Goal: Task Accomplishment & Management: Complete application form

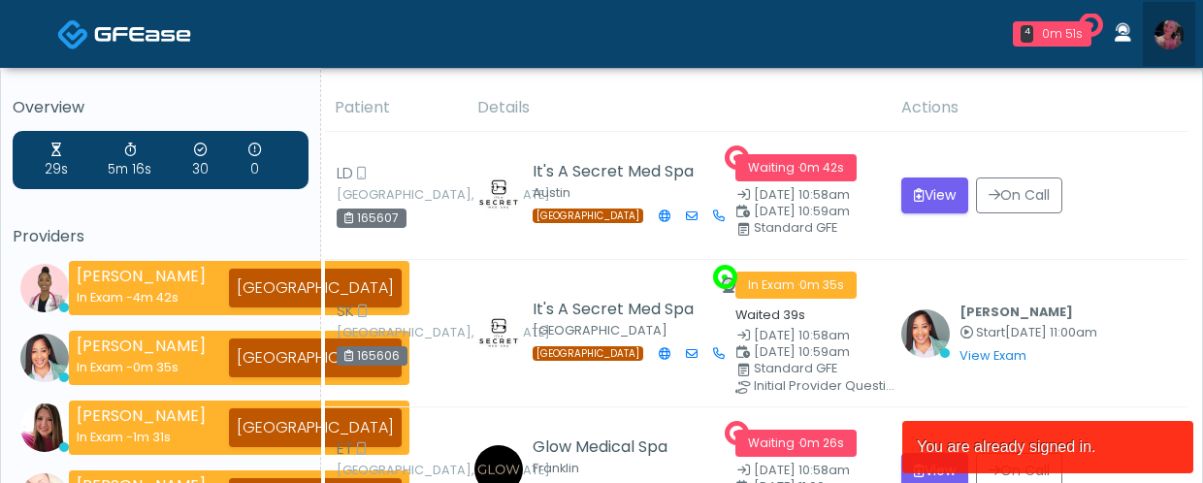
click at [1168, 25] on img at bounding box center [1169, 34] width 29 height 29
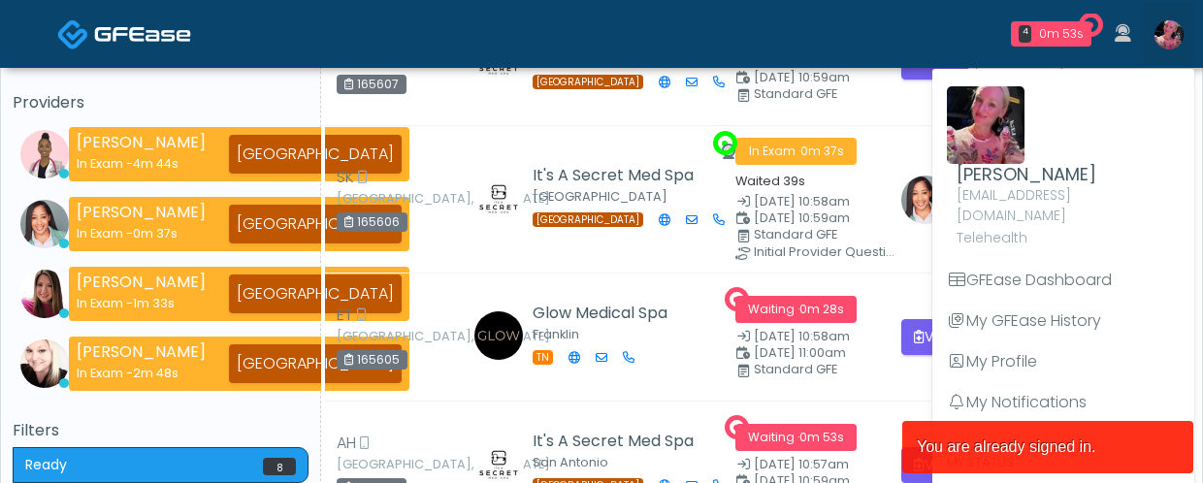
click at [1063, 452] on article "You are already signed in." at bounding box center [1047, 447] width 291 height 52
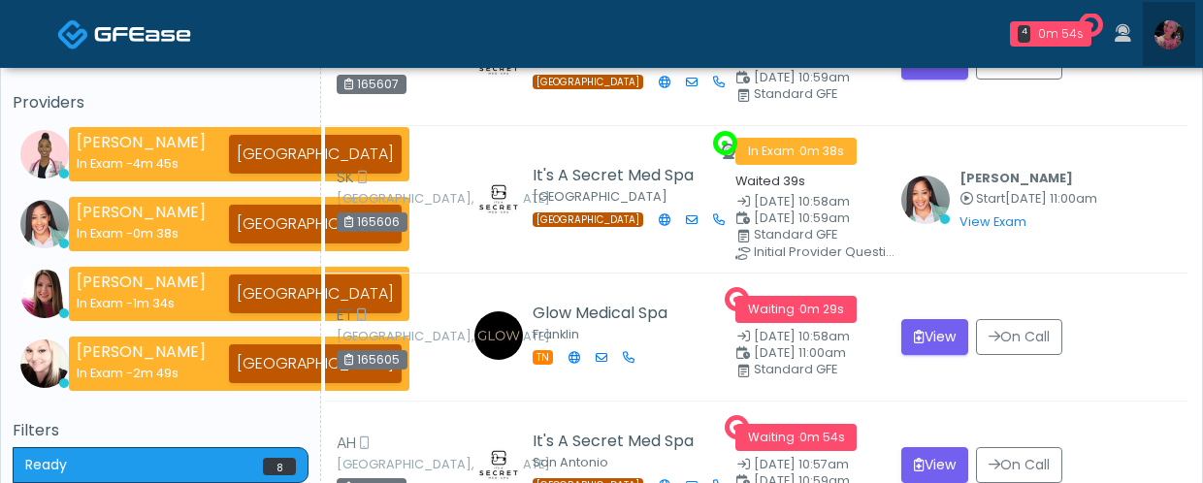
click at [1169, 46] on img at bounding box center [1169, 34] width 29 height 29
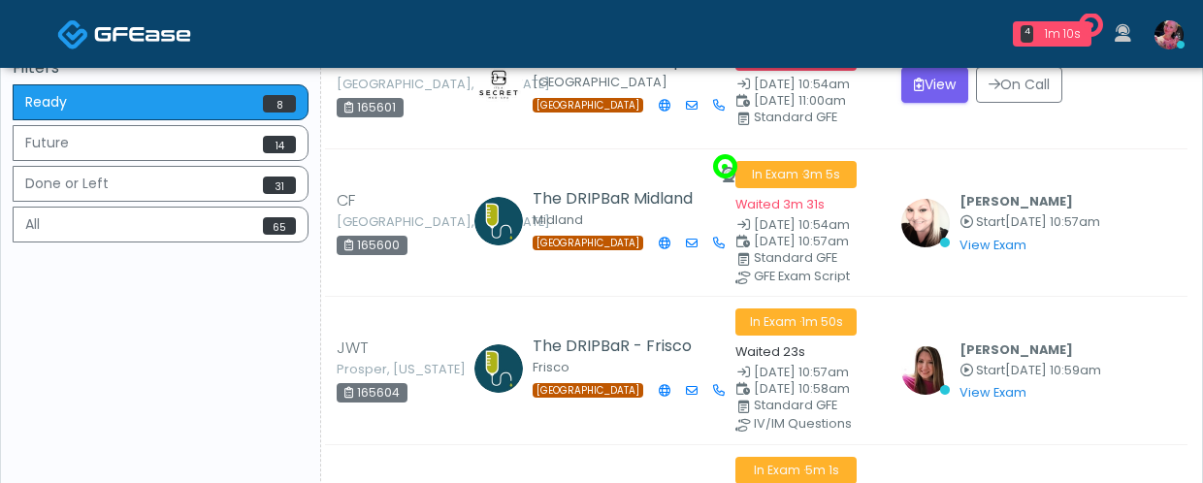
scroll to position [871, 0]
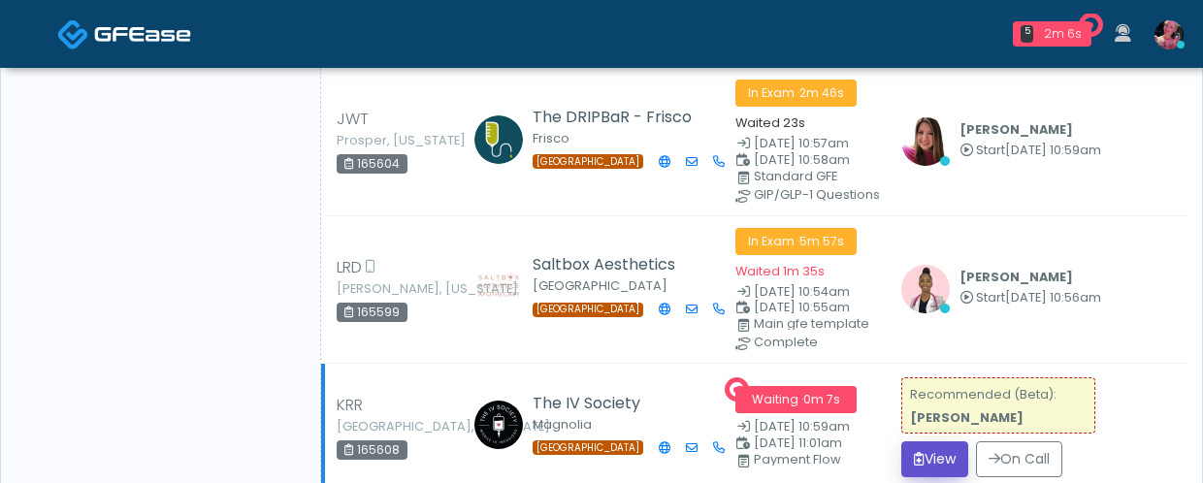
click at [940, 465] on button "View" at bounding box center [934, 460] width 67 height 36
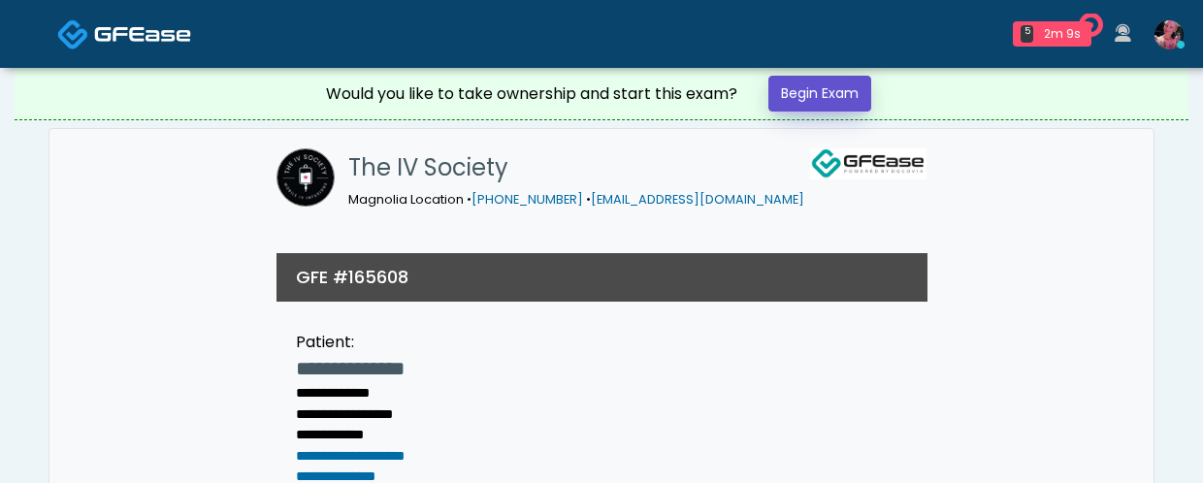
click at [816, 92] on link "Begin Exam" at bounding box center [820, 94] width 103 height 36
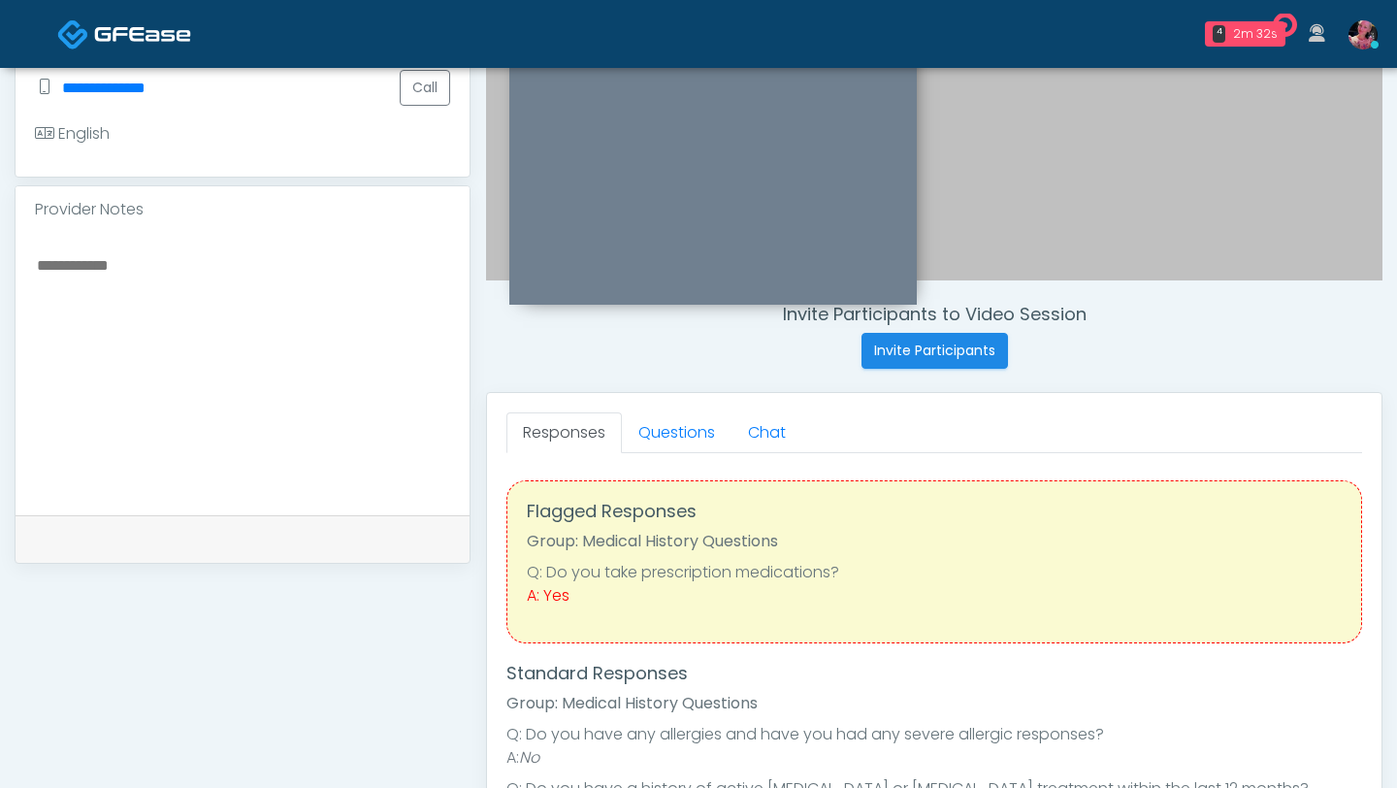
scroll to position [525, 0]
click at [688, 440] on link "Questions" at bounding box center [677, 430] width 110 height 41
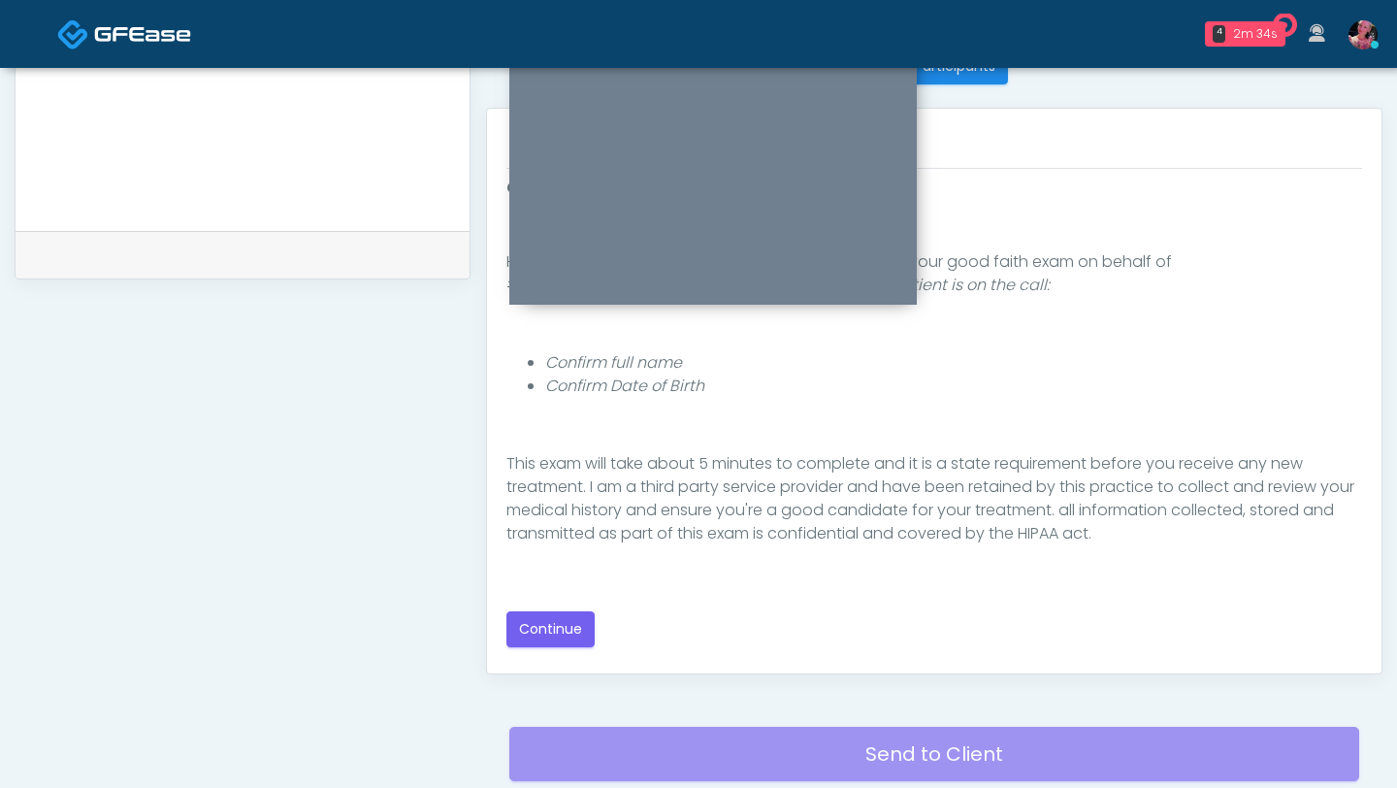
scroll to position [111, 0]
click at [564, 482] on button "Continue" at bounding box center [551, 629] width 88 height 36
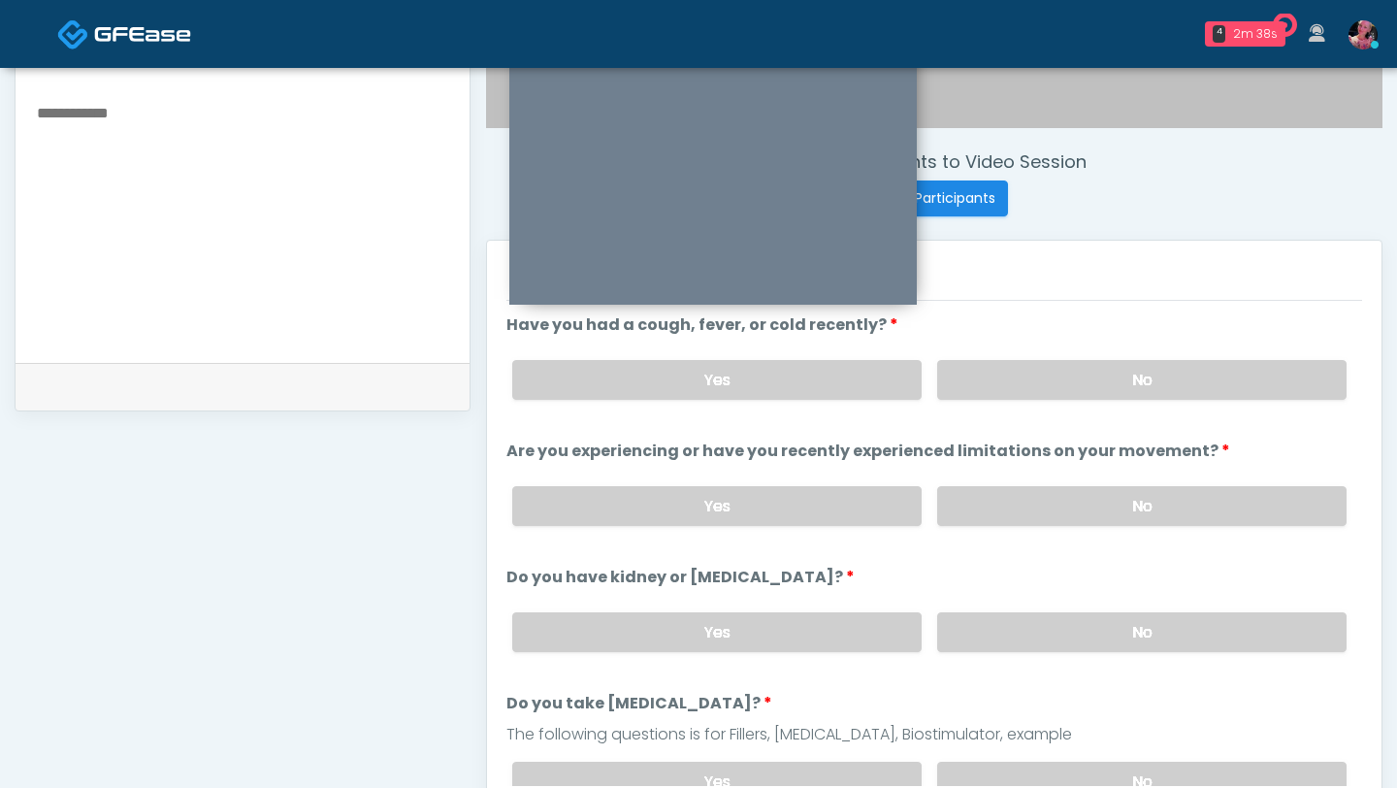
scroll to position [652, 0]
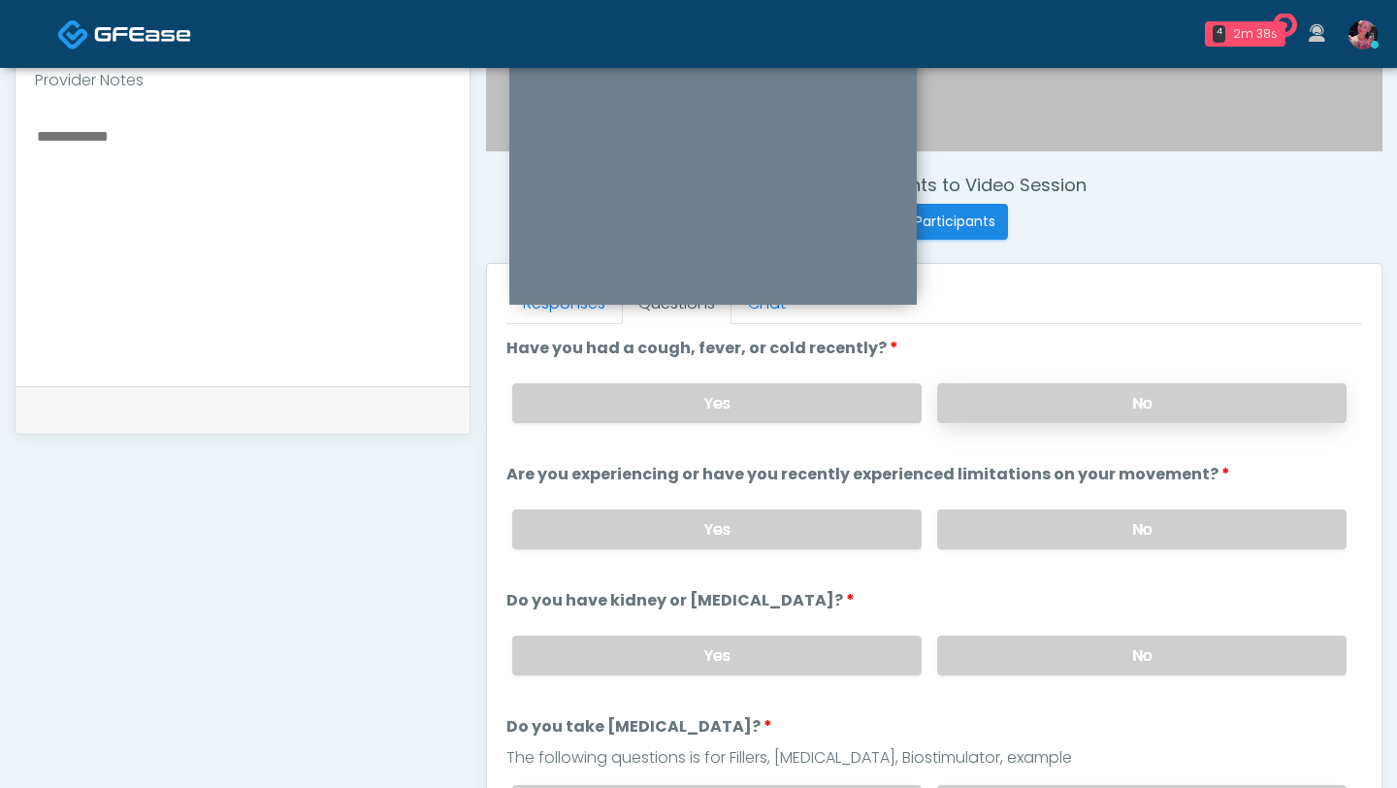
click at [1019, 385] on label "No" at bounding box center [1141, 403] width 409 height 40
click at [990, 482] on label "No" at bounding box center [1141, 529] width 409 height 40
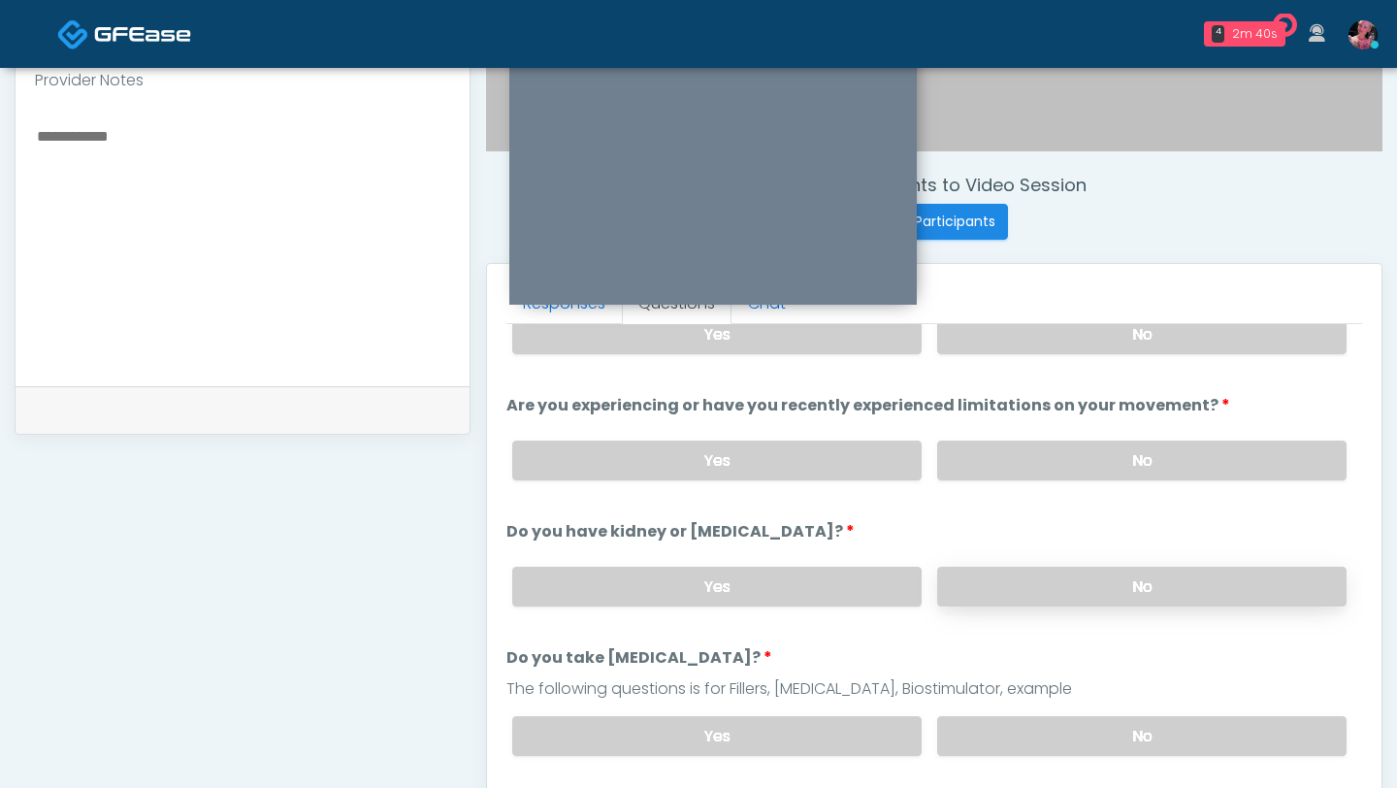
click at [995, 482] on label "No" at bounding box center [1141, 587] width 409 height 40
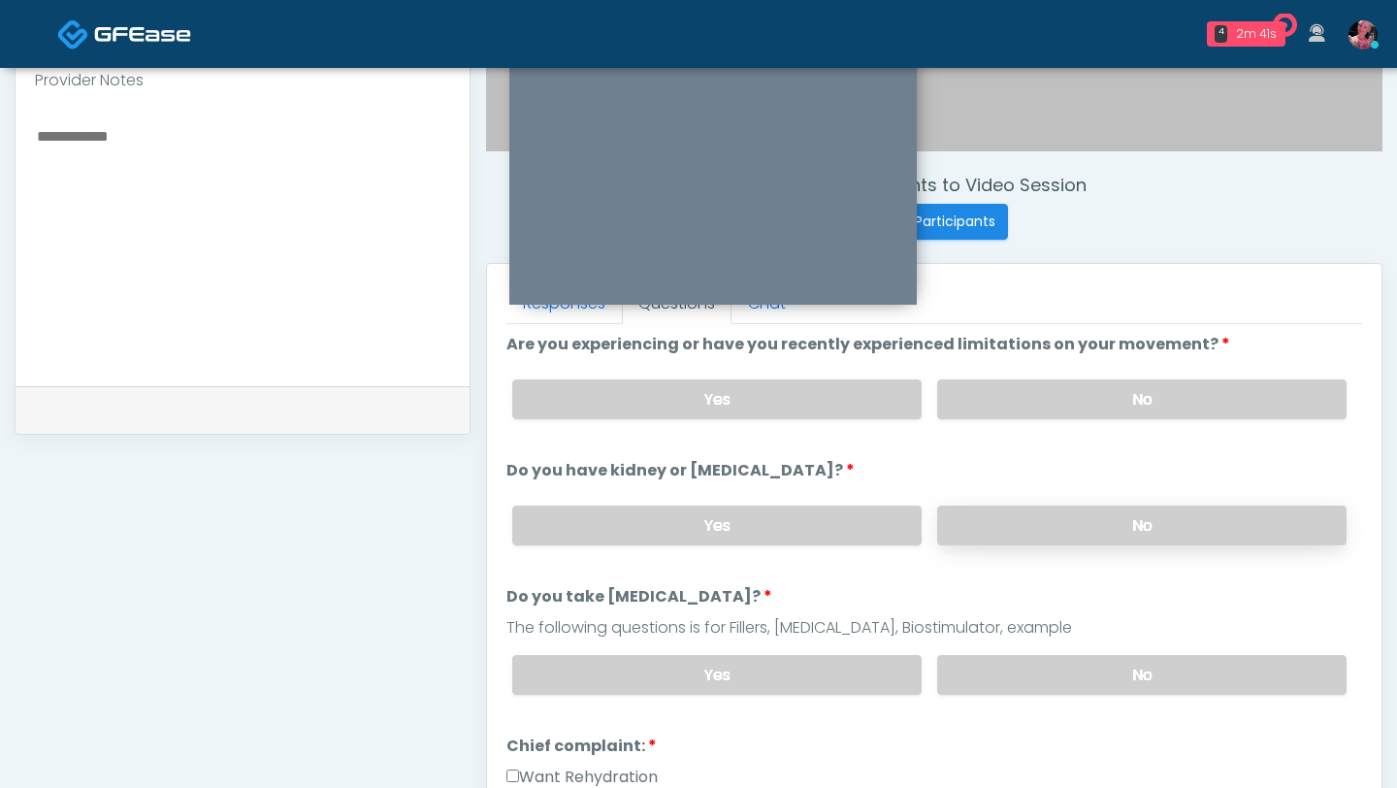
scroll to position [152, 0]
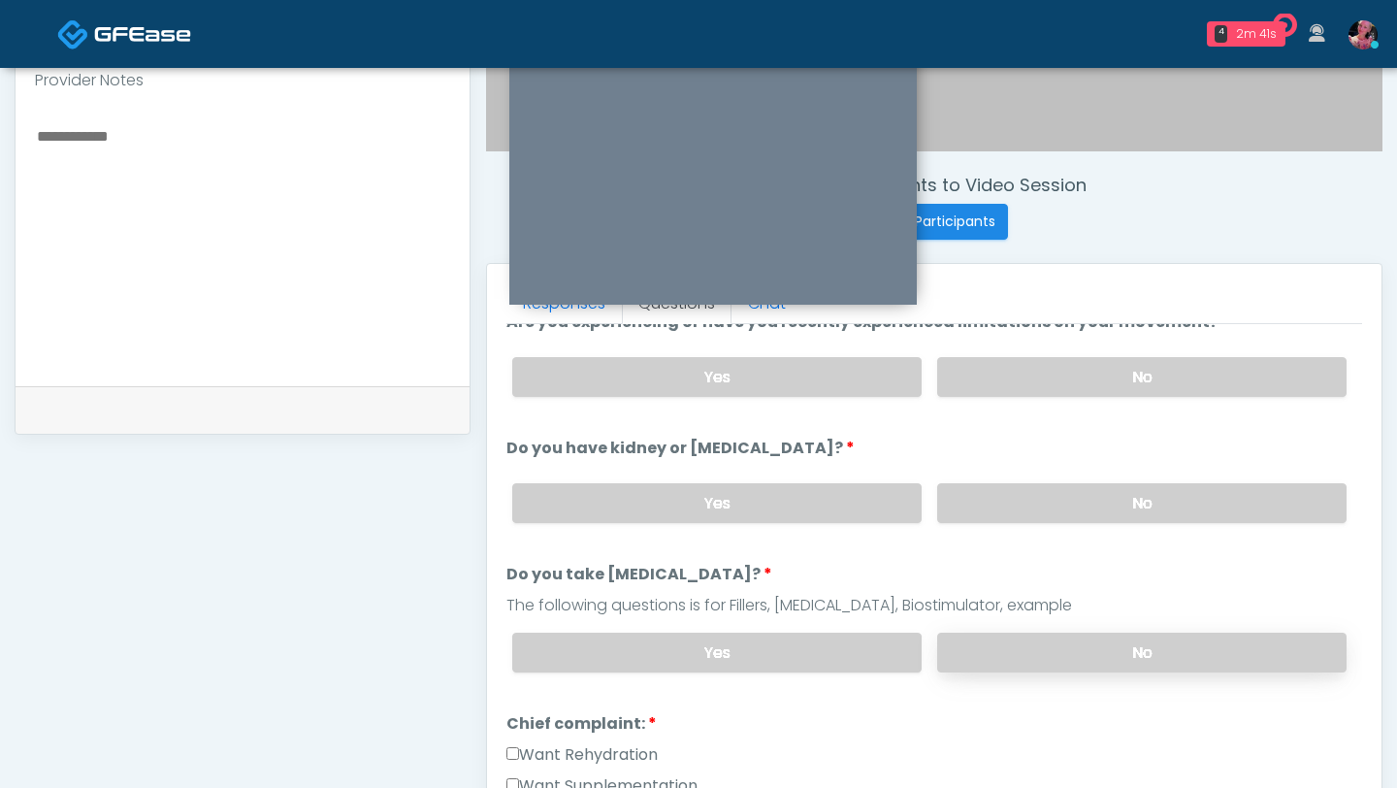
click at [1022, 482] on label "No" at bounding box center [1141, 653] width 409 height 40
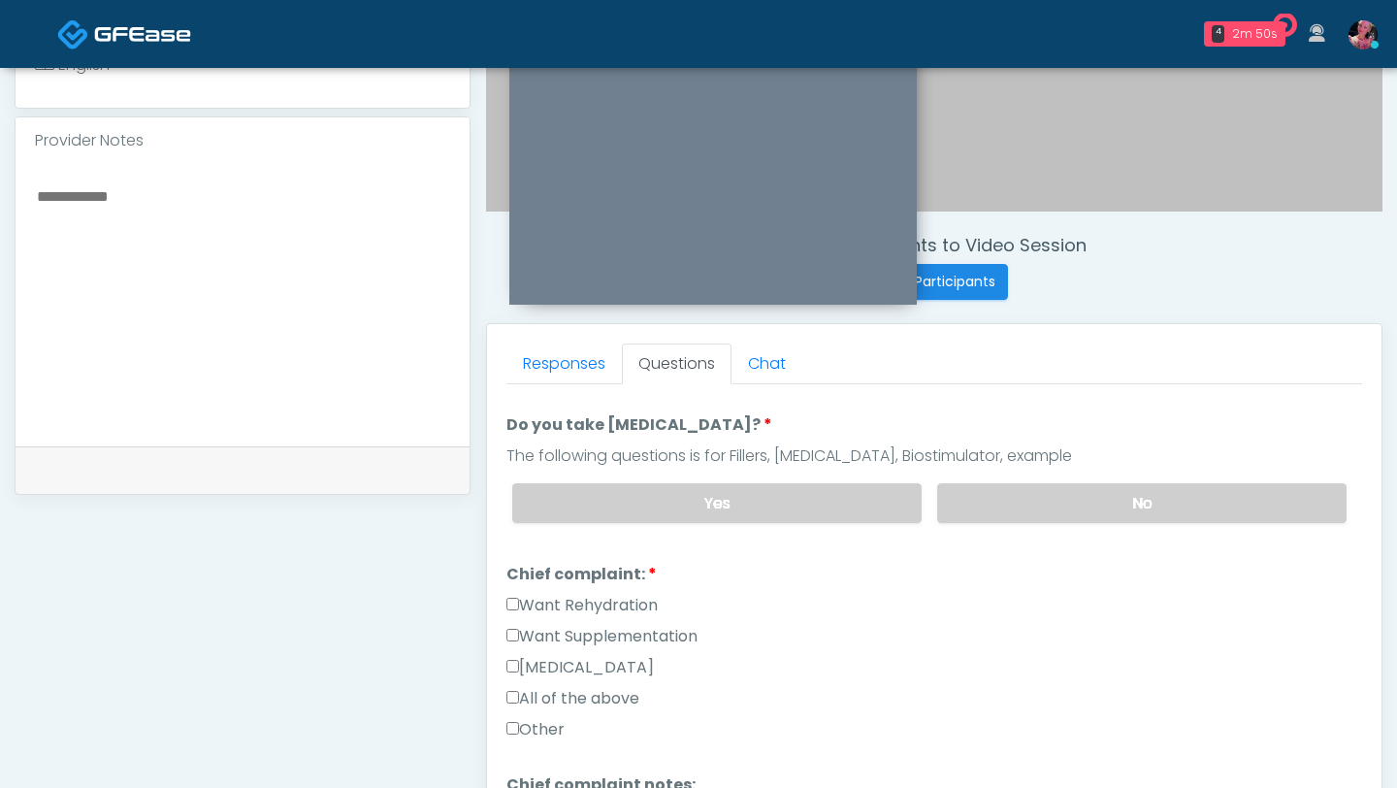
scroll to position [593, 0]
click at [591, 482] on label "Want Rehydration" at bounding box center [582, 604] width 151 height 23
click at [580, 482] on label "Want Supplementation" at bounding box center [602, 635] width 191 height 23
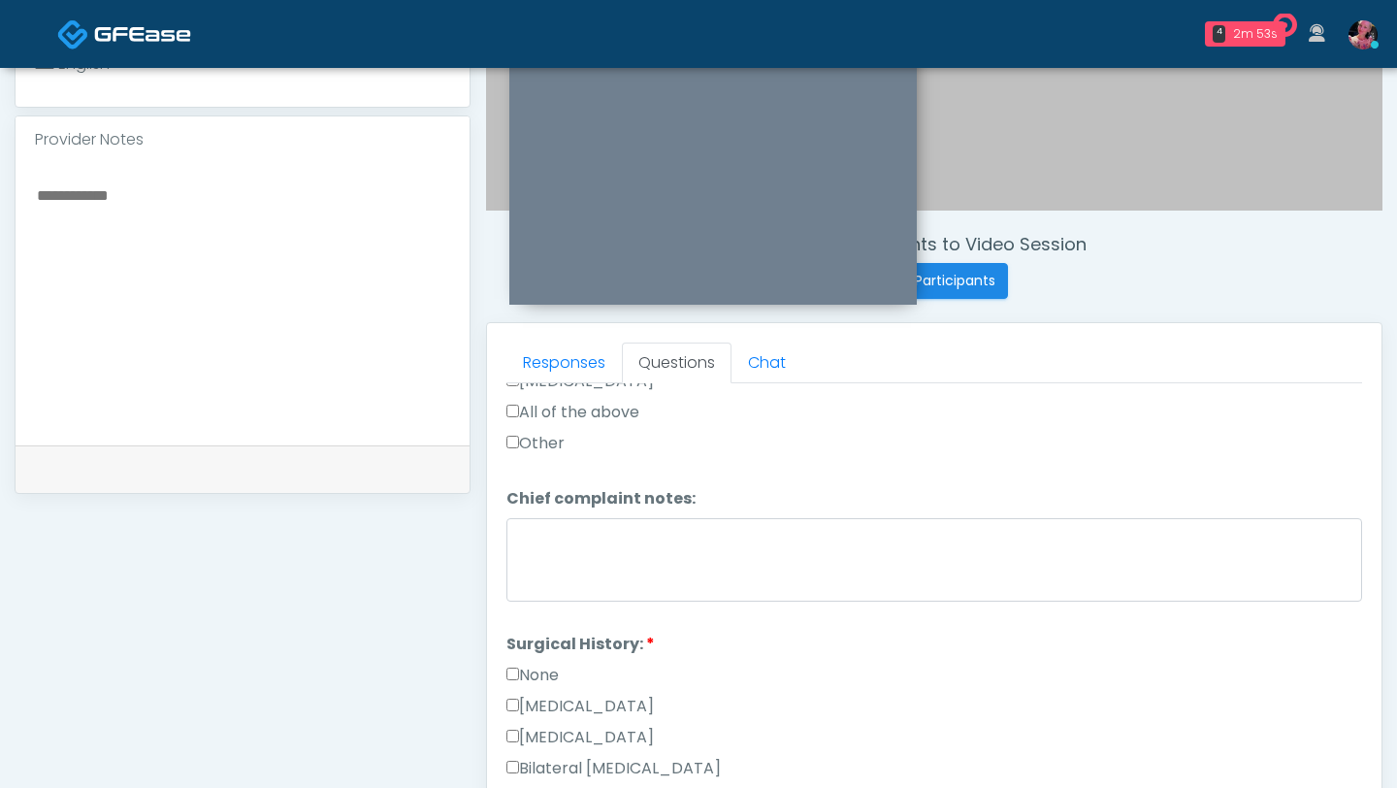
scroll to position [781, 0]
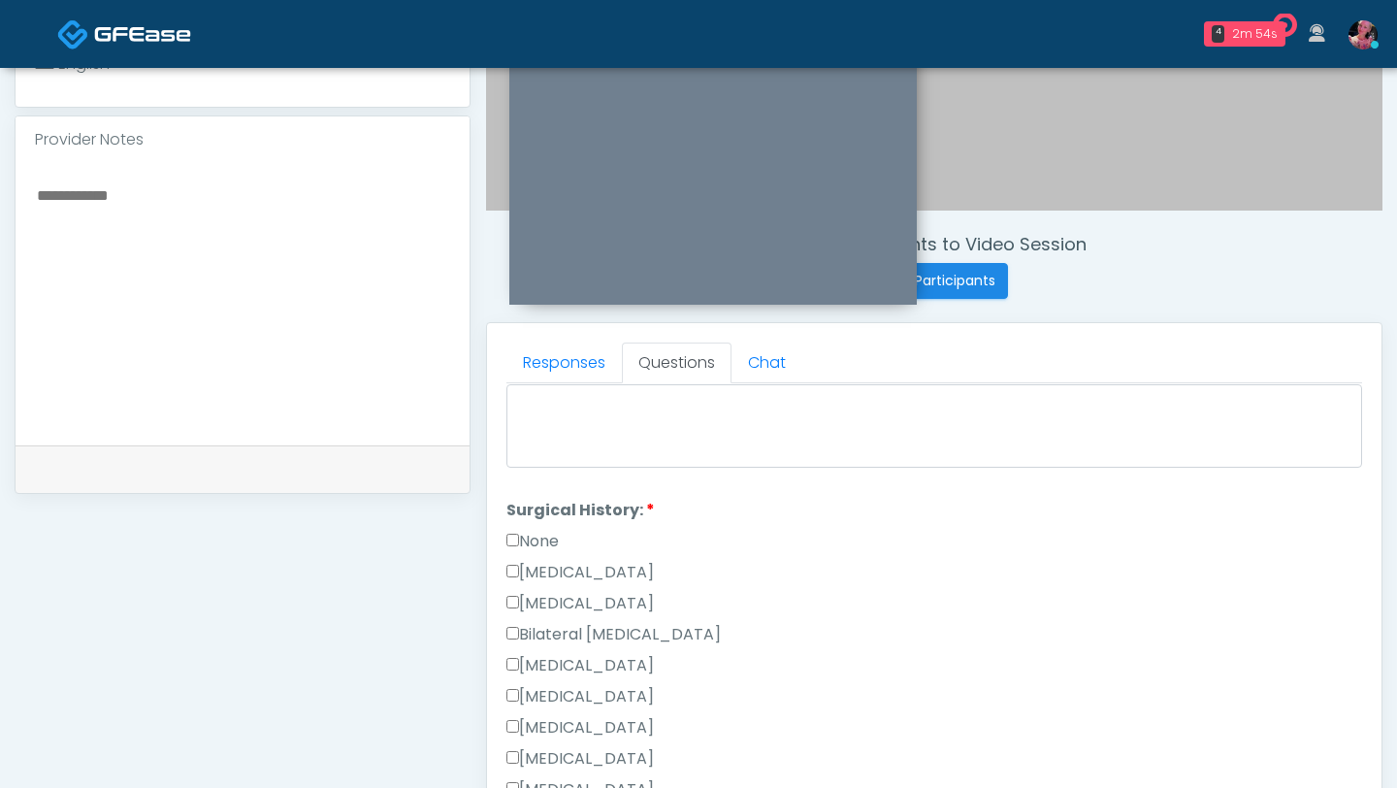
click at [553, 482] on label "None" at bounding box center [533, 541] width 52 height 23
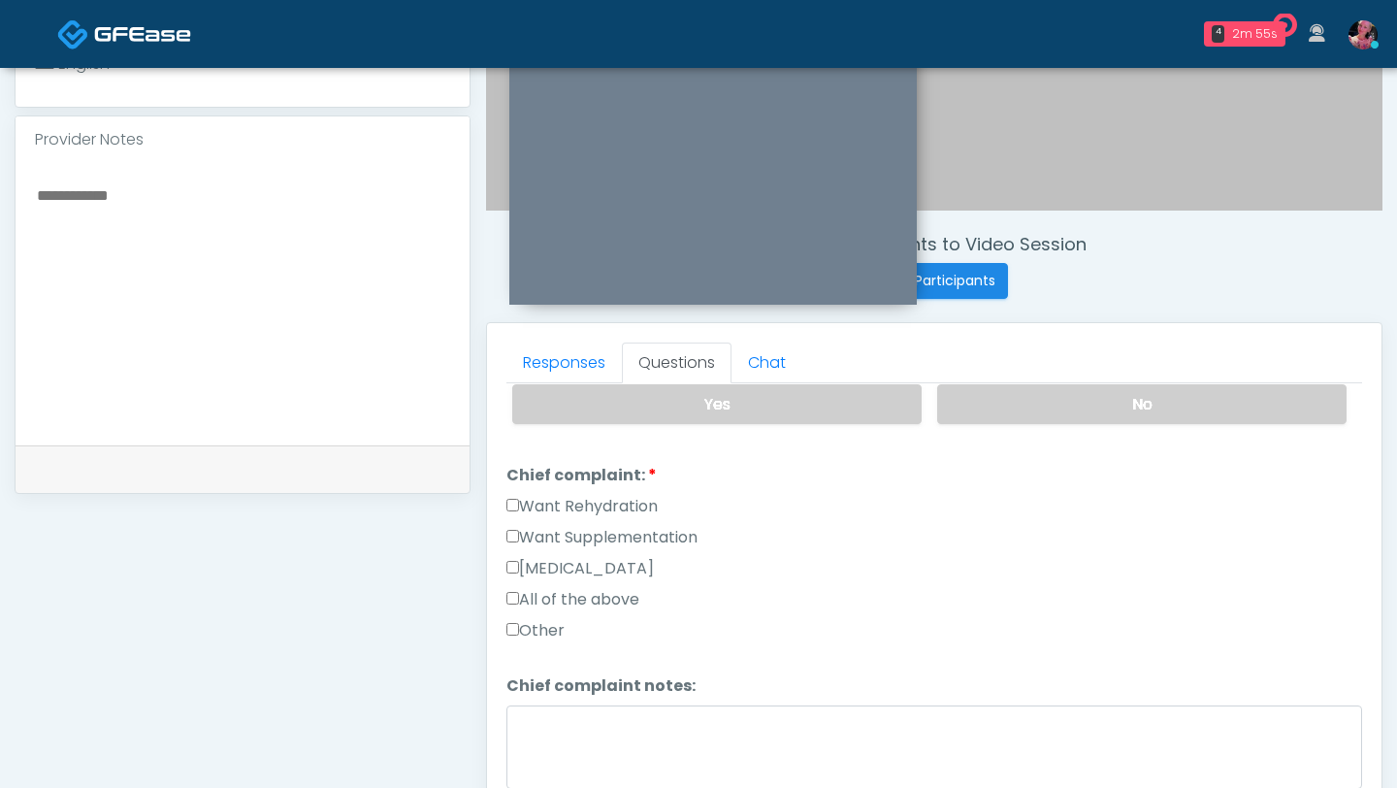
scroll to position [455, 0]
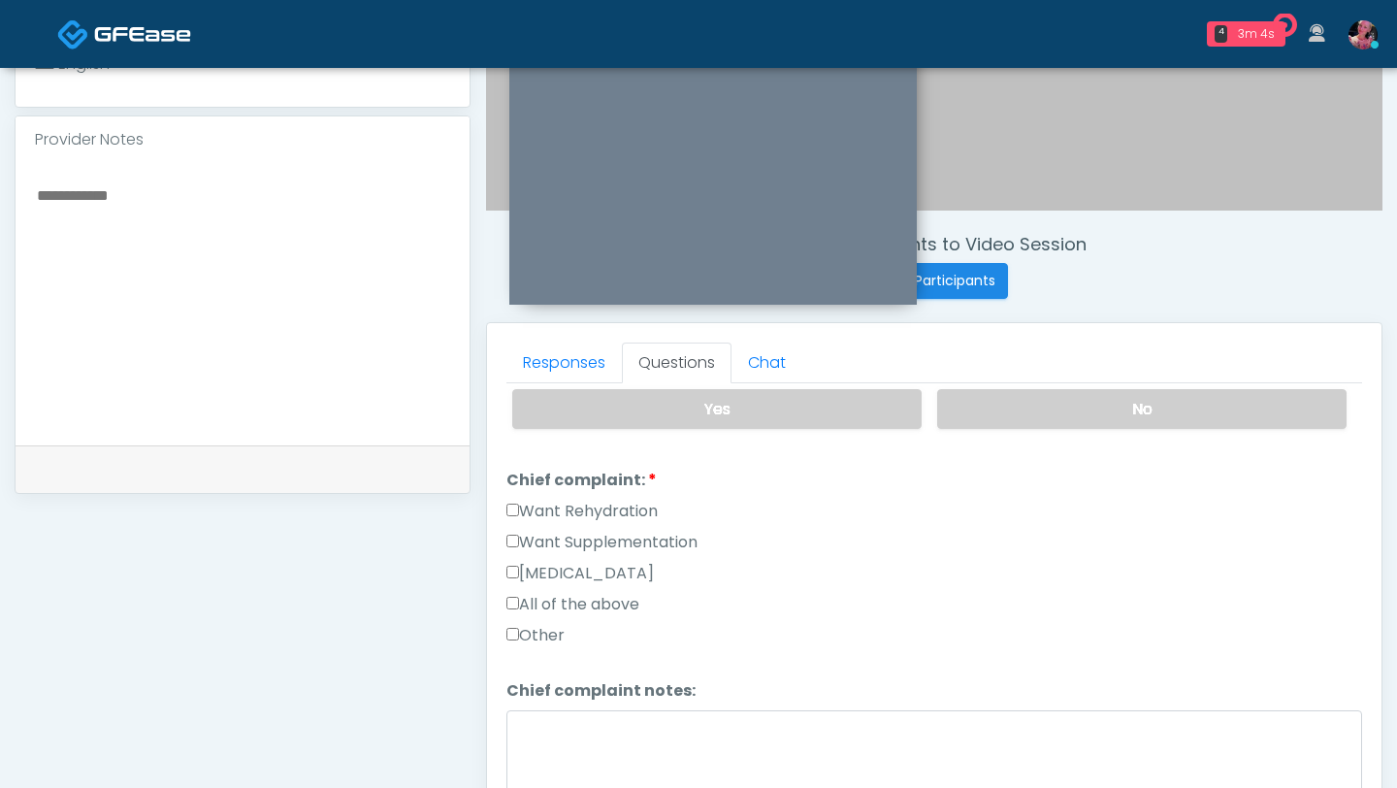
click at [604, 482] on label "Want Rehydration" at bounding box center [582, 511] width 151 height 23
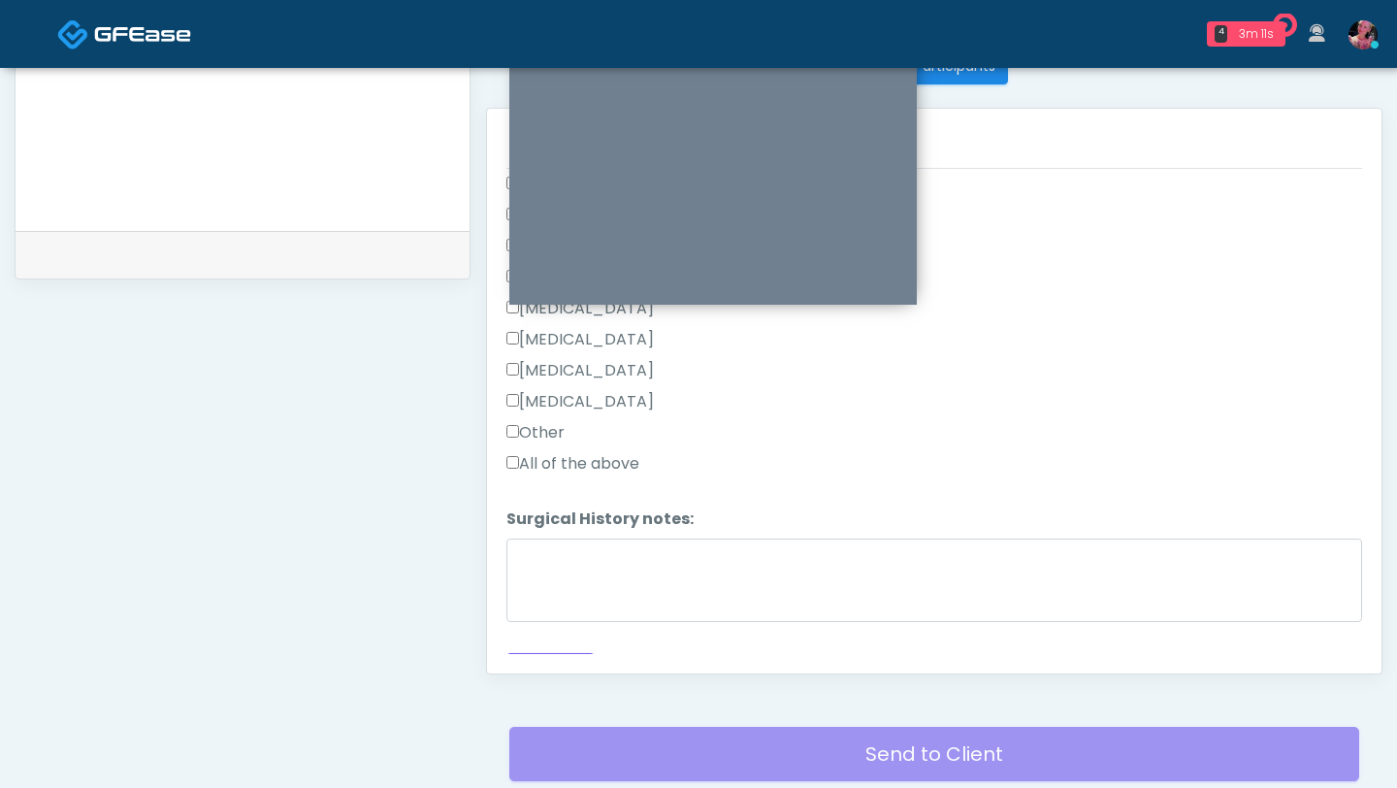
scroll to position [1078, 0]
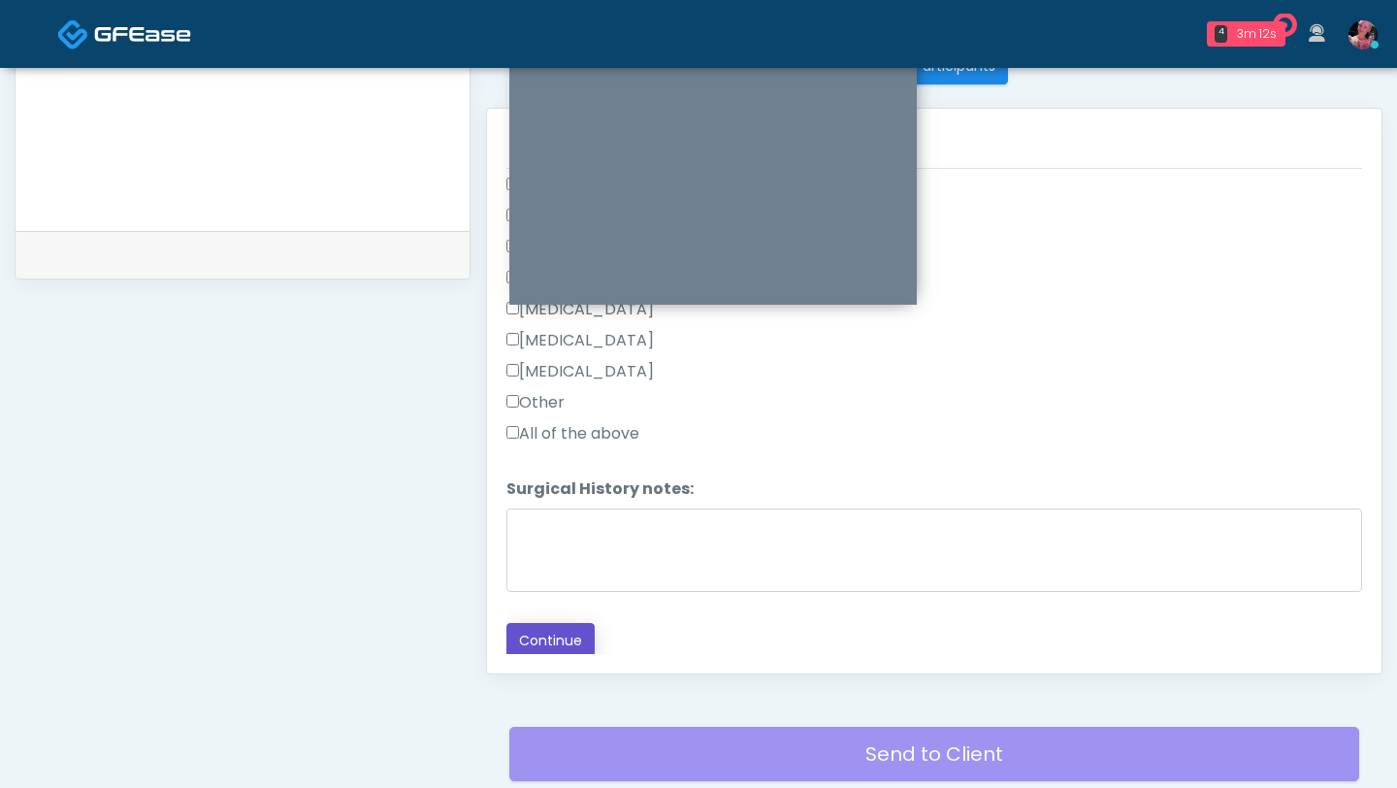
click at [556, 482] on button "Continue" at bounding box center [551, 641] width 88 height 36
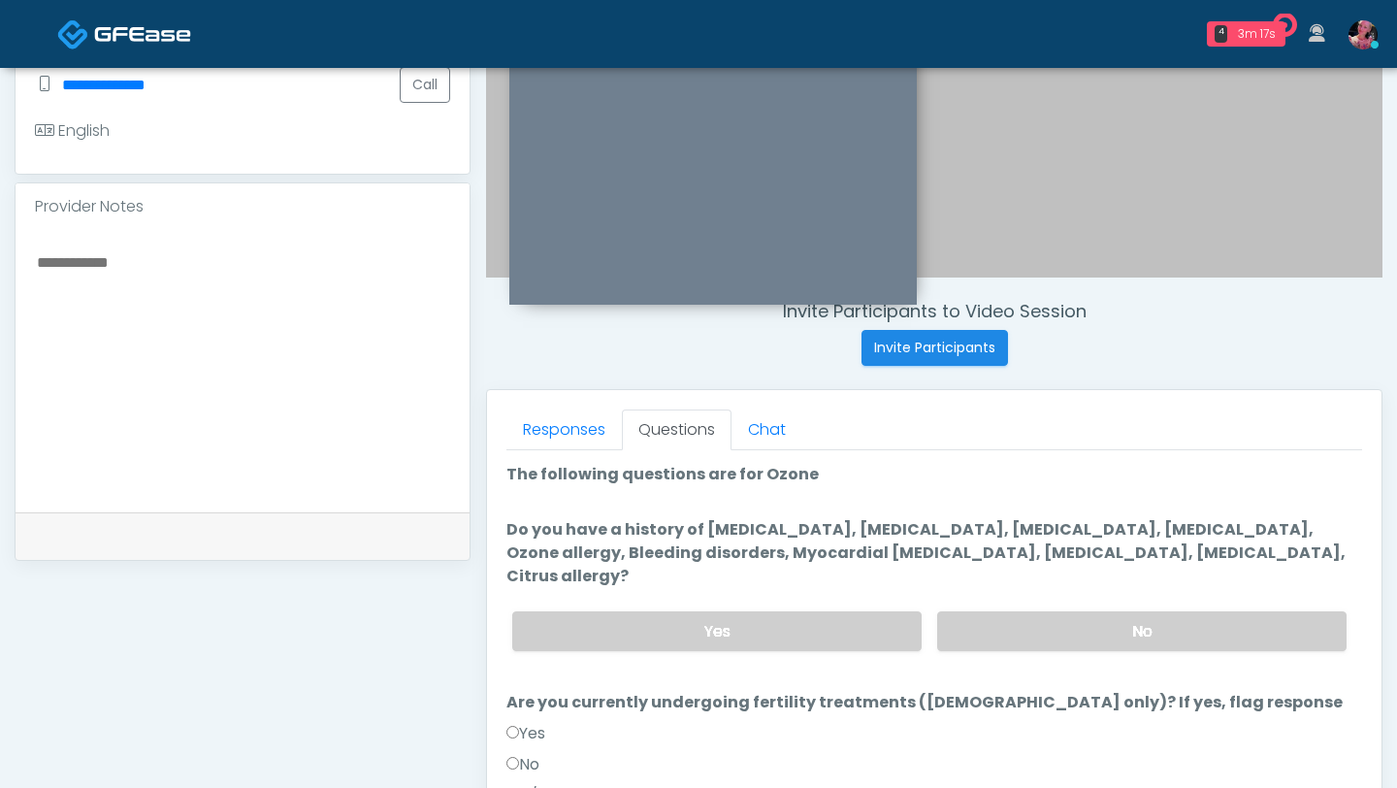
scroll to position [527, 0]
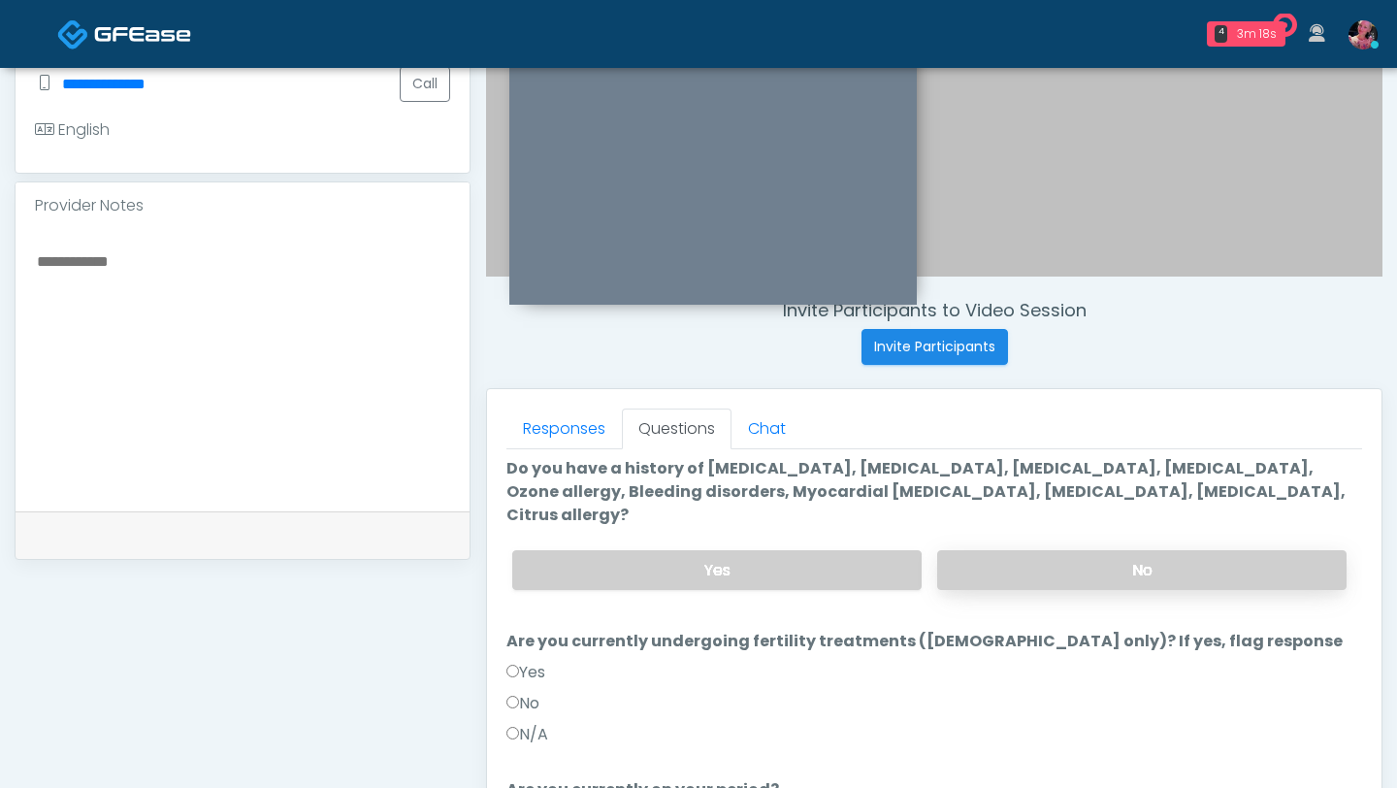
click at [1065, 482] on label "No" at bounding box center [1141, 570] width 409 height 40
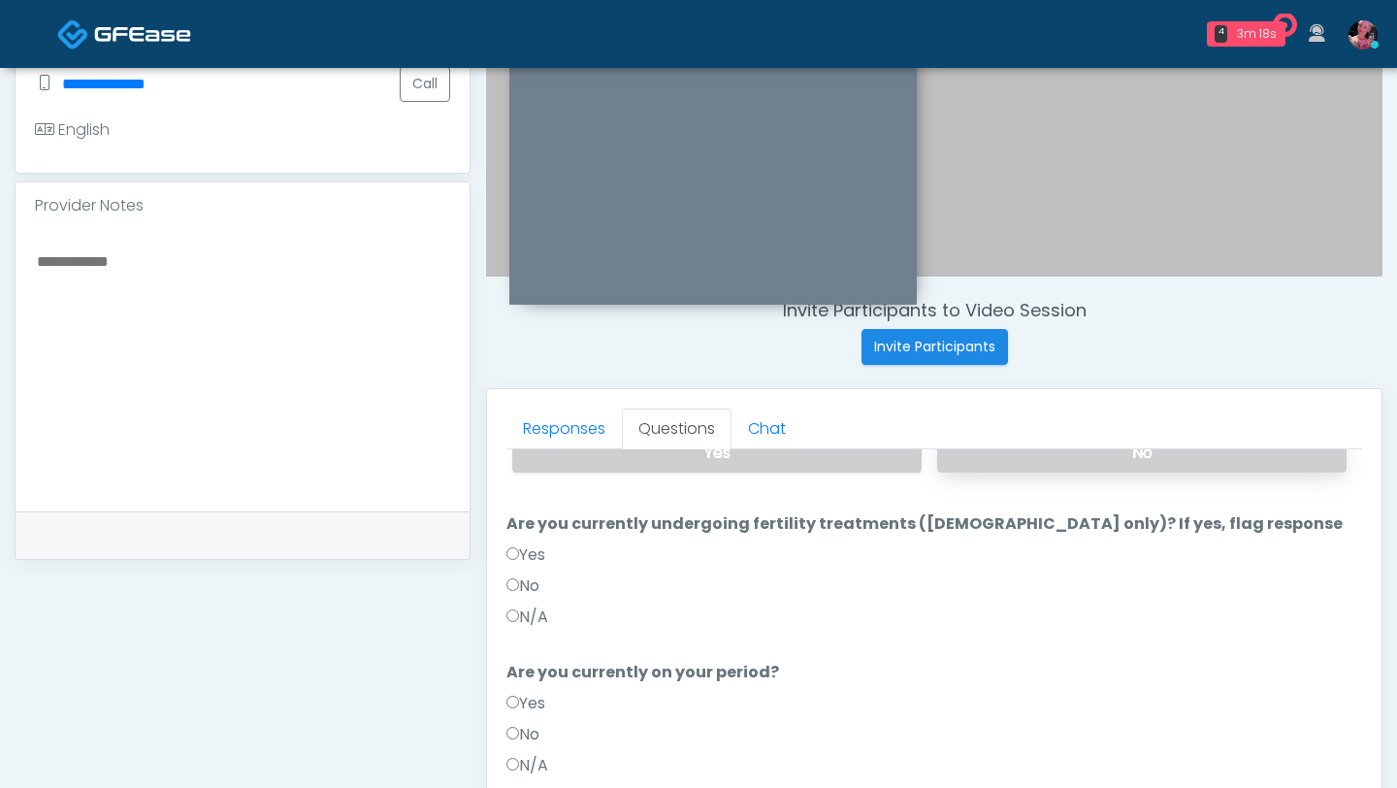
scroll to position [179, 0]
click at [530, 482] on label "No" at bounding box center [523, 584] width 33 height 23
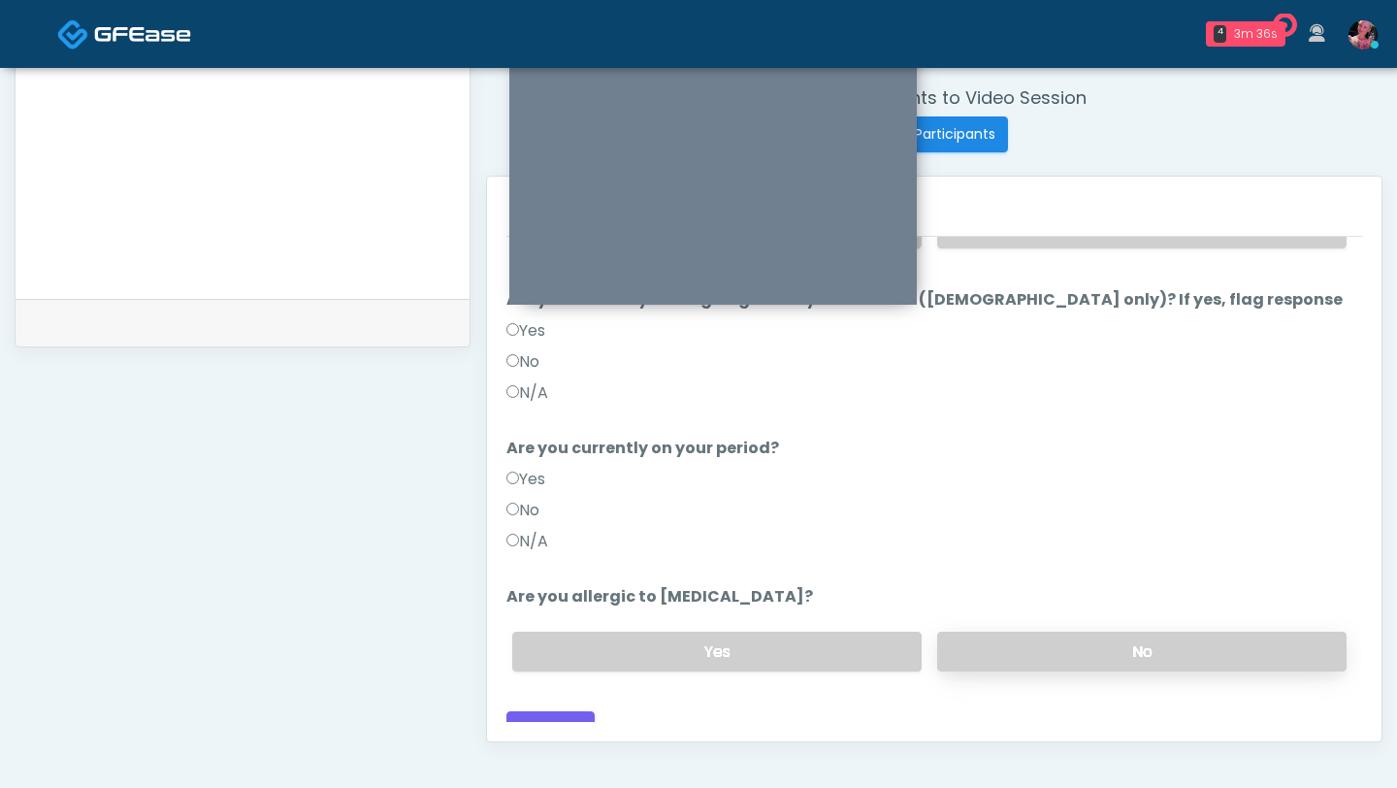
scroll to position [755, 0]
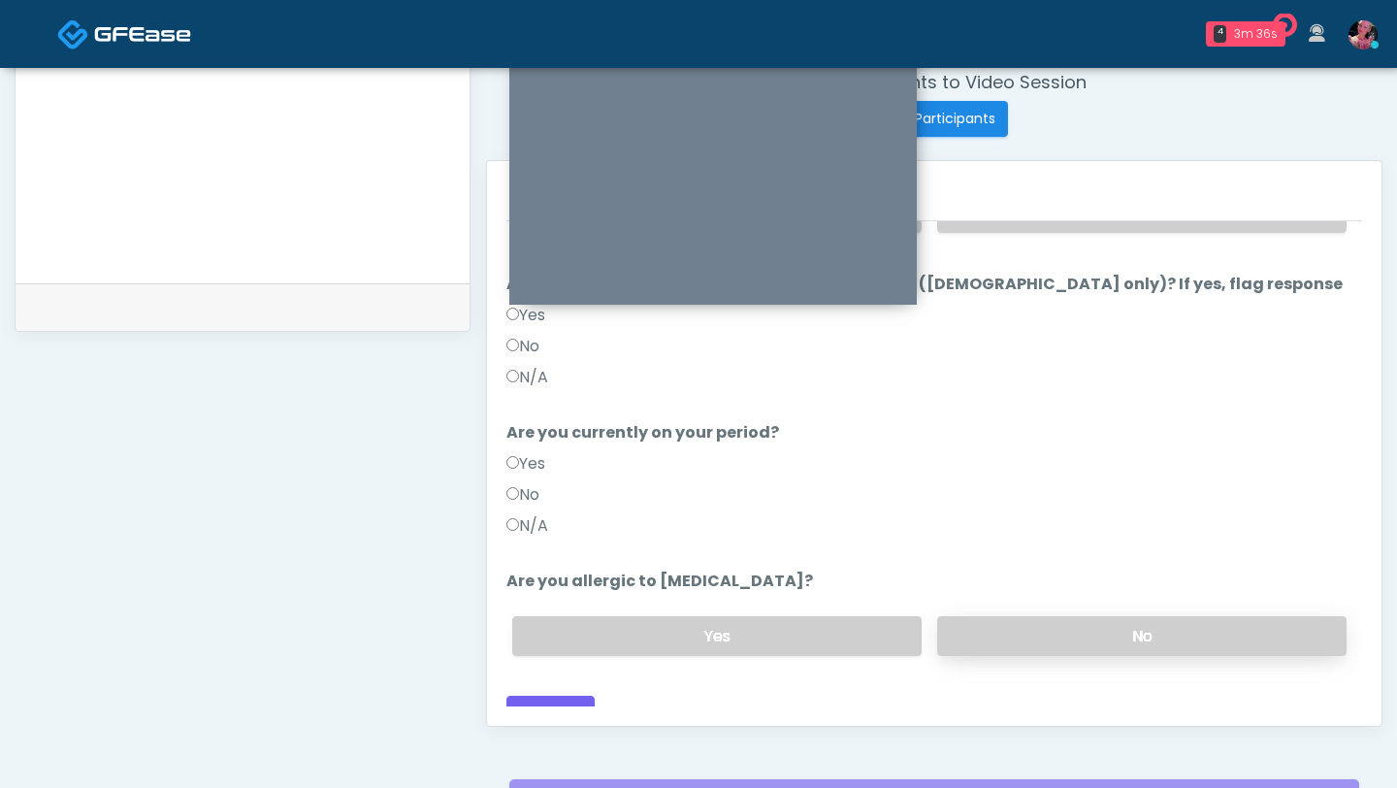
click at [1116, 482] on label "No" at bounding box center [1141, 636] width 409 height 40
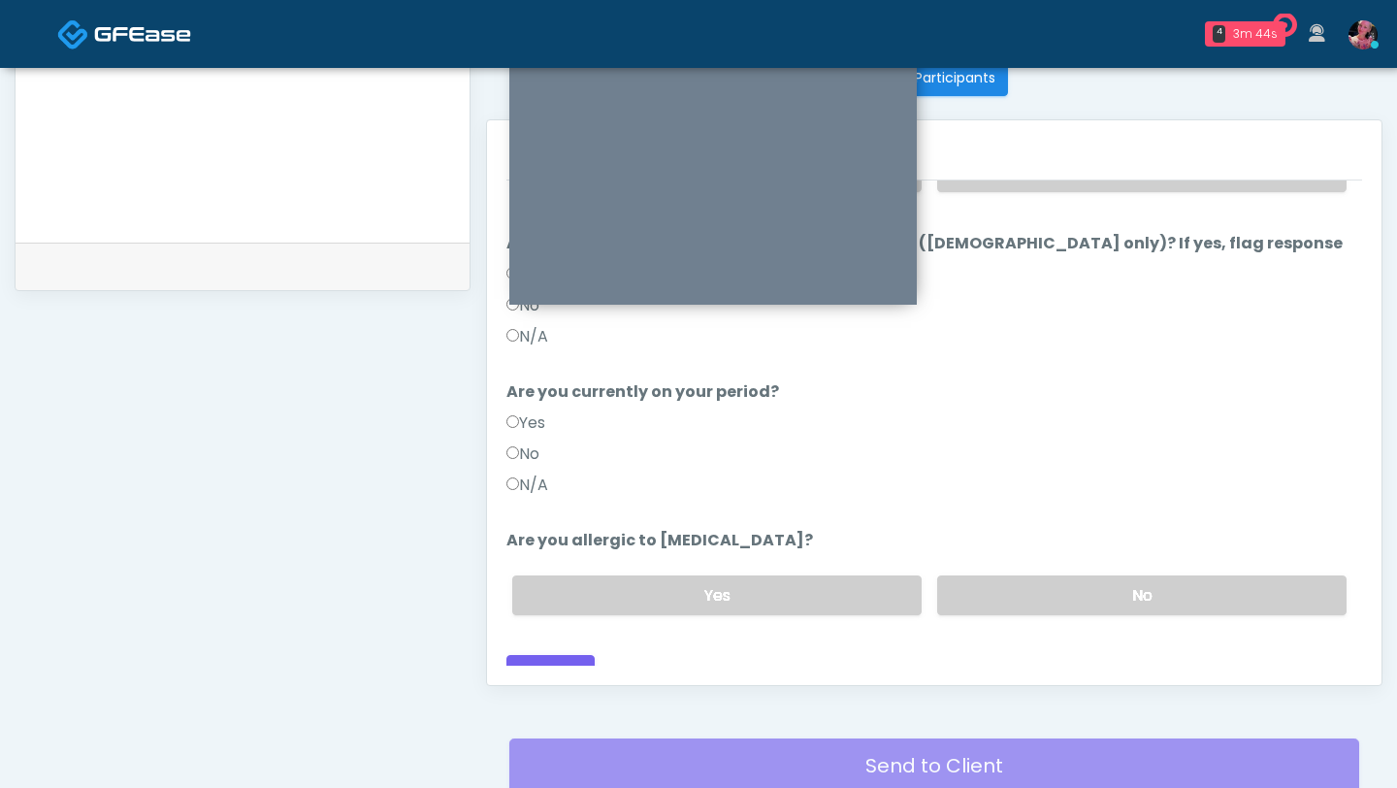
scroll to position [803, 0]
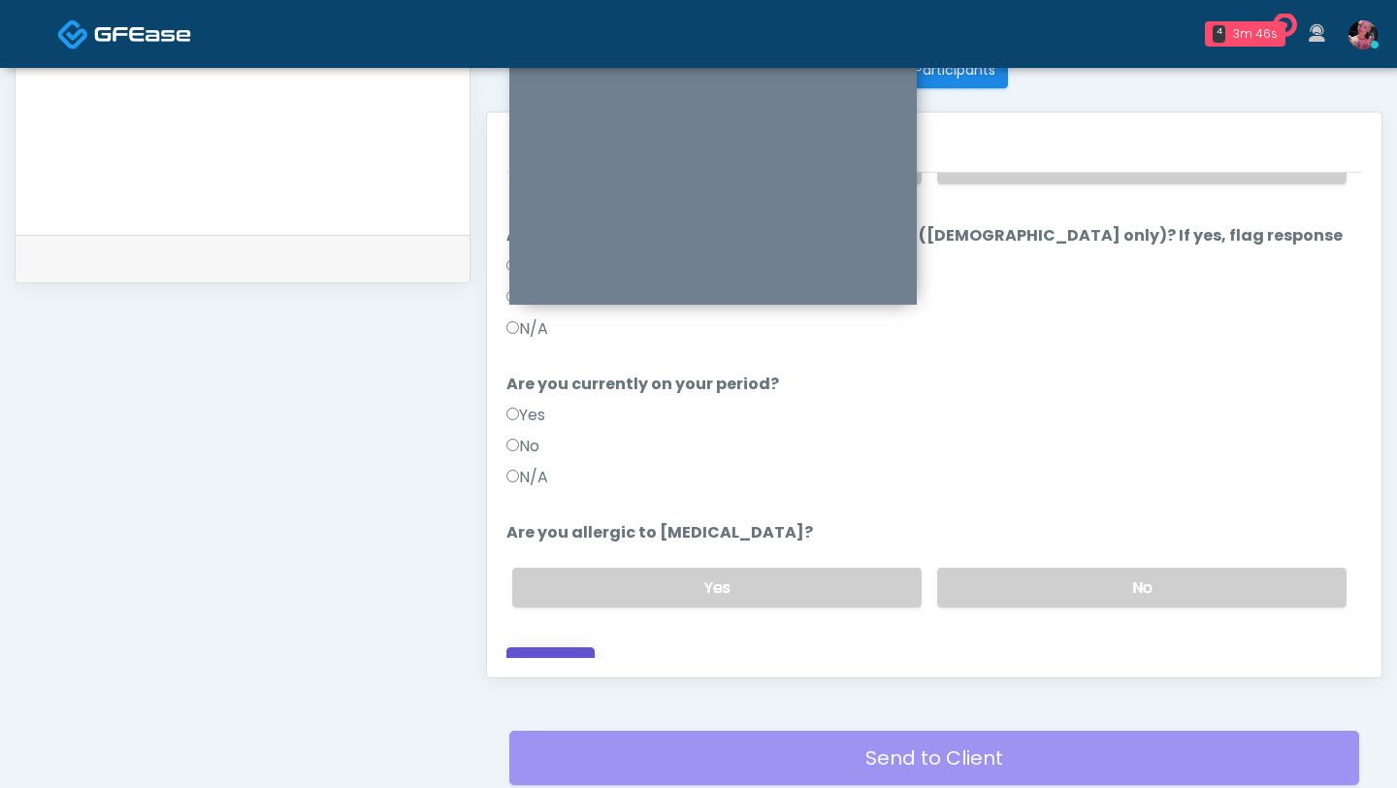
click at [552, 482] on button "Continue" at bounding box center [551, 665] width 88 height 36
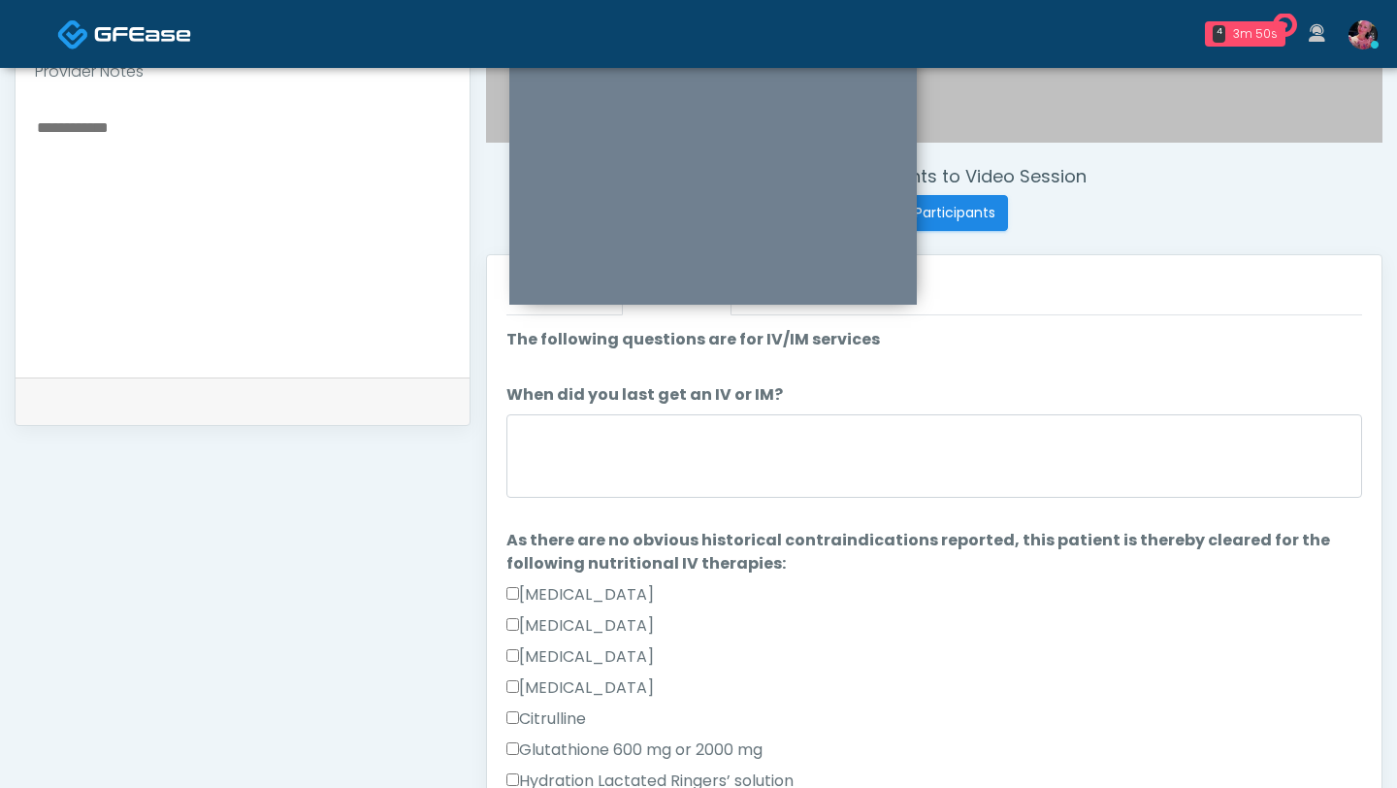
scroll to position [655, 0]
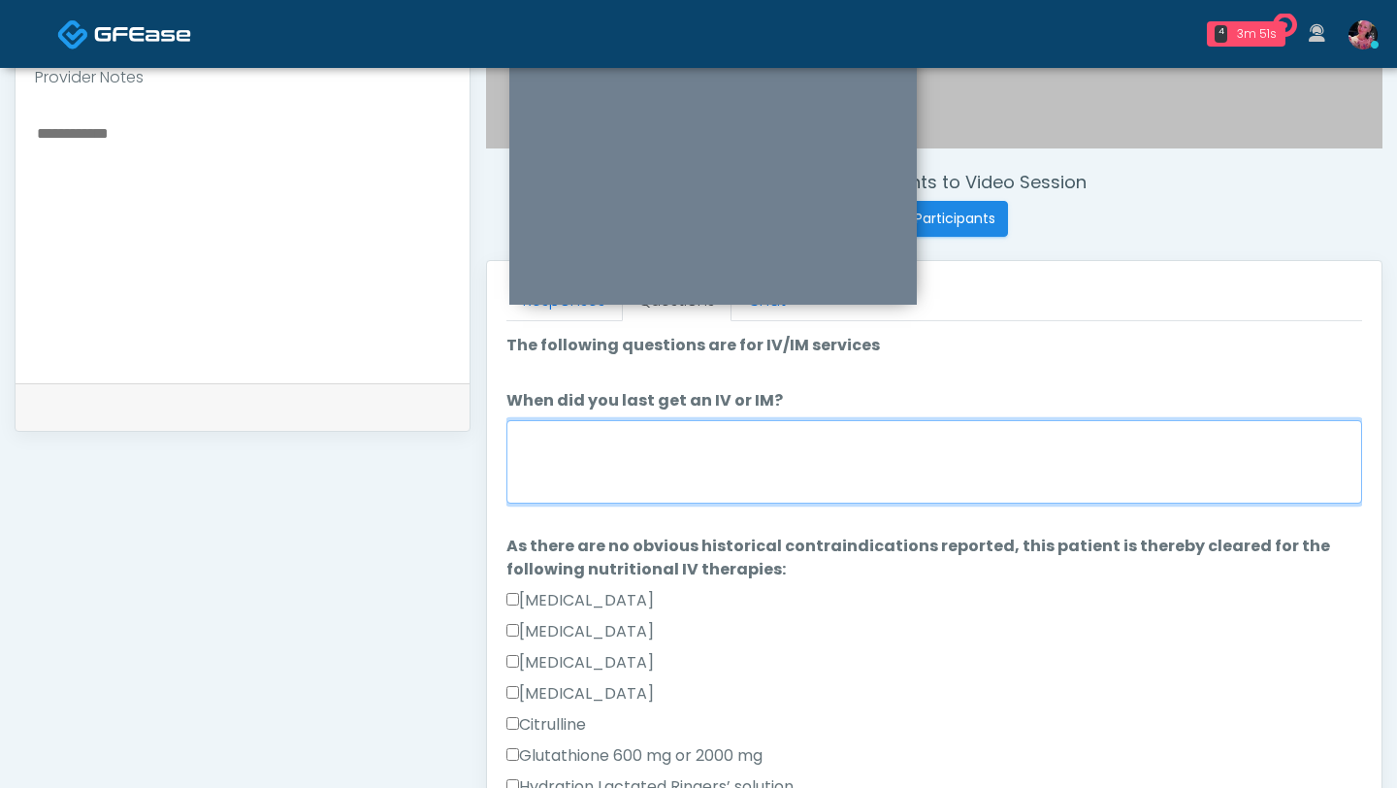
click at [929, 464] on textarea "When did you last get an IV or IM?" at bounding box center [935, 461] width 856 height 83
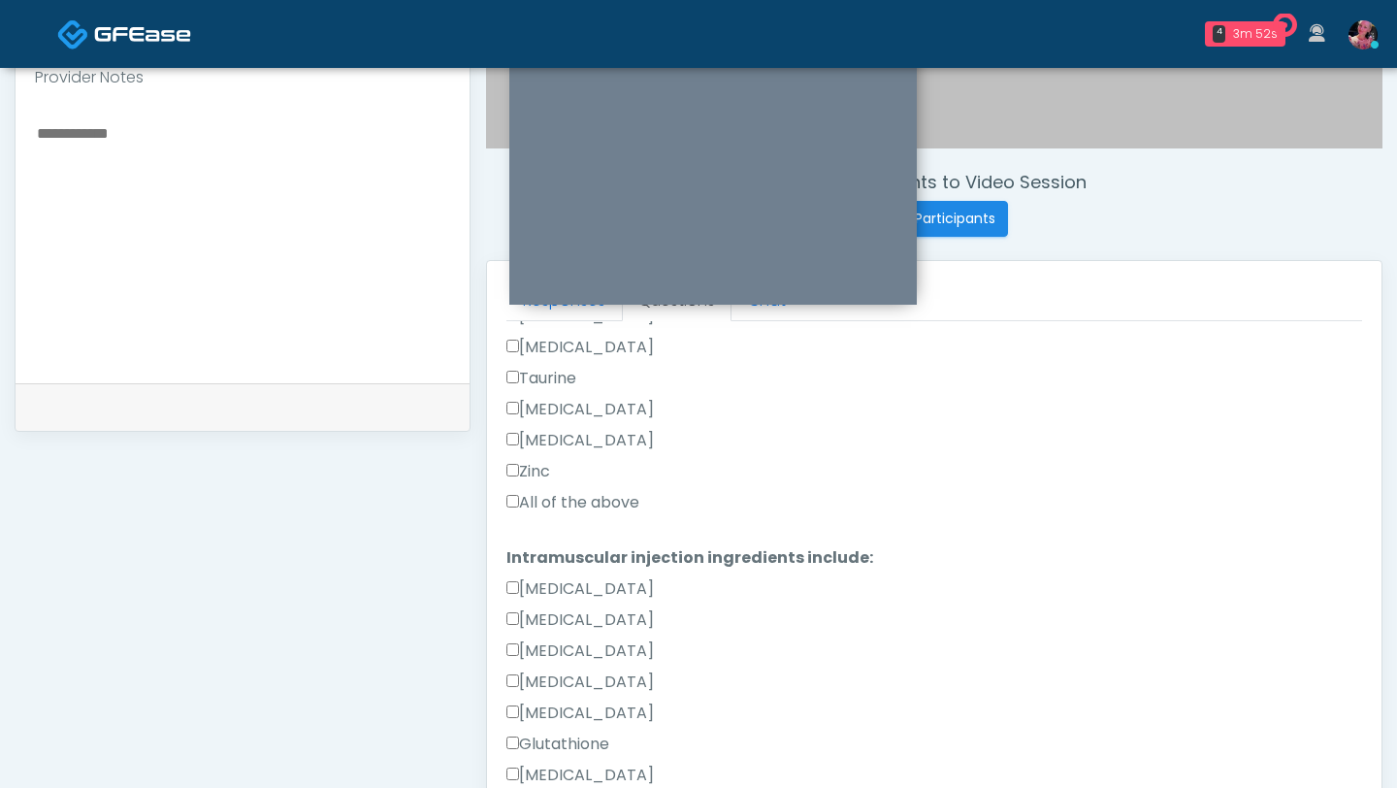
scroll to position [810, 0]
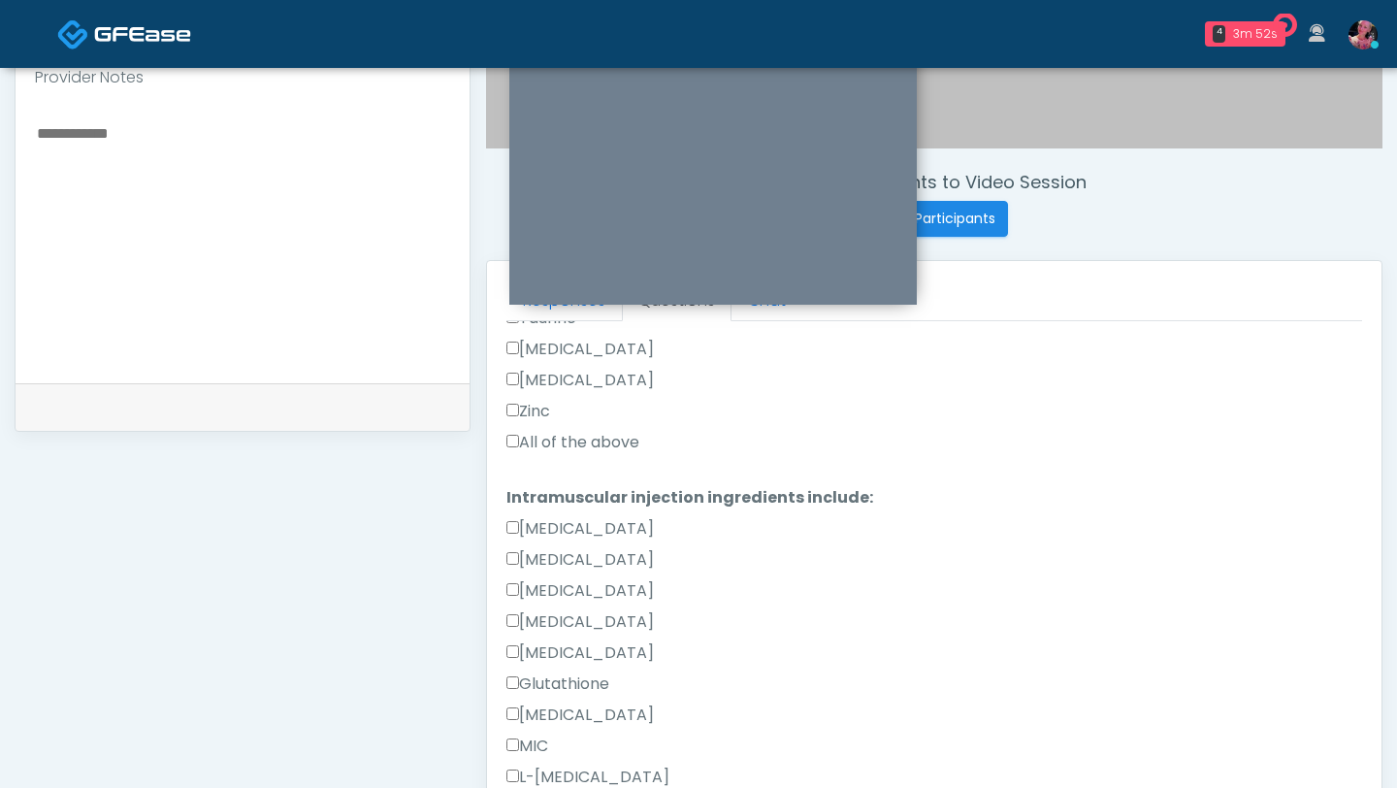
click at [604, 434] on label "All of the above" at bounding box center [573, 442] width 133 height 23
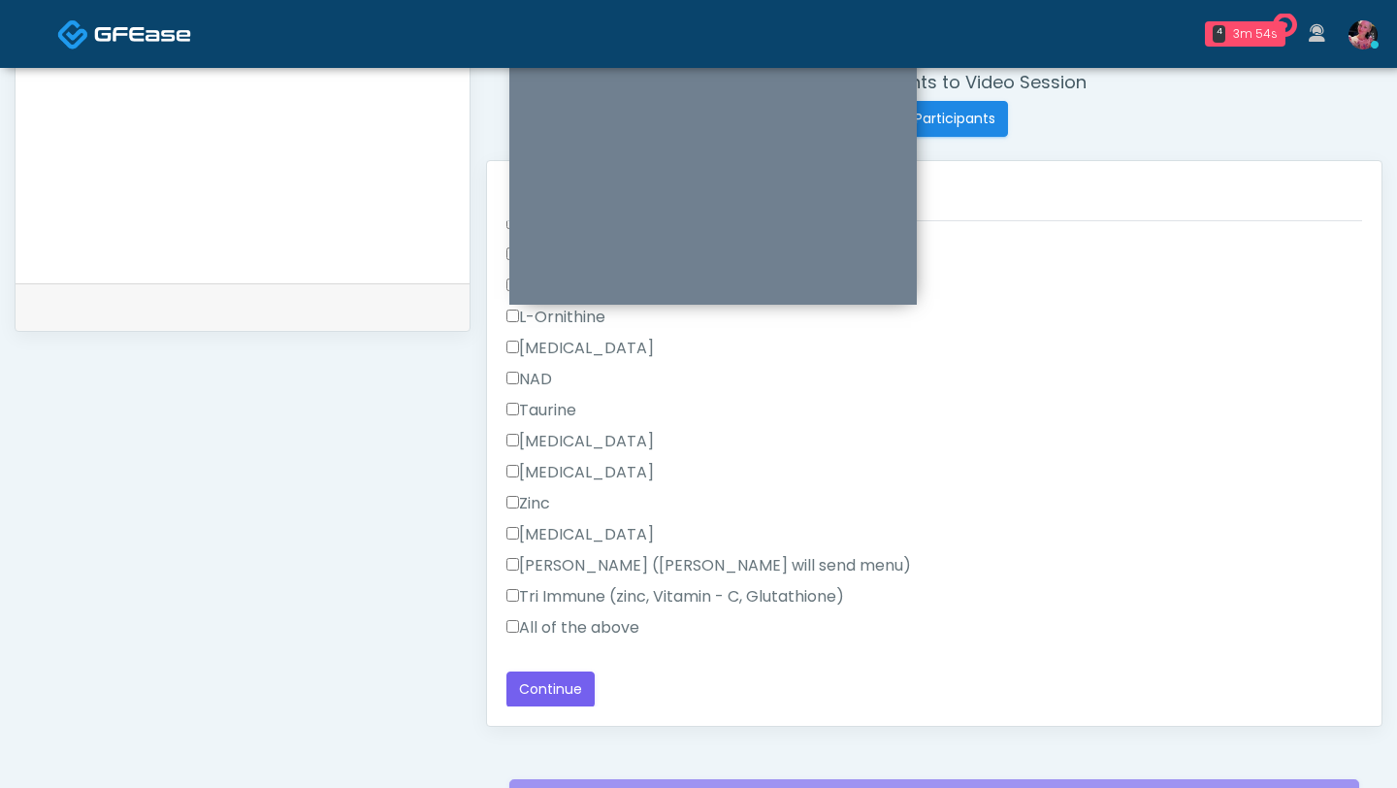
scroll to position [757, 0]
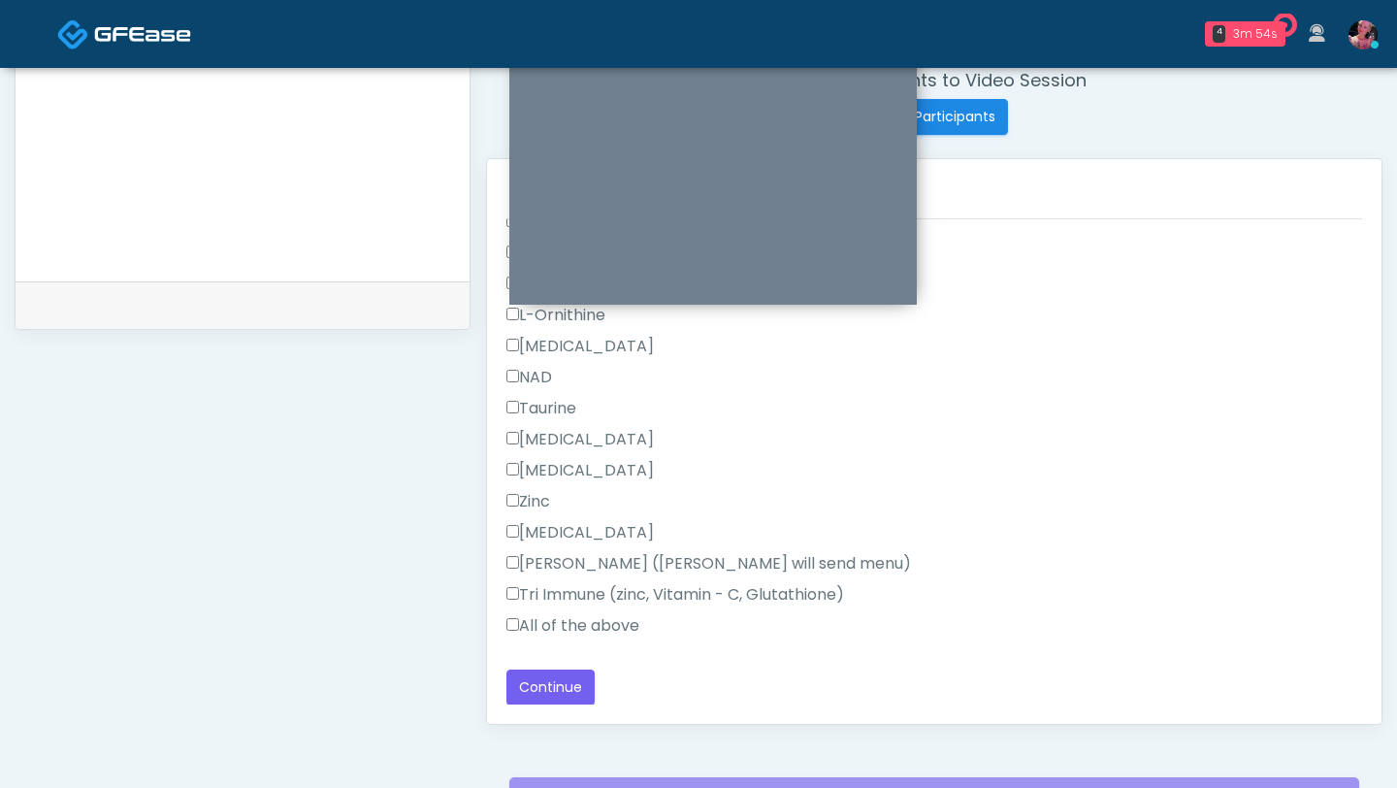
click at [588, 482] on label "All of the above" at bounding box center [573, 625] width 133 height 23
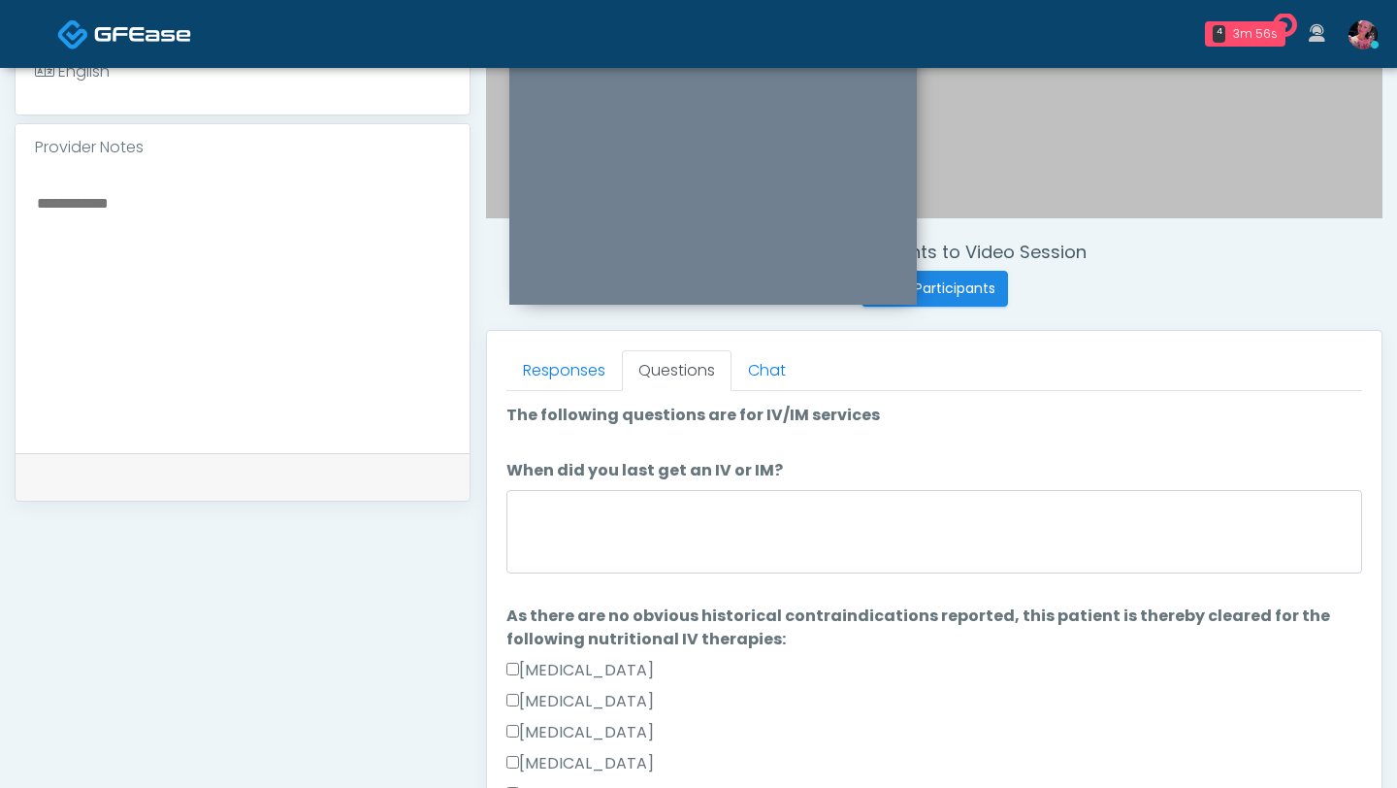
scroll to position [0, 0]
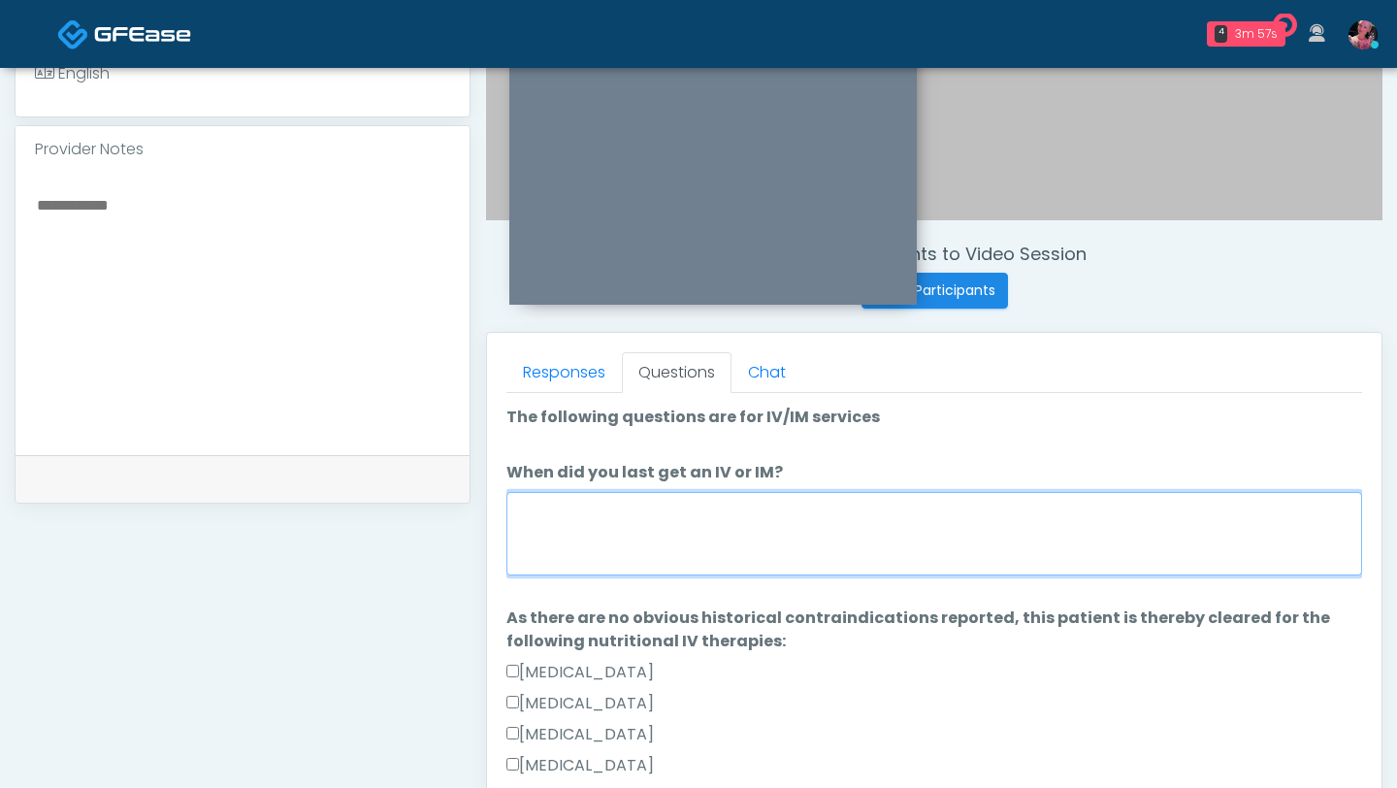
click at [588, 482] on textarea "When did you last get an IV or IM?" at bounding box center [935, 533] width 856 height 83
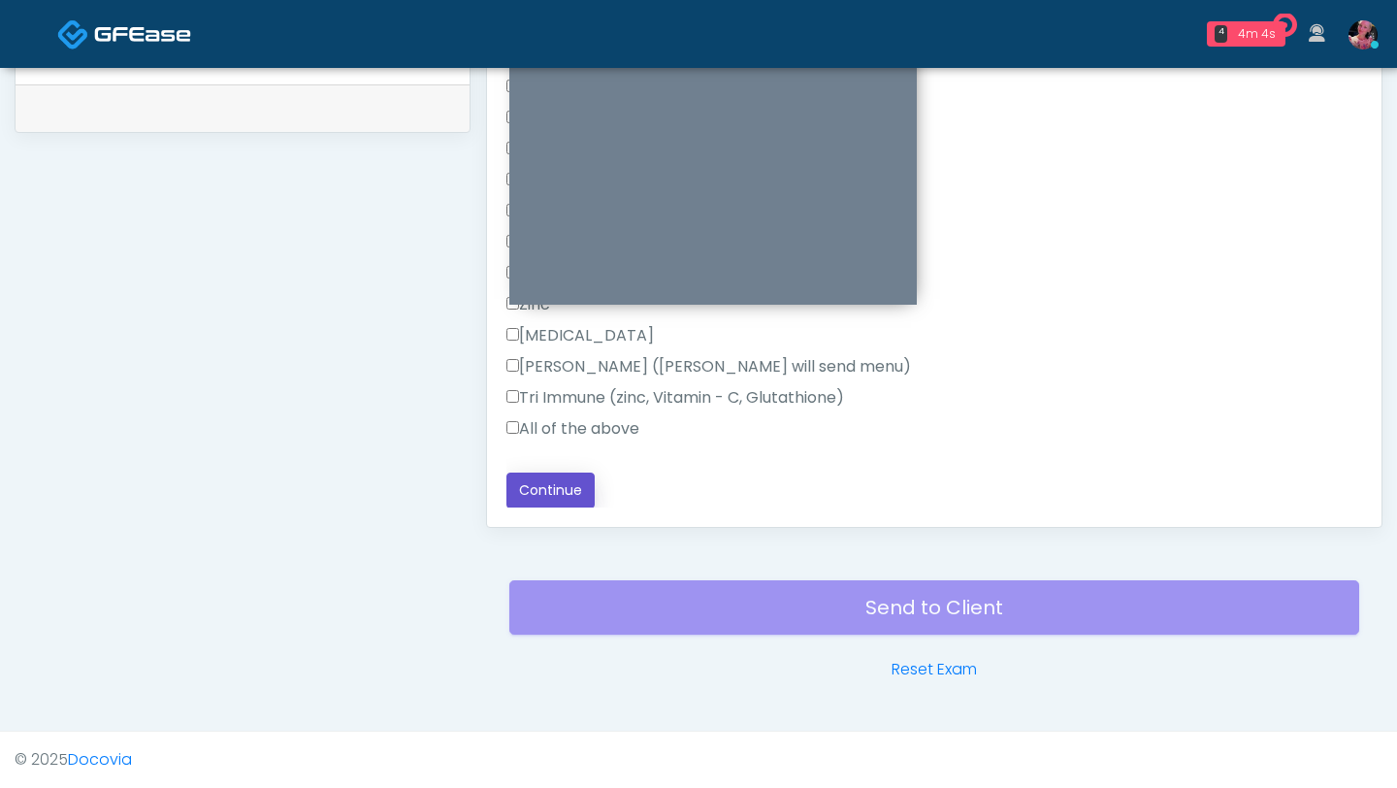
click at [550, 474] on button "Continue" at bounding box center [551, 491] width 88 height 36
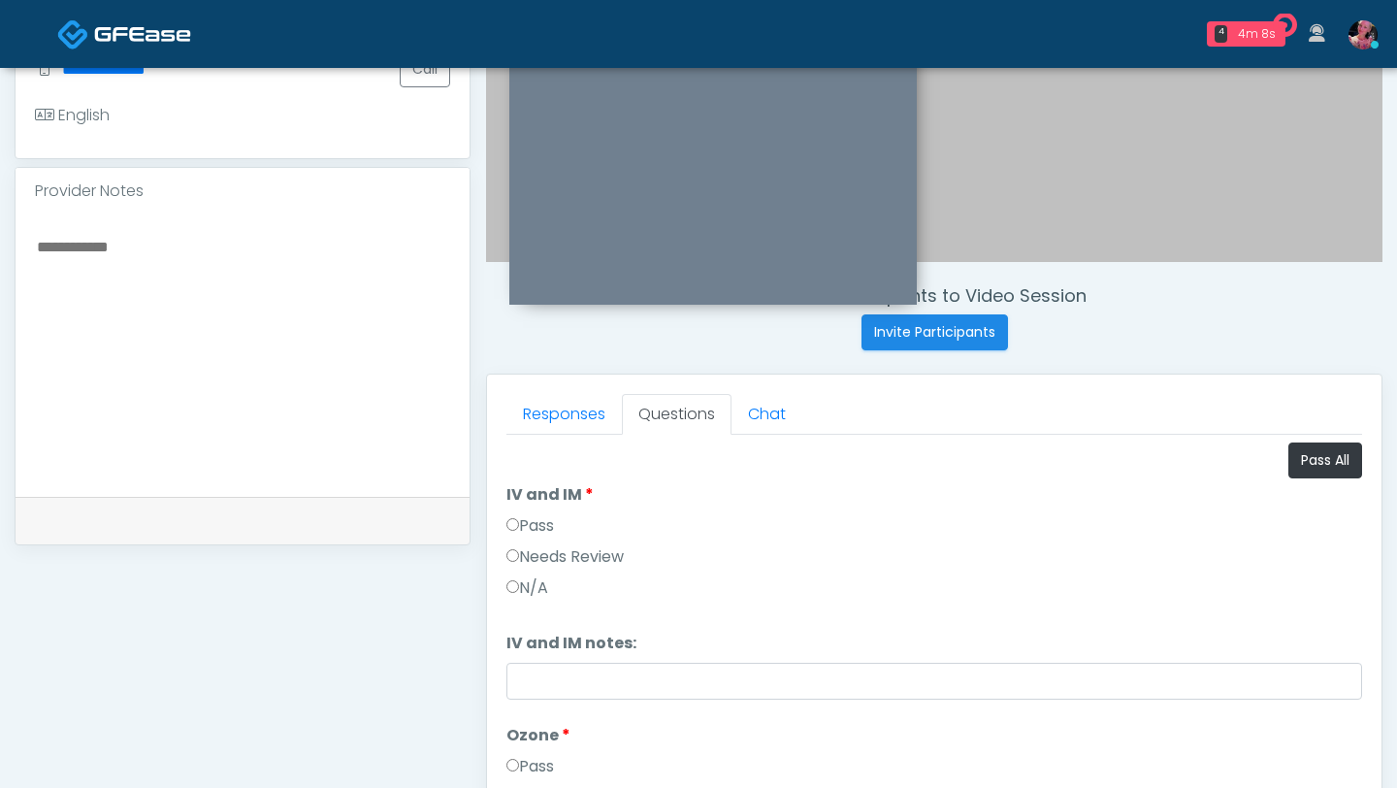
click at [543, 482] on div "Pass" at bounding box center [935, 529] width 856 height 31
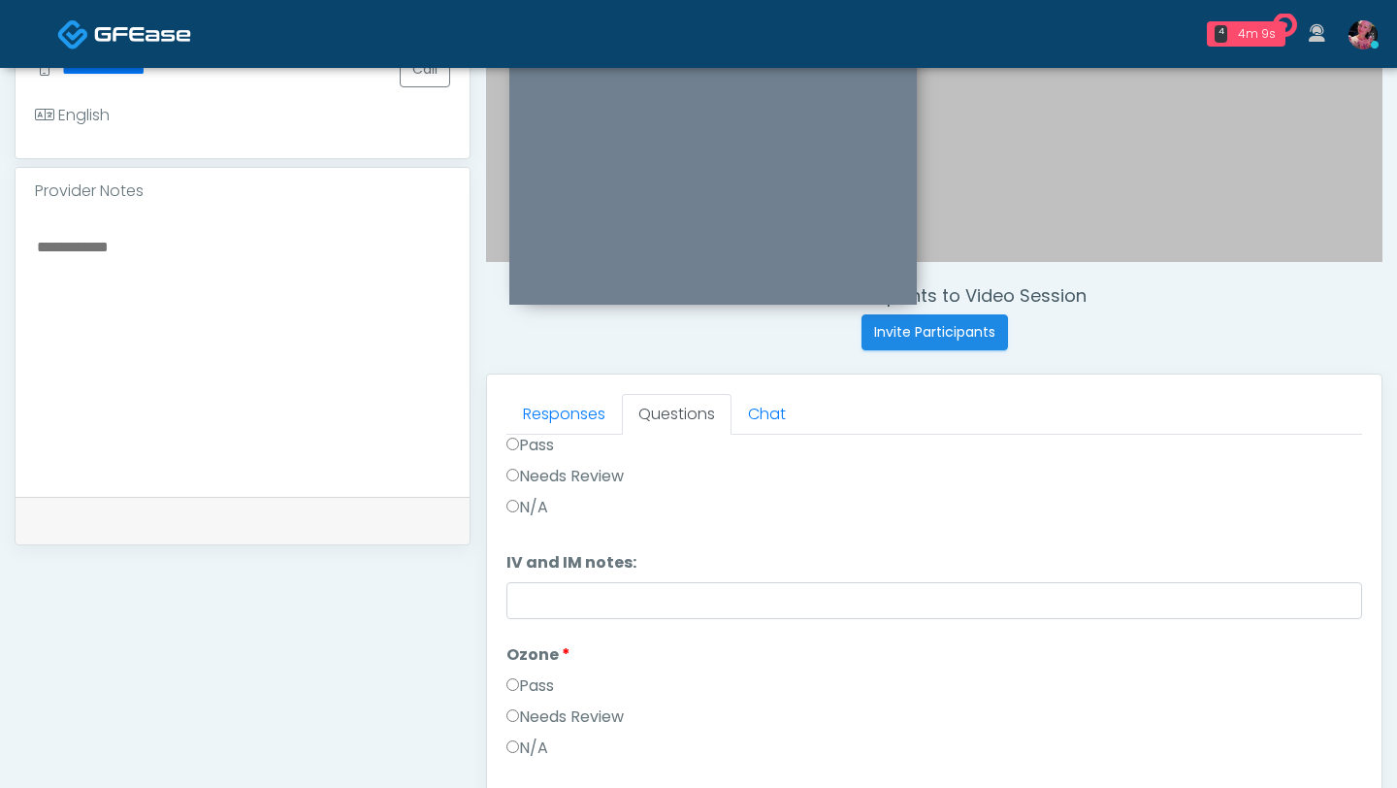
click at [513, 461] on div "Pass" at bounding box center [935, 449] width 856 height 31
click at [513, 437] on label "Pass" at bounding box center [531, 445] width 48 height 23
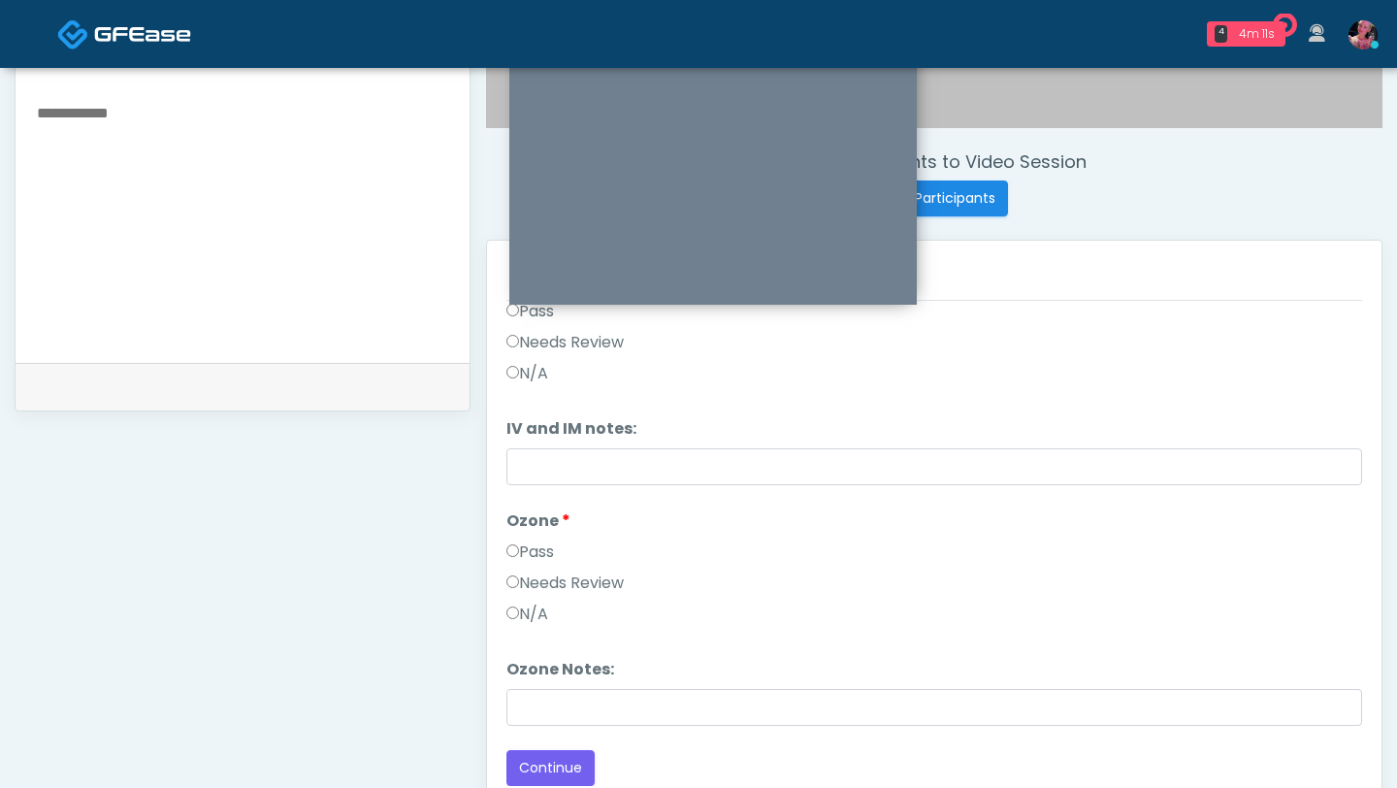
click at [545, 482] on label "Pass" at bounding box center [531, 551] width 48 height 23
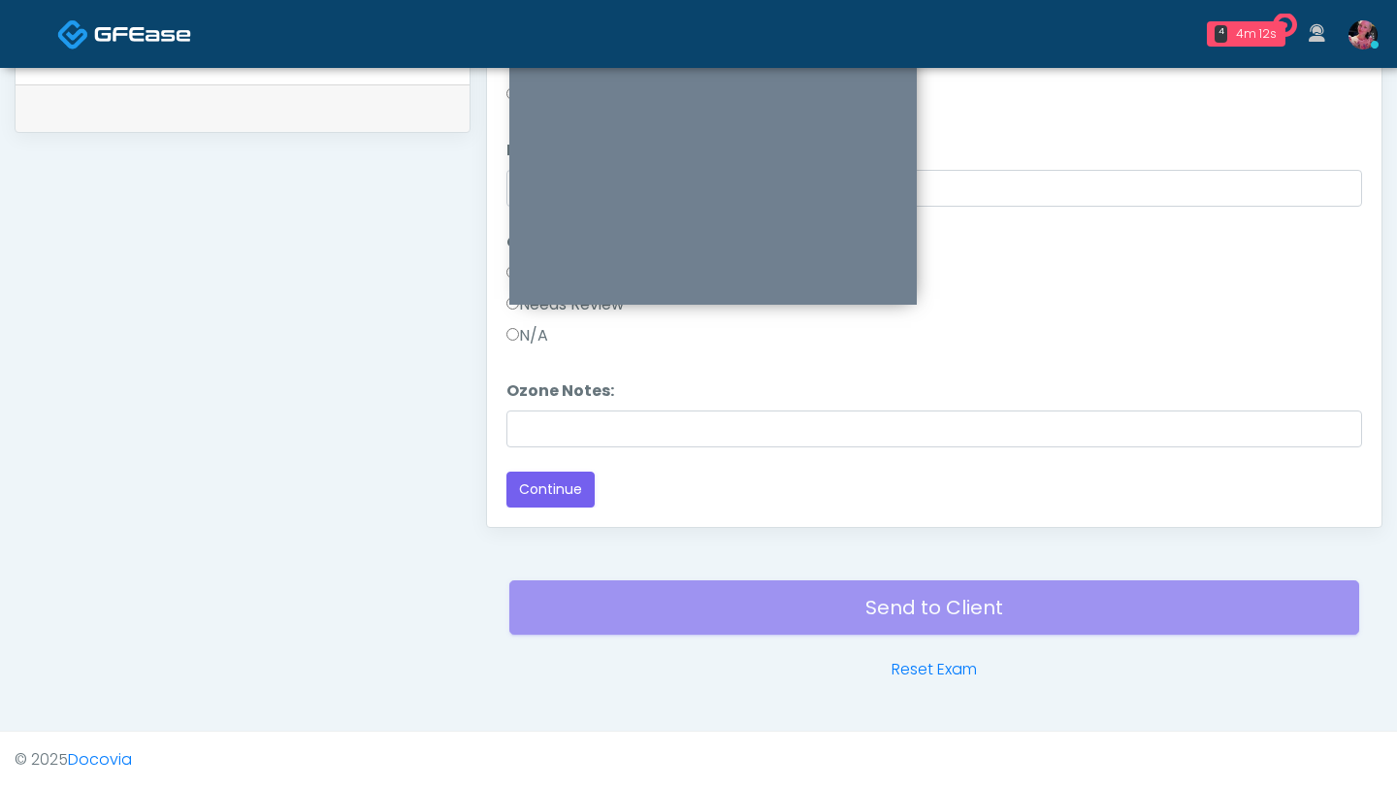
click at [540, 482] on div "Responses Questions Chat Good Faith Exam Script Good Faith Exam Script INTRODUC…" at bounding box center [934, 244] width 895 height 565
click at [540, 482] on button "Continue" at bounding box center [551, 490] width 88 height 36
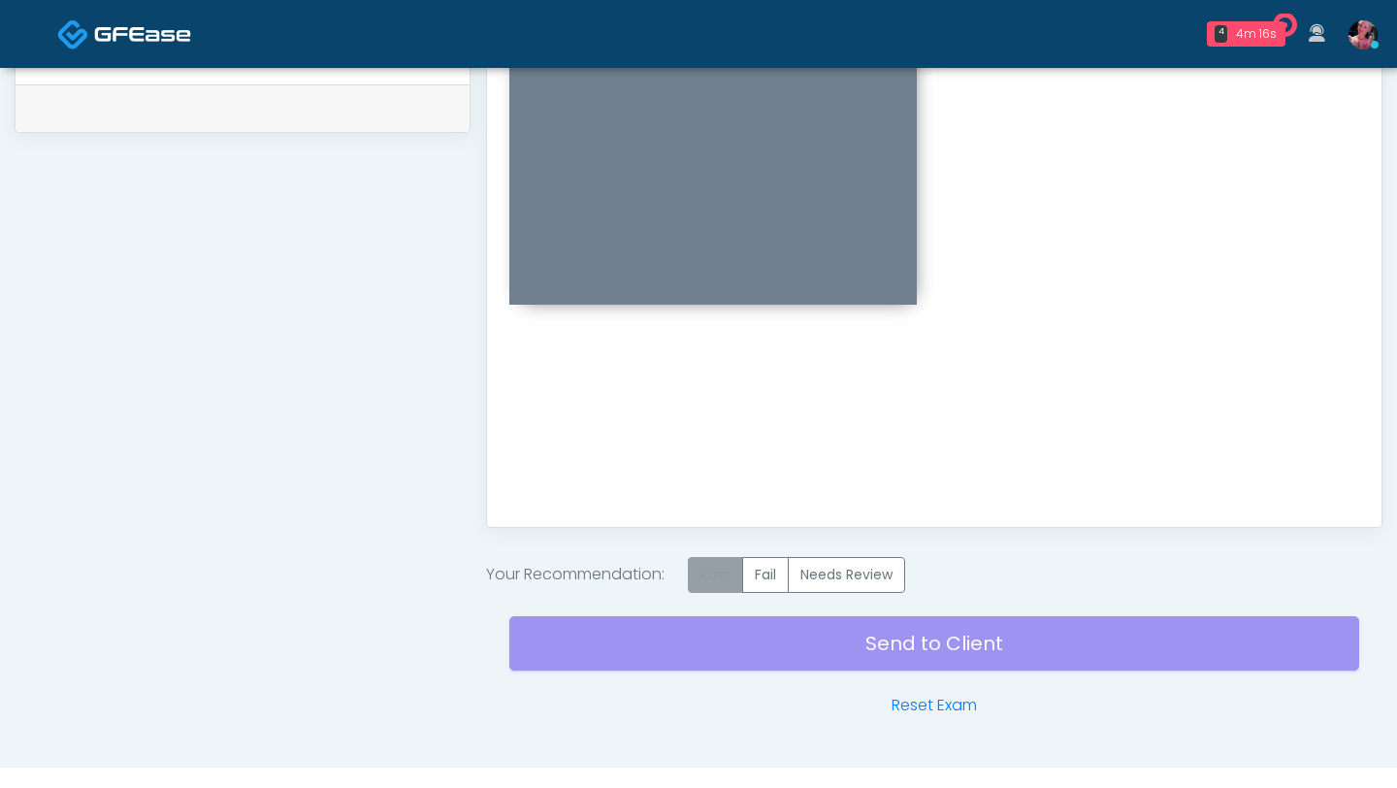
click at [730, 482] on label "Pass" at bounding box center [715, 575] width 55 height 36
click at [739, 482] on div "Send to Client Reset Exam" at bounding box center [934, 655] width 850 height 124
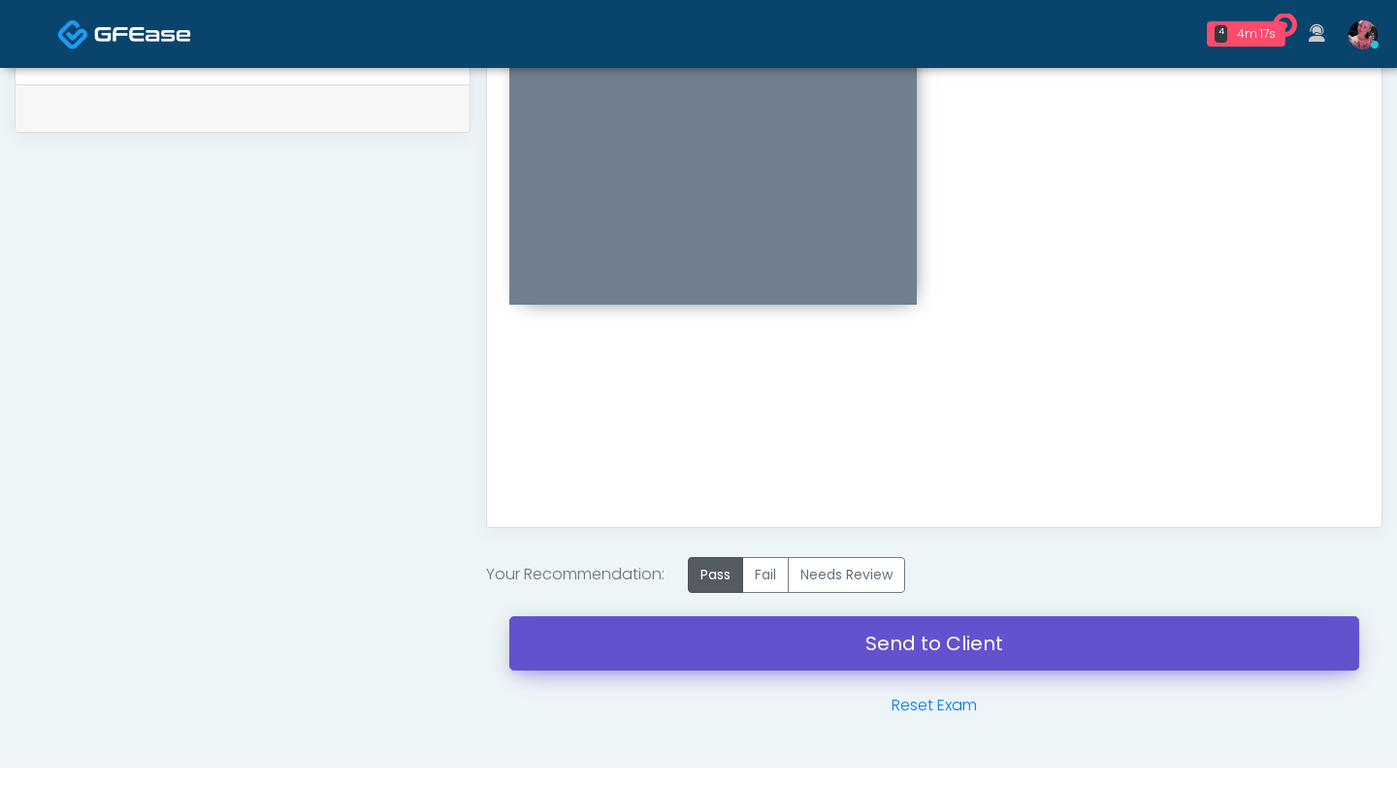
click at [737, 482] on link "Send to Client" at bounding box center [934, 643] width 850 height 54
click at [829, 482] on link "Send to Client" at bounding box center [934, 643] width 850 height 54
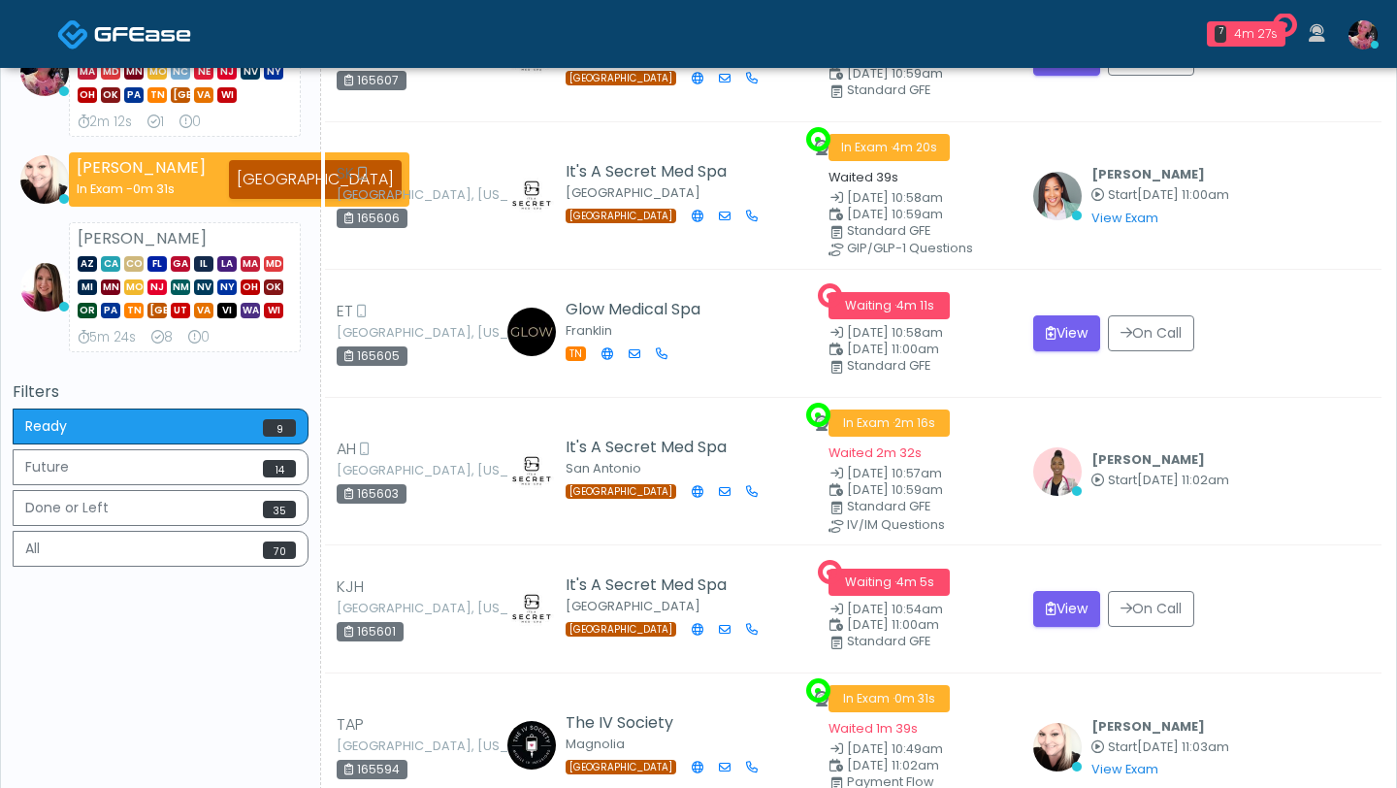
scroll to position [362, 0]
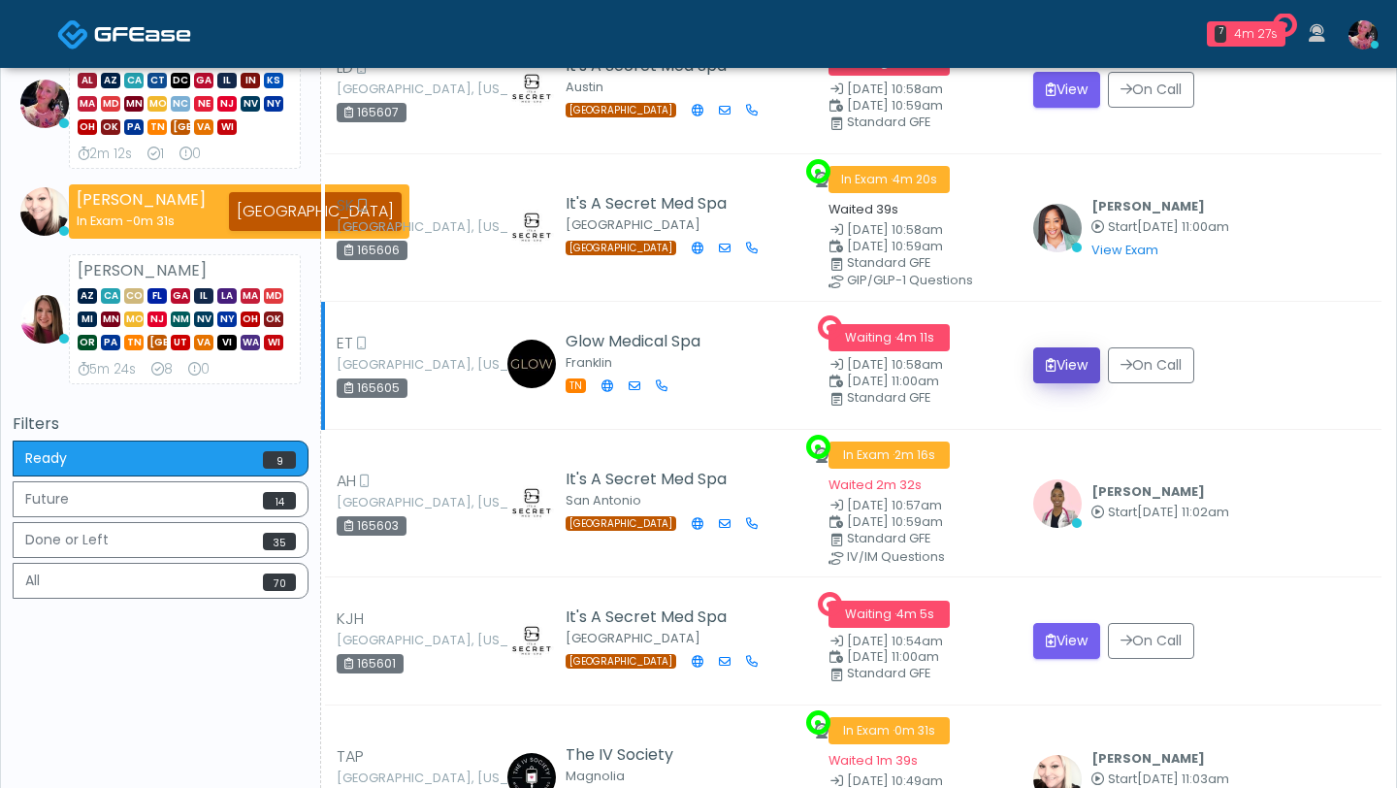
click at [1049, 370] on icon "submit" at bounding box center [1051, 365] width 11 height 14
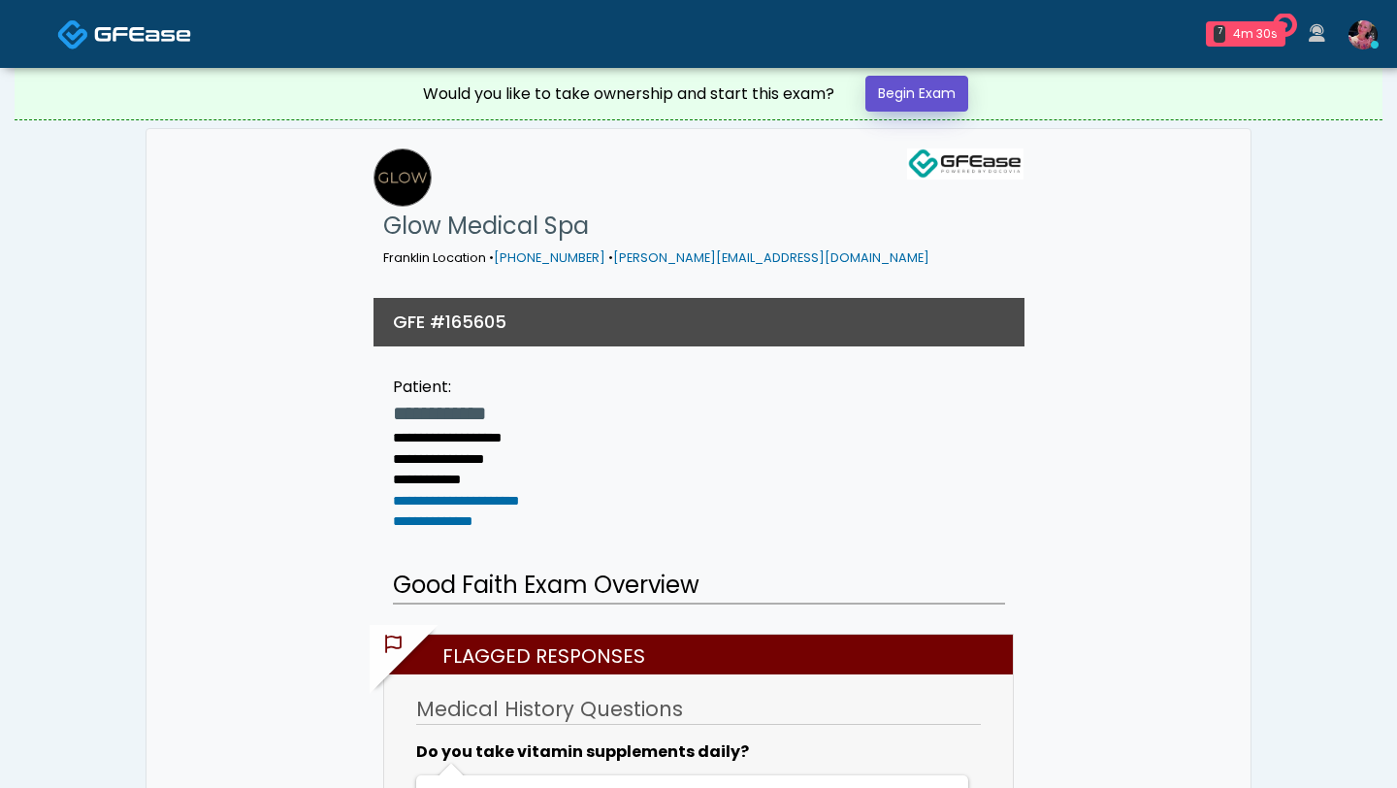
click at [947, 88] on link "Begin Exam" at bounding box center [917, 94] width 103 height 36
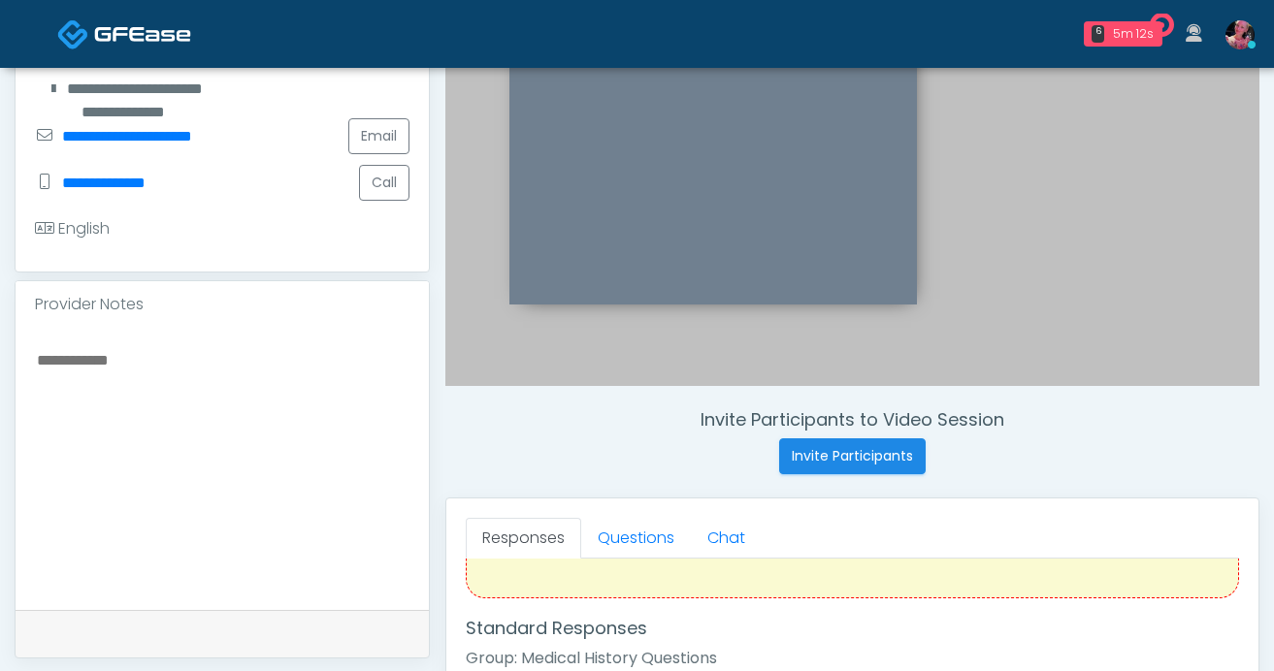
scroll to position [172, 0]
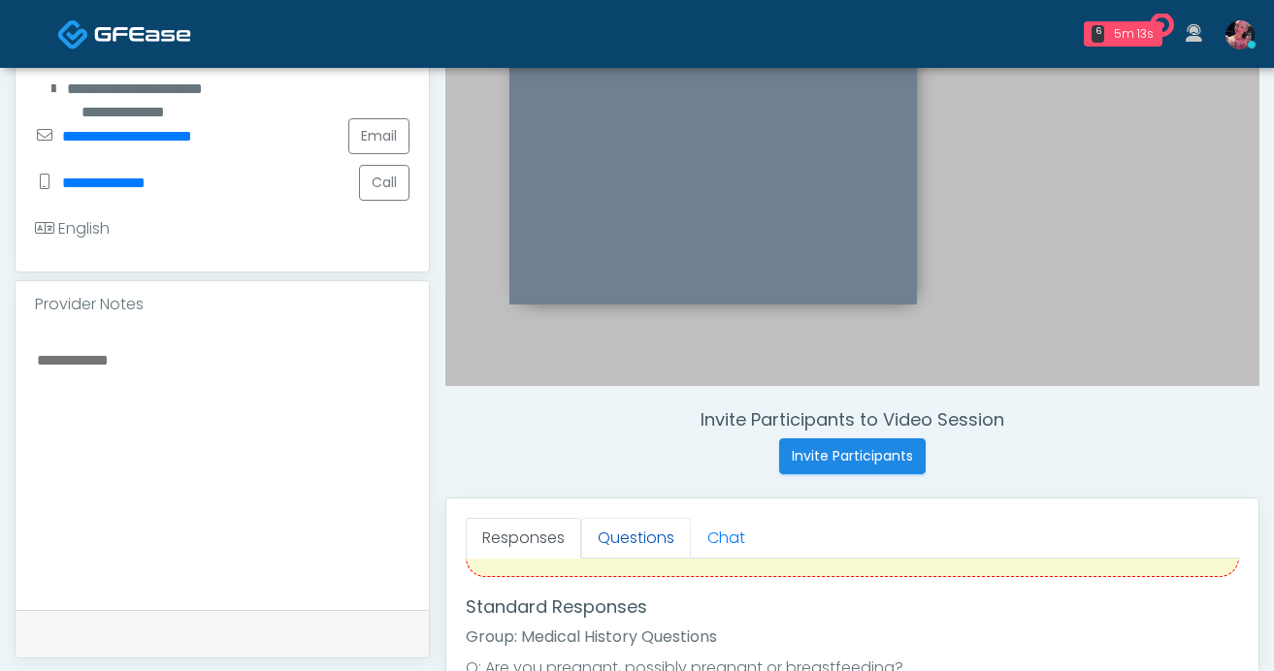
click at [635, 542] on link "Questions" at bounding box center [636, 538] width 110 height 41
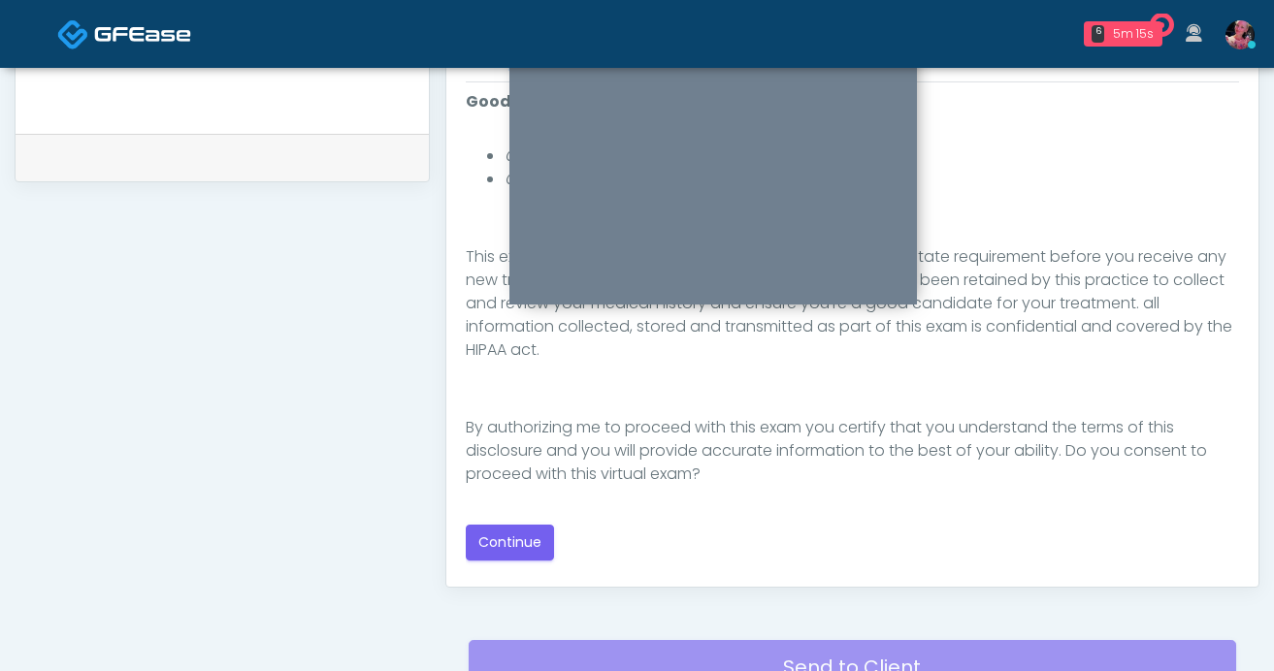
scroll to position [895, 0]
click at [507, 541] on button "Continue" at bounding box center [510, 542] width 88 height 36
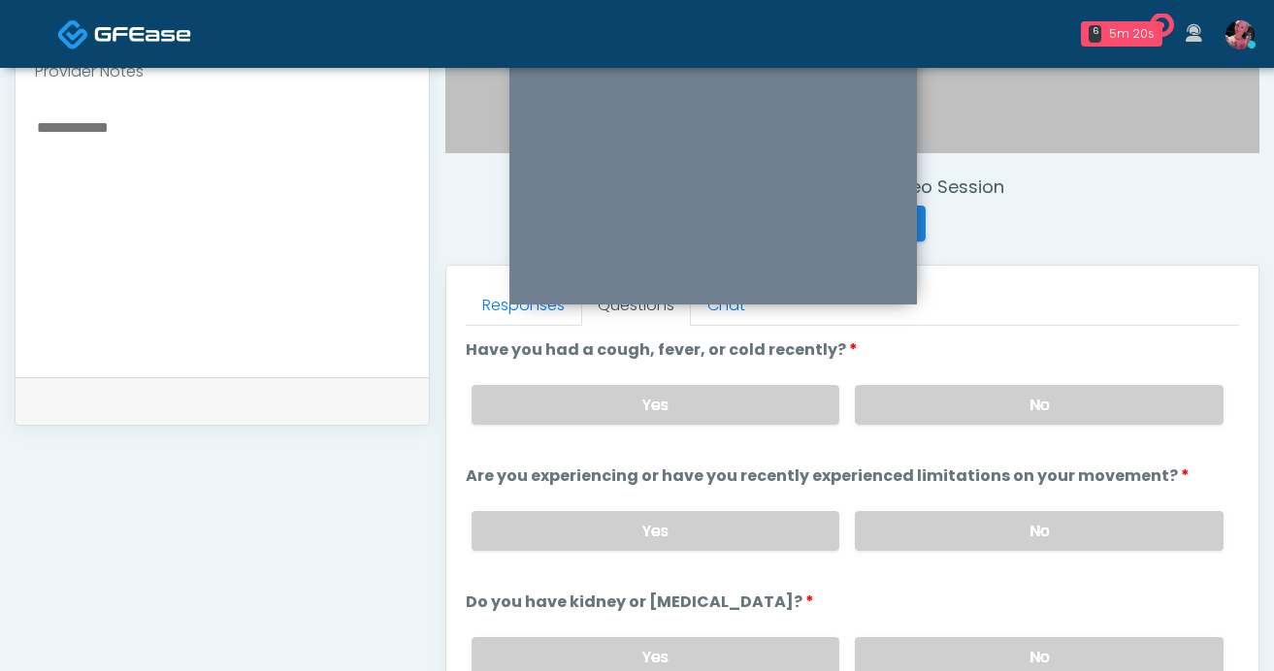
scroll to position [615, 0]
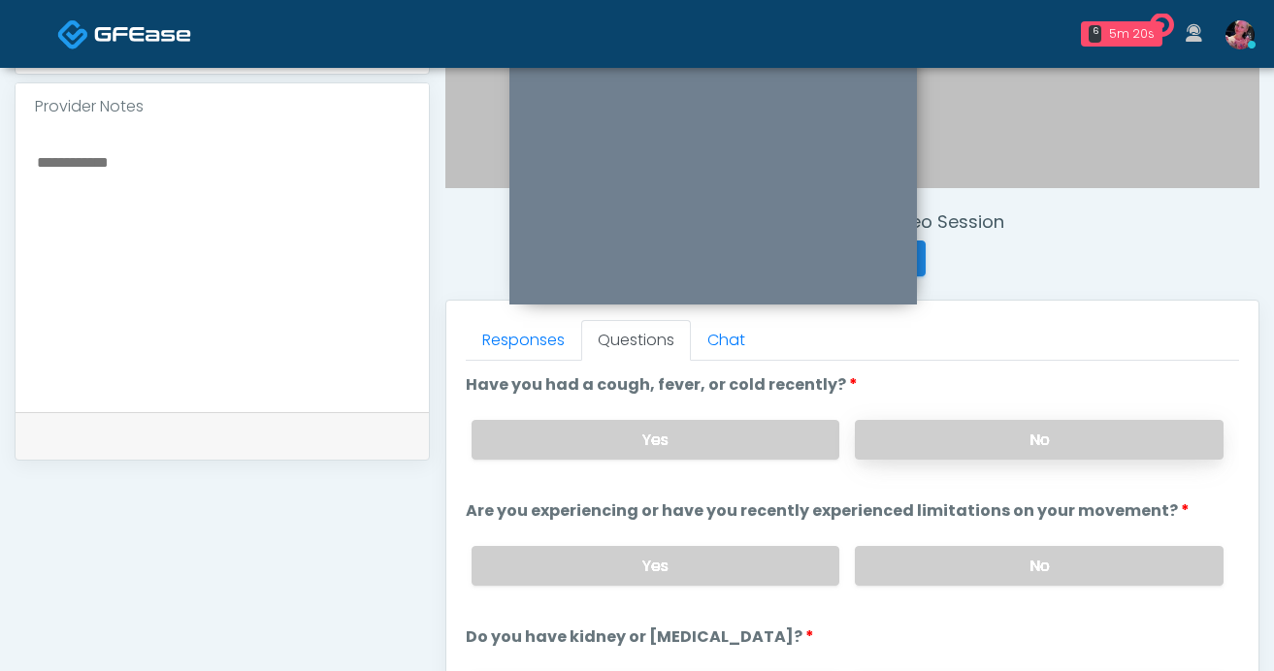
click at [878, 424] on label "No" at bounding box center [1039, 440] width 369 height 40
click at [896, 590] on div "Yes No" at bounding box center [847, 566] width 783 height 71
click at [896, 575] on label "No" at bounding box center [1039, 566] width 369 height 40
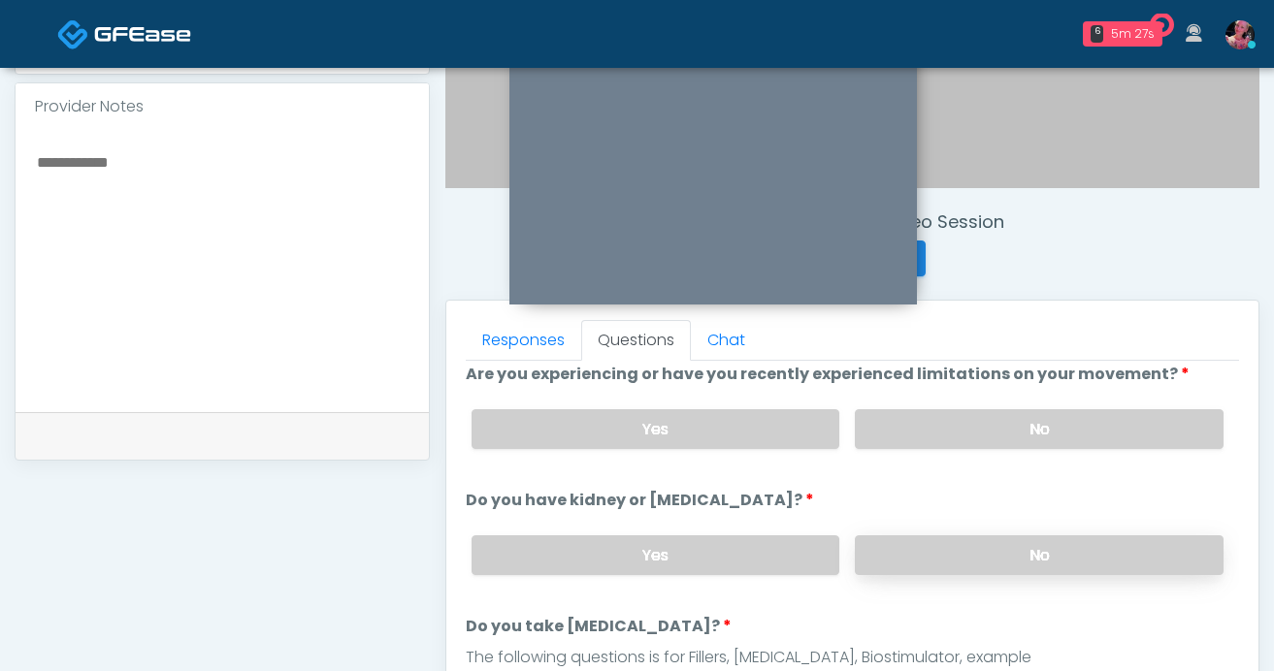
click at [900, 551] on label "No" at bounding box center [1039, 556] width 369 height 40
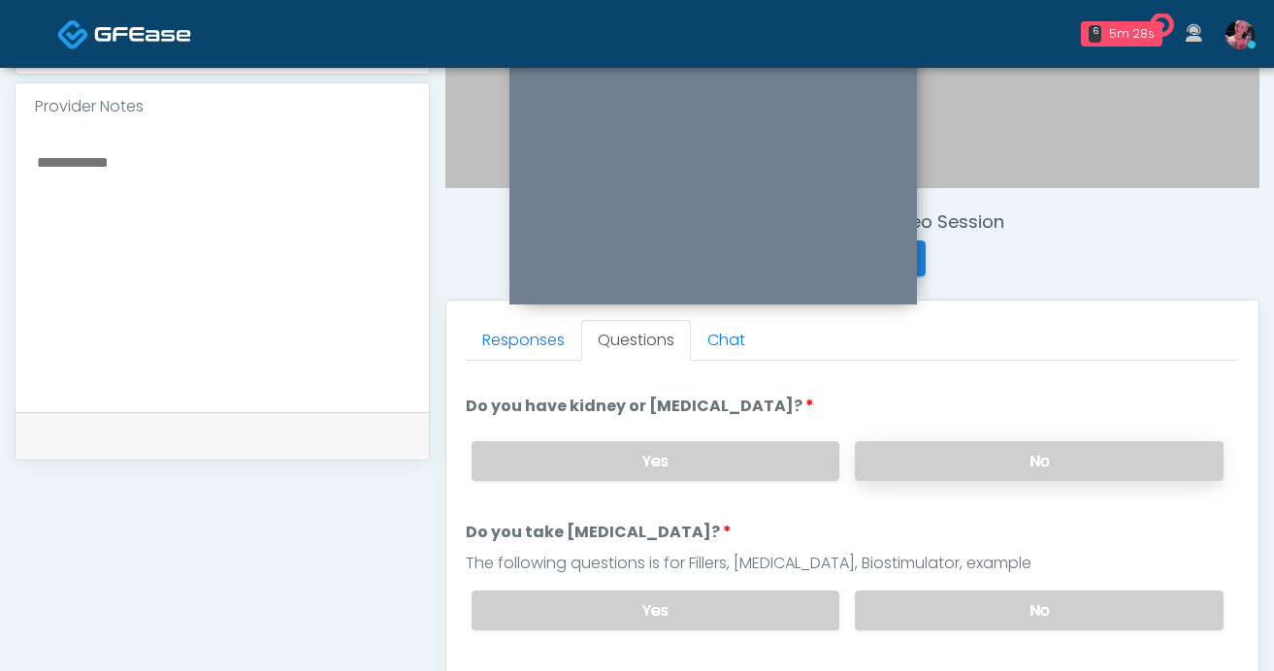
scroll to position [232, 0]
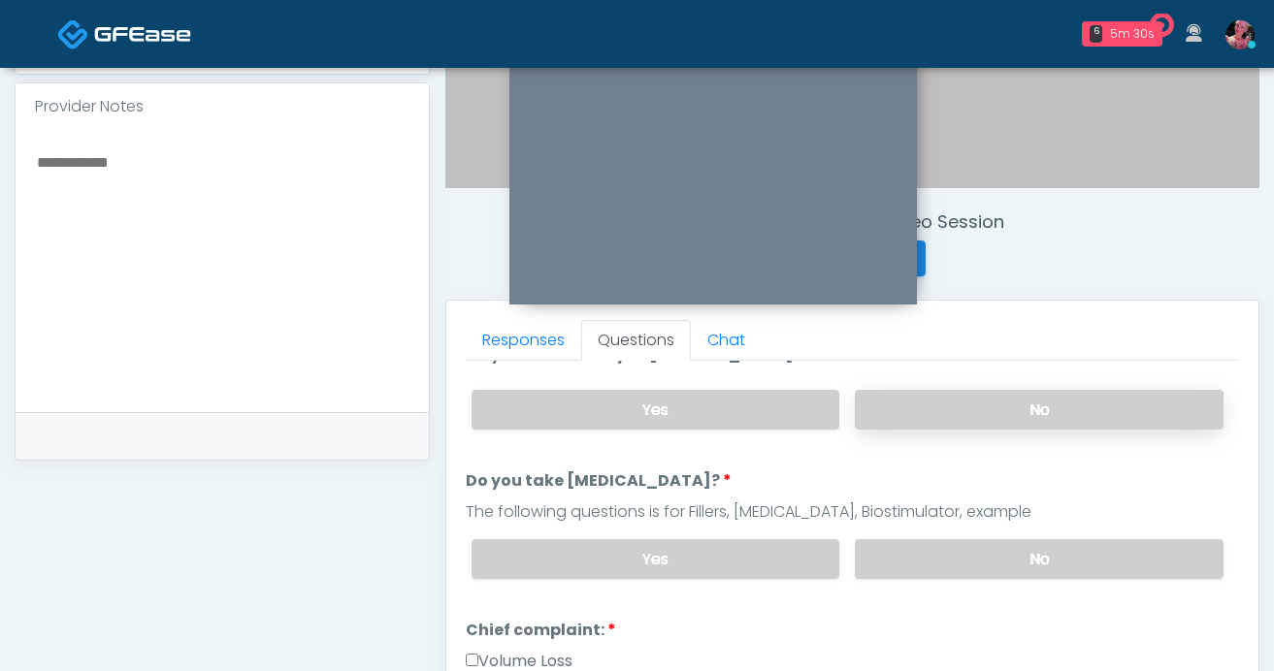
click at [900, 551] on label "No" at bounding box center [1039, 560] width 369 height 40
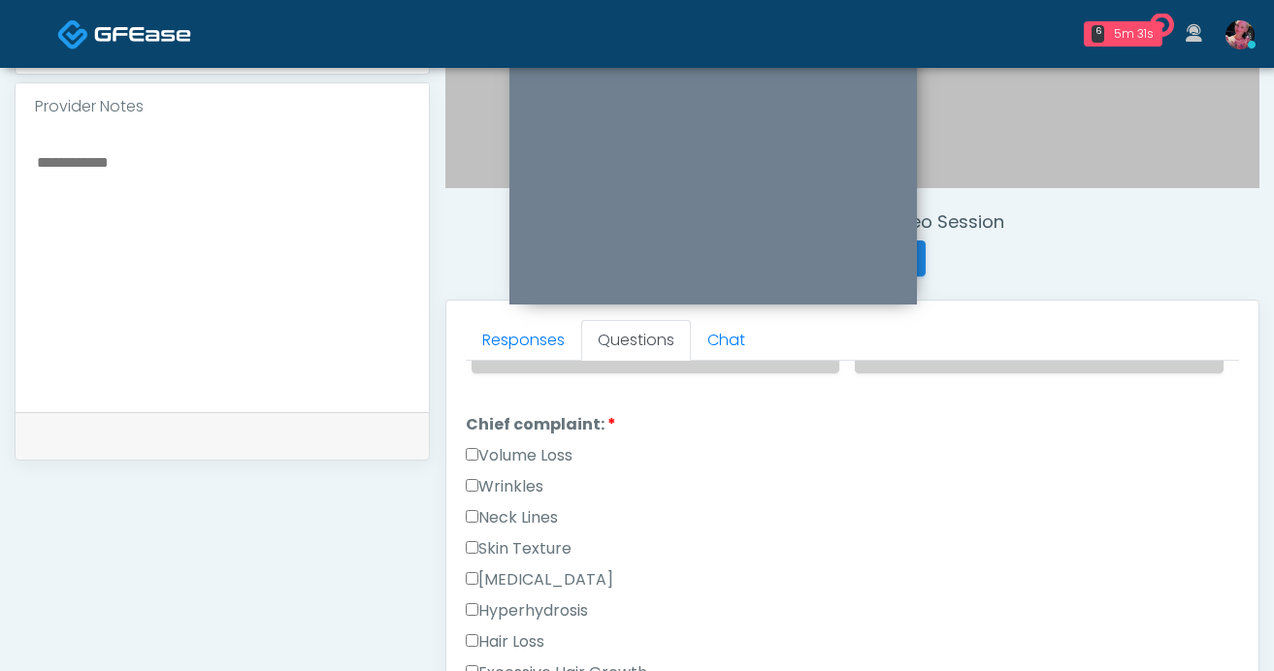
scroll to position [491, 0]
click at [531, 485] on label "Wrinkles" at bounding box center [505, 484] width 78 height 23
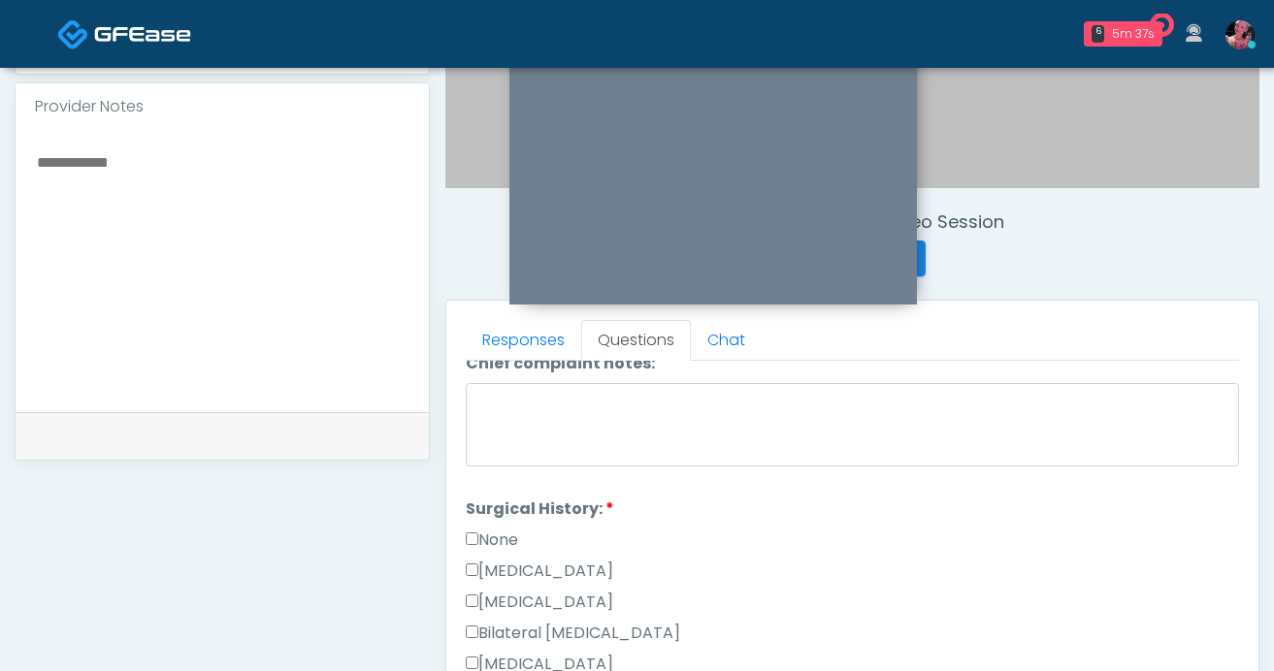
click at [502, 541] on label "None" at bounding box center [492, 540] width 52 height 23
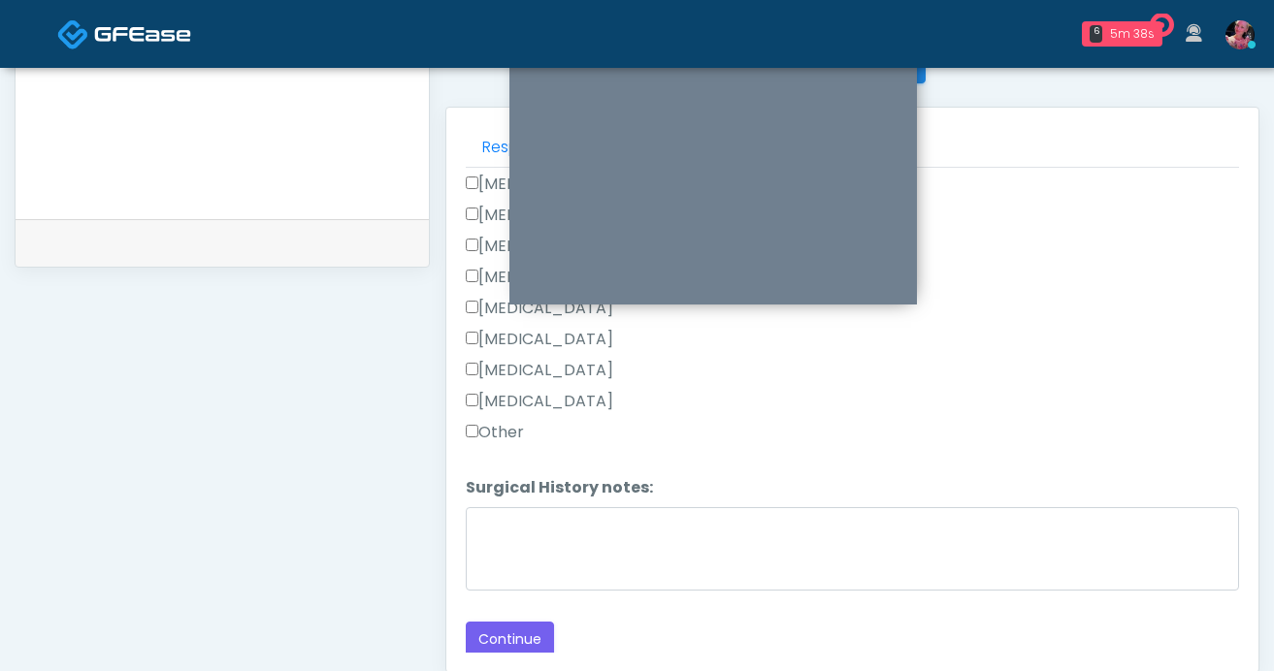
scroll to position [879, 0]
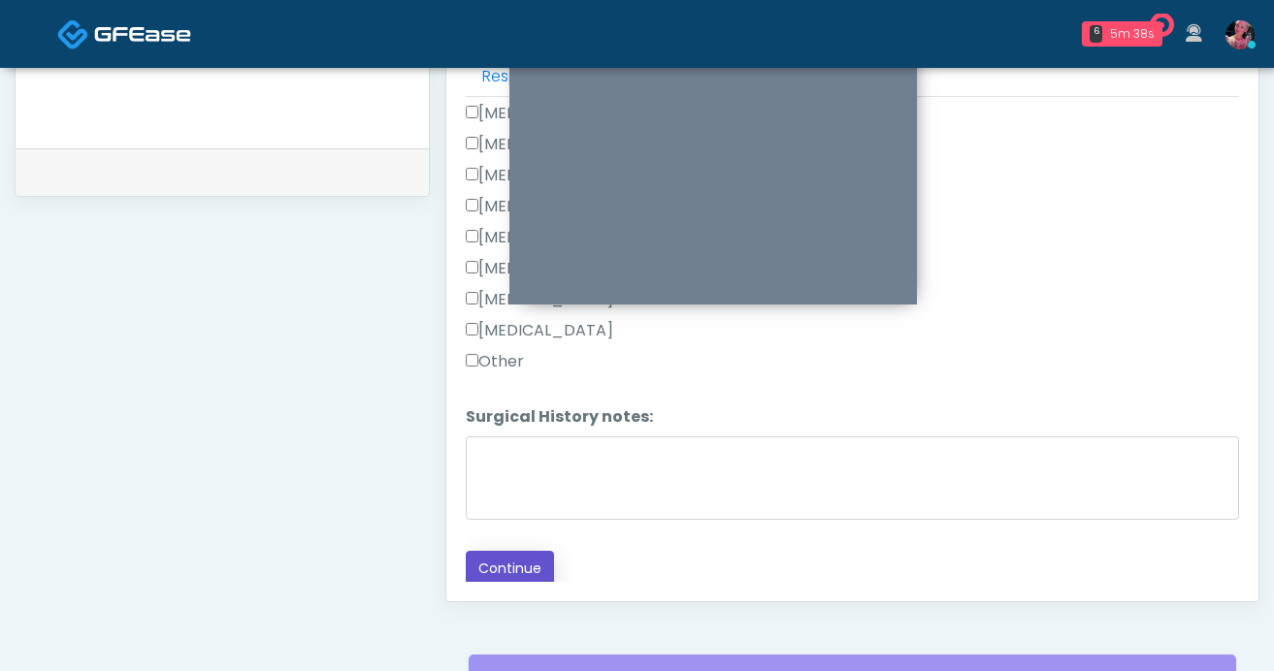
click at [486, 580] on button "Continue" at bounding box center [510, 569] width 88 height 36
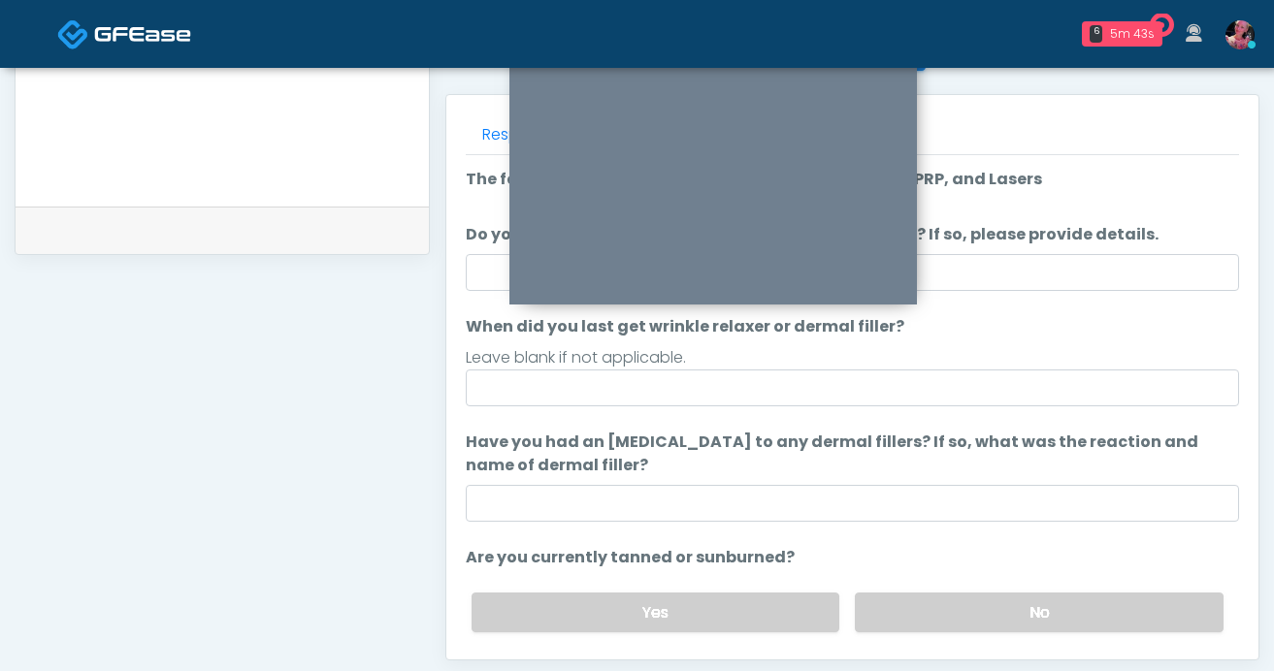
scroll to position [774, 0]
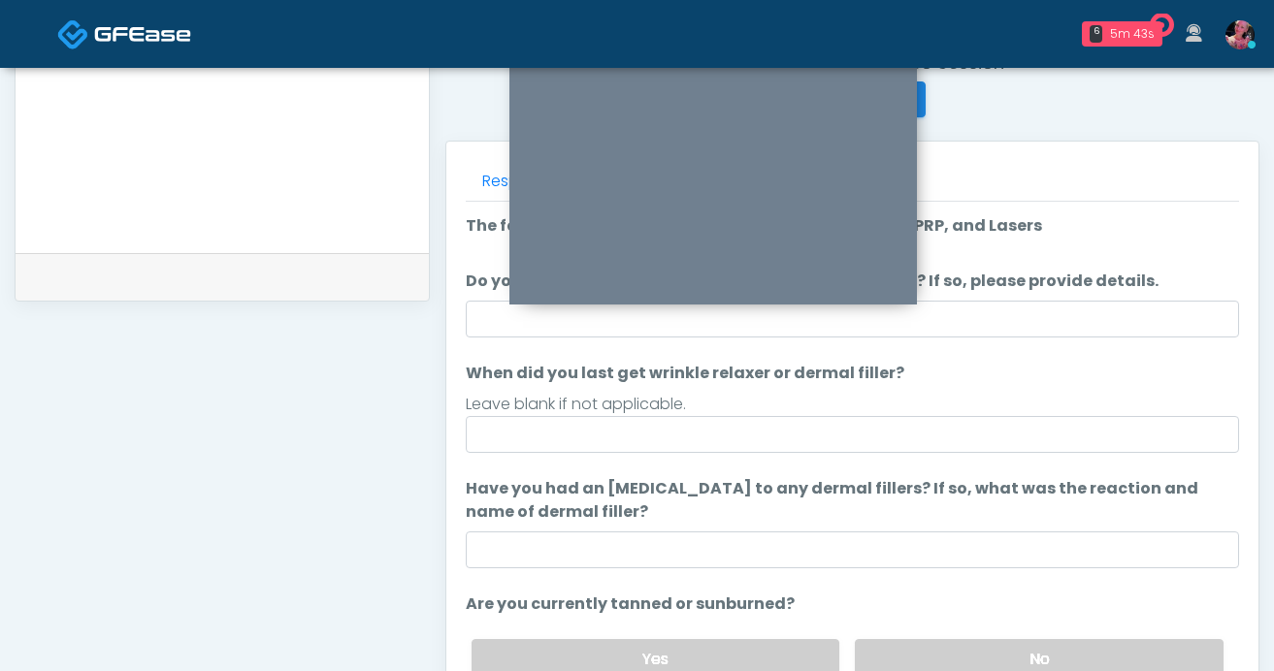
click at [696, 465] on ol "The following questions are for Filler, Wrinkle relaxers, PRP, and Lasers The f…" at bounding box center [852, 512] width 773 height 596
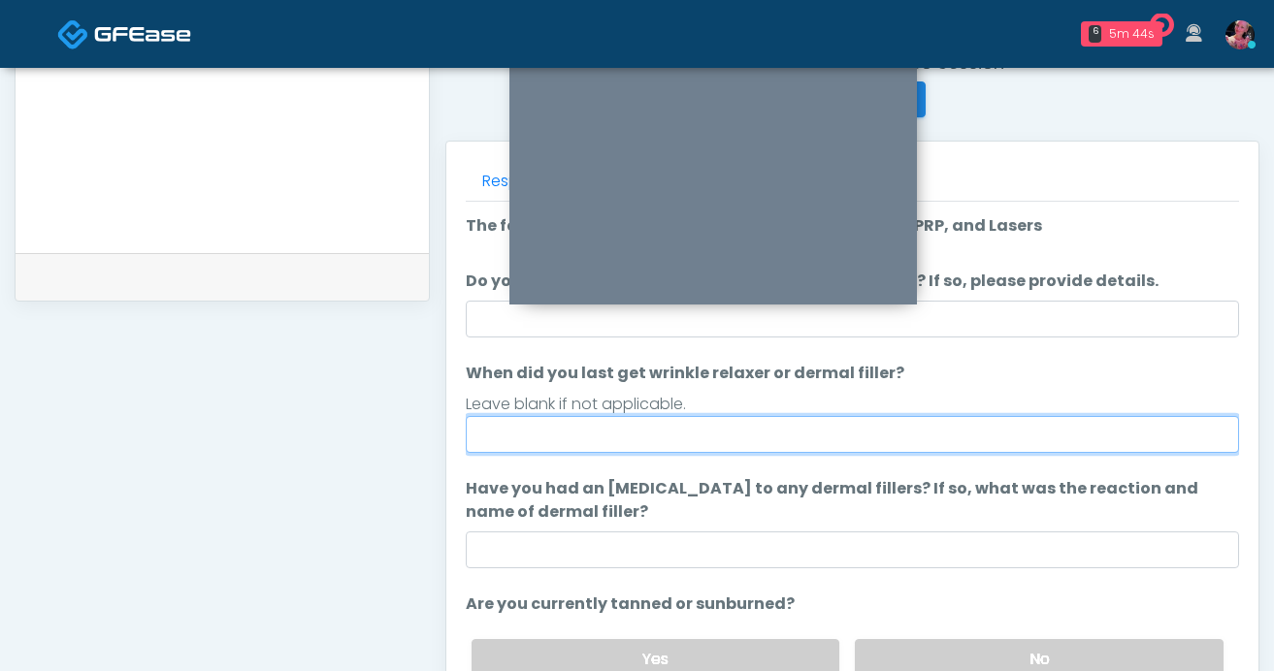
click at [676, 442] on input "When did you last get wrinkle relaxer or dermal filler?" at bounding box center [852, 434] width 773 height 37
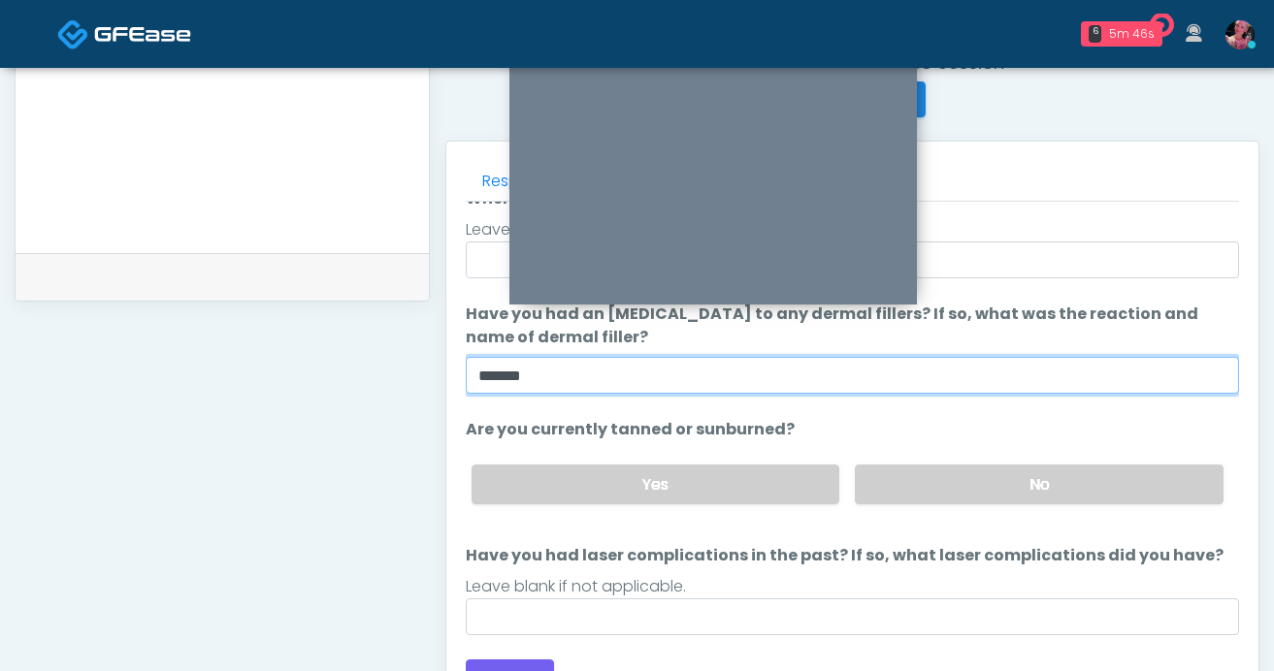
scroll to position [182, 0]
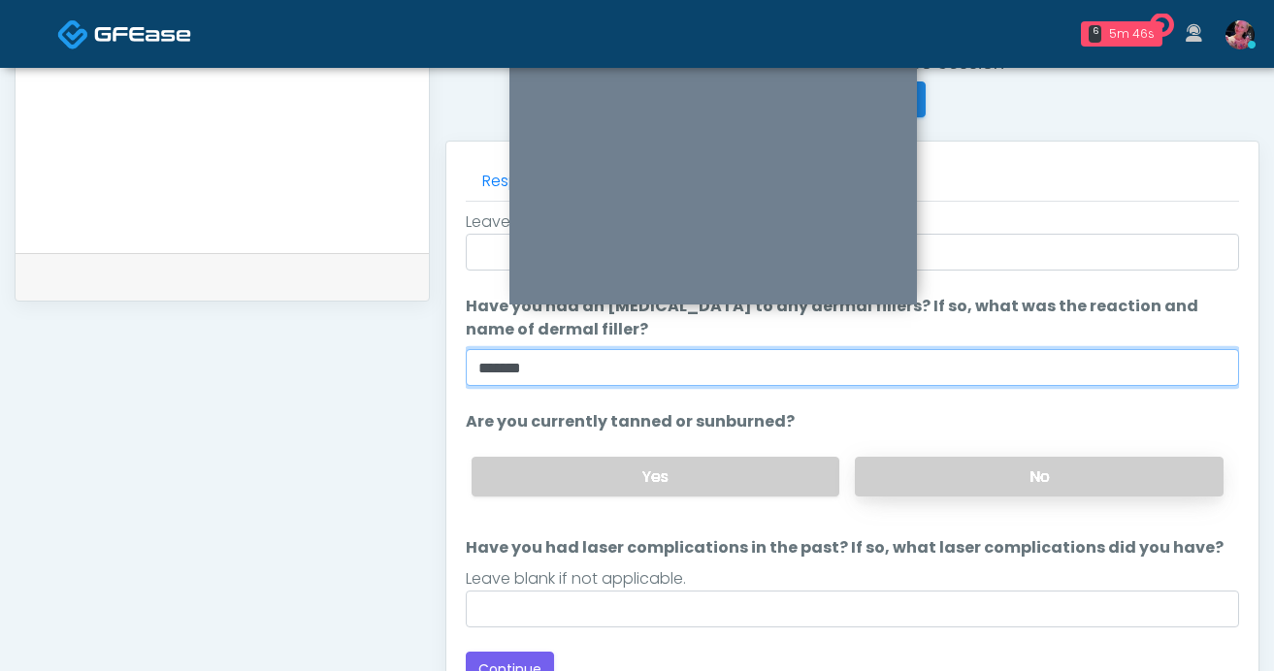
type input "******"
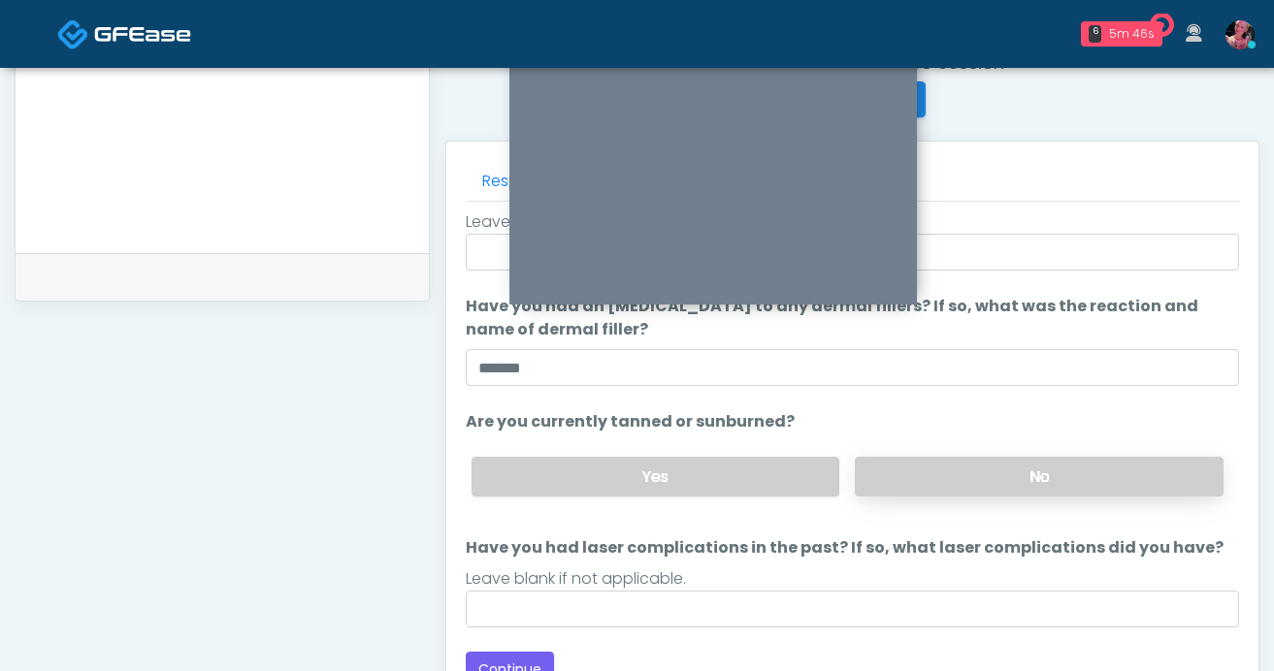
click at [900, 459] on label "No" at bounding box center [1039, 477] width 369 height 40
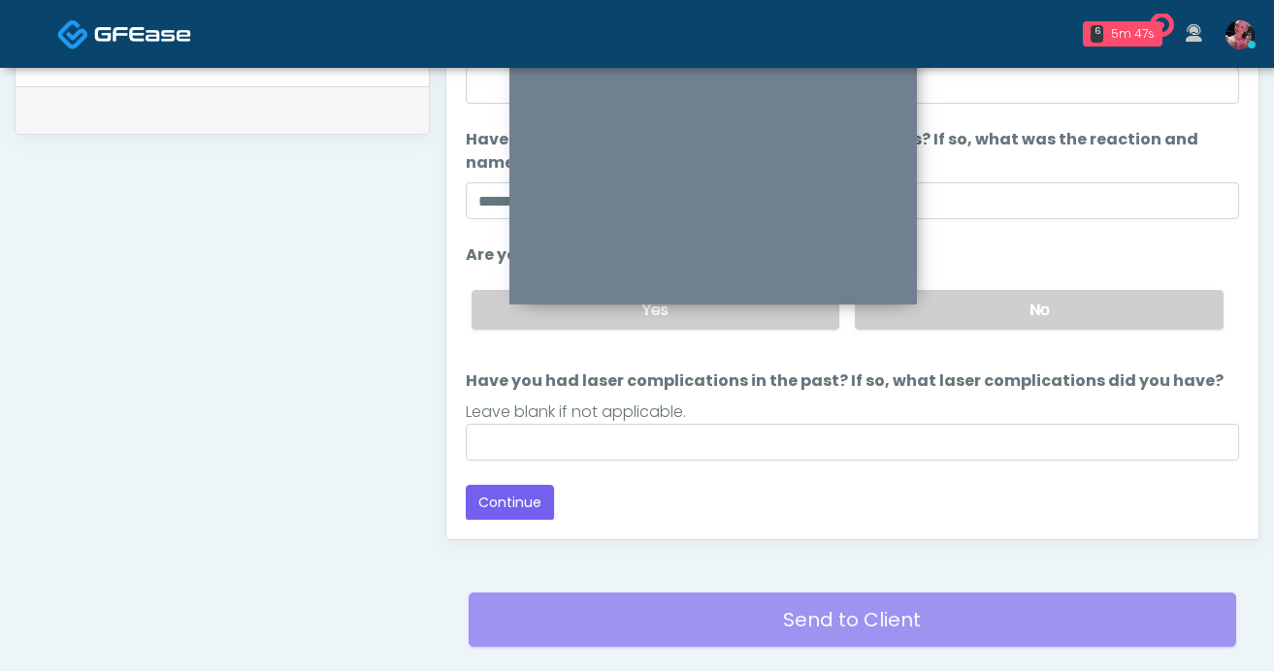
scroll to position [951, 0]
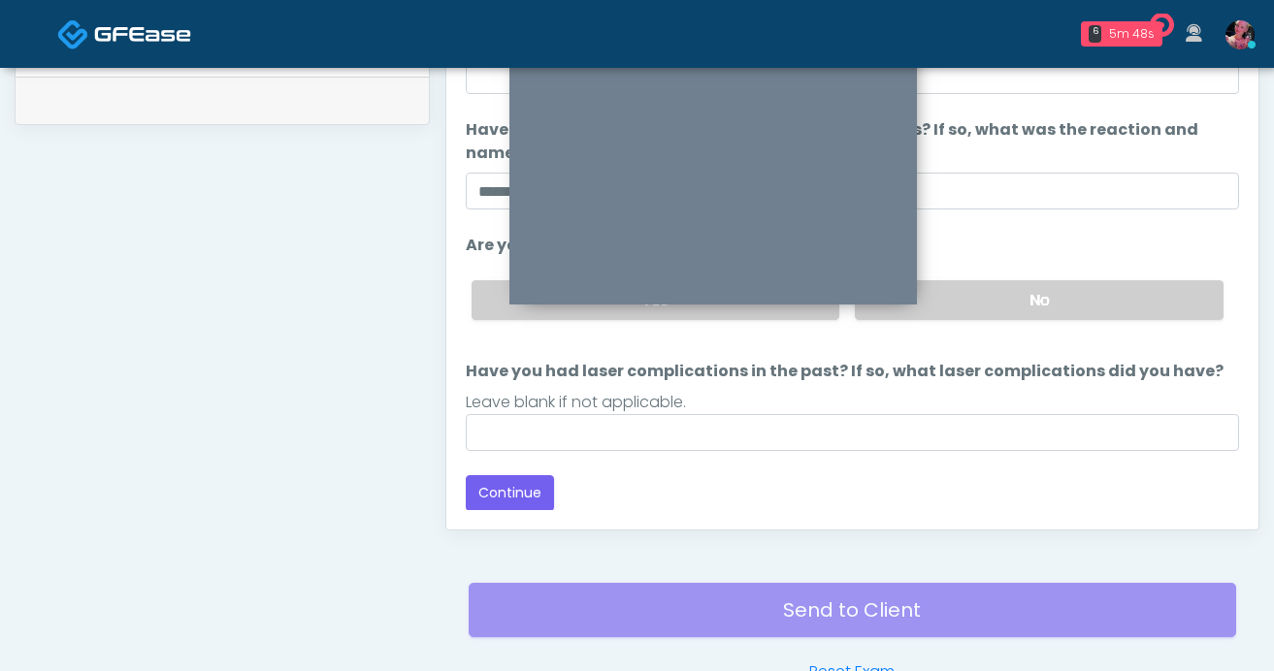
click at [514, 519] on div "Responses Questions Chat Good Faith Exam Script Good Faith Exam Script INTRODUC…" at bounding box center [852, 247] width 812 height 565
click at [509, 503] on button "Continue" at bounding box center [510, 493] width 88 height 36
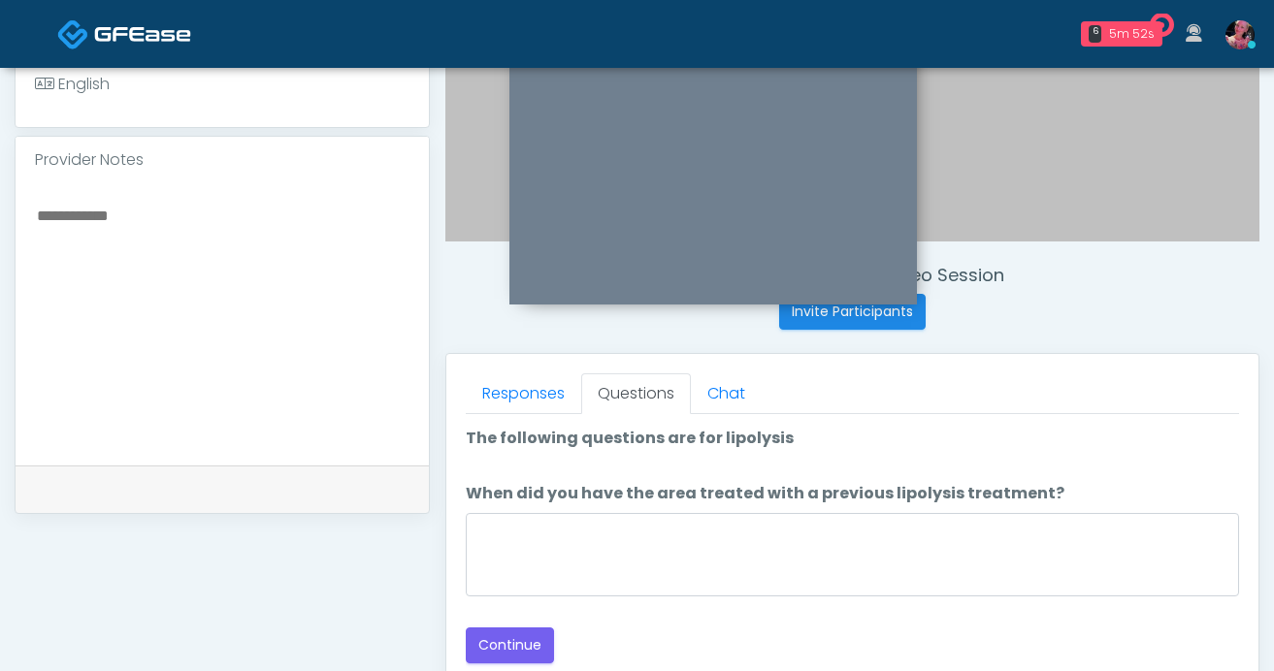
scroll to position [608, 0]
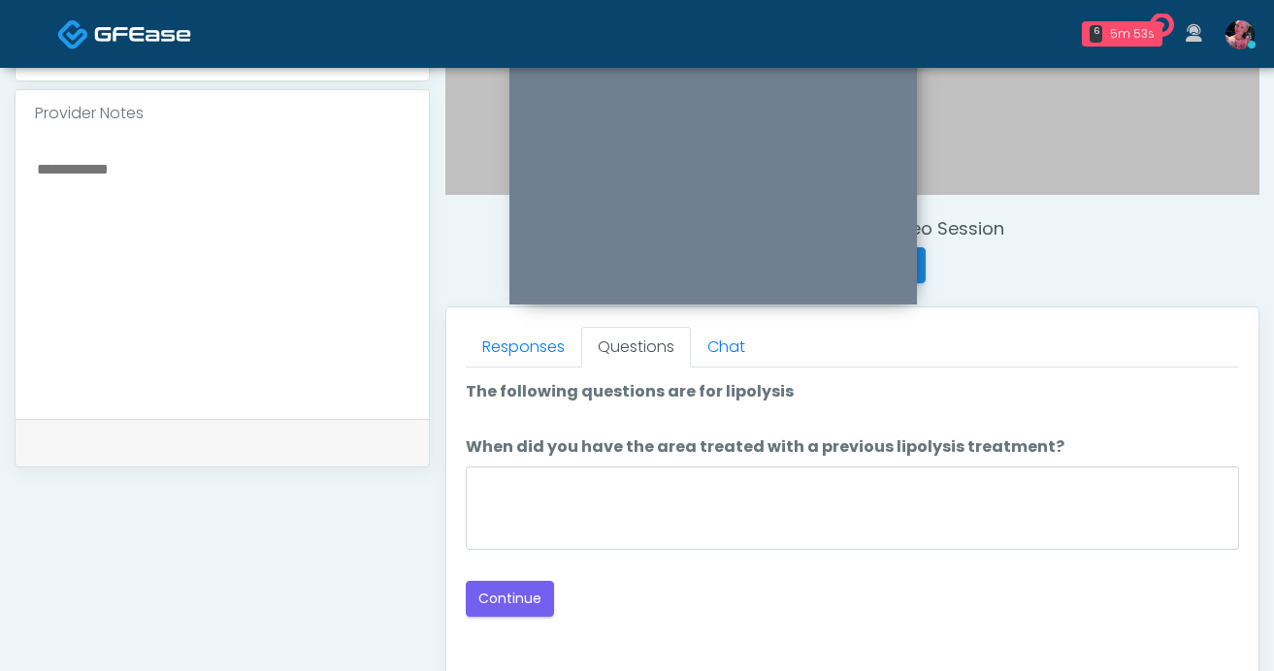
click at [468, 579] on div "Loading... Connecting to your agent... Please wait while we prepare your person…" at bounding box center [852, 498] width 773 height 237
click at [505, 595] on button "Continue" at bounding box center [510, 599] width 88 height 36
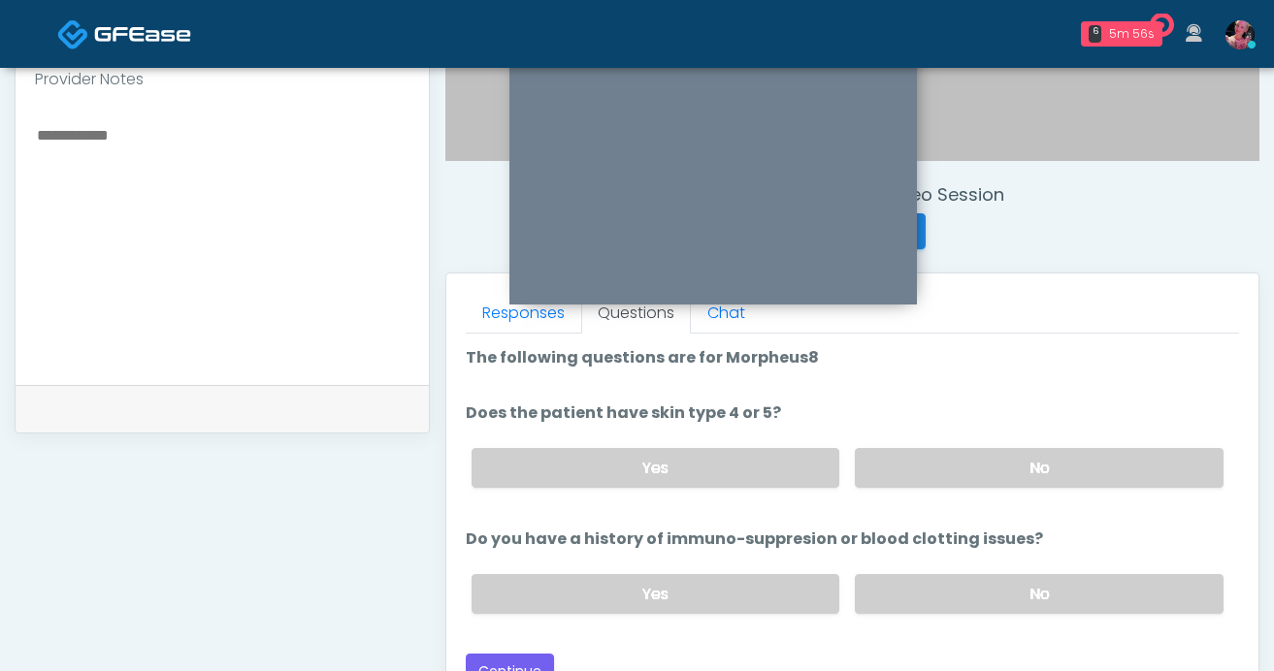
scroll to position [632, 0]
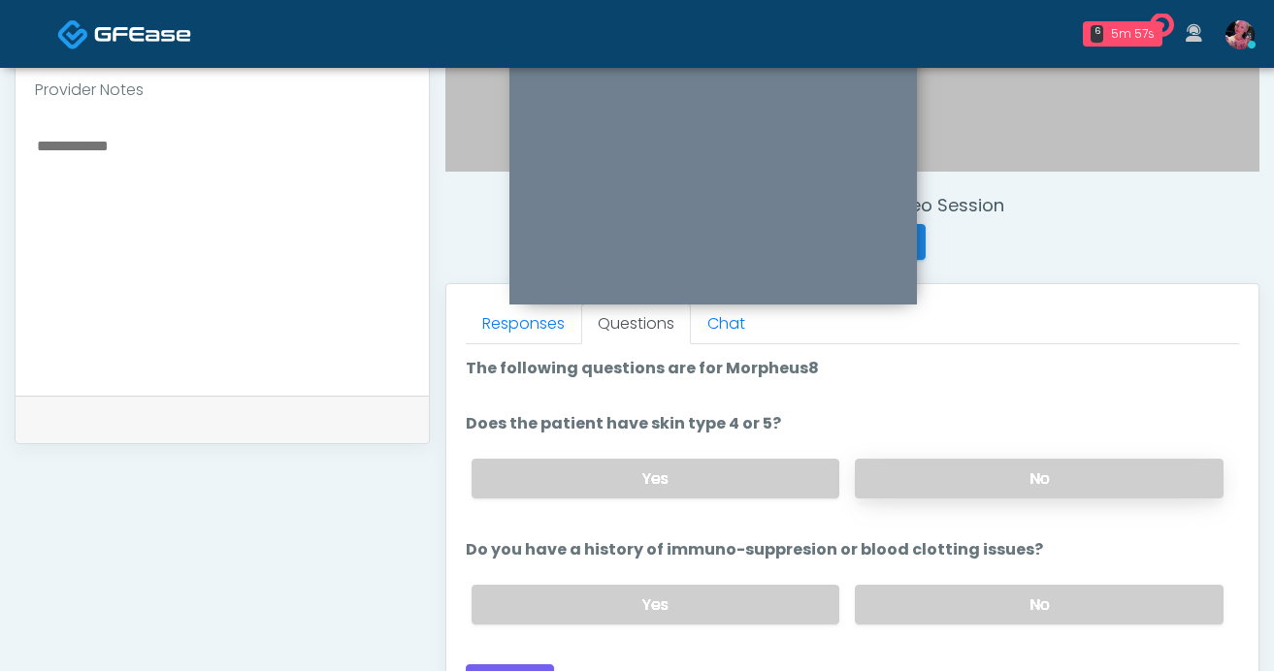
click at [906, 479] on label "No" at bounding box center [1039, 479] width 369 height 40
click at [900, 628] on div "Yes No" at bounding box center [847, 605] width 783 height 71
click at [900, 615] on label "No" at bounding box center [1039, 605] width 369 height 40
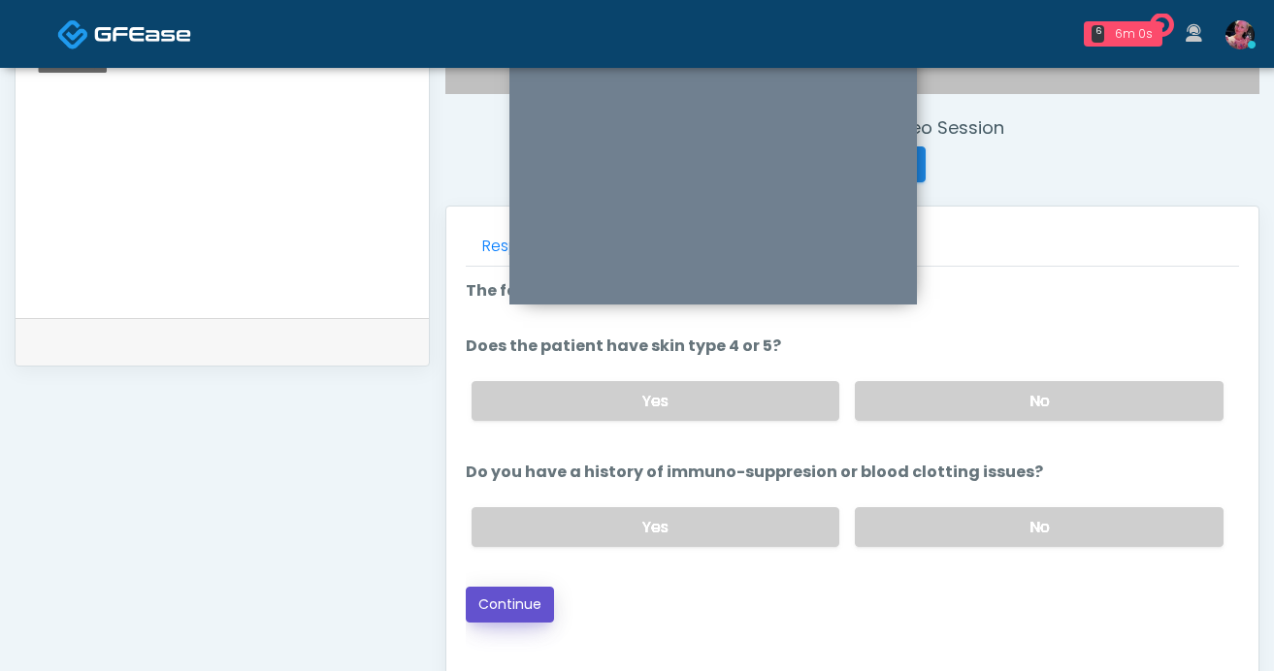
click at [509, 612] on button "Continue" at bounding box center [510, 605] width 88 height 36
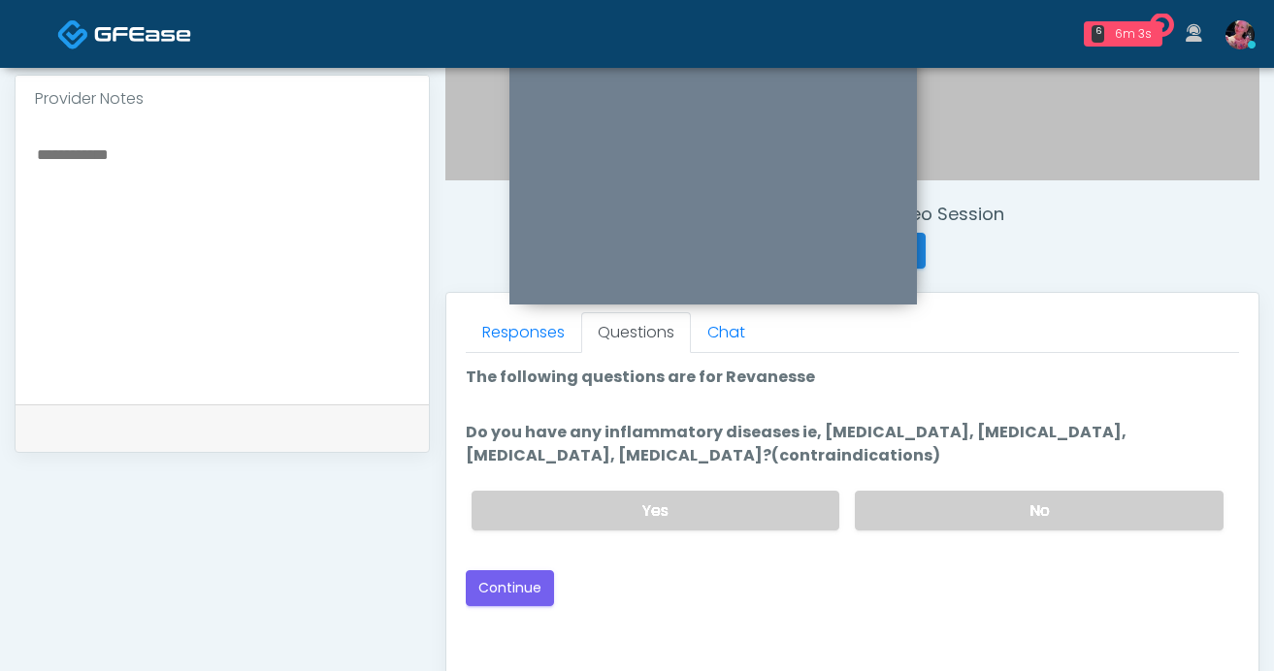
scroll to position [608, 0]
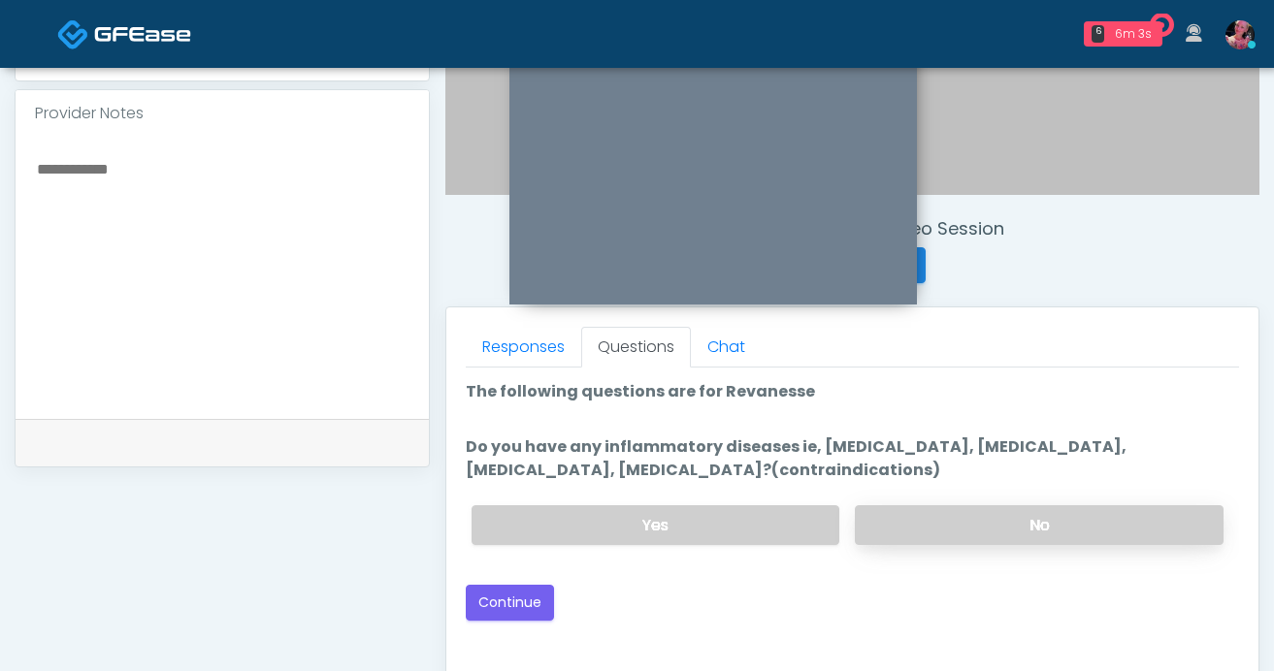
click at [939, 512] on label "No" at bounding box center [1039, 526] width 369 height 40
click at [532, 592] on button "Continue" at bounding box center [510, 603] width 88 height 36
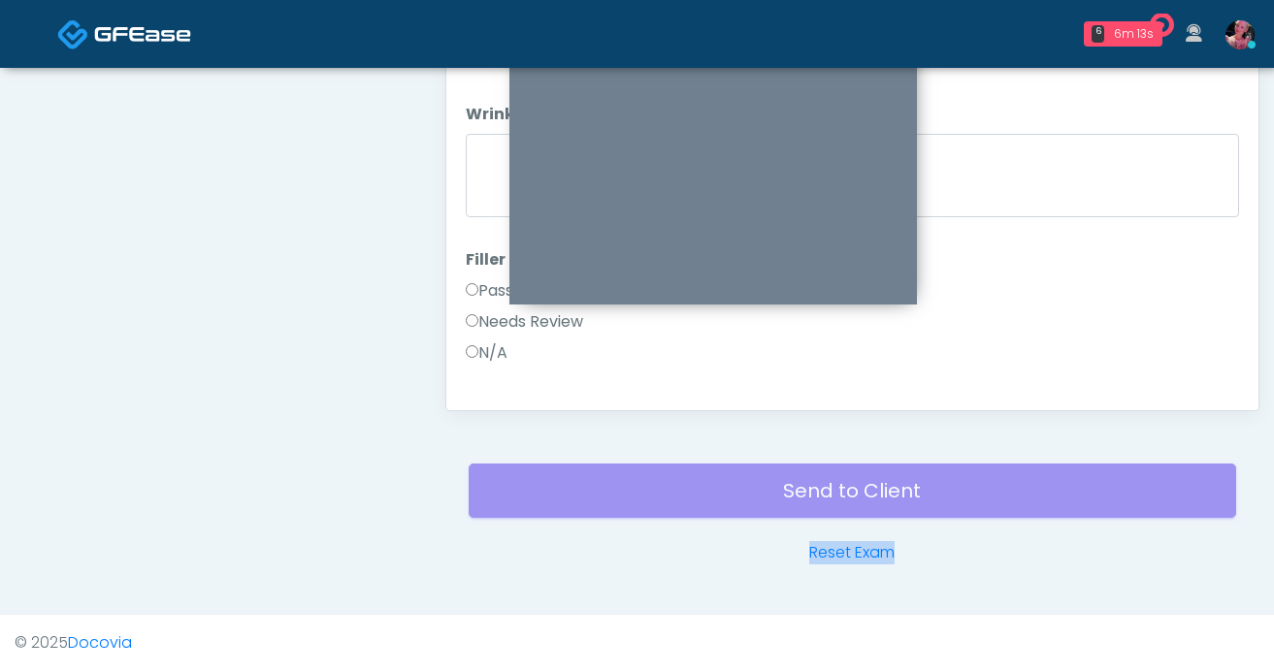
drag, startPoint x: 508, startPoint y: 596, endPoint x: 779, endPoint y: 605, distance: 270.9
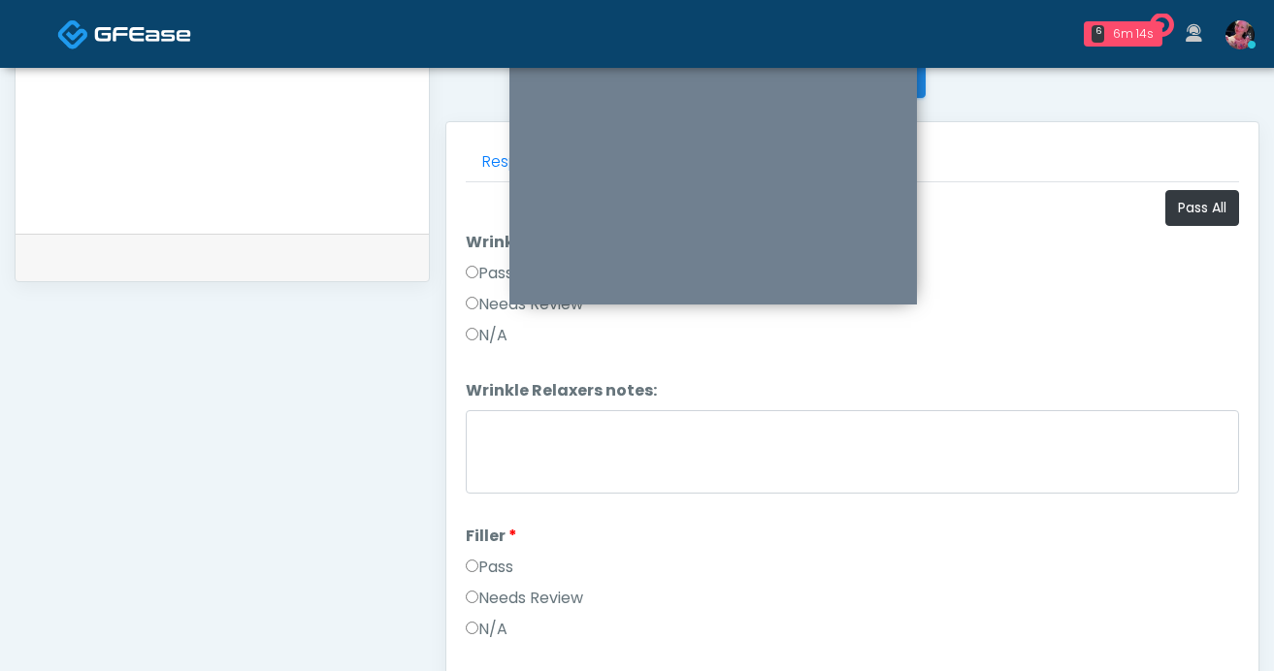
click at [503, 562] on label "Pass" at bounding box center [490, 567] width 48 height 23
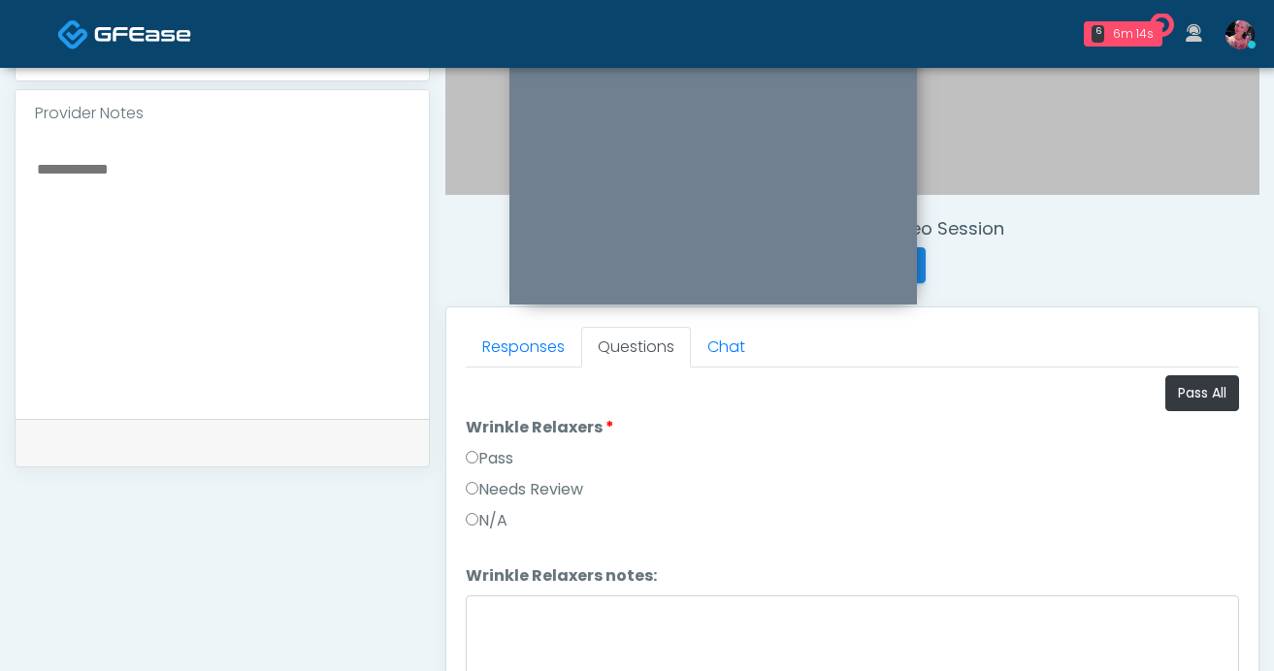
scroll to position [590, 0]
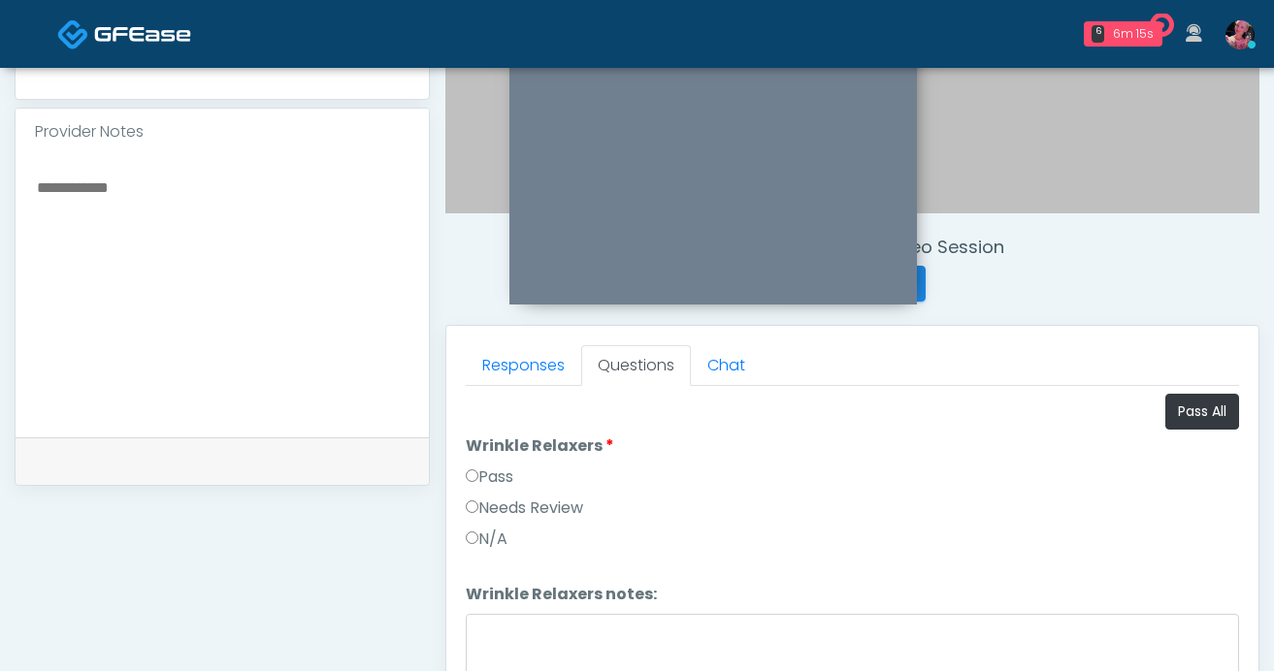
click at [510, 481] on label "Pass" at bounding box center [490, 477] width 48 height 23
click at [498, 488] on label "Pass" at bounding box center [490, 480] width 48 height 23
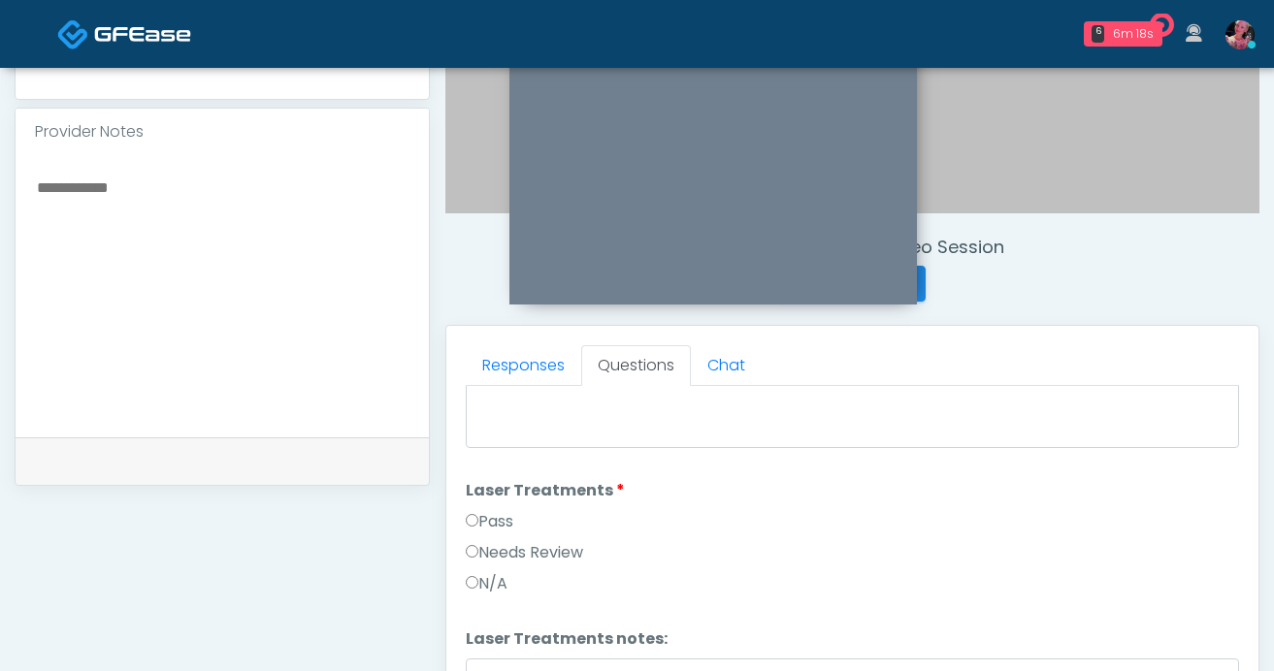
click at [478, 515] on label "Pass" at bounding box center [490, 521] width 48 height 23
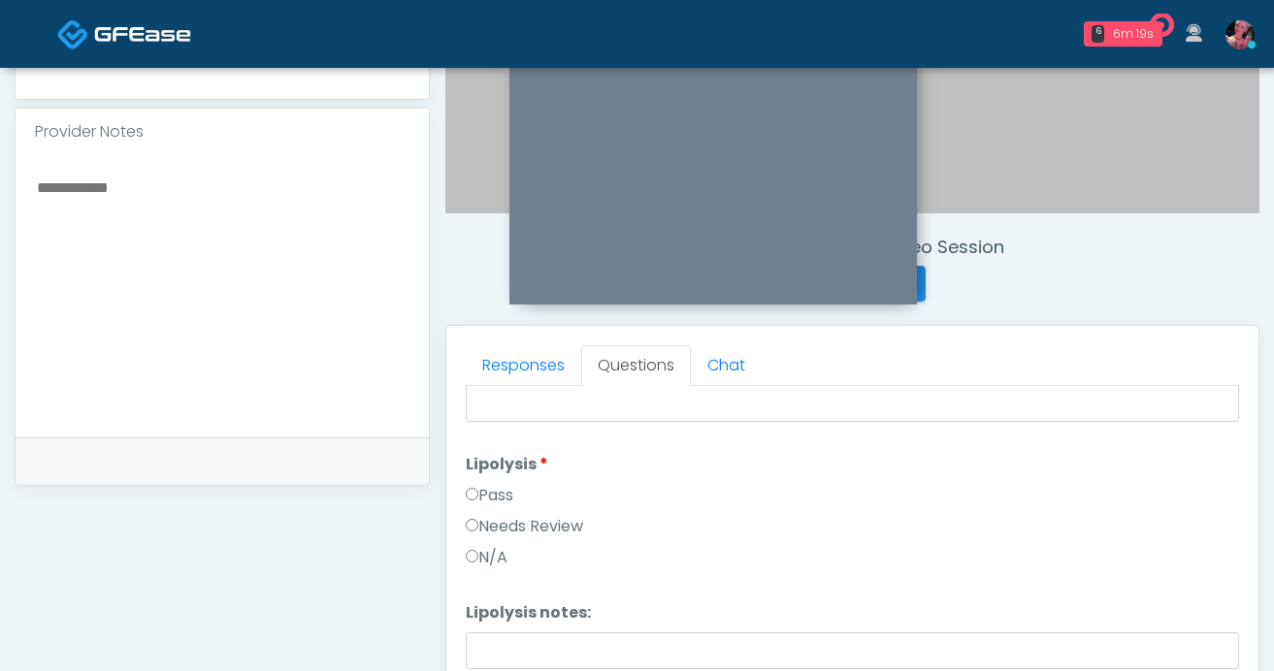
click at [483, 488] on label "Pass" at bounding box center [490, 495] width 48 height 23
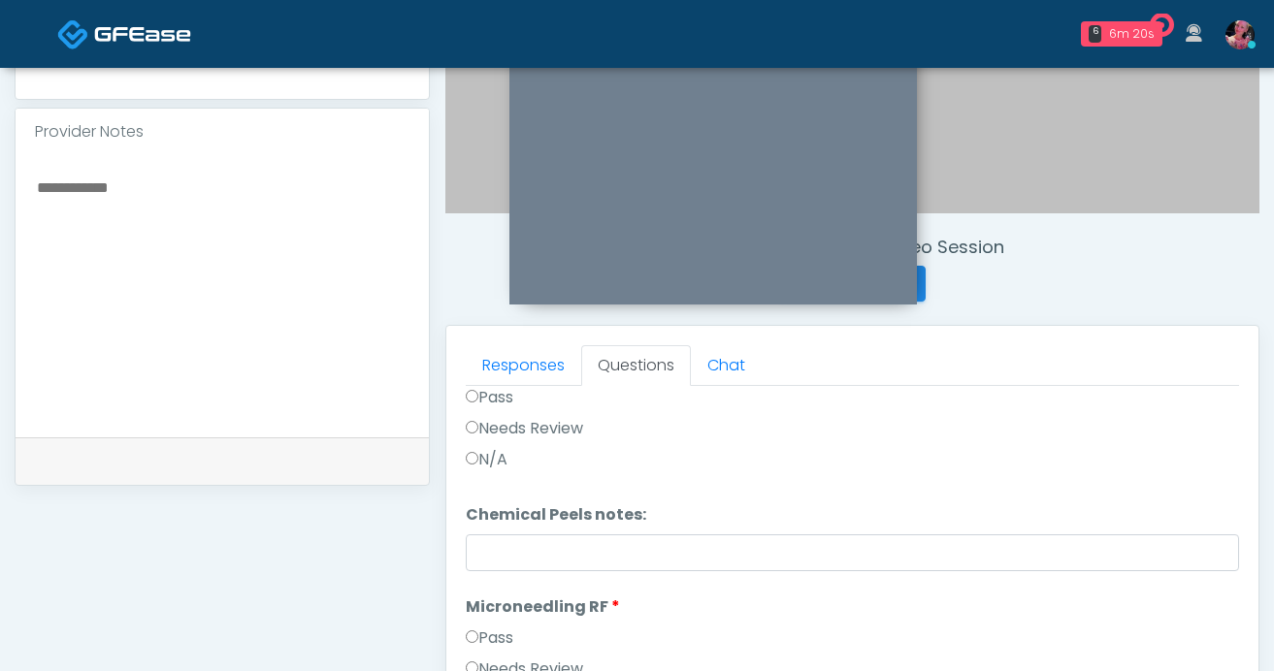
scroll to position [1497, 0]
click at [466, 416] on label "Needs Review" at bounding box center [524, 427] width 117 height 23
click at [466, 401] on label "Pass" at bounding box center [490, 396] width 48 height 23
click at [488, 638] on label "Pass" at bounding box center [490, 637] width 48 height 23
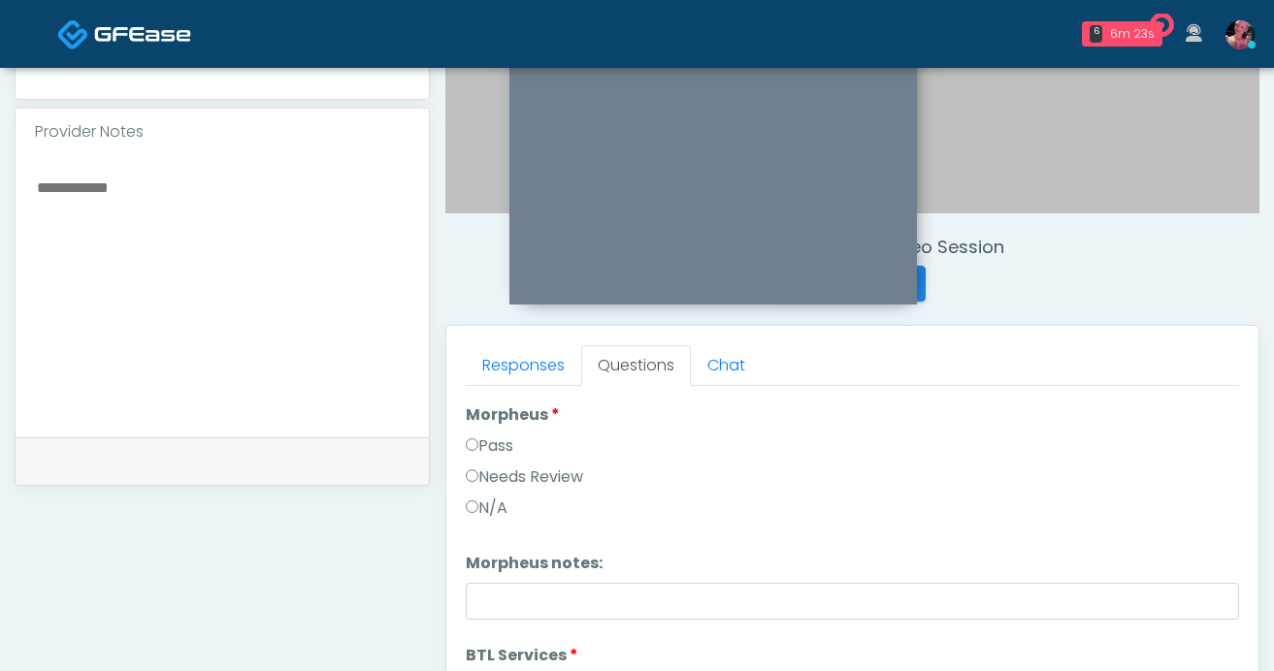
scroll to position [1954, 0]
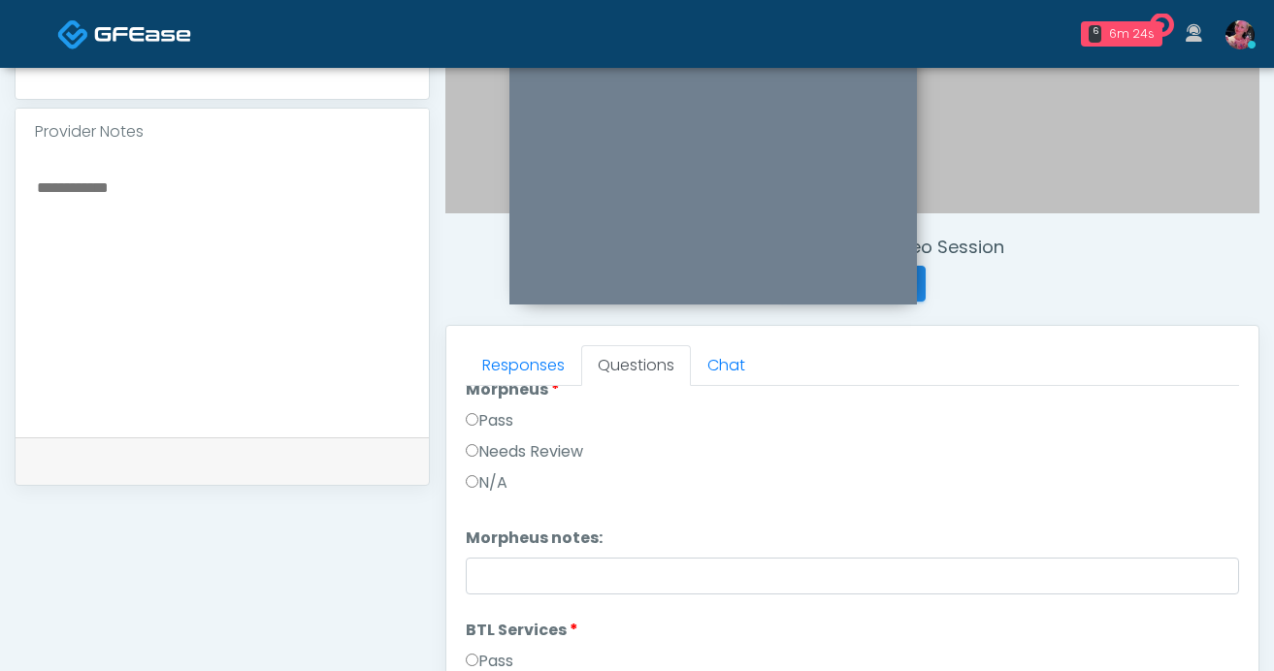
click at [483, 433] on div "Pass" at bounding box center [852, 424] width 773 height 31
click at [481, 425] on label "Pass" at bounding box center [490, 420] width 48 height 23
click at [481, 650] on label "Pass" at bounding box center [490, 661] width 48 height 23
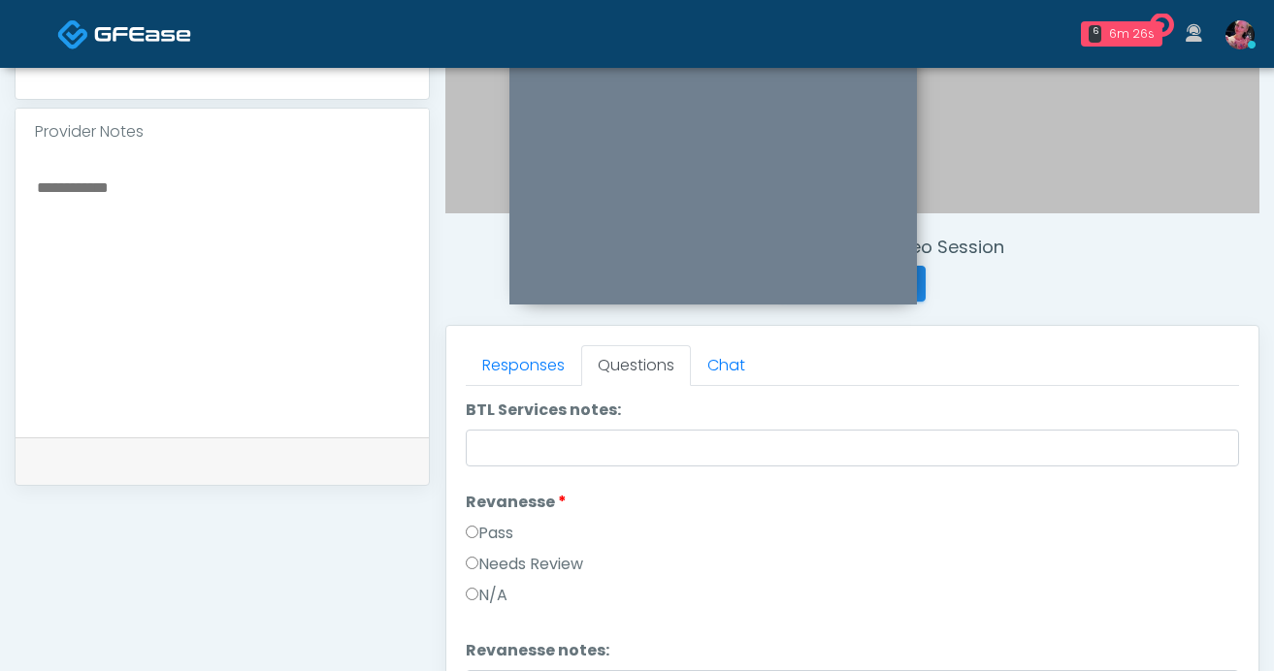
scroll to position [2327, 0]
click at [482, 531] on label "Pass" at bounding box center [490, 529] width 48 height 23
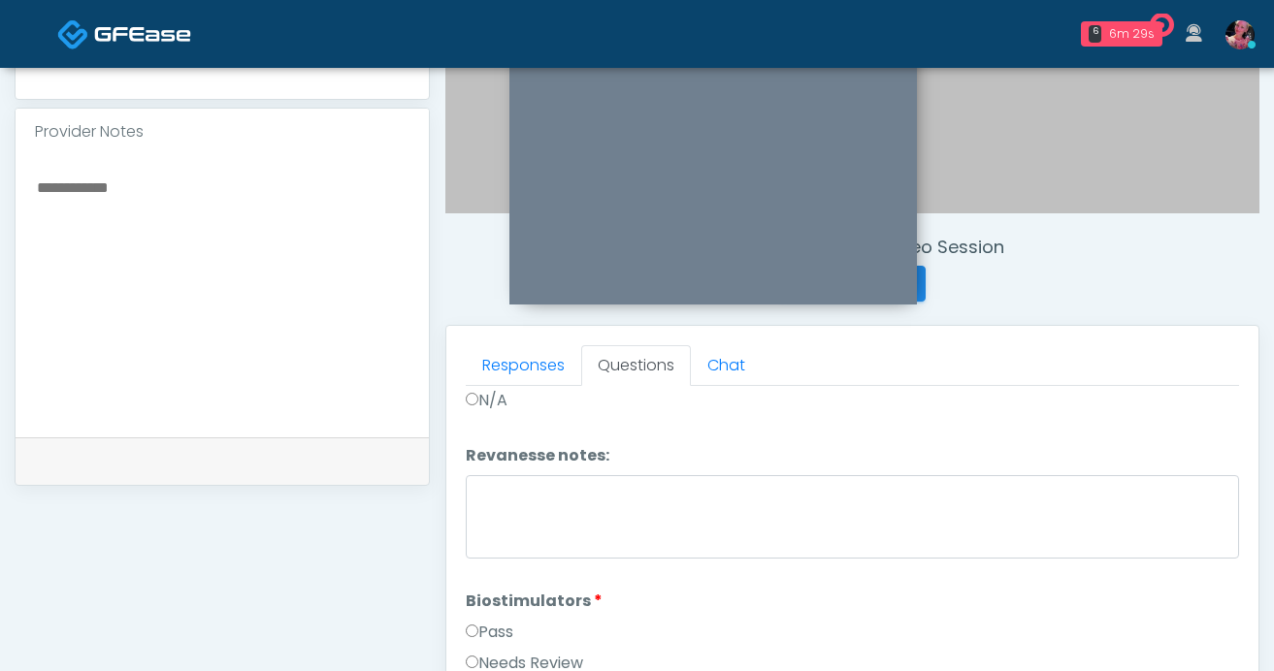
scroll to position [2532, 0]
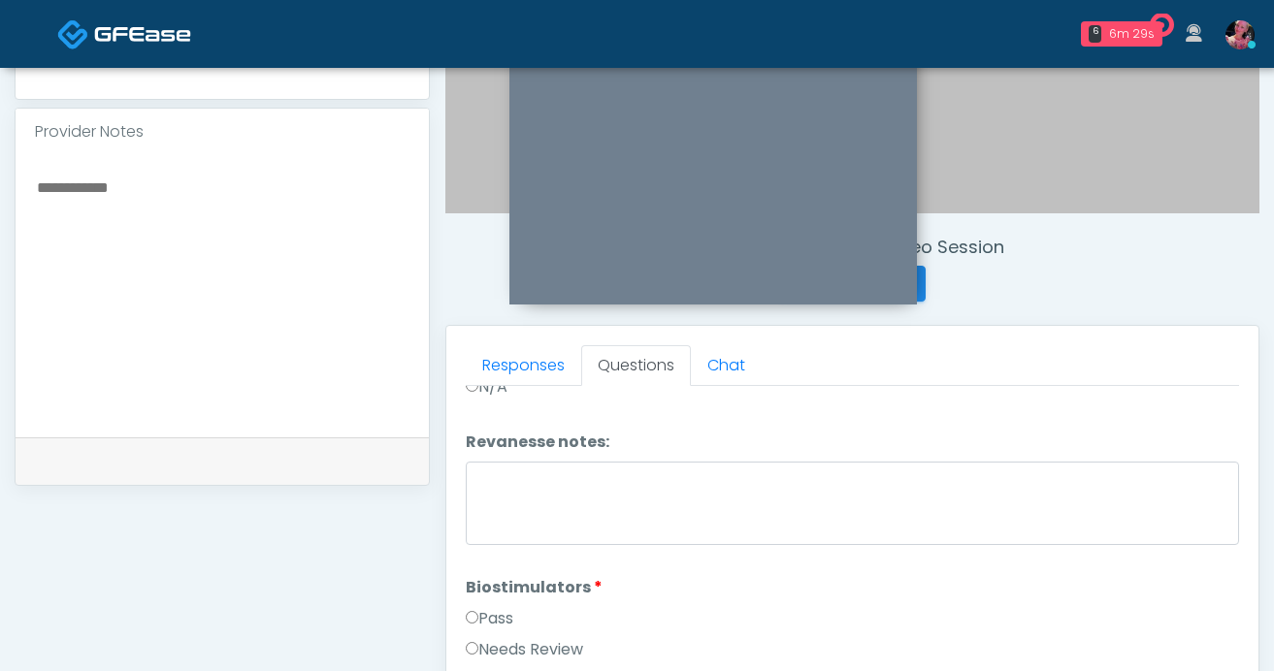
click at [500, 623] on label "Pass" at bounding box center [490, 618] width 48 height 23
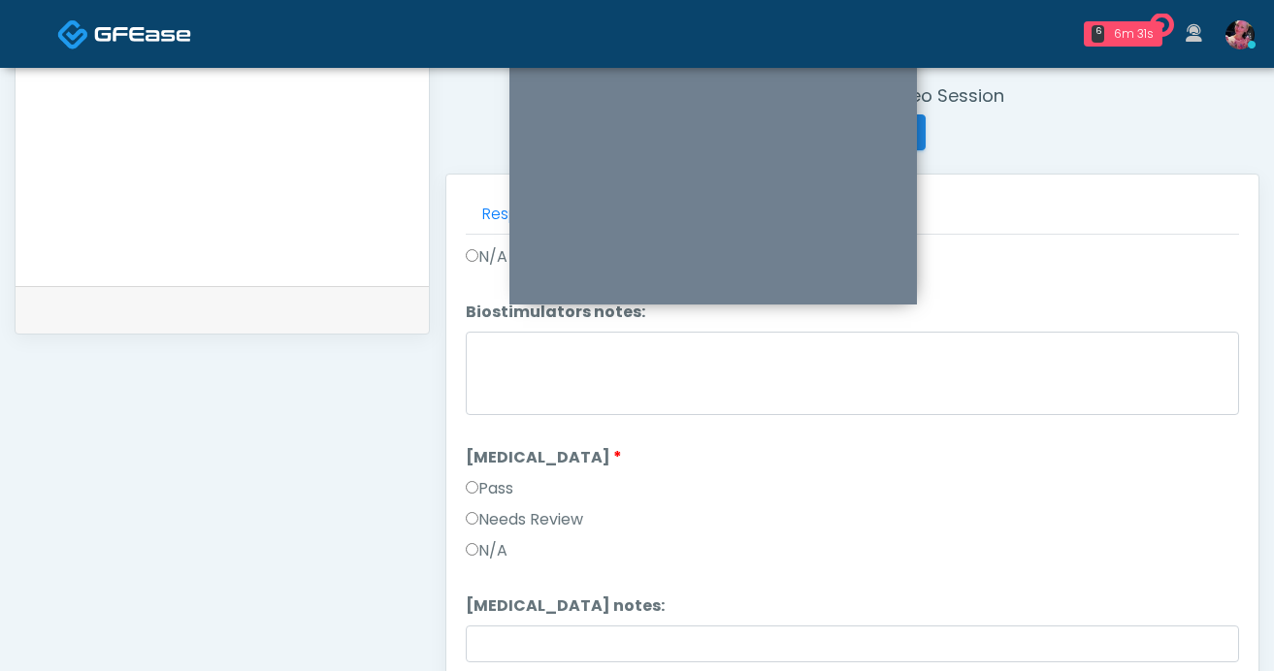
click at [487, 483] on label "Pass" at bounding box center [490, 488] width 48 height 23
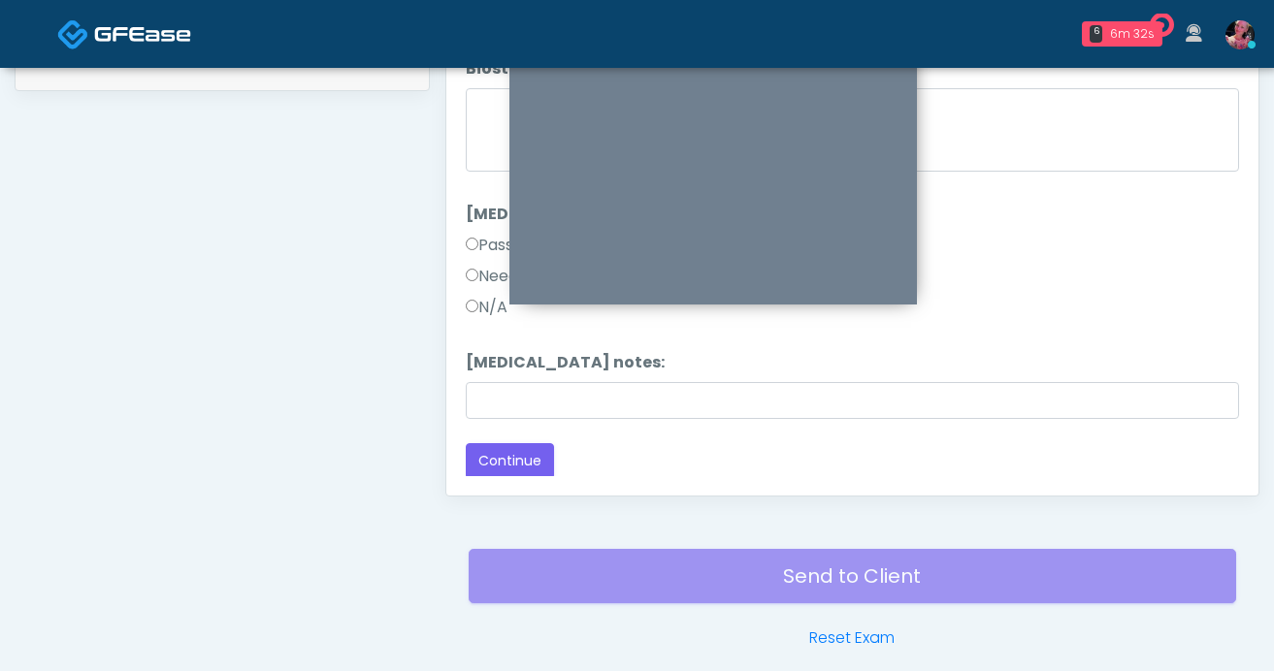
scroll to position [986, 0]
click at [483, 458] on button "Continue" at bounding box center [510, 460] width 88 height 36
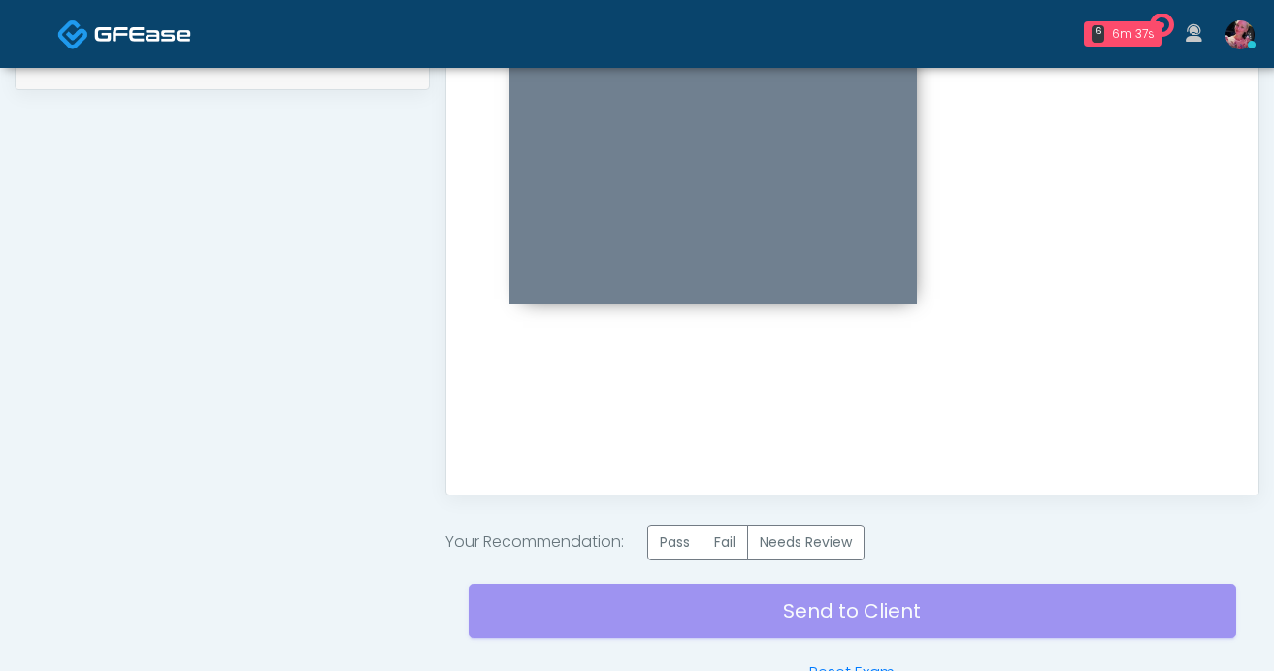
click at [636, 536] on div "Your Recommendation: Pass Fail Needs Review" at bounding box center [852, 543] width 814 height 36
click at [653, 538] on label "Pass" at bounding box center [674, 543] width 55 height 36
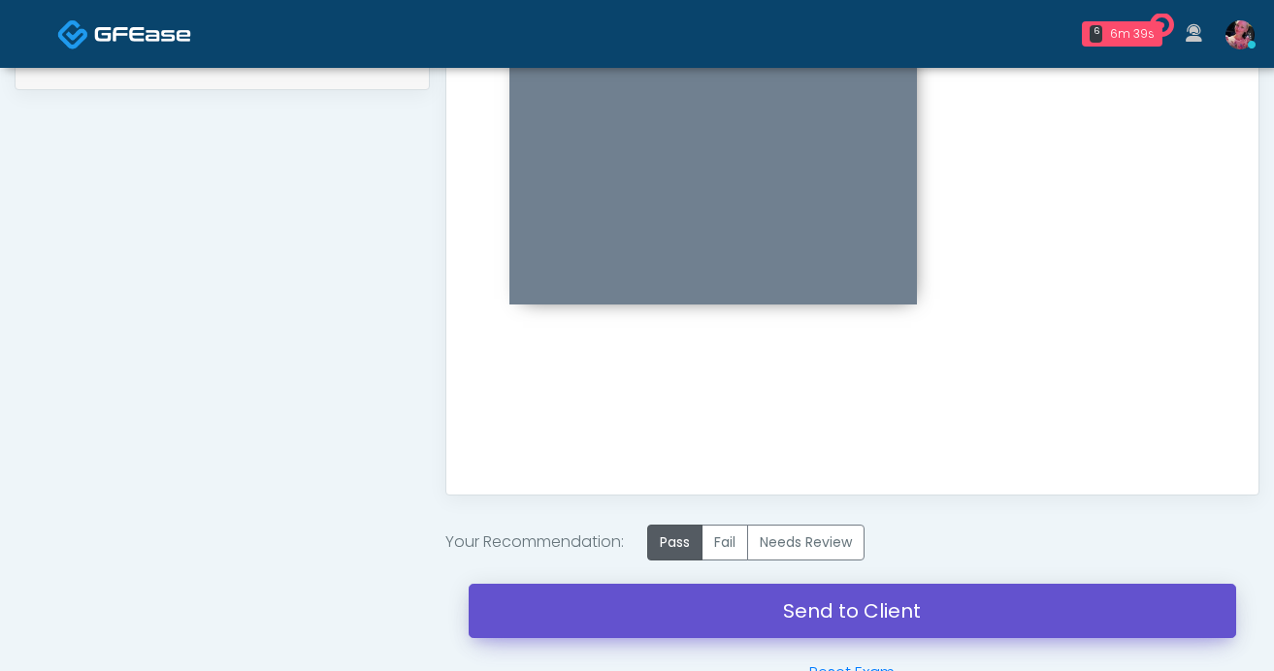
click at [790, 602] on link "Send to Client" at bounding box center [853, 611] width 768 height 54
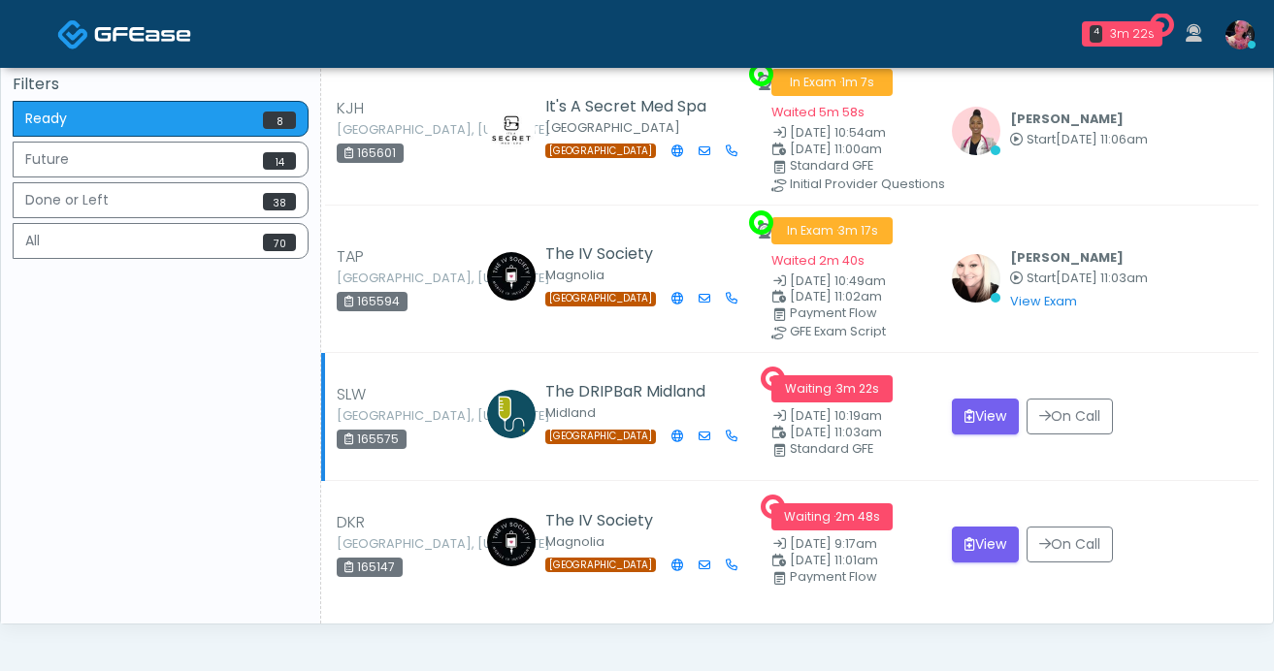
scroll to position [629, 0]
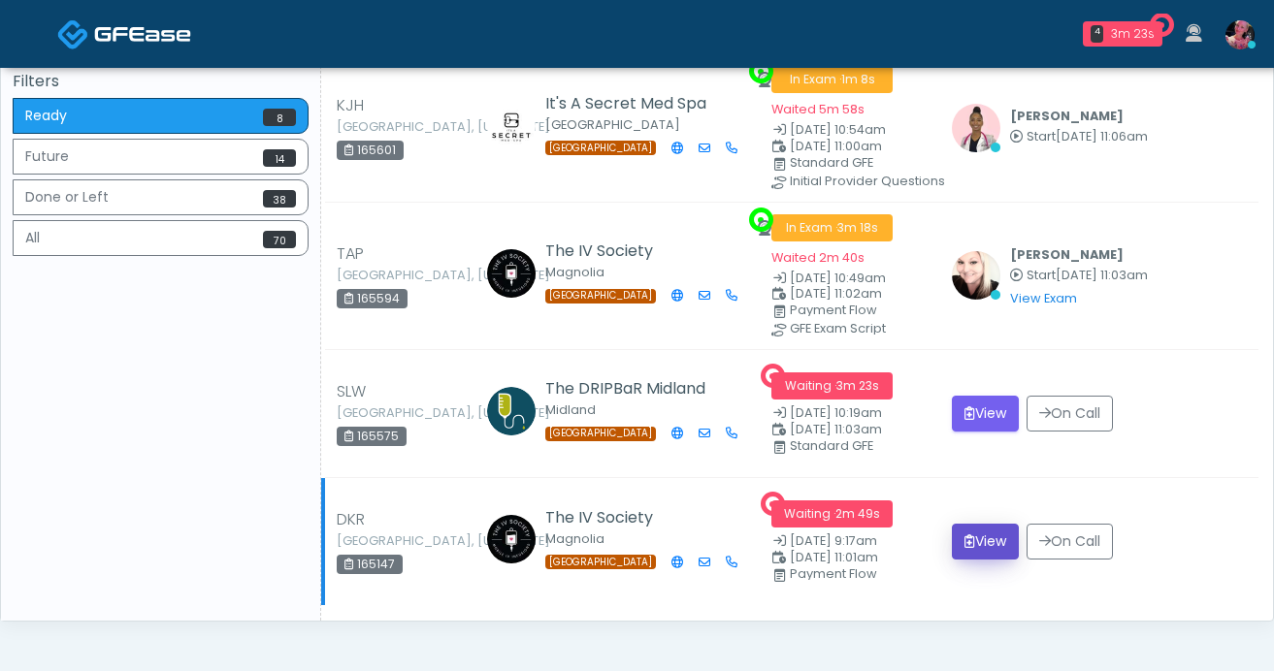
click at [1011, 529] on button "View" at bounding box center [985, 542] width 67 height 36
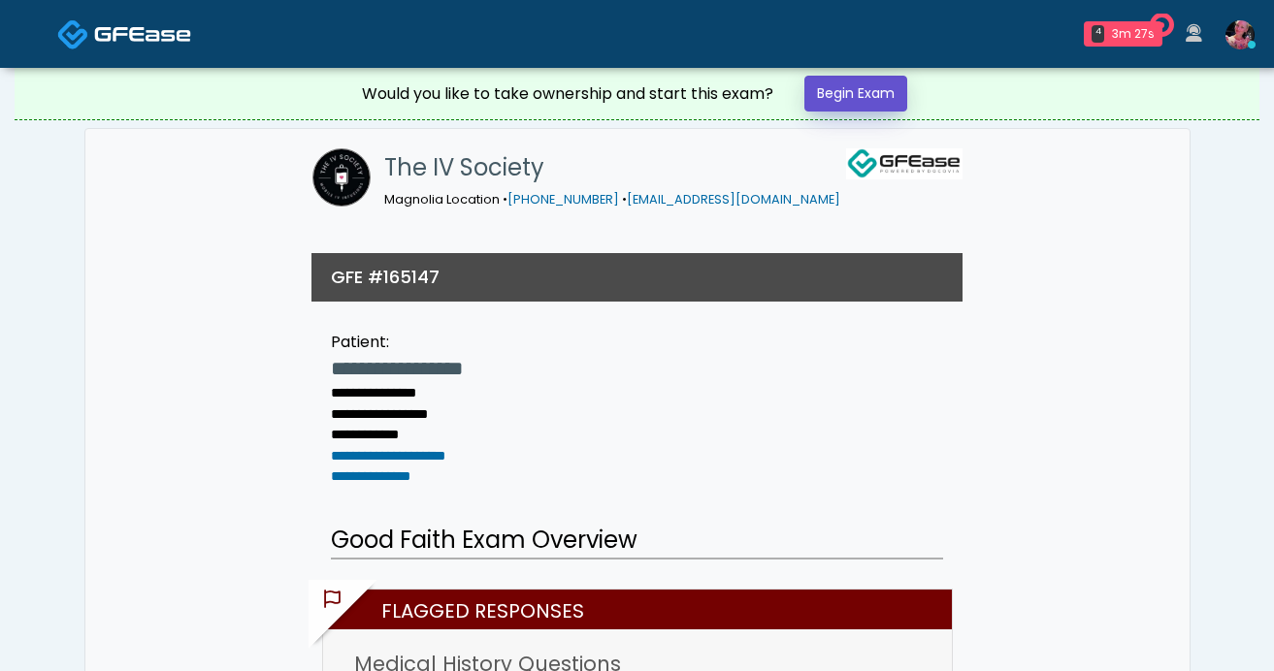
click at [847, 81] on link "Begin Exam" at bounding box center [855, 94] width 103 height 36
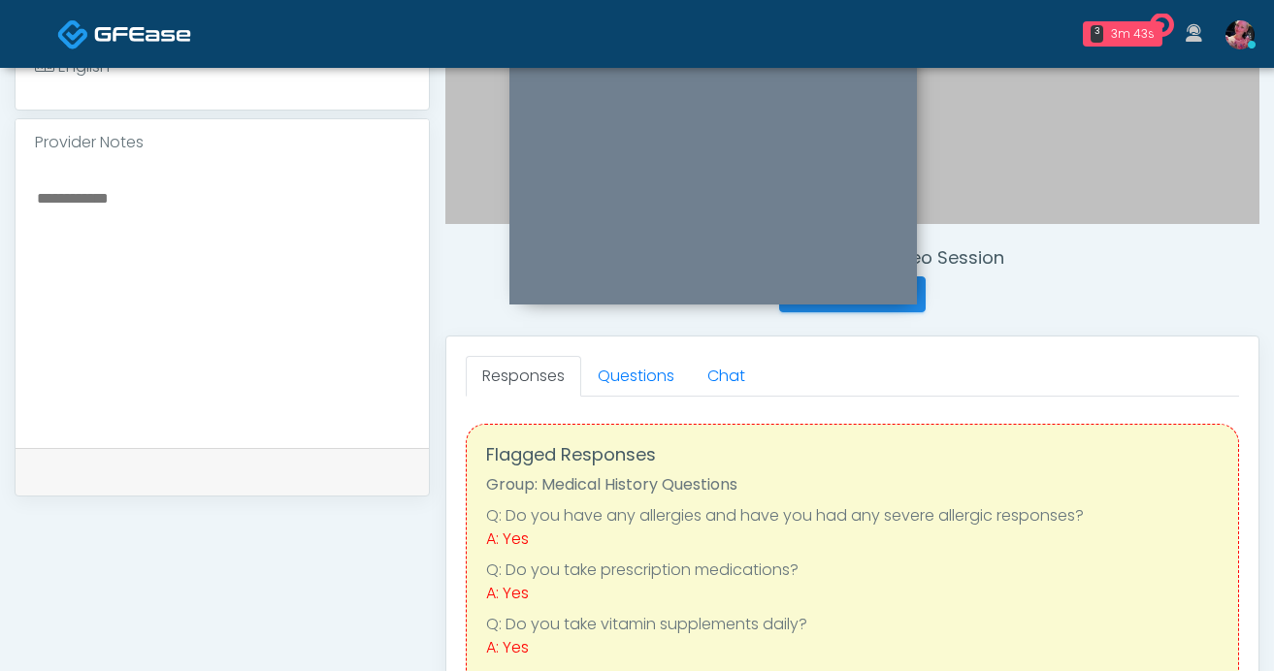
scroll to position [552, 0]
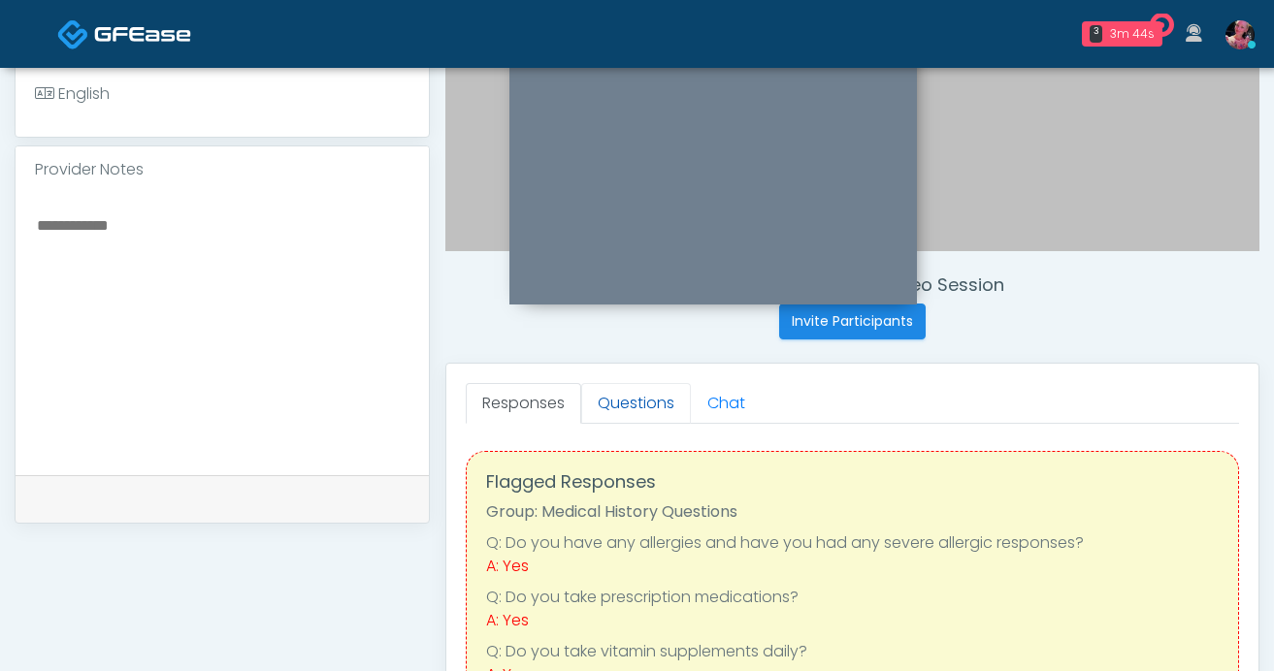
click at [617, 412] on link "Questions" at bounding box center [636, 403] width 110 height 41
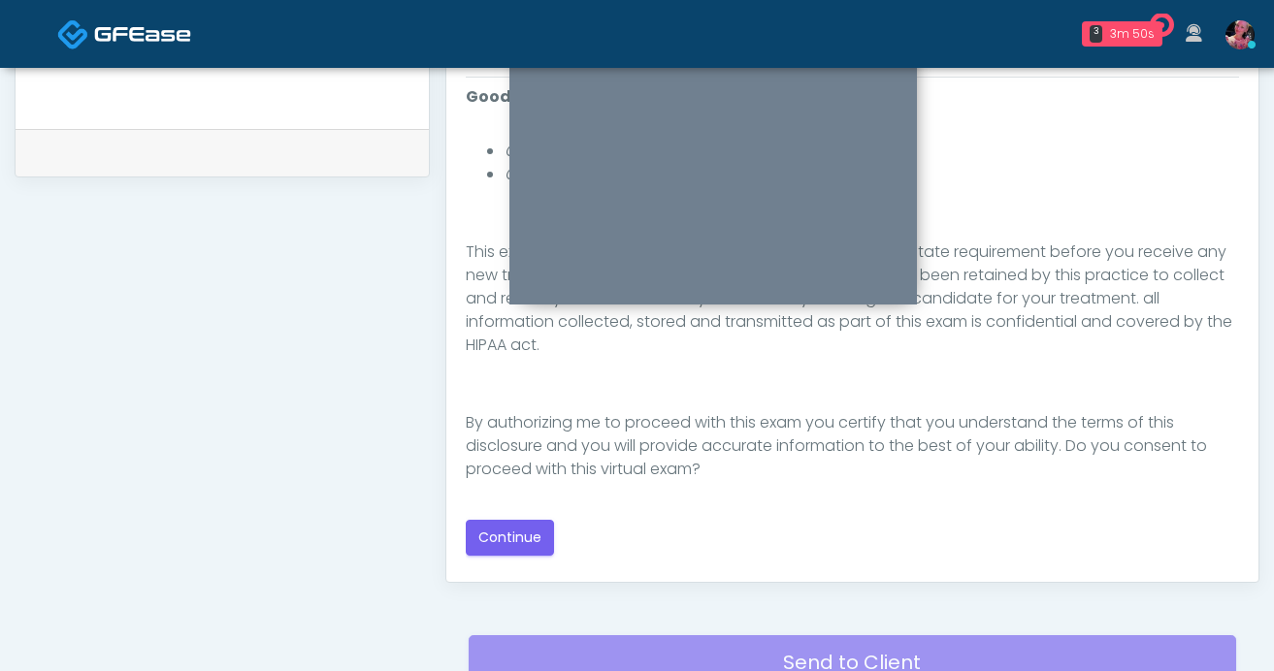
scroll to position [939, 0]
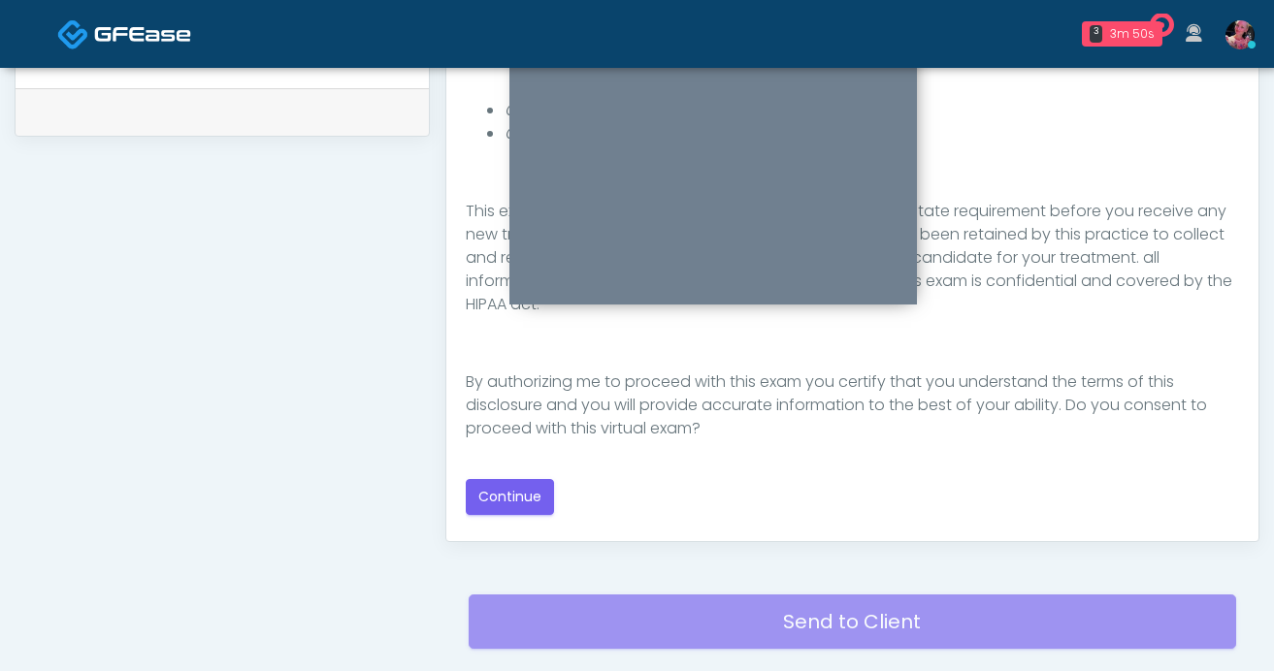
click at [514, 454] on div "Good Faith Exam Script INTRODUCTION Hello, my name is undefined, and I will be …" at bounding box center [852, 262] width 773 height 388
click at [514, 488] on button "Continue" at bounding box center [510, 497] width 88 height 36
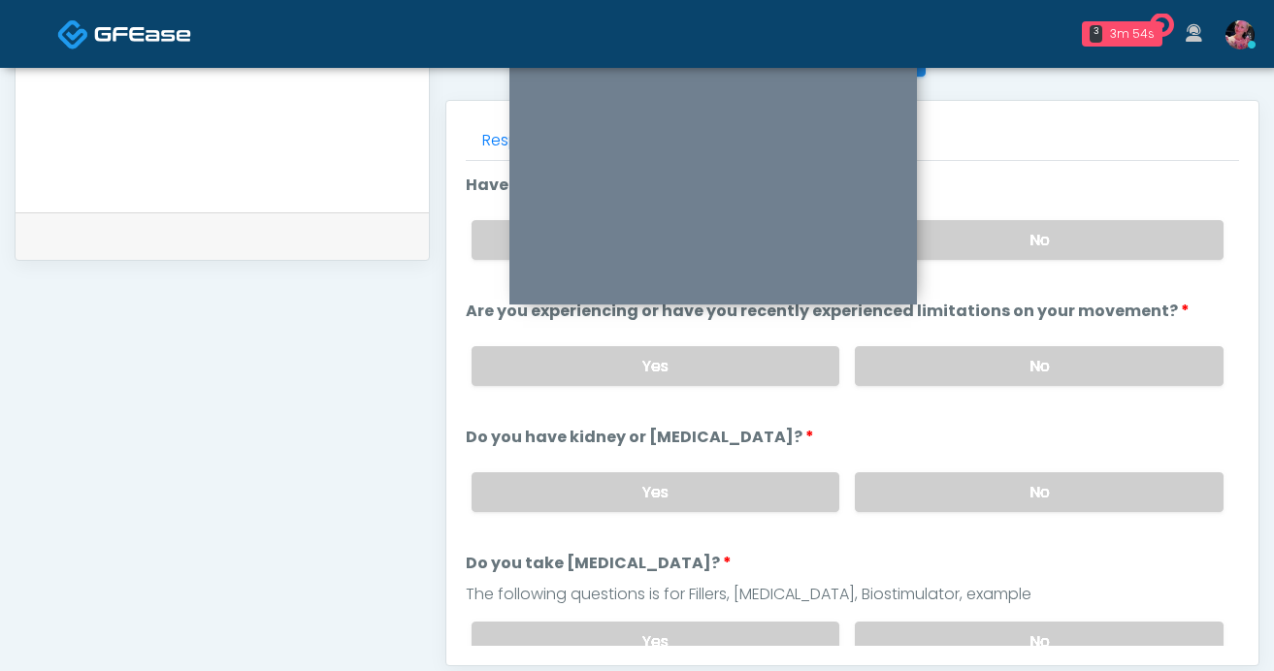
scroll to position [798, 0]
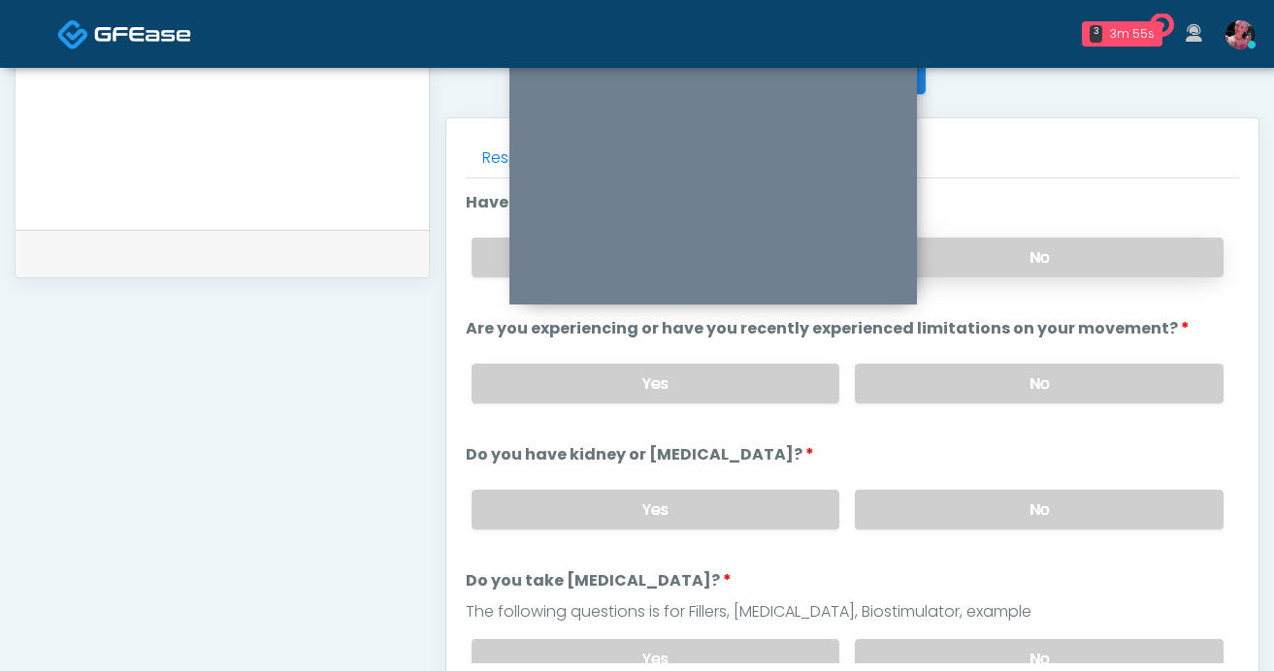
click at [978, 239] on label "No" at bounding box center [1039, 258] width 369 height 40
click at [972, 385] on label "No" at bounding box center [1039, 384] width 369 height 40
click at [971, 500] on label "No" at bounding box center [1039, 510] width 369 height 40
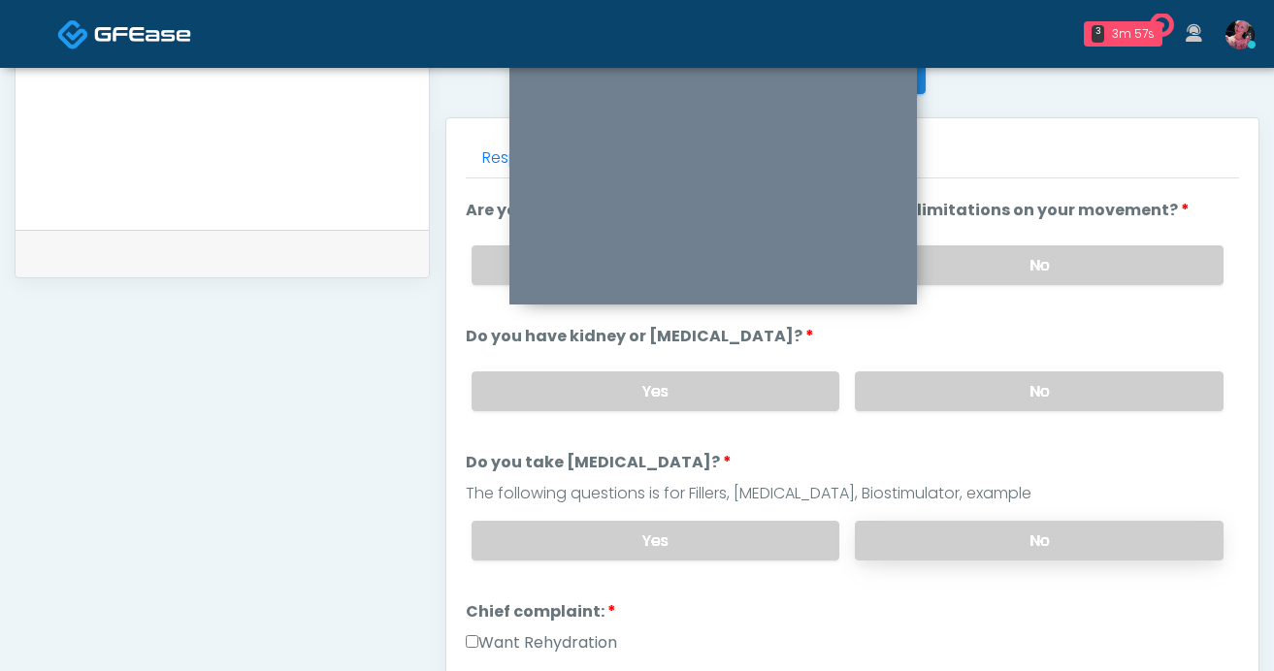
click at [948, 527] on label "No" at bounding box center [1039, 541] width 369 height 40
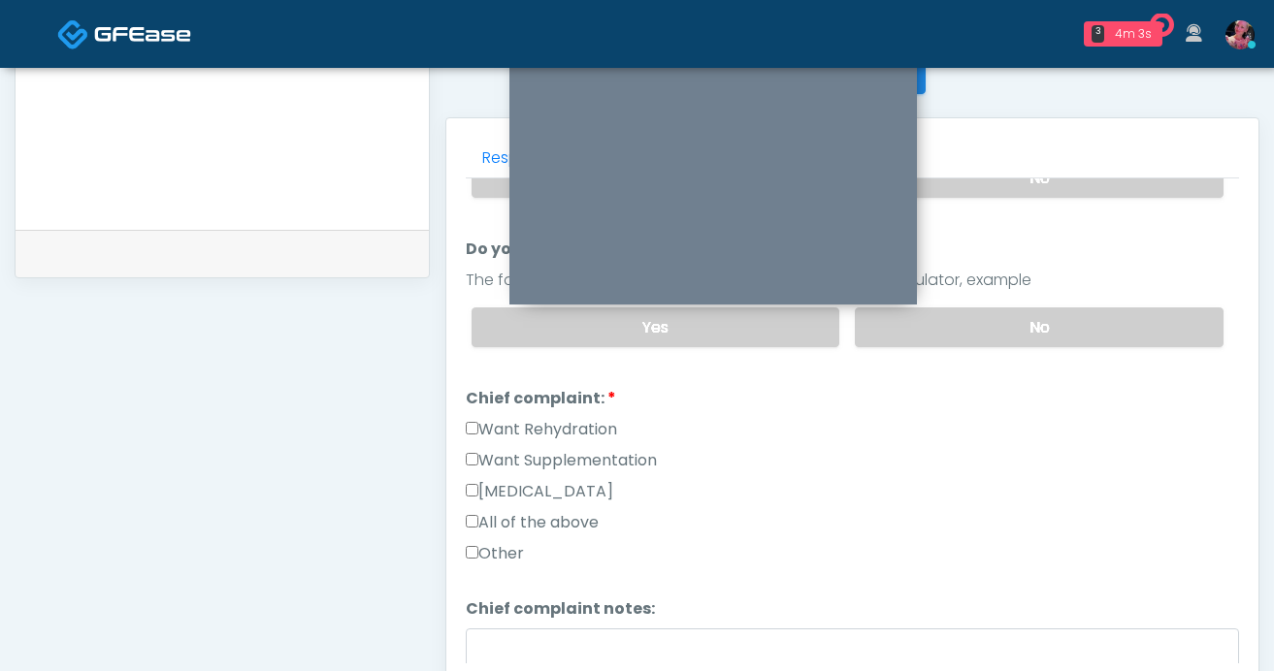
scroll to position [350, 0]
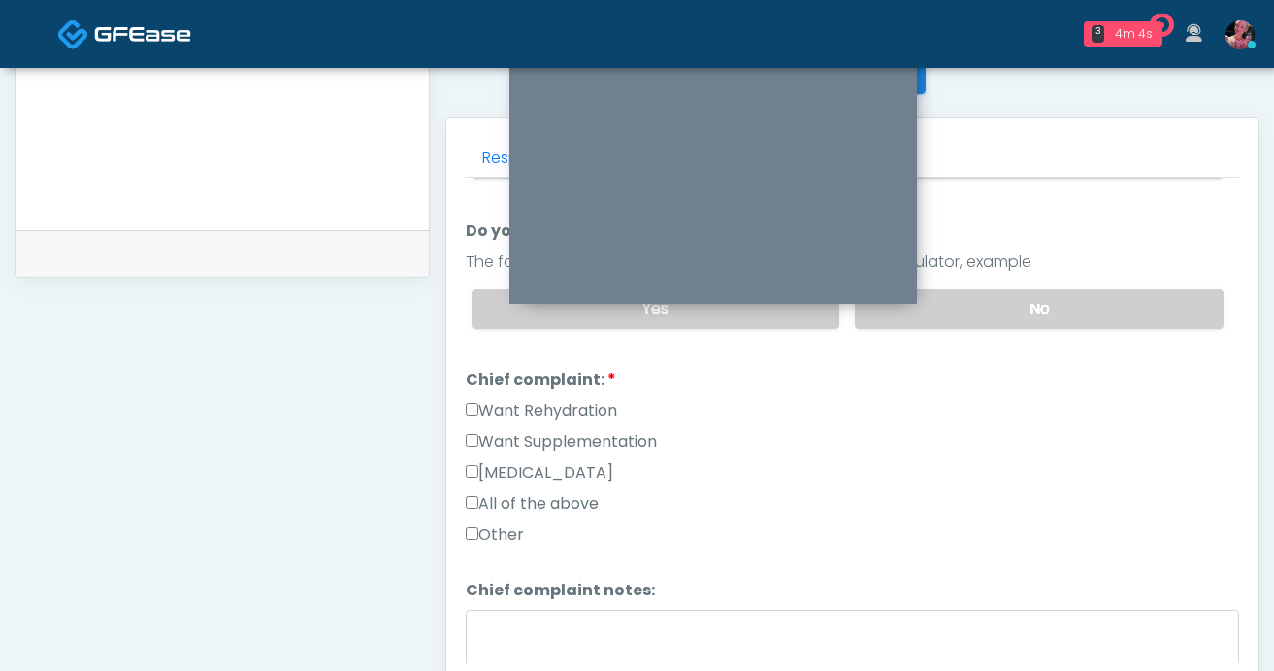
click at [617, 433] on label "Want Supplementation" at bounding box center [561, 442] width 191 height 23
click at [564, 409] on label "Want Rehydration" at bounding box center [541, 411] width 151 height 23
click at [554, 431] on label "Want Supplementation" at bounding box center [561, 442] width 191 height 23
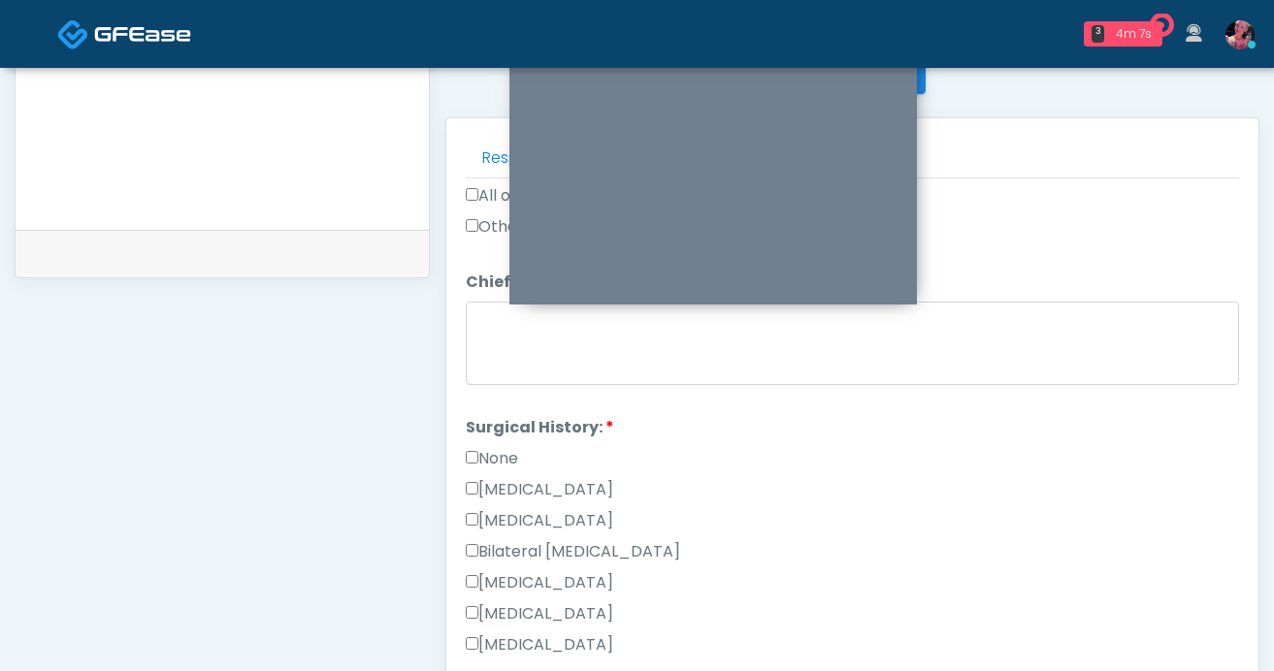
scroll to position [669, 0]
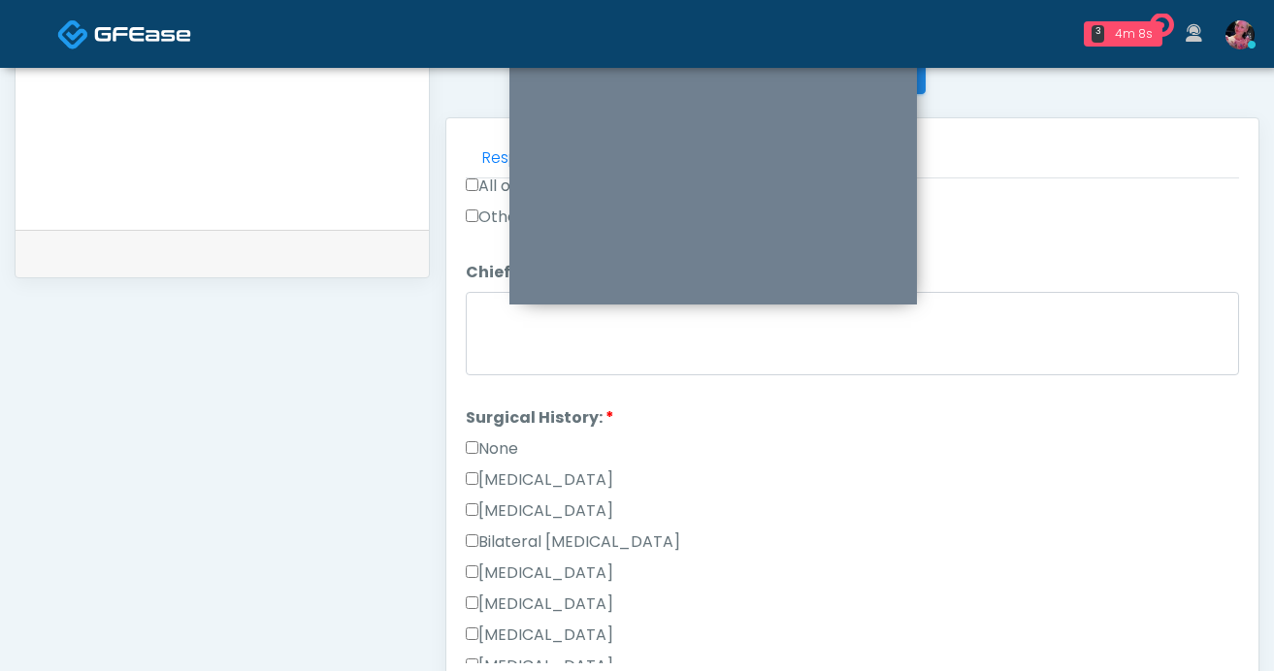
click at [504, 446] on label "None" at bounding box center [492, 449] width 52 height 23
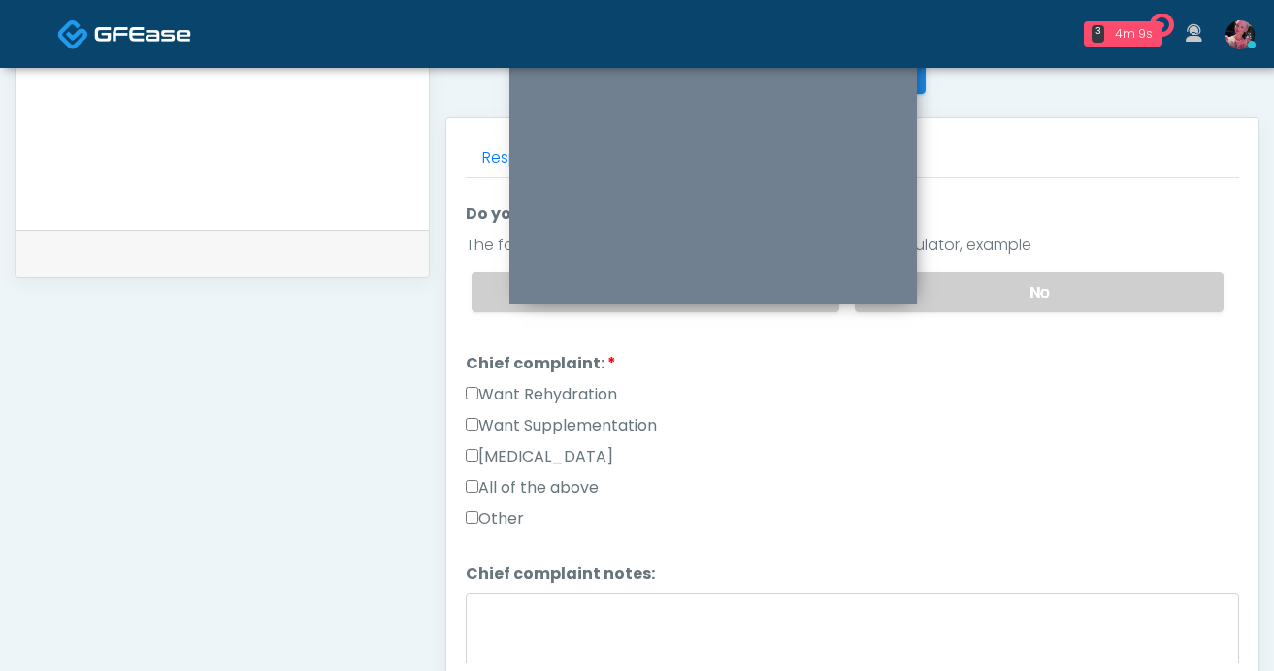
click at [500, 419] on label "Want Supplementation" at bounding box center [561, 425] width 191 height 23
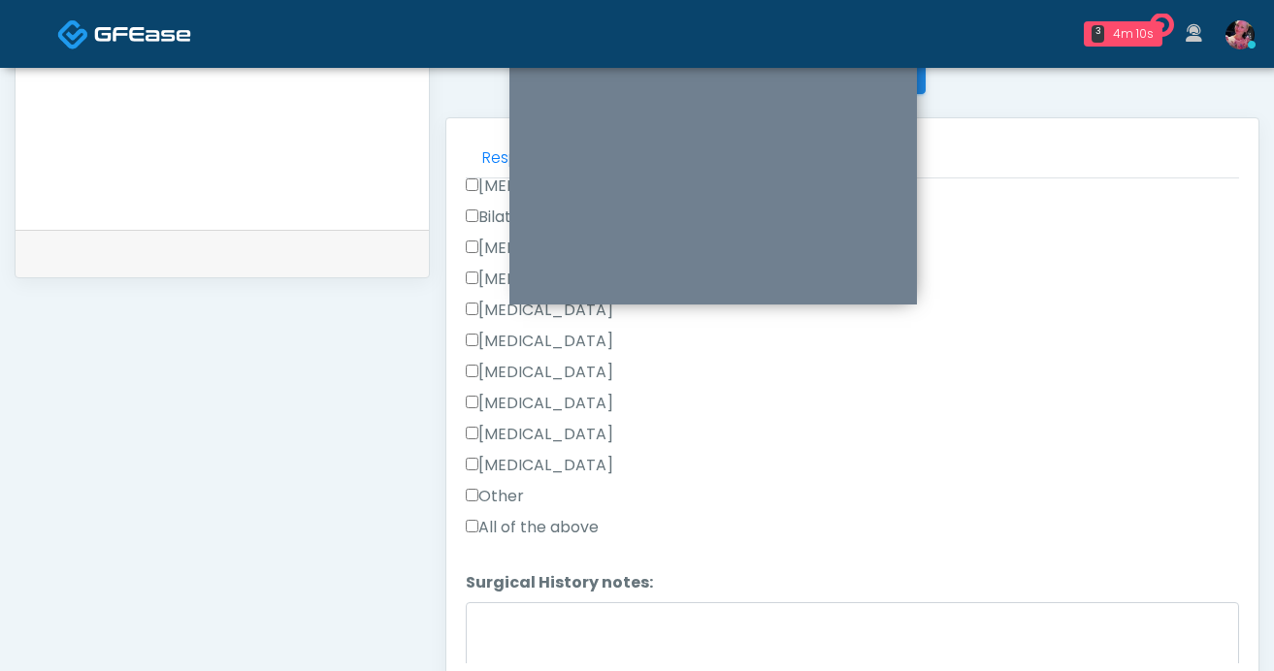
scroll to position [1078, 0]
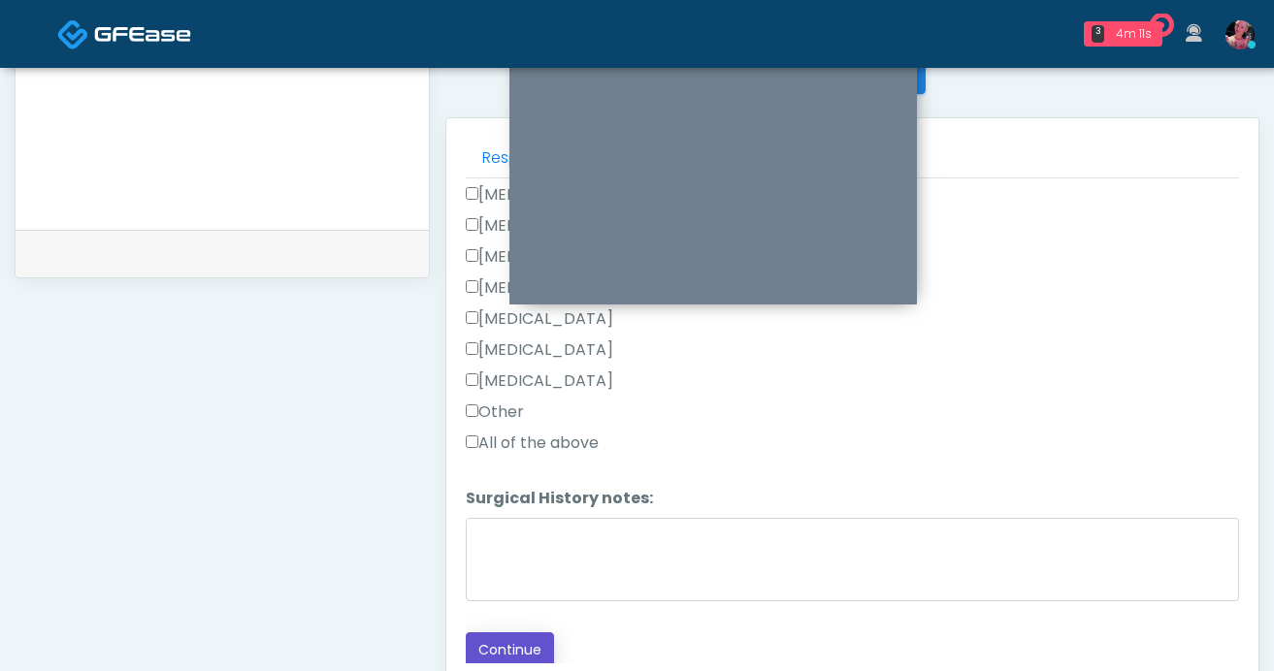
click at [514, 641] on button "Continue" at bounding box center [510, 651] width 88 height 36
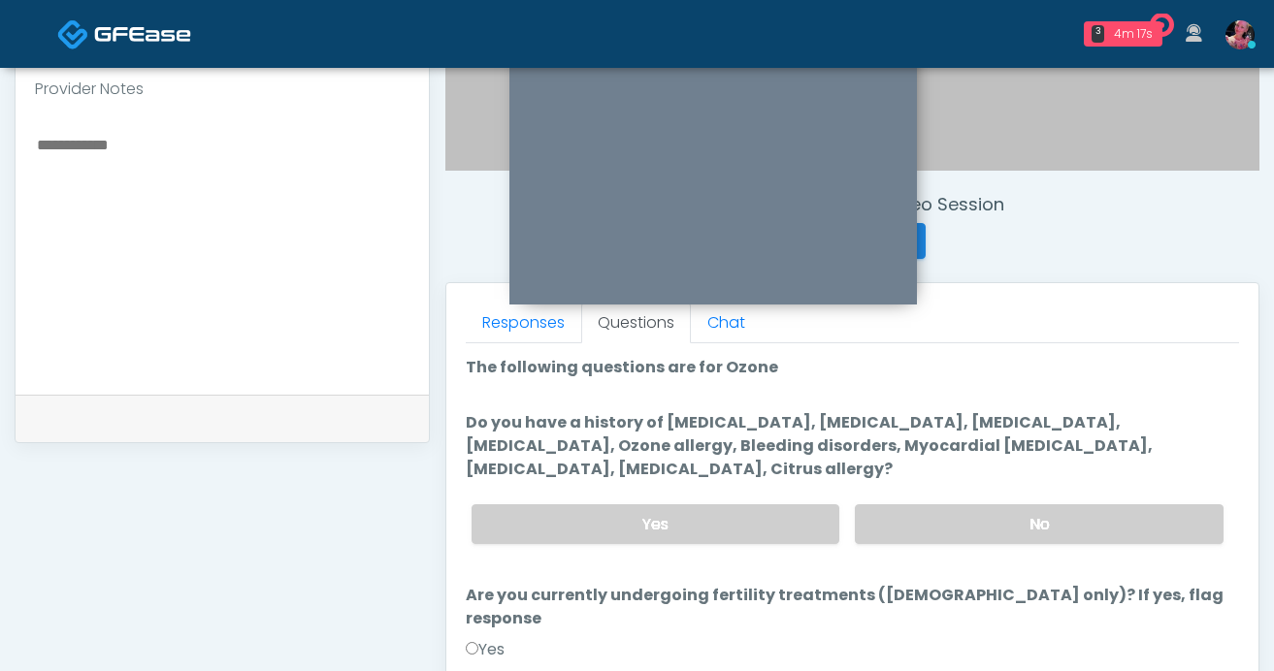
scroll to position [0, 0]
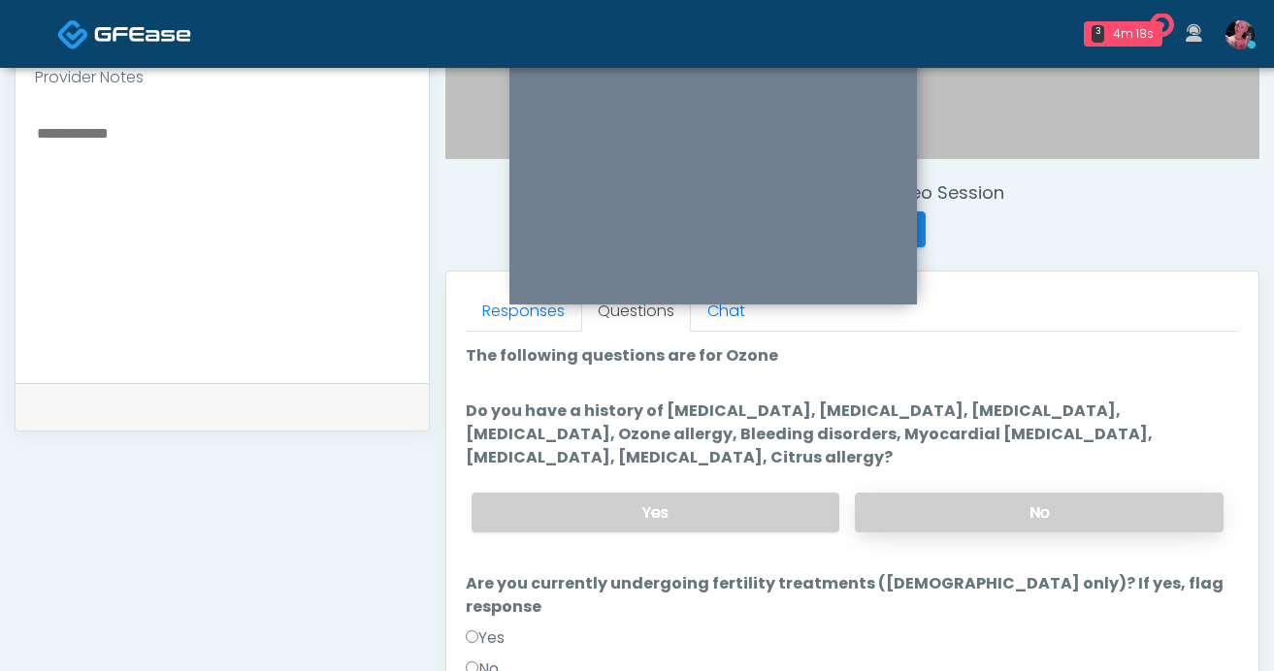
click at [923, 518] on label "No" at bounding box center [1039, 513] width 369 height 40
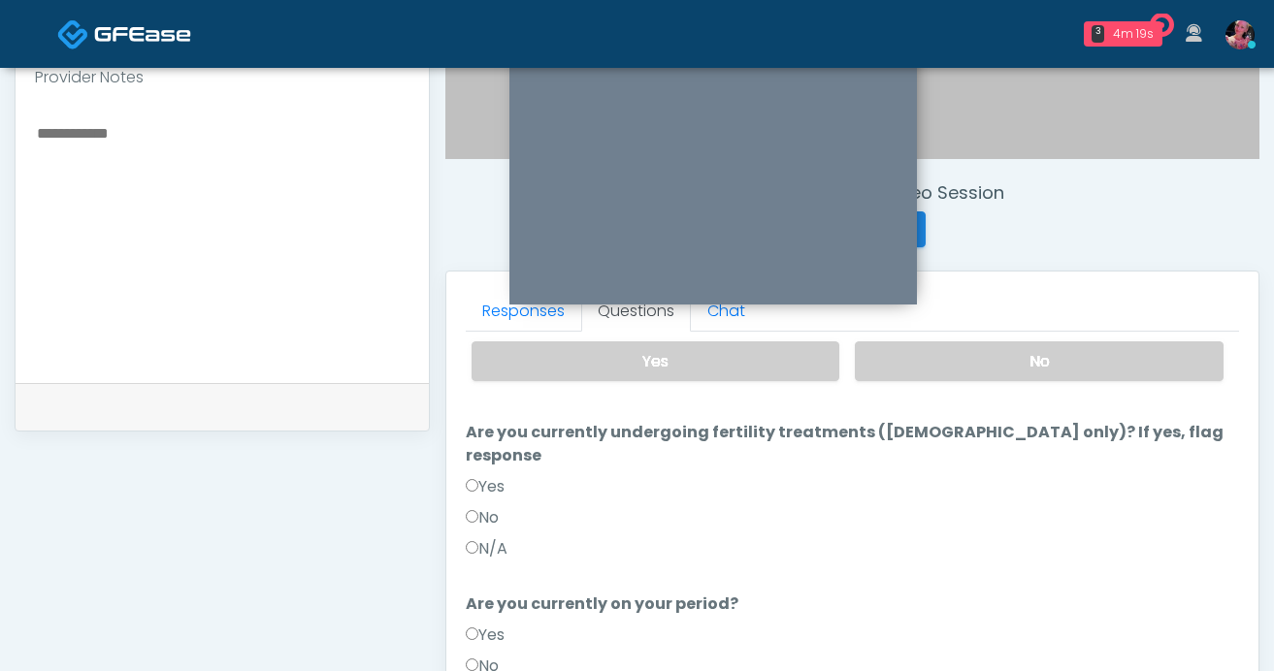
click at [526, 478] on div "Yes" at bounding box center [852, 490] width 773 height 31
click at [507, 507] on div "No" at bounding box center [852, 522] width 773 height 31
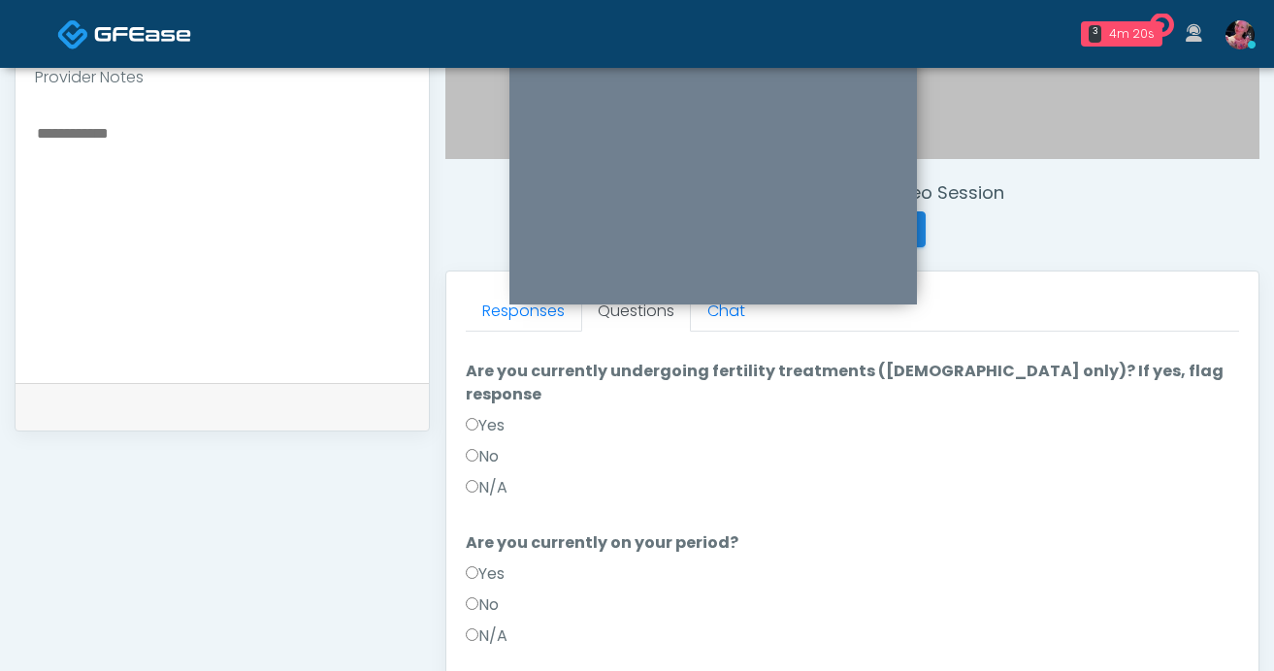
click at [486, 445] on label "No" at bounding box center [482, 456] width 33 height 23
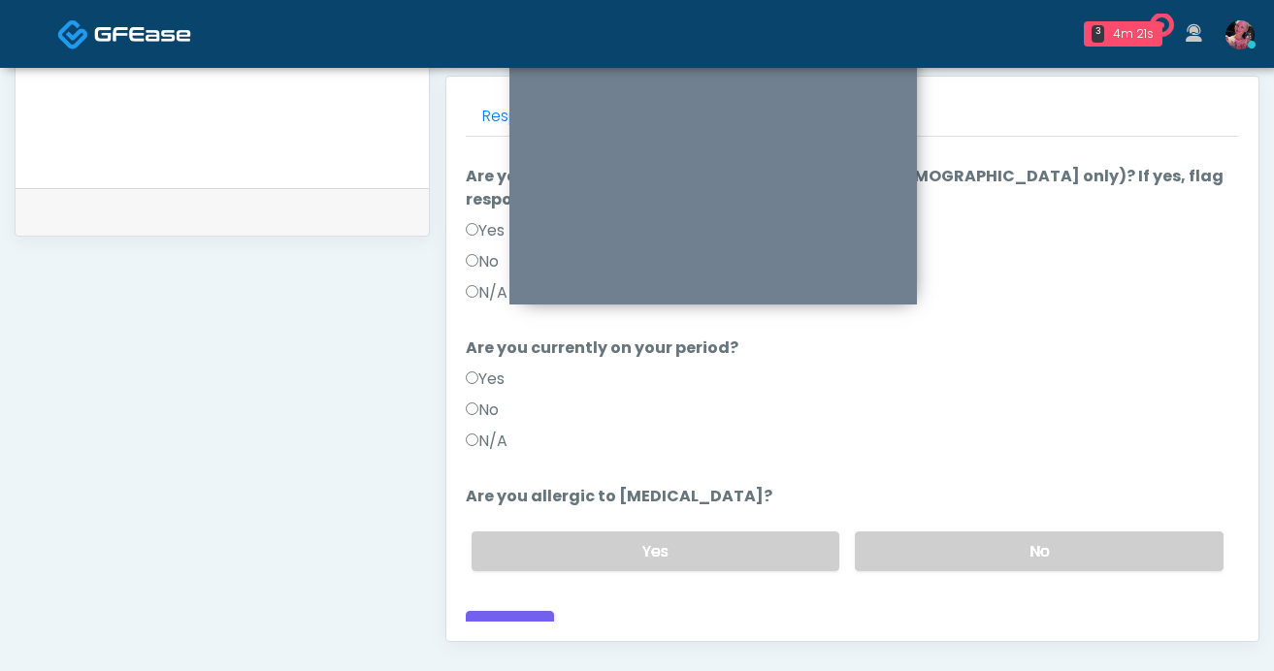
click at [487, 399] on label "No" at bounding box center [482, 410] width 33 height 23
click at [1091, 536] on label "No" at bounding box center [1039, 552] width 369 height 40
click at [534, 611] on button "Continue" at bounding box center [510, 629] width 88 height 36
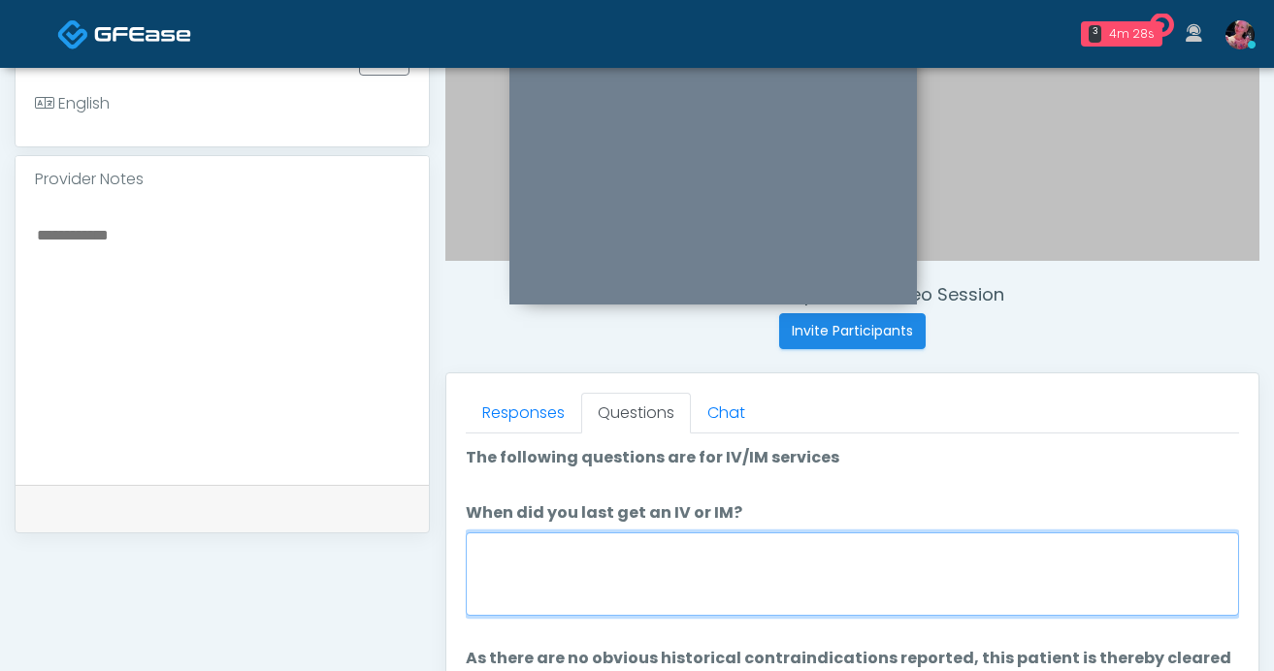
click at [721, 552] on textarea "When did you last get an IV or IM?" at bounding box center [852, 574] width 773 height 83
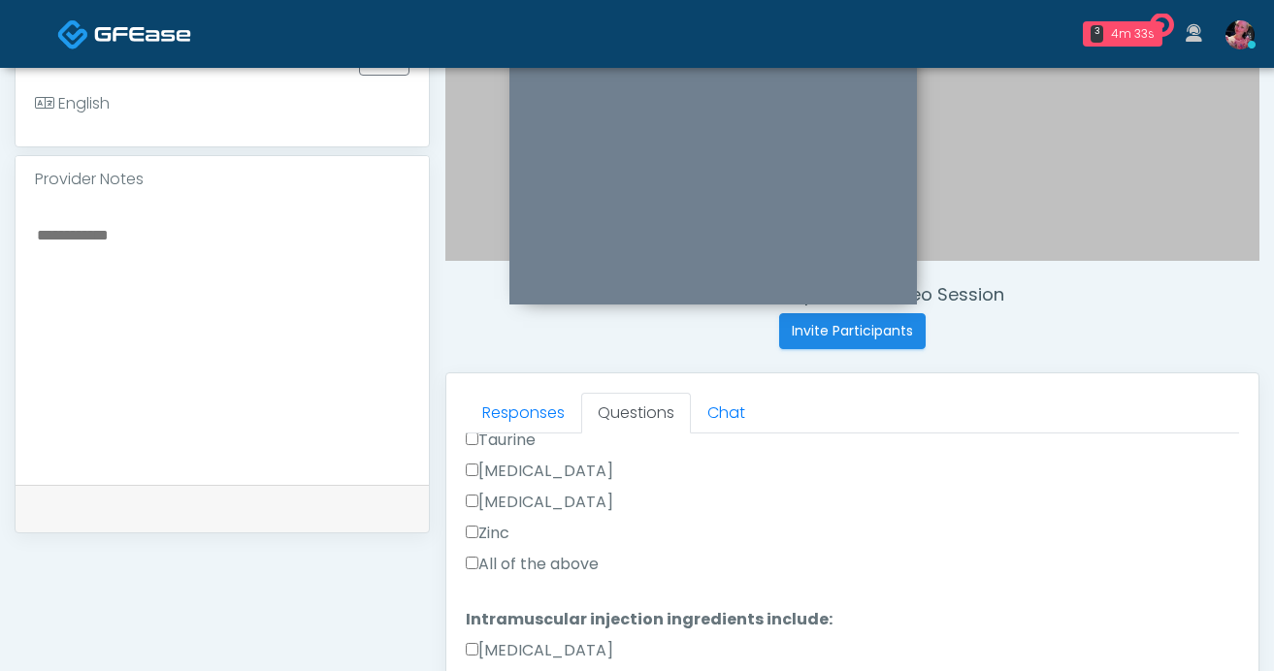
type textarea "**********"
click at [548, 549] on div "Zinc" at bounding box center [852, 537] width 773 height 31
click at [542, 555] on label "All of the above" at bounding box center [532, 564] width 133 height 23
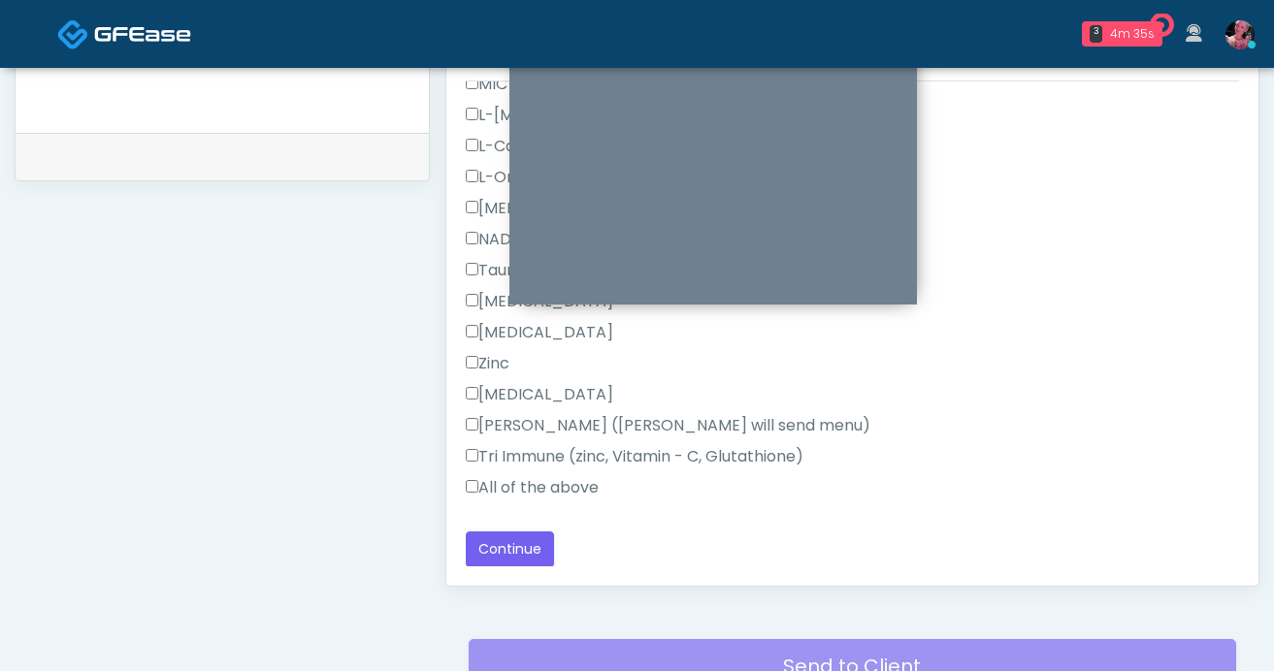
click at [537, 486] on label "All of the above" at bounding box center [532, 487] width 133 height 23
click at [514, 599] on div "Invite Participants to Video Session Invite Participants Responses Questions Ch…" at bounding box center [845, 1] width 830 height 1480
click at [514, 540] on button "Continue" at bounding box center [510, 550] width 88 height 36
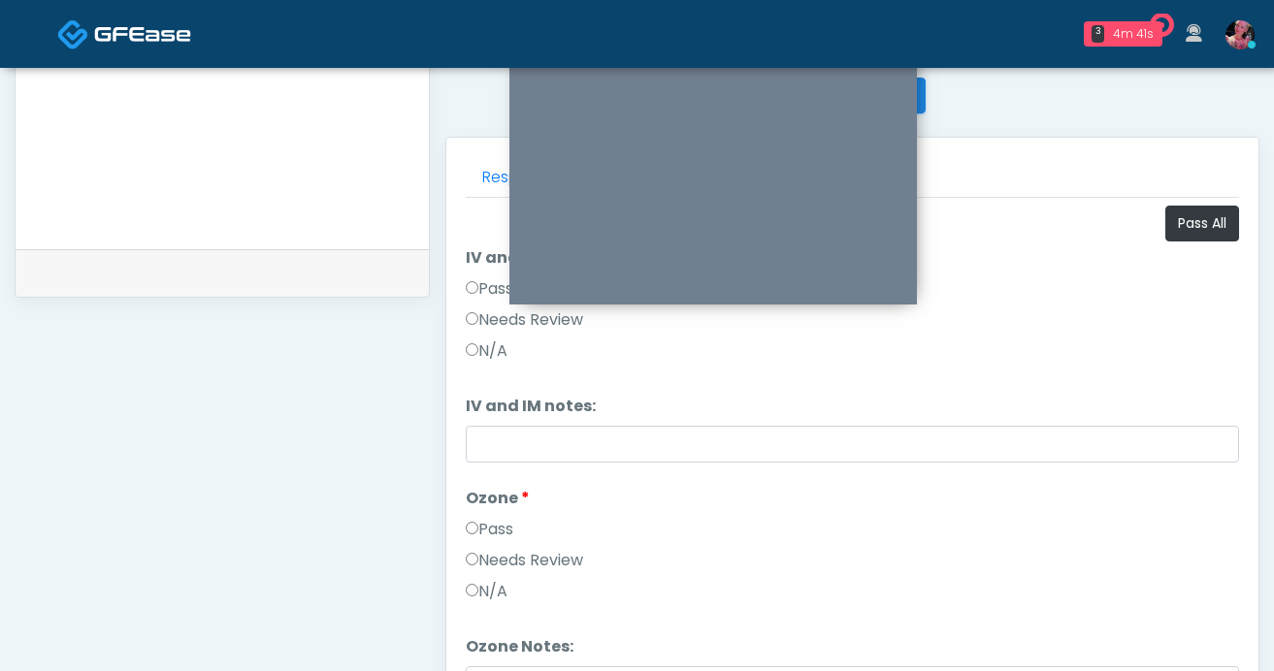
click at [487, 522] on label "Pass" at bounding box center [490, 529] width 48 height 23
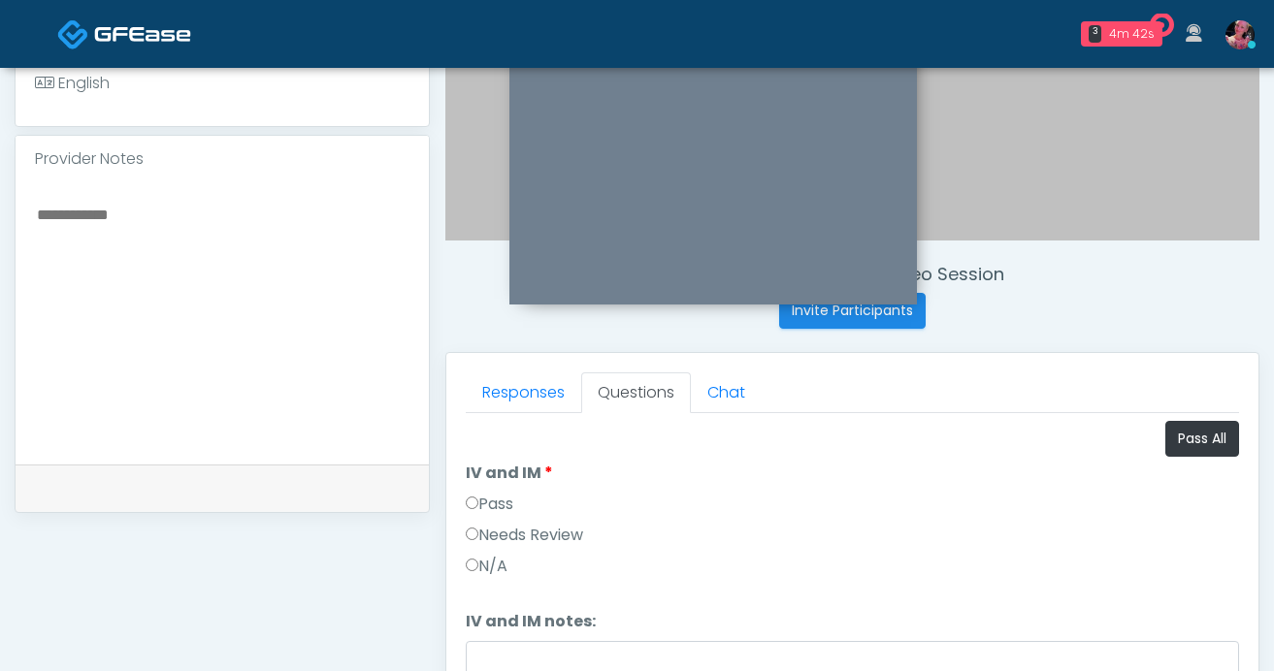
click at [496, 481] on label "IV and IM" at bounding box center [509, 473] width 87 height 23
click at [496, 487] on li "IV and IM IV and IM Pass Needs Review N/A" at bounding box center [852, 524] width 773 height 124
click at [496, 500] on label "Pass" at bounding box center [490, 504] width 48 height 23
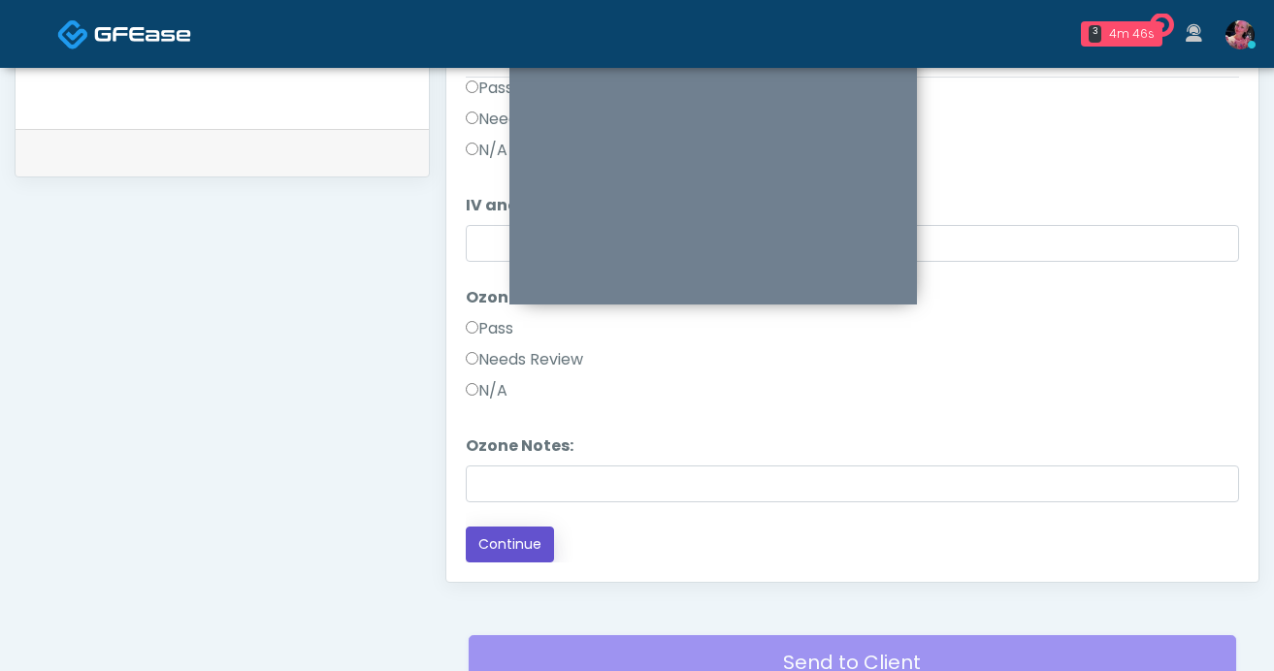
click at [501, 540] on button "Continue" at bounding box center [510, 545] width 88 height 36
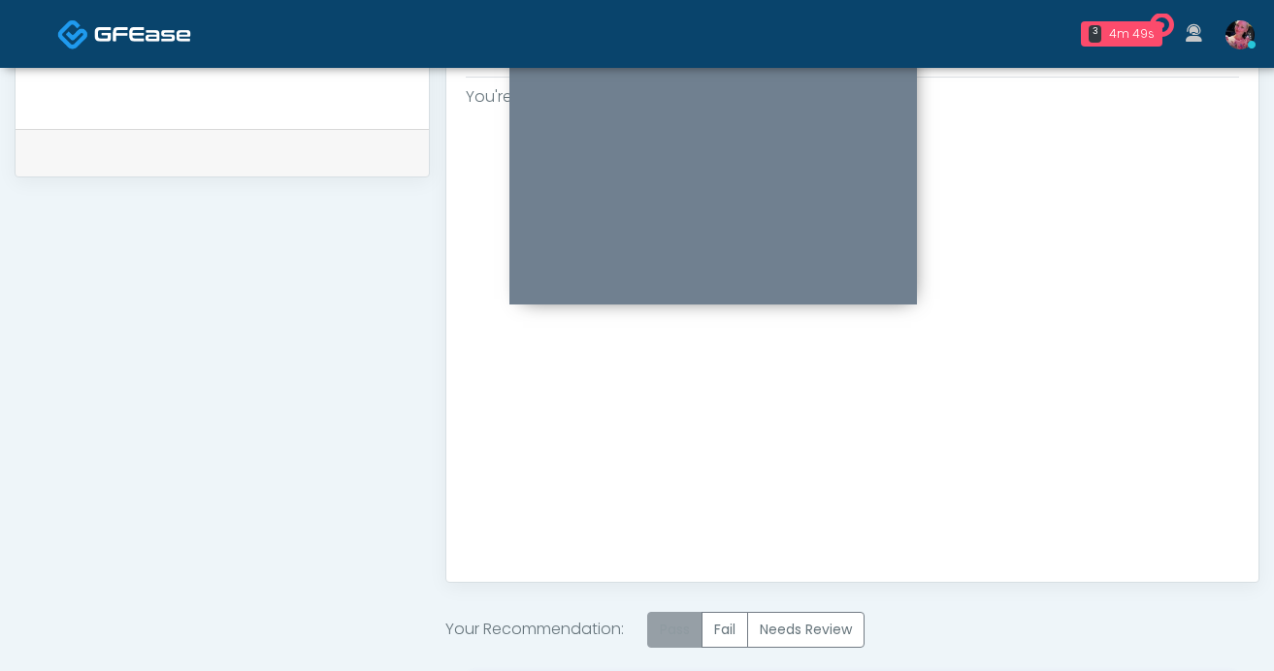
click at [676, 631] on label "Pass" at bounding box center [674, 630] width 55 height 36
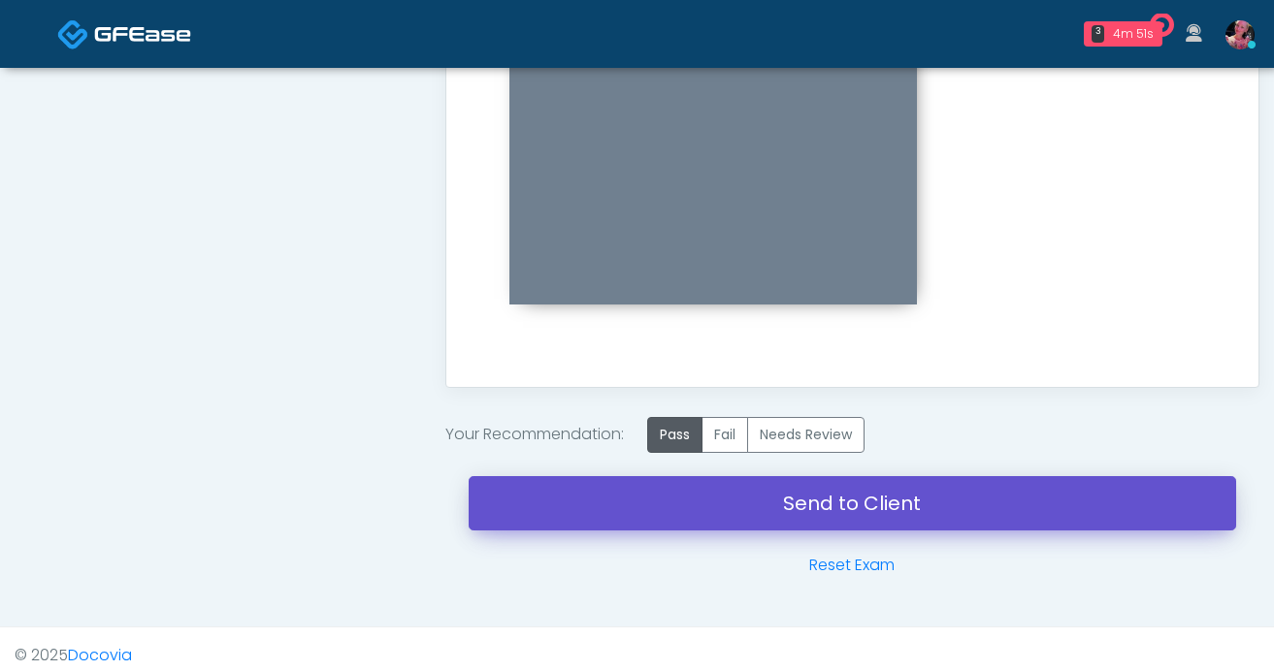
click at [678, 529] on link "Send to Client" at bounding box center [853, 503] width 768 height 54
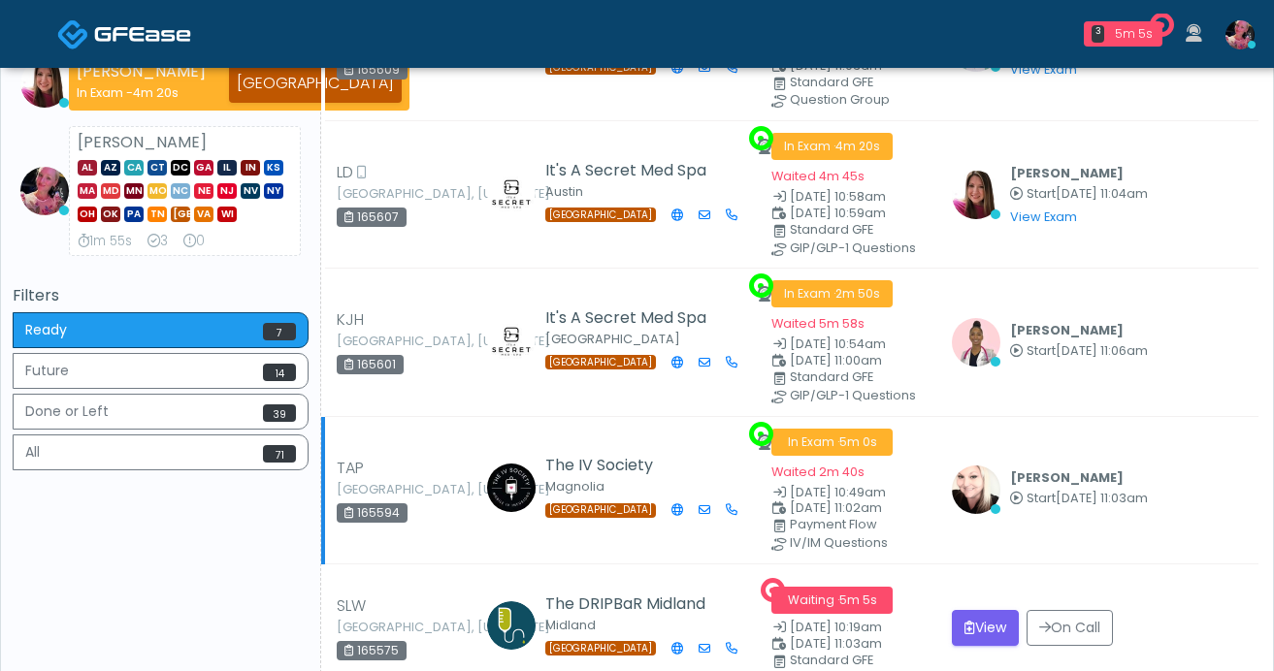
scroll to position [446, 0]
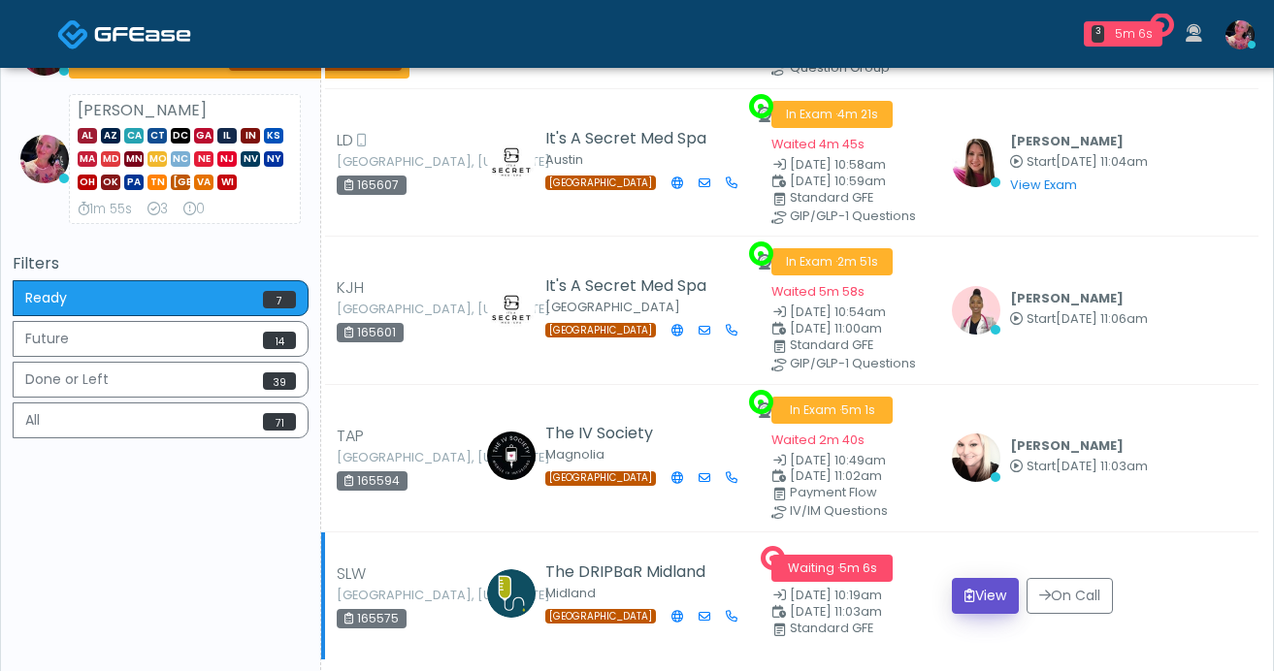
click at [985, 598] on button "View" at bounding box center [985, 596] width 67 height 36
click at [984, 594] on button "View" at bounding box center [985, 596] width 67 height 36
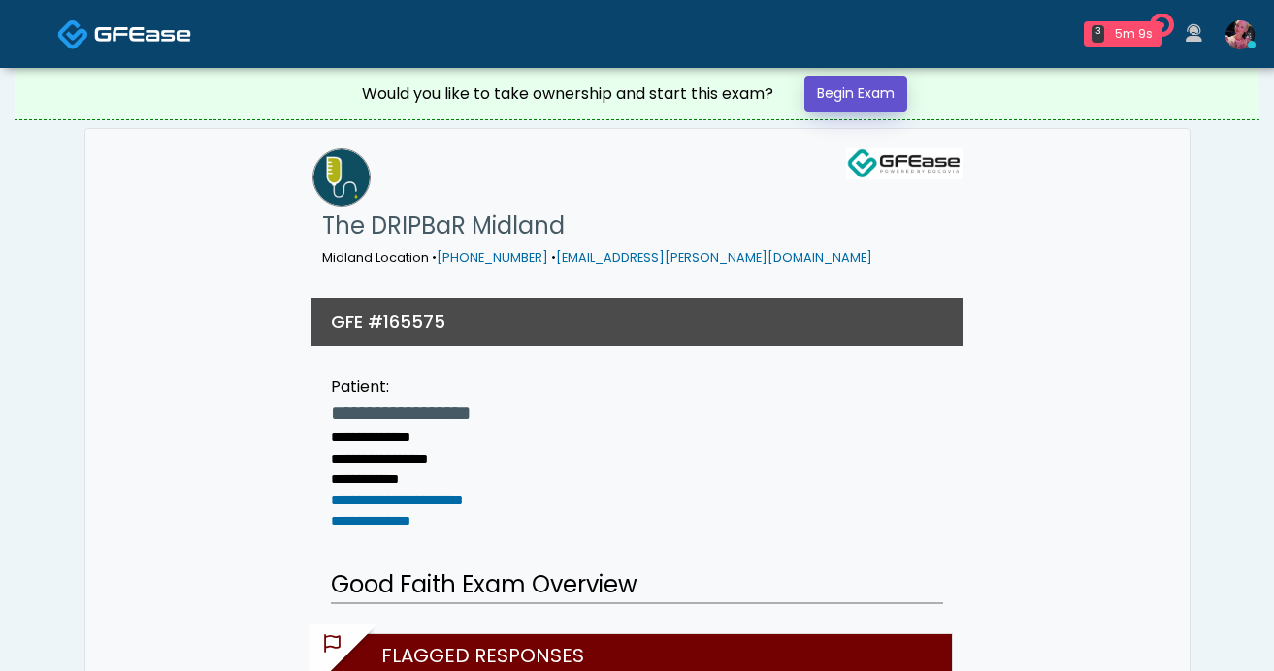
click at [864, 90] on link "Begin Exam" at bounding box center [855, 94] width 103 height 36
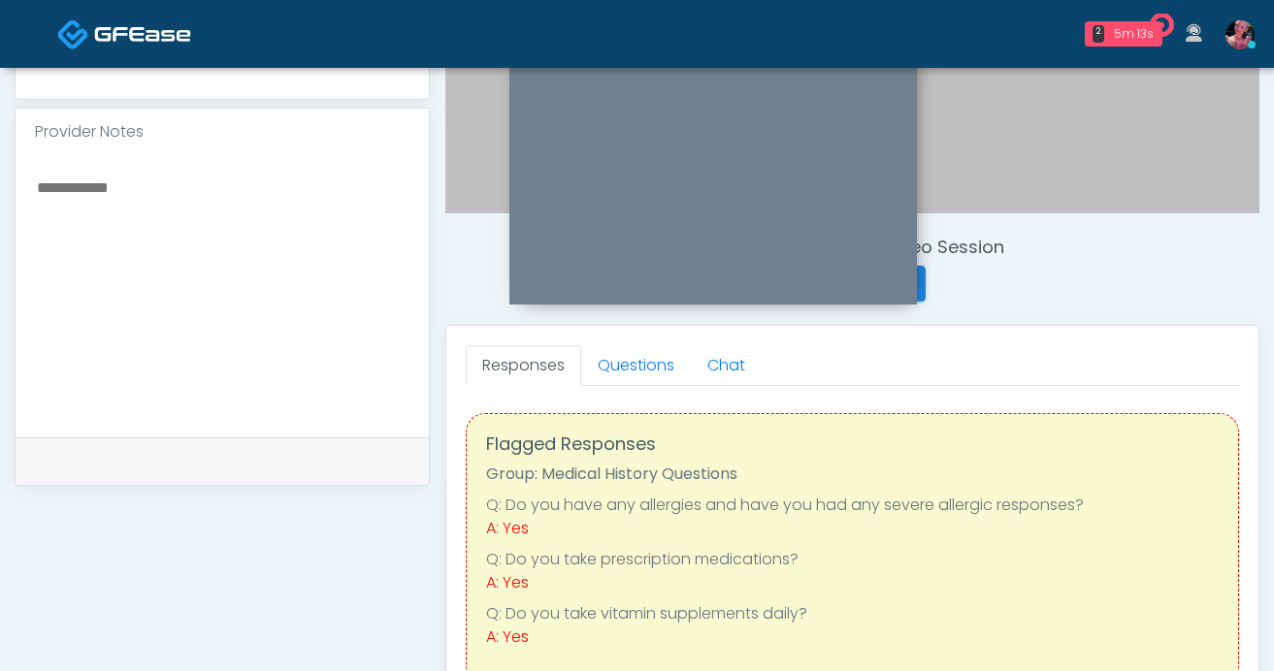
scroll to position [592, 0]
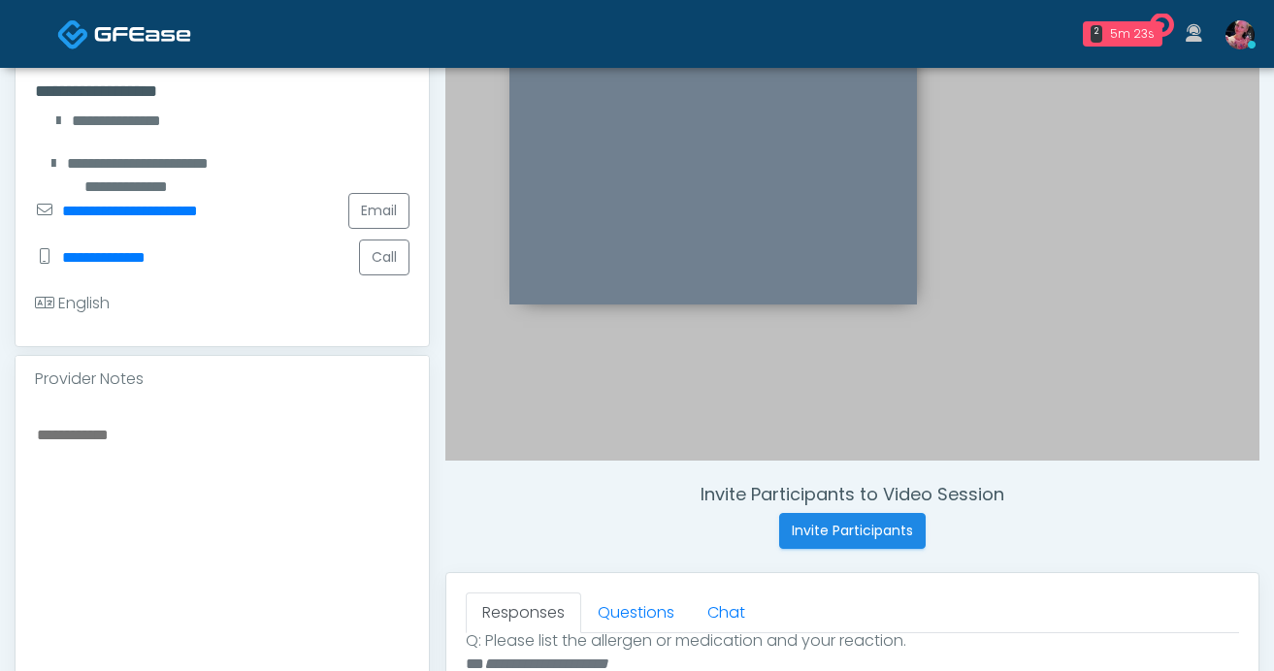
scroll to position [485, 0]
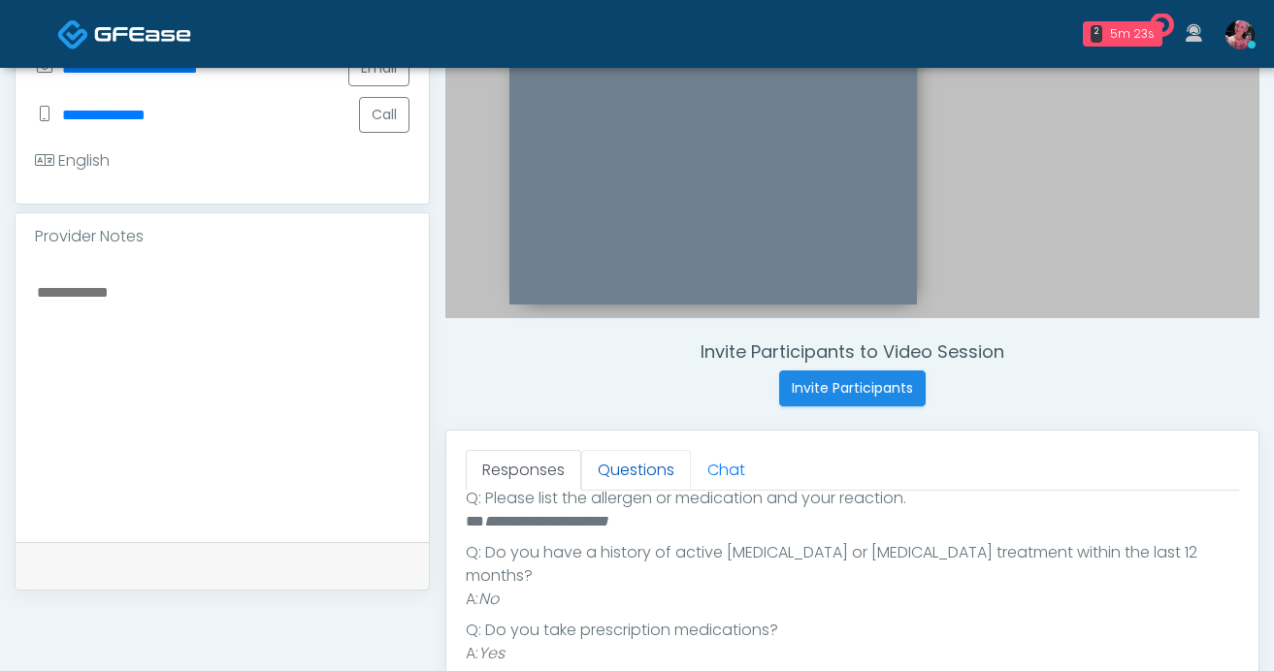
click at [638, 453] on link "Questions" at bounding box center [636, 470] width 110 height 41
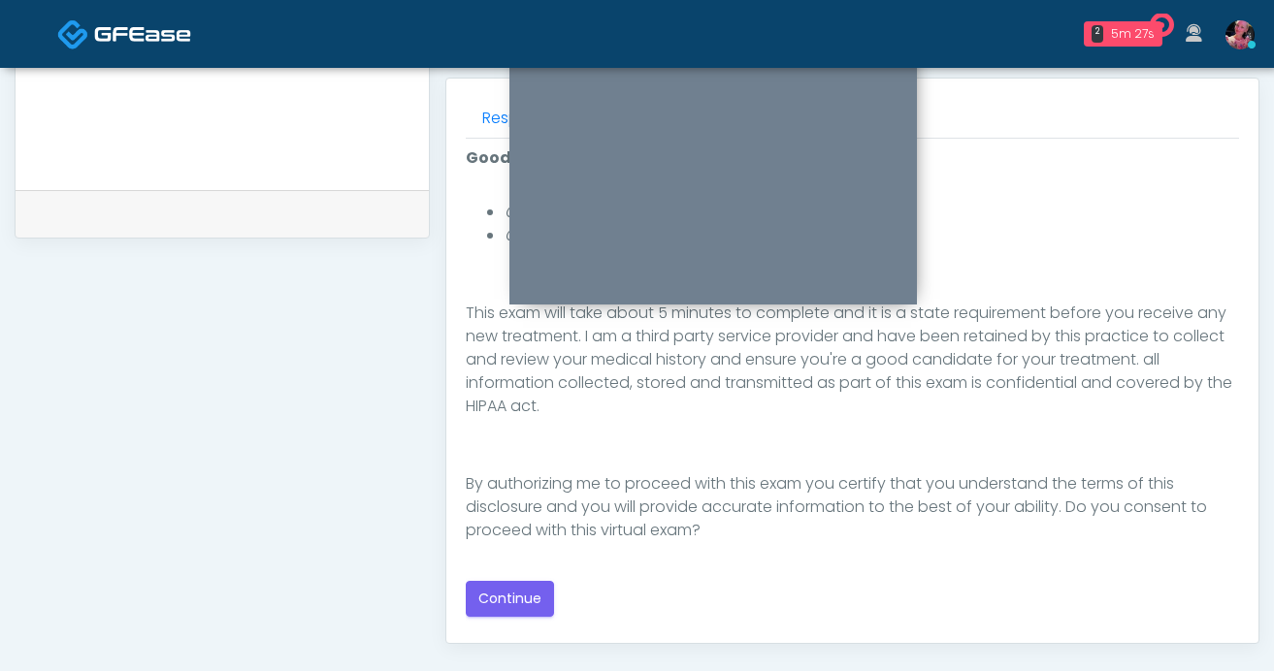
scroll to position [864, 0]
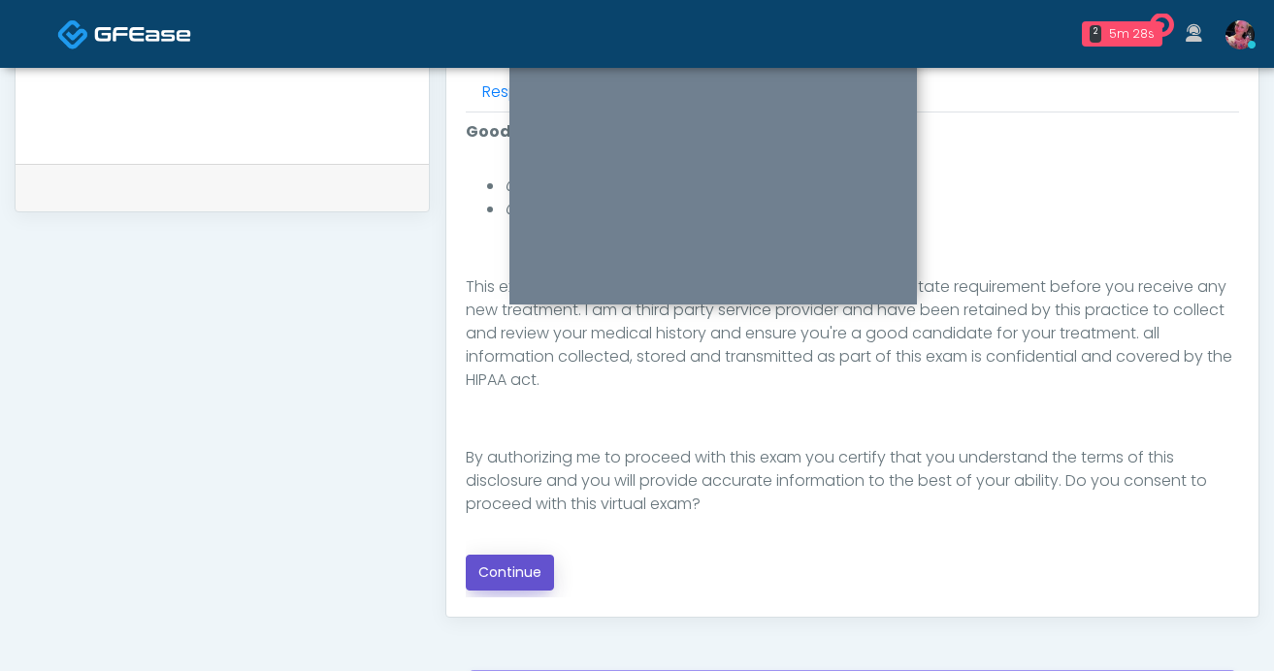
click at [514, 571] on button "Continue" at bounding box center [510, 573] width 88 height 36
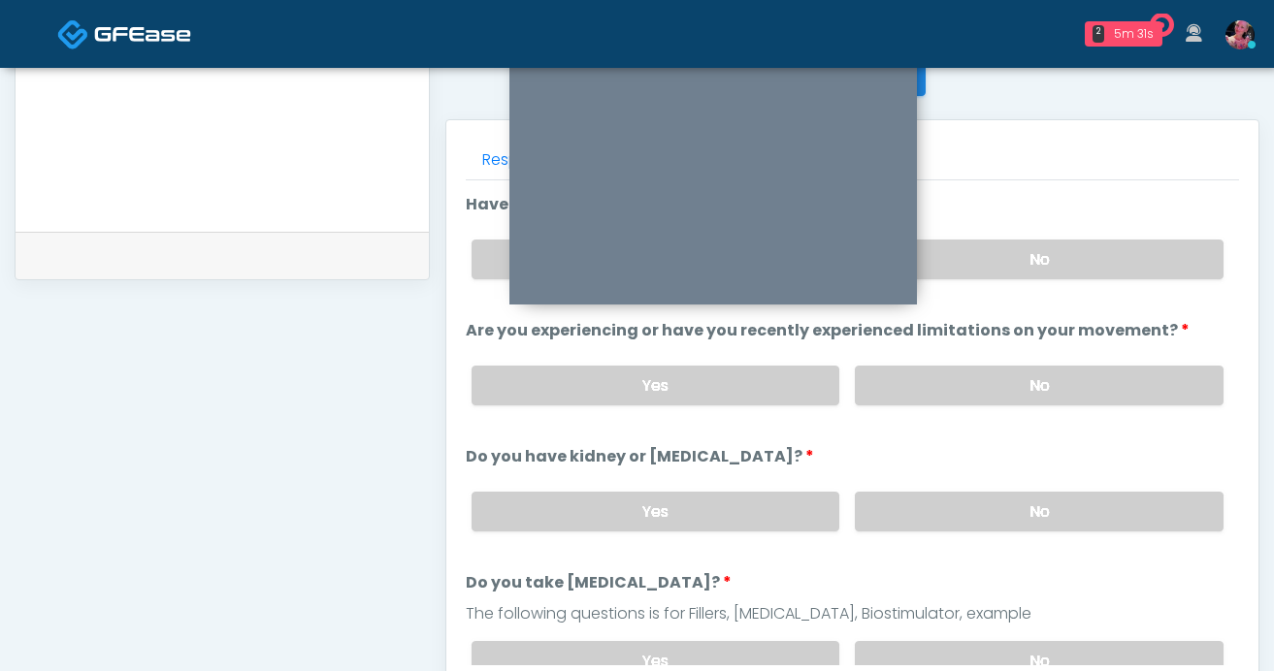
scroll to position [745, 0]
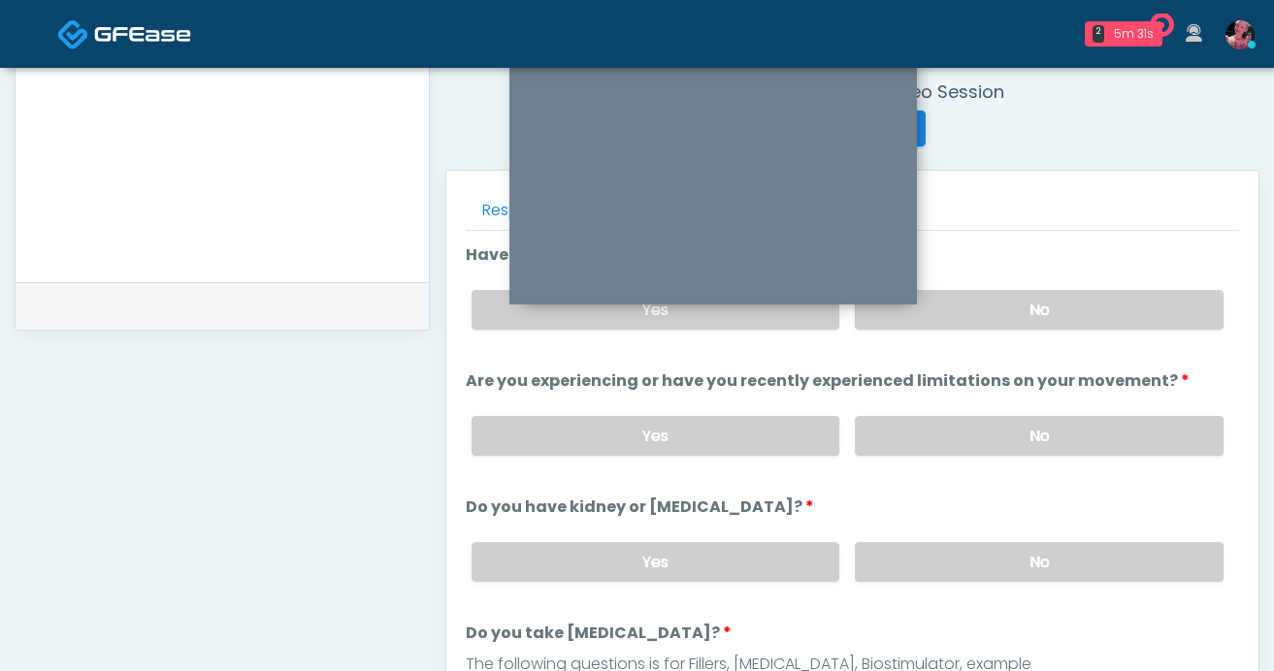
drag, startPoint x: 1029, startPoint y: 307, endPoint x: 1029, endPoint y: 368, distance: 61.1
click at [1029, 306] on label "No" at bounding box center [1039, 310] width 369 height 40
click at [1028, 431] on label "No" at bounding box center [1039, 436] width 369 height 40
click at [1035, 565] on label "No" at bounding box center [1039, 562] width 369 height 40
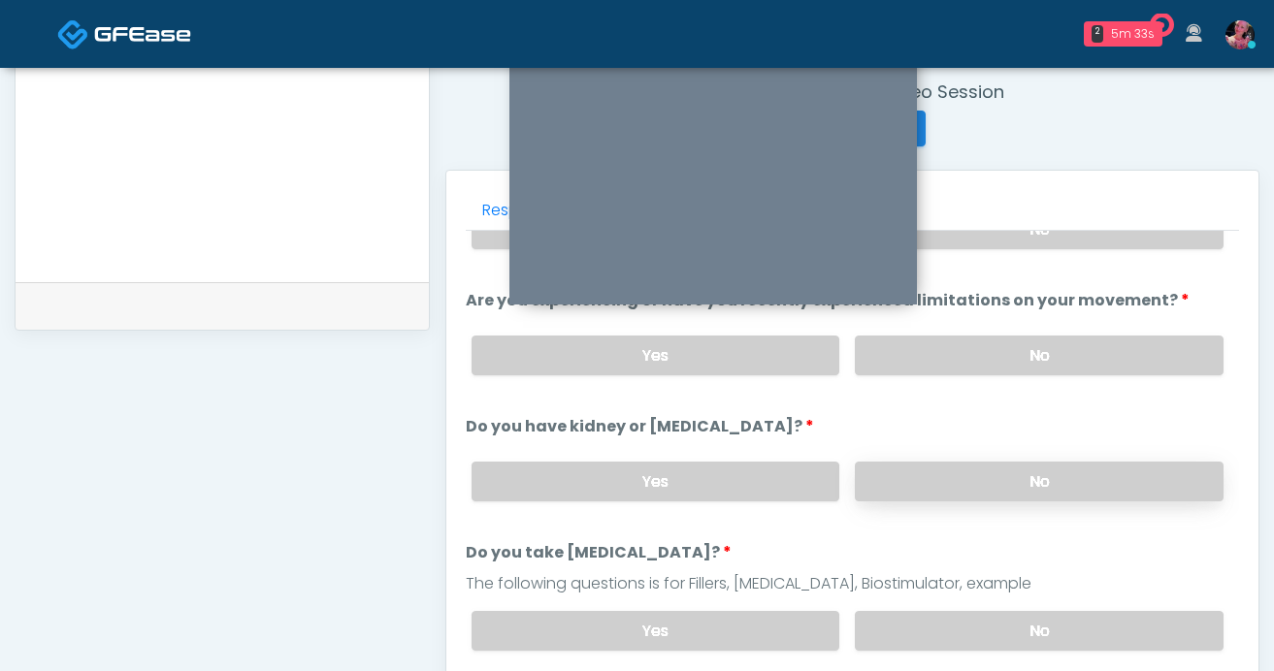
scroll to position [134, 0]
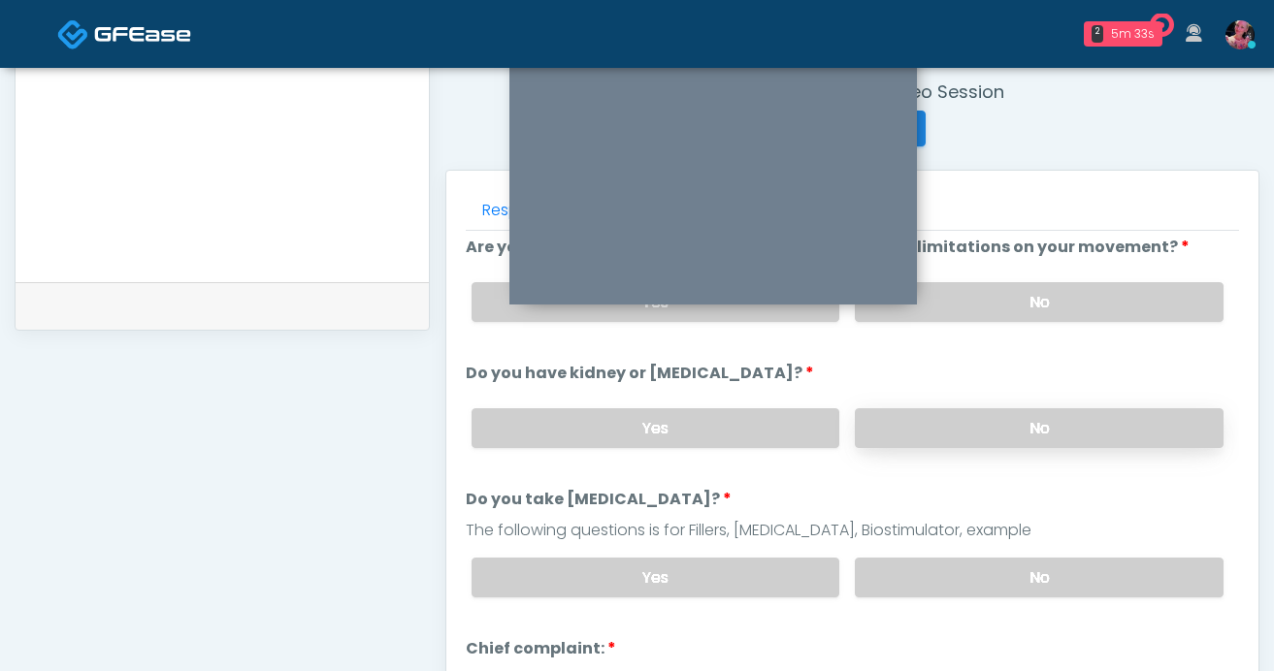
click at [1035, 565] on label "No" at bounding box center [1039, 578] width 369 height 40
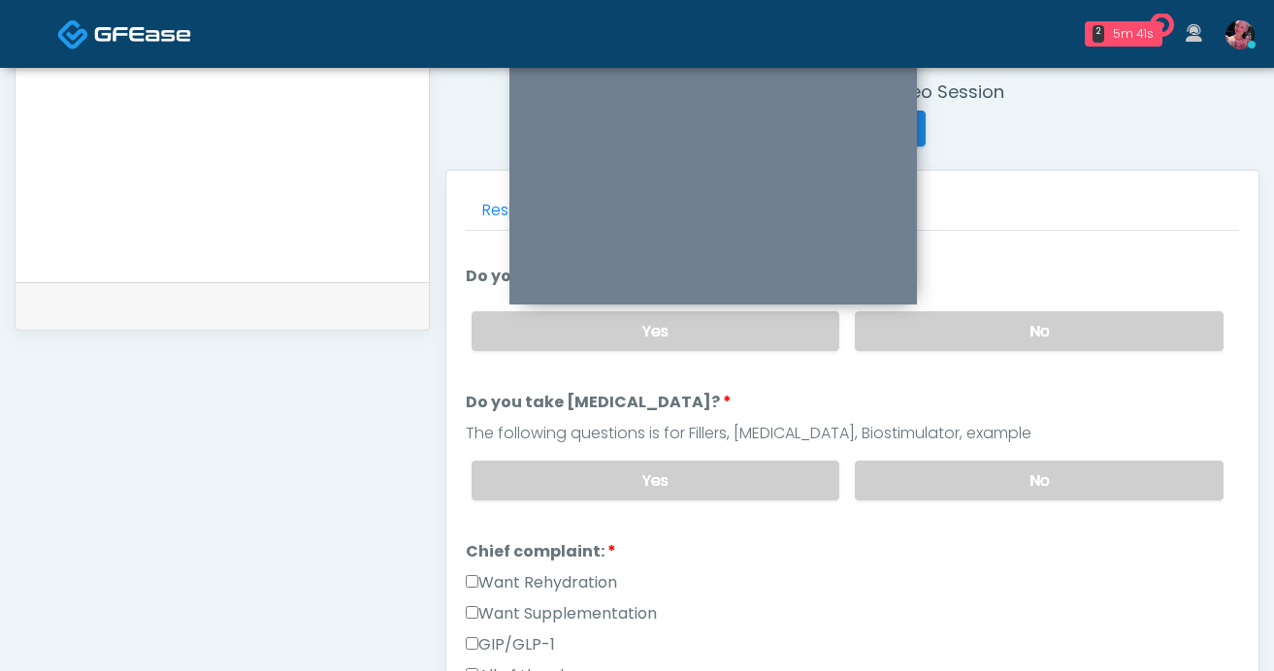
scroll to position [255, 0]
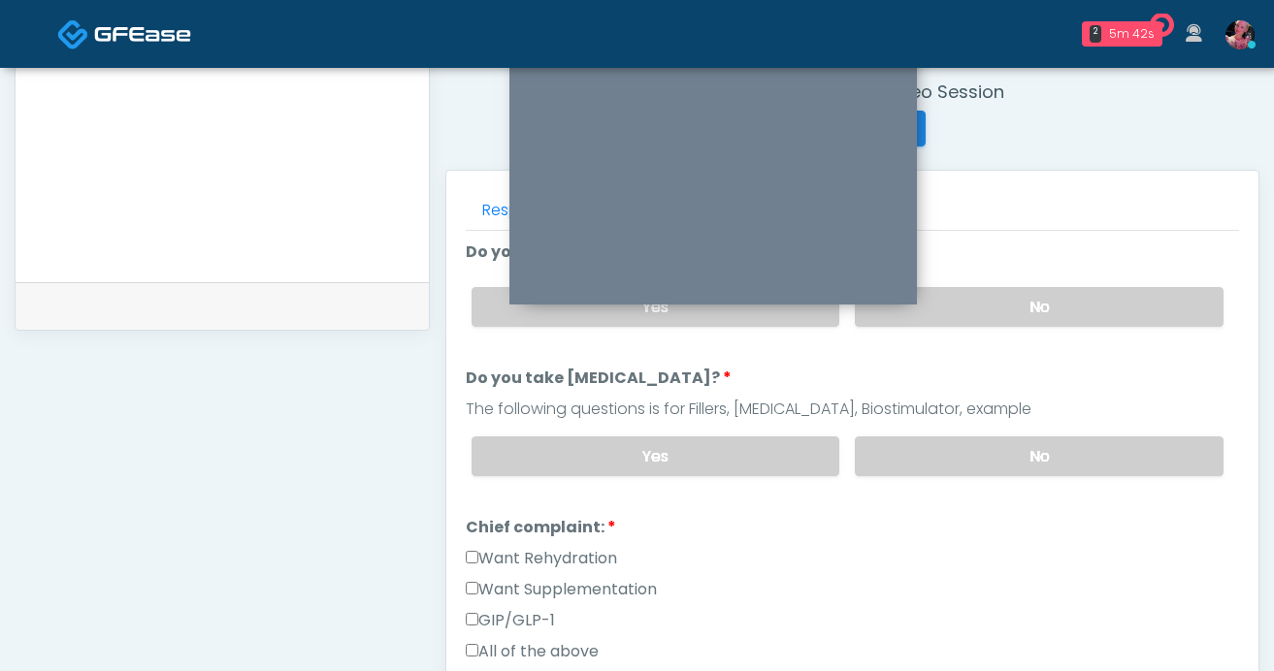
click at [571, 562] on label "Want Rehydration" at bounding box center [541, 558] width 151 height 23
click at [580, 598] on div "Want Supplementation" at bounding box center [852, 593] width 773 height 31
click at [566, 557] on label "Want Rehydration" at bounding box center [541, 558] width 151 height 23
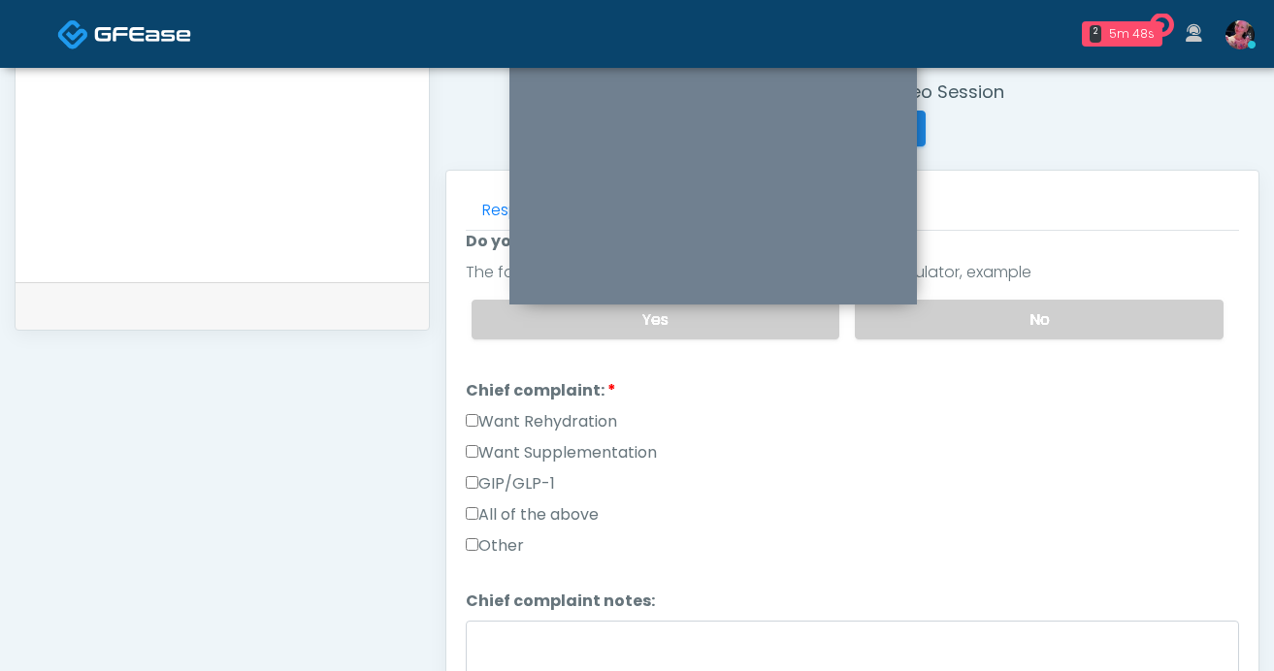
scroll to position [459, 0]
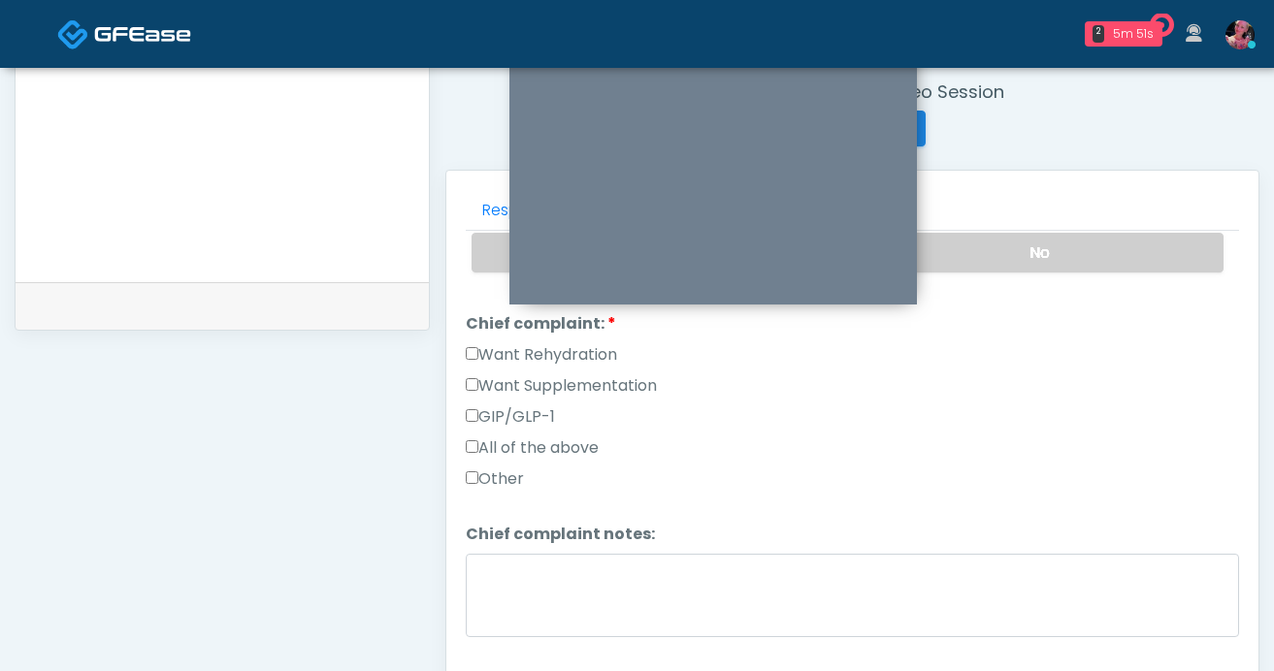
click at [536, 345] on label "Want Rehydration" at bounding box center [541, 354] width 151 height 23
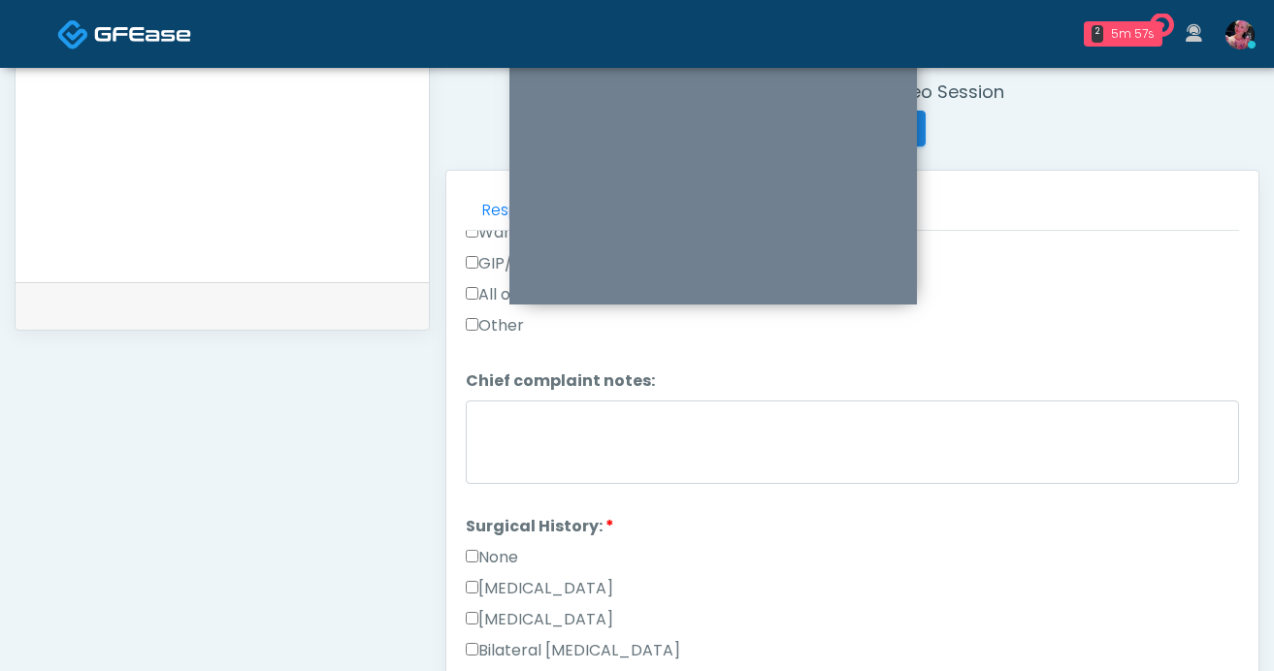
scroll to position [722, 0]
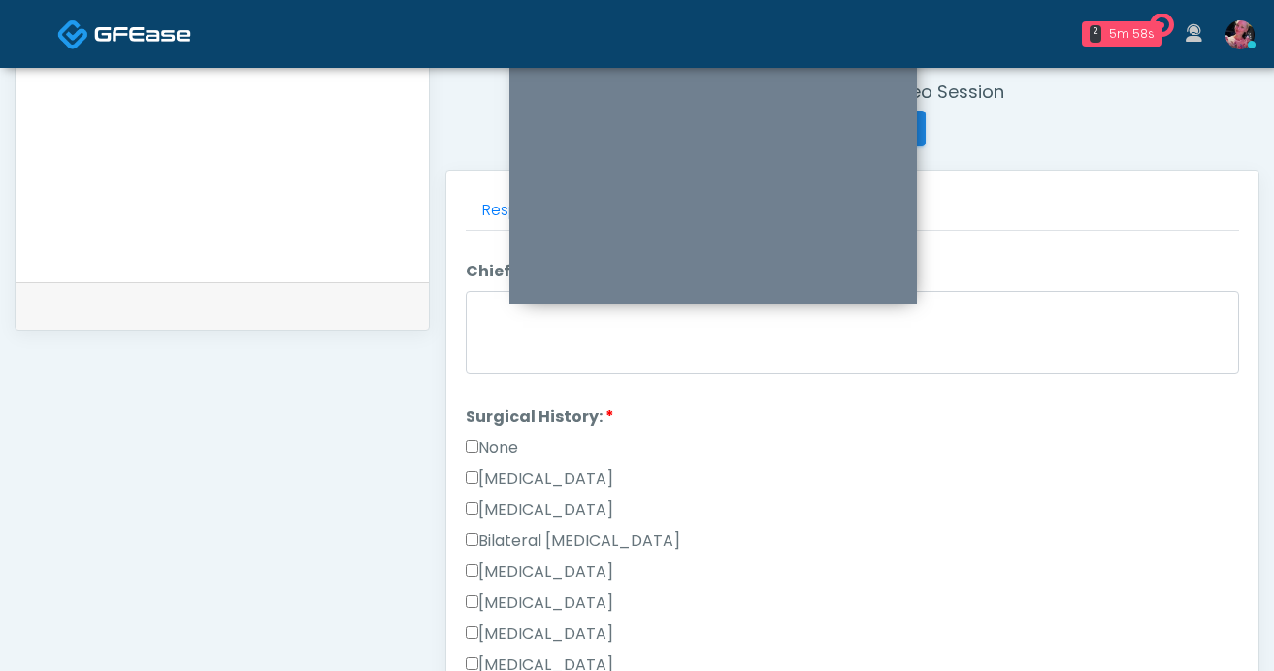
click at [499, 437] on label "None" at bounding box center [492, 448] width 52 height 23
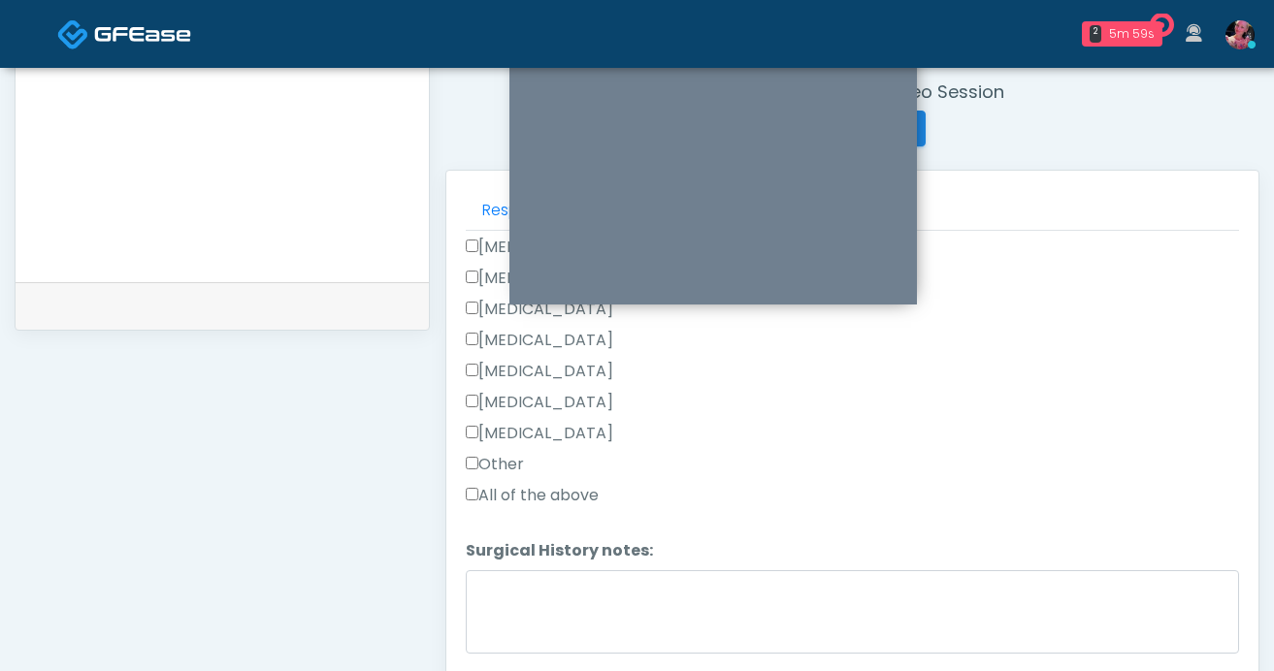
scroll to position [827, 0]
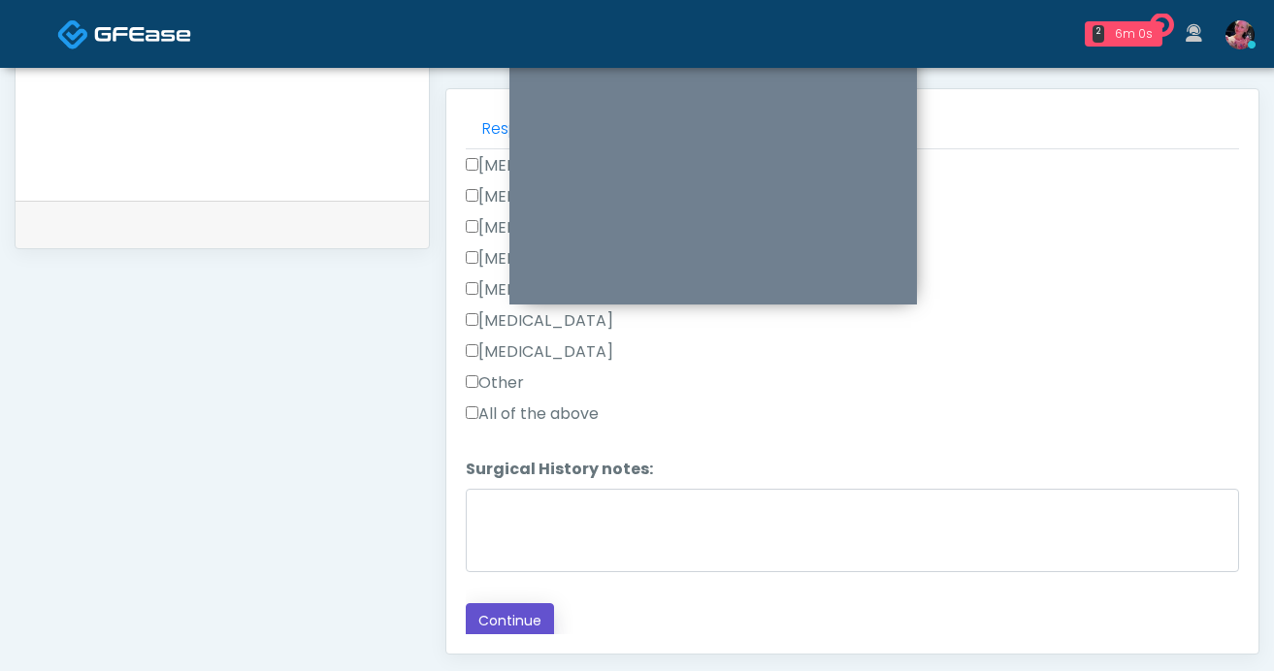
click at [521, 609] on button "Continue" at bounding box center [510, 622] width 88 height 36
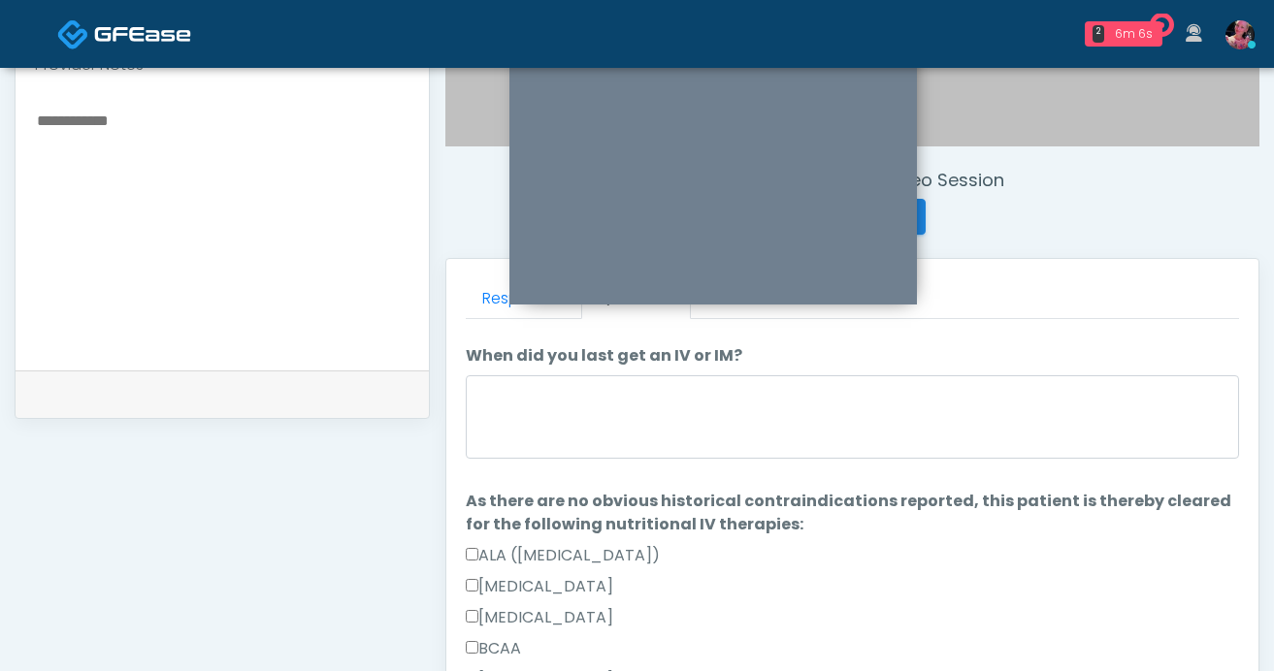
scroll to position [0, 0]
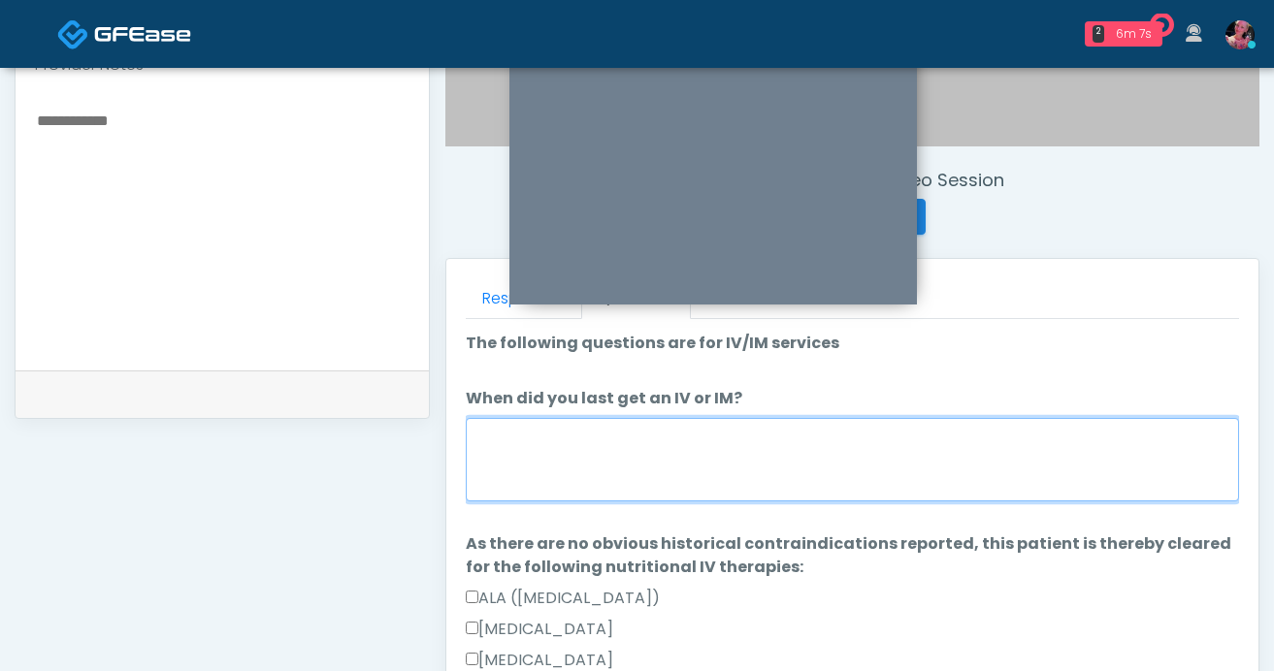
click at [900, 428] on textarea "When did you last get an IV or IM?" at bounding box center [852, 459] width 773 height 83
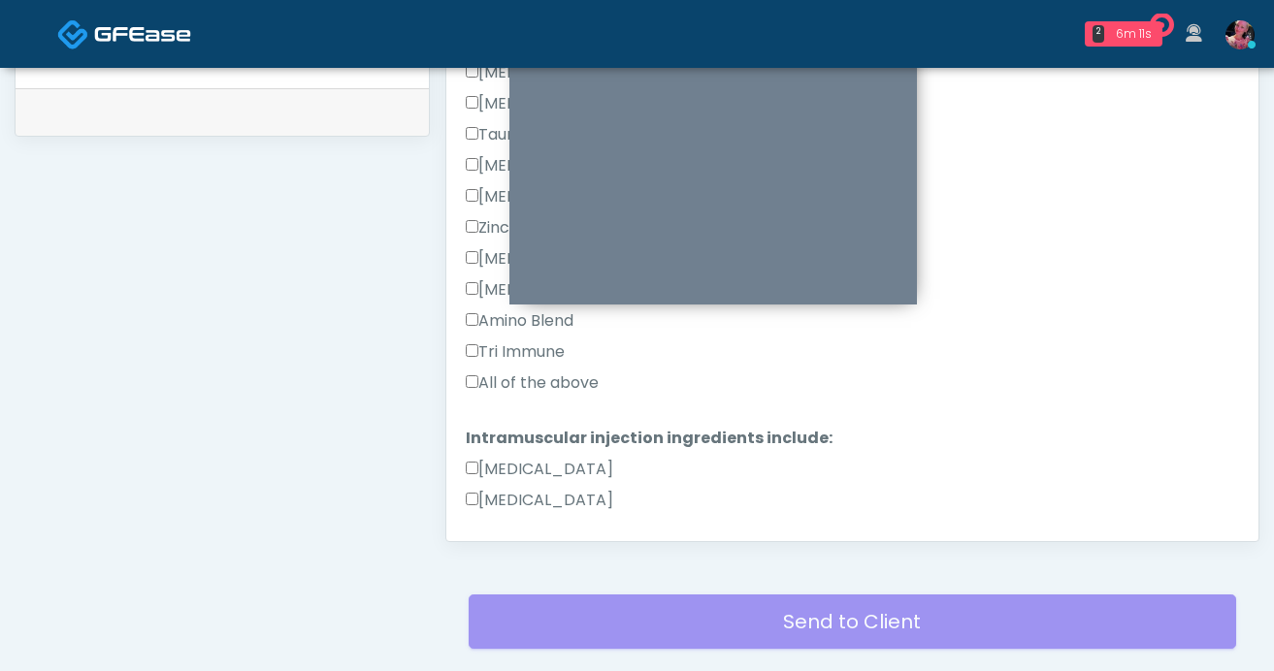
click at [549, 385] on label "All of the above" at bounding box center [532, 383] width 133 height 23
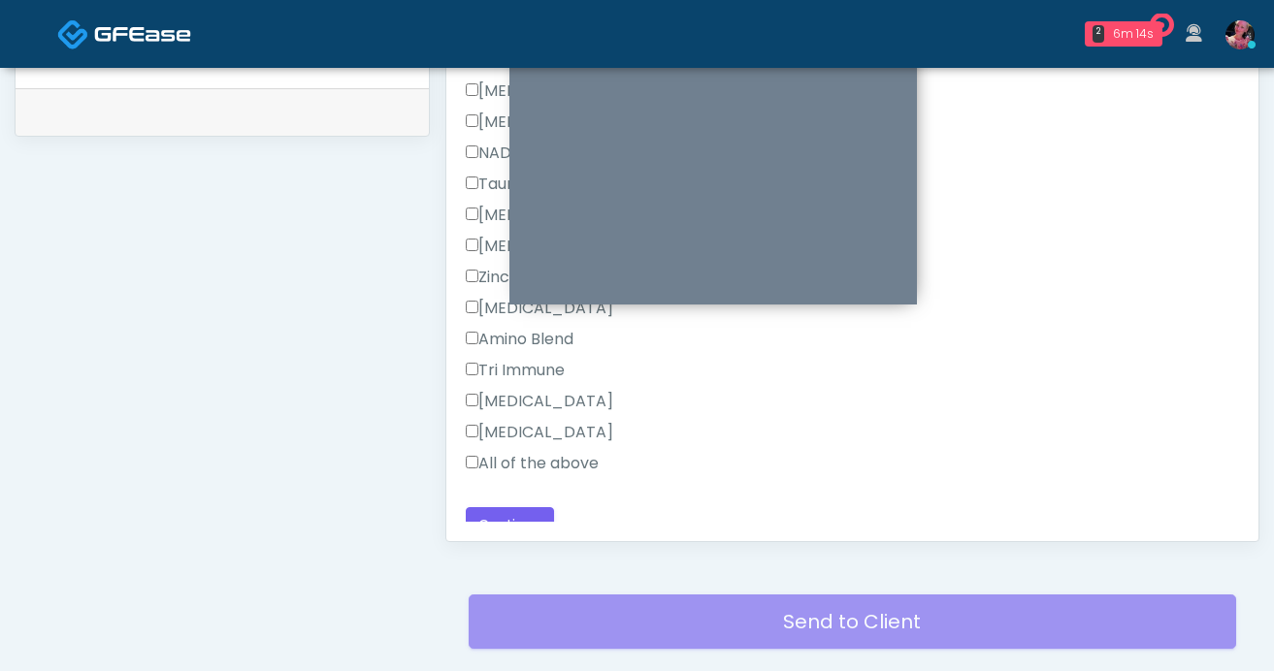
scroll to position [1711, 0]
click at [512, 453] on label "All of the above" at bounding box center [532, 461] width 133 height 23
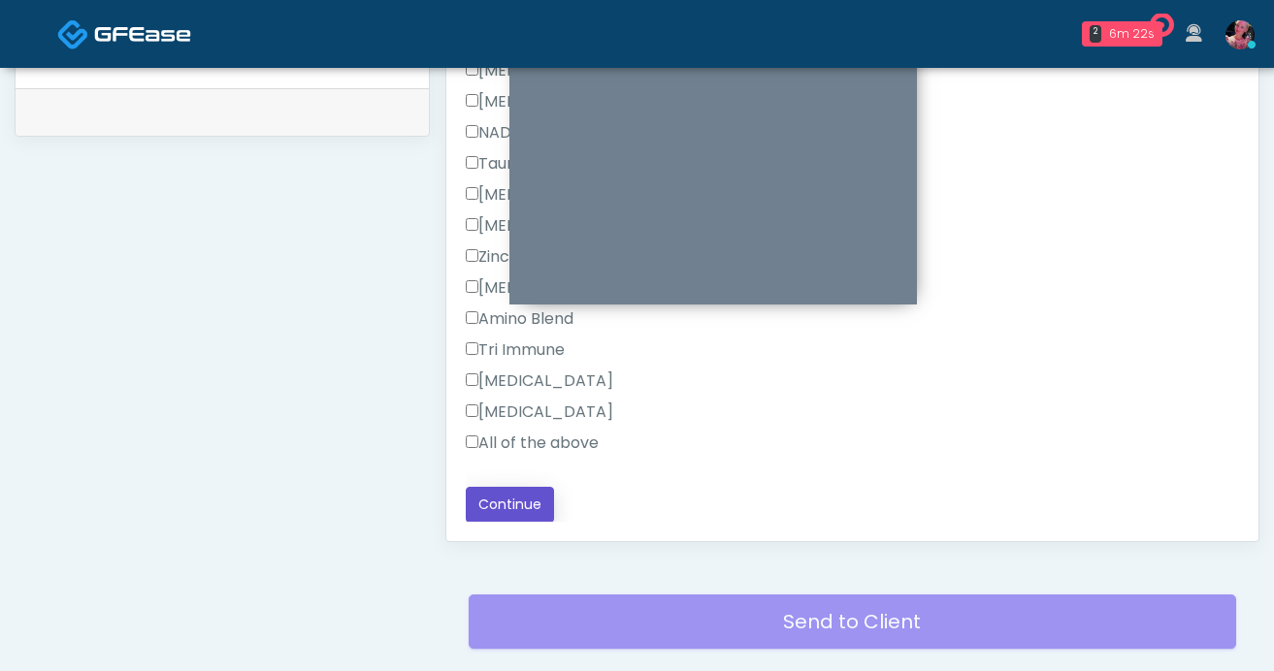
click at [519, 508] on button "Continue" at bounding box center [510, 505] width 88 height 36
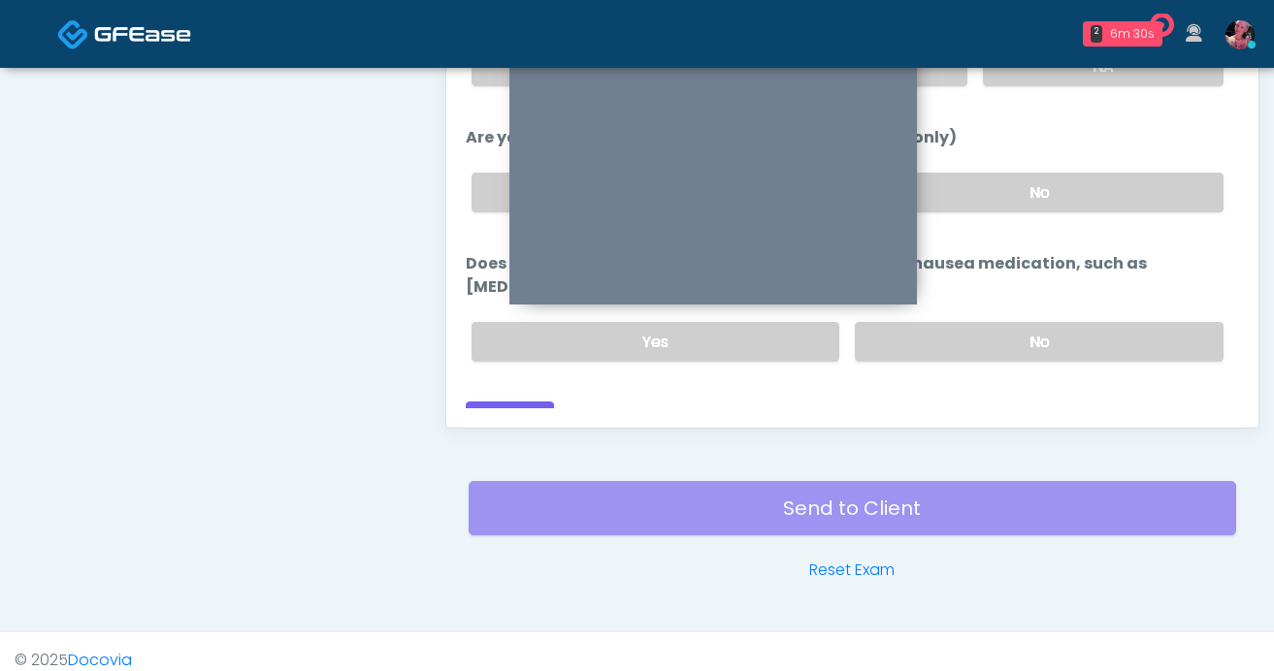
scroll to position [1058, 0]
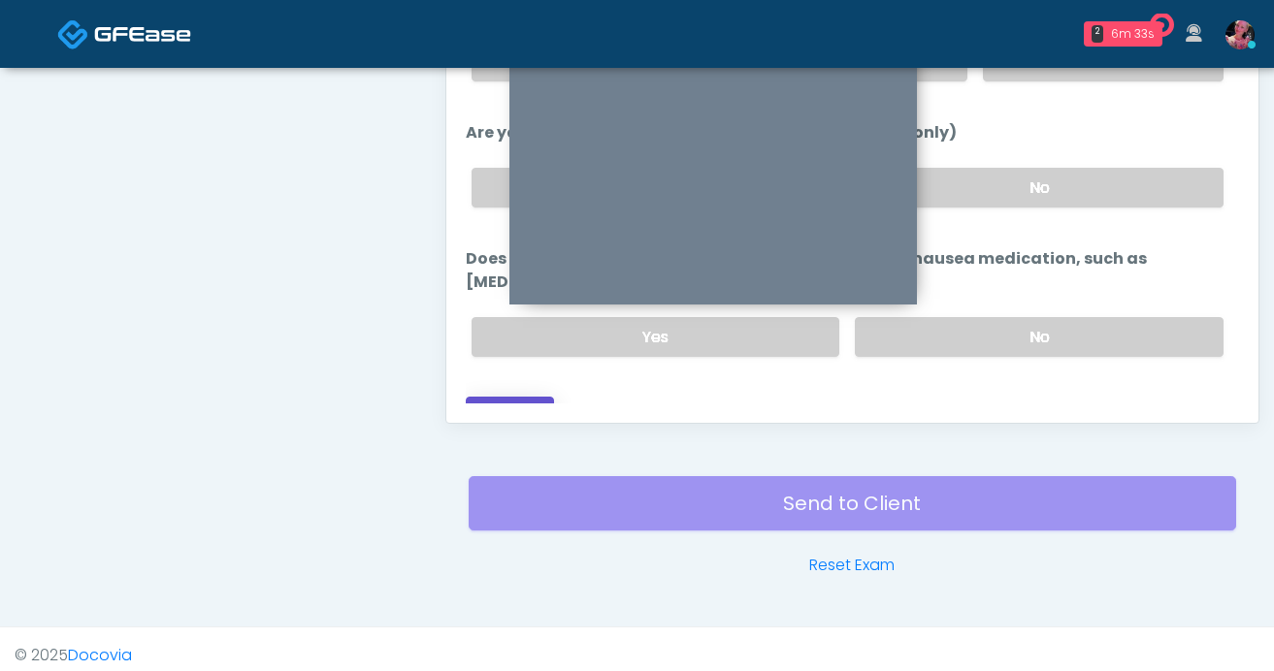
click at [527, 397] on button "Continue" at bounding box center [510, 415] width 88 height 36
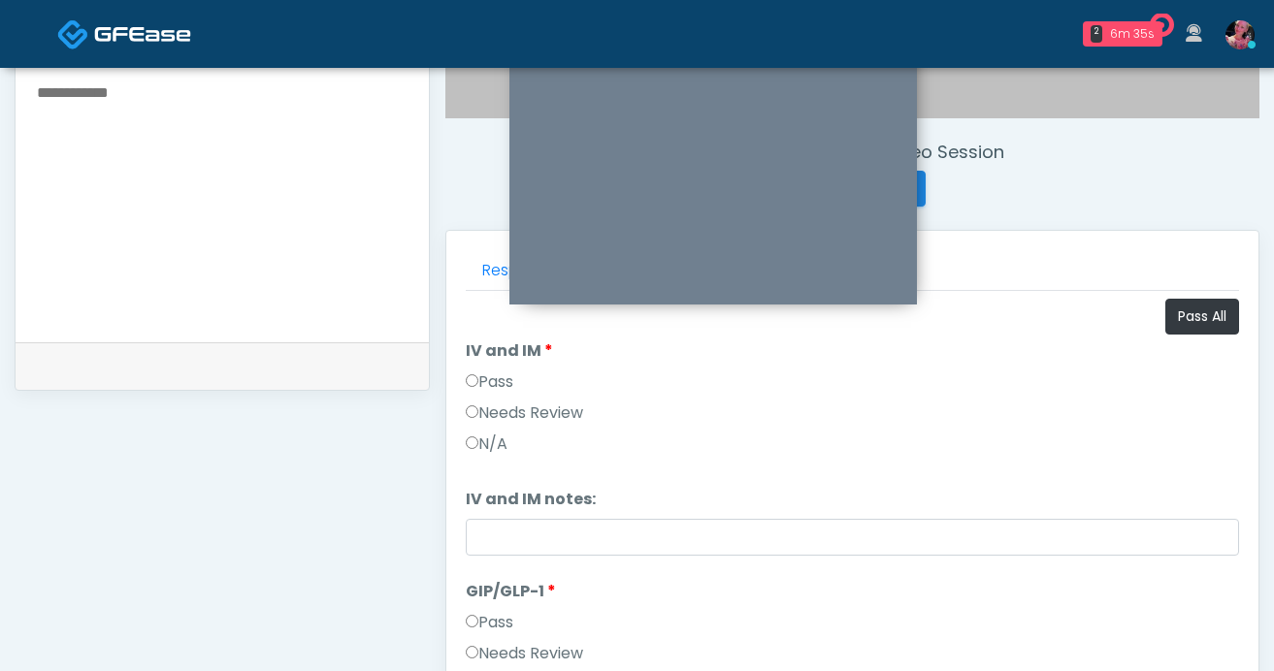
scroll to position [686, 0]
click at [488, 390] on label "Pass" at bounding box center [490, 381] width 48 height 23
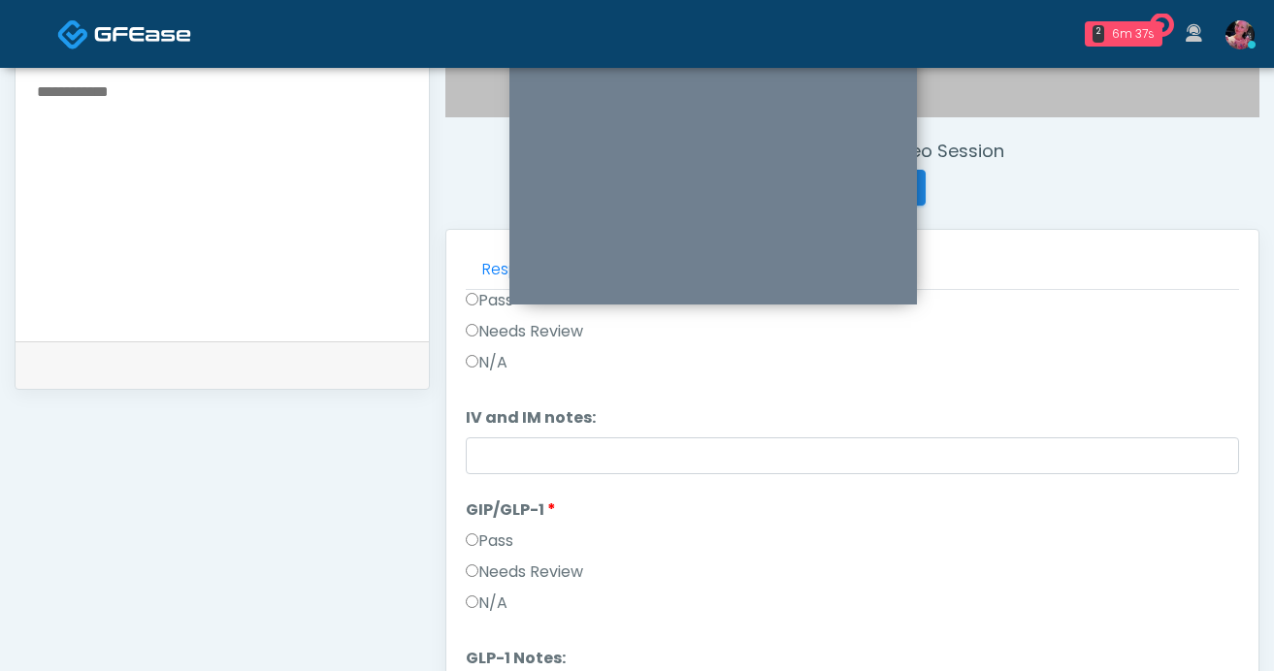
click at [533, 567] on label "Needs Review" at bounding box center [524, 572] width 117 height 23
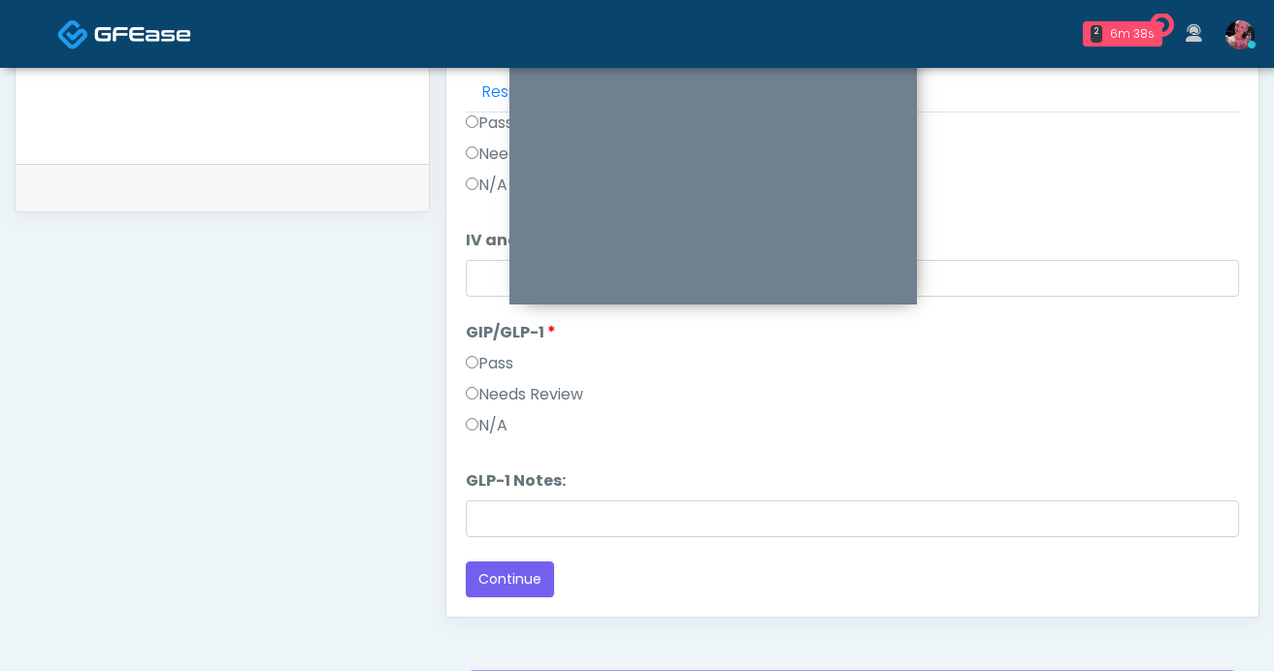
scroll to position [892, 0]
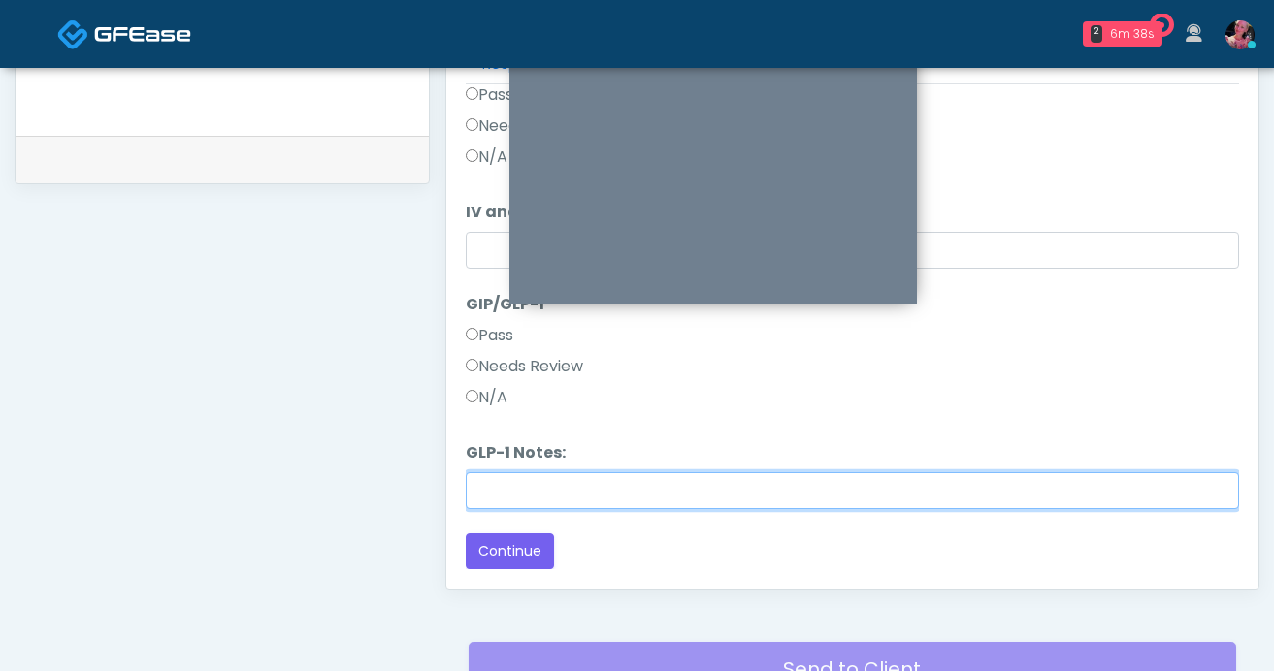
click at [523, 502] on input "GLP-1 Notes:" at bounding box center [852, 491] width 773 height 37
type input "**********"
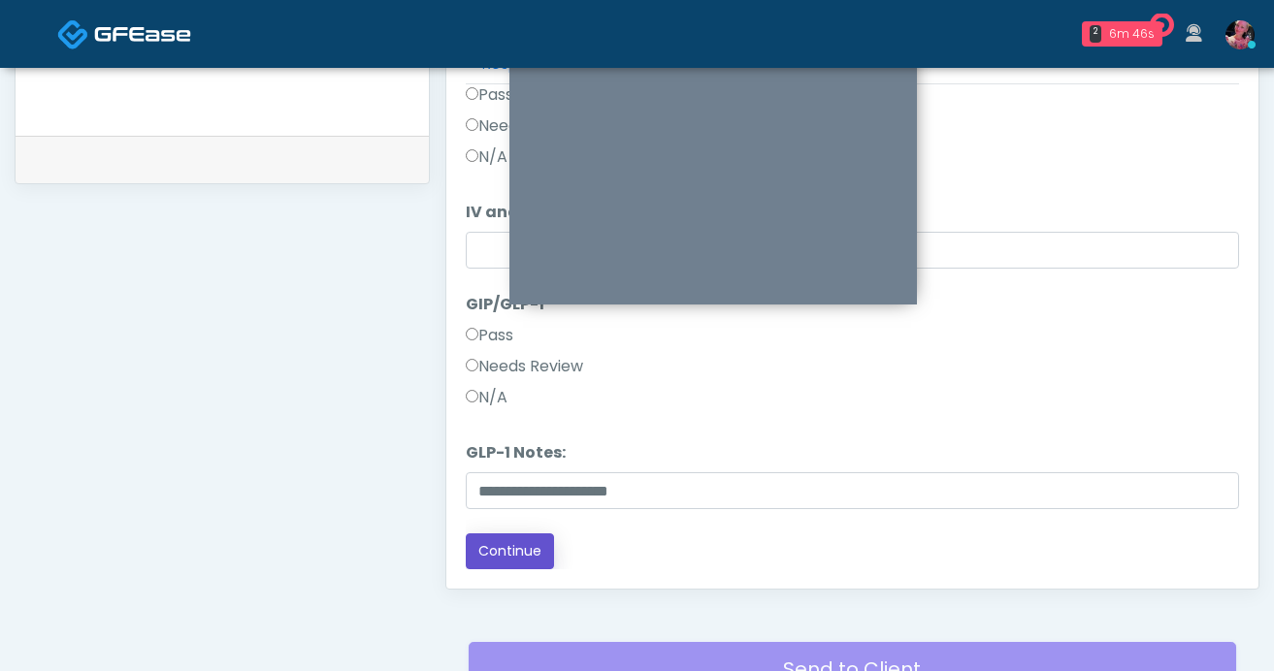
click at [502, 543] on button "Continue" at bounding box center [510, 552] width 88 height 36
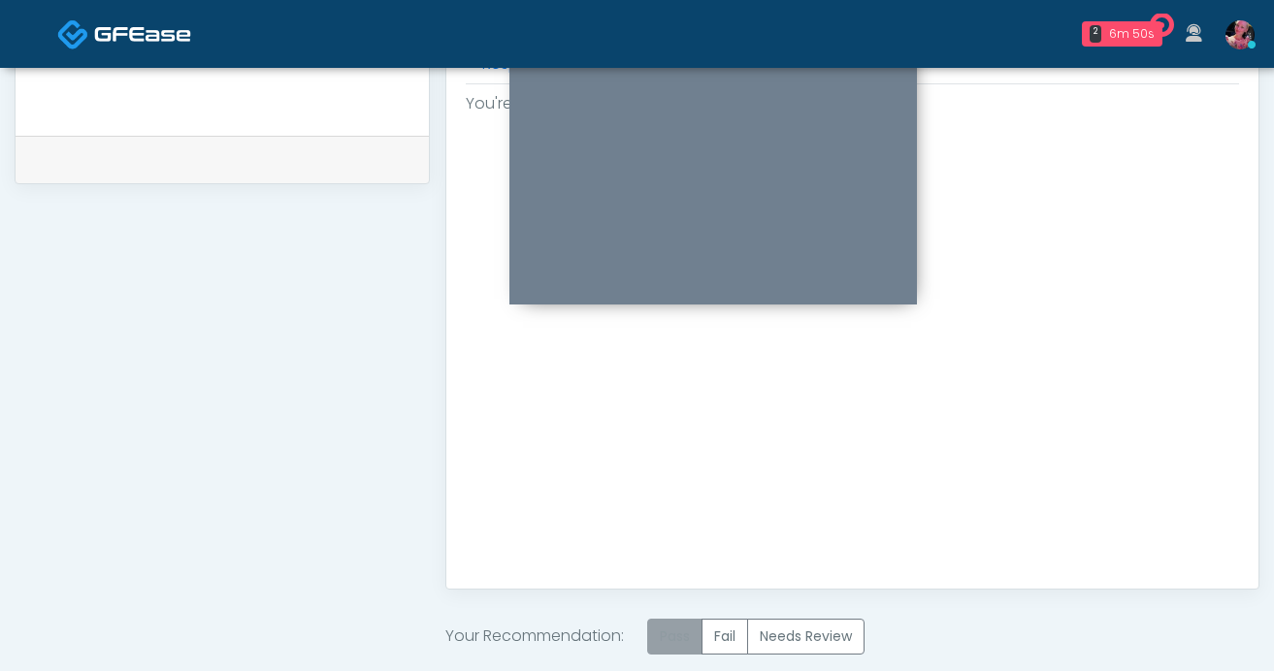
click at [678, 629] on label "Pass" at bounding box center [674, 637] width 55 height 36
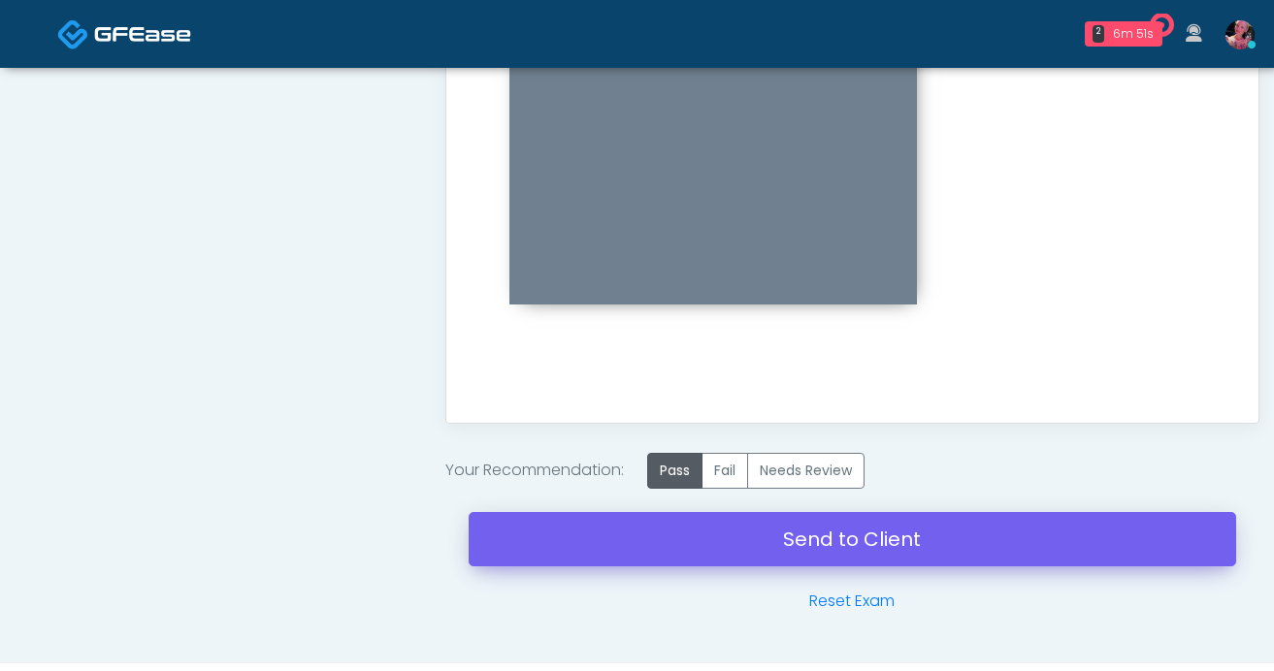
scroll to position [1067, 0]
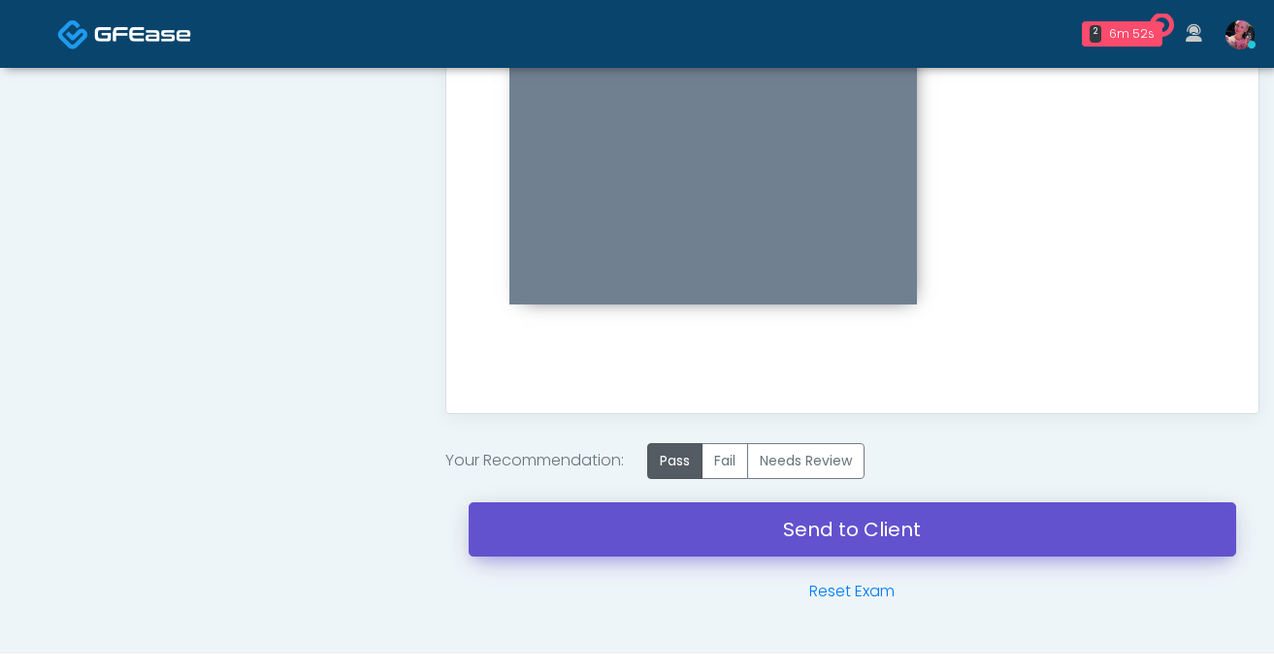
click at [708, 534] on link "Send to Client" at bounding box center [853, 530] width 768 height 54
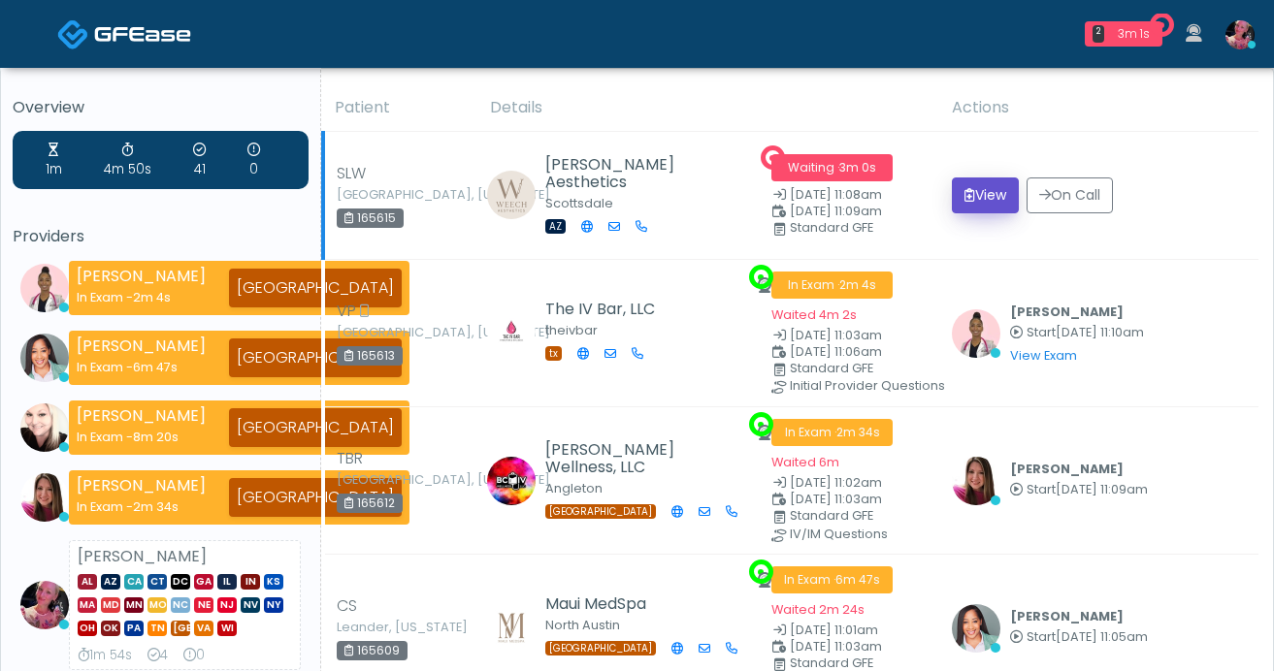
click at [957, 188] on button "View" at bounding box center [985, 196] width 67 height 36
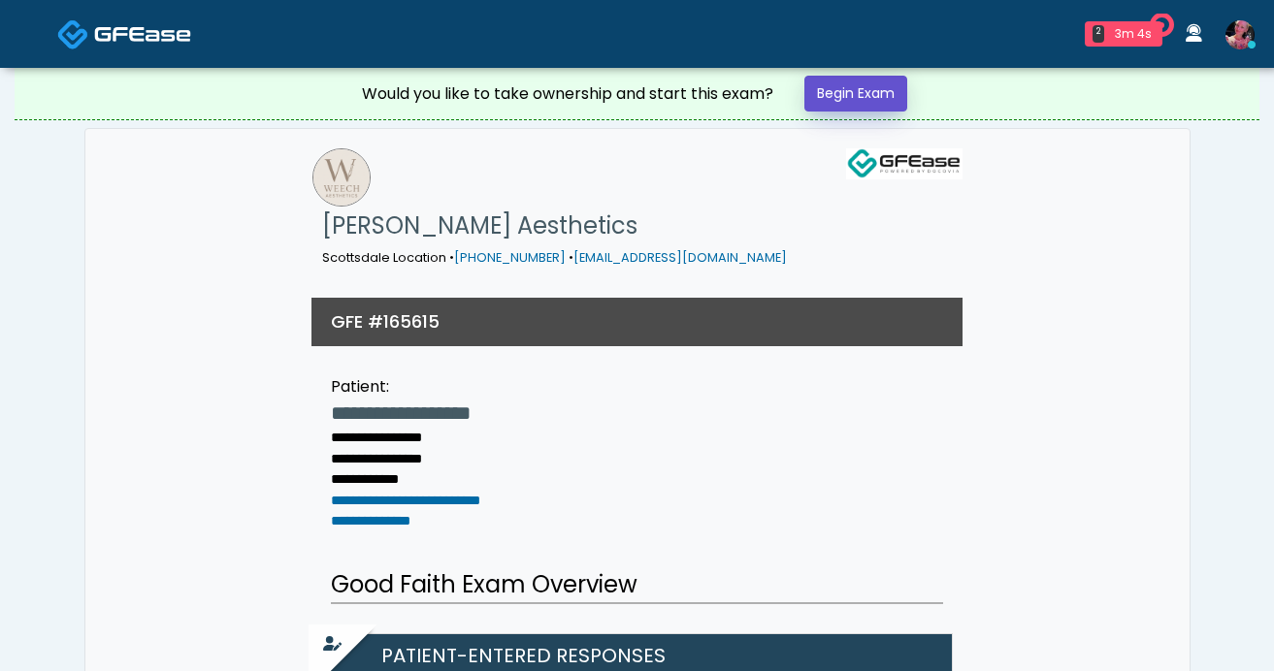
click at [868, 101] on link "Begin Exam" at bounding box center [855, 94] width 103 height 36
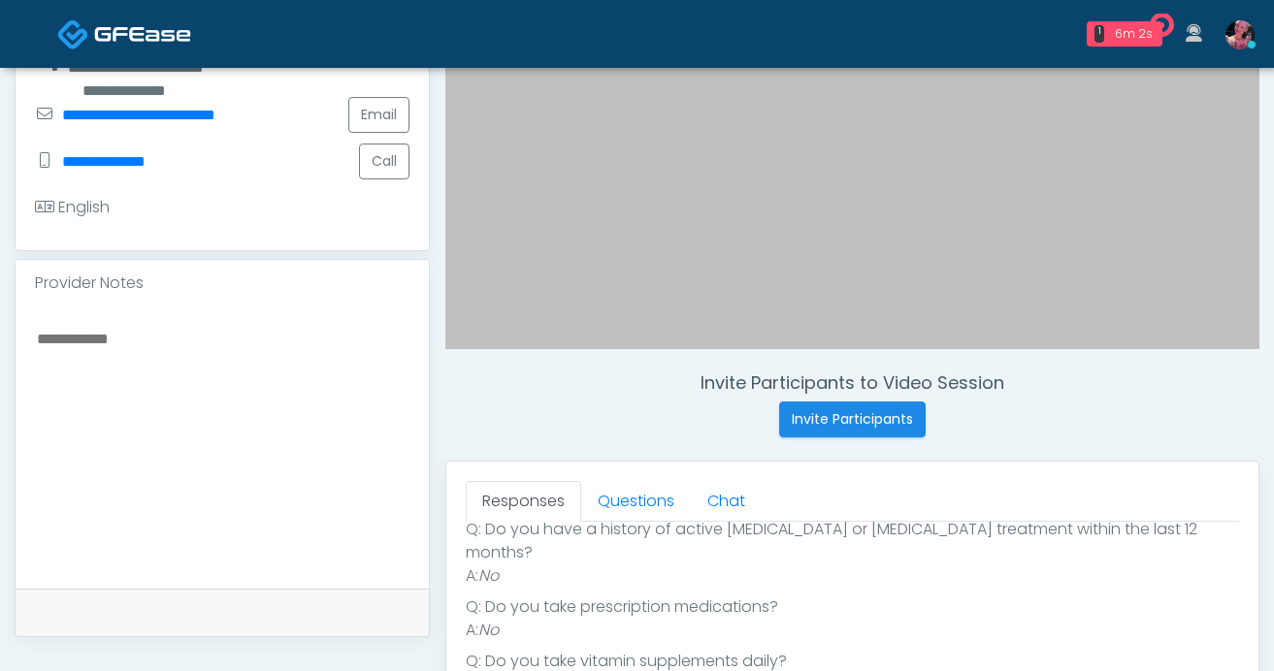
scroll to position [572, 0]
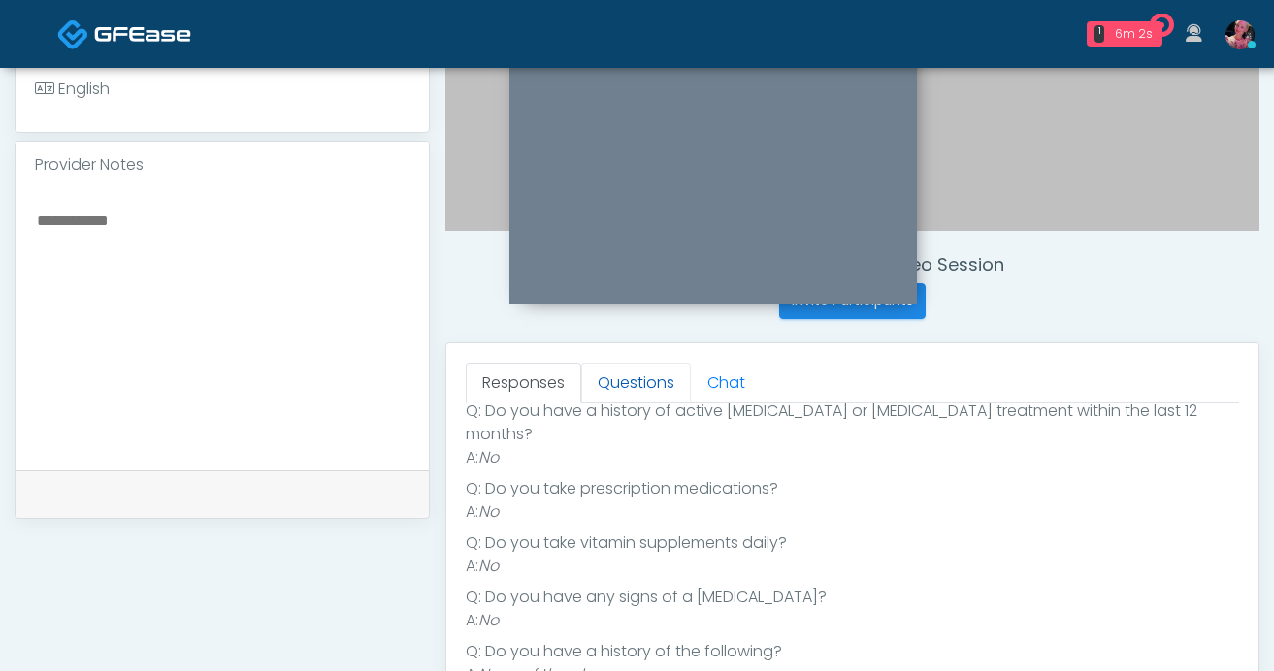
click at [662, 381] on link "Questions" at bounding box center [636, 383] width 110 height 41
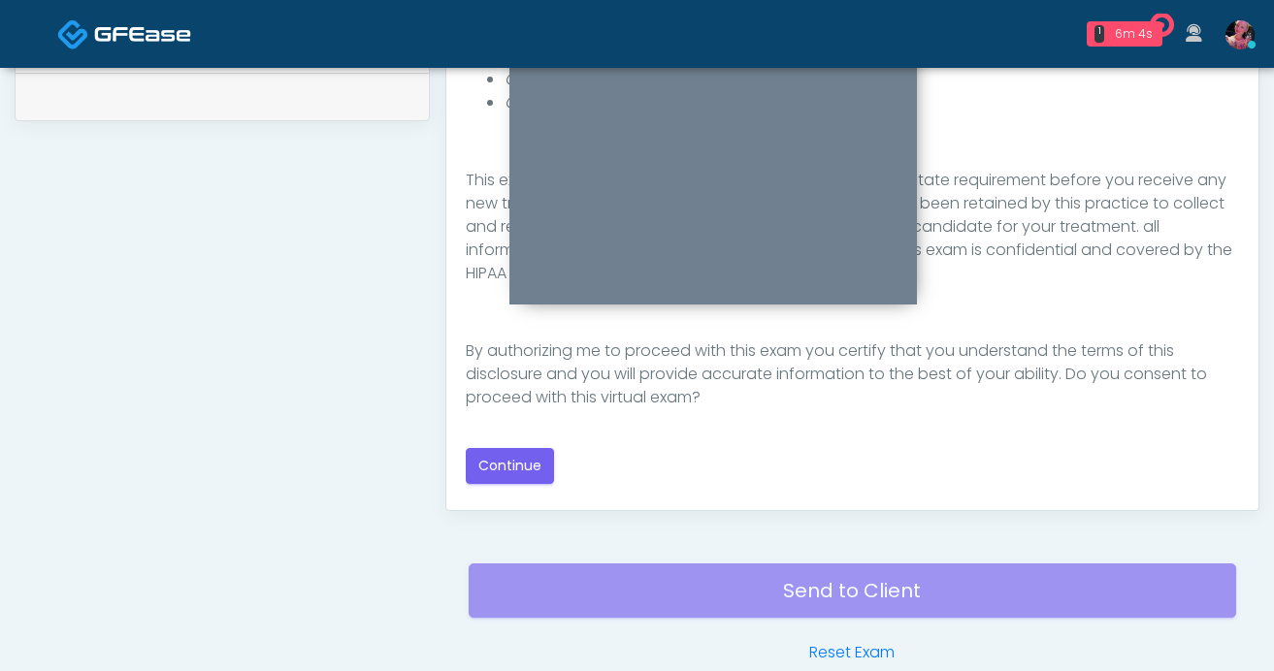
scroll to position [1028, 0]
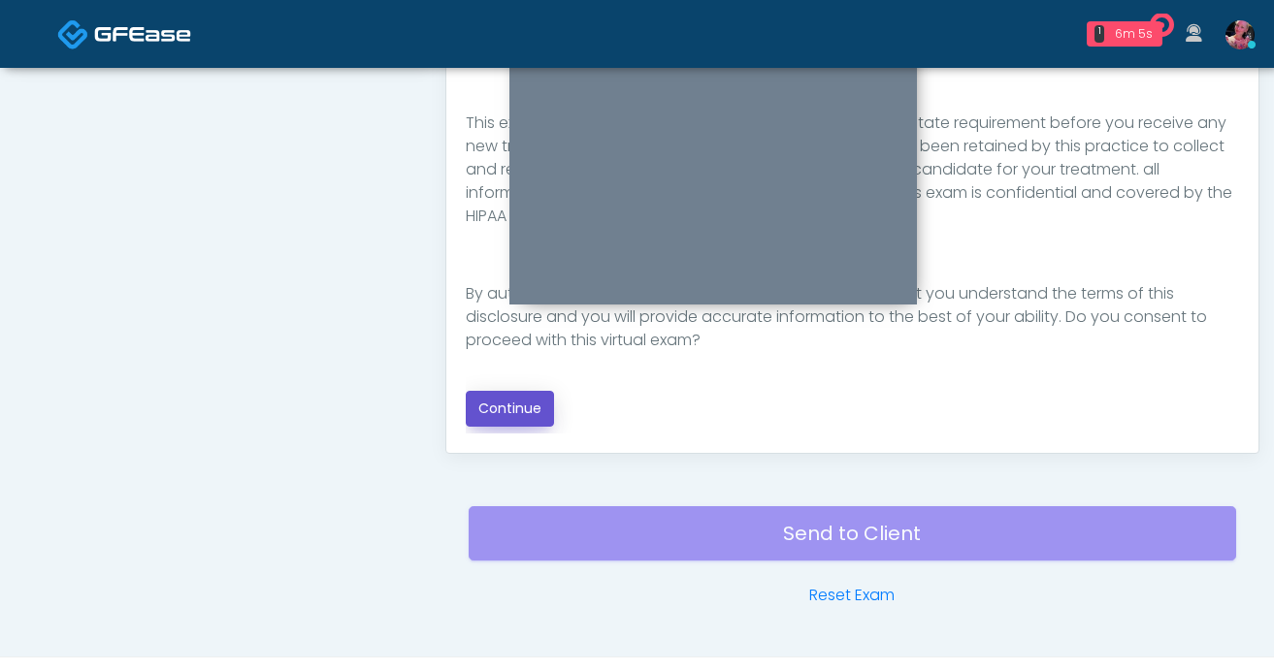
click at [545, 397] on button "Continue" at bounding box center [510, 409] width 88 height 36
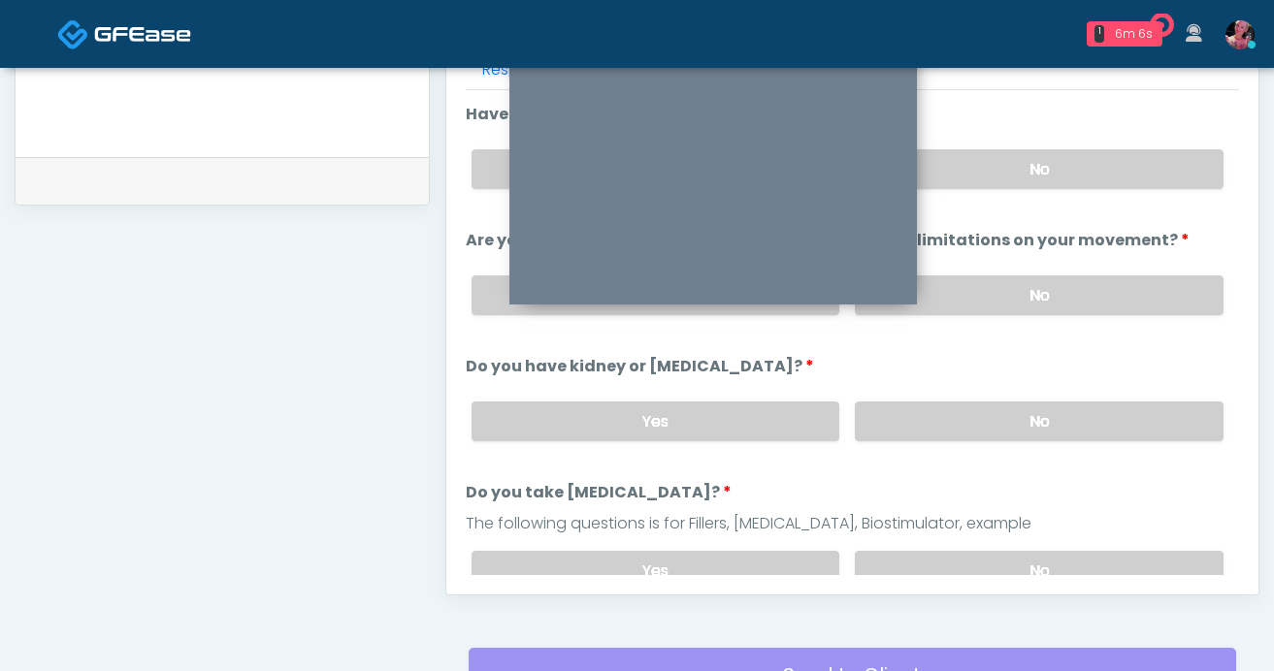
scroll to position [798, 0]
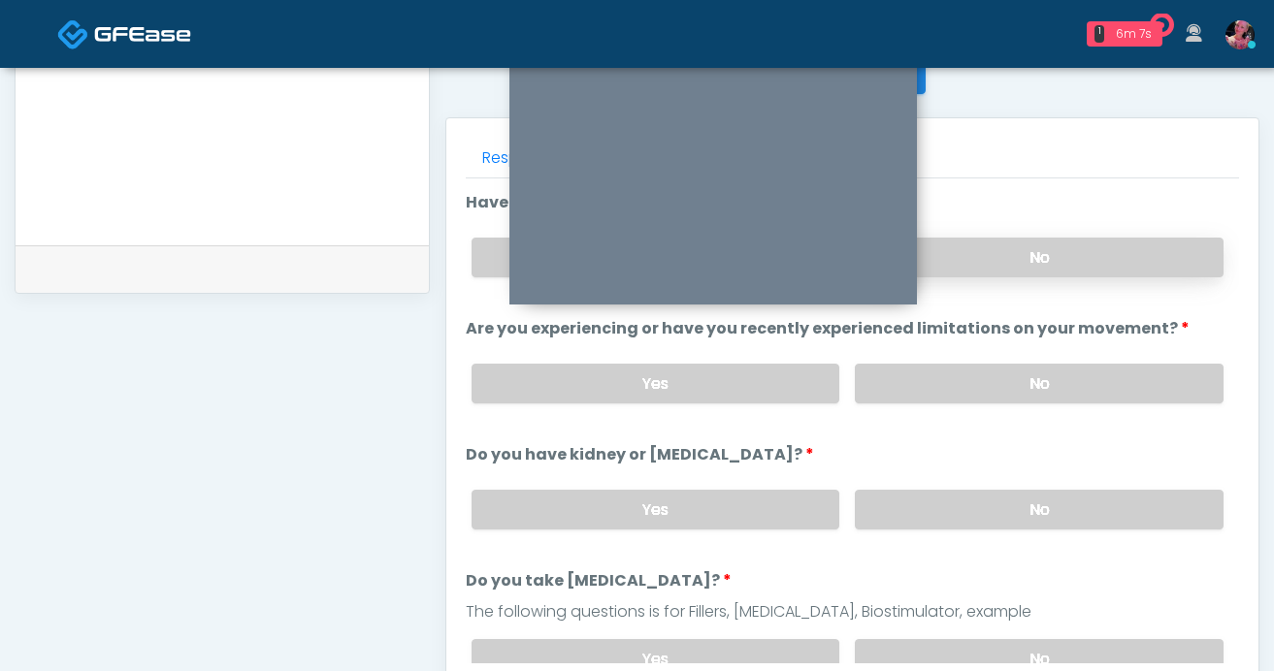
click at [1098, 268] on label "No" at bounding box center [1039, 258] width 369 height 40
click at [1065, 374] on label "No" at bounding box center [1039, 384] width 369 height 40
click at [1020, 509] on label "No" at bounding box center [1039, 510] width 369 height 40
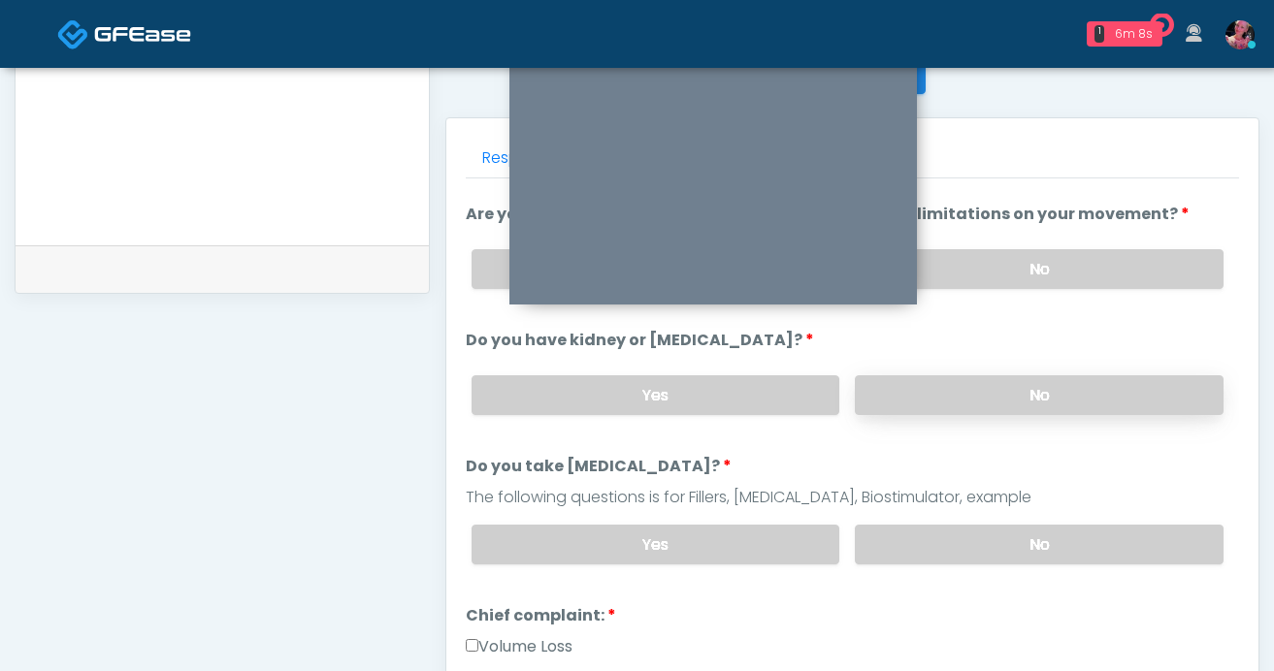
scroll to position [136, 0]
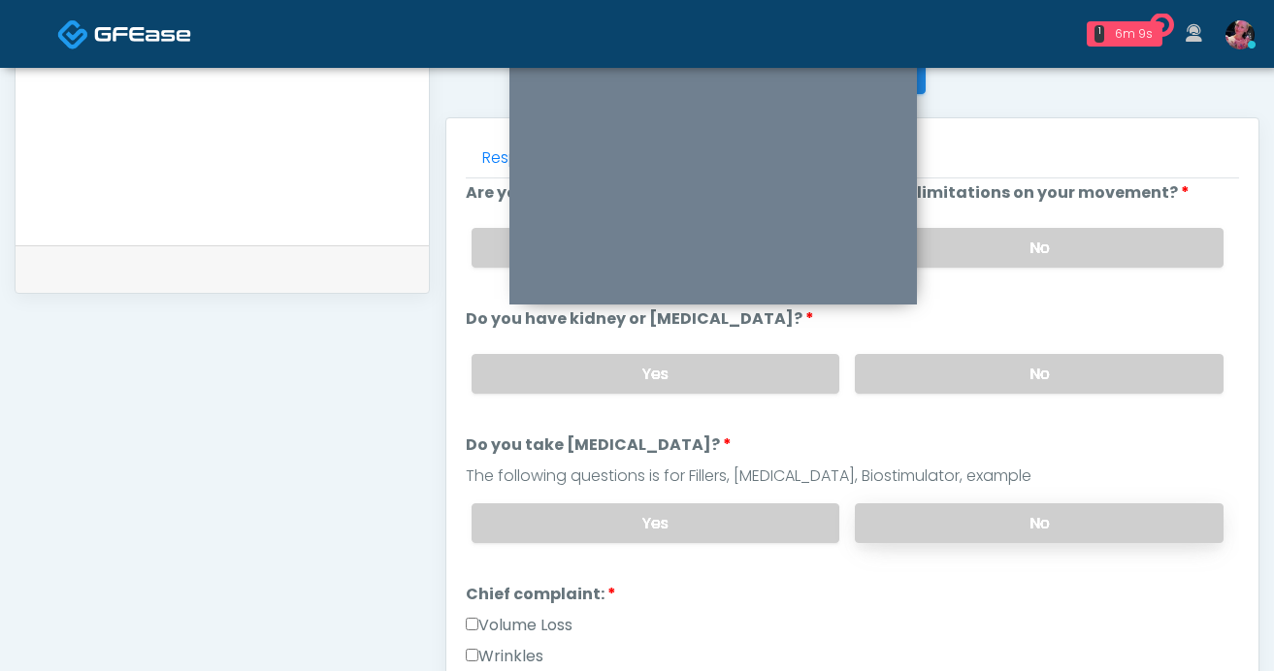
click at [1011, 524] on label "No" at bounding box center [1039, 524] width 369 height 40
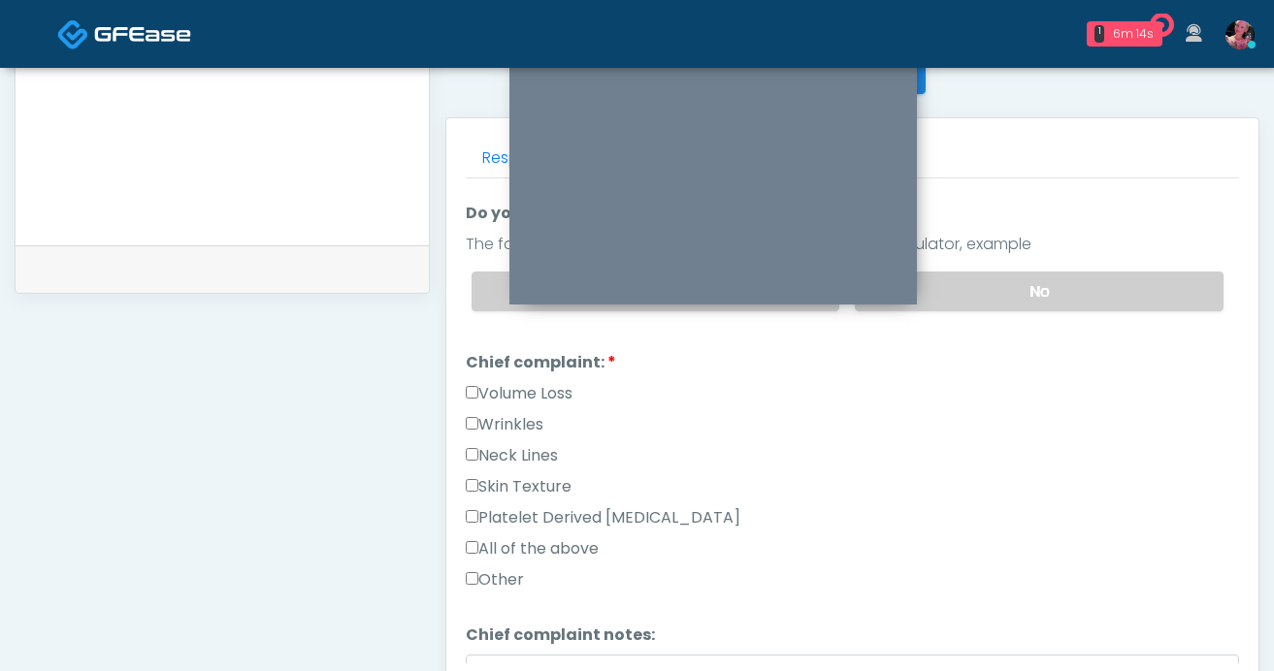
scroll to position [366, 0]
click at [529, 420] on label "Wrinkles" at bounding box center [505, 426] width 78 height 23
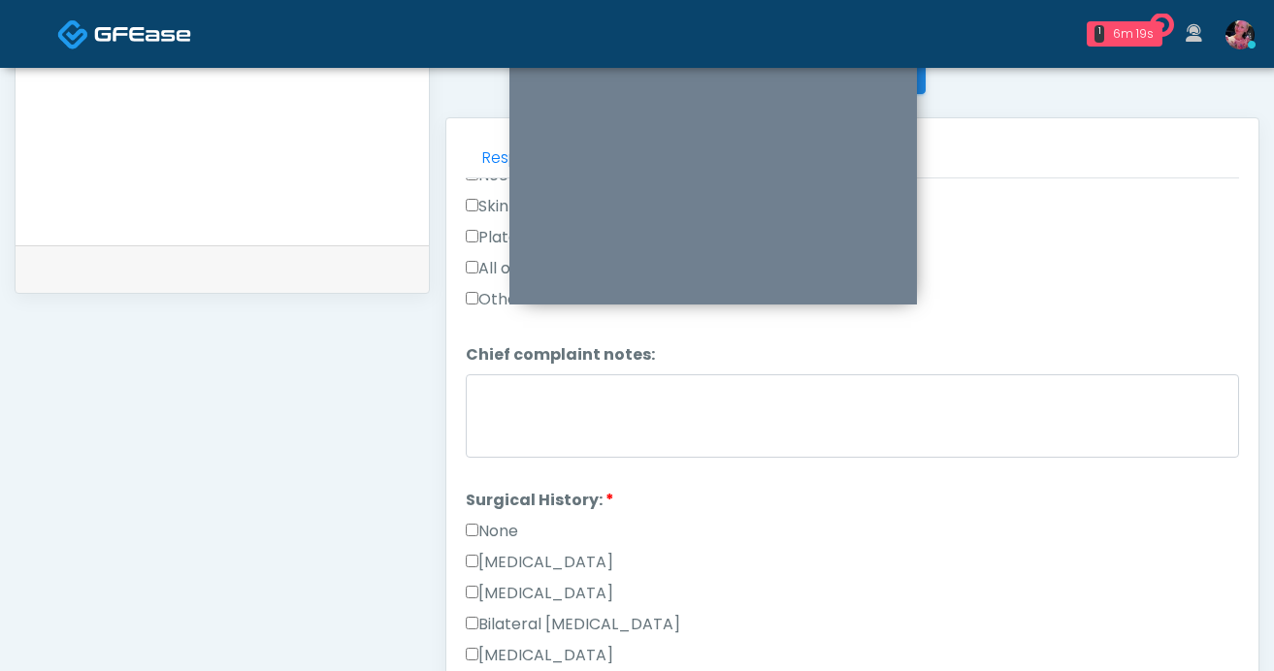
scroll to position [649, 0]
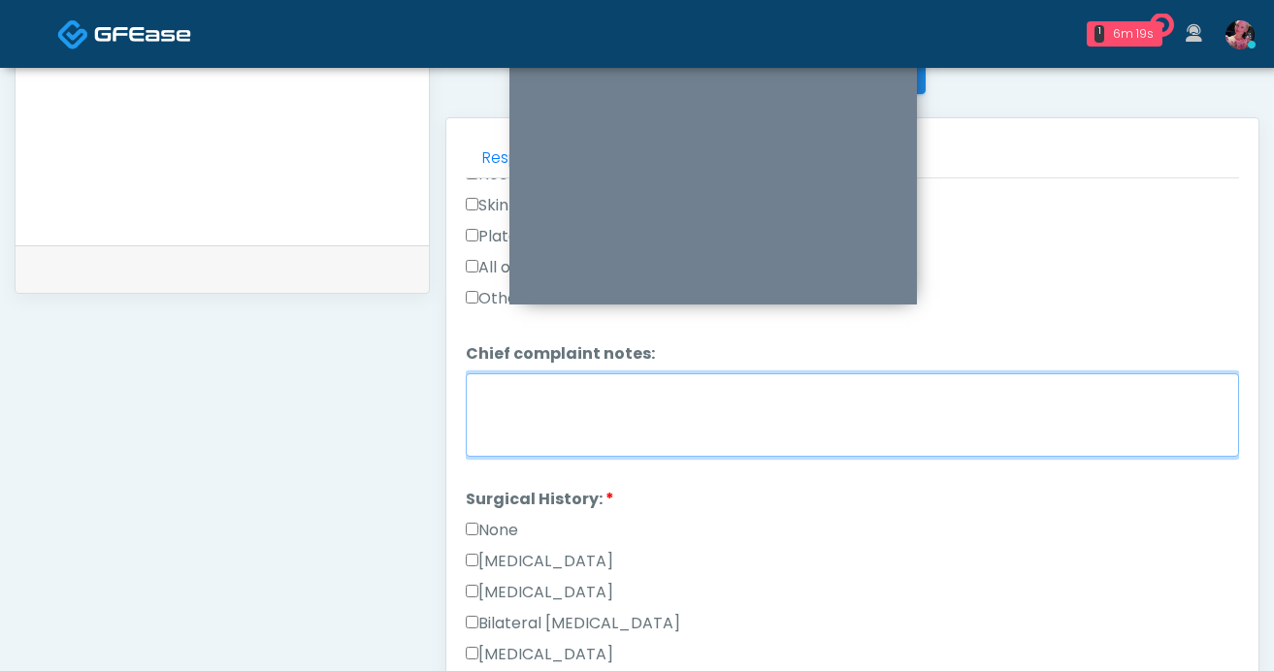
click at [522, 391] on textarea "Chief complaint notes:" at bounding box center [852, 415] width 773 height 83
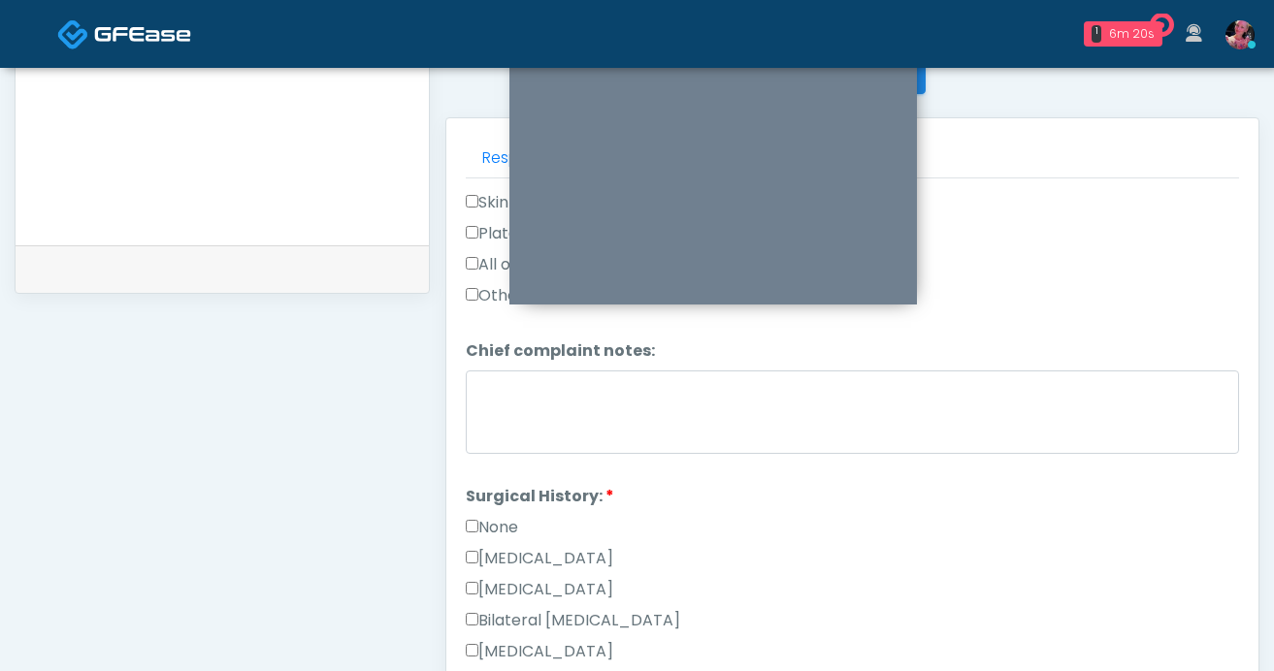
click at [502, 516] on label "None" at bounding box center [492, 527] width 52 height 23
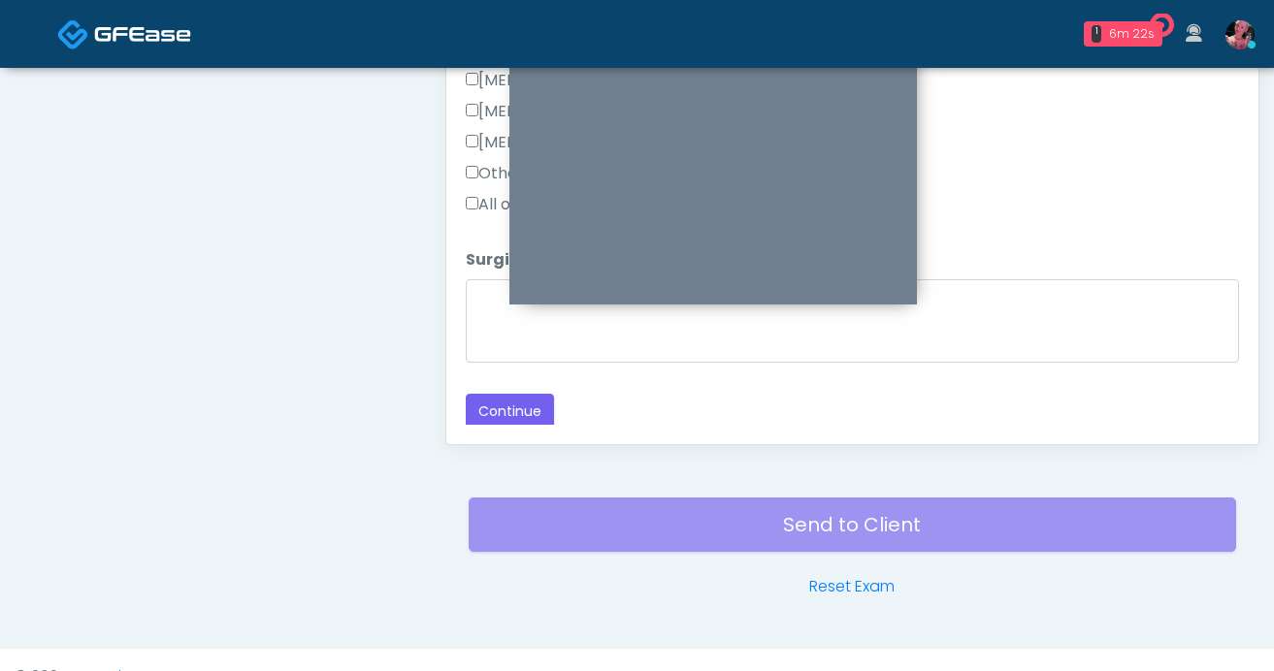
scroll to position [1070, 0]
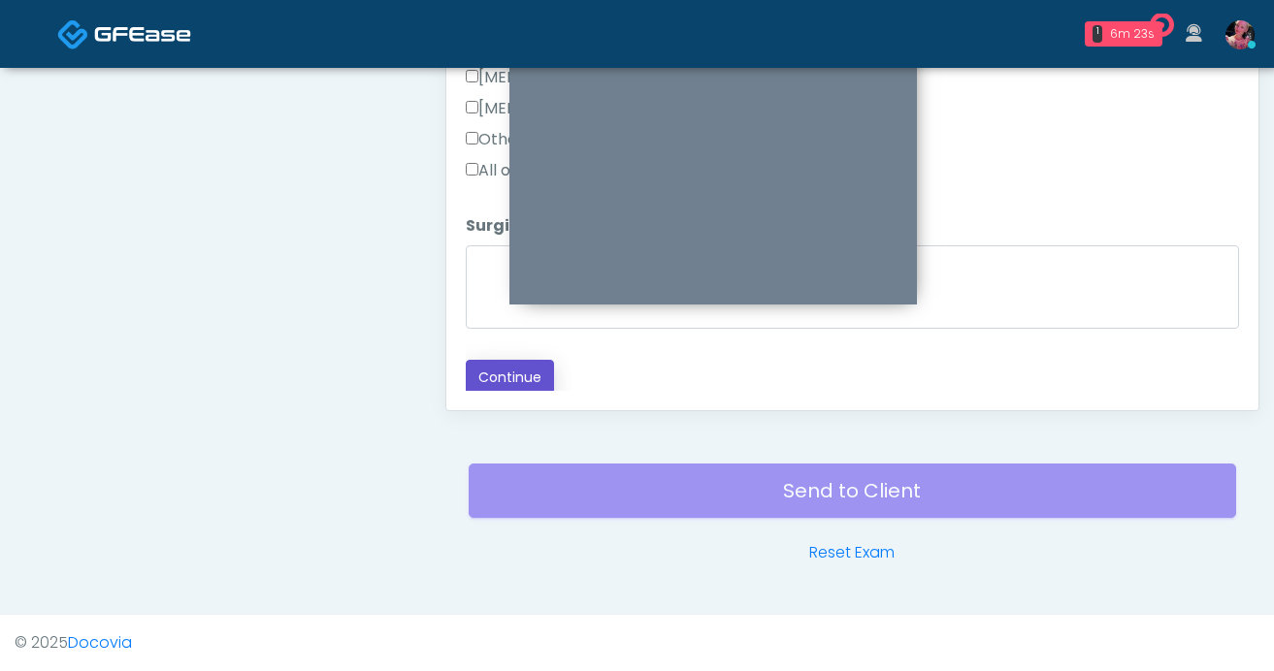
click at [496, 368] on button "Continue" at bounding box center [510, 378] width 88 height 36
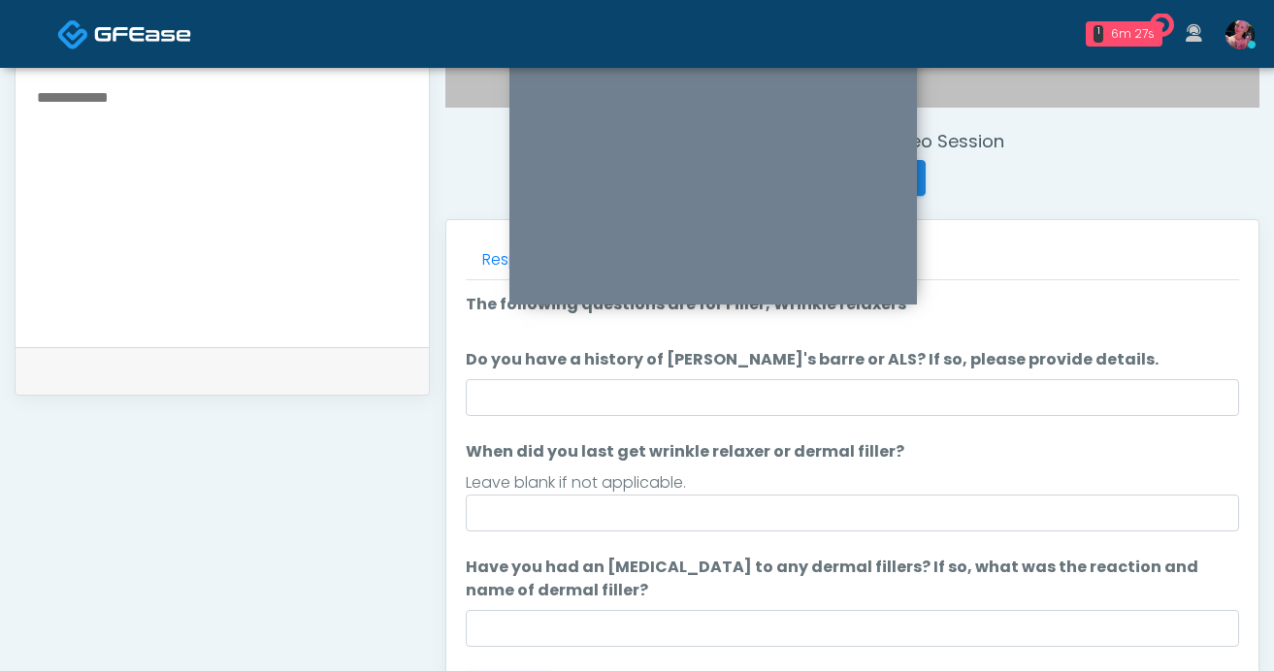
scroll to position [709, 0]
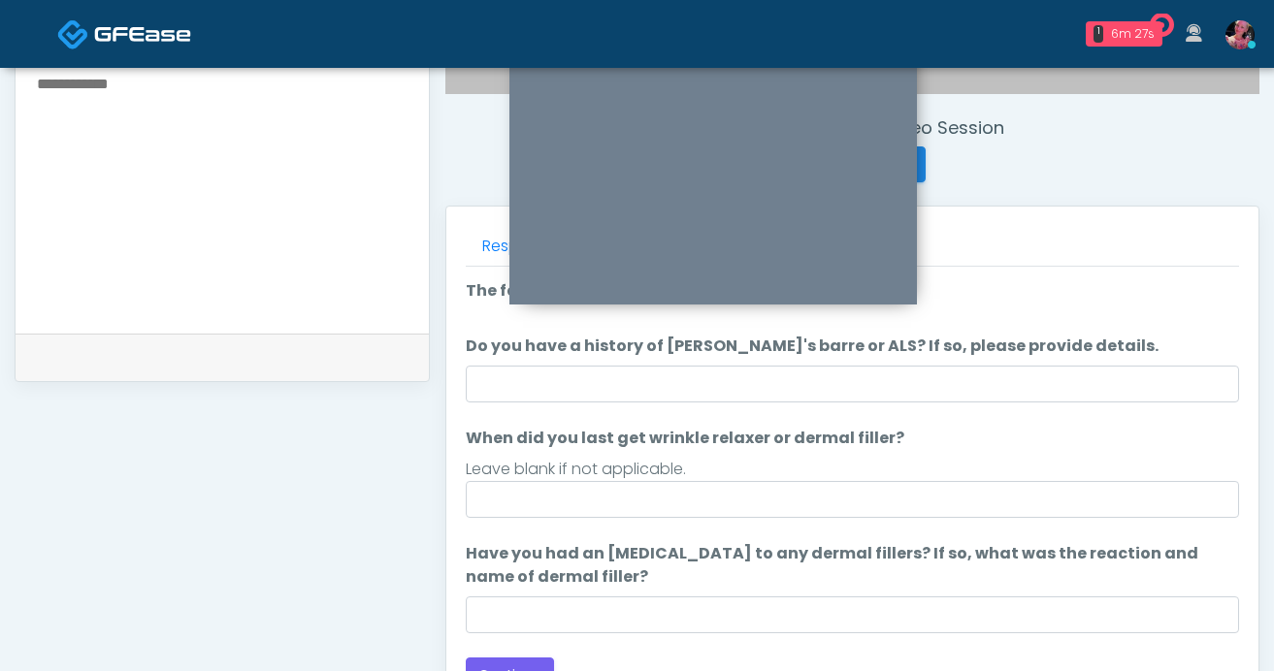
click at [517, 521] on ol "The following questions are for Filler, Wrinkle relaxers The following question…" at bounding box center [852, 456] width 773 height 354
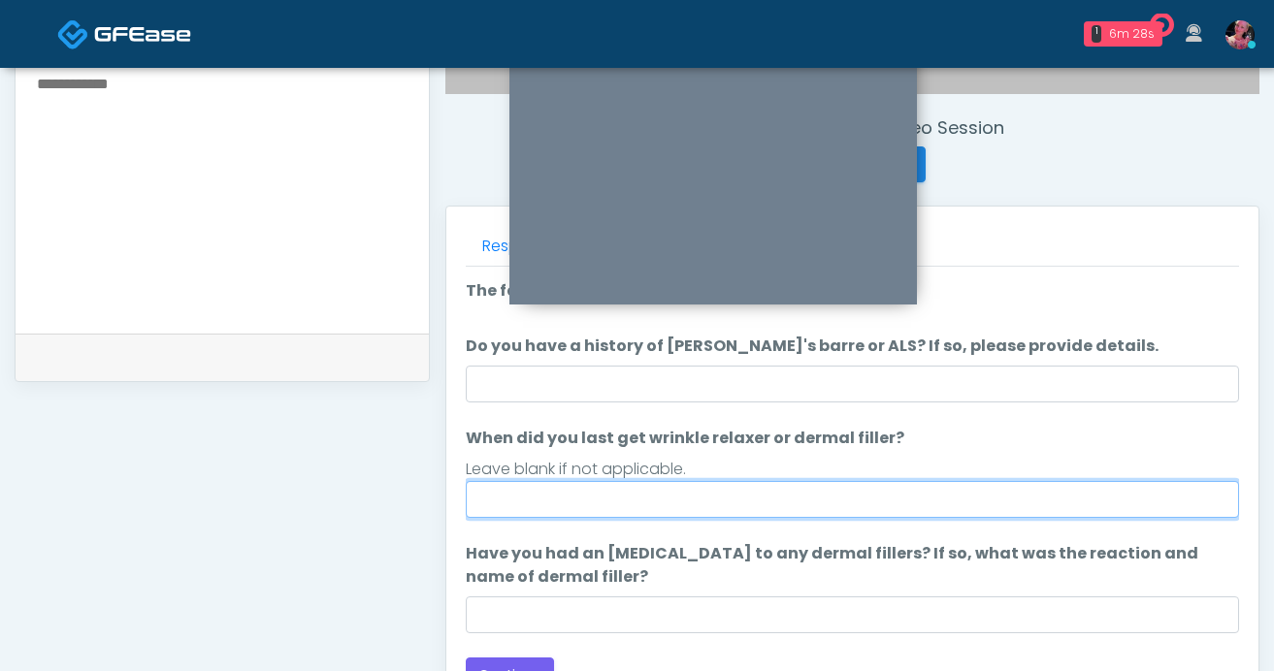
click at [495, 505] on input "When did you last get wrinkle relaxer or dermal filler?" at bounding box center [852, 499] width 773 height 37
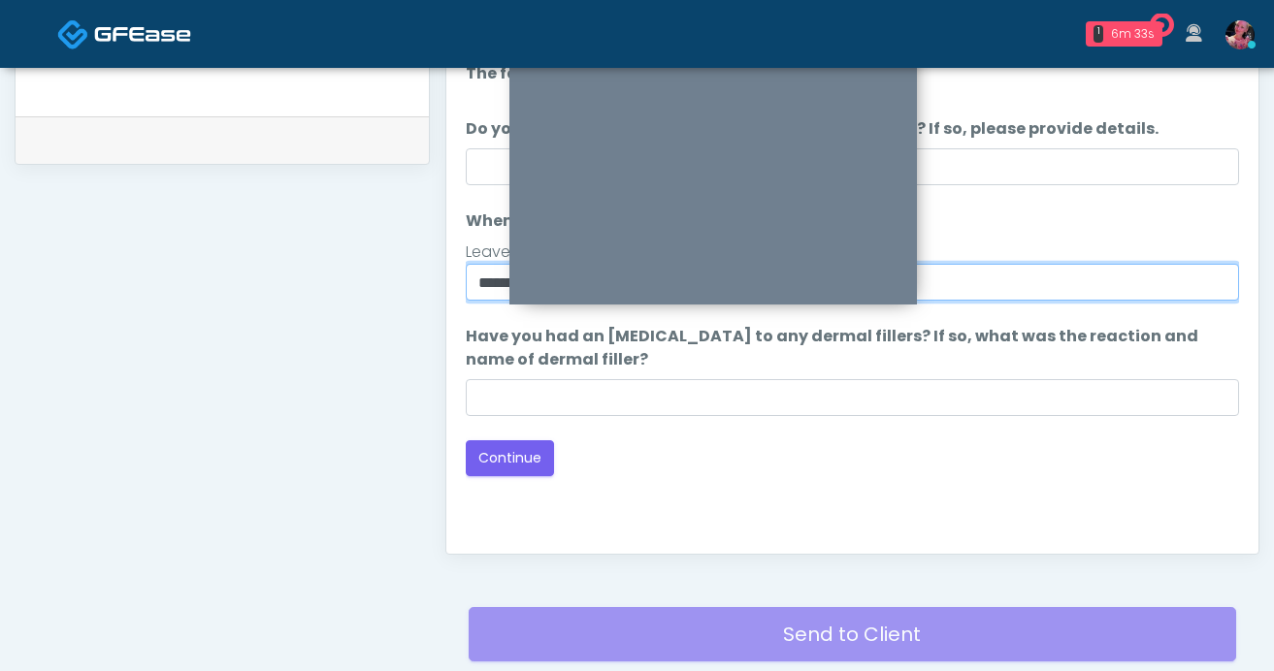
scroll to position [1070, 0]
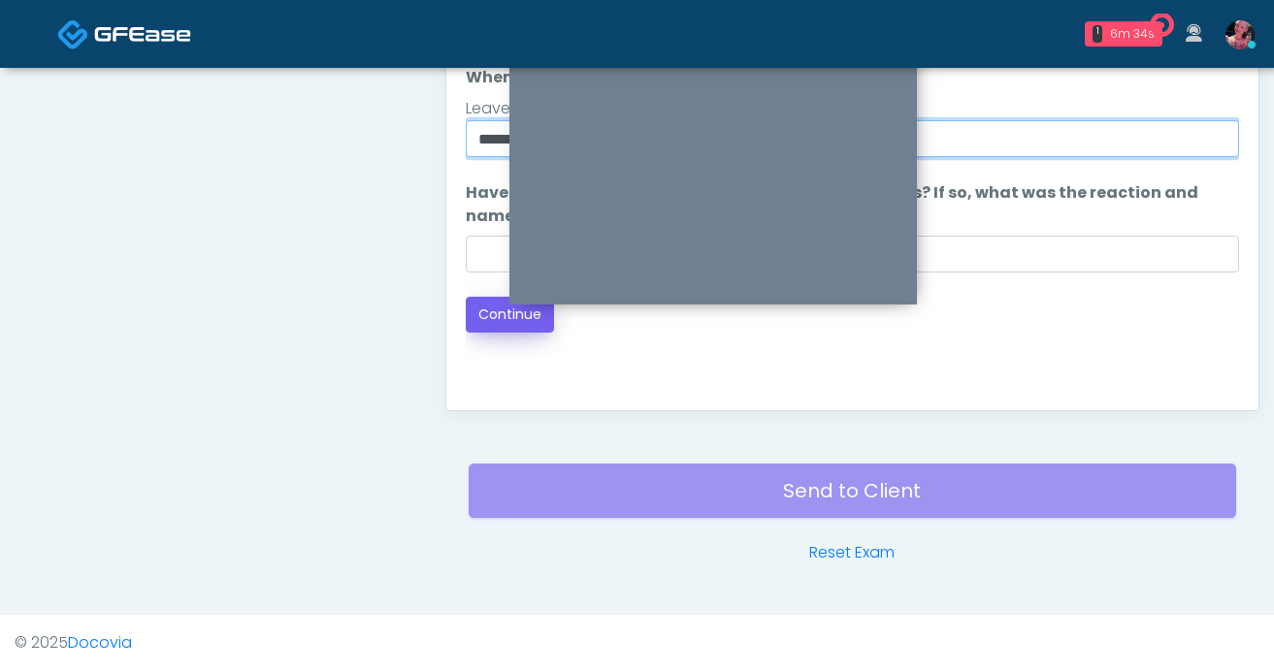
type input "**********"
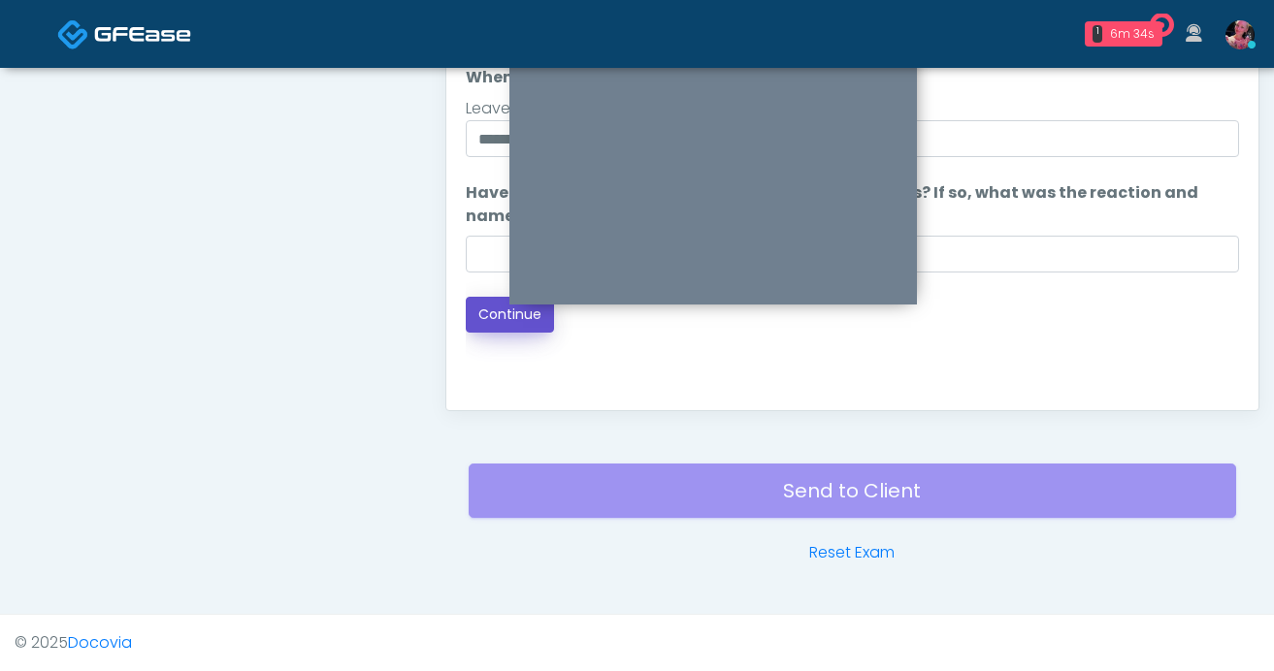
click at [498, 314] on button "Continue" at bounding box center [510, 315] width 88 height 36
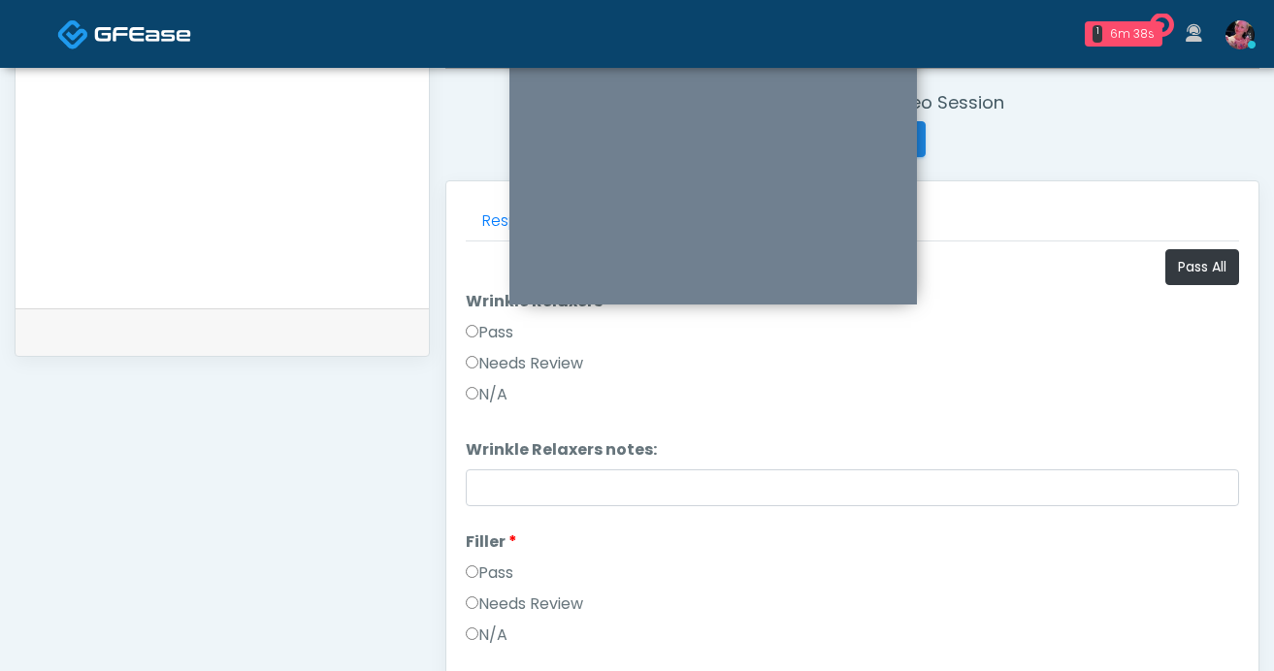
scroll to position [690, 0]
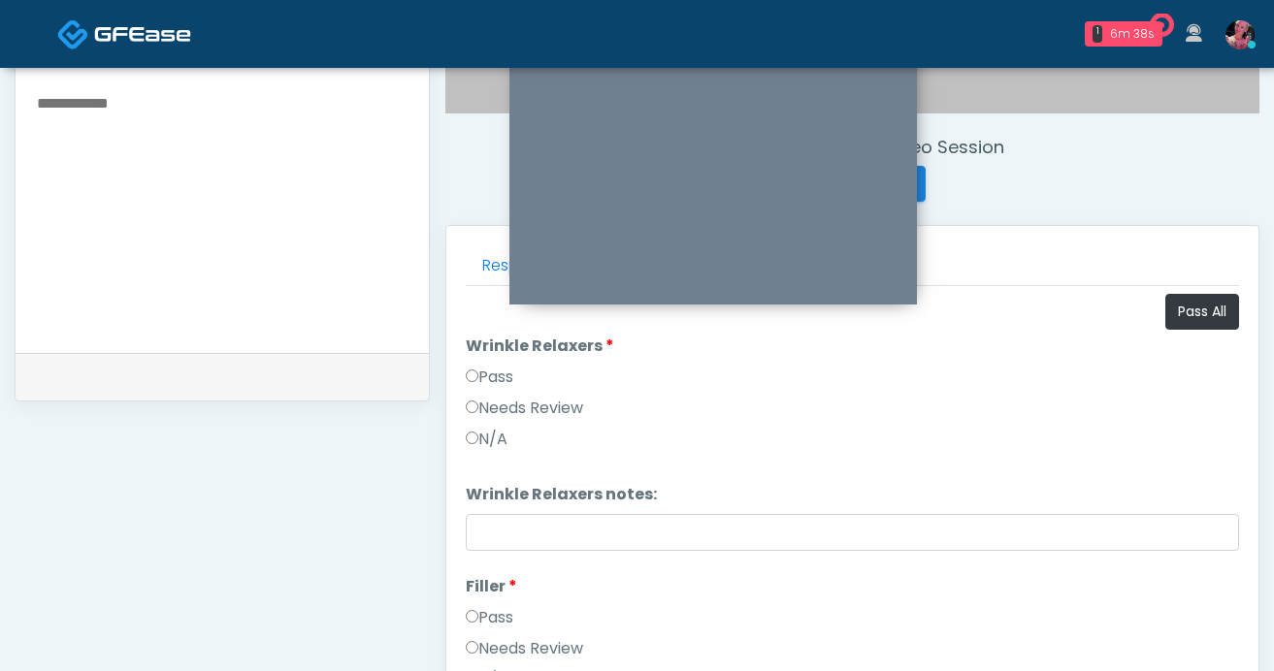
click at [513, 382] on label "Pass" at bounding box center [490, 377] width 48 height 23
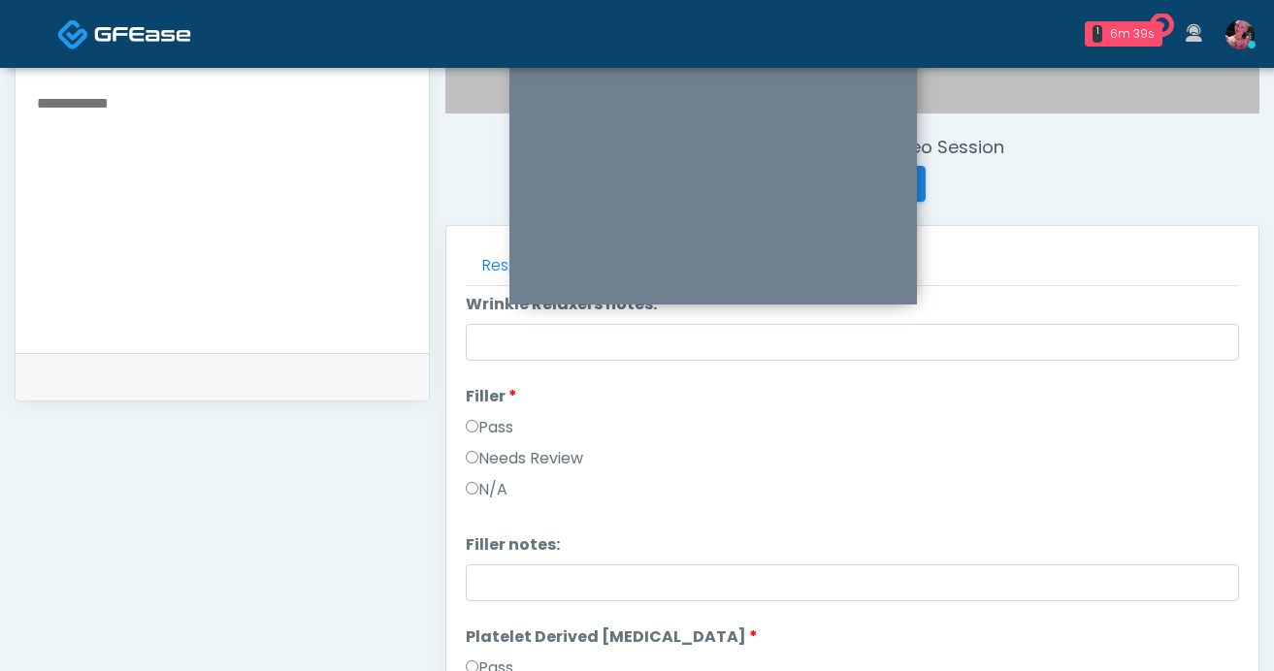
click at [487, 425] on label "Pass" at bounding box center [490, 427] width 48 height 23
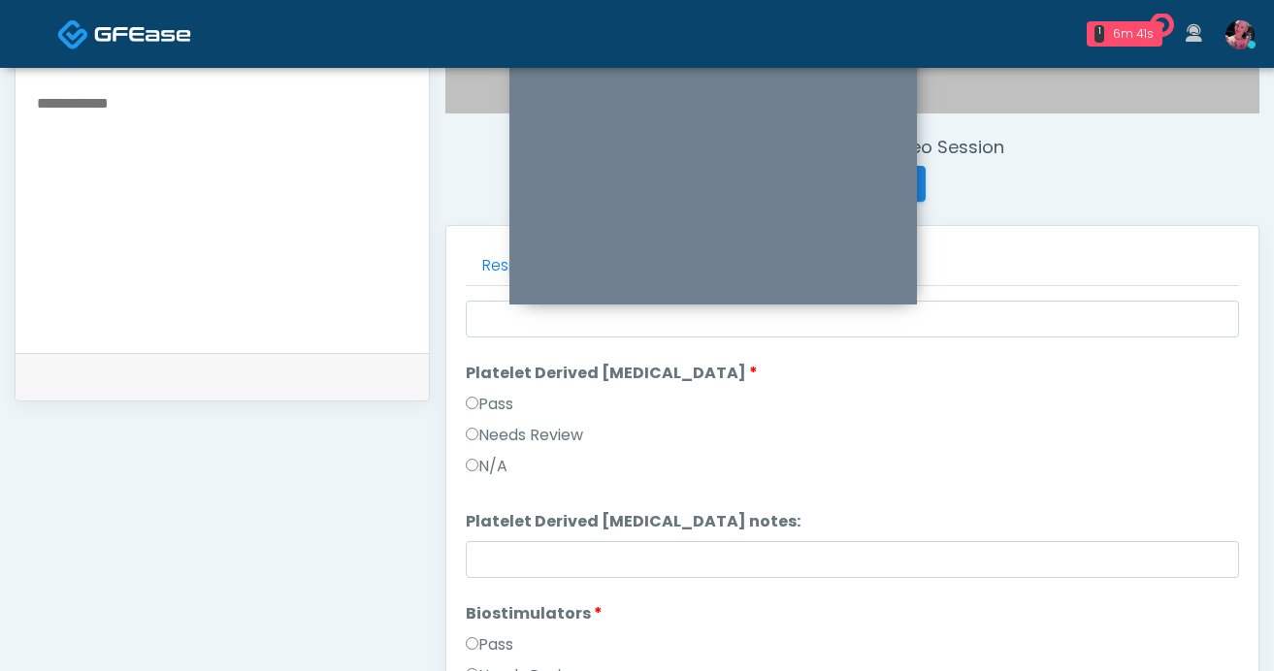
click at [484, 397] on label "Pass" at bounding box center [490, 404] width 48 height 23
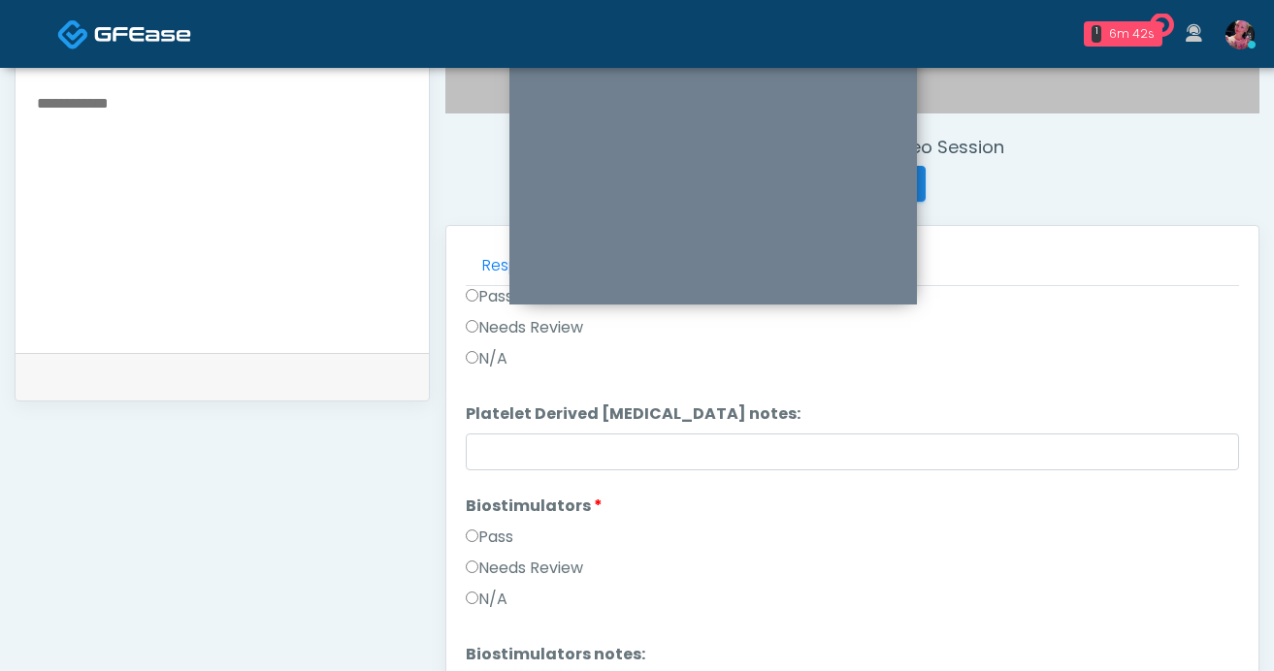
click at [495, 527] on label "Pass" at bounding box center [490, 537] width 48 height 23
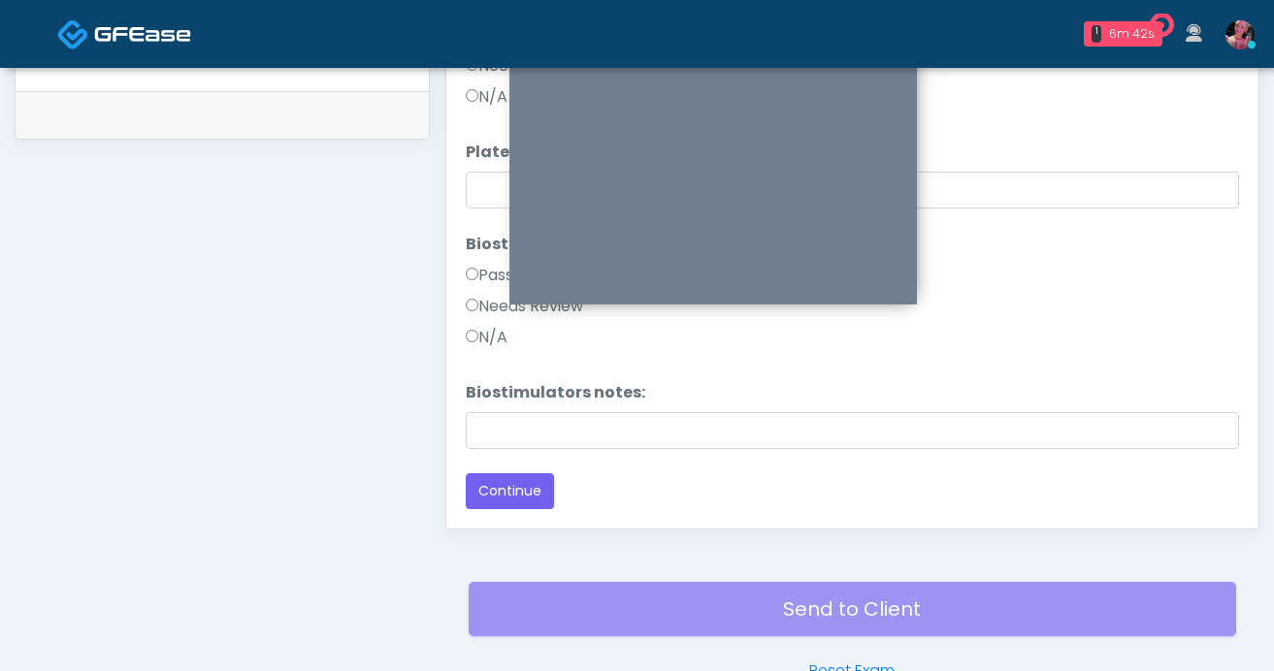
scroll to position [954, 0]
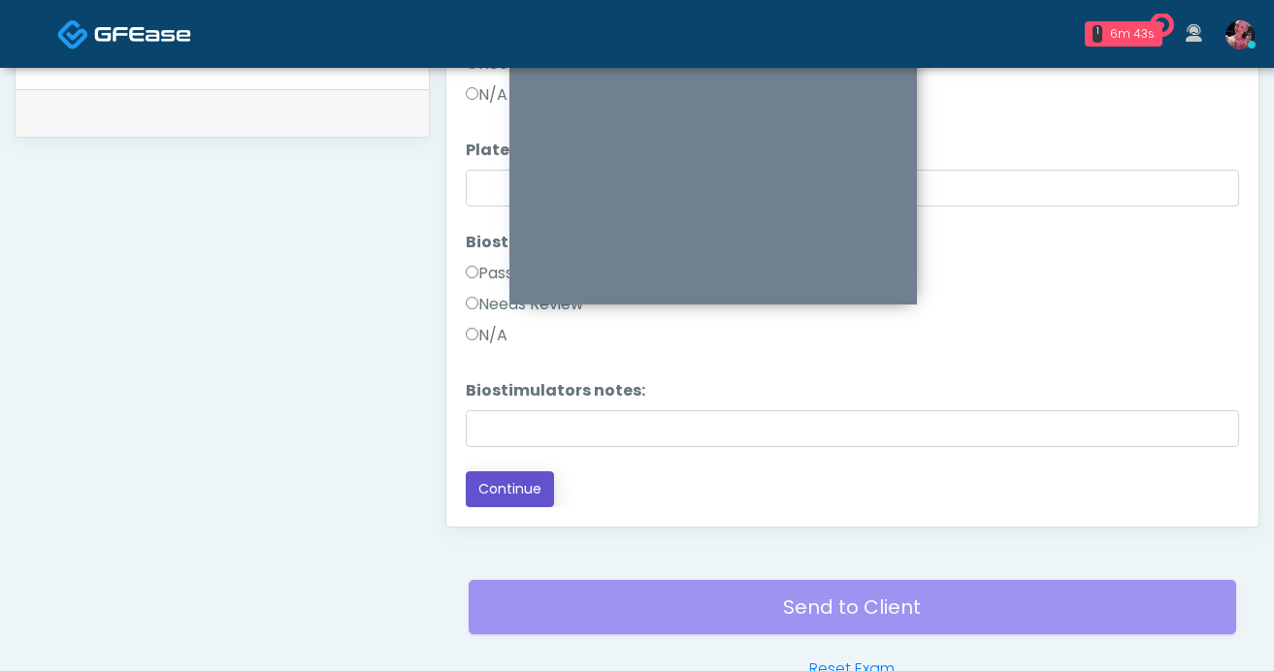
click at [495, 502] on button "Continue" at bounding box center [510, 490] width 88 height 36
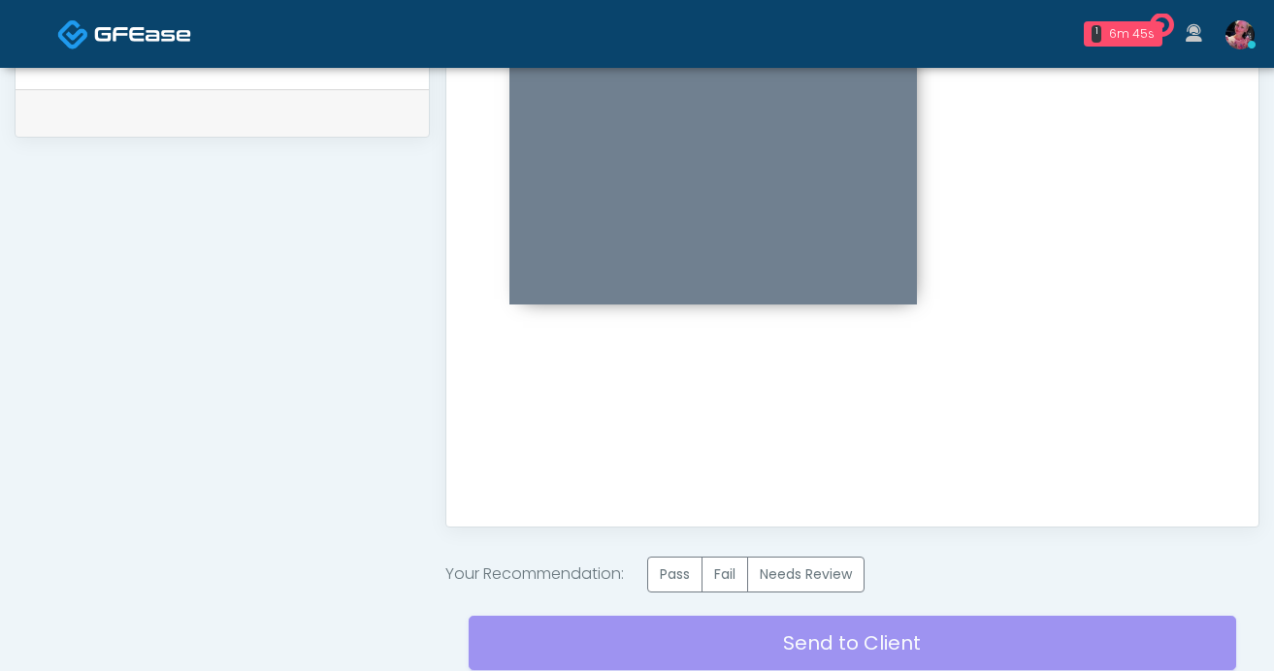
scroll to position [0, 0]
click at [676, 575] on label "Pass" at bounding box center [674, 575] width 55 height 36
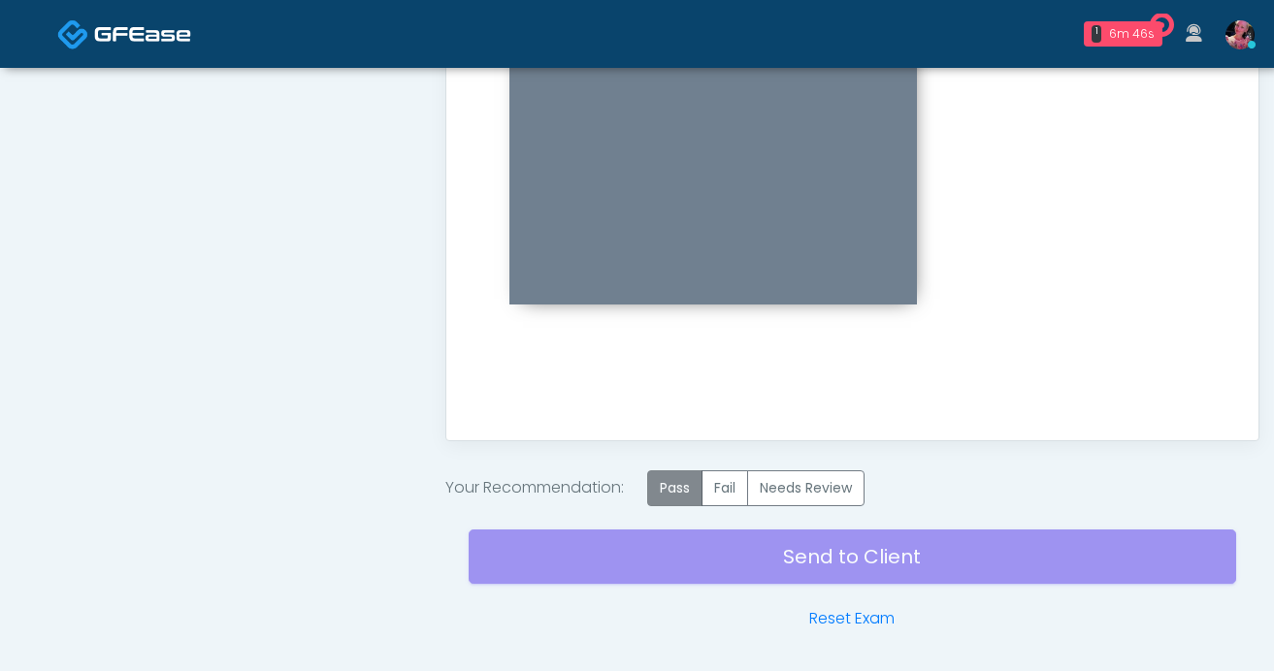
scroll to position [1106, 0]
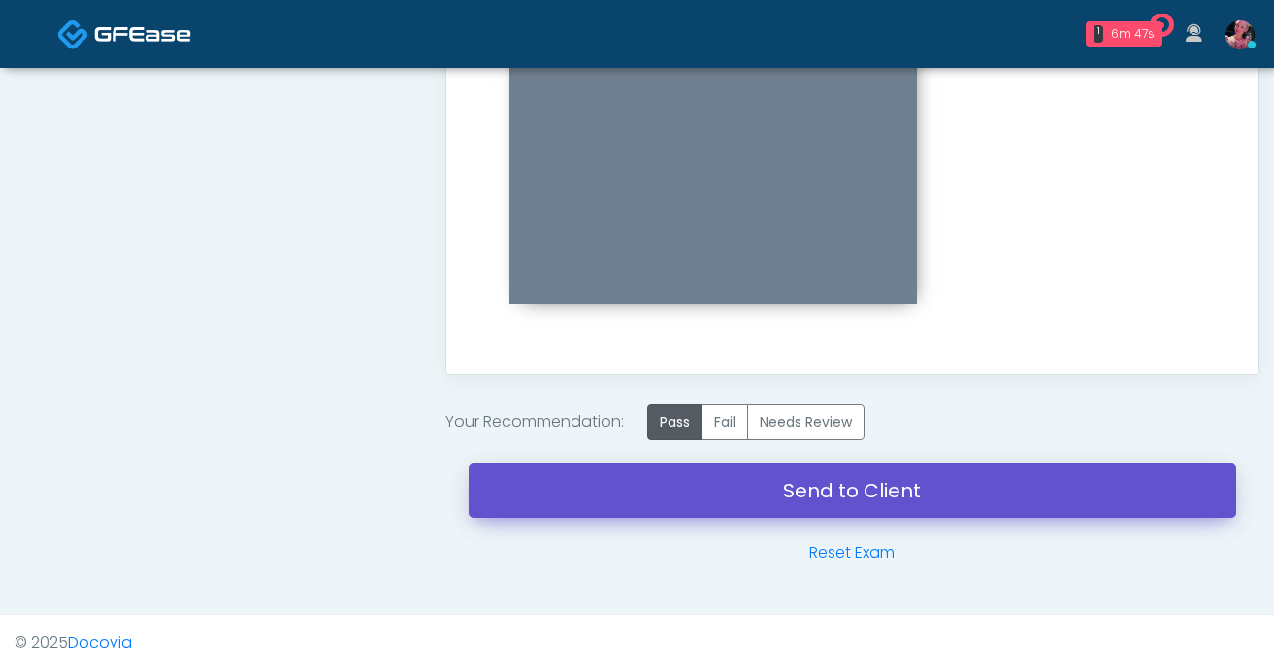
click at [652, 513] on link "Send to Client" at bounding box center [853, 491] width 768 height 54
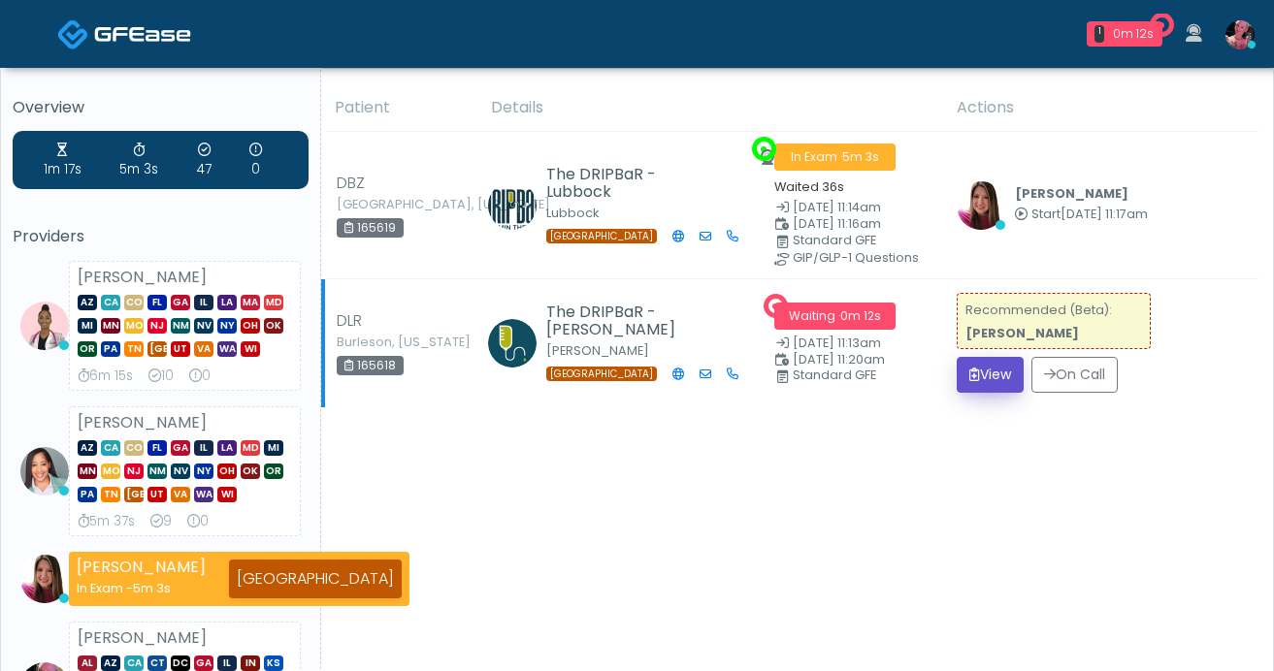
click at [980, 382] on button "View" at bounding box center [990, 375] width 67 height 36
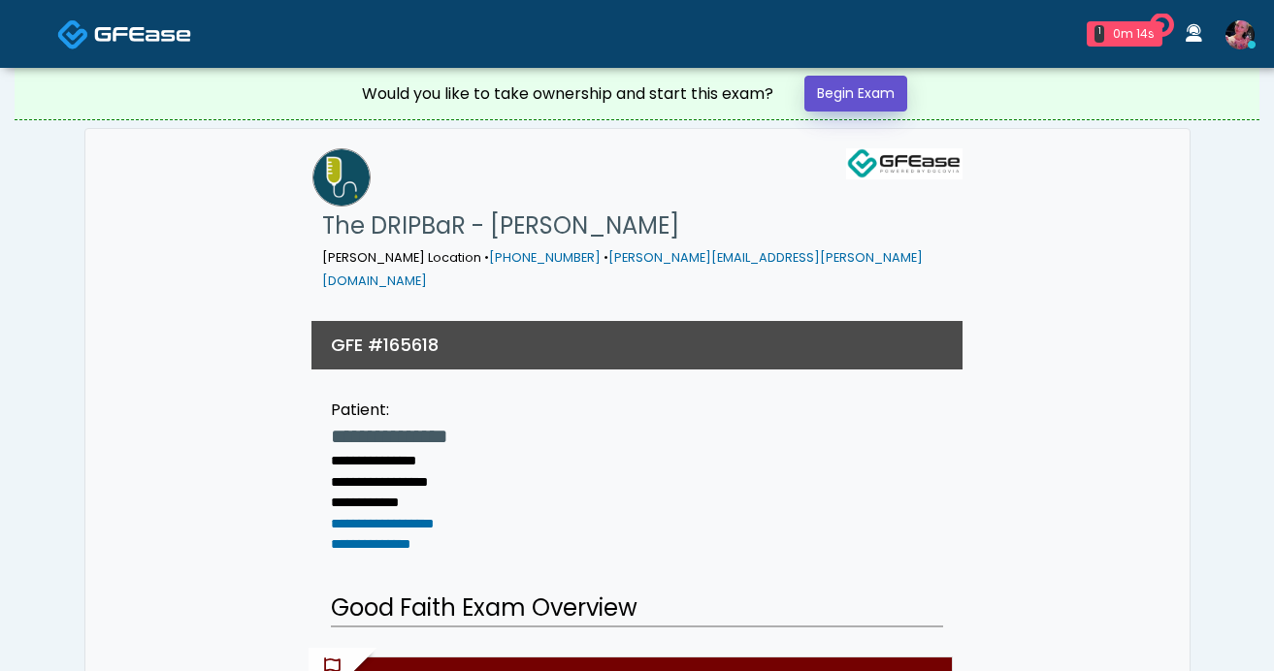
click at [851, 92] on link "Begin Exam" at bounding box center [855, 94] width 103 height 36
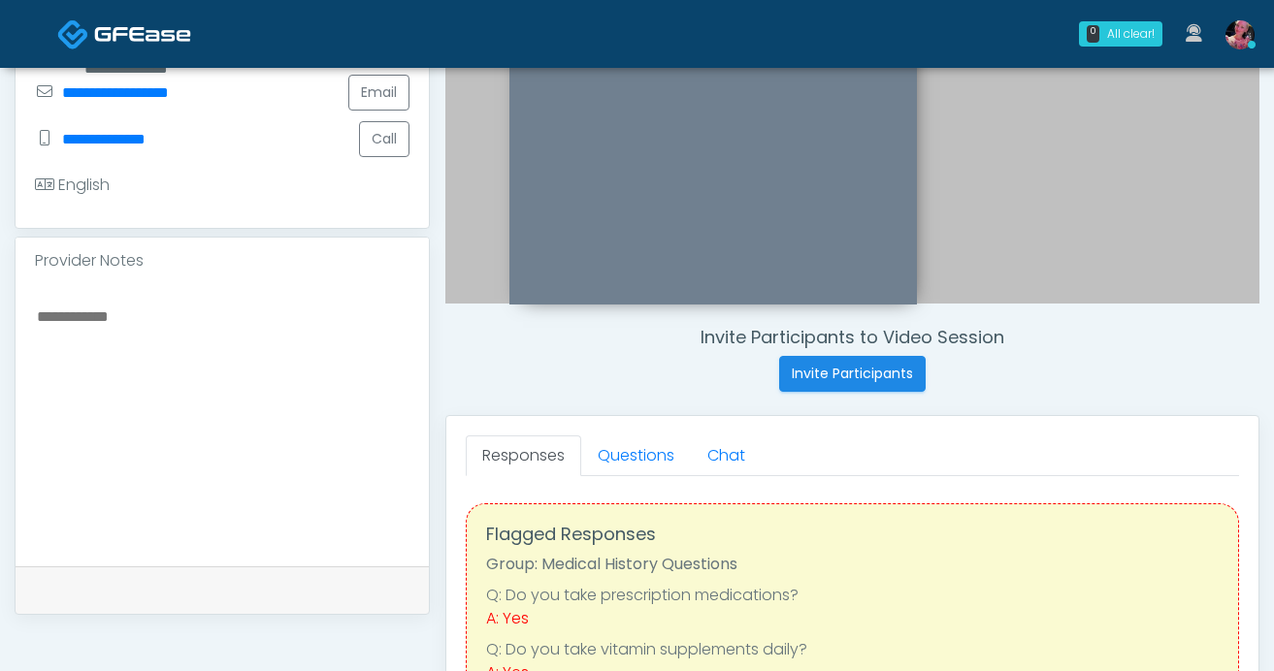
scroll to position [473, 0]
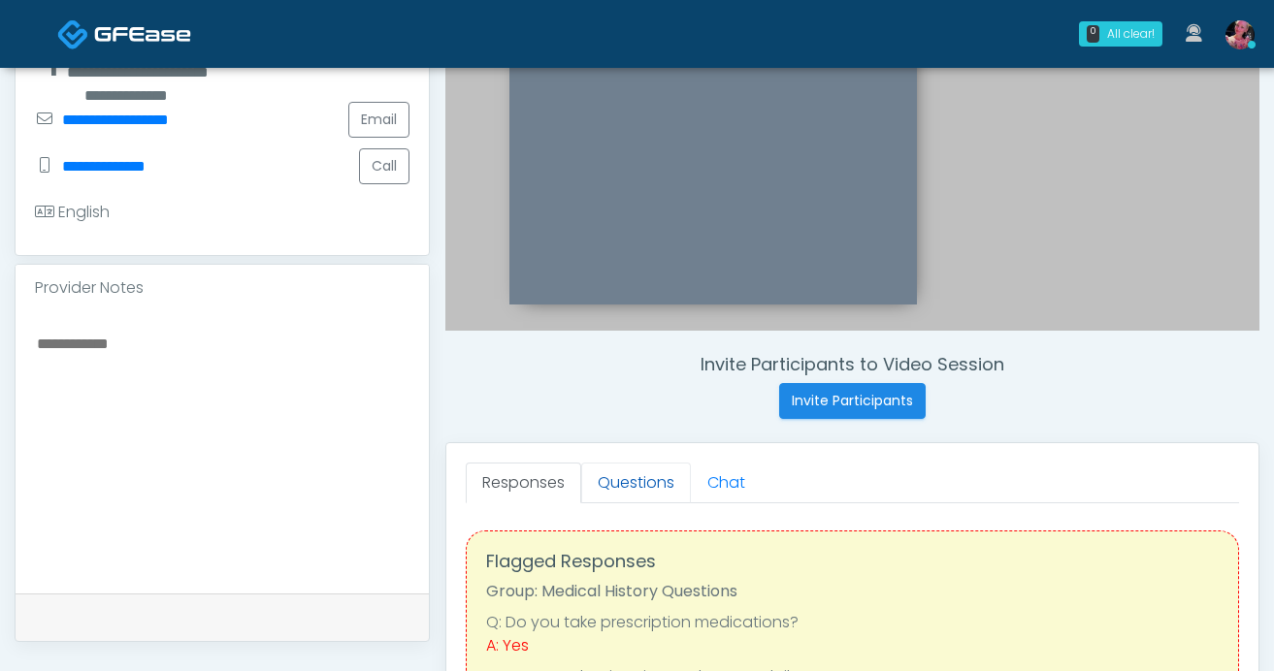
click at [623, 487] on link "Questions" at bounding box center [636, 483] width 110 height 41
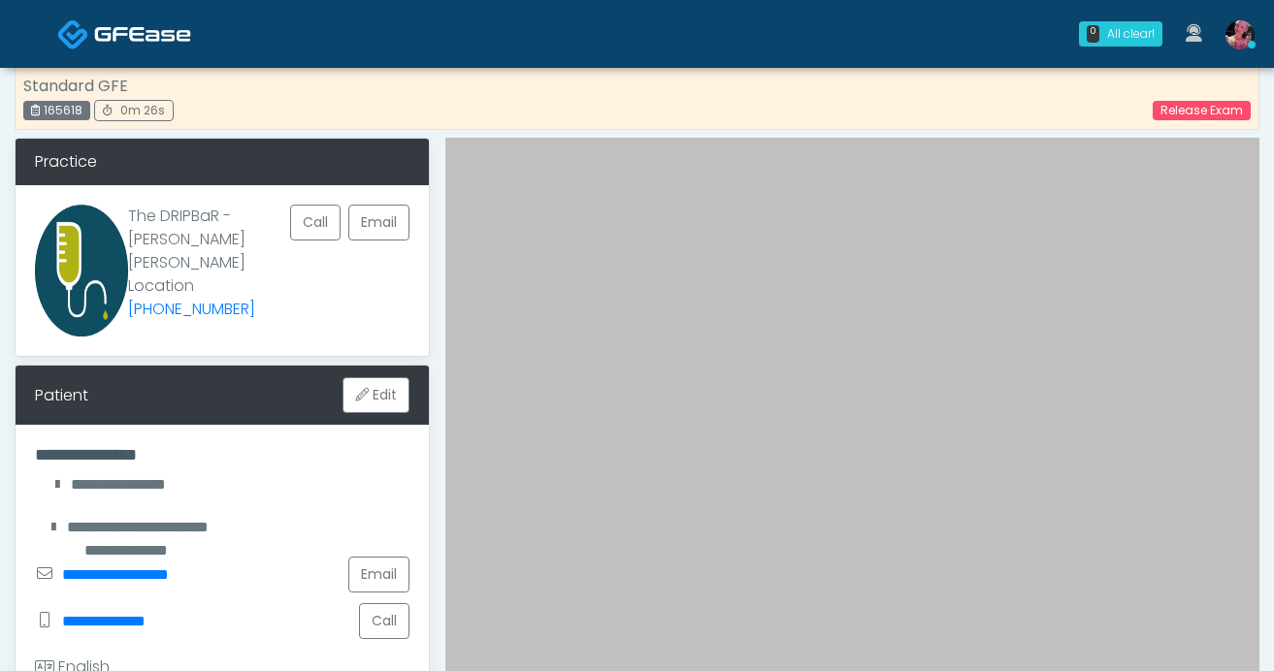
scroll to position [41, 0]
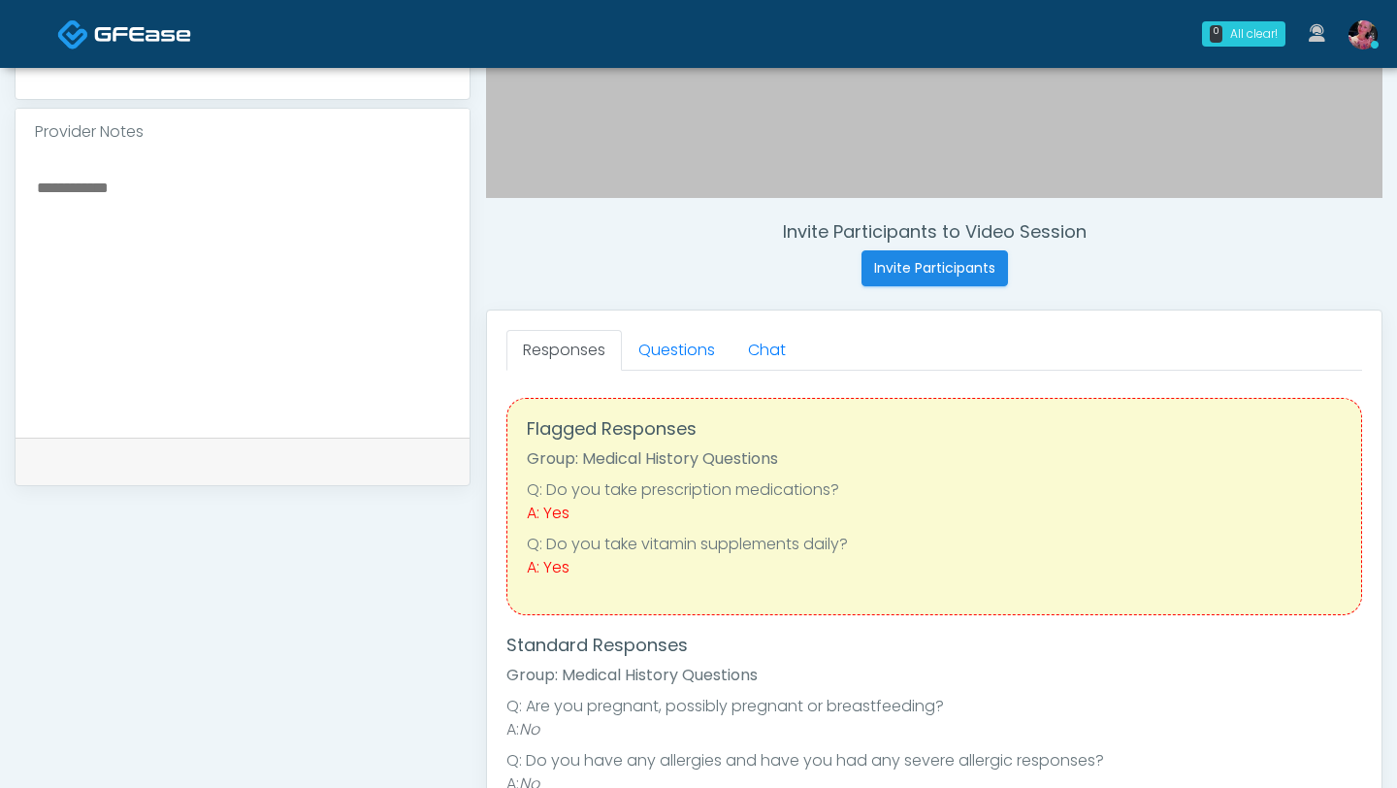
scroll to position [607, 0]
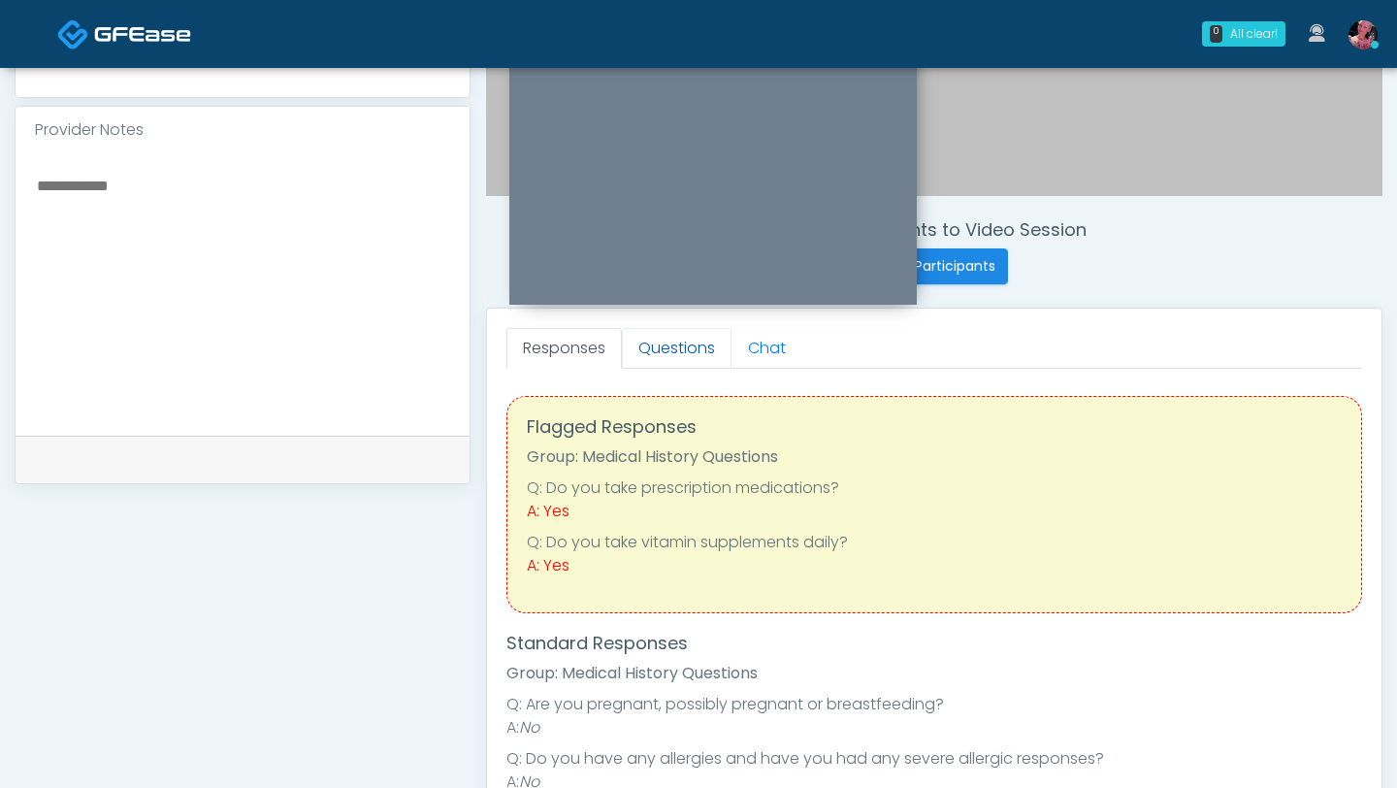
click at [679, 358] on link "Questions" at bounding box center [677, 348] width 110 height 41
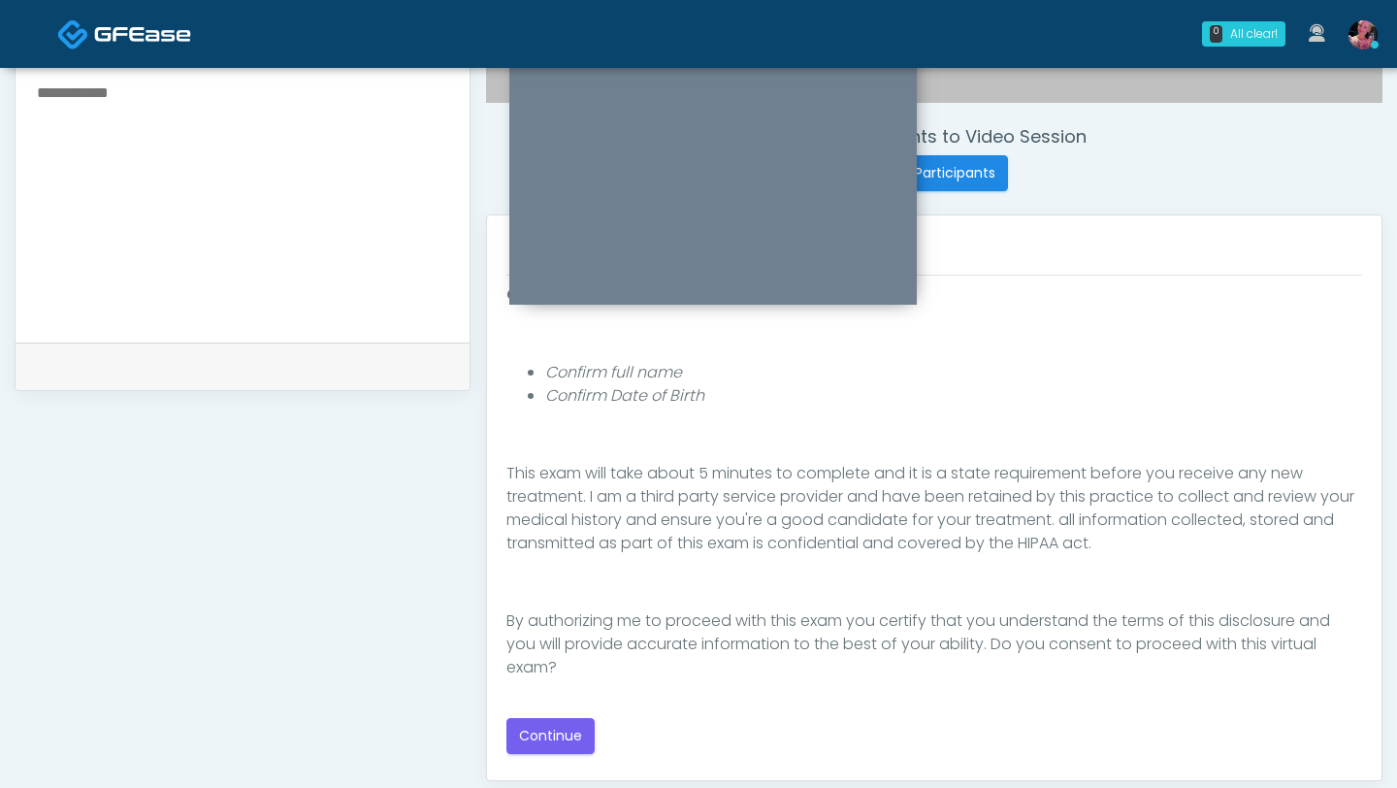
scroll to position [708, 0]
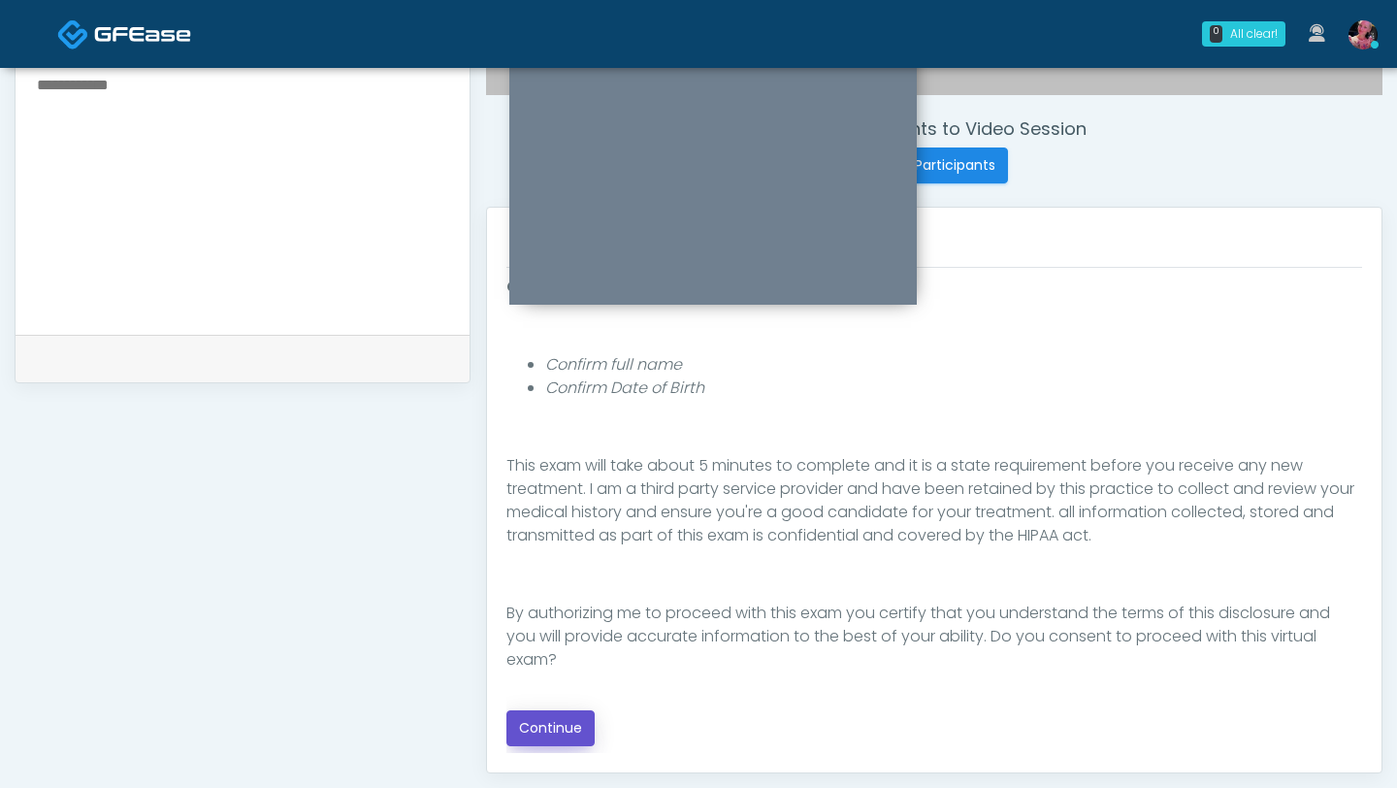
click at [564, 671] on button "Continue" at bounding box center [551, 728] width 88 height 36
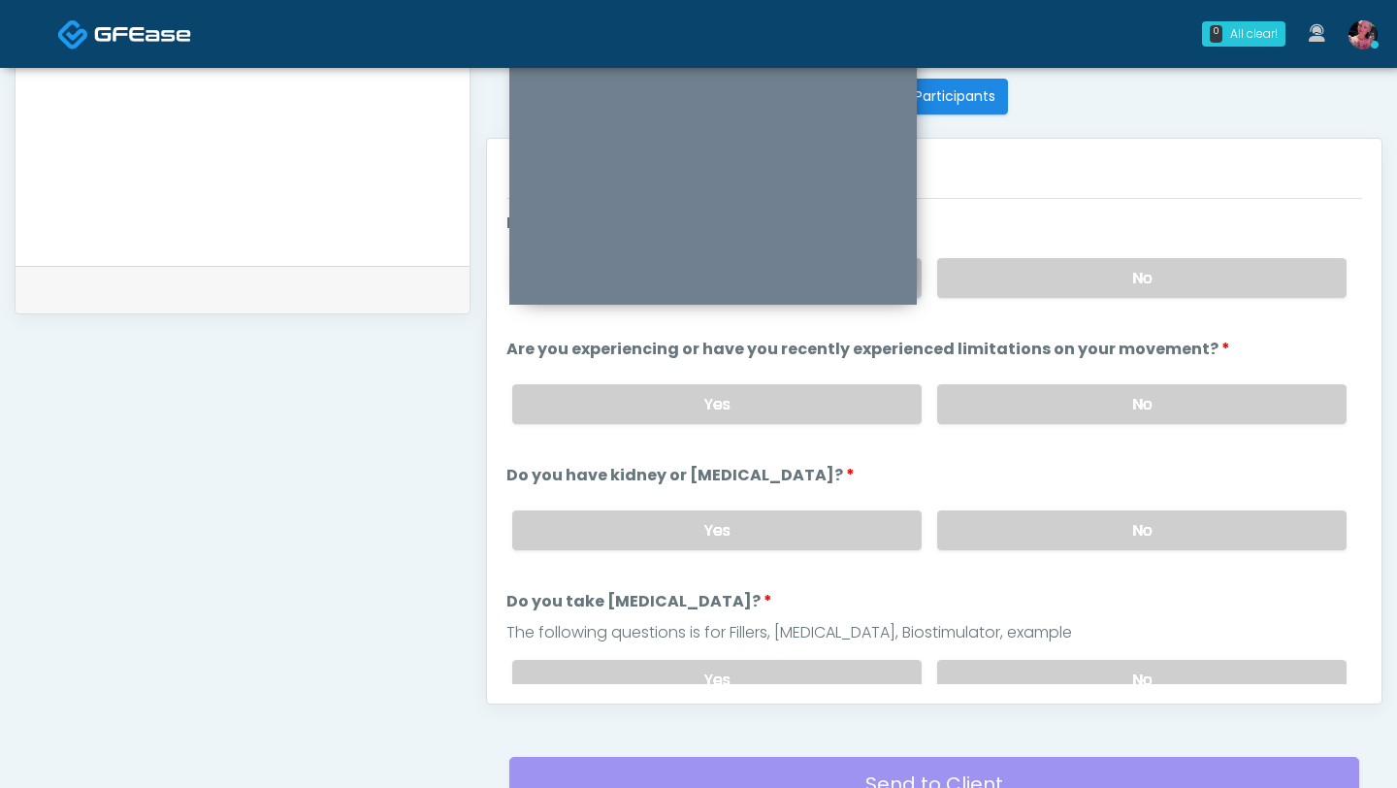
scroll to position [757, 0]
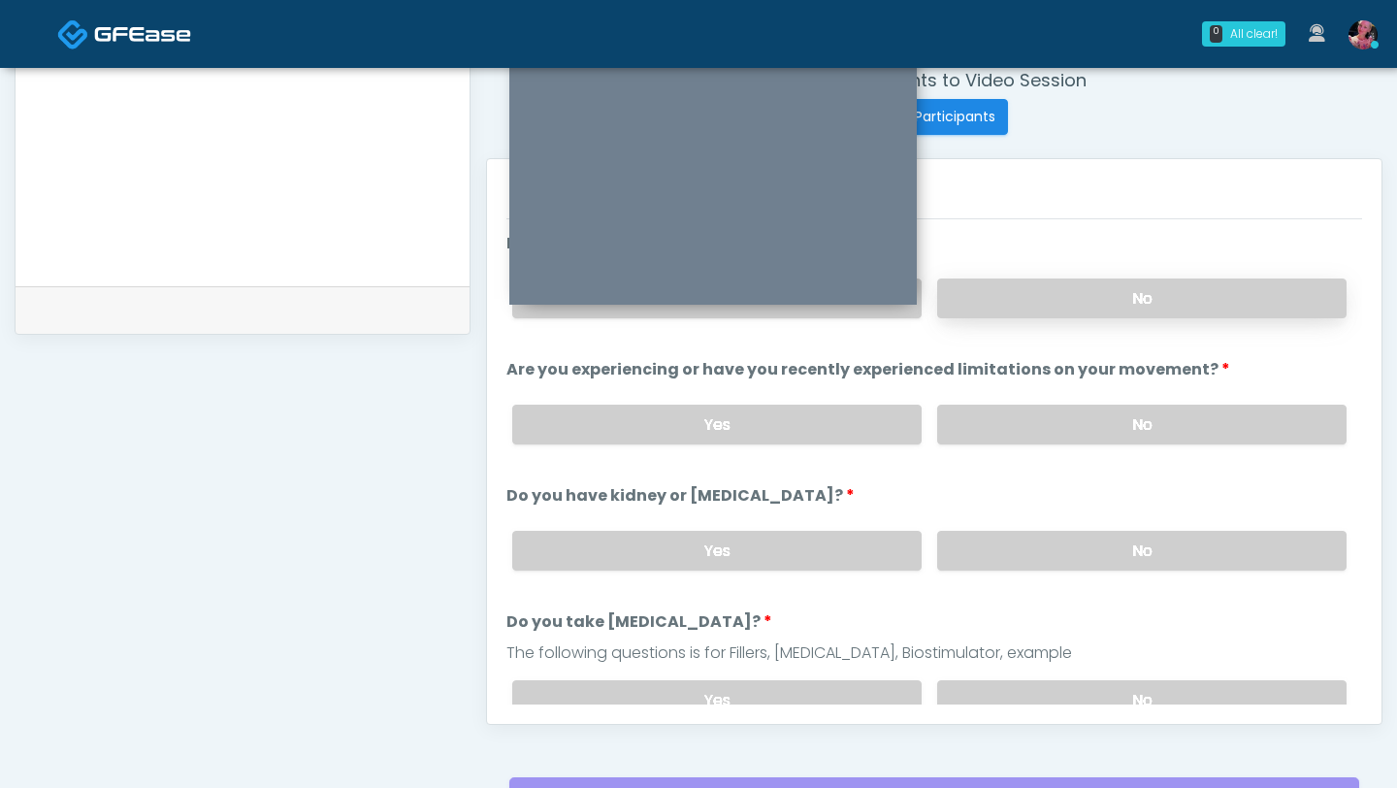
click at [1081, 304] on label "No" at bounding box center [1141, 298] width 409 height 40
click at [1069, 406] on label "No" at bounding box center [1141, 425] width 409 height 40
click at [1048, 521] on div "Yes No" at bounding box center [930, 550] width 866 height 71
click at [1048, 535] on label "No" at bounding box center [1141, 551] width 409 height 40
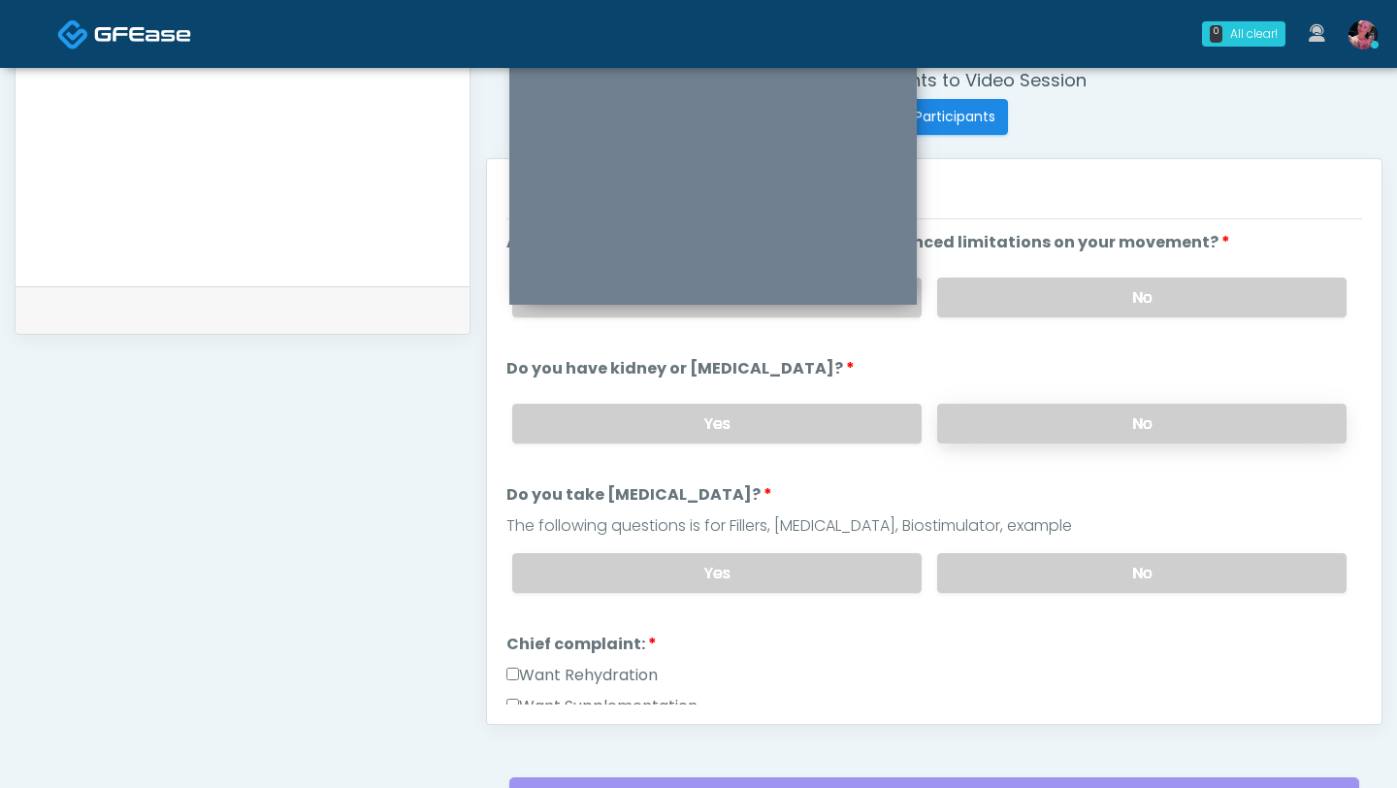
click at [1048, 538] on div "Yes No" at bounding box center [930, 573] width 866 height 71
click at [1048, 580] on label "No" at bounding box center [1141, 573] width 409 height 40
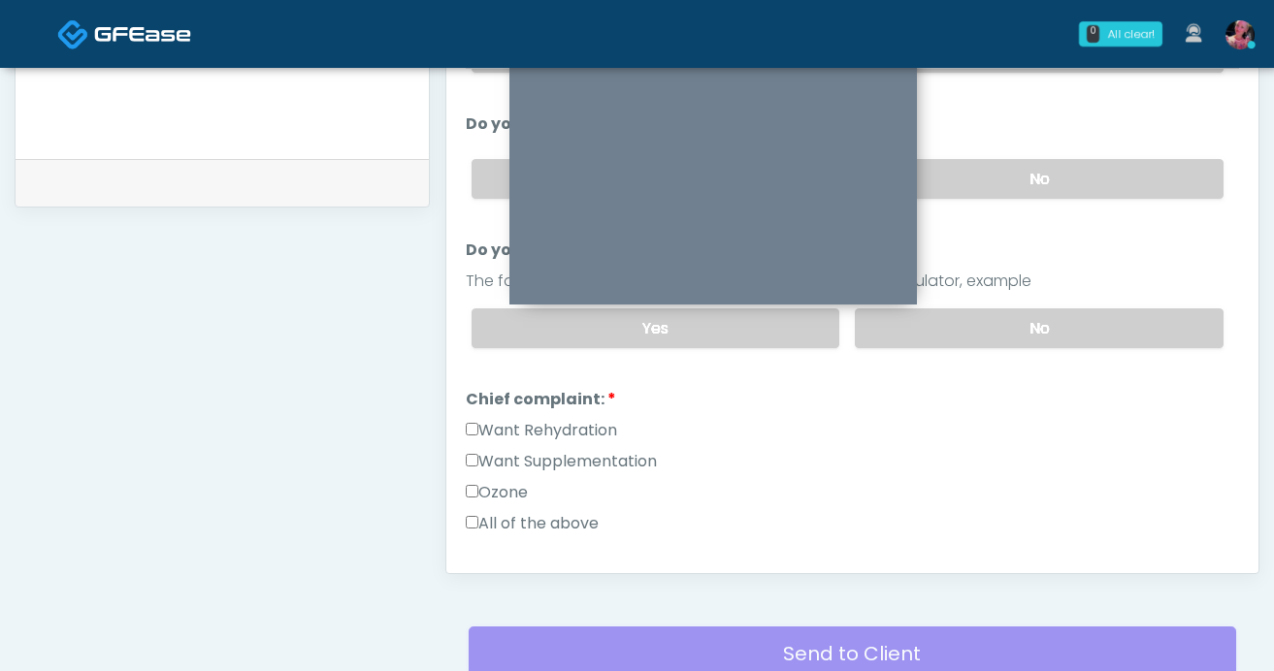
scroll to position [940, 0]
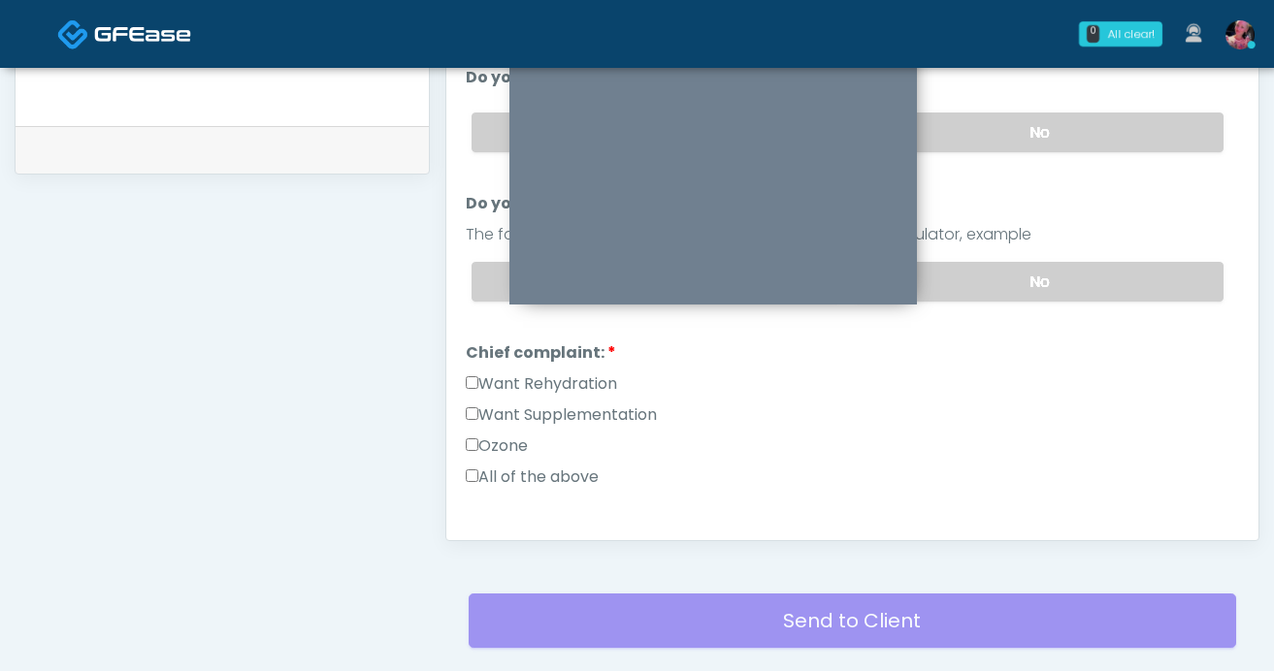
click at [578, 382] on label "Want Rehydration" at bounding box center [541, 384] width 151 height 23
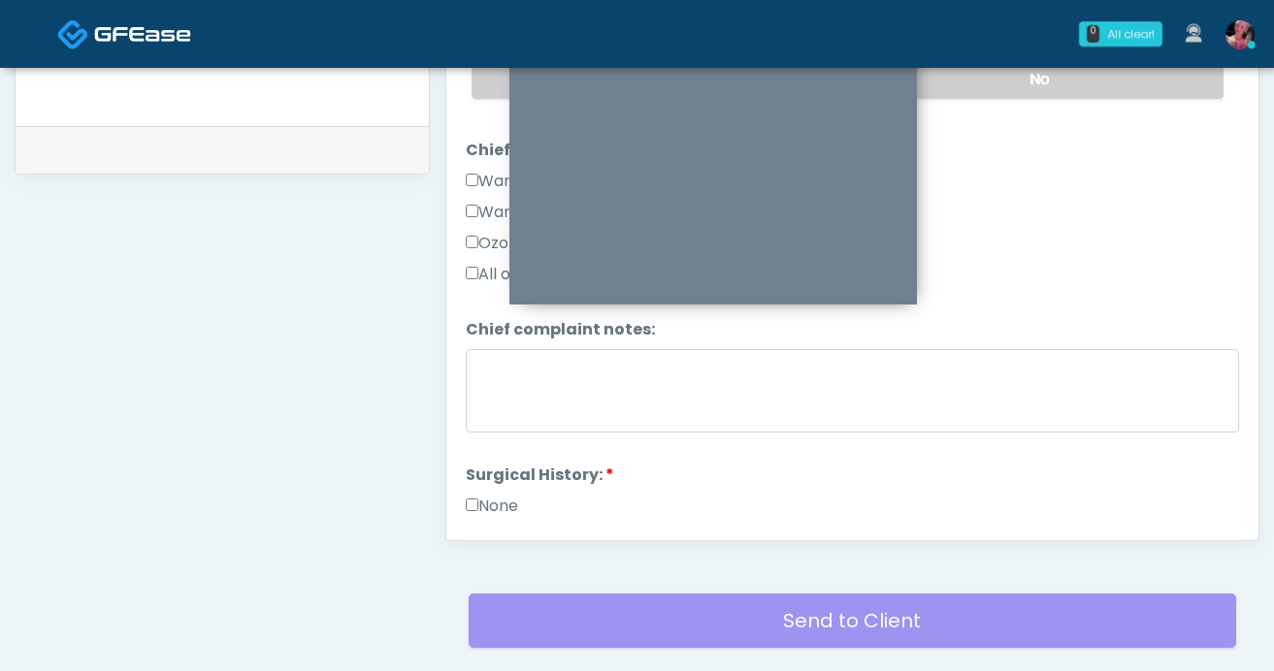
scroll to position [514, 0]
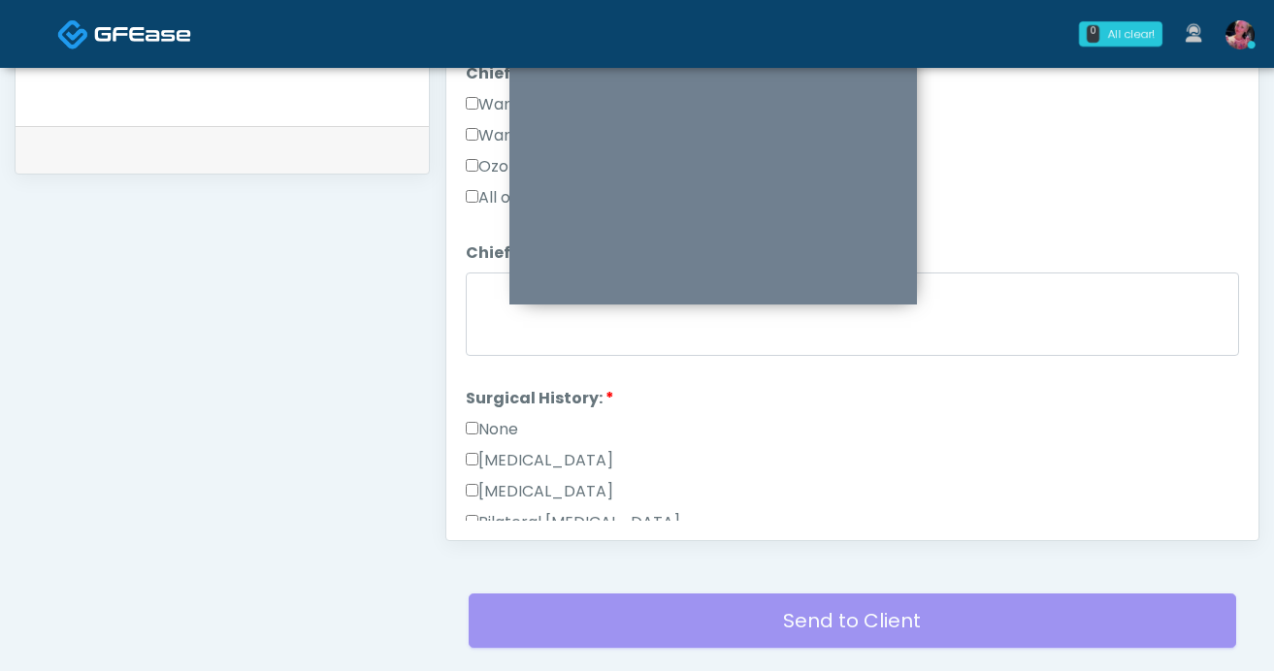
click at [513, 429] on label "None" at bounding box center [492, 429] width 52 height 23
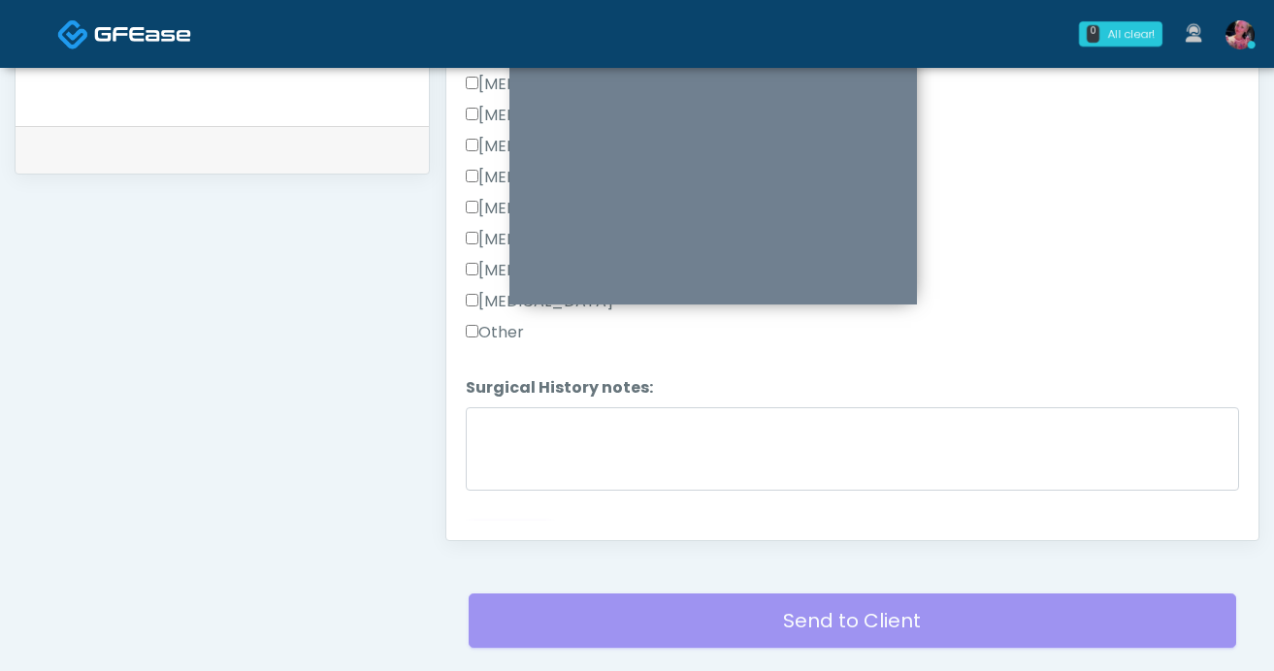
scroll to position [1016, 0]
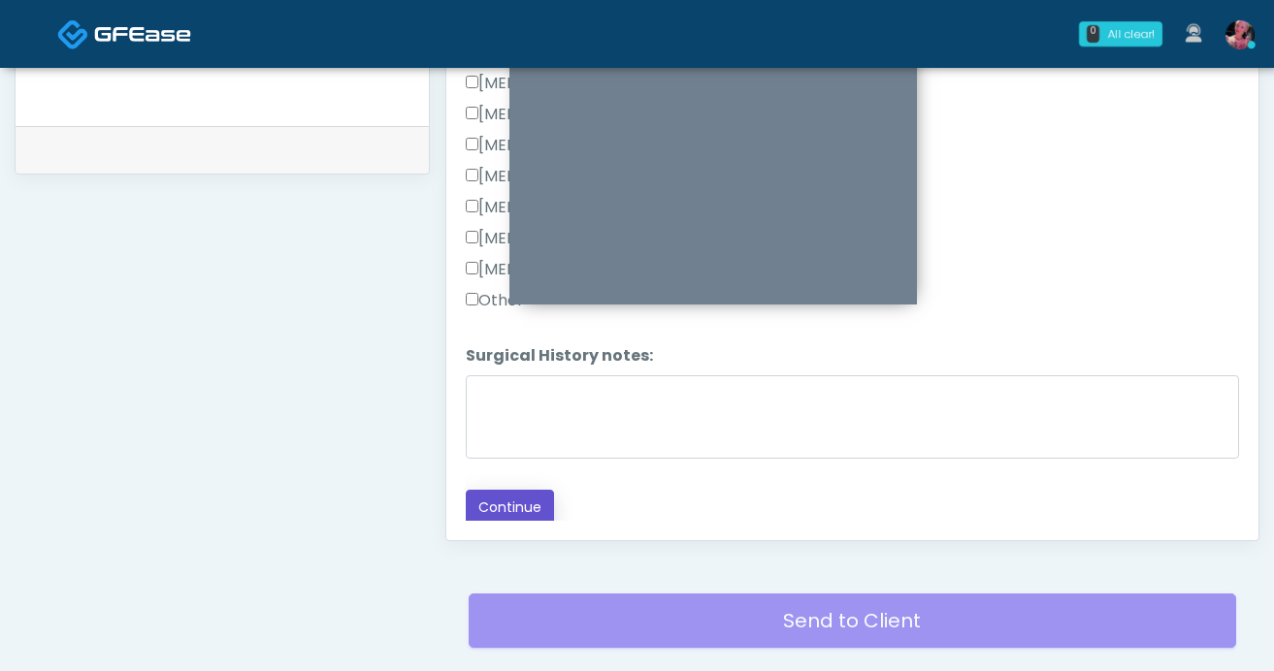
click at [501, 509] on button "Continue" at bounding box center [510, 508] width 88 height 36
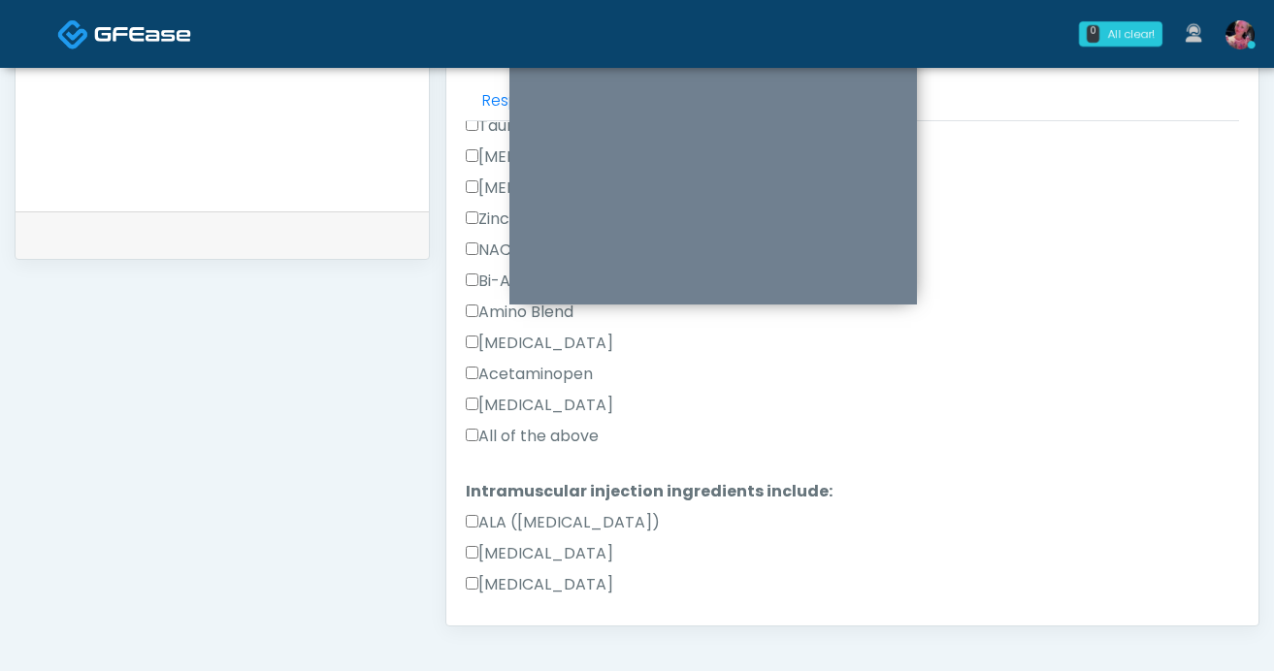
scroll to position [1512, 0]
click at [531, 424] on label "All of the above" at bounding box center [532, 435] width 133 height 23
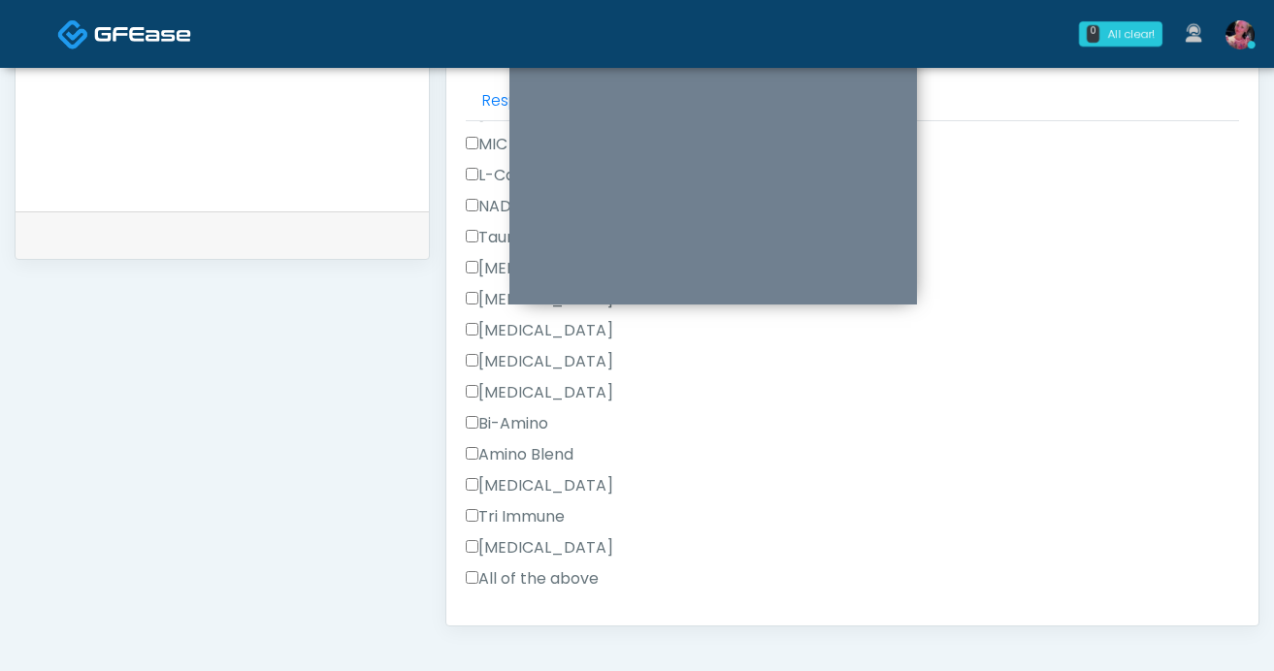
click at [502, 568] on label "All of the above" at bounding box center [532, 579] width 133 height 23
click at [501, 623] on button "Continue" at bounding box center [510, 641] width 88 height 36
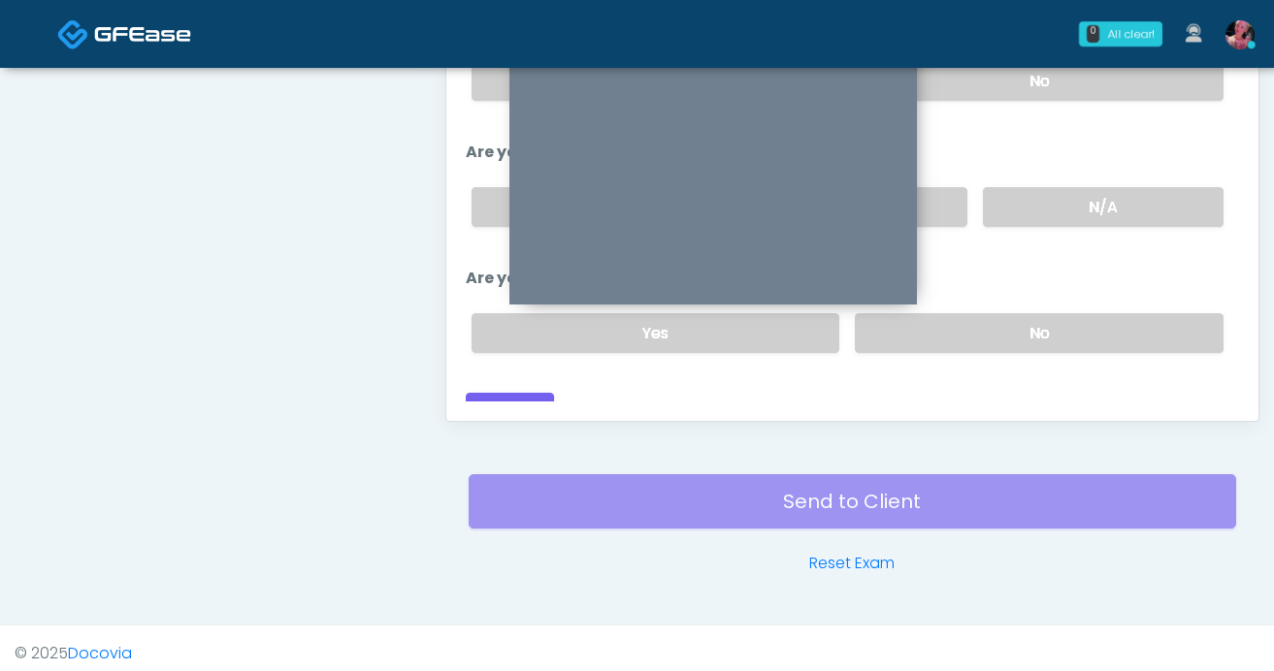
scroll to position [1070, 0]
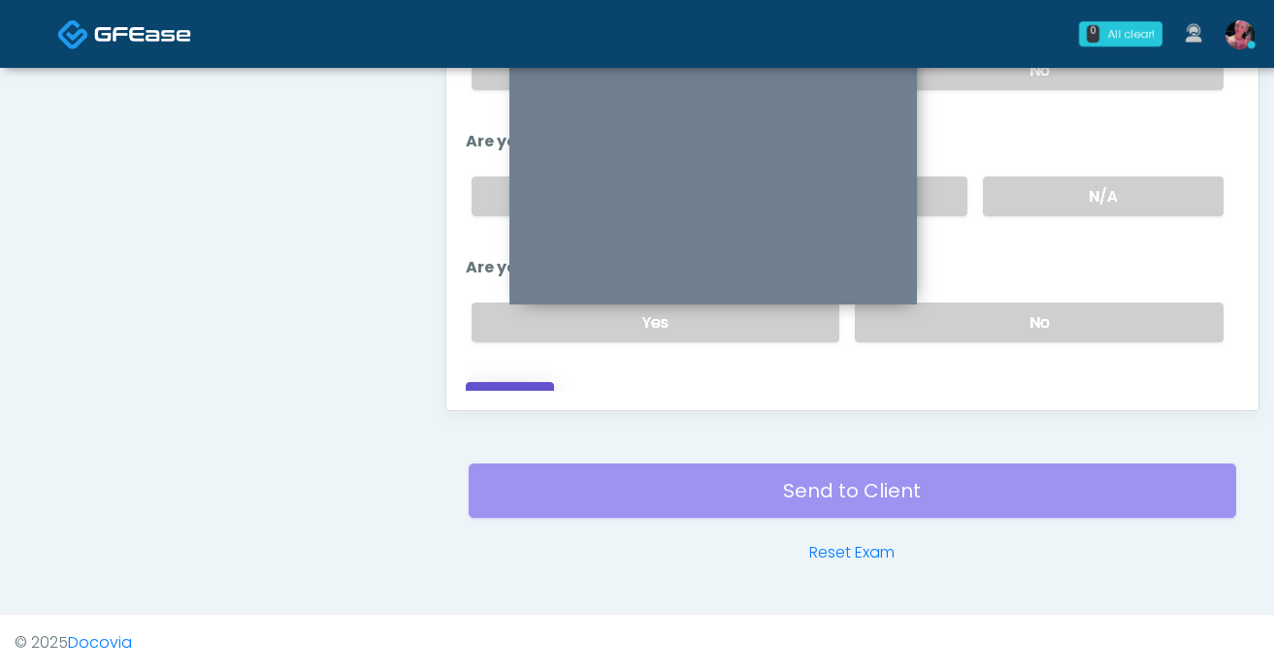
click at [512, 382] on button "Continue" at bounding box center [510, 400] width 88 height 36
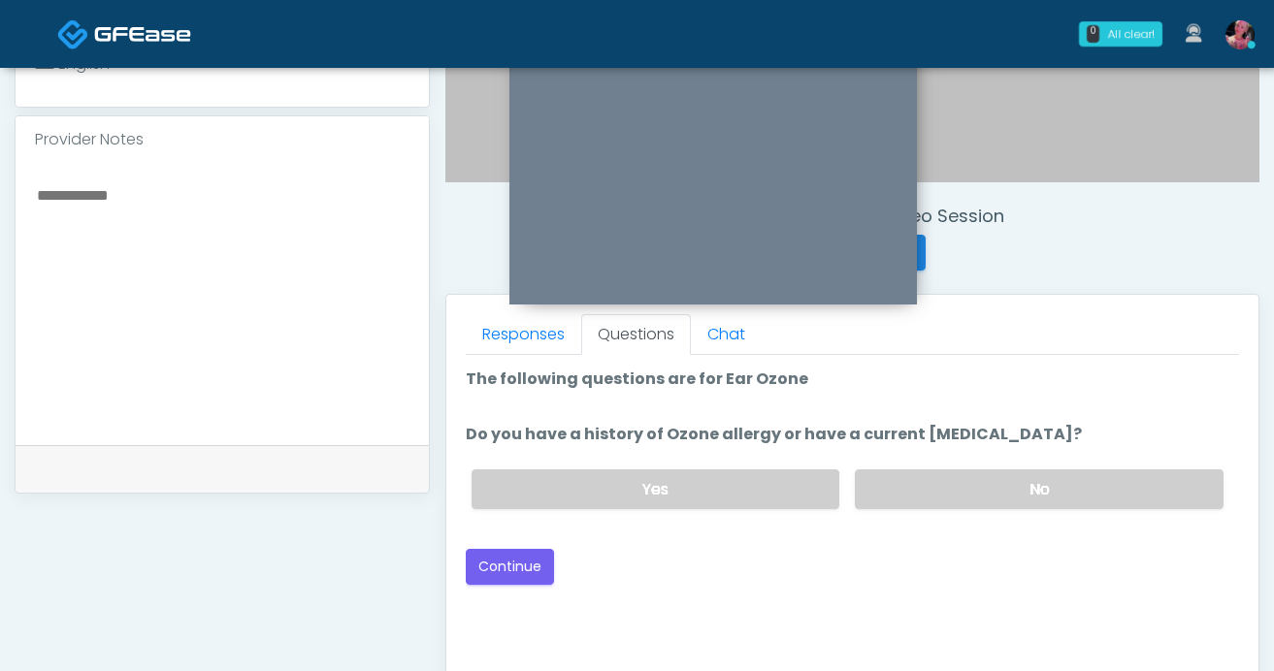
scroll to position [622, 0]
click at [514, 557] on button "Continue" at bounding box center [510, 566] width 88 height 36
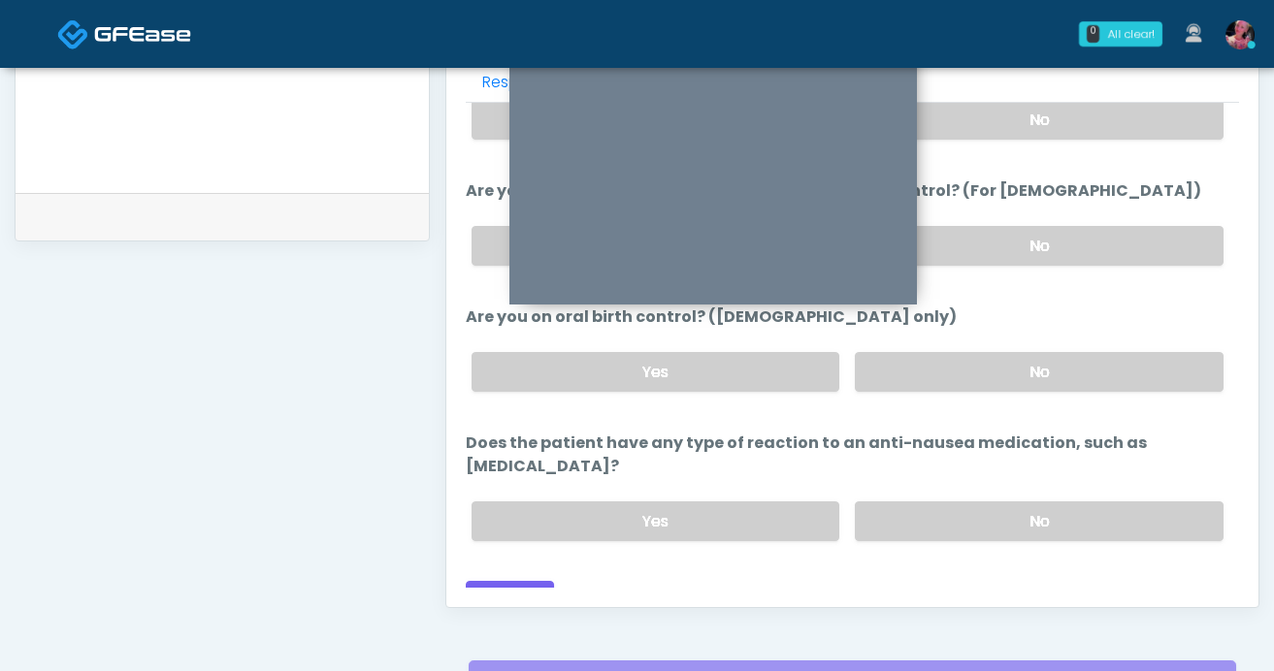
scroll to position [1070, 0]
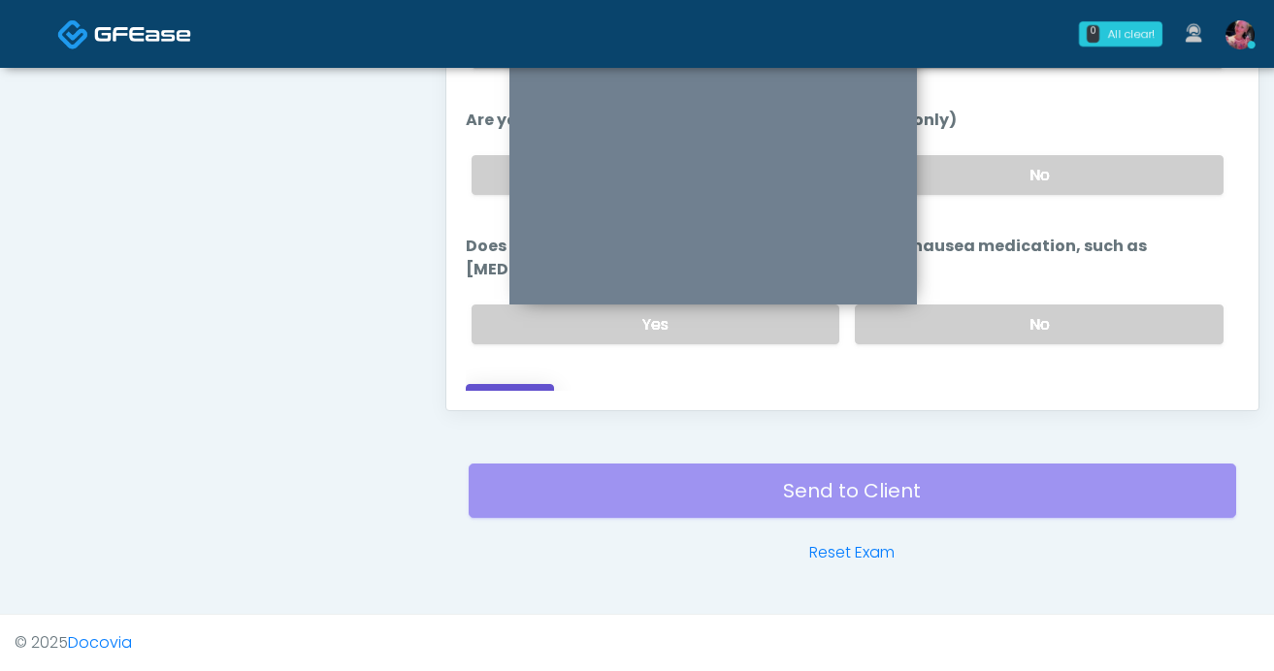
click at [513, 384] on button "Continue" at bounding box center [510, 402] width 88 height 36
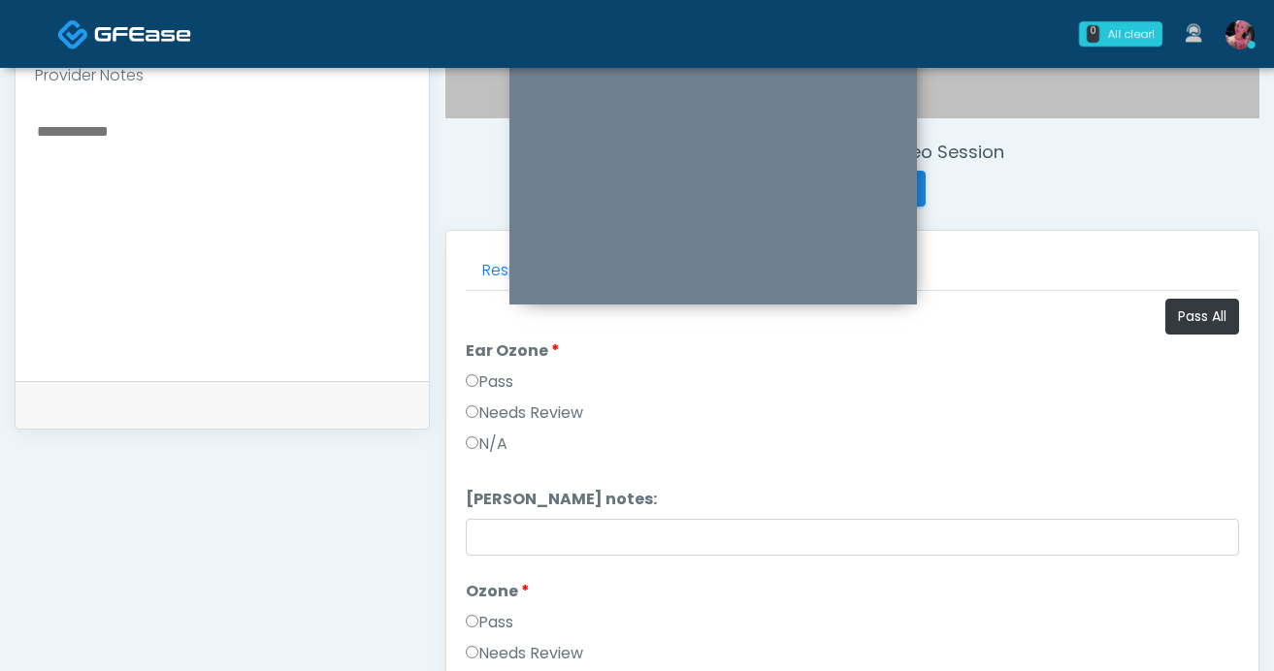
scroll to position [691, 0]
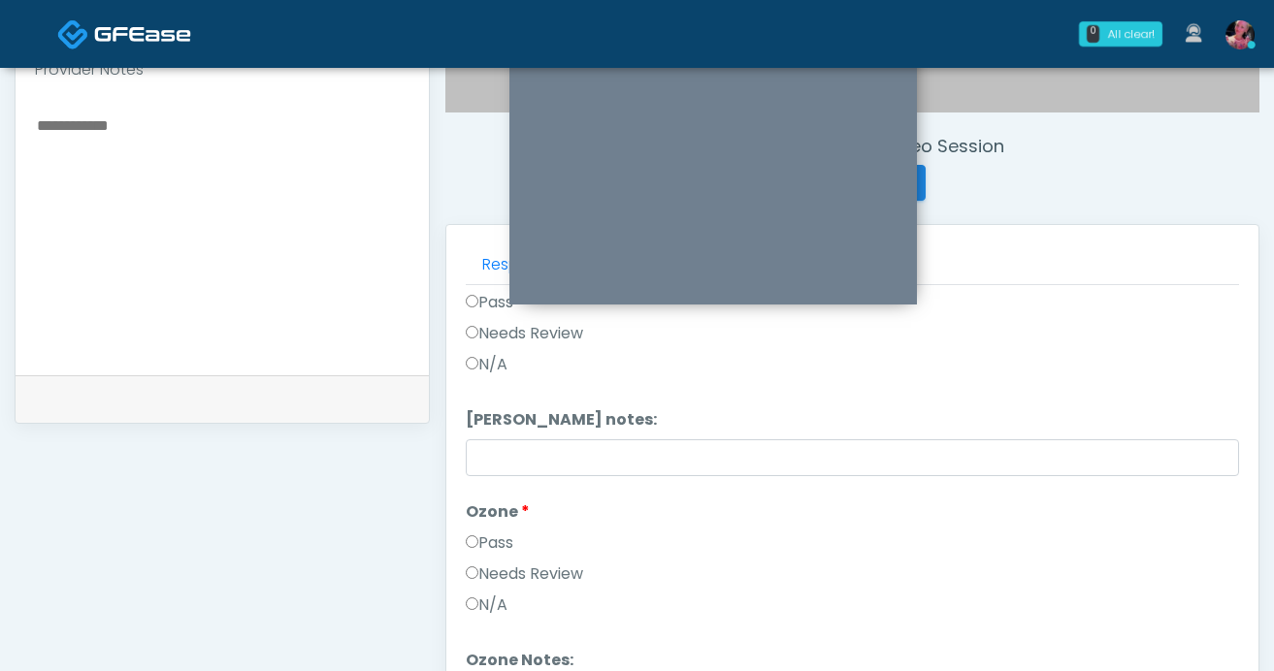
click at [498, 343] on label "Needs Review" at bounding box center [524, 333] width 117 height 23
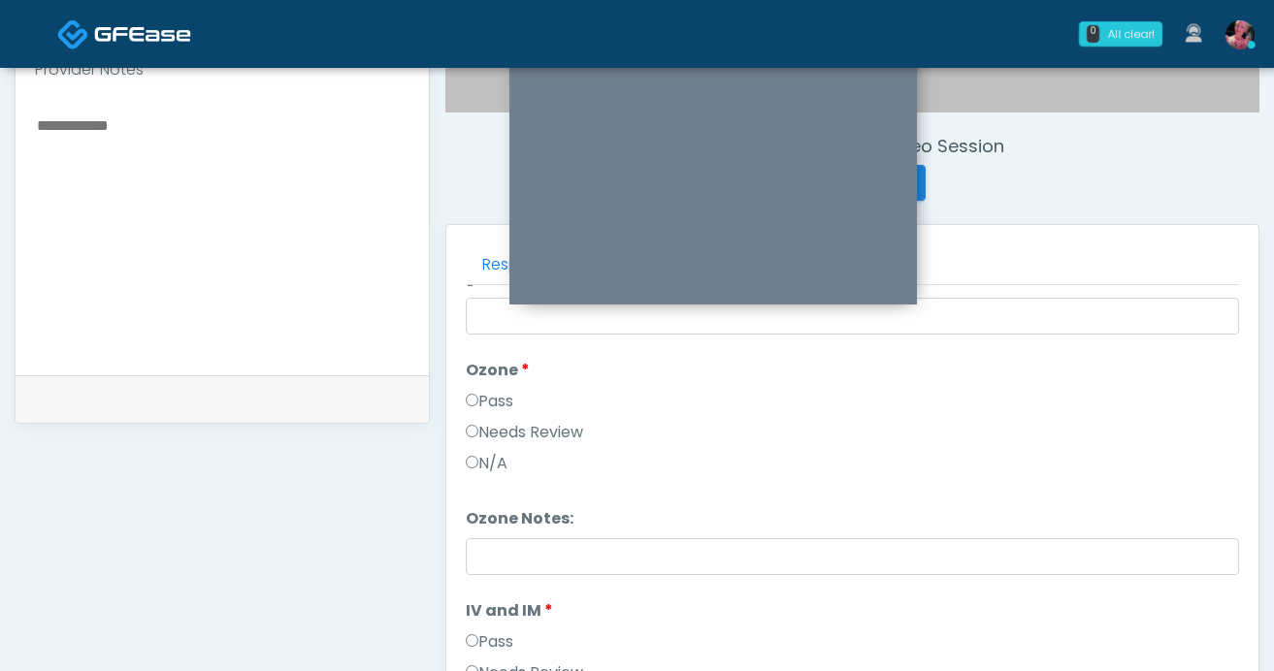
click at [497, 428] on label "Needs Review" at bounding box center [524, 432] width 117 height 23
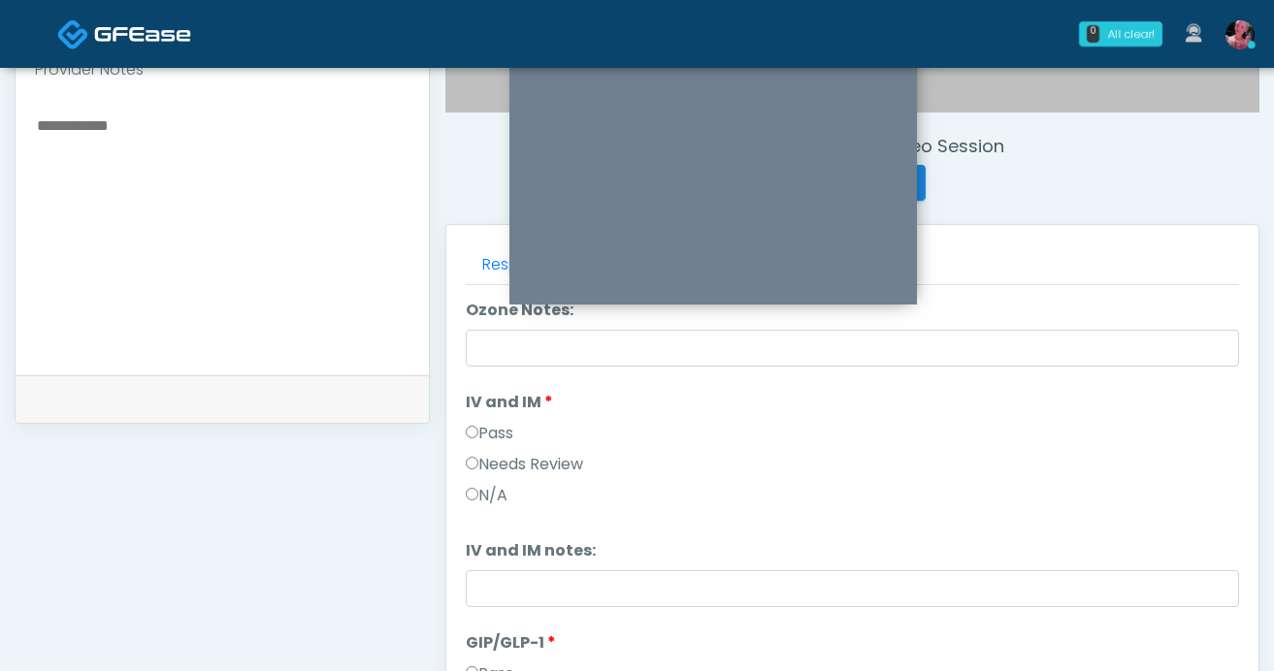
click at [494, 436] on label "Pass" at bounding box center [490, 433] width 48 height 23
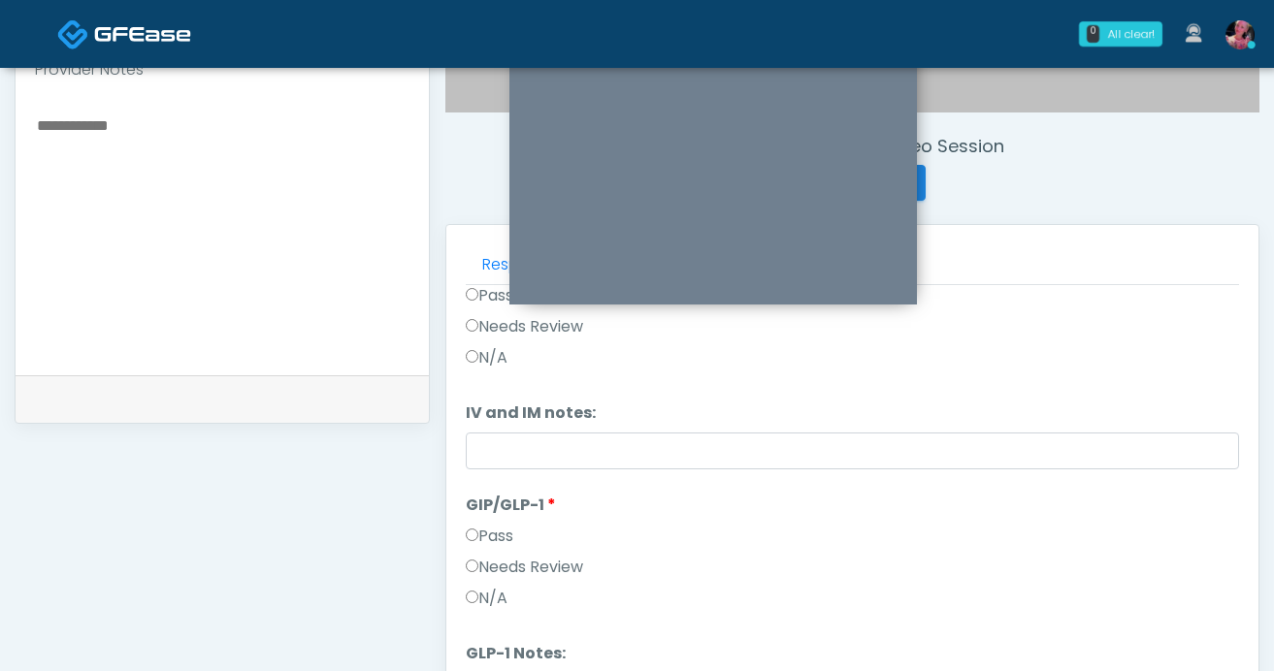
click at [500, 572] on label "Needs Review" at bounding box center [524, 567] width 117 height 23
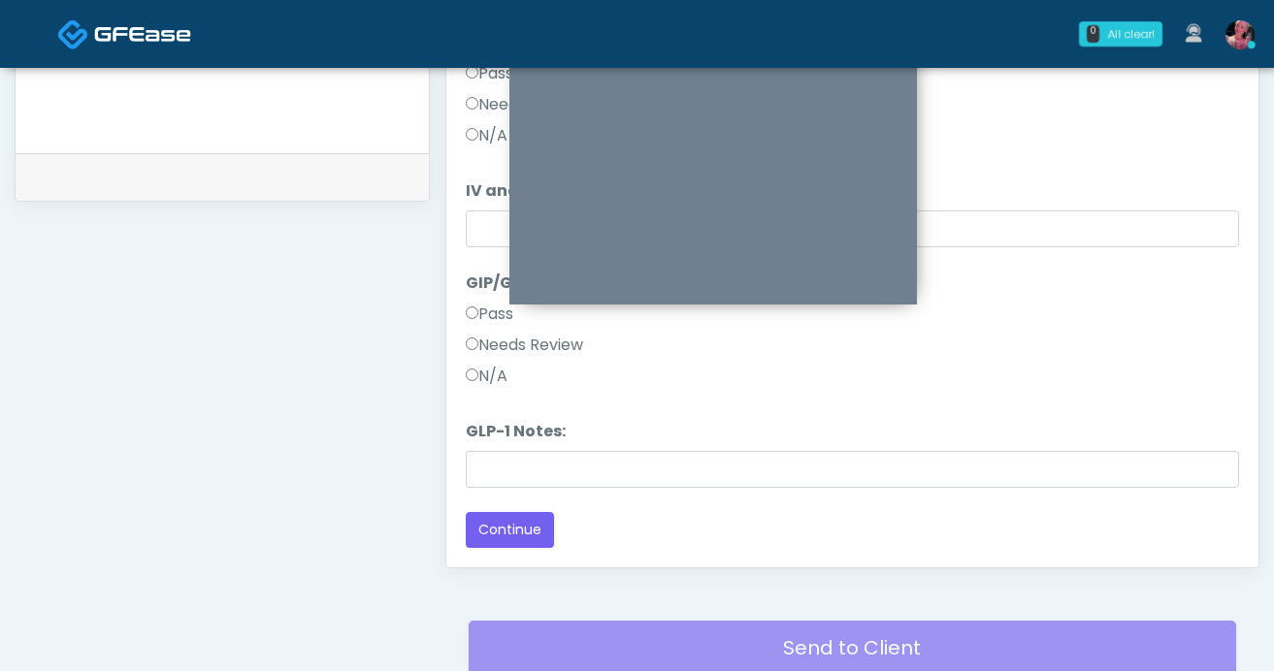
scroll to position [931, 0]
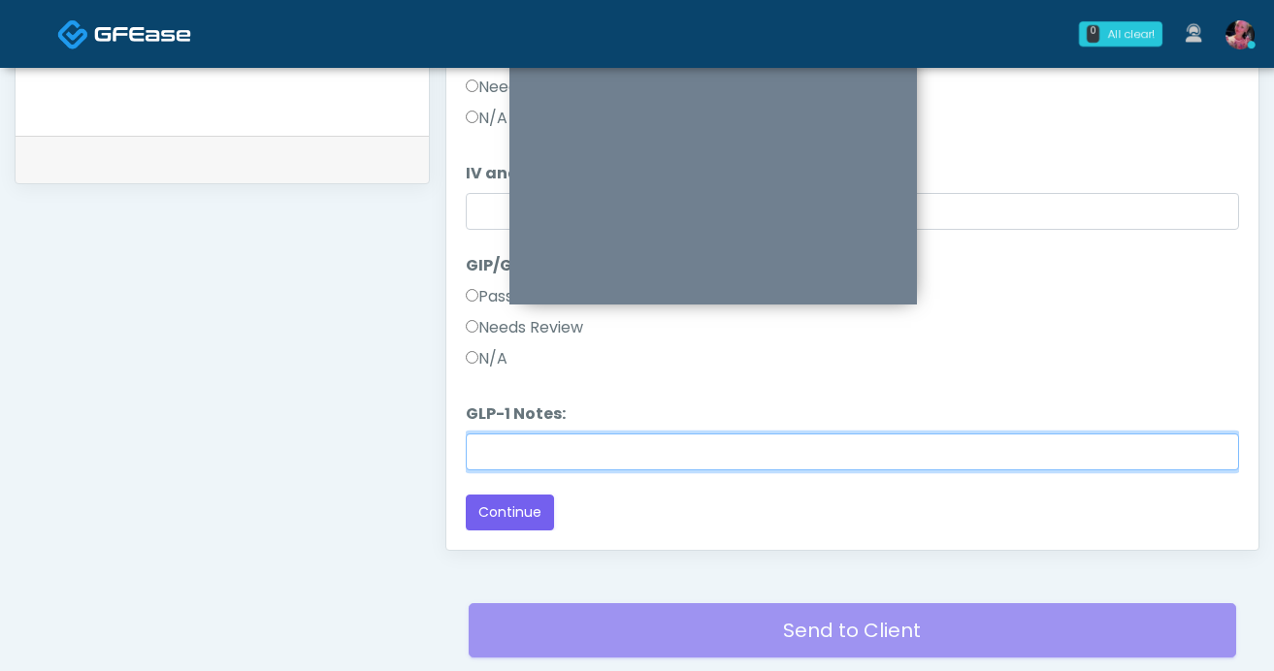
click at [512, 456] on input "GLP-1 Notes:" at bounding box center [852, 452] width 773 height 37
type input "**********"
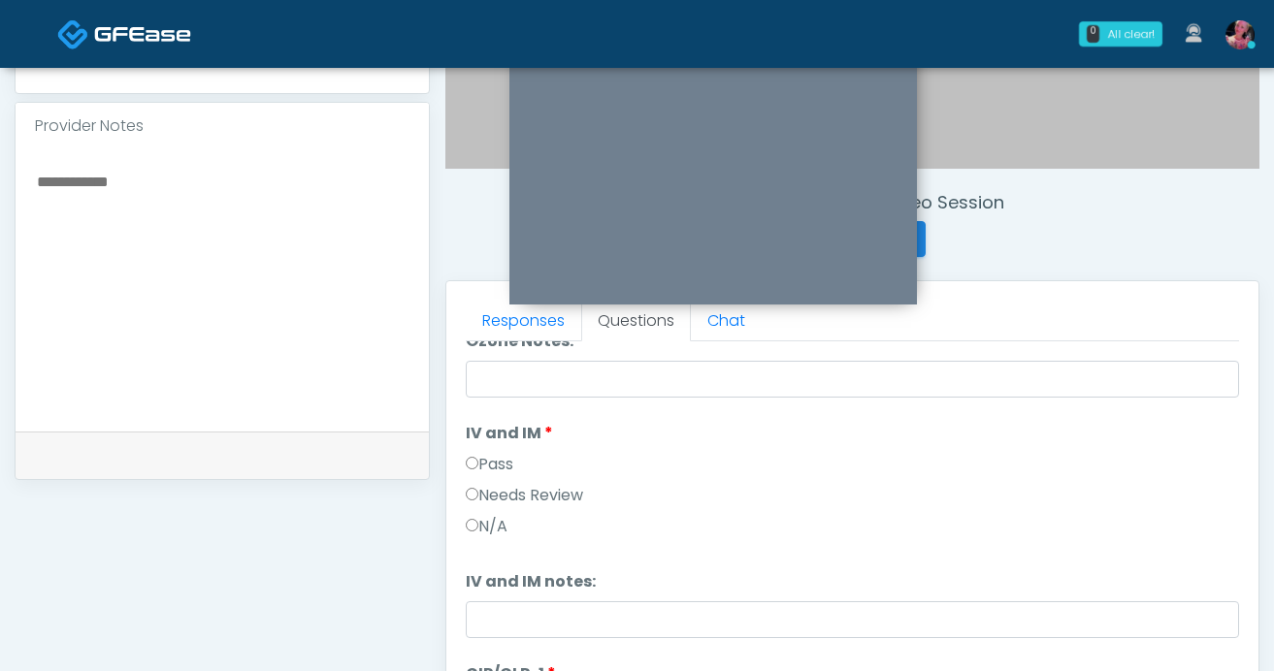
scroll to position [451, 0]
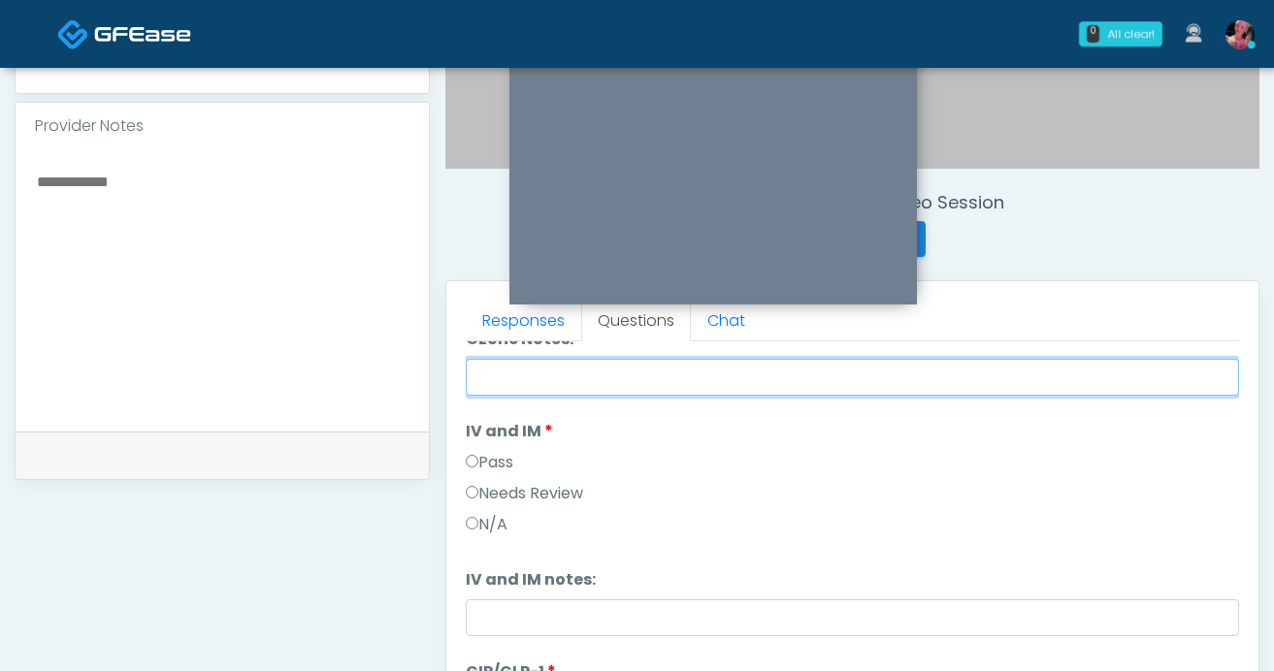
click at [541, 379] on input "Ozone Notes:" at bounding box center [852, 377] width 773 height 37
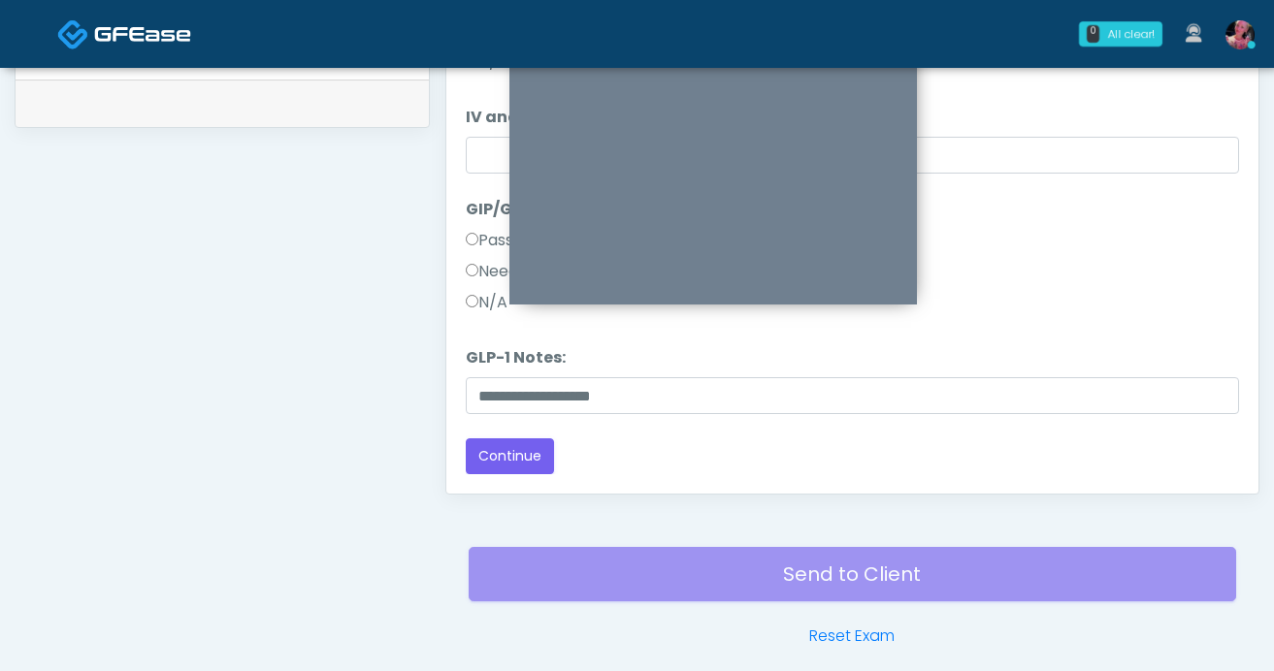
scroll to position [0, 0]
type input "**********"
click at [520, 451] on button "Continue" at bounding box center [510, 456] width 88 height 36
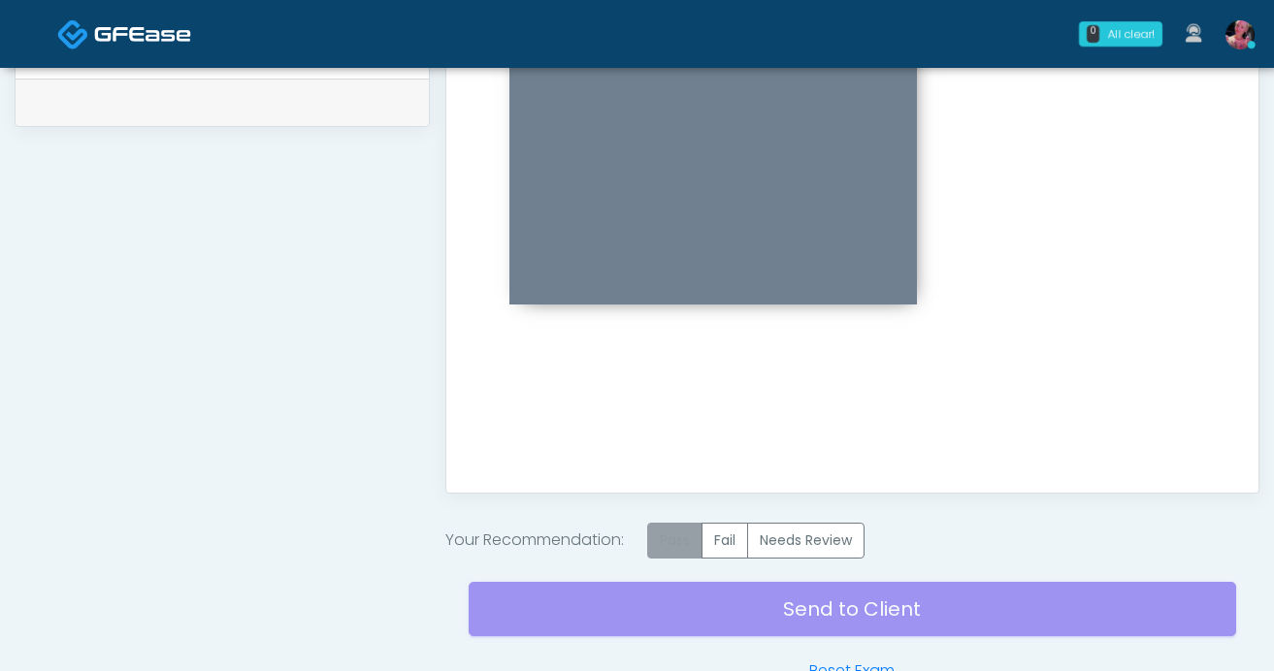
click at [662, 547] on label "Pass" at bounding box center [674, 541] width 55 height 36
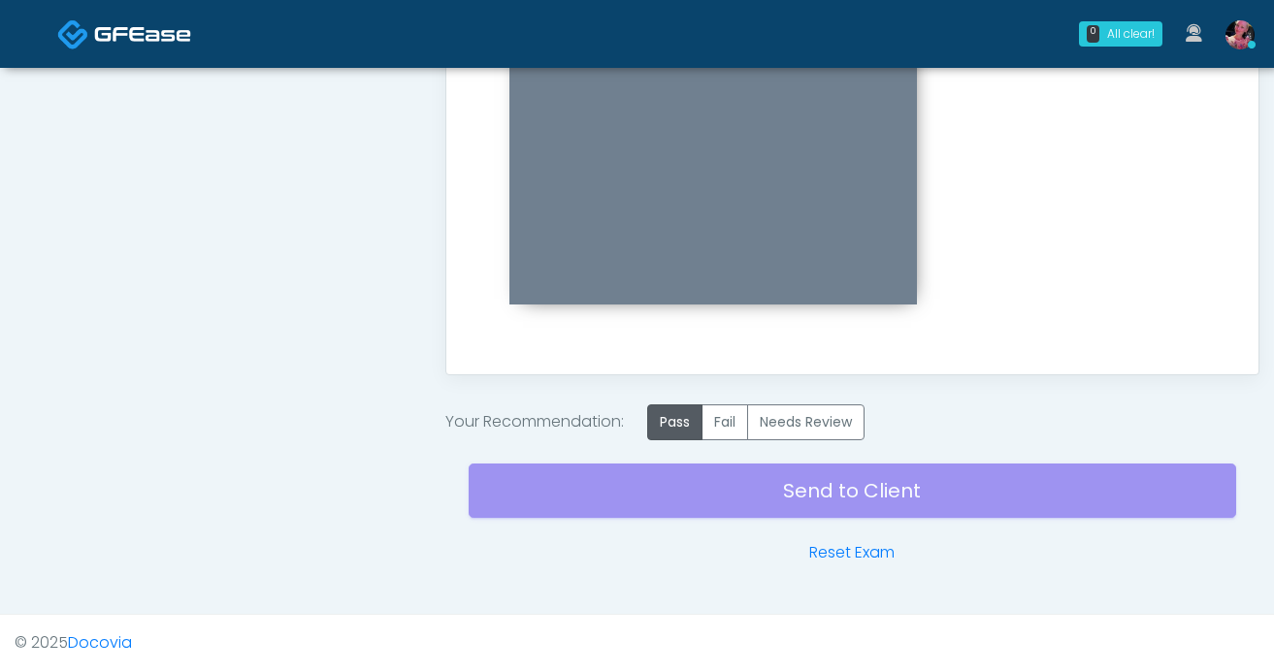
click at [654, 510] on div "Send to Client Reset Exam" at bounding box center [853, 503] width 768 height 124
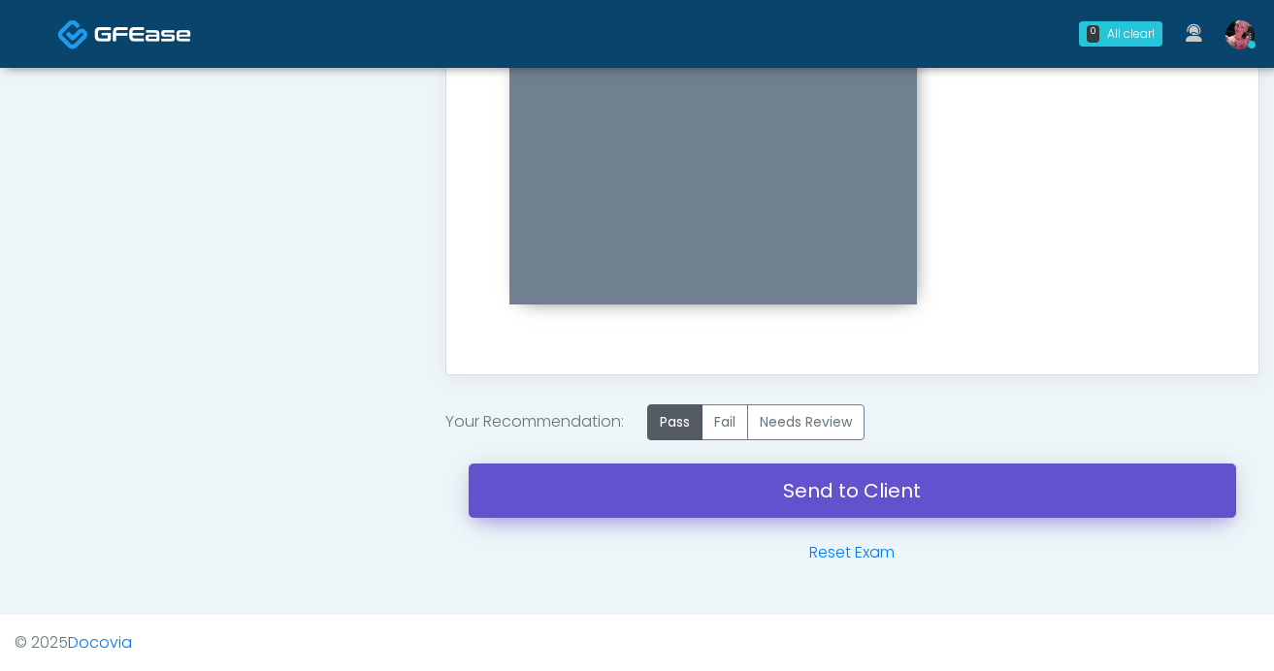
click at [654, 510] on link "Send to Client" at bounding box center [853, 491] width 768 height 54
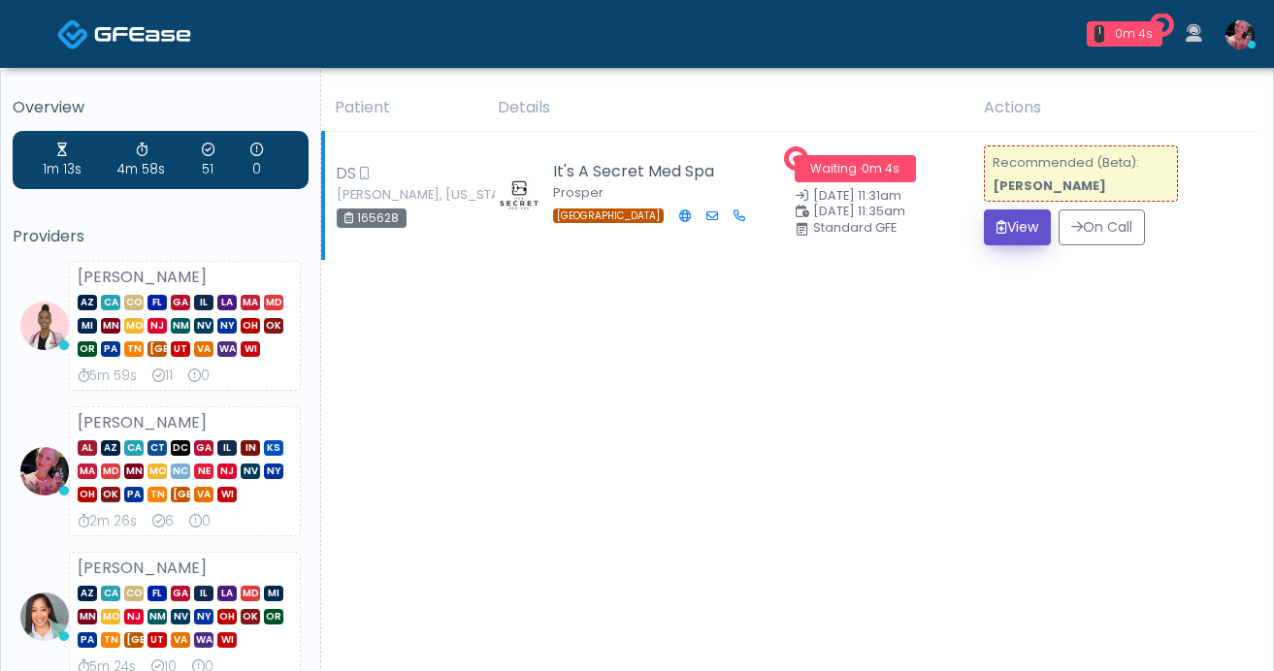
click at [1005, 239] on button "View" at bounding box center [1017, 228] width 67 height 36
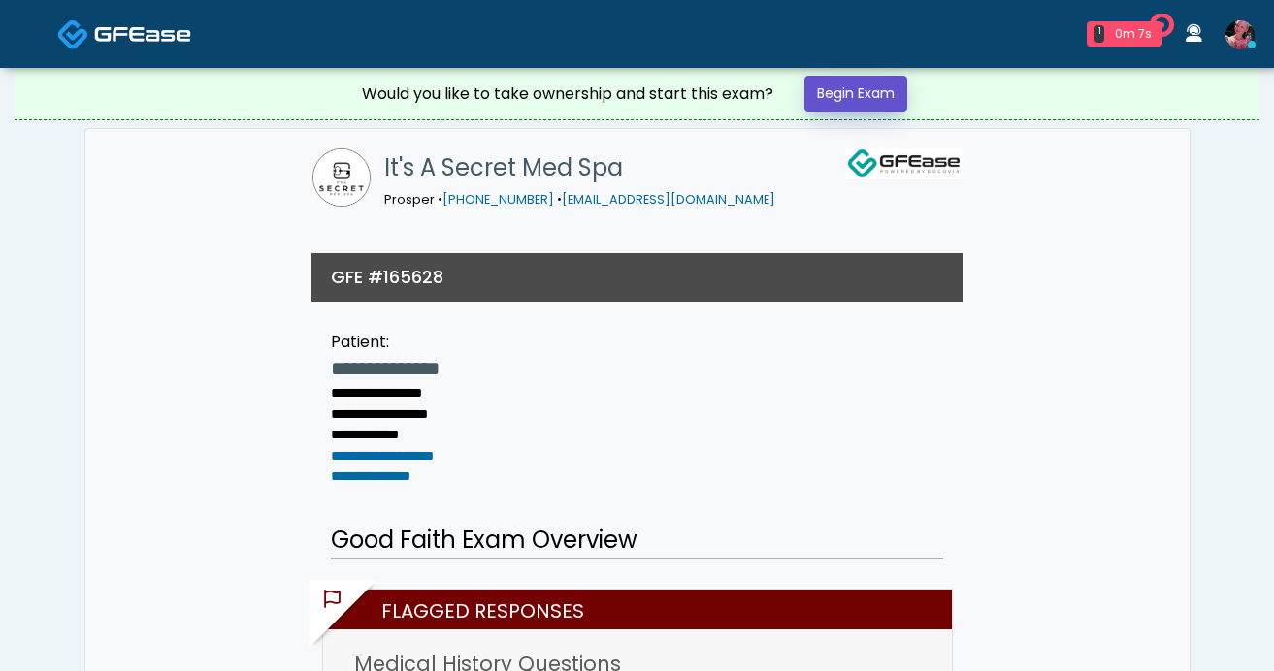
click at [834, 91] on link "Begin Exam" at bounding box center [855, 94] width 103 height 36
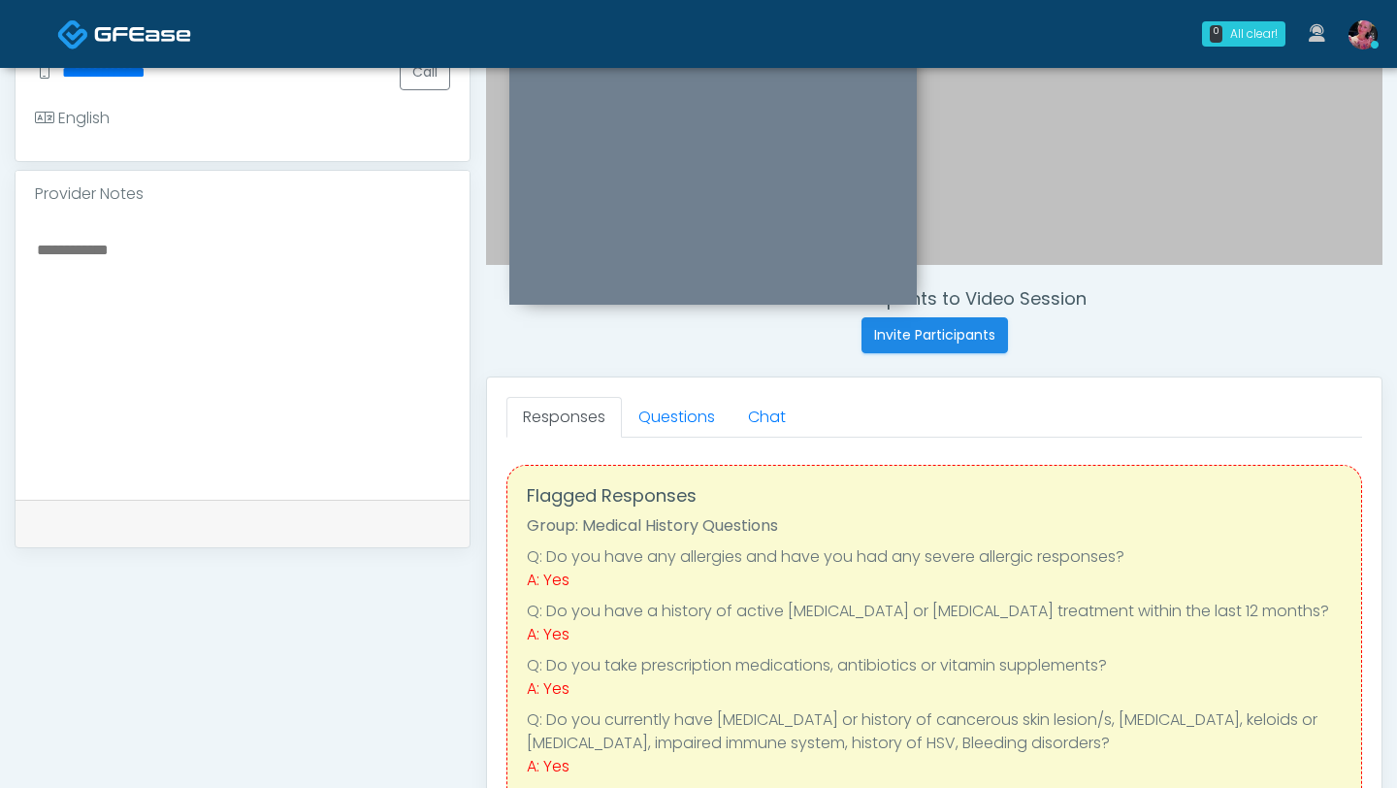
scroll to position [530, 0]
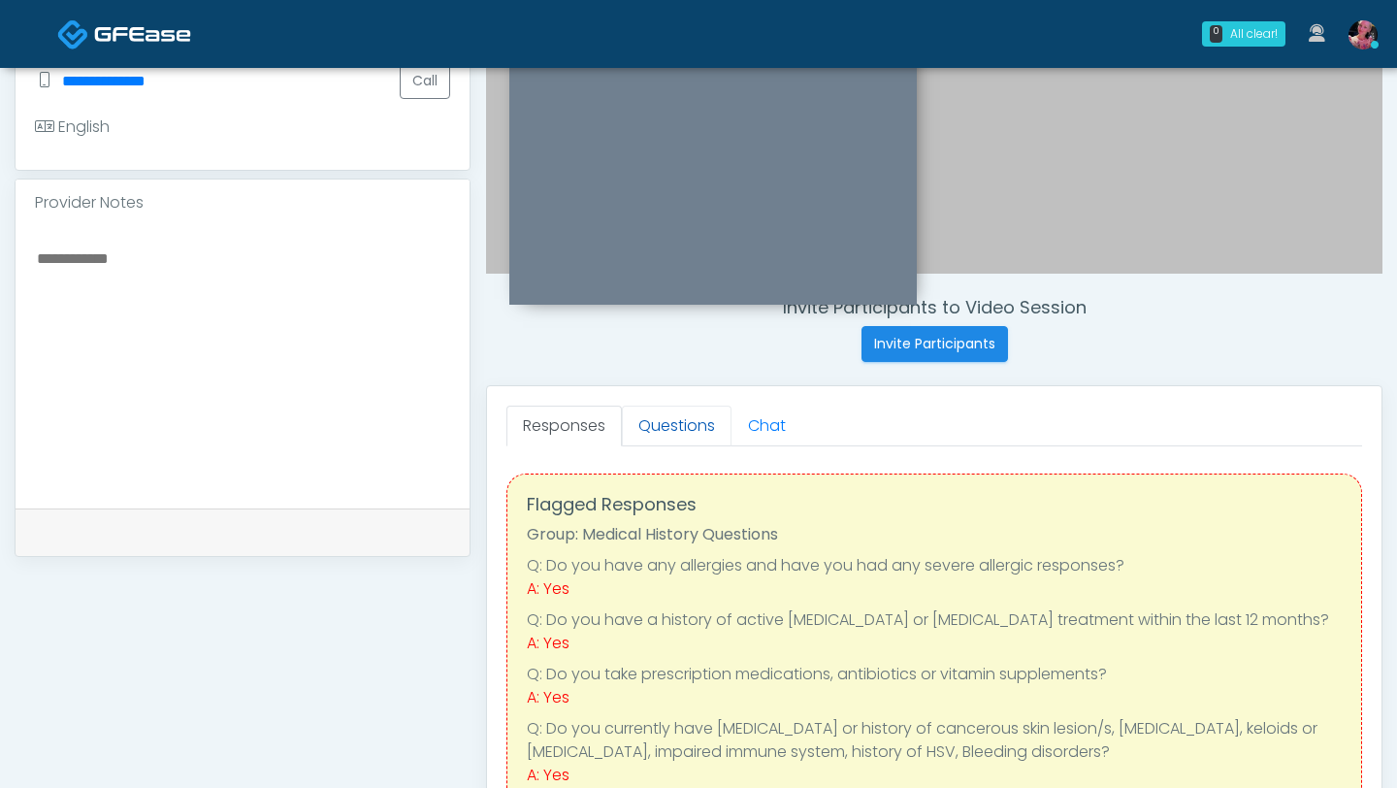
click at [684, 424] on link "Questions" at bounding box center [677, 426] width 110 height 41
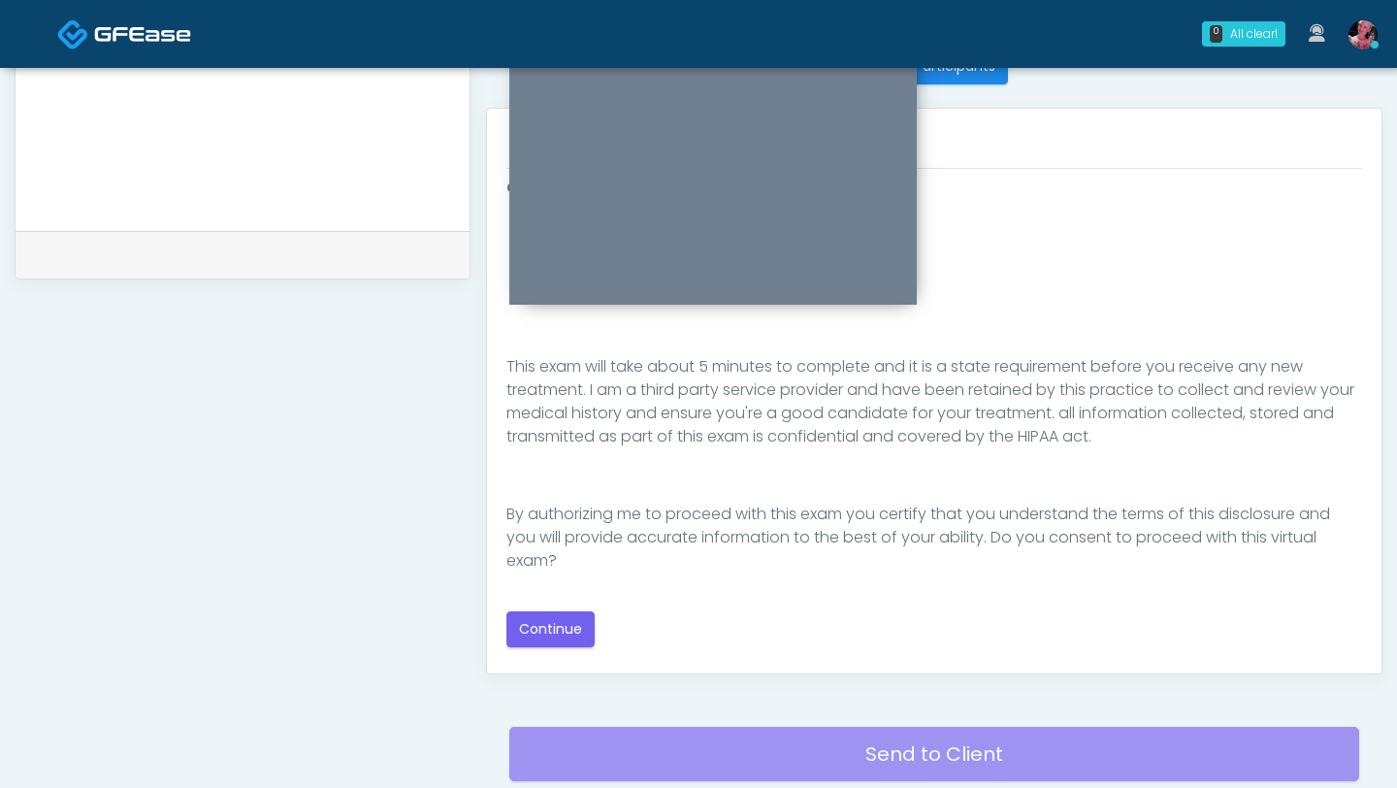
scroll to position [834, 0]
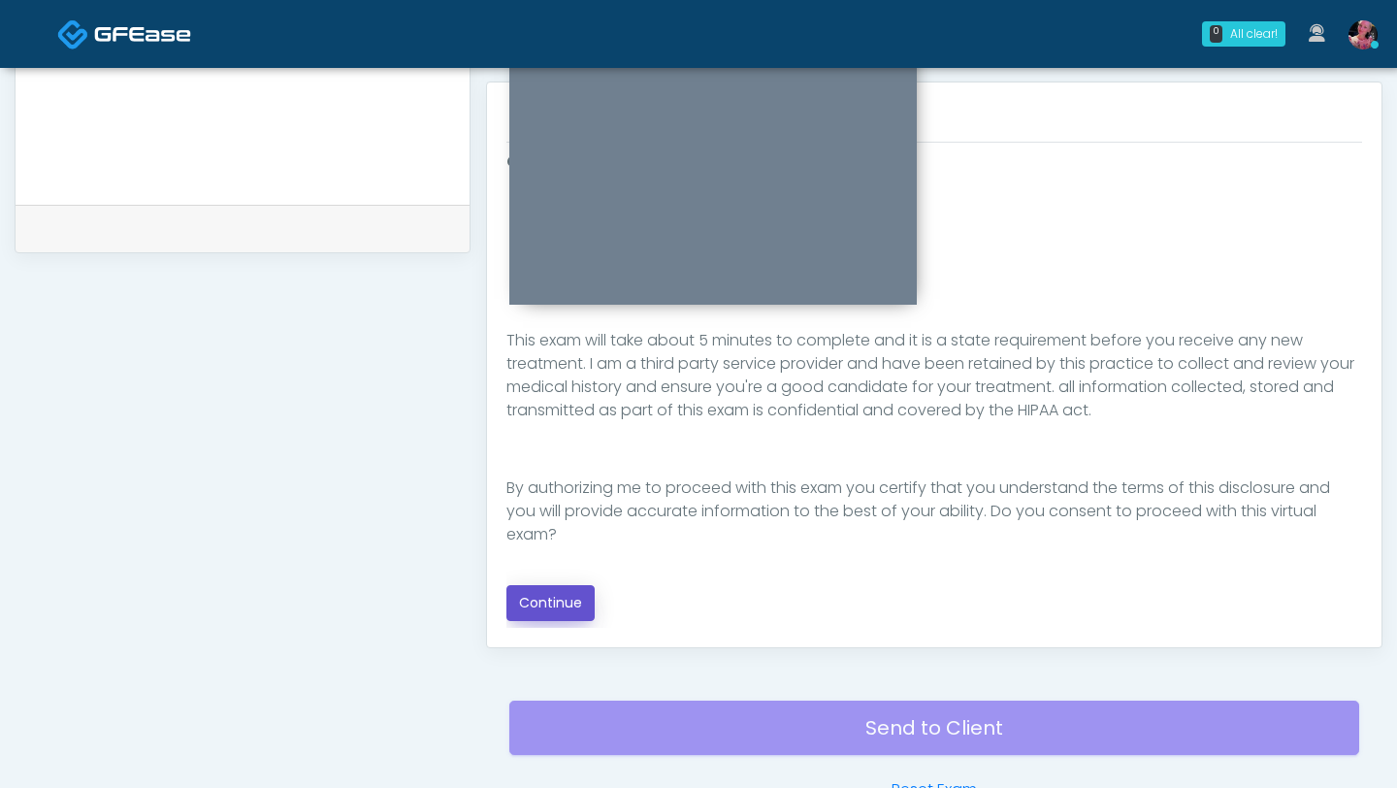
click at [565, 605] on button "Continue" at bounding box center [551, 603] width 88 height 36
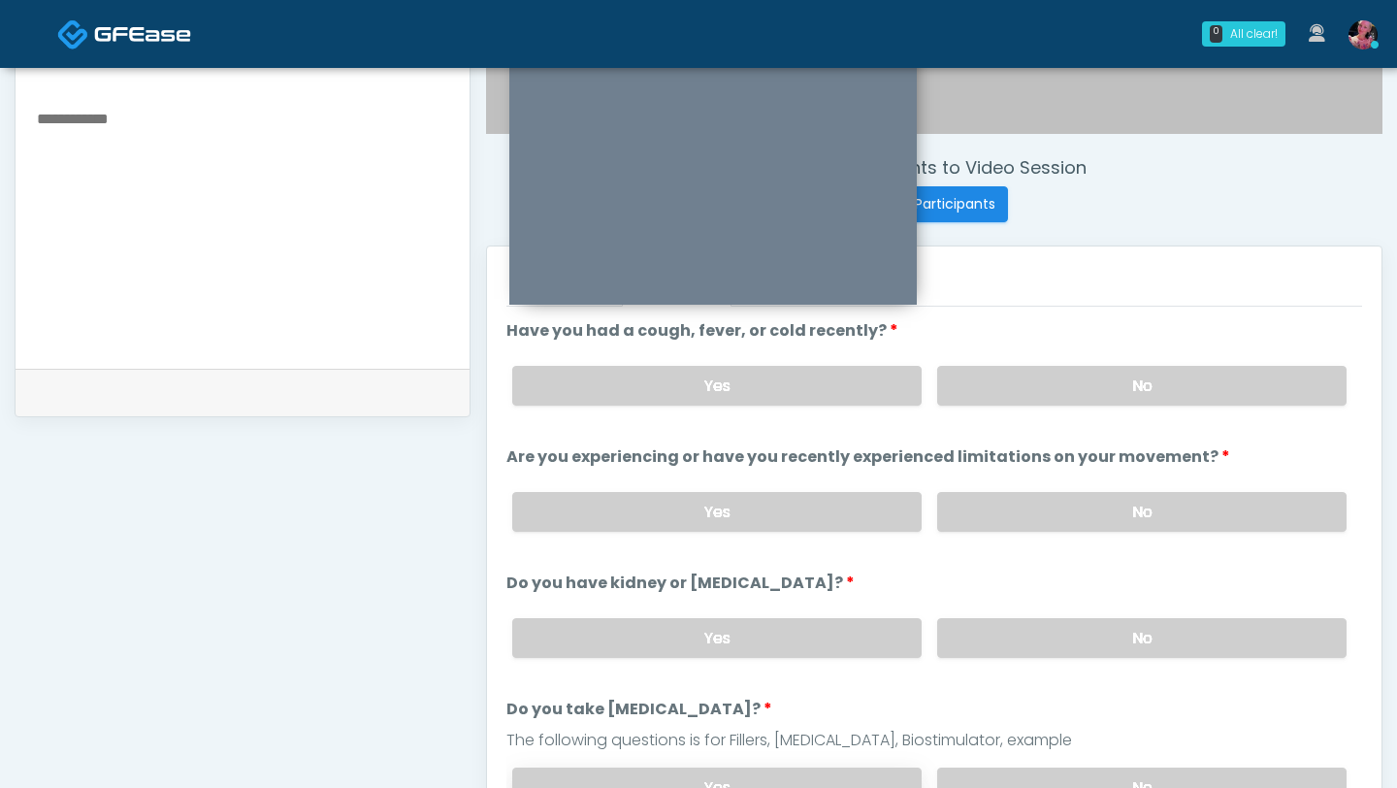
scroll to position [642, 0]
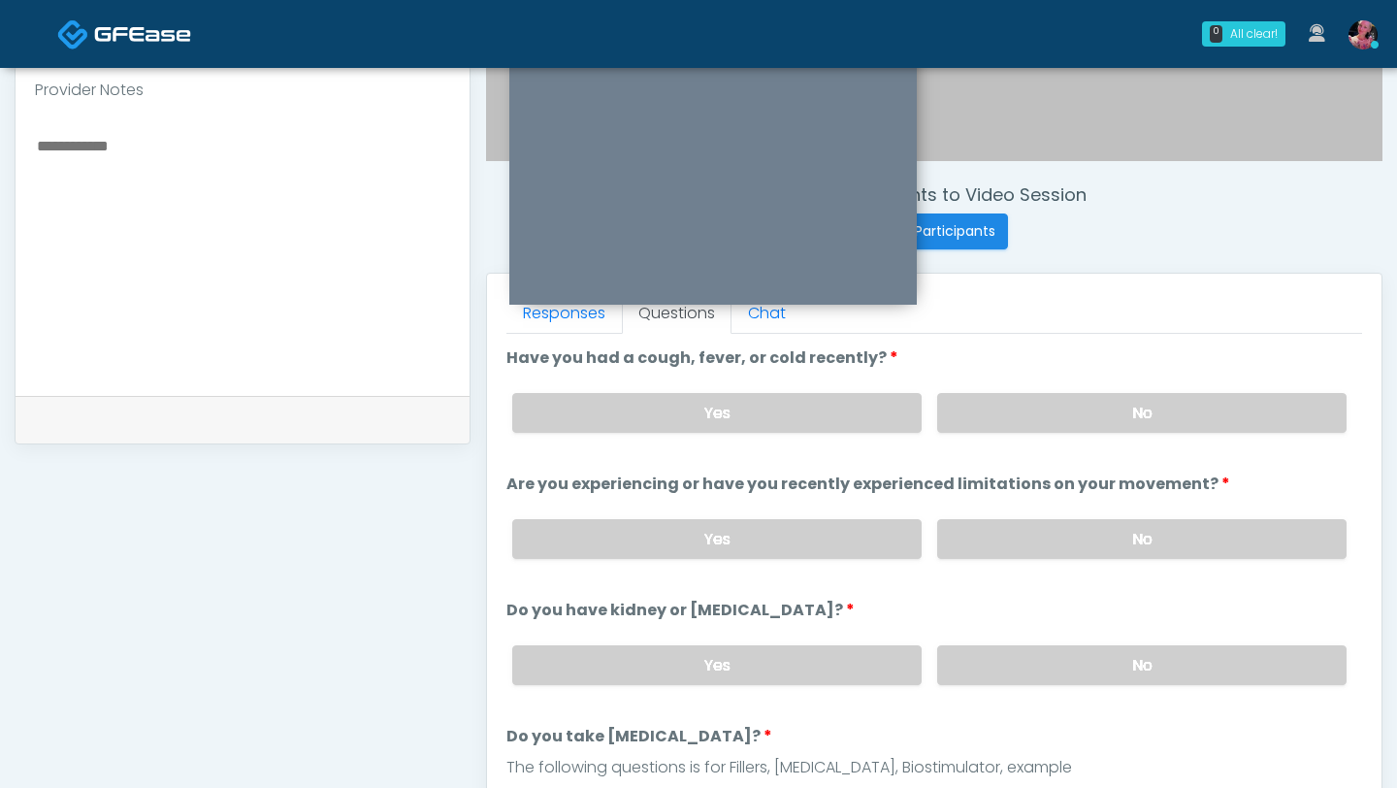
click at [1068, 389] on div "Yes No" at bounding box center [930, 412] width 866 height 71
click at [1054, 434] on div "Yes No" at bounding box center [930, 412] width 866 height 71
click at [1053, 432] on div "Yes No" at bounding box center [930, 412] width 866 height 71
click at [1053, 525] on label "No" at bounding box center [1141, 539] width 409 height 40
click at [1020, 406] on label "No" at bounding box center [1141, 413] width 409 height 40
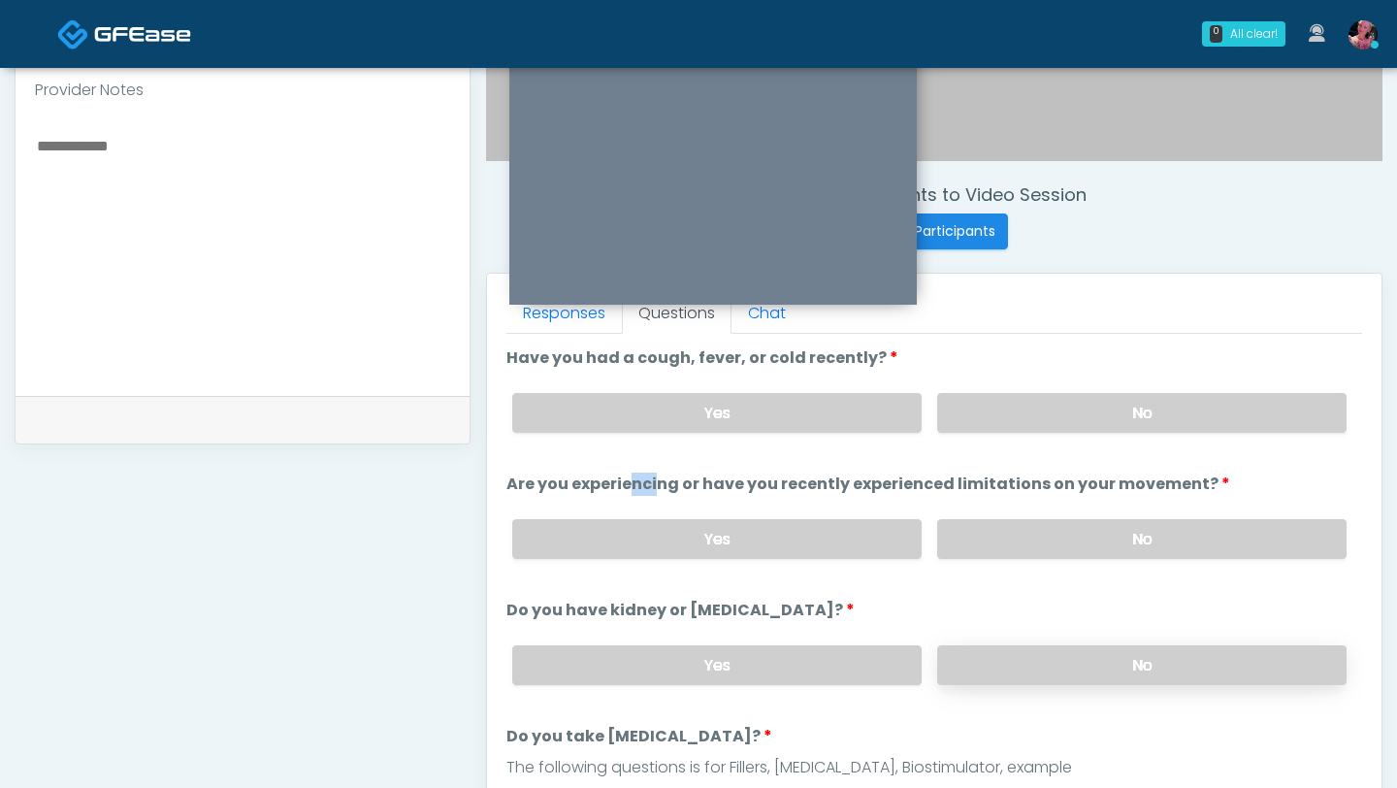
click at [1060, 665] on label "No" at bounding box center [1141, 665] width 409 height 40
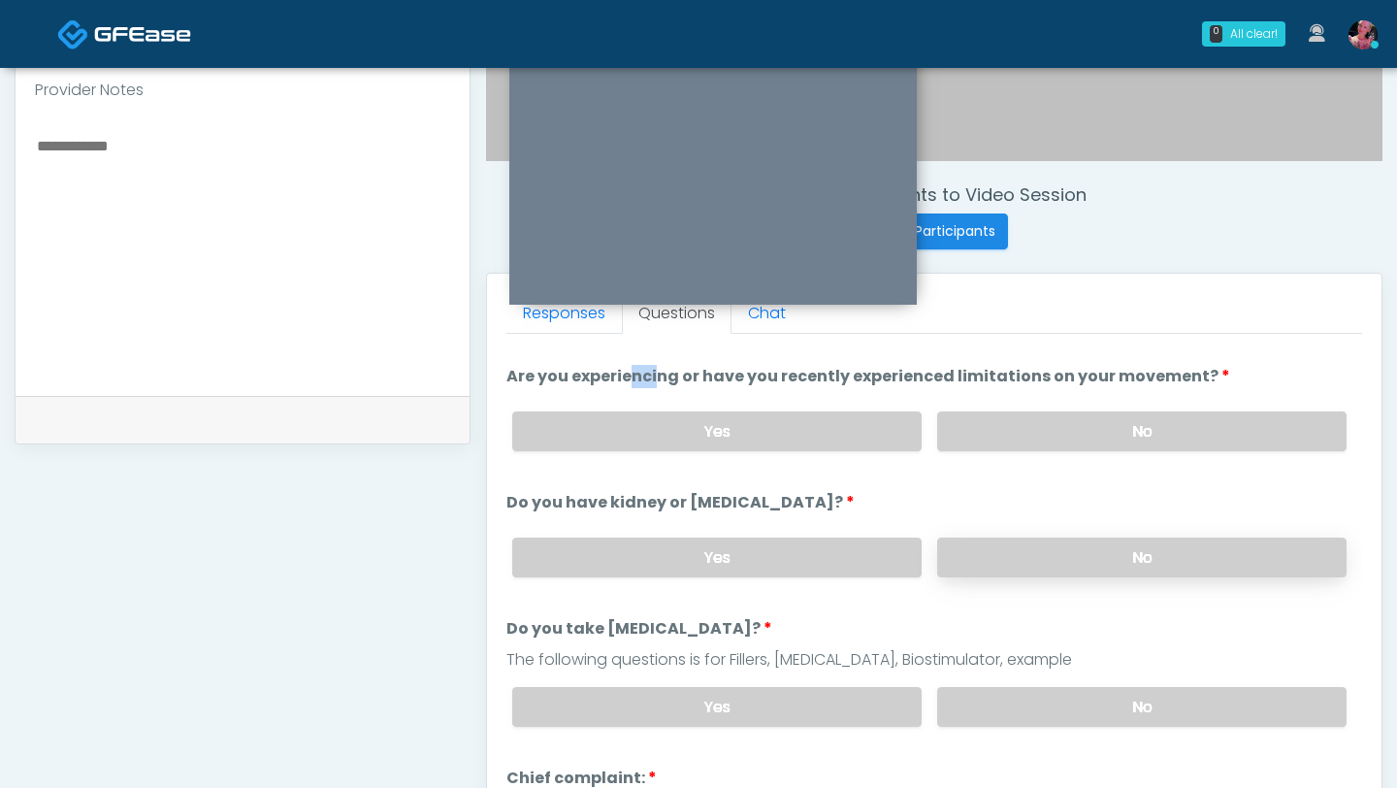
scroll to position [126, 0]
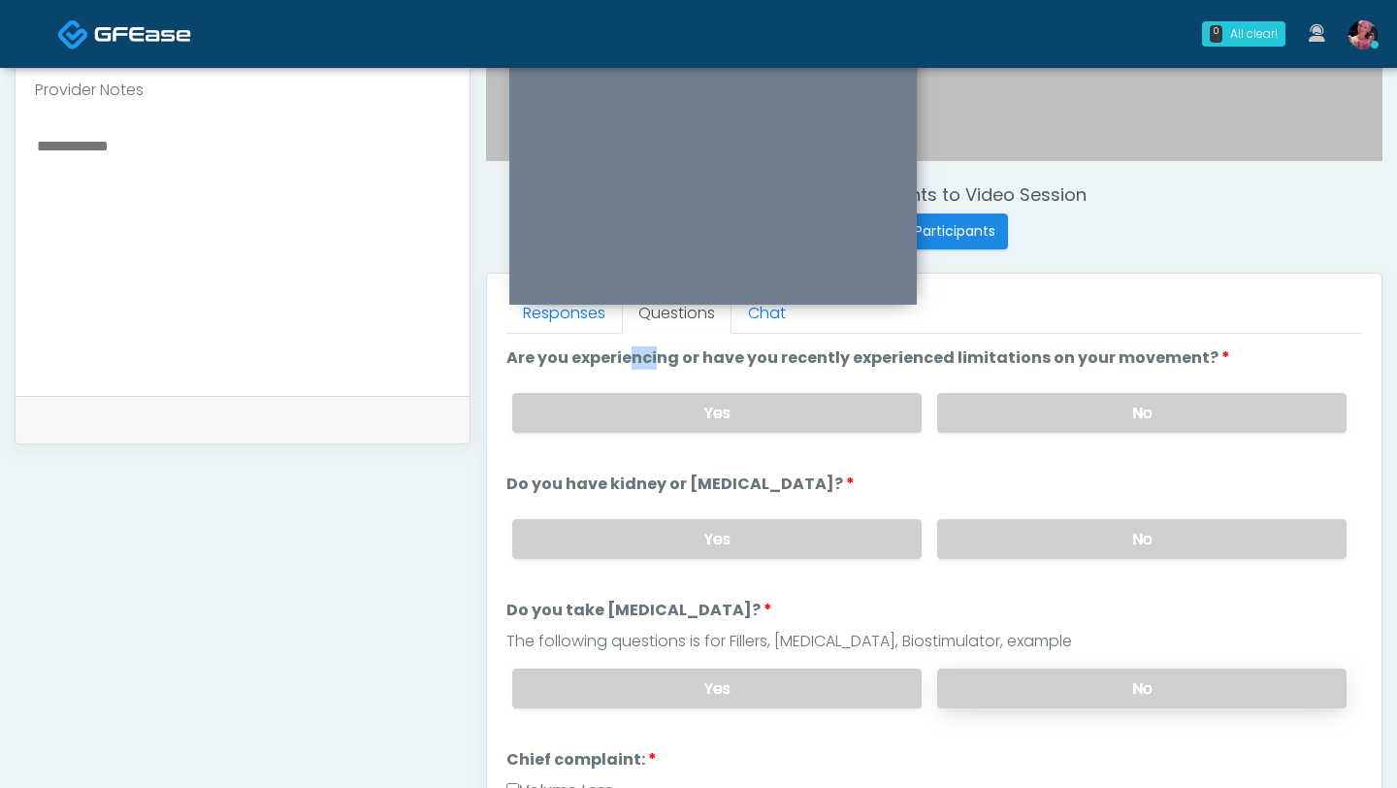
click at [1051, 671] on label "No" at bounding box center [1141, 689] width 409 height 40
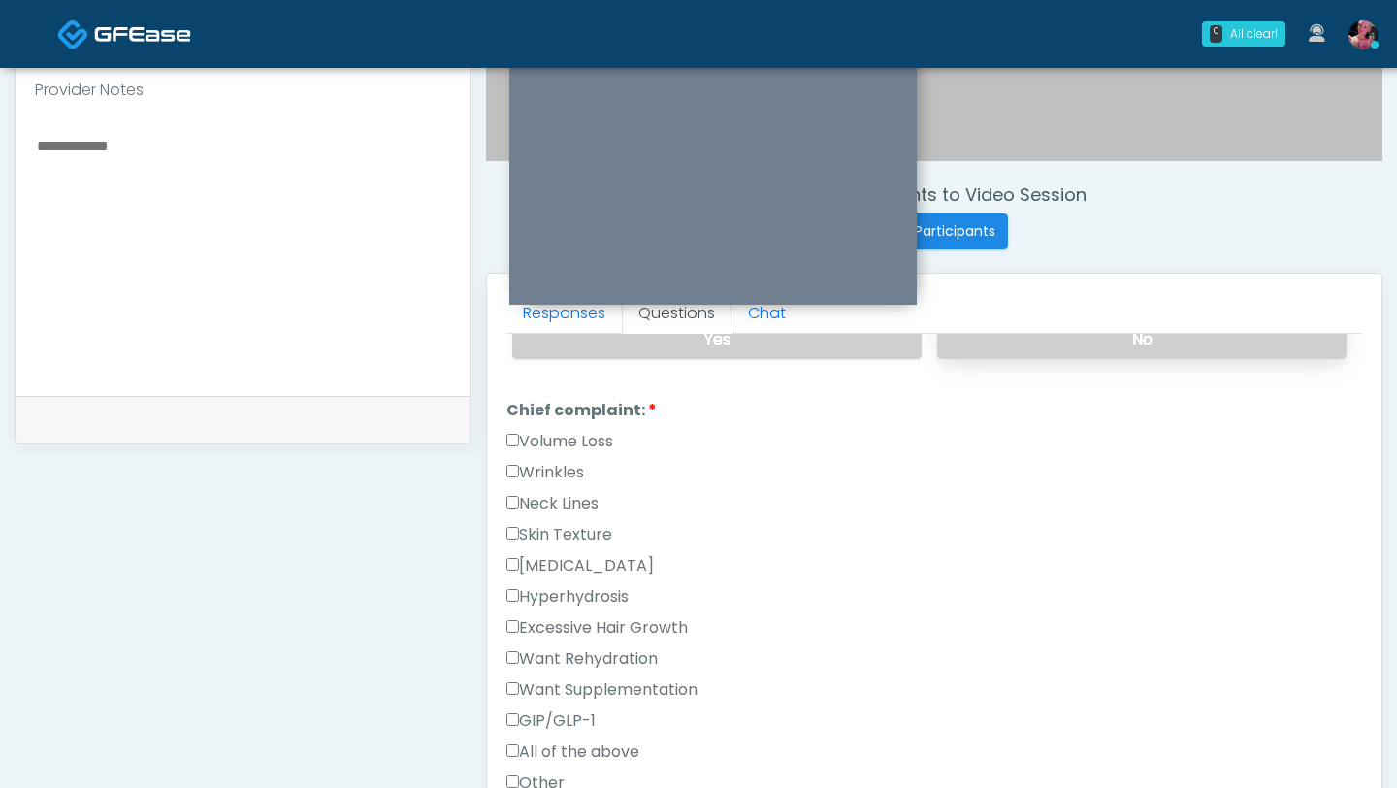
scroll to position [494, 0]
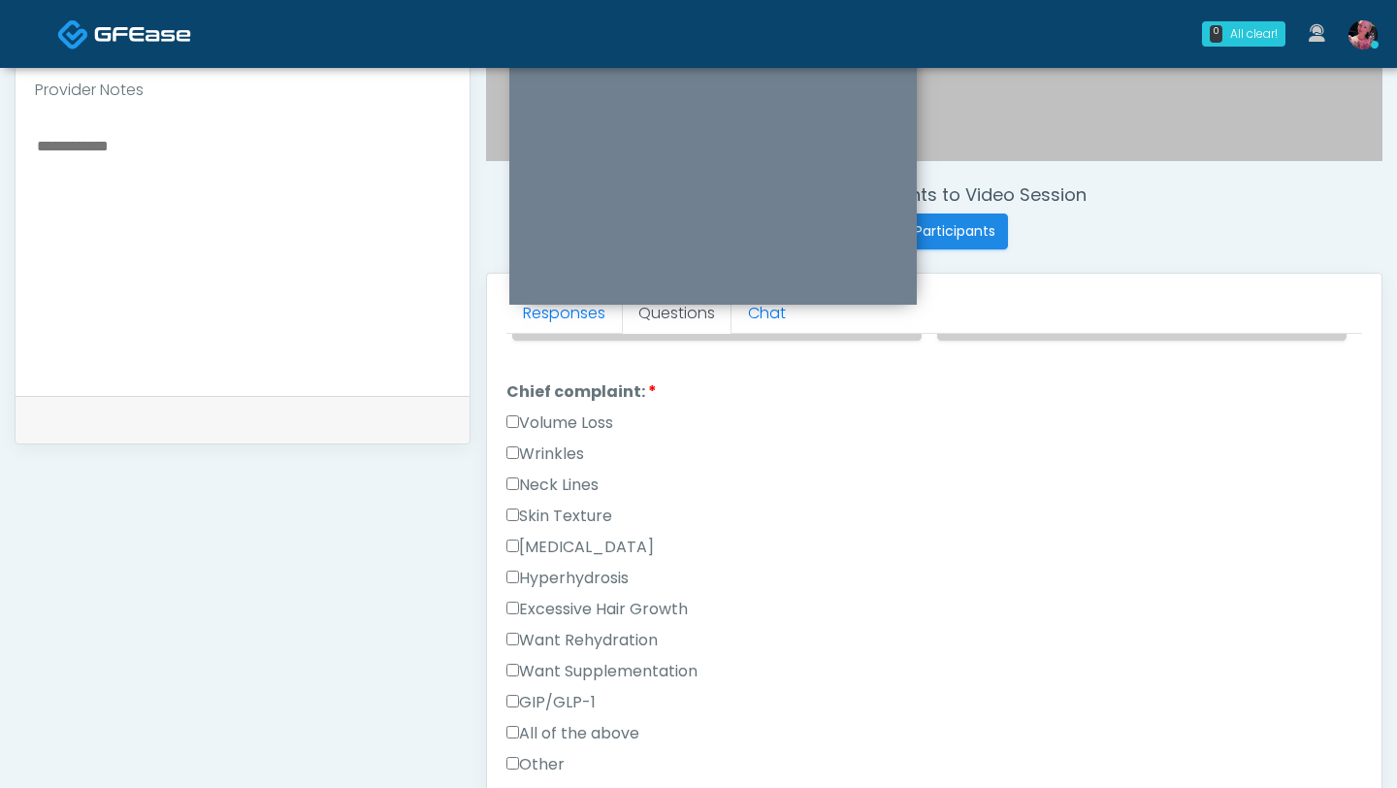
click at [558, 443] on label "Wrinkles" at bounding box center [546, 453] width 78 height 23
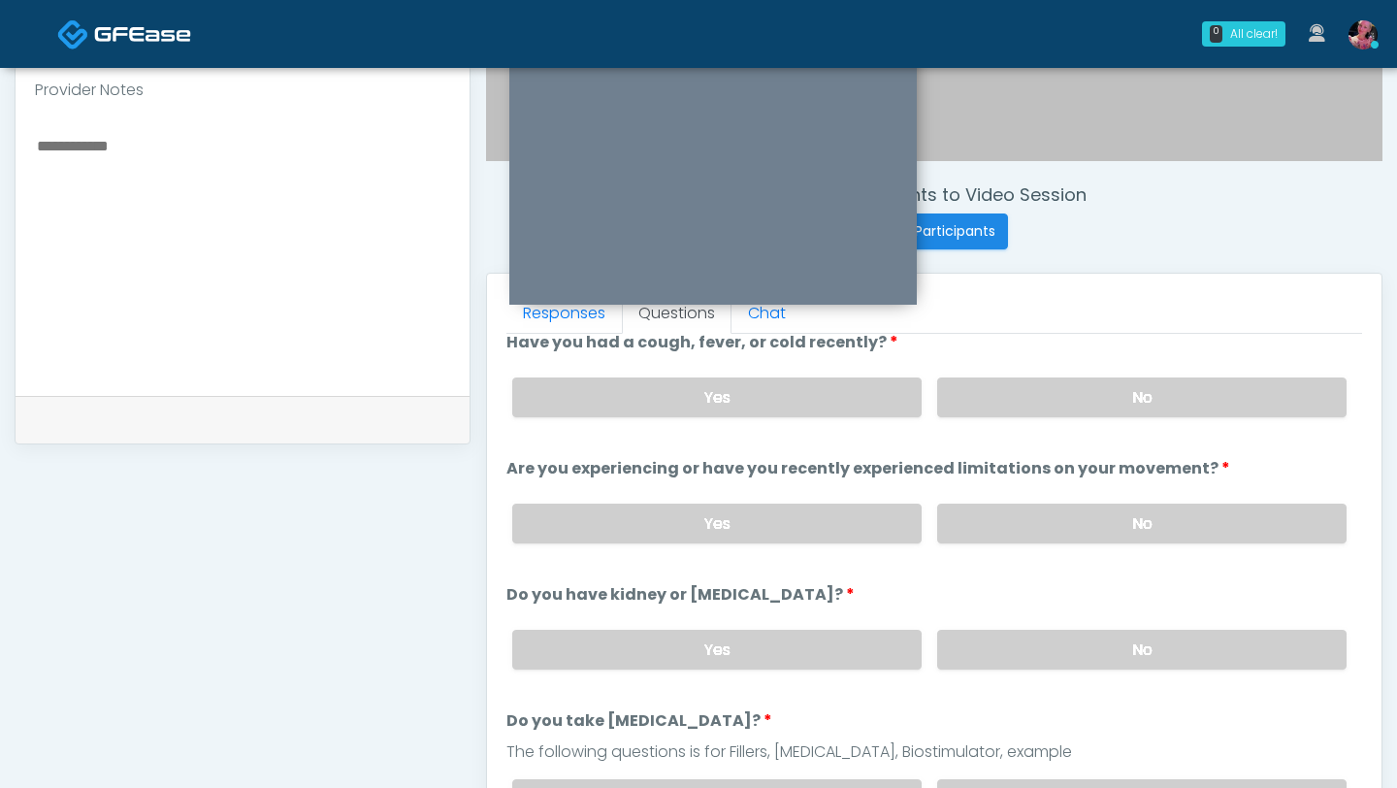
scroll to position [0, 0]
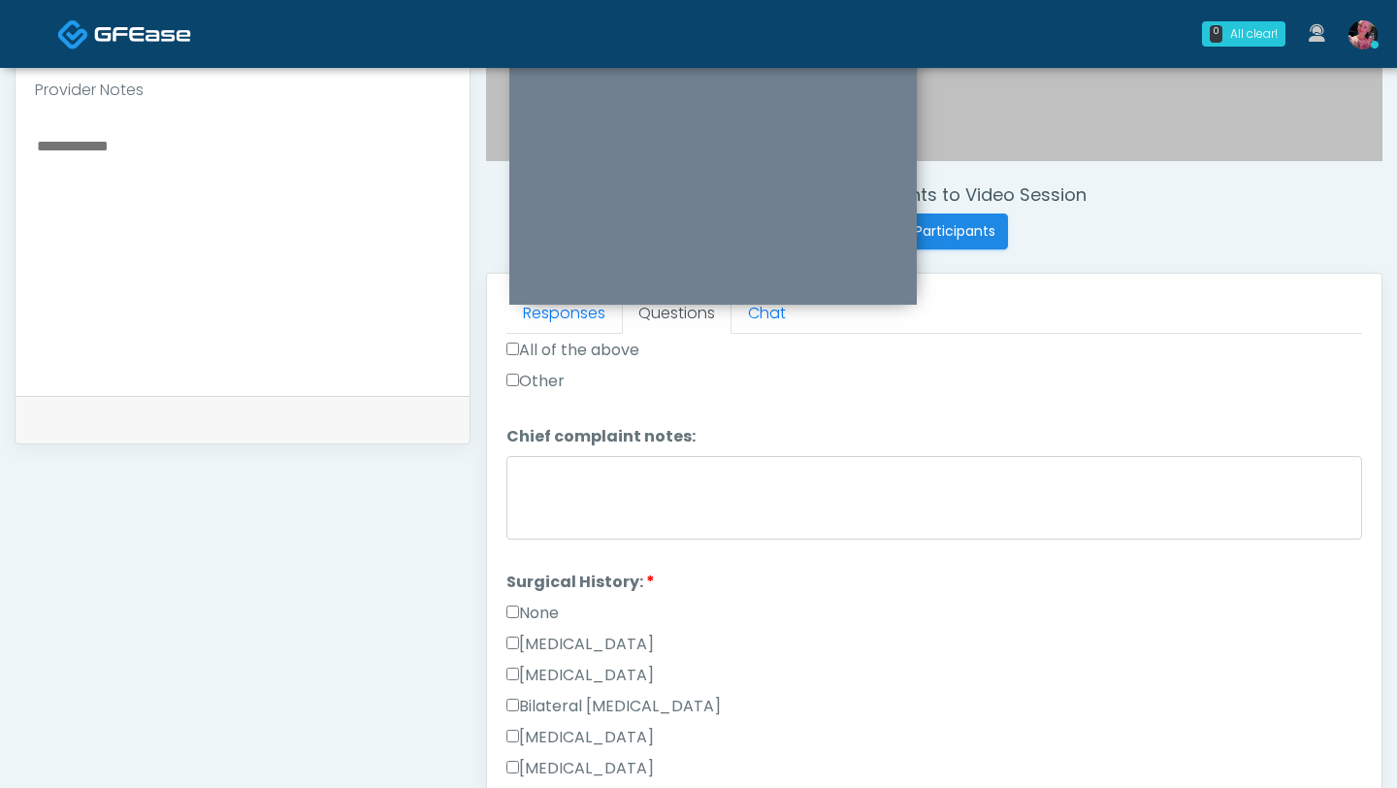
click at [551, 605] on label "None" at bounding box center [533, 613] width 52 height 23
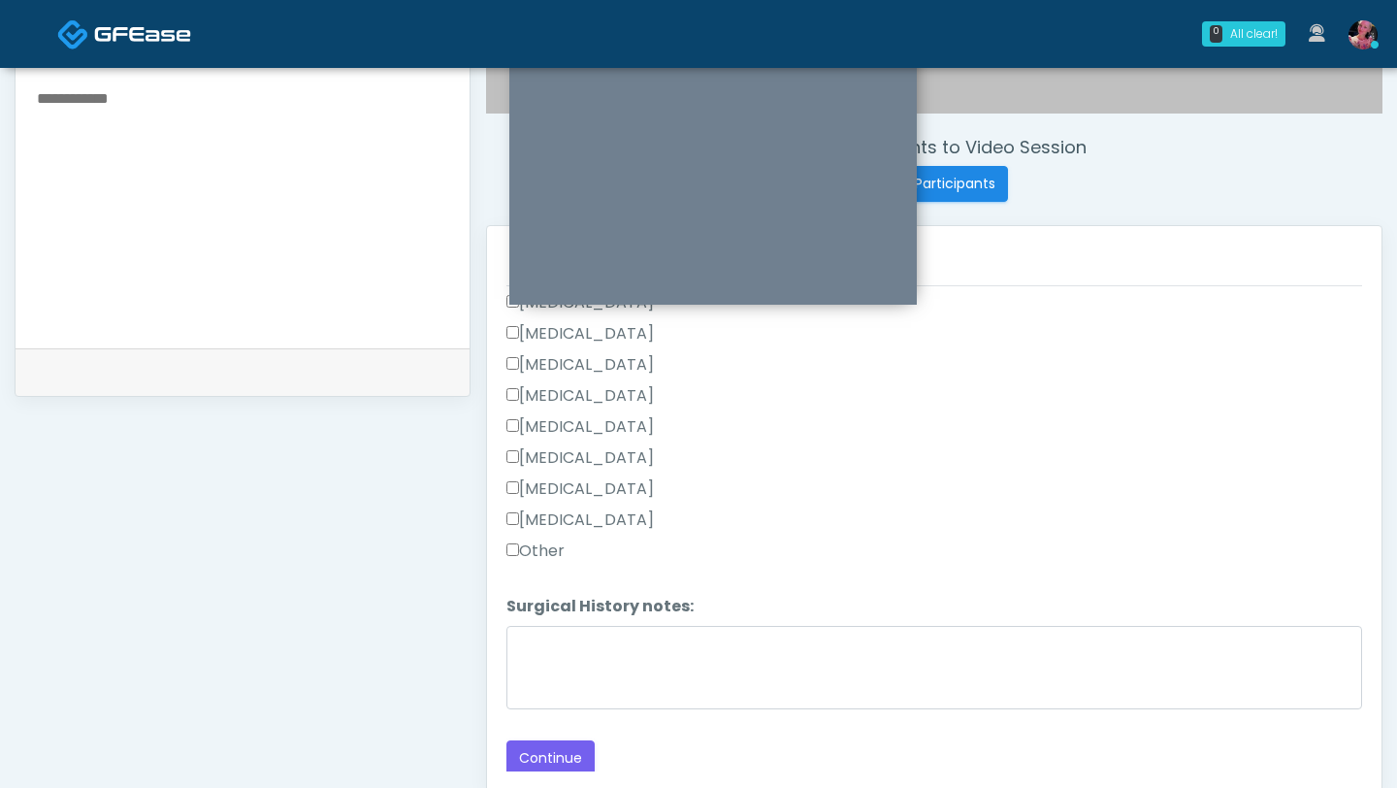
scroll to position [694, 0]
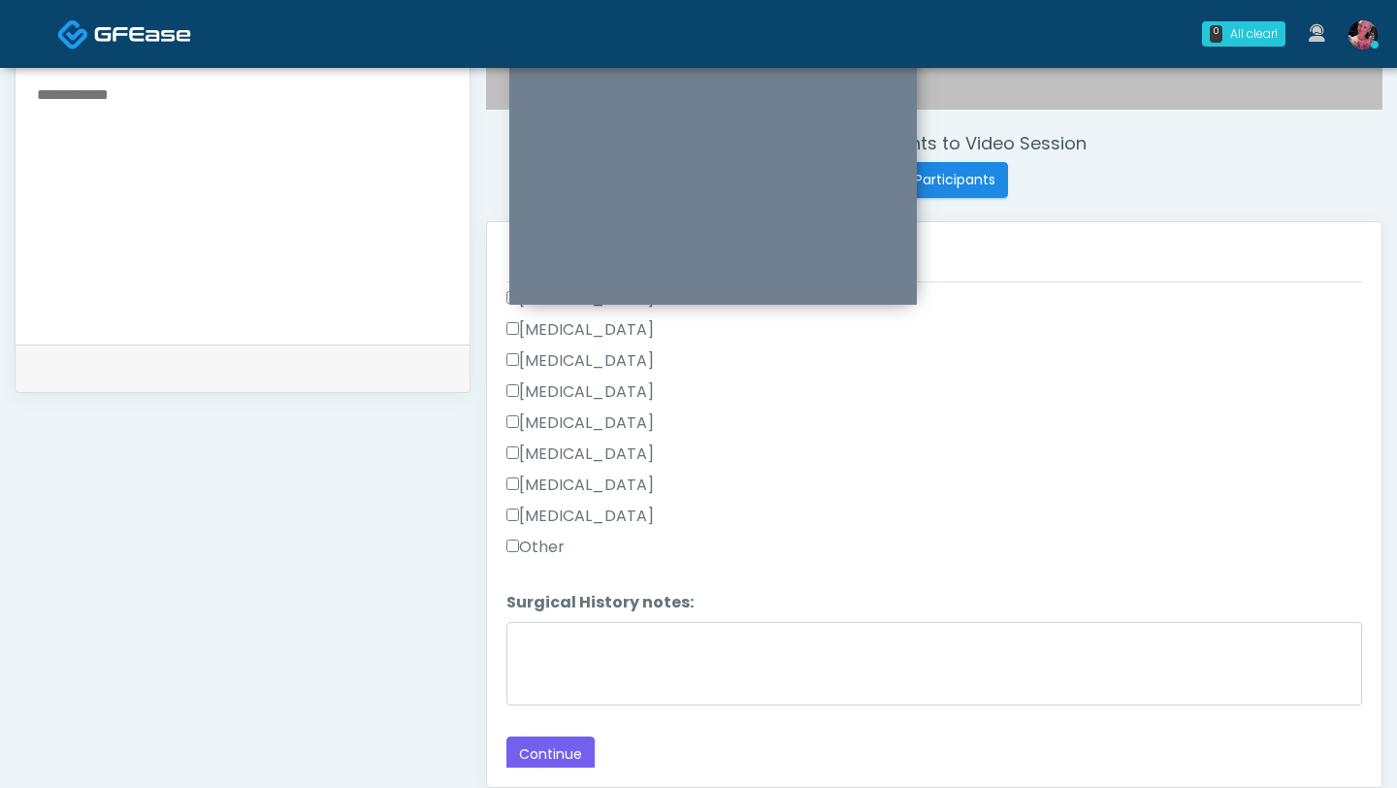
click at [529, 671] on div "Responses Questions Chat Good Faith Exam Script Good Faith Exam Script INTRODUC…" at bounding box center [934, 504] width 895 height 565
click at [532, 671] on button "Continue" at bounding box center [551, 754] width 88 height 36
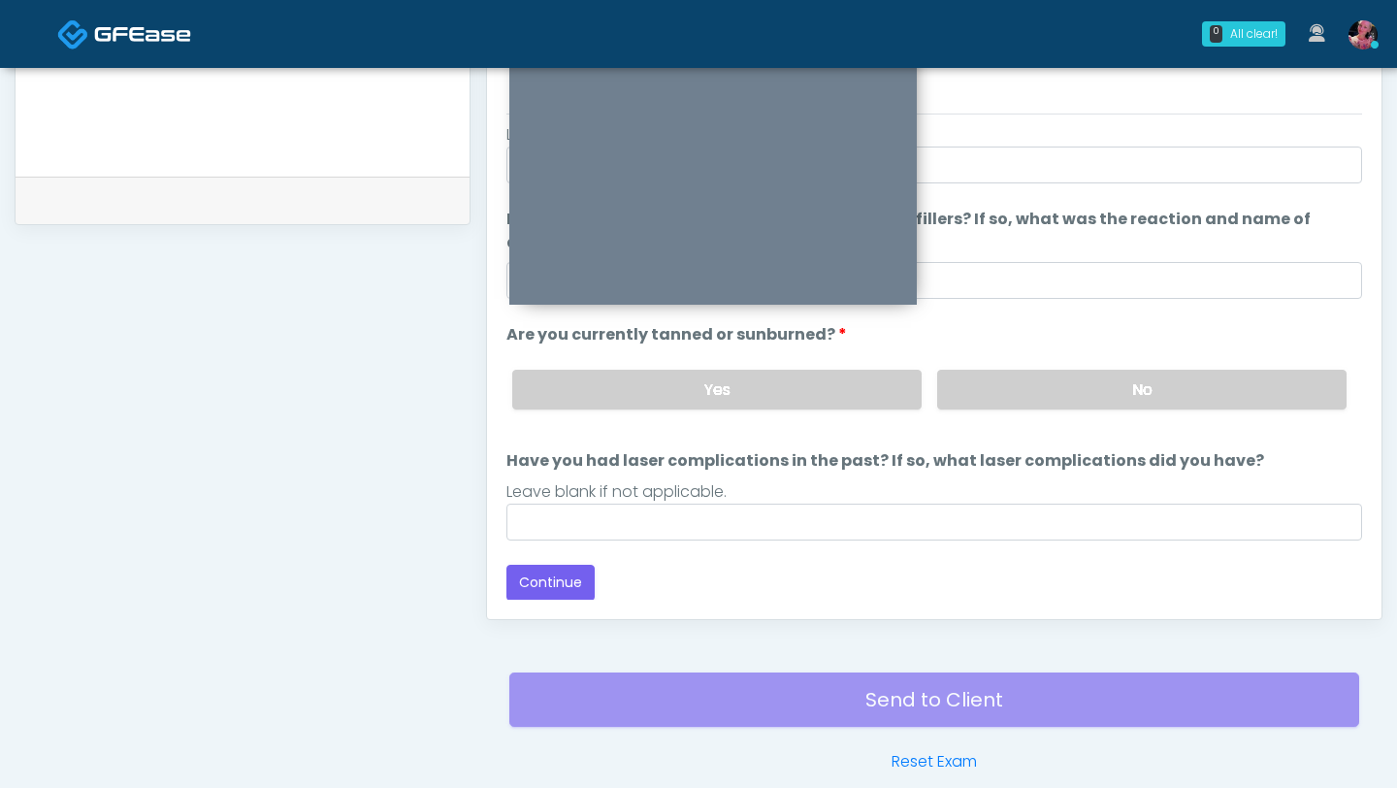
scroll to position [0, 0]
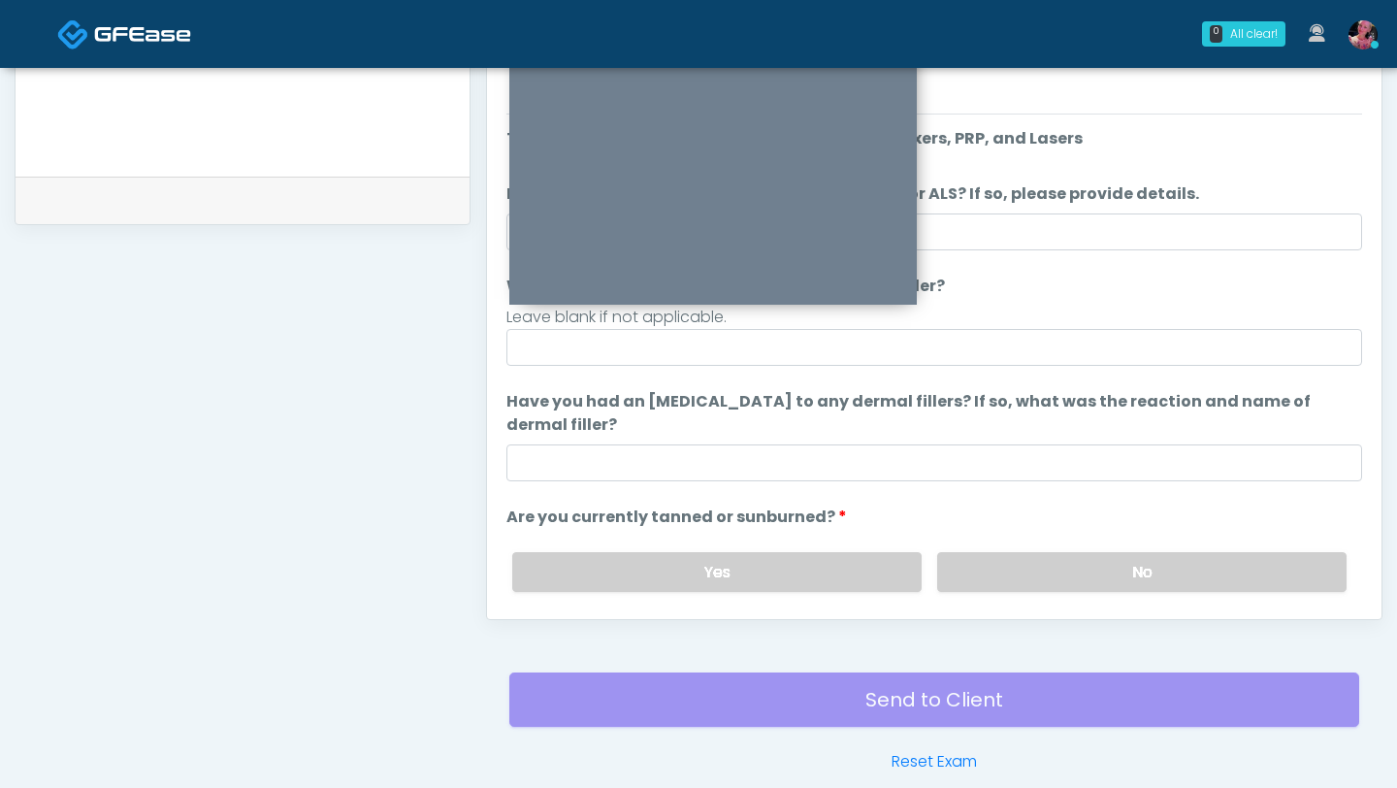
click at [1189, 592] on div "Yes No" at bounding box center [930, 572] width 866 height 71
click at [1159, 562] on label "No" at bounding box center [1141, 572] width 409 height 40
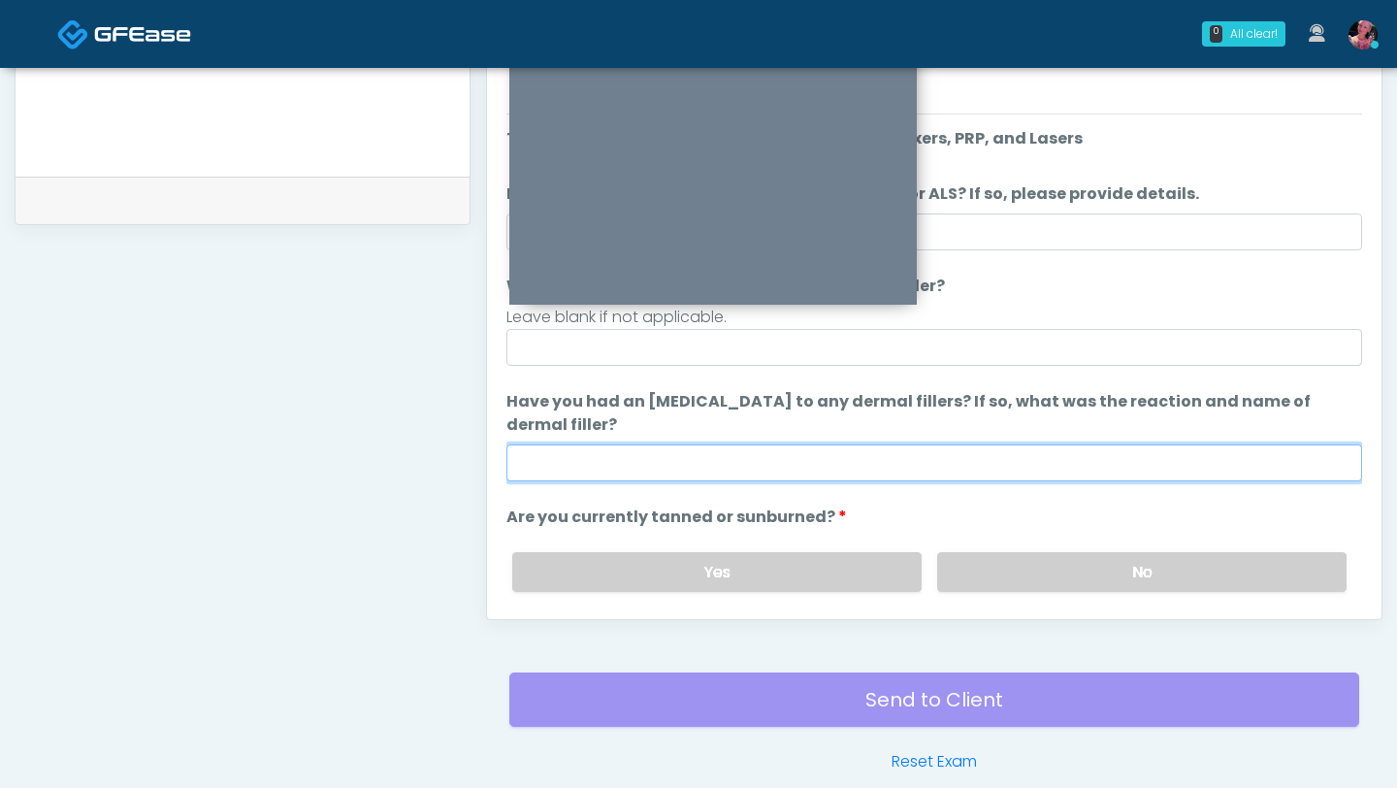
click at [841, 457] on input "Have you had an [MEDICAL_DATA] to any dermal fillers? If so, what was the react…" at bounding box center [935, 462] width 856 height 37
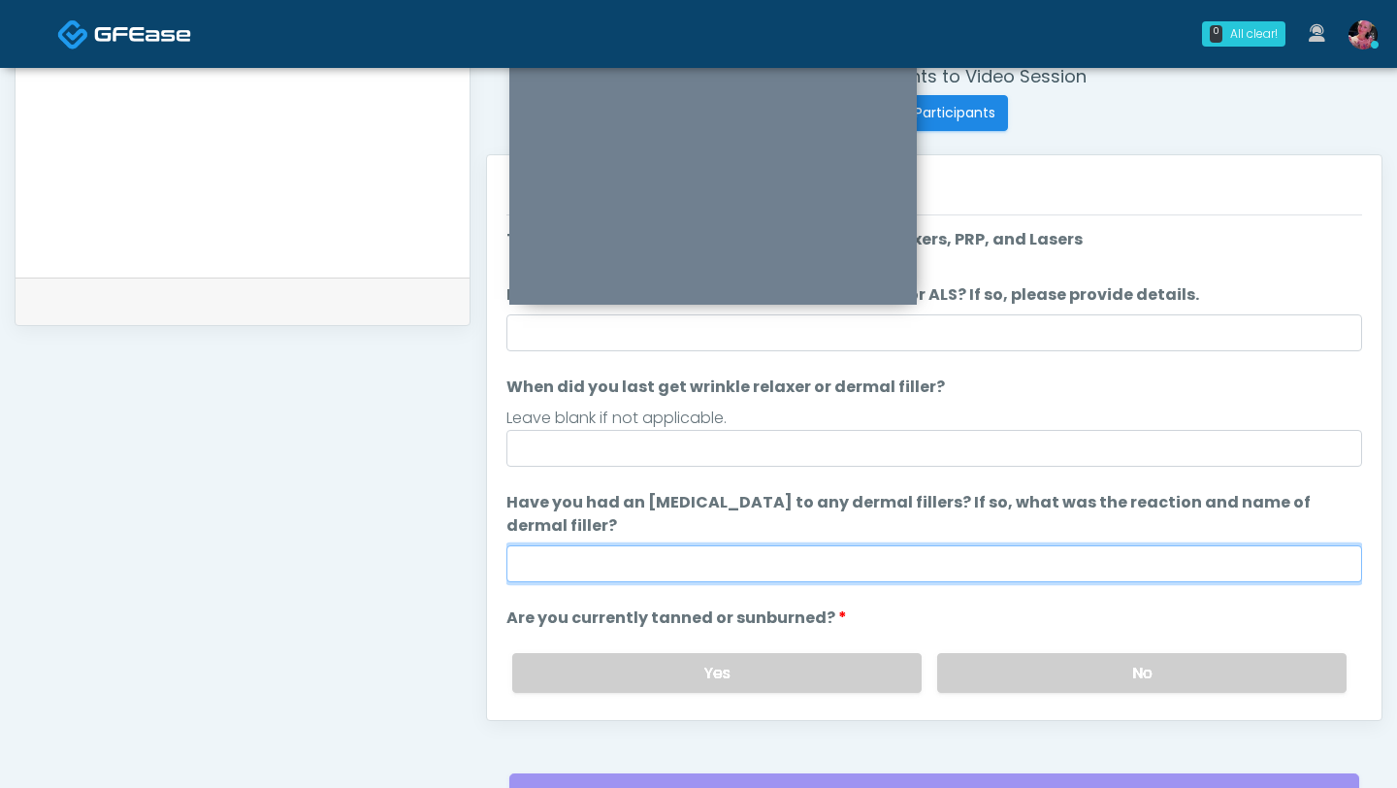
scroll to position [734, 0]
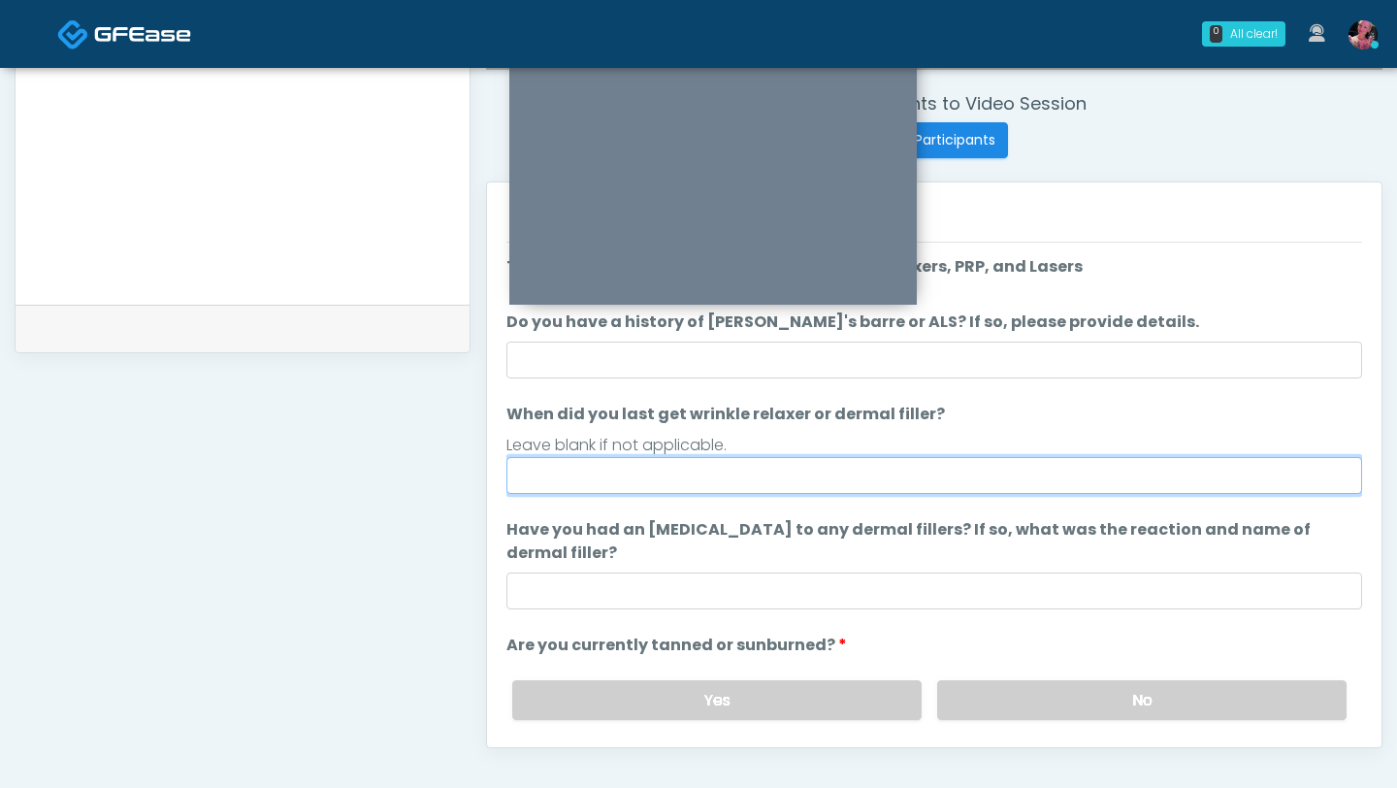
click at [818, 459] on input "When did you last get wrinkle relaxer or dermal filler?" at bounding box center [935, 475] width 856 height 37
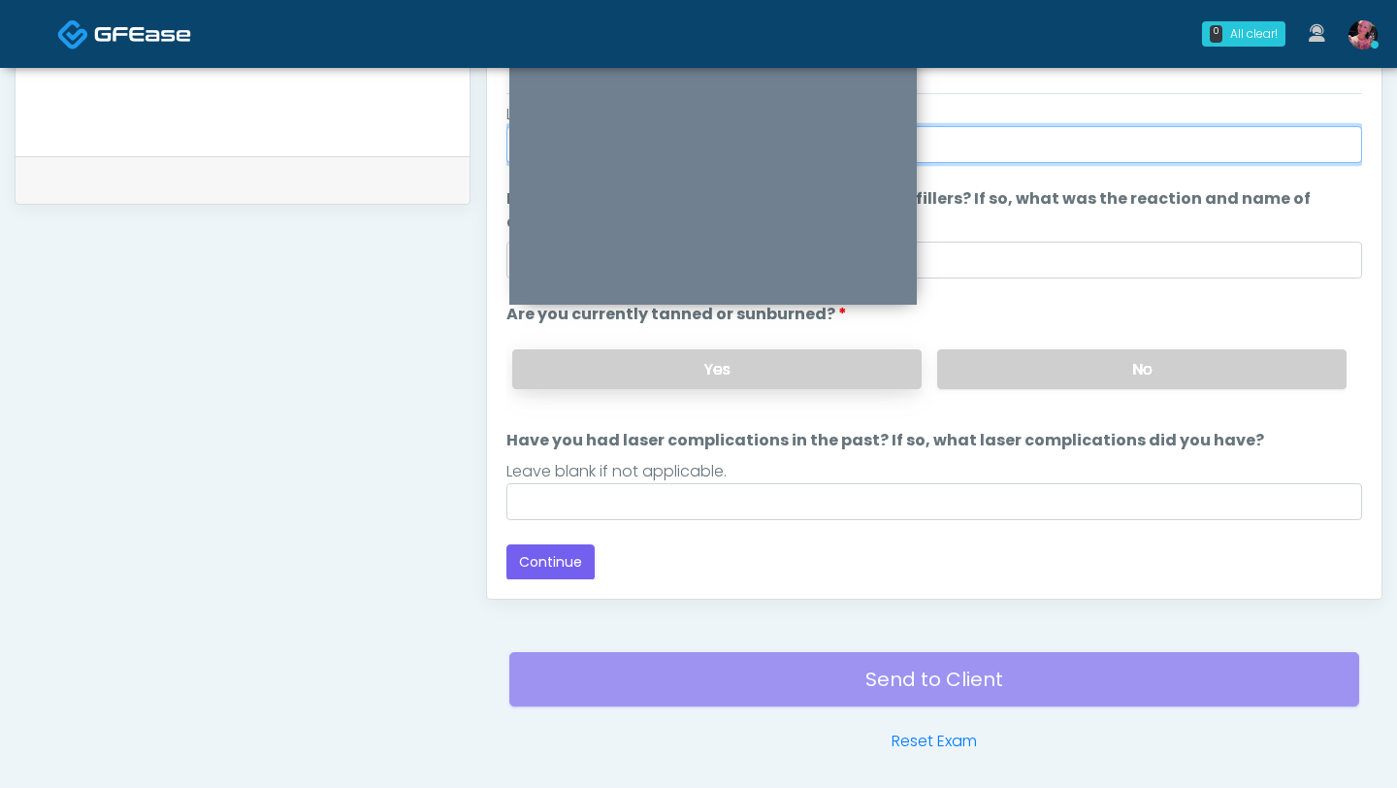
scroll to position [954, 0]
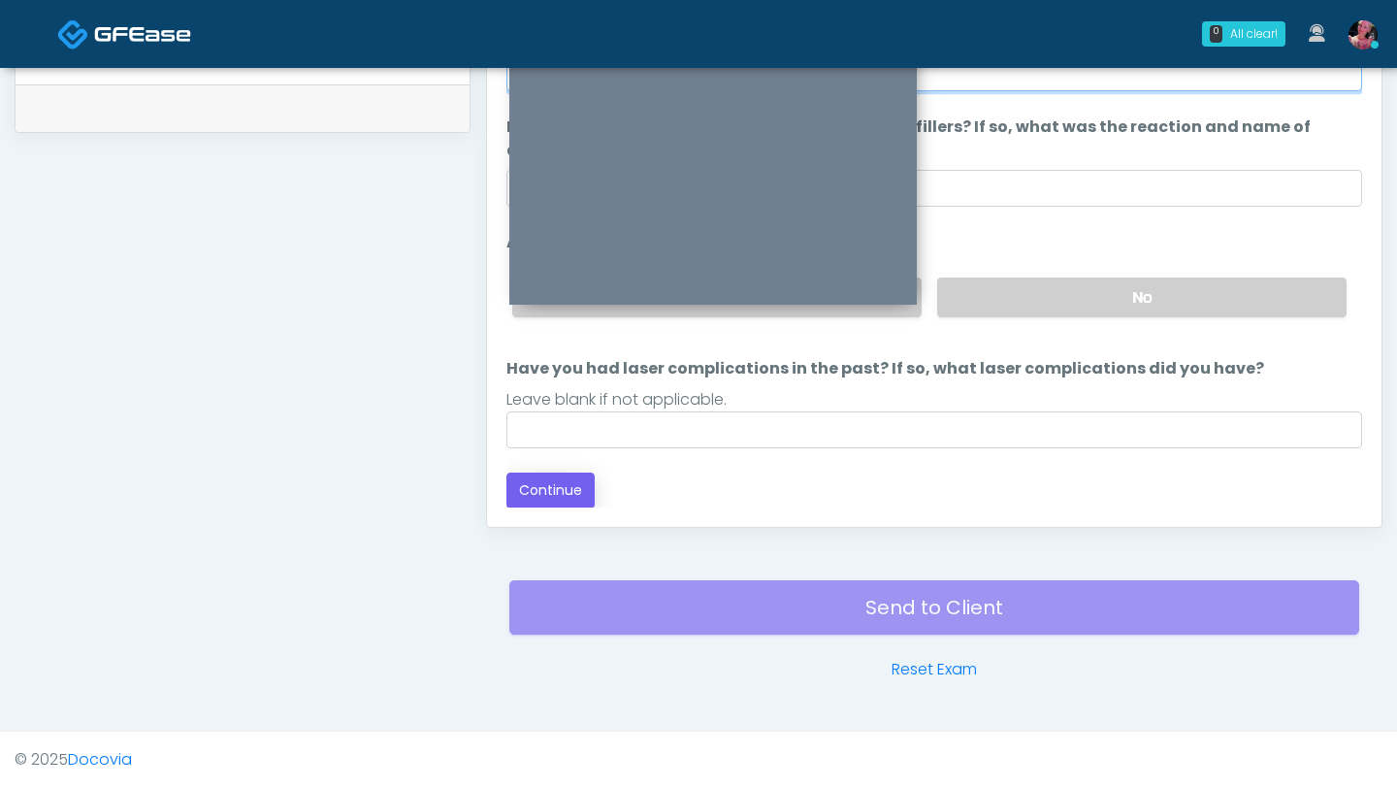
type input "**********"
click at [568, 488] on button "Continue" at bounding box center [551, 491] width 88 height 36
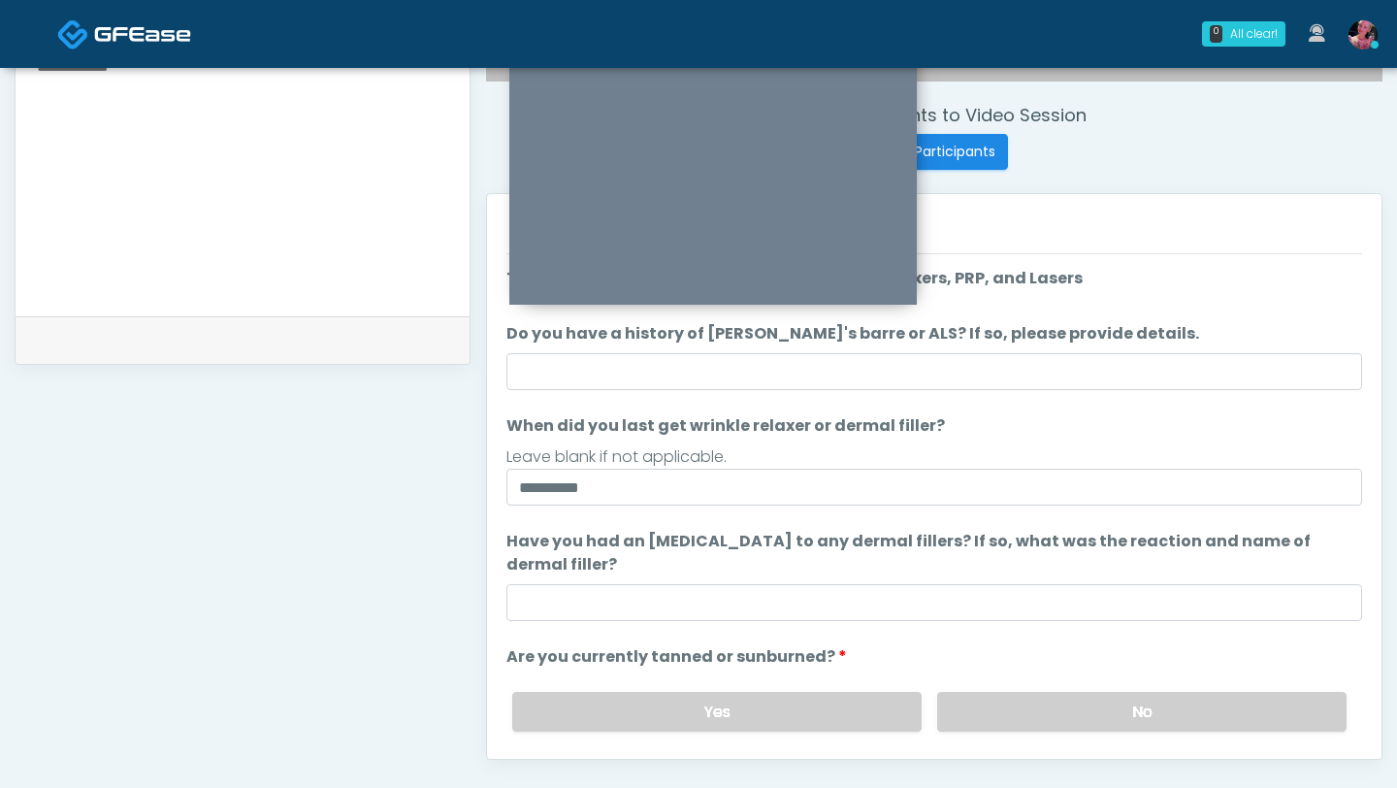
scroll to position [0, 0]
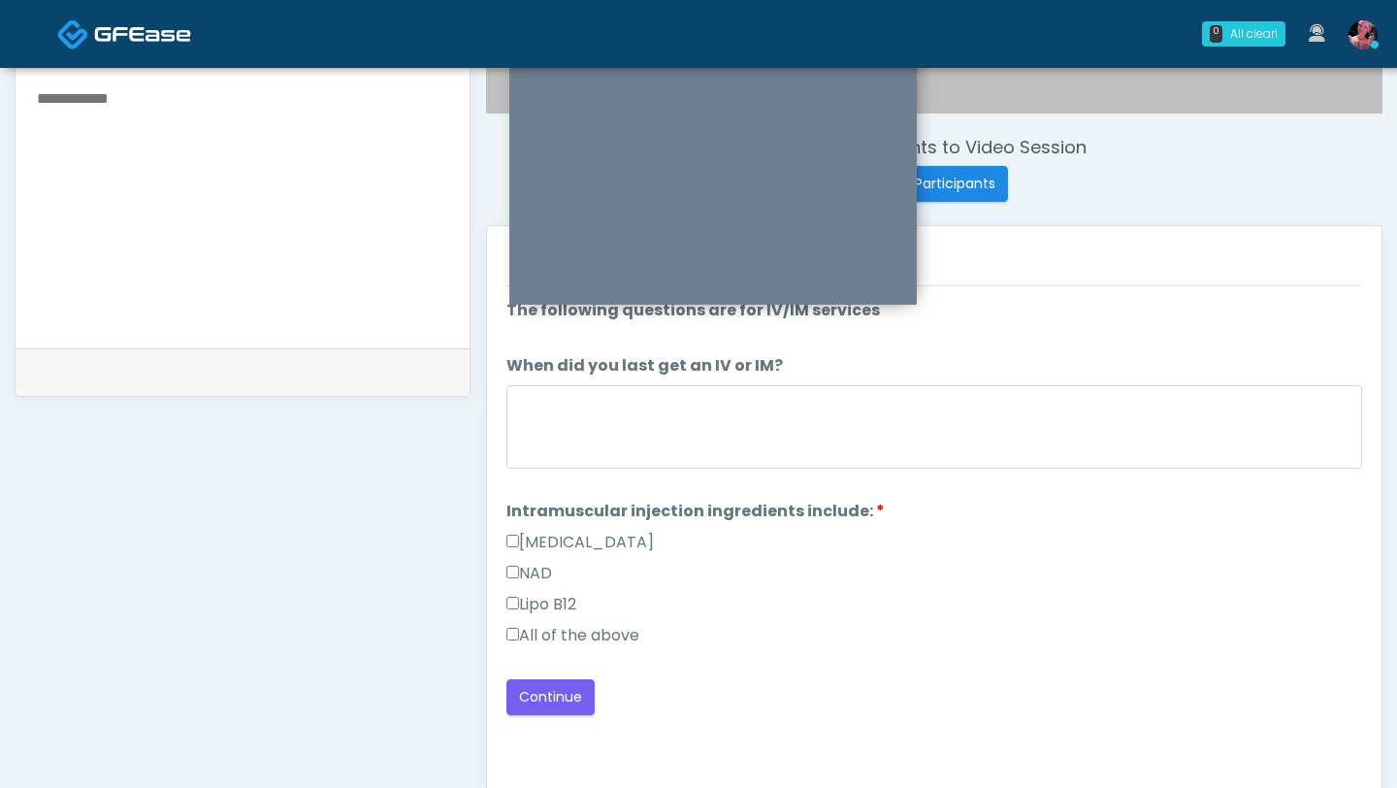
click at [598, 630] on label "All of the above" at bounding box center [573, 635] width 133 height 23
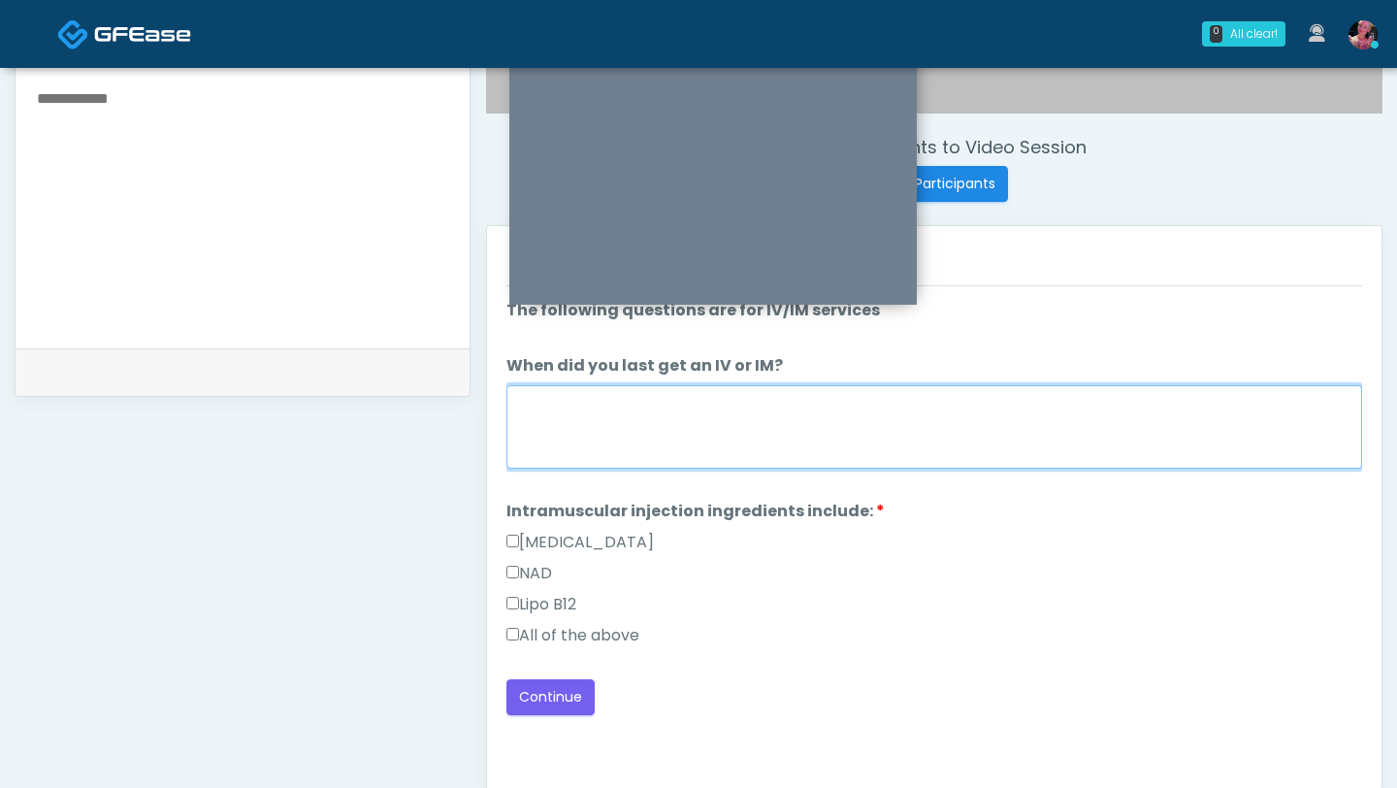
click at [658, 403] on textarea "When did you last get an IV or IM?" at bounding box center [935, 426] width 856 height 83
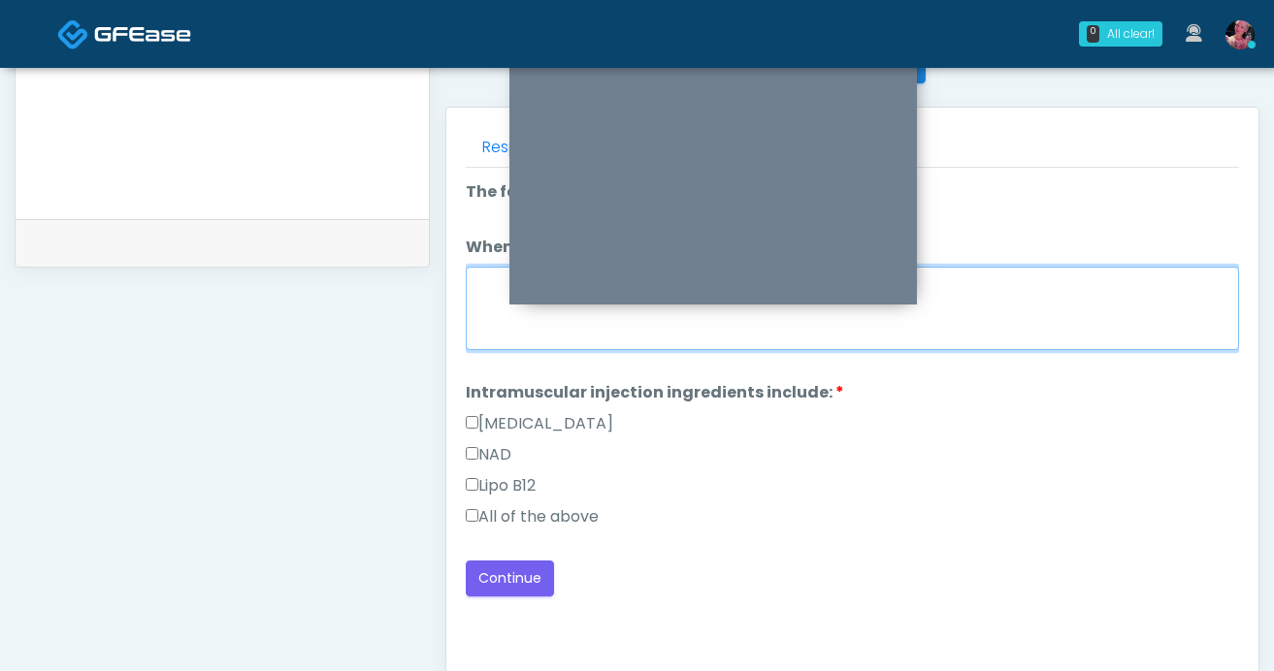
scroll to position [792, 0]
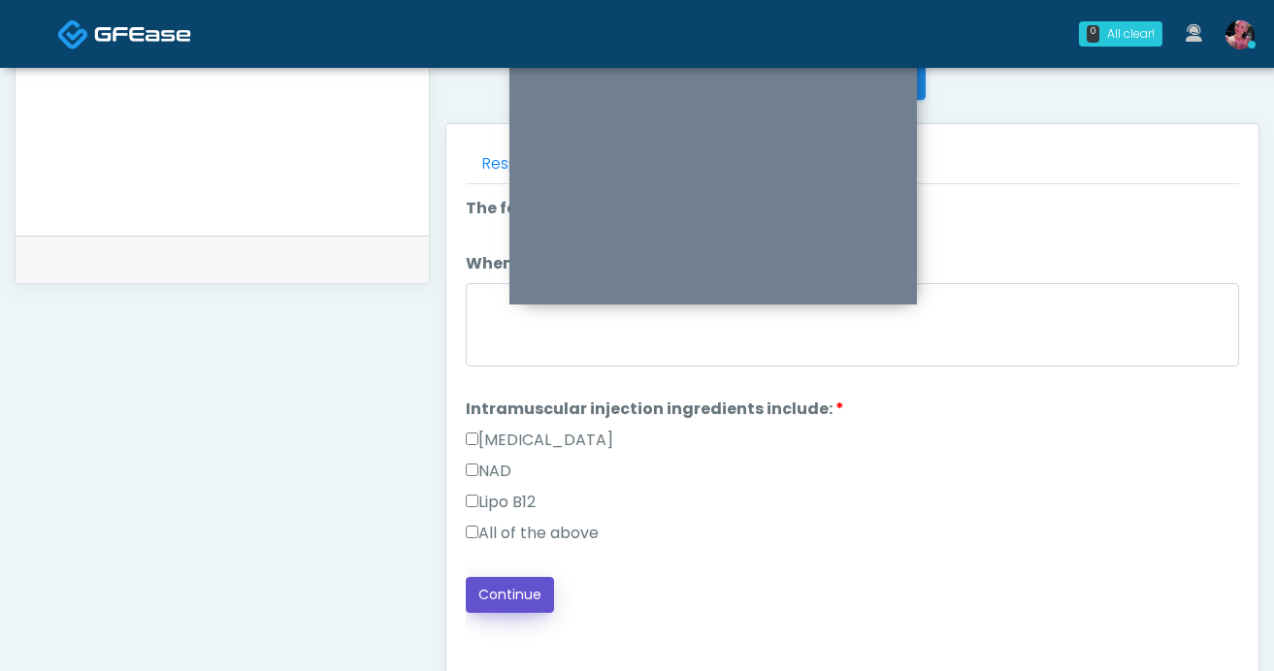
click at [517, 592] on button "Continue" at bounding box center [510, 595] width 88 height 36
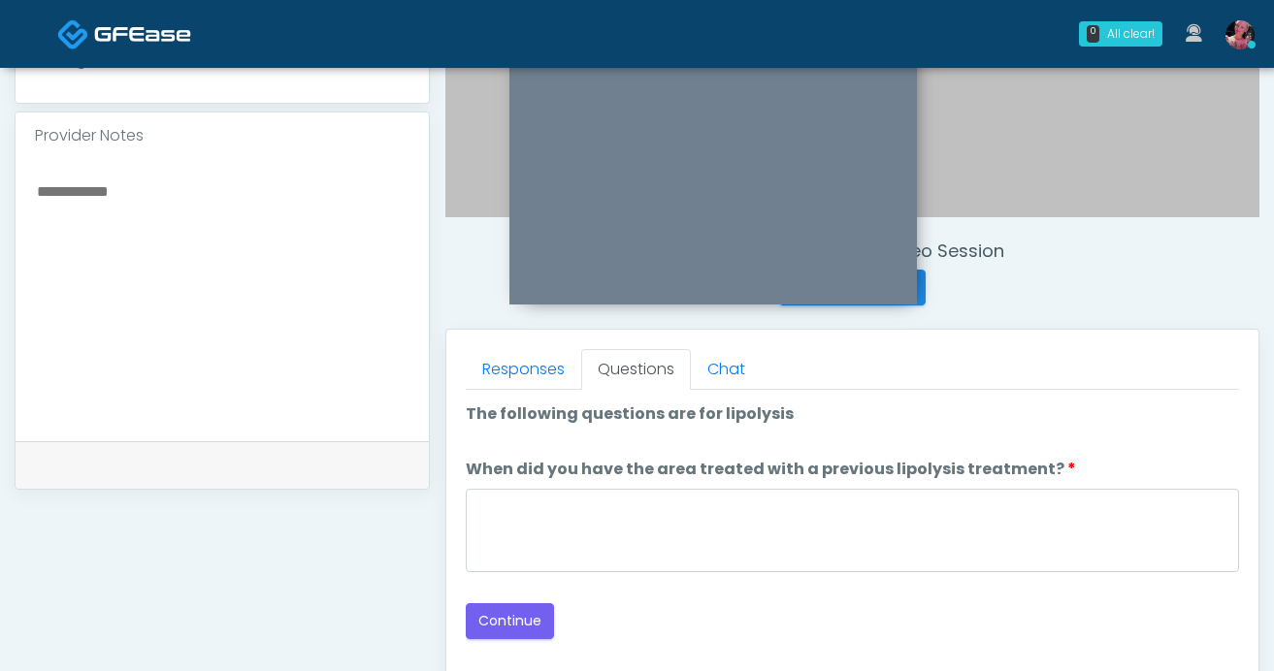
scroll to position [656, 0]
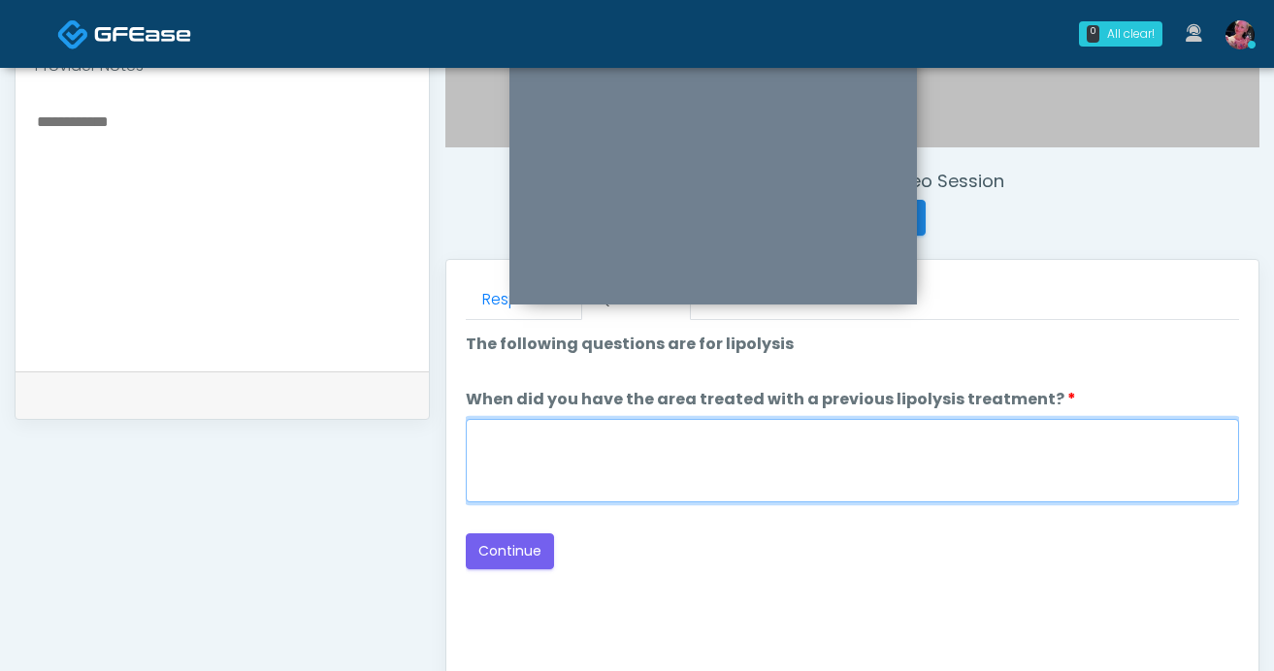
click at [867, 469] on textarea "When did you have the area treated with a previous lipolysis treatment?" at bounding box center [852, 460] width 773 height 83
type textarea "*****"
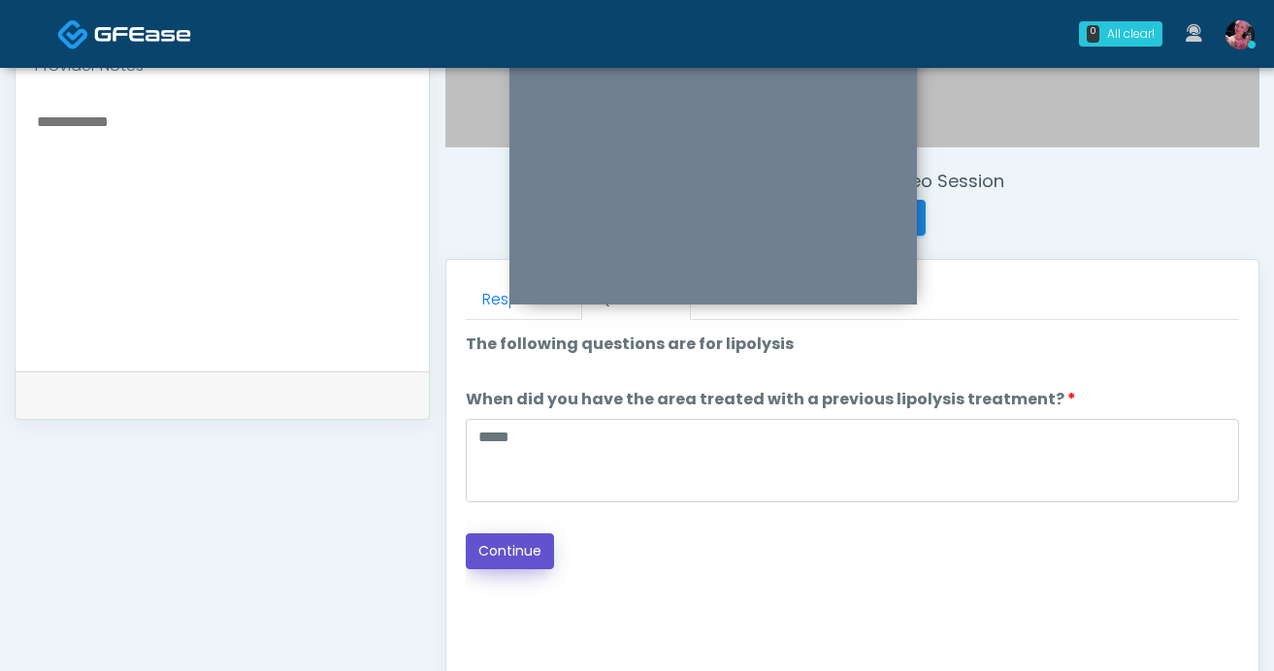
click at [527, 540] on button "Continue" at bounding box center [510, 552] width 88 height 36
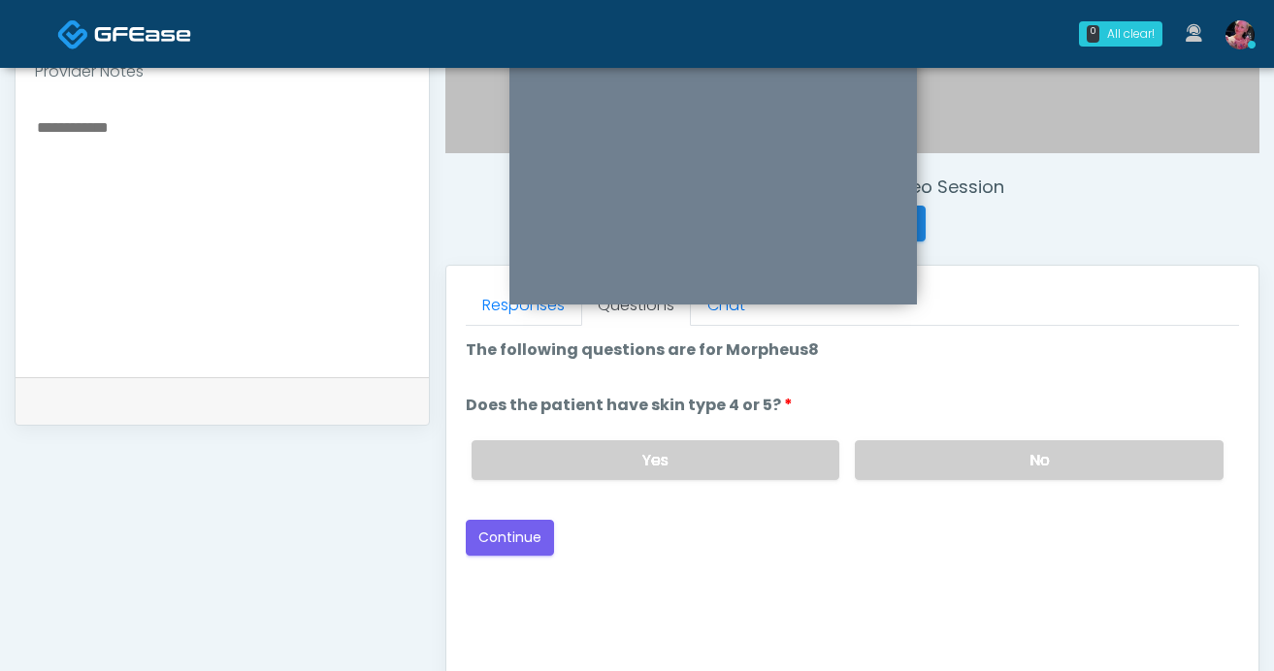
scroll to position [643, 0]
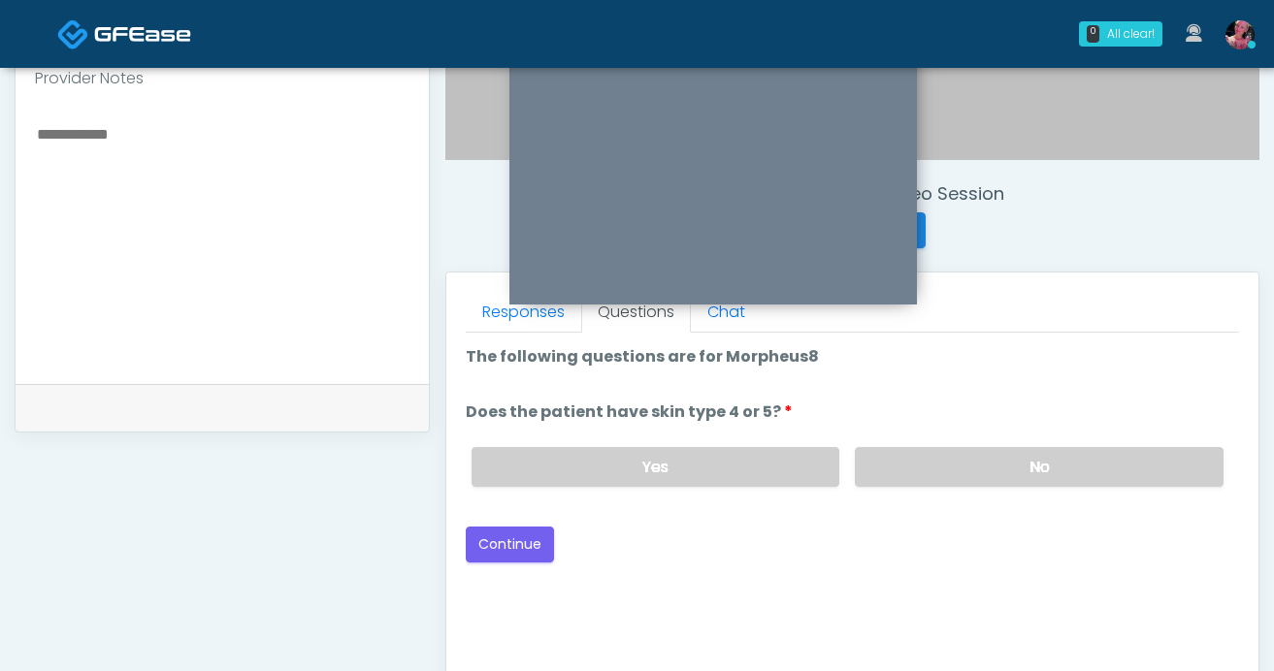
click at [961, 442] on div "Yes No" at bounding box center [847, 467] width 783 height 71
click at [948, 450] on label "No" at bounding box center [1039, 467] width 369 height 40
click at [525, 536] on button "Continue" at bounding box center [510, 545] width 88 height 36
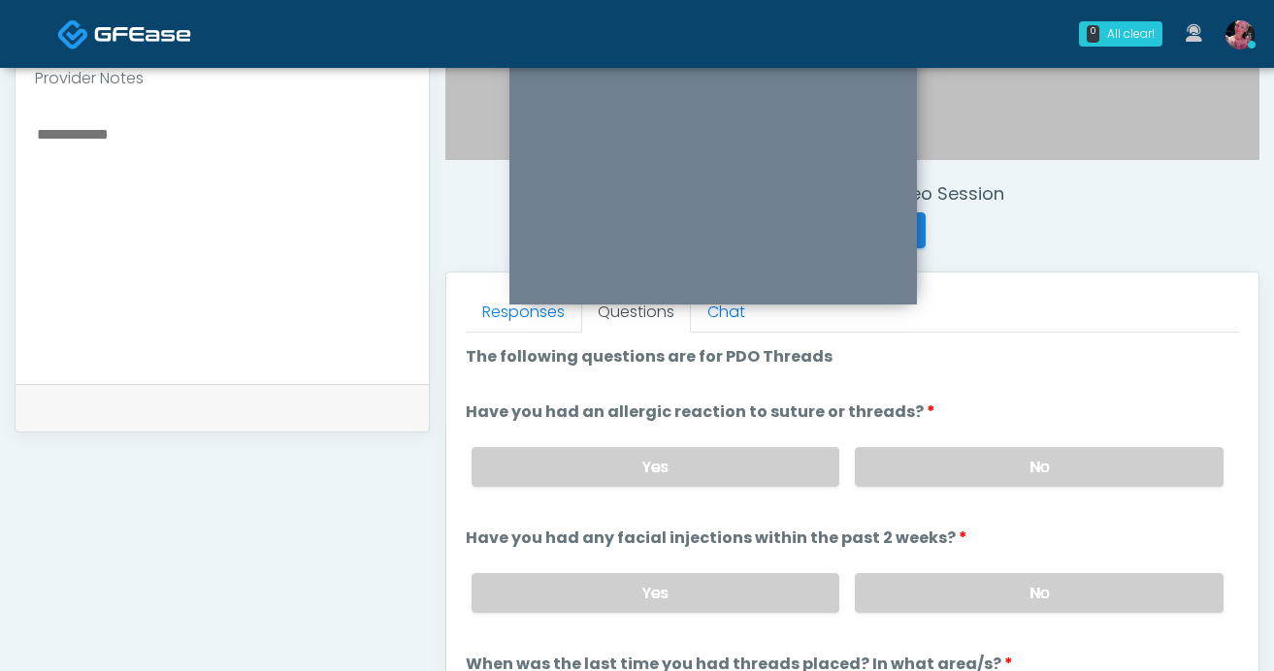
scroll to position [1070, 0]
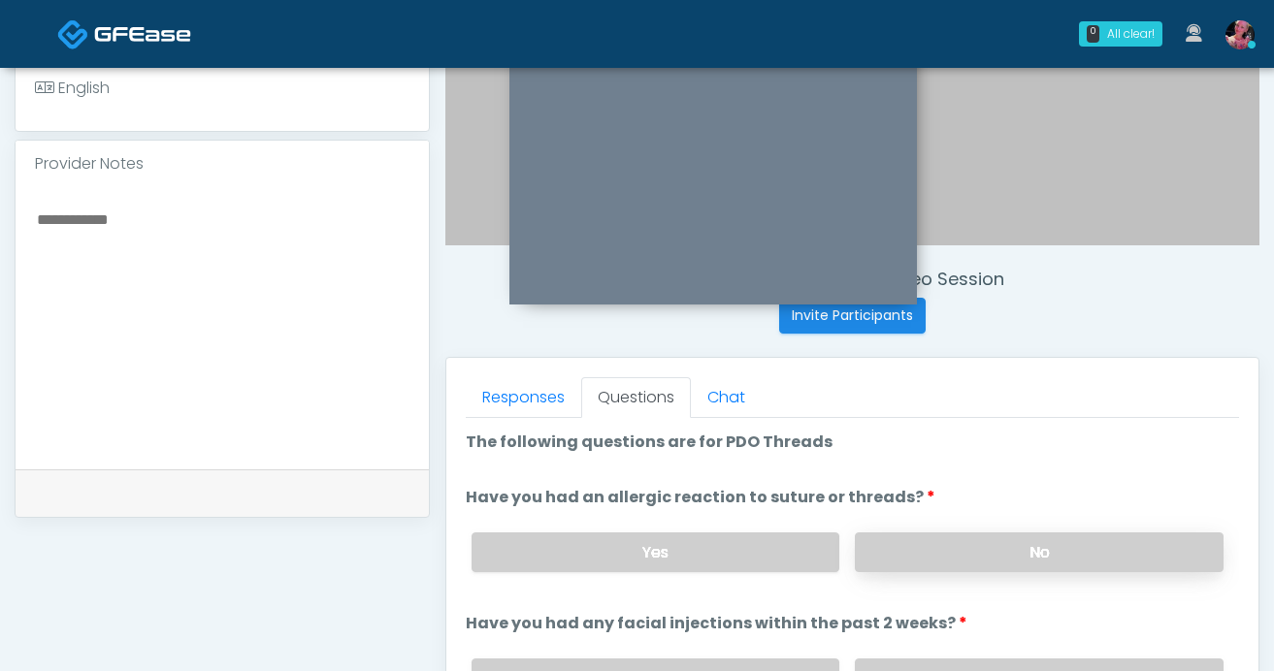
click at [947, 544] on label "No" at bounding box center [1039, 553] width 369 height 40
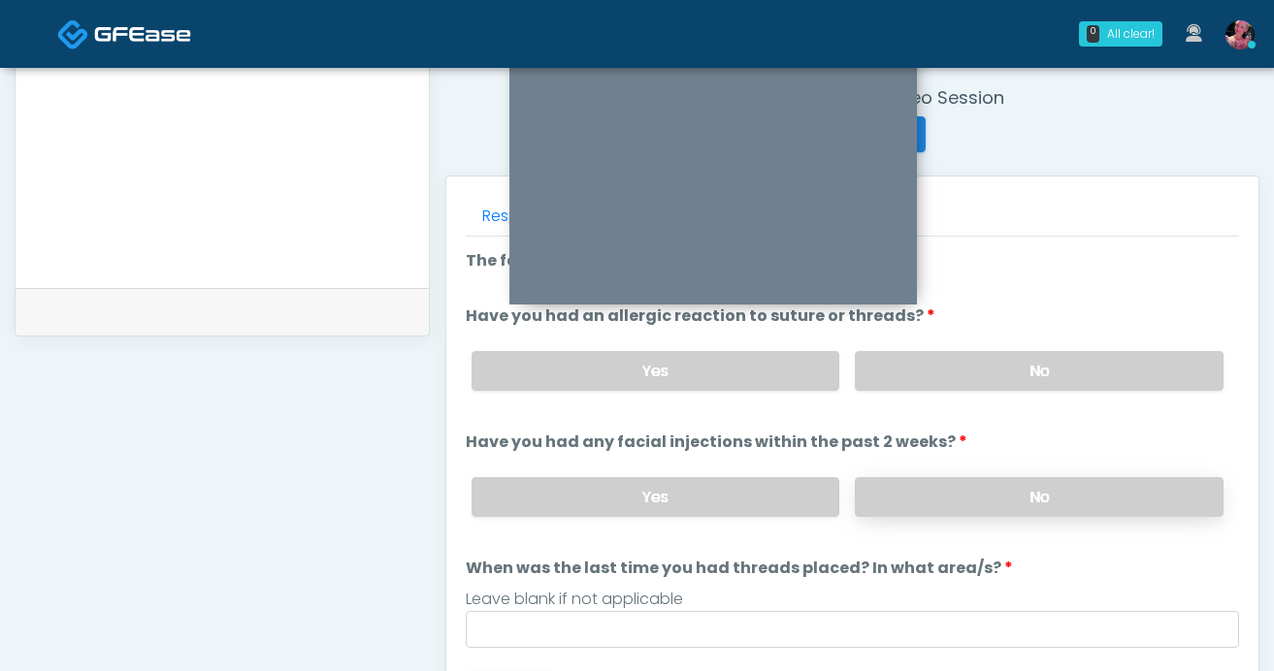
click at [946, 507] on label "No" at bounding box center [1039, 497] width 369 height 40
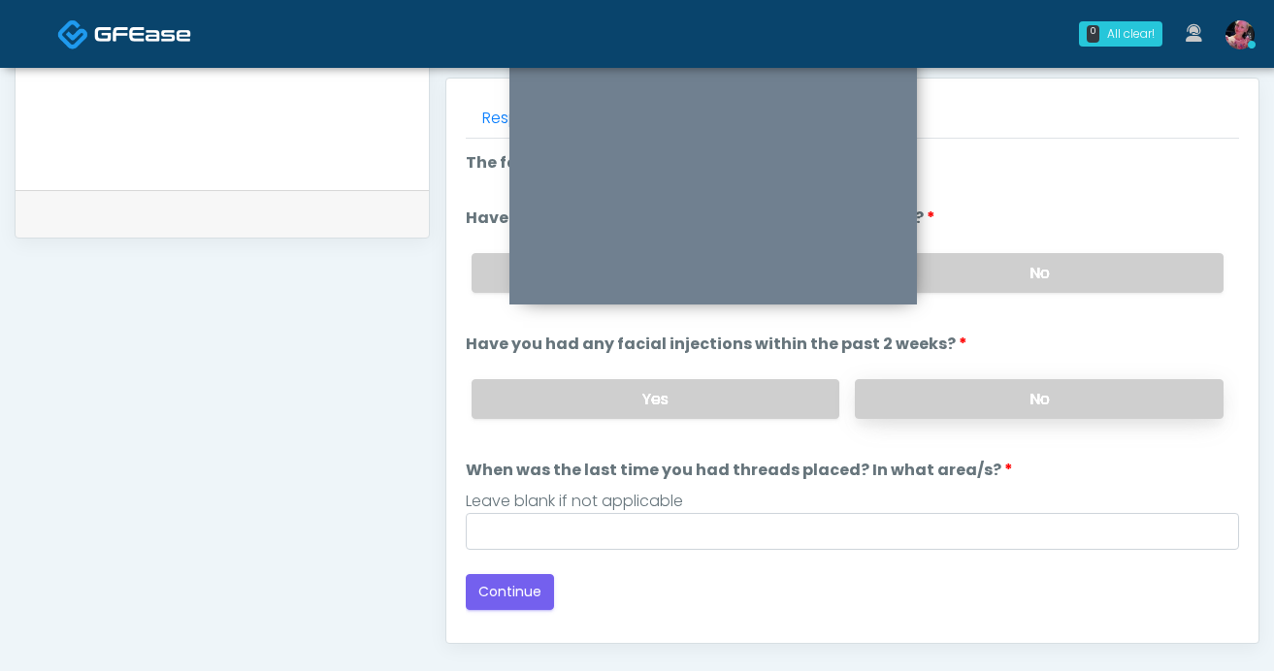
scroll to position [865, 0]
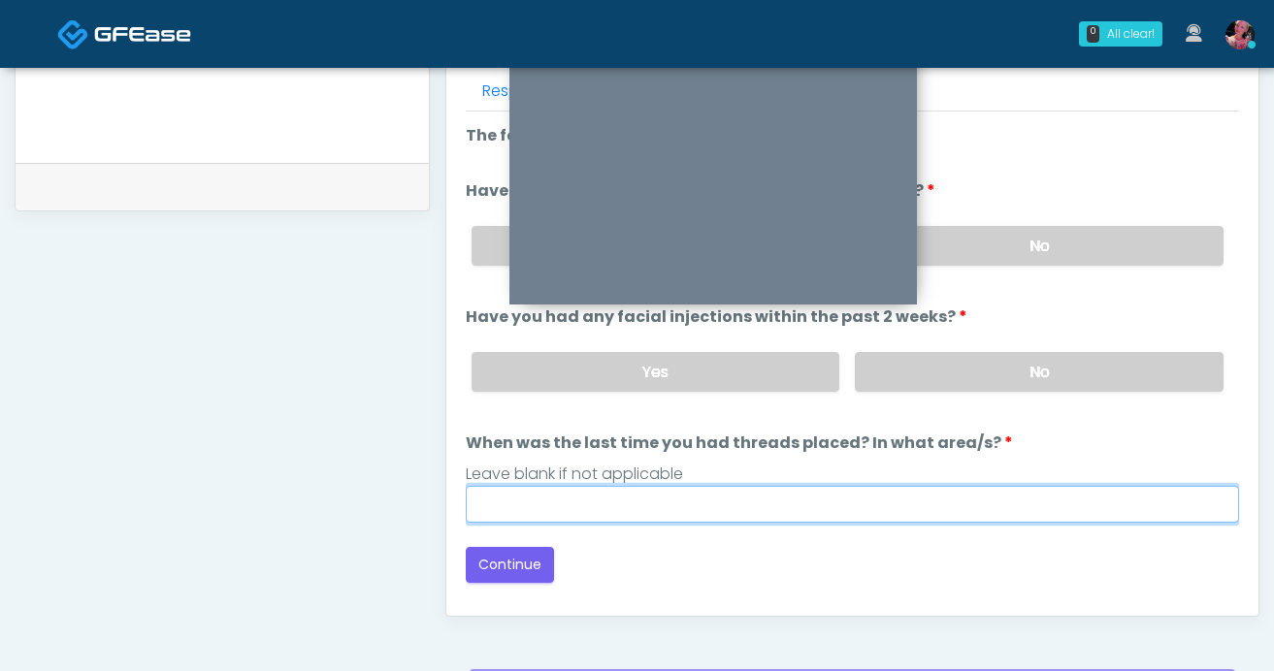
click at [927, 497] on input "When was the last time you had threads placed? In what area/s?" at bounding box center [852, 504] width 773 height 37
type input "*****"
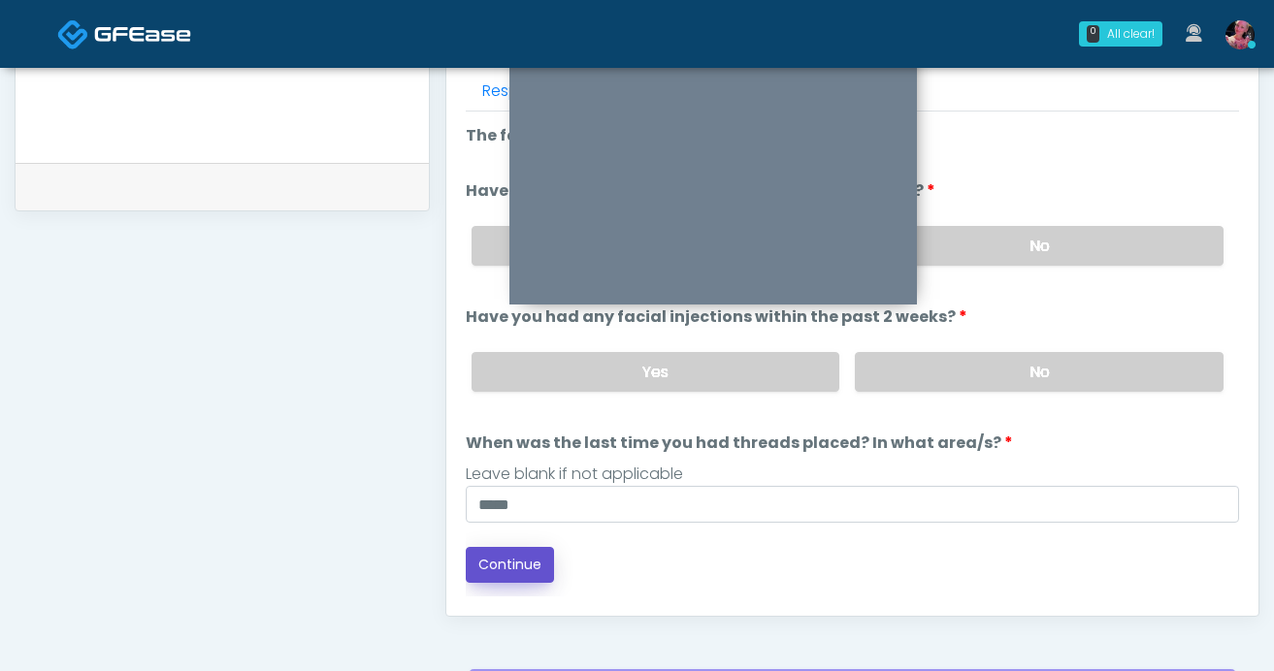
click at [497, 564] on button "Continue" at bounding box center [510, 565] width 88 height 36
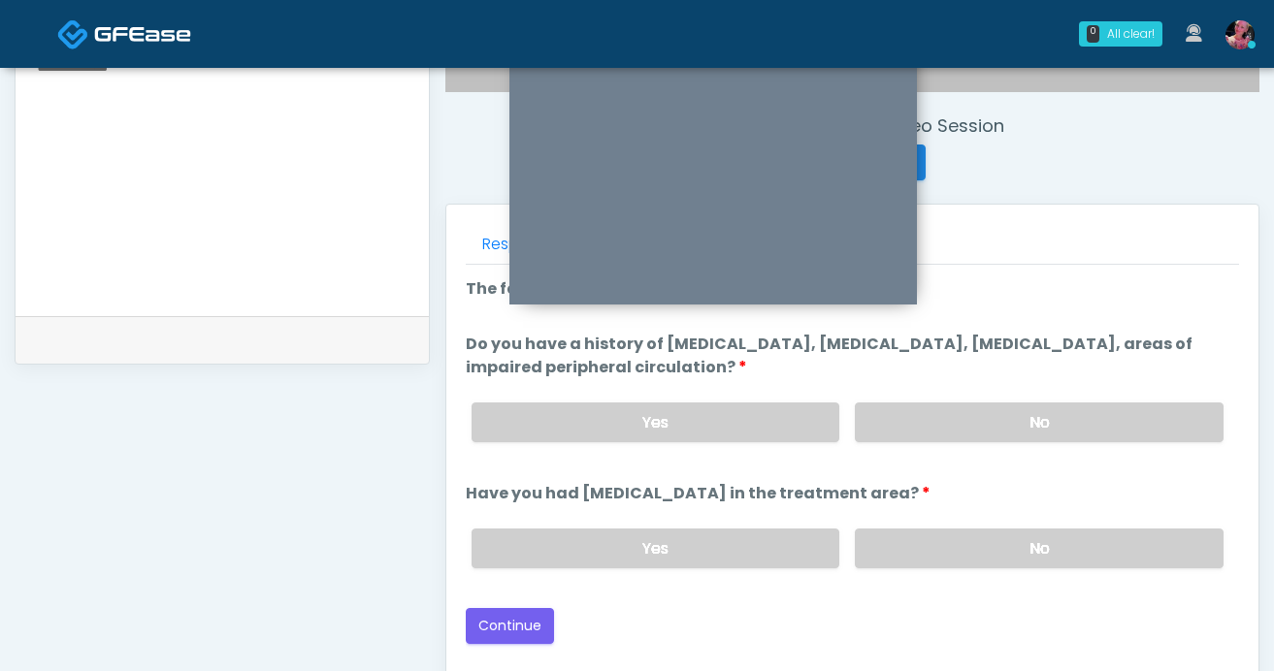
scroll to position [703, 0]
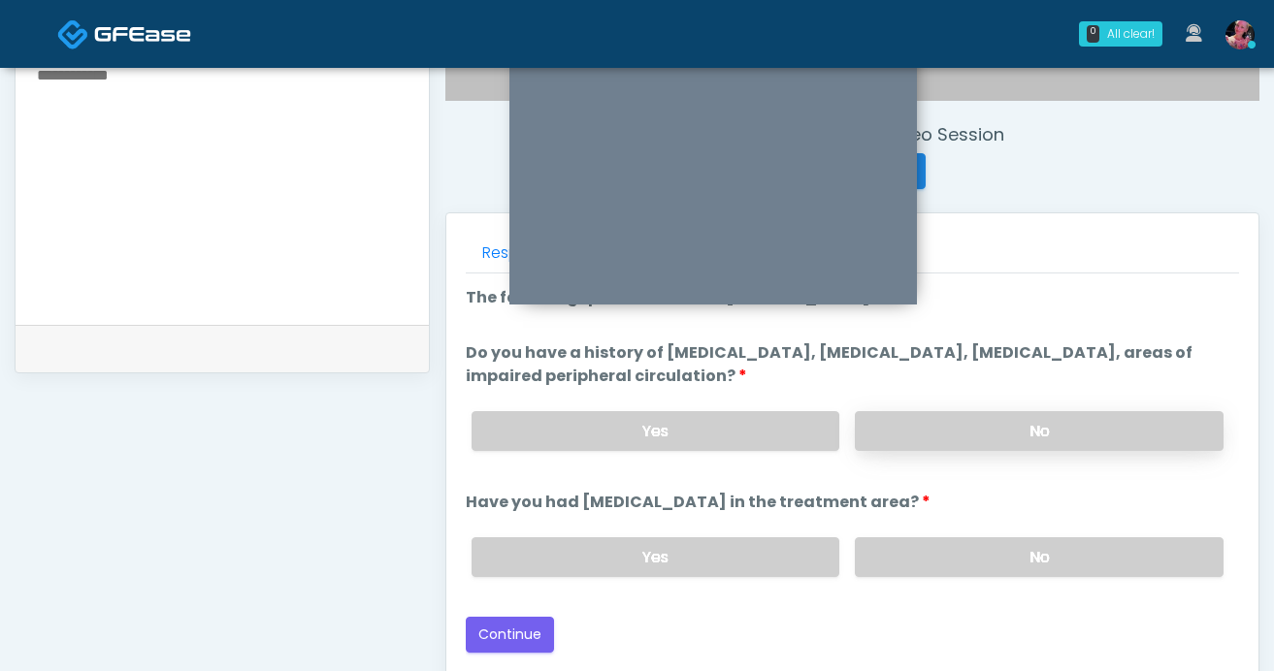
click at [1002, 435] on label "No" at bounding box center [1039, 431] width 369 height 40
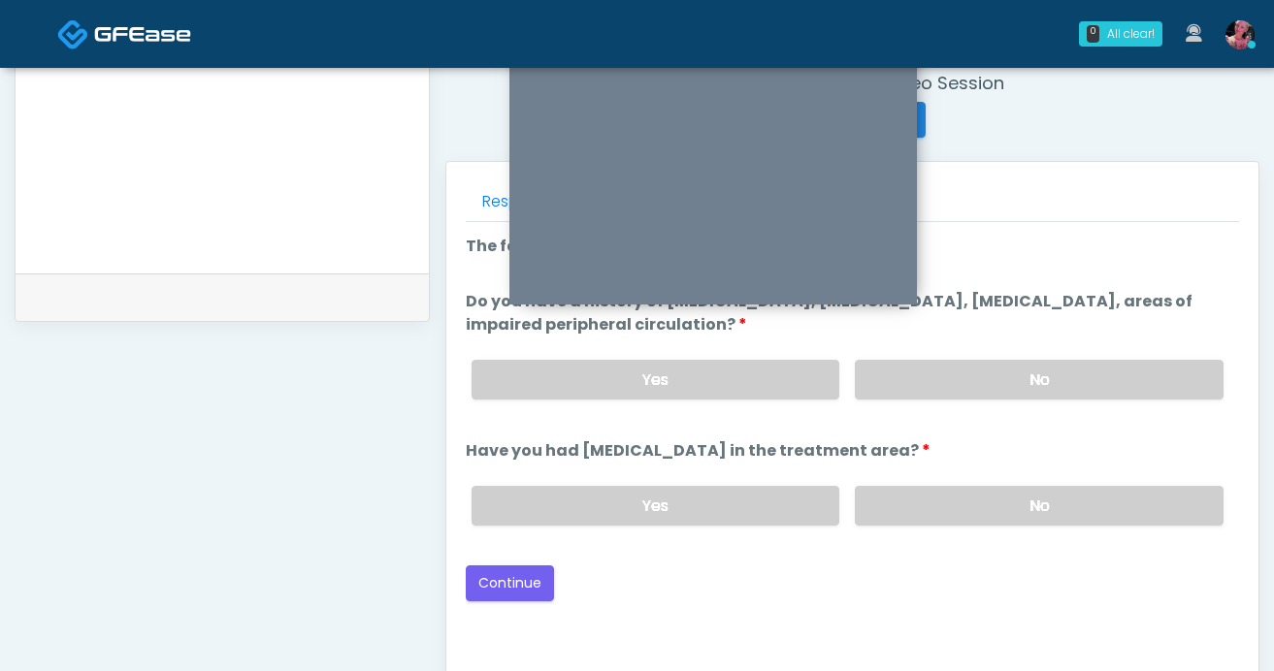
scroll to position [757, 0]
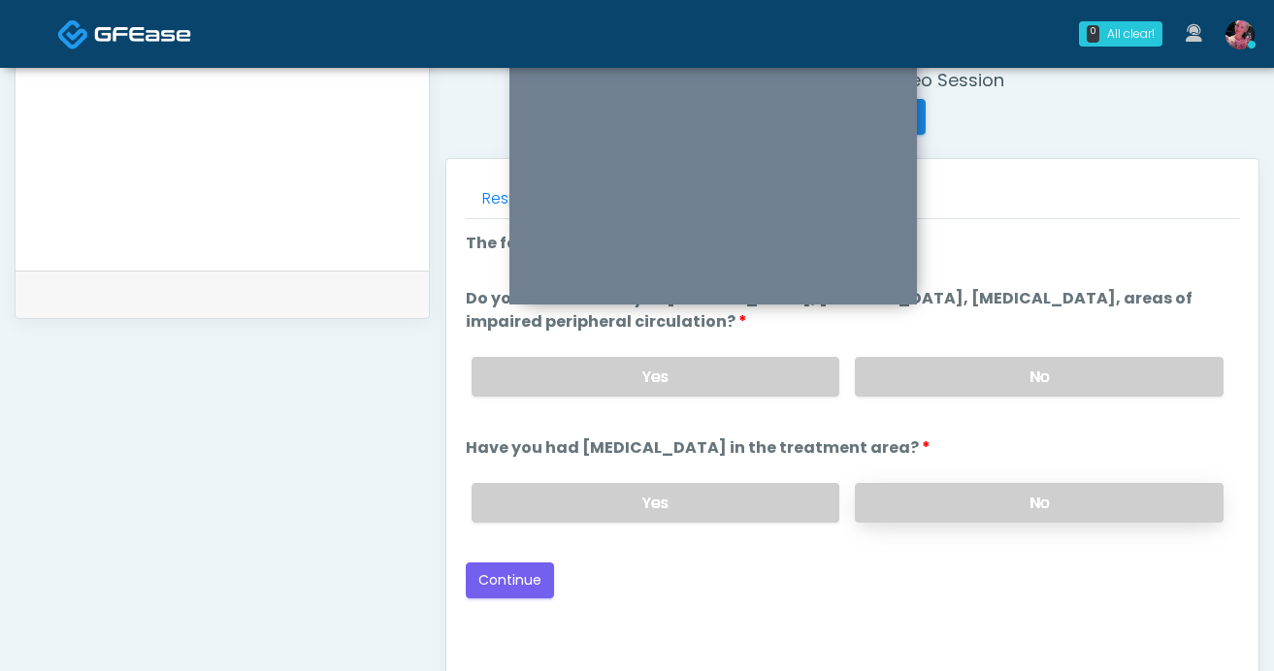
click at [990, 483] on label "No" at bounding box center [1039, 503] width 369 height 40
click at [496, 574] on button "Continue" at bounding box center [510, 581] width 88 height 36
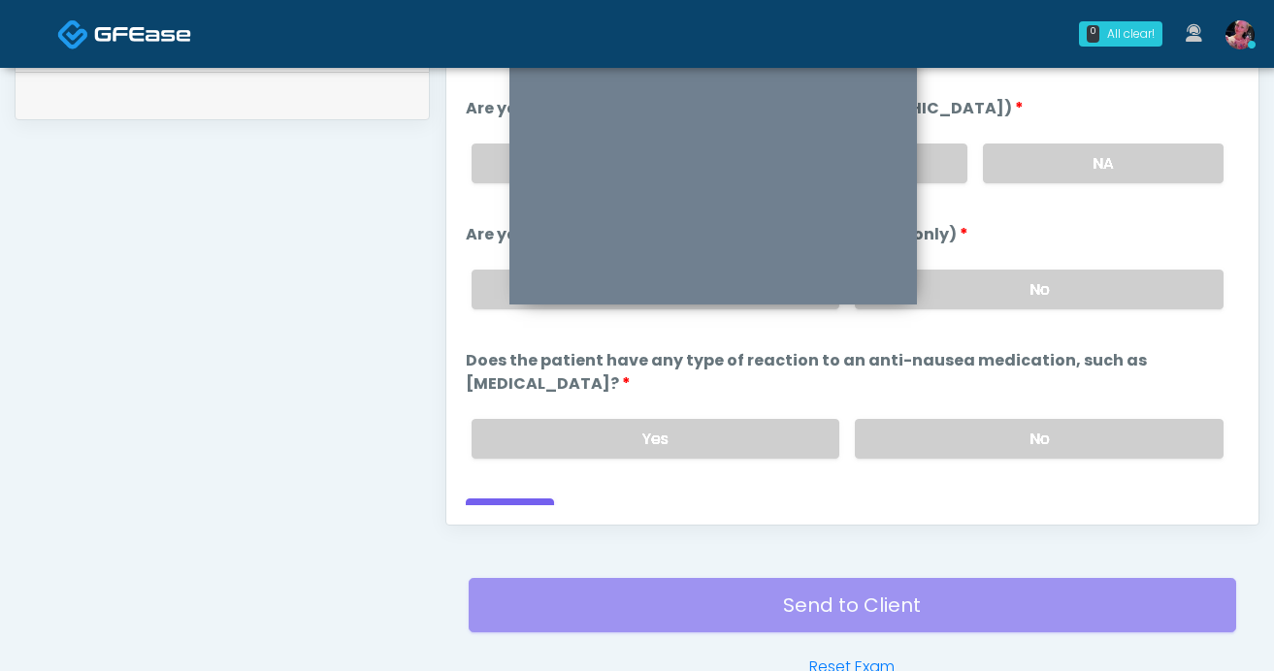
scroll to position [965, 0]
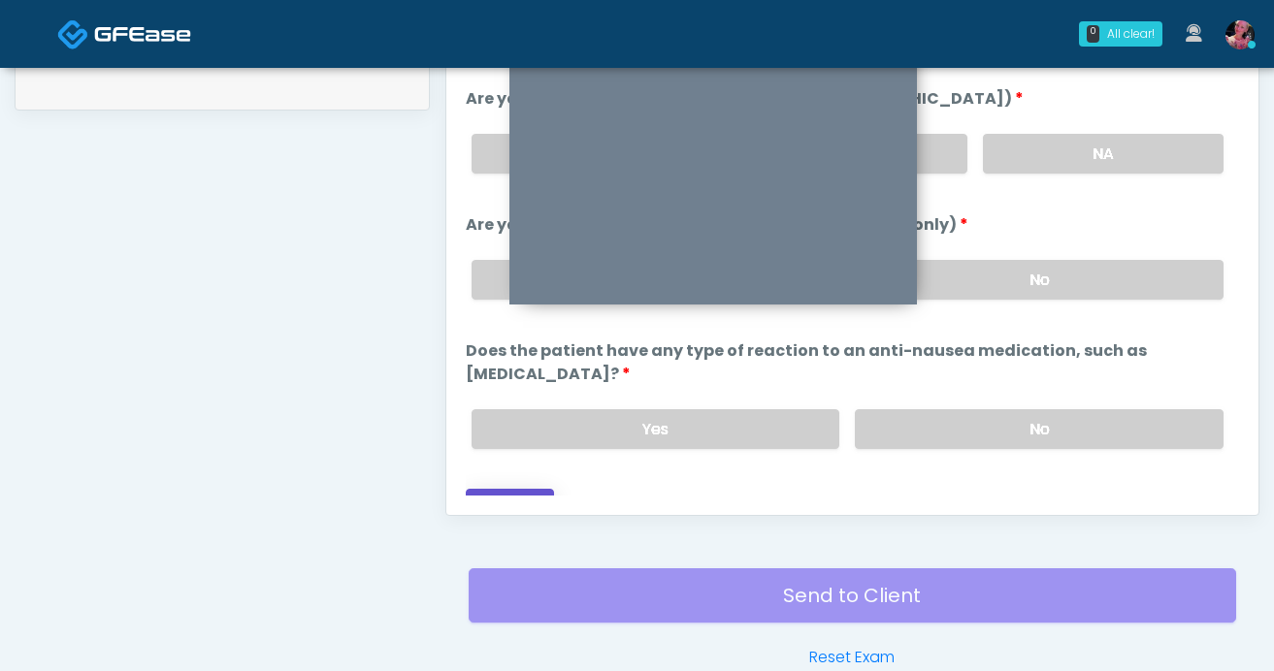
click at [540, 489] on button "Continue" at bounding box center [510, 507] width 88 height 36
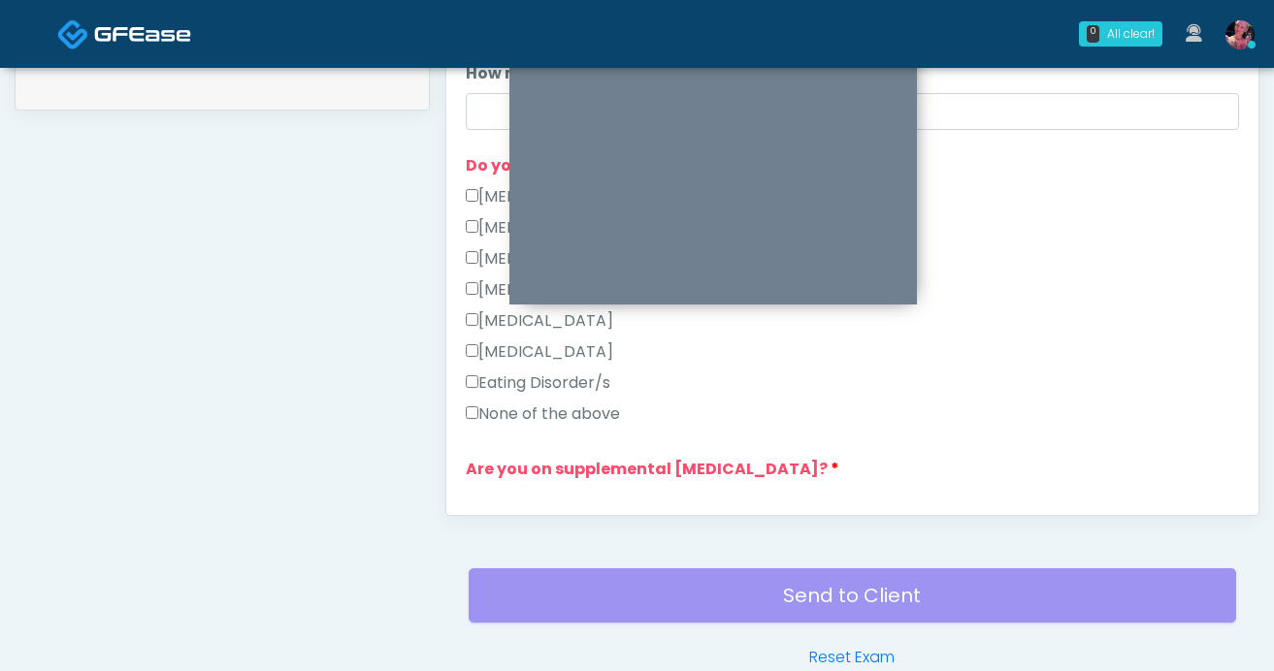
click at [581, 415] on label "None of the above" at bounding box center [543, 414] width 154 height 23
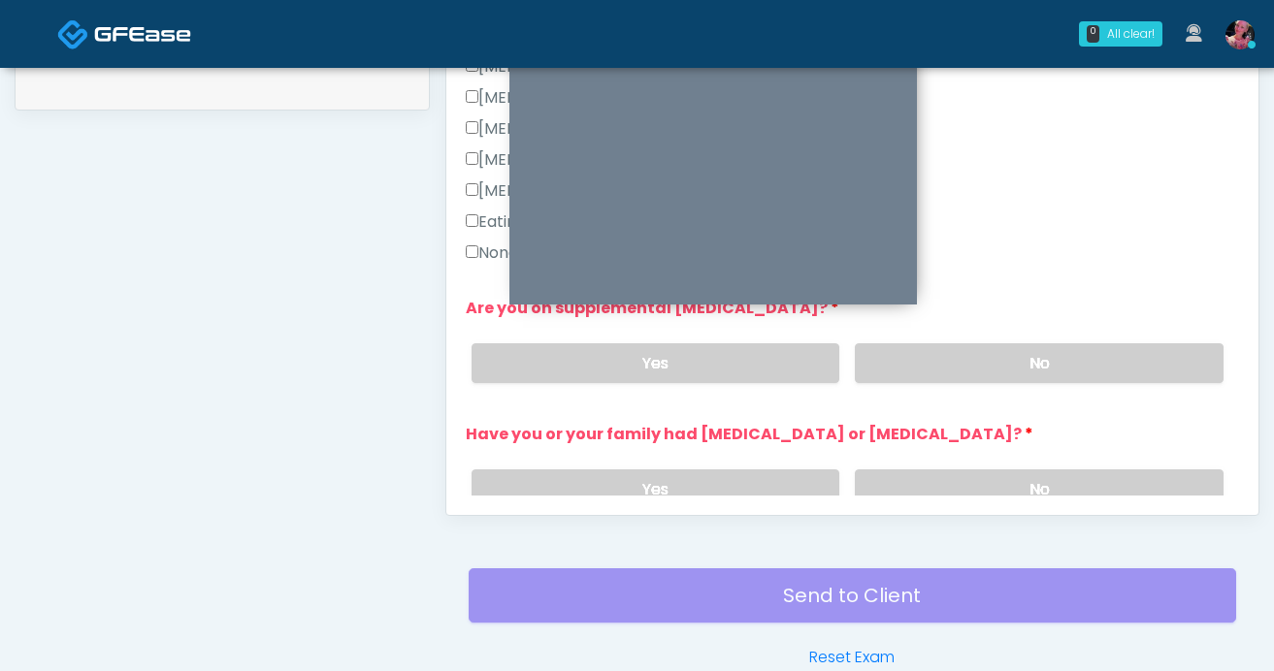
scroll to position [521, 0]
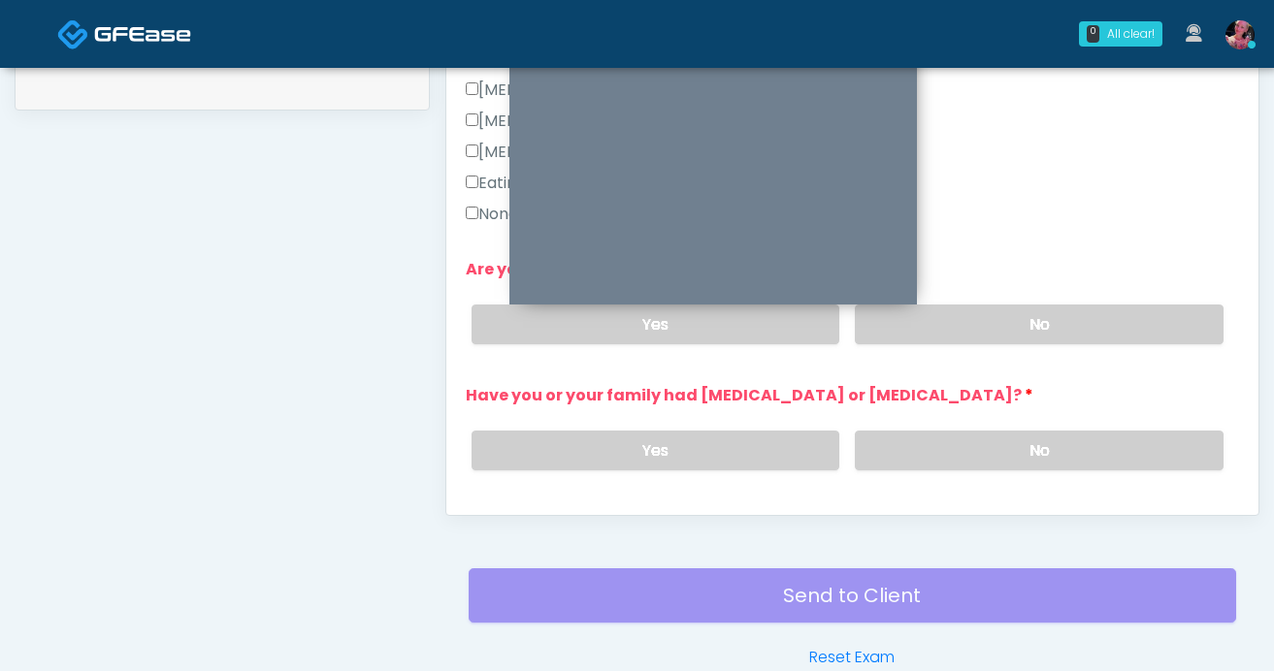
click at [1127, 356] on div "Yes No" at bounding box center [847, 324] width 783 height 71
click at [1124, 336] on label "No" at bounding box center [1039, 325] width 369 height 40
click at [1110, 437] on label "No" at bounding box center [1039, 451] width 369 height 40
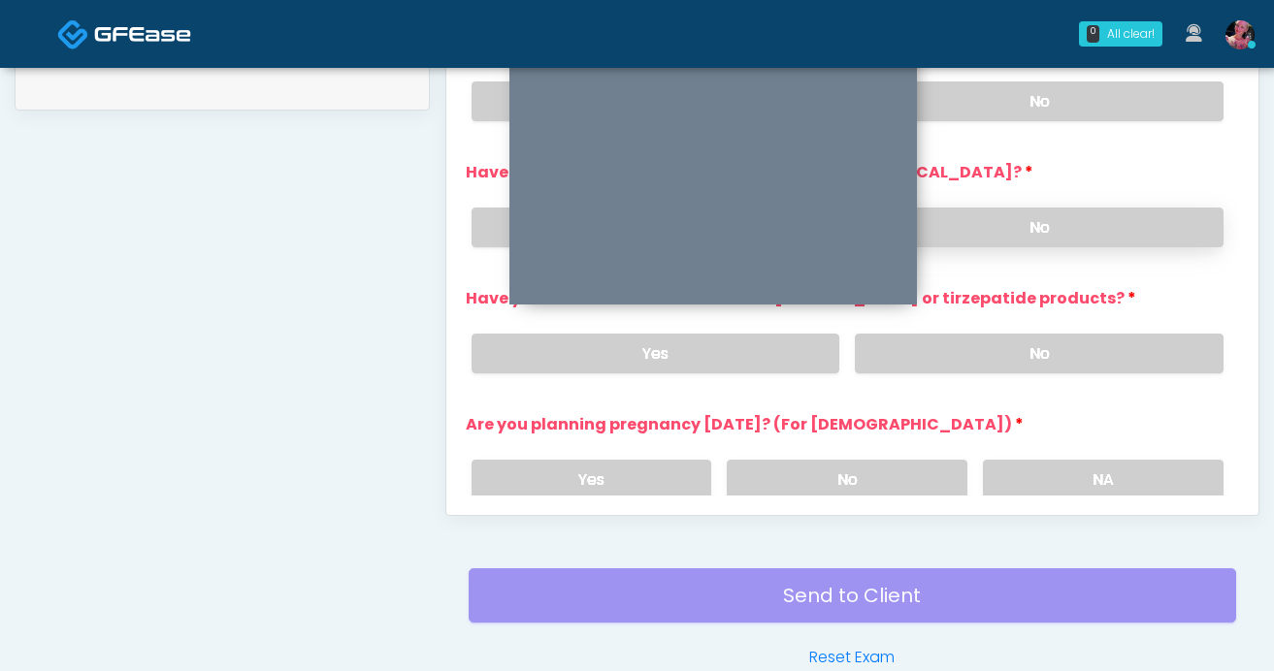
scroll to position [745, 0]
click at [1089, 340] on label "No" at bounding box center [1039, 353] width 369 height 40
click at [1089, 460] on label "NA" at bounding box center [1103, 479] width 241 height 40
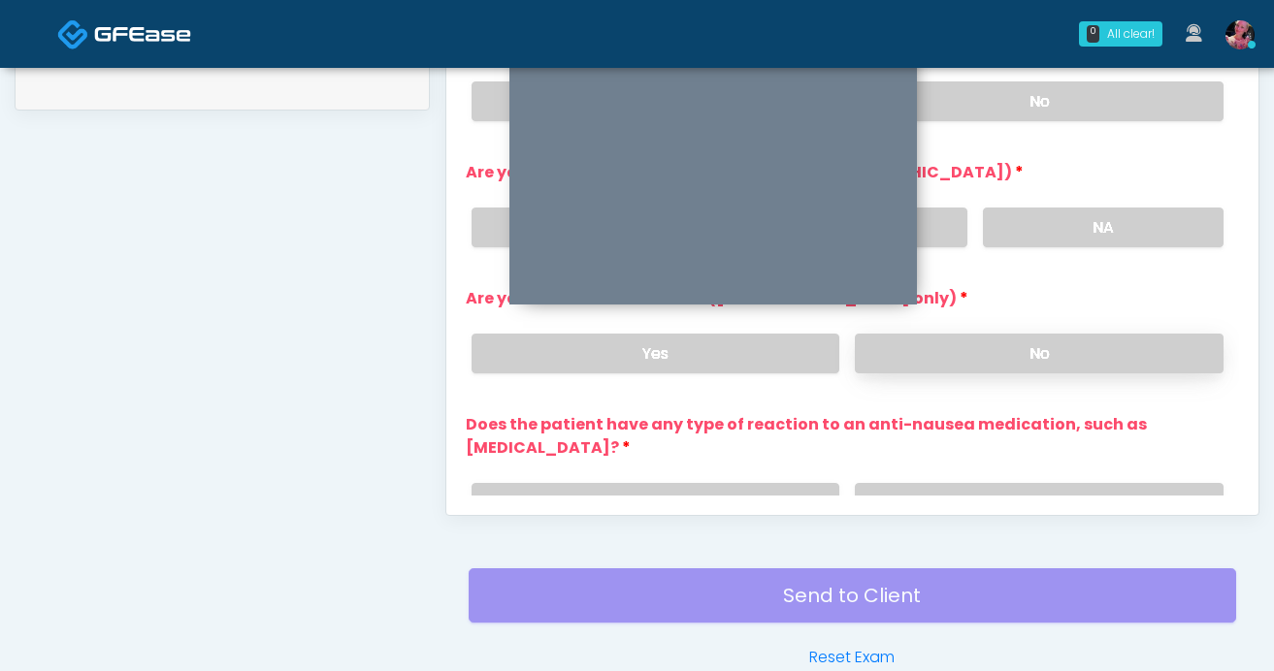
click at [1061, 347] on label "No" at bounding box center [1039, 354] width 369 height 40
click at [1058, 483] on label "No" at bounding box center [1039, 503] width 369 height 40
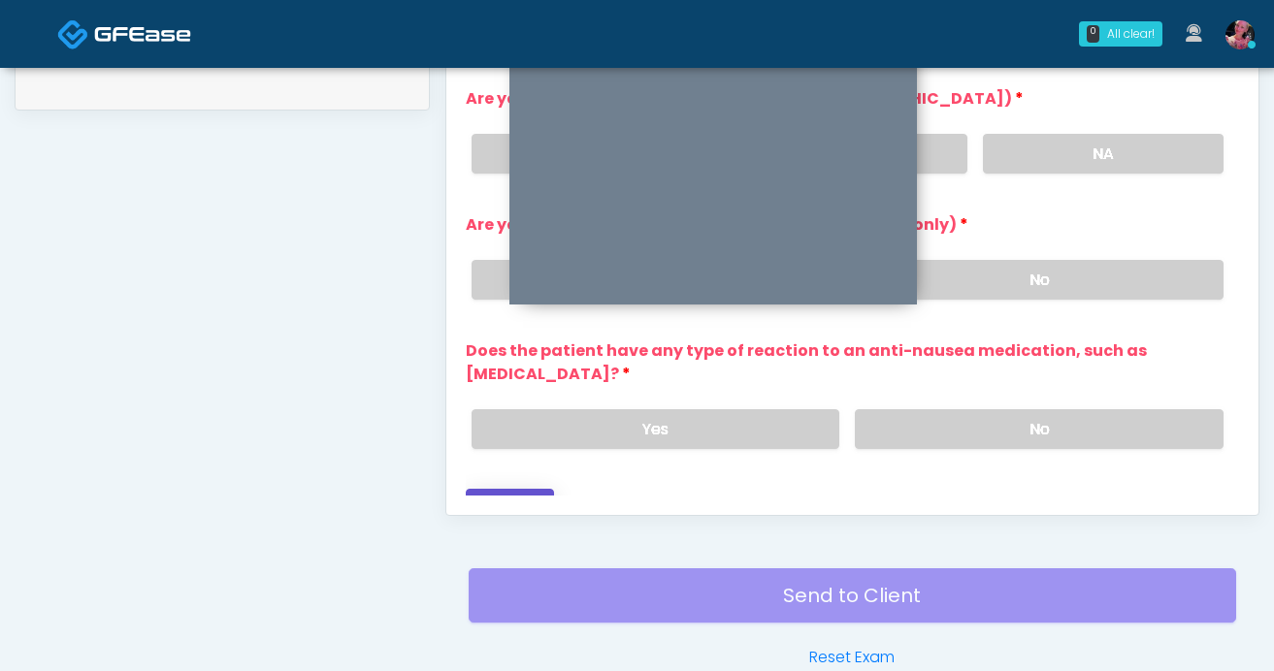
click at [512, 489] on button "Continue" at bounding box center [510, 507] width 88 height 36
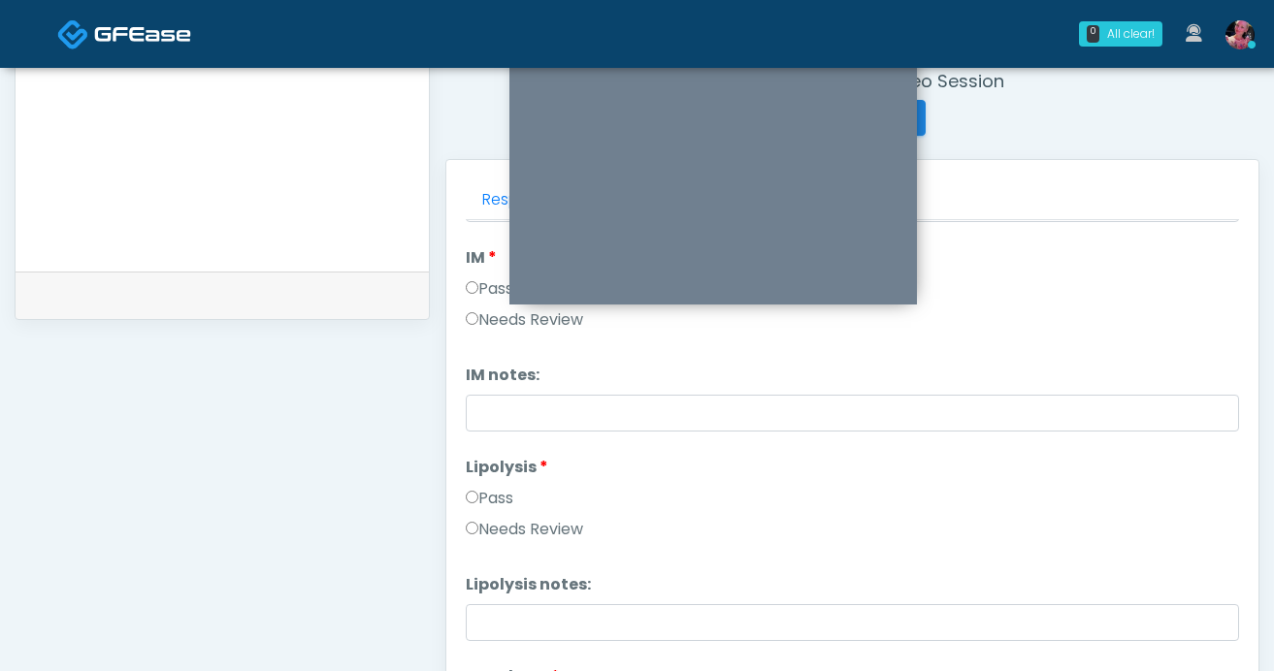
scroll to position [959, 0]
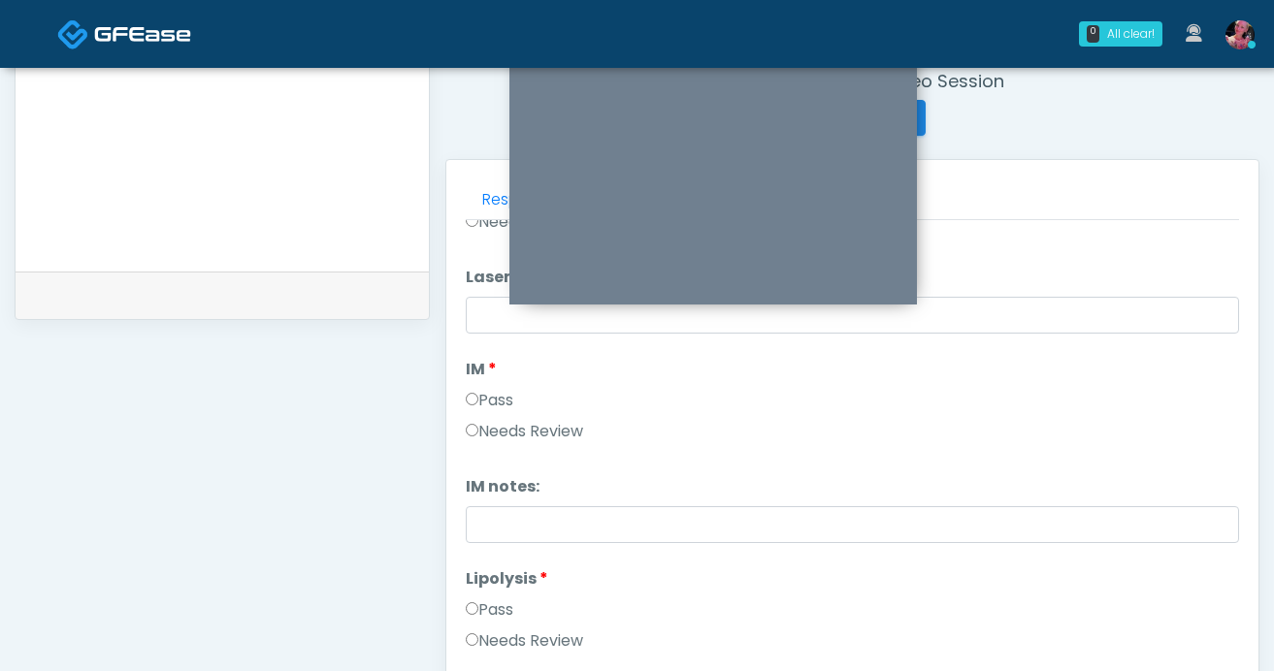
click at [464, 388] on div "Responses Questions Chat Good Faith Exam Script Good Faith Exam Script INTRODUC…" at bounding box center [852, 442] width 812 height 565
click at [509, 401] on label "Pass" at bounding box center [490, 400] width 48 height 23
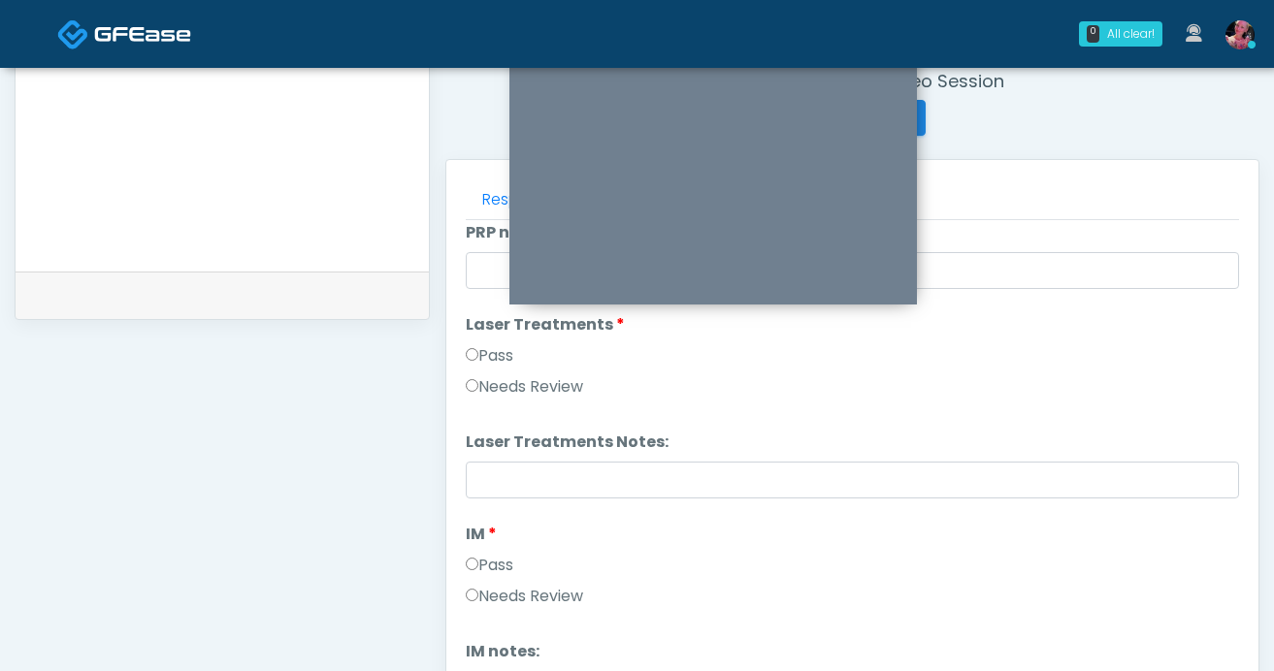
scroll to position [766, 0]
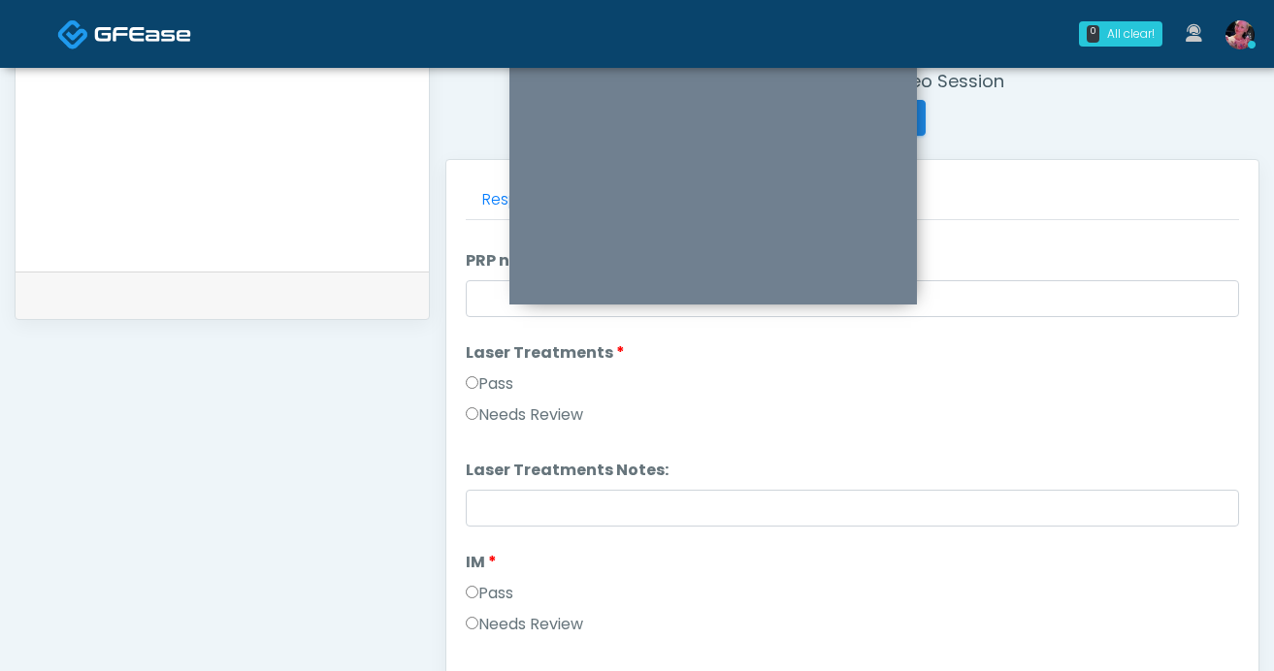
click at [509, 401] on div "Pass" at bounding box center [852, 388] width 773 height 31
click at [507, 396] on div "Pass" at bounding box center [852, 388] width 773 height 31
click at [504, 389] on label "Pass" at bounding box center [490, 384] width 48 height 23
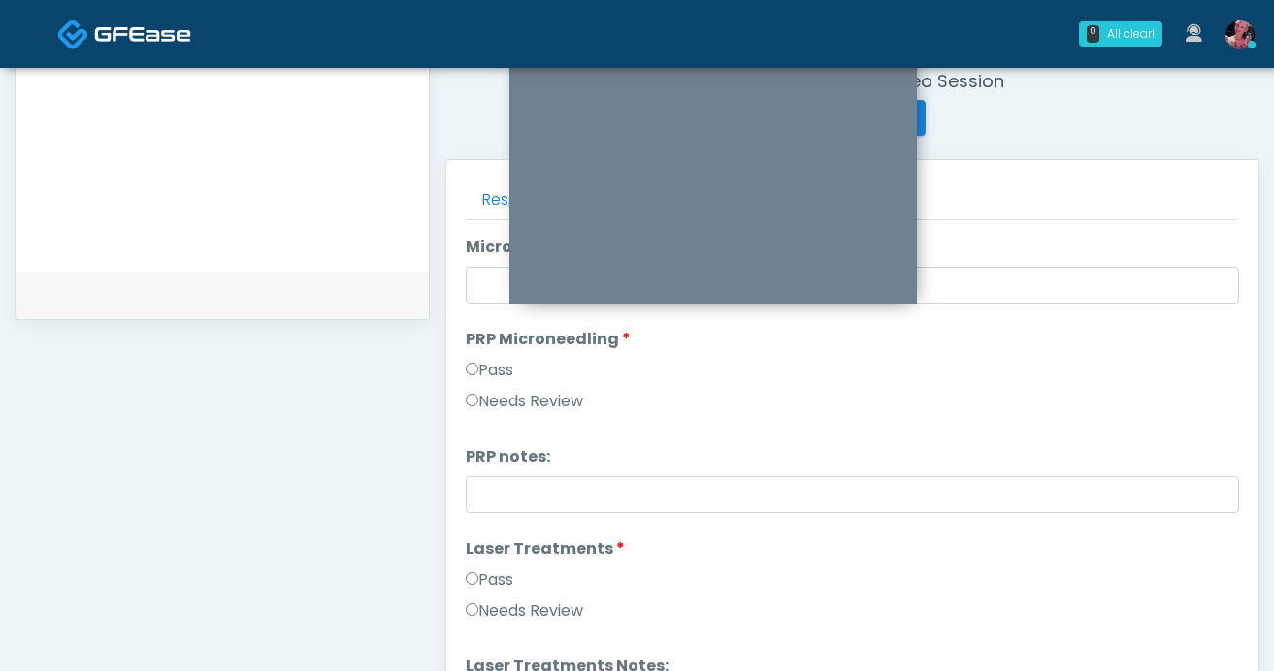
click at [499, 361] on label "Pass" at bounding box center [490, 370] width 48 height 23
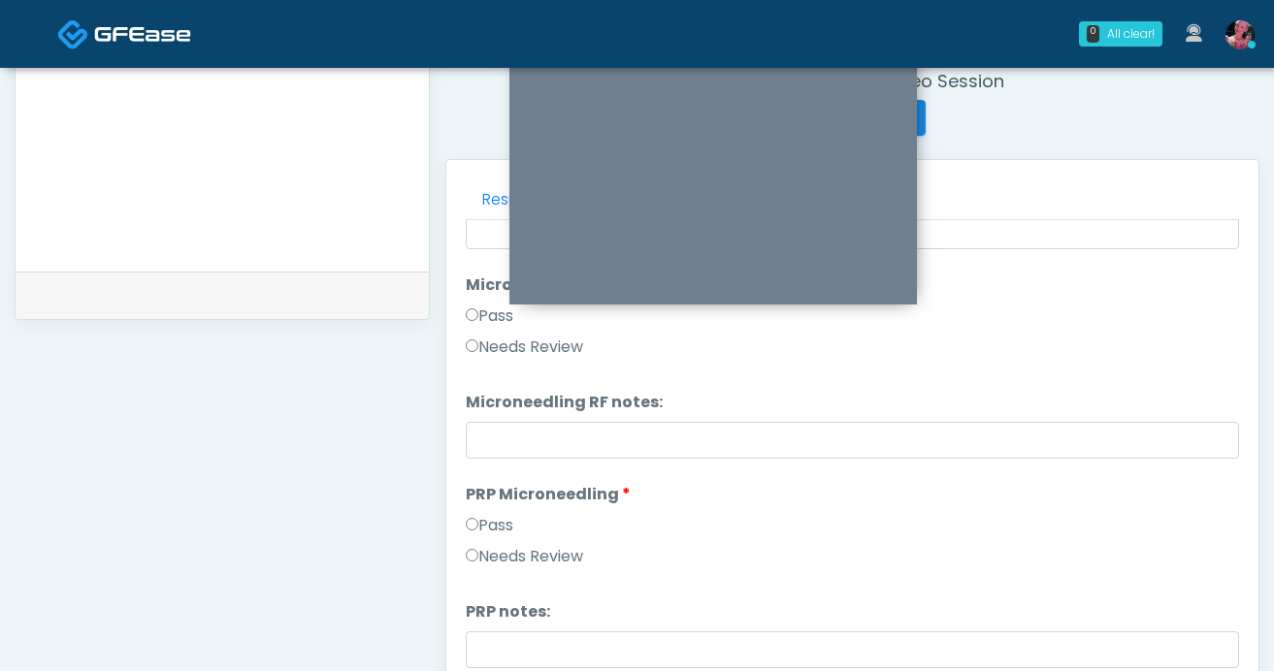
click at [494, 312] on label "Pass" at bounding box center [490, 316] width 48 height 23
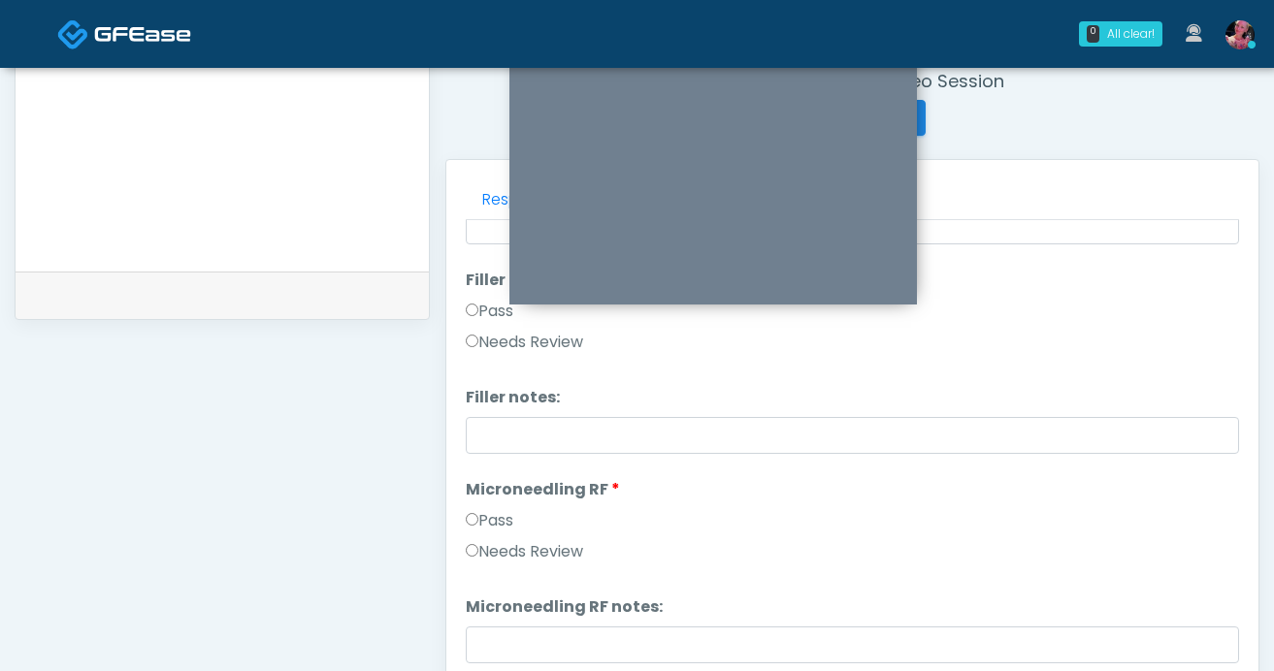
scroll to position [191, 0]
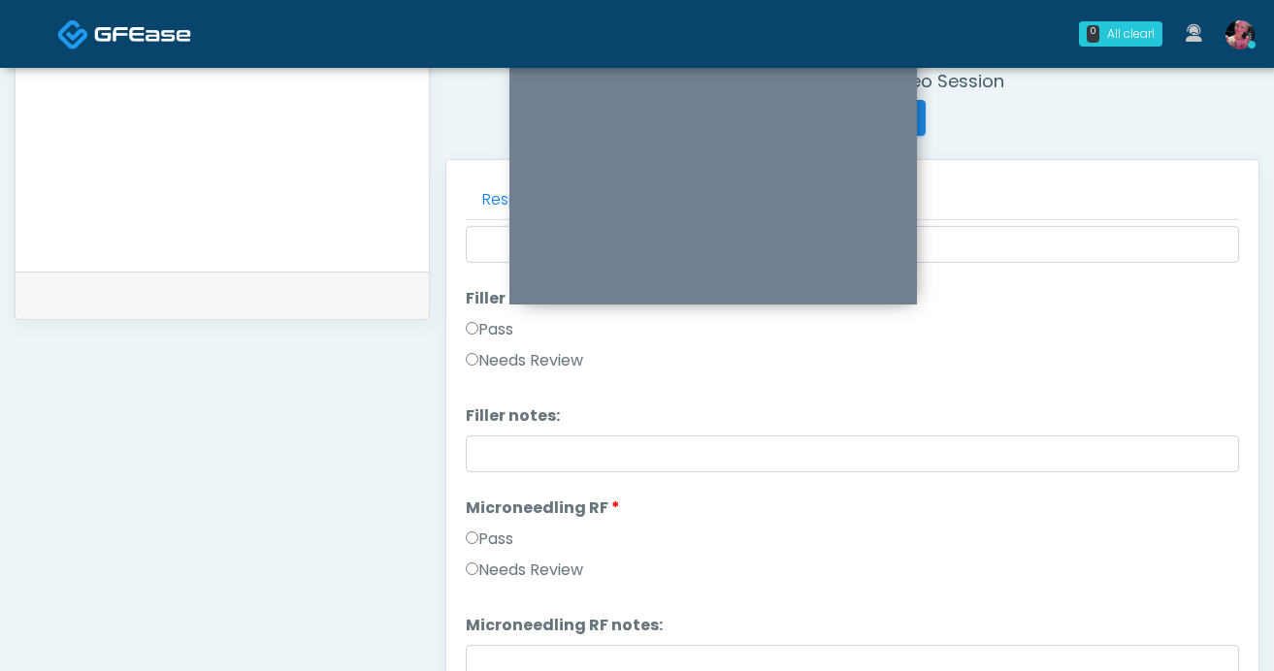
click at [491, 343] on div "Pass" at bounding box center [852, 333] width 773 height 31
click at [491, 338] on label "Pass" at bounding box center [490, 329] width 48 height 23
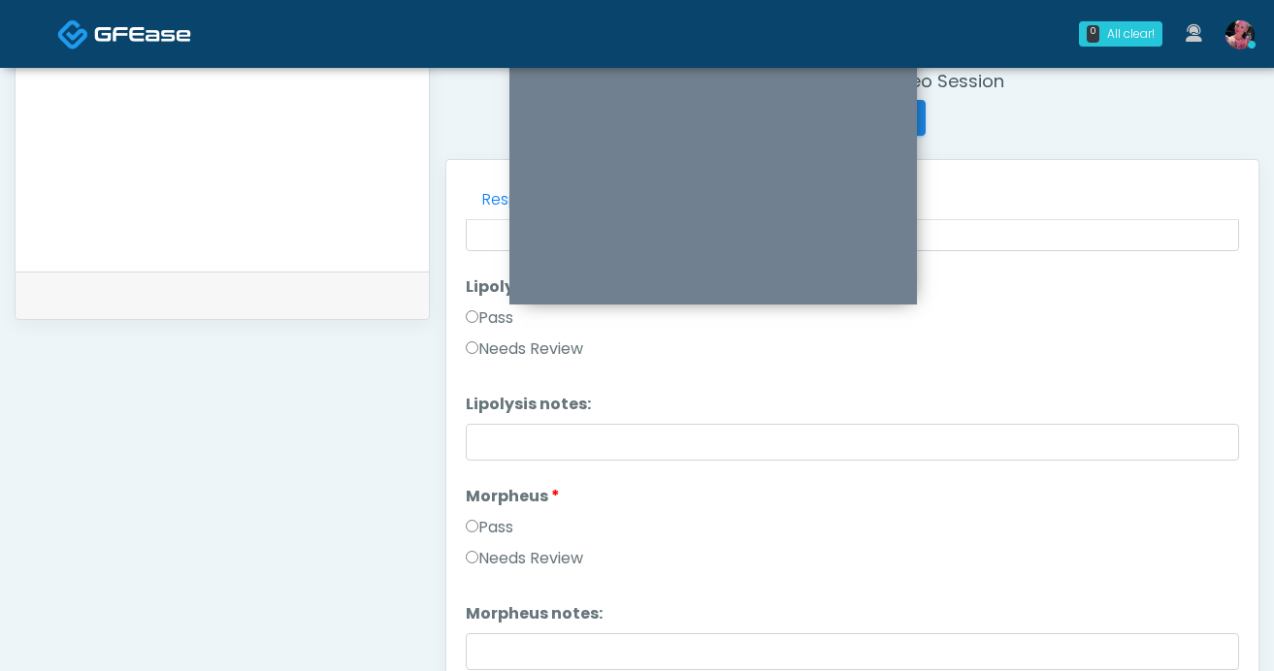
scroll to position [1260, 0]
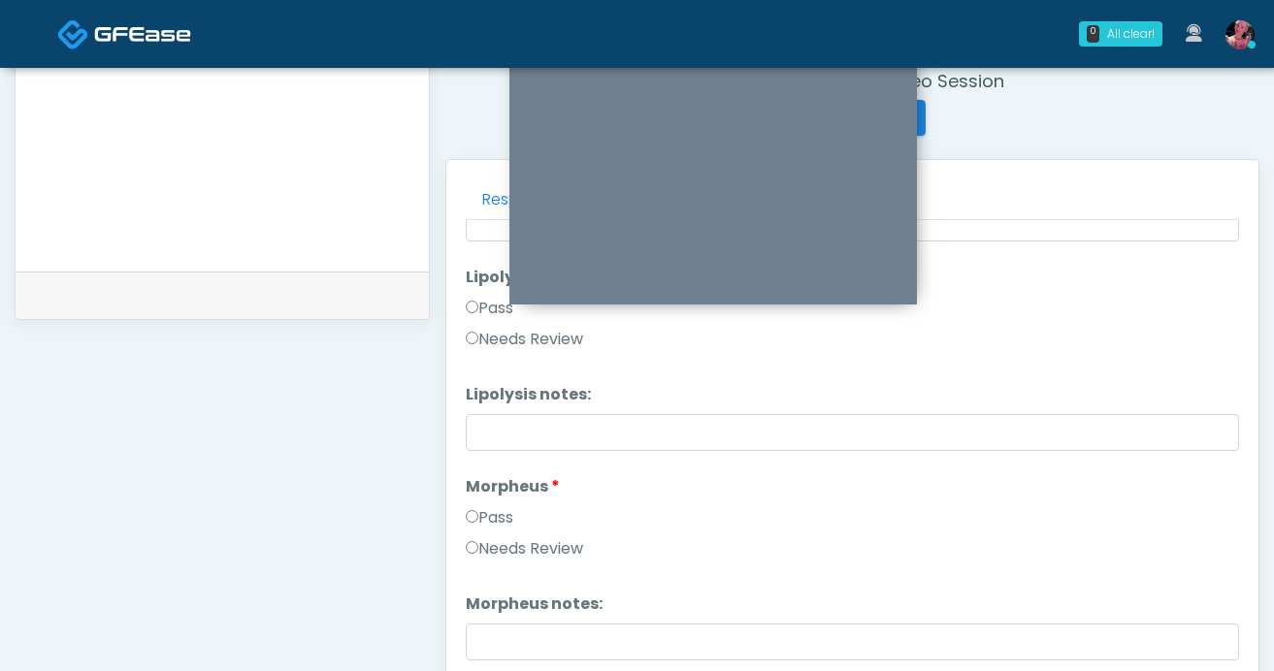
click at [492, 526] on label "Pass" at bounding box center [490, 518] width 48 height 23
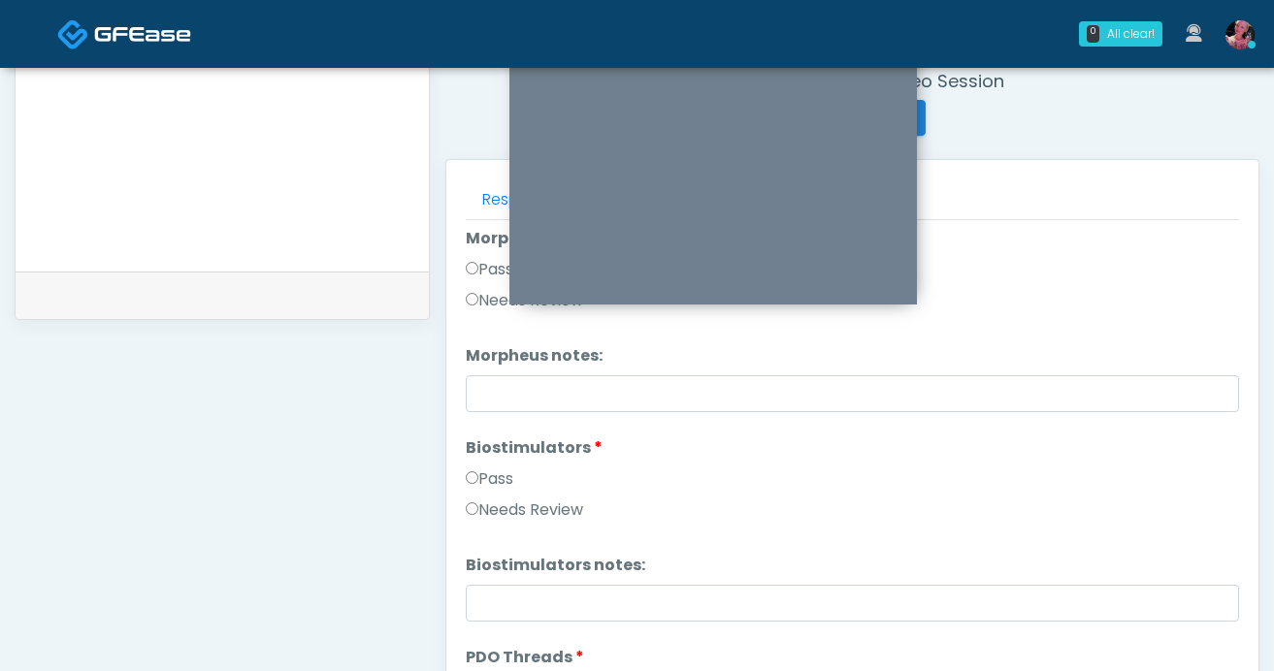
click at [498, 465] on li "Biostimulators Biostimulators Pass Needs Review" at bounding box center [852, 483] width 773 height 93
click at [498, 479] on label "Pass" at bounding box center [490, 479] width 48 height 23
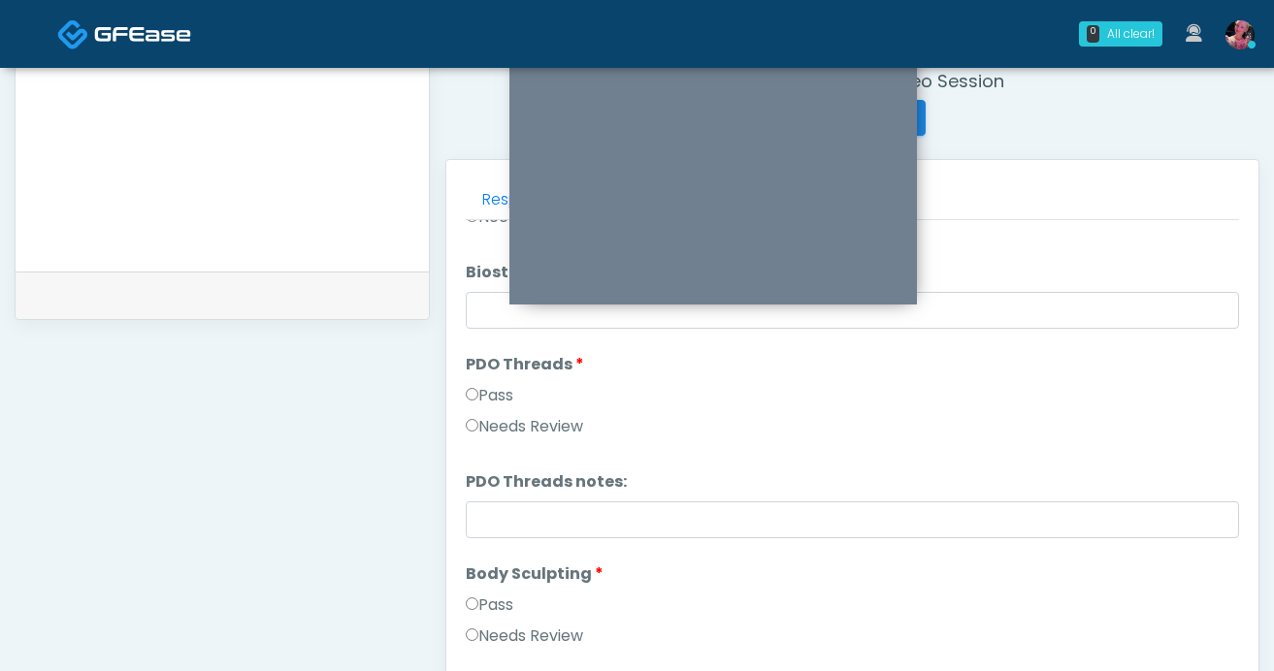
scroll to position [1826, 0]
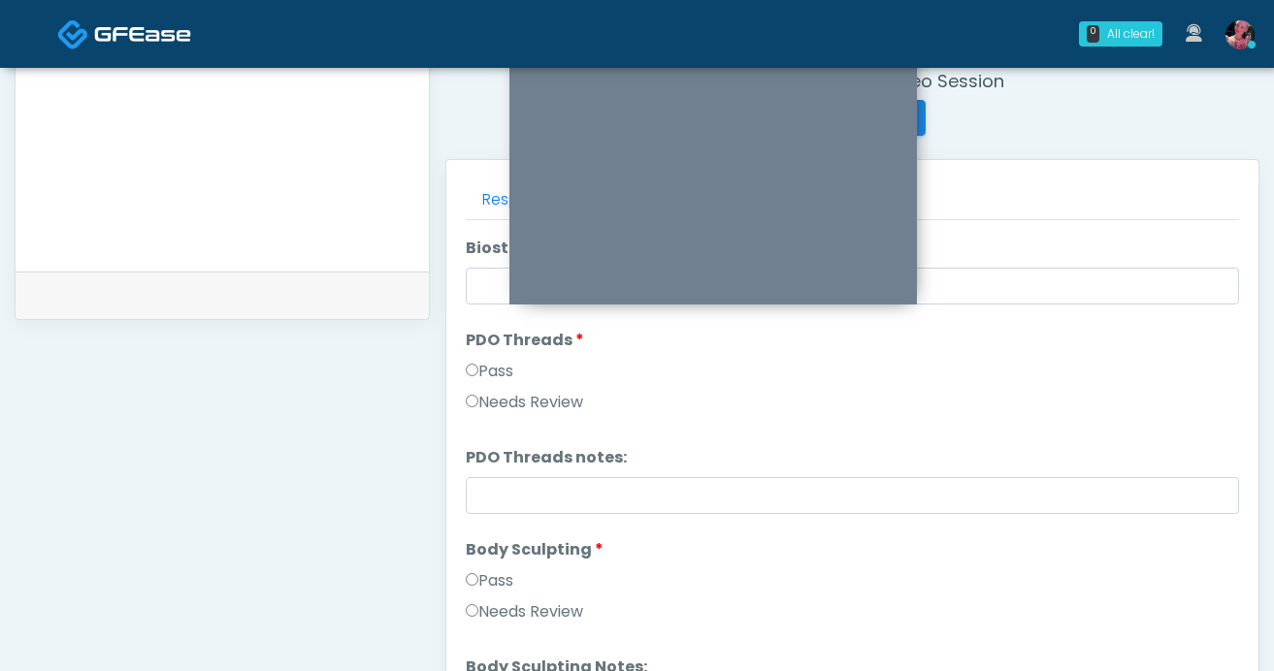
click at [505, 372] on label "Pass" at bounding box center [490, 371] width 48 height 23
click at [505, 568] on li "Body Sculpting Body Sculpting Pass Needs Review" at bounding box center [852, 585] width 773 height 93
click at [505, 589] on label "Pass" at bounding box center [490, 581] width 48 height 23
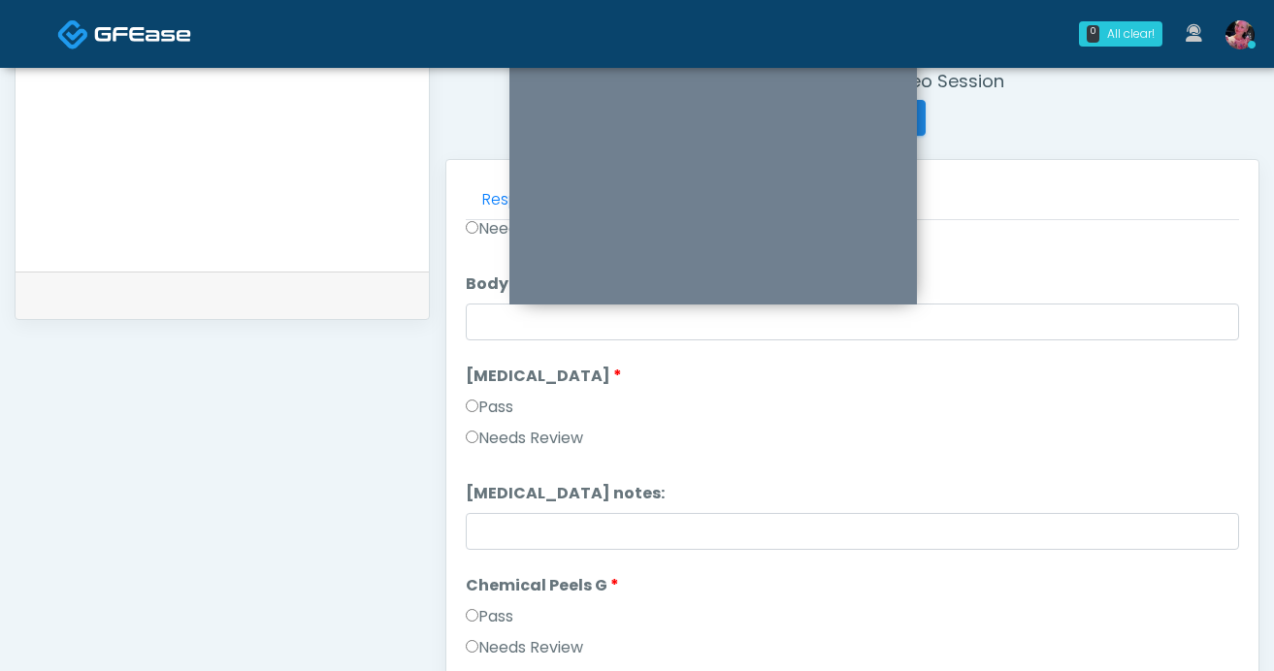
scroll to position [2239, 0]
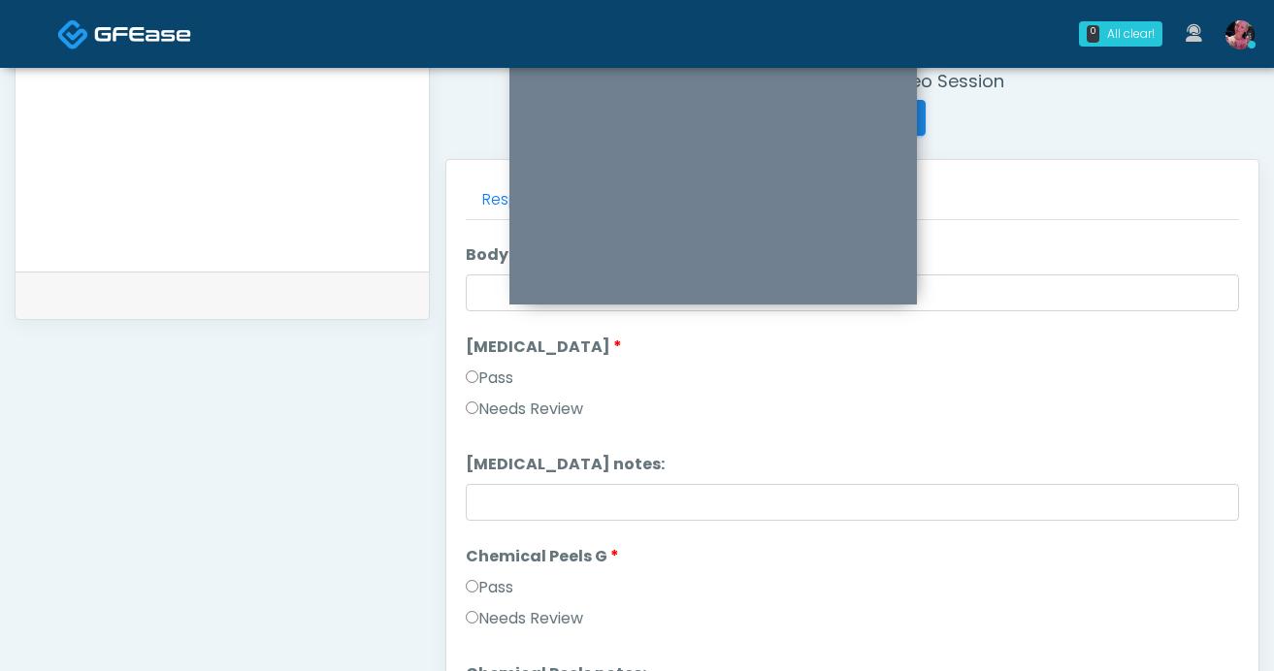
click at [504, 353] on label "Cryolipolysis" at bounding box center [544, 347] width 156 height 23
click at [504, 365] on li "Cryolipolysis Cryolipolysis Pass Needs Review" at bounding box center [852, 382] width 773 height 93
click at [496, 369] on label "Pass" at bounding box center [490, 378] width 48 height 23
click at [494, 590] on label "Pass" at bounding box center [490, 587] width 48 height 23
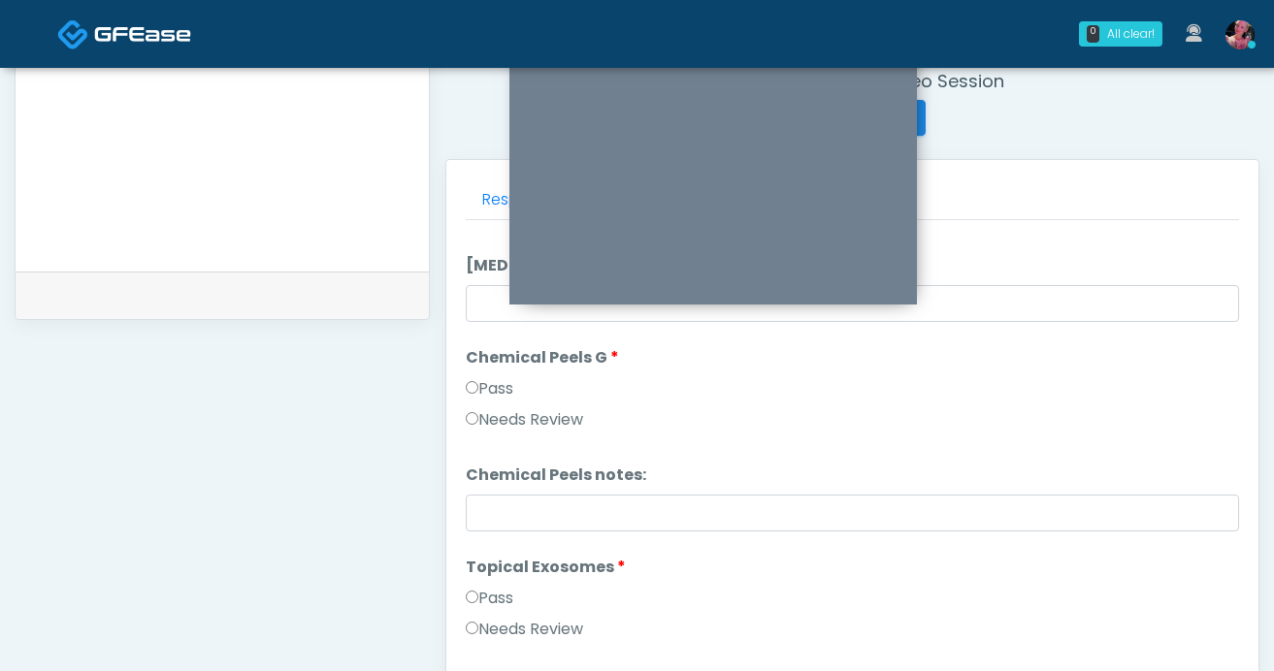
scroll to position [2481, 0]
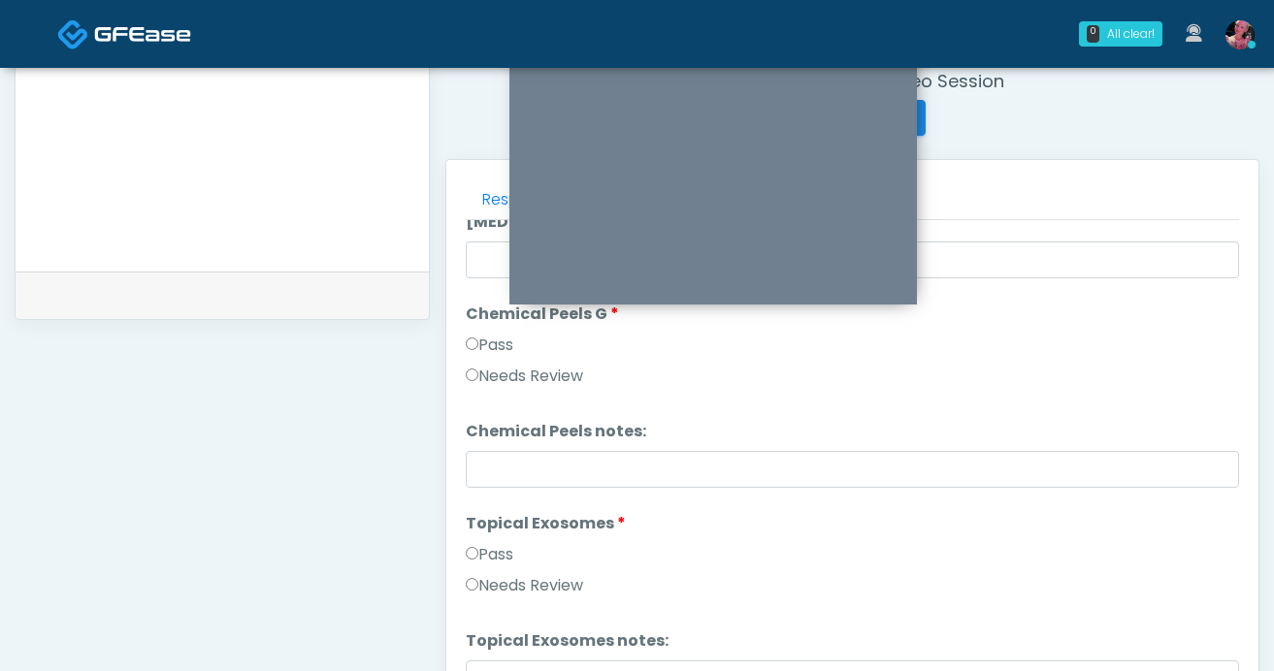
click at [517, 535] on label "Topical Exosomes" at bounding box center [546, 523] width 160 height 23
click at [513, 550] on label "Pass" at bounding box center [490, 554] width 48 height 23
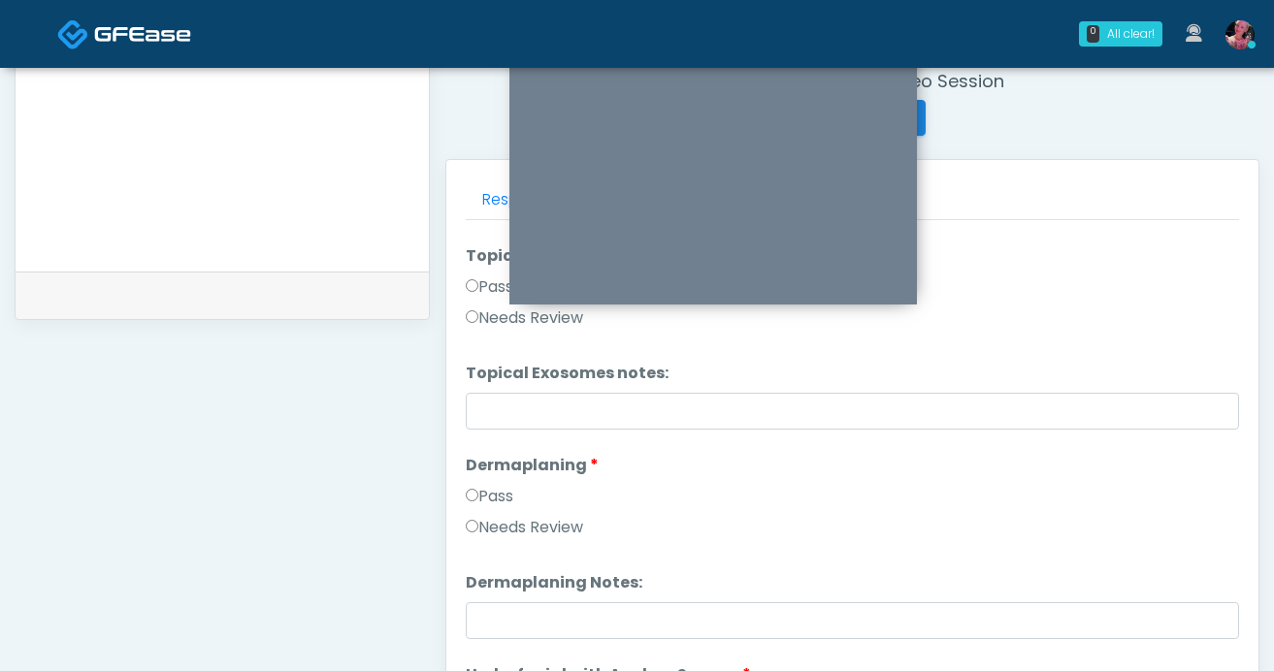
click at [513, 495] on label "Pass" at bounding box center [490, 496] width 48 height 23
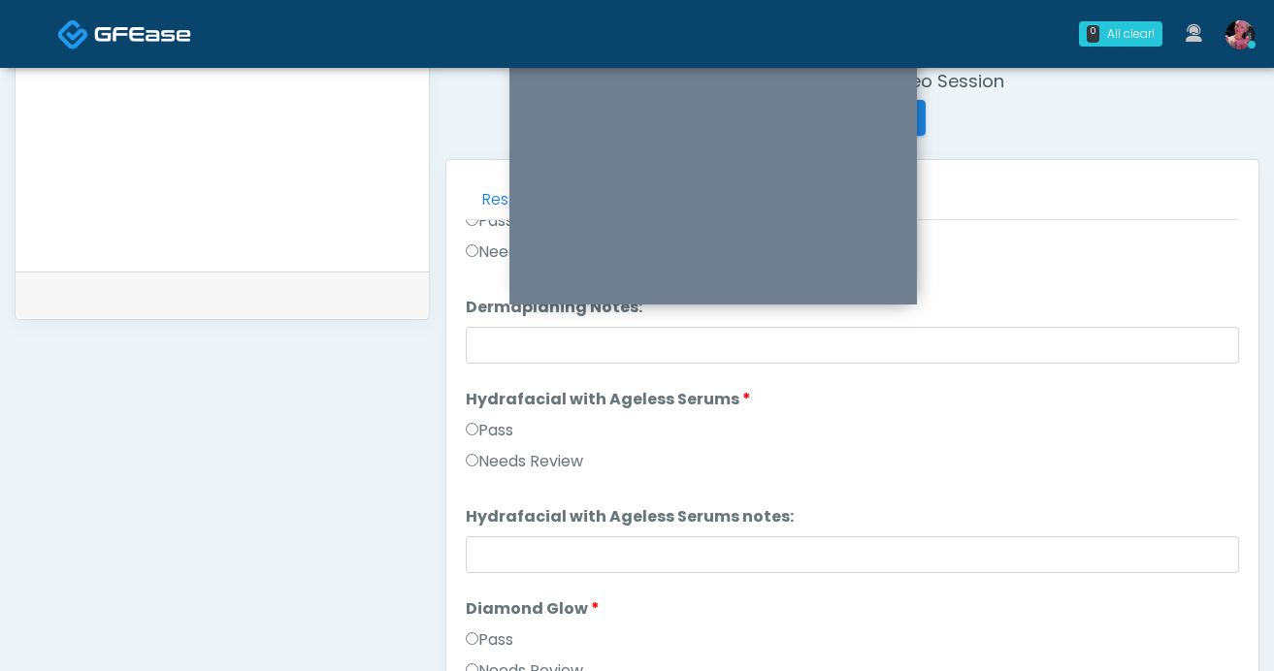
scroll to position [3029, 0]
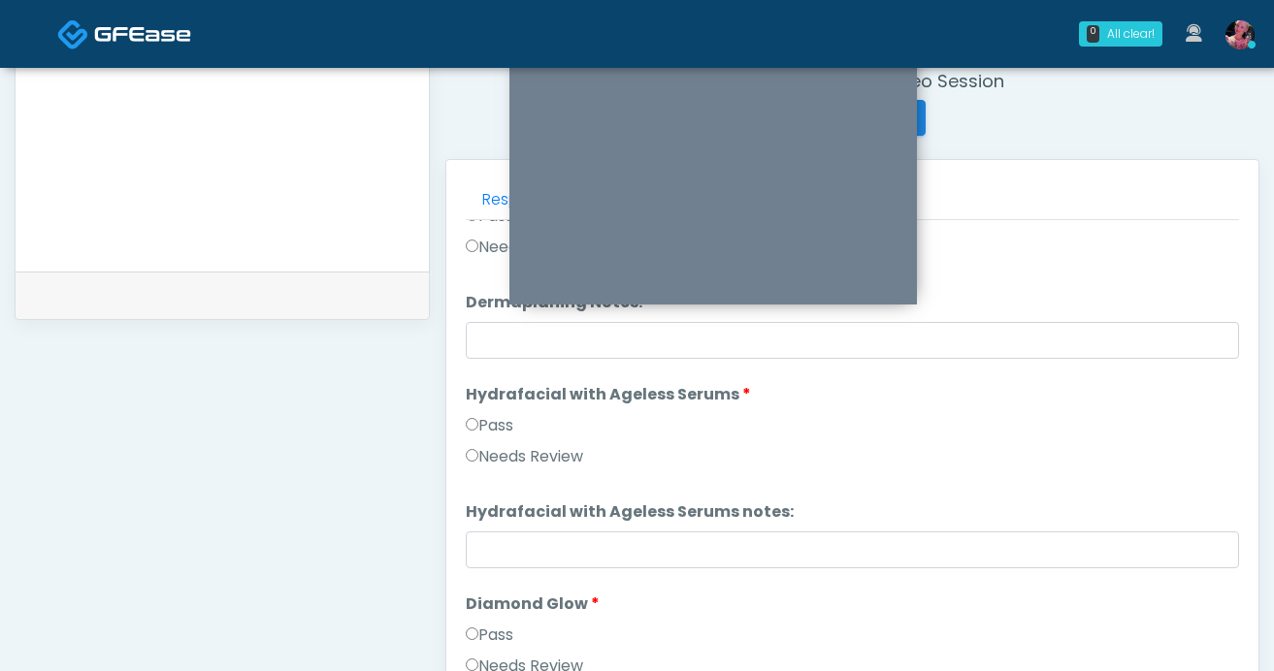
click at [508, 435] on label "Pass" at bounding box center [490, 425] width 48 height 23
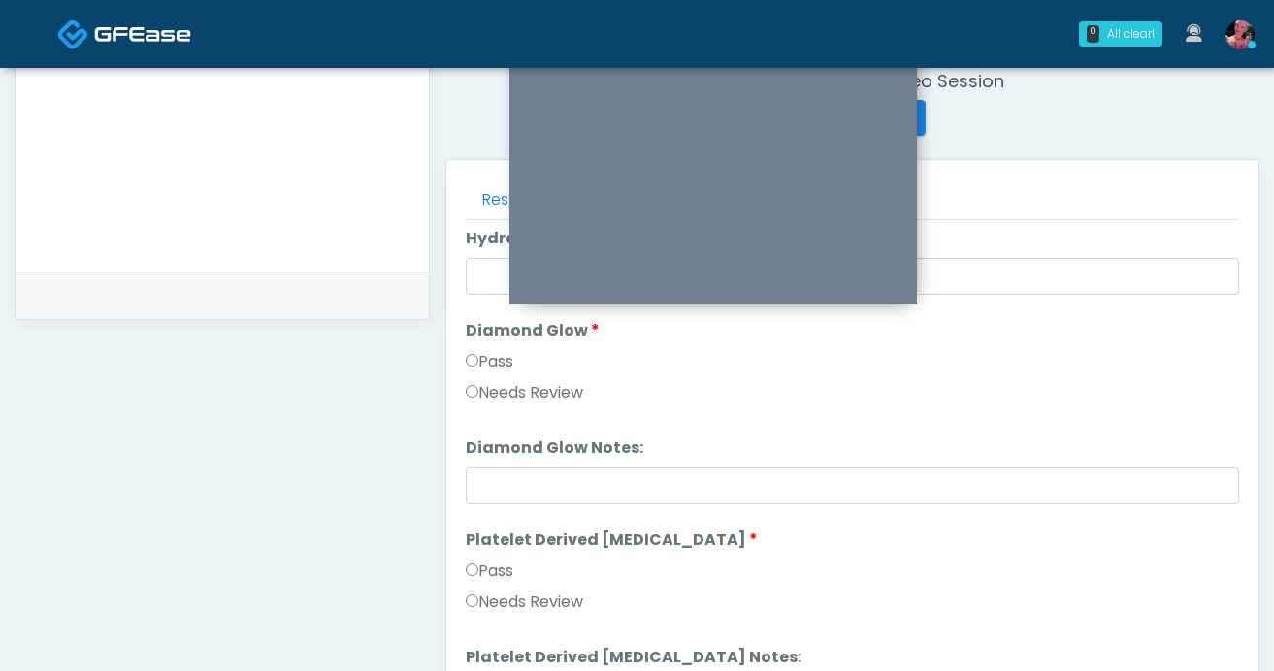
scroll to position [3306, 0]
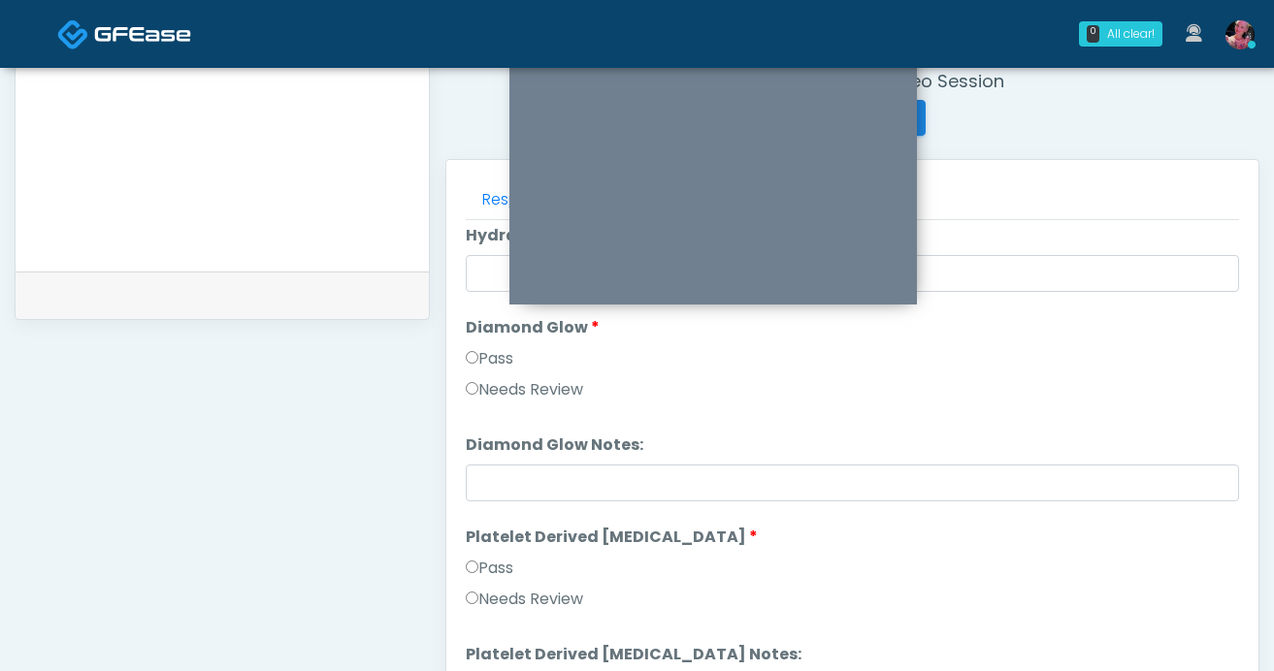
click at [492, 354] on label "Pass" at bounding box center [490, 358] width 48 height 23
click at [486, 569] on label "Pass" at bounding box center [490, 568] width 48 height 23
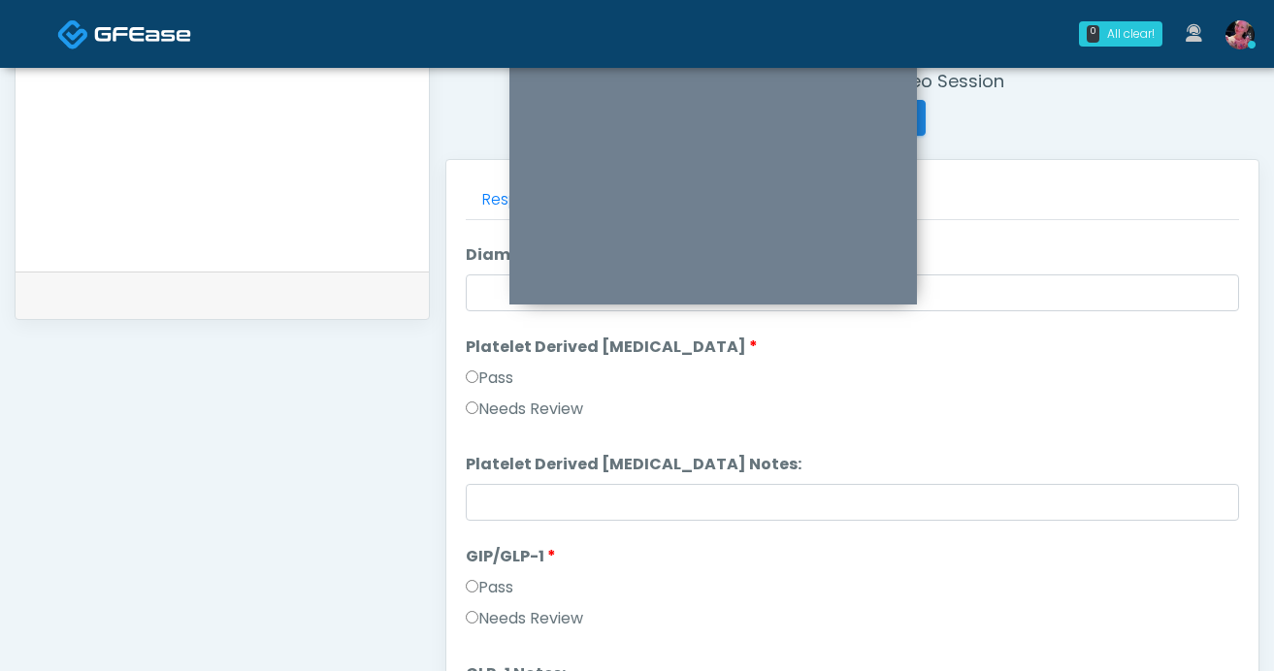
scroll to position [3582, 0]
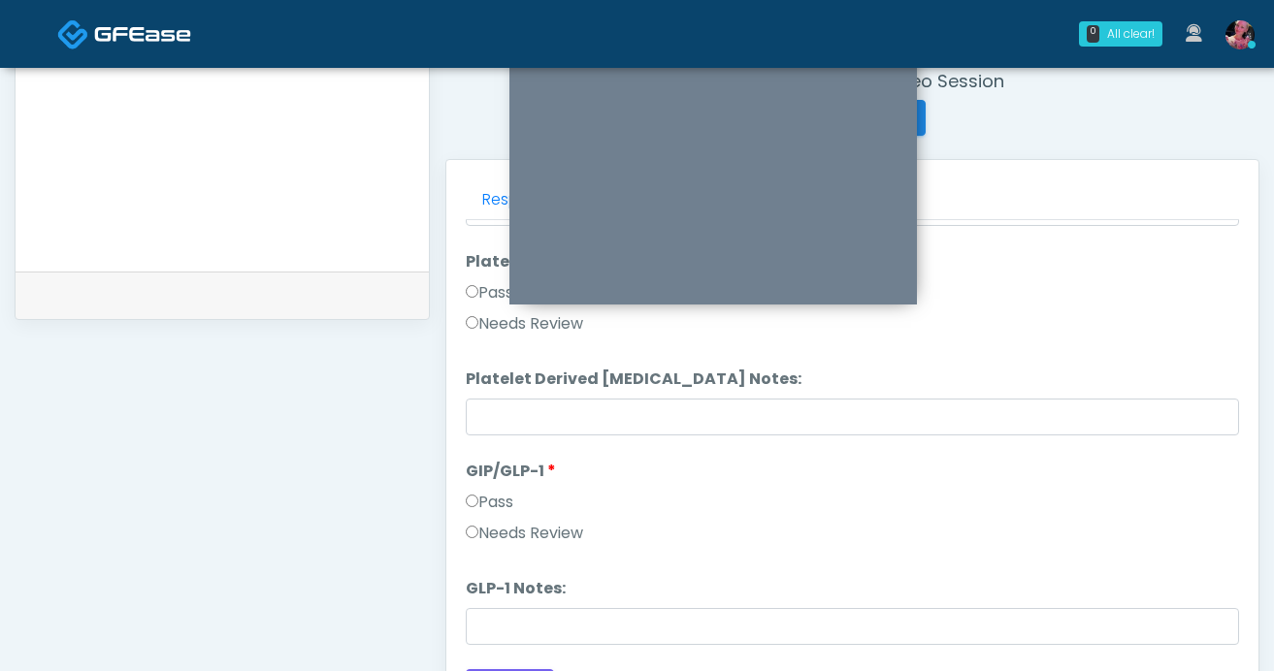
click at [507, 534] on label "Needs Review" at bounding box center [524, 533] width 117 height 23
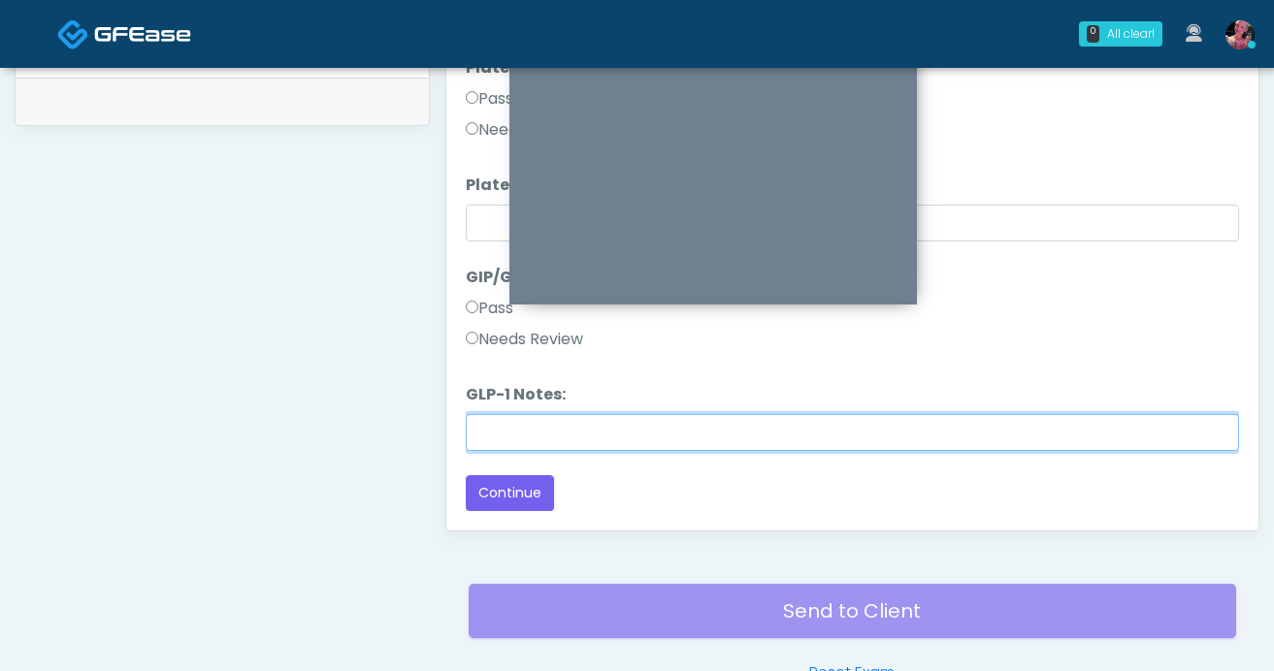
click at [509, 428] on input "GLP-1 Notes:" at bounding box center [852, 432] width 773 height 37
type input "**********"
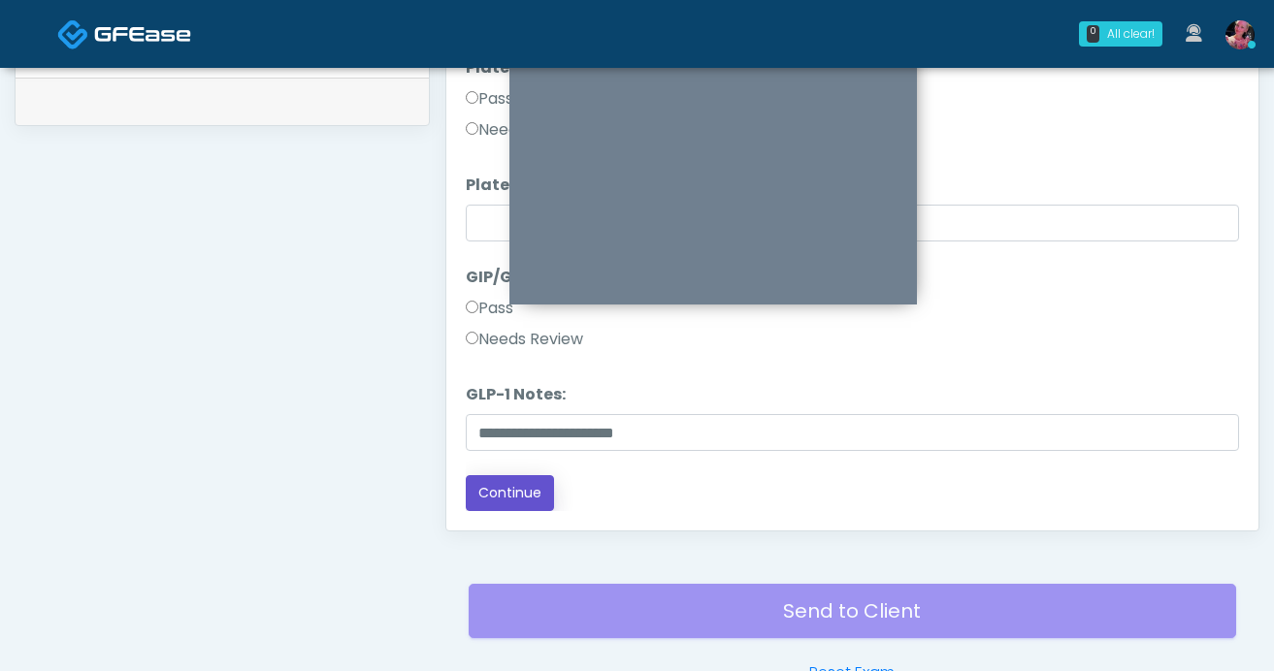
click at [512, 487] on button "Continue" at bounding box center [510, 493] width 88 height 36
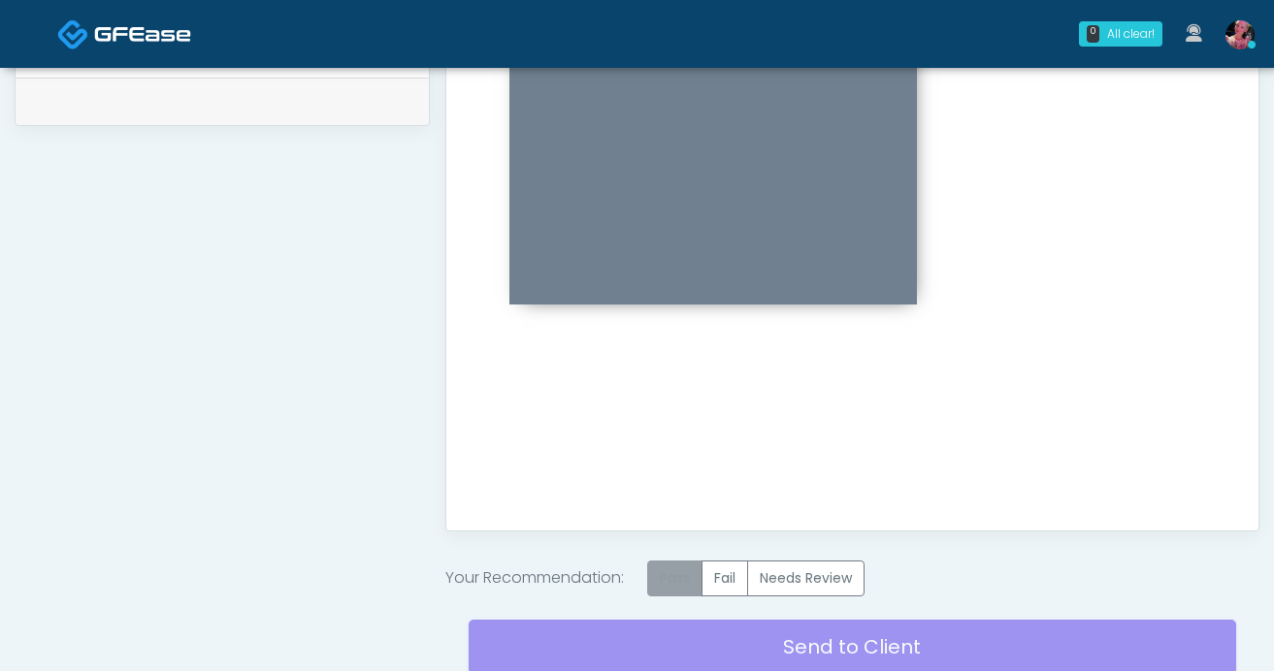
click at [681, 571] on label "Pass" at bounding box center [674, 579] width 55 height 36
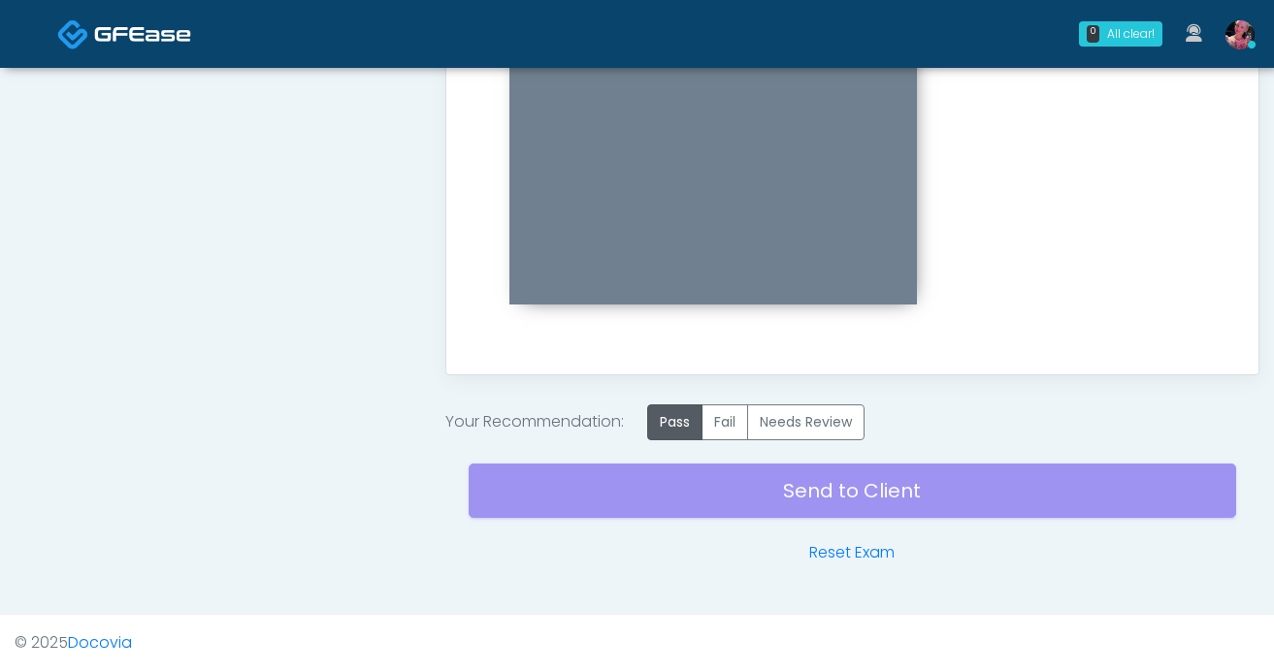
click at [681, 506] on div "Send to Client Reset Exam" at bounding box center [853, 503] width 768 height 124
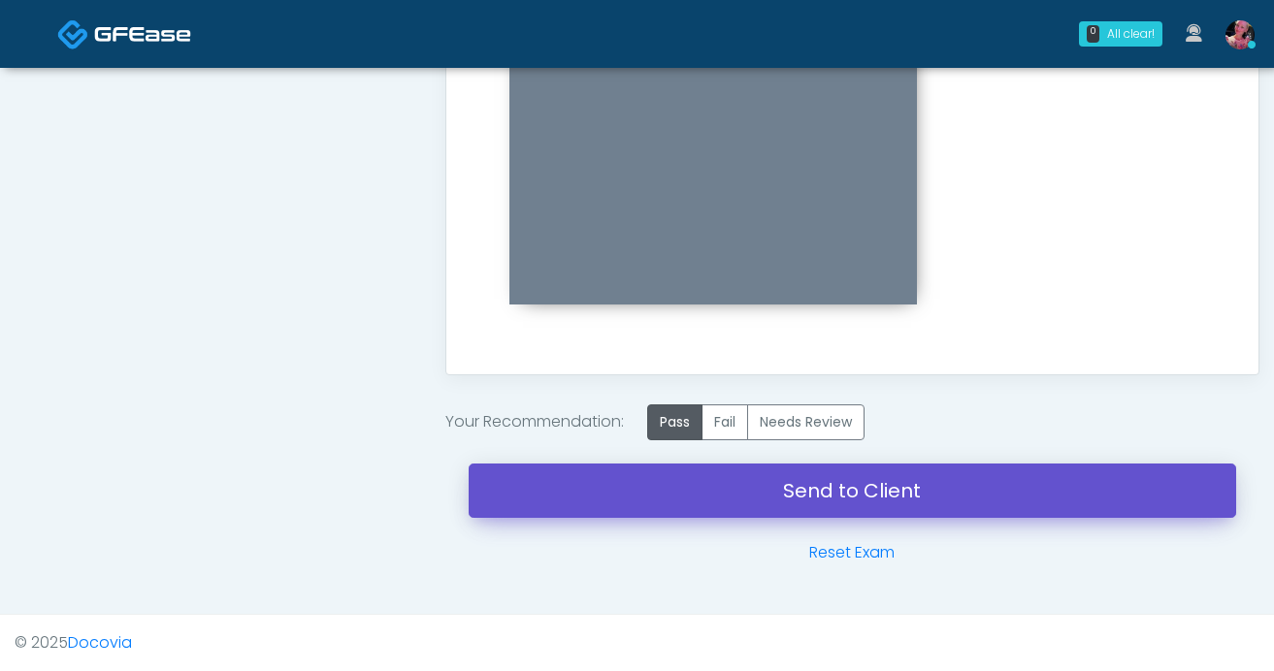
click at [678, 498] on link "Send to Client" at bounding box center [853, 491] width 768 height 54
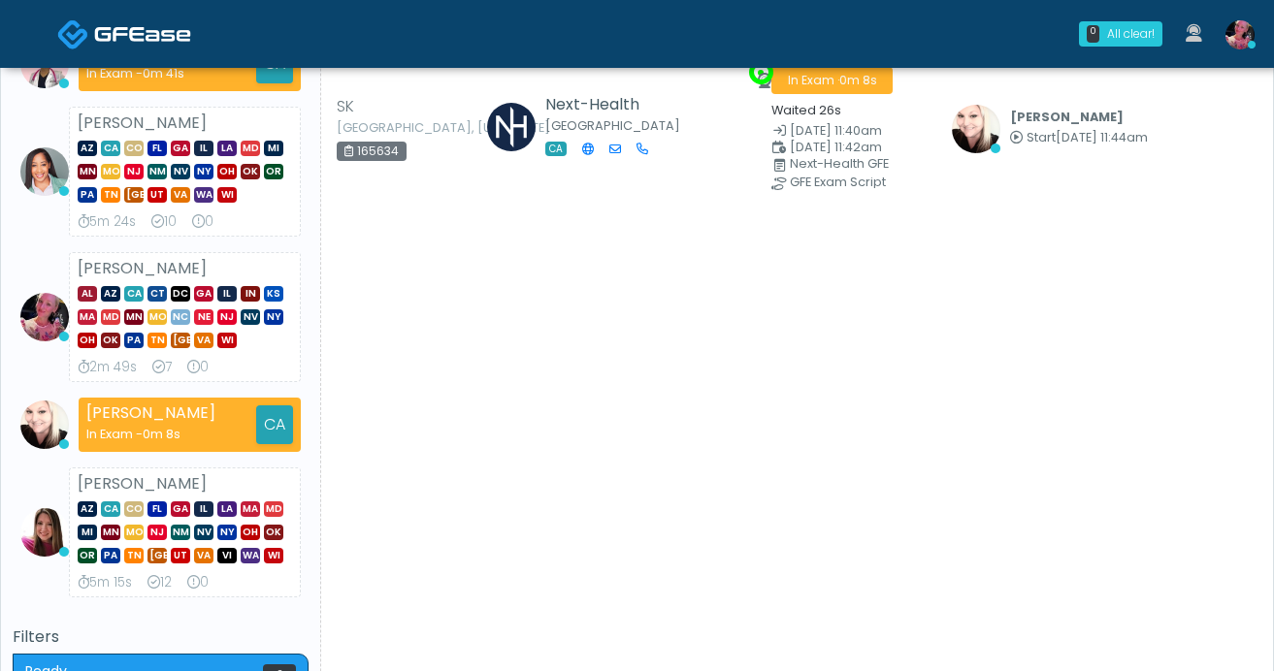
scroll to position [247, 0]
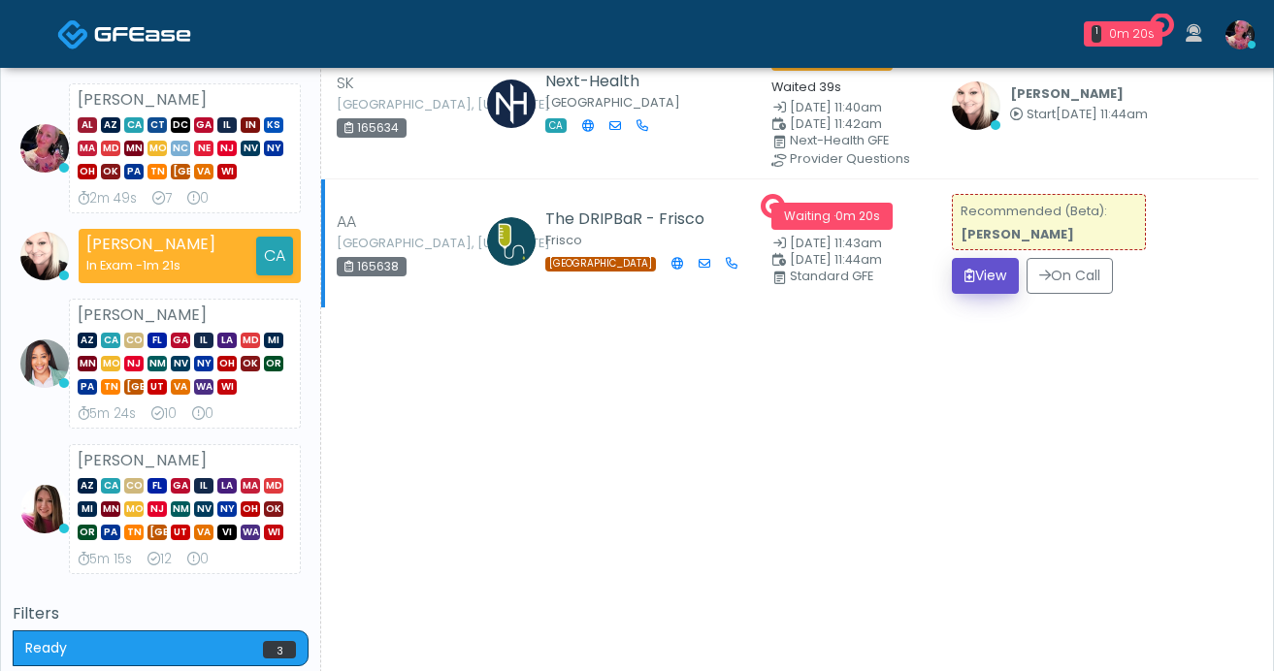
click at [1002, 267] on button "View" at bounding box center [985, 276] width 67 height 36
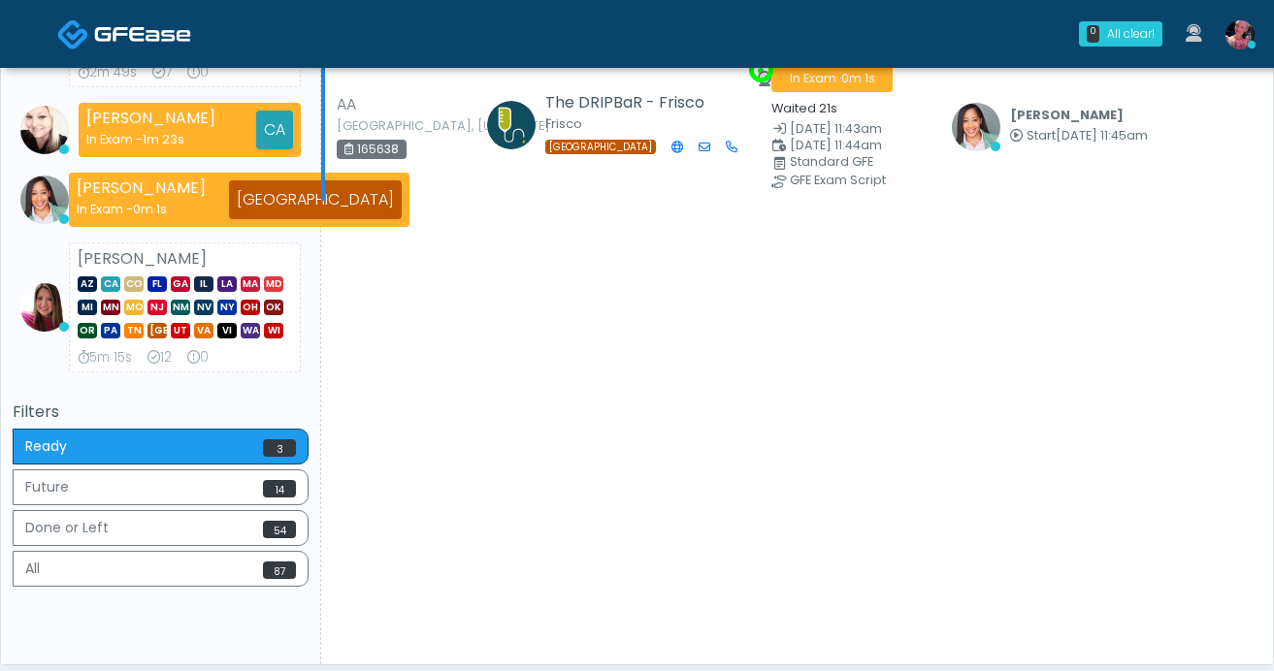
scroll to position [478, 0]
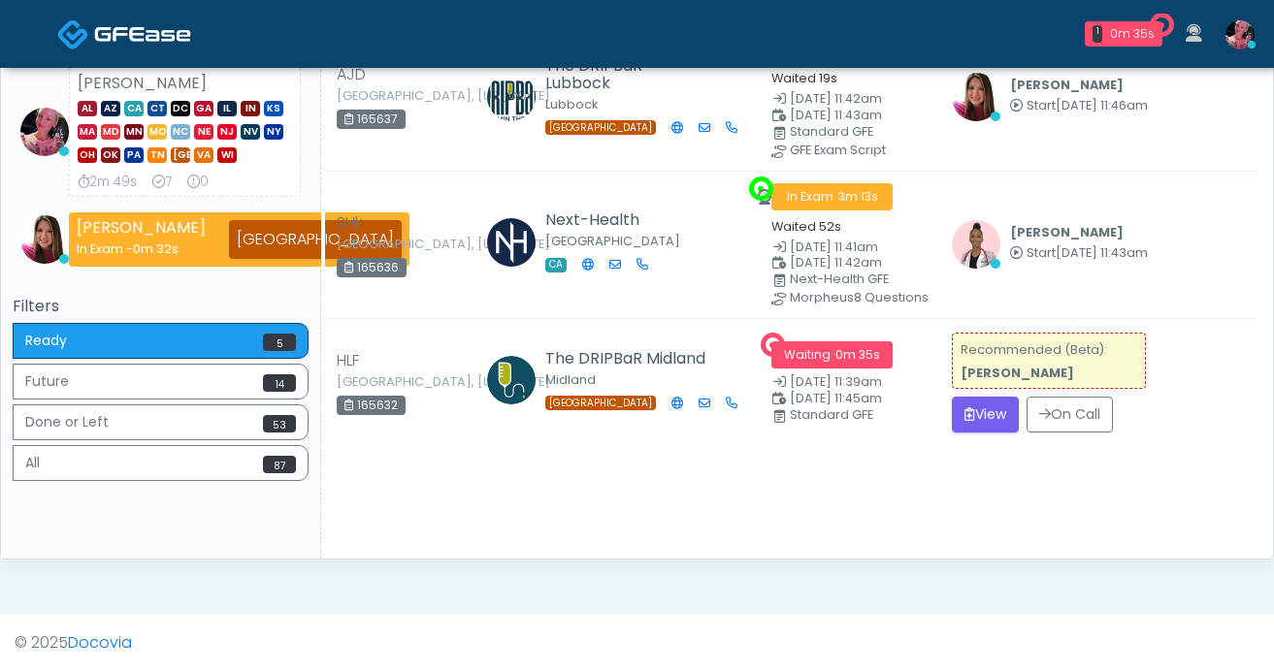
scroll to position [404, 0]
click at [1000, 415] on button "View" at bounding box center [985, 415] width 67 height 36
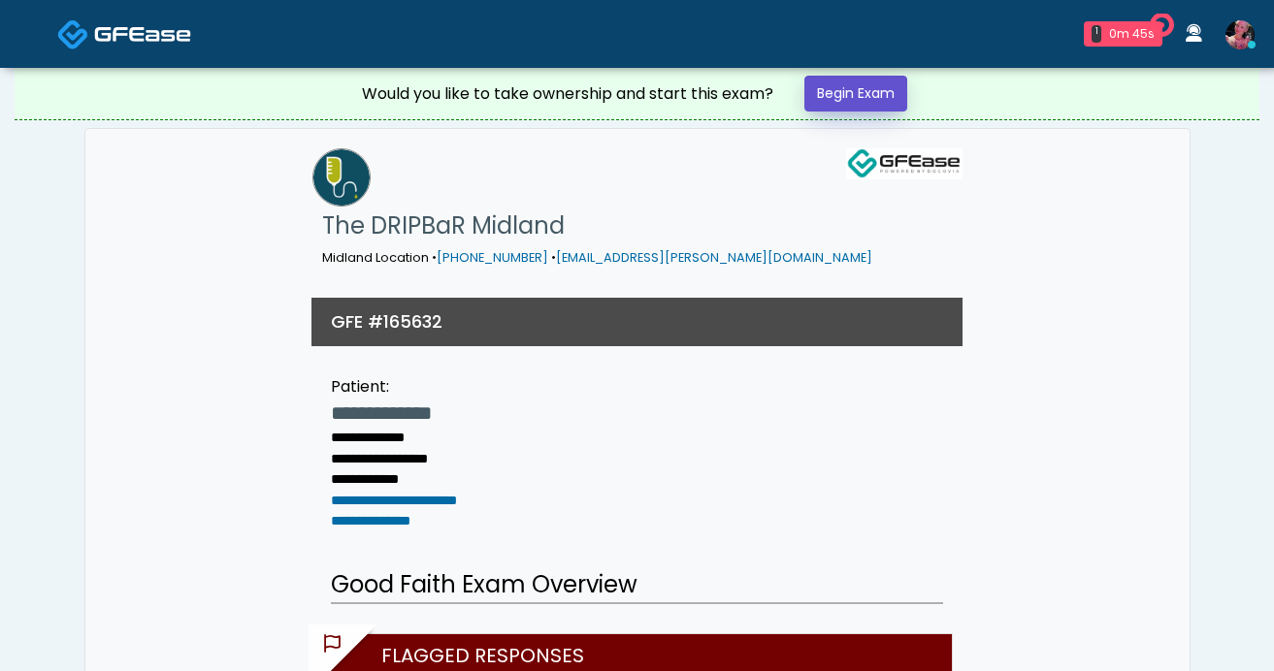
click at [854, 106] on link "Begin Exam" at bounding box center [855, 94] width 103 height 36
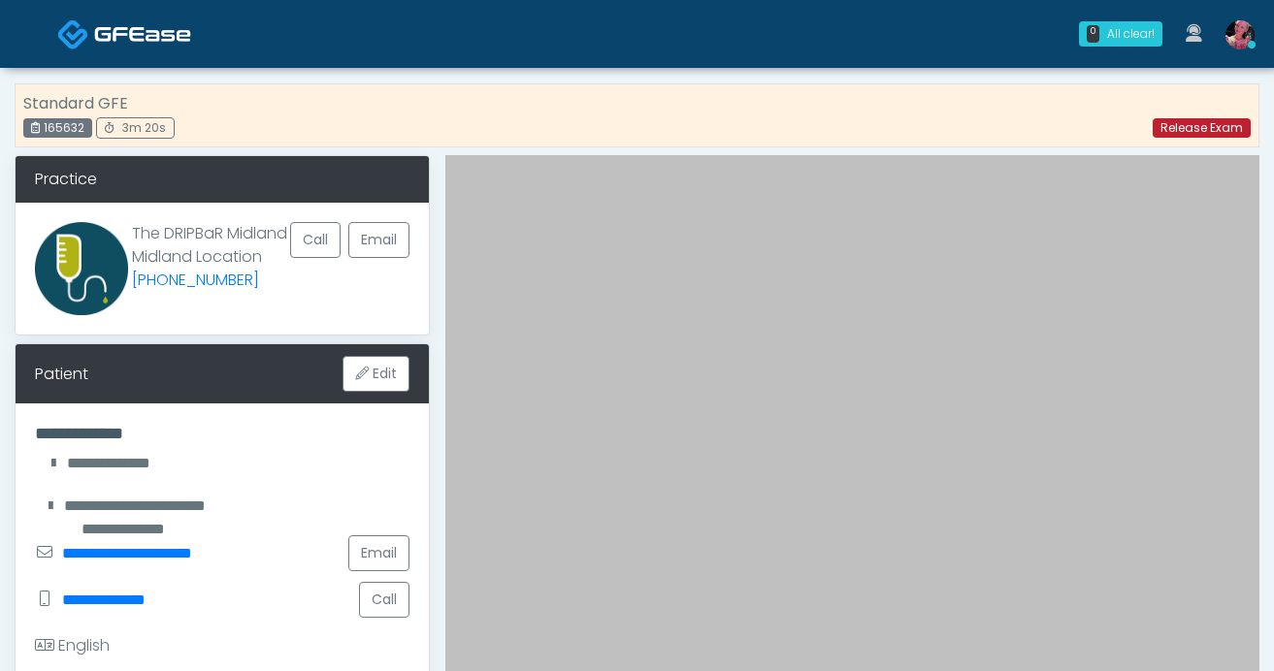
click at [1179, 122] on link "Release Exam" at bounding box center [1202, 127] width 98 height 19
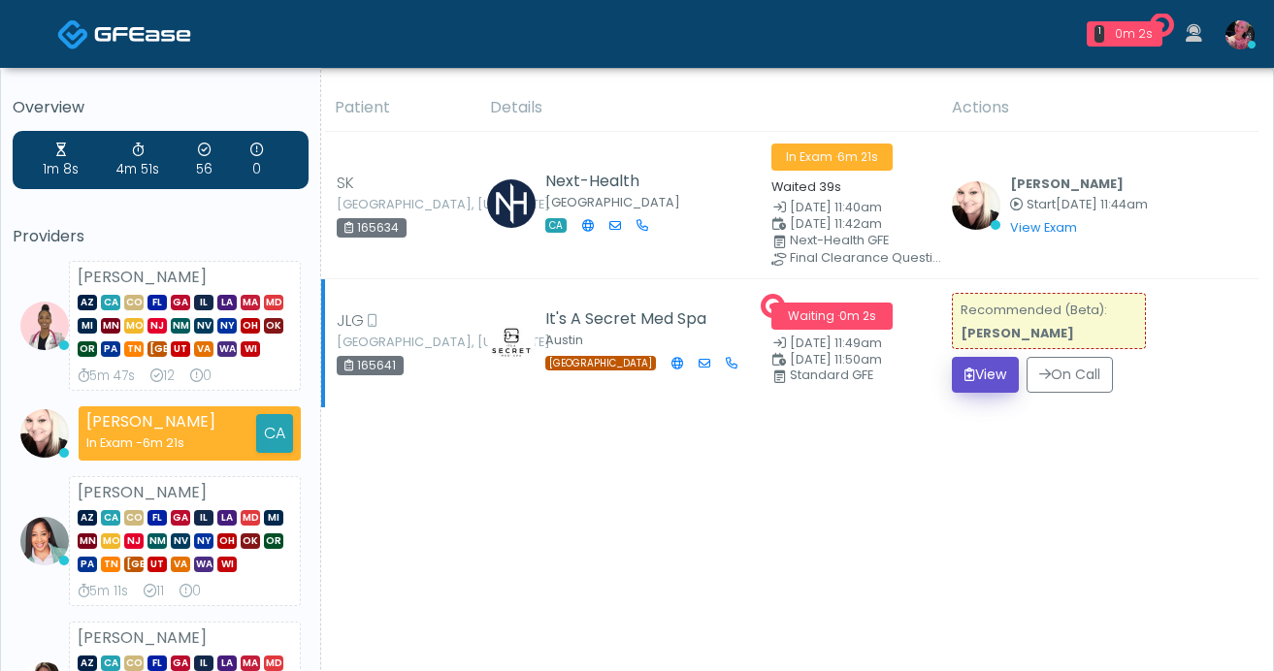
click at [965, 369] on icon "submit" at bounding box center [970, 375] width 11 height 14
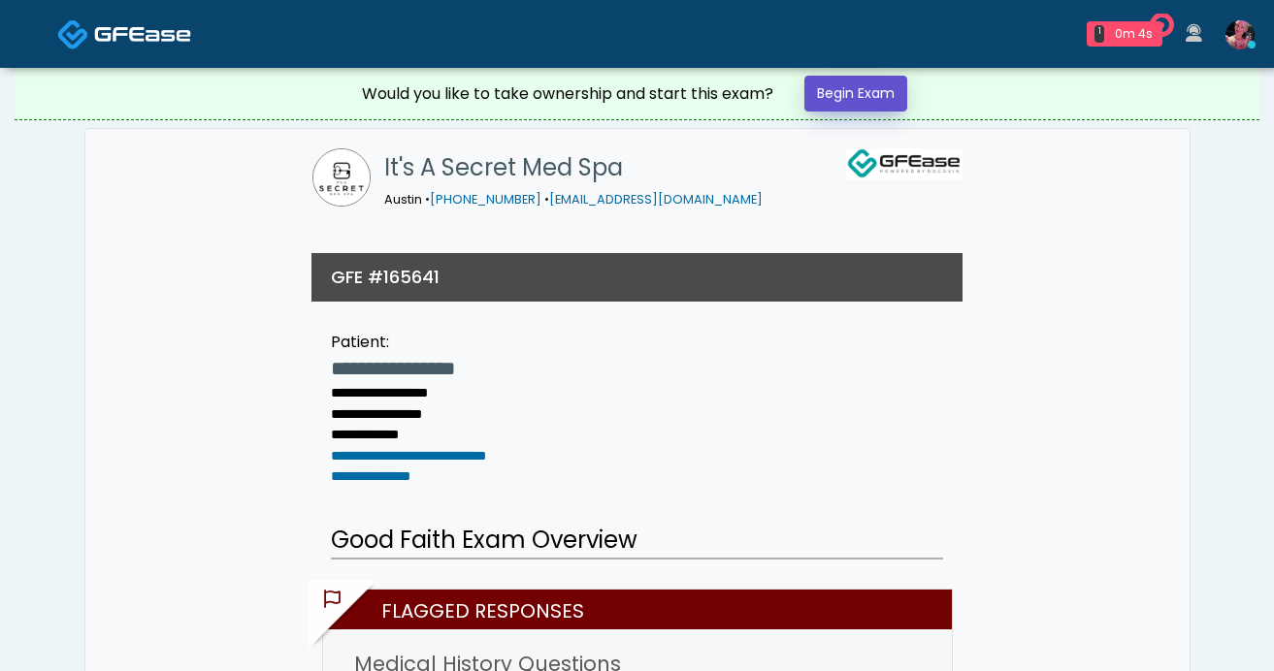
click at [872, 93] on link "Begin Exam" at bounding box center [855, 94] width 103 height 36
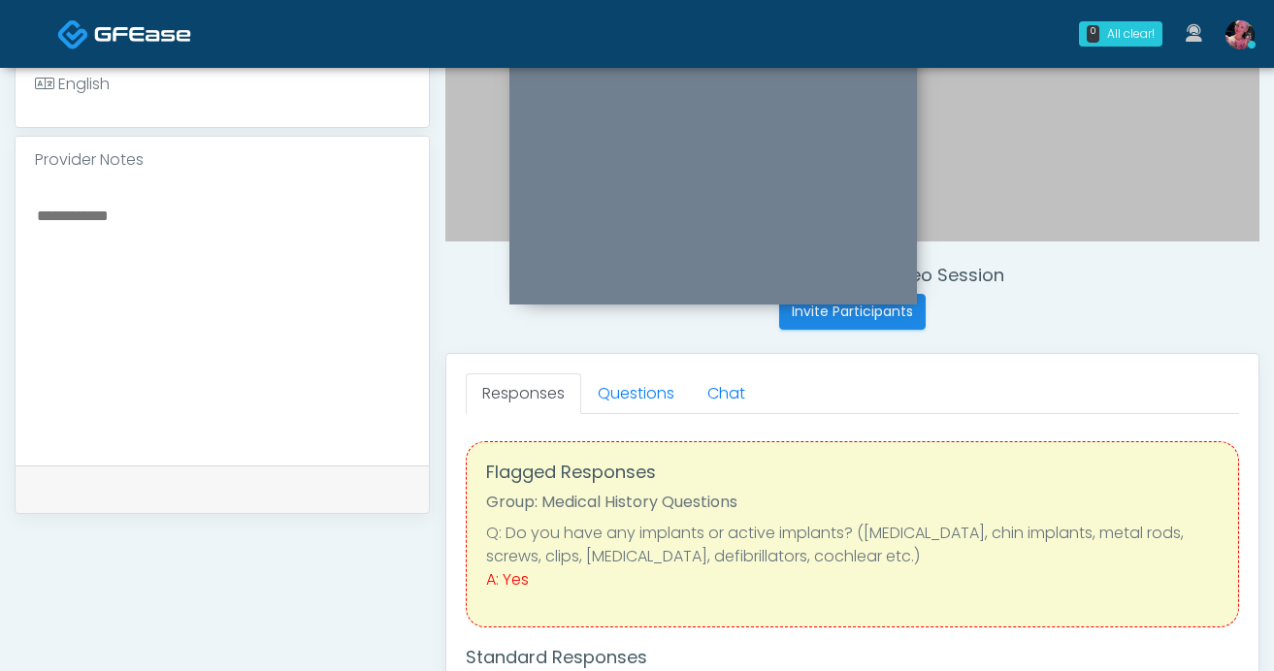
scroll to position [553, 0]
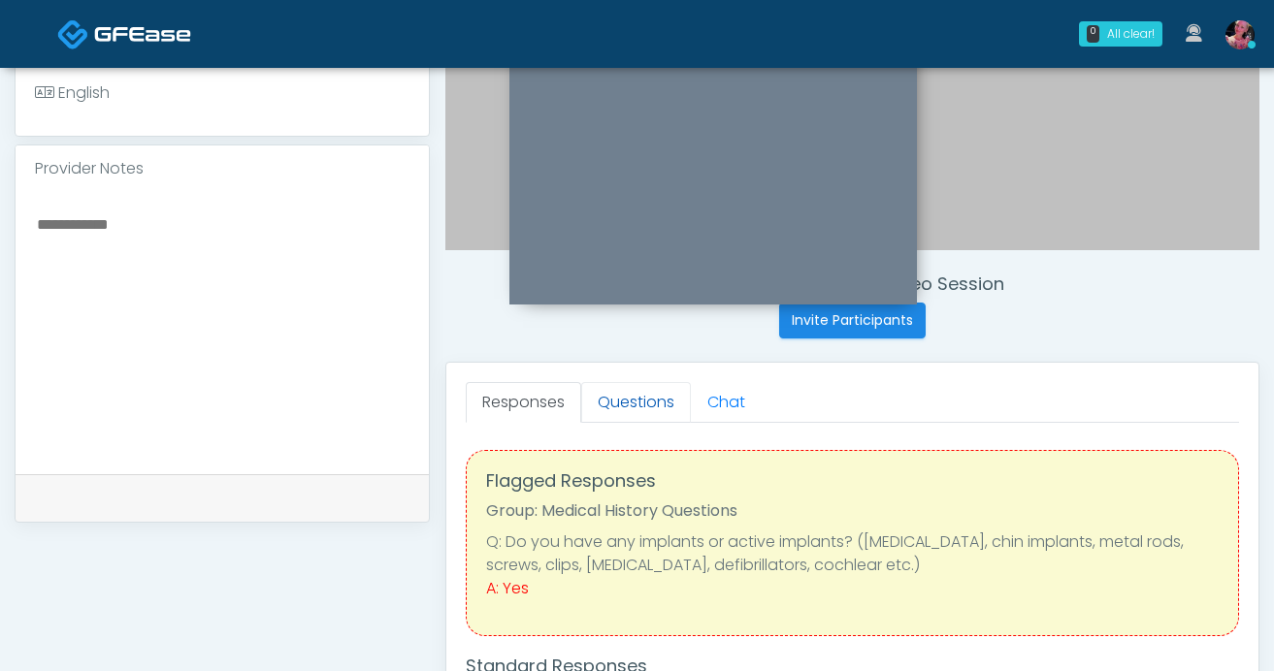
click at [652, 398] on link "Questions" at bounding box center [636, 402] width 110 height 41
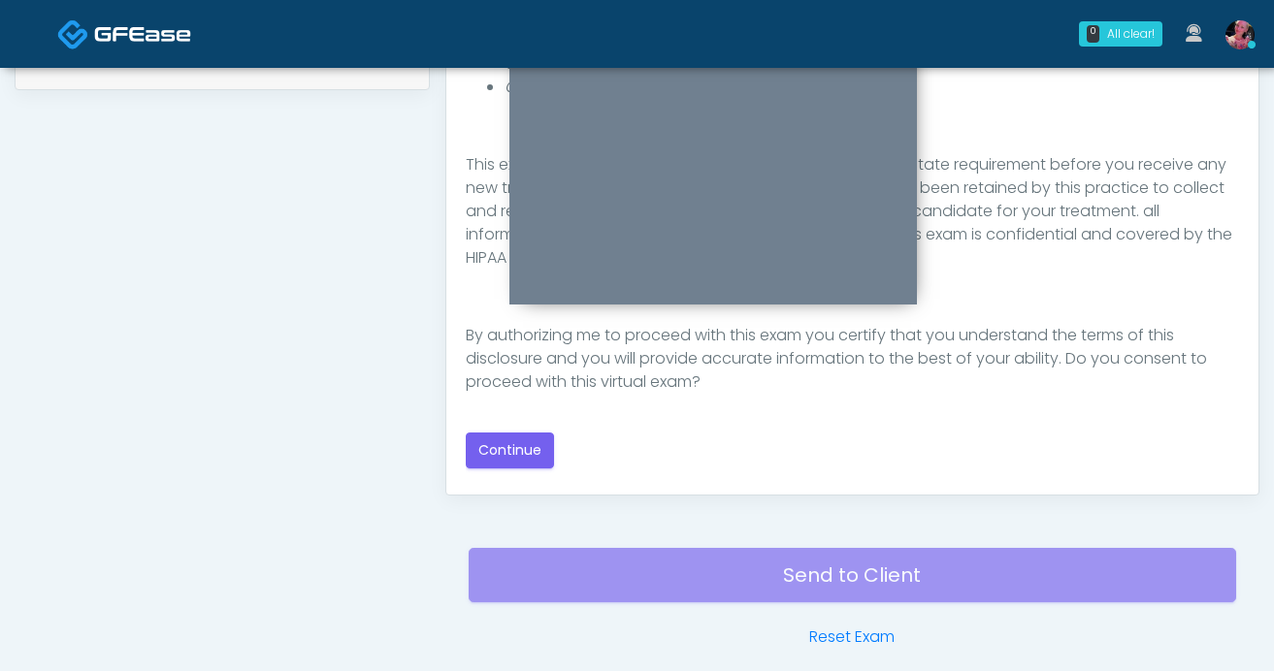
scroll to position [1070, 0]
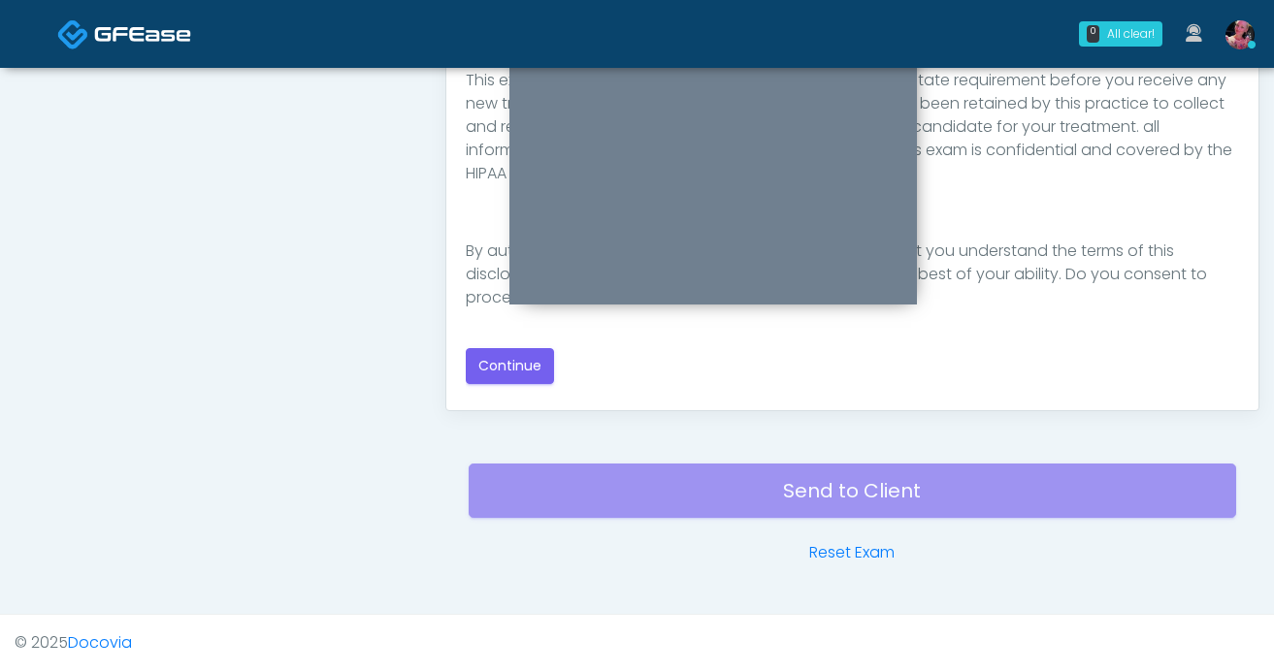
click at [510, 341] on div "Good Faith Exam Script Good Faith Exam Script INTRODUCTION Hello, my name is un…" at bounding box center [852, 149] width 773 height 471
click at [510, 365] on button "Continue" at bounding box center [510, 366] width 88 height 36
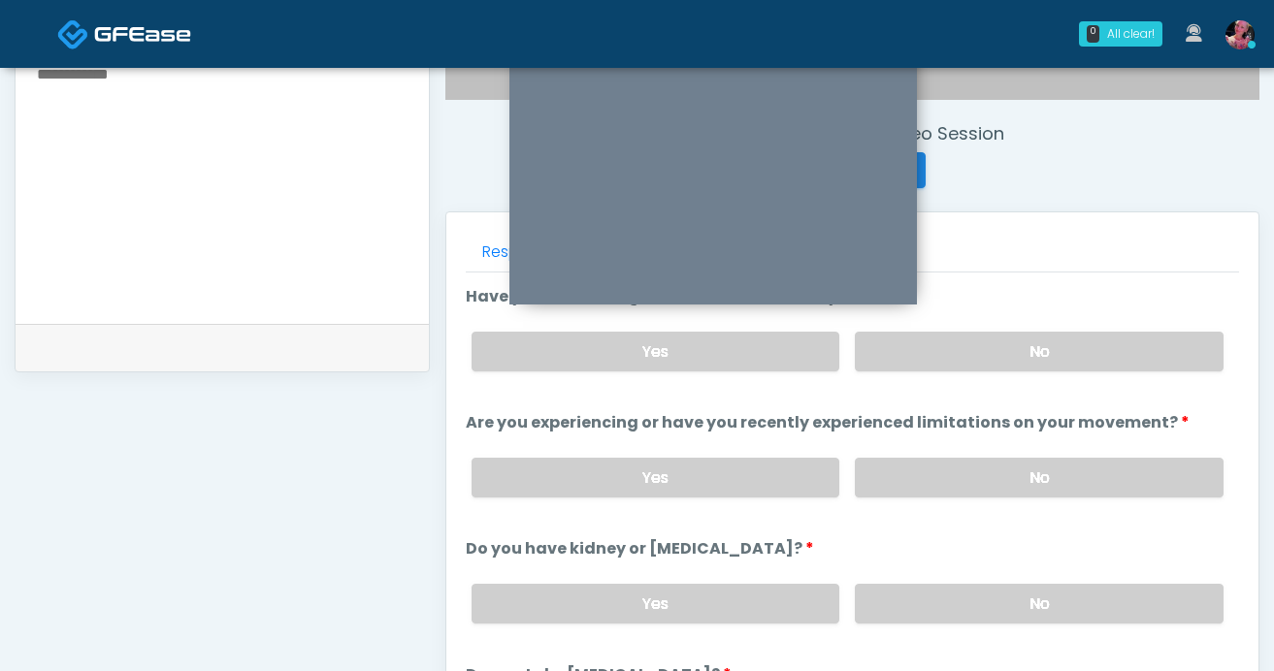
scroll to position [726, 0]
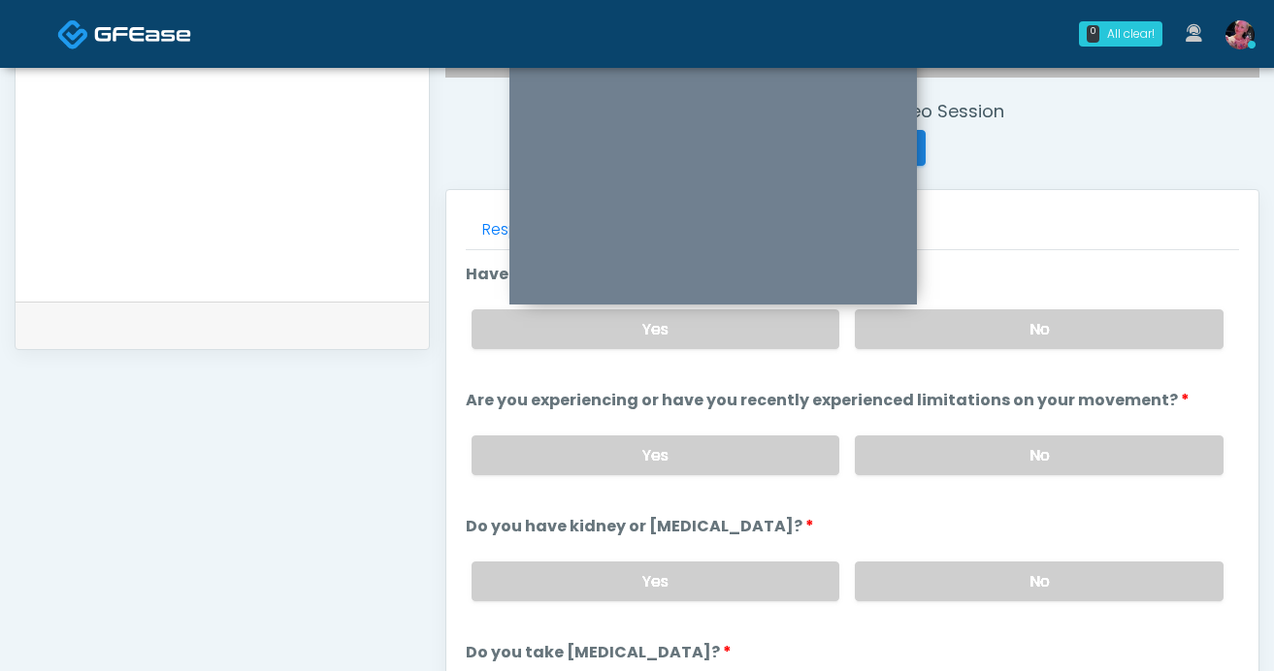
click at [1151, 353] on div "Yes No" at bounding box center [847, 329] width 783 height 71
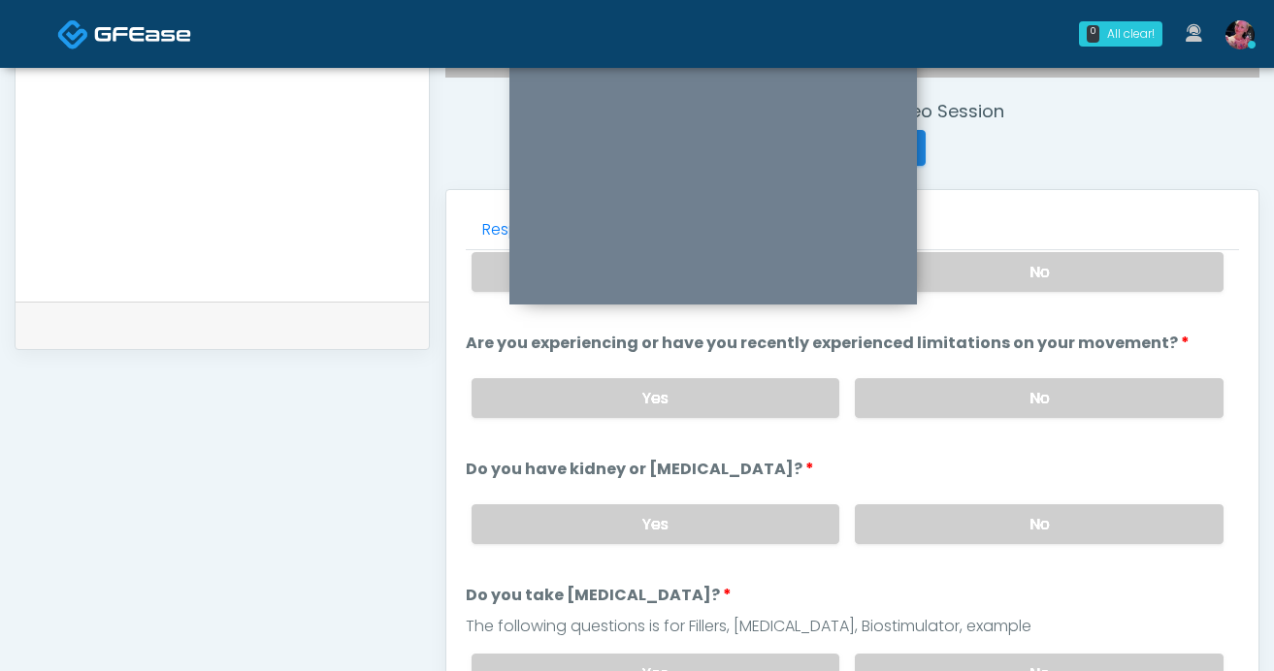
scroll to position [66, 0]
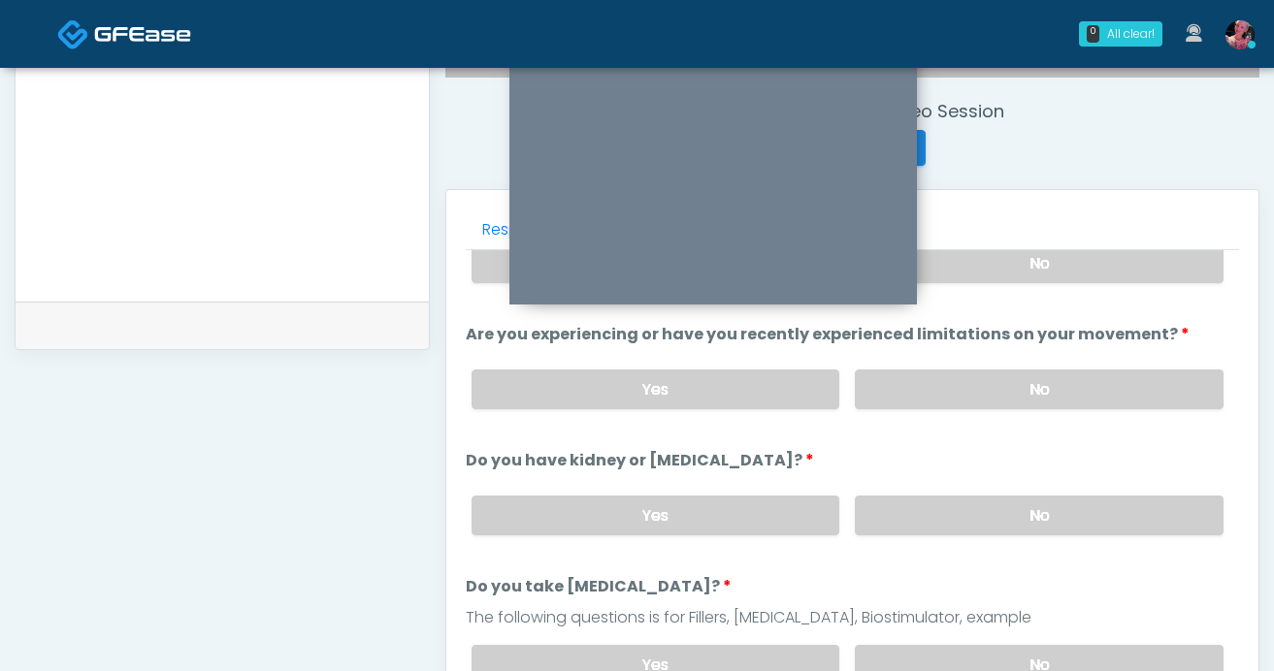
click at [1117, 286] on div "Yes No" at bounding box center [847, 263] width 783 height 71
click at [1102, 264] on label "No" at bounding box center [1039, 264] width 369 height 40
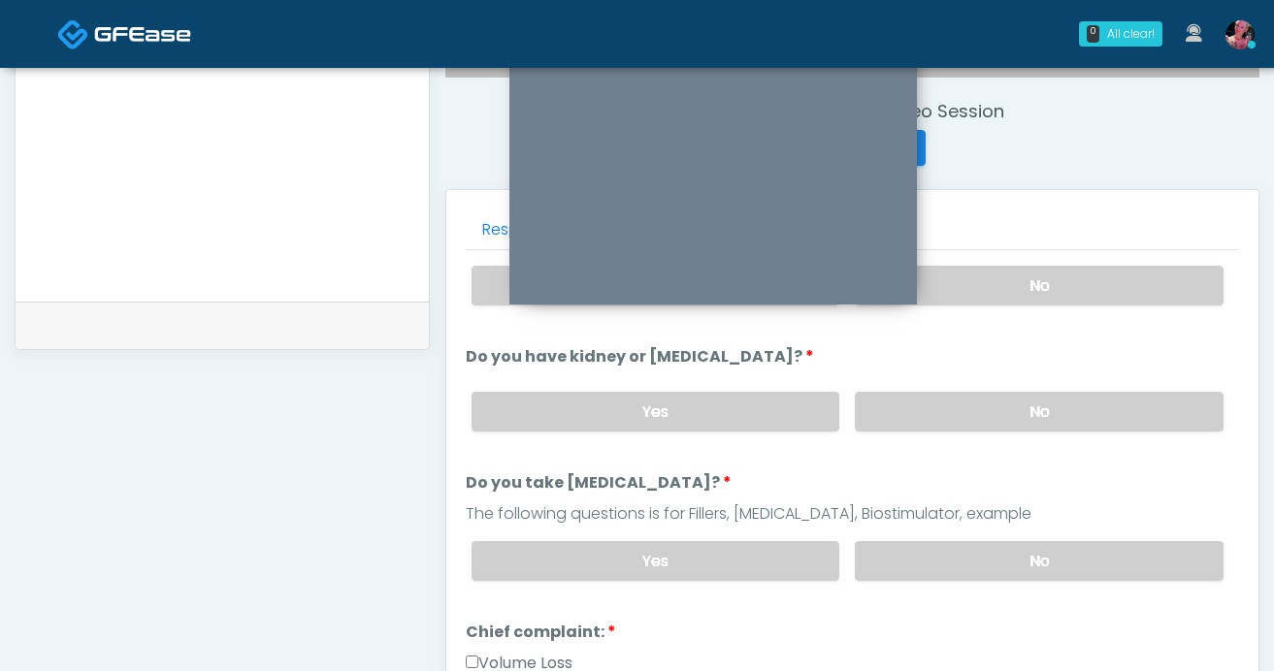
scroll to position [197, 0]
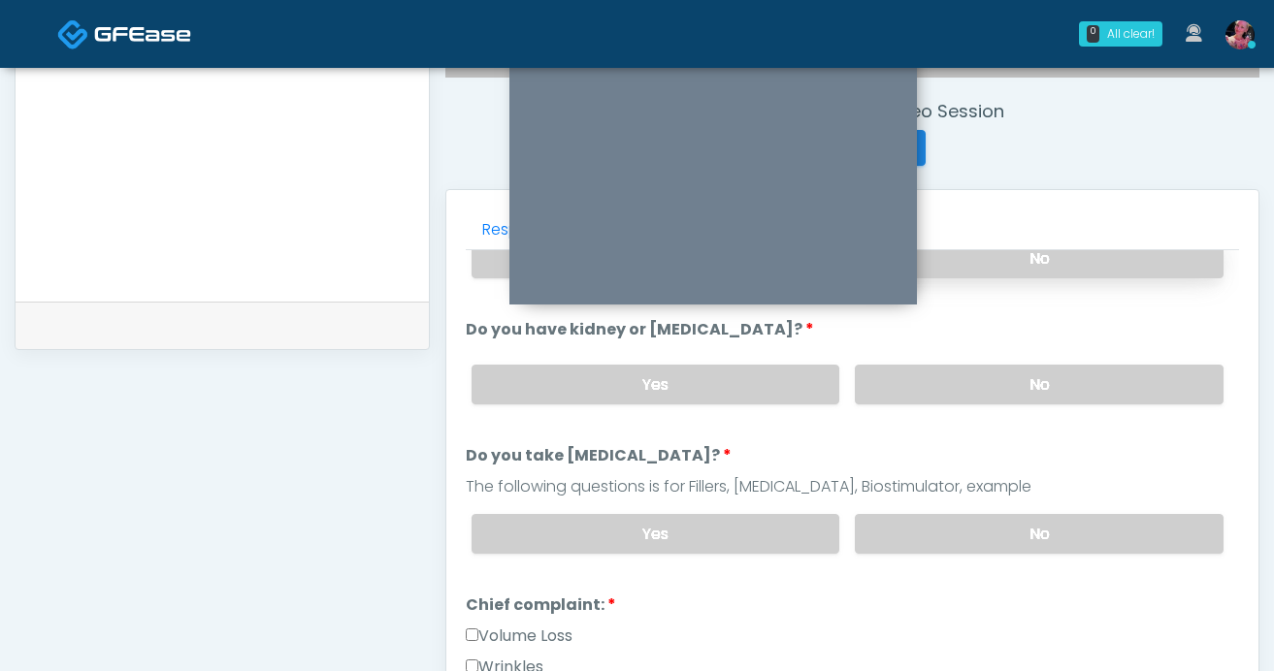
click at [1089, 272] on label "No" at bounding box center [1039, 259] width 369 height 40
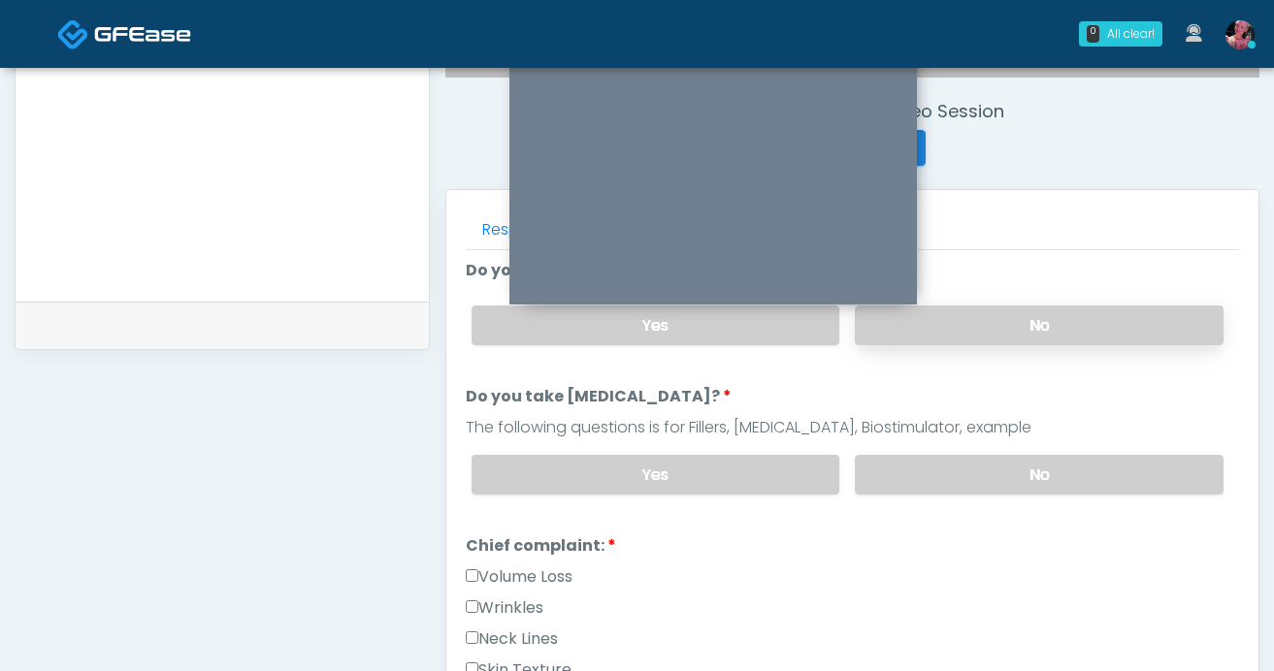
click at [1059, 310] on label "No" at bounding box center [1039, 326] width 369 height 40
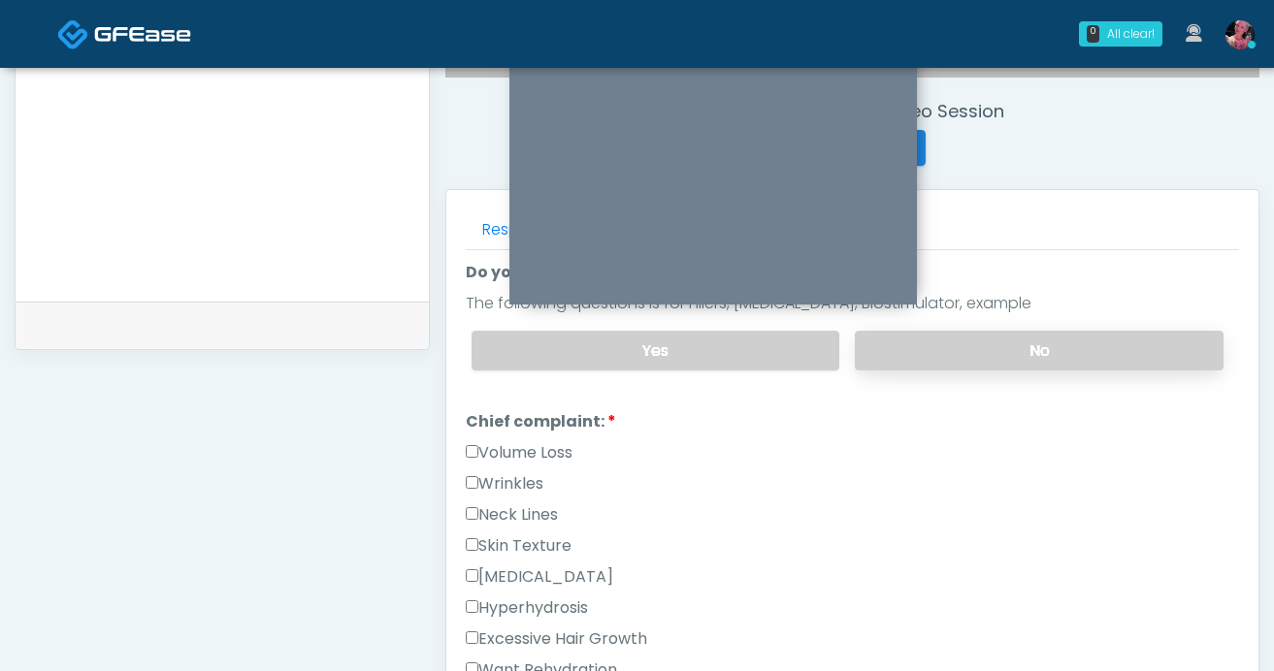
click at [1057, 331] on label "No" at bounding box center [1039, 351] width 369 height 40
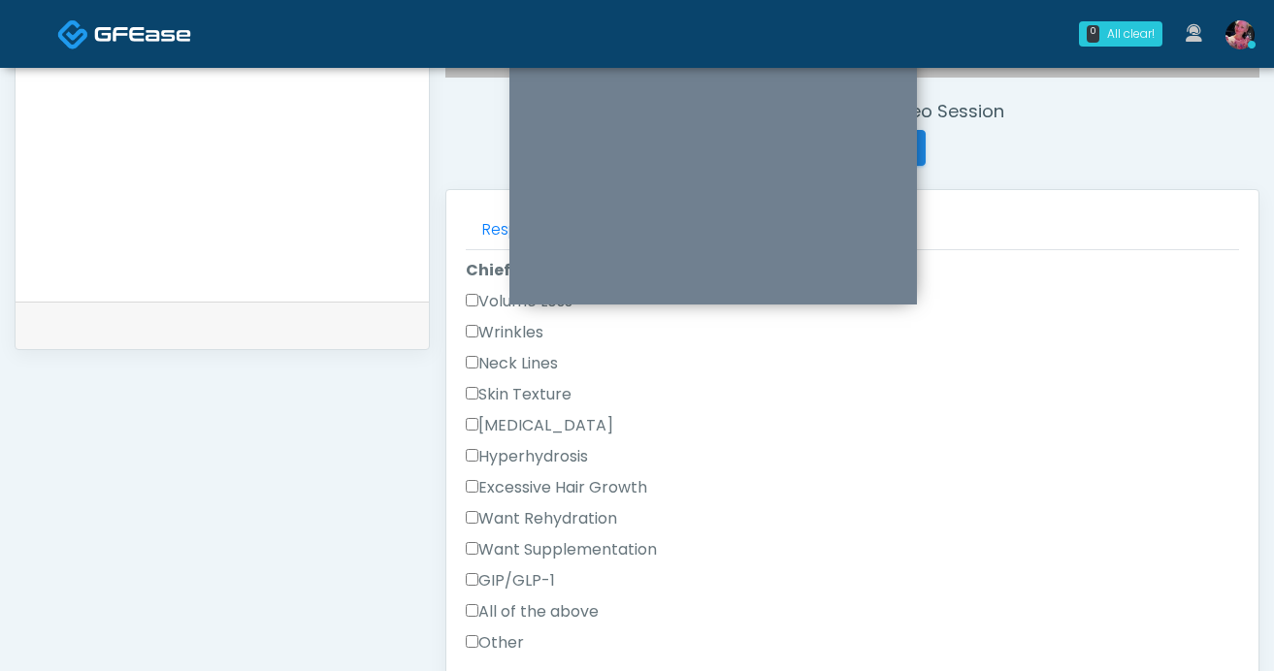
scroll to position [550, 0]
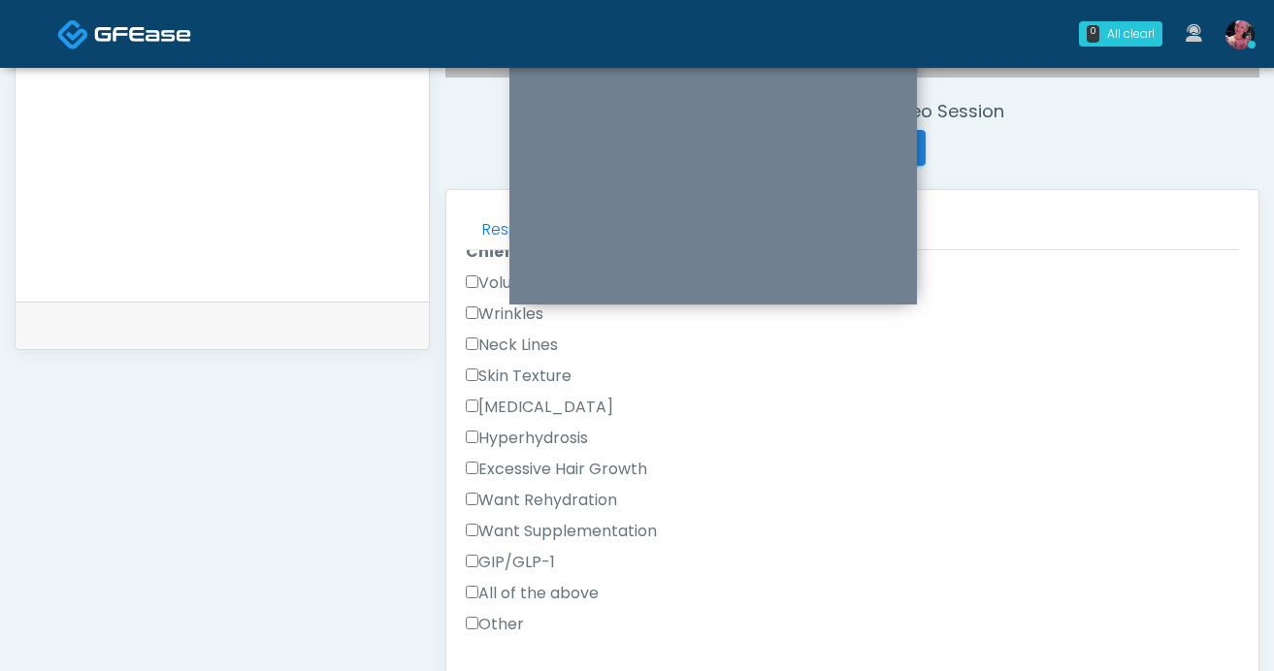
click at [470, 286] on label "Volume Loss" at bounding box center [519, 283] width 107 height 23
click at [473, 303] on label "Wrinkles" at bounding box center [505, 314] width 78 height 23
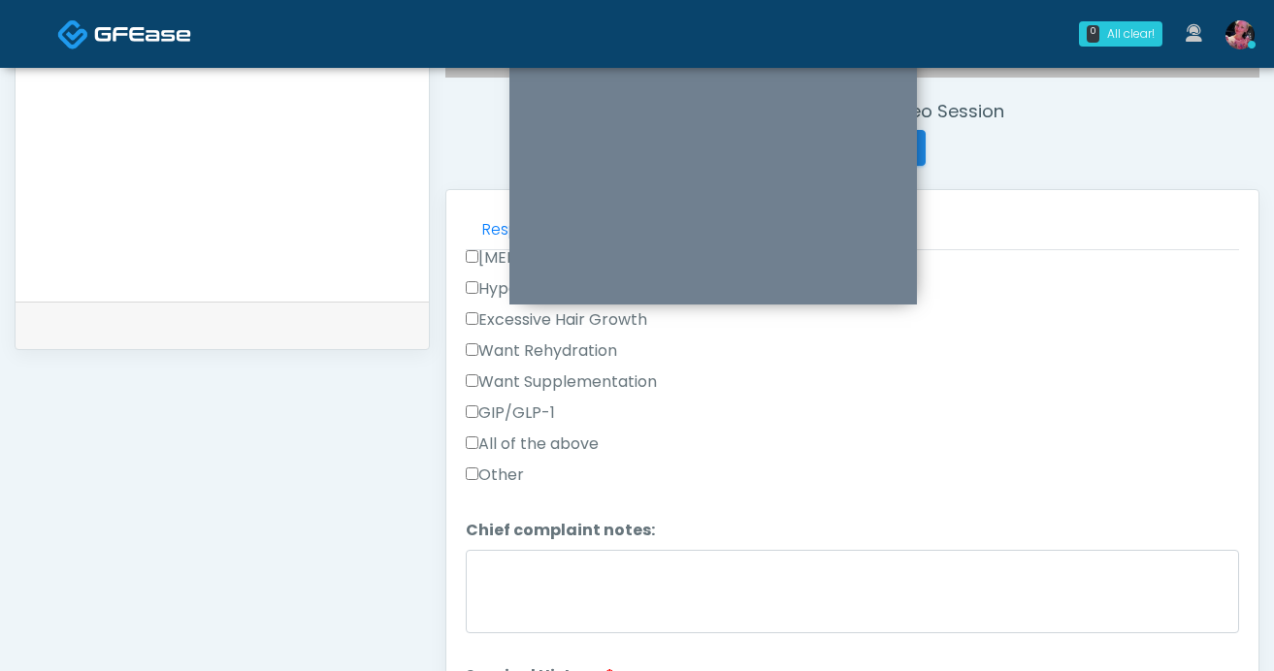
scroll to position [703, 0]
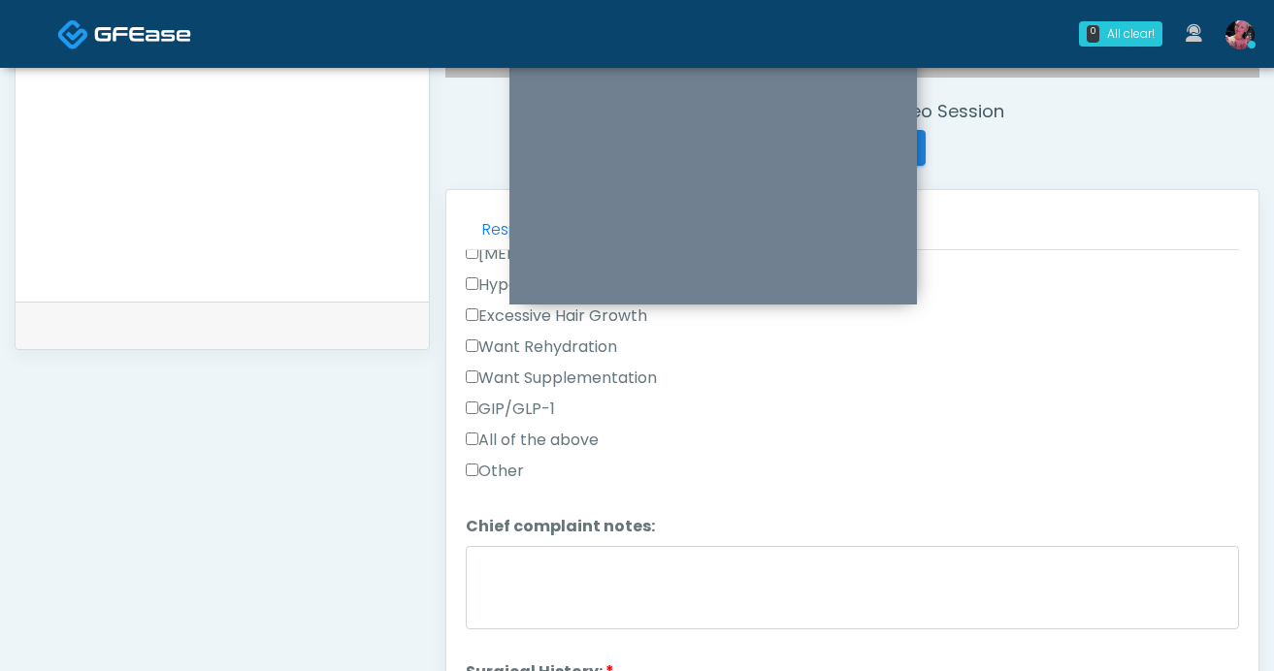
click at [491, 347] on label "Want Rehydration" at bounding box center [541, 347] width 151 height 23
click at [491, 386] on div "Want Supplementation" at bounding box center [852, 382] width 773 height 31
click at [489, 375] on label "Want Supplementation" at bounding box center [561, 378] width 191 height 23
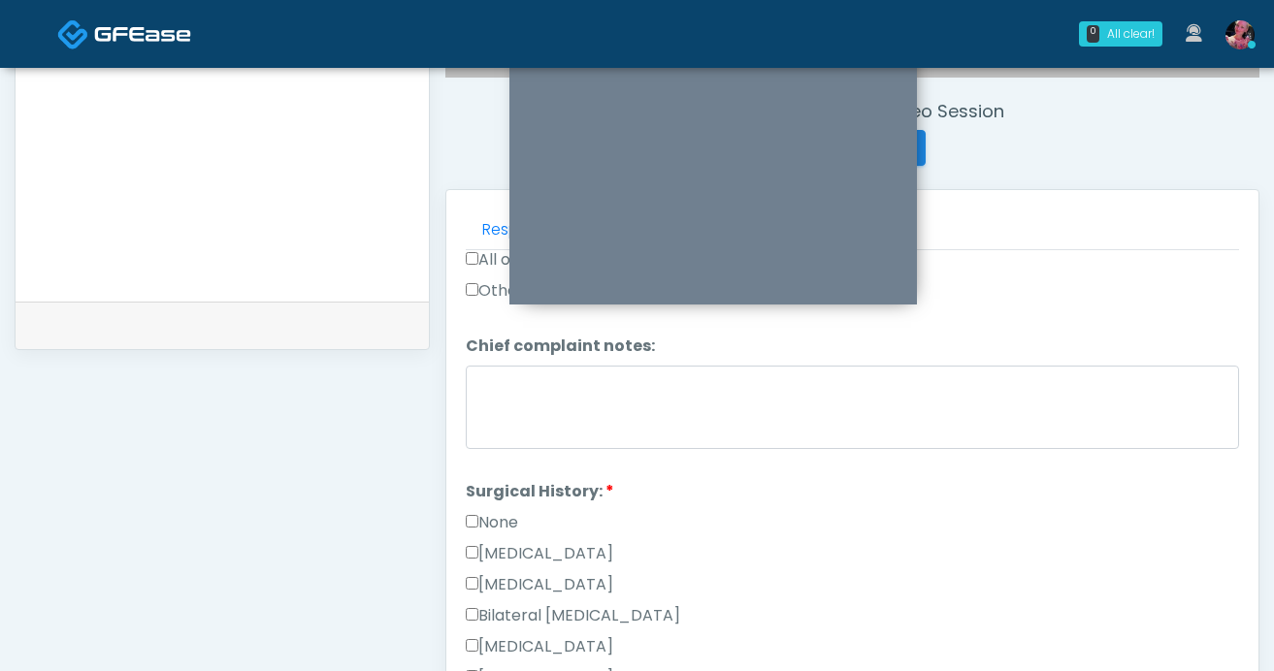
scroll to position [1028, 0]
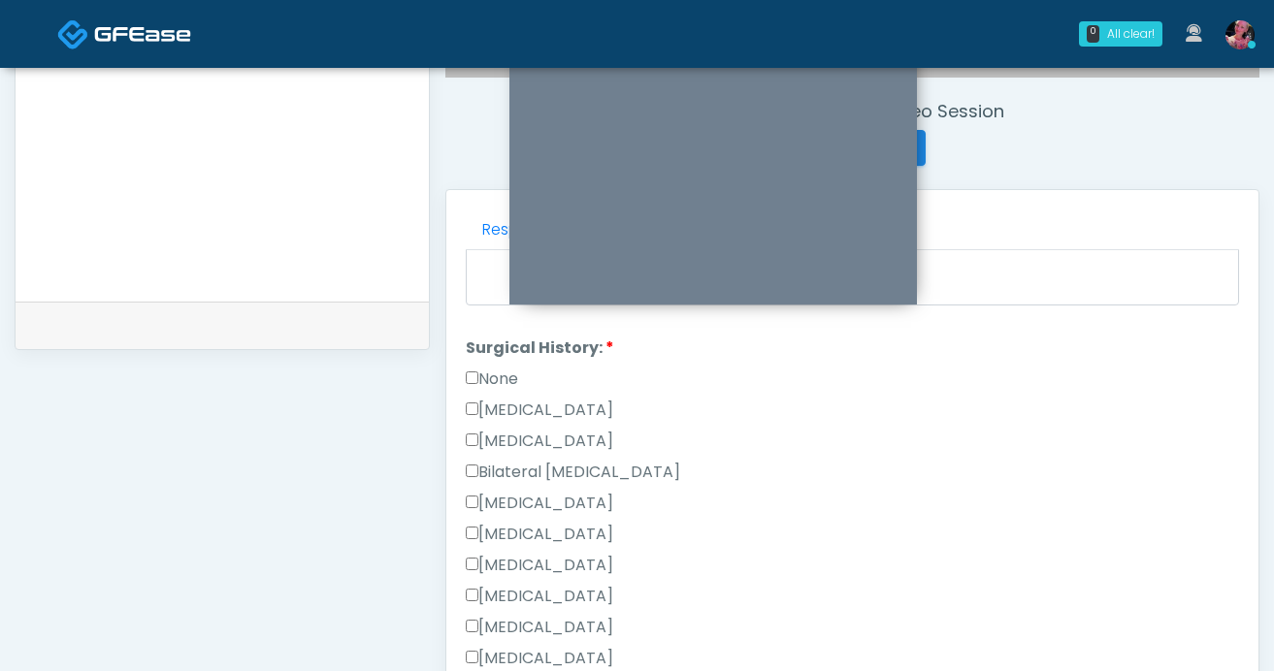
click at [483, 387] on div "None" at bounding box center [852, 383] width 773 height 31
click at [479, 376] on label "None" at bounding box center [492, 379] width 52 height 23
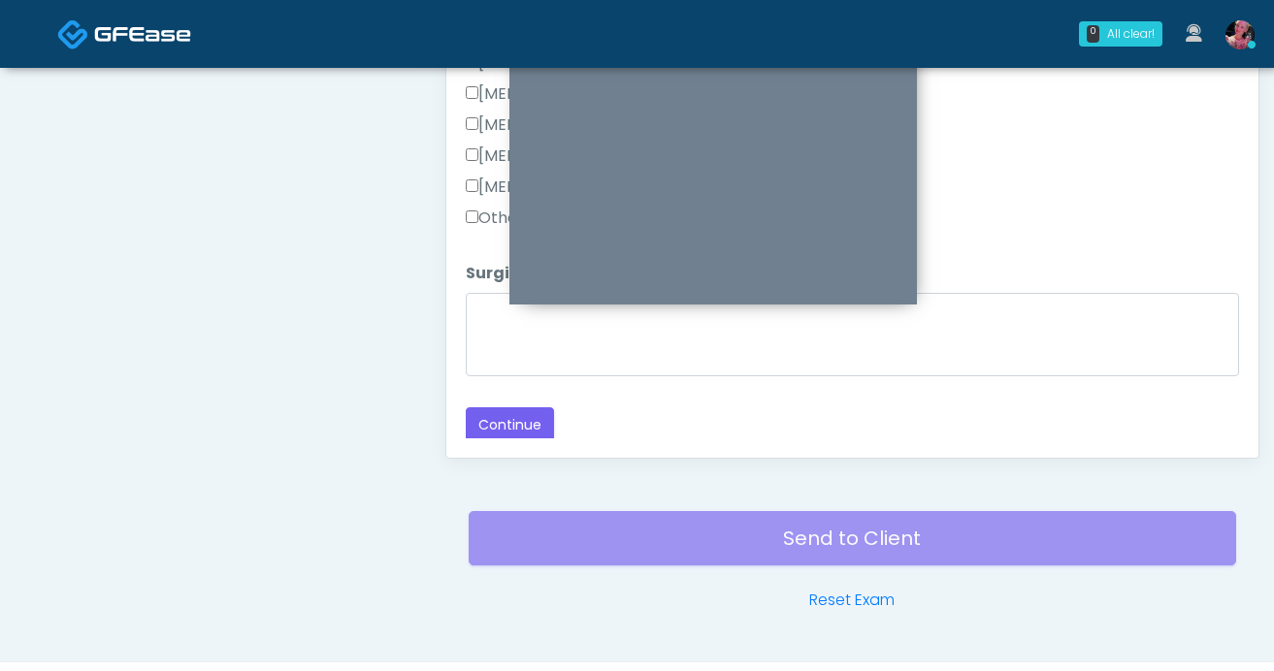
scroll to position [1070, 0]
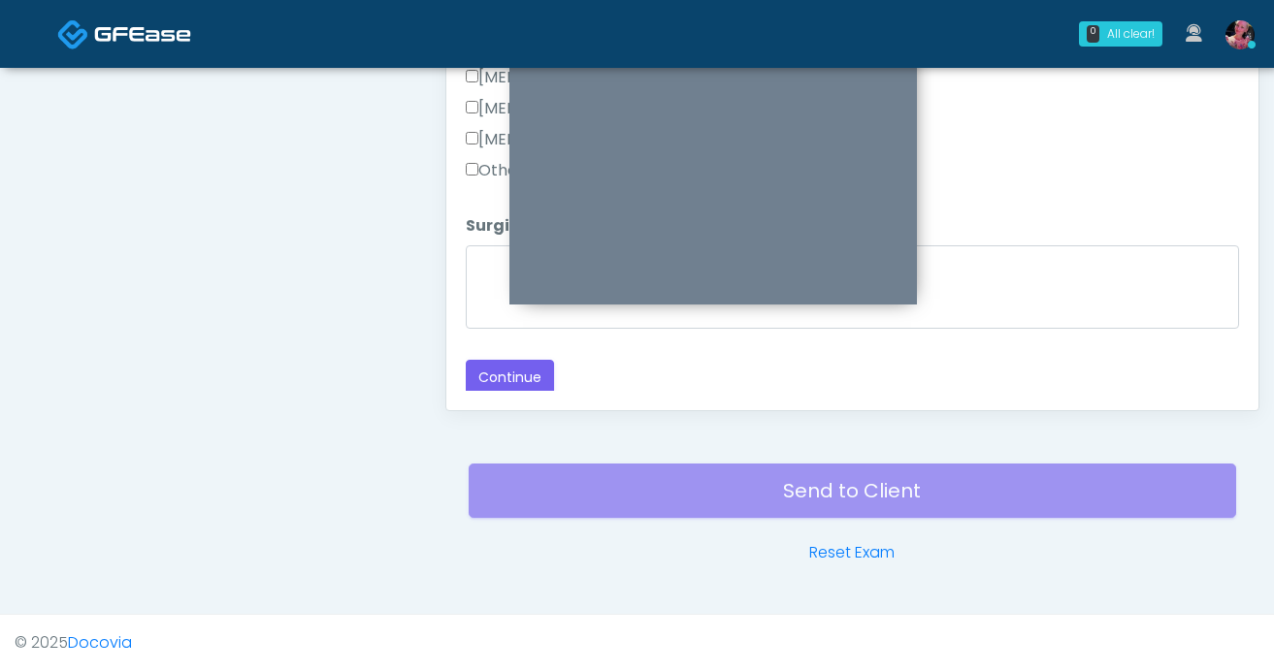
click at [488, 389] on button "Continue" at bounding box center [510, 378] width 88 height 36
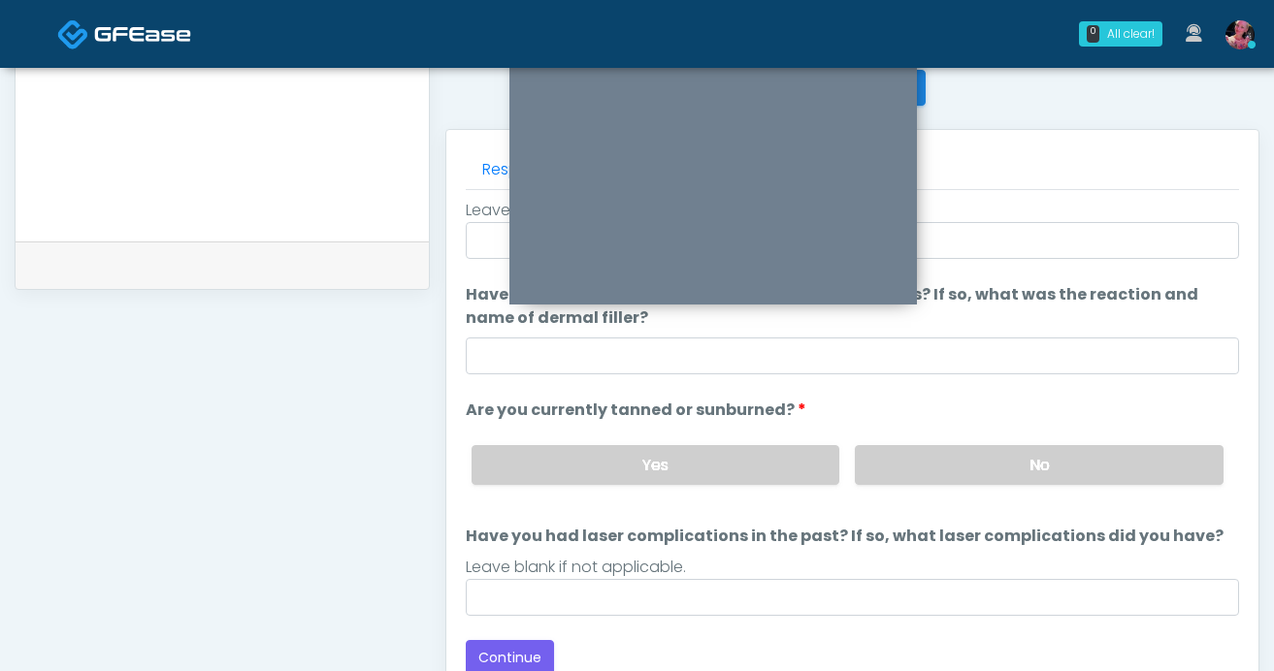
scroll to position [738, 0]
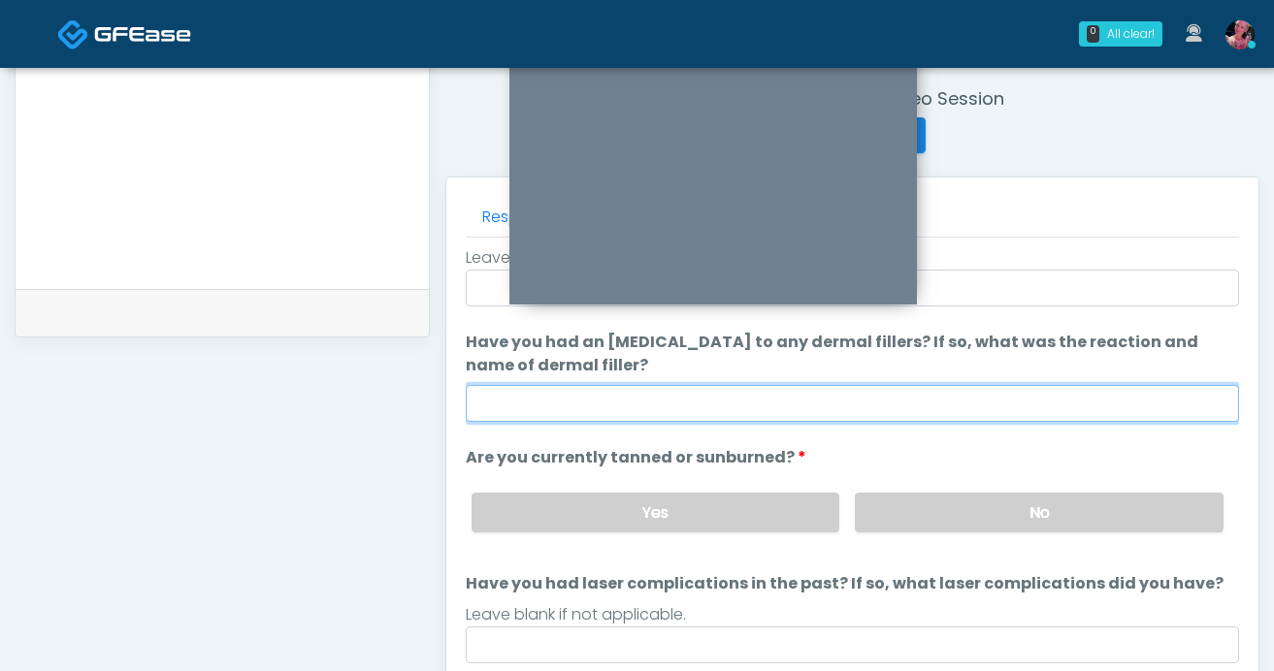
click at [998, 408] on input "Have you had an [MEDICAL_DATA] to any dermal fillers? If so, what was the react…" at bounding box center [852, 403] width 773 height 37
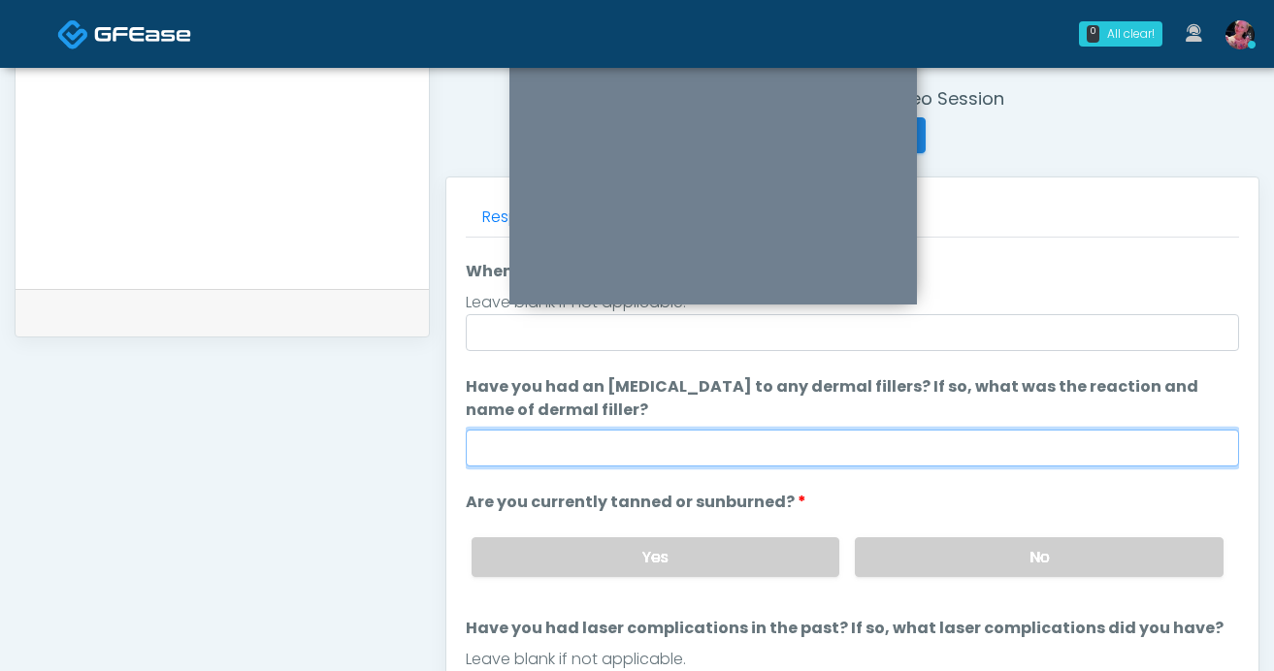
scroll to position [121, 0]
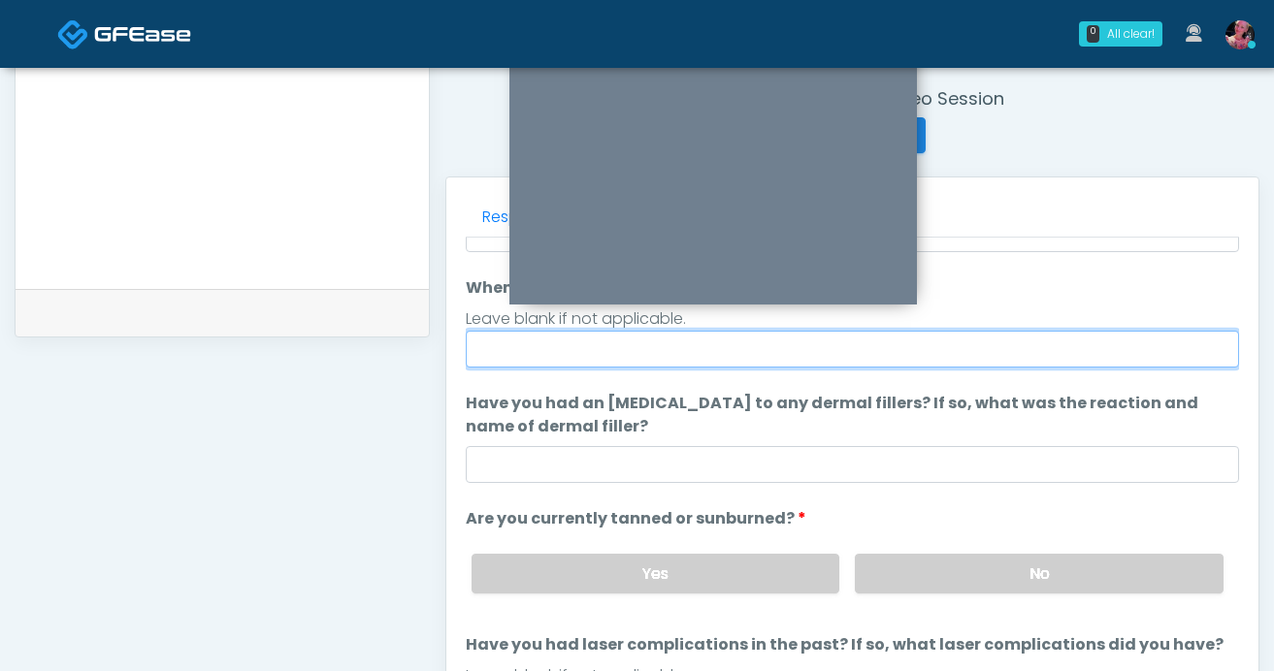
click at [925, 335] on input "When did you last get wrinkle relaxer or dermal filler?" at bounding box center [852, 349] width 773 height 37
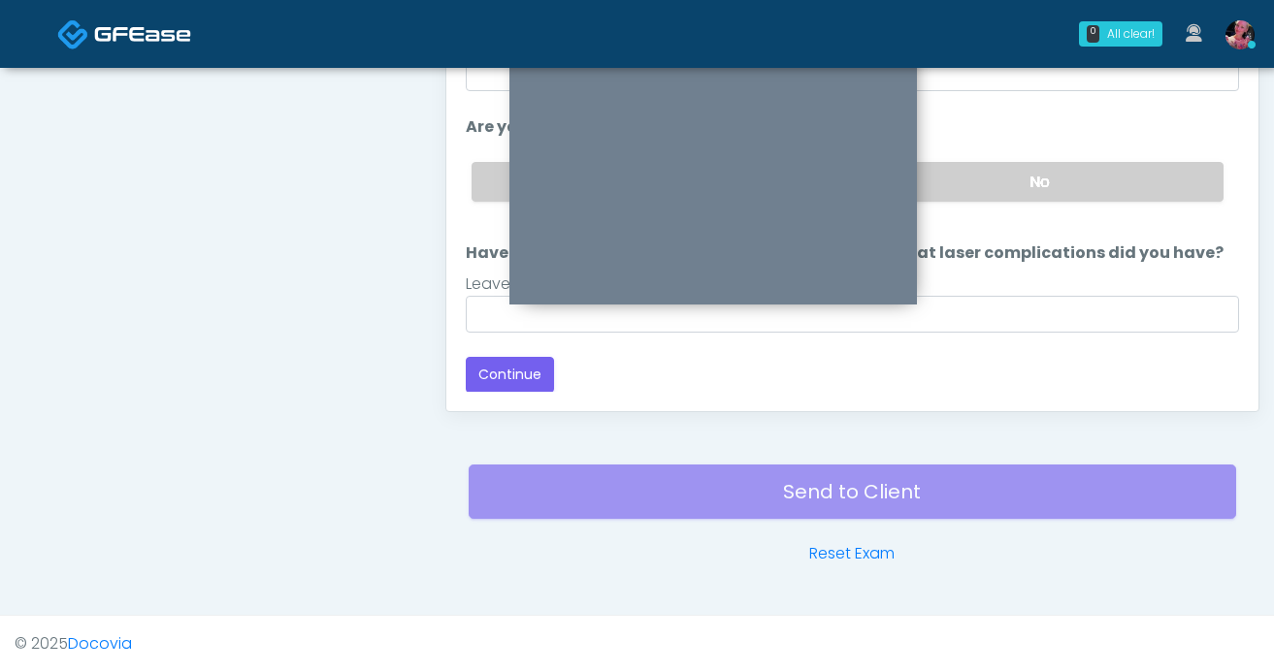
scroll to position [1070, 0]
type input "********"
click at [533, 391] on div "Responses Questions Chat Good Faith Exam Script Good Faith Exam Script INTRODUC…" at bounding box center [852, 128] width 812 height 565
click at [532, 383] on button "Continue" at bounding box center [510, 374] width 88 height 36
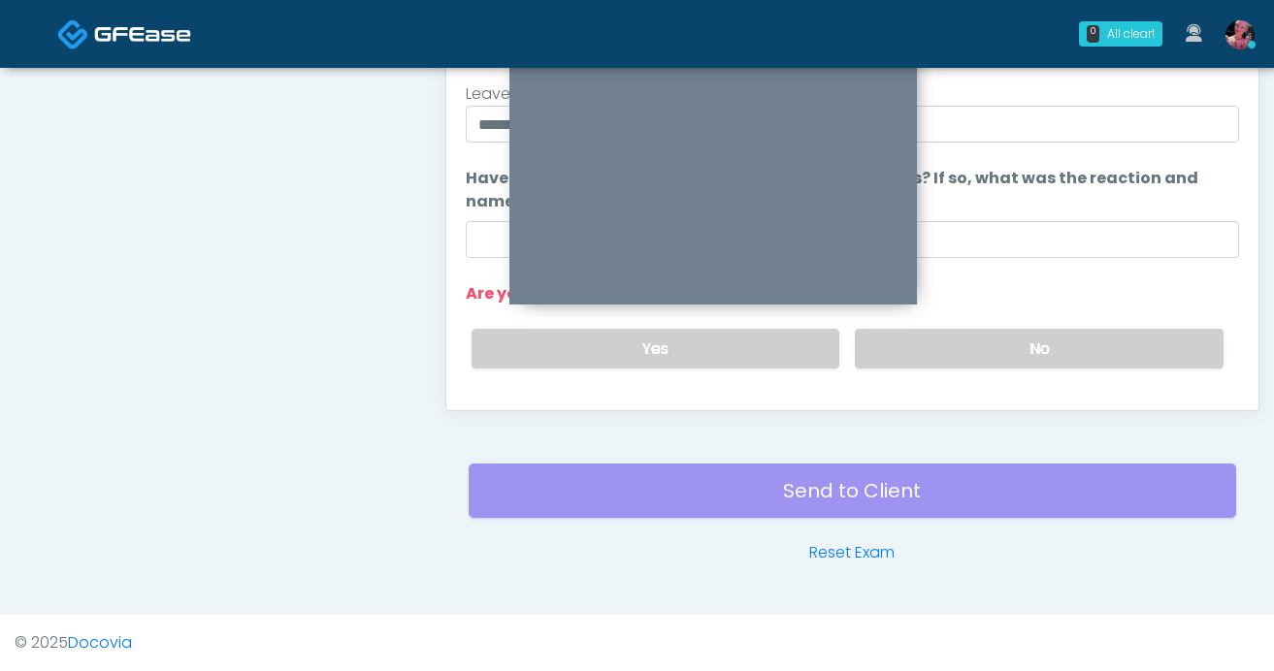
scroll to position [0, 0]
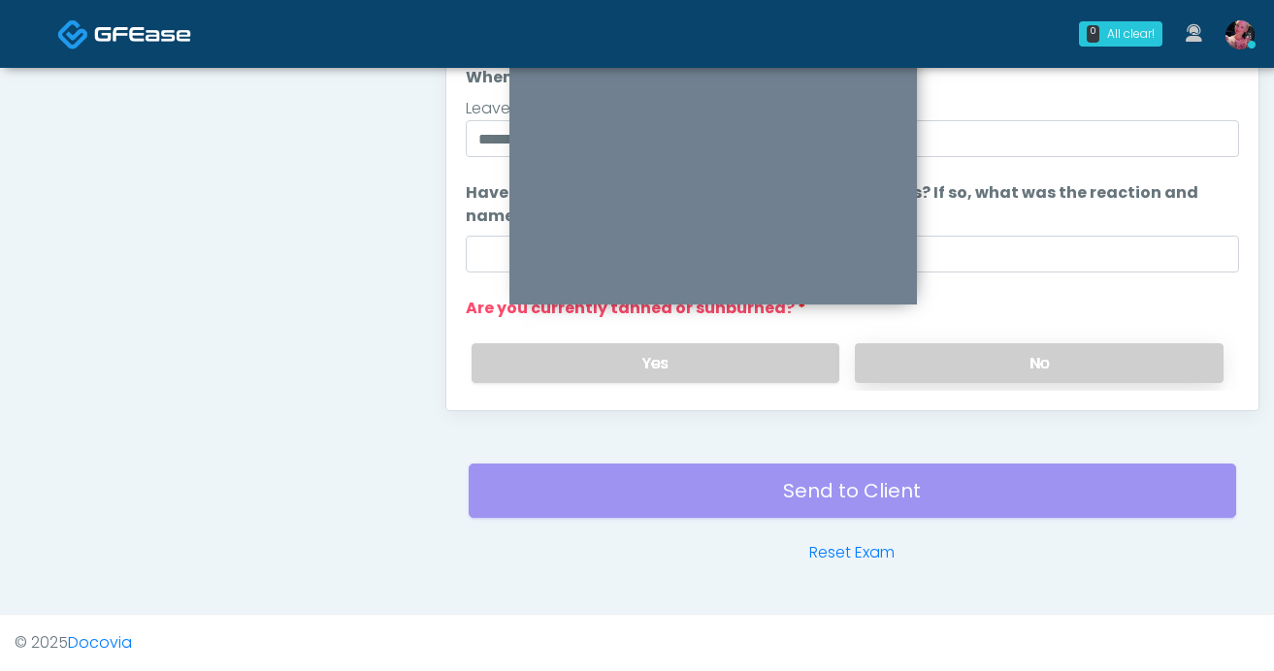
click at [881, 360] on label "No" at bounding box center [1039, 363] width 369 height 40
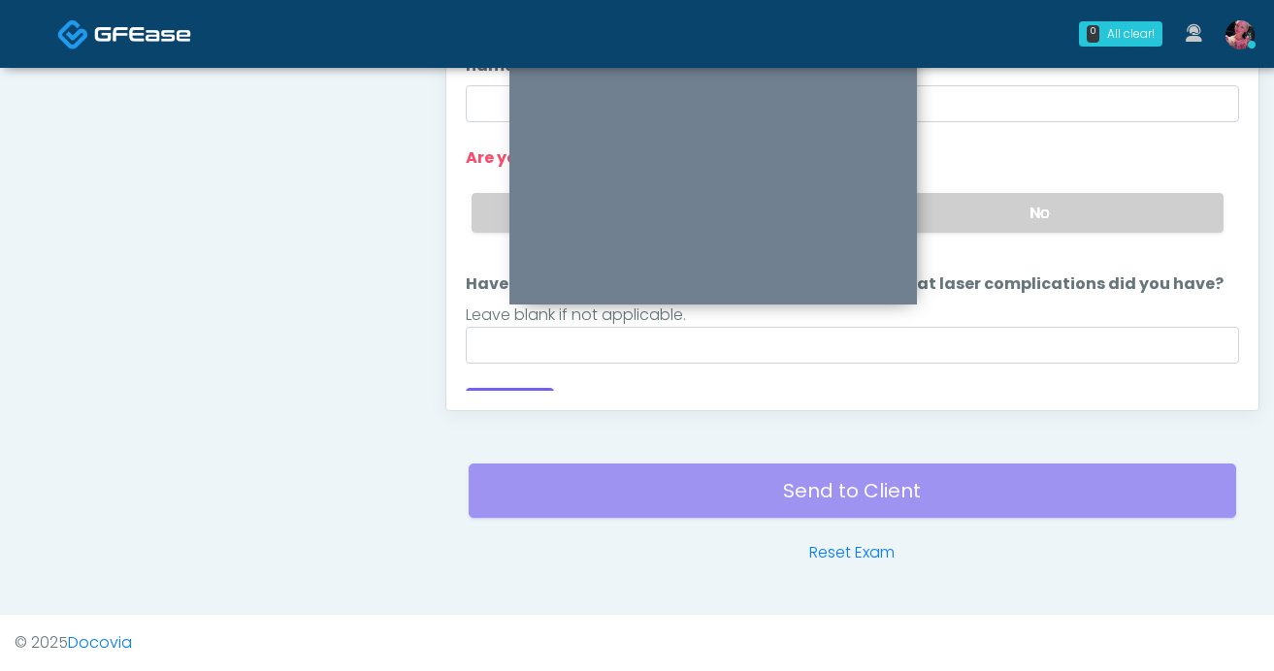
scroll to position [182, 0]
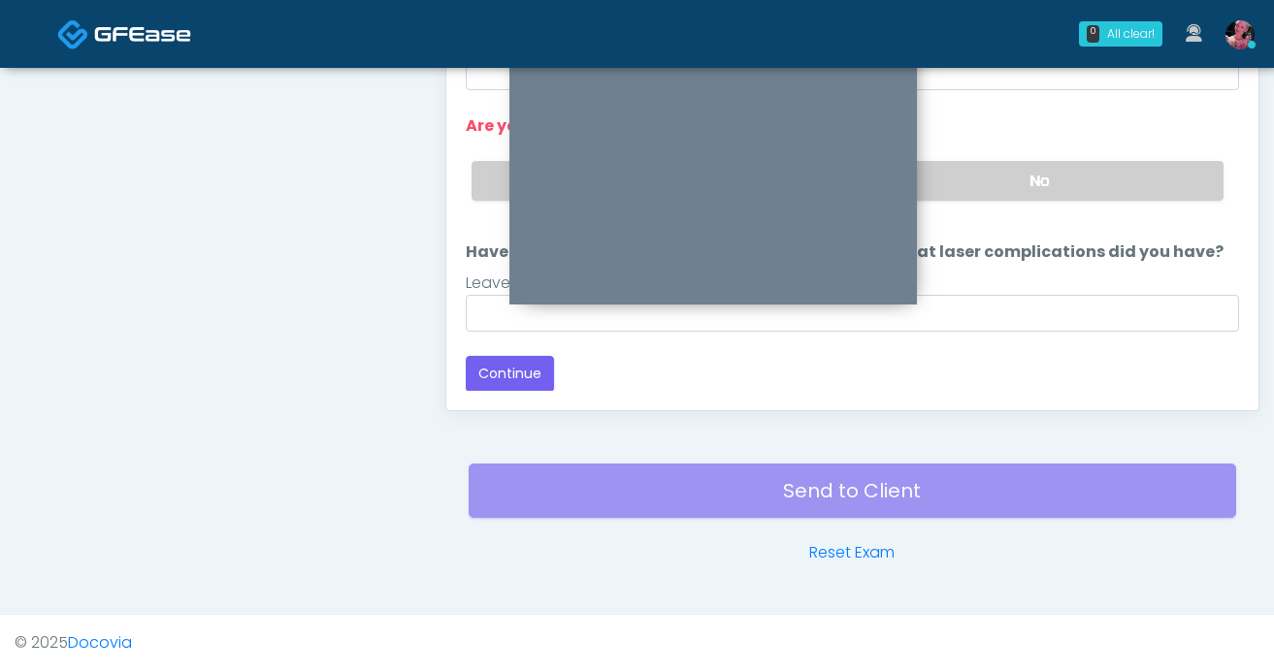
click at [525, 353] on div "Loading... Connecting to your agent... Please wait while we prepare your person…" at bounding box center [852, 64] width 773 height 656
click at [523, 363] on button "Continue" at bounding box center [510, 374] width 88 height 36
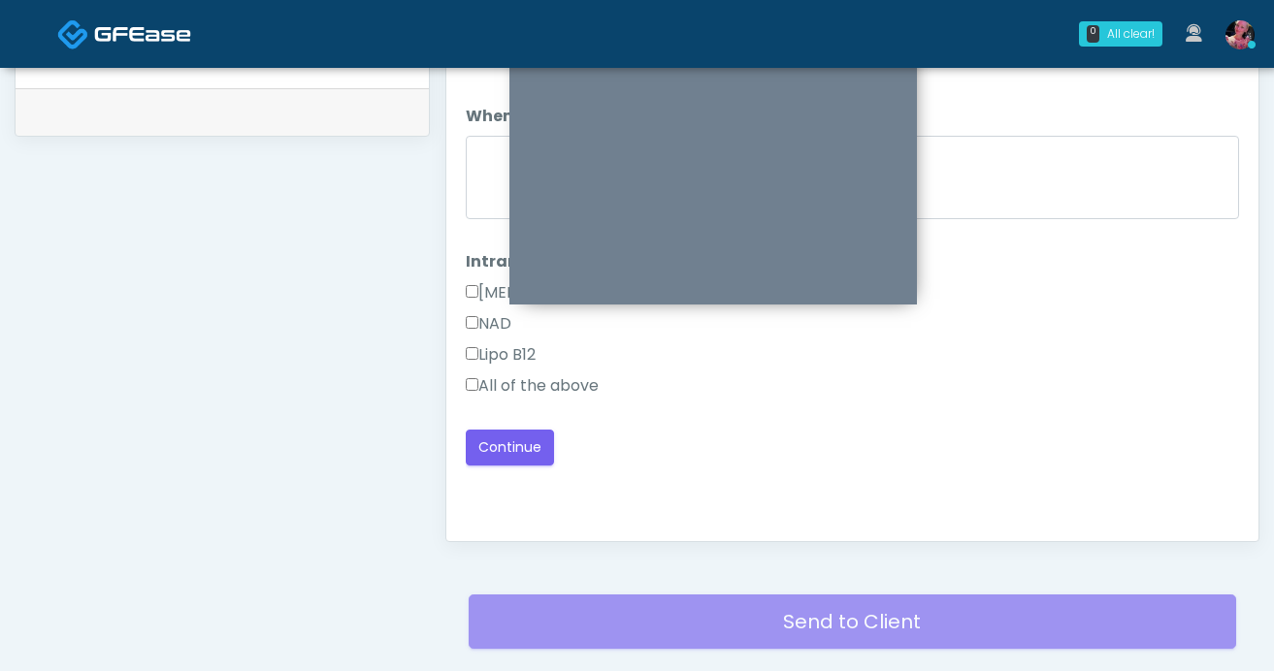
scroll to position [965, 0]
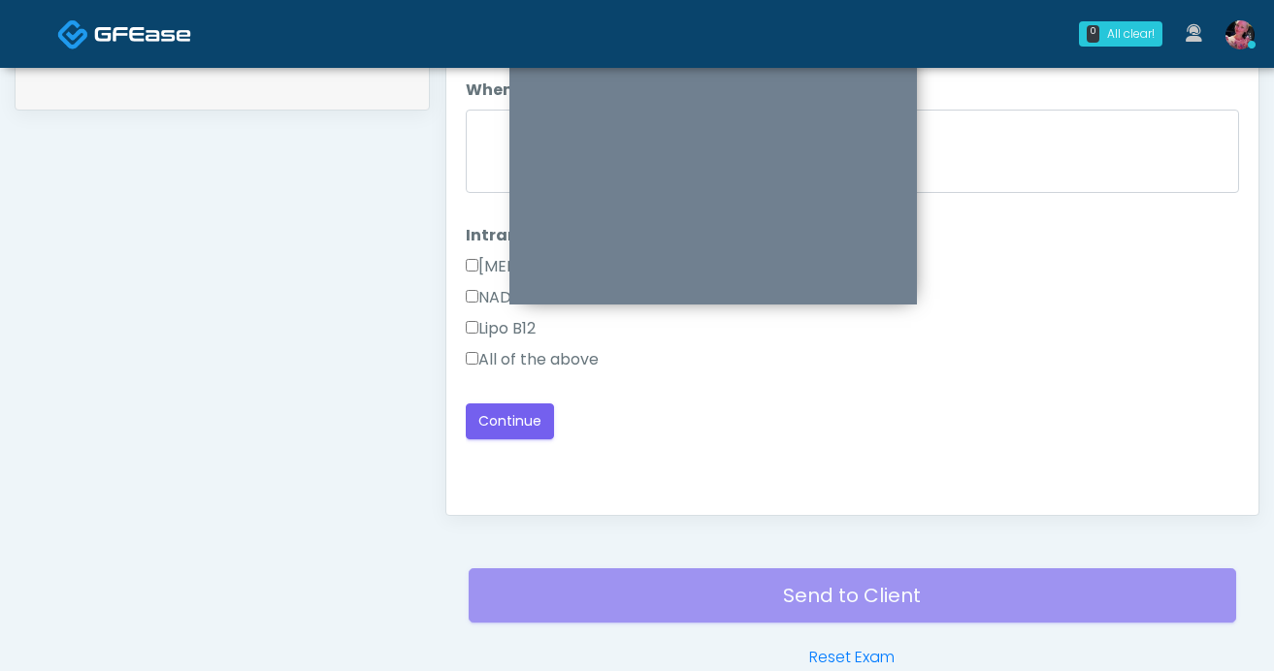
click at [480, 354] on label "All of the above" at bounding box center [532, 359] width 133 height 23
click at [488, 399] on div "Loading... Connecting to your agent... Please wait while we prepare your person…" at bounding box center [852, 231] width 773 height 416
click at [488, 412] on button "Continue" at bounding box center [510, 422] width 88 height 36
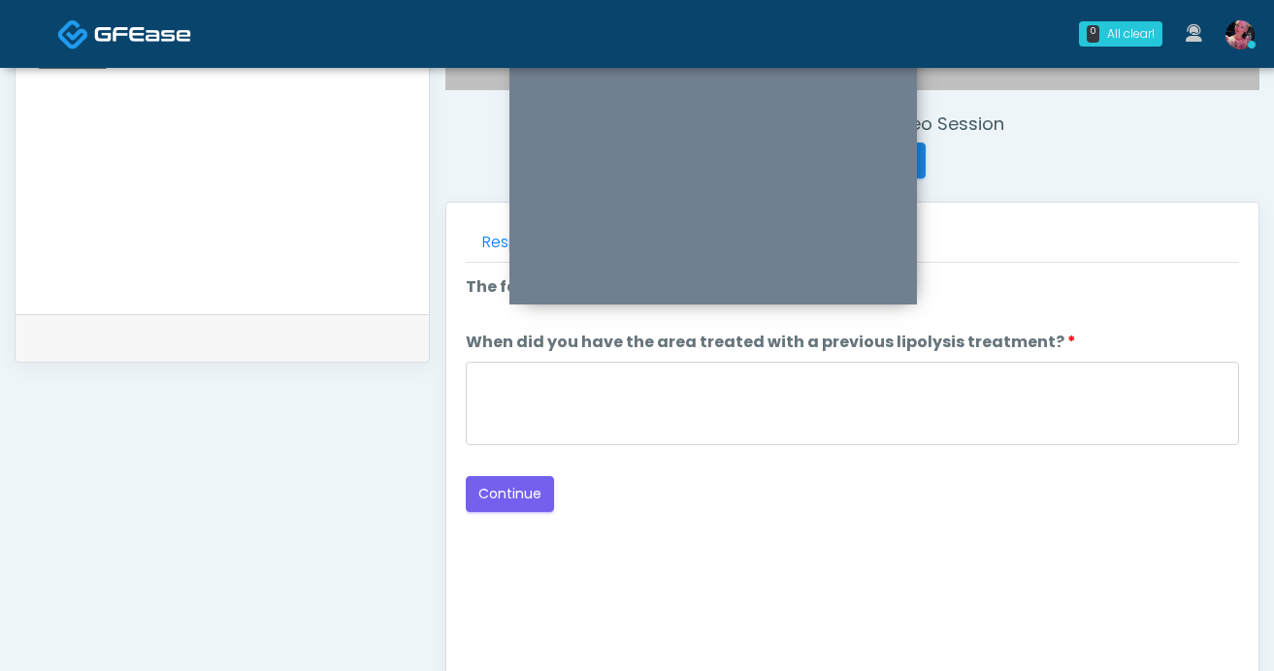
scroll to position [701, 0]
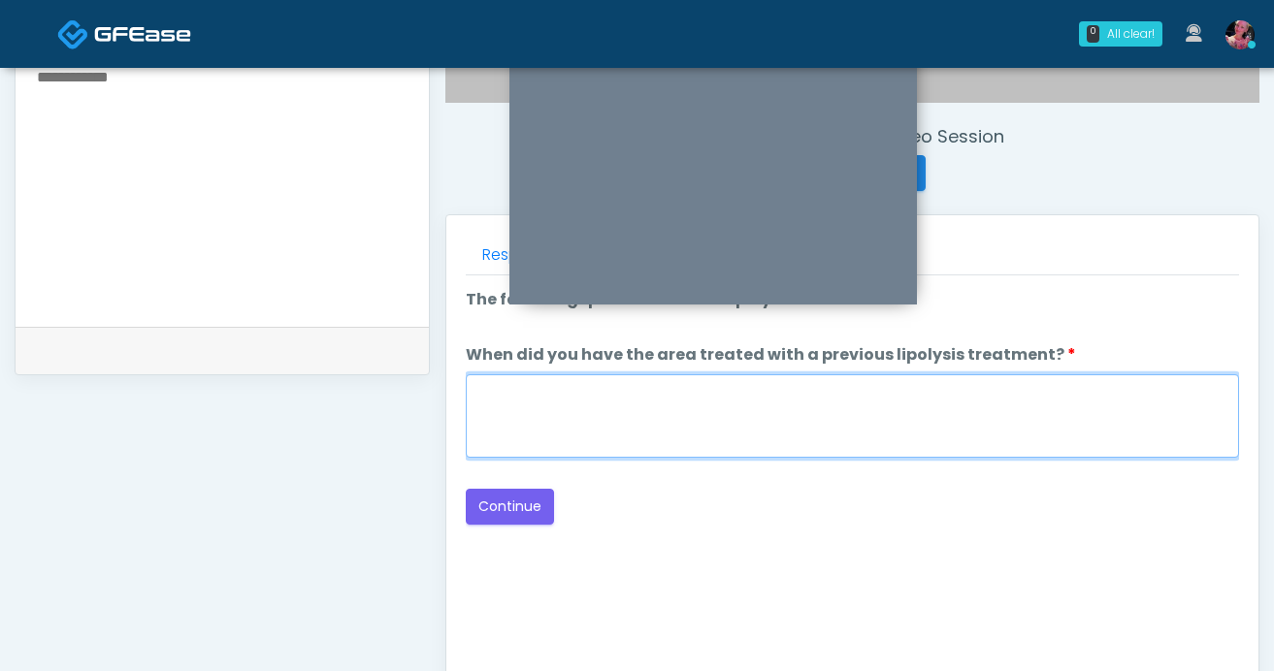
click at [905, 437] on textarea "When did you have the area treated with a previous lipolysis treatment?" at bounding box center [852, 416] width 773 height 83
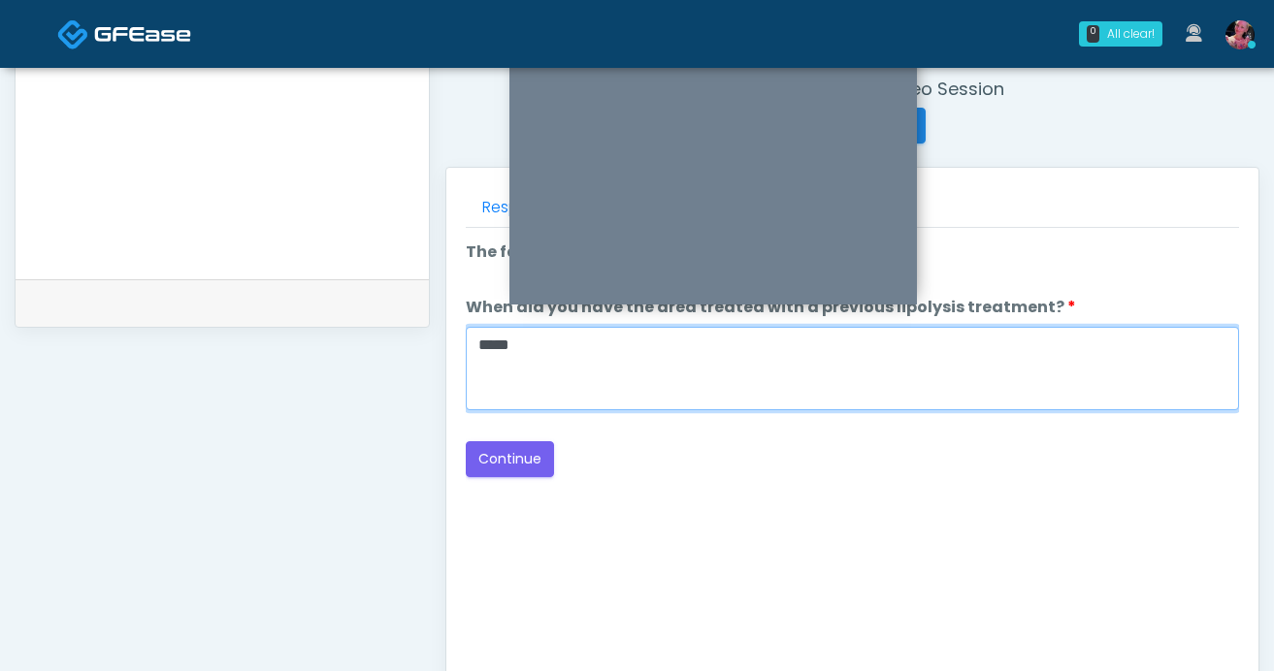
scroll to position [762, 0]
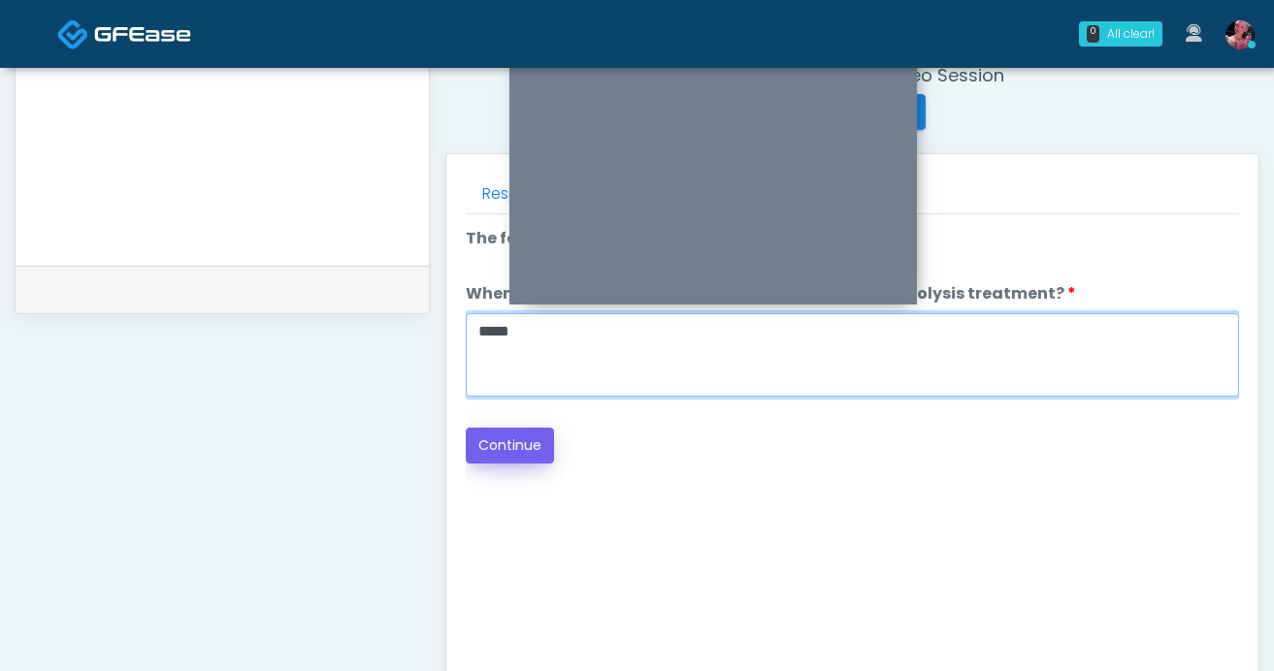
type textarea "*****"
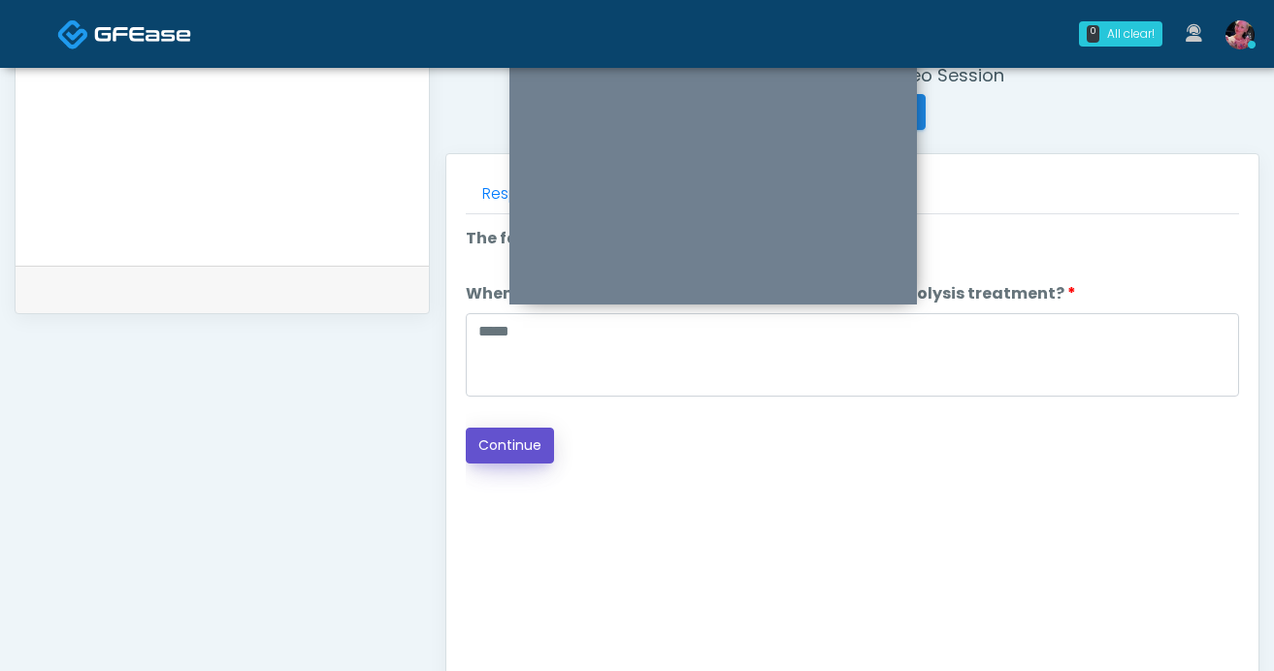
click at [528, 434] on button "Continue" at bounding box center [510, 446] width 88 height 36
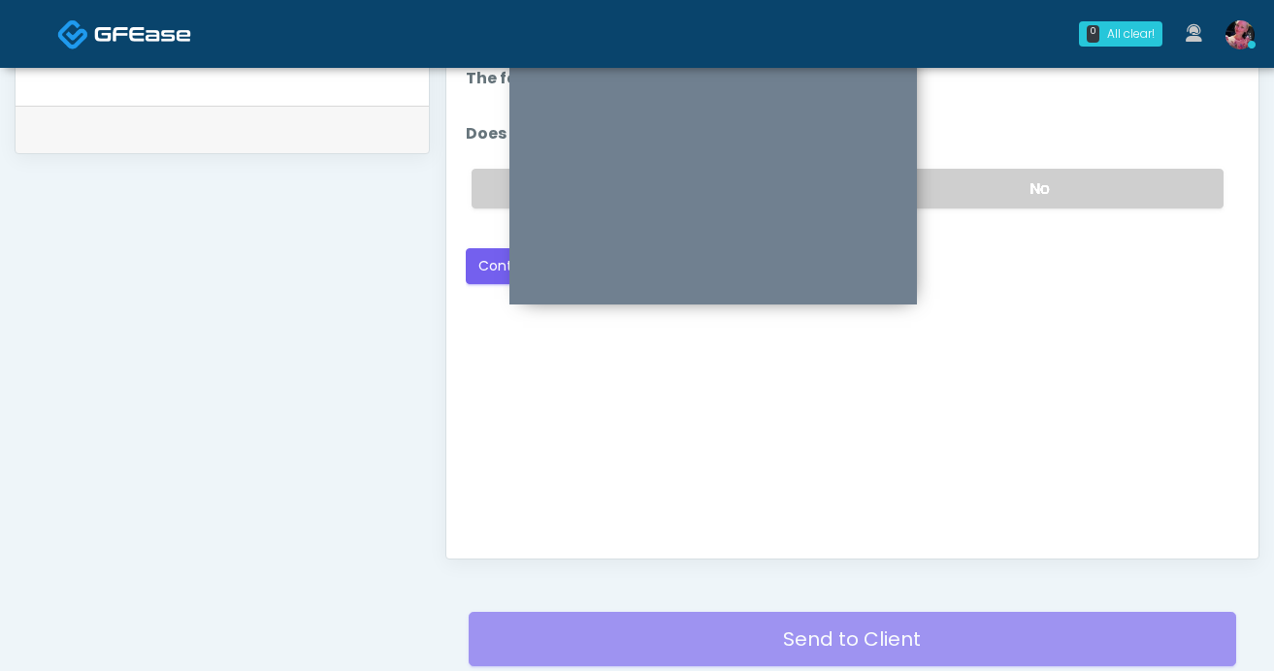
scroll to position [888, 0]
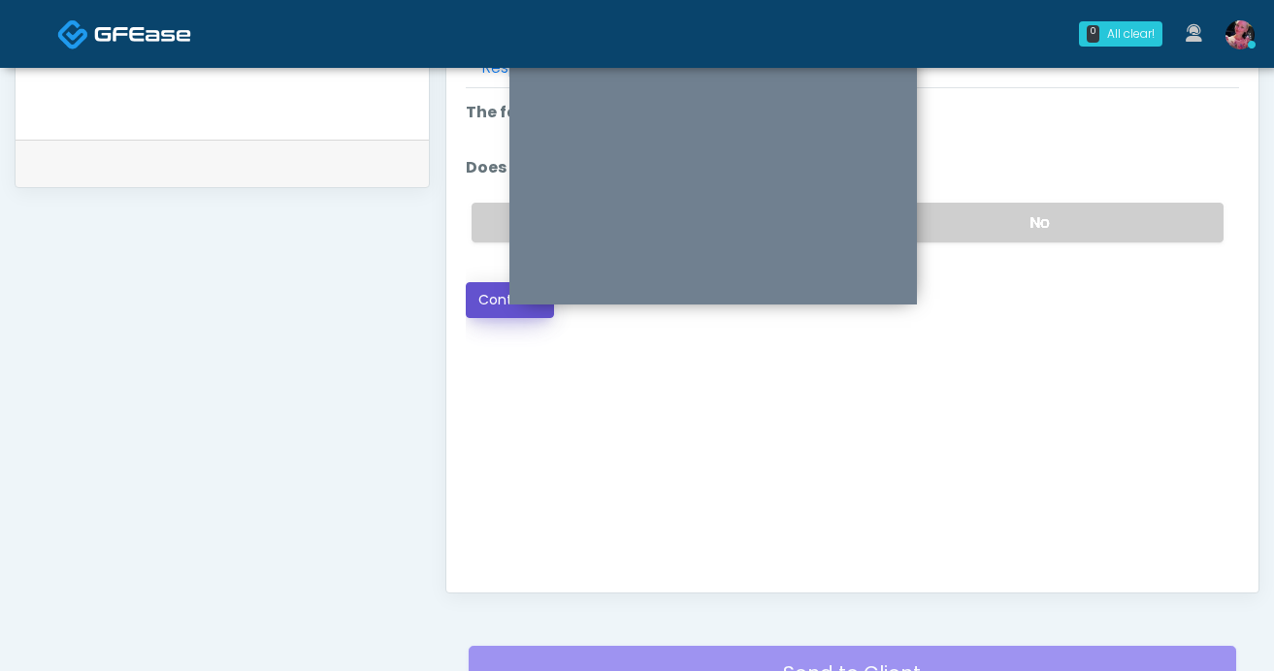
click at [486, 310] on button "Continue" at bounding box center [510, 300] width 88 height 36
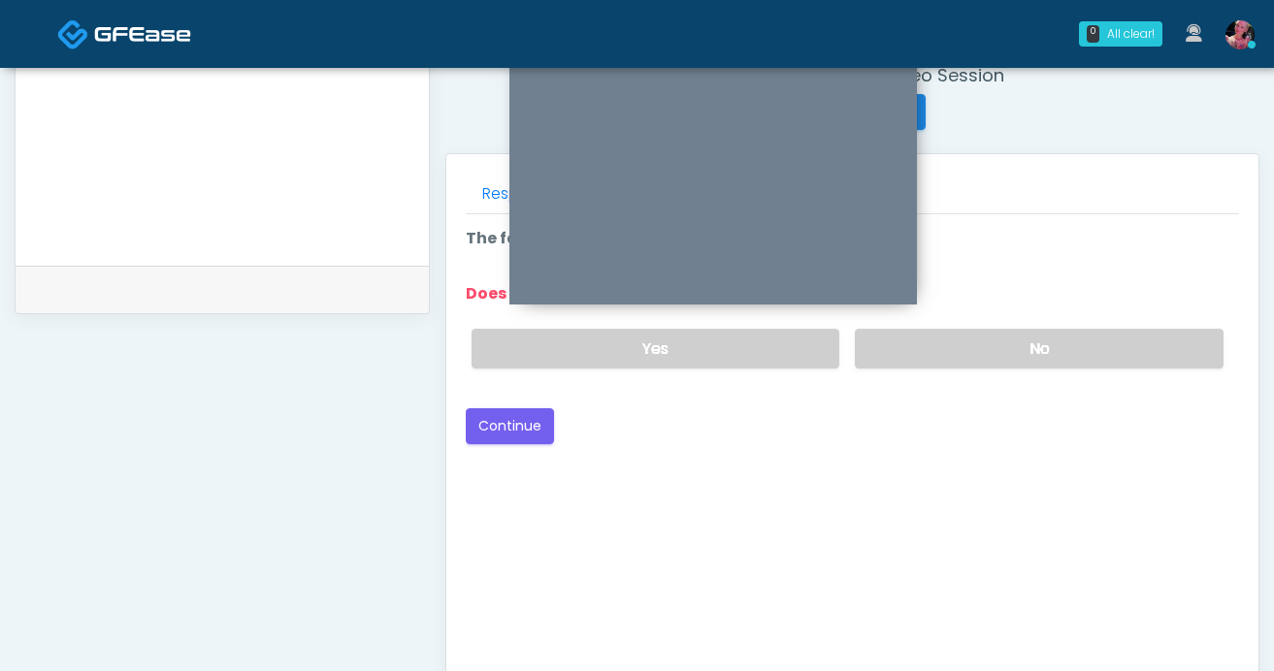
scroll to position [738, 0]
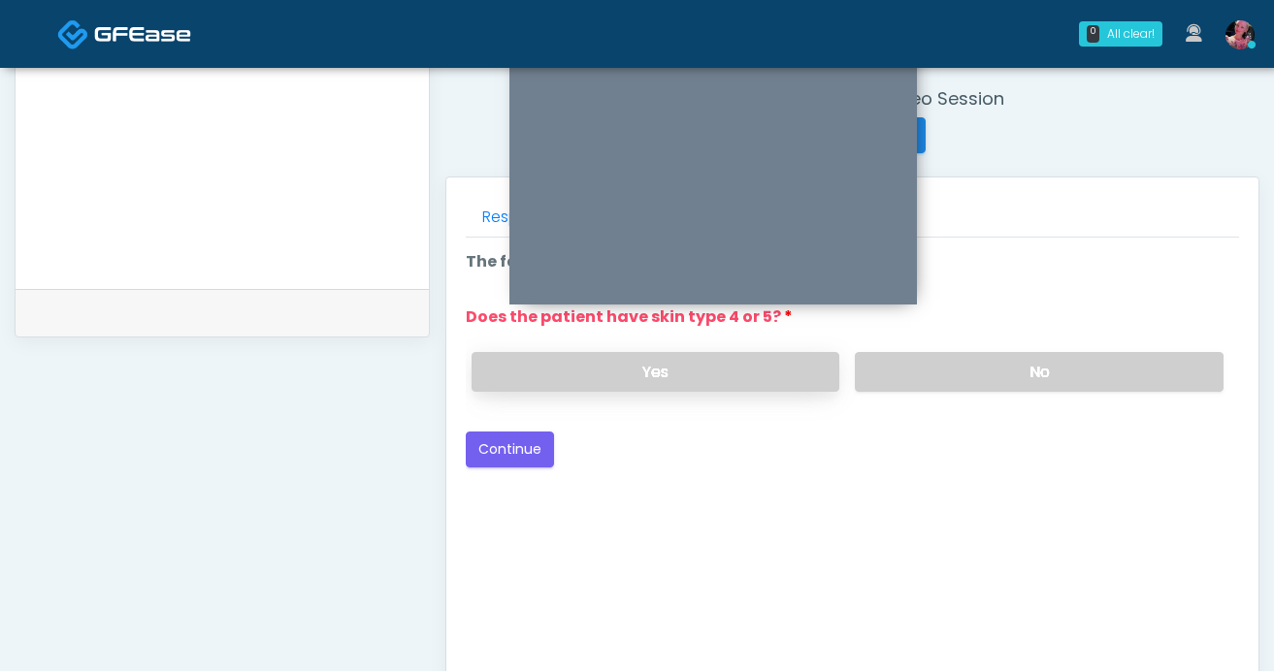
click at [726, 360] on label "Yes" at bounding box center [656, 372] width 369 height 40
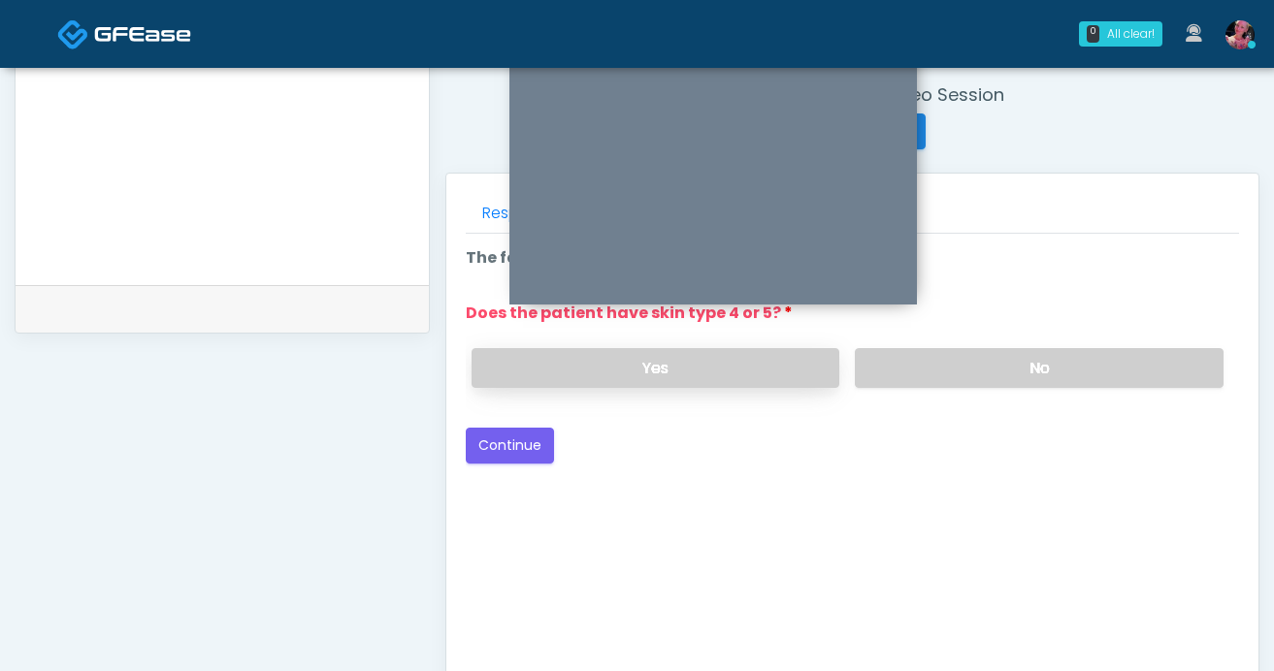
scroll to position [771, 0]
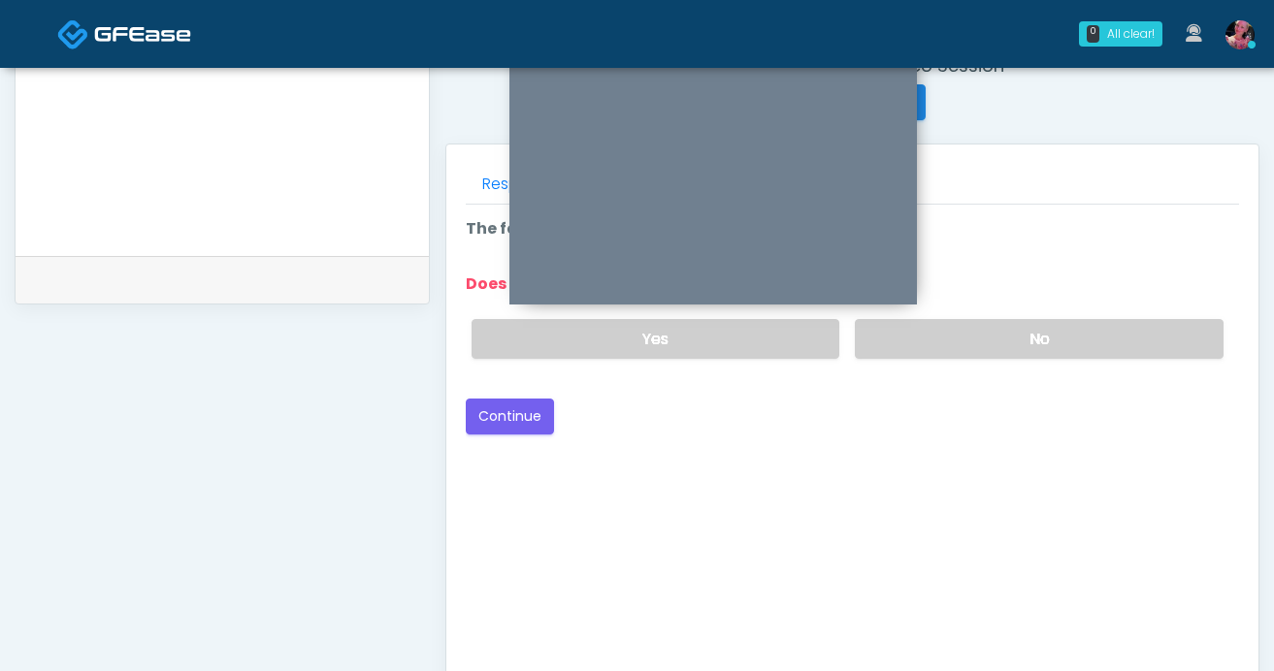
click at [503, 437] on div "Good Faith Exam Script Good Faith Exam Script INTRODUCTION Hello, my name is un…" at bounding box center [852, 447] width 773 height 485
click at [503, 427] on button "Continue" at bounding box center [510, 417] width 88 height 36
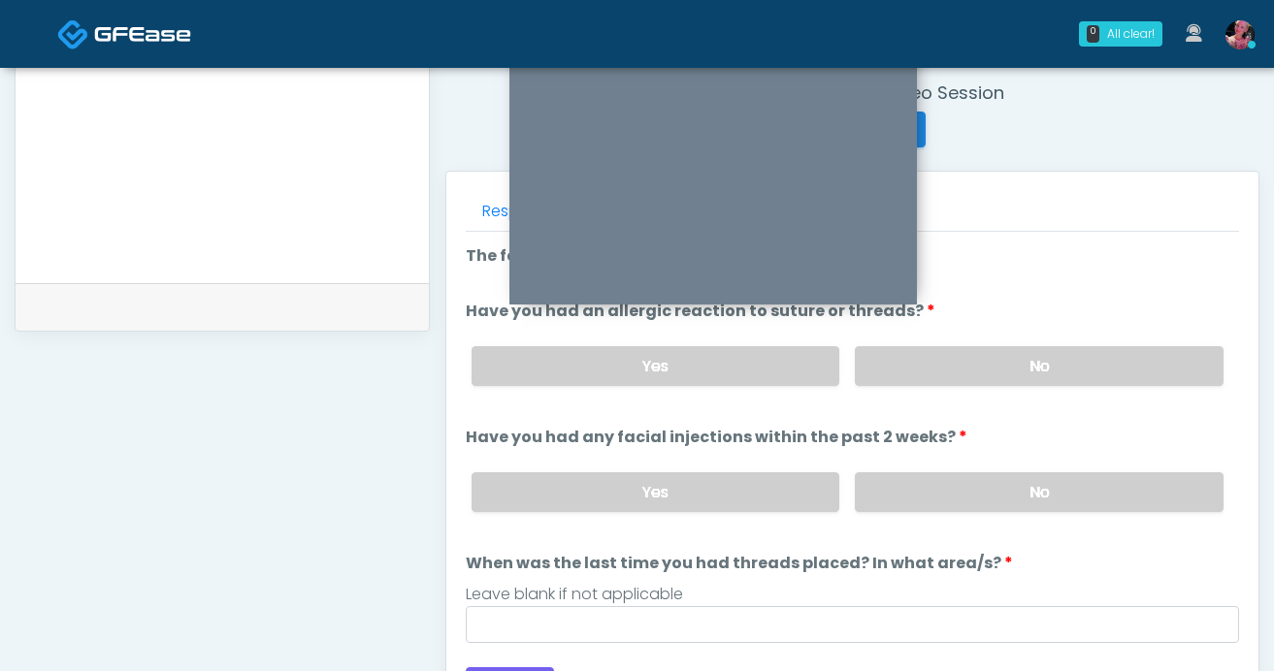
scroll to position [704, 0]
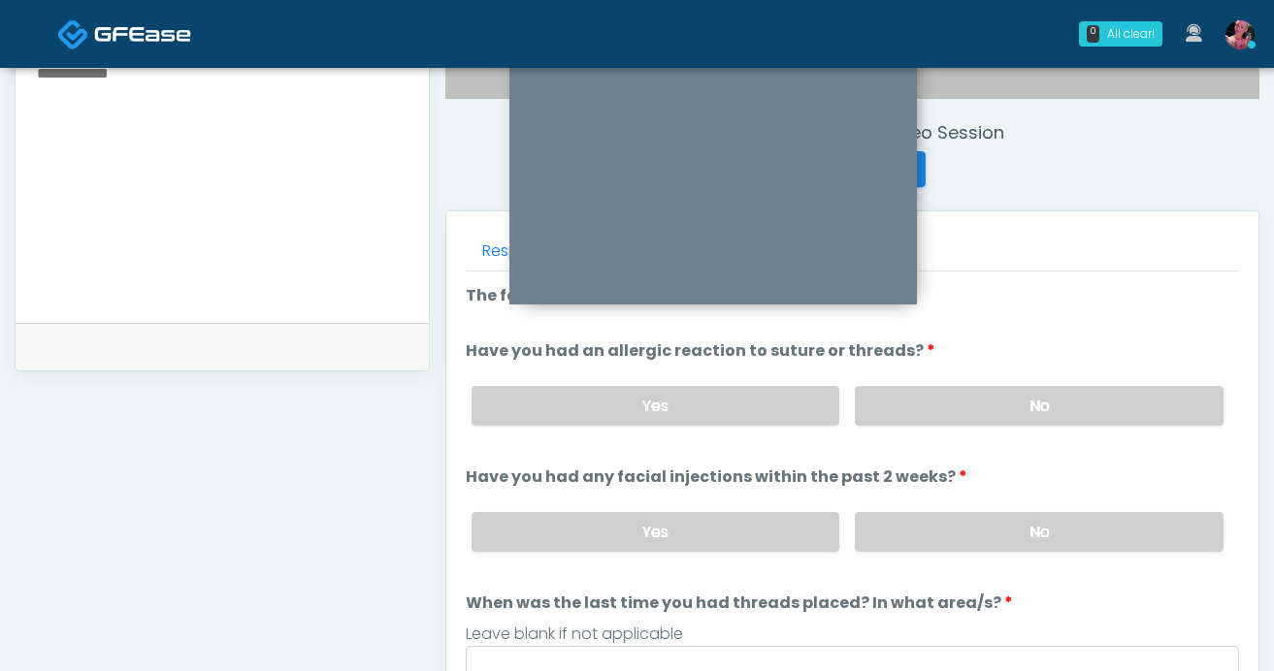
click at [1046, 373] on div "Yes No" at bounding box center [847, 406] width 783 height 71
click at [1046, 381] on div "Yes No" at bounding box center [847, 406] width 783 height 71
click at [1045, 388] on label "No" at bounding box center [1039, 406] width 369 height 40
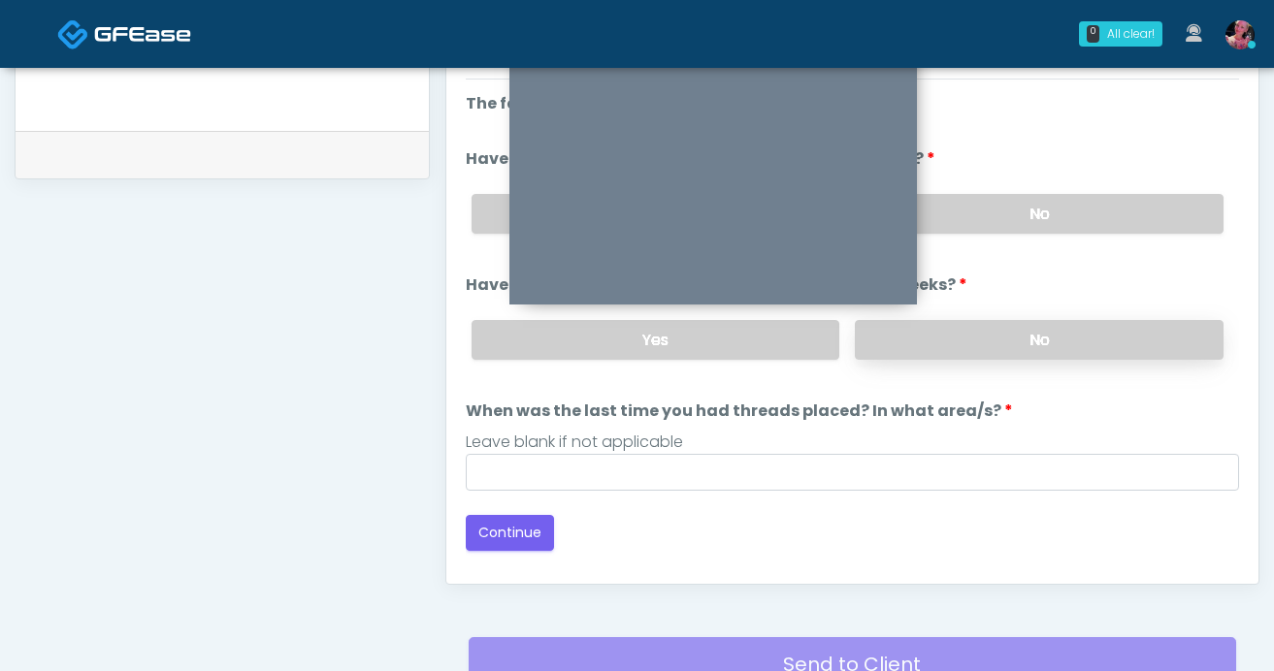
click at [1042, 337] on label "No" at bounding box center [1039, 340] width 369 height 40
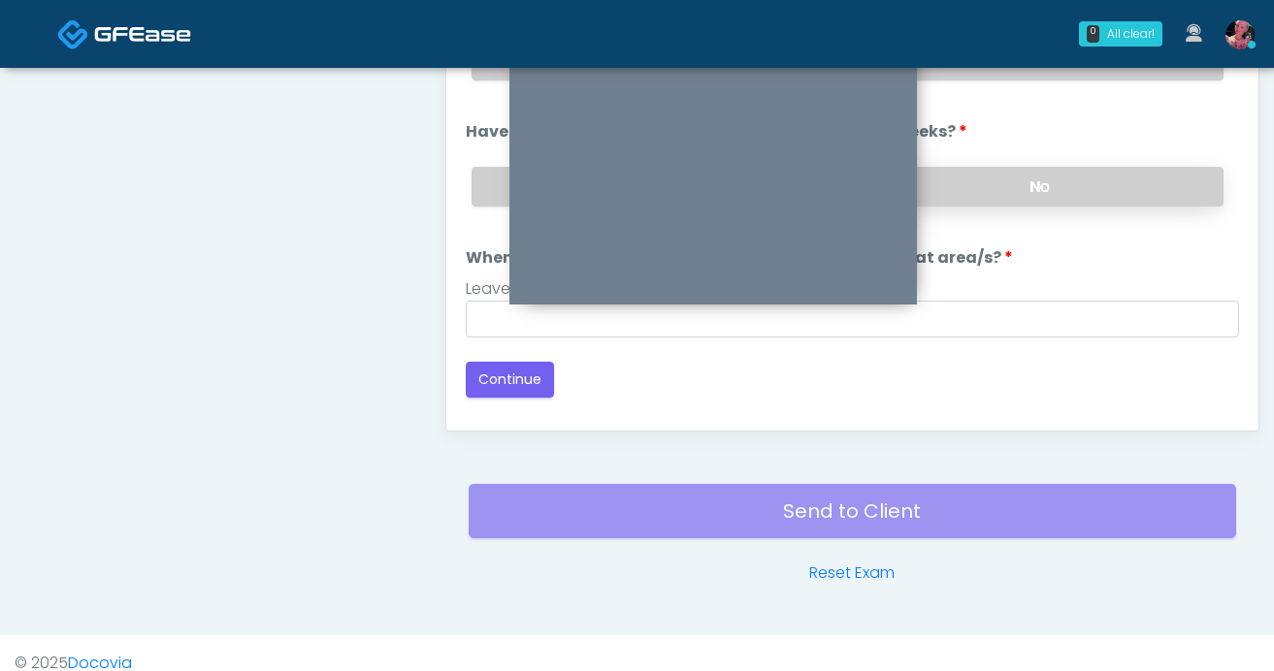
scroll to position [1070, 0]
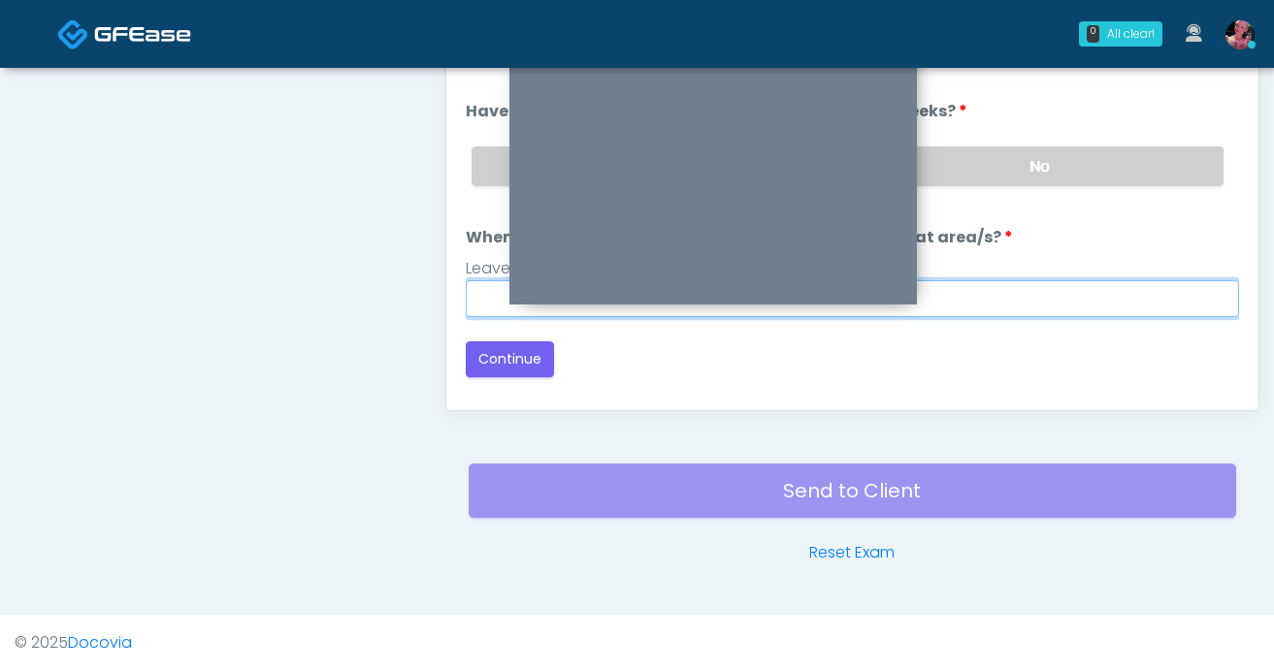
click at [944, 308] on input "When was the last time you had threads placed? In what area/s?" at bounding box center [852, 298] width 773 height 37
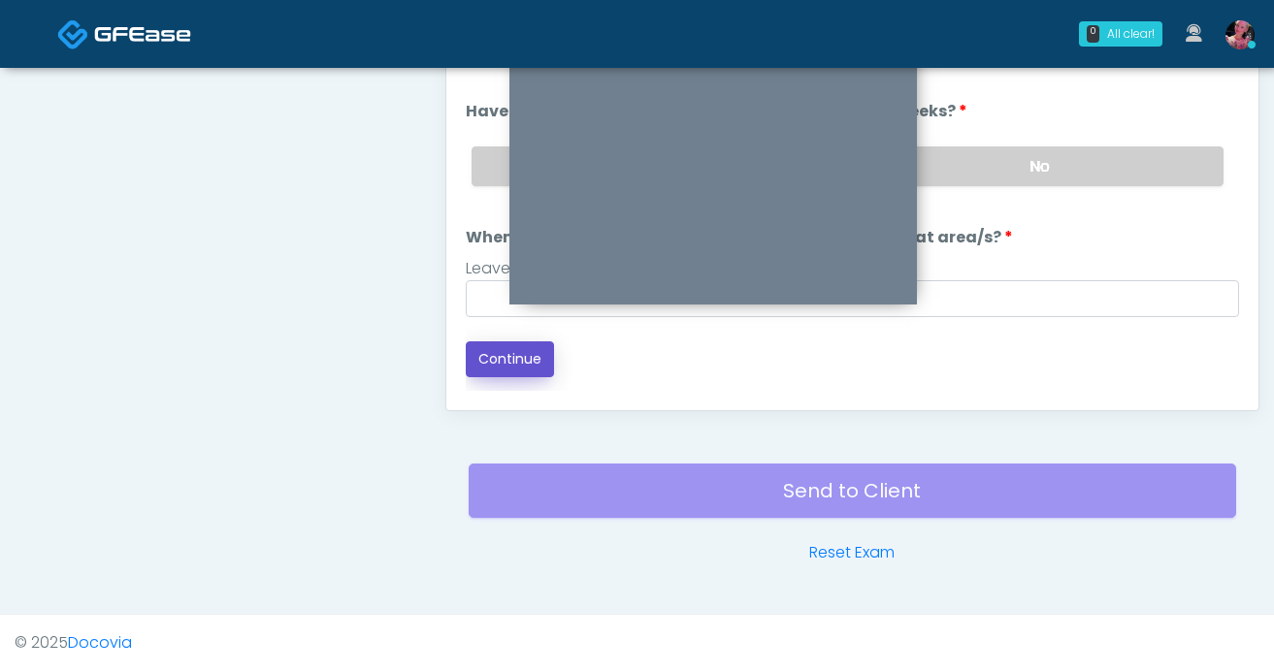
click at [529, 369] on button "Continue" at bounding box center [510, 360] width 88 height 36
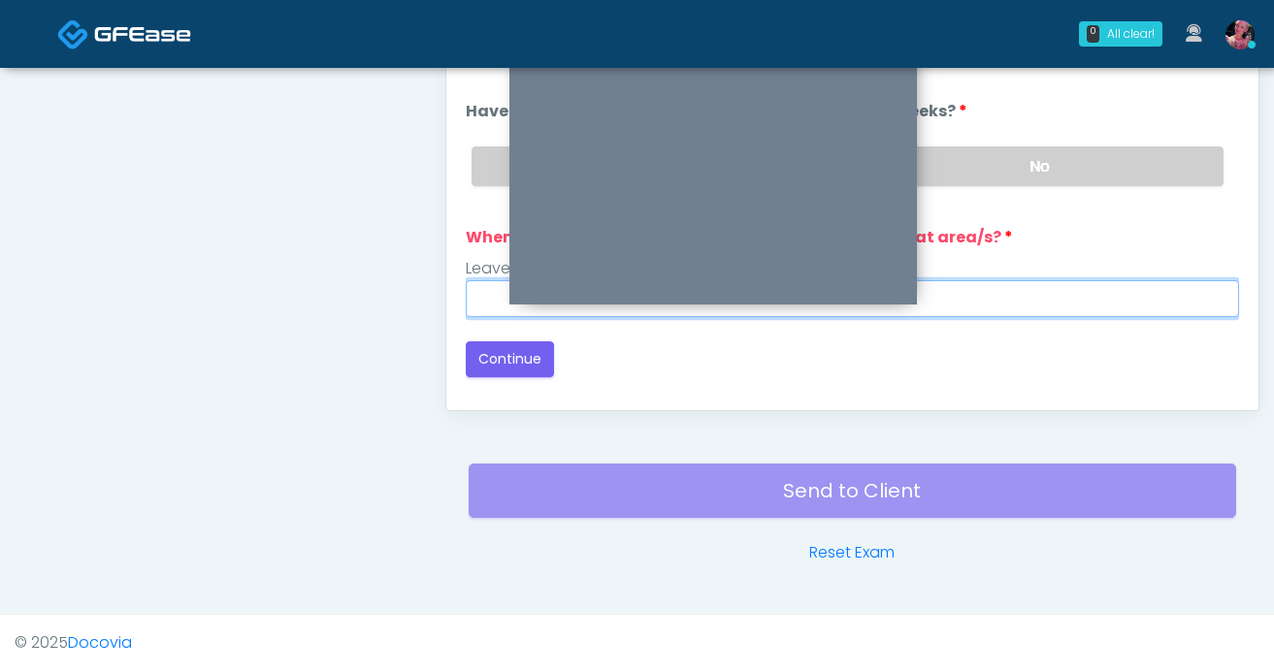
click at [506, 311] on input "When was the last time you had threads placed? In what area/s?" at bounding box center [852, 298] width 773 height 37
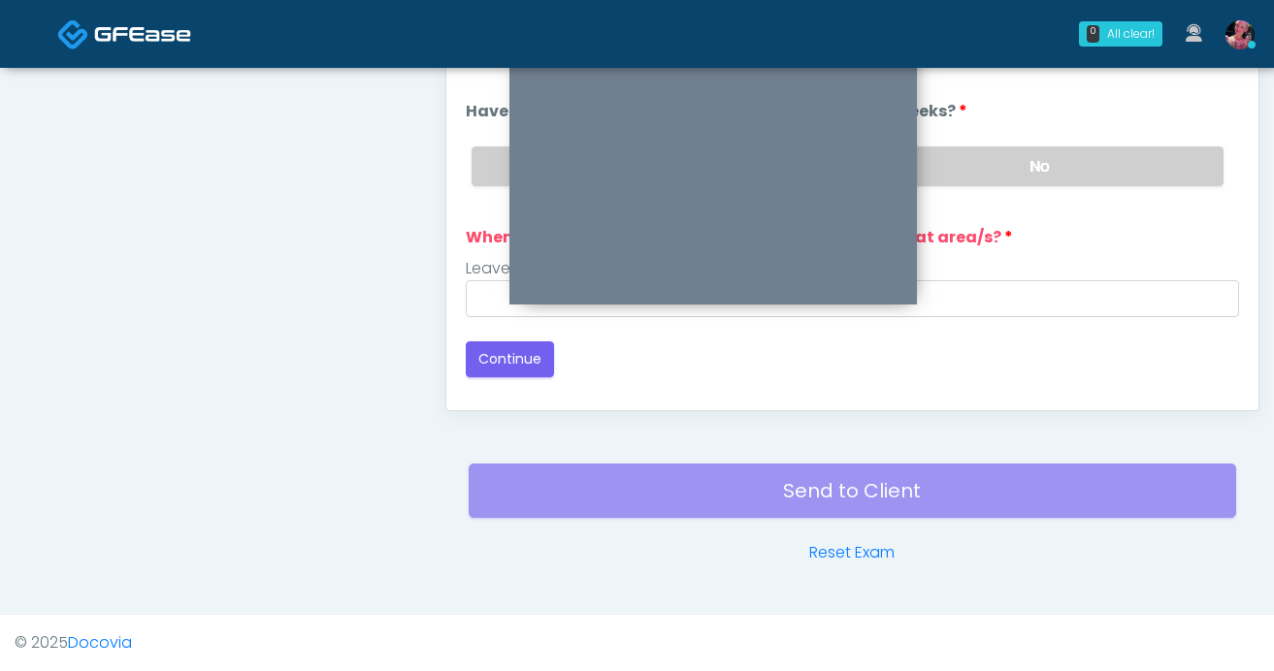
click at [556, 351] on div "Back Continue" at bounding box center [852, 360] width 773 height 36
click at [451, 306] on div "Responses Questions Chat Good Faith Exam Script Good Faith Exam Script INTRODUC…" at bounding box center [852, 128] width 812 height 565
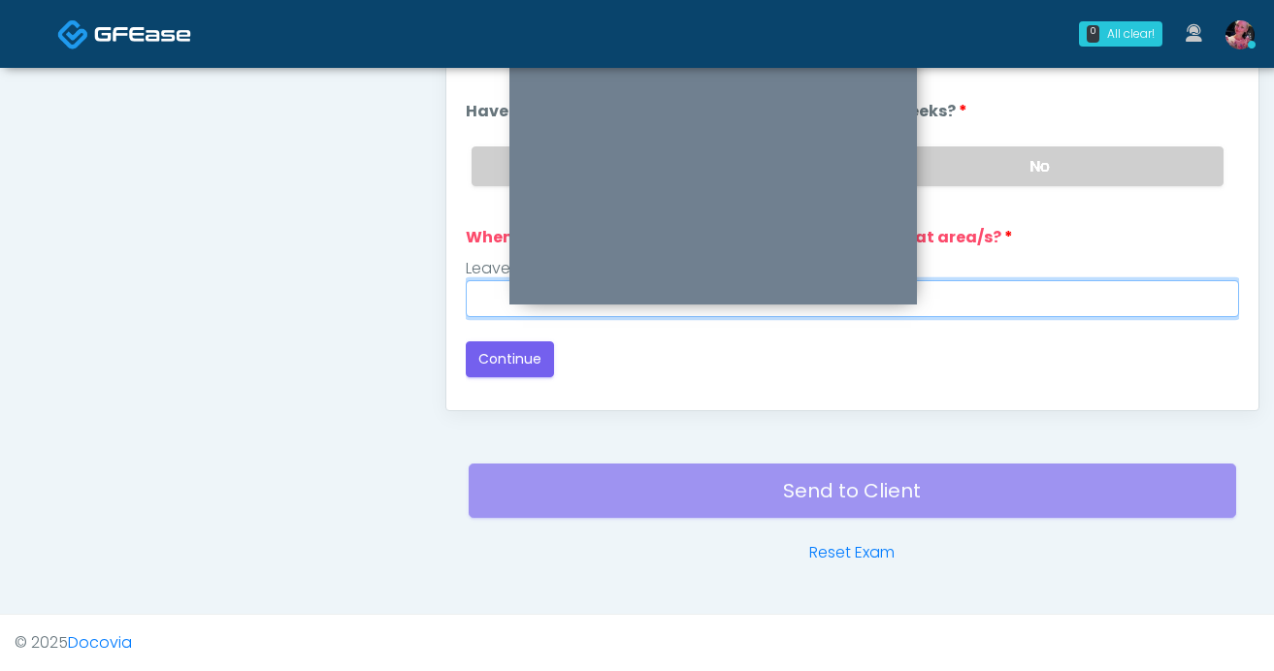
click at [474, 306] on input "When was the last time you had threads placed? In what area/s?" at bounding box center [852, 298] width 773 height 37
type input "*****"
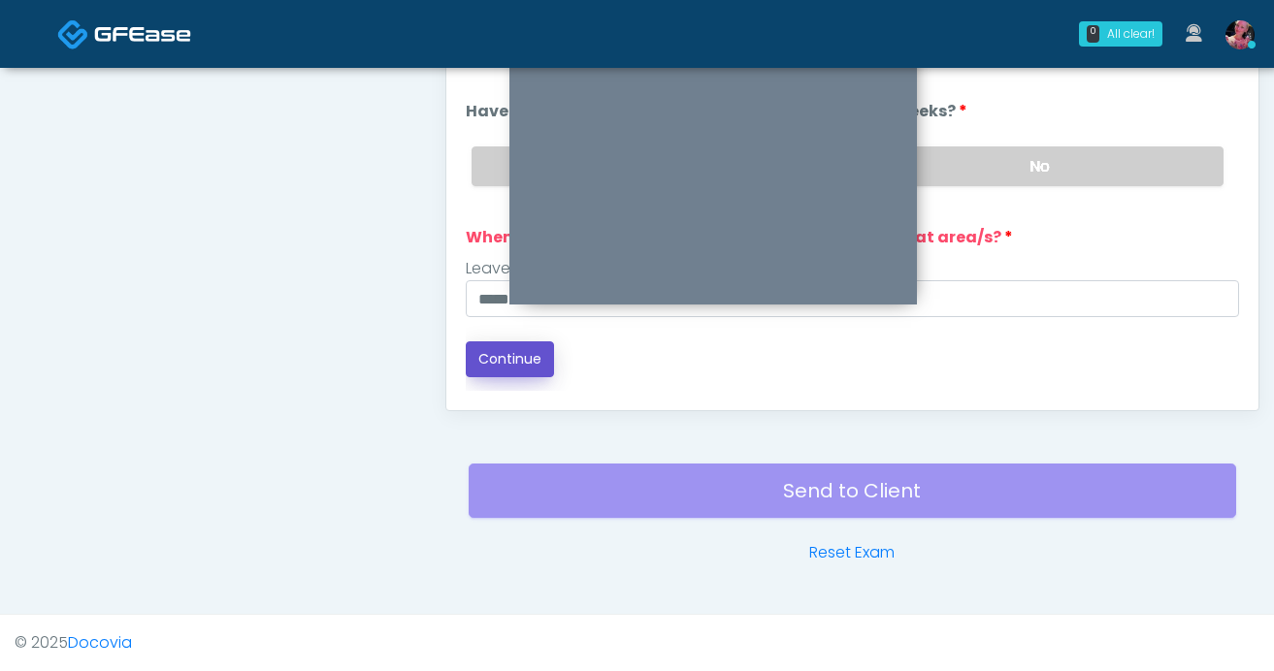
click at [479, 359] on button "Continue" at bounding box center [510, 360] width 88 height 36
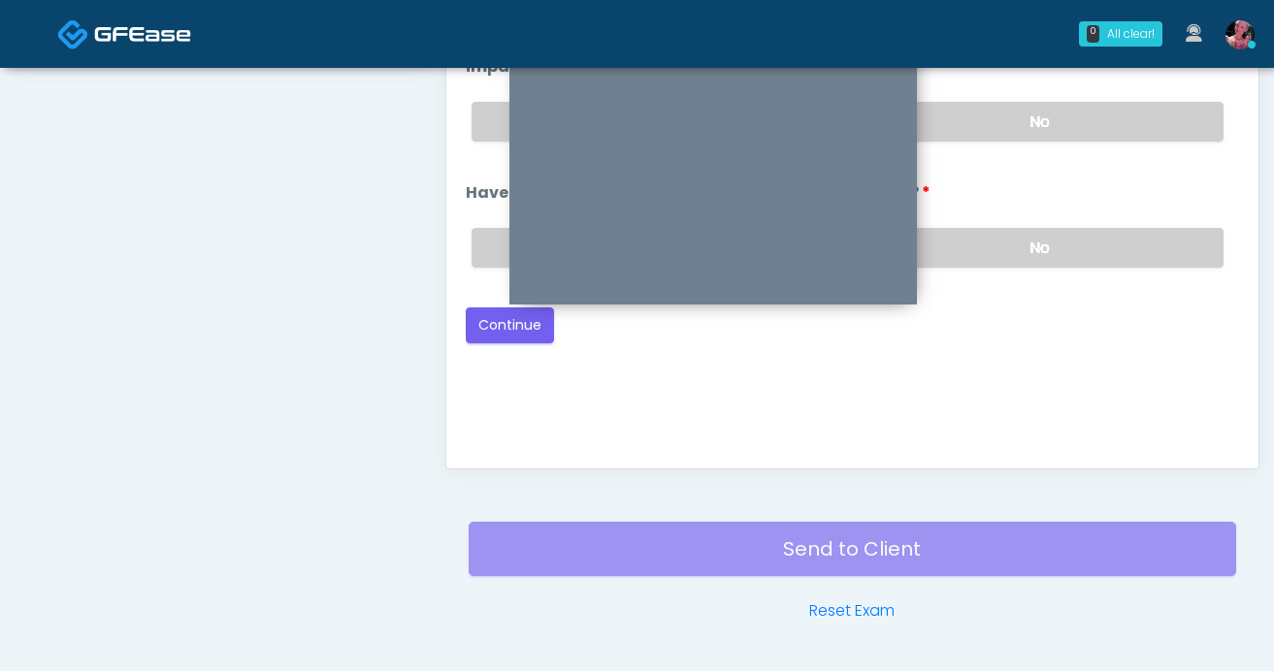
scroll to position [1001, 0]
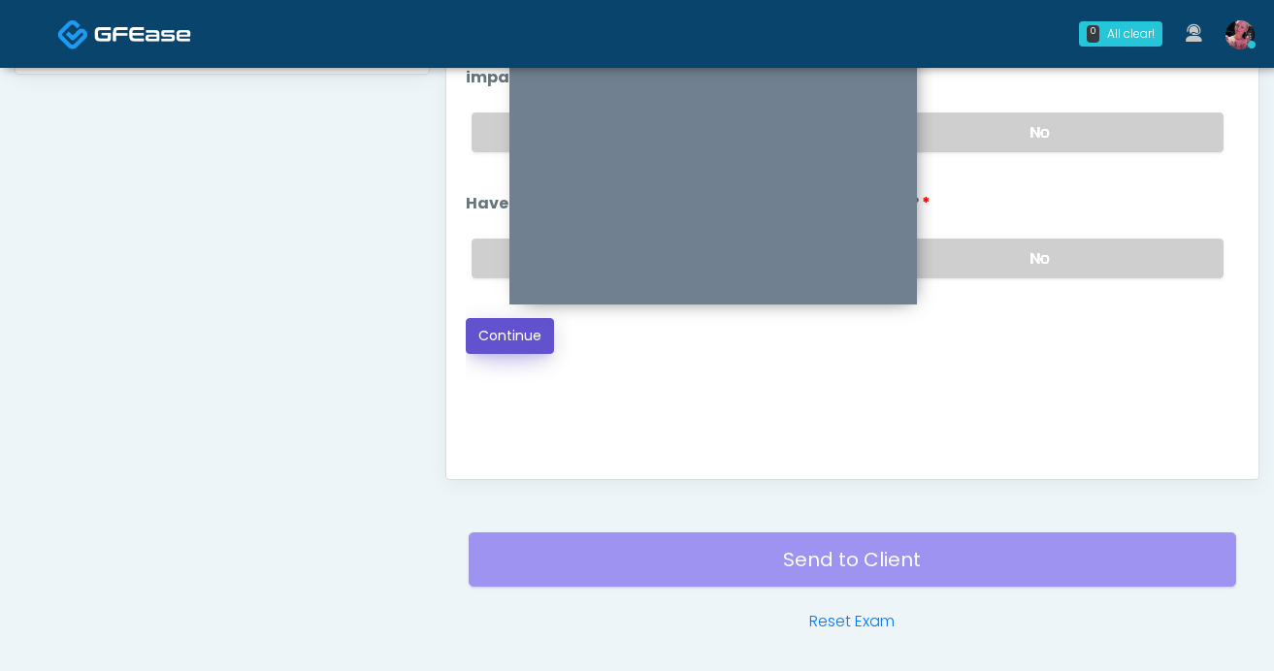
click at [509, 350] on button "Continue" at bounding box center [510, 336] width 88 height 36
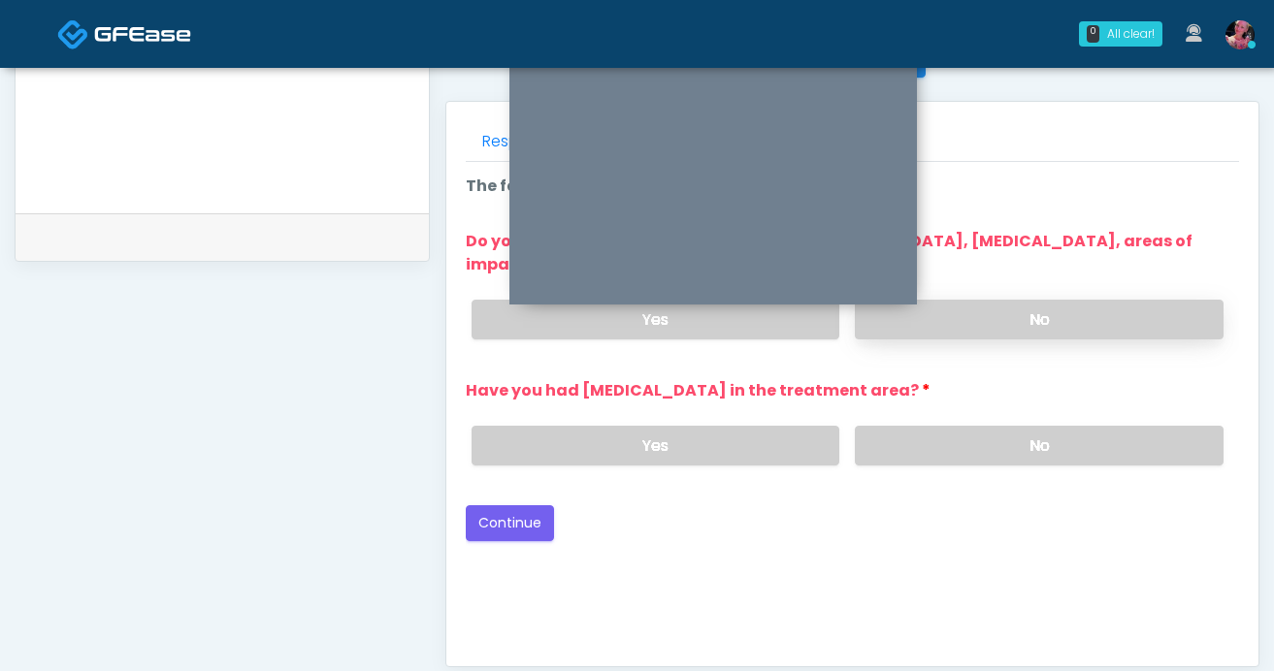
scroll to position [813, 0]
click at [999, 334] on label "No" at bounding box center [1039, 321] width 369 height 40
click at [996, 440] on label "No" at bounding box center [1039, 447] width 369 height 40
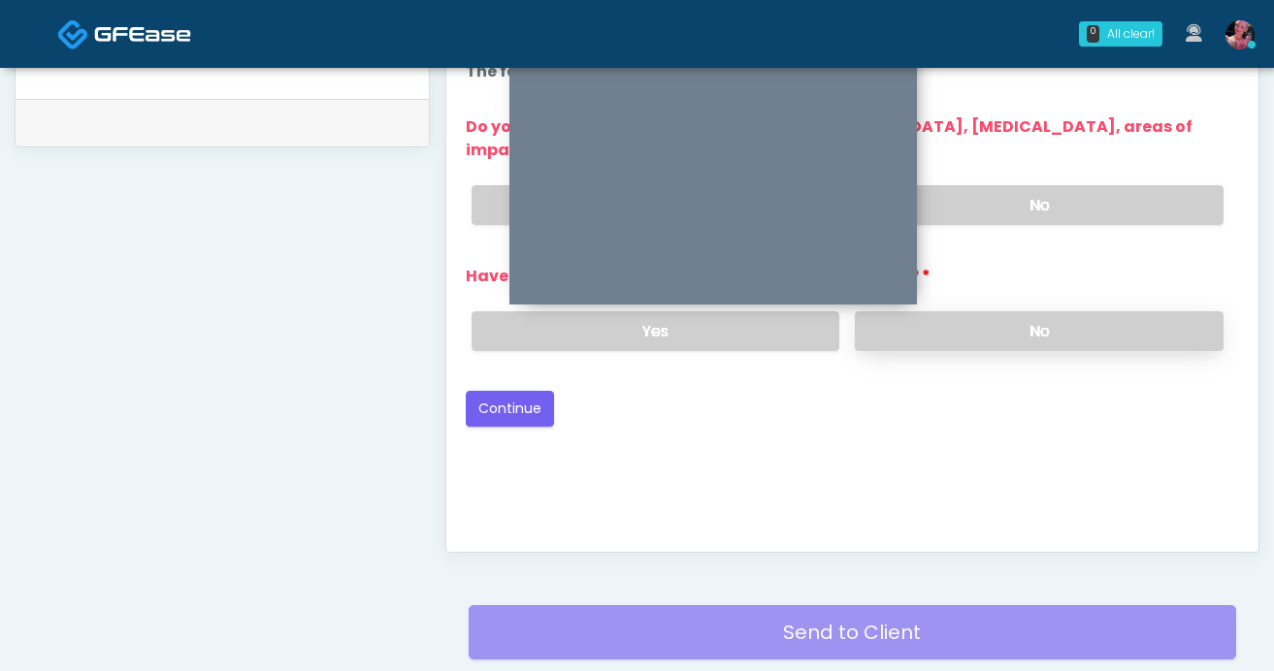
scroll to position [945, 0]
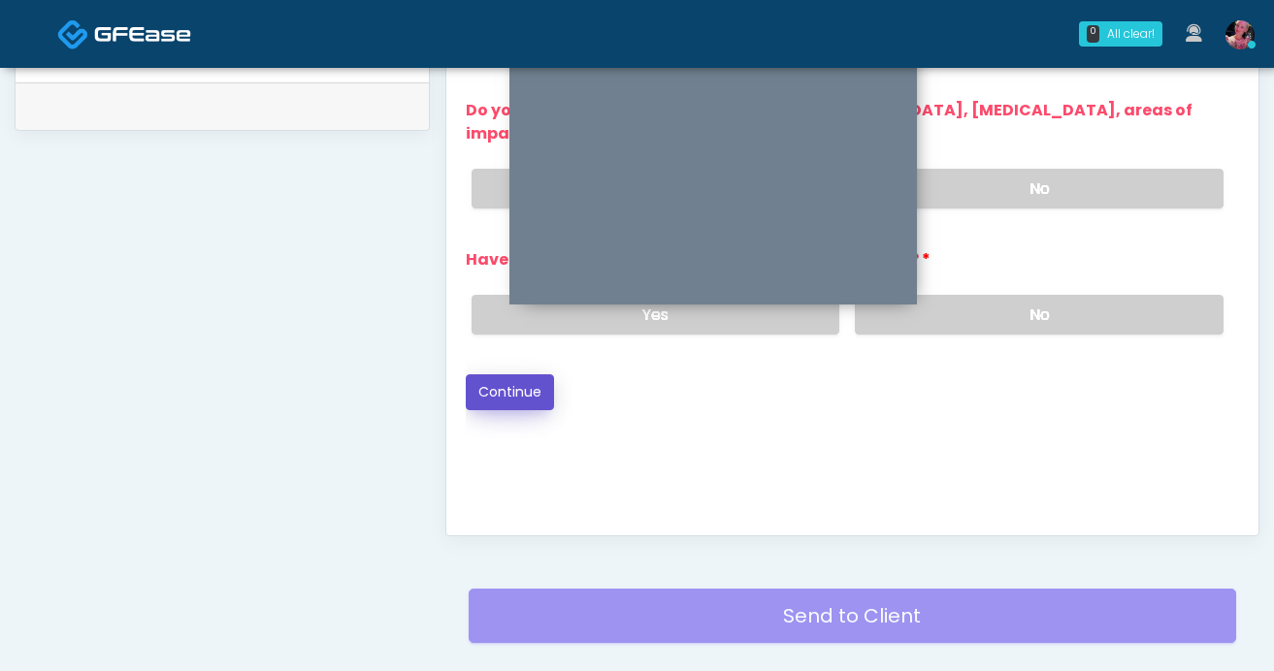
click at [542, 379] on button "Continue" at bounding box center [510, 393] width 88 height 36
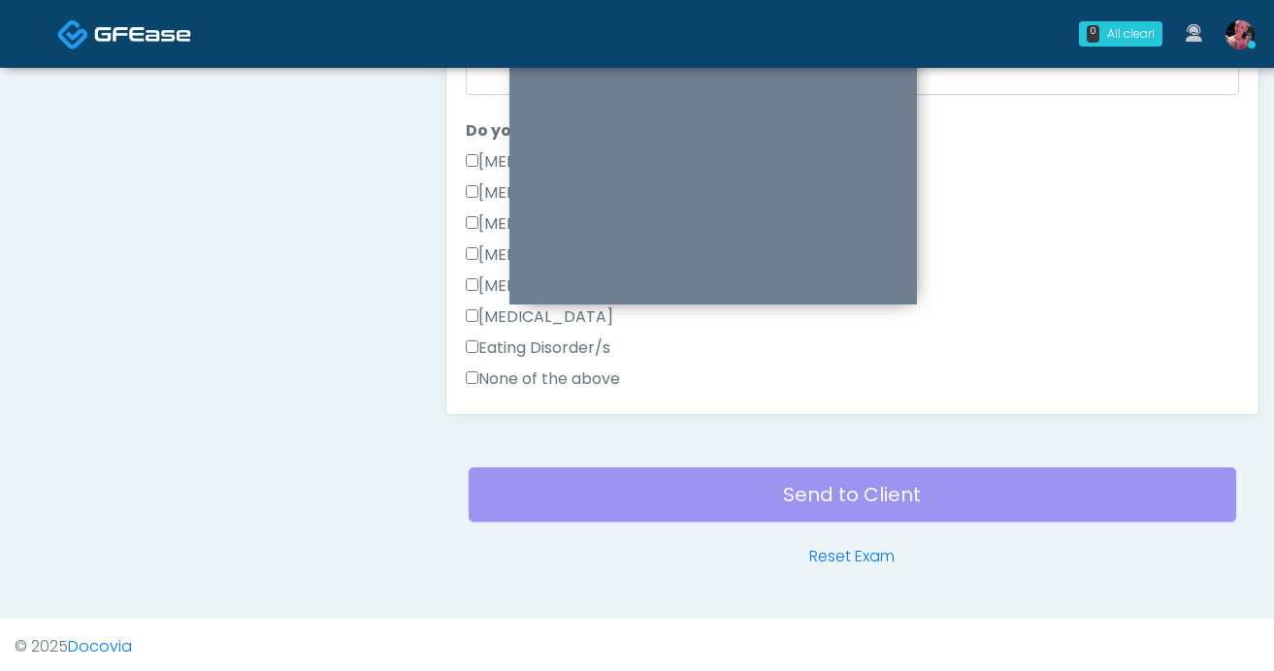
scroll to position [1070, 0]
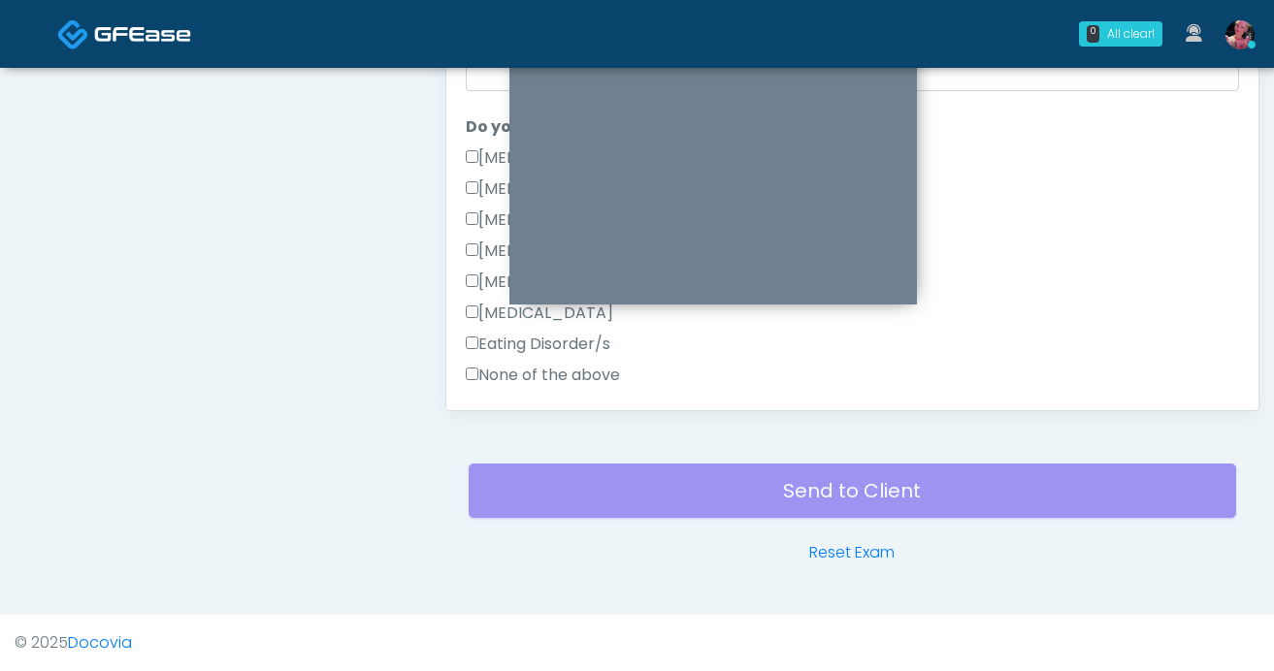
click at [480, 374] on label "None of the above" at bounding box center [543, 375] width 154 height 23
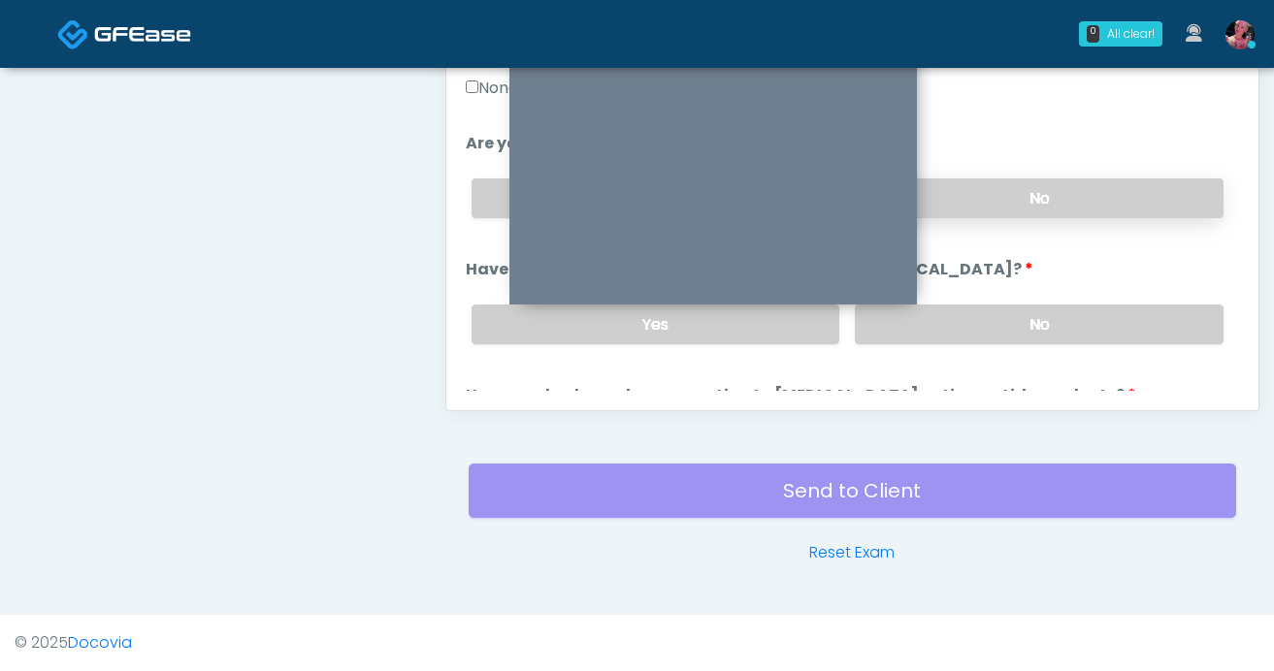
click at [1066, 199] on label "No" at bounding box center [1039, 199] width 369 height 40
click at [1045, 319] on label "No" at bounding box center [1039, 325] width 369 height 40
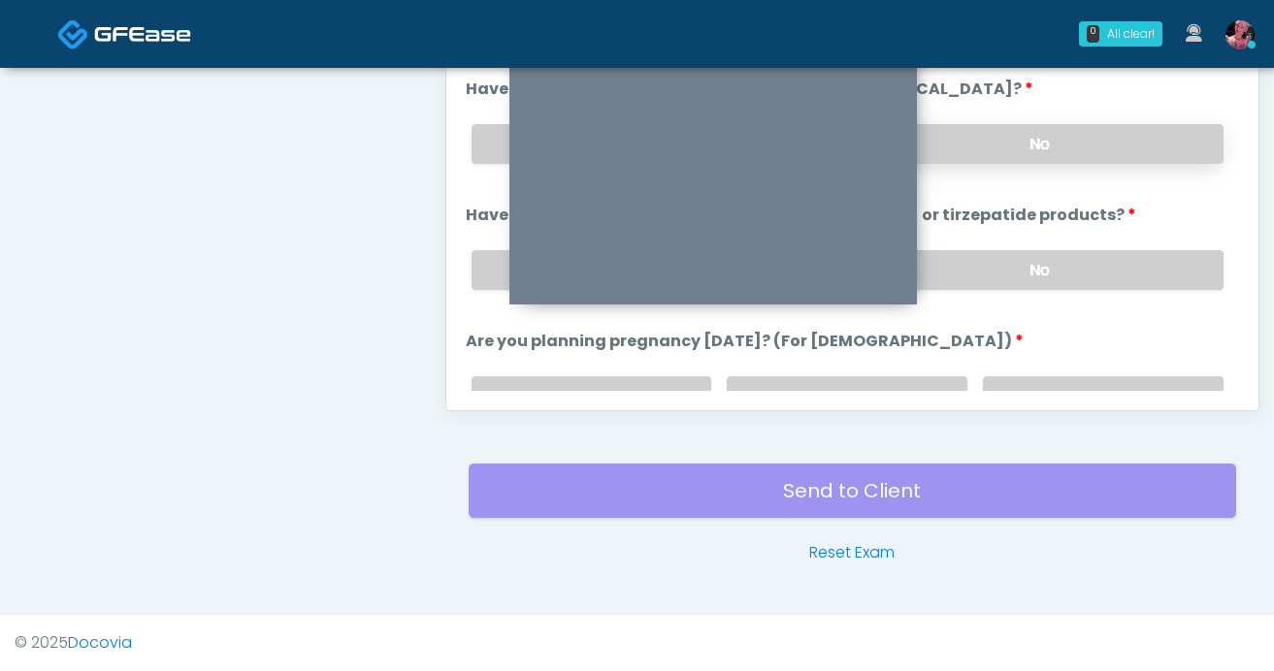
scroll to position [725, 0]
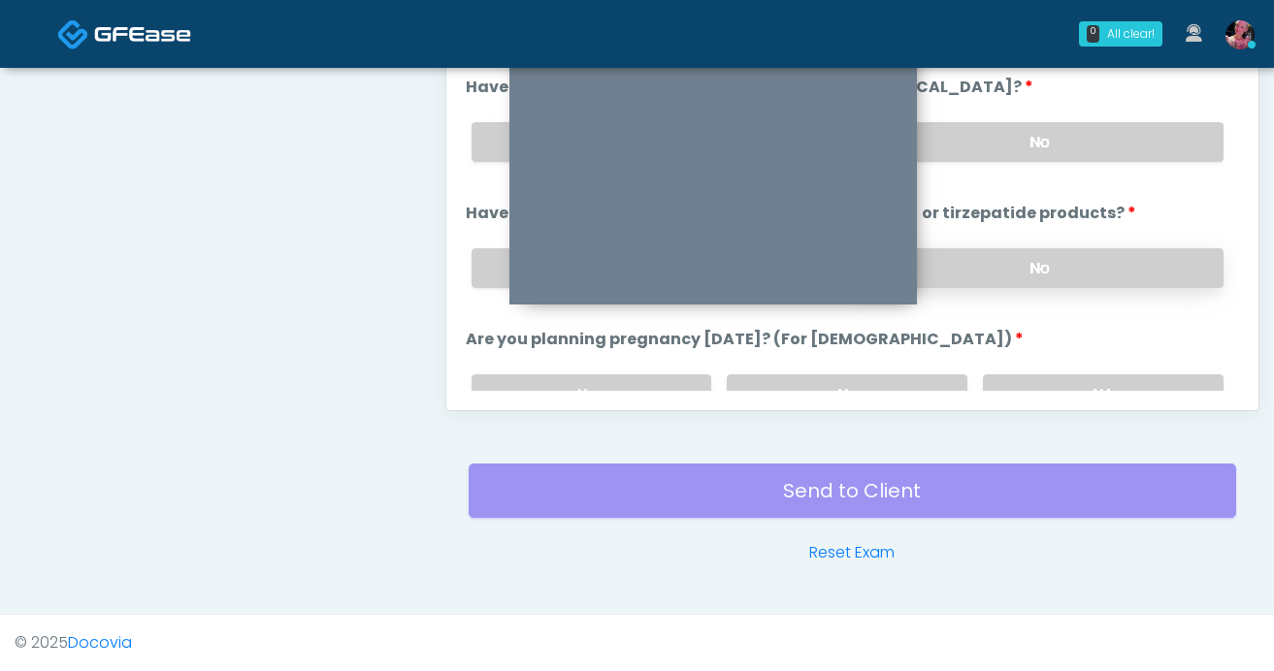
click at [1045, 258] on label "No" at bounding box center [1039, 268] width 369 height 40
click at [1052, 388] on label "NA" at bounding box center [1103, 395] width 241 height 40
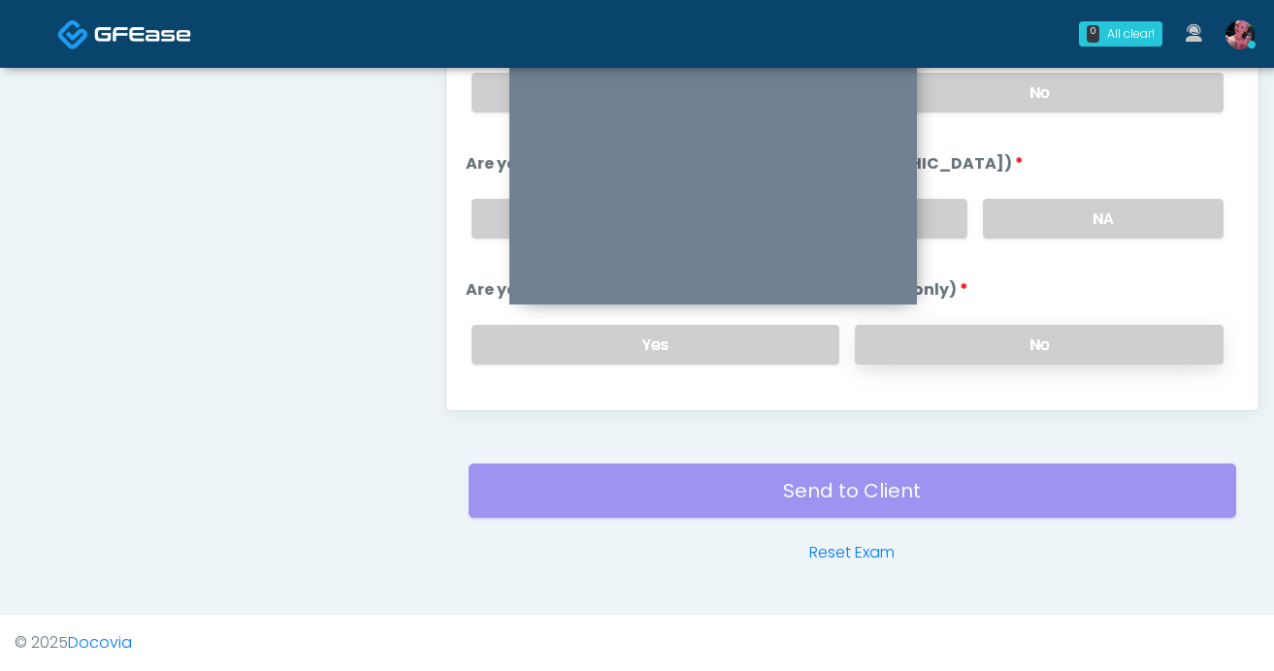
click at [1050, 353] on label "No" at bounding box center [1039, 345] width 369 height 40
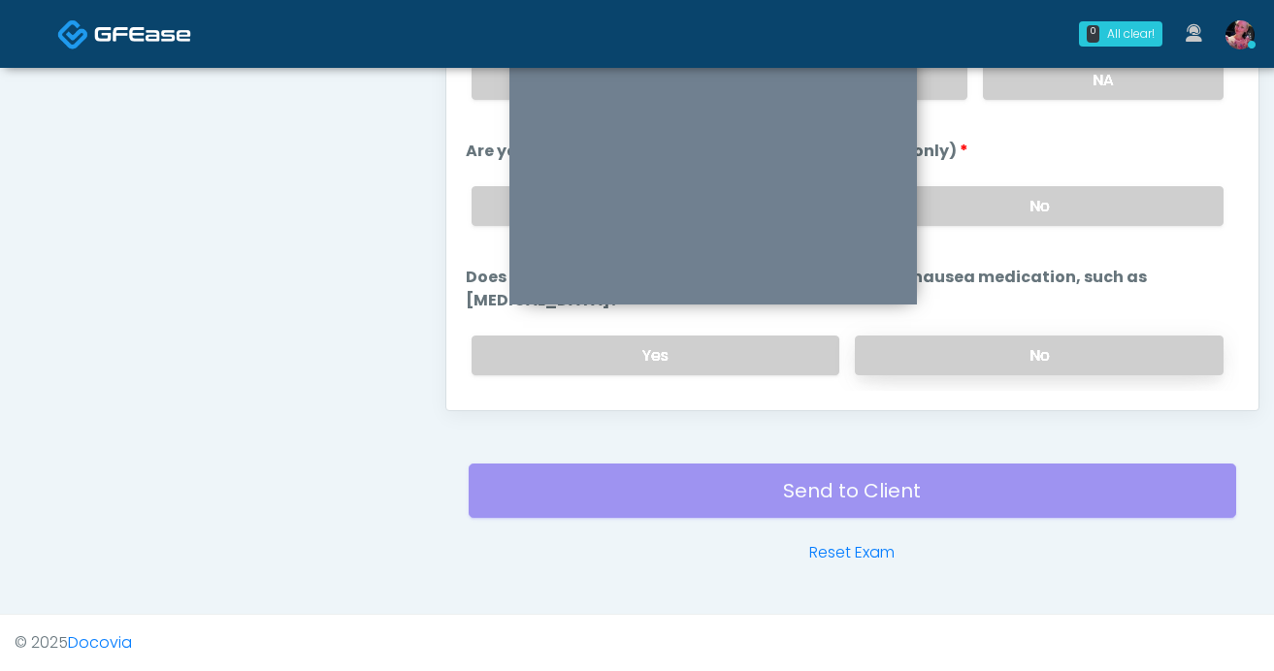
click at [1029, 342] on label "No" at bounding box center [1039, 356] width 369 height 40
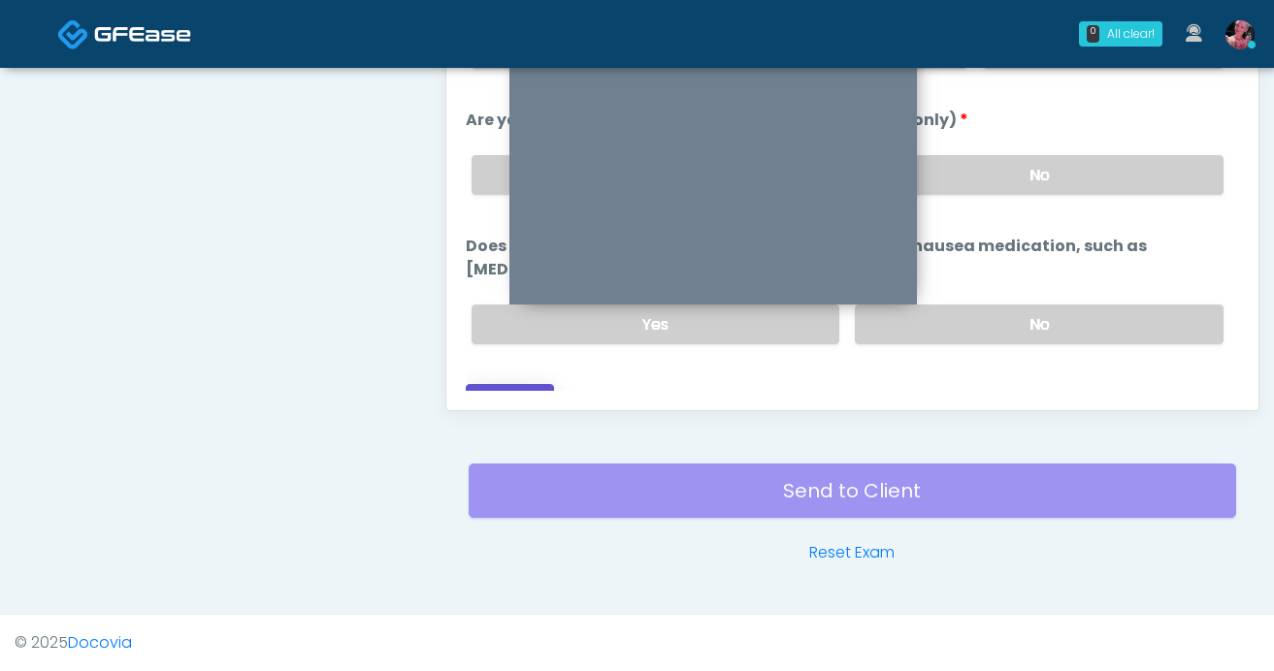
click at [526, 384] on button "Continue" at bounding box center [510, 402] width 88 height 36
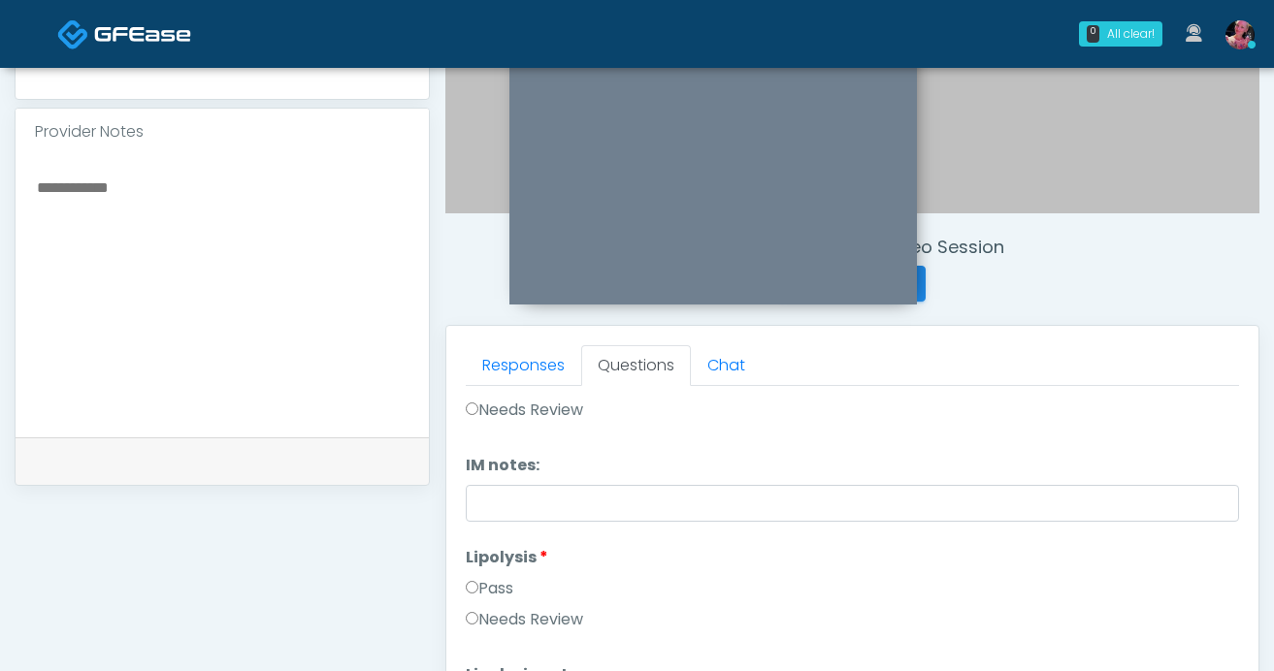
scroll to position [1095, 0]
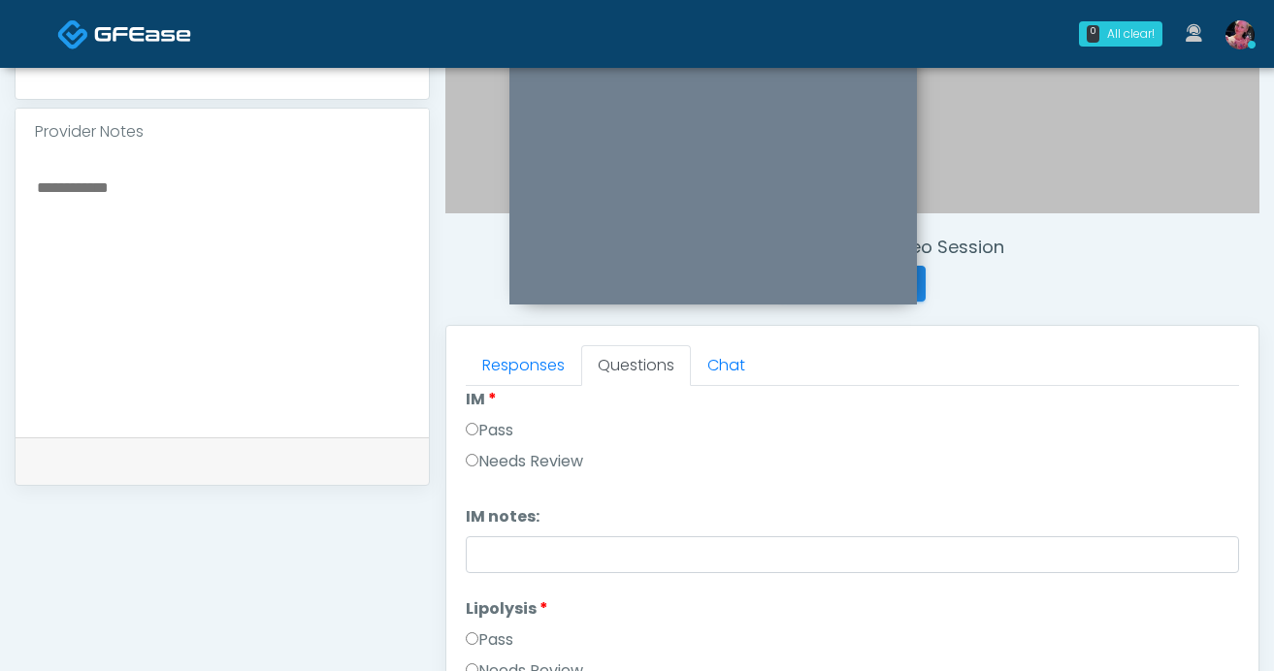
click at [487, 419] on label "Pass" at bounding box center [490, 430] width 48 height 23
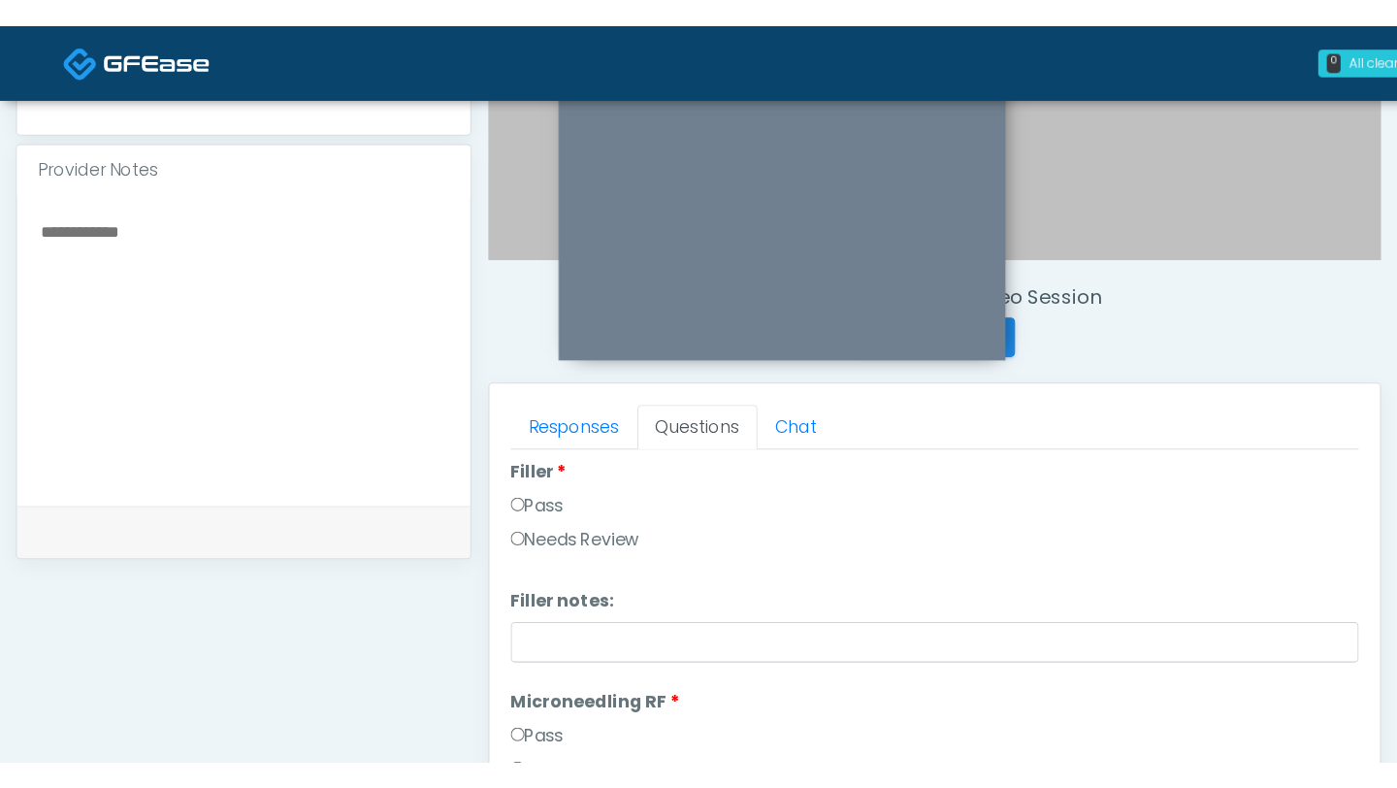
scroll to position [601, 0]
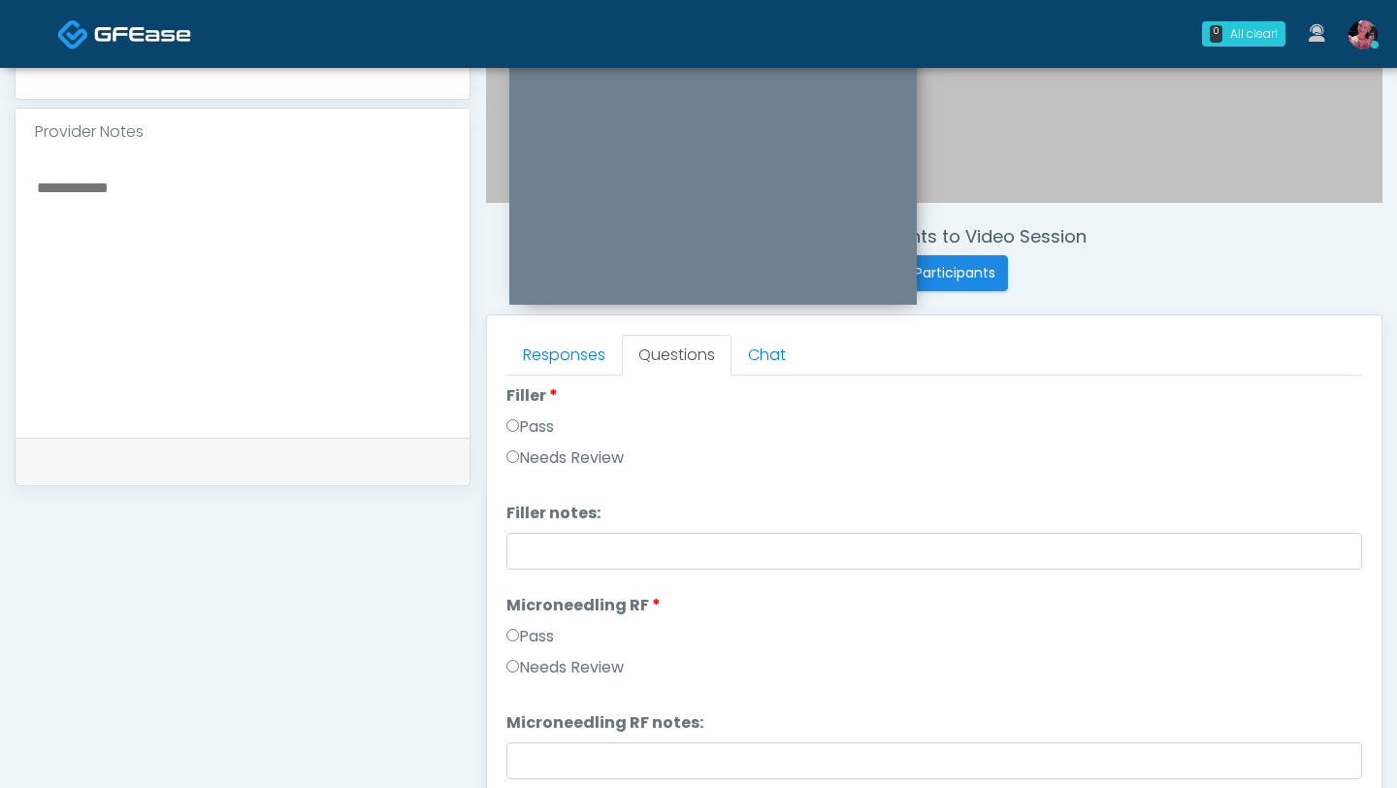
click at [547, 428] on label "Pass" at bounding box center [531, 426] width 48 height 23
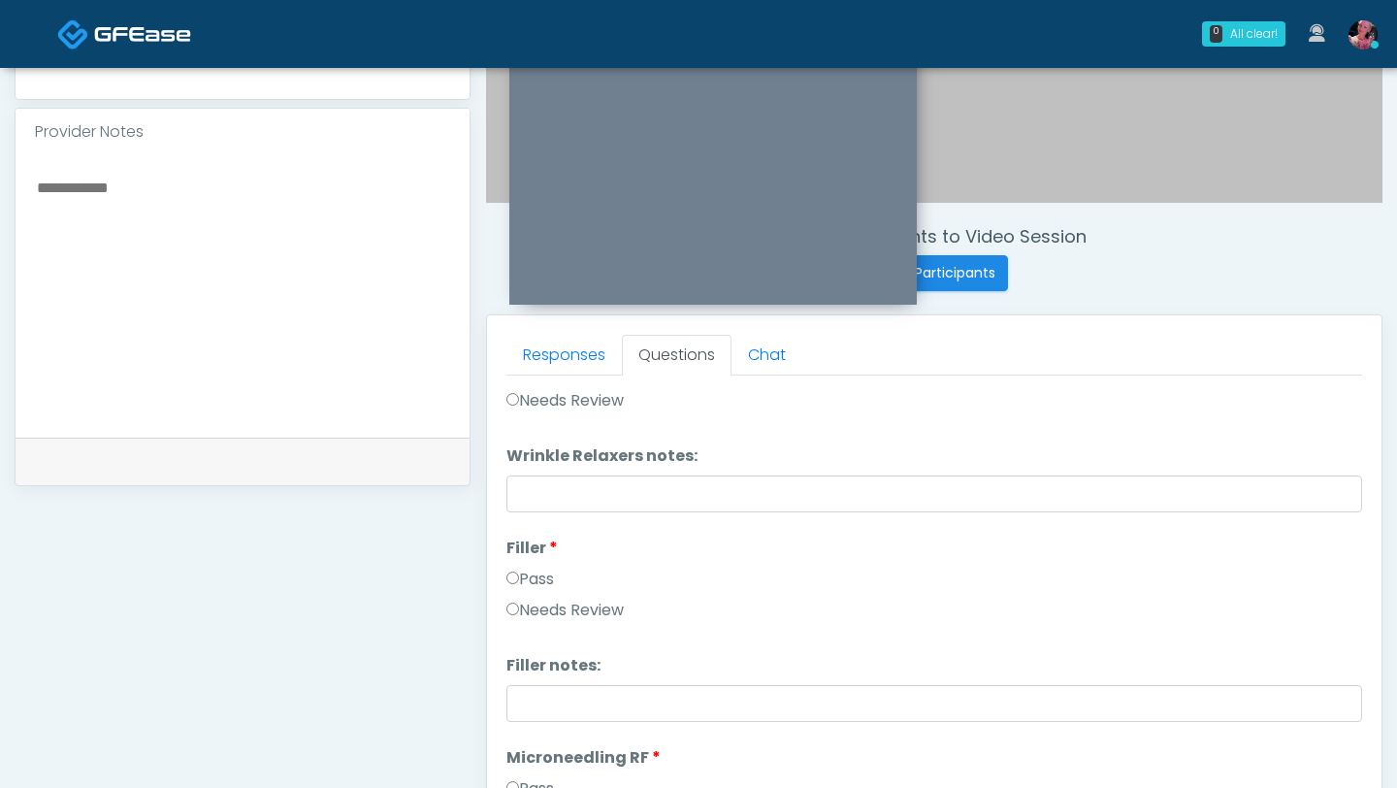
scroll to position [0, 0]
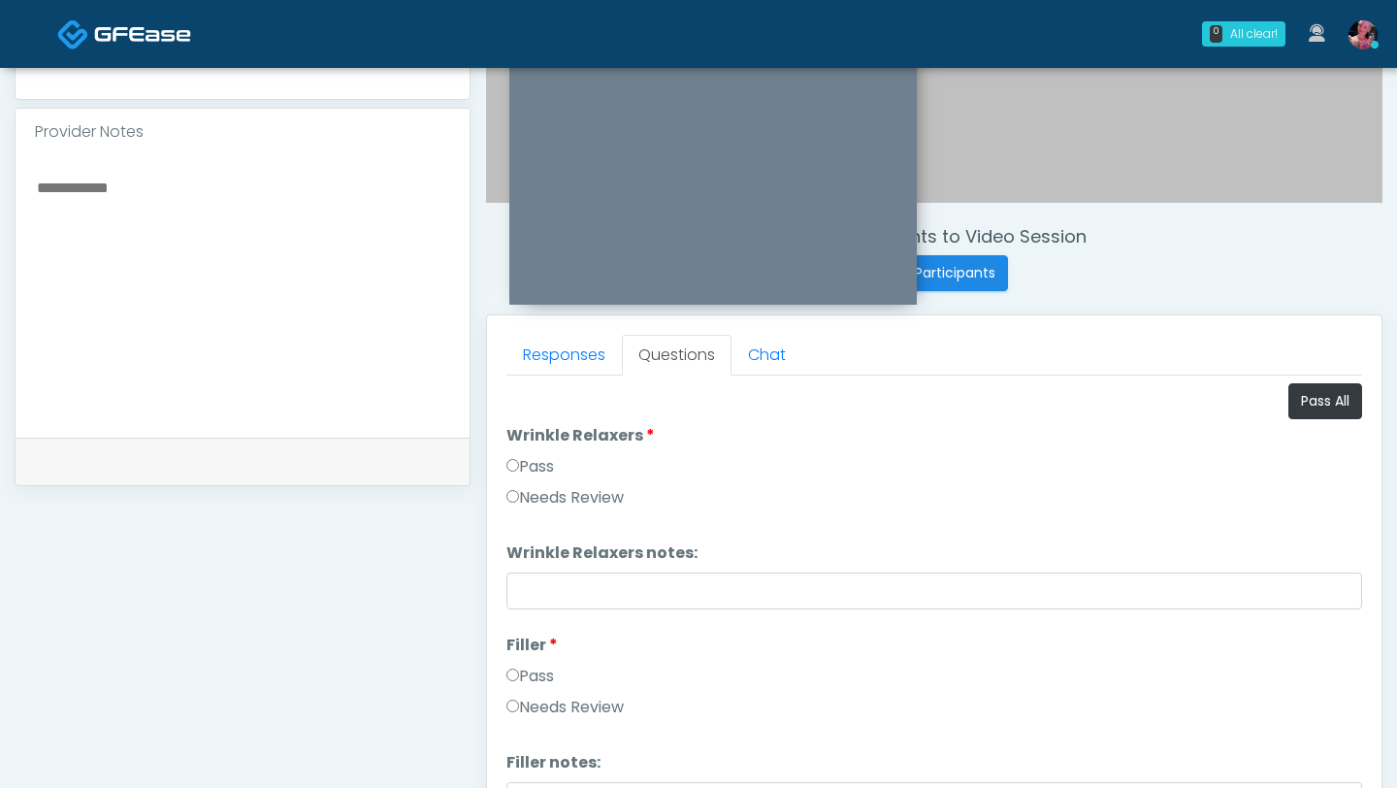
click at [540, 482] on div "Pass" at bounding box center [935, 470] width 856 height 31
click at [534, 474] on label "Pass" at bounding box center [531, 466] width 48 height 23
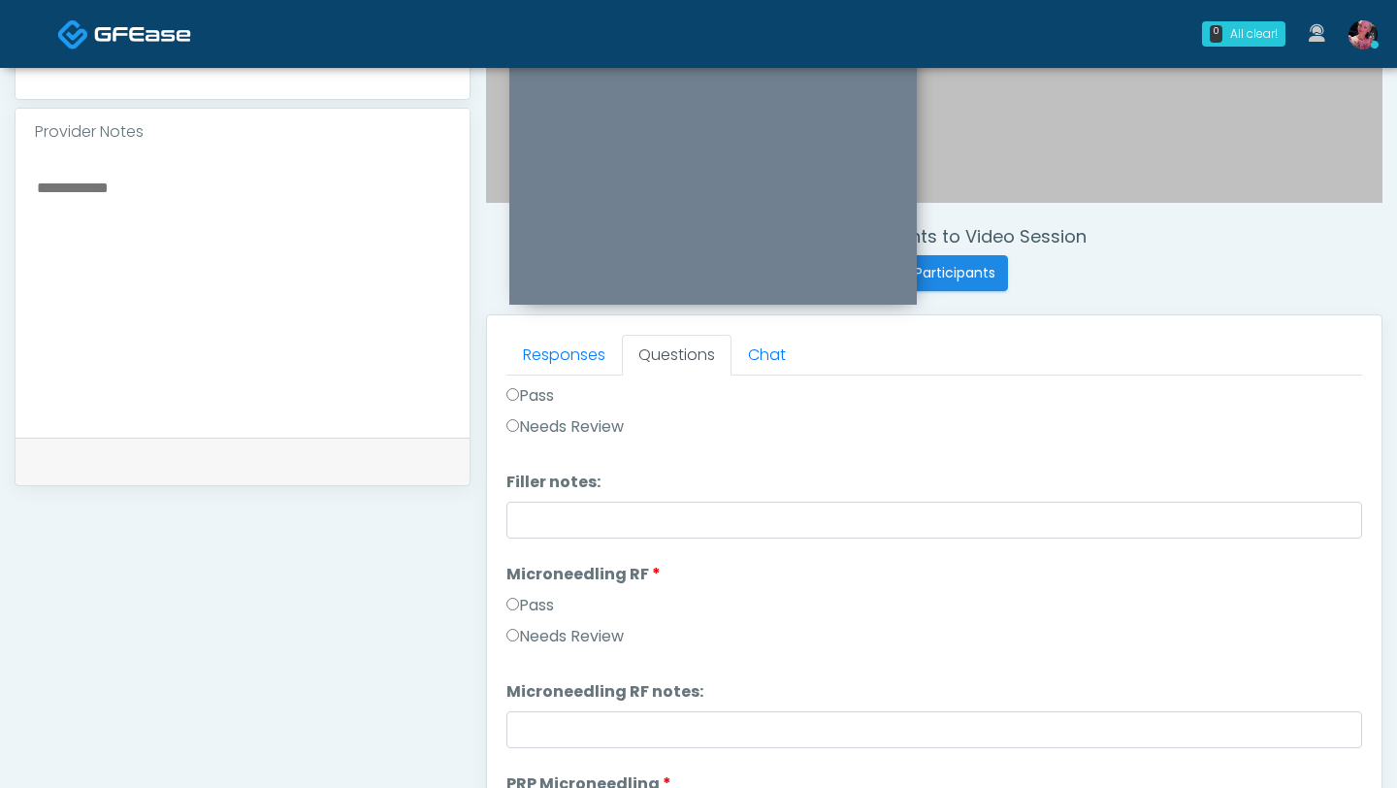
scroll to position [287, 0]
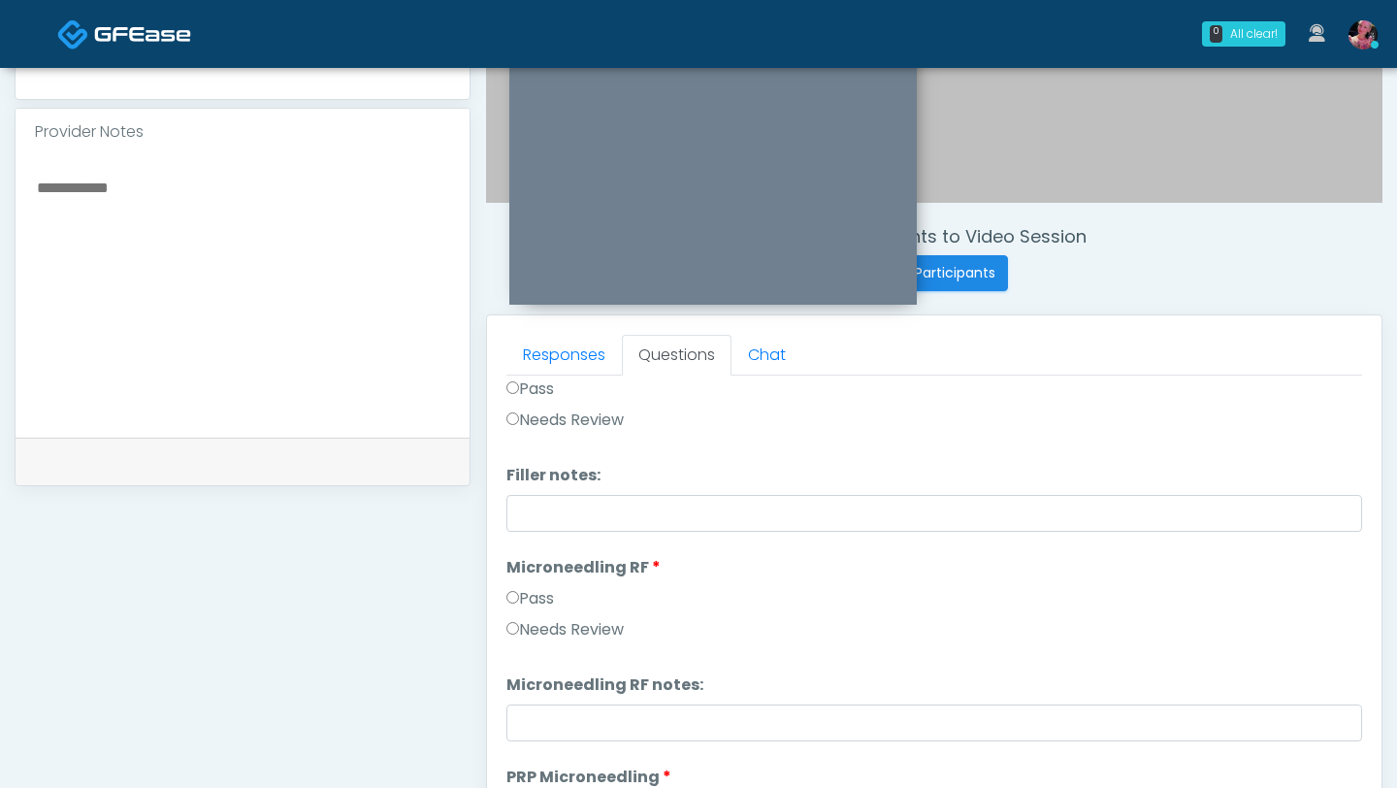
click at [533, 580] on li "Microneedling RF Microneedling RF Pass Needs Review" at bounding box center [935, 602] width 856 height 93
click at [533, 593] on label "Pass" at bounding box center [531, 598] width 48 height 23
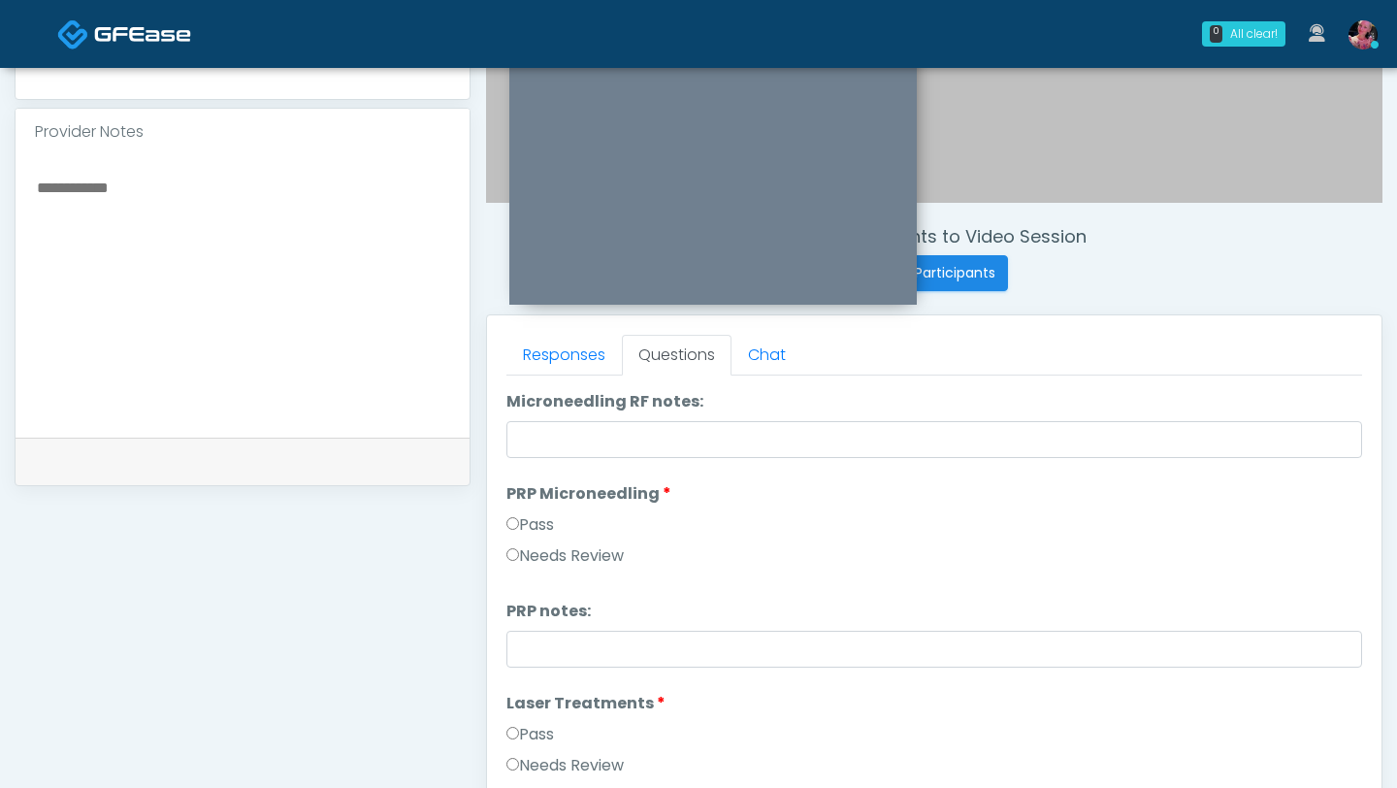
scroll to position [580, 0]
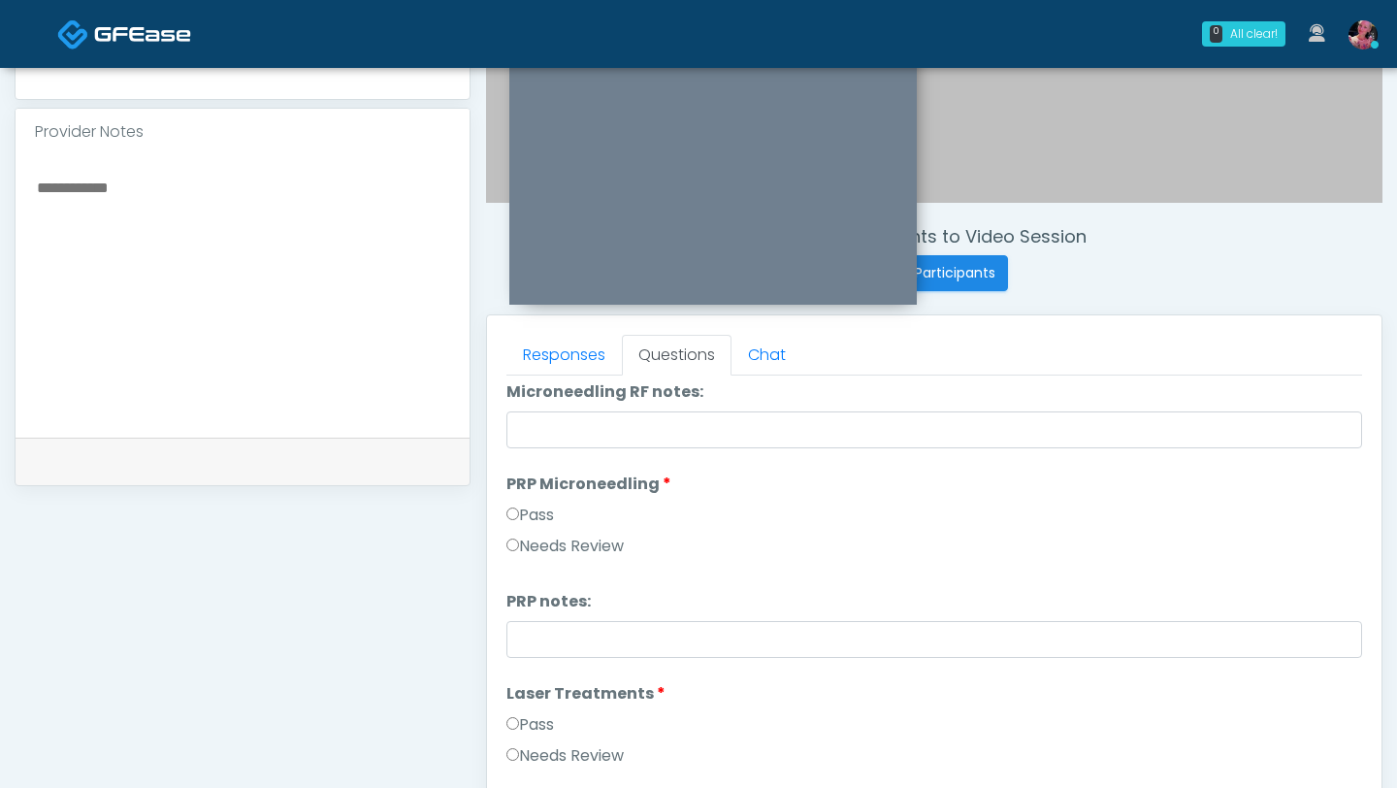
click at [542, 508] on label "Pass" at bounding box center [531, 515] width 48 height 23
click at [542, 671] on label "Pass" at bounding box center [531, 724] width 48 height 23
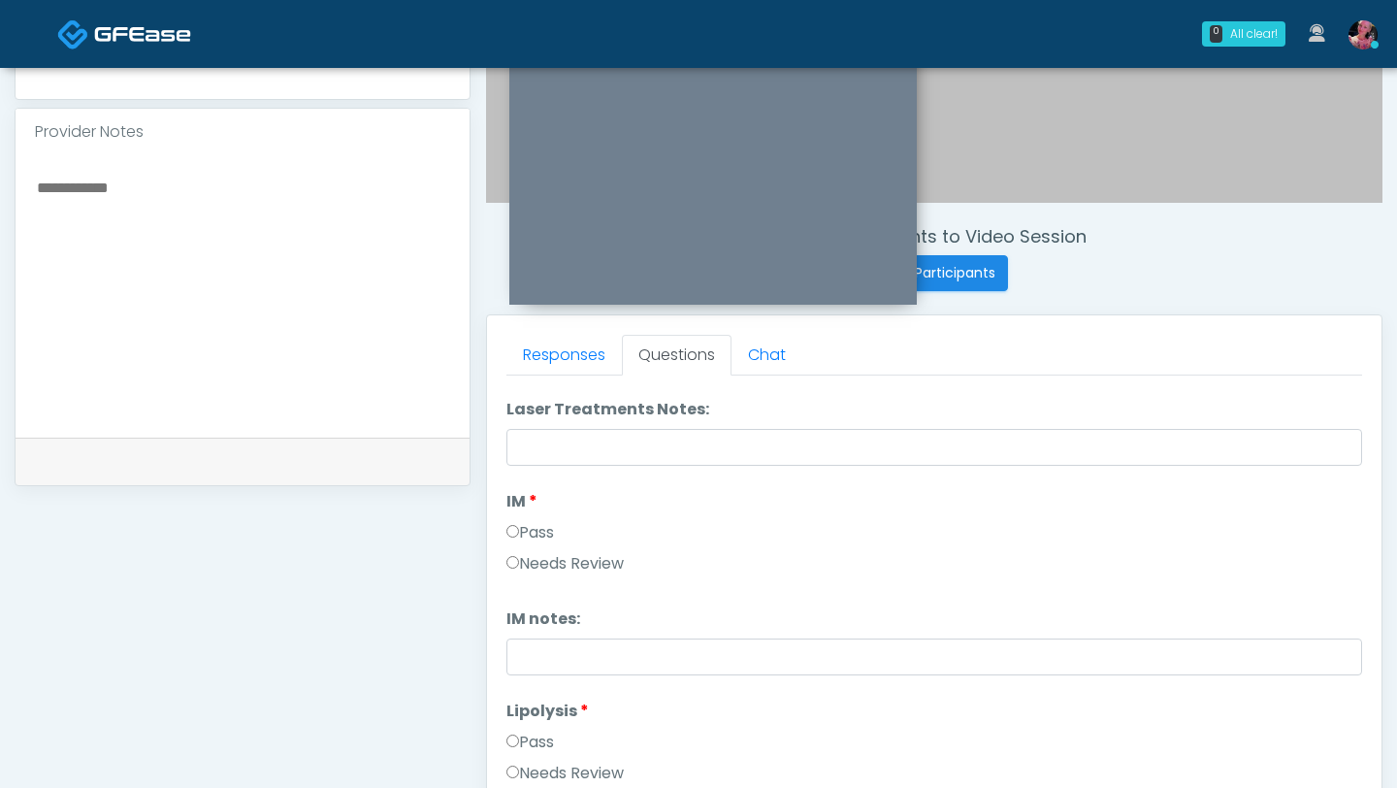
scroll to position [985, 0]
click at [524, 671] on label "Pass" at bounding box center [531, 739] width 48 height 23
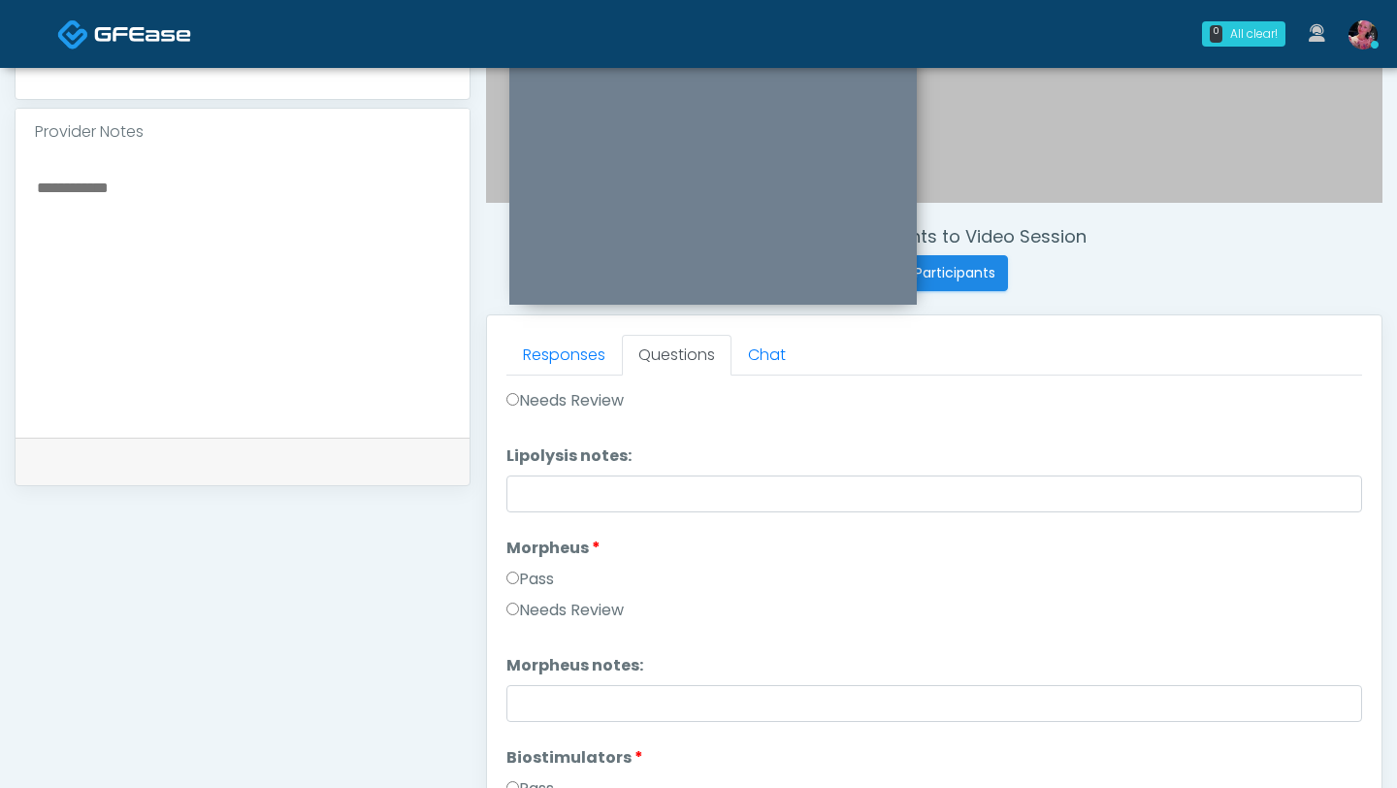
scroll to position [1377, 0]
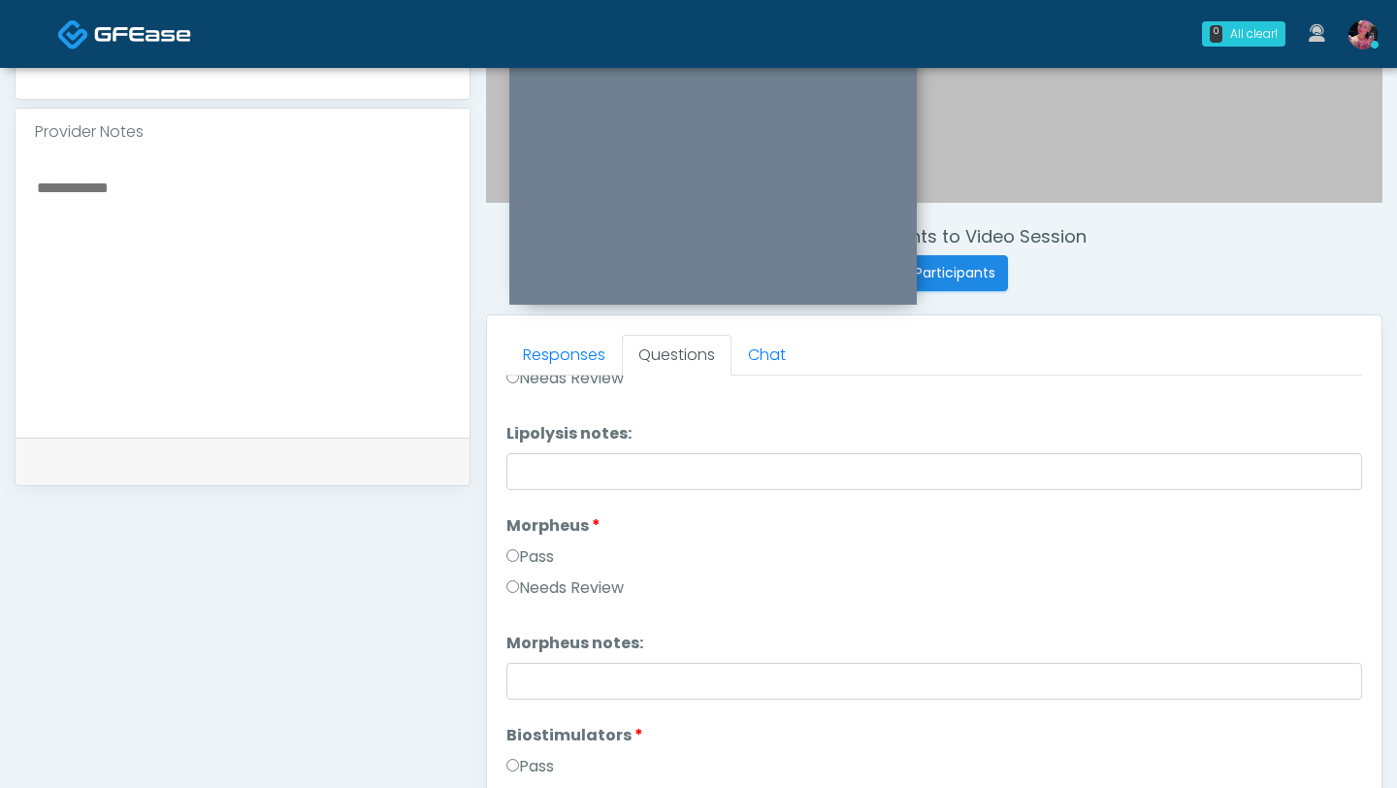
drag, startPoint x: 533, startPoint y: 562, endPoint x: 533, endPoint y: 578, distance: 16.5
click at [533, 562] on label "Pass" at bounding box center [531, 556] width 48 height 23
click at [533, 671] on label "Pass" at bounding box center [531, 766] width 48 height 23
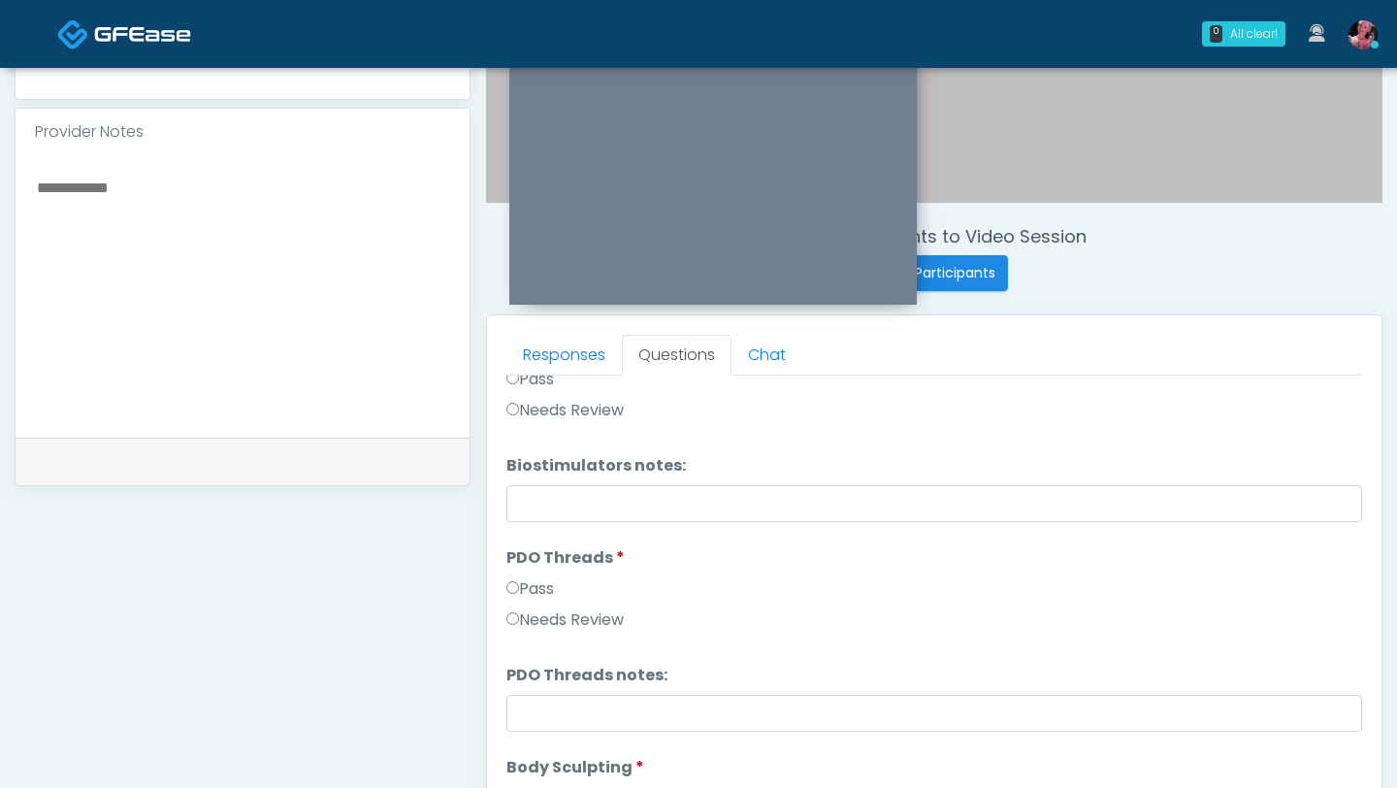
scroll to position [1835, 0]
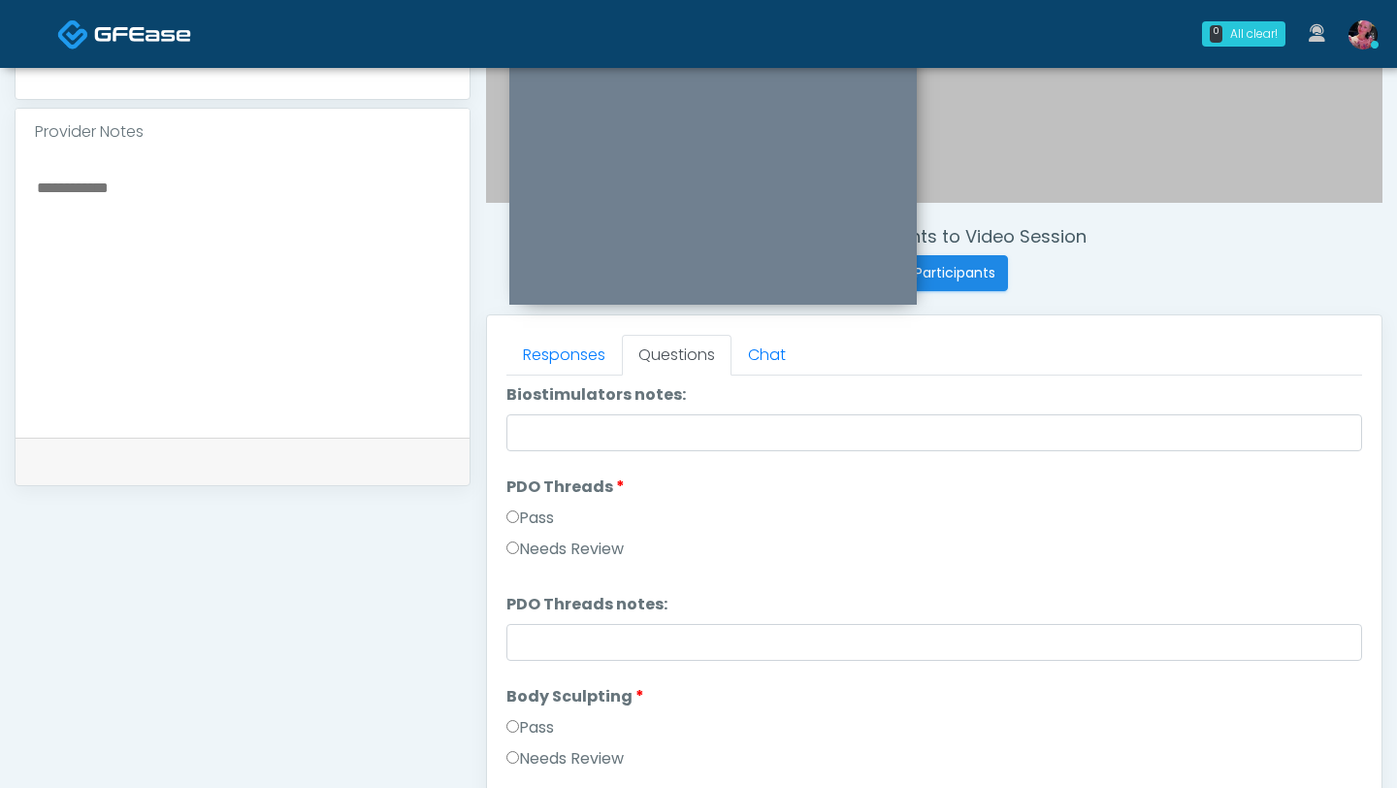
click at [533, 519] on label "Pass" at bounding box center [531, 518] width 48 height 23
click at [531, 671] on label "Pass" at bounding box center [531, 727] width 48 height 23
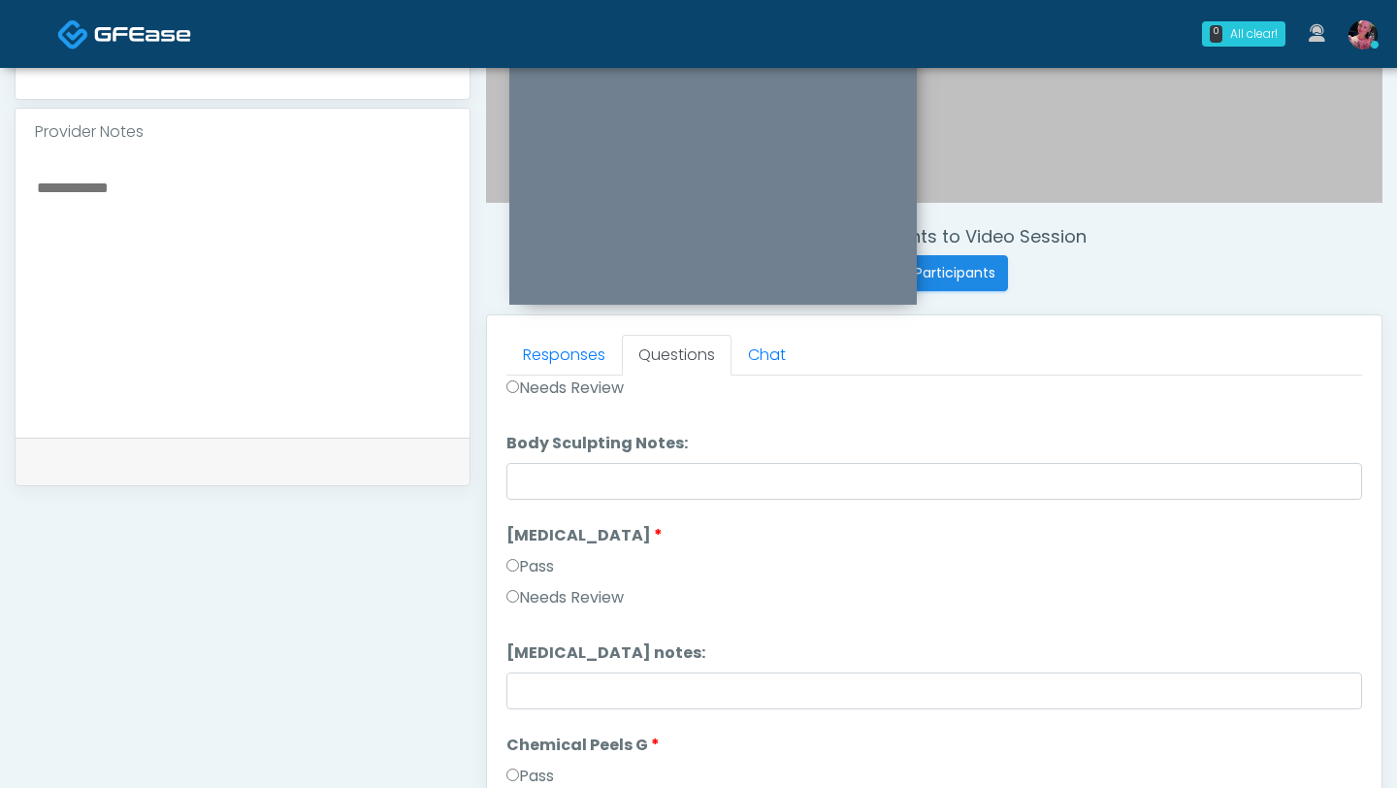
scroll to position [2217, 0]
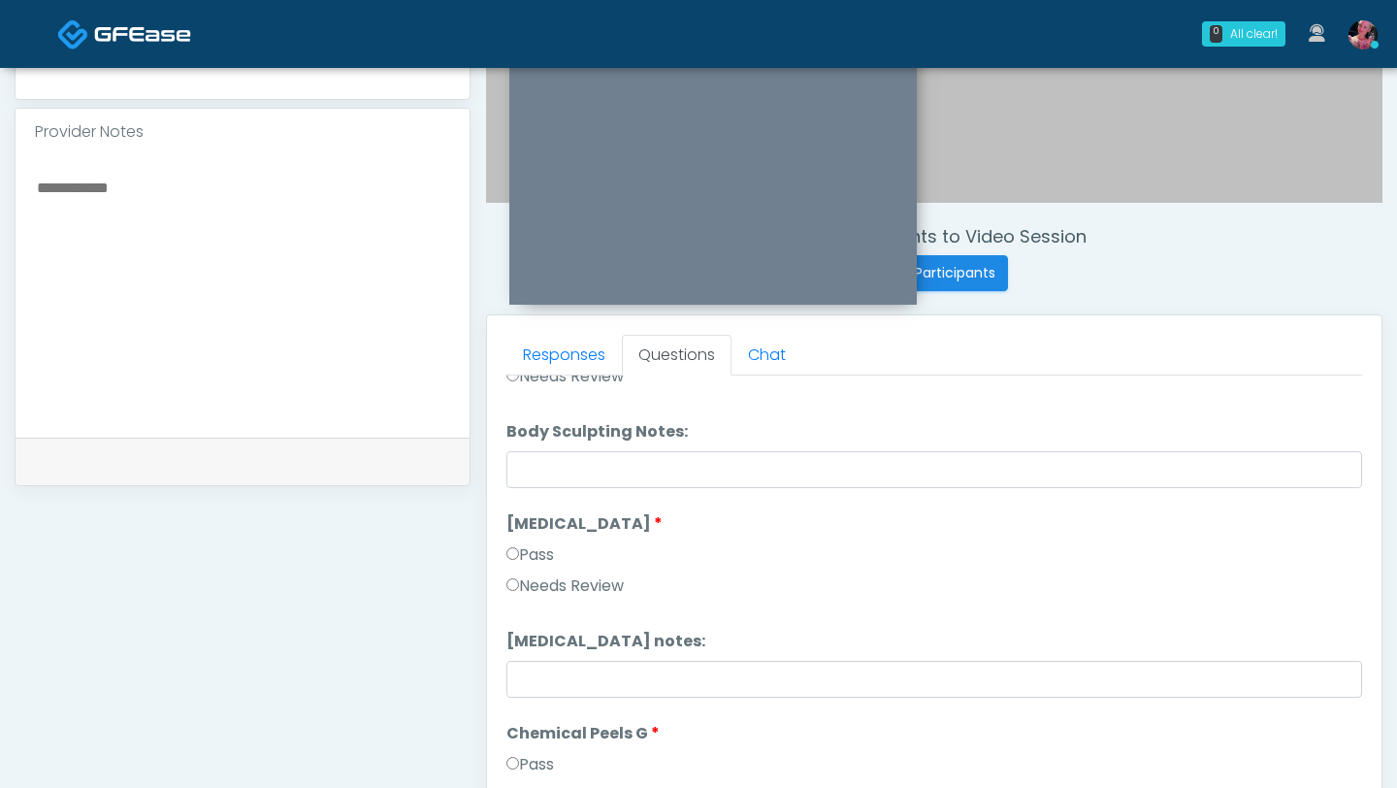
click at [537, 562] on label "Pass" at bounding box center [531, 554] width 48 height 23
click at [532, 671] on label "Pass" at bounding box center [531, 764] width 48 height 23
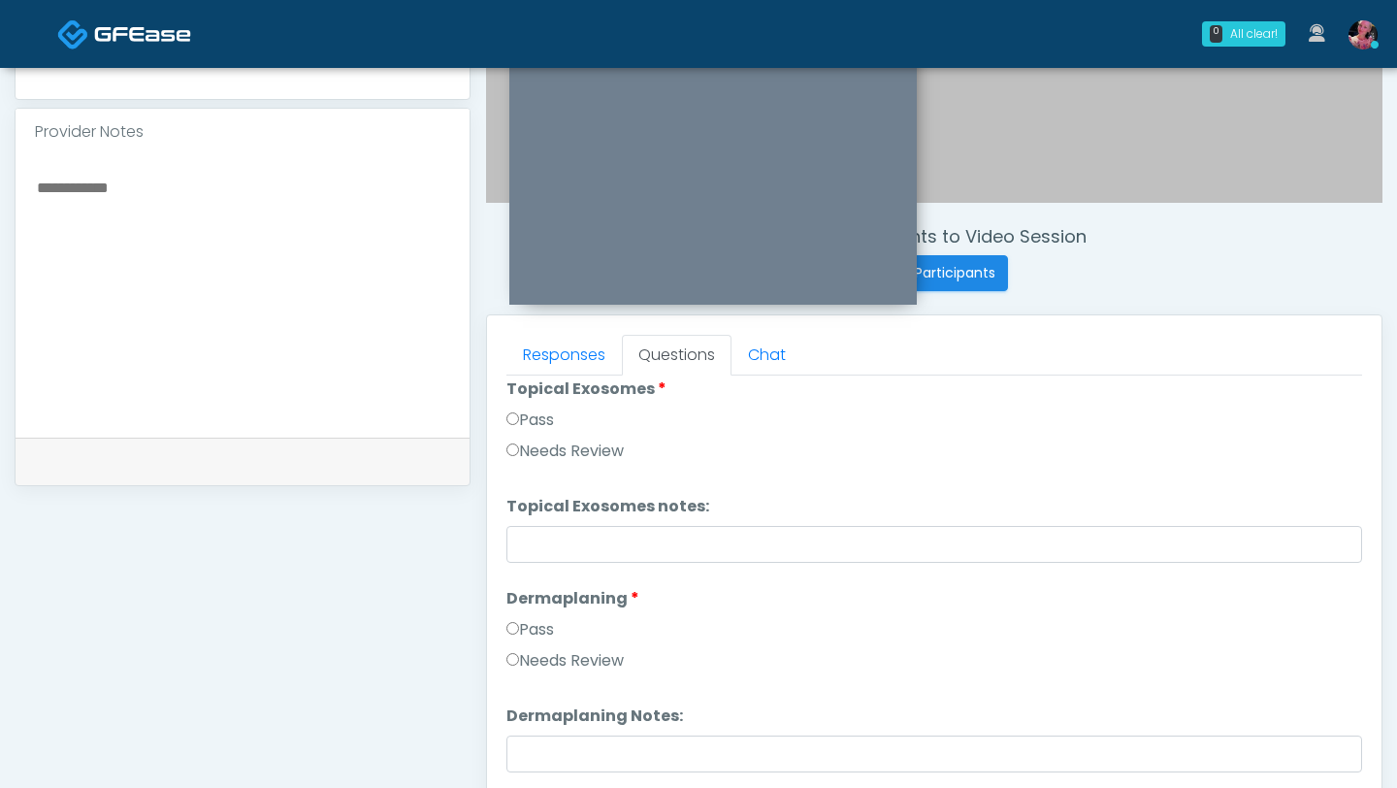
scroll to position [2772, 0]
click at [526, 420] on label "Pass" at bounding box center [531, 419] width 48 height 23
click at [526, 628] on label "Pass" at bounding box center [531, 628] width 48 height 23
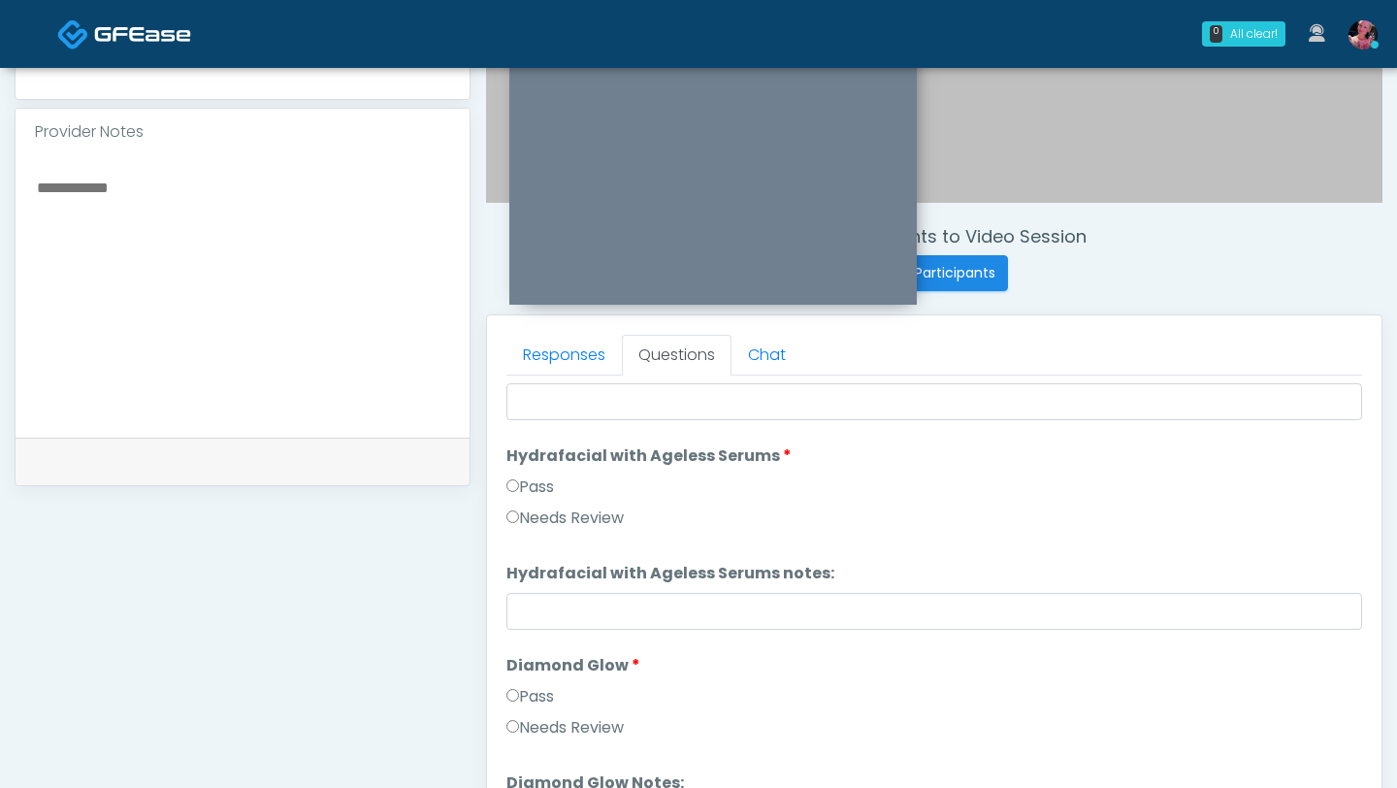
scroll to position [3154, 0]
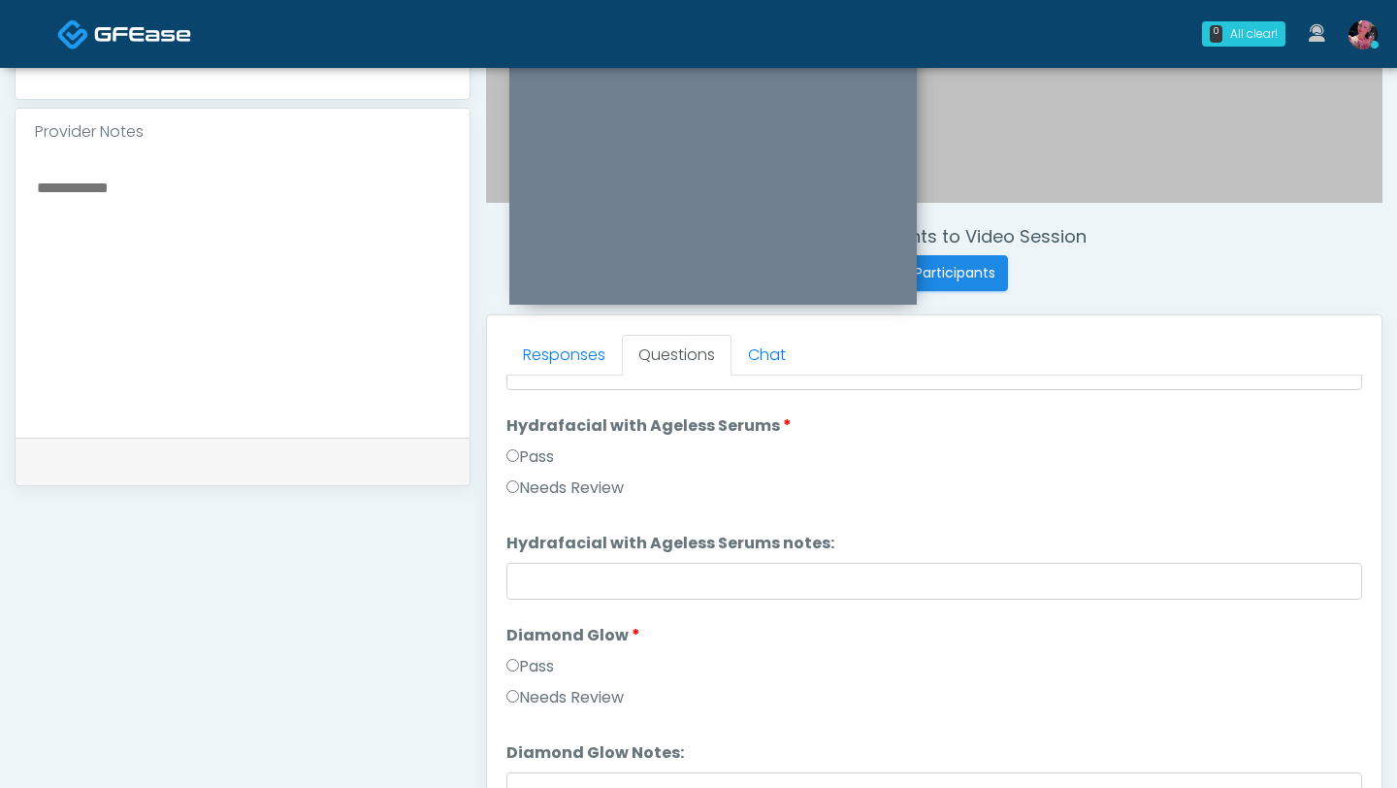
click at [528, 452] on label "Pass" at bounding box center [531, 456] width 48 height 23
click at [521, 671] on label "Pass" at bounding box center [531, 666] width 48 height 23
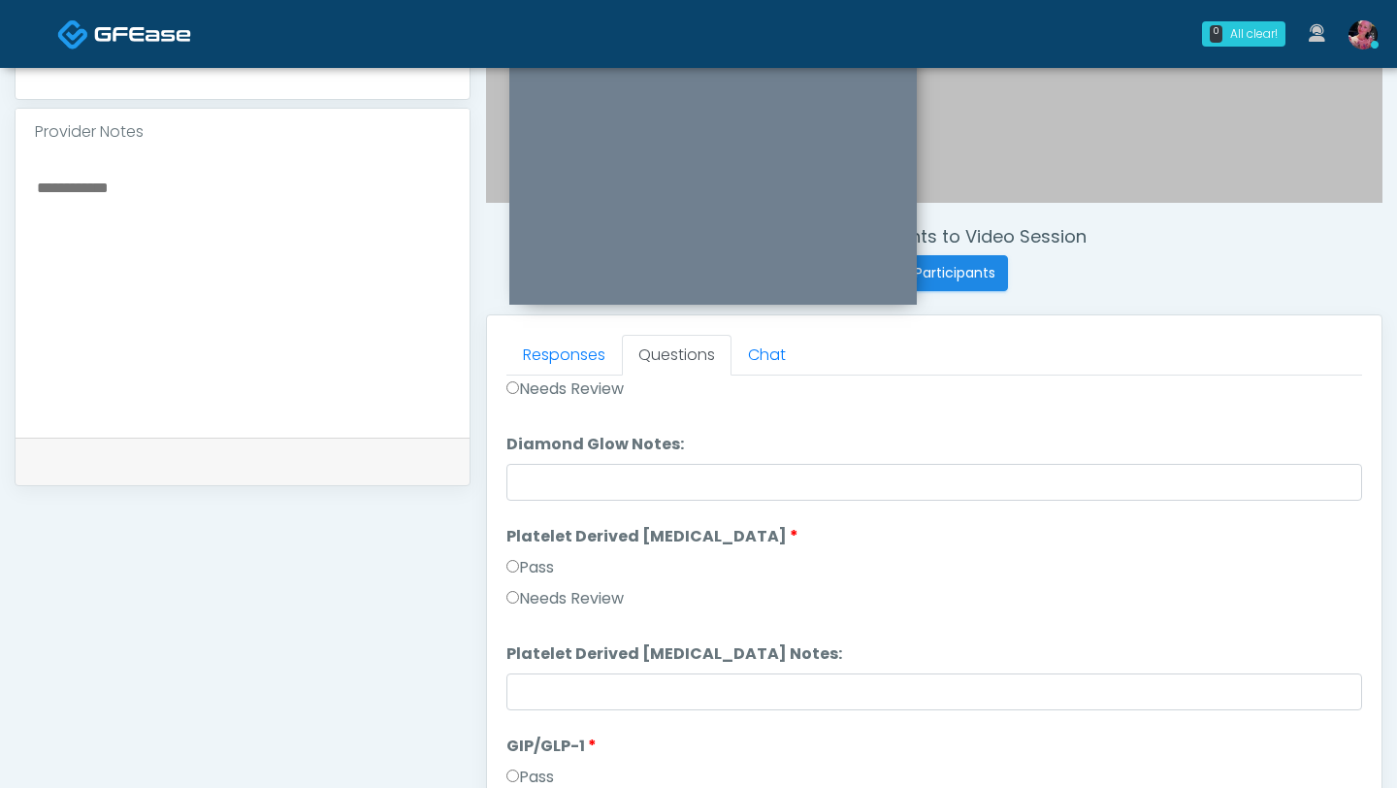
scroll to position [3582, 0]
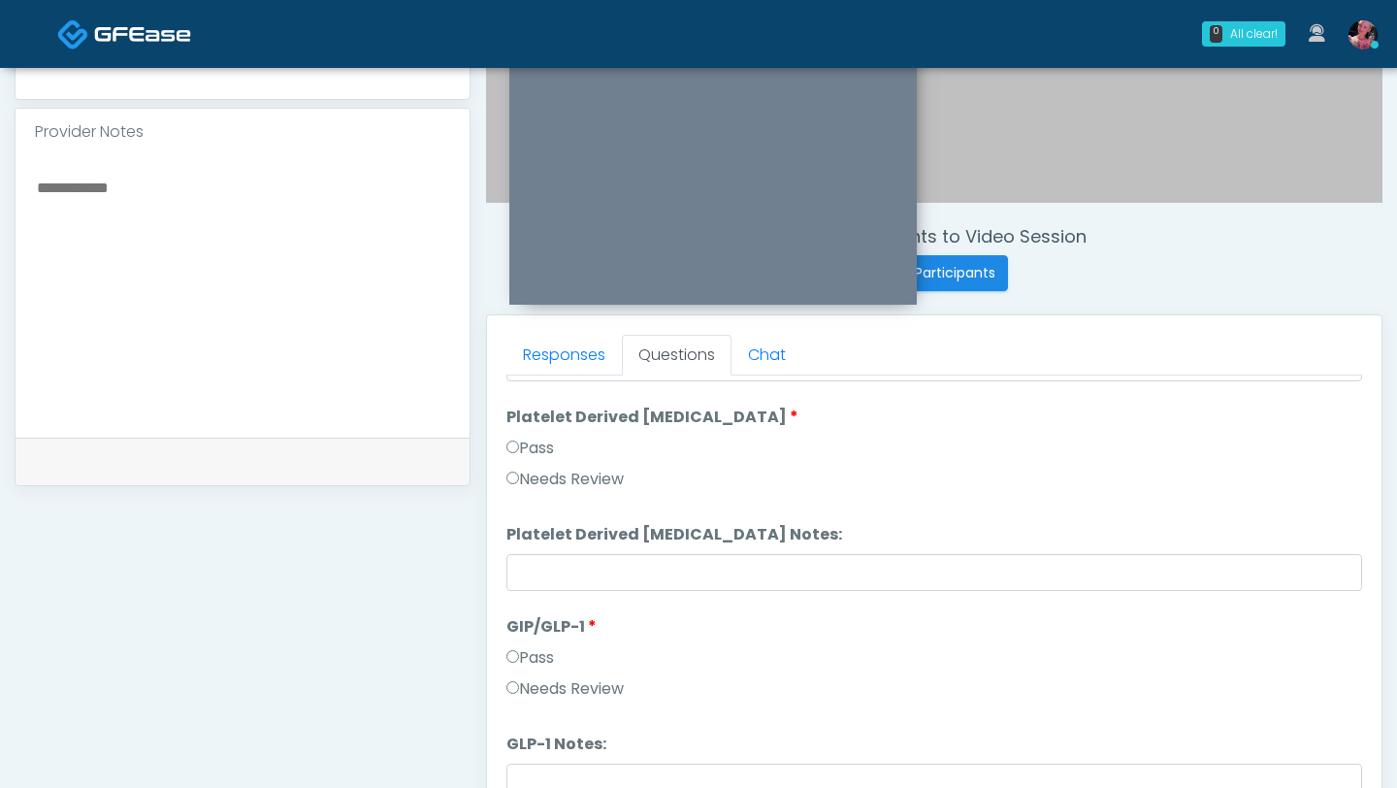
click at [523, 671] on div "Pass" at bounding box center [935, 661] width 856 height 31
click at [523, 671] on label "Needs Review" at bounding box center [565, 688] width 117 height 23
click at [537, 671] on label "GLP-1 Notes:" at bounding box center [557, 744] width 100 height 23
click at [537, 671] on input "GLP-1 Notes:" at bounding box center [935, 782] width 856 height 37
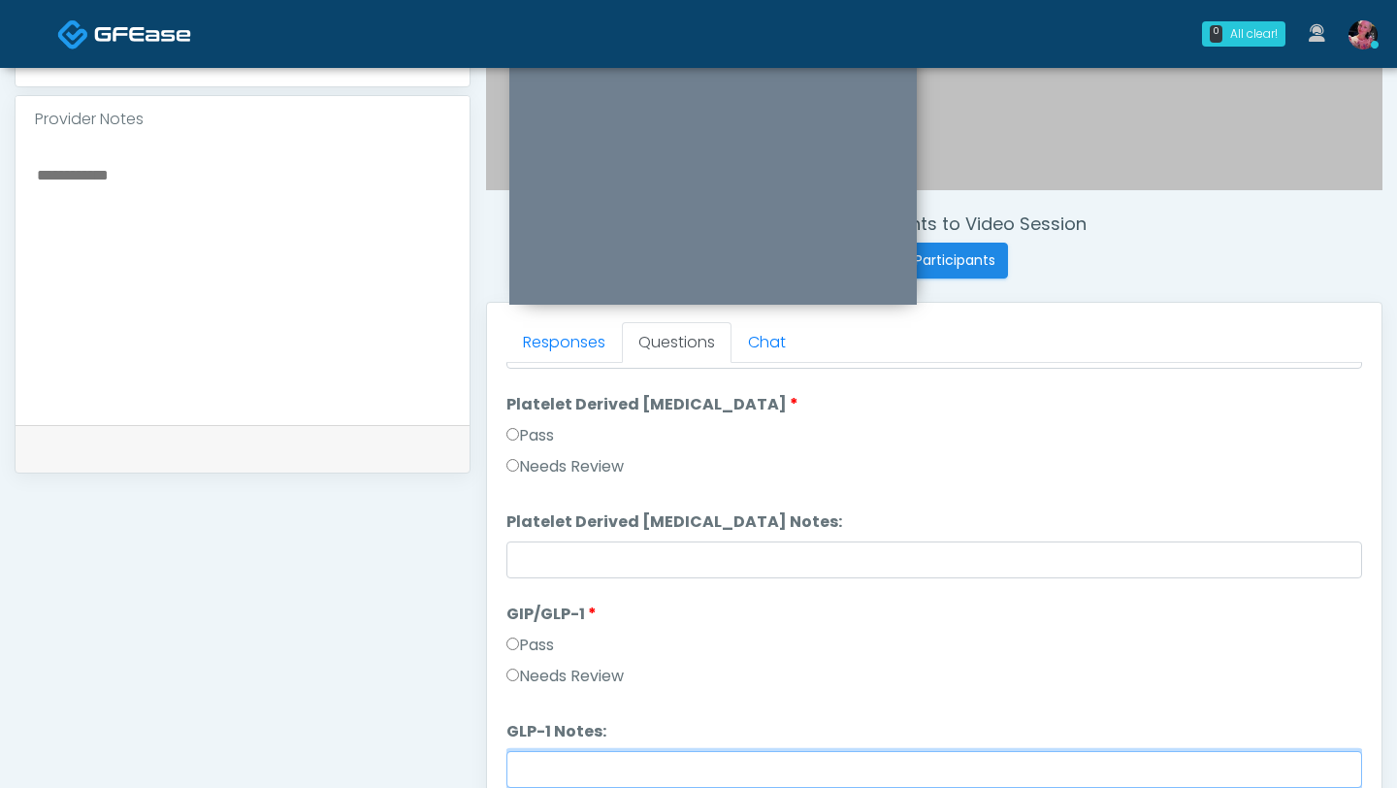
click at [541, 671] on input "GLP-1 Notes:" at bounding box center [935, 769] width 856 height 37
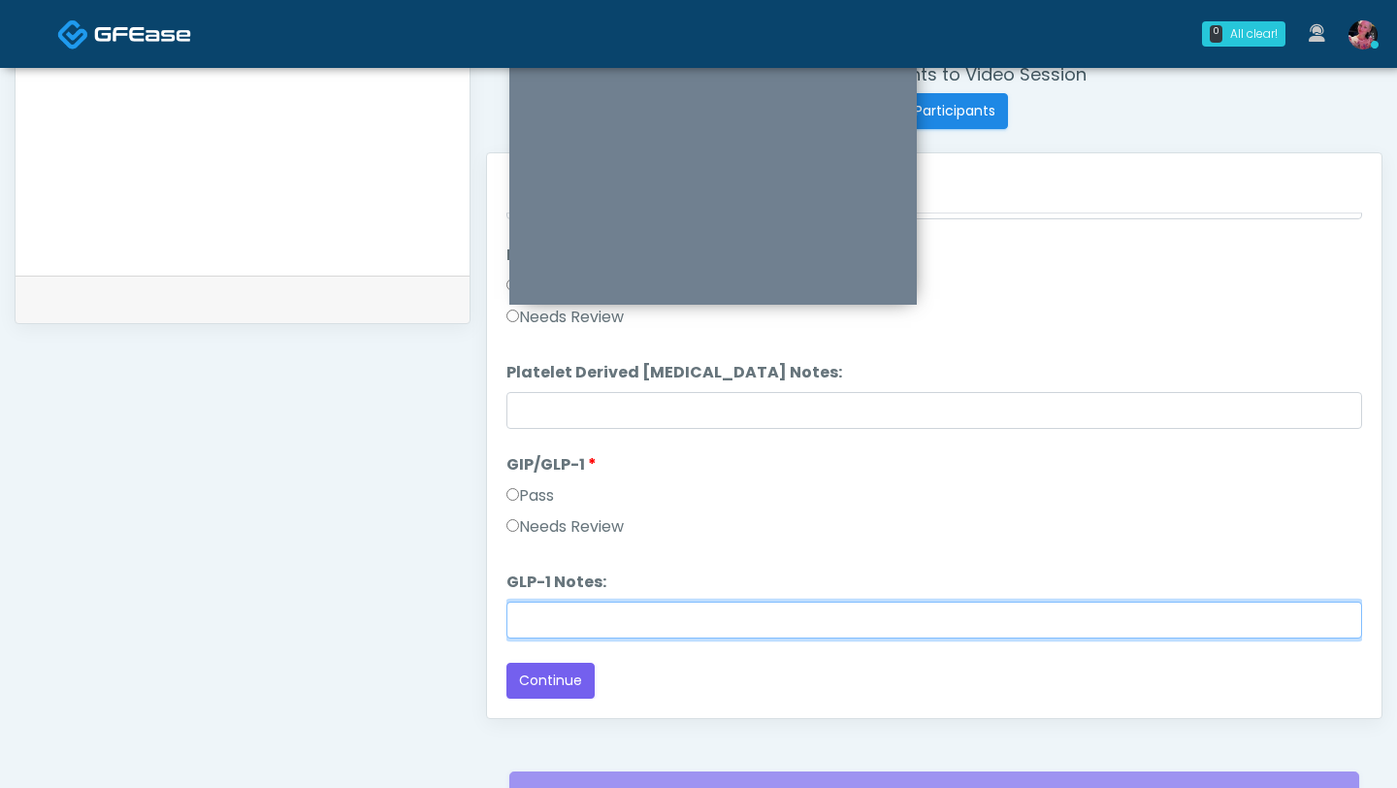
scroll to position [769, 0]
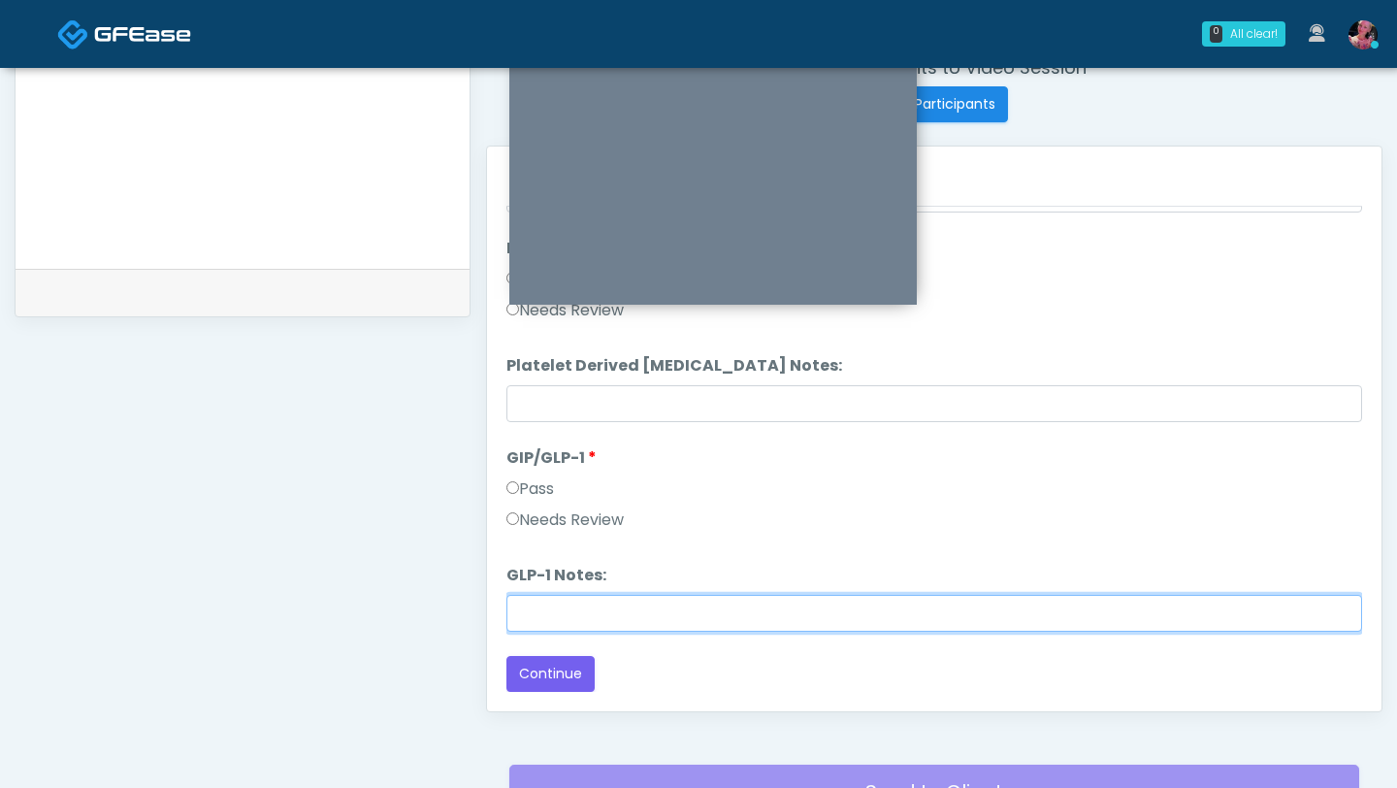
drag, startPoint x: 570, startPoint y: 599, endPoint x: 613, endPoint y: 490, distance: 117.1
click at [570, 599] on input "GLP-1 Notes:" at bounding box center [935, 613] width 856 height 37
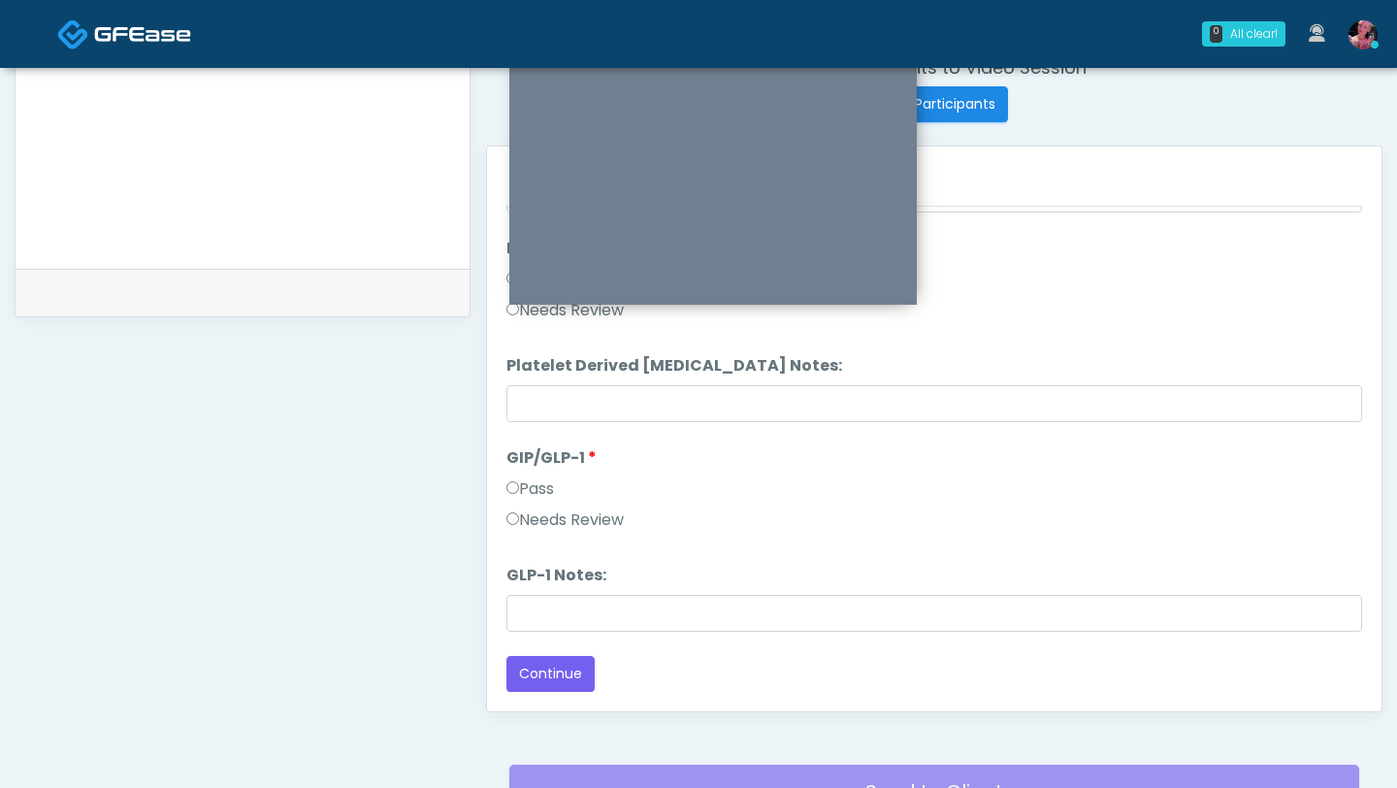
click at [572, 588] on li "GLP-1 Notes: GLP-1 Notes:" at bounding box center [935, 598] width 856 height 68
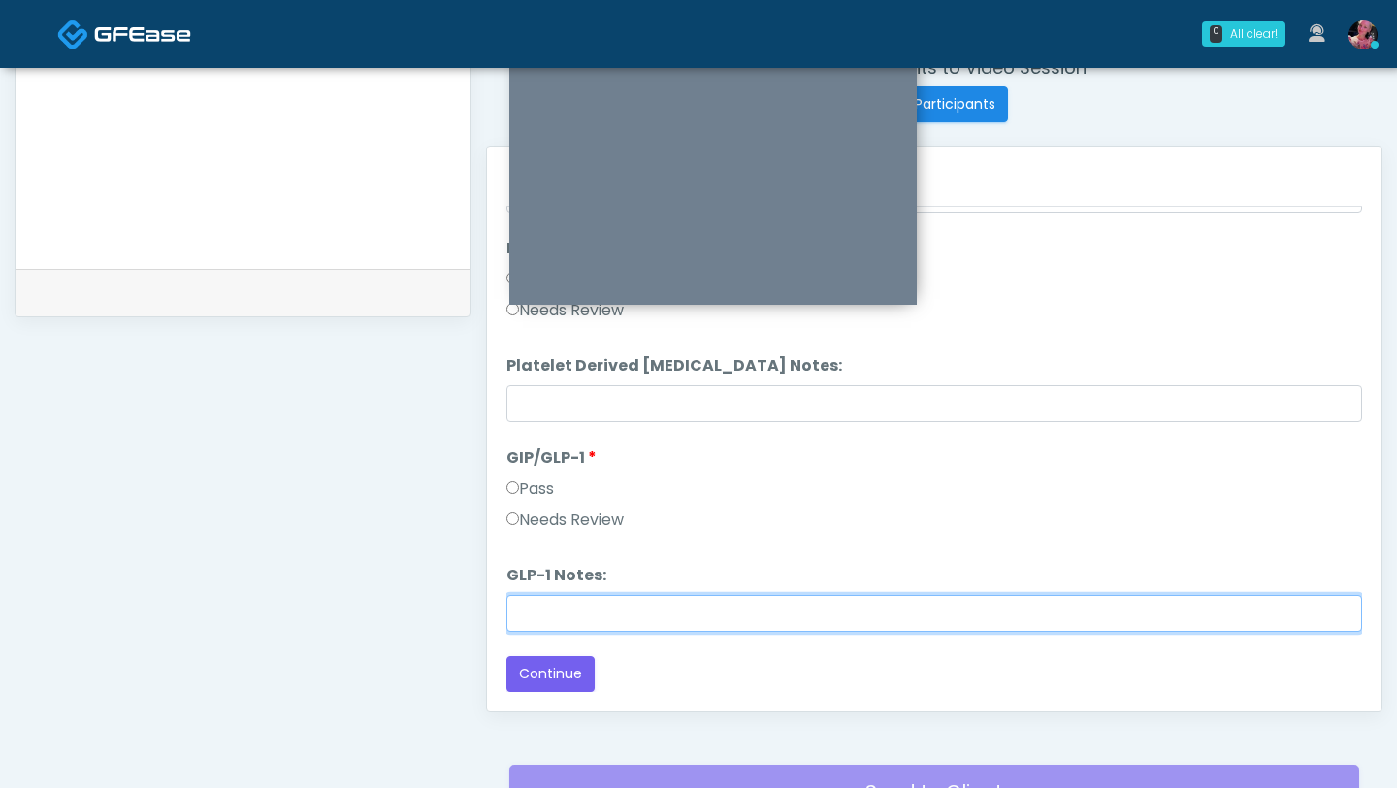
click at [572, 603] on input "GLP-1 Notes:" at bounding box center [935, 613] width 856 height 37
type input "**********"
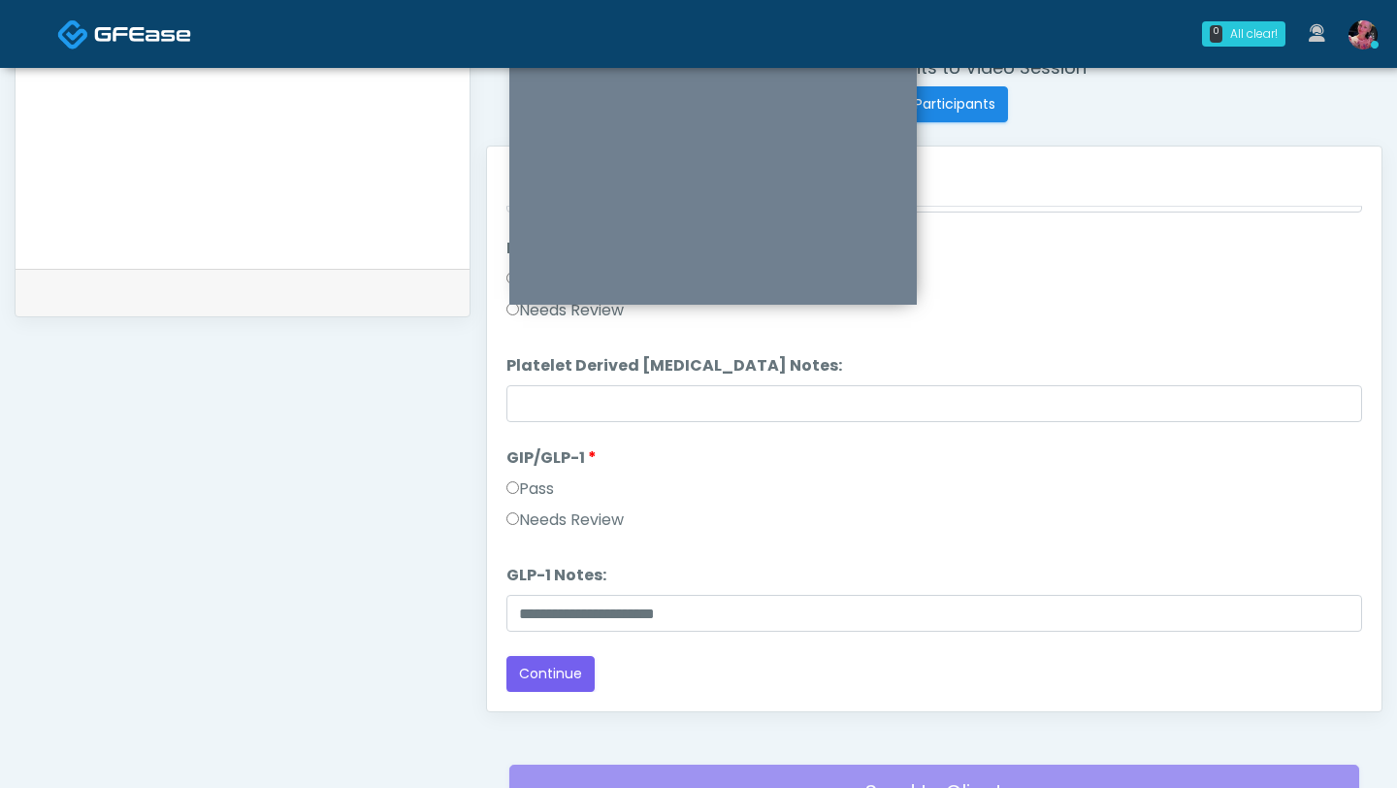
click at [532, 666] on button "Continue" at bounding box center [551, 674] width 88 height 36
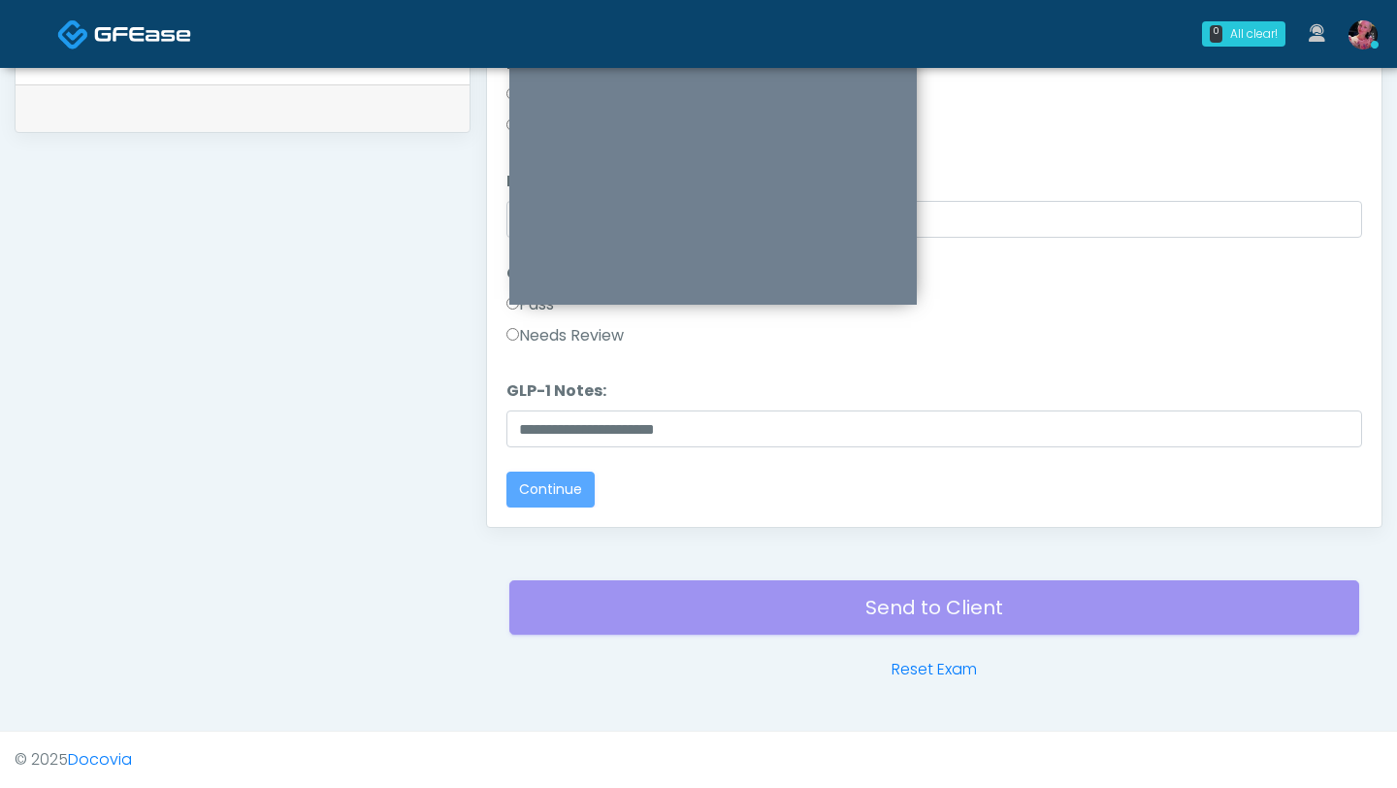
scroll to position [0, 0]
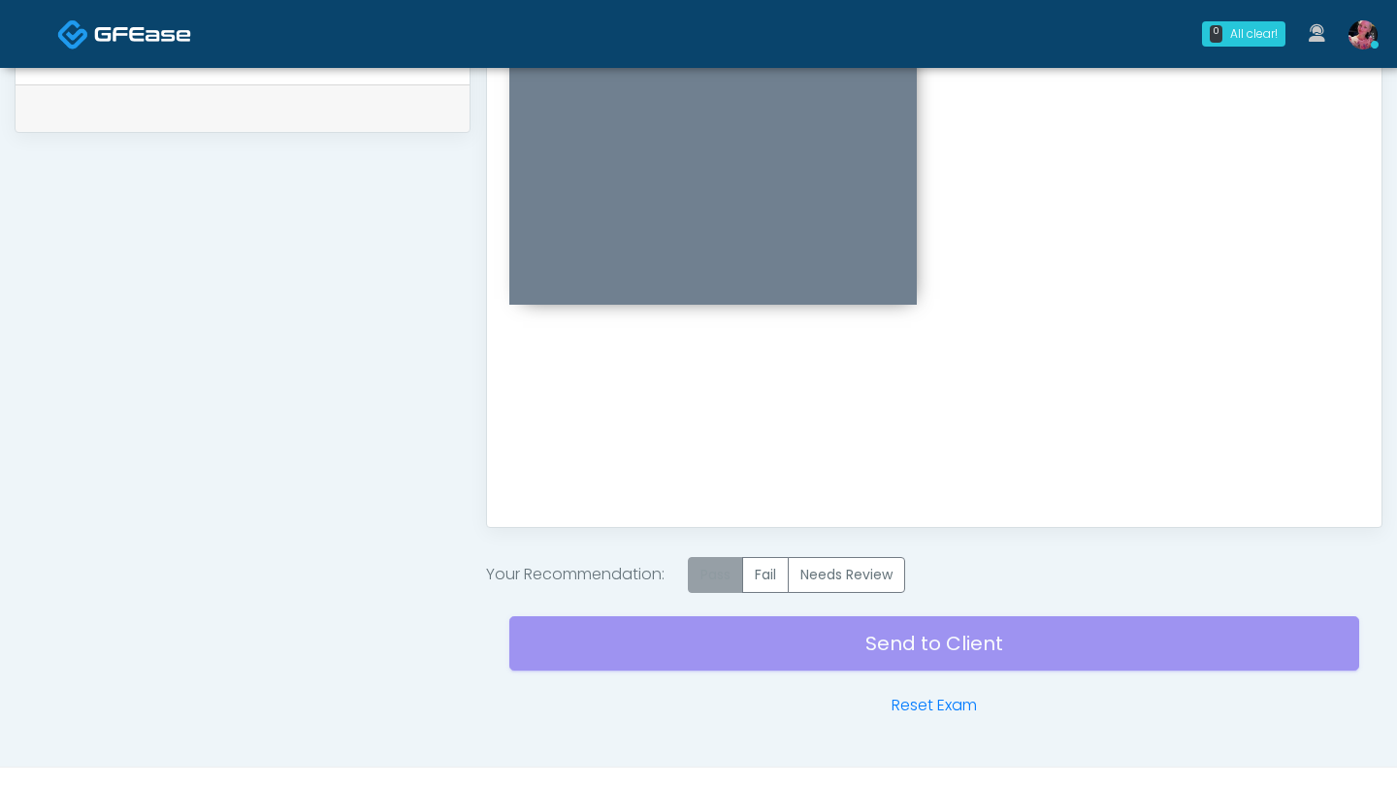
click at [707, 567] on label "Pass" at bounding box center [715, 575] width 55 height 36
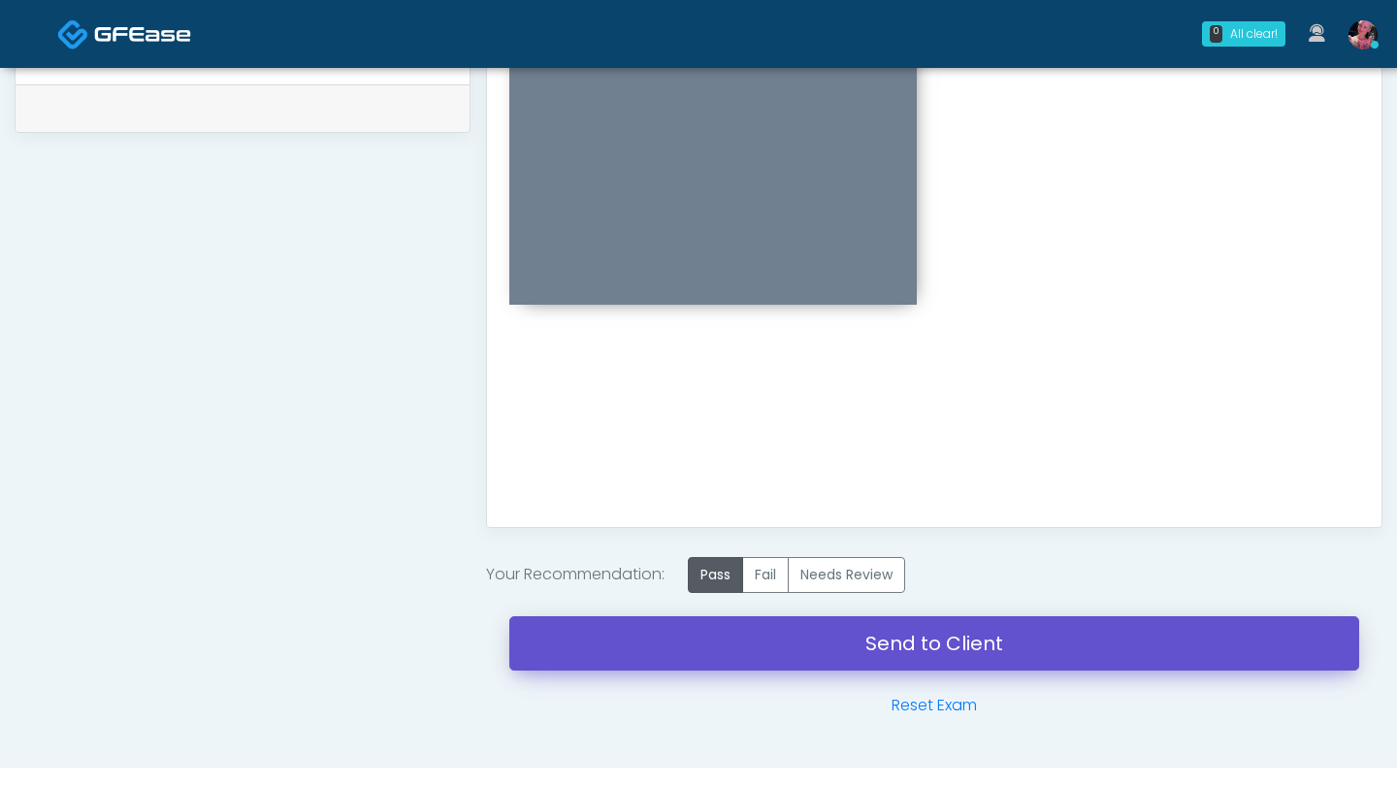
click at [677, 657] on link "Send to Client" at bounding box center [934, 643] width 850 height 54
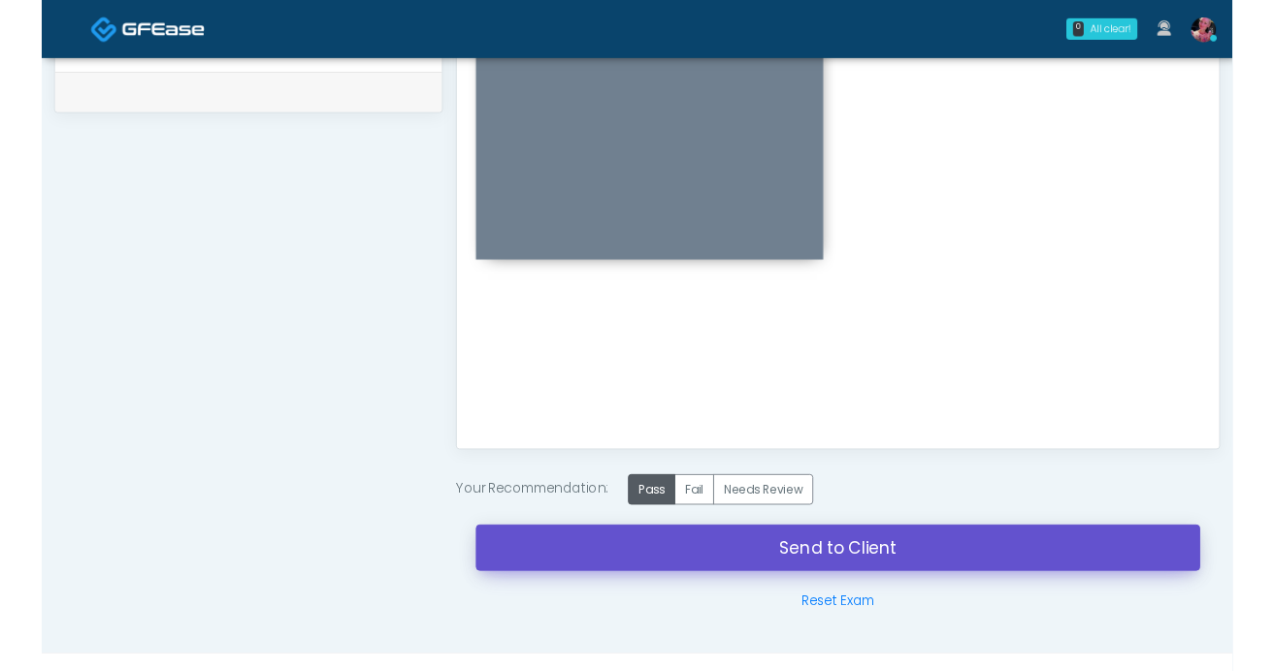
scroll to position [944, 0]
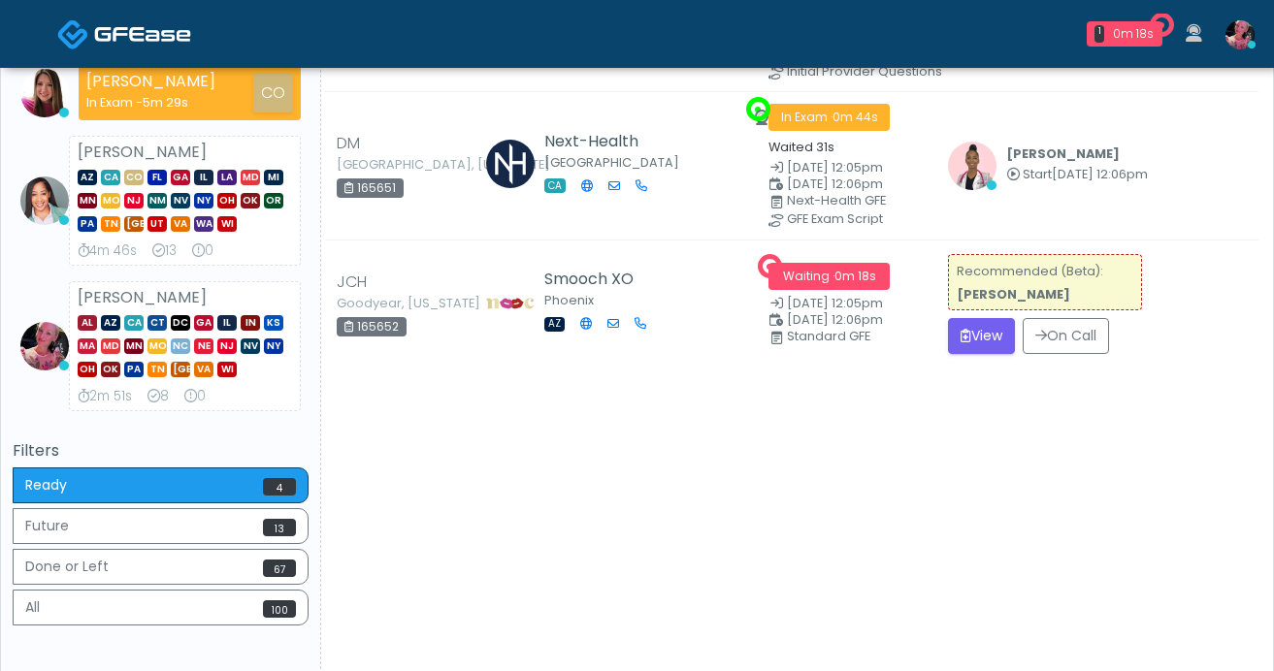
scroll to position [337, 0]
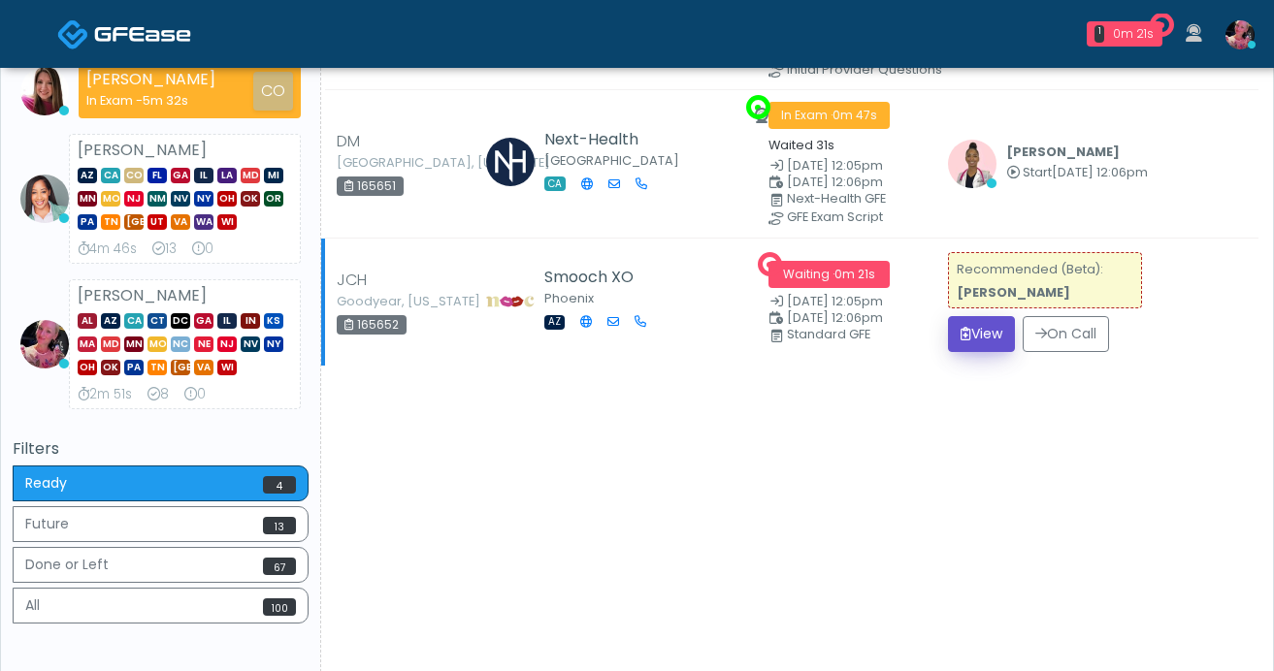
click at [993, 329] on button "View" at bounding box center [981, 334] width 67 height 36
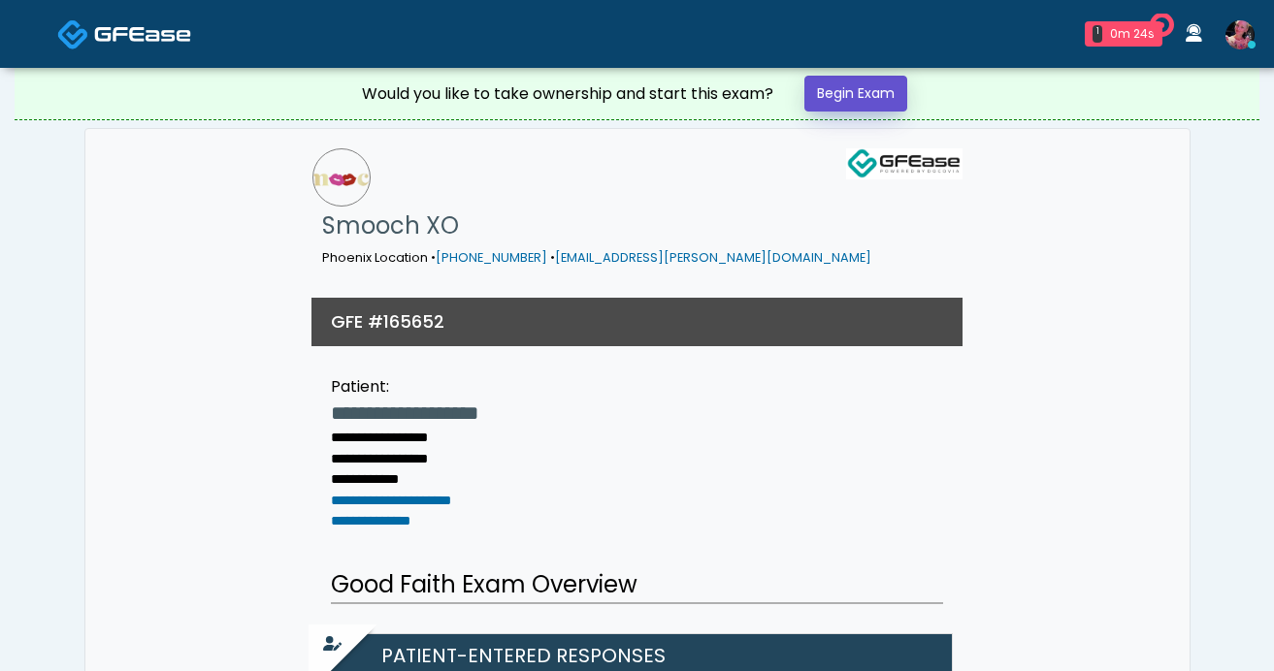
click at [867, 87] on link "Begin Exam" at bounding box center [855, 94] width 103 height 36
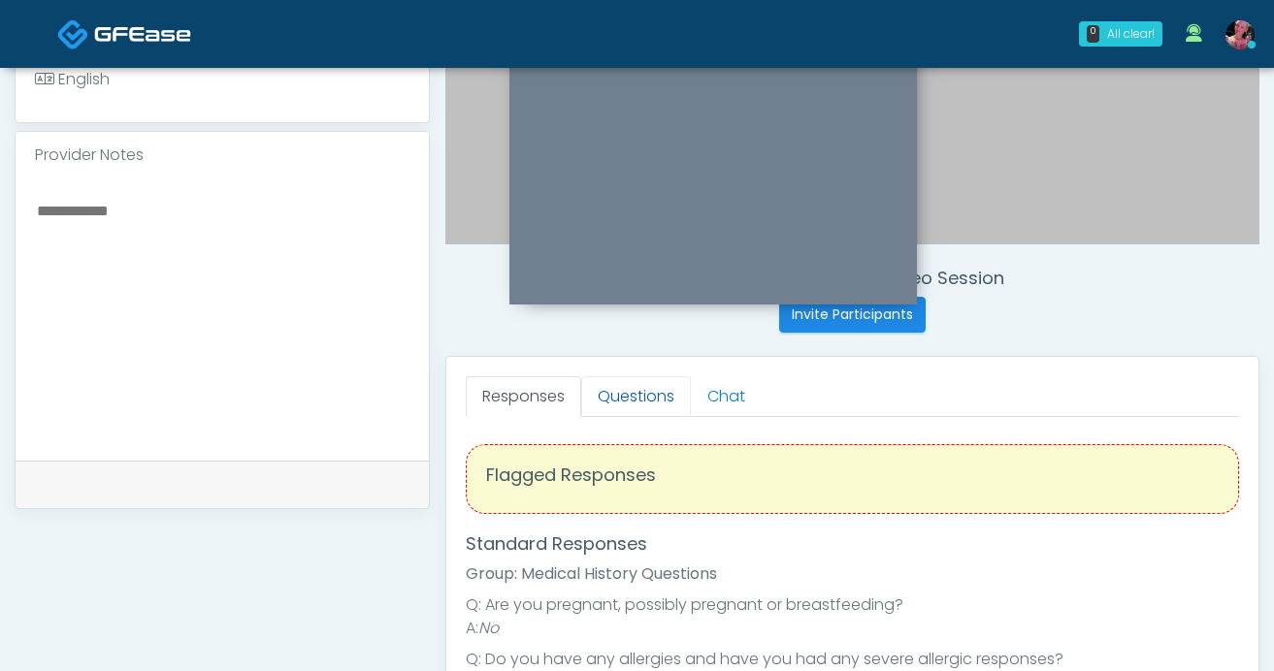
scroll to position [550, 0]
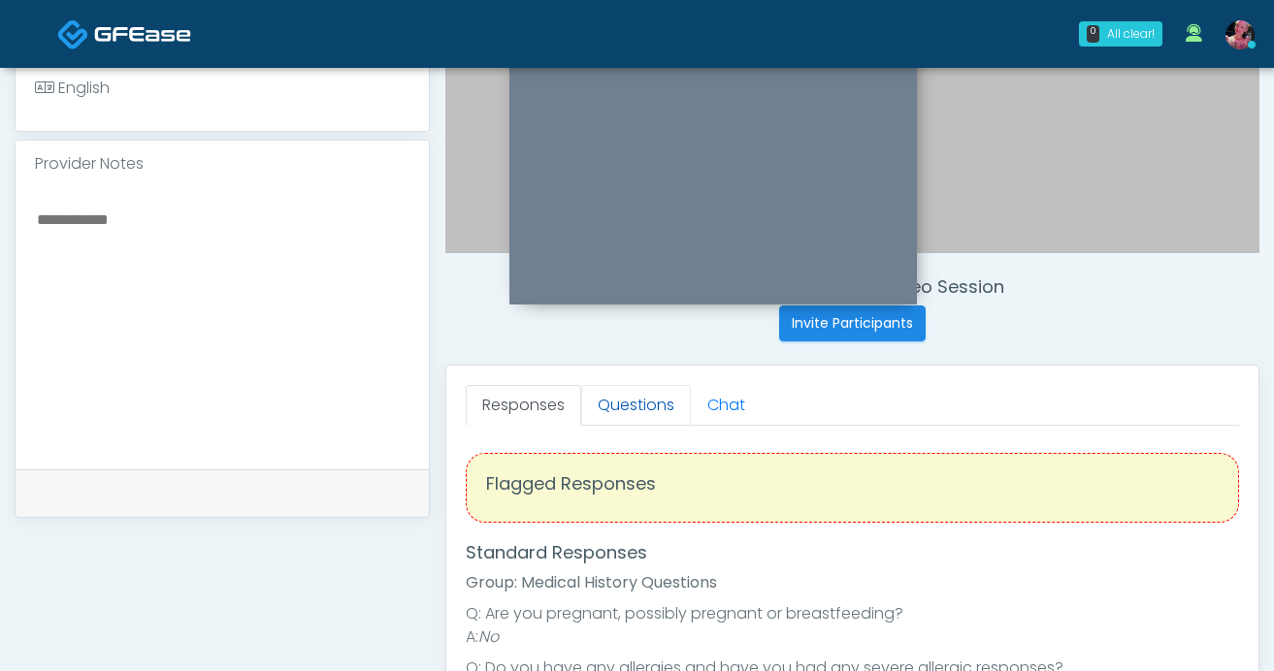
click at [621, 409] on link "Questions" at bounding box center [636, 405] width 110 height 41
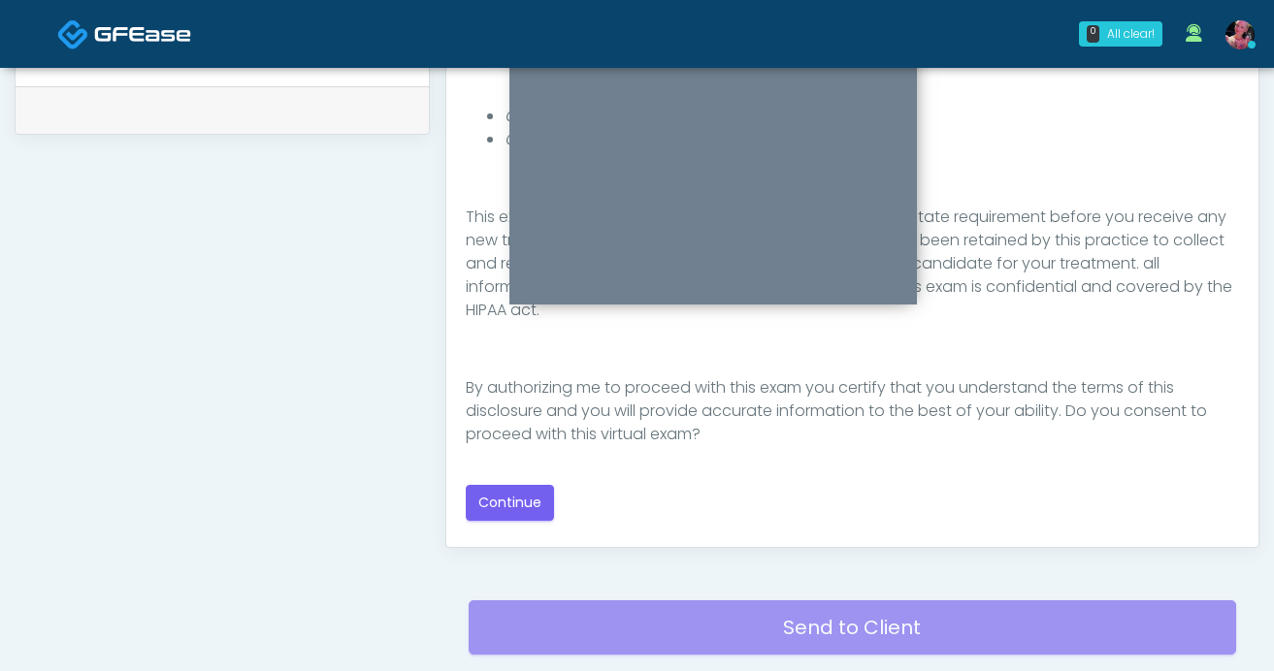
scroll to position [942, 0]
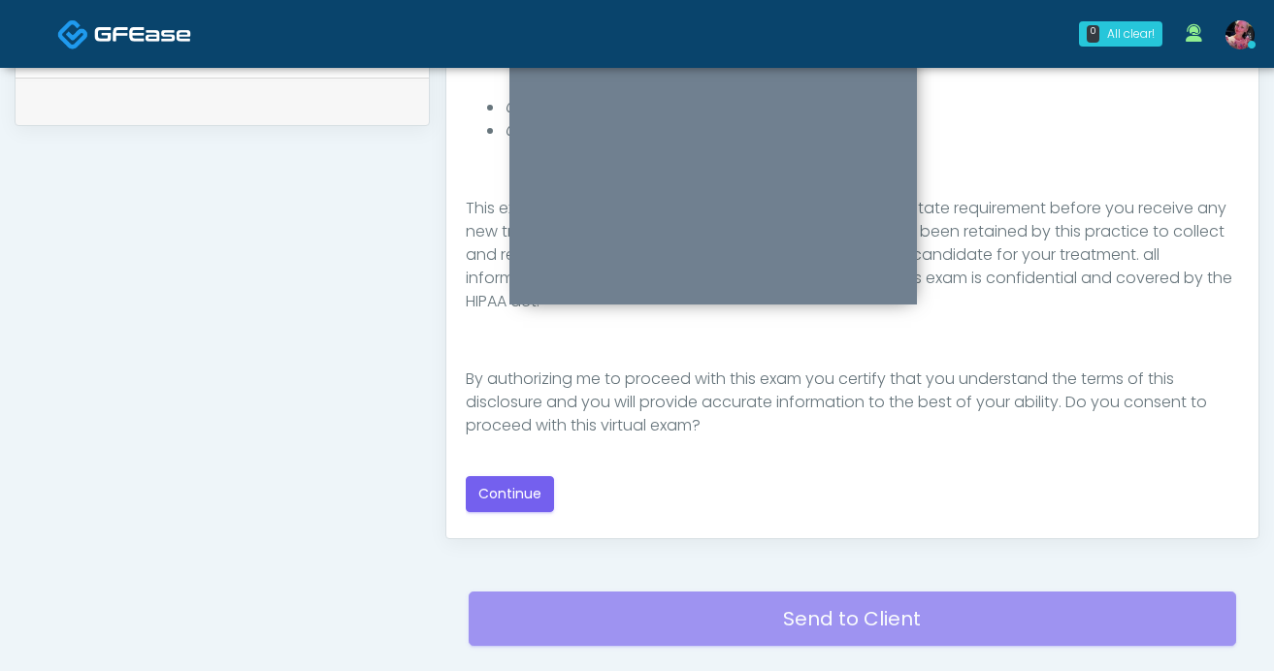
click at [512, 466] on div "Good Faith Exam Script Good Faith Exam Script INTRODUCTION Hello, my name is un…" at bounding box center [852, 277] width 773 height 471
click at [512, 490] on button "Continue" at bounding box center [510, 494] width 88 height 36
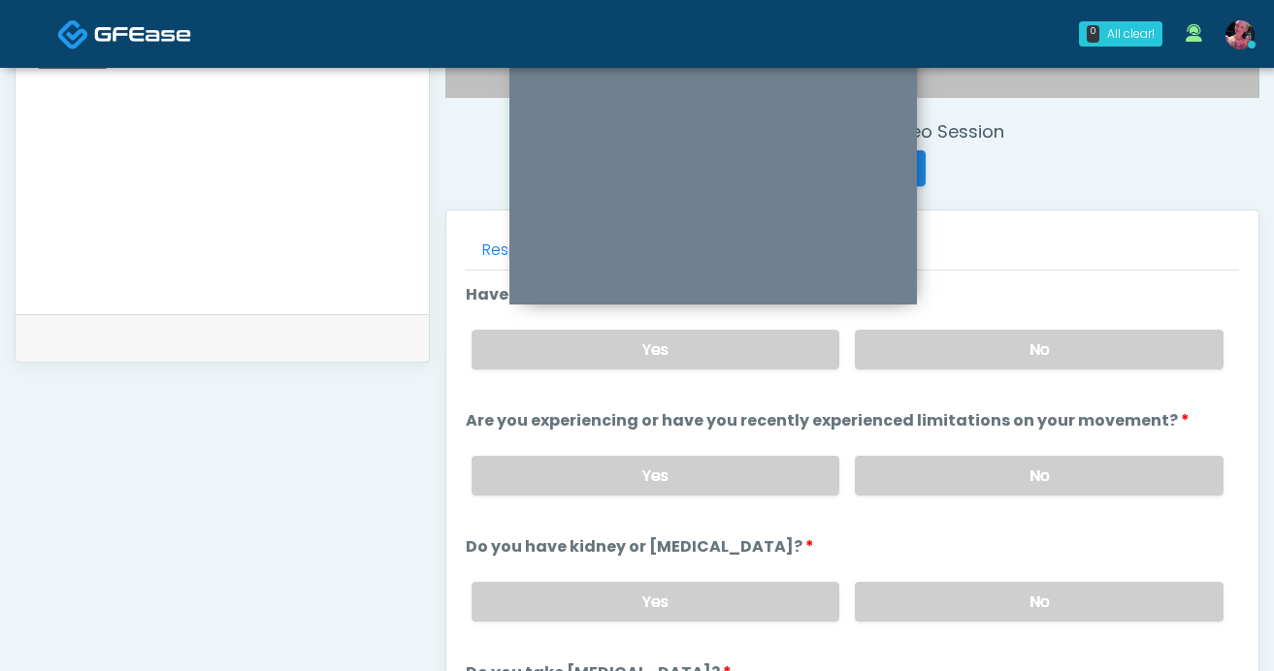
scroll to position [707, 0]
click at [955, 355] on label "No" at bounding box center [1039, 348] width 369 height 40
click at [961, 424] on label "Are you experiencing or have you recently experienced limitations on your movem…" at bounding box center [828, 419] width 724 height 23
click at [961, 468] on label "No" at bounding box center [1039, 474] width 369 height 40
click at [955, 607] on label "No" at bounding box center [1039, 600] width 369 height 40
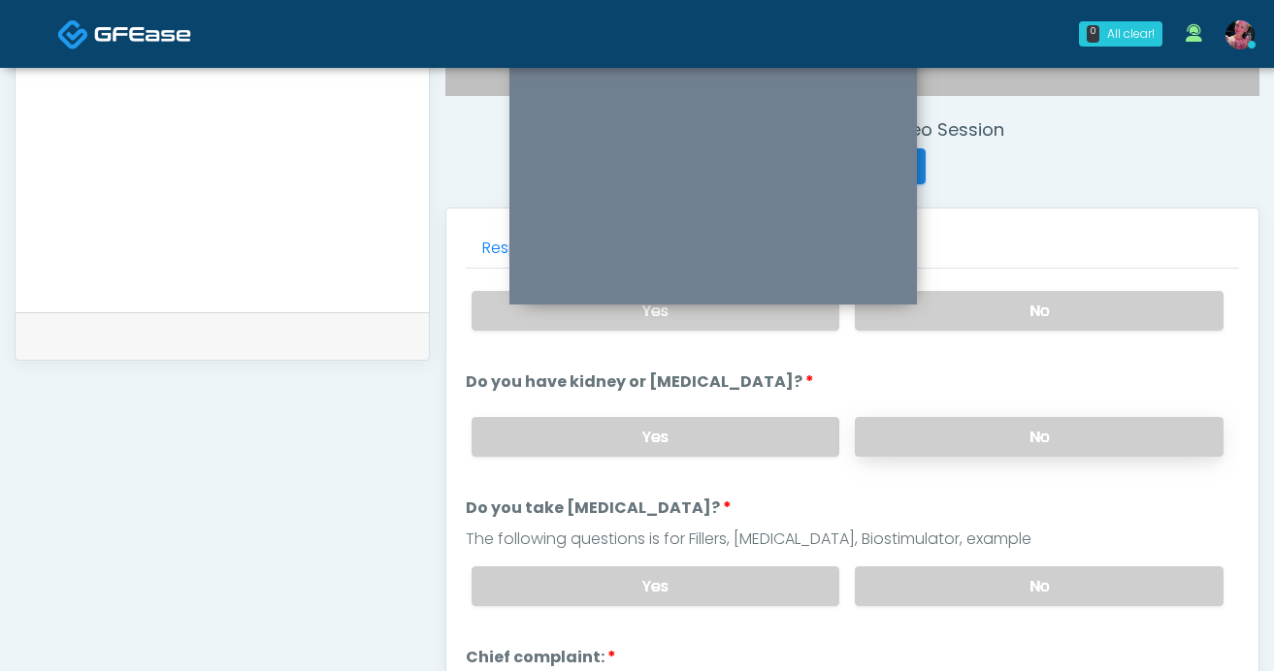
scroll to position [162, 0]
click at [955, 568] on label "No" at bounding box center [1039, 588] width 369 height 40
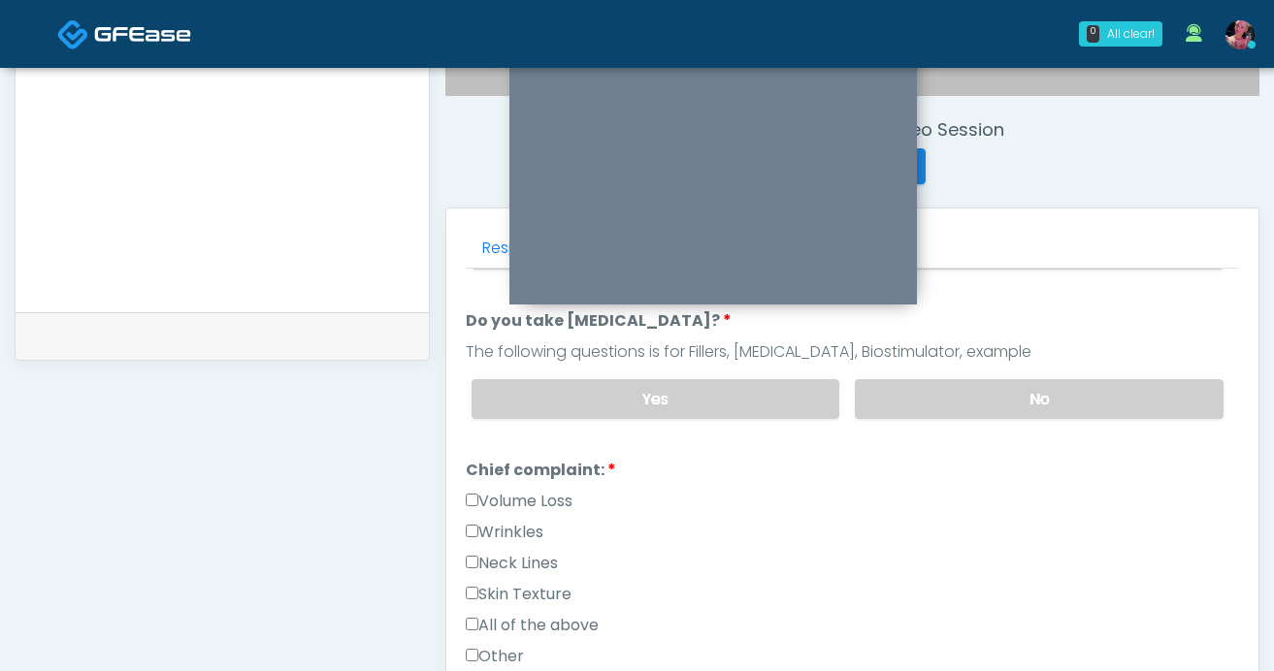
click at [543, 502] on label "Volume Loss" at bounding box center [519, 501] width 107 height 23
click at [542, 534] on label "Wrinkles" at bounding box center [505, 532] width 78 height 23
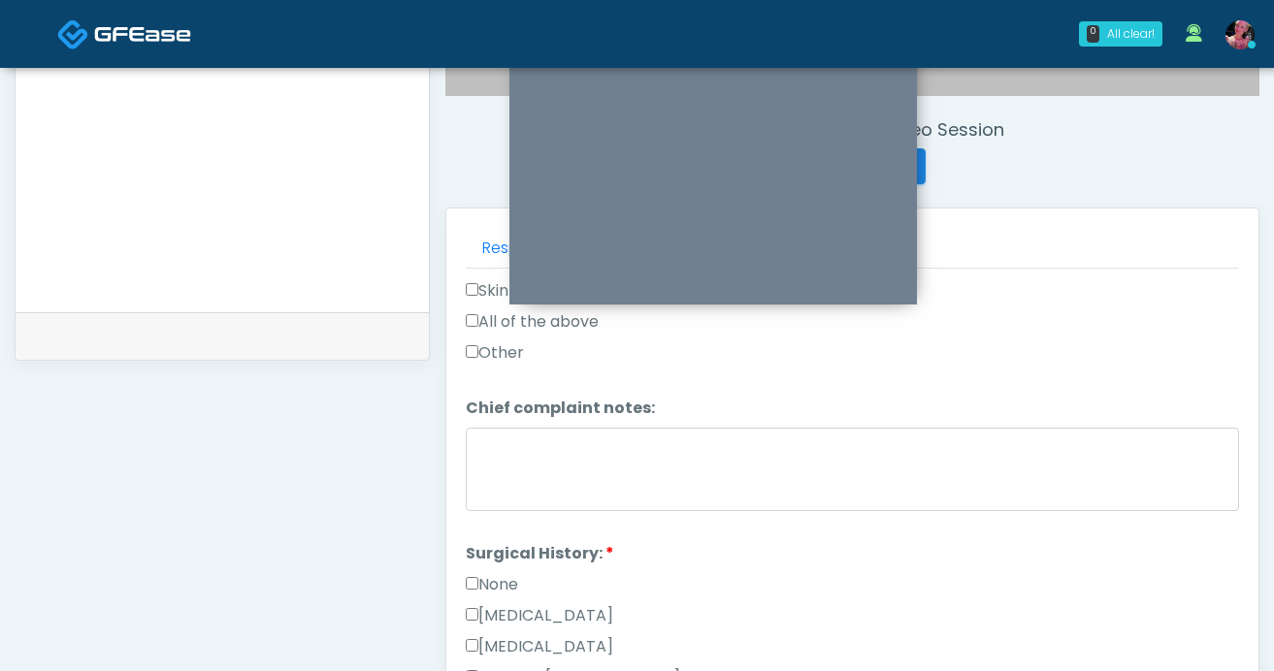
scroll to position [661, 0]
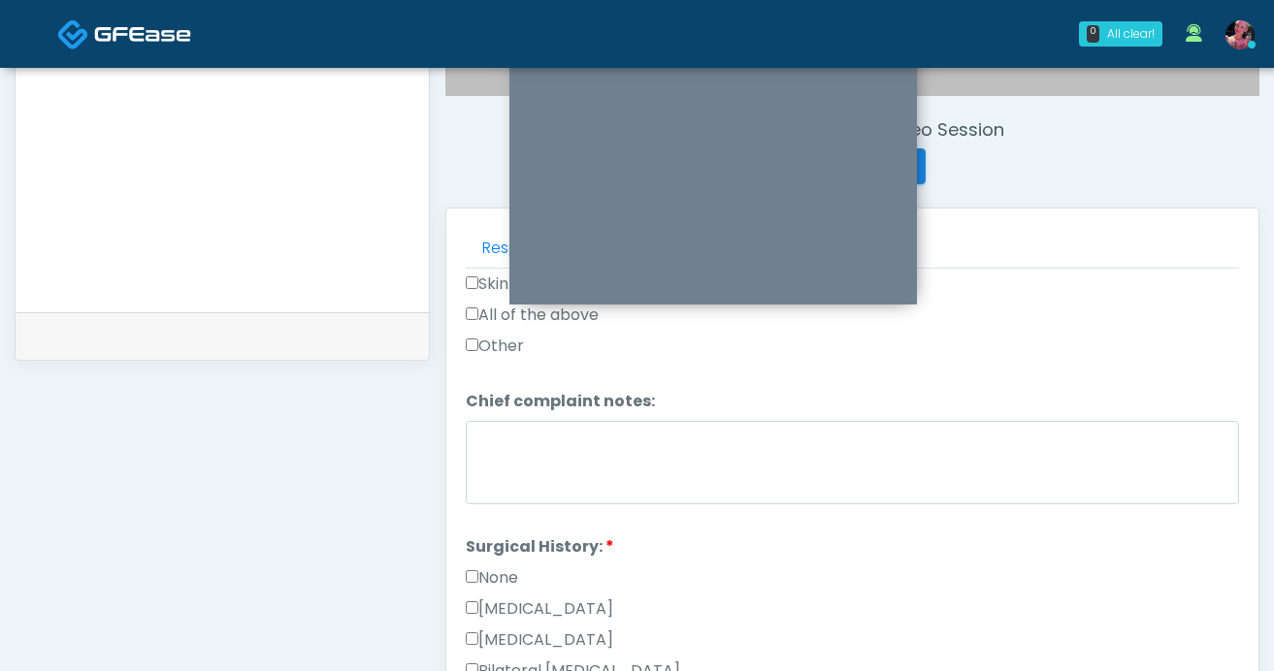
click at [497, 575] on label "None" at bounding box center [492, 578] width 52 height 23
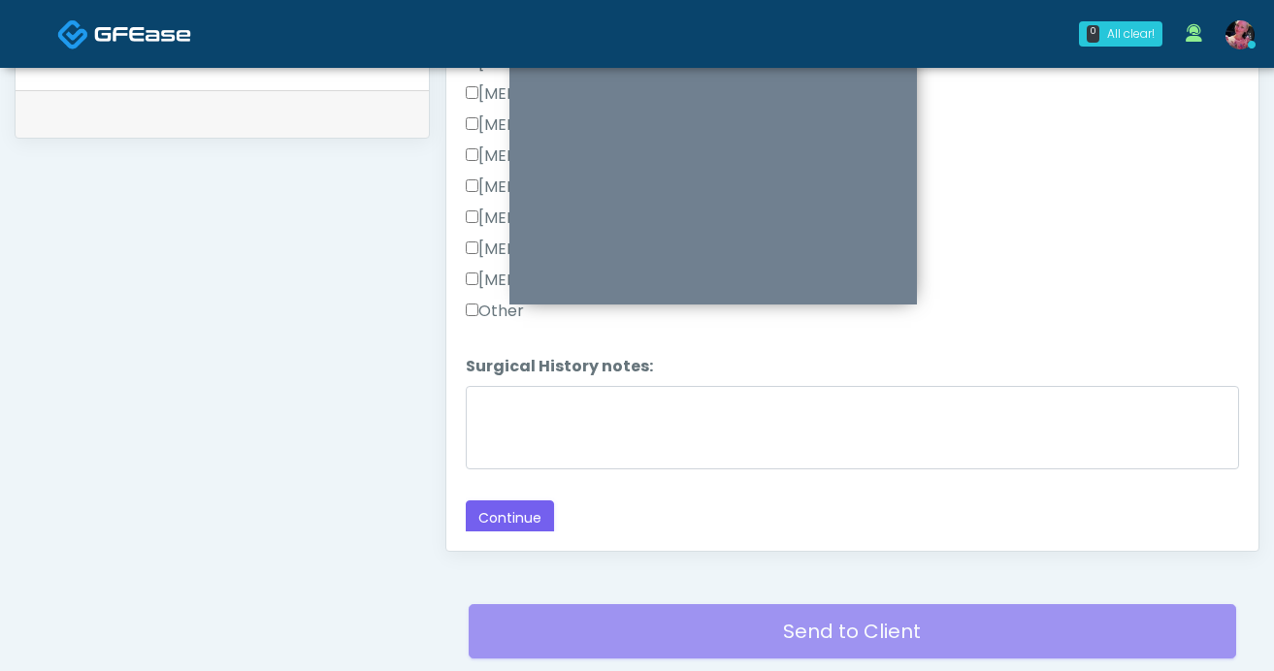
scroll to position [1070, 0]
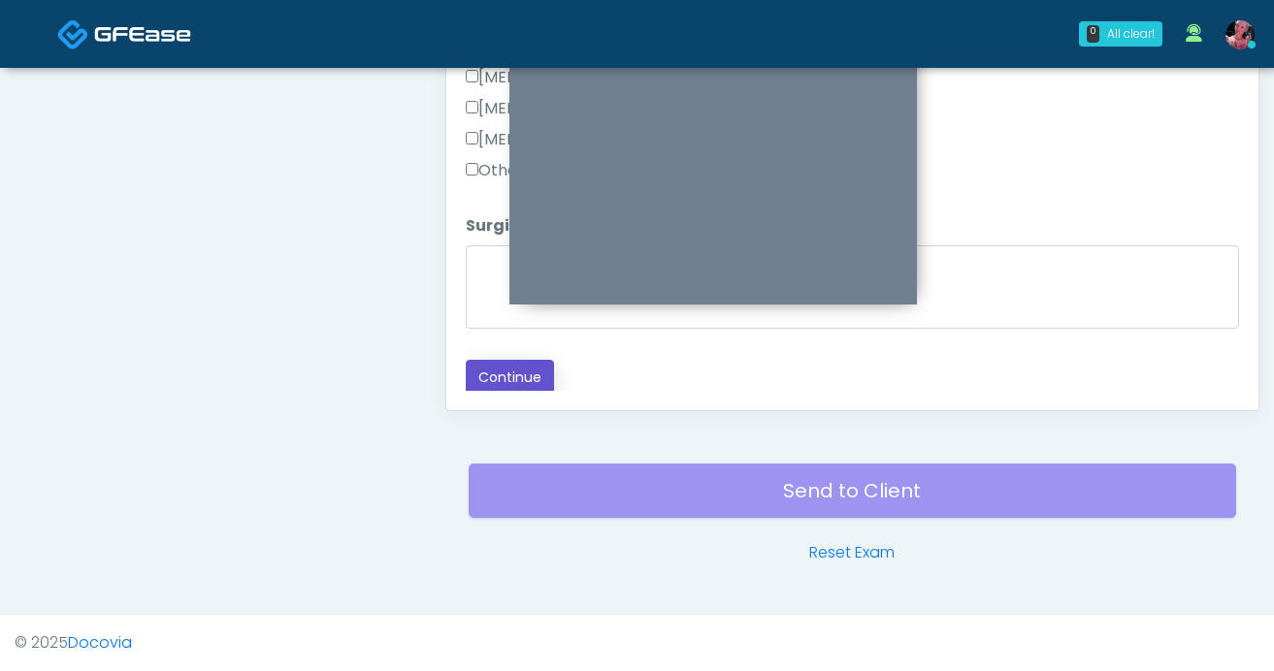
click at [496, 373] on button "Continue" at bounding box center [510, 378] width 88 height 36
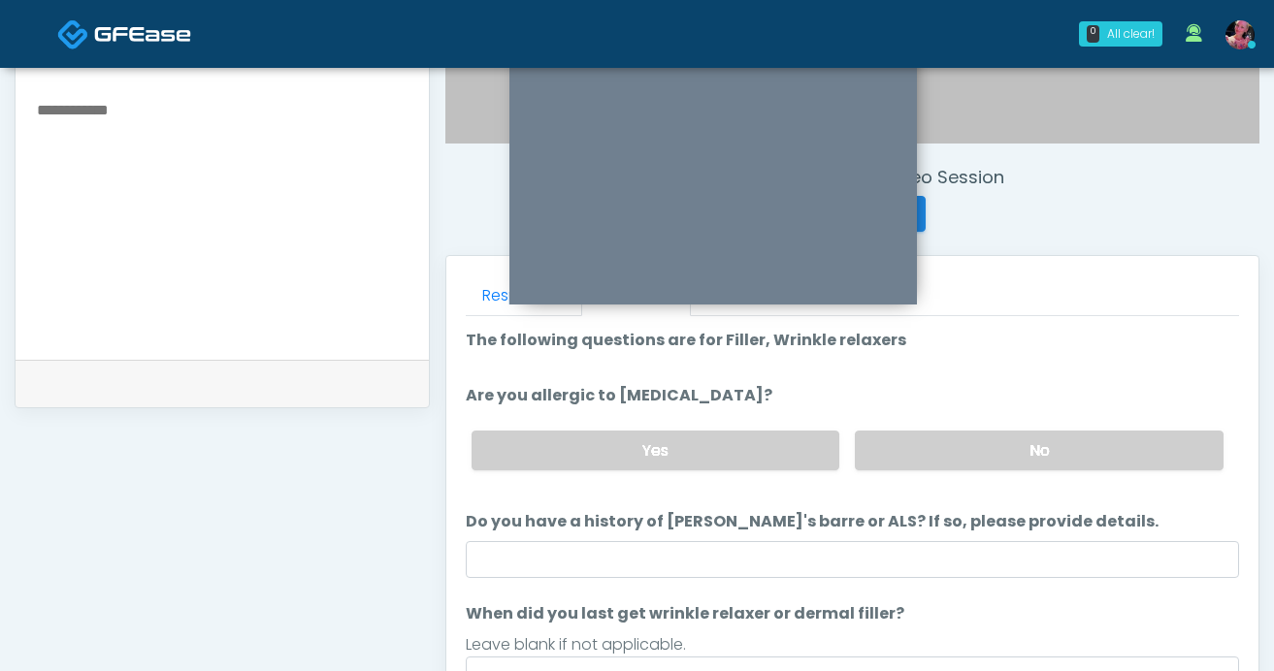
scroll to position [646, 0]
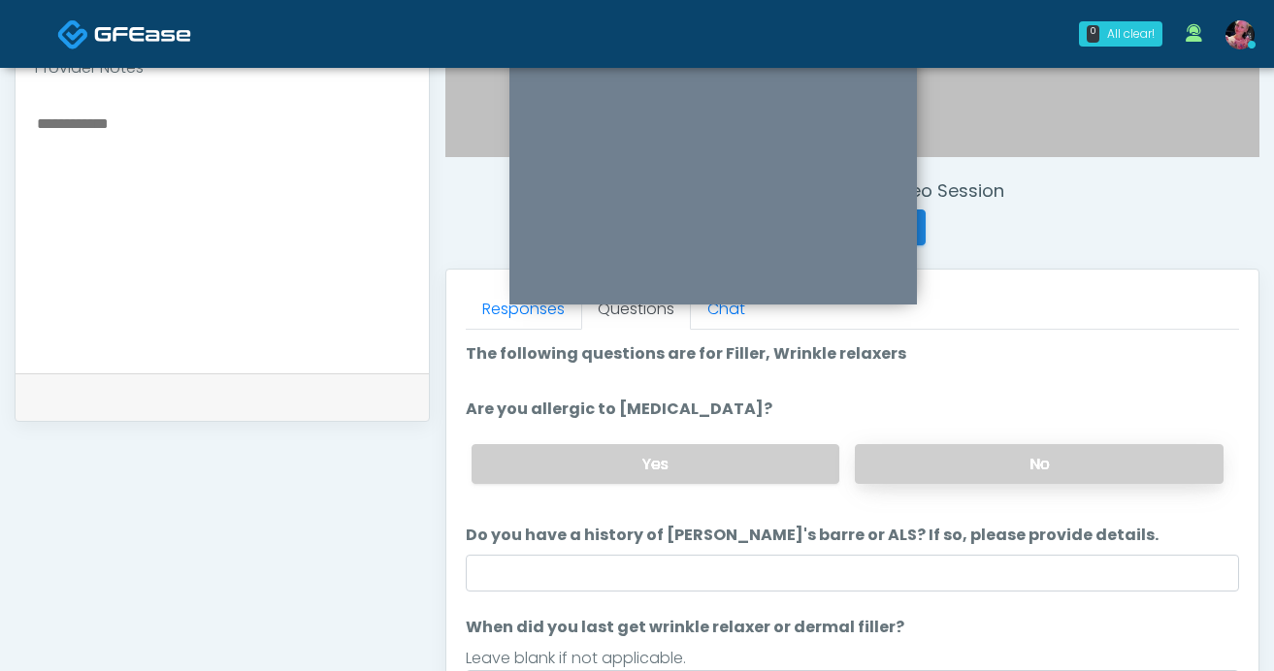
click at [890, 464] on label "No" at bounding box center [1039, 464] width 369 height 40
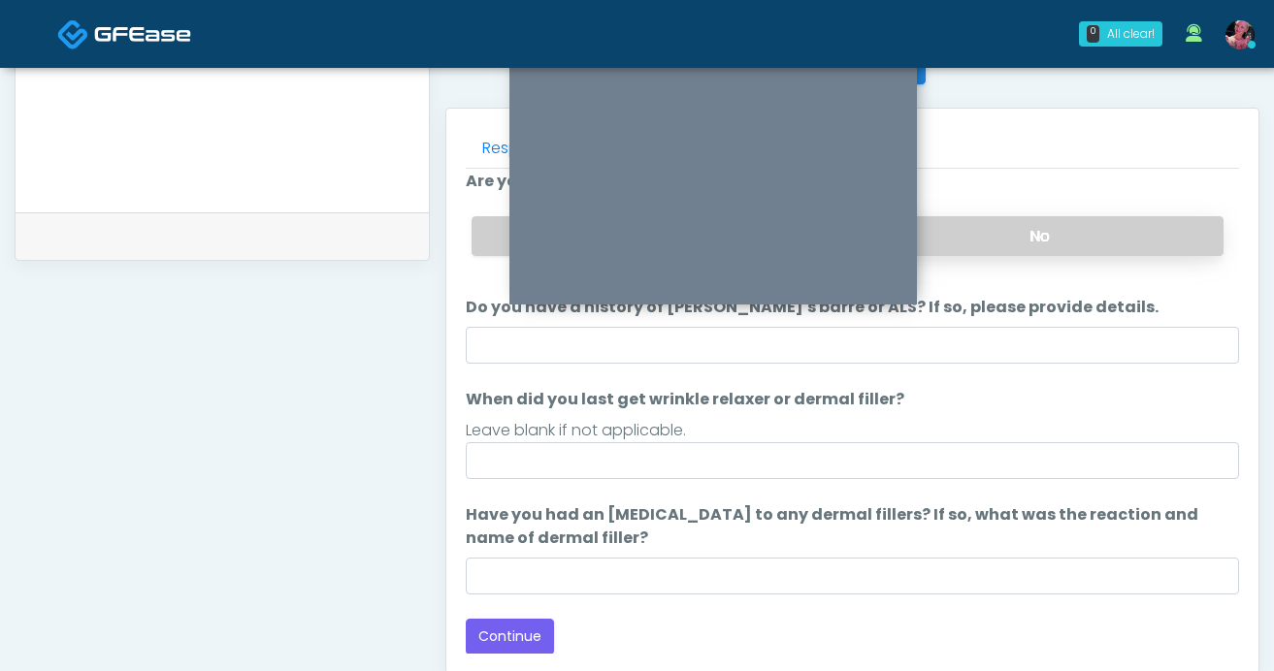
scroll to position [814, 0]
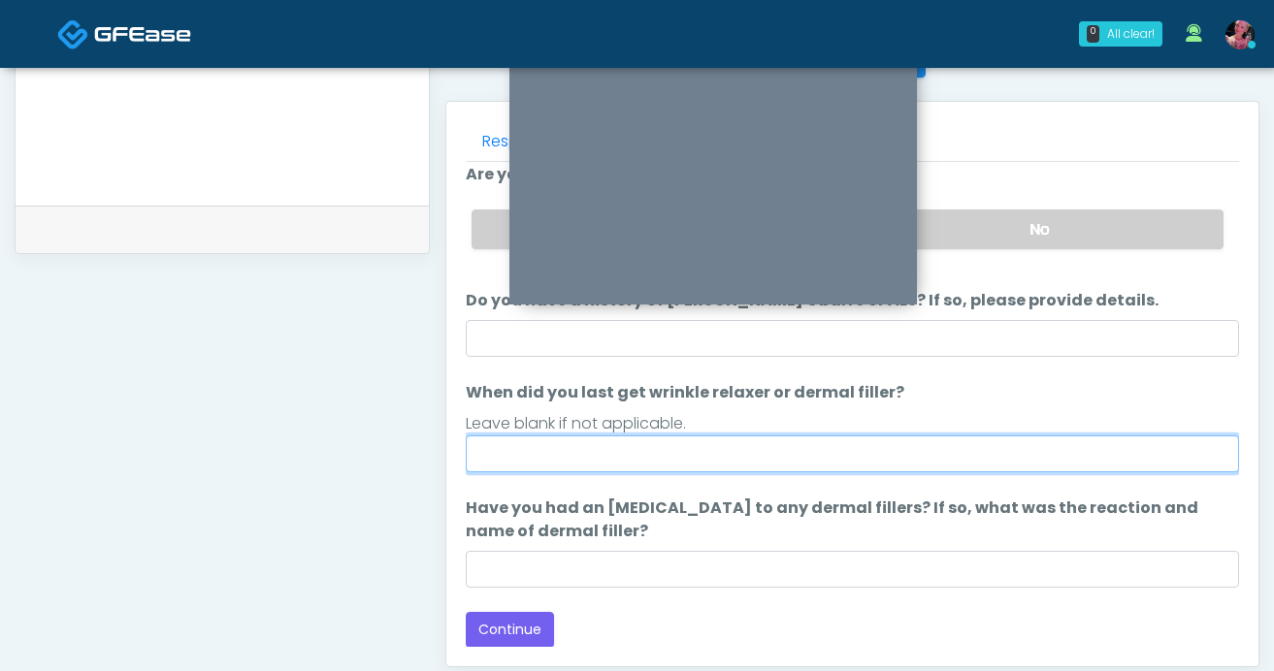
click at [868, 440] on input "When did you last get wrinkle relaxer or dermal filler?" at bounding box center [852, 454] width 773 height 37
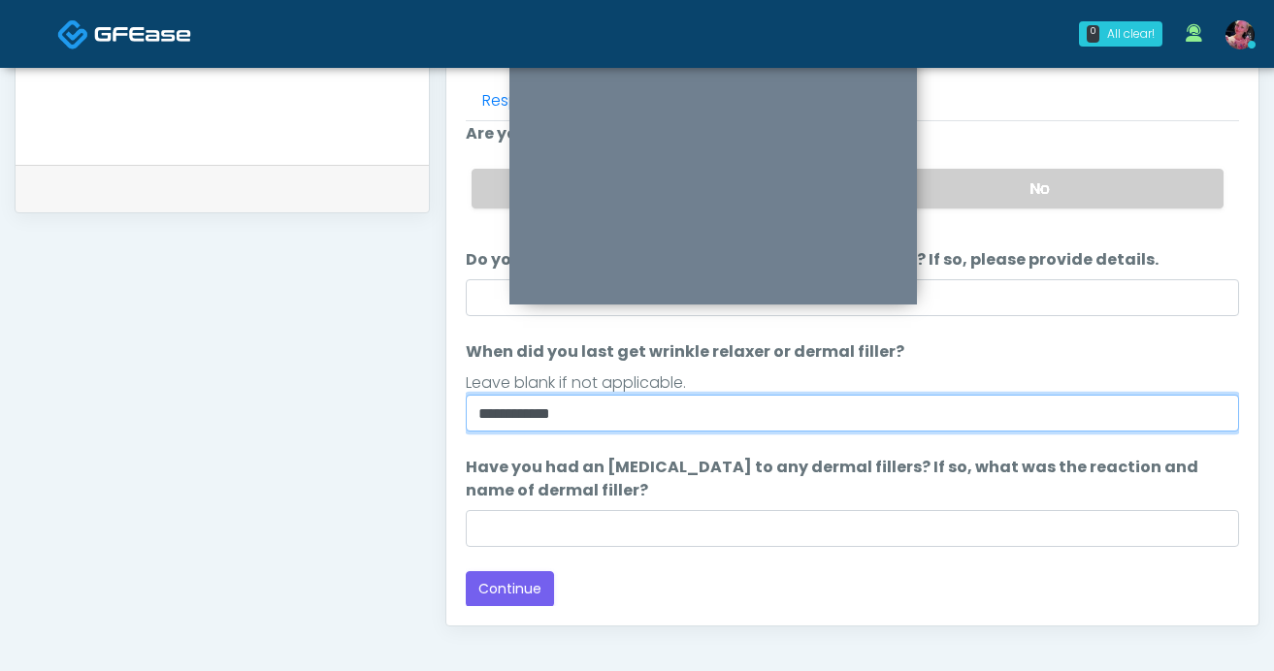
scroll to position [893, 0]
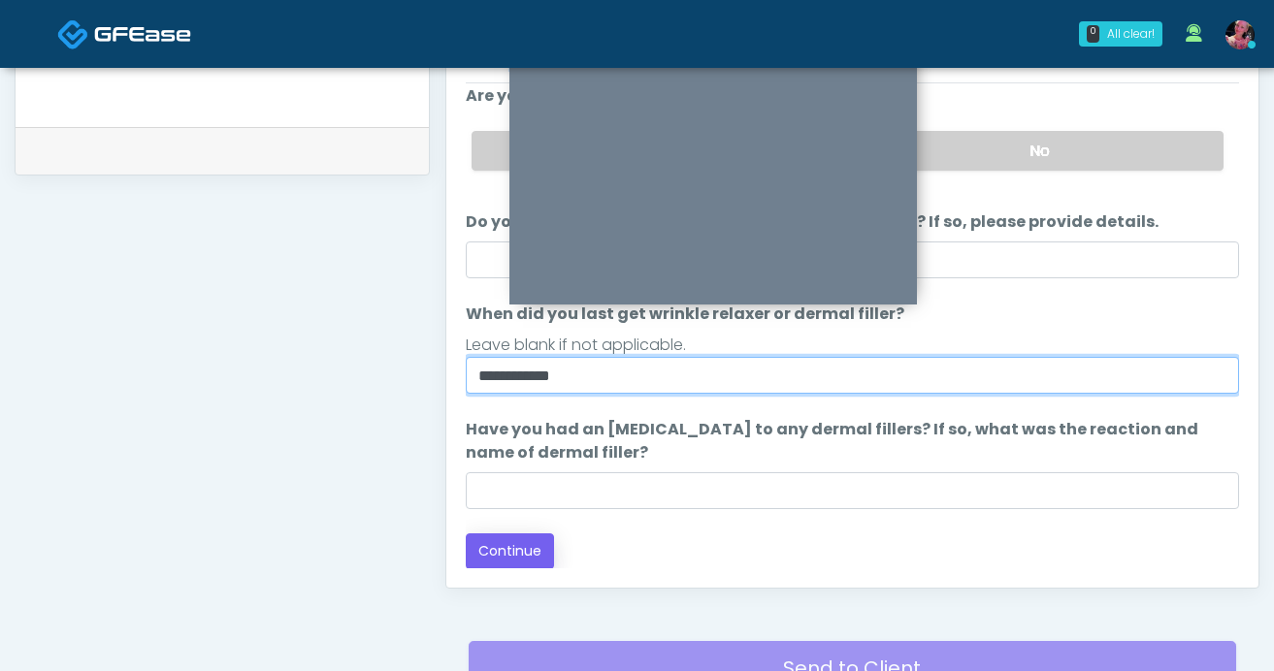
type input "**********"
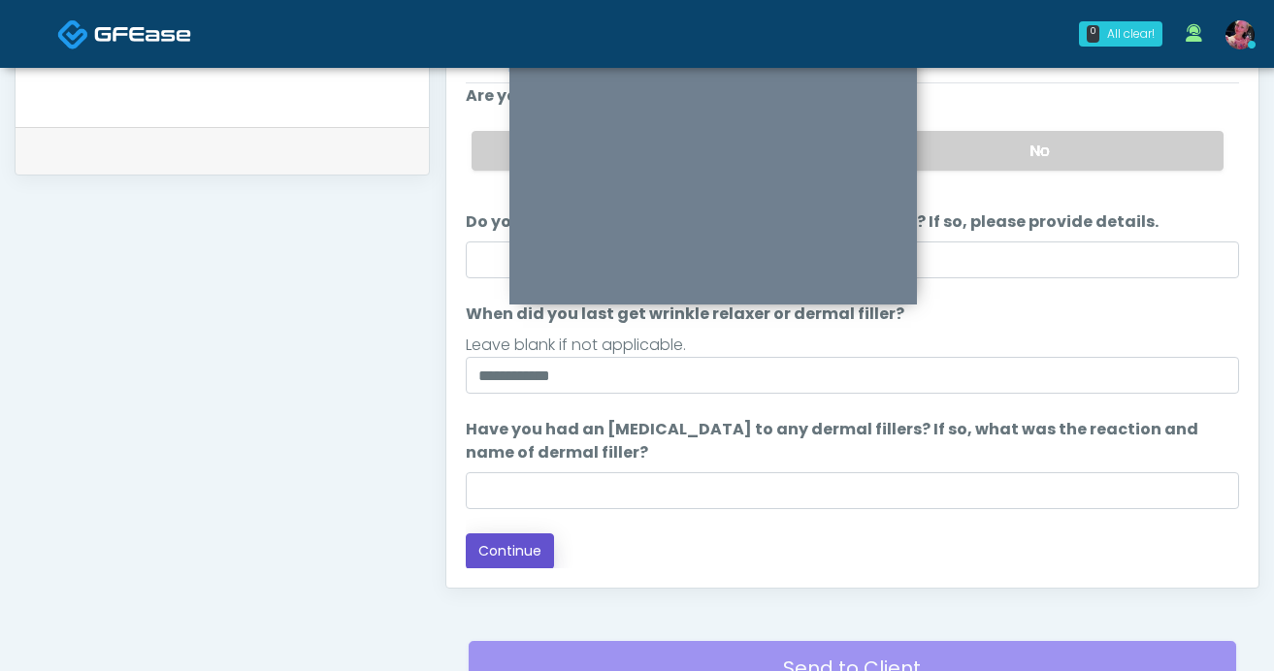
click at [537, 548] on button "Continue" at bounding box center [510, 552] width 88 height 36
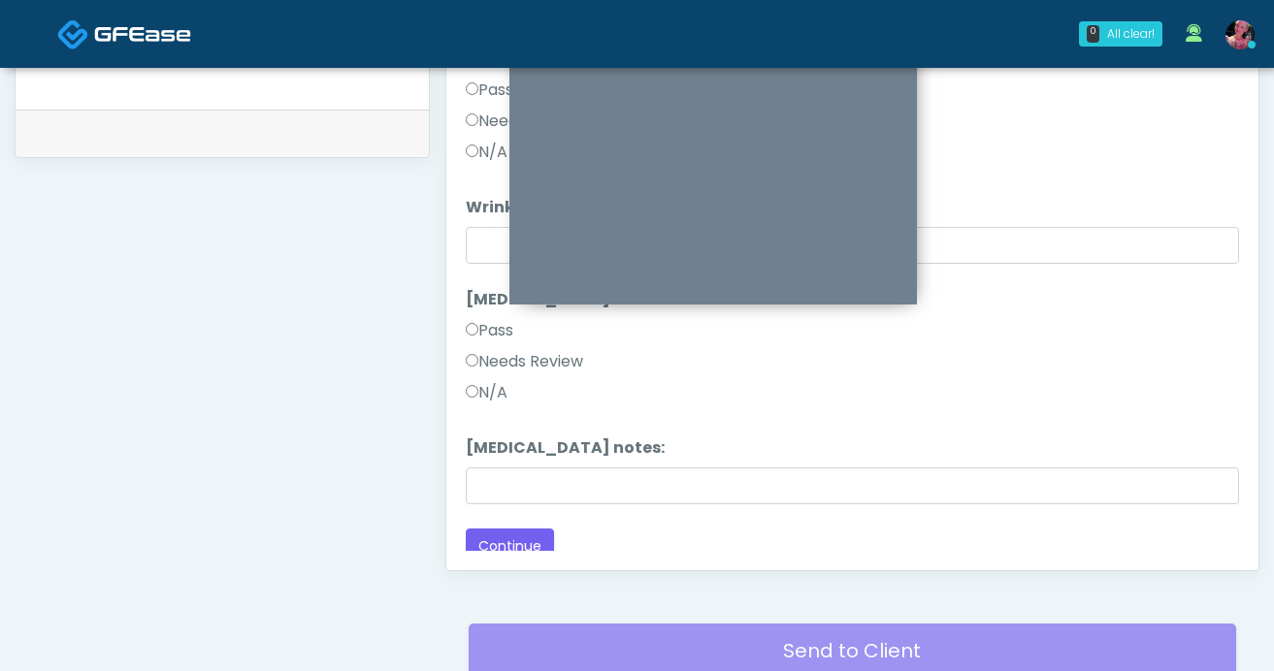
scroll to position [0, 0]
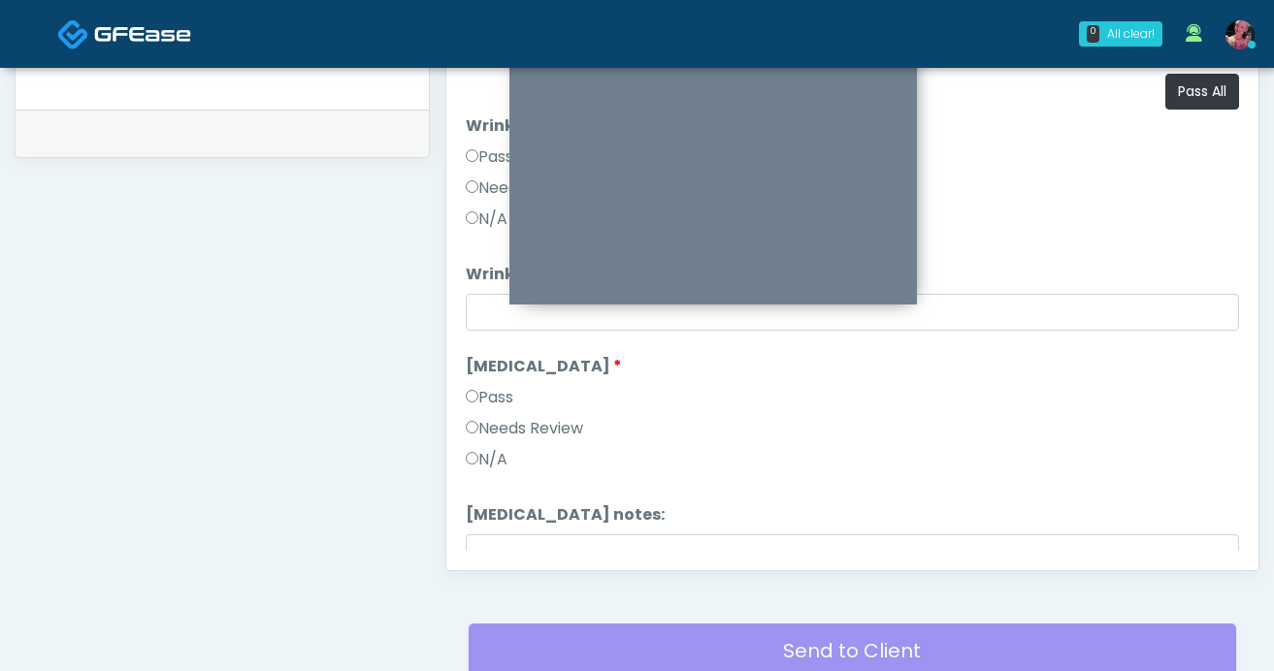
click at [460, 395] on div "Responses Questions Chat Good Faith Exam Script Good Faith Exam Script INTRODUC…" at bounding box center [852, 288] width 812 height 565
click at [478, 396] on label "Pass" at bounding box center [490, 397] width 48 height 23
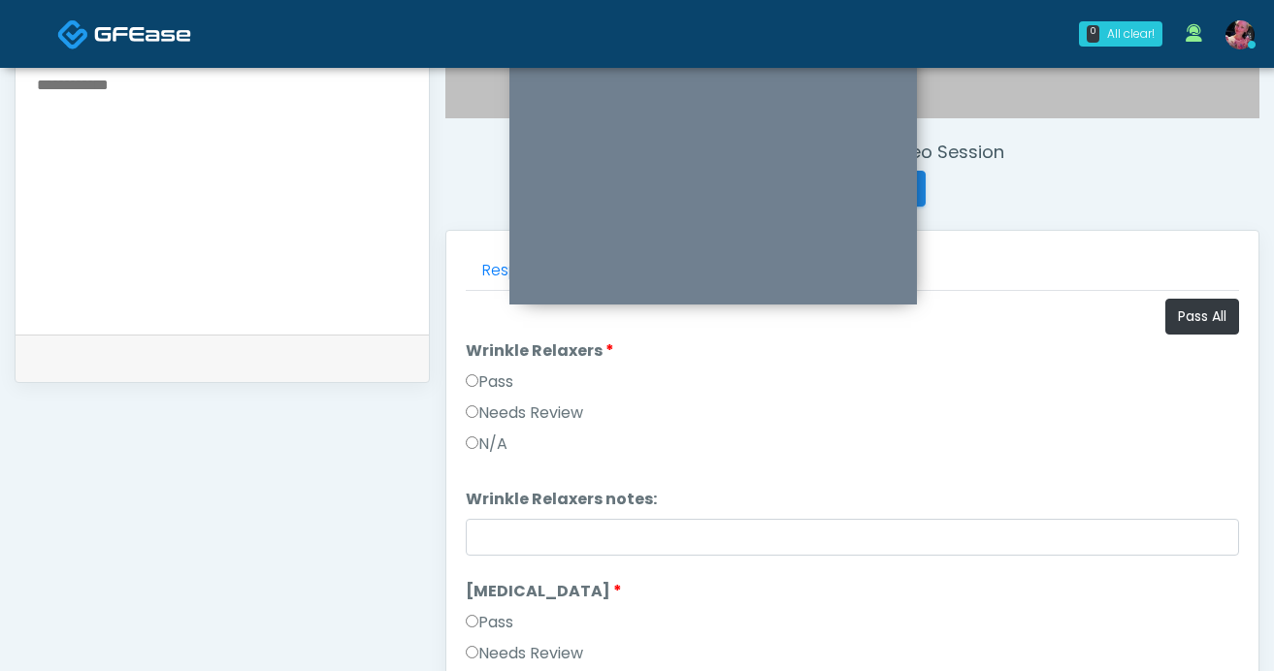
scroll to position [663, 0]
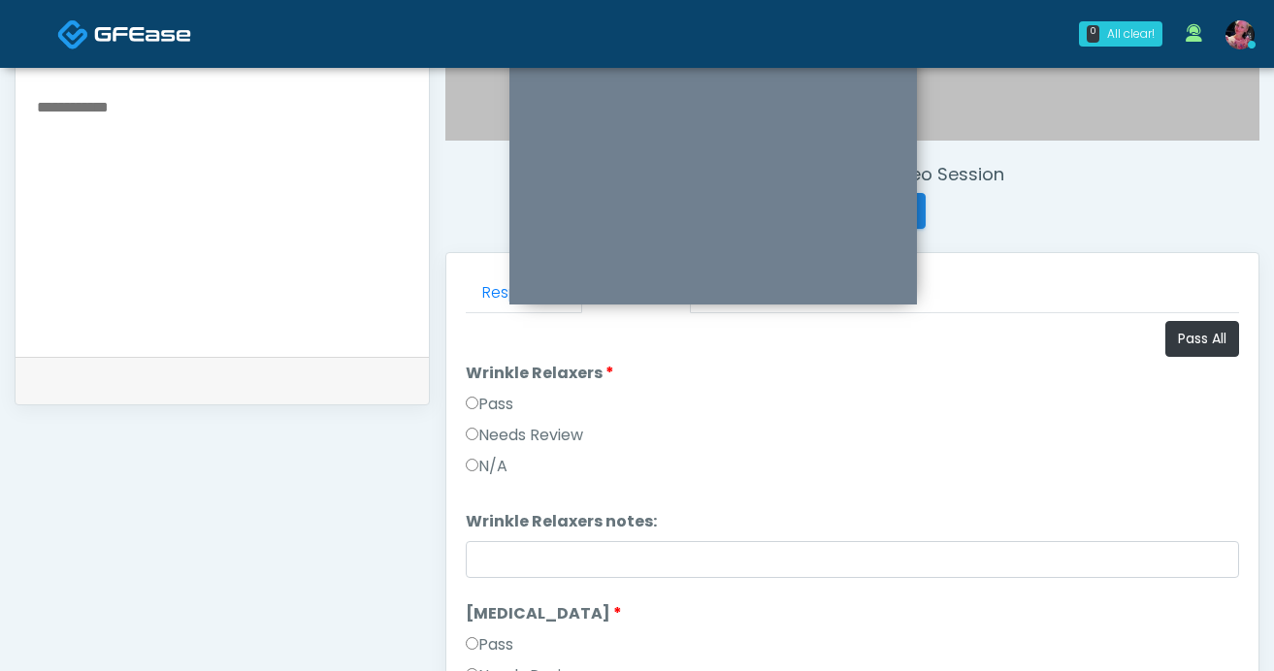
click at [483, 394] on label "Pass" at bounding box center [490, 404] width 48 height 23
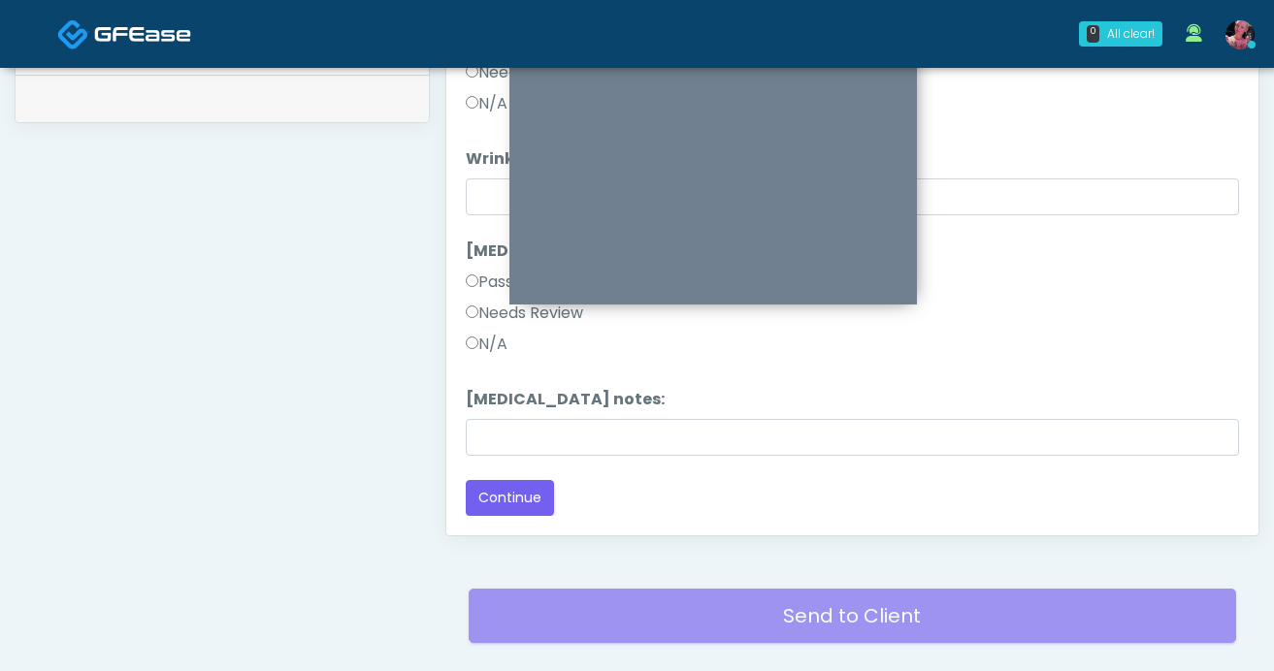
scroll to position [972, 0]
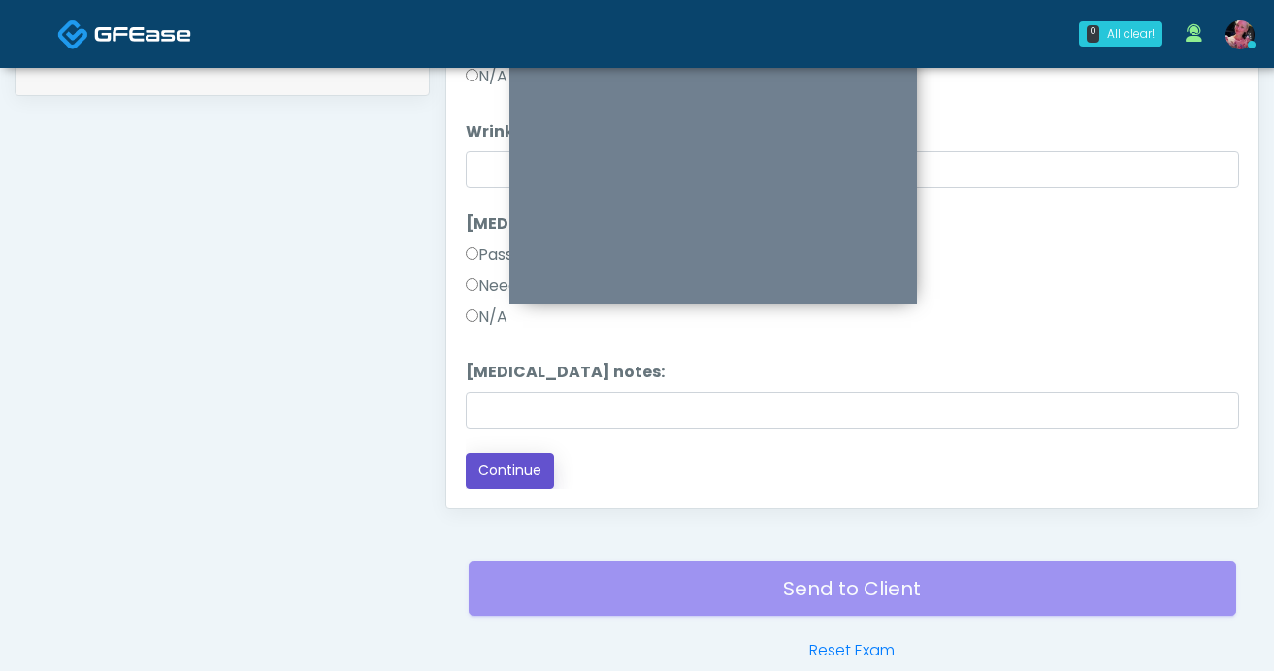
click at [491, 479] on button "Continue" at bounding box center [510, 471] width 88 height 36
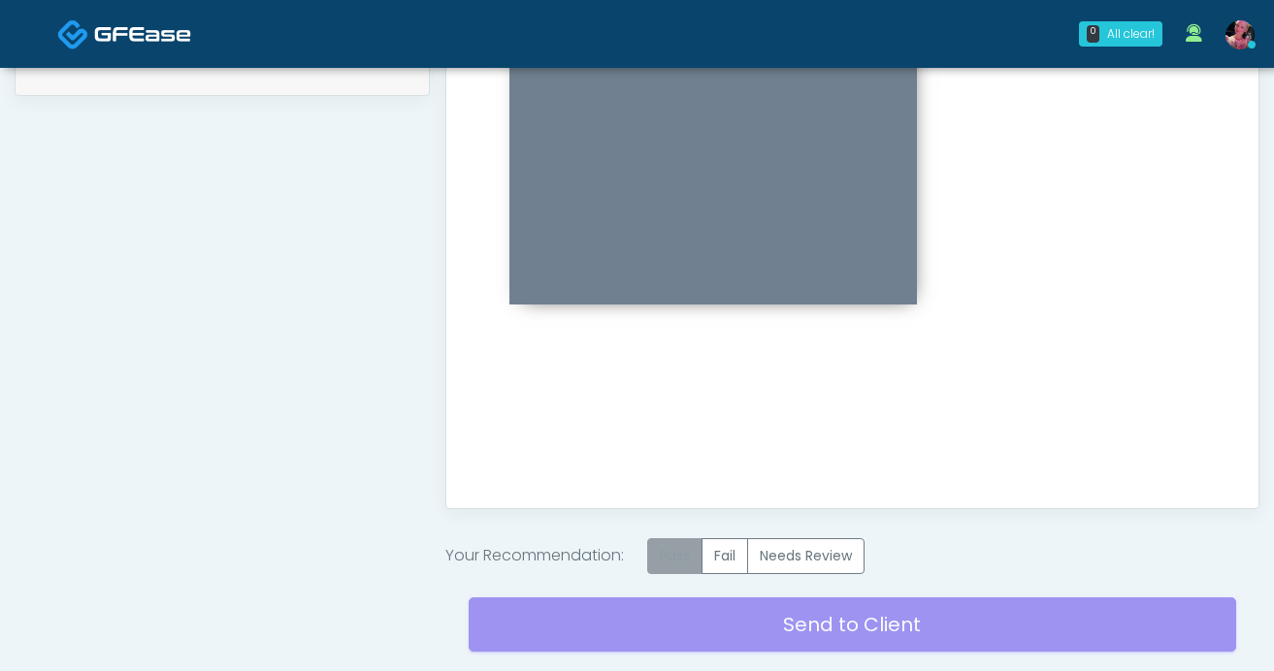
click at [680, 540] on label "Pass" at bounding box center [674, 557] width 55 height 36
click at [688, 611] on div "Send to Client Reset Exam" at bounding box center [853, 636] width 768 height 124
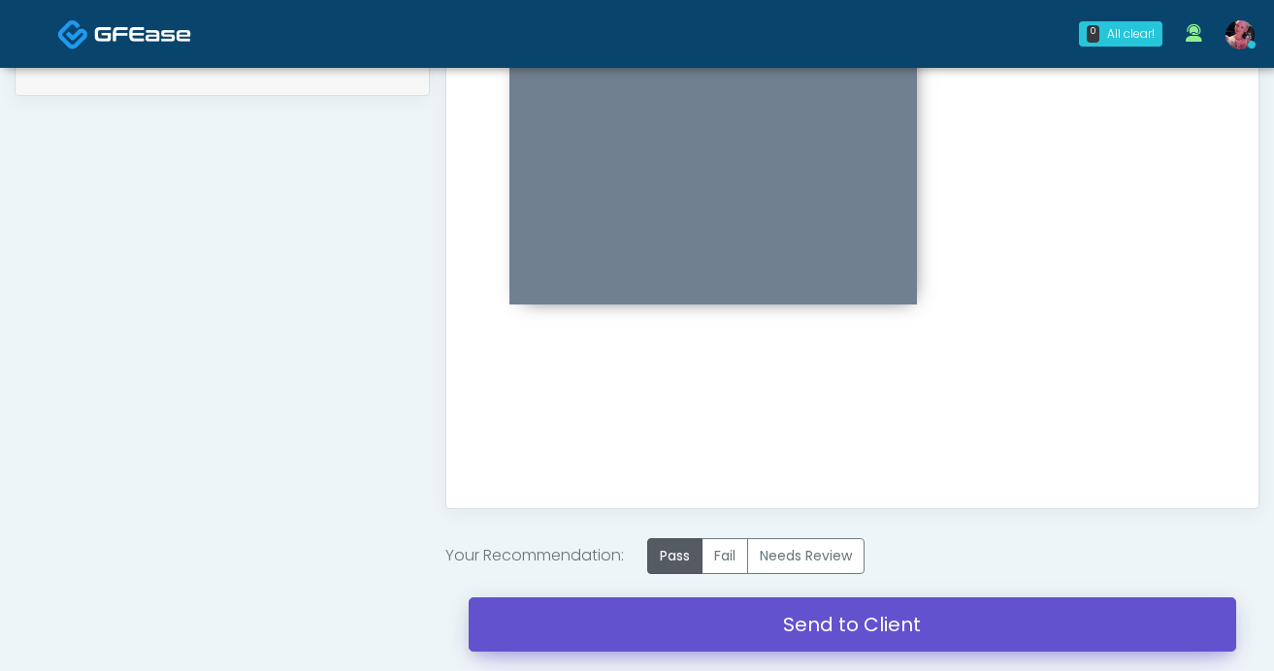
click at [688, 611] on link "Send to Client" at bounding box center [853, 625] width 768 height 54
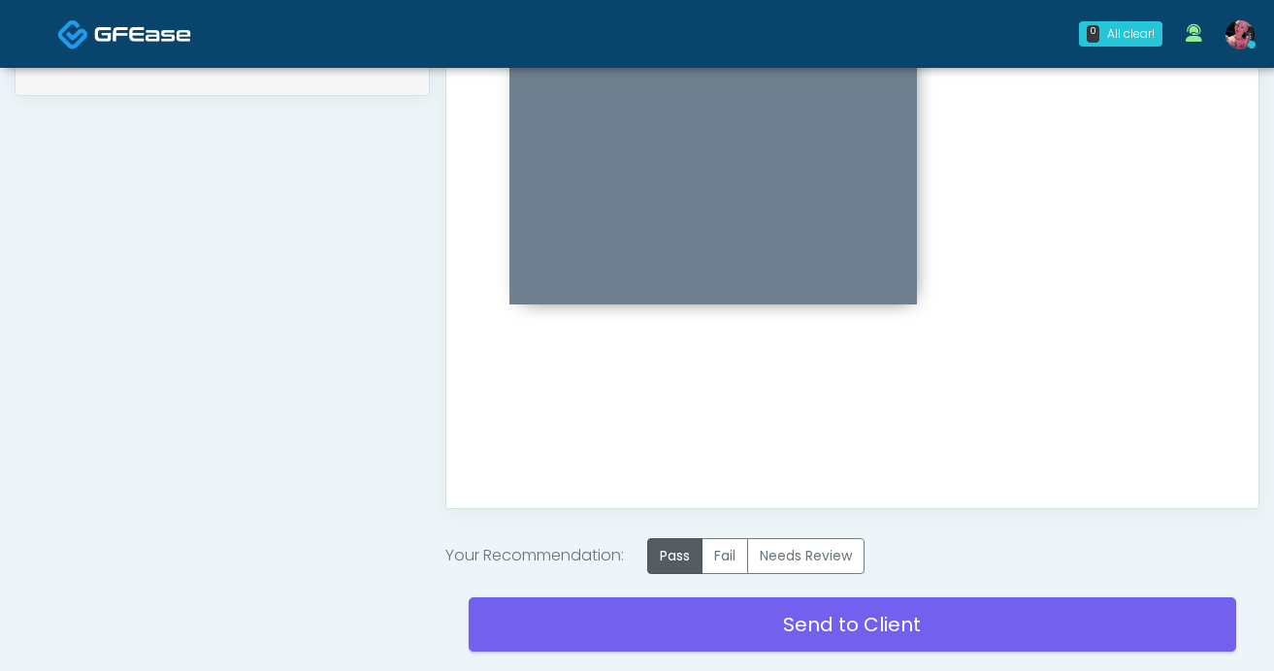
click at [786, 658] on div "Send to Client Reset Exam" at bounding box center [853, 636] width 768 height 124
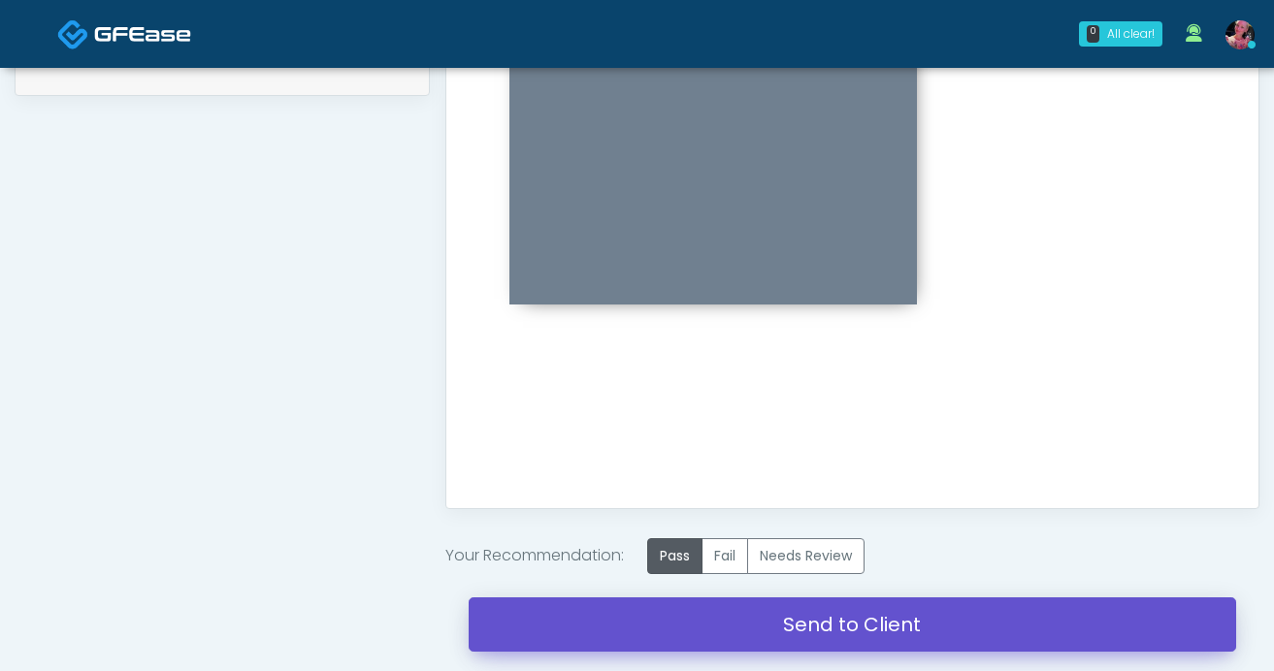
drag, startPoint x: 782, startPoint y: 629, endPoint x: 858, endPoint y: 292, distance: 345.1
click at [781, 628] on link "Send to Client" at bounding box center [853, 625] width 768 height 54
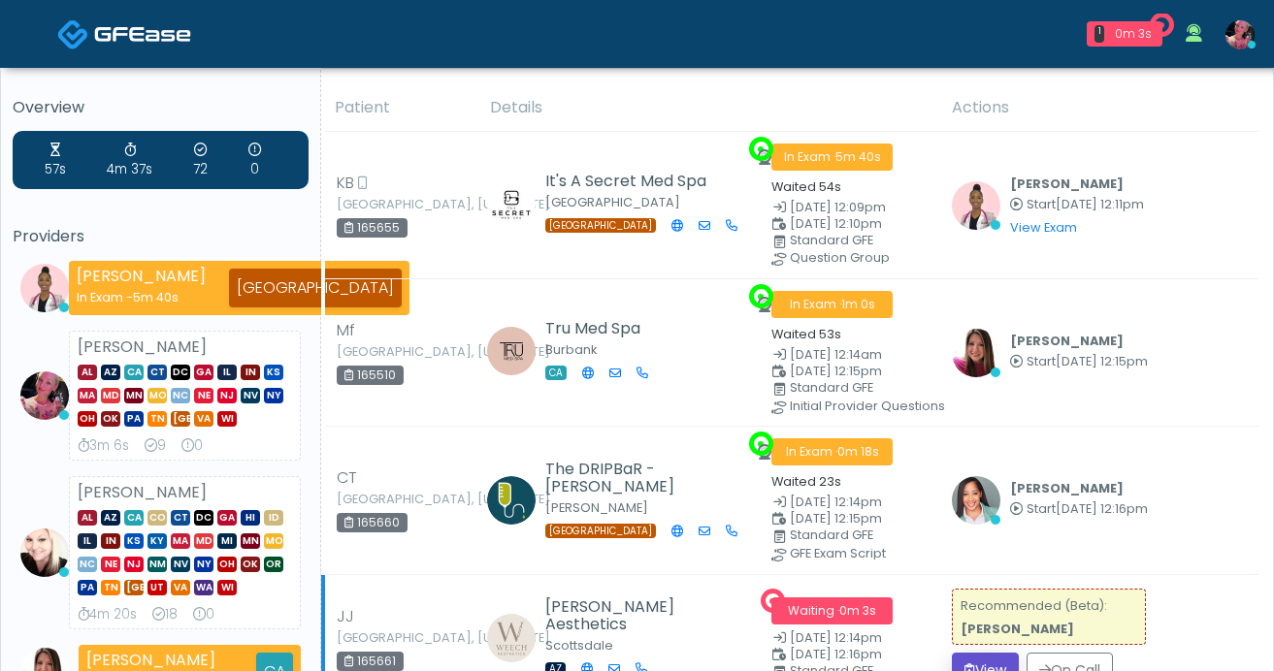
click at [1006, 660] on button "View" at bounding box center [985, 671] width 67 height 36
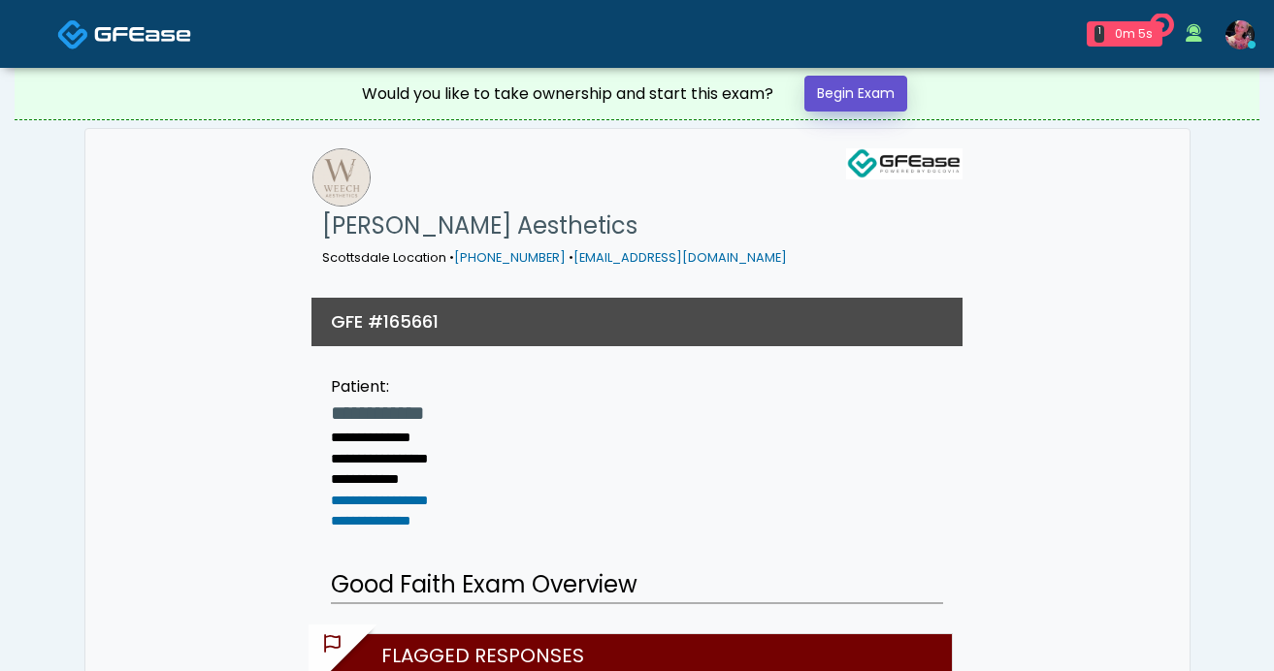
click at [865, 102] on link "Begin Exam" at bounding box center [855, 94] width 103 height 36
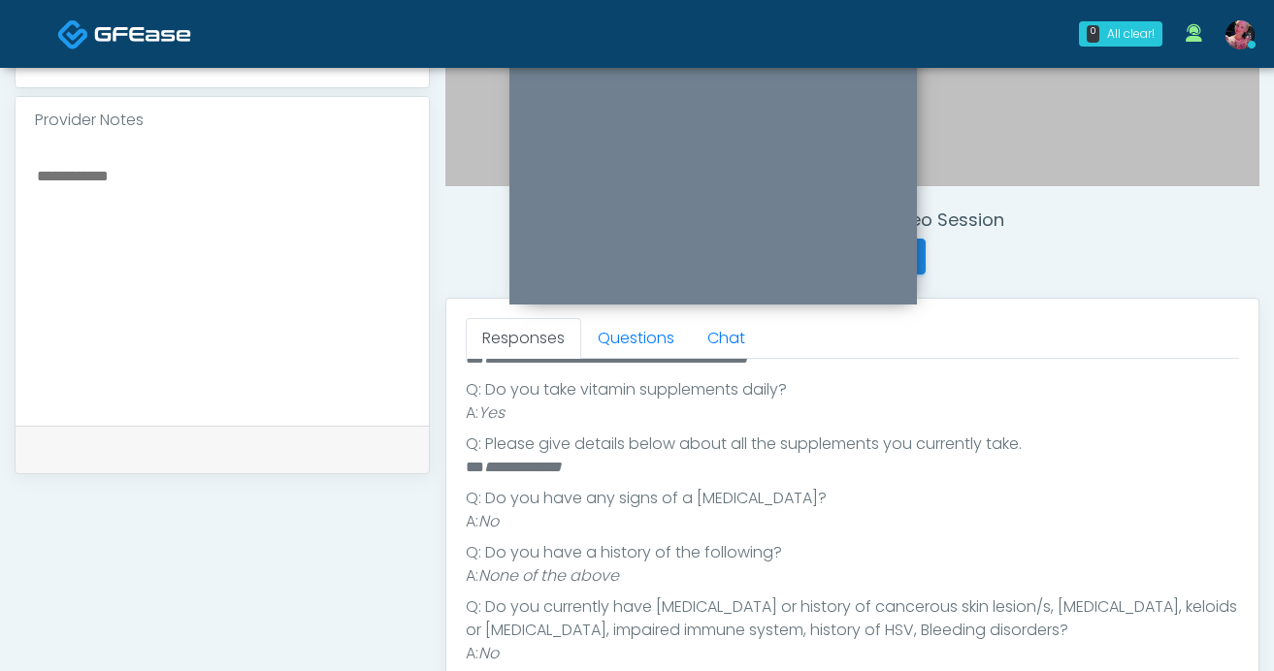
scroll to position [636, 0]
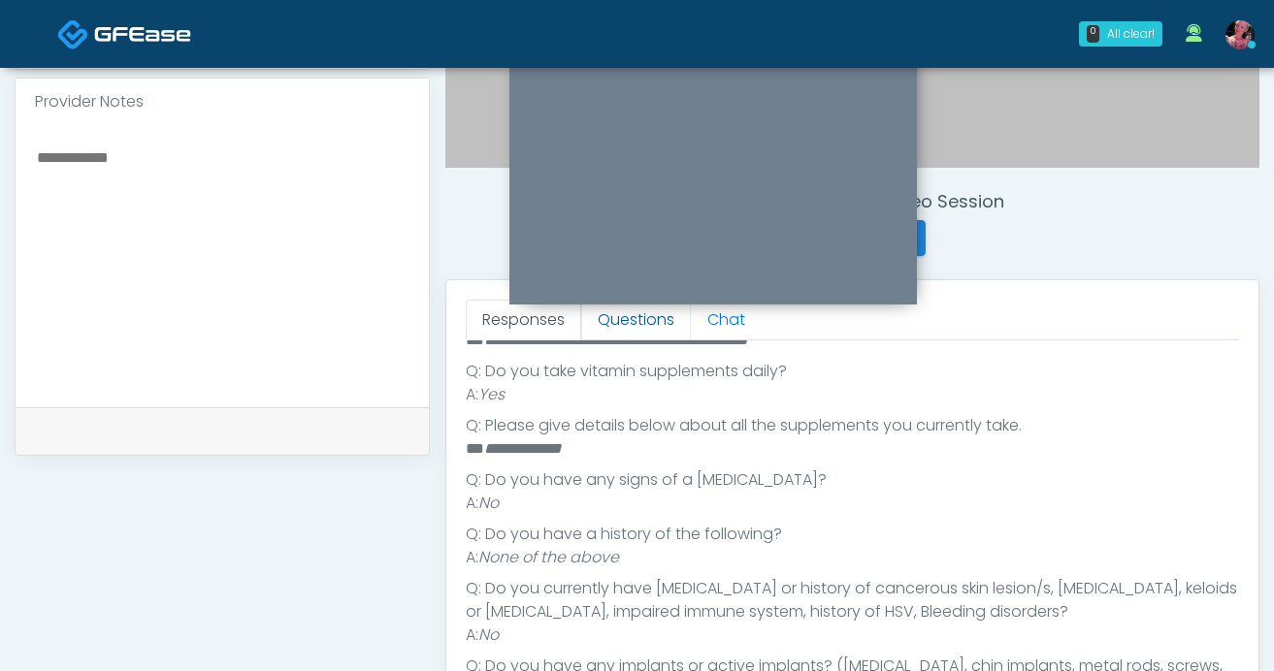
click at [664, 318] on link "Questions" at bounding box center [636, 320] width 110 height 41
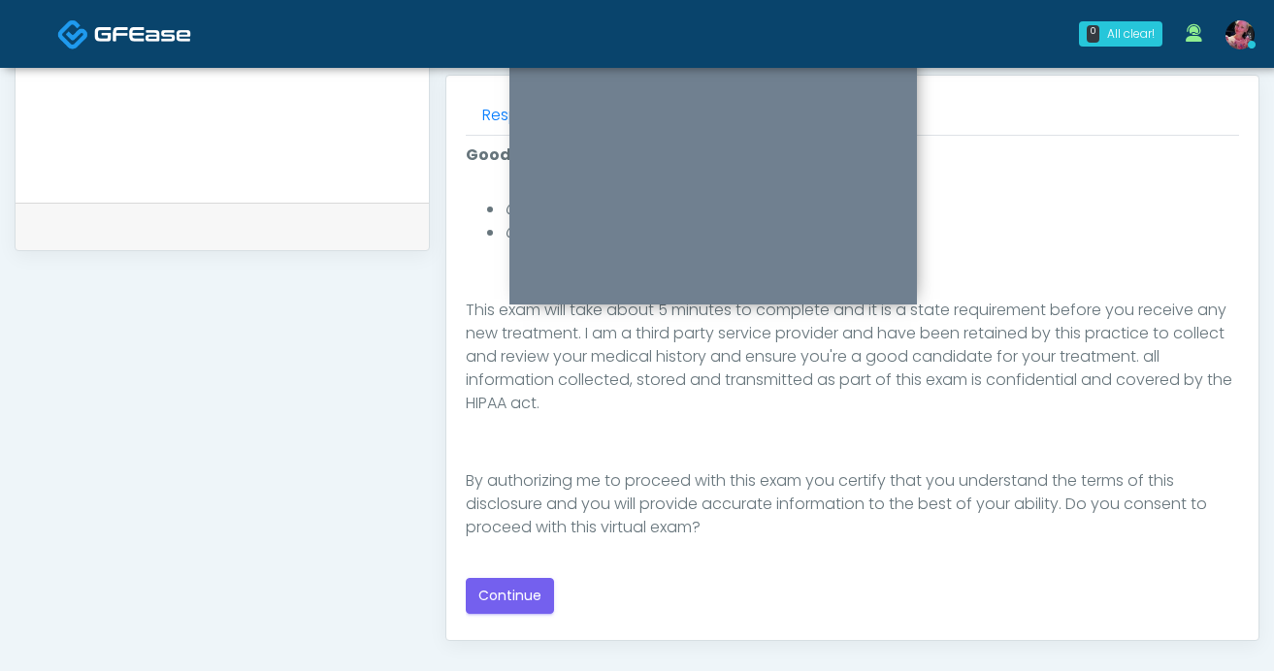
scroll to position [874, 0]
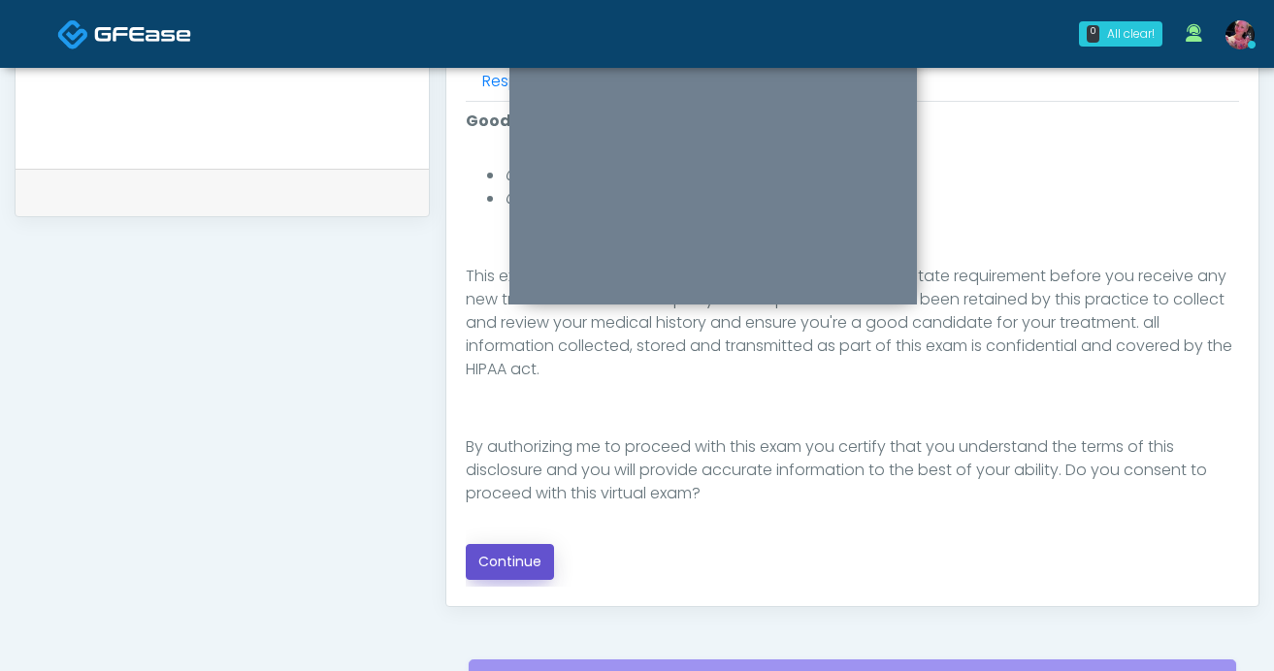
click at [494, 570] on button "Continue" at bounding box center [510, 562] width 88 height 36
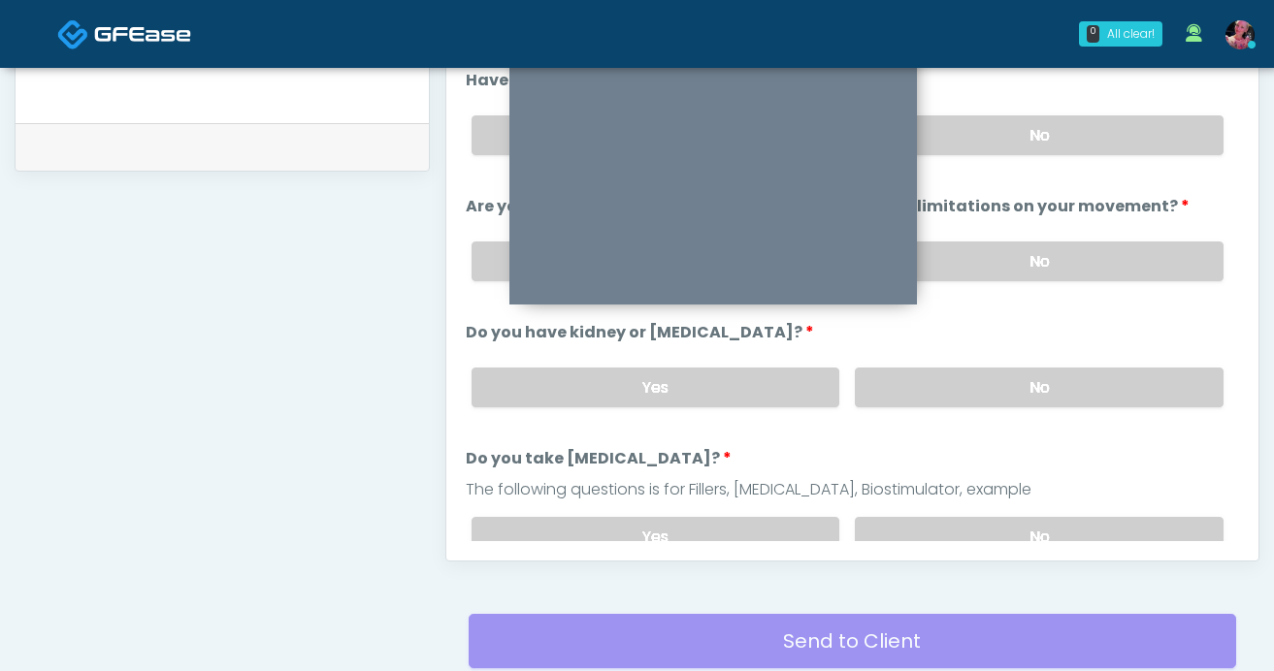
scroll to position [822, 0]
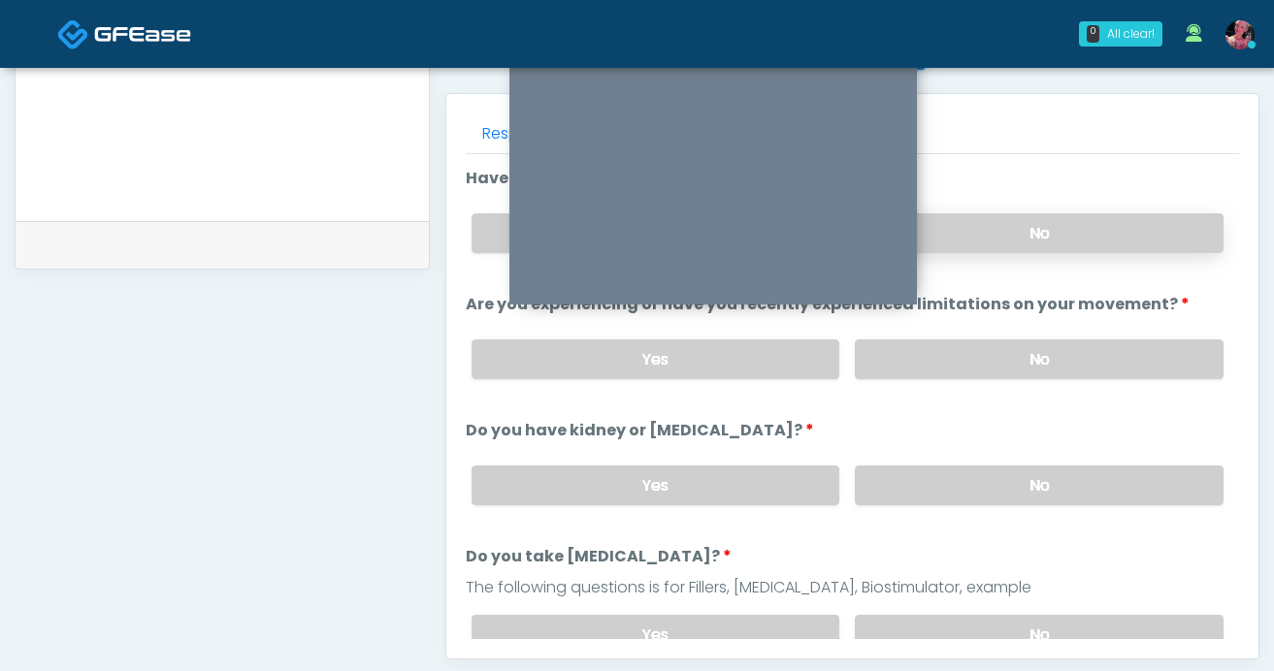
click at [1054, 223] on label "No" at bounding box center [1039, 233] width 369 height 40
click at [1041, 352] on label "No" at bounding box center [1039, 360] width 369 height 40
click at [1028, 484] on label "No" at bounding box center [1039, 486] width 369 height 40
click at [1026, 609] on div "Yes No" at bounding box center [847, 635] width 783 height 71
click at [1026, 615] on label "No" at bounding box center [1039, 635] width 369 height 40
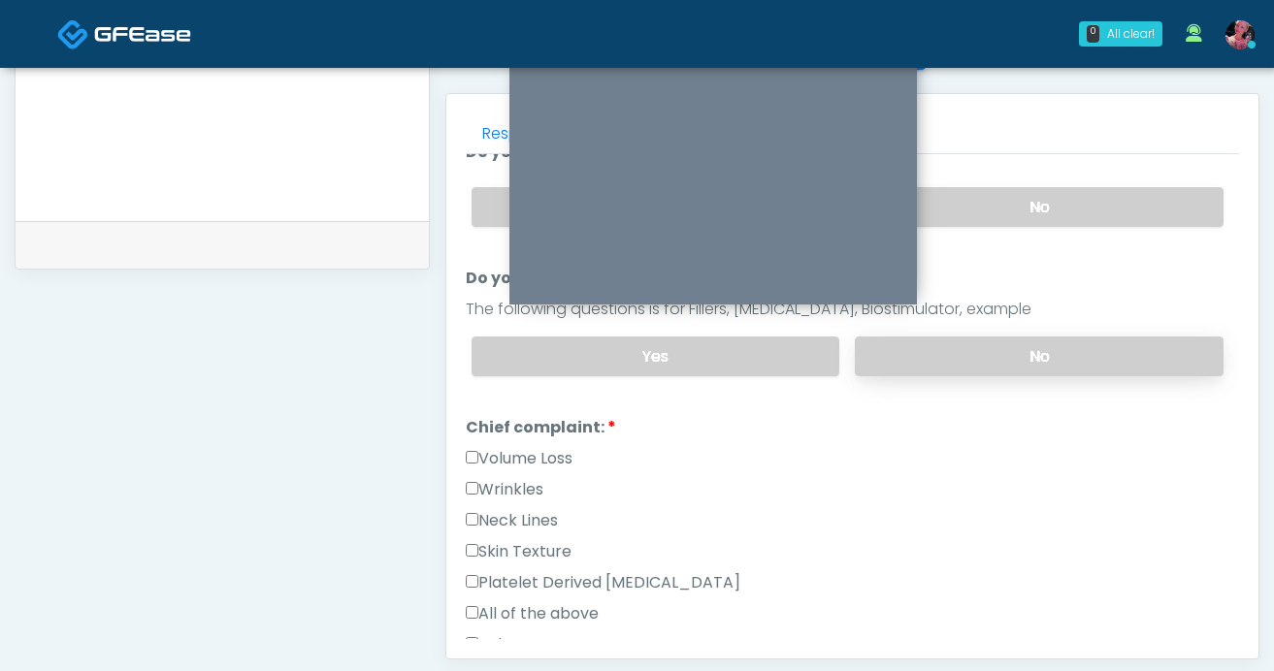
scroll to position [297, 0]
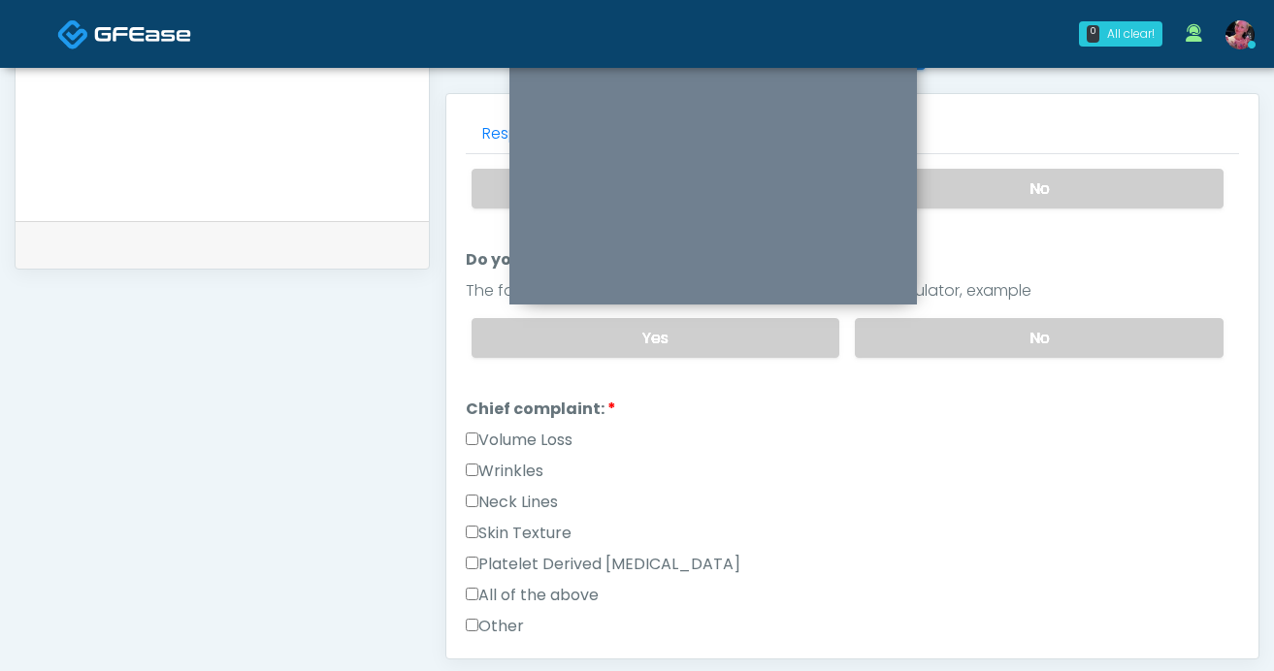
click at [520, 462] on label "Wrinkles" at bounding box center [505, 471] width 78 height 23
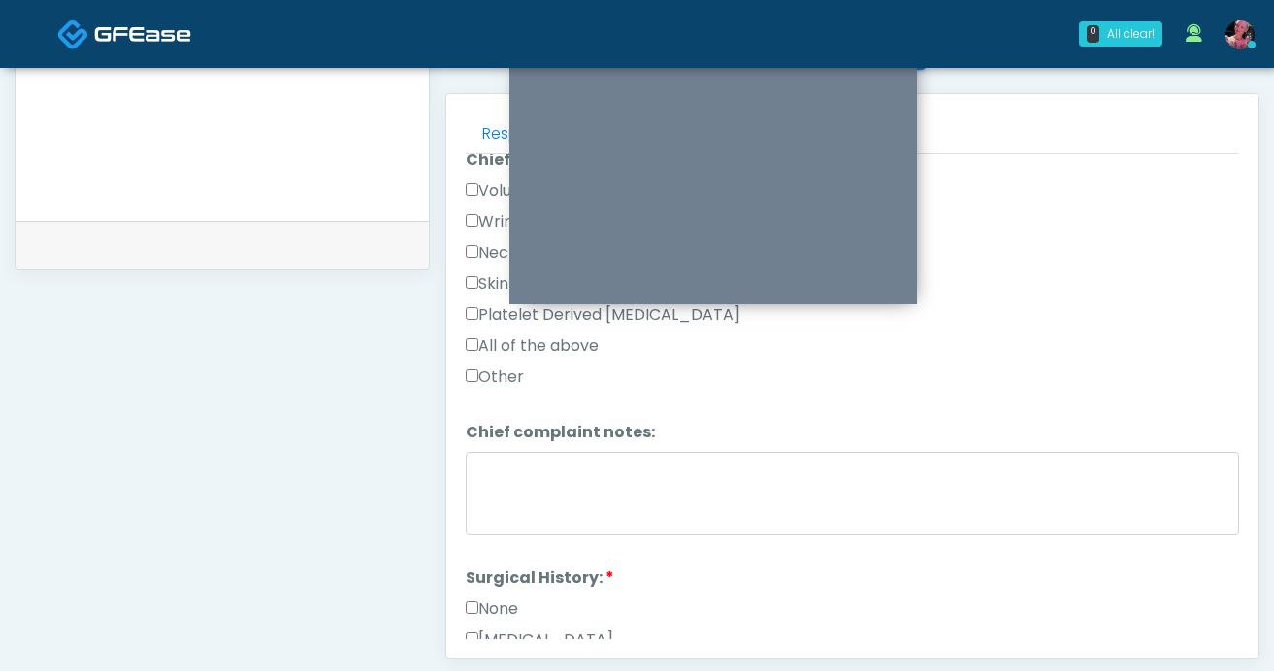
scroll to position [547, 0]
click at [483, 620] on div "None" at bounding box center [852, 612] width 773 height 31
click at [484, 607] on label "None" at bounding box center [492, 608] width 52 height 23
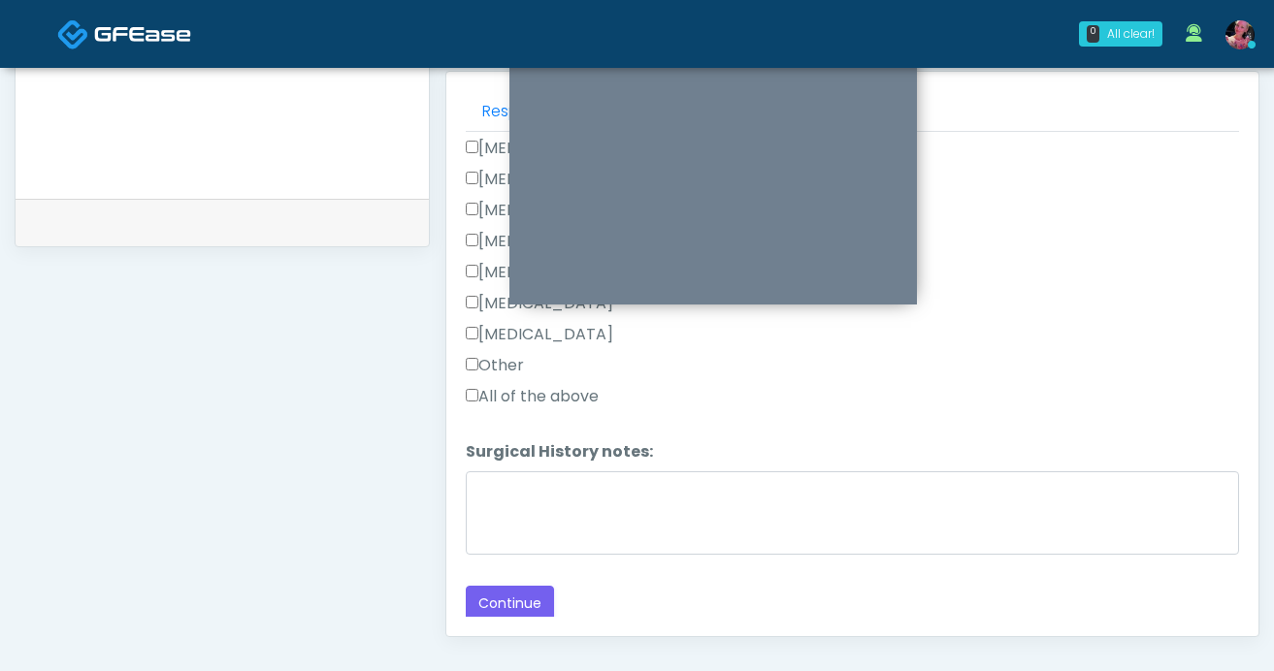
scroll to position [856, 0]
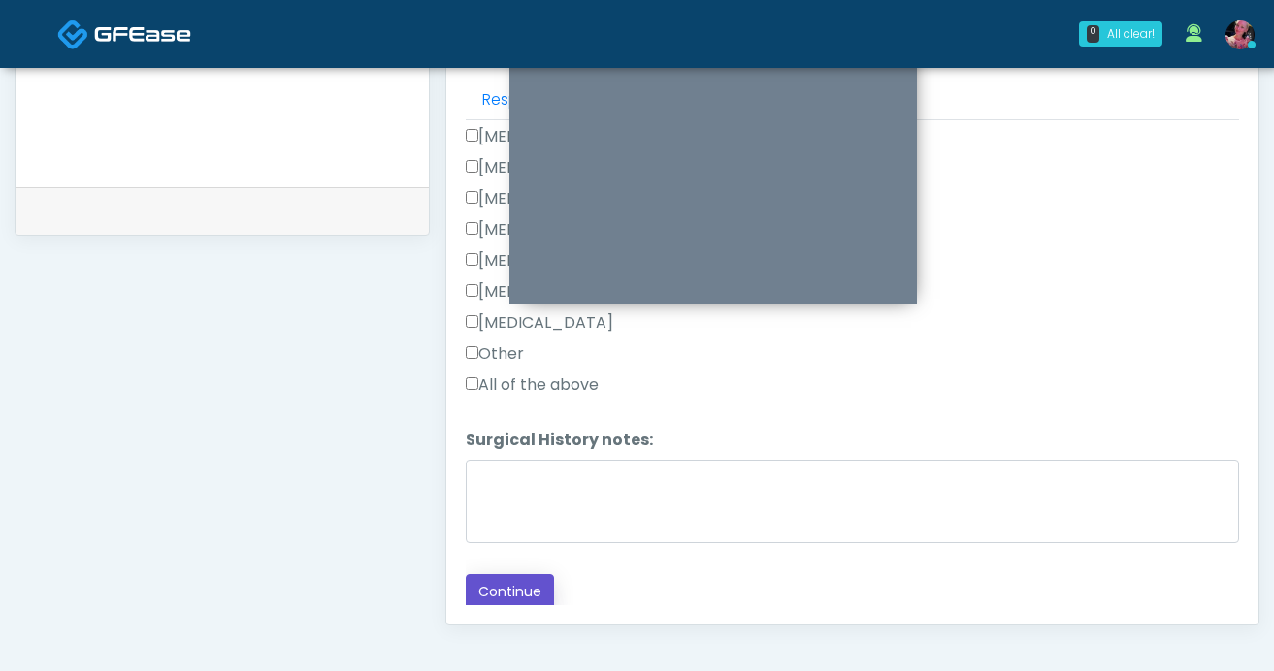
click at [516, 596] on button "Continue" at bounding box center [510, 592] width 88 height 36
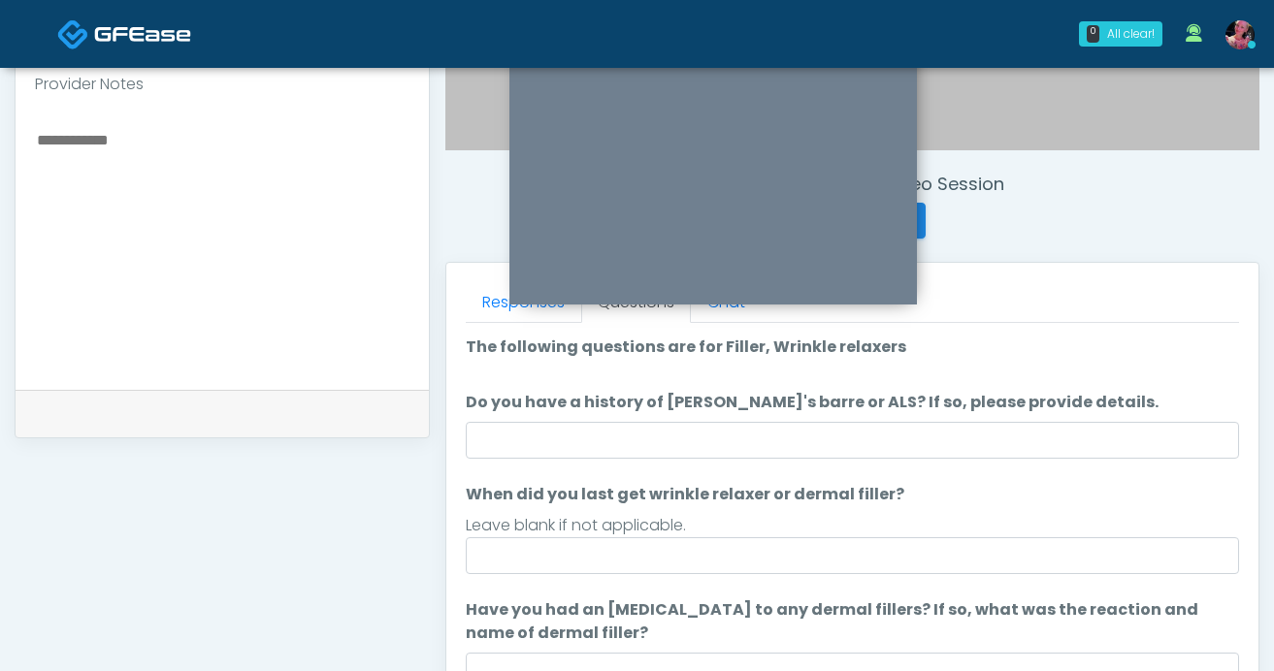
scroll to position [634, 0]
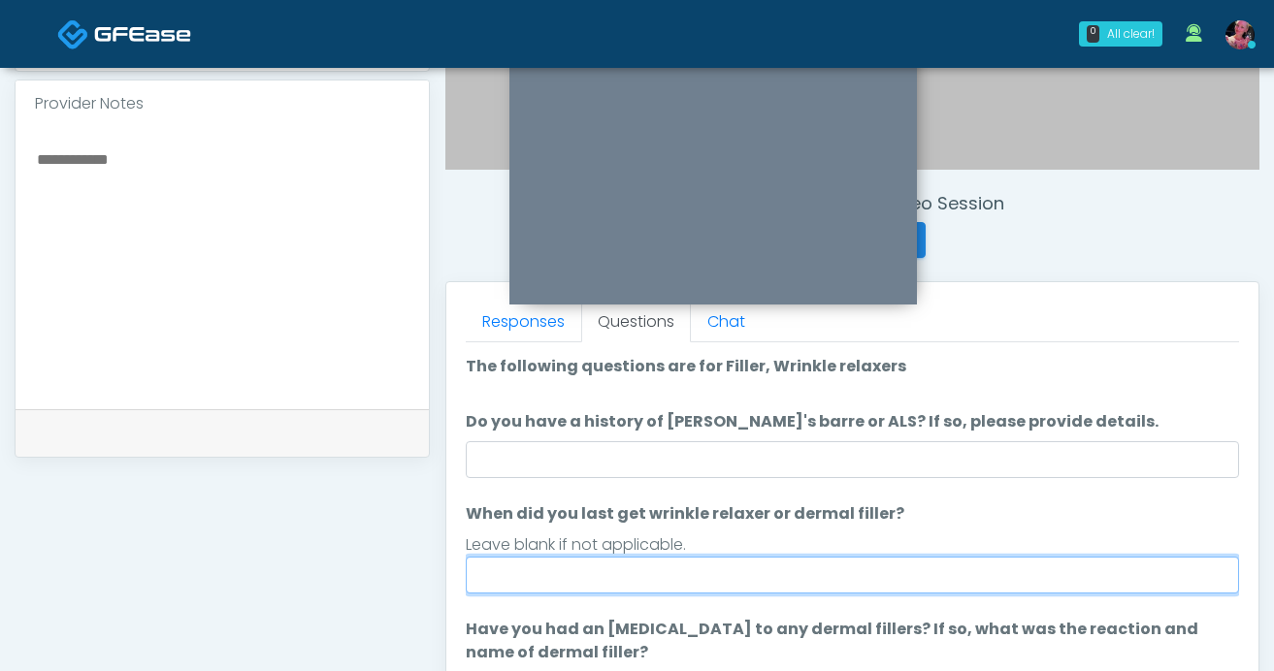
click at [523, 570] on input "When did you last get wrinkle relaxer or dermal filler?" at bounding box center [852, 575] width 773 height 37
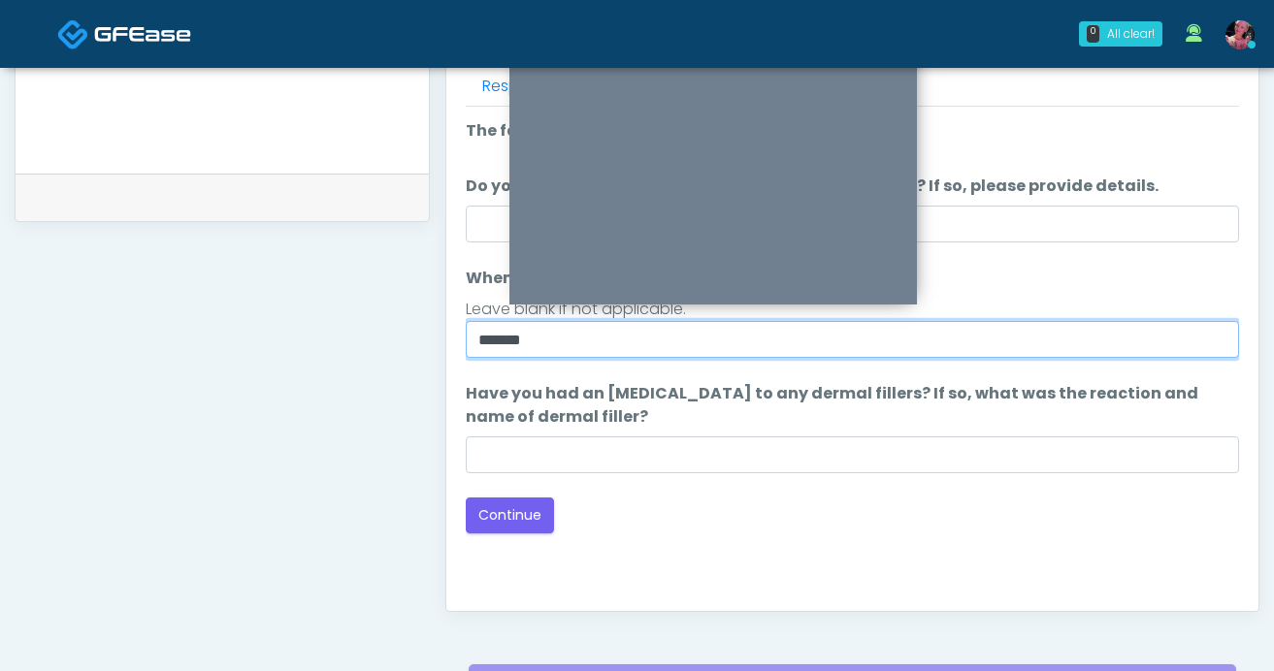
scroll to position [874, 0]
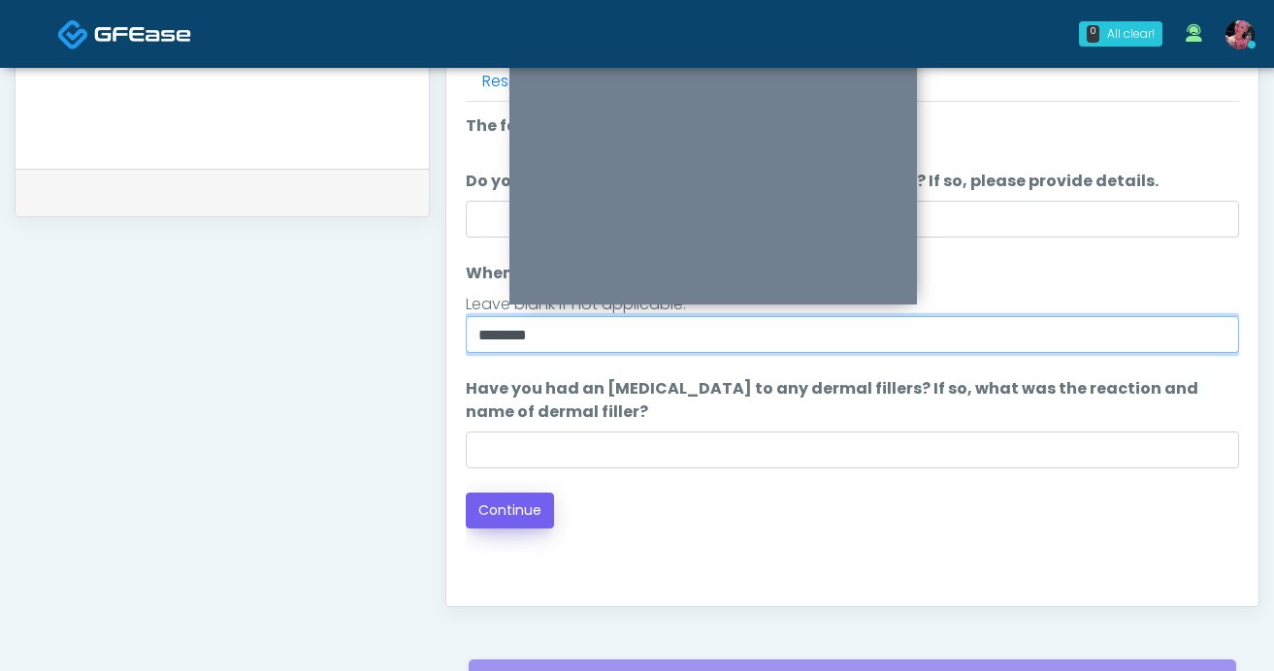
type input "********"
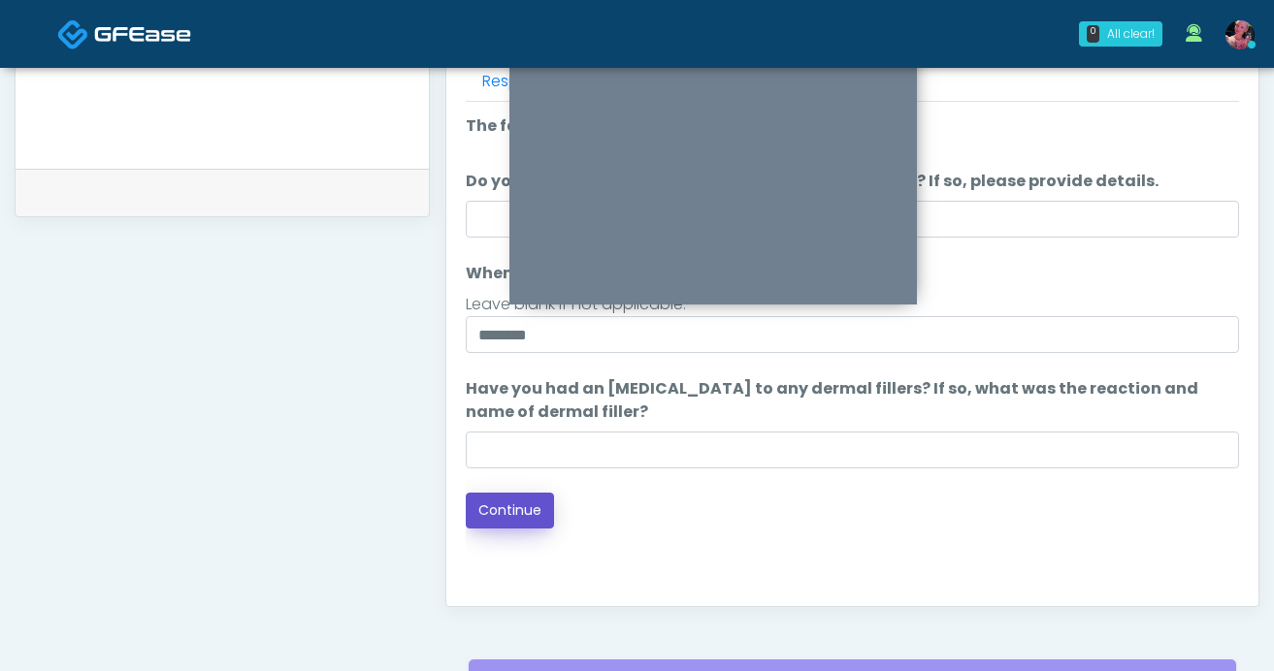
click at [500, 502] on button "Continue" at bounding box center [510, 511] width 88 height 36
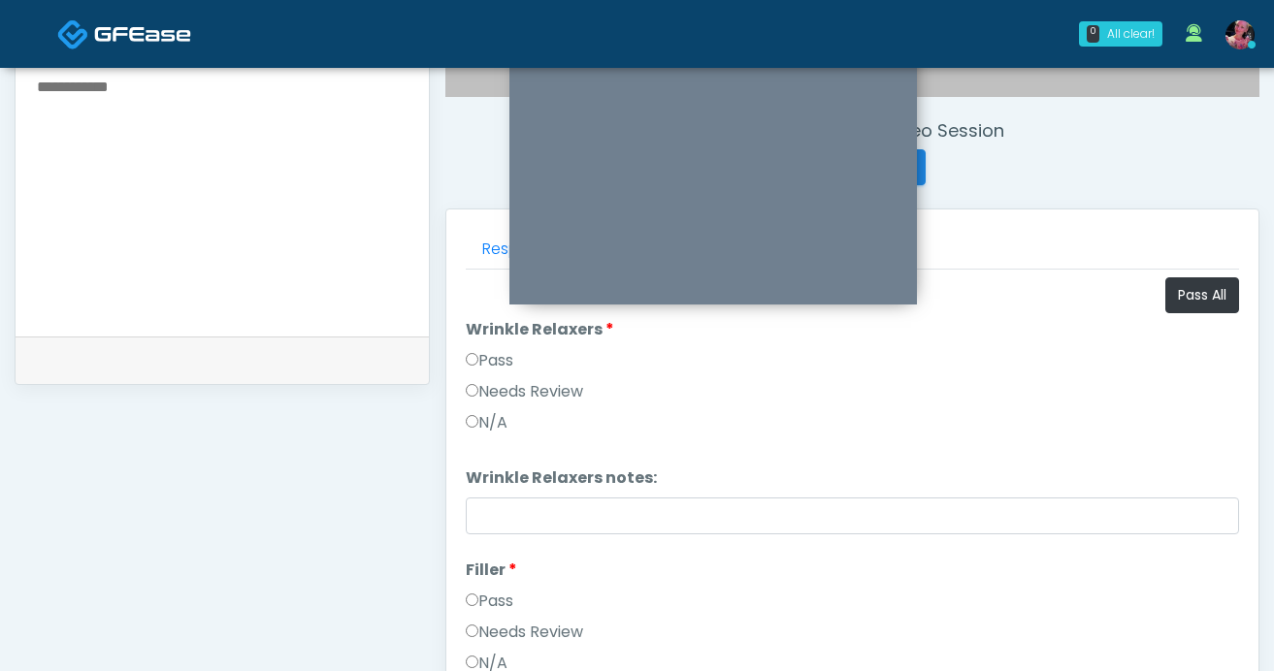
scroll to position [670, 0]
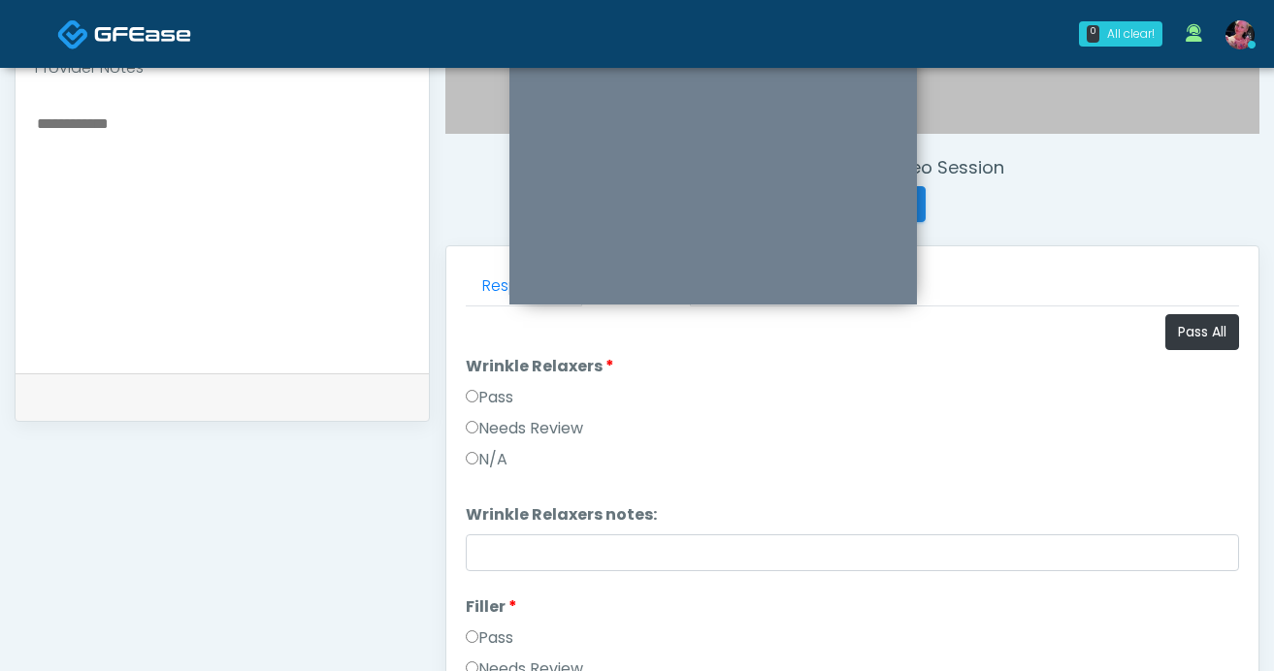
click at [493, 392] on label "Pass" at bounding box center [490, 397] width 48 height 23
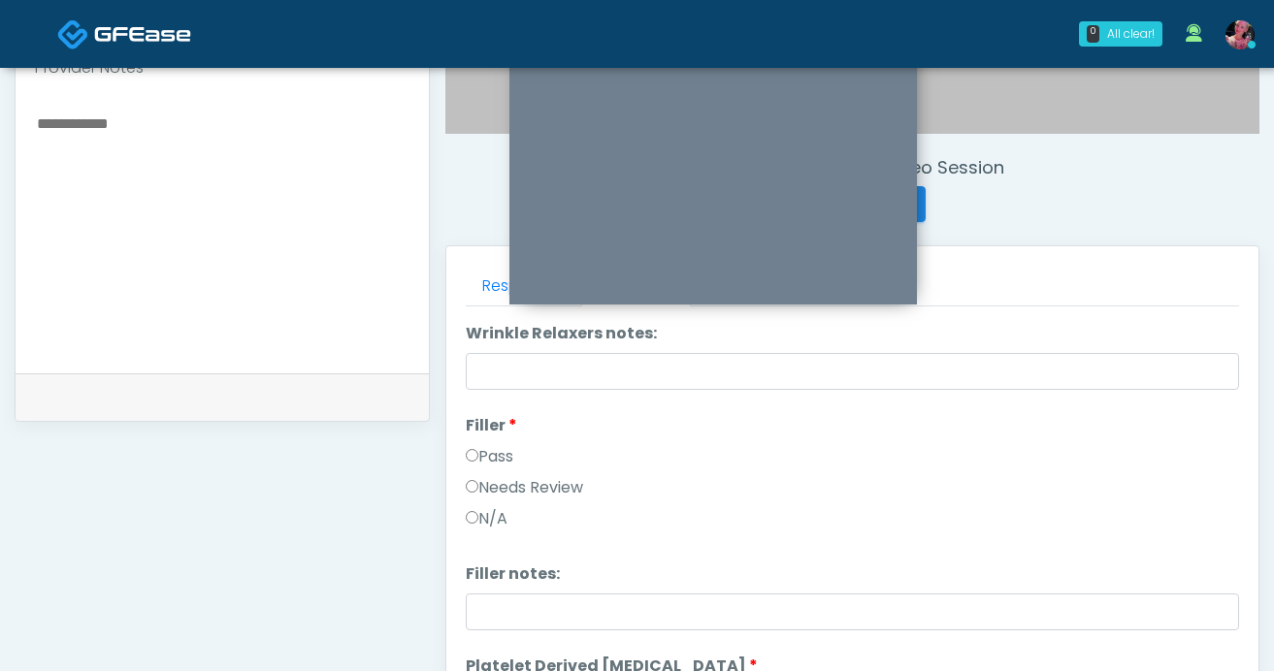
click at [479, 452] on label "Pass" at bounding box center [490, 456] width 48 height 23
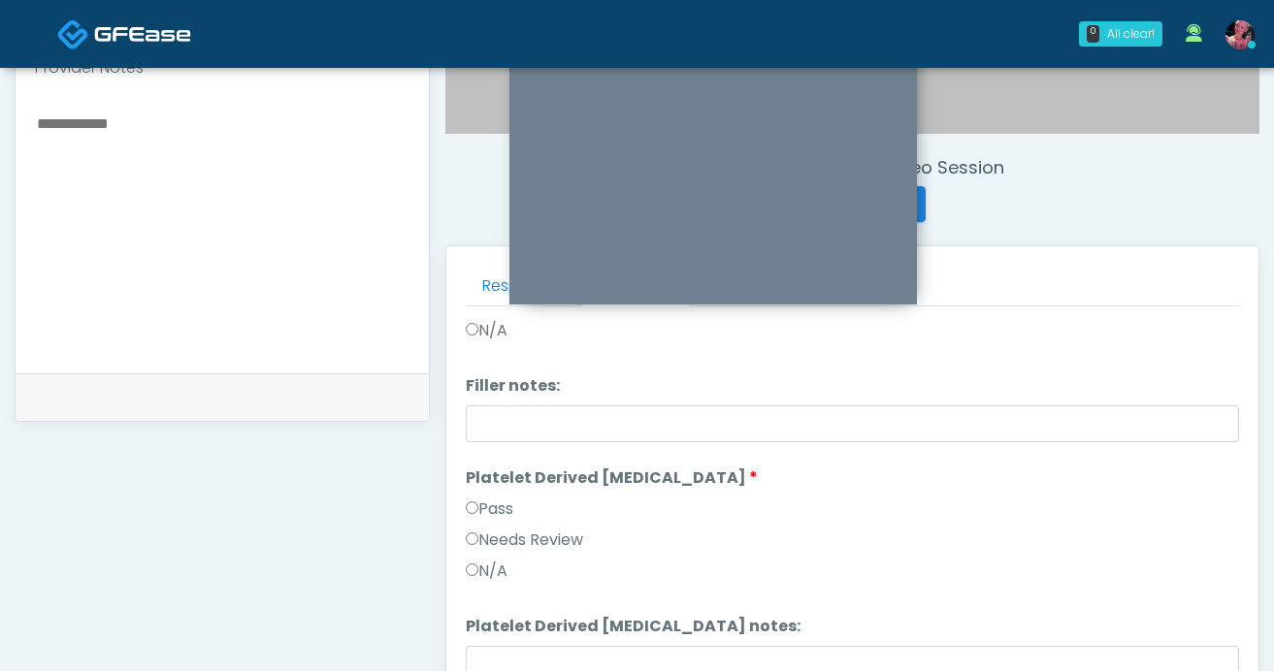
scroll to position [408, 0]
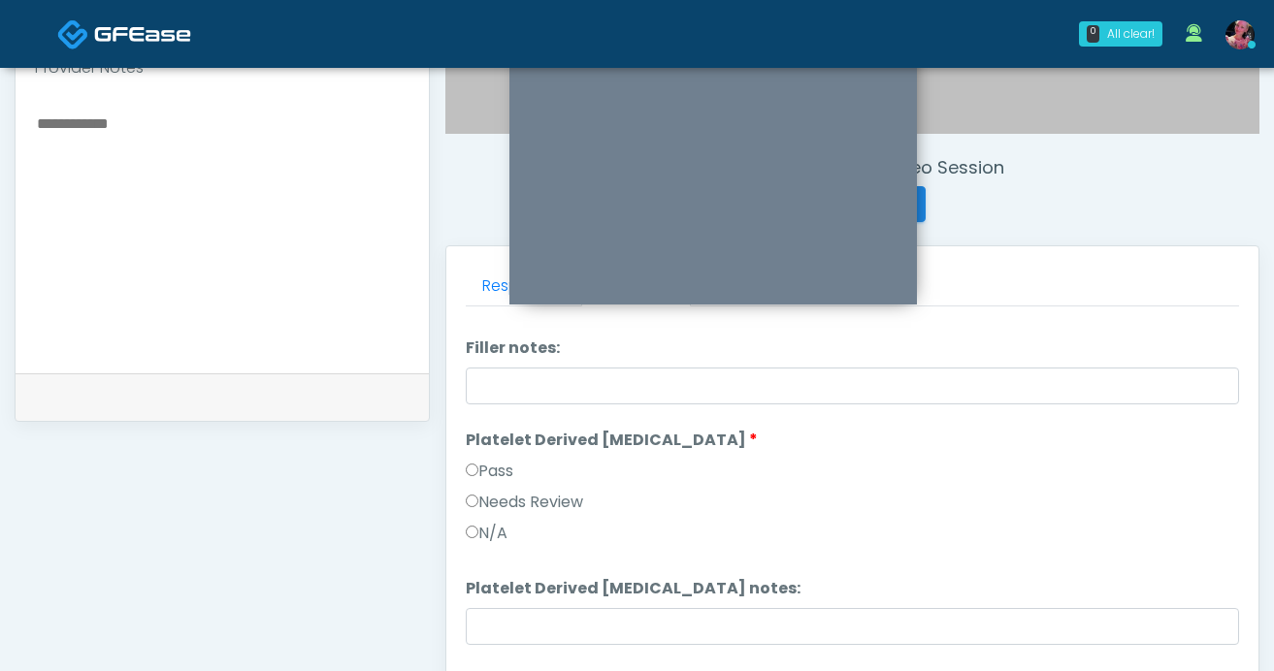
click at [479, 452] on li "Platelet Derived [MEDICAL_DATA] Platelet Derived [MEDICAL_DATA] Pass Needs Revi…" at bounding box center [852, 491] width 773 height 124
click at [479, 467] on label "Pass" at bounding box center [490, 471] width 48 height 23
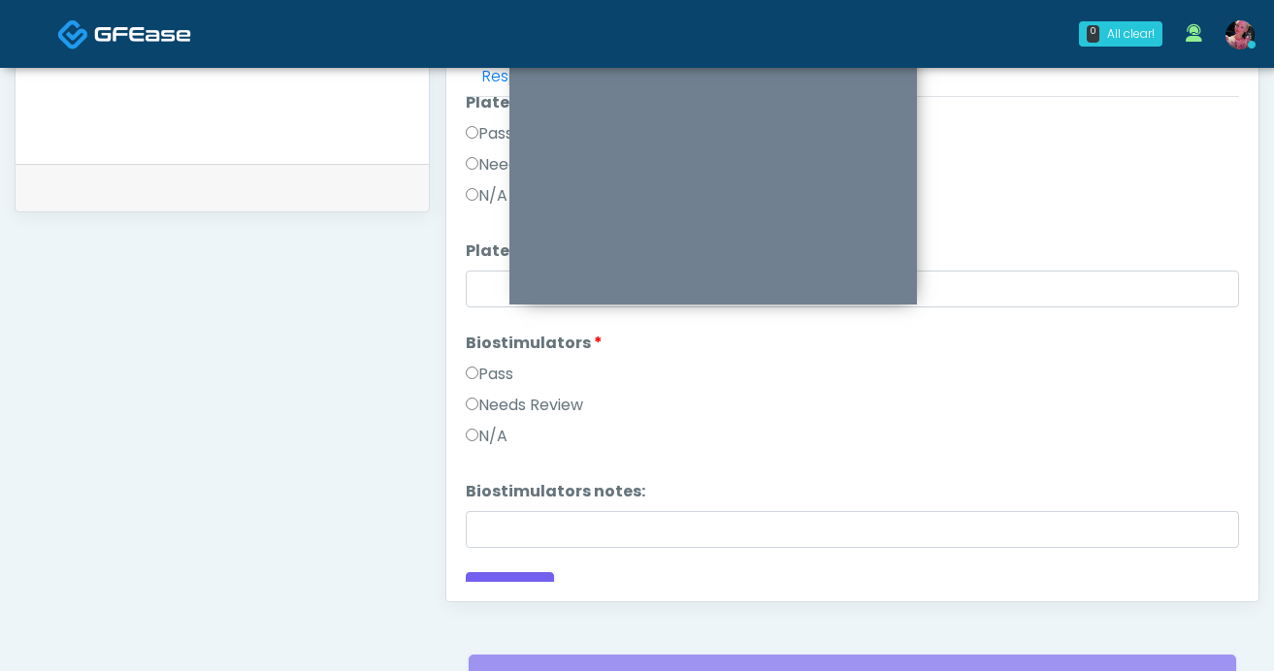
scroll to position [562, 0]
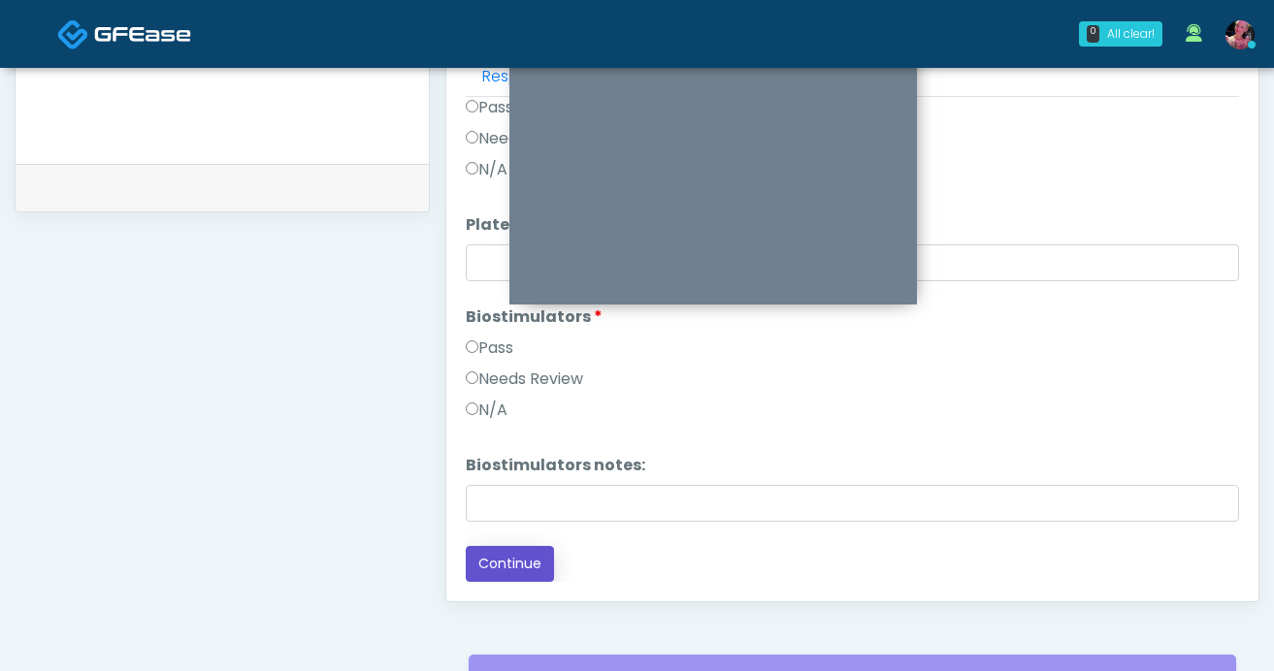
click at [504, 546] on button "Continue" at bounding box center [510, 564] width 88 height 36
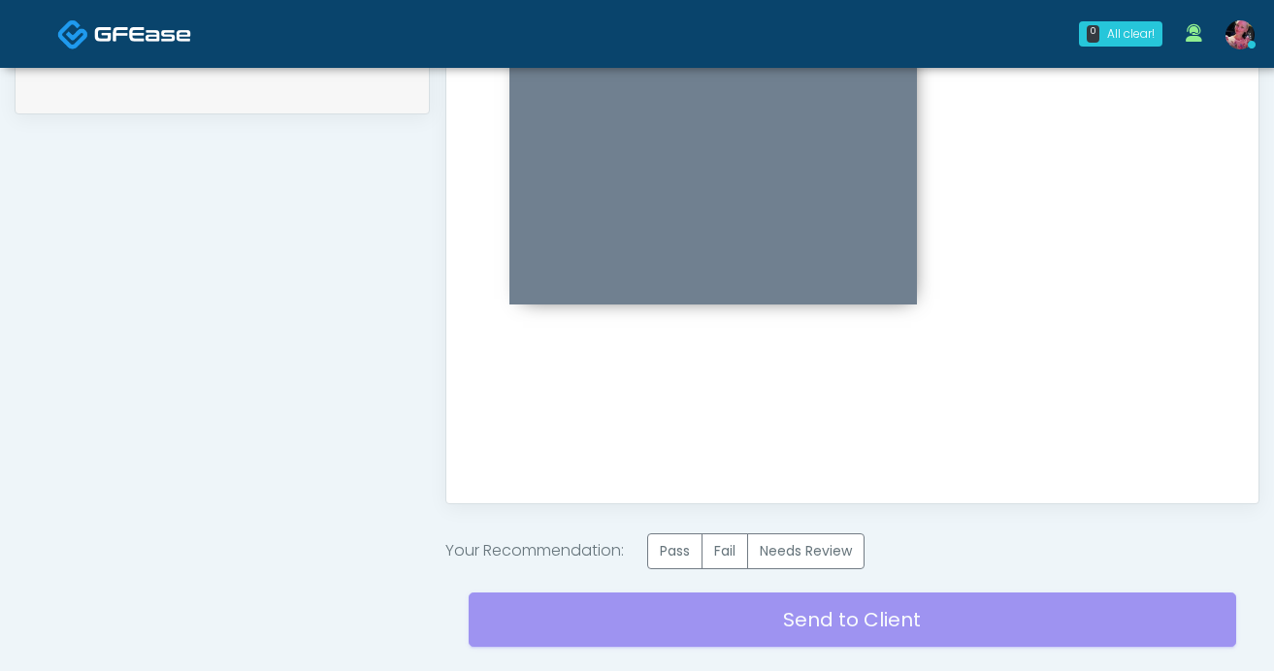
scroll to position [0, 0]
click at [697, 543] on label "Pass" at bounding box center [674, 552] width 55 height 36
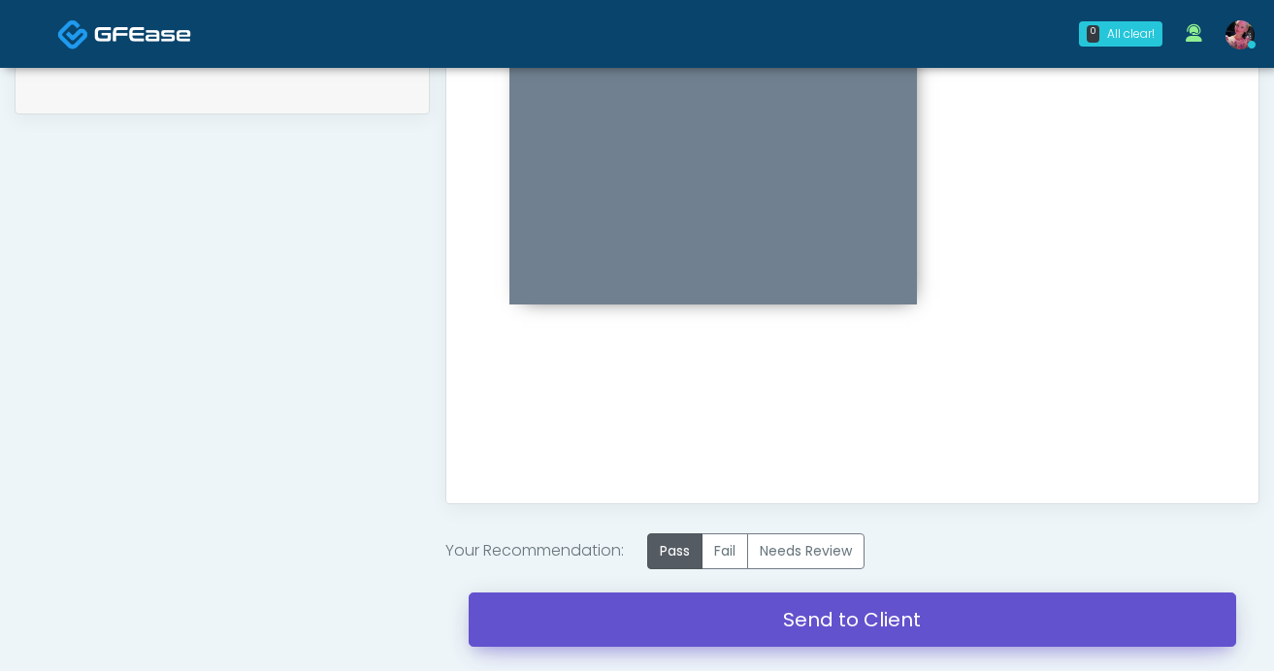
click at [671, 645] on link "Send to Client" at bounding box center [853, 620] width 768 height 54
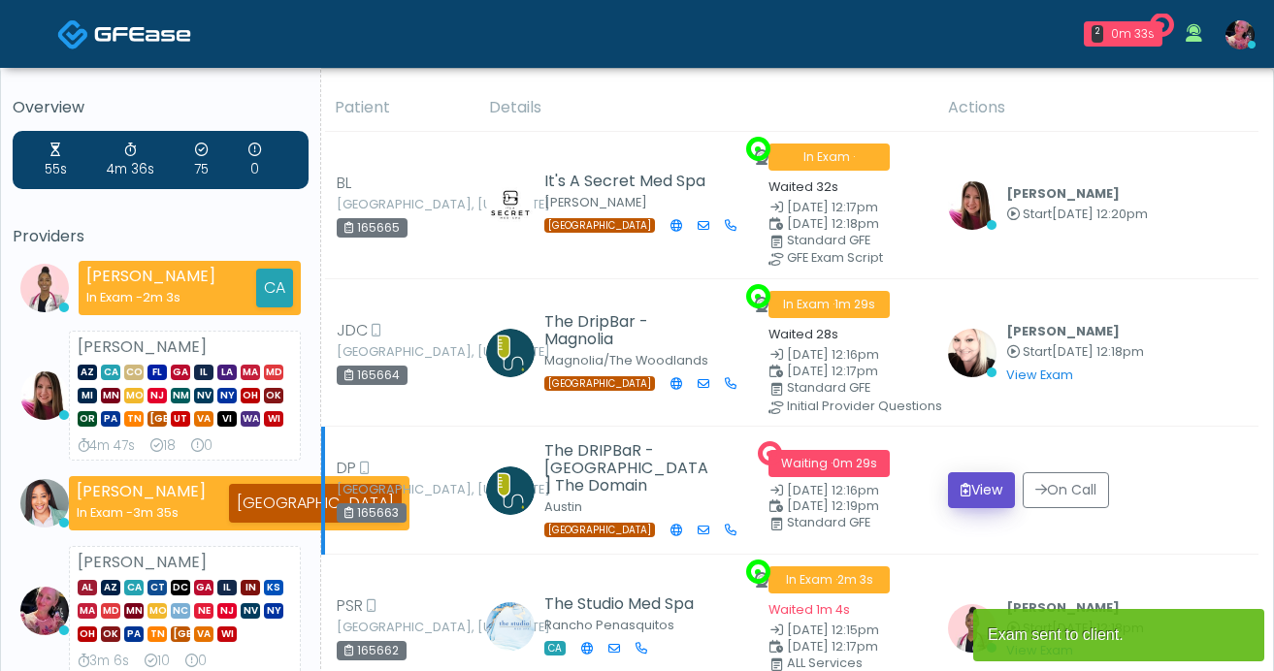
click at [998, 495] on button "View" at bounding box center [981, 491] width 67 height 36
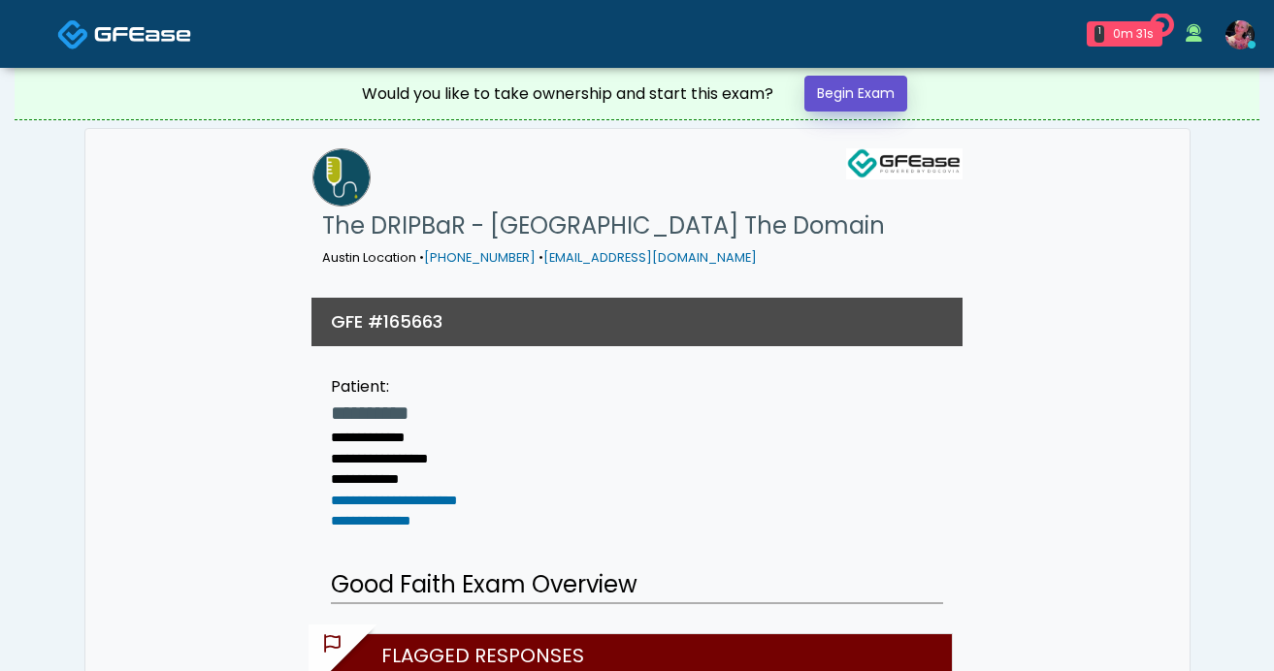
click at [837, 90] on link "Begin Exam" at bounding box center [855, 94] width 103 height 36
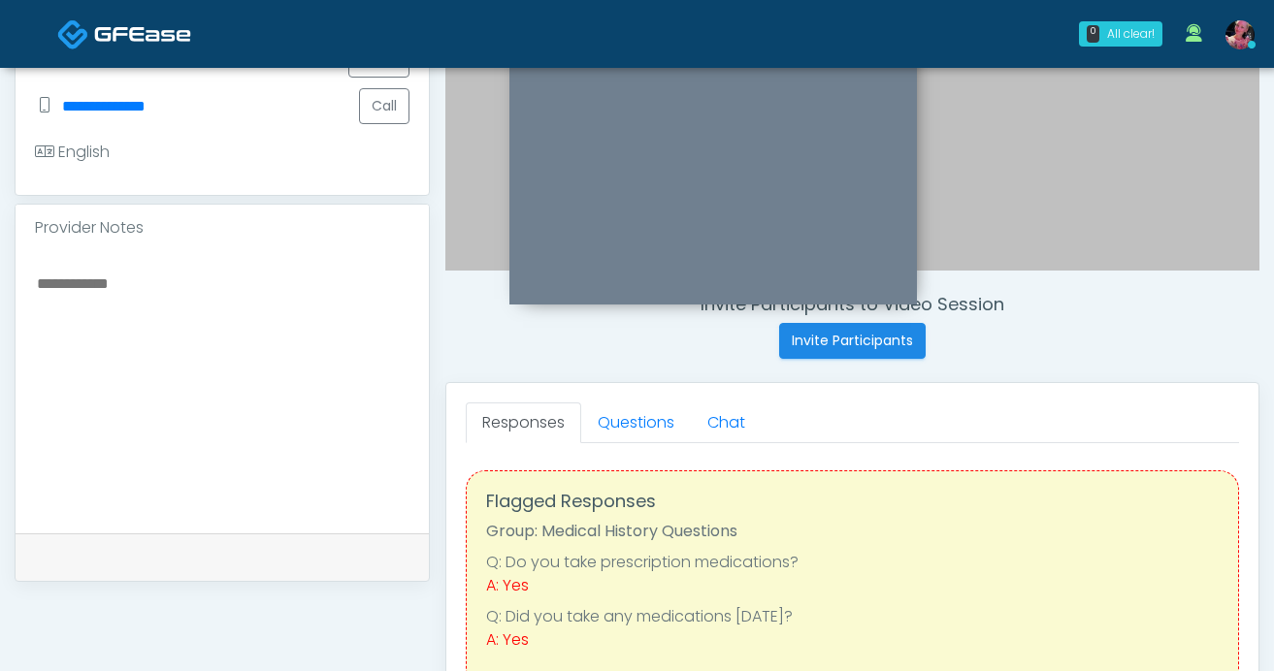
scroll to position [529, 0]
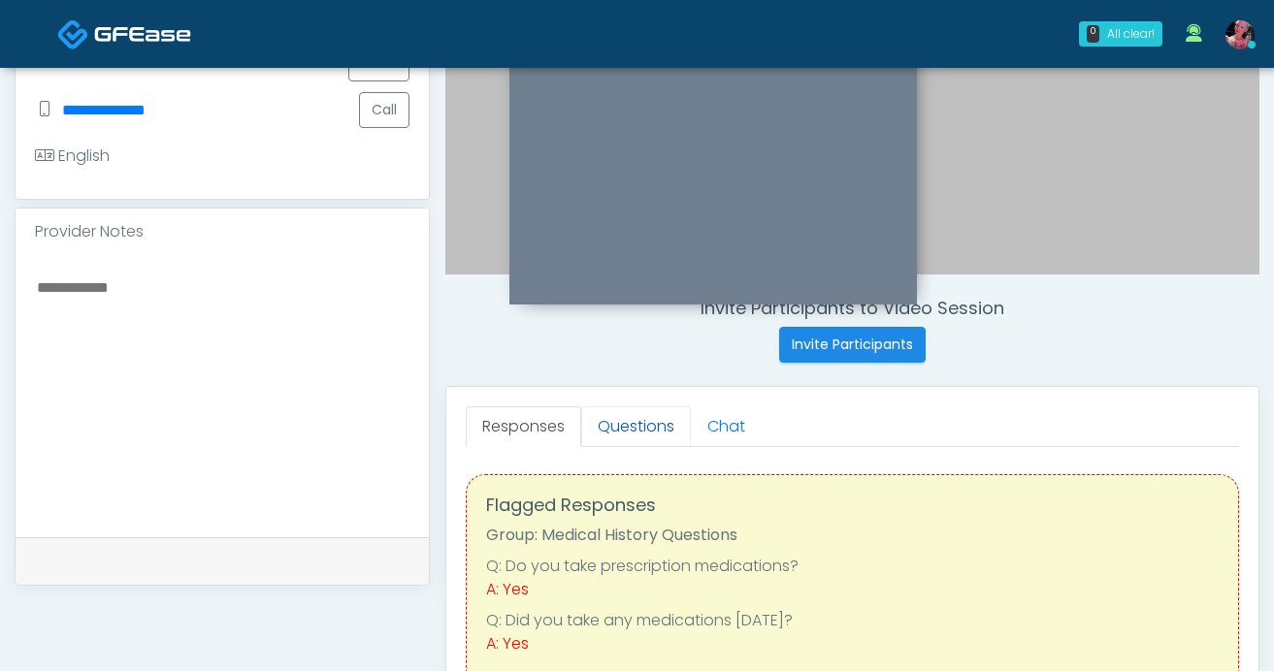
click at [639, 428] on link "Questions" at bounding box center [636, 427] width 110 height 41
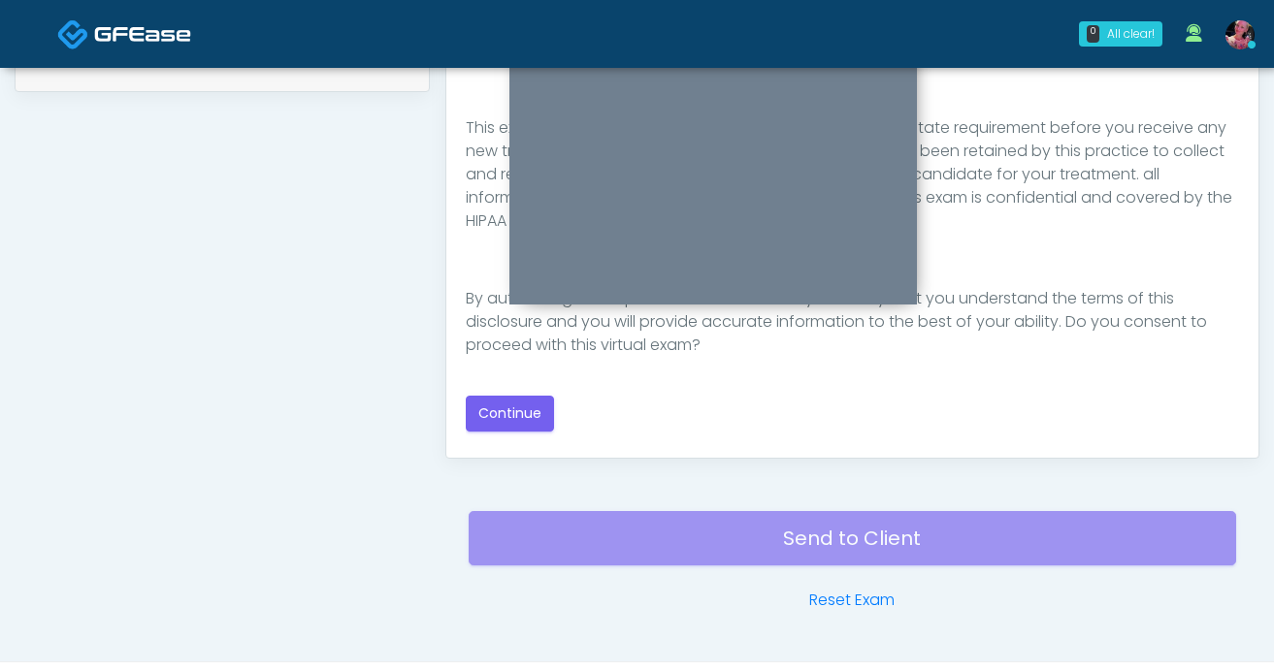
scroll to position [1024, 0]
click at [497, 409] on button "Continue" at bounding box center [510, 413] width 88 height 36
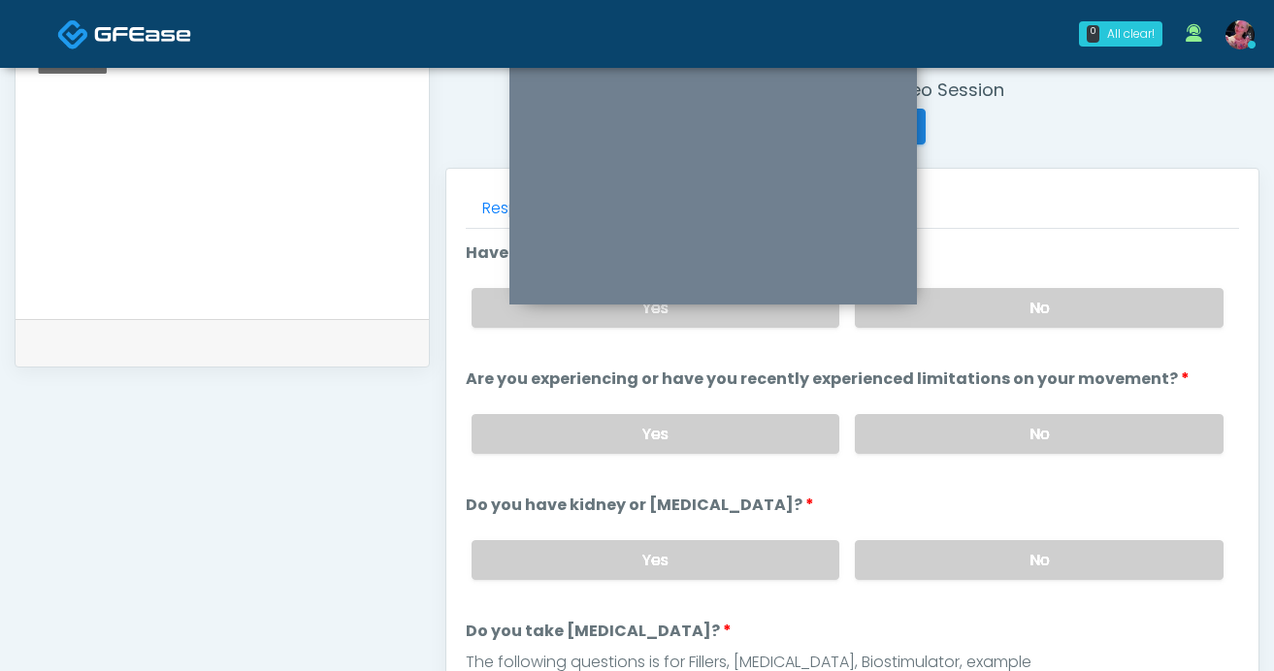
scroll to position [689, 0]
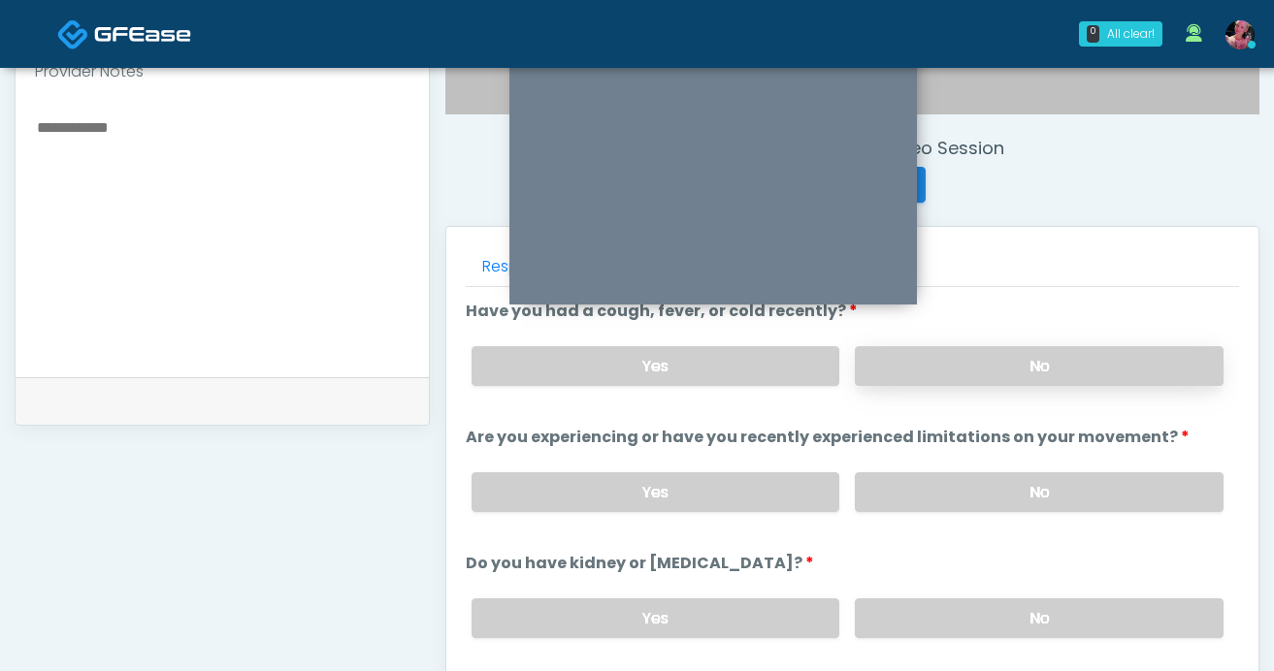
click at [1041, 370] on label "No" at bounding box center [1039, 366] width 369 height 40
click at [1036, 457] on div "Yes No" at bounding box center [847, 492] width 783 height 71
click at [1031, 478] on label "No" at bounding box center [1039, 493] width 369 height 40
click at [1005, 636] on div "Yes No" at bounding box center [847, 618] width 783 height 71
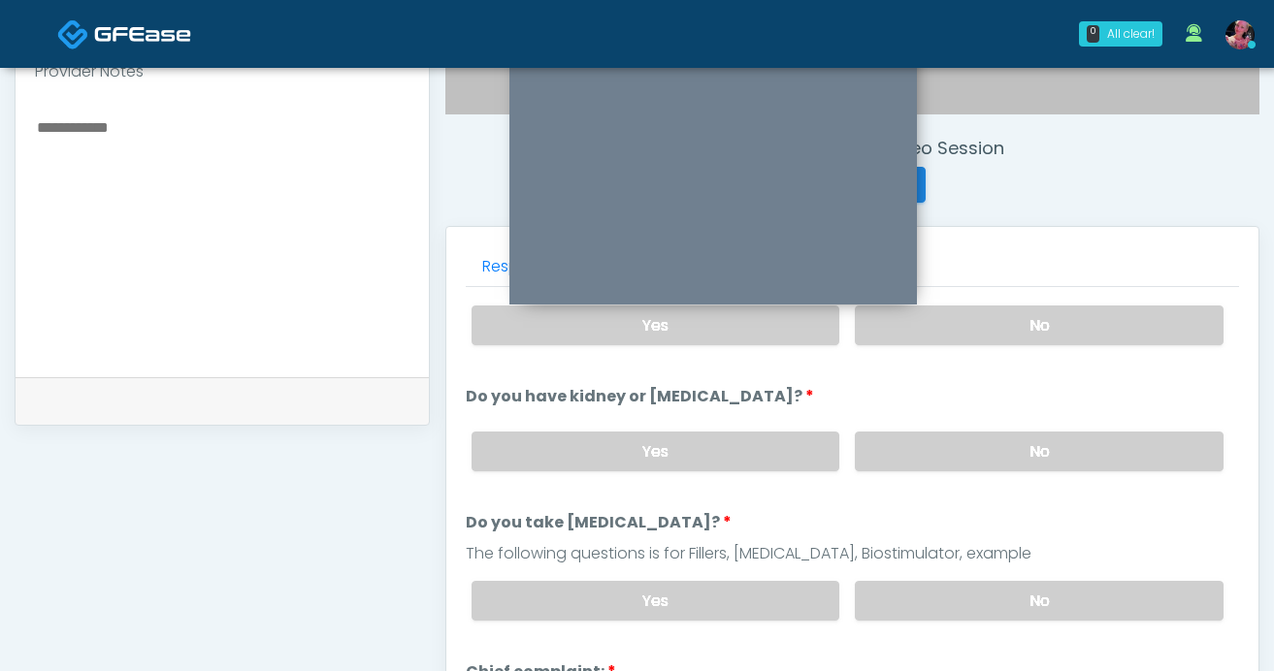
scroll to position [181, 0]
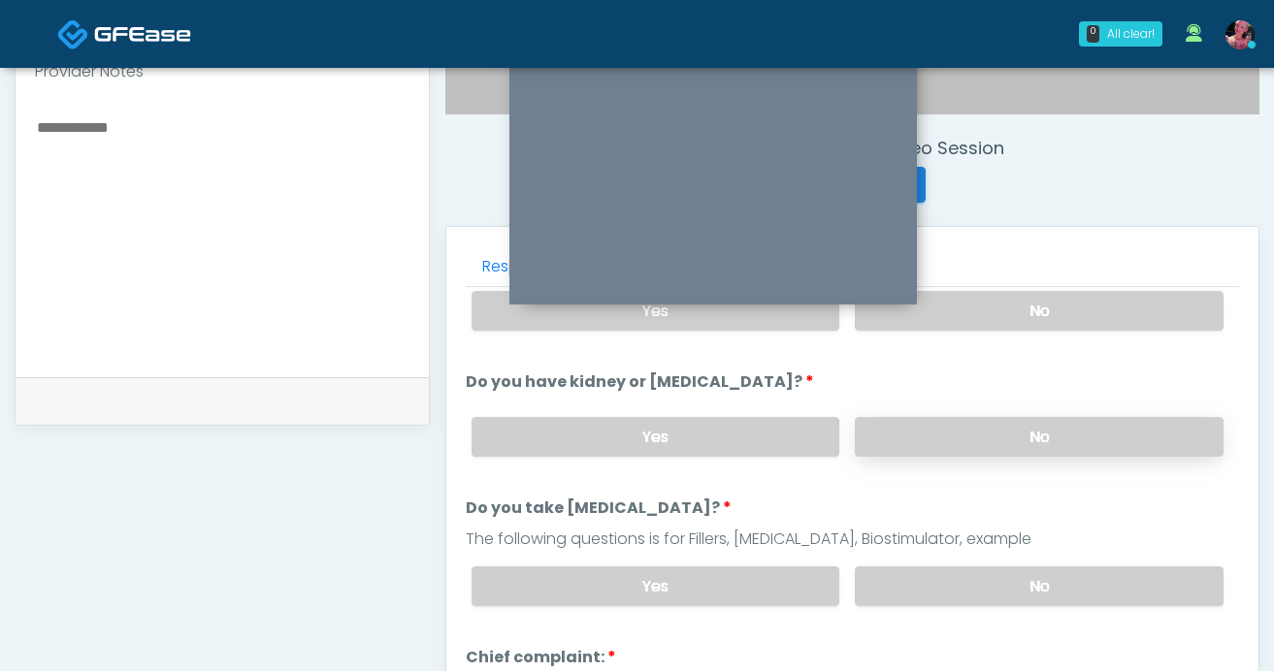
click at [987, 426] on label "No" at bounding box center [1039, 437] width 369 height 40
click at [982, 586] on label "No" at bounding box center [1039, 587] width 369 height 40
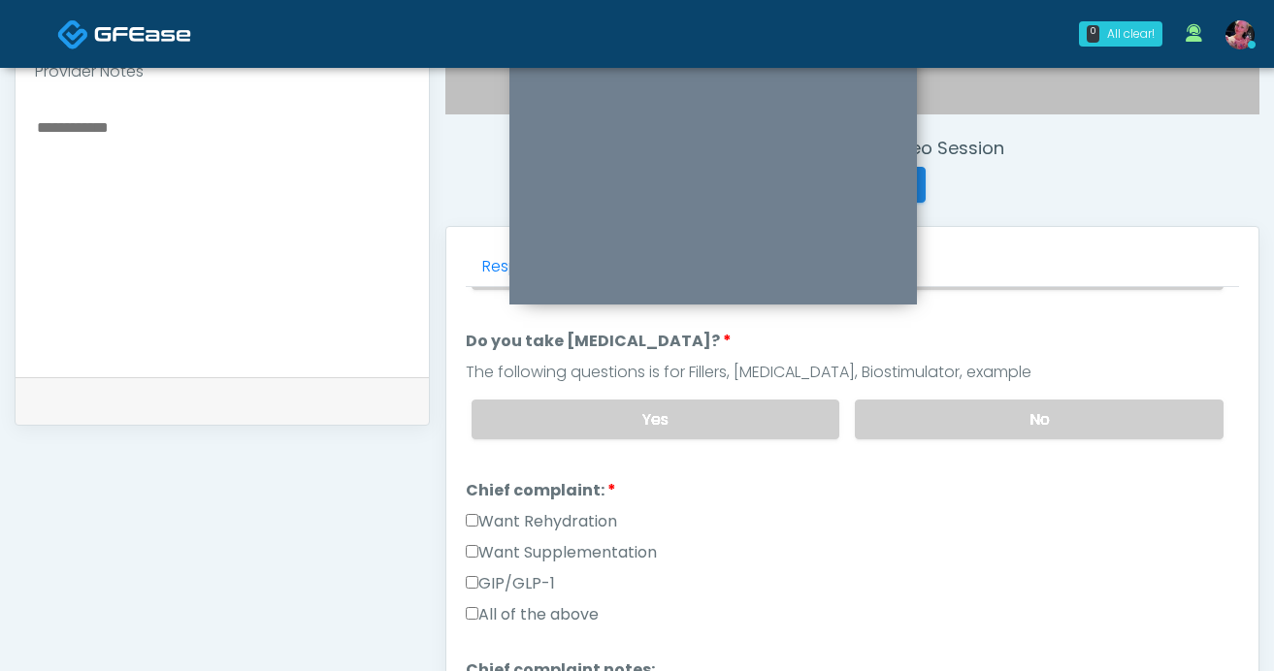
scroll to position [423, 0]
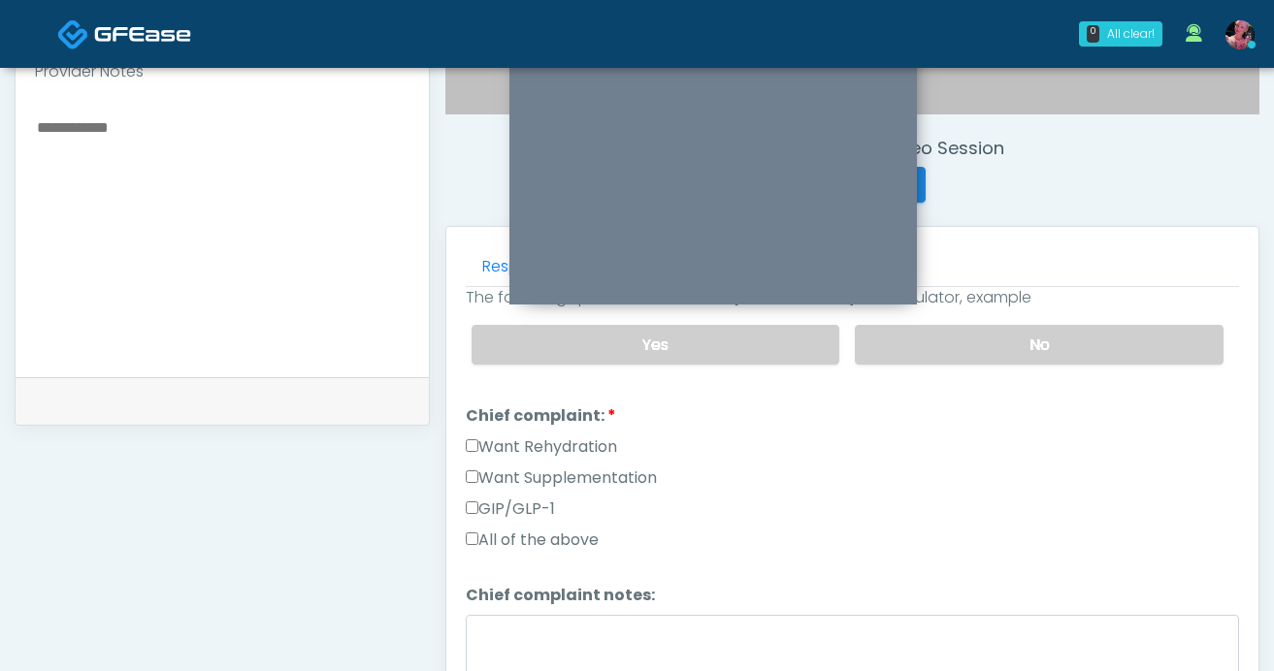
click at [597, 447] on label "Want Rehydration" at bounding box center [541, 447] width 151 height 23
click at [590, 444] on label "Want Rehydration" at bounding box center [541, 447] width 151 height 23
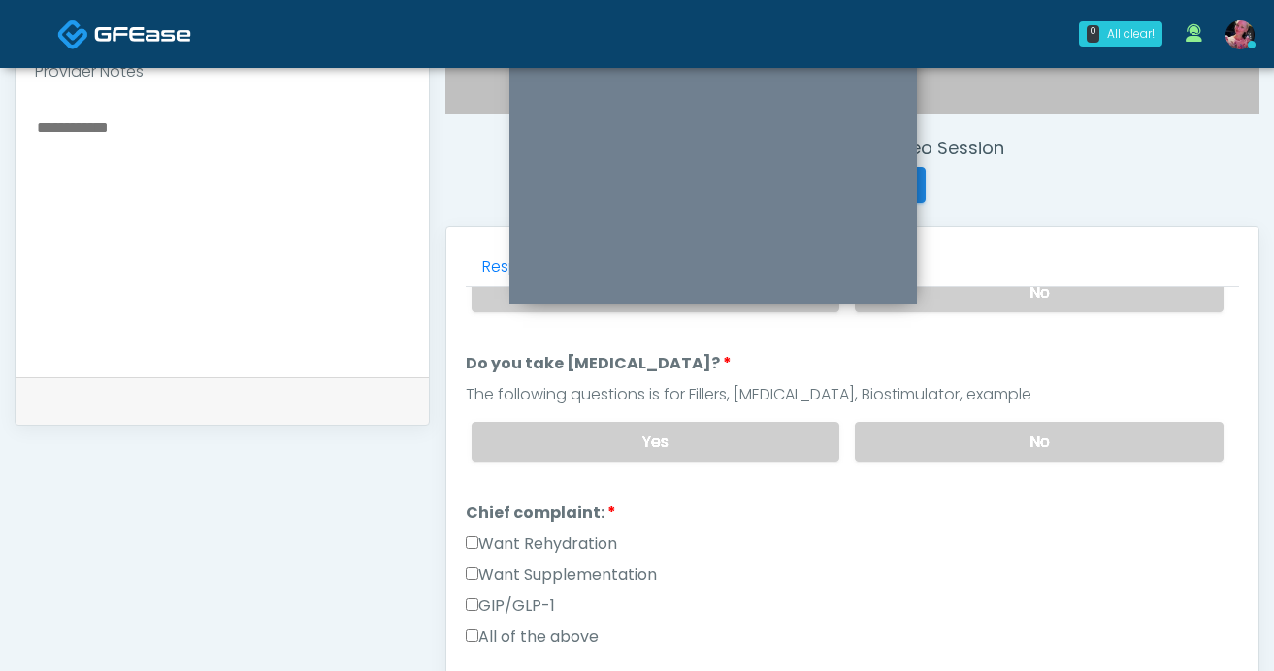
scroll to position [322, 0]
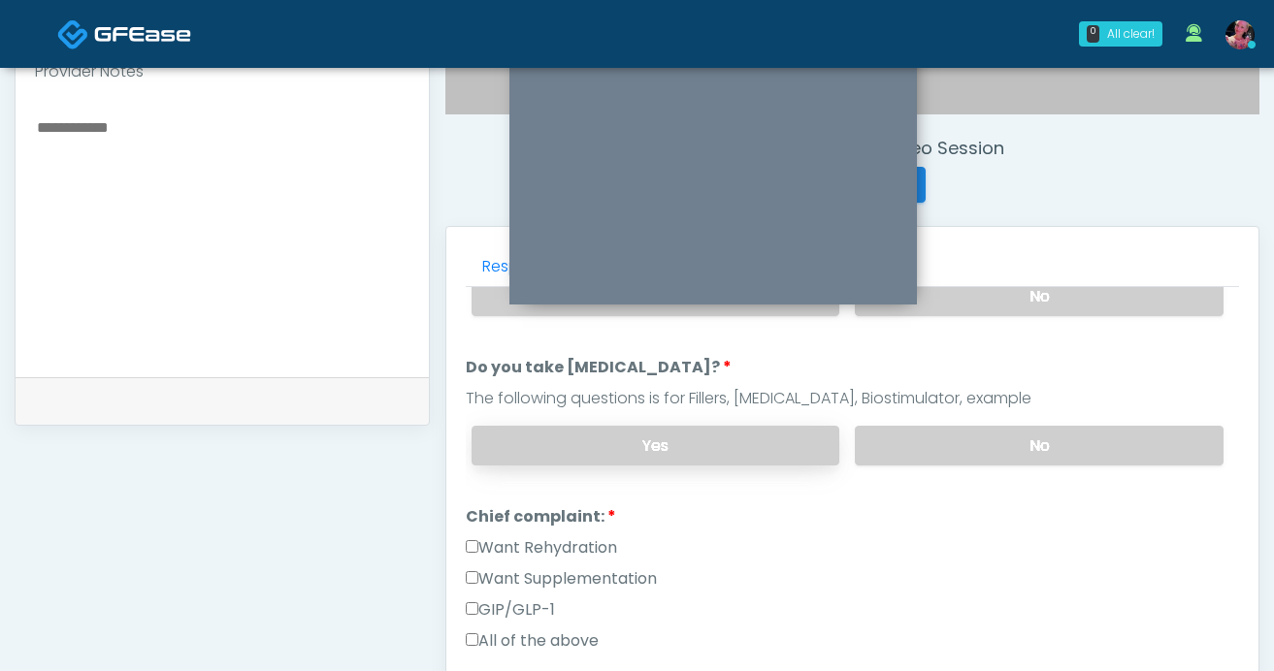
click at [759, 458] on label "Yes" at bounding box center [656, 446] width 369 height 40
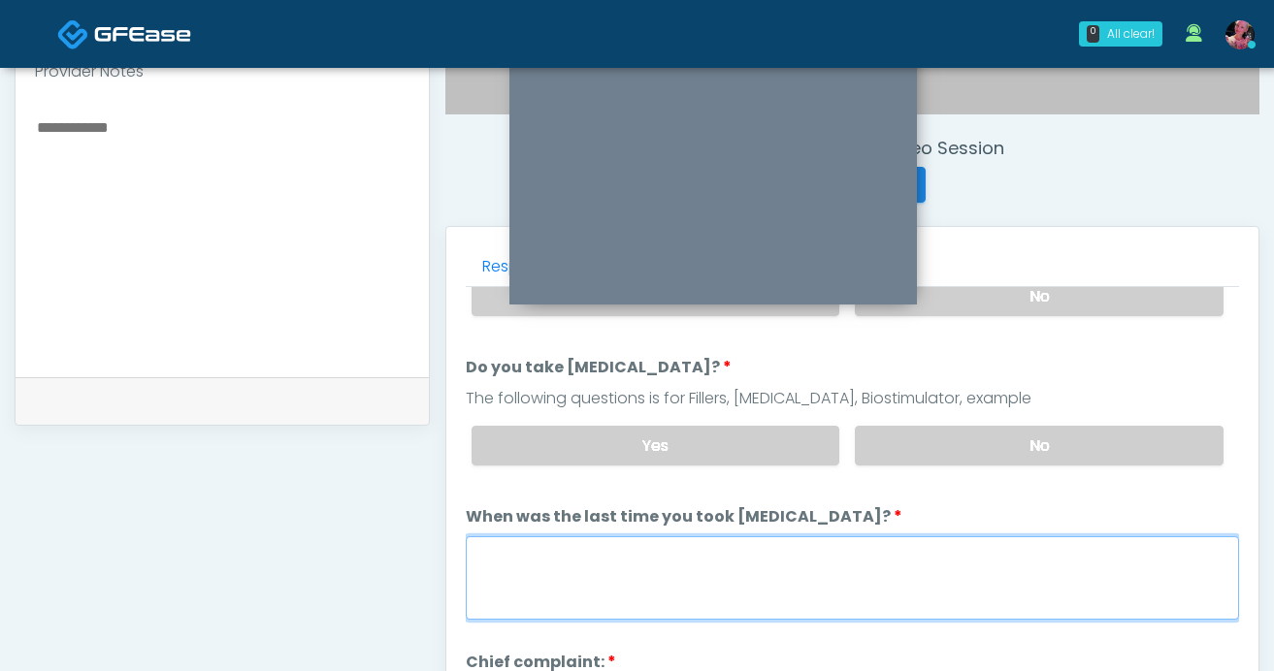
click at [627, 554] on textarea "When was the last time you took blood thinners?" at bounding box center [852, 578] width 773 height 83
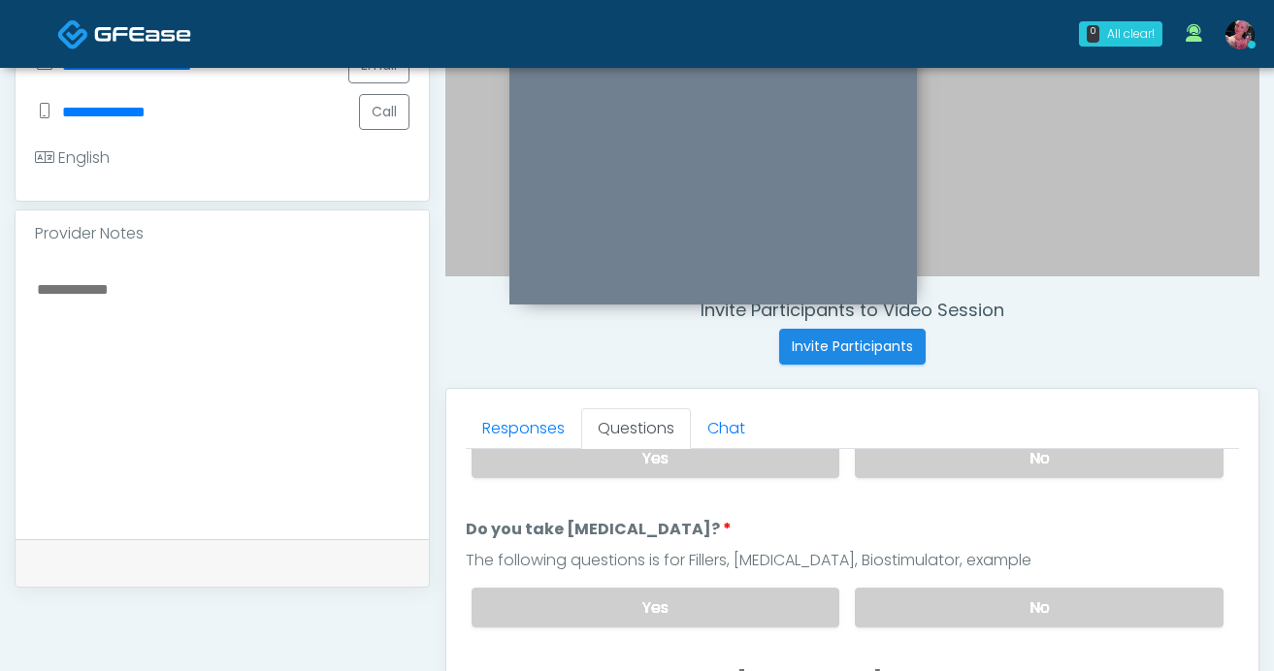
scroll to position [0, 0]
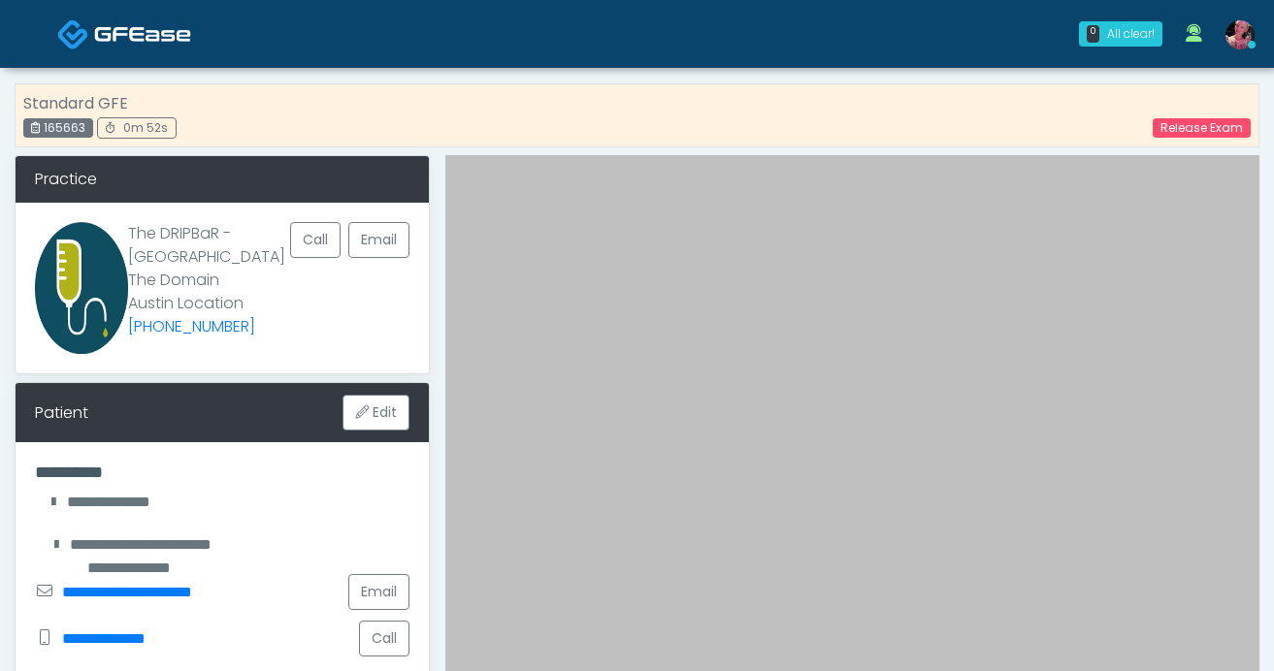
type textarea "**********"
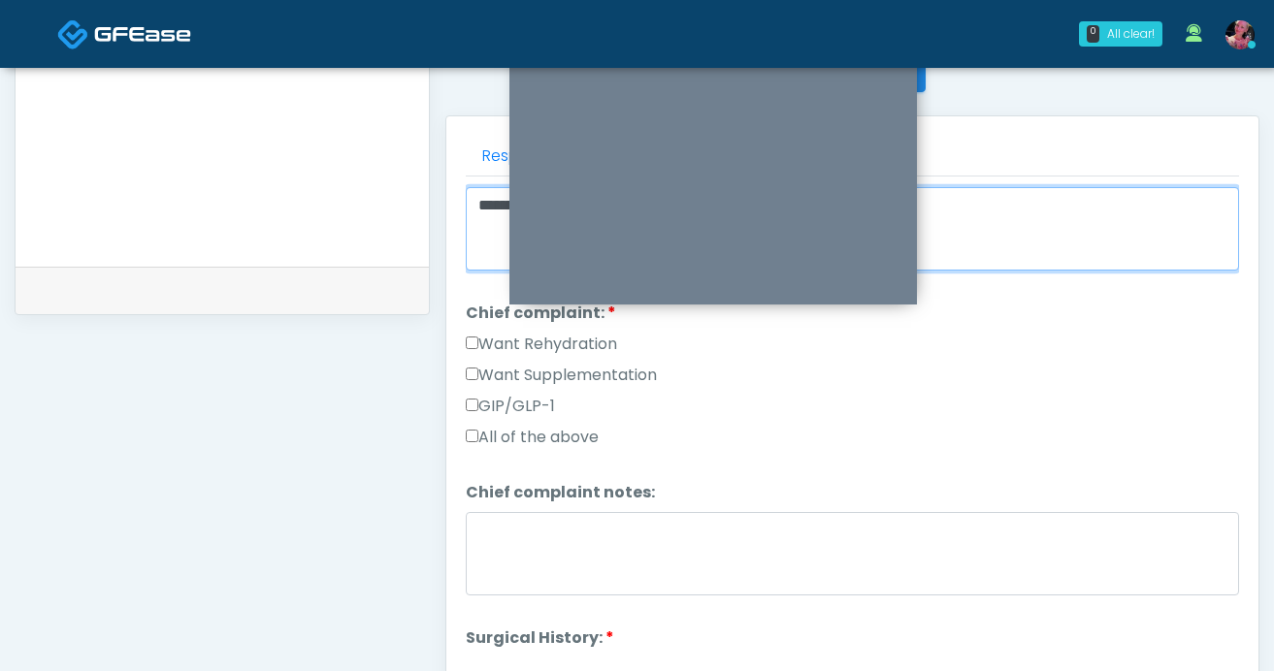
scroll to position [793, 0]
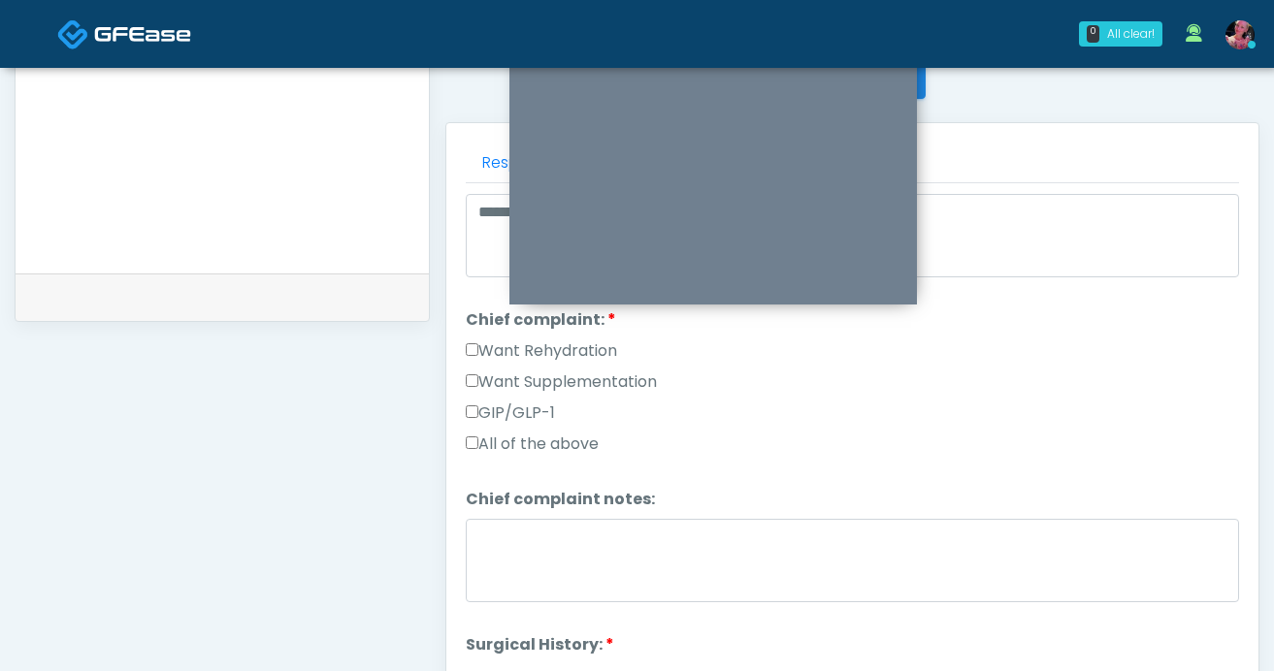
click at [526, 342] on label "Want Rehydration" at bounding box center [541, 351] width 151 height 23
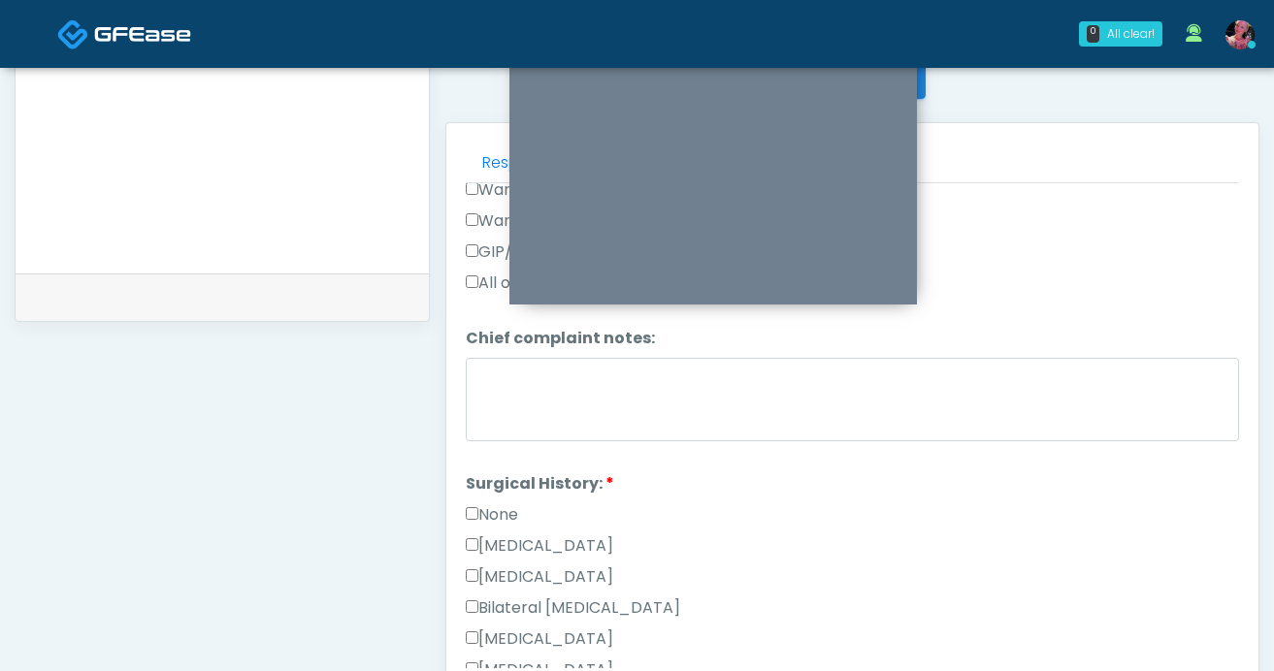
scroll to position [732, 0]
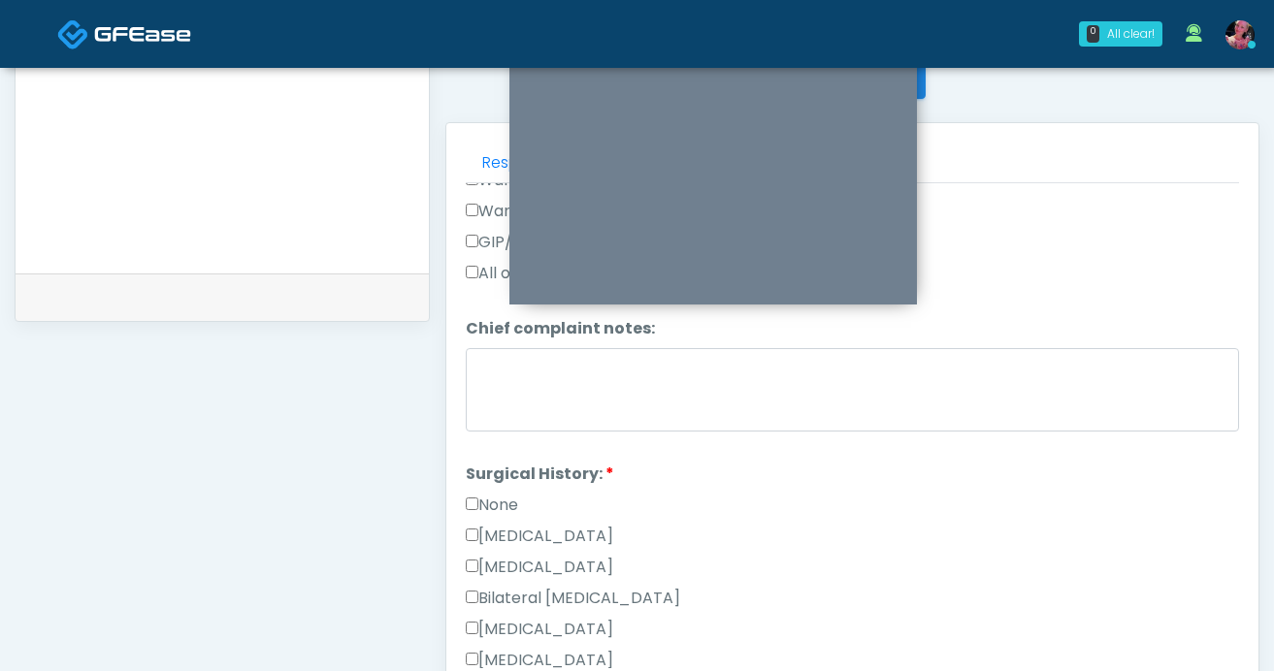
click at [509, 494] on label "None" at bounding box center [492, 505] width 52 height 23
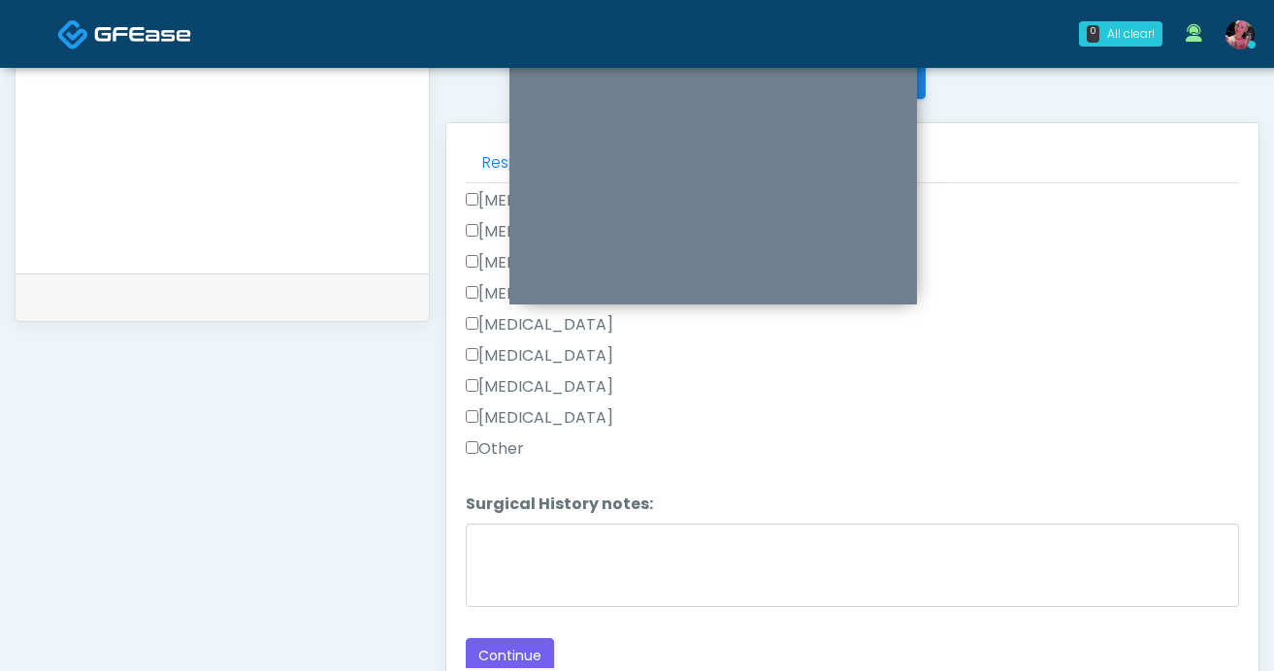
scroll to position [820, 0]
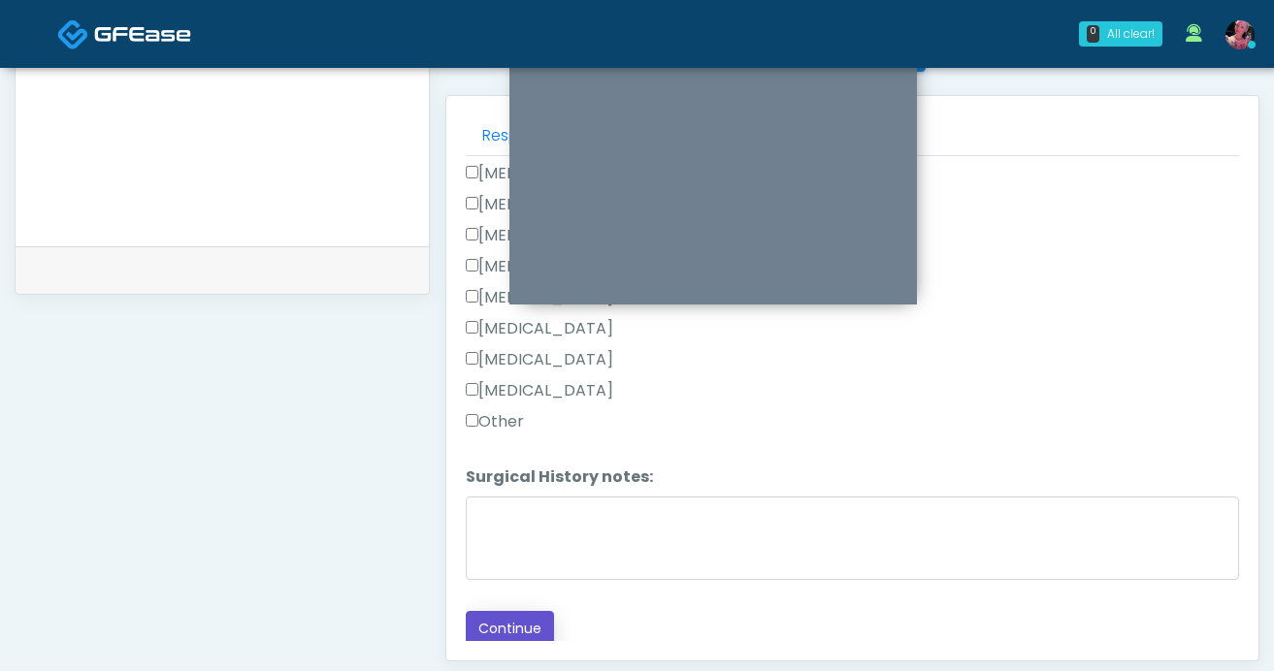
click at [504, 614] on button "Continue" at bounding box center [510, 629] width 88 height 36
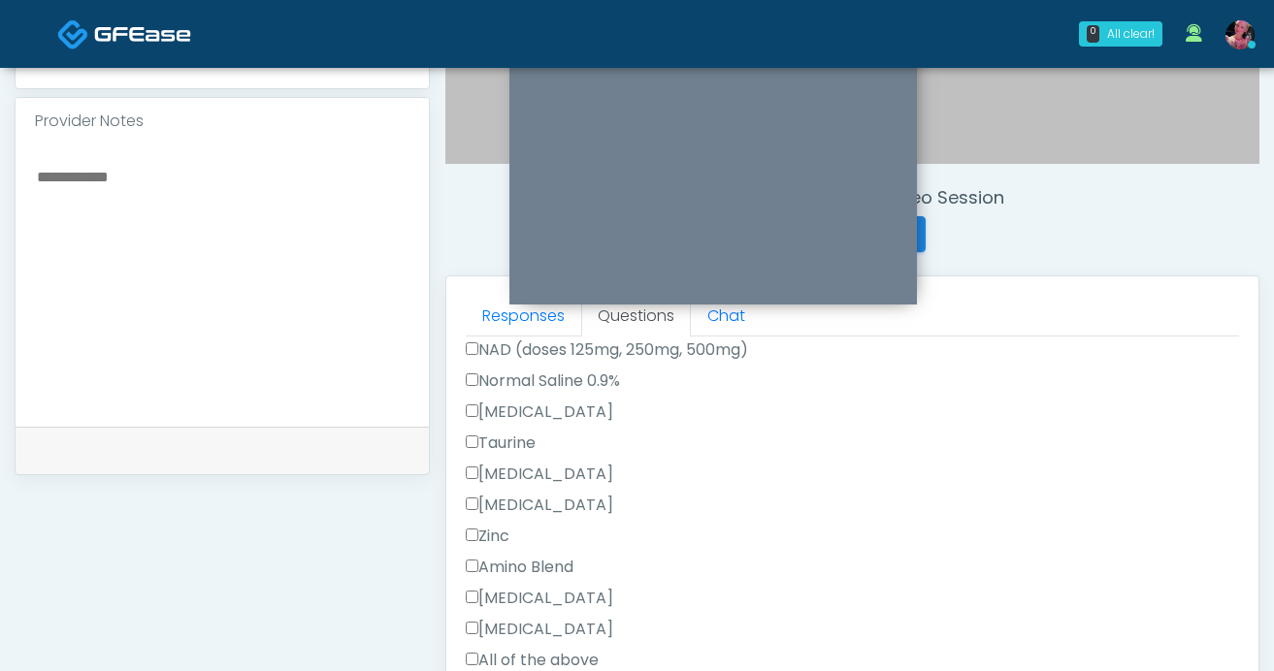
scroll to position [693, 0]
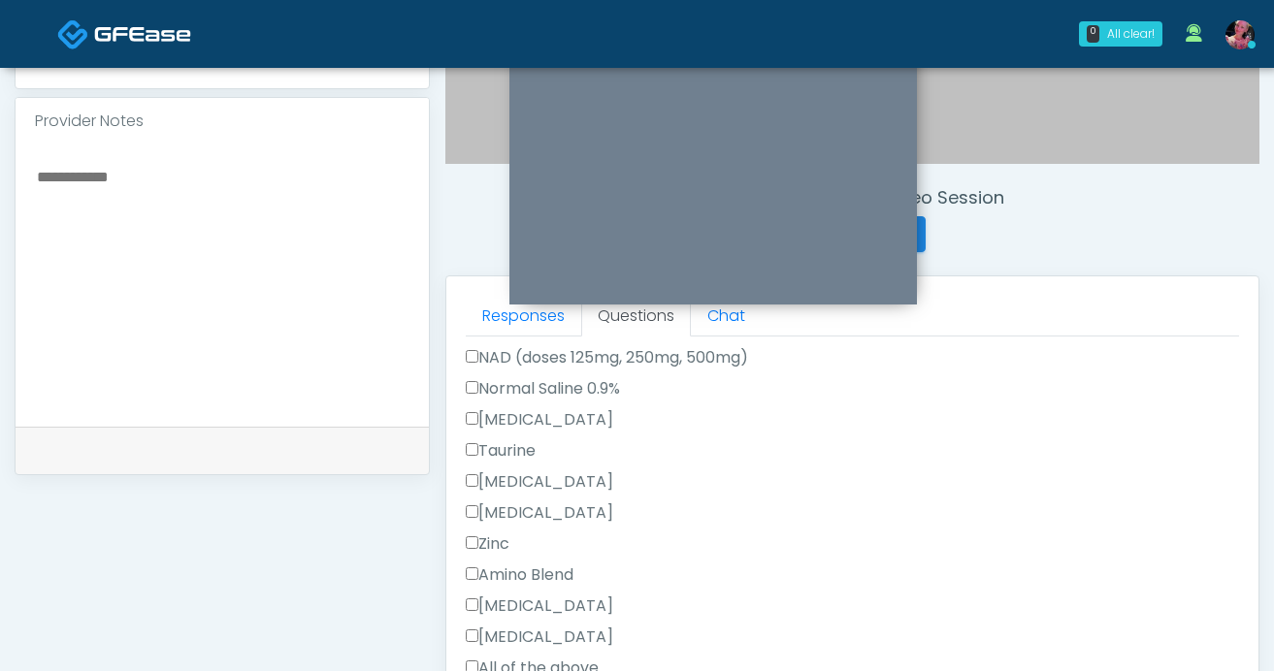
click at [504, 657] on label "All of the above" at bounding box center [532, 668] width 133 height 23
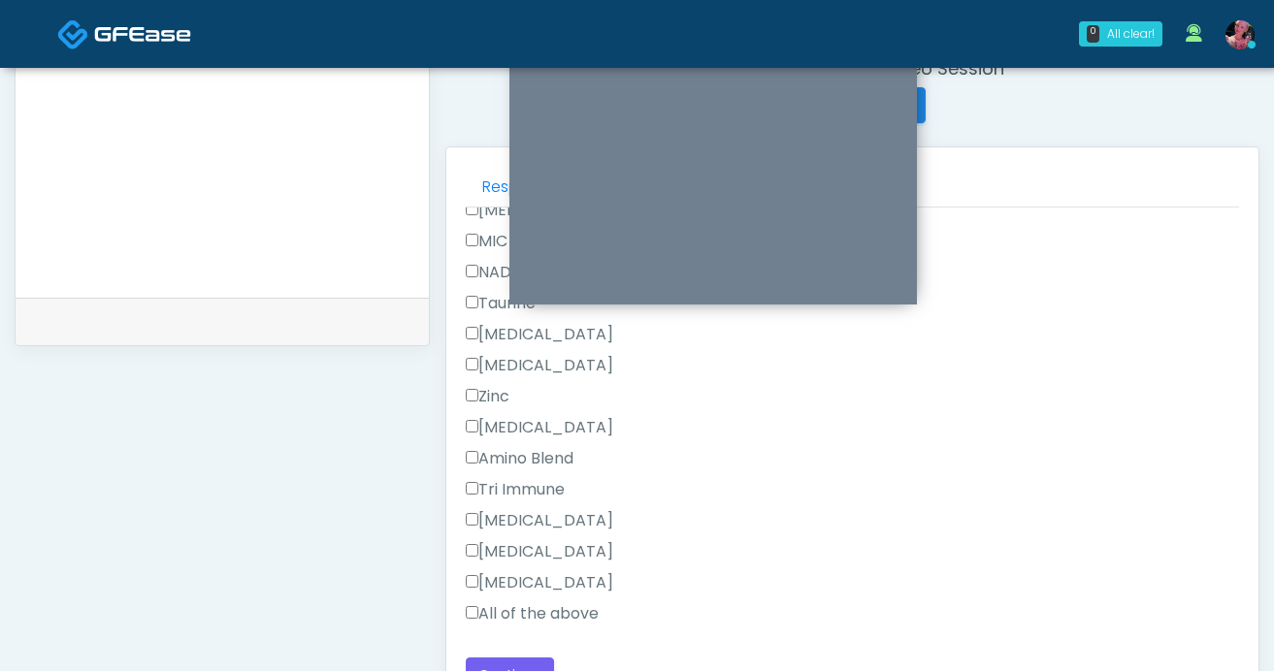
scroll to position [818, 0]
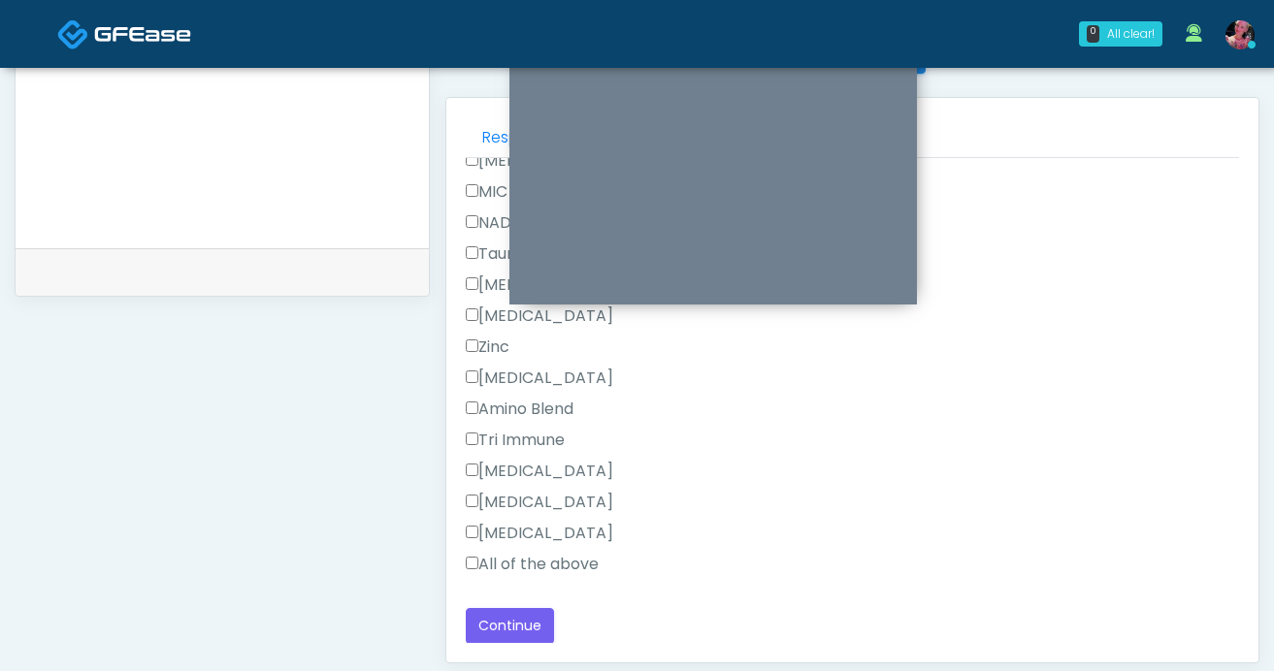
click at [511, 565] on label "All of the above" at bounding box center [532, 564] width 133 height 23
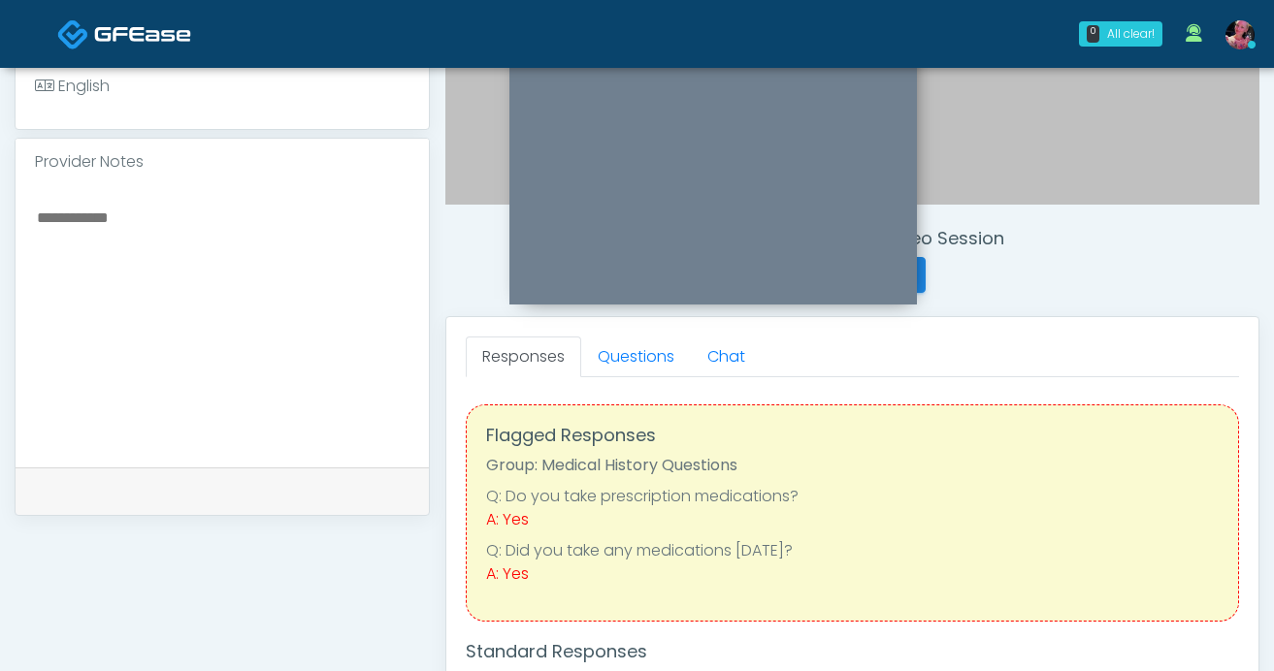
scroll to position [592, 0]
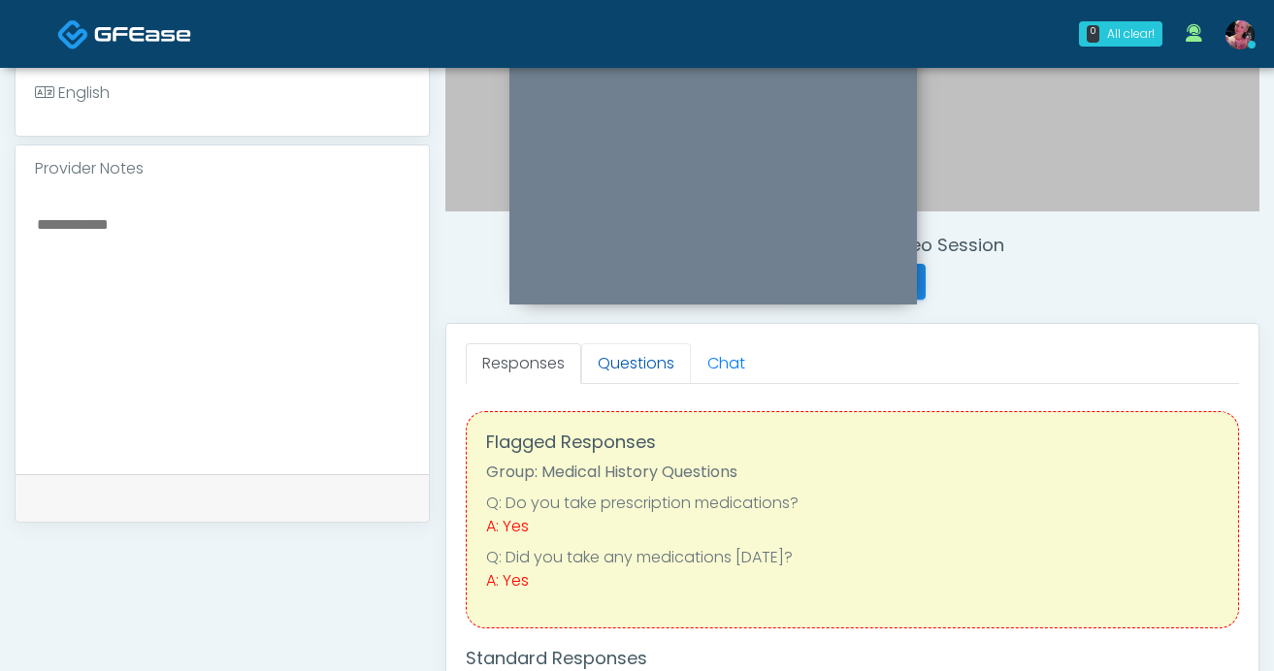
click at [646, 378] on link "Questions" at bounding box center [636, 363] width 110 height 41
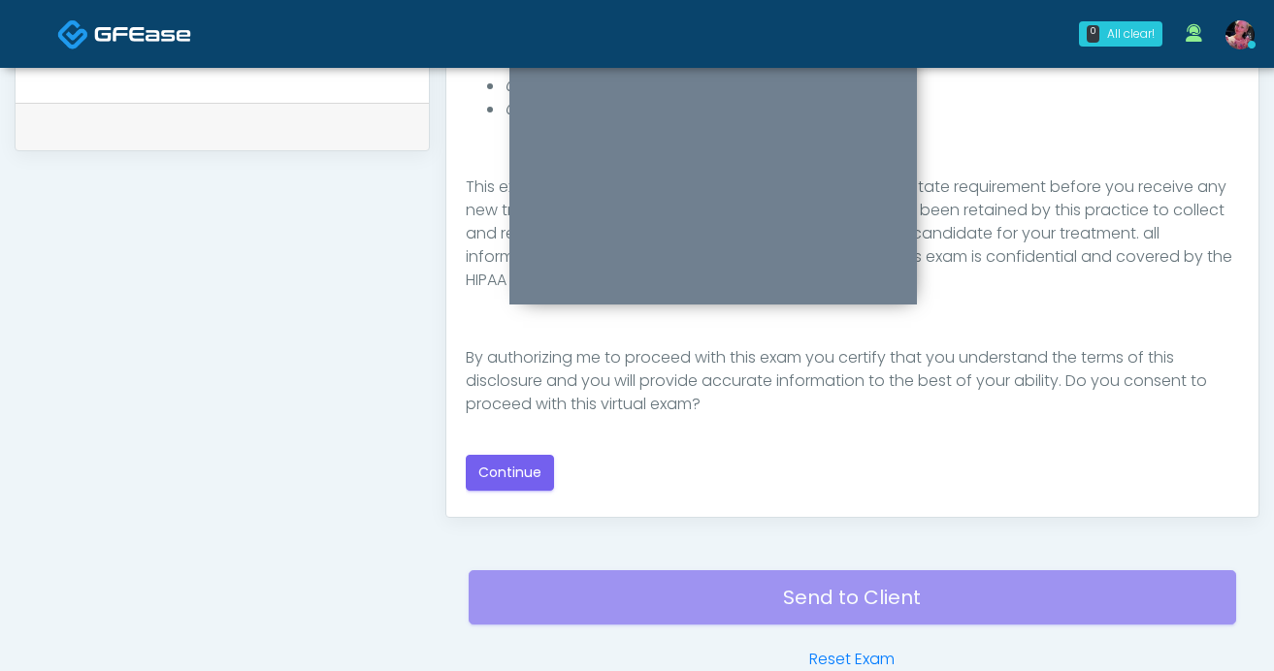
scroll to position [955, 0]
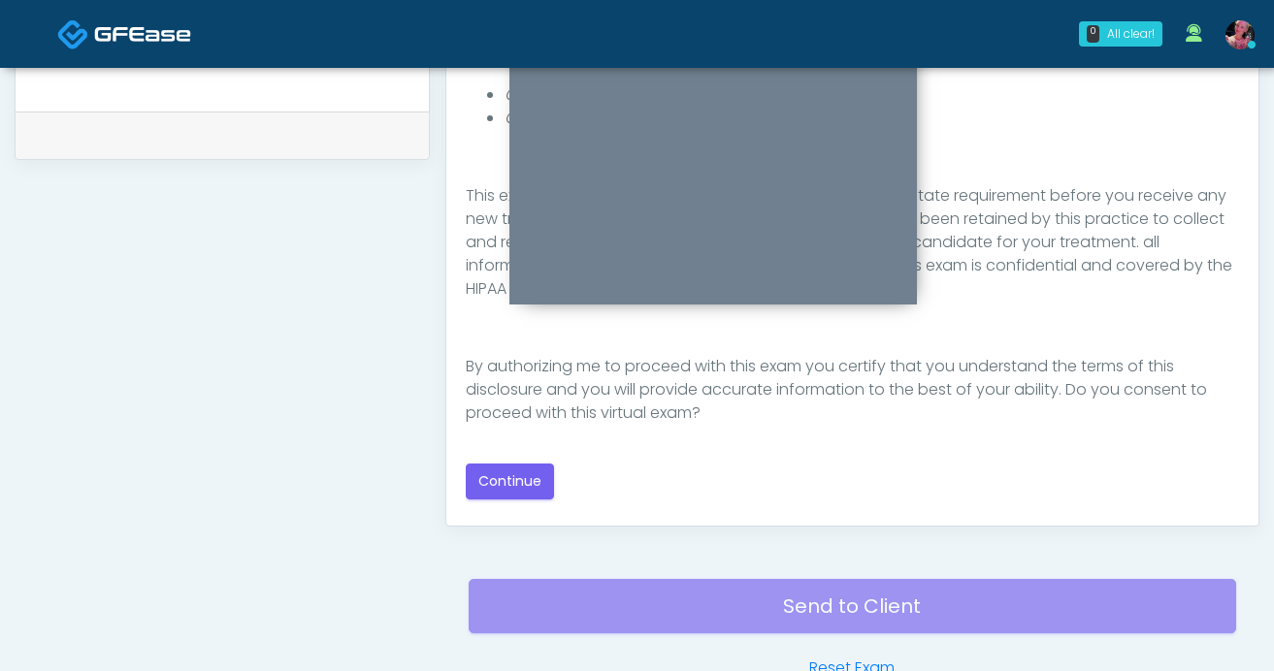
click at [560, 487] on div "Good Faith Exam Script Good Faith Exam Script INTRODUCTION Hello, my name is un…" at bounding box center [852, 264] width 773 height 471
click at [533, 485] on button "Continue" at bounding box center [510, 482] width 88 height 36
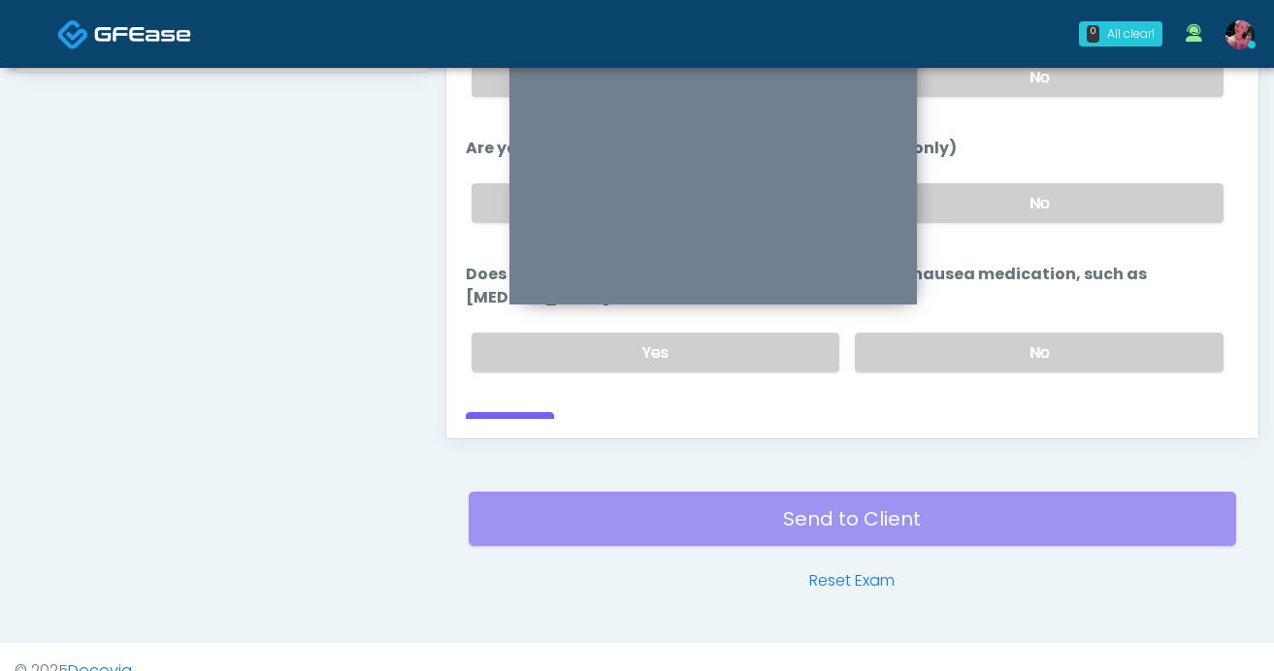
scroll to position [1043, 0]
click at [515, 411] on button "Continue" at bounding box center [510, 429] width 88 height 36
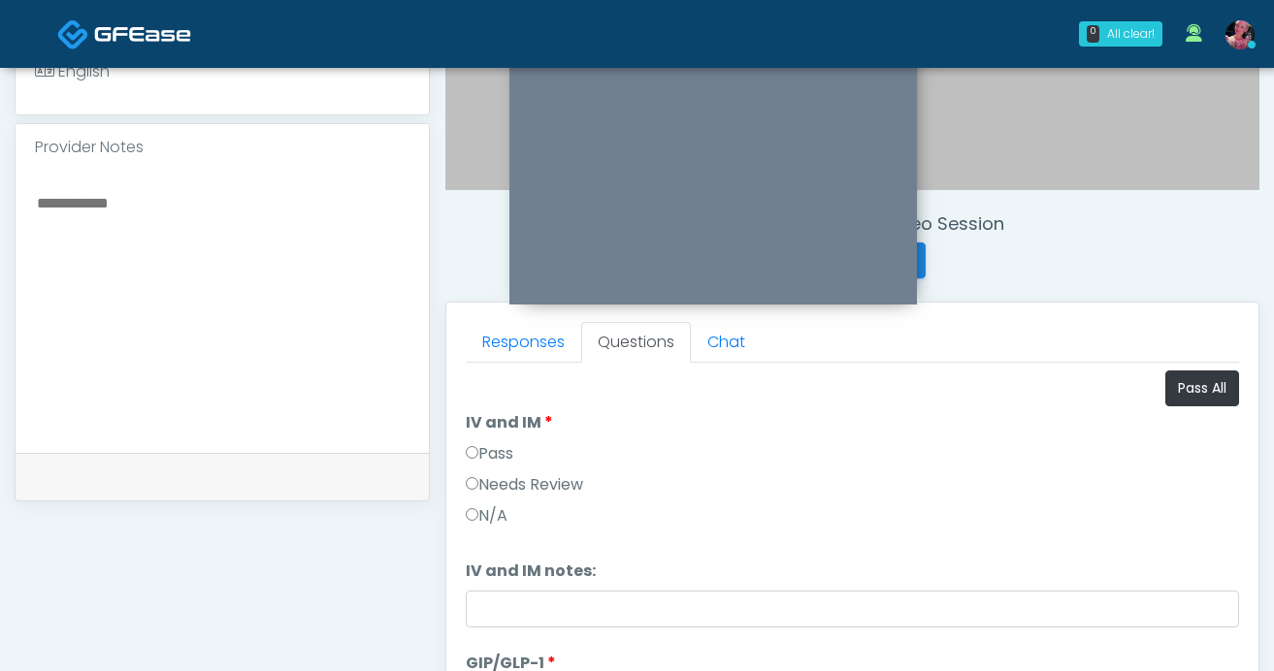
scroll to position [81, 0]
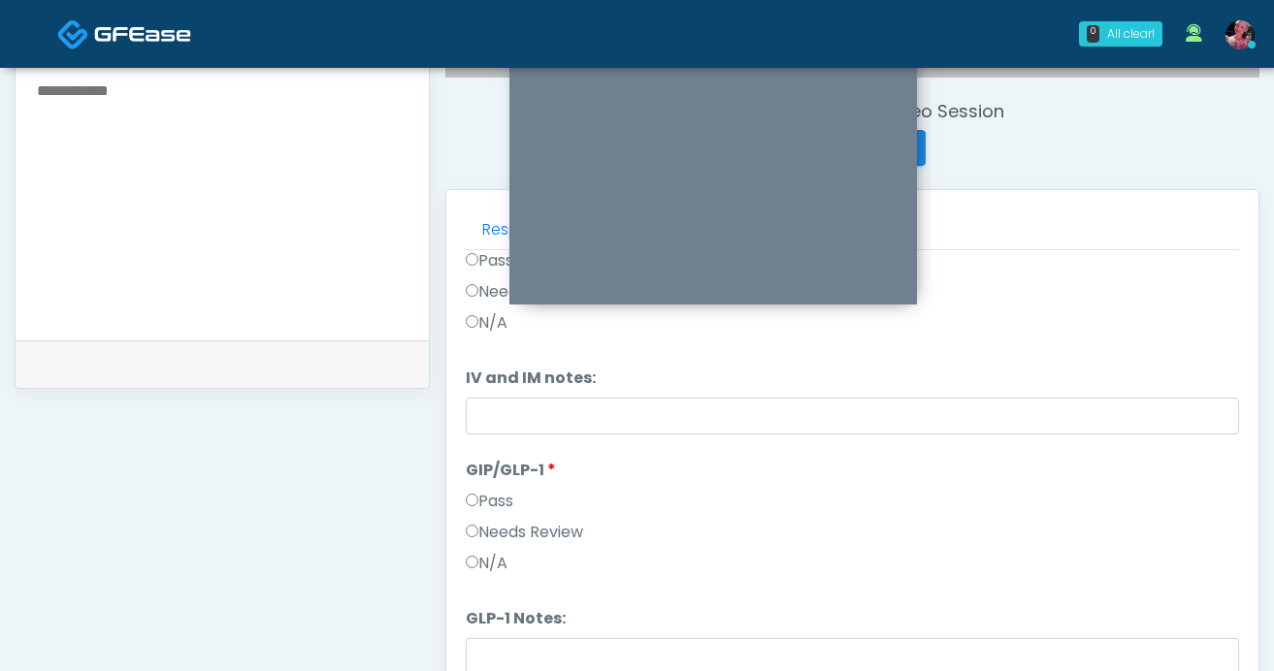
click at [505, 524] on label "Needs Review" at bounding box center [524, 532] width 117 height 23
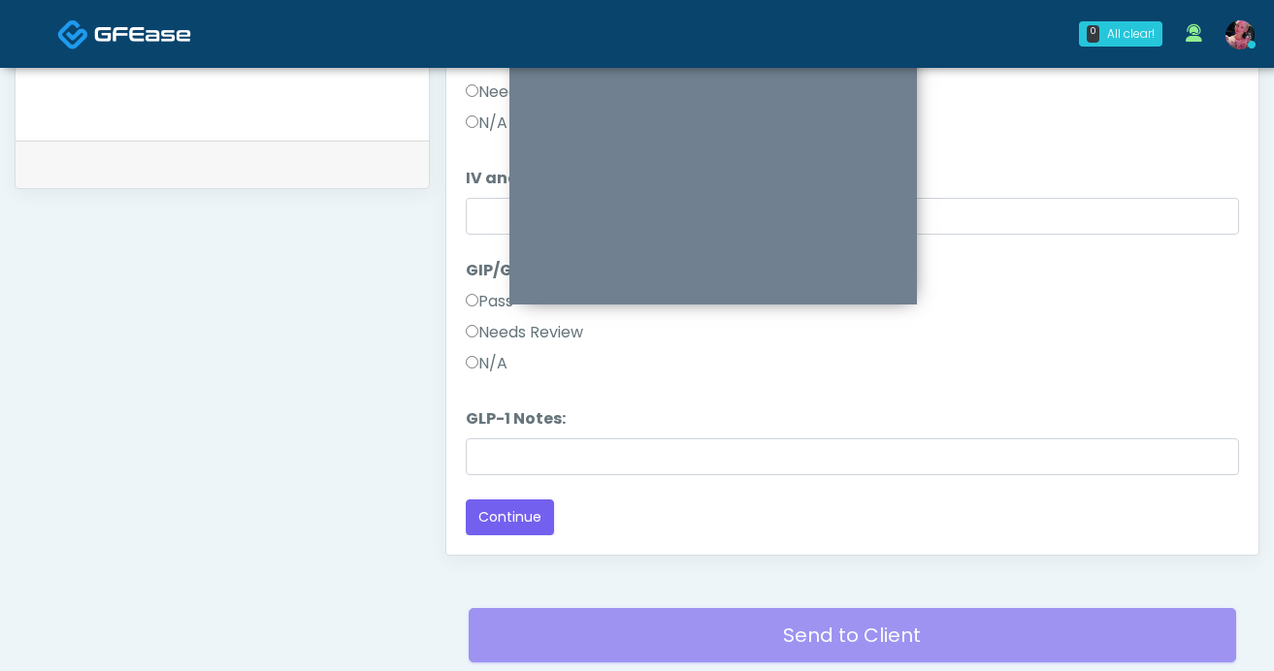
scroll to position [958, 0]
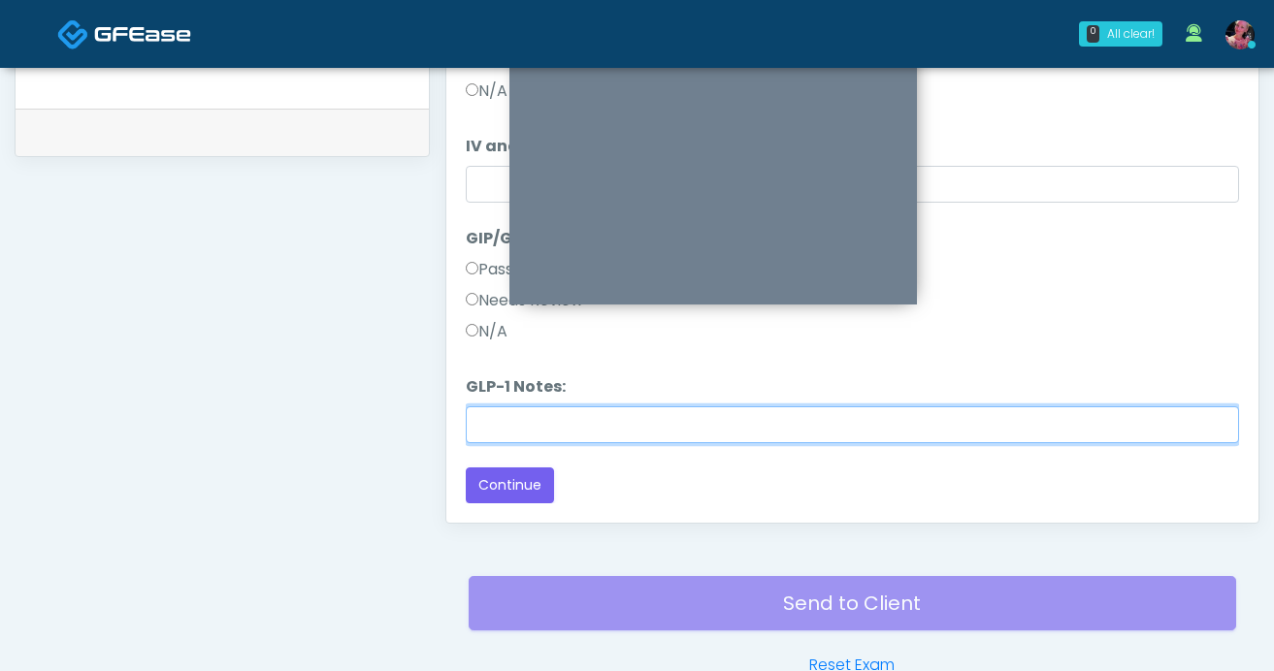
click at [507, 439] on input "GLP-1 Notes:" at bounding box center [852, 425] width 773 height 37
type input "**********"
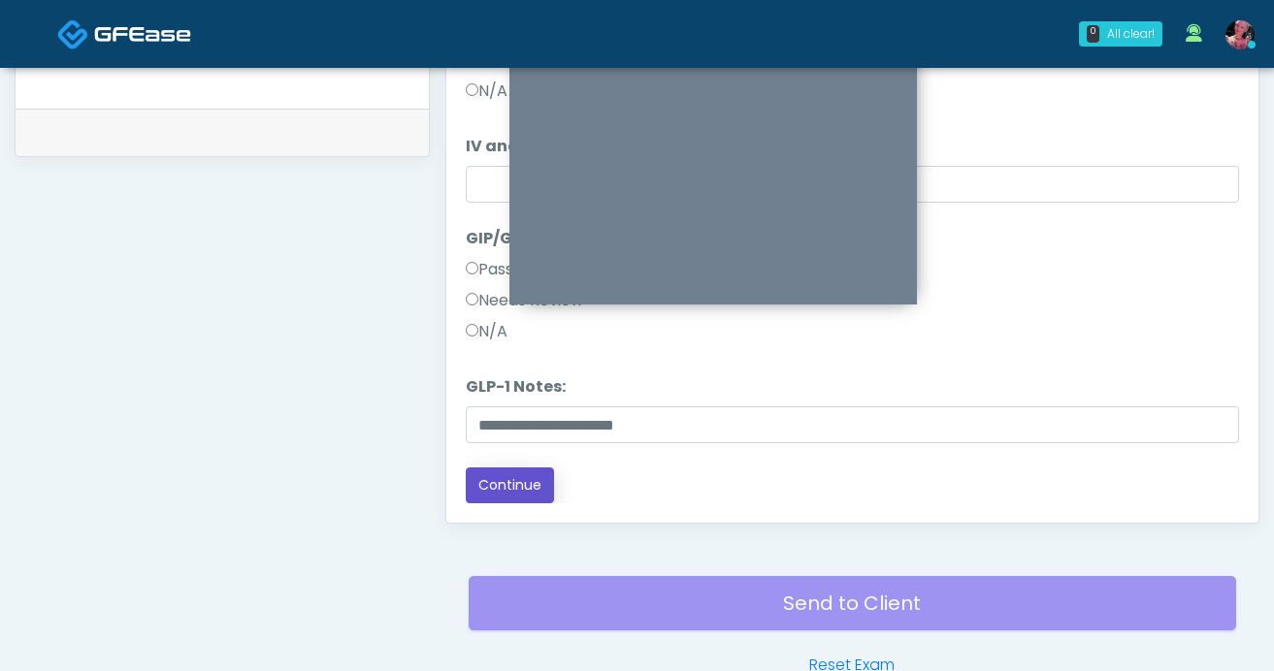
click at [500, 480] on button "Continue" at bounding box center [510, 486] width 88 height 36
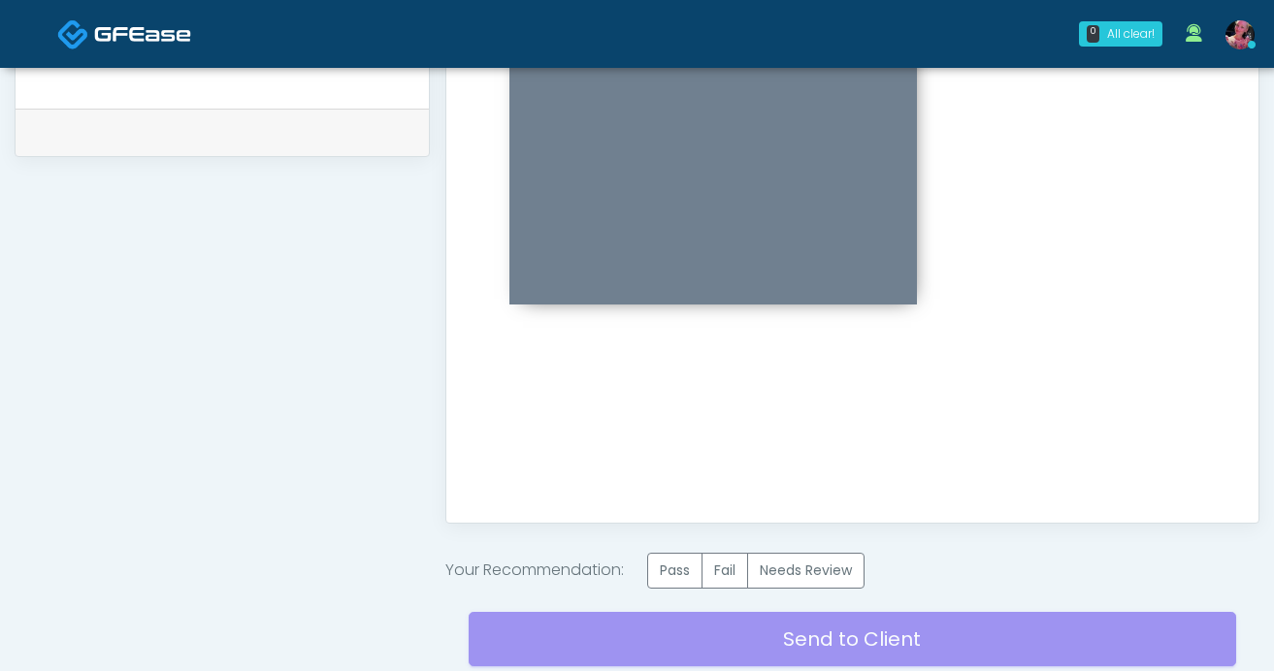
scroll to position [0, 0]
click at [676, 575] on label "Pass" at bounding box center [674, 571] width 55 height 36
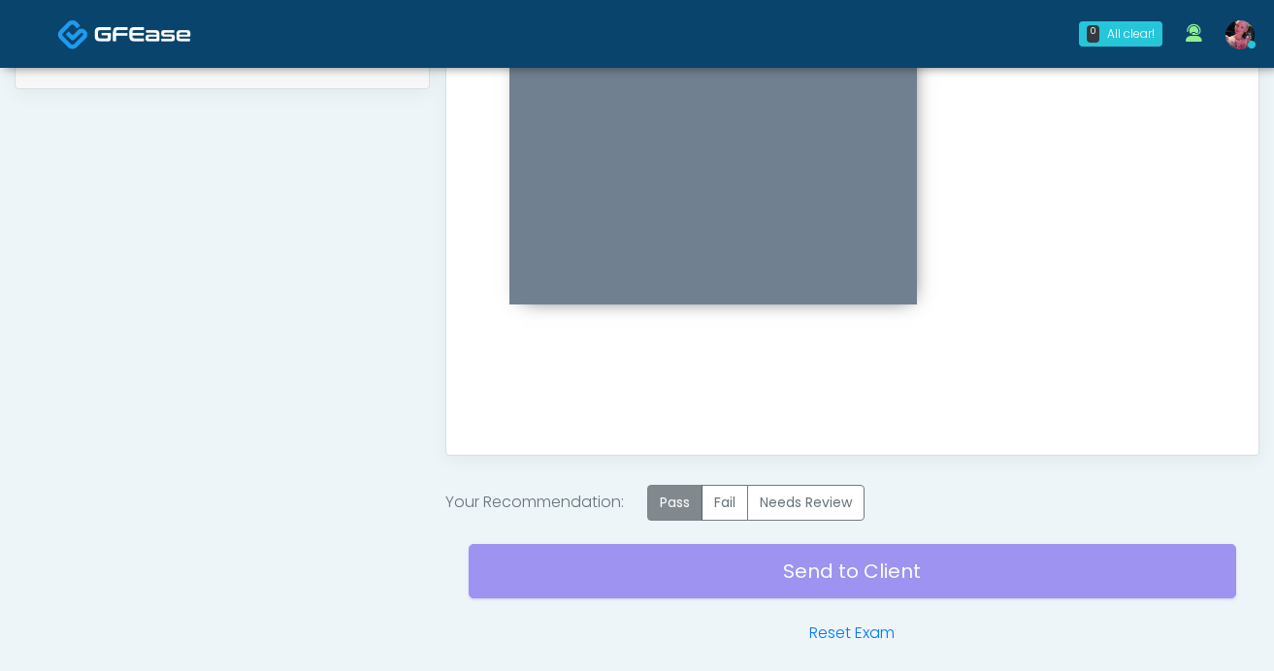
scroll to position [1064, 0]
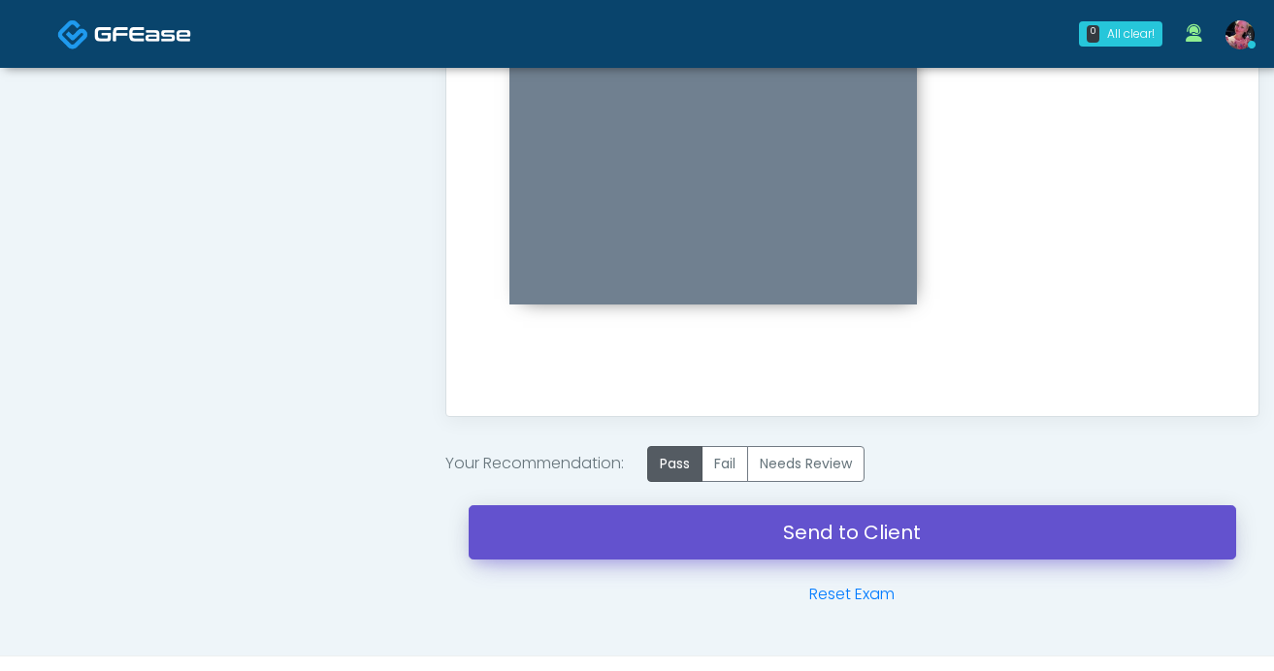
click at [663, 543] on link "Send to Client" at bounding box center [853, 533] width 768 height 54
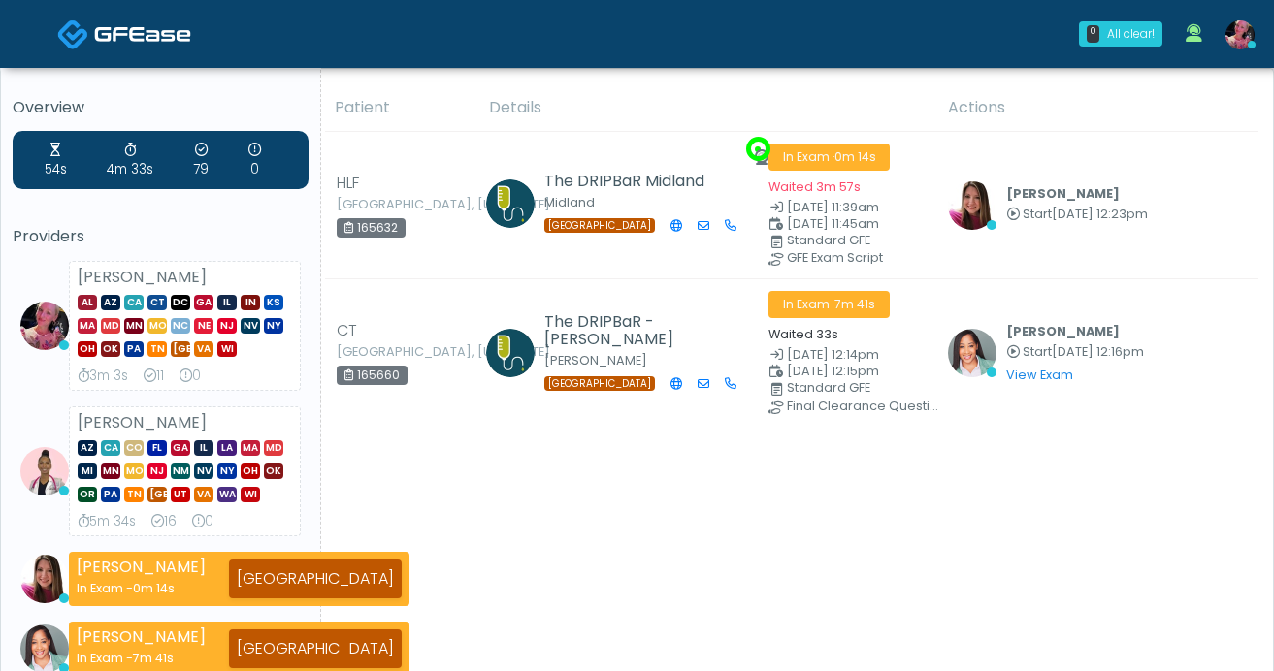
click at [1251, 35] on img at bounding box center [1240, 34] width 29 height 29
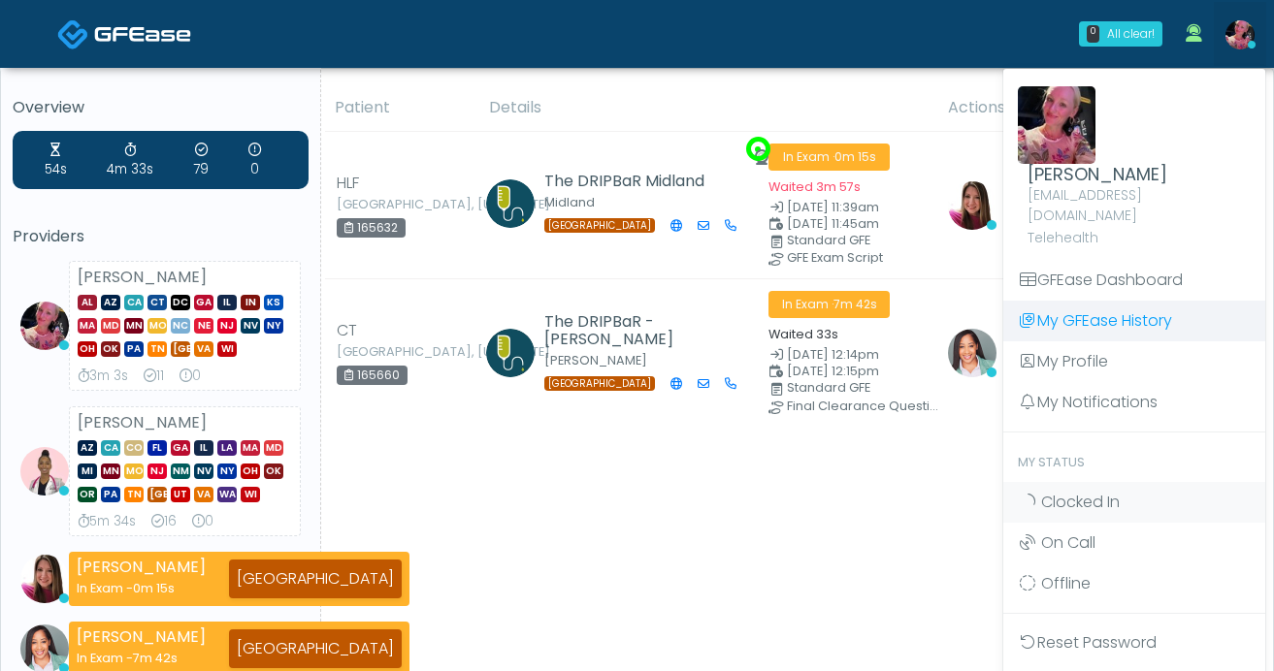
click at [1074, 301] on link "My GFEase History" at bounding box center [1134, 321] width 262 height 41
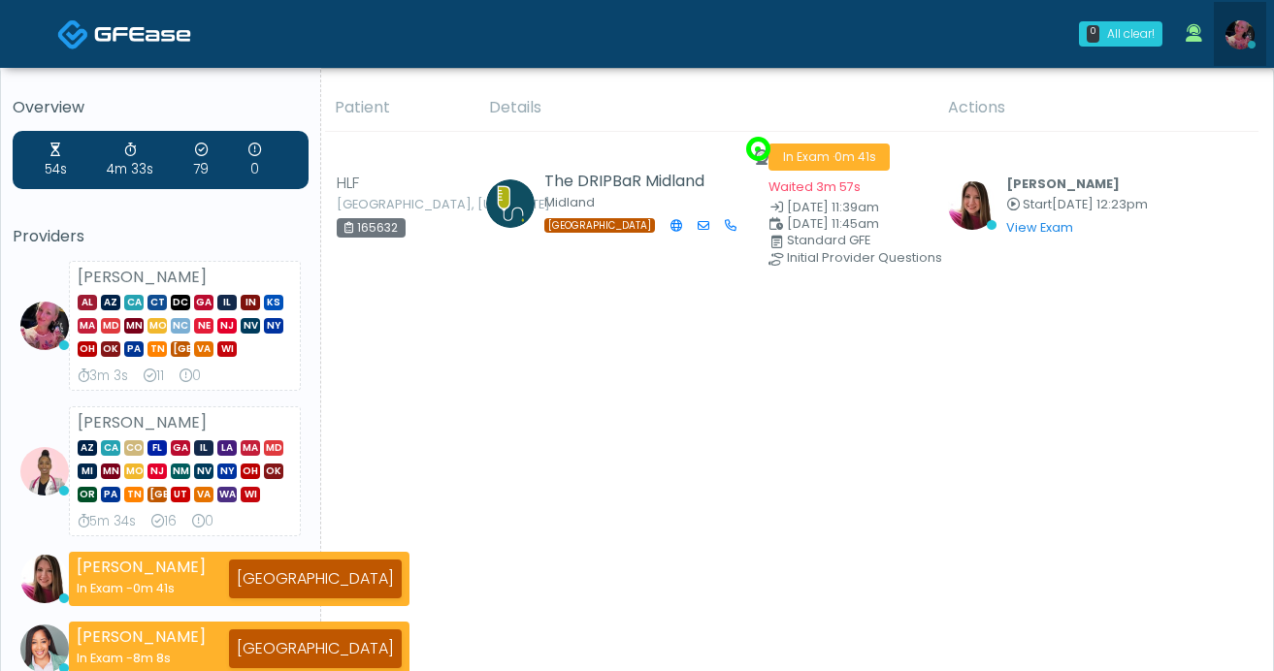
click at [1247, 43] on img at bounding box center [1240, 34] width 29 height 29
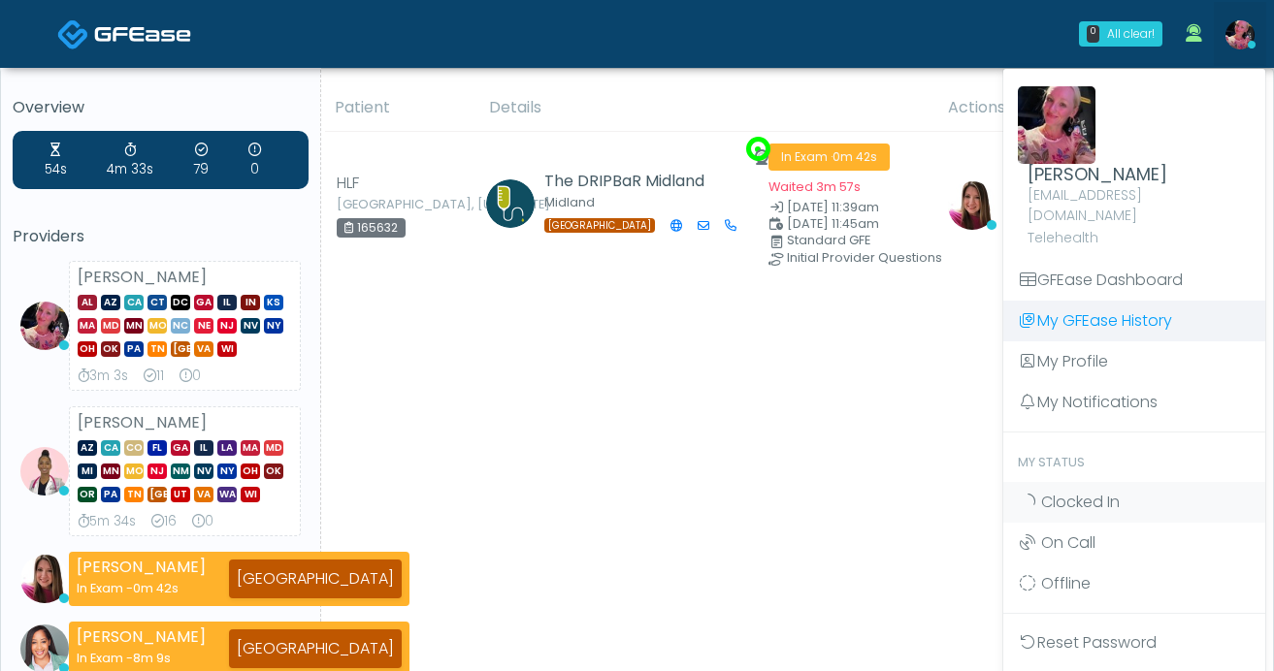
click at [1086, 302] on link "My GFEase History" at bounding box center [1134, 321] width 262 height 41
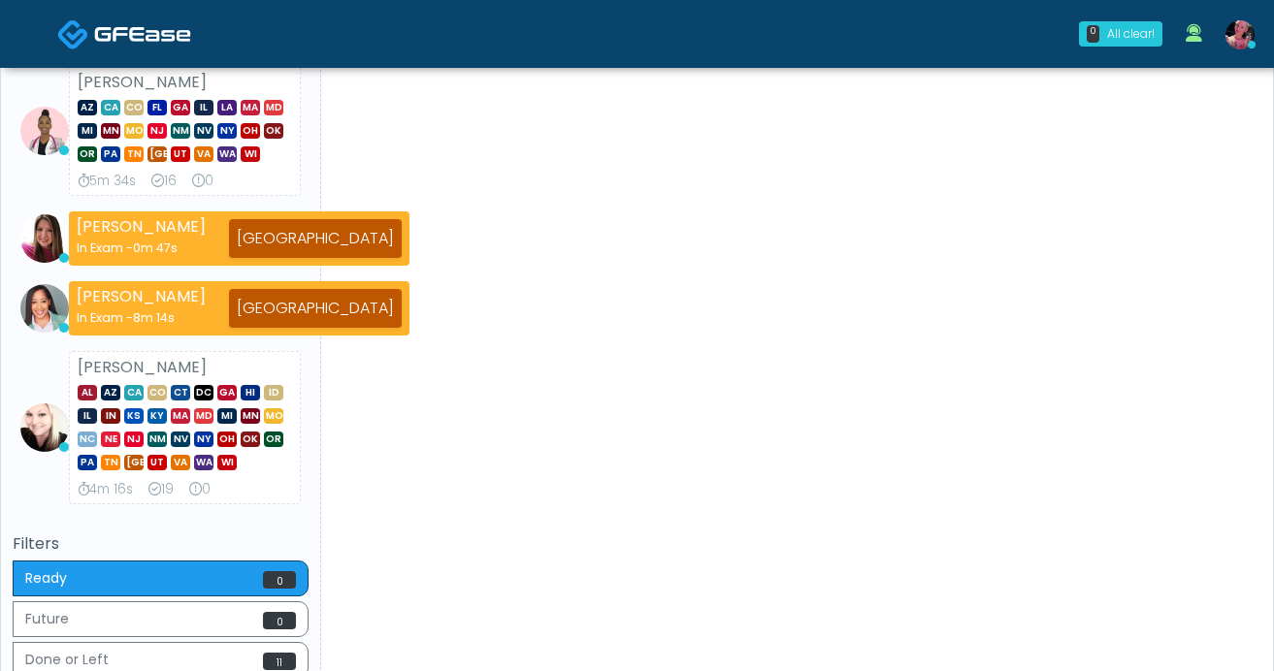
scroll to position [578, 0]
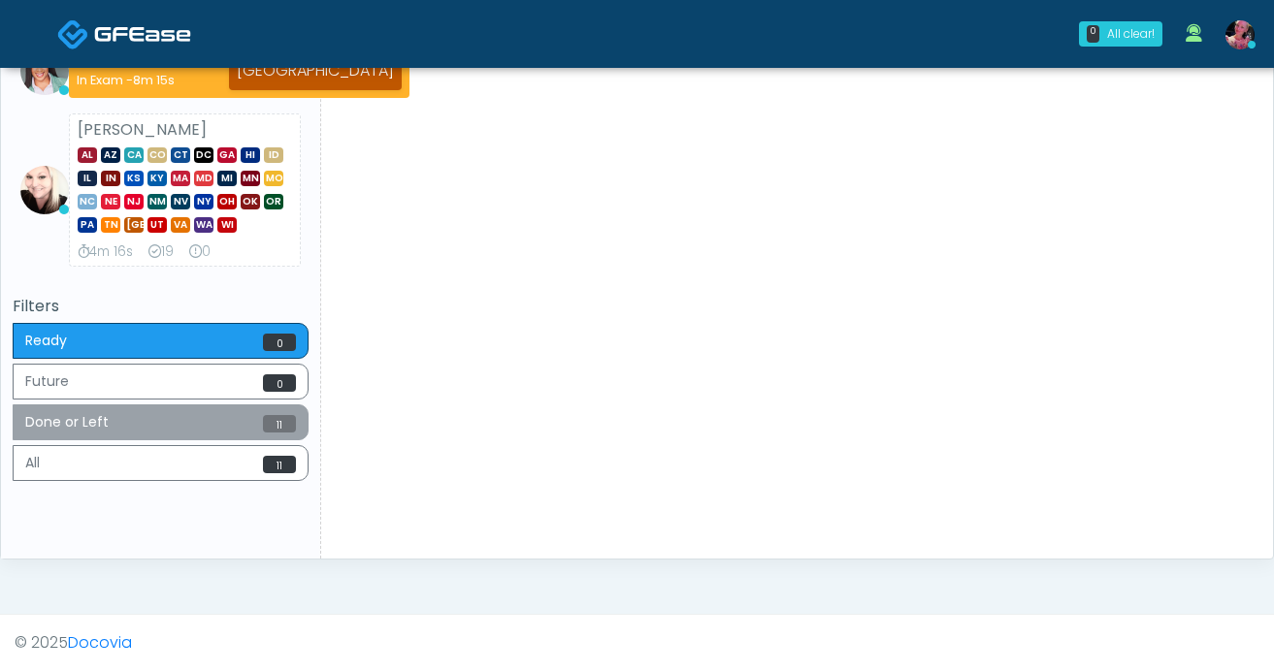
click at [222, 417] on button "Done or Left 11" at bounding box center [161, 423] width 296 height 36
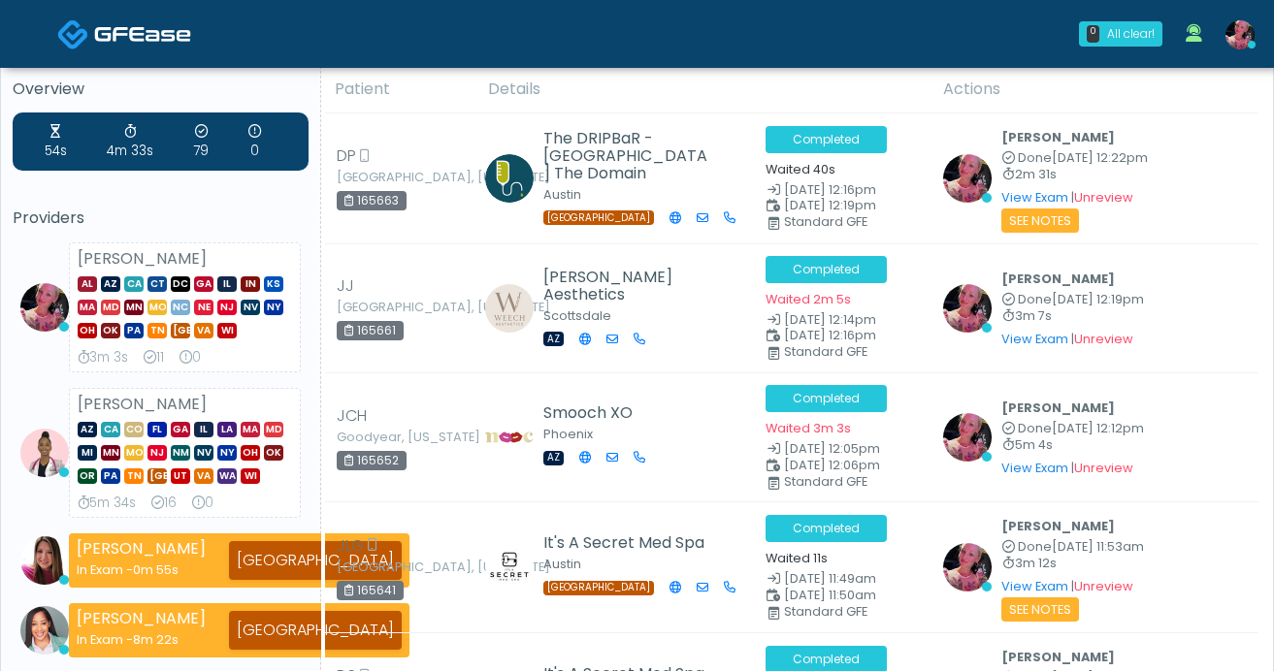
scroll to position [0, 0]
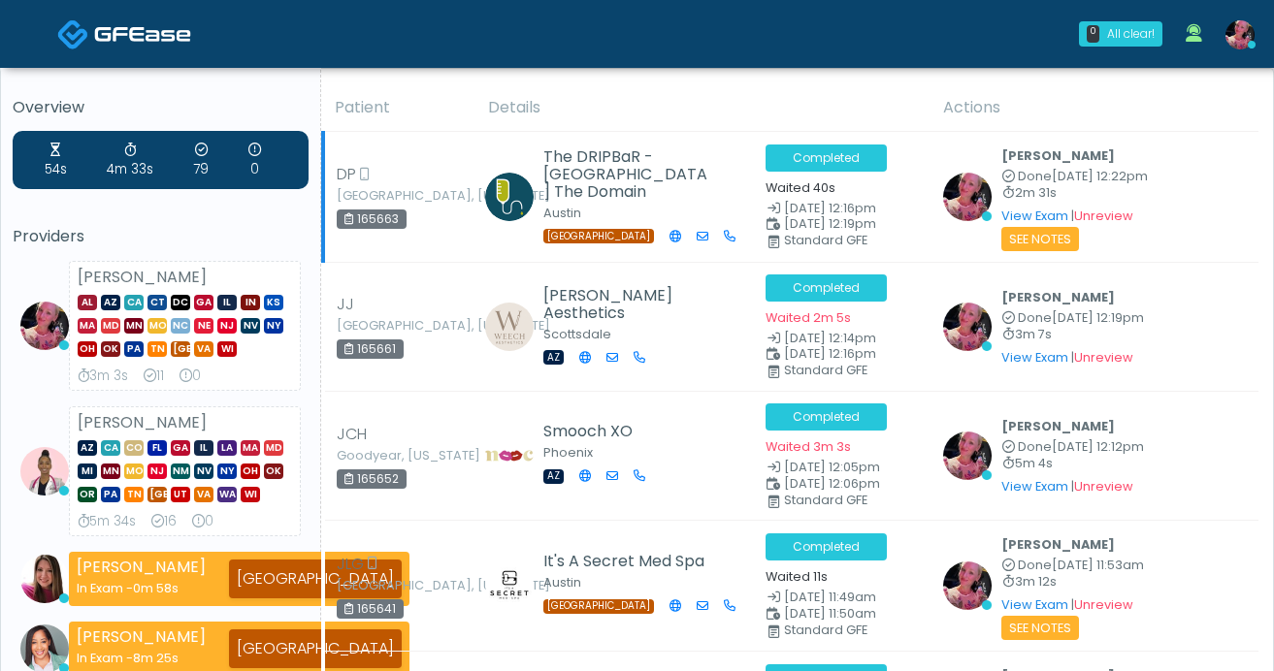
click at [1015, 245] on small "See Notes" at bounding box center [1040, 239] width 78 height 24
click at [1053, 243] on small "See Notes" at bounding box center [1040, 239] width 78 height 24
click at [1037, 213] on link "View Exam" at bounding box center [1034, 216] width 67 height 16
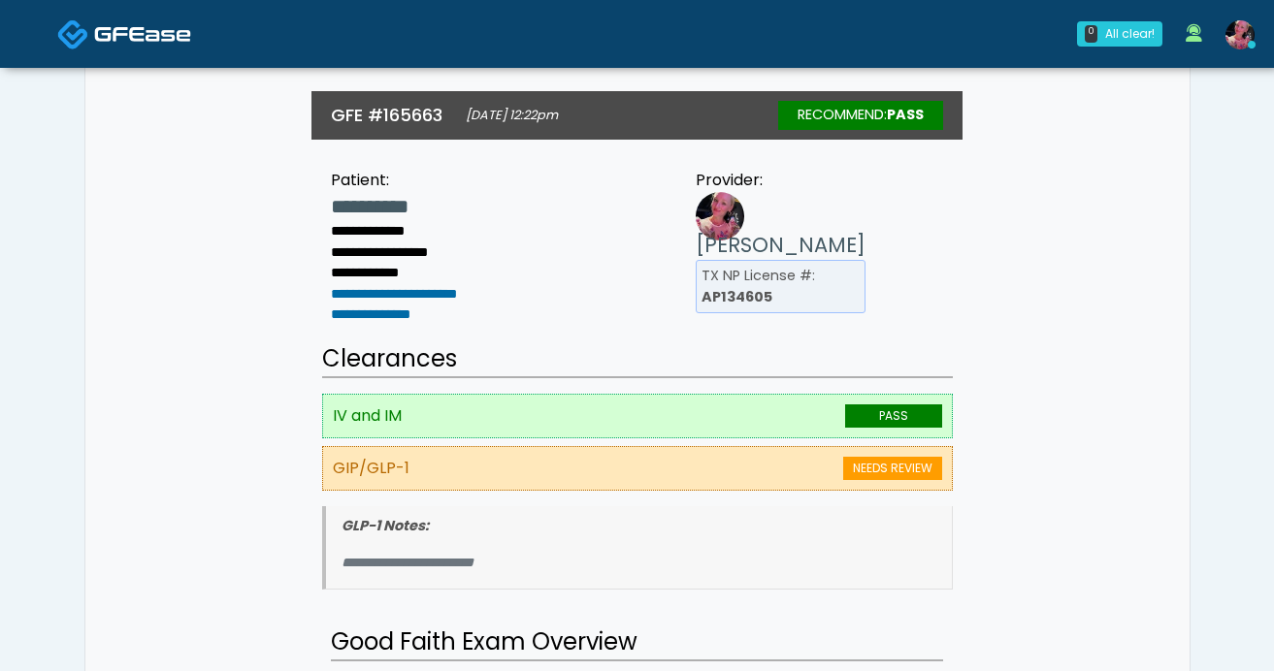
scroll to position [255, 0]
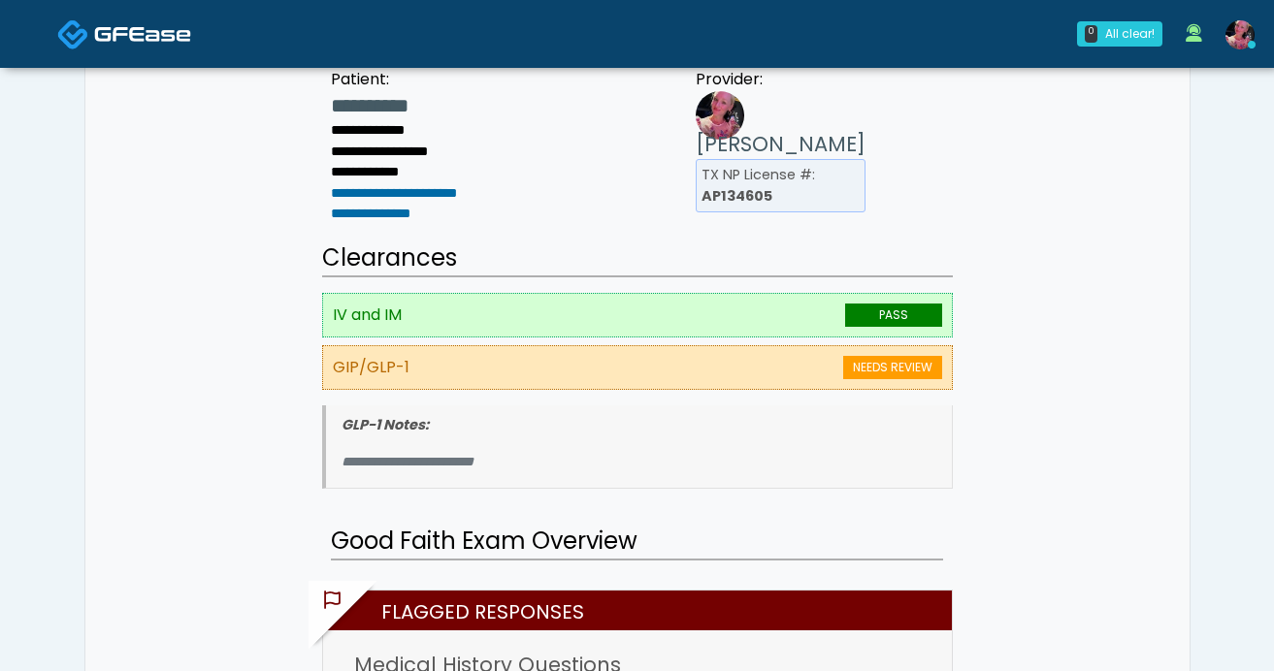
click at [689, 452] on li "**********" at bounding box center [639, 462] width 595 height 21
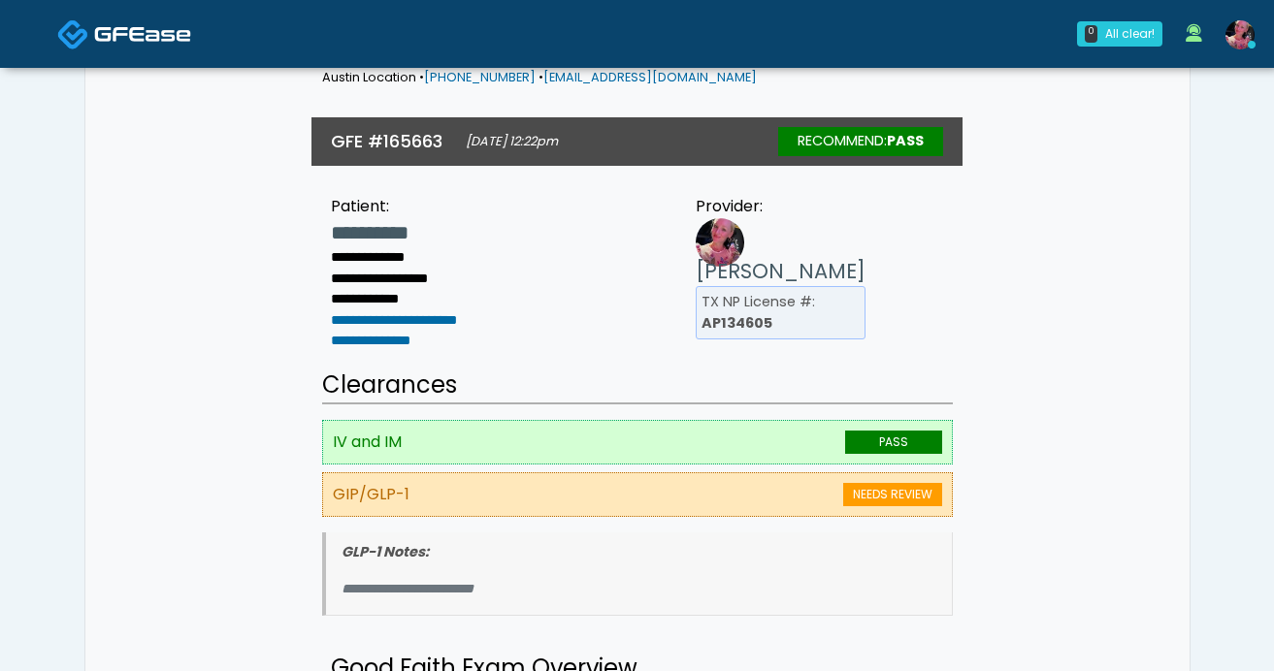
scroll to position [0, 0]
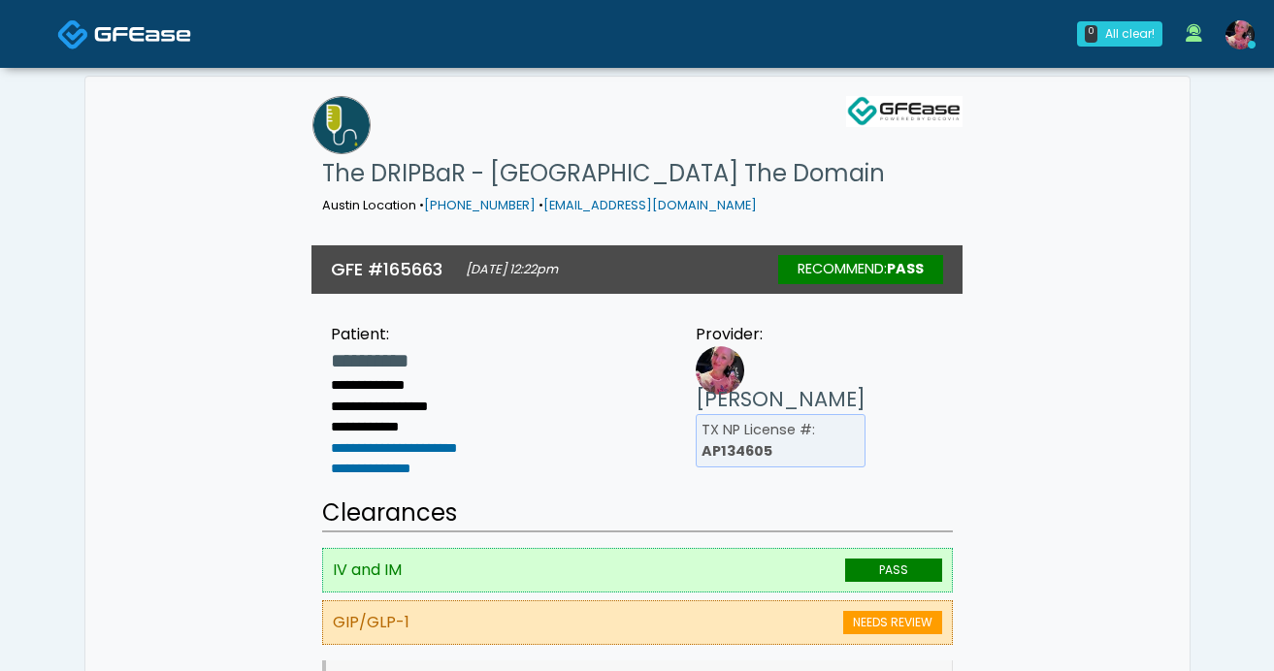
click at [873, 255] on div "RECOMMEND: Pass" at bounding box center [860, 269] width 165 height 29
click at [100, 28] on img at bounding box center [142, 33] width 97 height 19
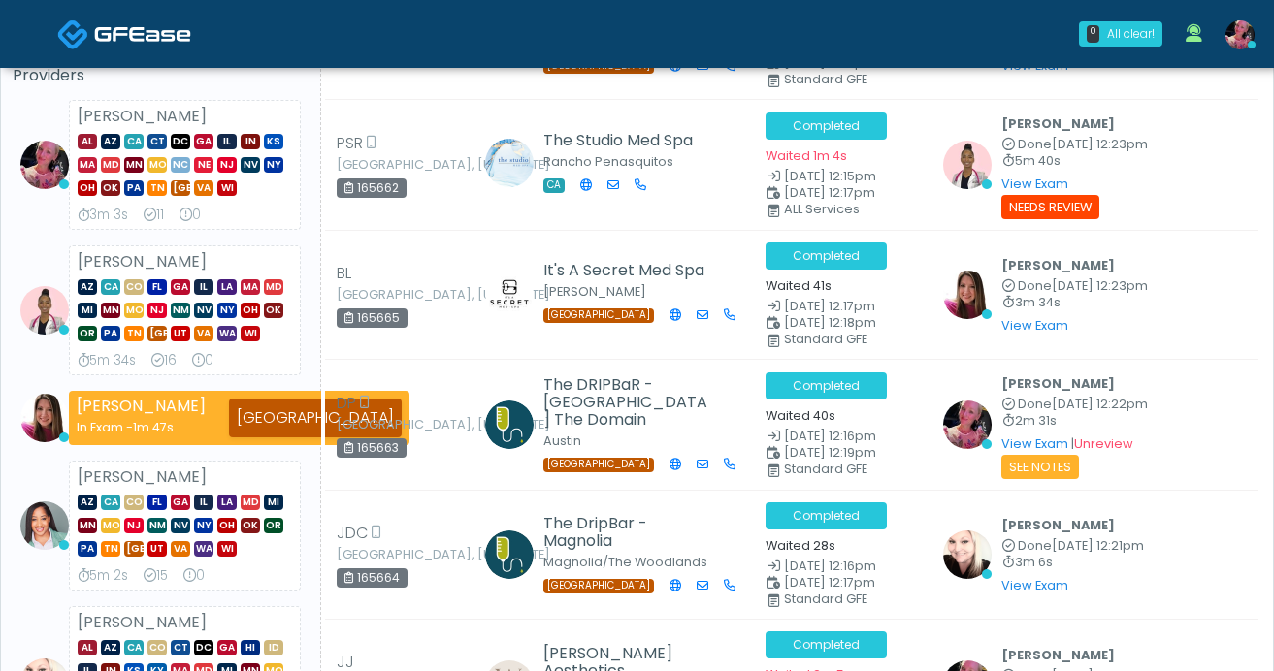
scroll to position [168, 0]
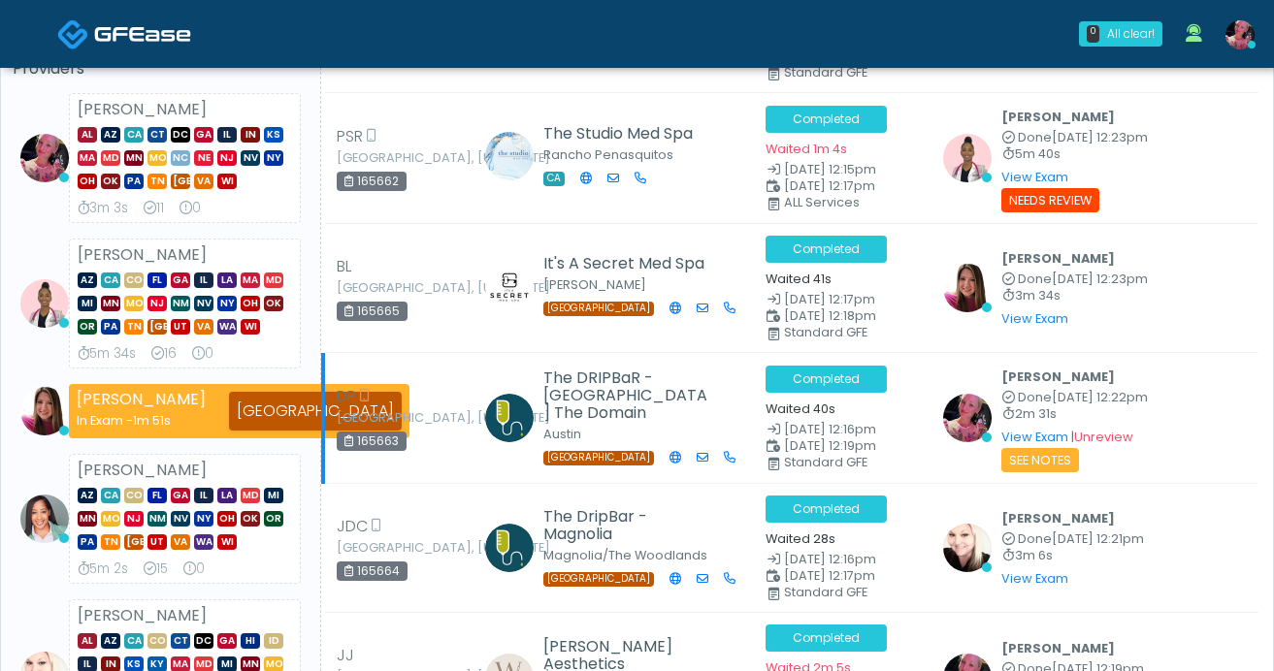
click at [1045, 475] on td "[PERSON_NAME] Done [DATE] 12:22pm 2m 31s View Exam | Unreview See Notes" at bounding box center [1095, 418] width 327 height 131
click at [1045, 468] on small "See Notes" at bounding box center [1040, 460] width 78 height 24
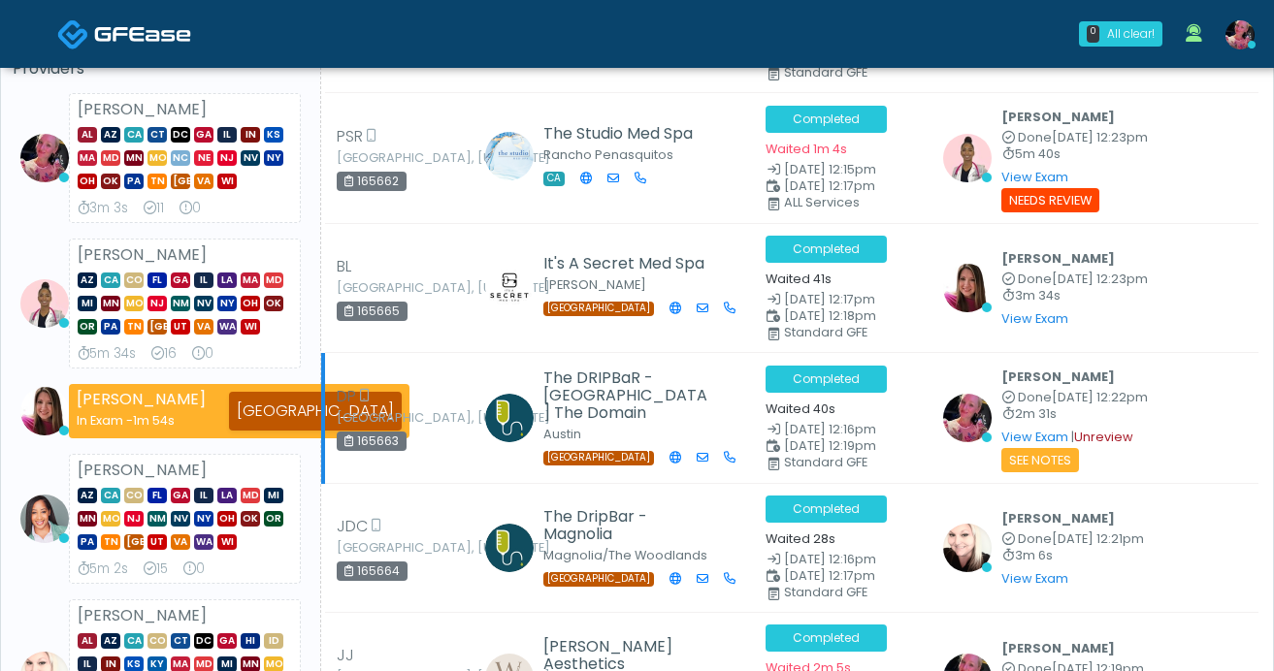
click at [1125, 443] on link "Unreview" at bounding box center [1103, 437] width 59 height 16
click at [1046, 434] on link "View Exam" at bounding box center [1034, 437] width 67 height 16
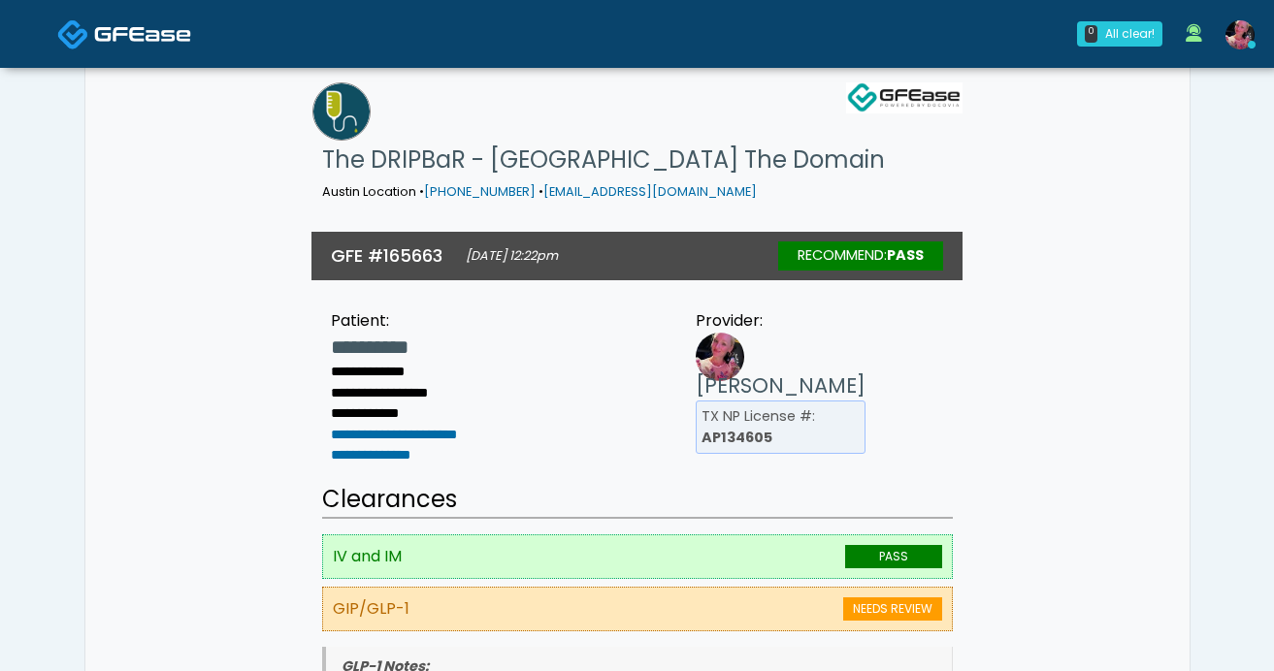
scroll to position [16, 0]
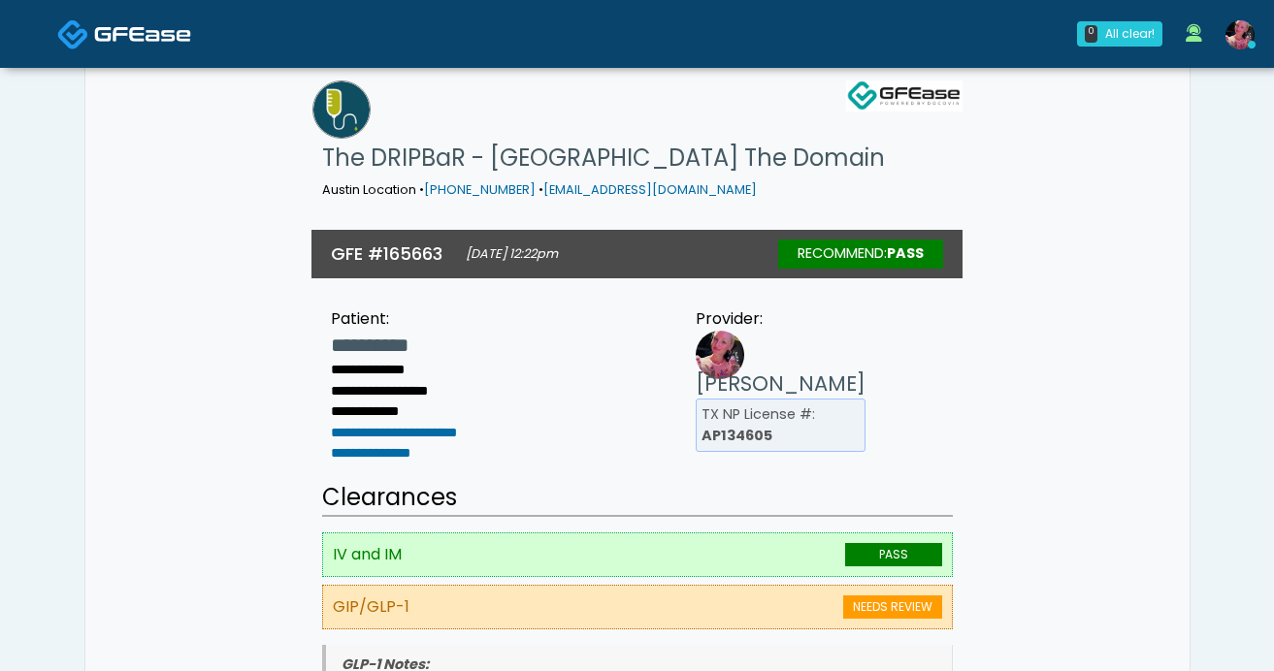
click at [876, 596] on span "NEEDS REVIEW" at bounding box center [892, 607] width 99 height 23
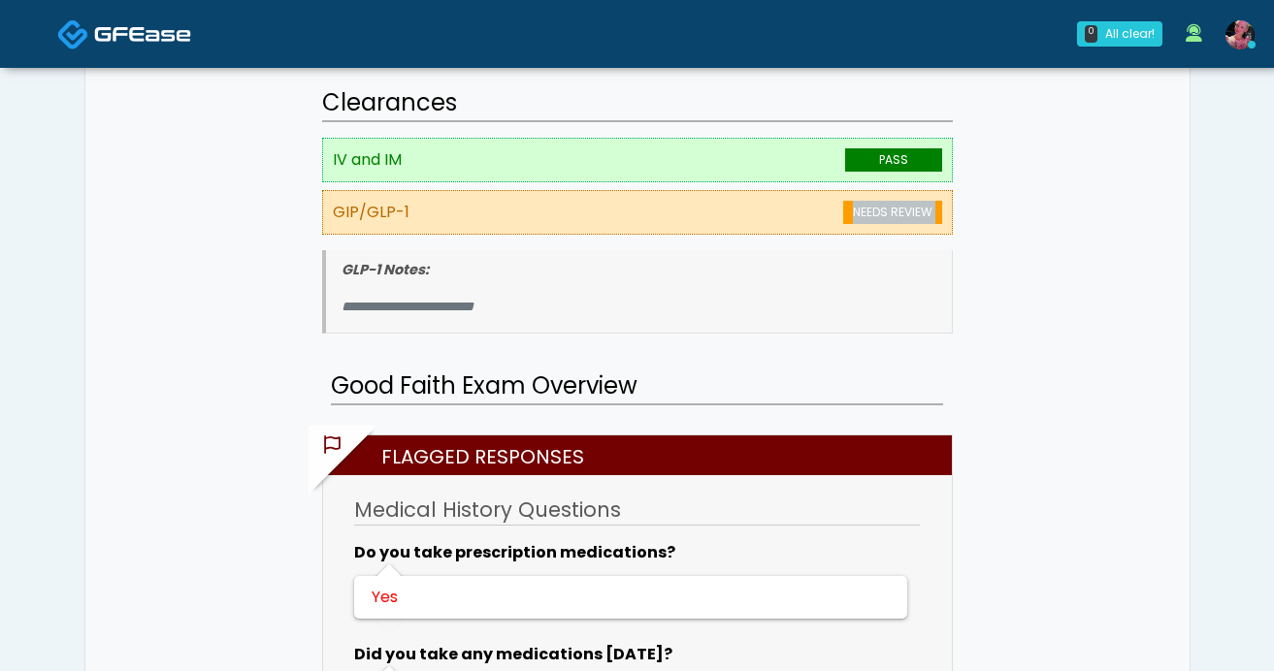
scroll to position [0, 0]
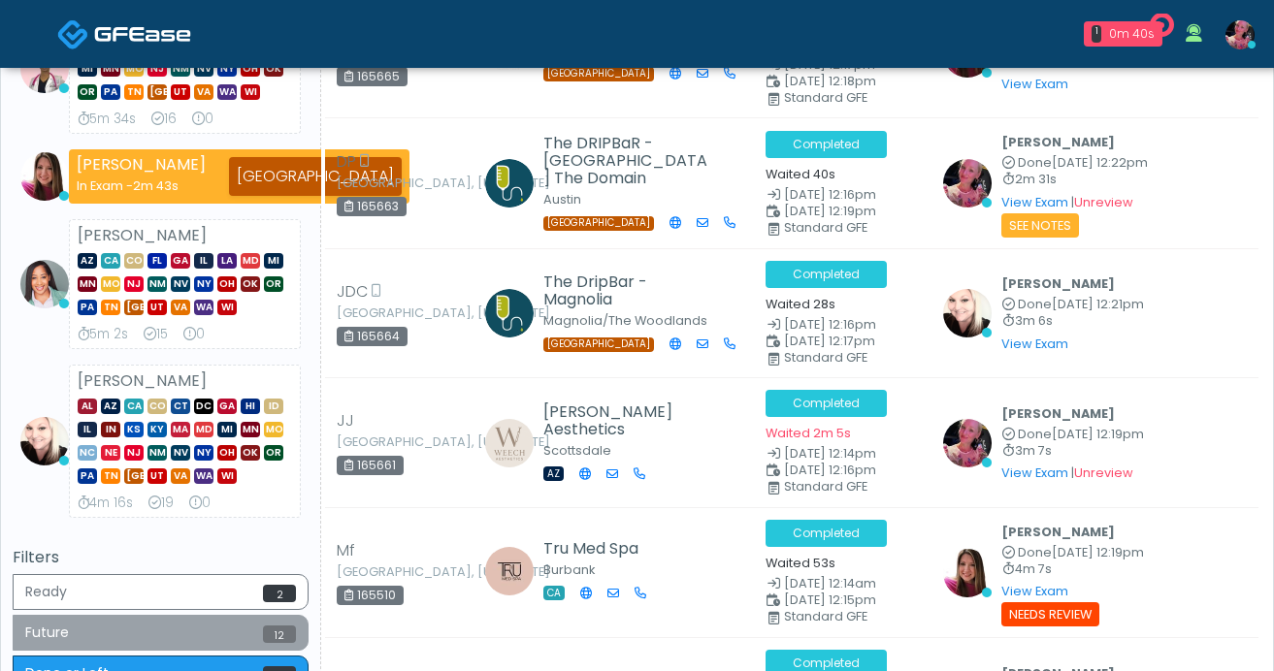
scroll to position [557, 0]
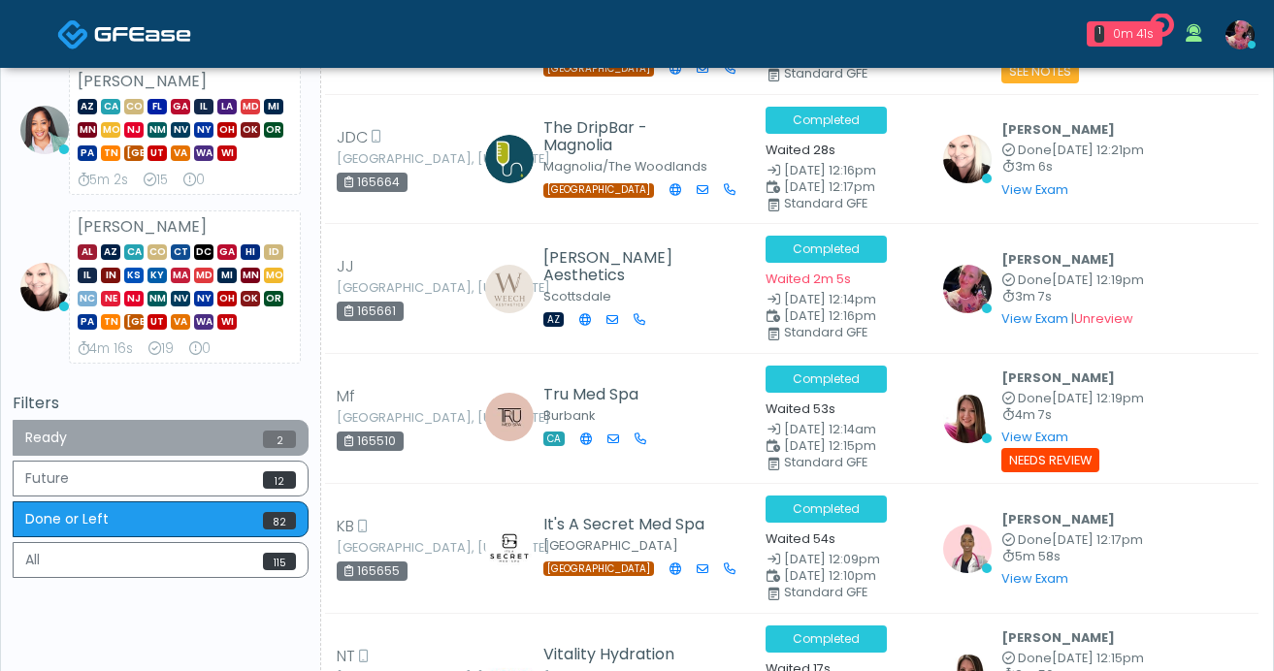
click at [121, 429] on button "Ready 2" at bounding box center [161, 438] width 296 height 36
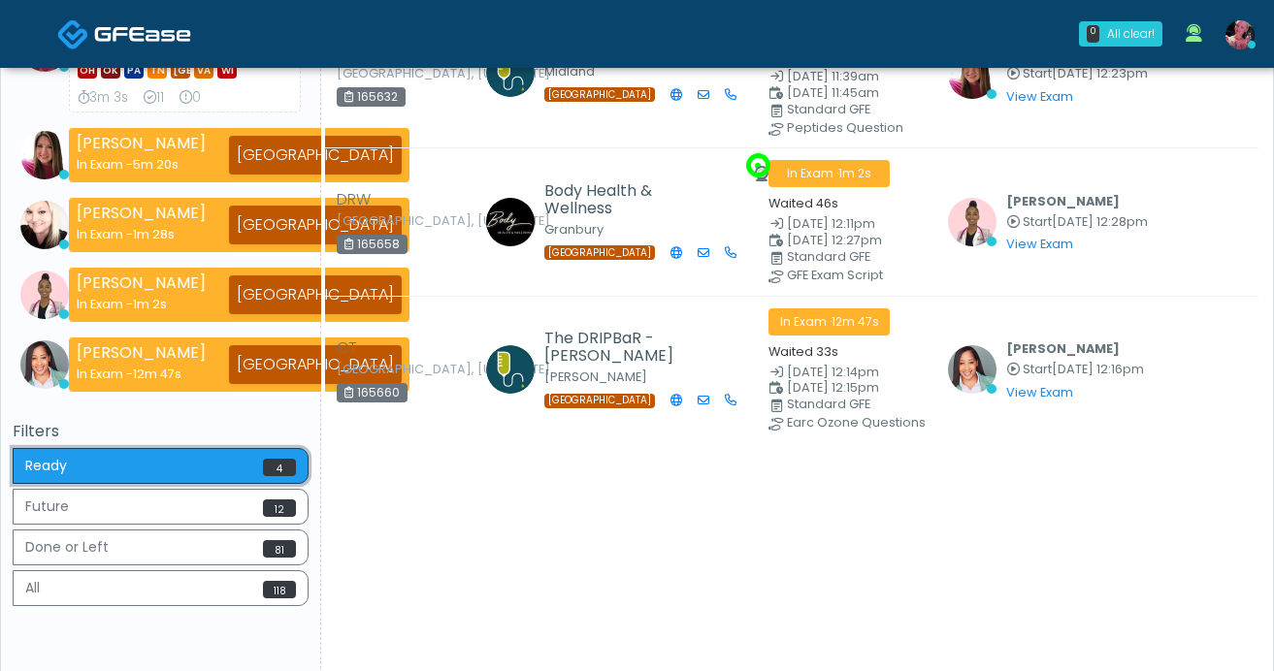
scroll to position [404, 0]
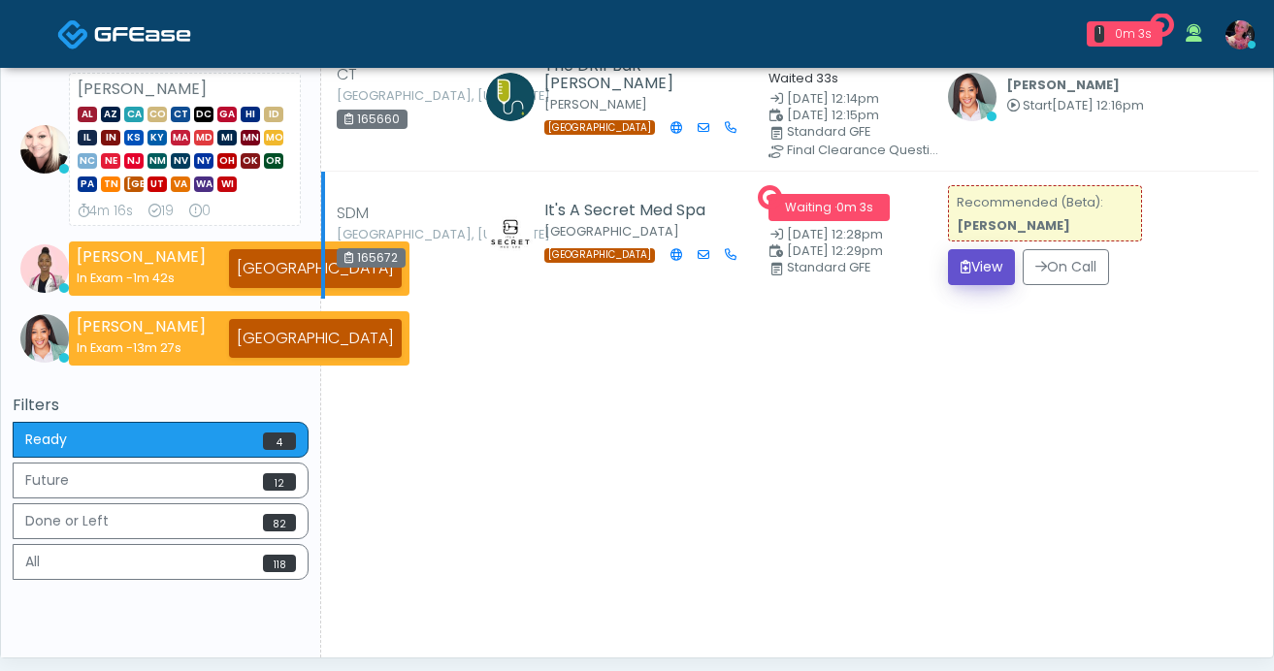
click at [1000, 274] on button "View" at bounding box center [981, 267] width 67 height 36
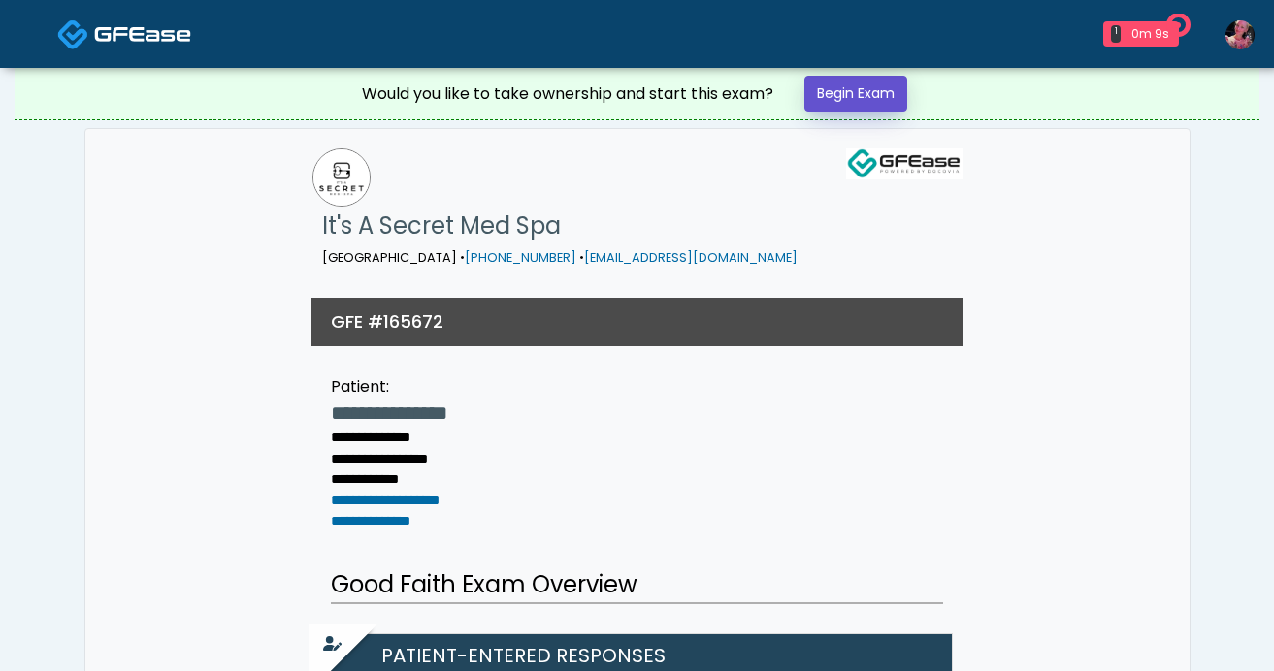
click at [852, 82] on link "Begin Exam" at bounding box center [855, 94] width 103 height 36
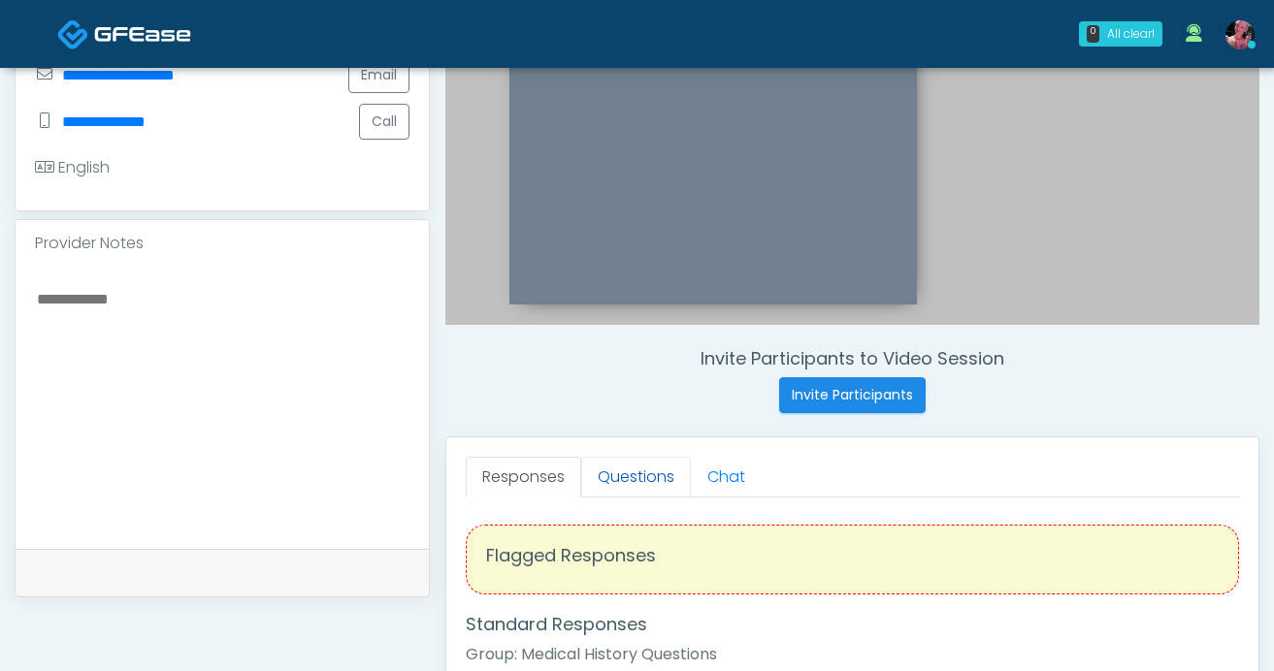
click at [632, 487] on link "Questions" at bounding box center [636, 477] width 110 height 41
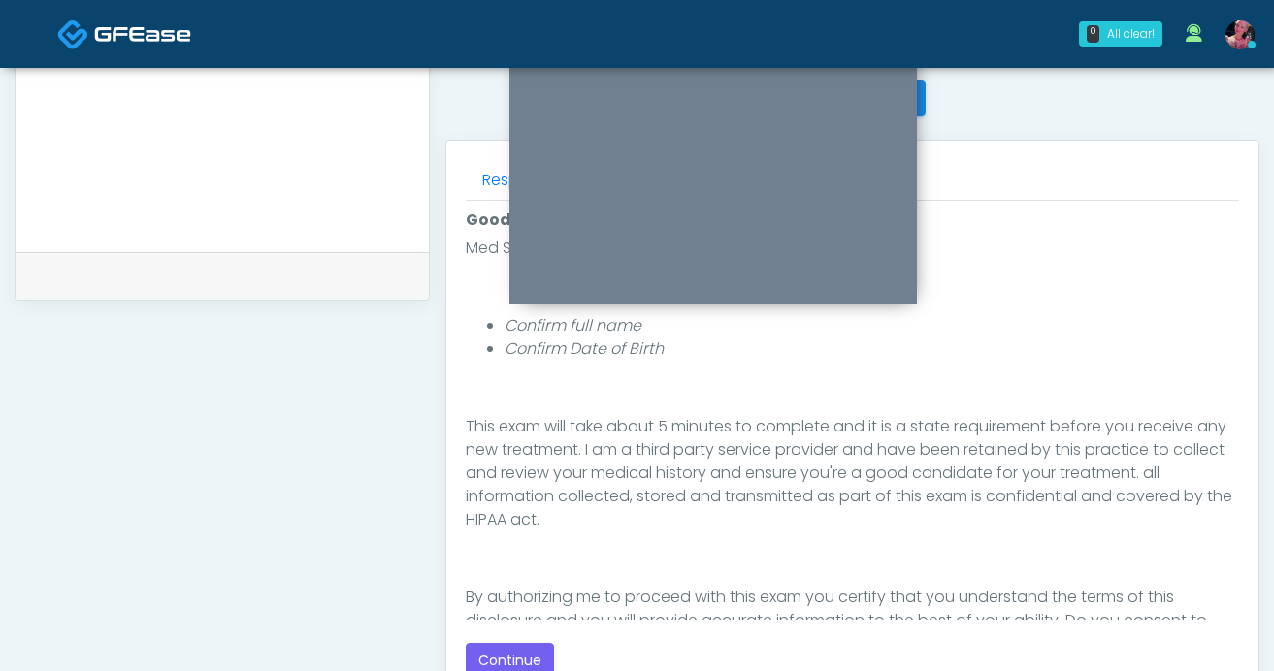
scroll to position [225, 0]
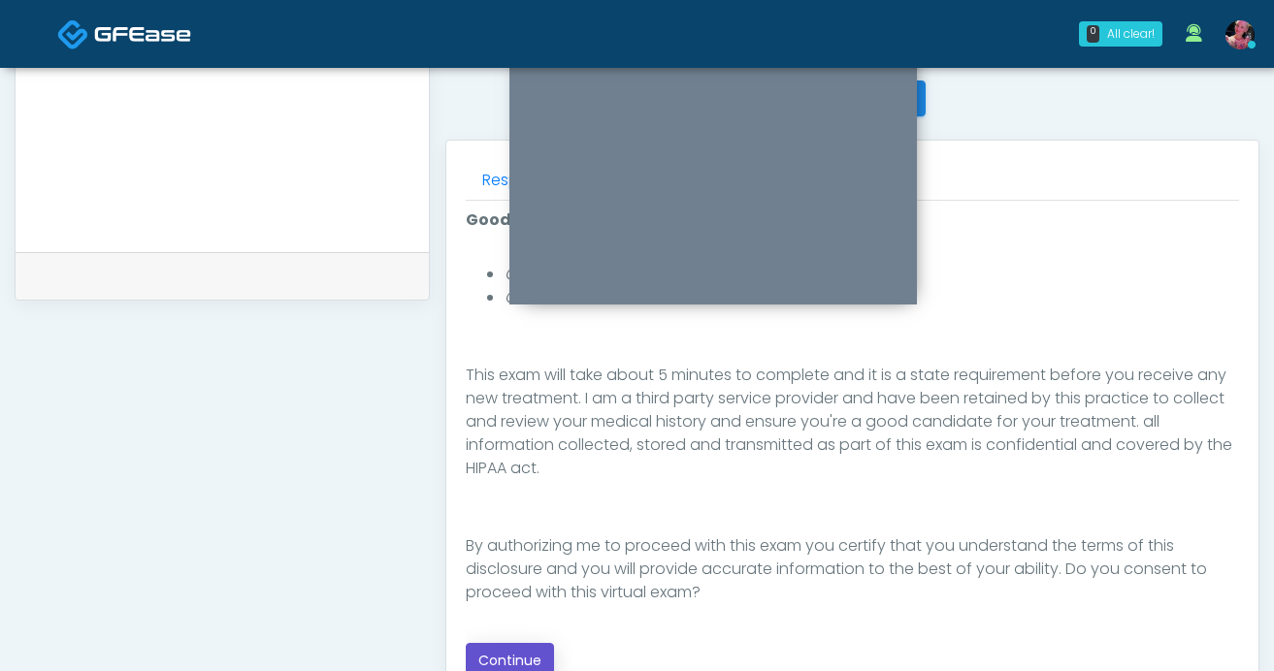
click at [521, 658] on button "Continue" at bounding box center [510, 661] width 88 height 36
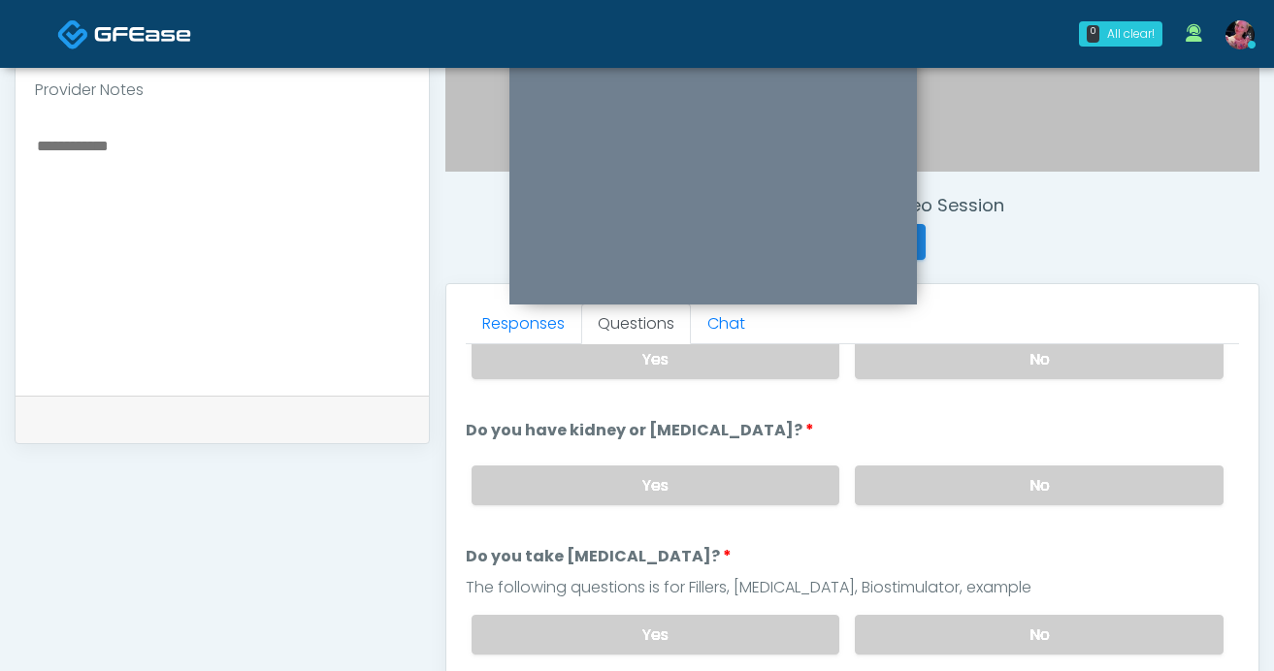
scroll to position [0, 0]
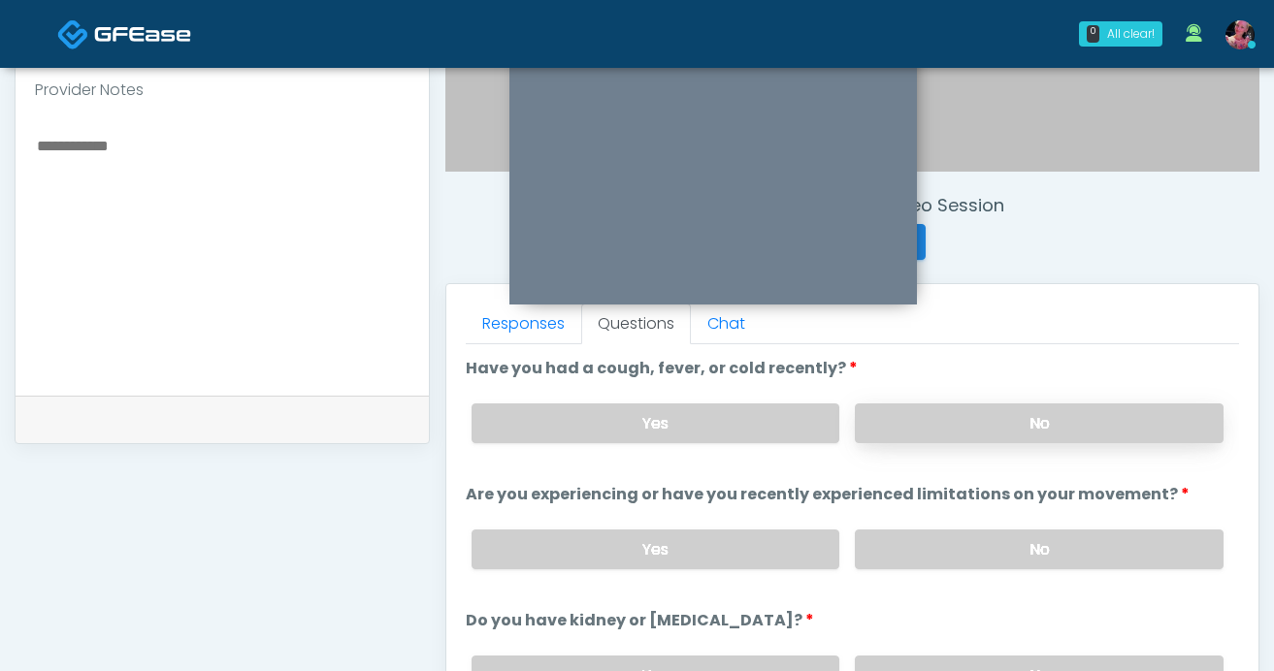
click at [993, 435] on label "No" at bounding box center [1039, 424] width 369 height 40
click at [993, 532] on label "No" at bounding box center [1039, 550] width 369 height 40
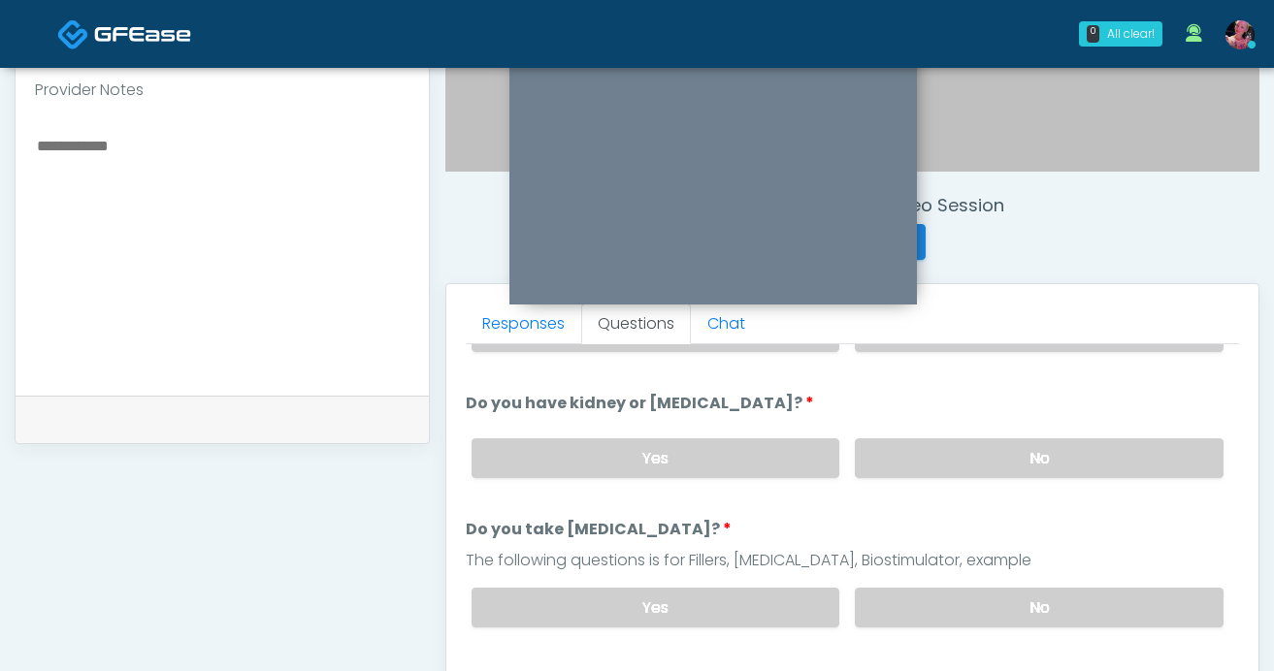
scroll to position [223, 0]
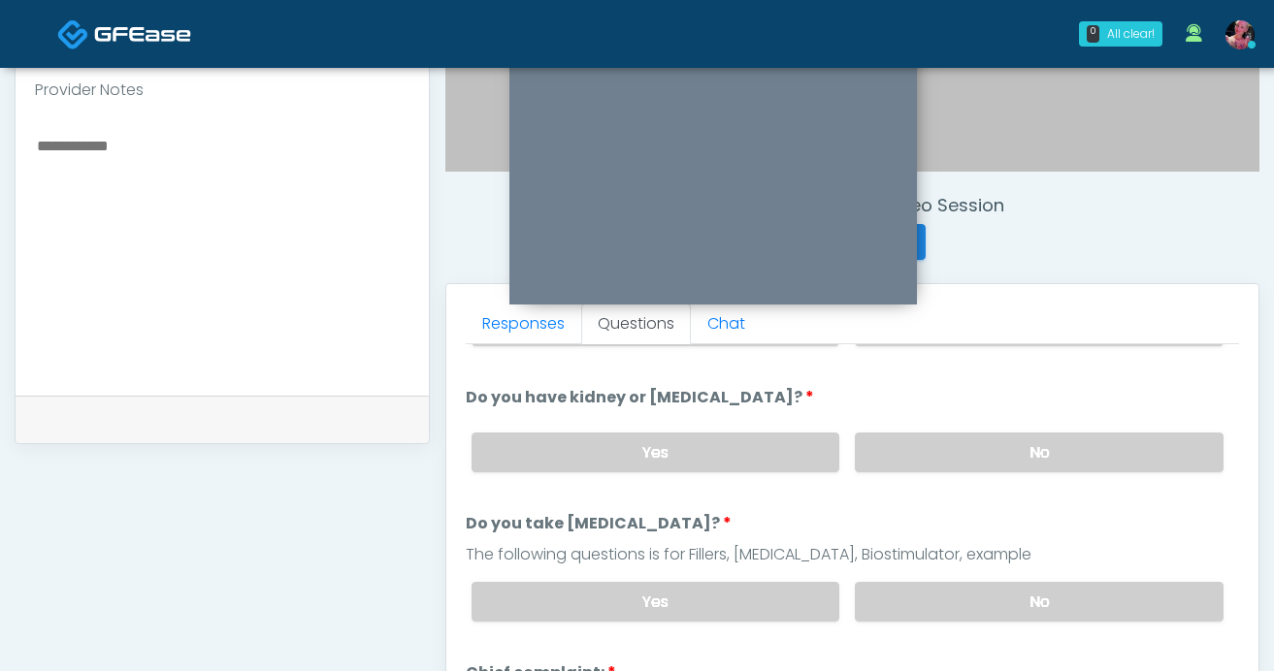
drag, startPoint x: 975, startPoint y: 462, endPoint x: 975, endPoint y: 521, distance: 59.2
click at [975, 462] on label "No" at bounding box center [1039, 453] width 369 height 40
click at [962, 592] on label "No" at bounding box center [1039, 602] width 369 height 40
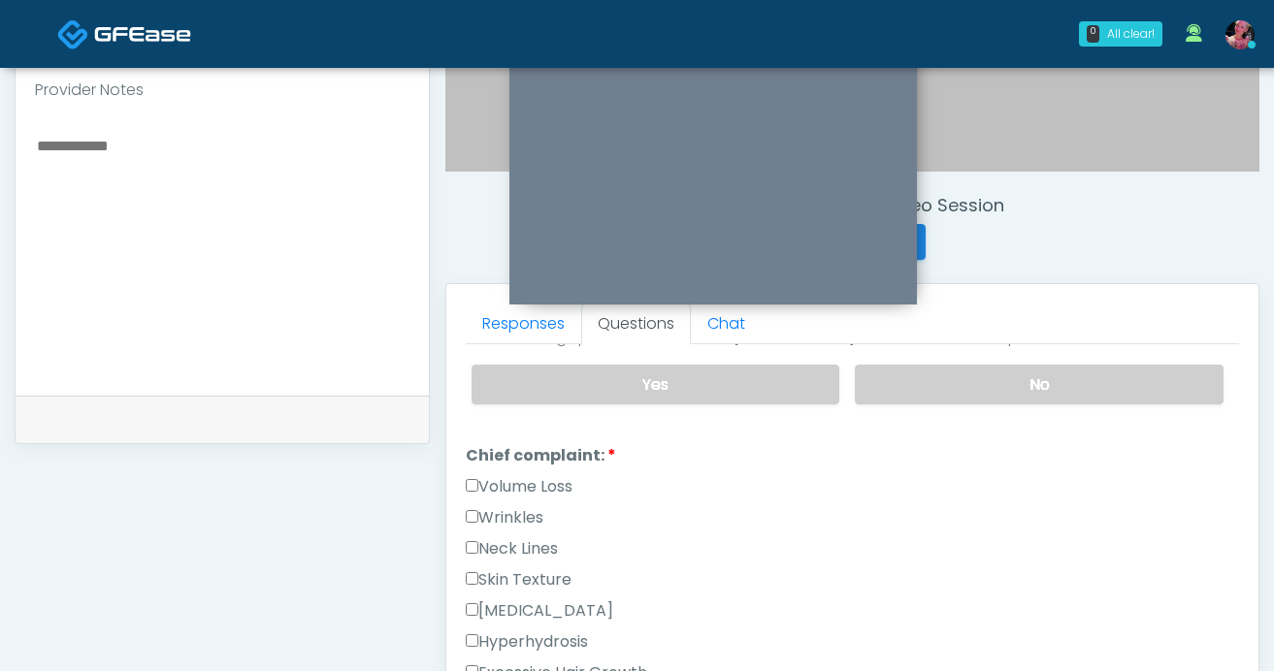
scroll to position [496, 0]
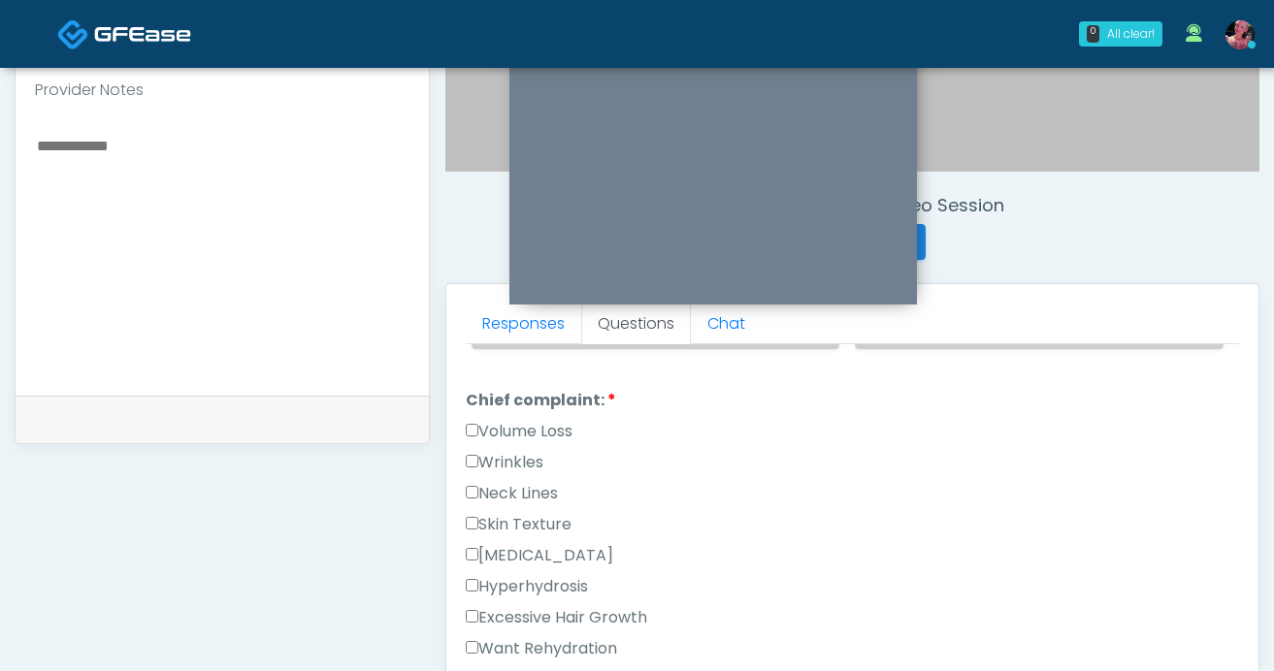
click at [548, 430] on label "Volume Loss" at bounding box center [519, 431] width 107 height 23
click at [522, 454] on label "Wrinkles" at bounding box center [505, 462] width 78 height 23
click at [532, 434] on label "Volume Loss" at bounding box center [519, 431] width 107 height 23
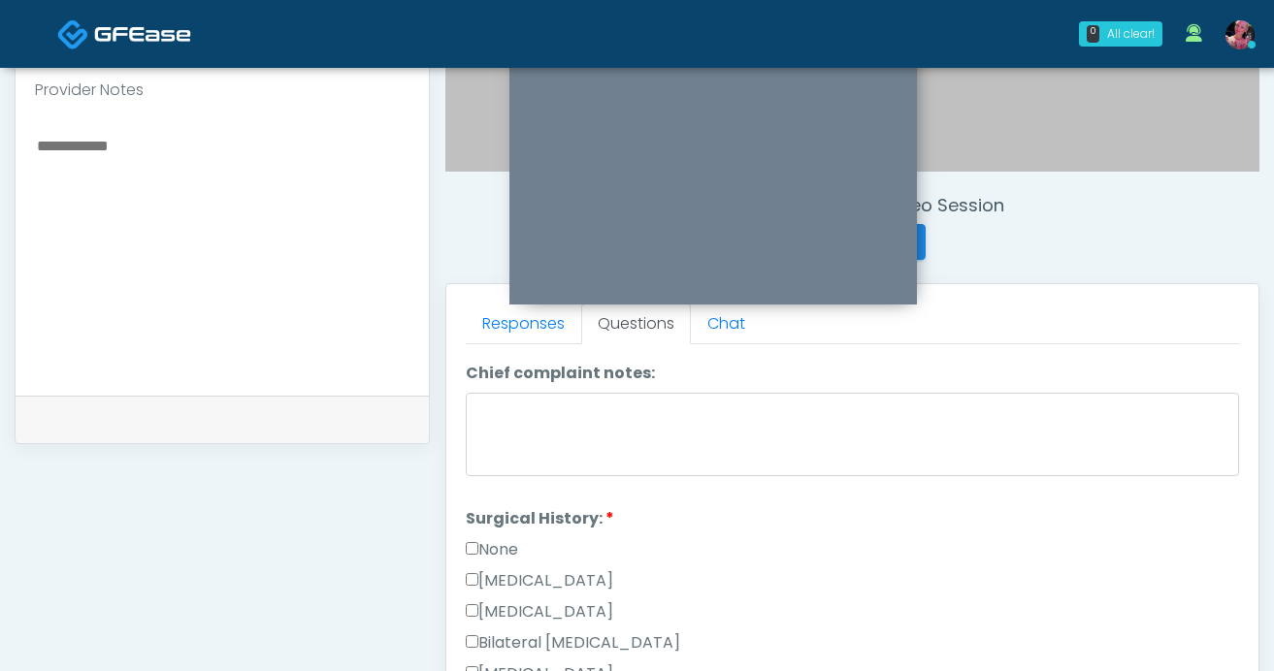
scroll to position [1063, 0]
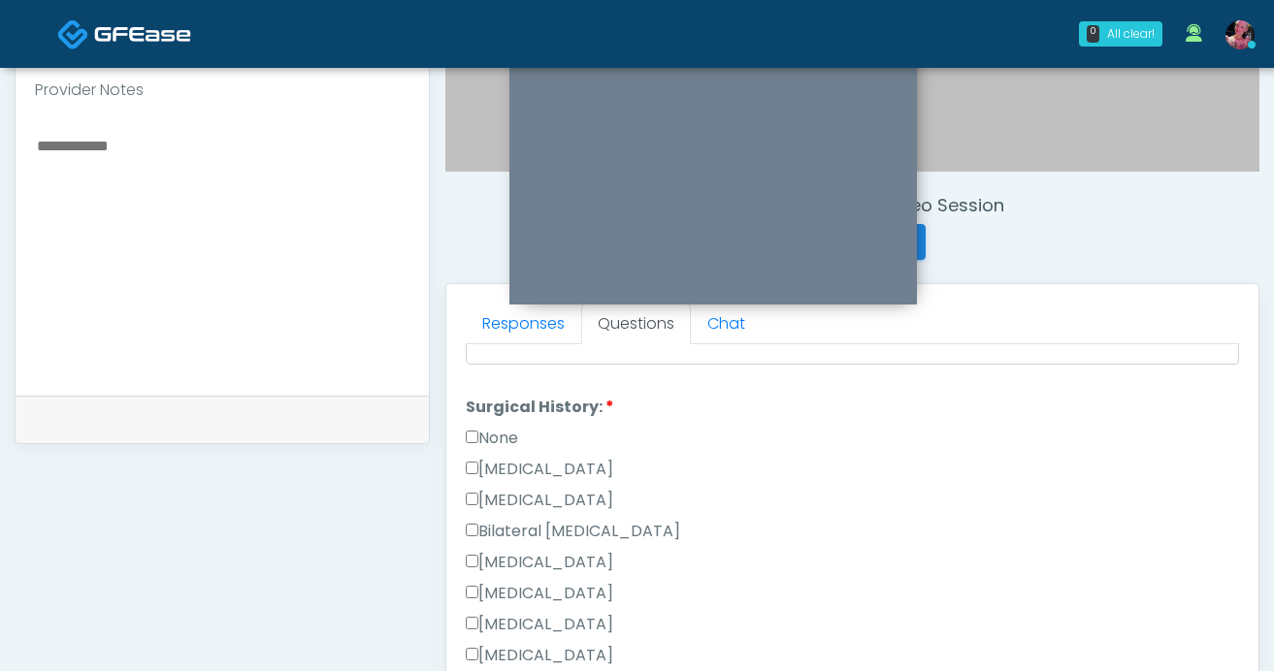
click at [508, 438] on label "None" at bounding box center [492, 438] width 52 height 23
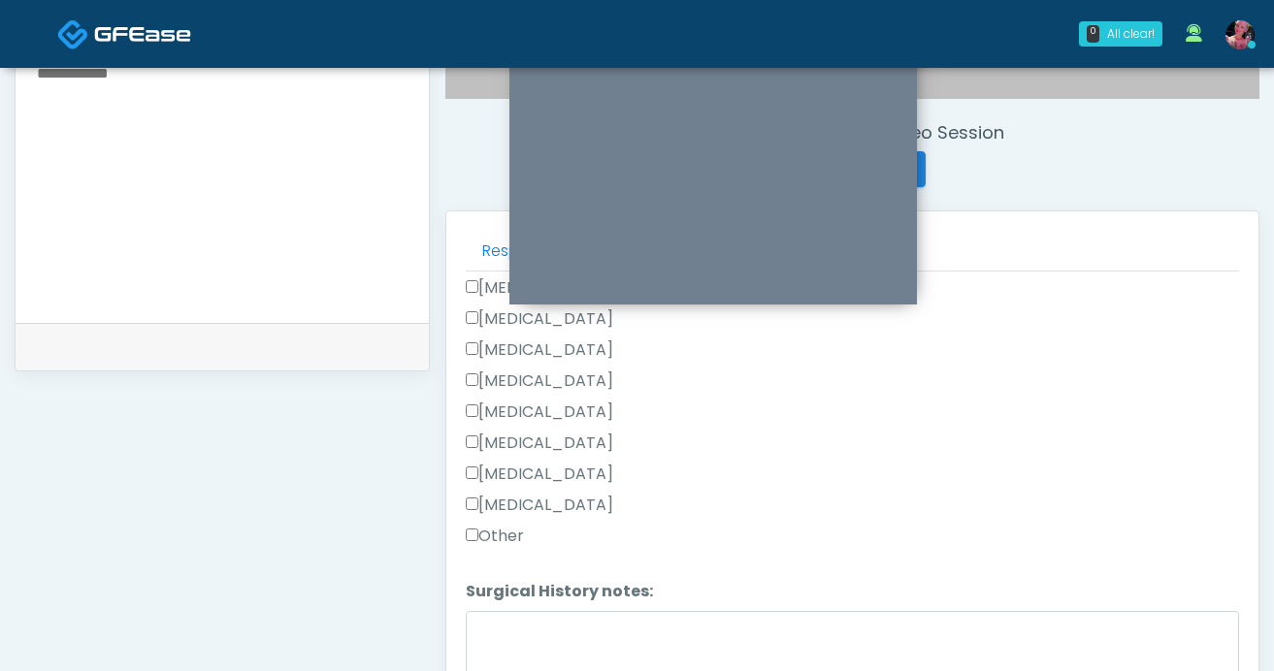
scroll to position [786, 0]
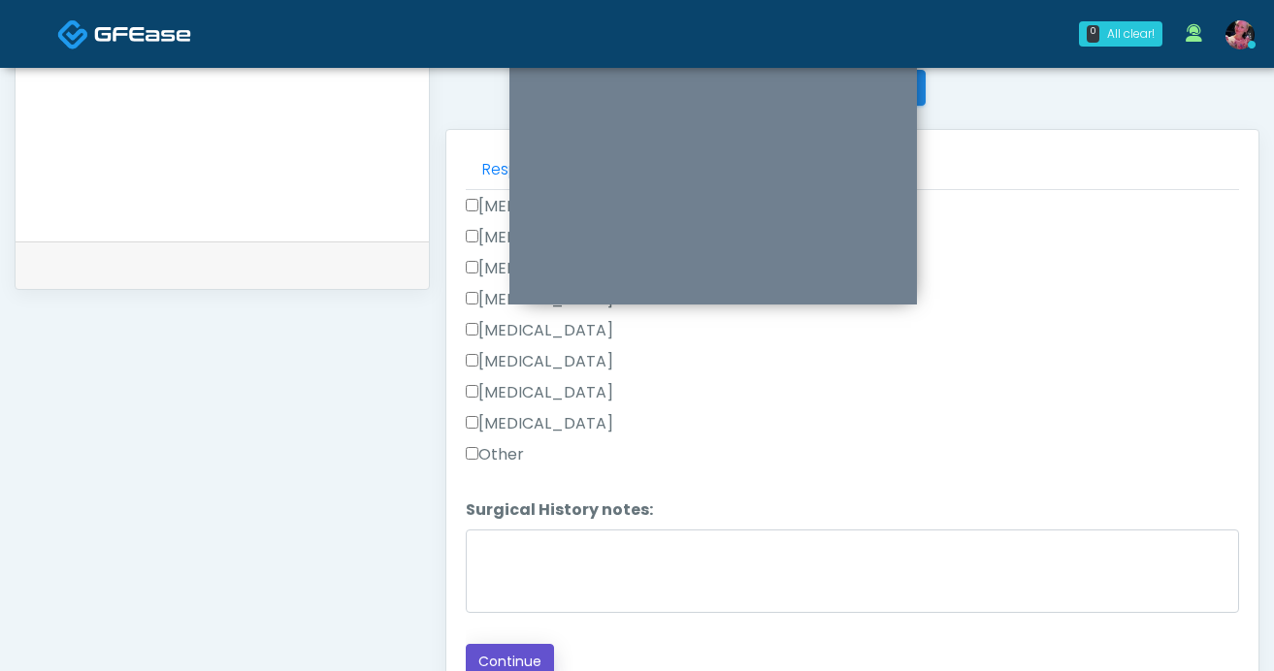
click at [493, 649] on button "Continue" at bounding box center [510, 662] width 88 height 36
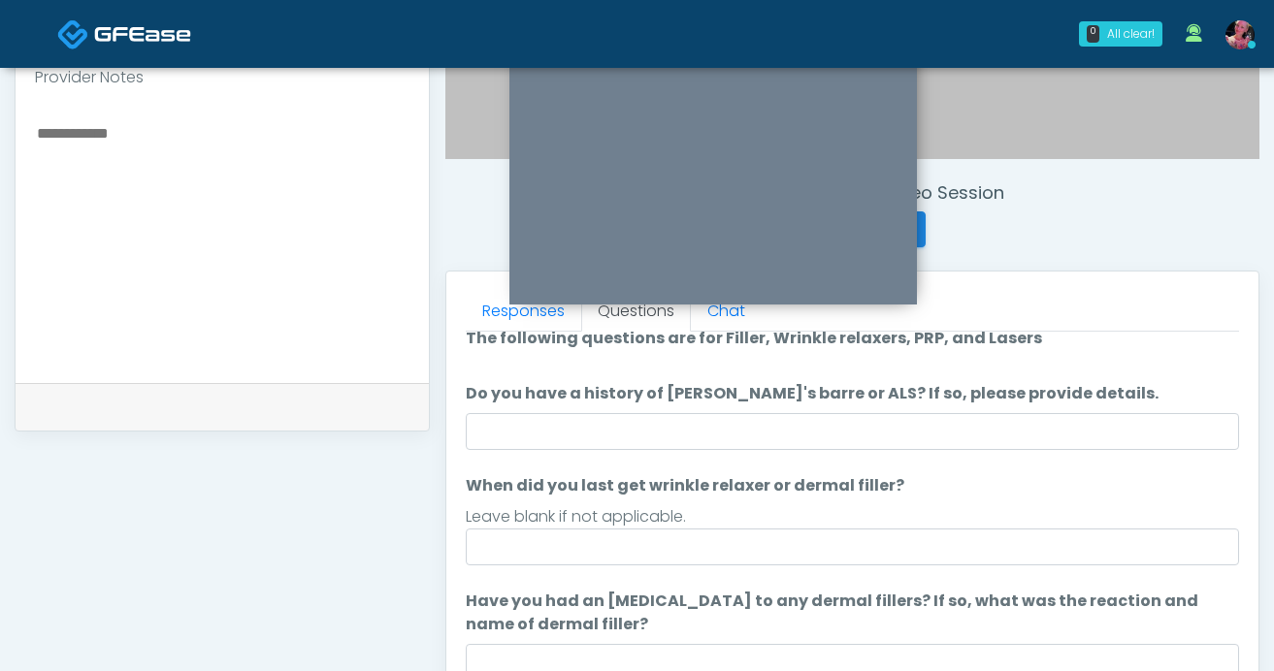
scroll to position [19, 0]
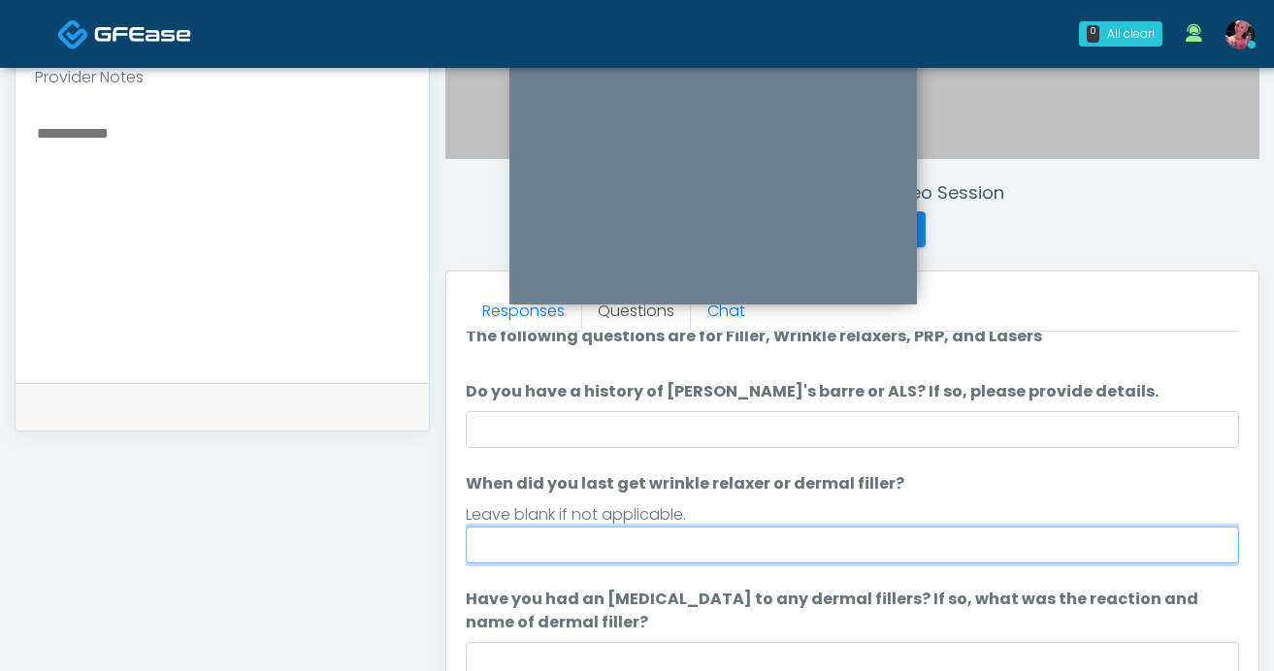
click at [798, 535] on input "When did you last get wrinkle relaxer or dermal filler?" at bounding box center [852, 545] width 773 height 37
type input "********"
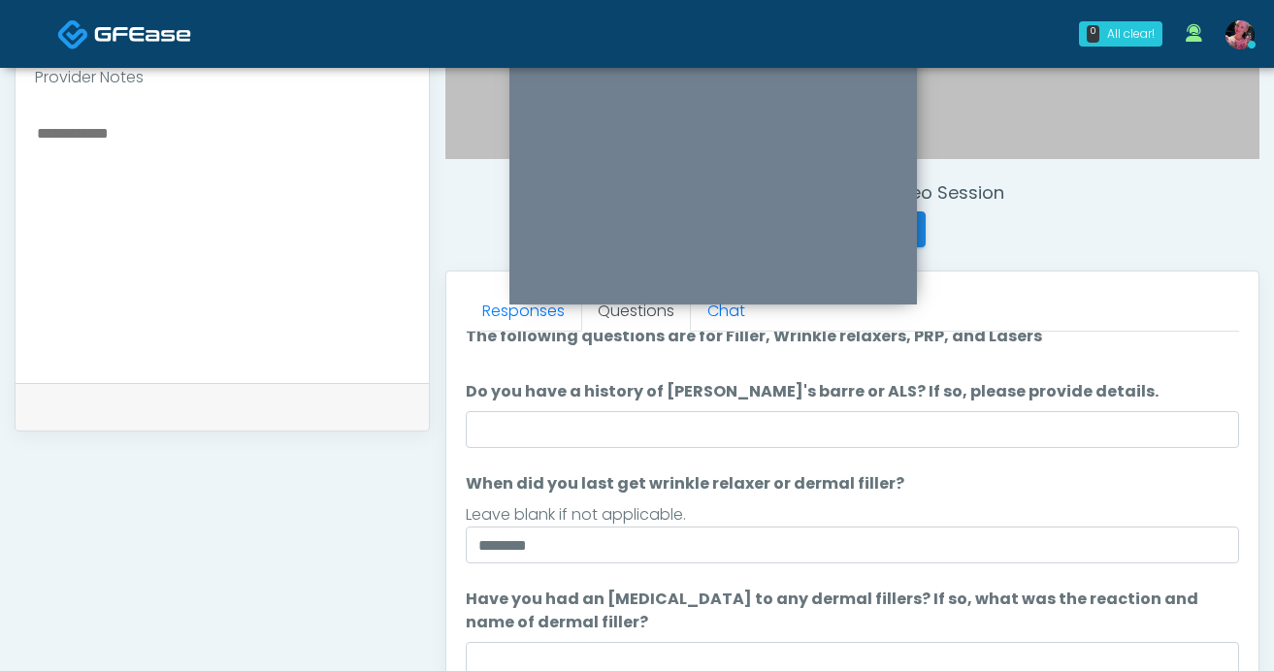
click at [913, 602] on label "Have you had an allergic response to any dermal fillers? If so, what was the re…" at bounding box center [852, 611] width 773 height 47
click at [913, 642] on input "Have you had an allergic response to any dermal fillers? If so, what was the re…" at bounding box center [852, 660] width 773 height 37
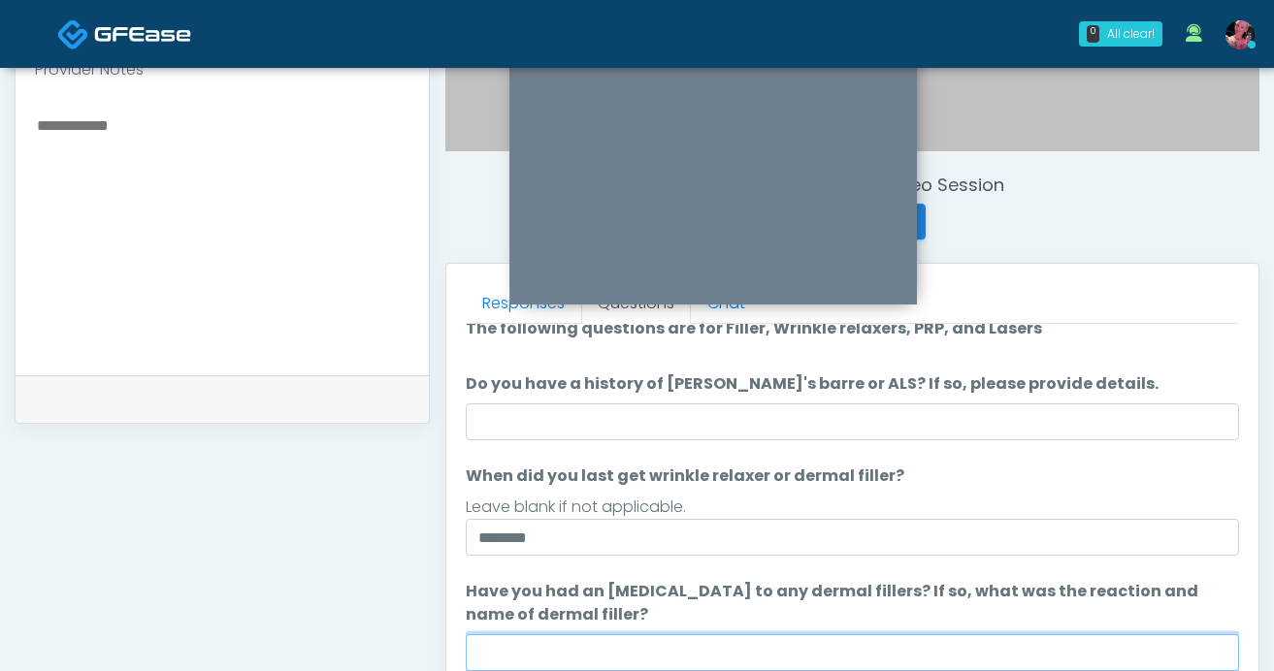
scroll to position [182, 0]
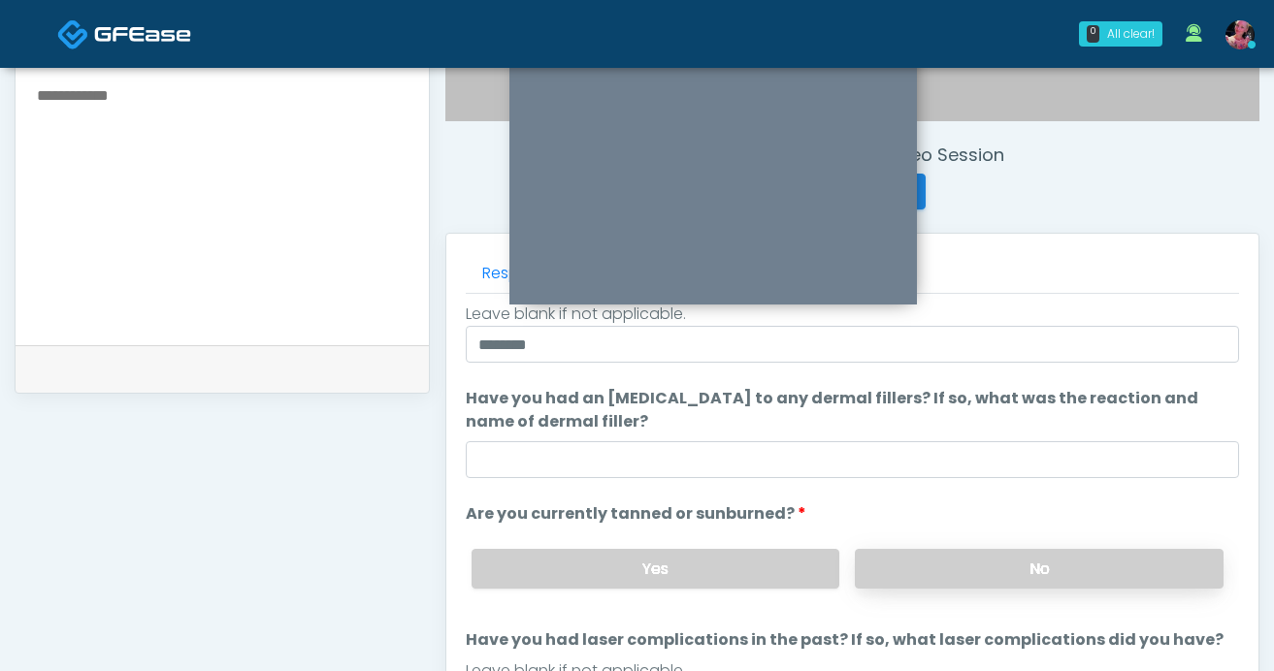
click at [921, 556] on label "No" at bounding box center [1039, 569] width 369 height 40
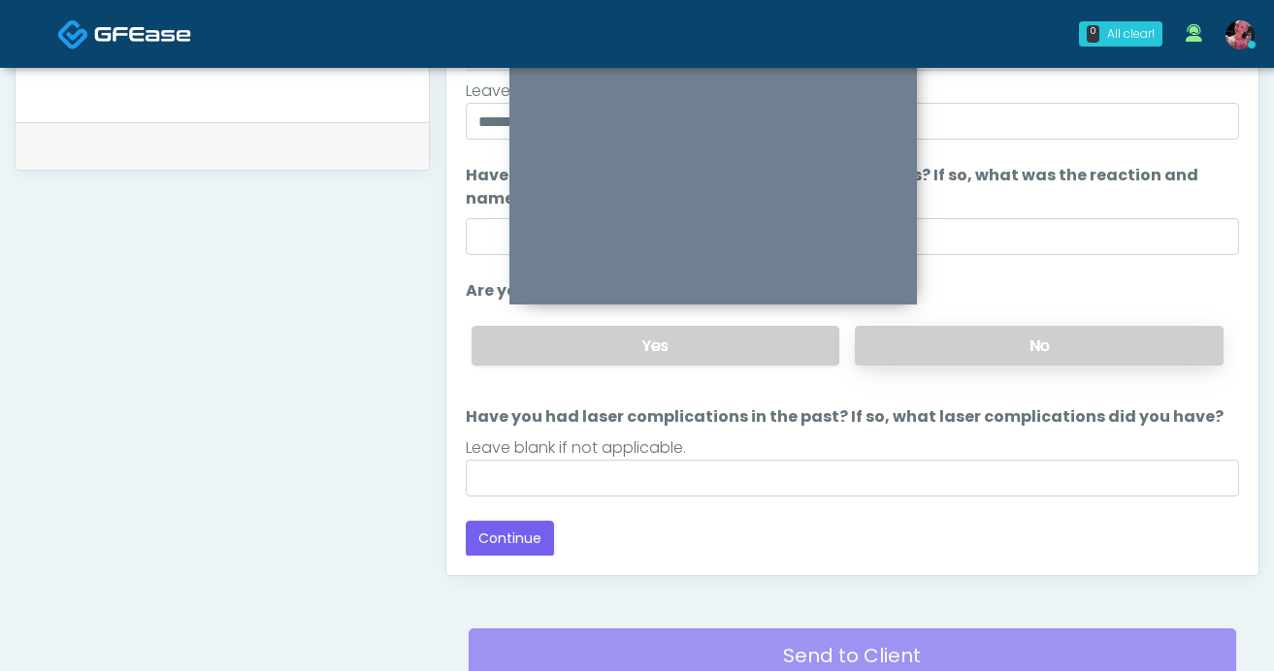
scroll to position [0, 0]
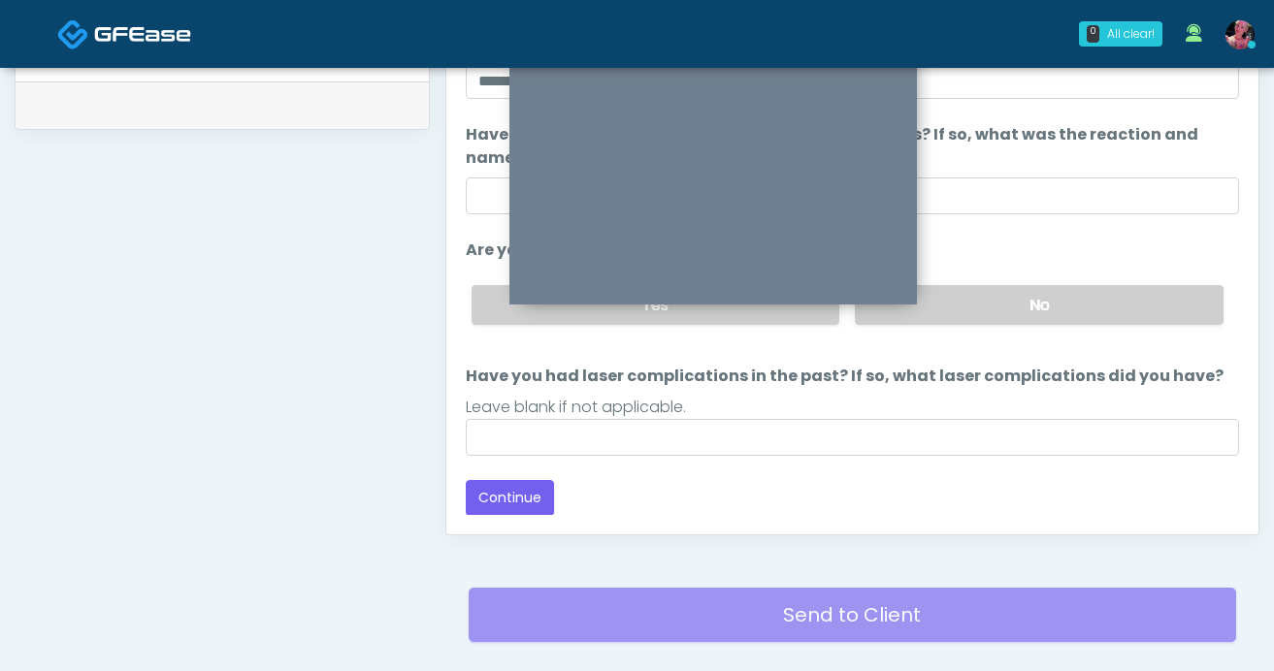
click at [461, 453] on div "Responses Questions Chat Good Faith Exam Script Good Faith Exam Script INTRODUC…" at bounding box center [852, 252] width 812 height 565
click at [472, 486] on button "Continue" at bounding box center [510, 498] width 88 height 36
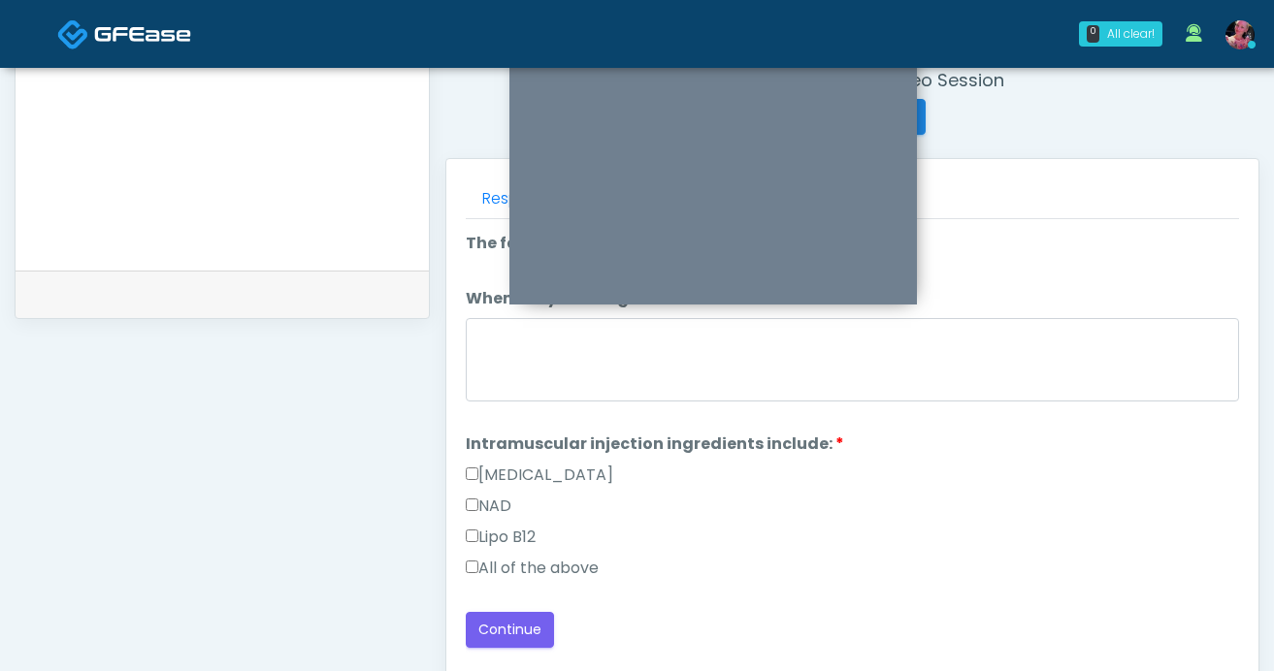
click at [515, 562] on label "All of the above" at bounding box center [532, 568] width 133 height 23
click at [508, 621] on button "Continue" at bounding box center [510, 630] width 88 height 36
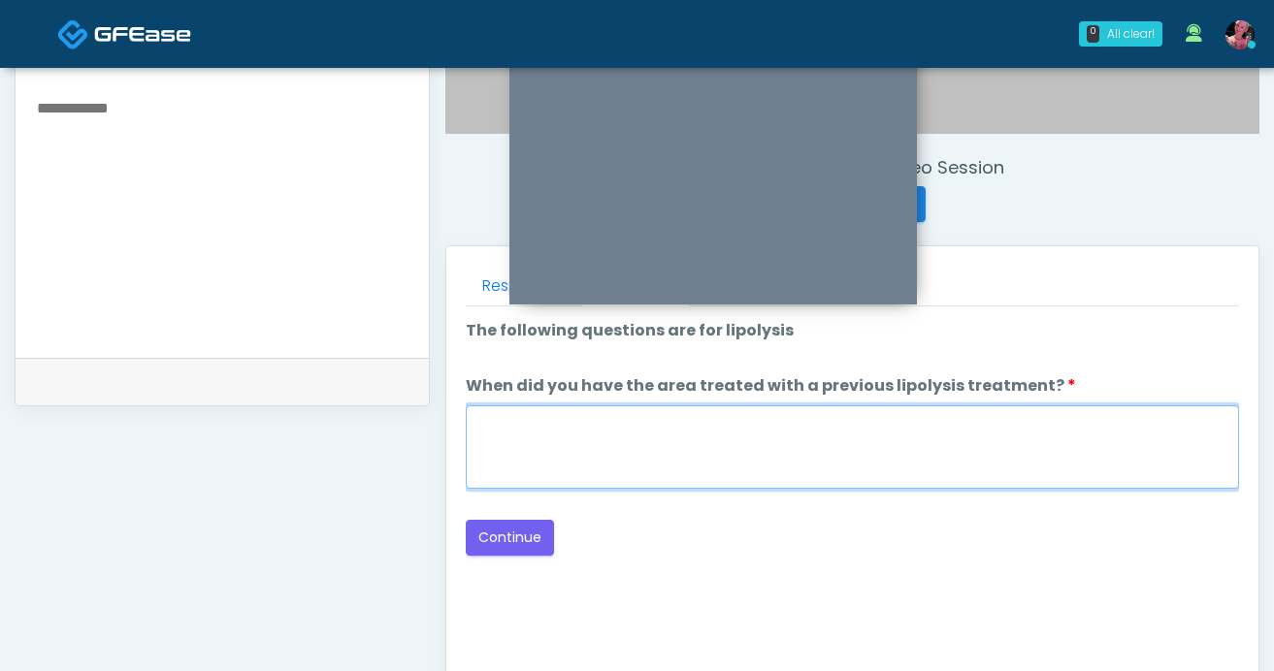
click at [873, 457] on textarea "When did you have the area treated with a previous lipolysis treatment?" at bounding box center [852, 447] width 773 height 83
type textarea "*****"
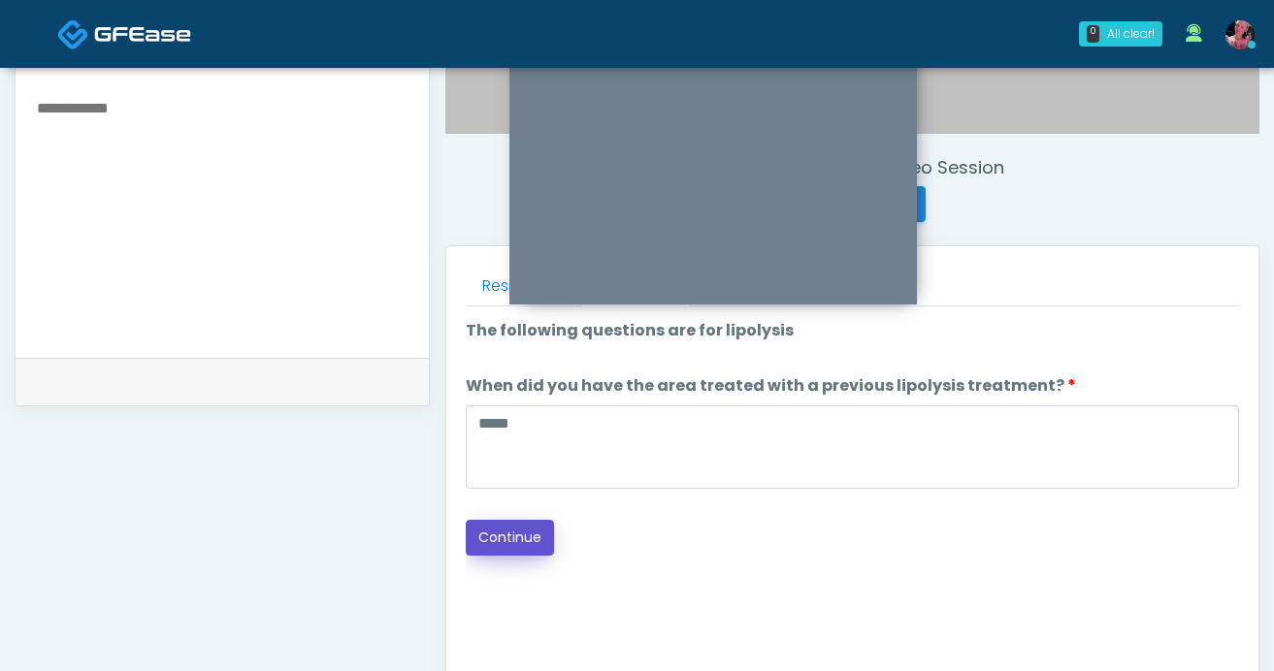
click at [515, 541] on button "Continue" at bounding box center [510, 538] width 88 height 36
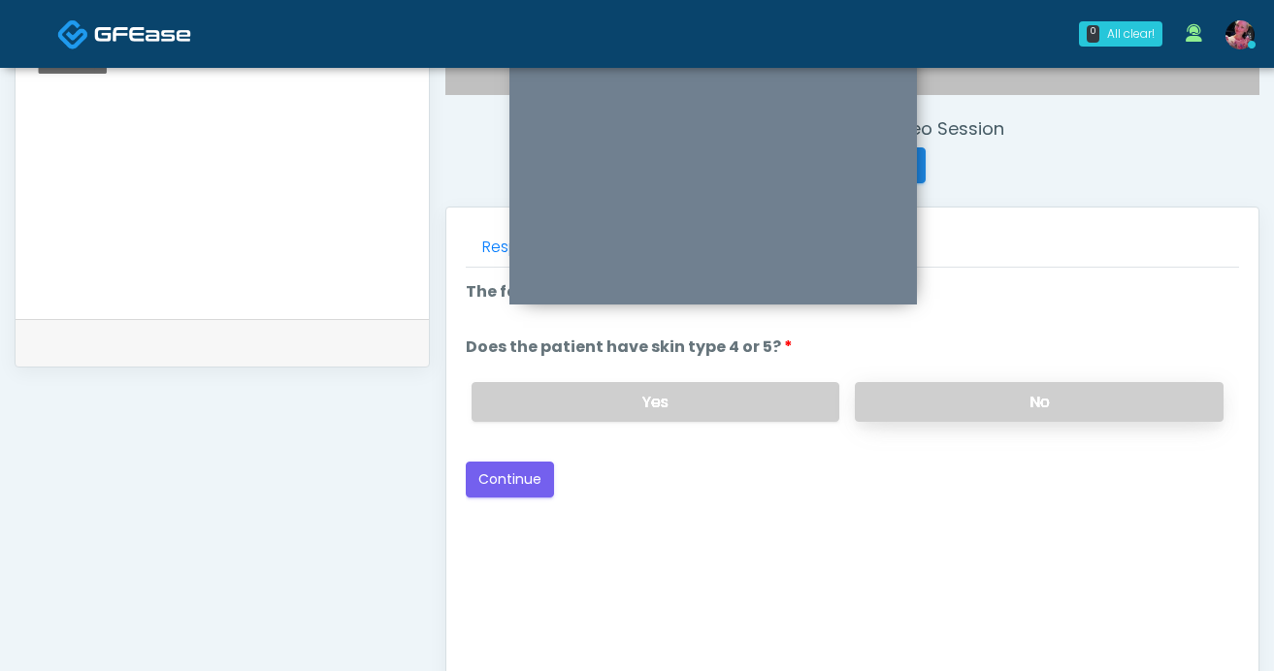
click at [979, 398] on label "No" at bounding box center [1039, 402] width 369 height 40
click at [540, 479] on button "Continue" at bounding box center [510, 480] width 88 height 36
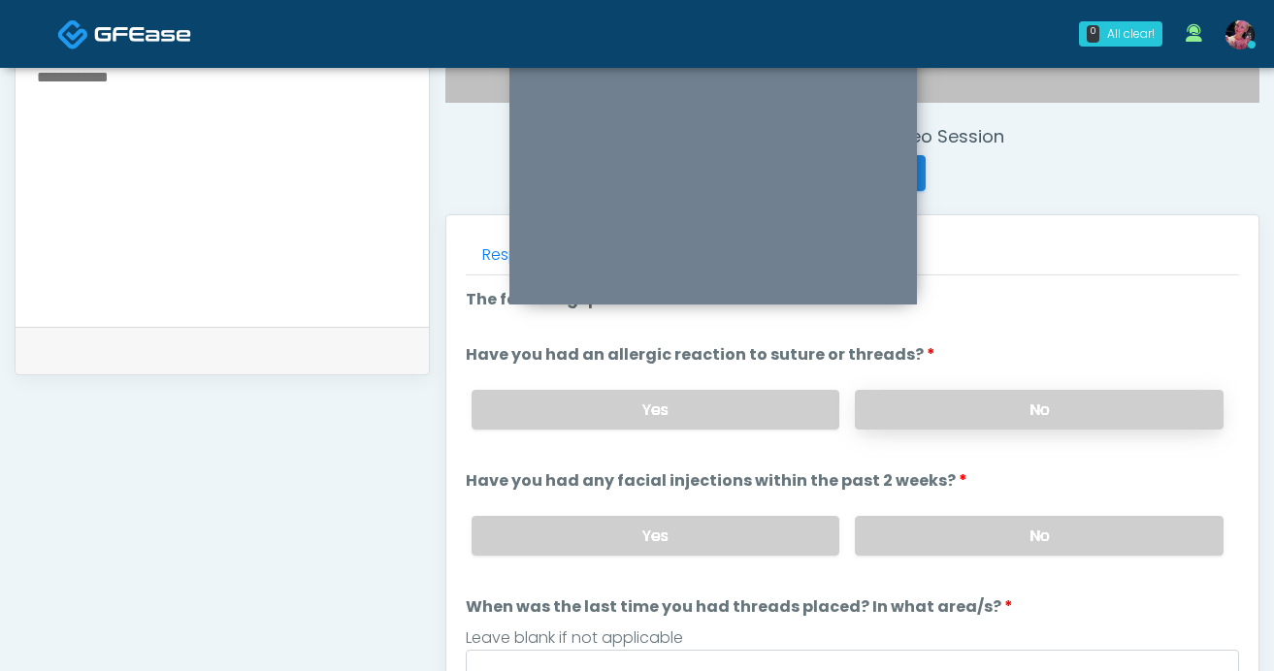
click at [912, 402] on label "No" at bounding box center [1039, 410] width 369 height 40
click at [912, 530] on label "No" at bounding box center [1039, 536] width 369 height 40
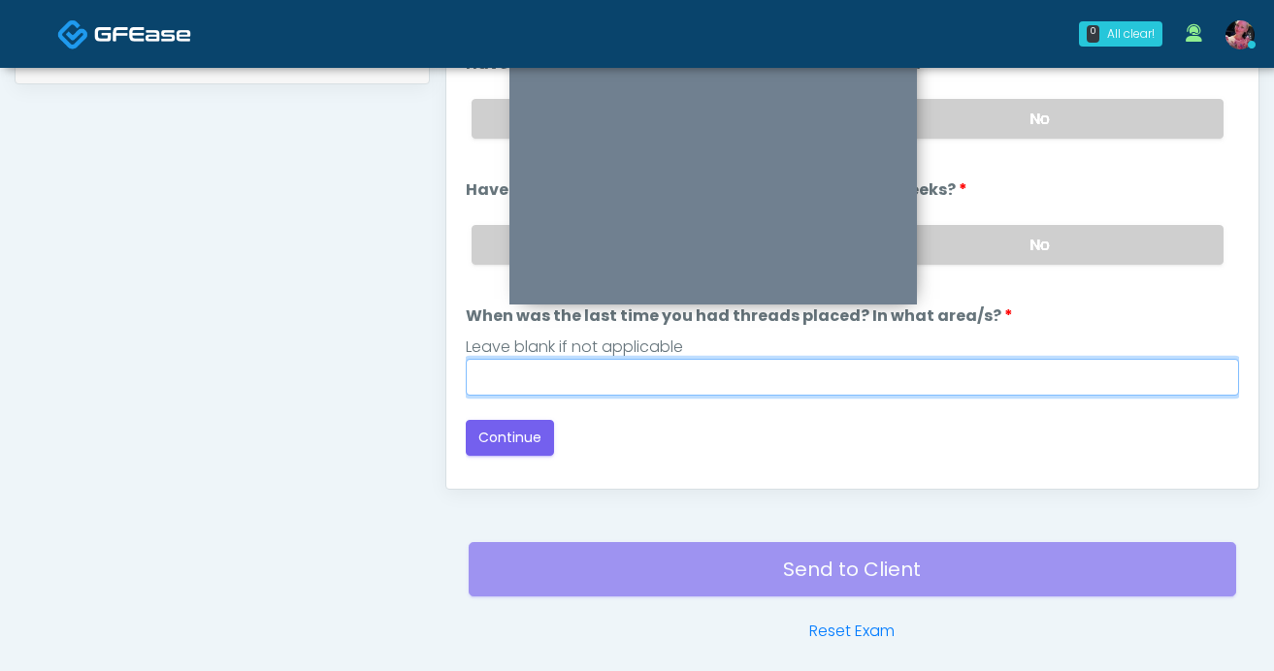
click at [764, 359] on input "When was the last time you had threads placed? In what area/s?" at bounding box center [852, 377] width 773 height 37
type input "*****"
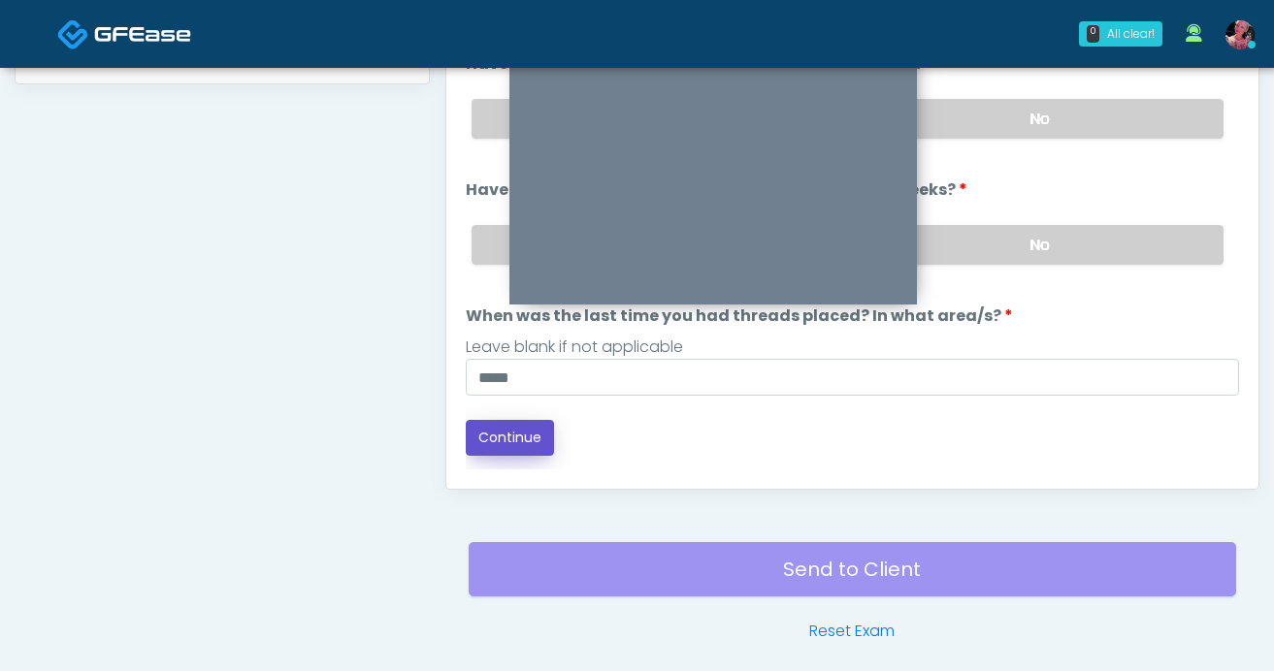
click at [513, 426] on button "Continue" at bounding box center [510, 438] width 88 height 36
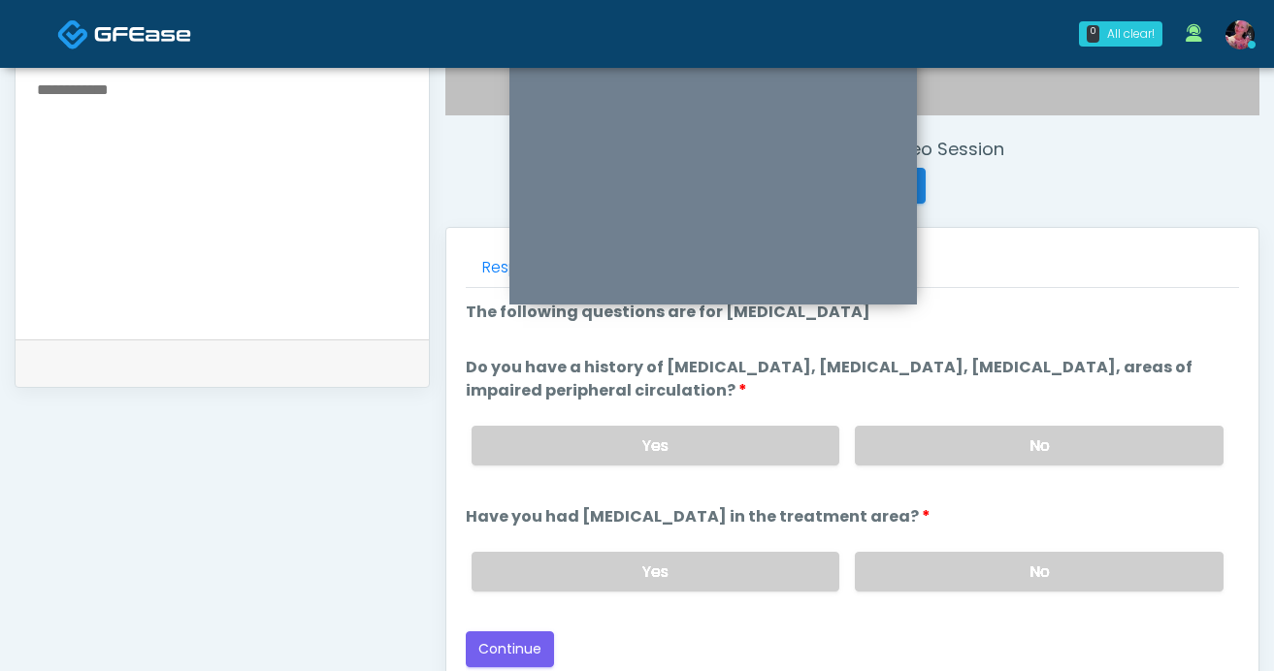
click at [1126, 416] on div "Yes No" at bounding box center [847, 445] width 783 height 71
click at [1116, 435] on label "No" at bounding box center [1039, 446] width 369 height 40
click at [1028, 549] on div "Yes No" at bounding box center [847, 572] width 783 height 71
click at [1015, 580] on label "No" at bounding box center [1039, 572] width 369 height 40
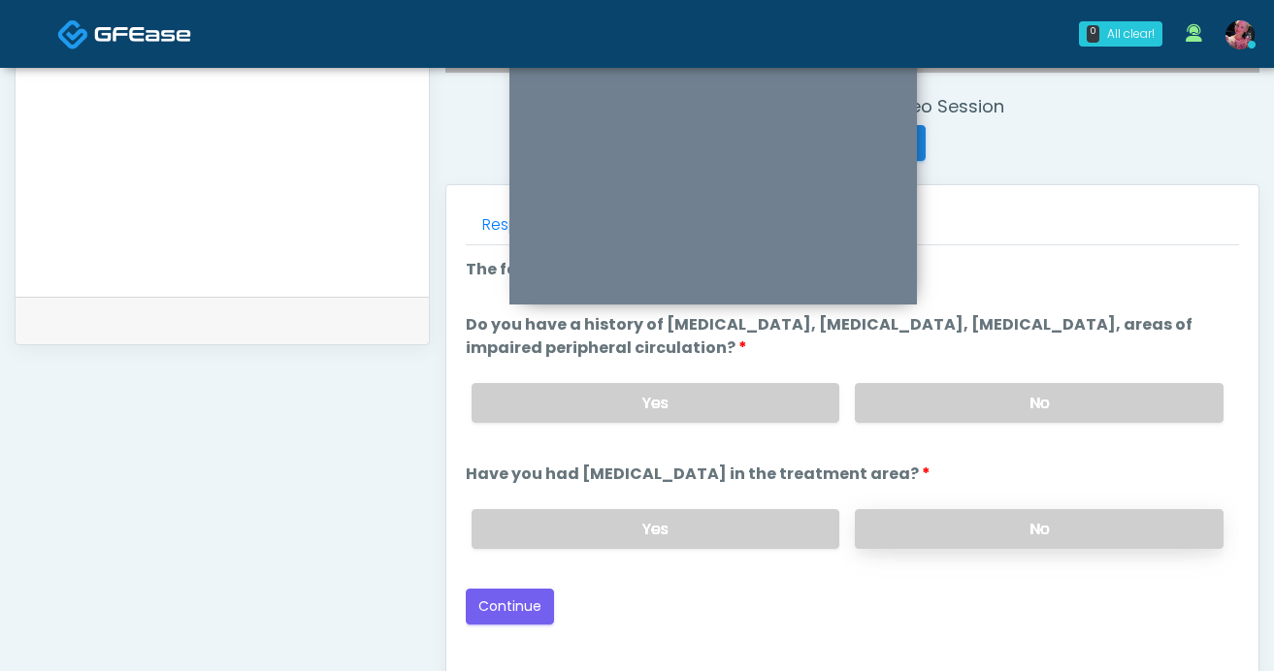
scroll to position [736, 0]
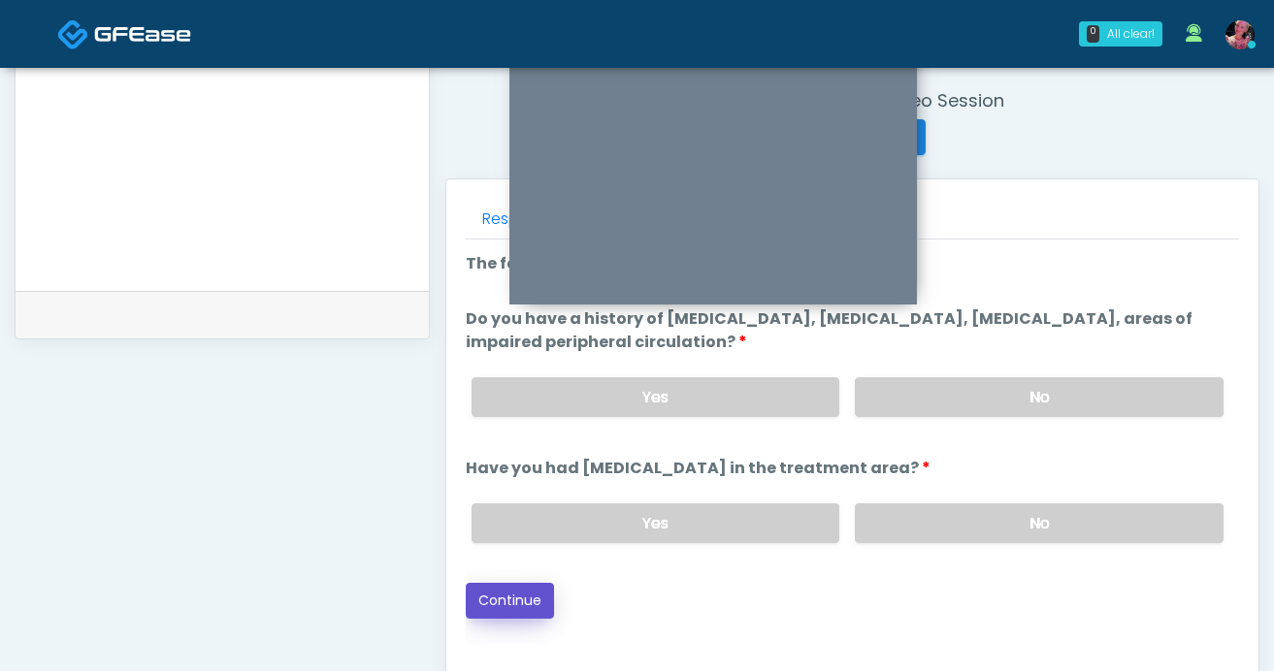
click at [519, 591] on button "Continue" at bounding box center [510, 601] width 88 height 36
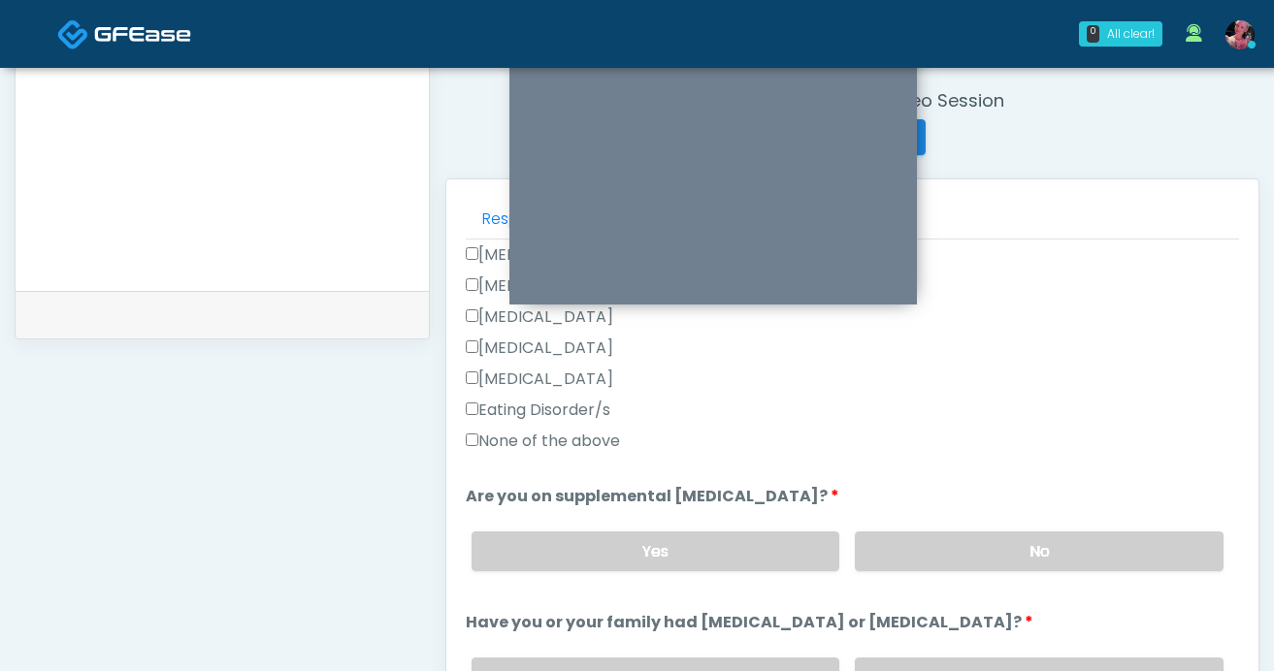
scroll to position [532, 0]
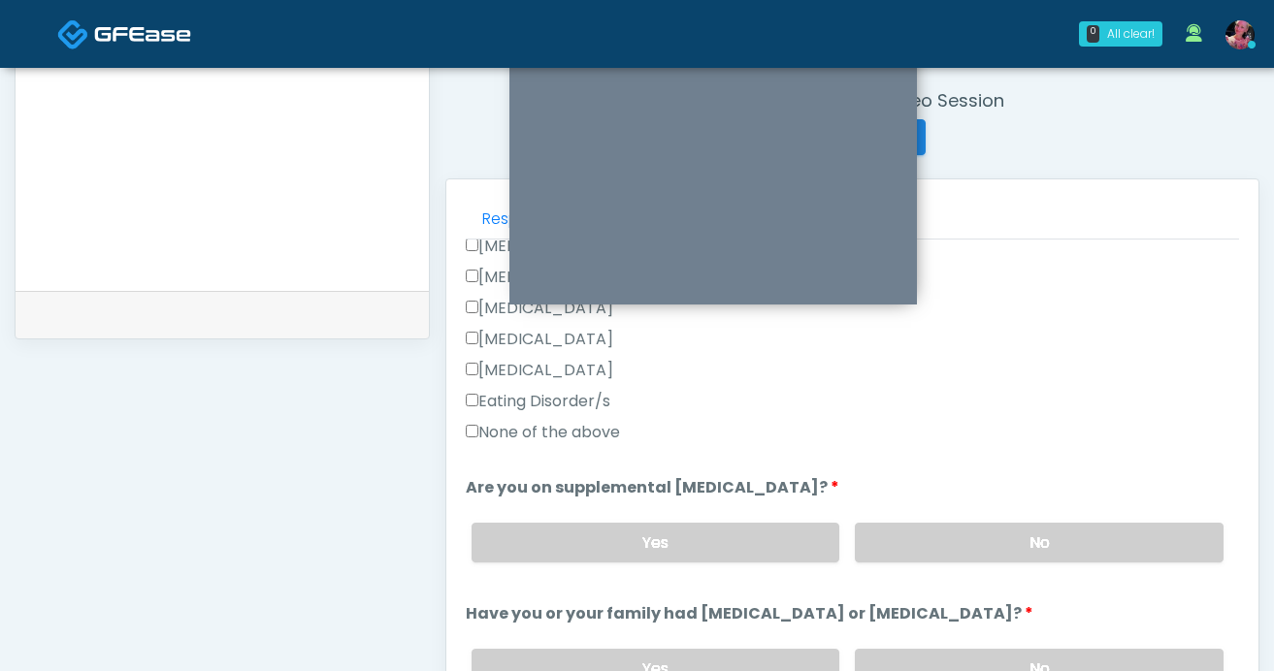
click at [605, 426] on label "None of the above" at bounding box center [543, 432] width 154 height 23
click at [1084, 525] on label "No" at bounding box center [1039, 543] width 369 height 40
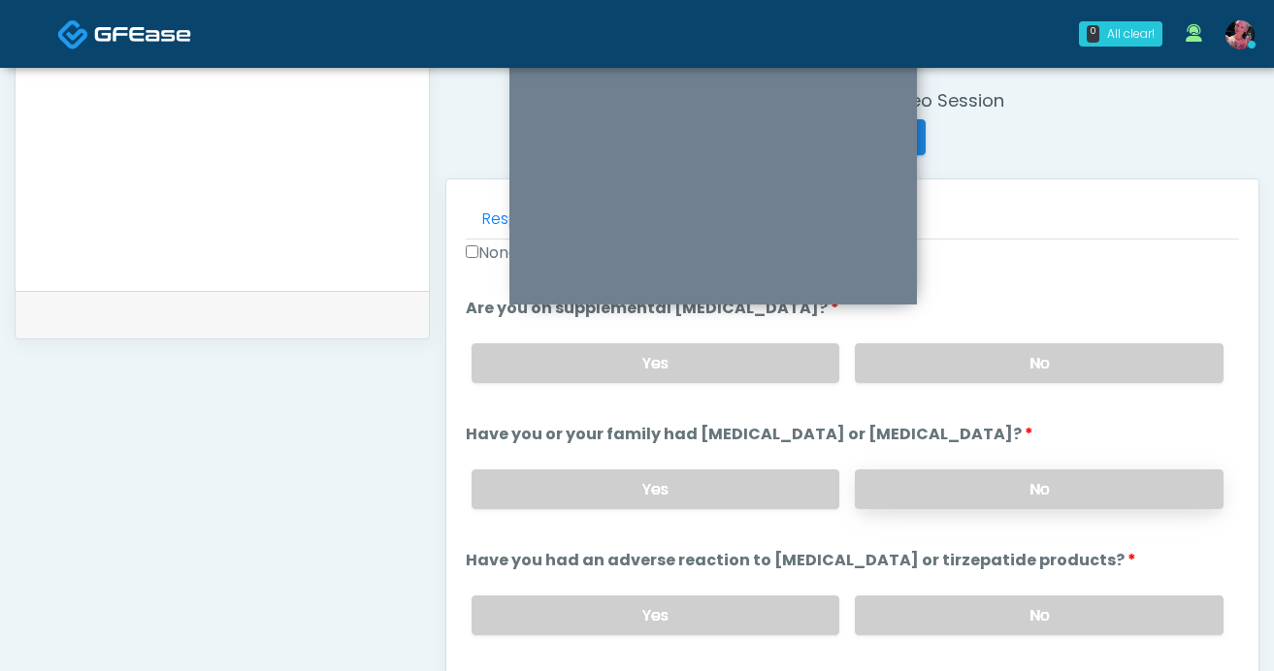
scroll to position [776, 0]
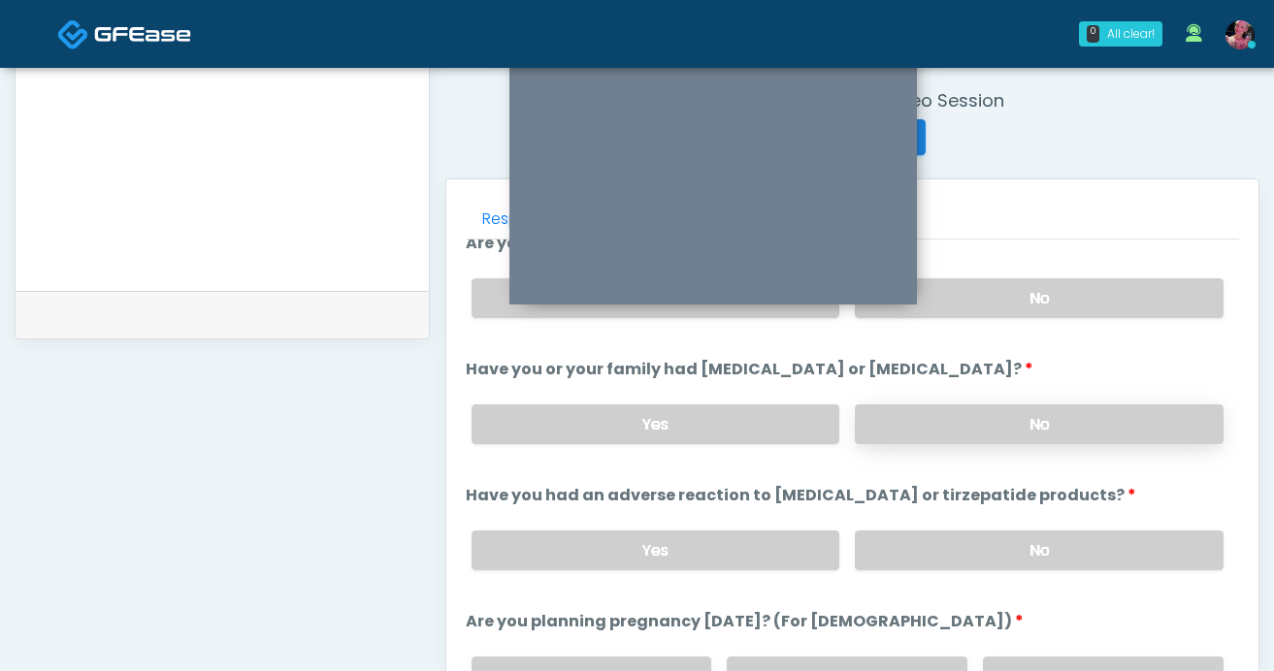
click at [1053, 424] on label "No" at bounding box center [1039, 425] width 369 height 40
click at [1038, 549] on label "No" at bounding box center [1039, 551] width 369 height 40
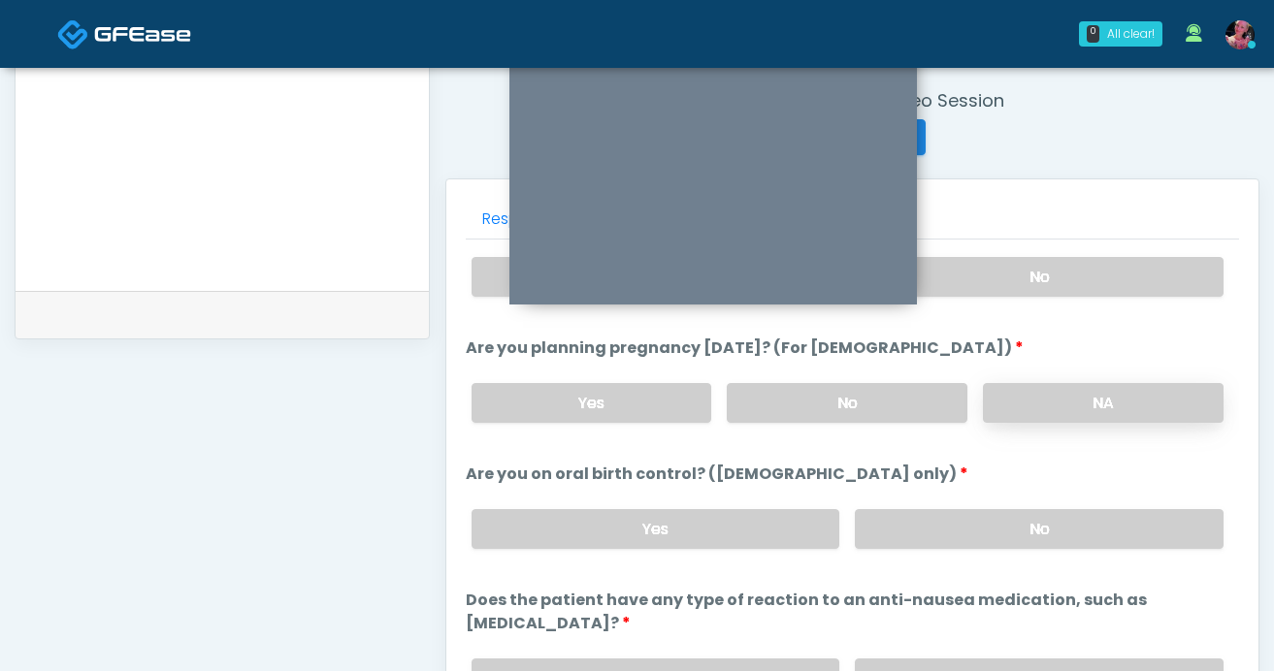
click at [1024, 413] on label "NA" at bounding box center [1103, 403] width 241 height 40
click at [1023, 532] on label "No" at bounding box center [1039, 529] width 369 height 40
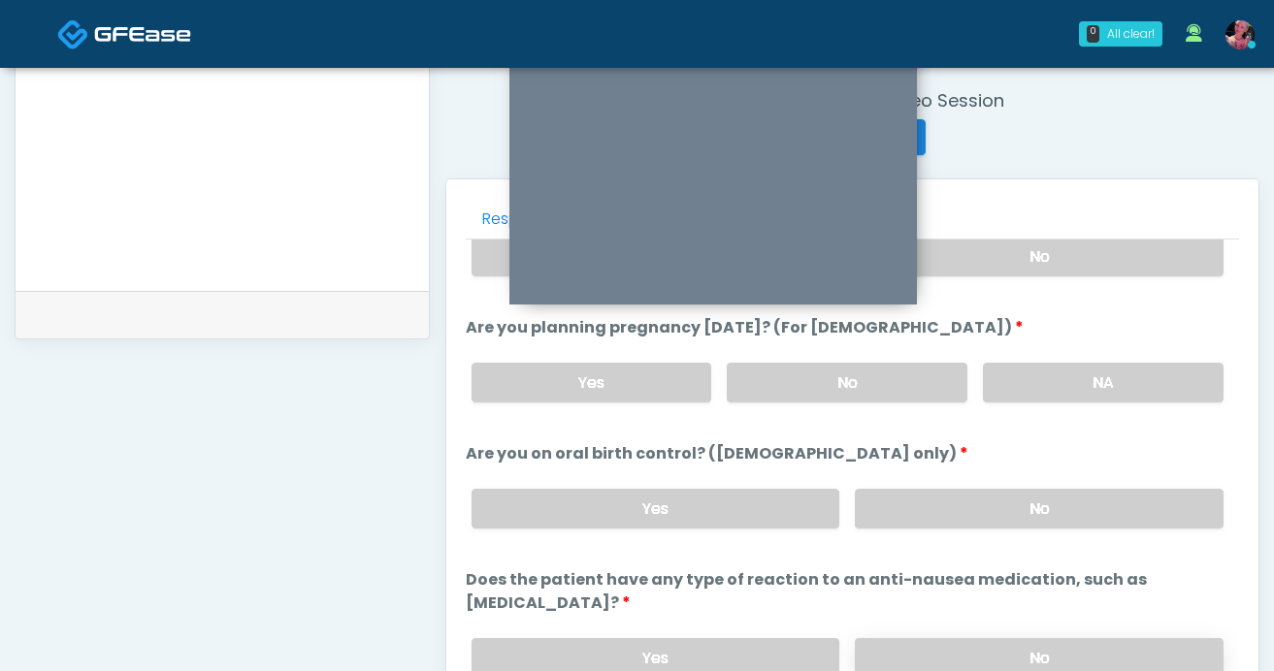
click at [952, 641] on label "No" at bounding box center [1039, 658] width 369 height 40
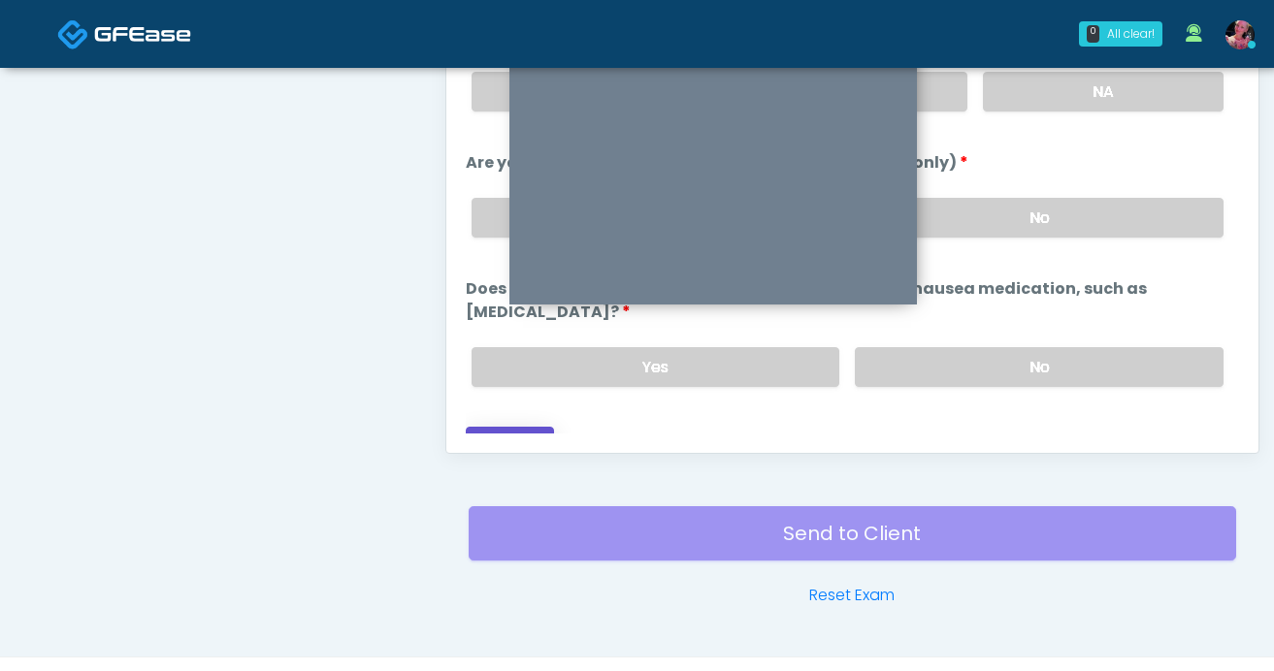
click at [533, 427] on button "Continue" at bounding box center [510, 445] width 88 height 36
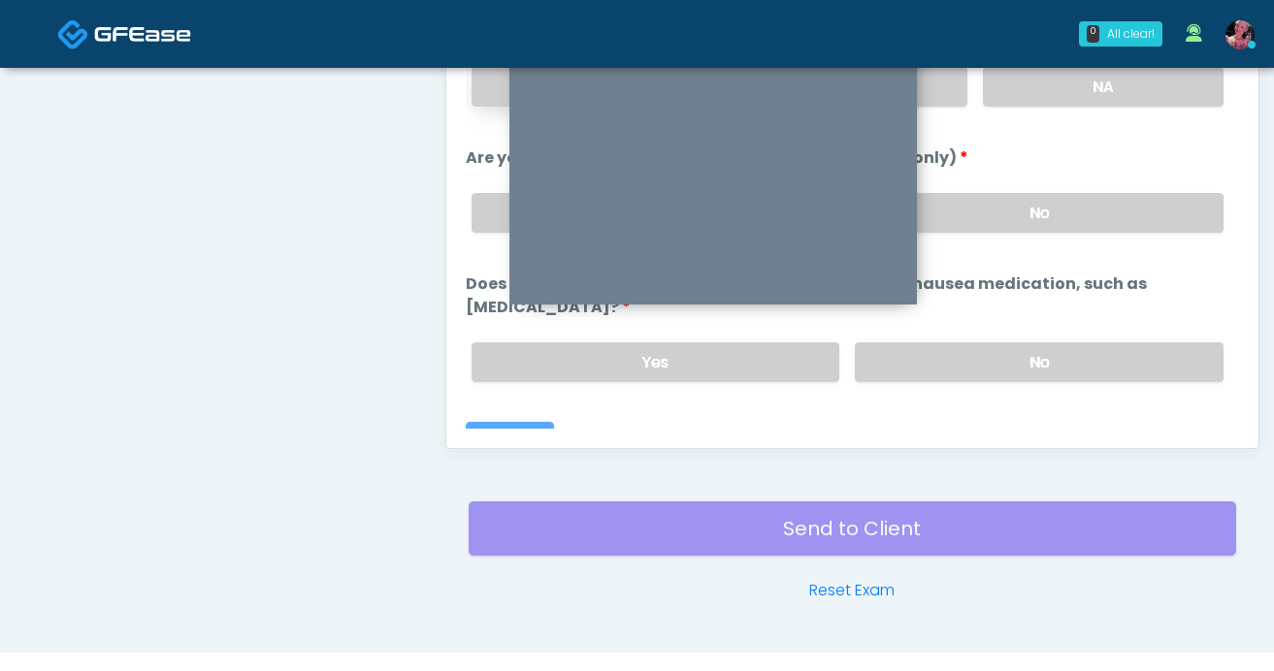
scroll to position [1070, 0]
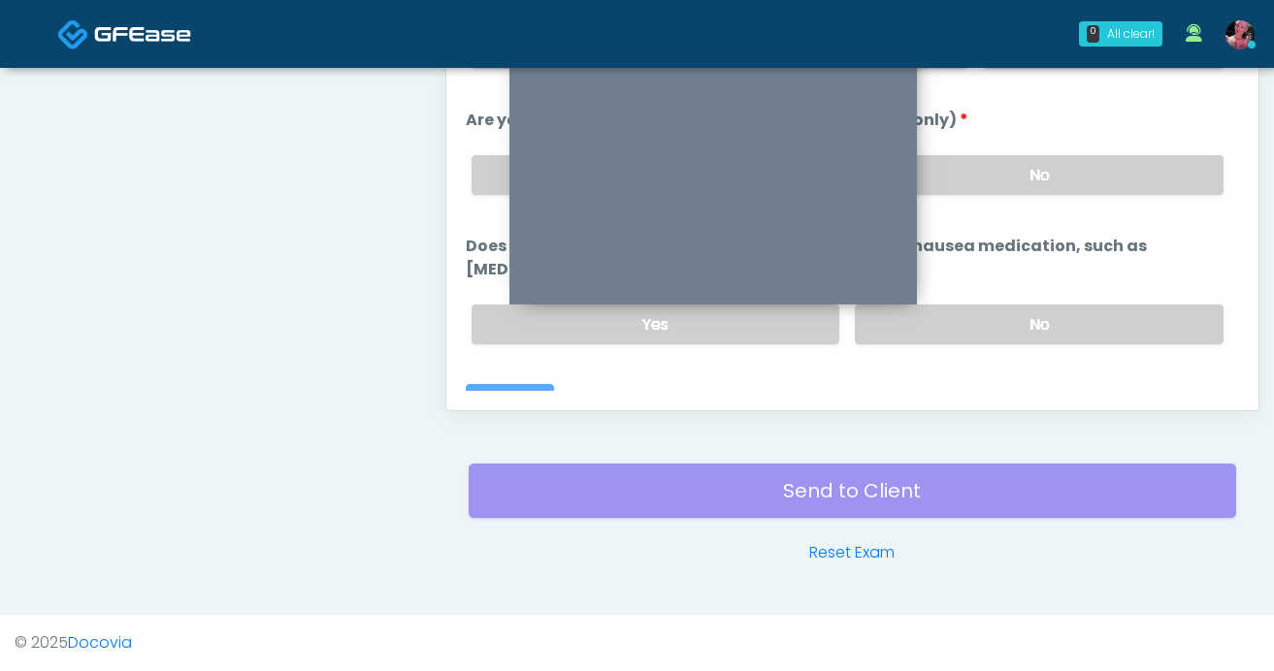
click at [564, 384] on div "Back Continue" at bounding box center [852, 402] width 773 height 36
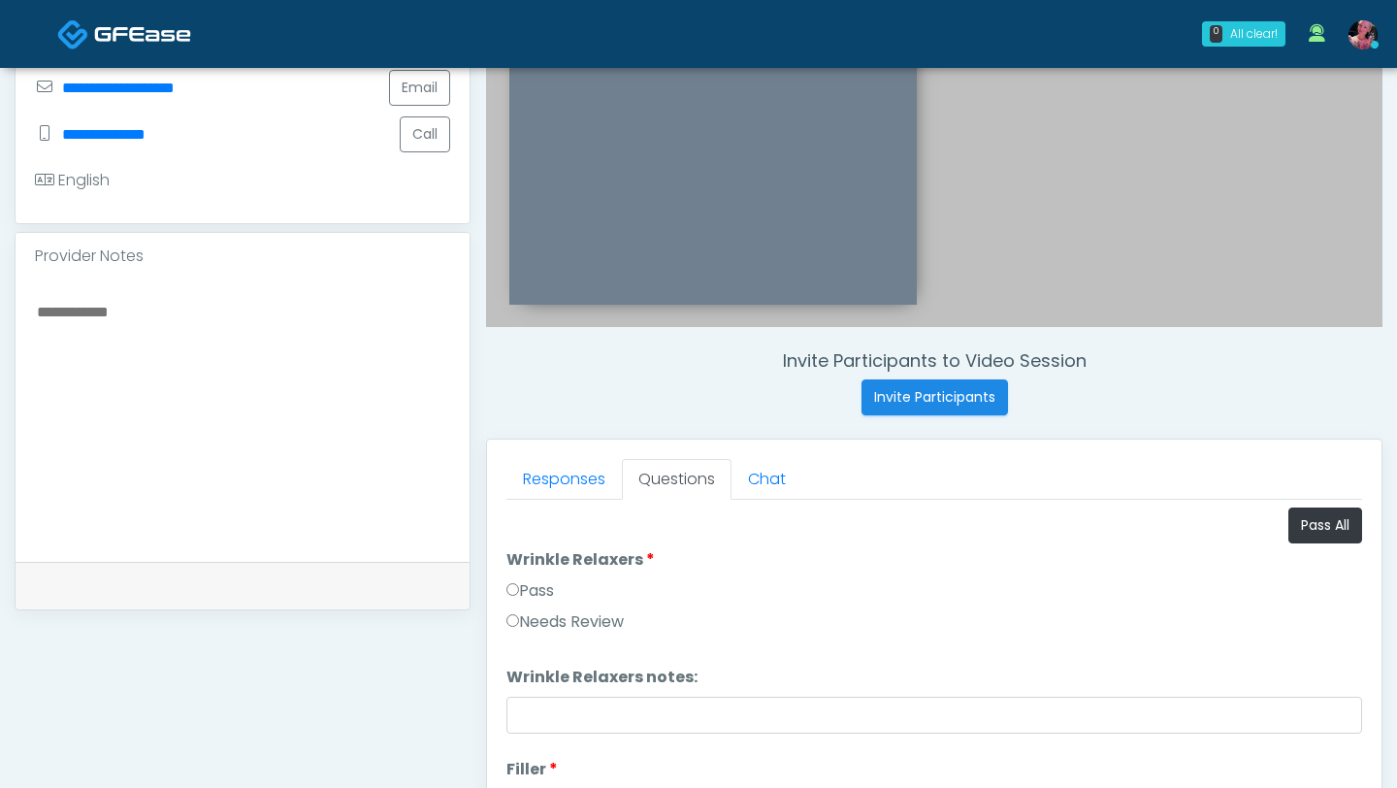
scroll to position [557, 0]
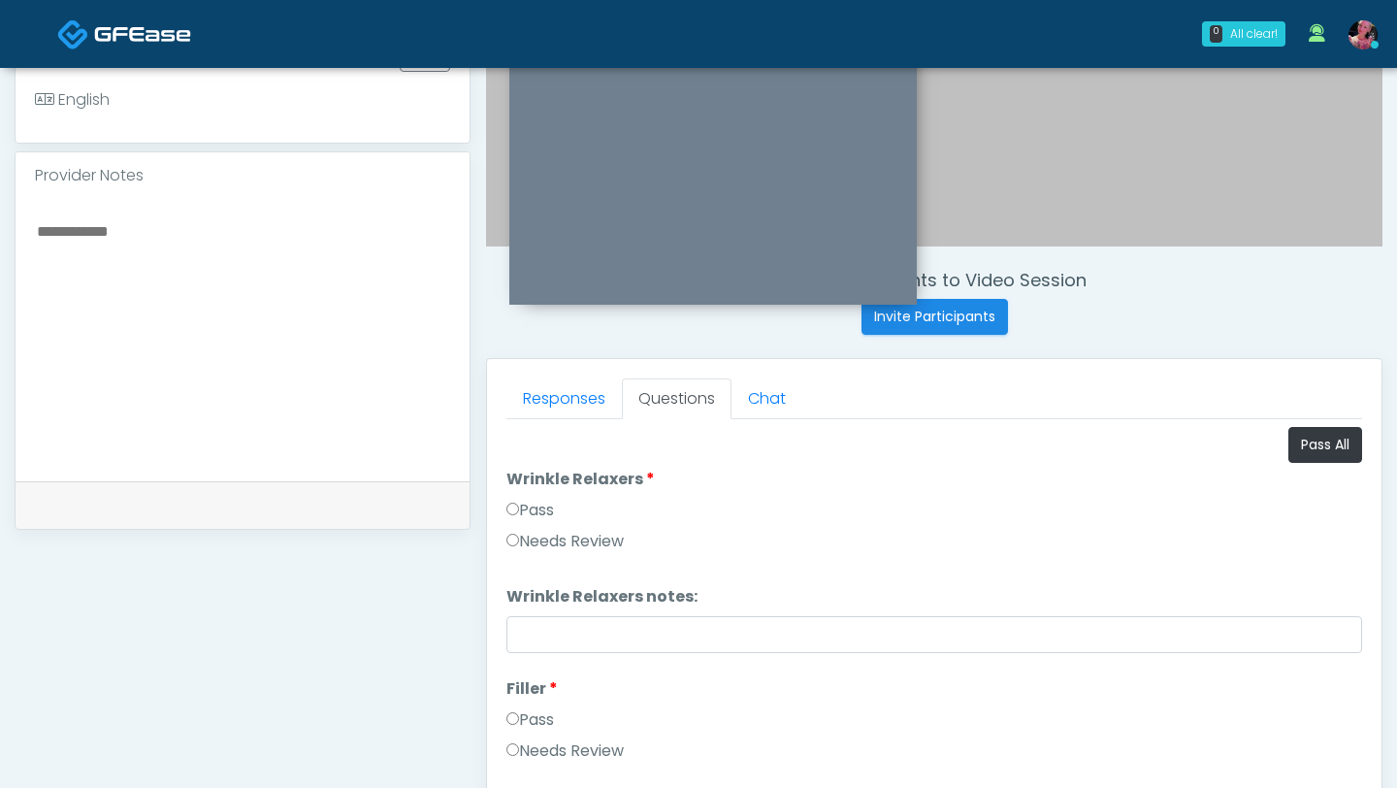
click at [538, 506] on label "Pass" at bounding box center [531, 510] width 48 height 23
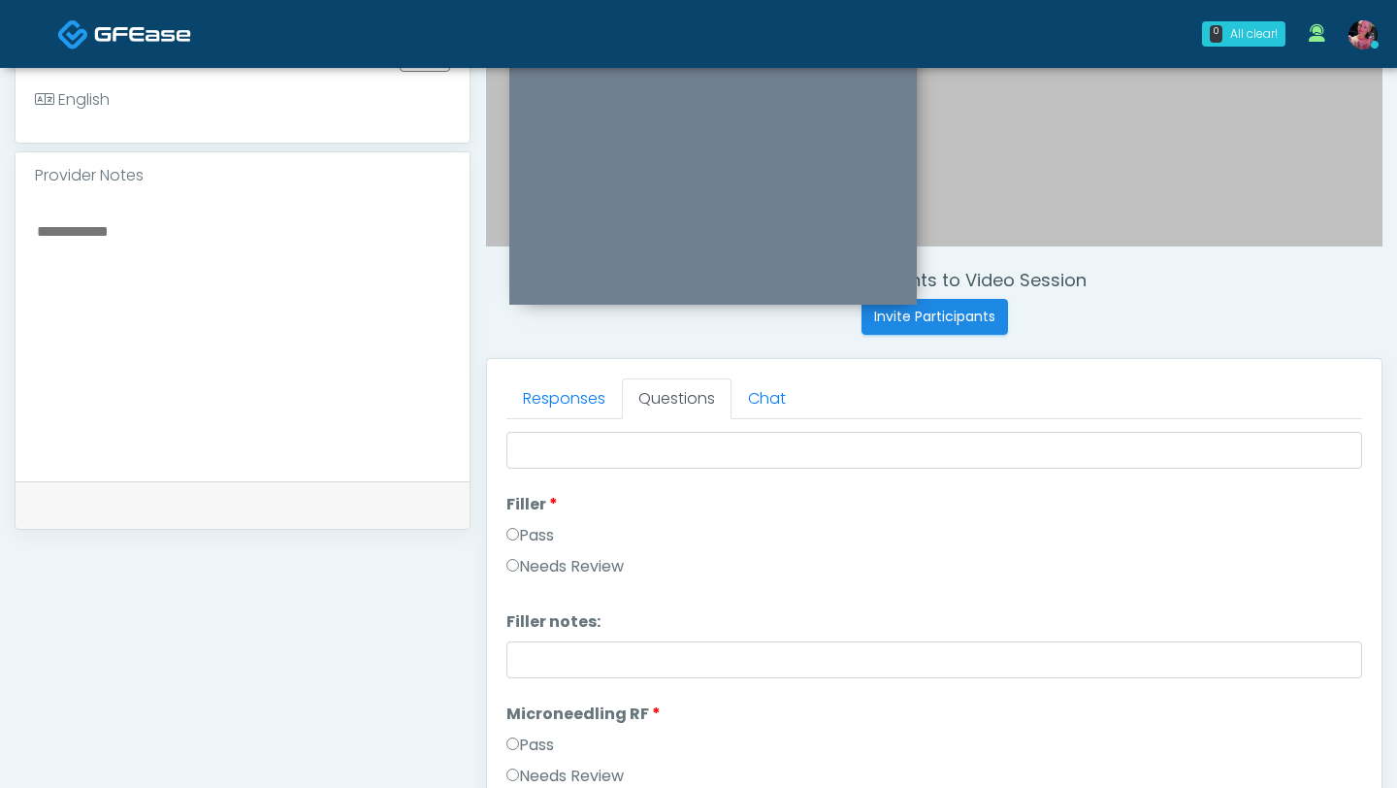
click at [528, 537] on label "Pass" at bounding box center [531, 535] width 48 height 23
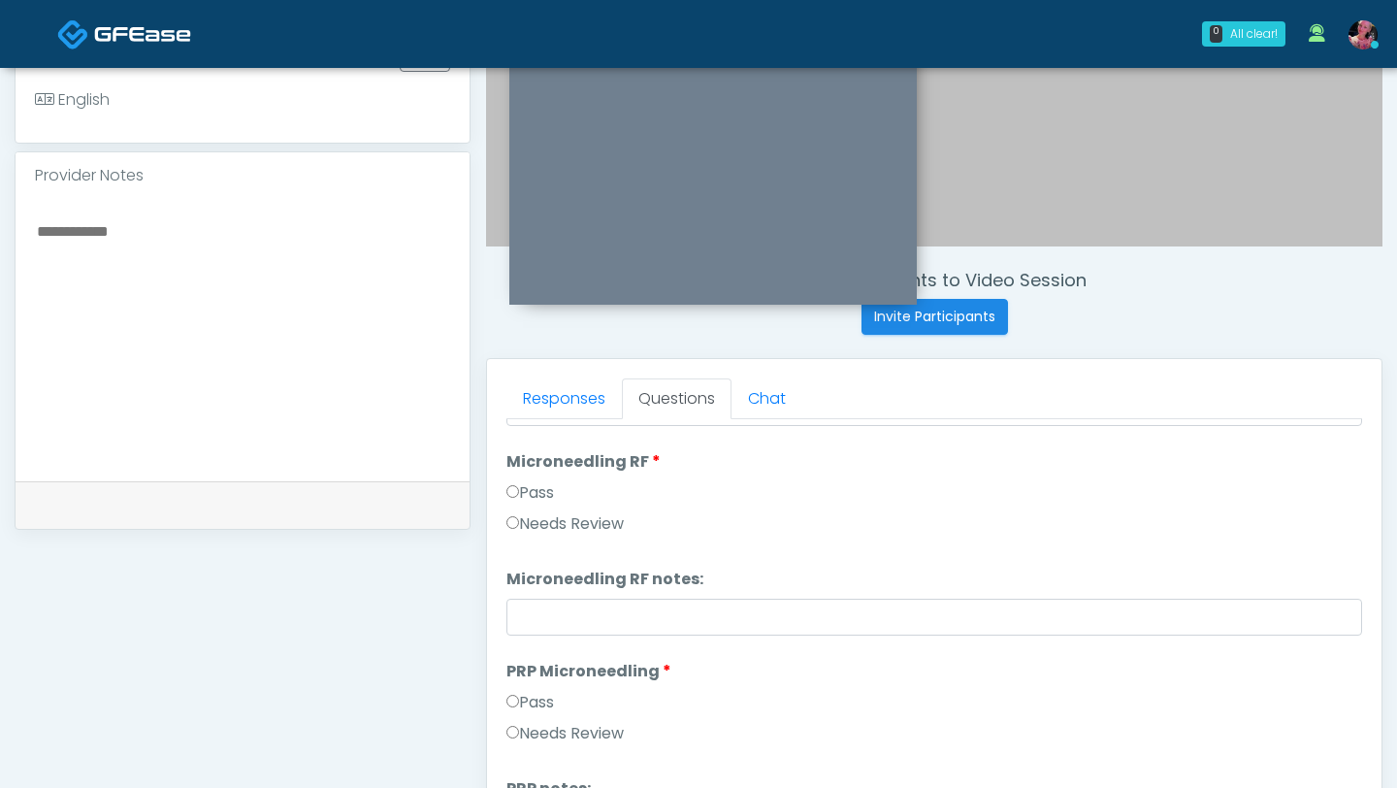
click at [528, 500] on label "Pass" at bounding box center [531, 492] width 48 height 23
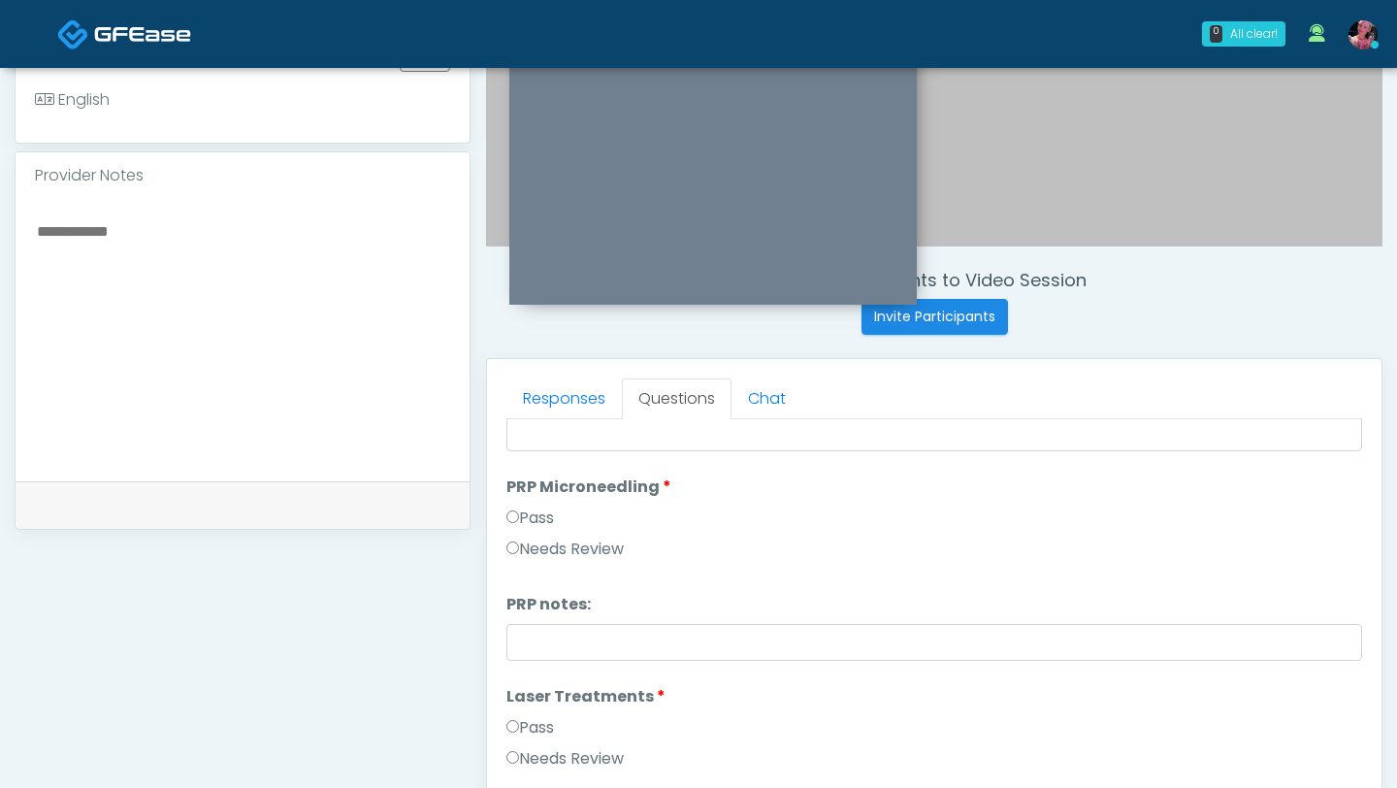
click at [528, 511] on label "Pass" at bounding box center [531, 518] width 48 height 23
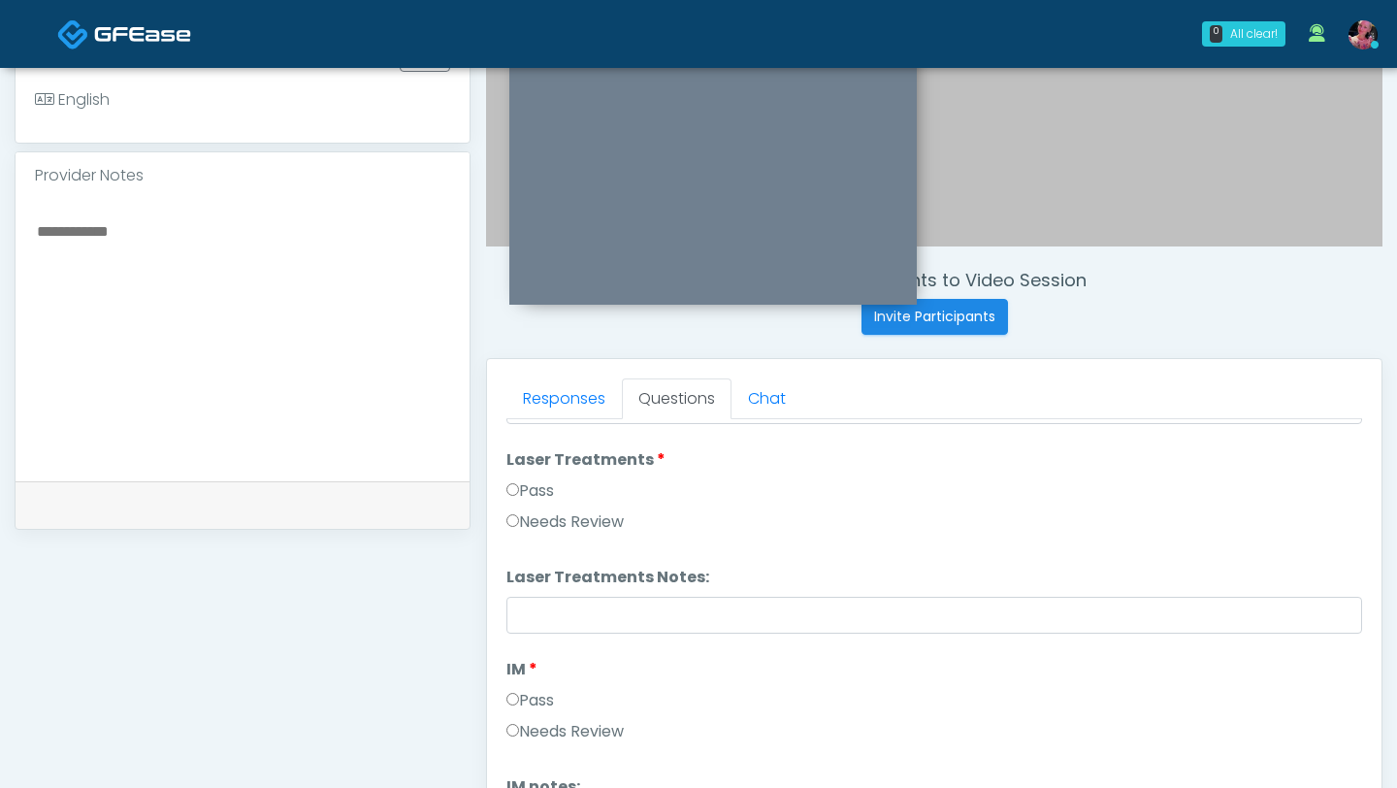
click at [522, 491] on label "Pass" at bounding box center [531, 490] width 48 height 23
click at [523, 671] on label "Pass" at bounding box center [531, 700] width 48 height 23
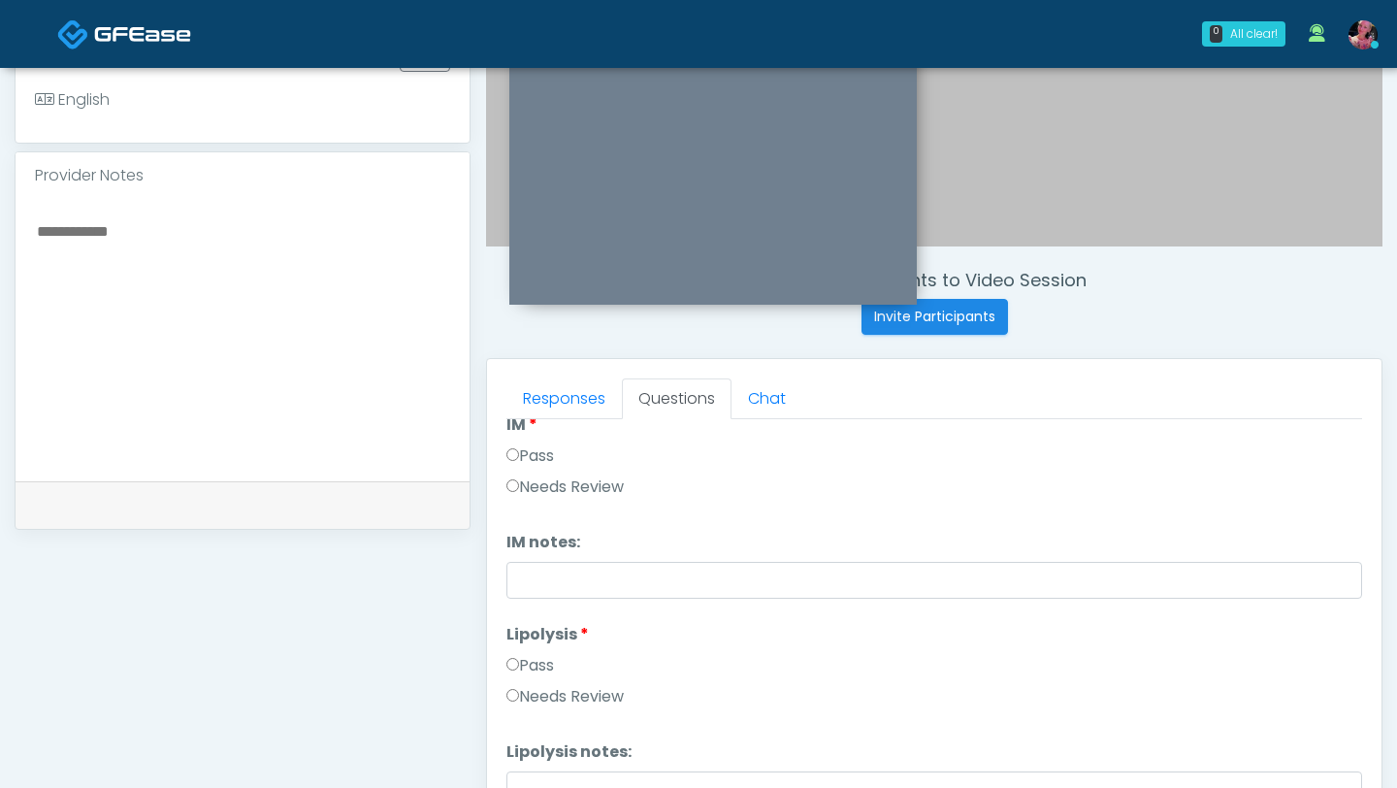
scroll to position [1191, 0]
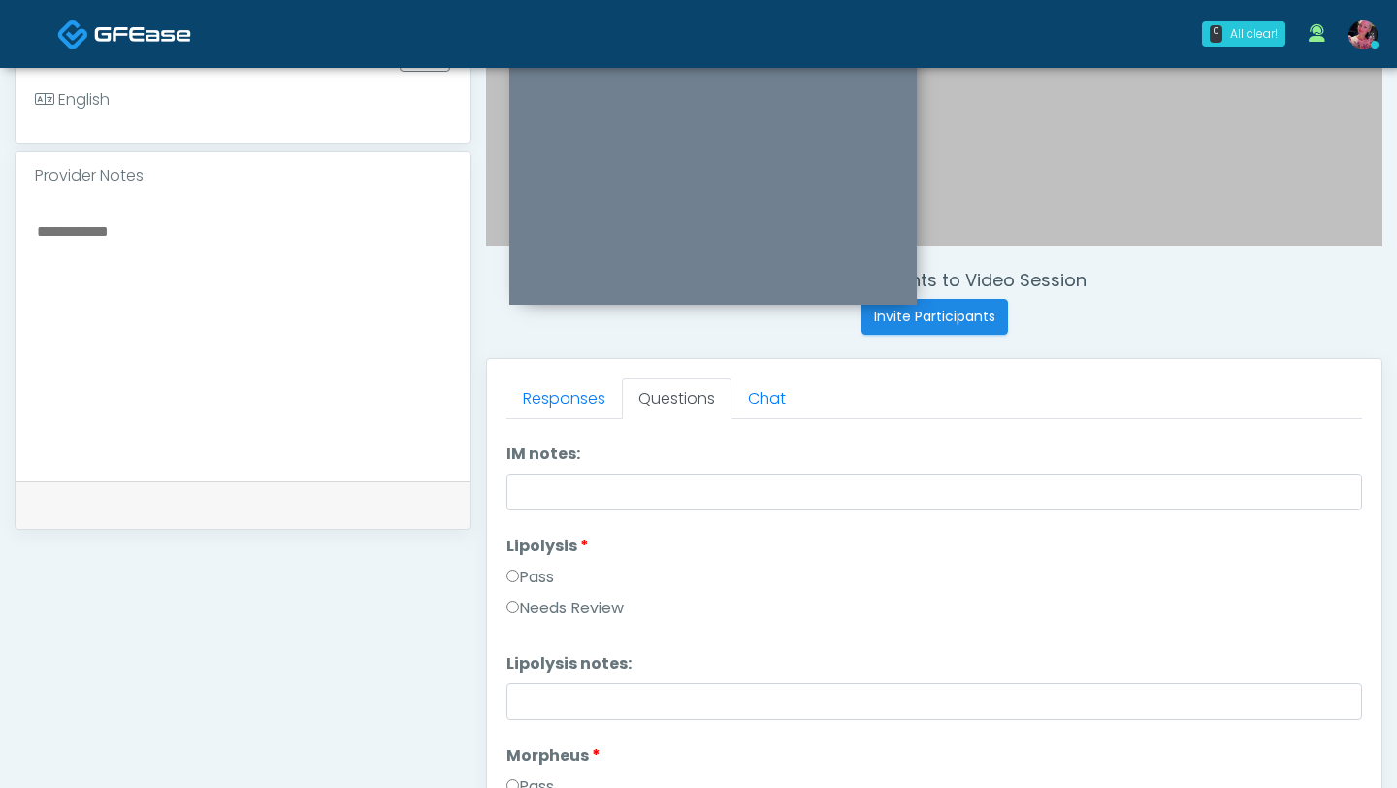
click at [536, 589] on div "Pass" at bounding box center [935, 581] width 856 height 31
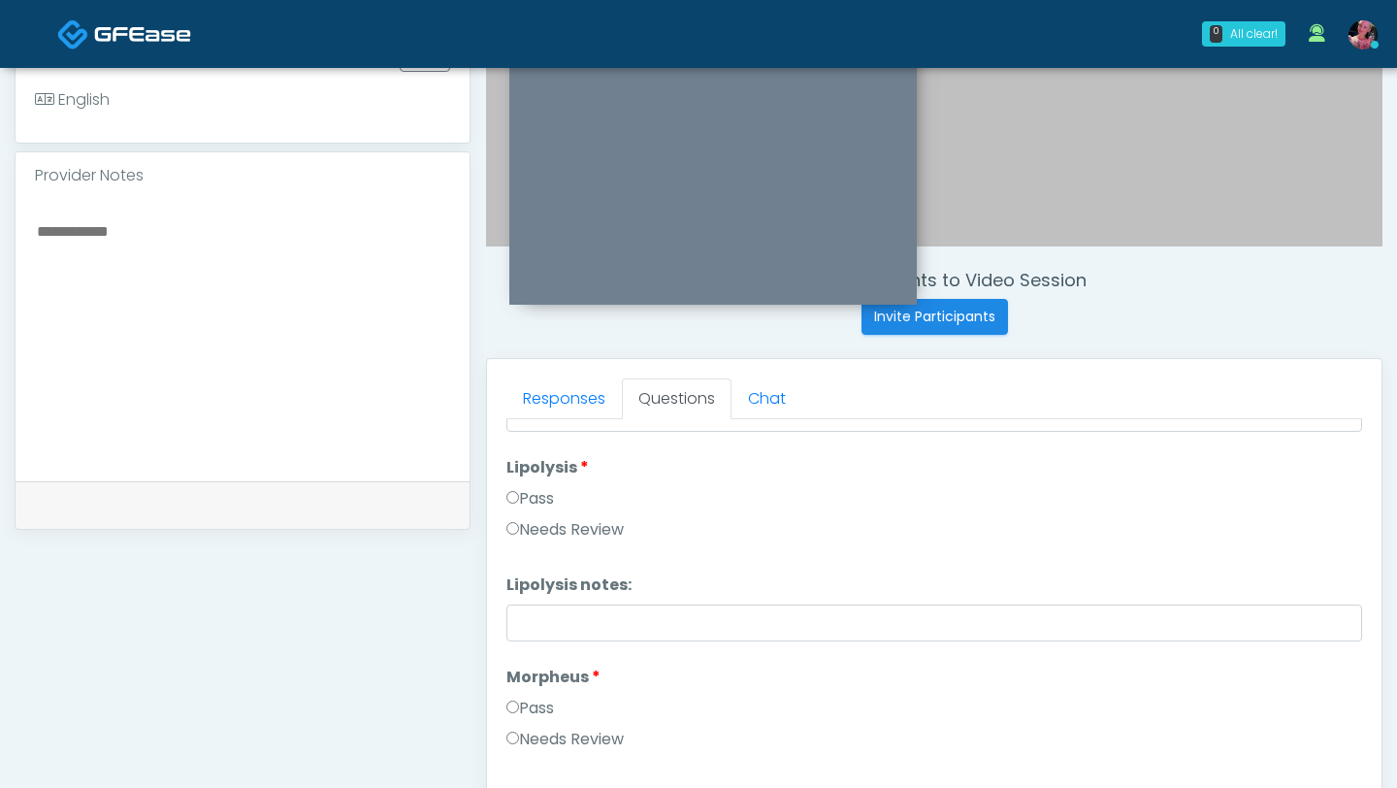
scroll to position [1275, 0]
click at [535, 499] on label "Pass" at bounding box center [531, 492] width 48 height 23
click at [522, 671] on label "Pass" at bounding box center [531, 702] width 48 height 23
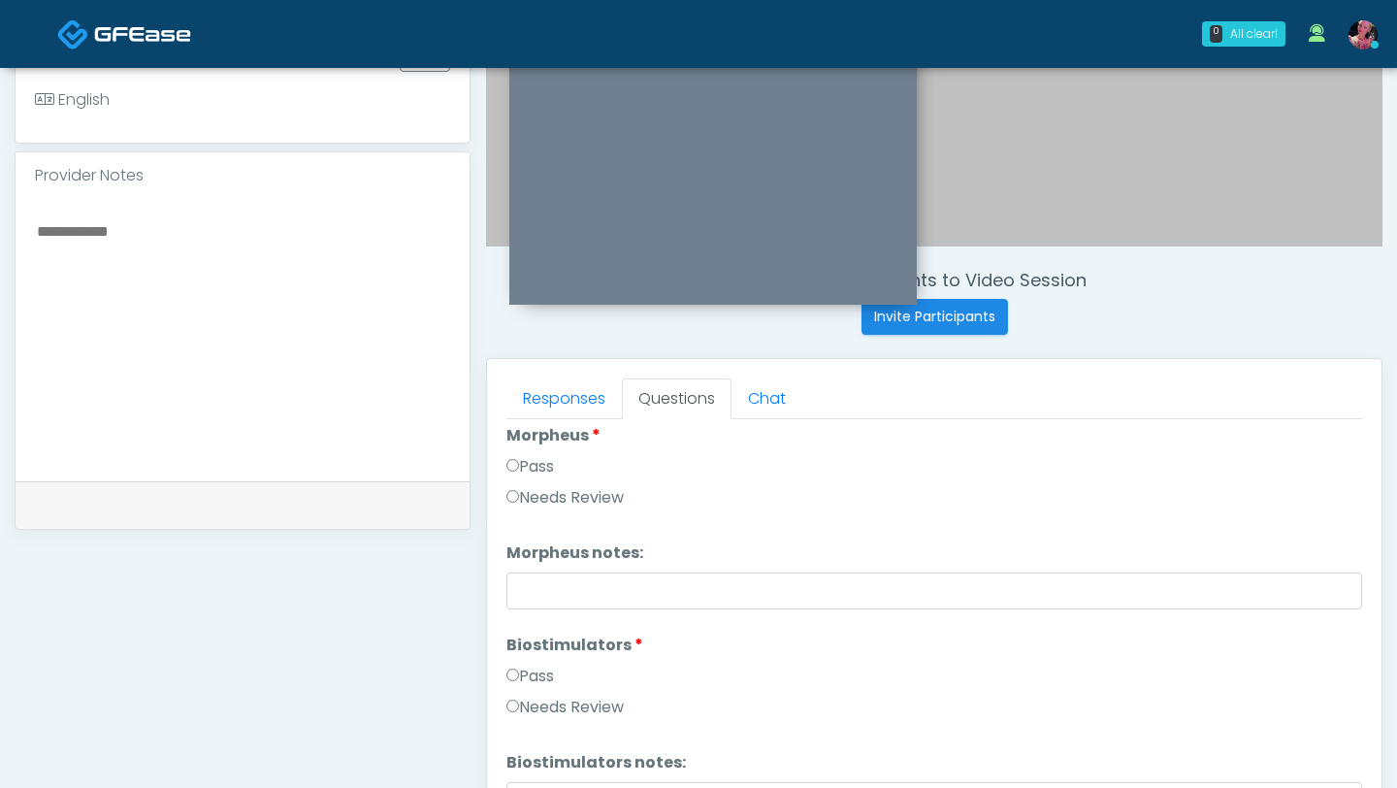
scroll to position [1513, 0]
click at [532, 656] on li "Biostimulators Biostimulators Pass Needs Review" at bounding box center [935, 678] width 856 height 93
click at [494, 671] on div "Responses Questions Chat Good Faith Exam Script Good Faith Exam Script INTRODUC…" at bounding box center [934, 641] width 895 height 565
click at [542, 668] on label "Pass" at bounding box center [531, 674] width 48 height 23
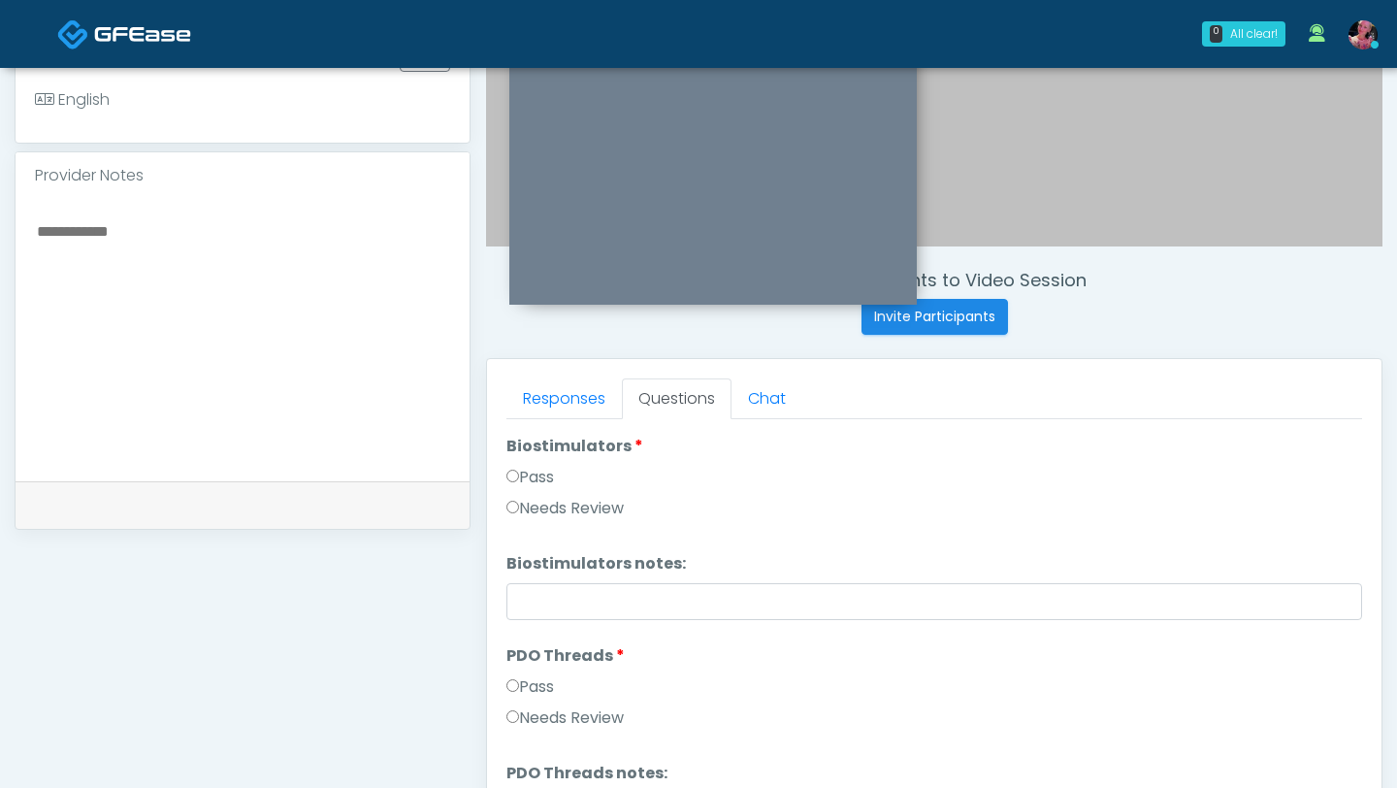
scroll to position [1820, 0]
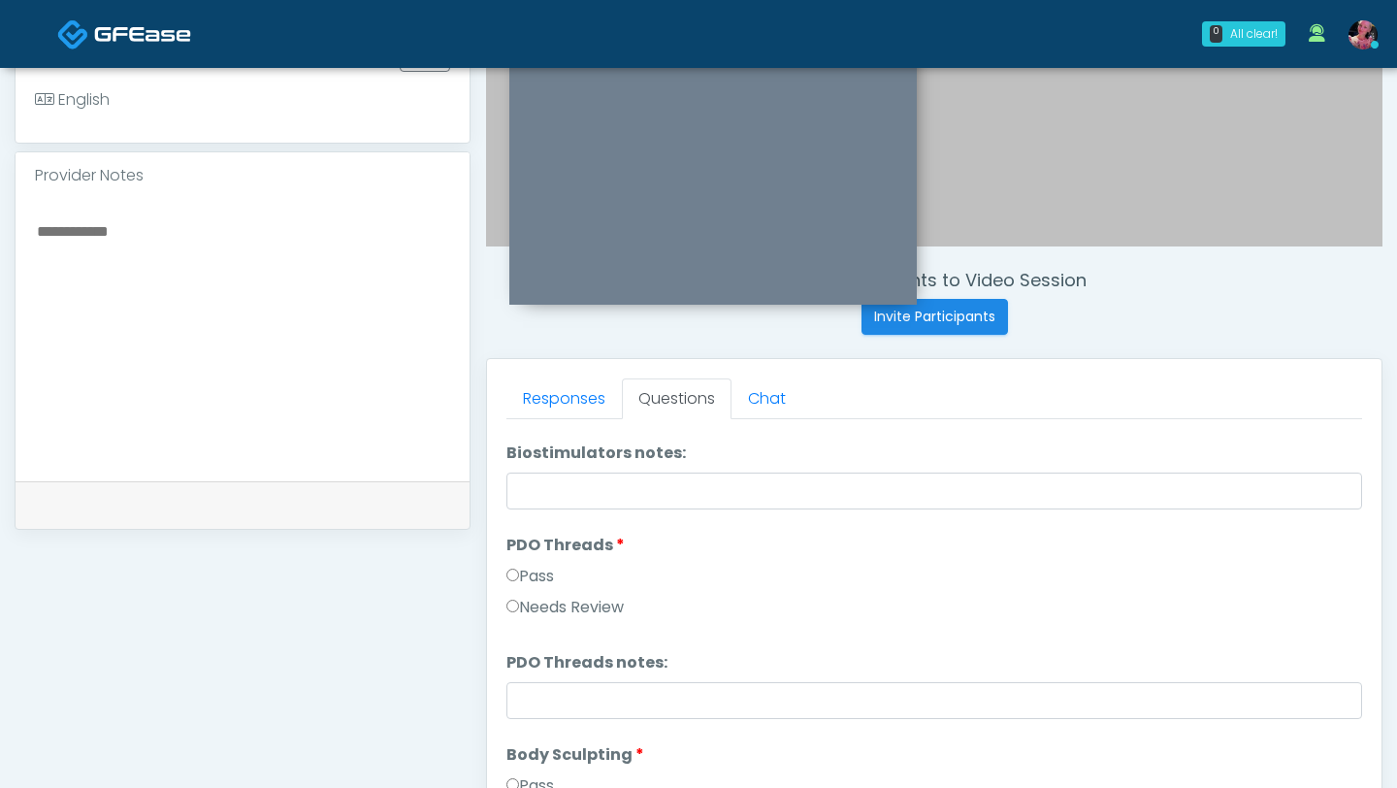
click at [540, 573] on label "Pass" at bounding box center [531, 576] width 48 height 23
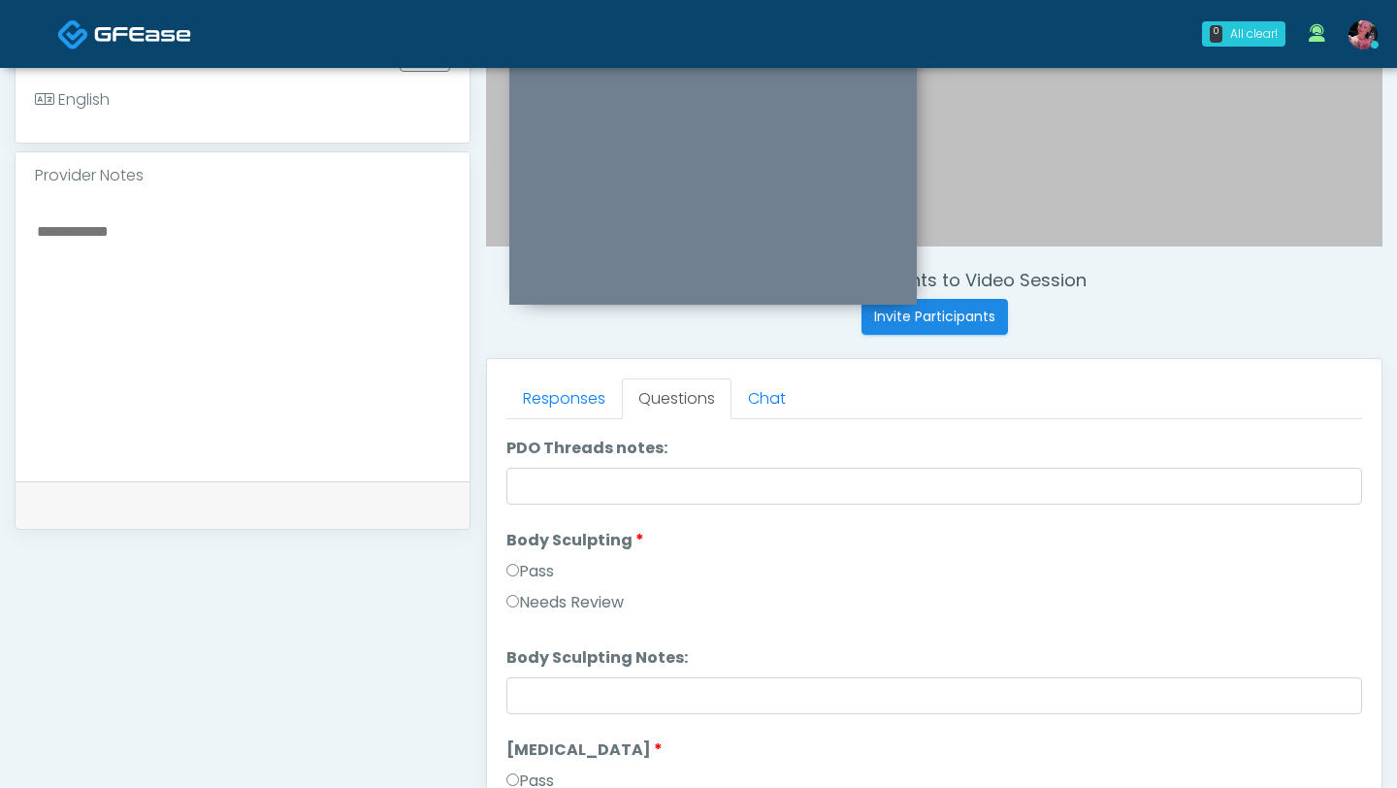
click at [540, 574] on label "Pass" at bounding box center [531, 571] width 48 height 23
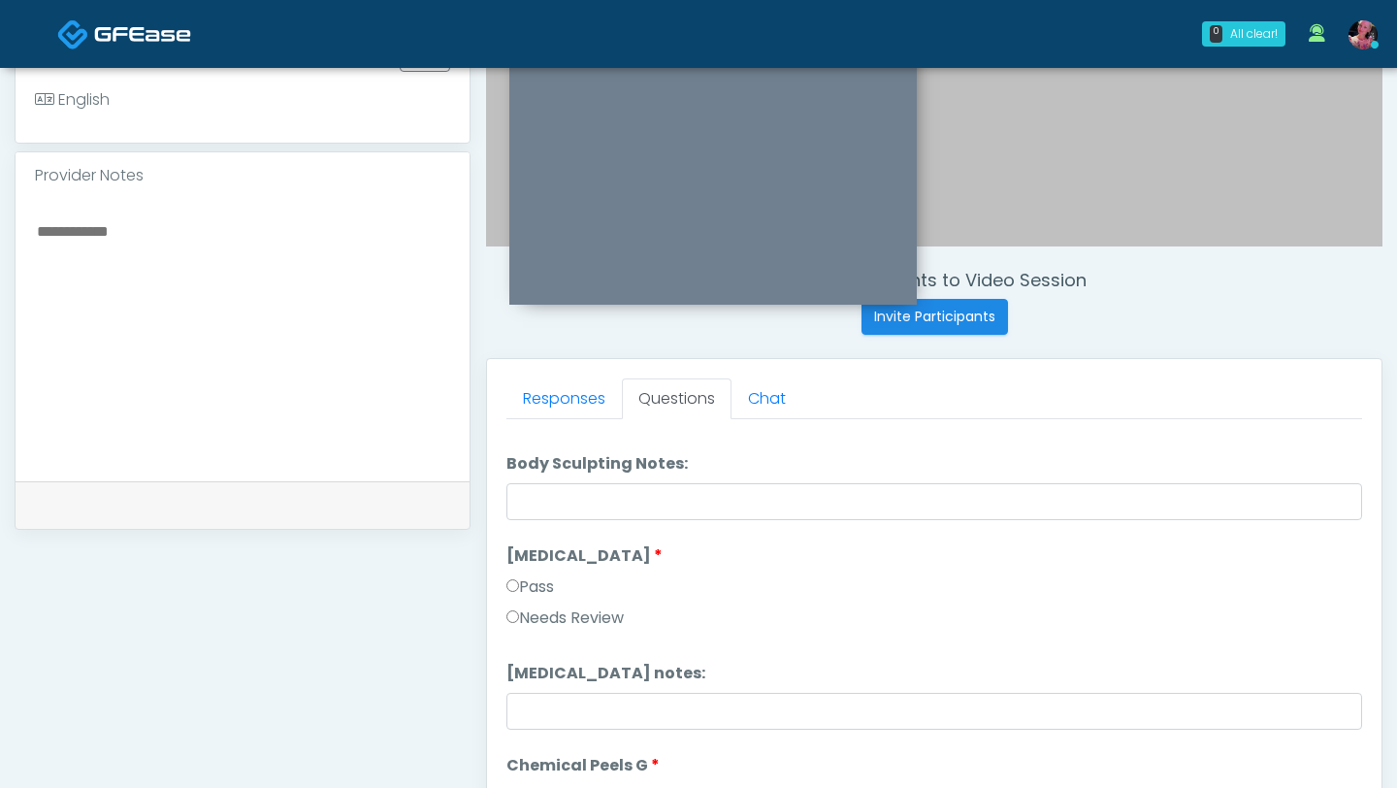
scroll to position [2260, 0]
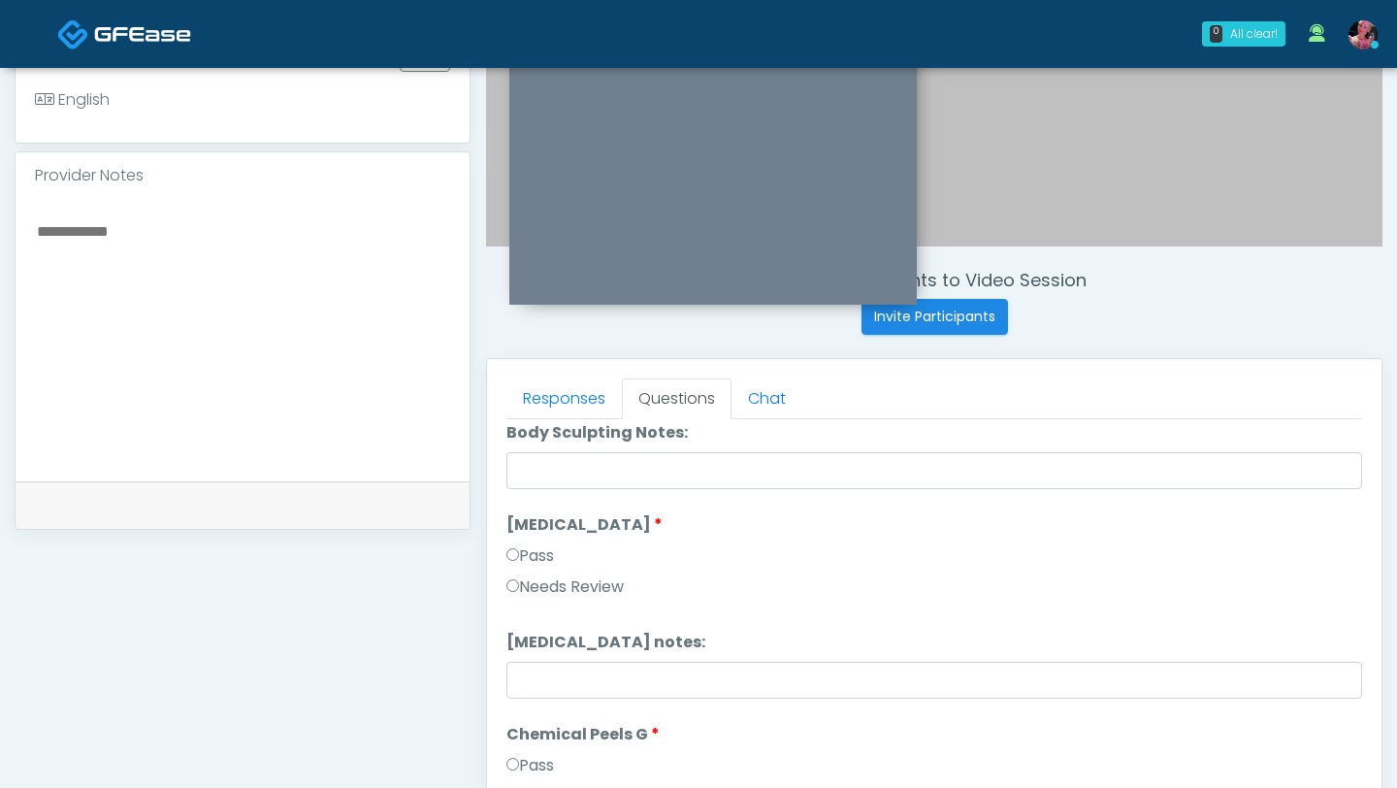
click at [540, 575] on label "Needs Review" at bounding box center [565, 586] width 117 height 23
click at [540, 558] on label "Pass" at bounding box center [531, 555] width 48 height 23
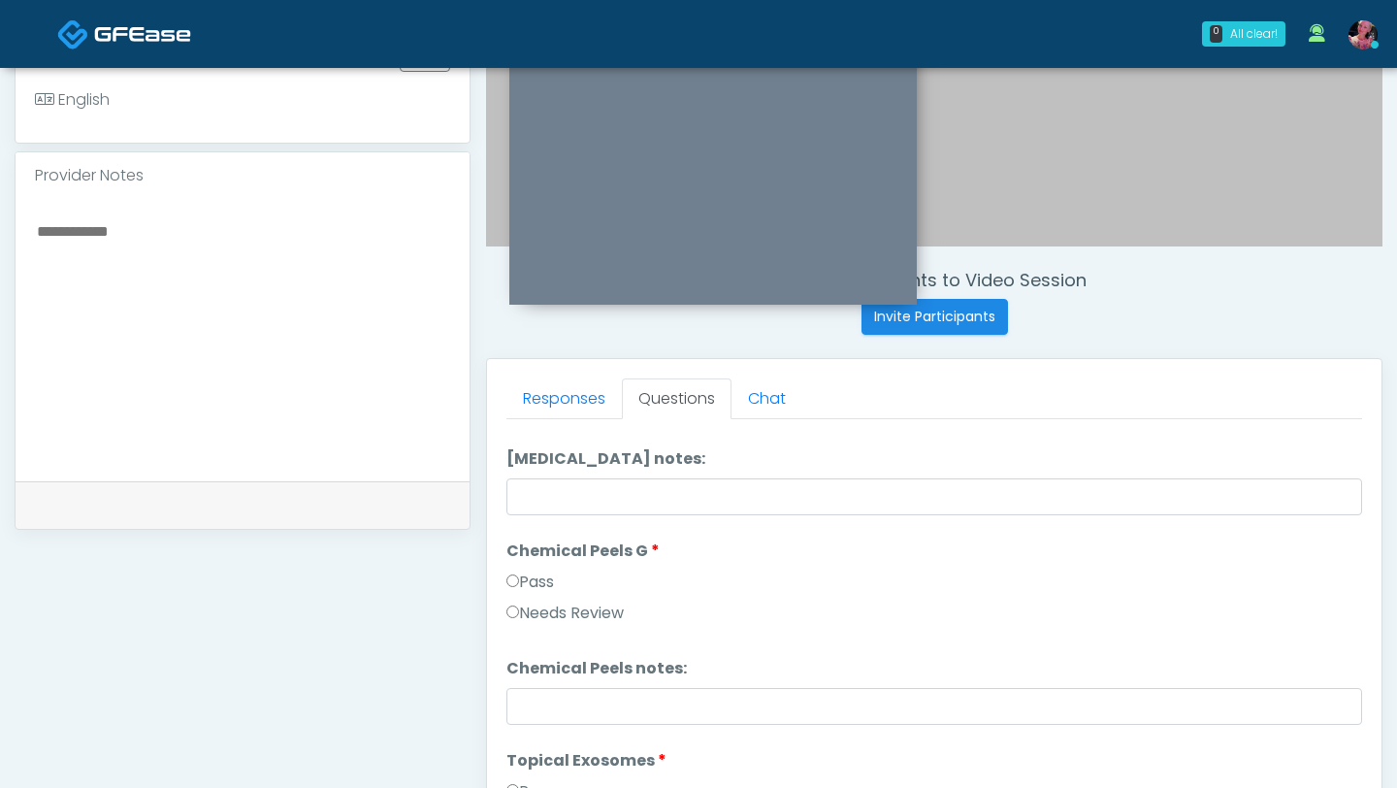
scroll to position [2459, 0]
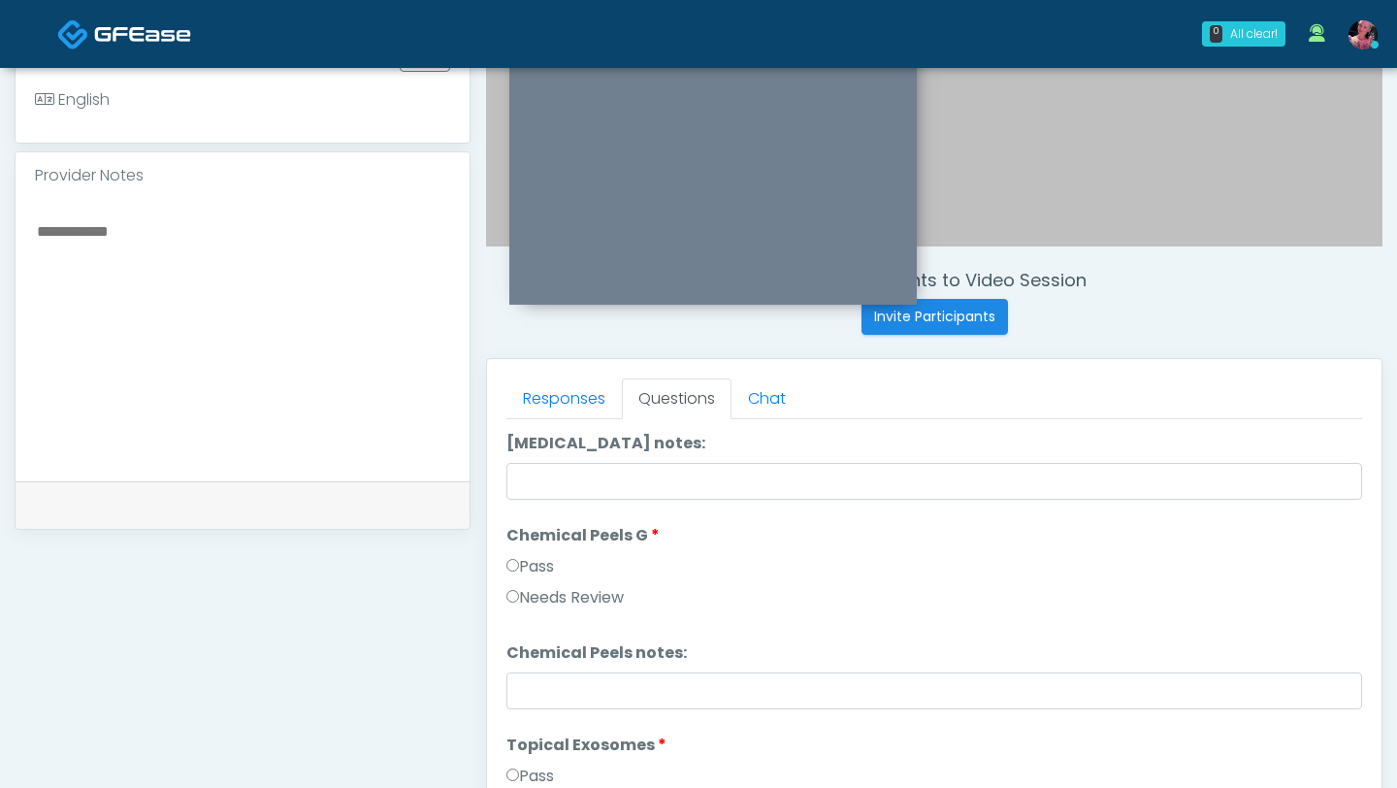
click at [535, 580] on div "Pass" at bounding box center [935, 570] width 856 height 31
click at [535, 577] on label "Pass" at bounding box center [531, 566] width 48 height 23
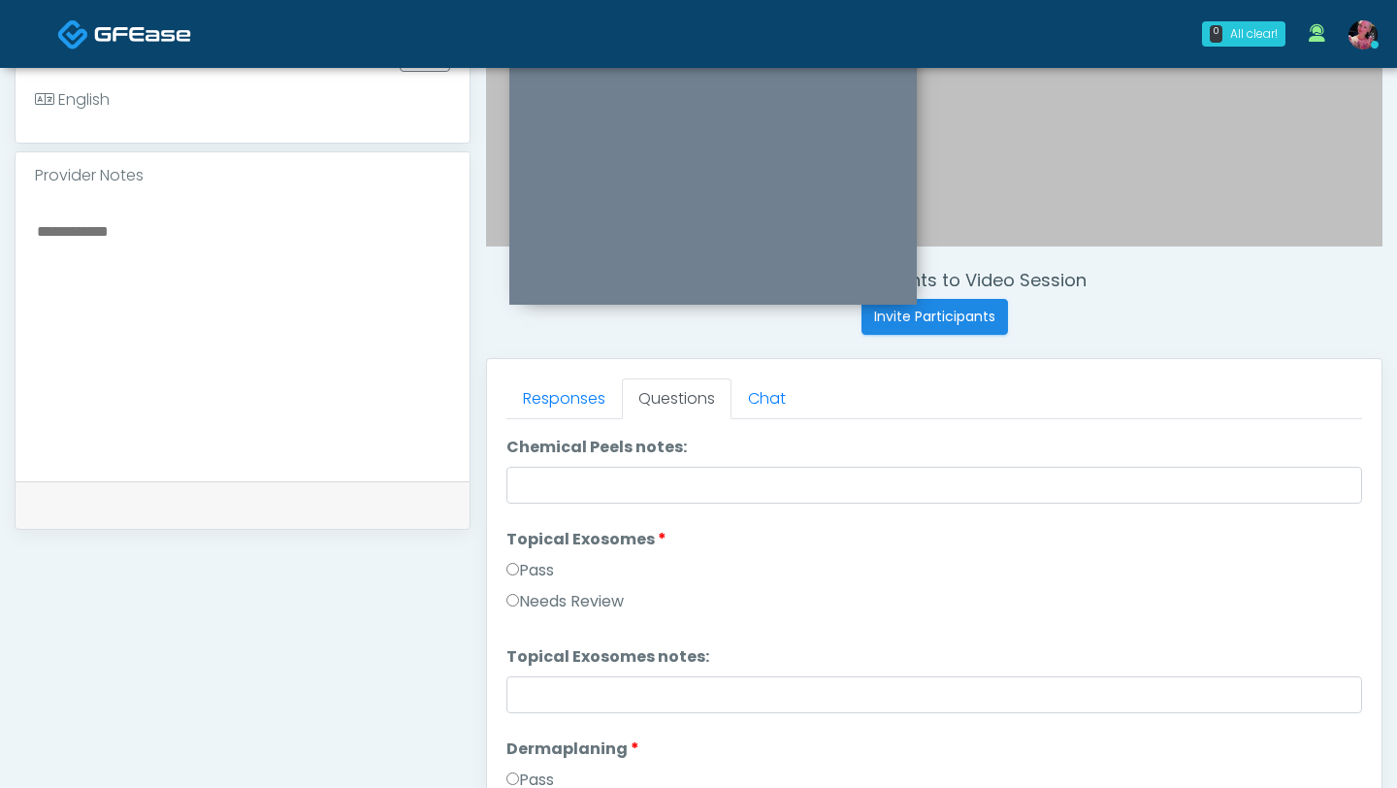
scroll to position [2682, 0]
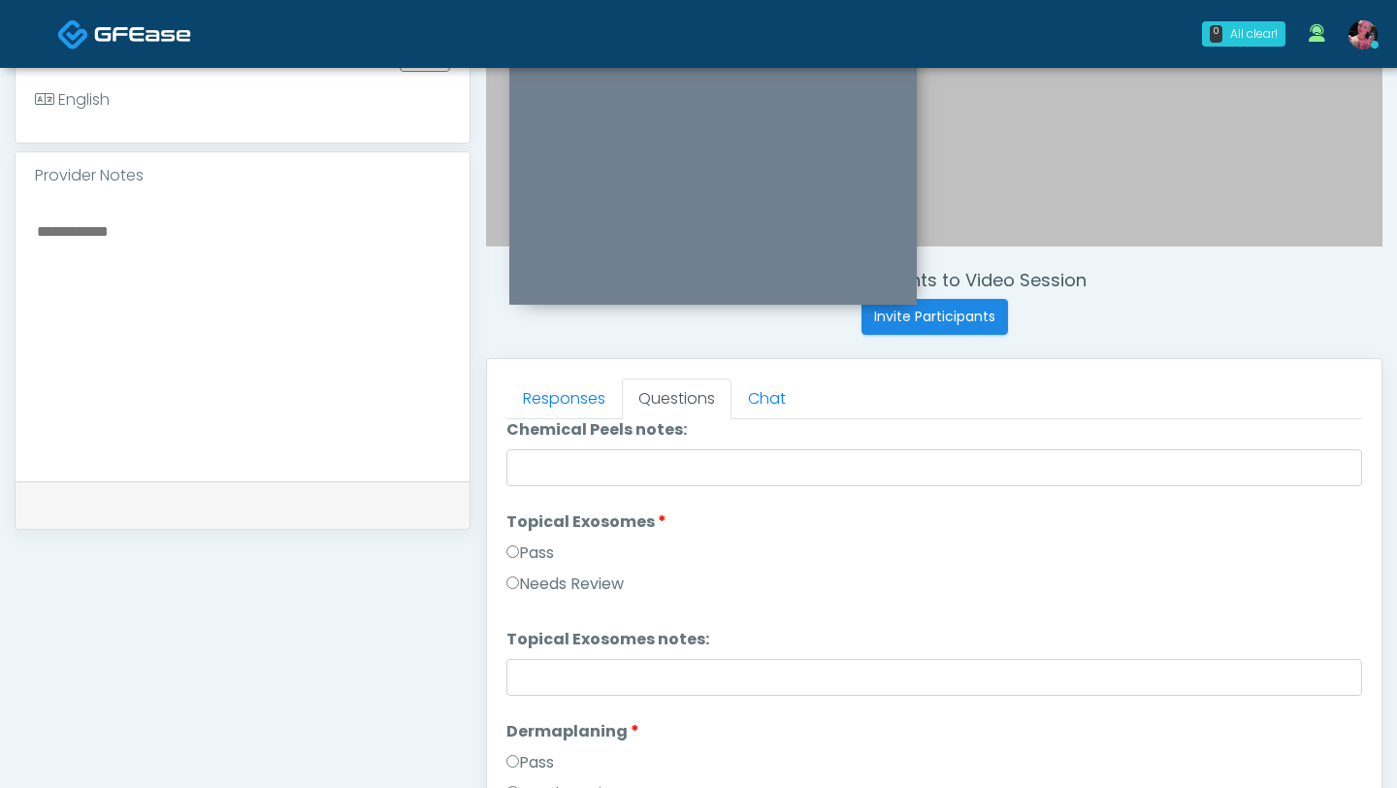
click at [535, 578] on label "Needs Review" at bounding box center [565, 583] width 117 height 23
click at [535, 560] on label "Pass" at bounding box center [531, 552] width 48 height 23
click at [525, 671] on label "Pass" at bounding box center [531, 762] width 48 height 23
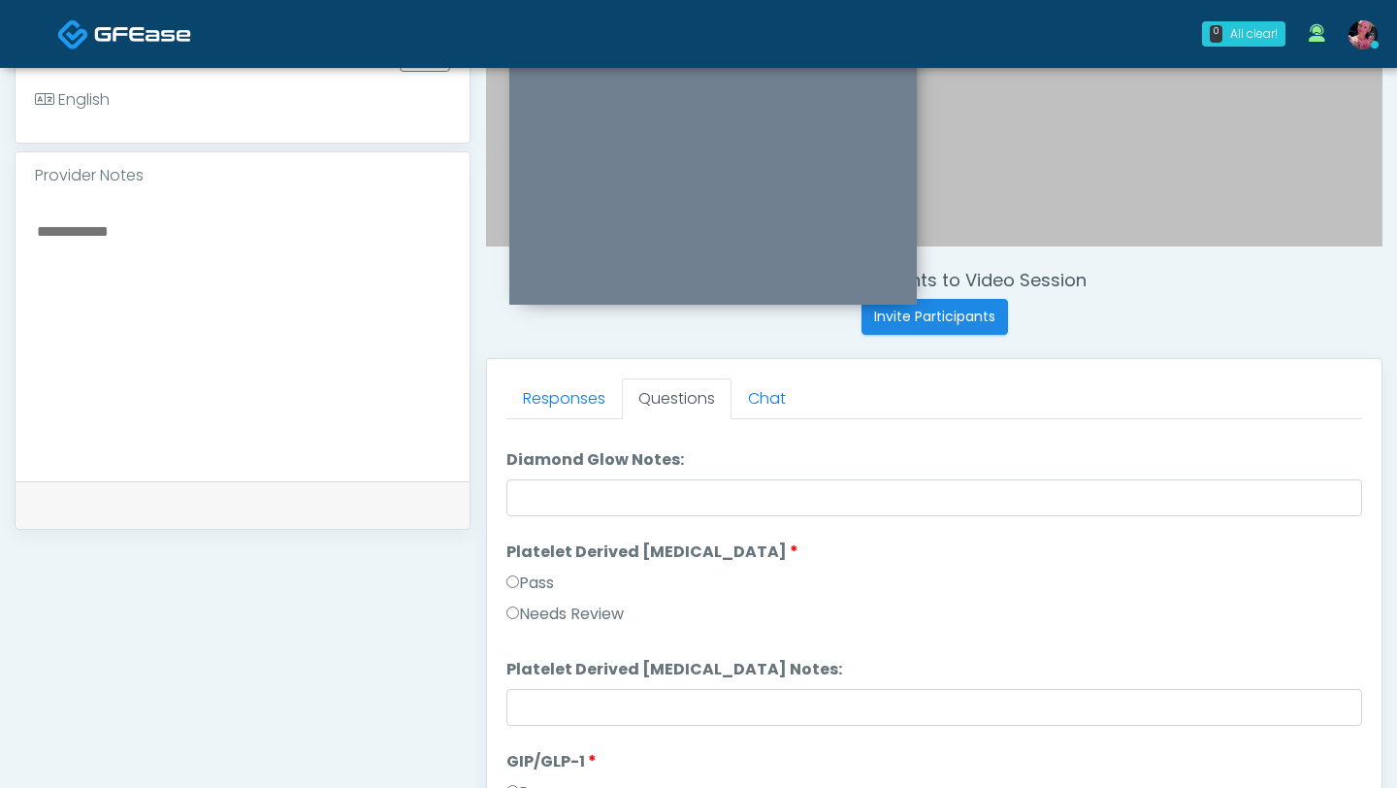
scroll to position [3582, 0]
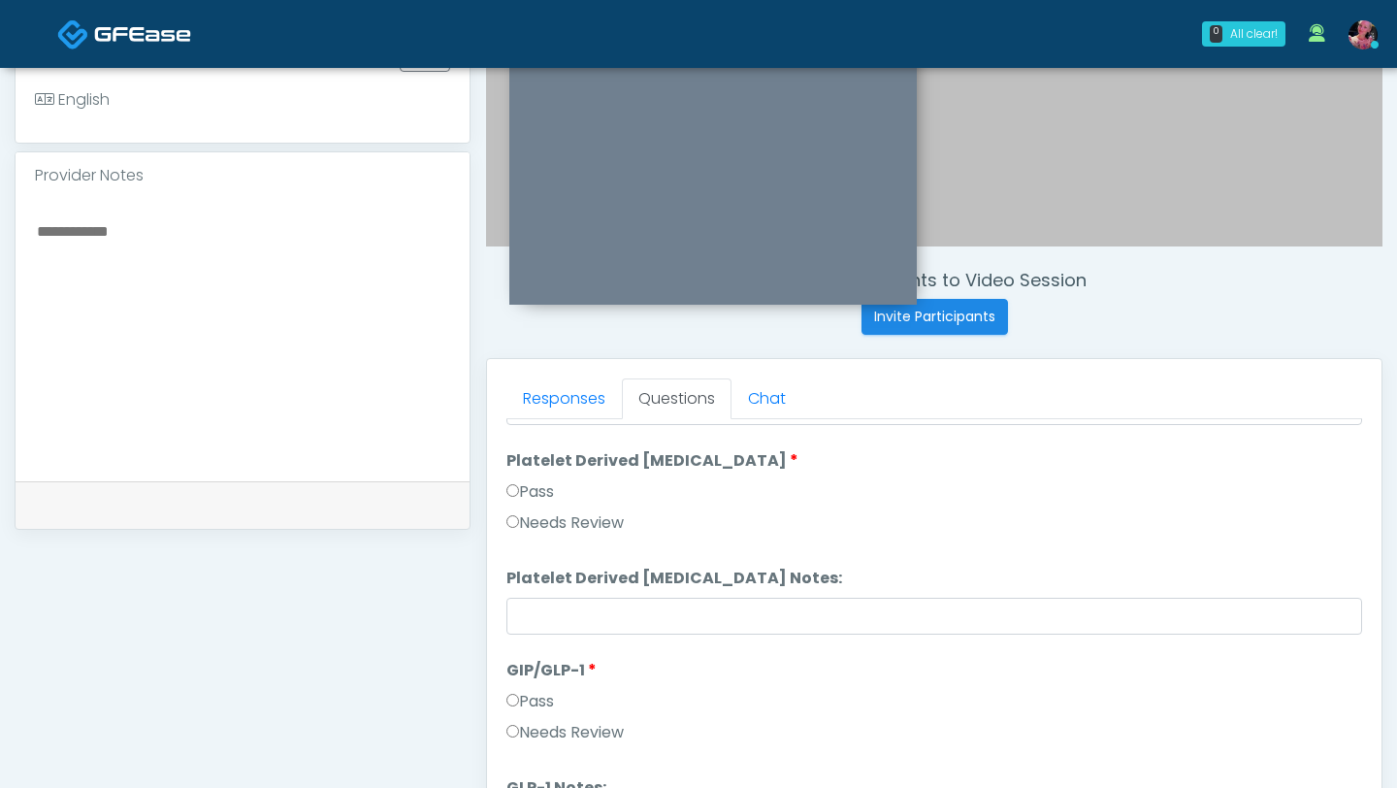
click at [541, 671] on label "Needs Review" at bounding box center [565, 732] width 117 height 23
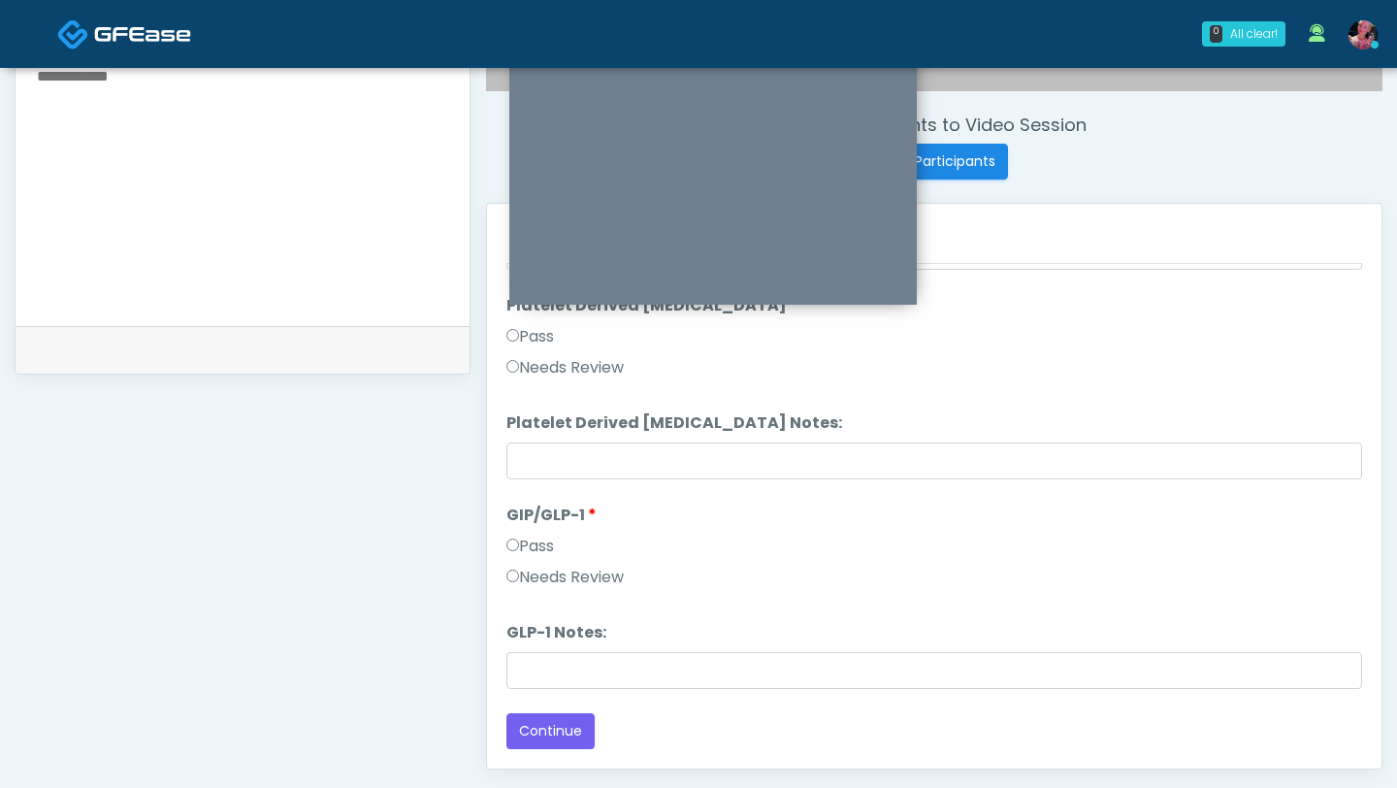
scroll to position [733, 0]
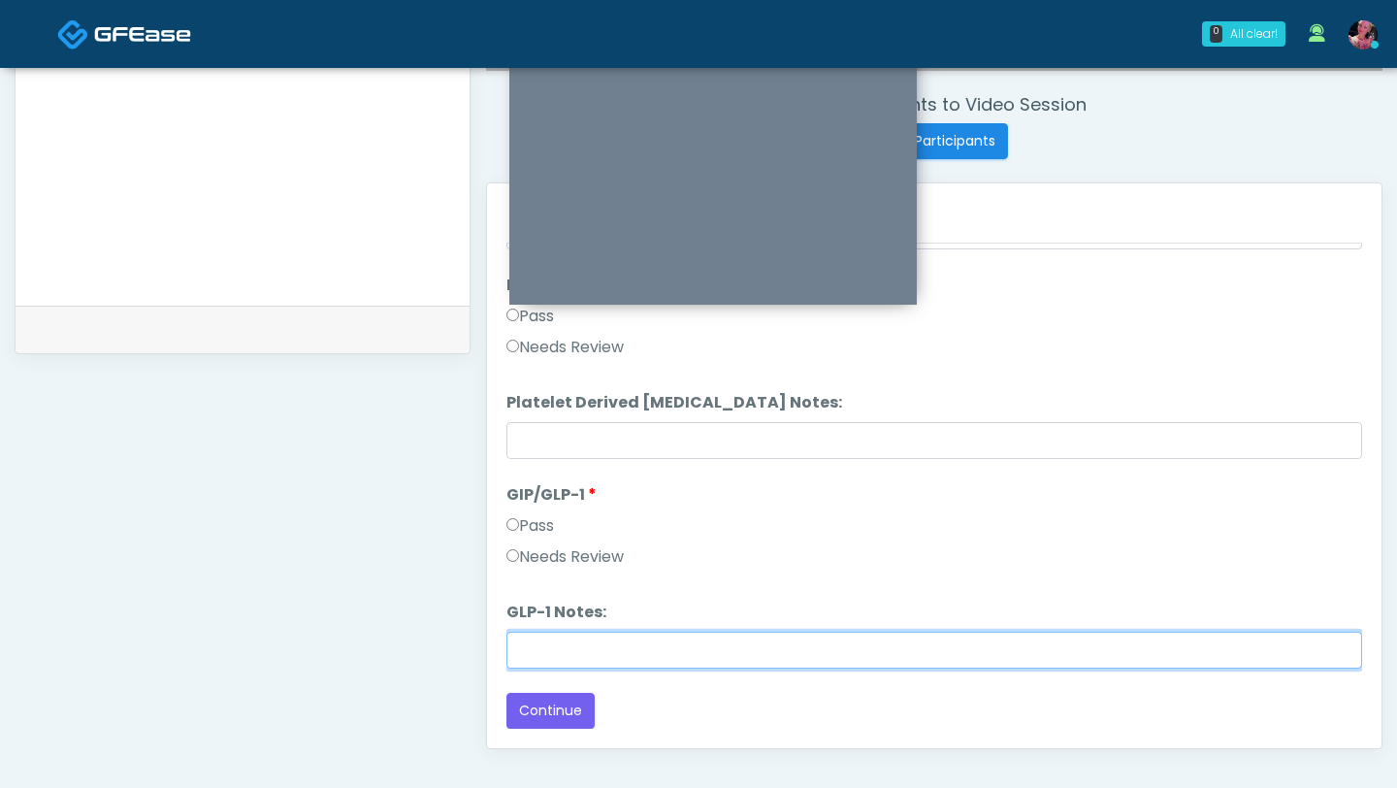
click at [554, 638] on input "GLP-1 Notes:" at bounding box center [935, 650] width 856 height 37
type input "**********"
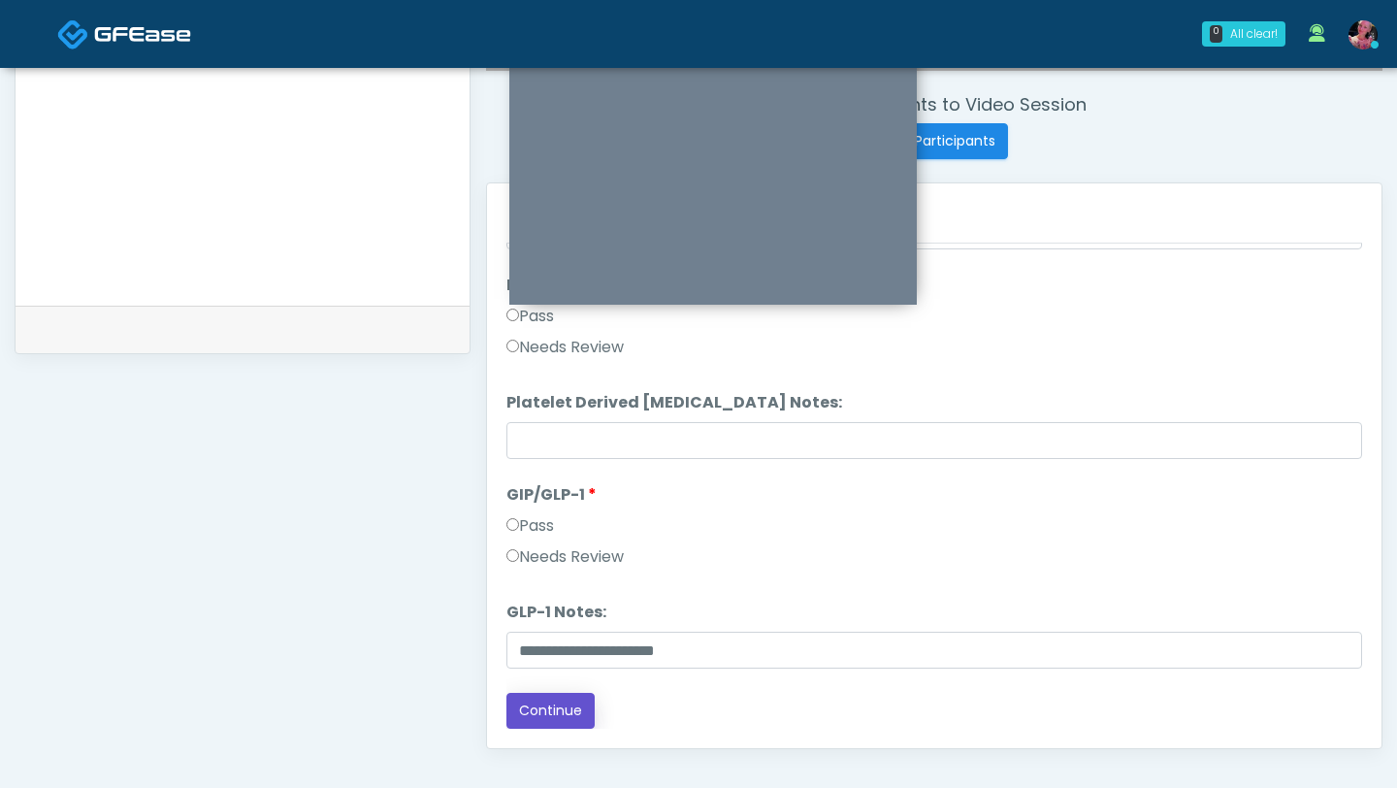
click at [555, 671] on button "Continue" at bounding box center [551, 711] width 88 height 36
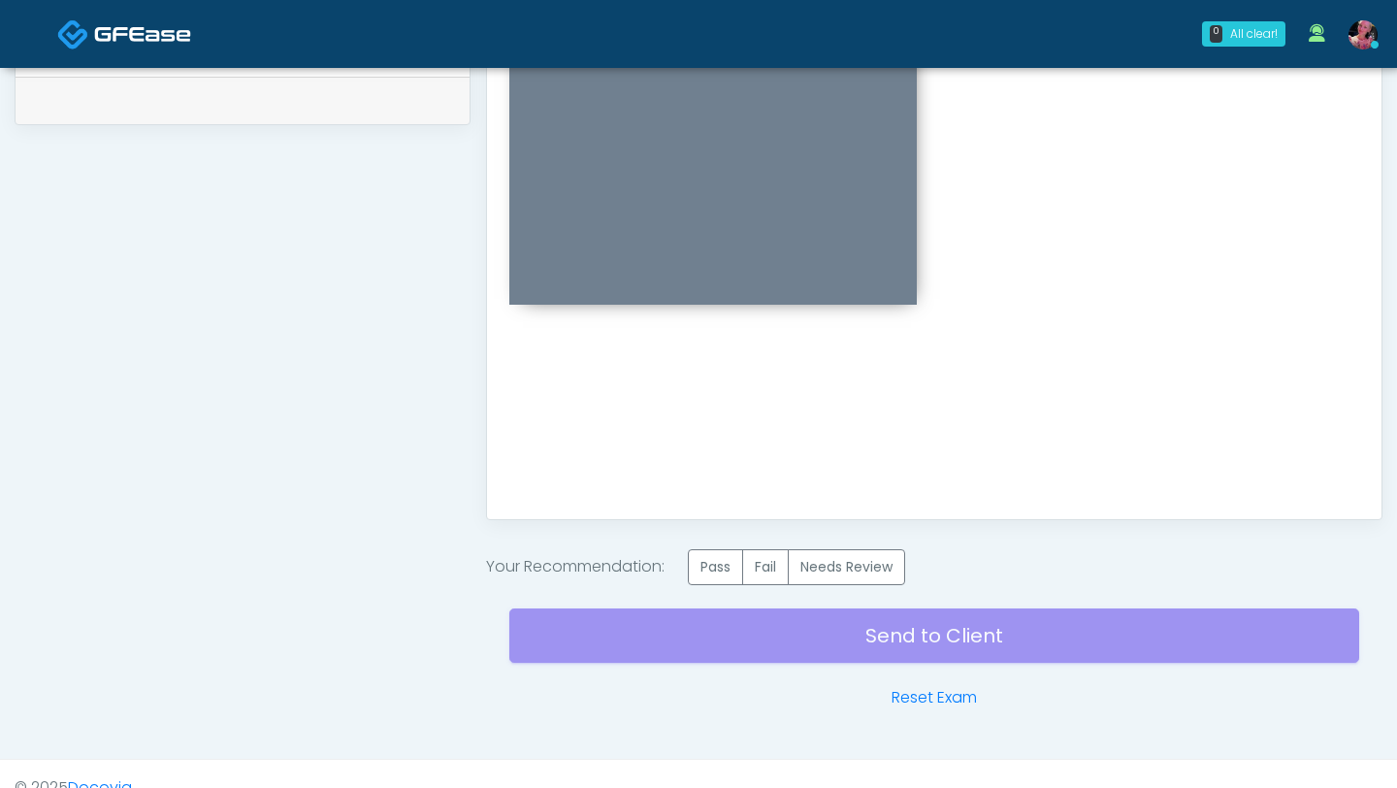
scroll to position [990, 0]
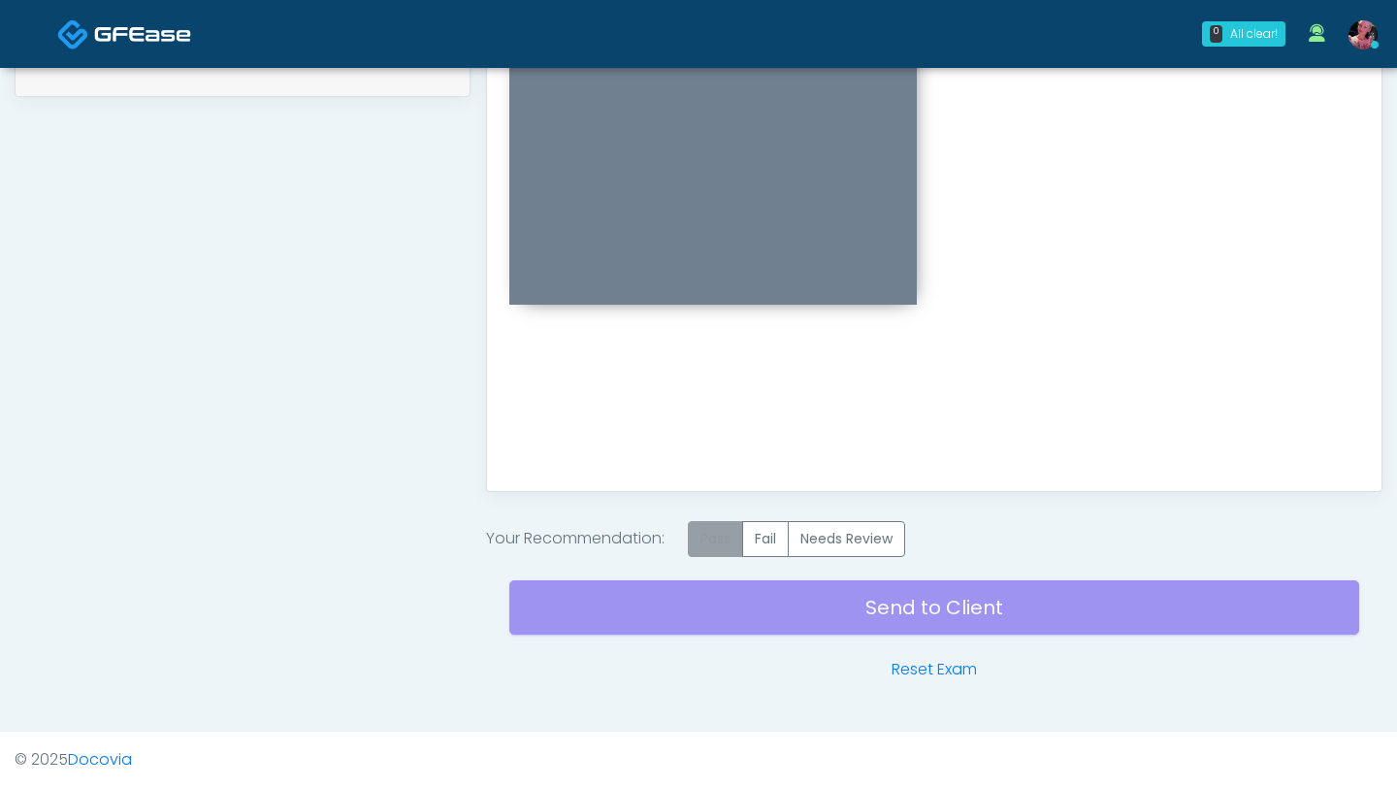
click at [724, 544] on label "Pass" at bounding box center [715, 539] width 55 height 36
click at [724, 608] on div "Send to Client Reset Exam" at bounding box center [934, 619] width 850 height 124
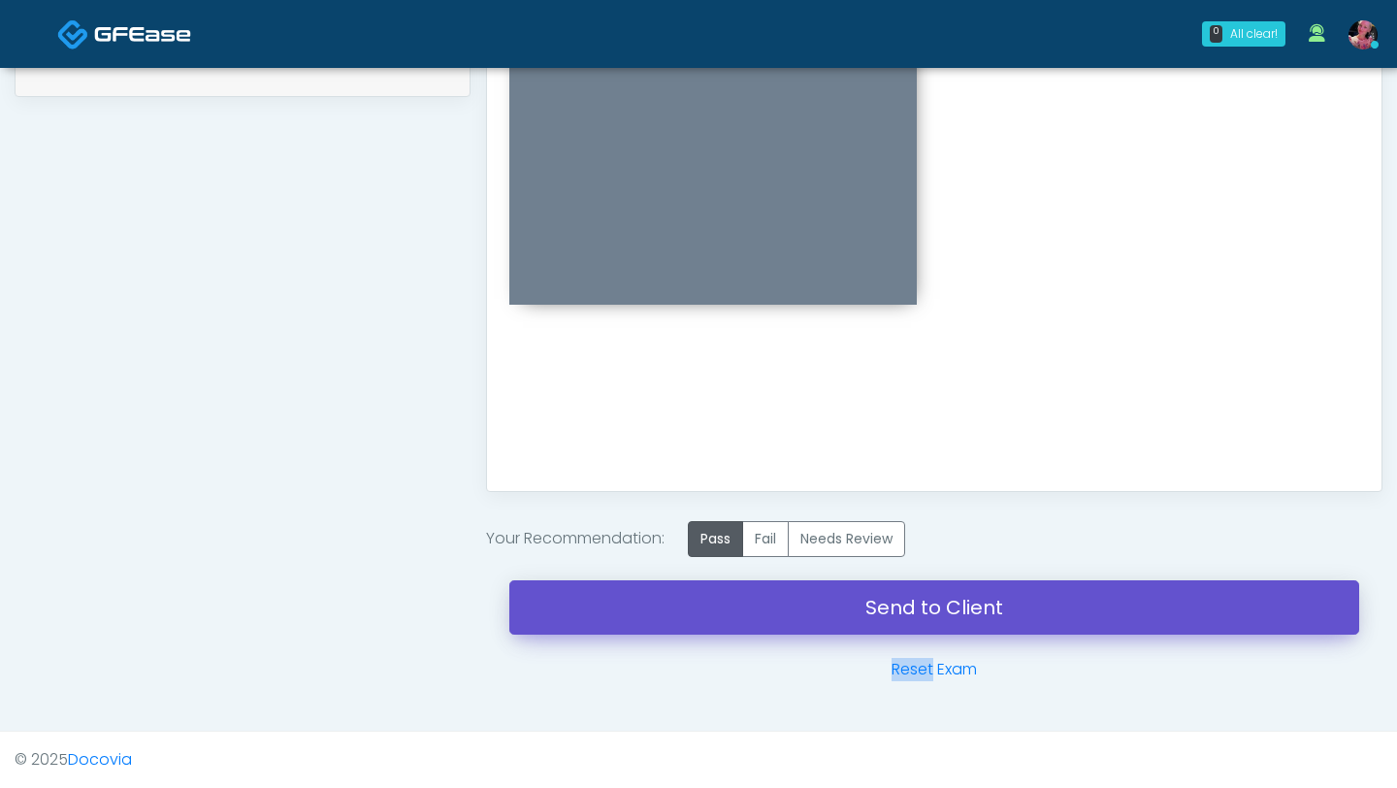
click at [724, 608] on link "Send to Client" at bounding box center [934, 607] width 850 height 54
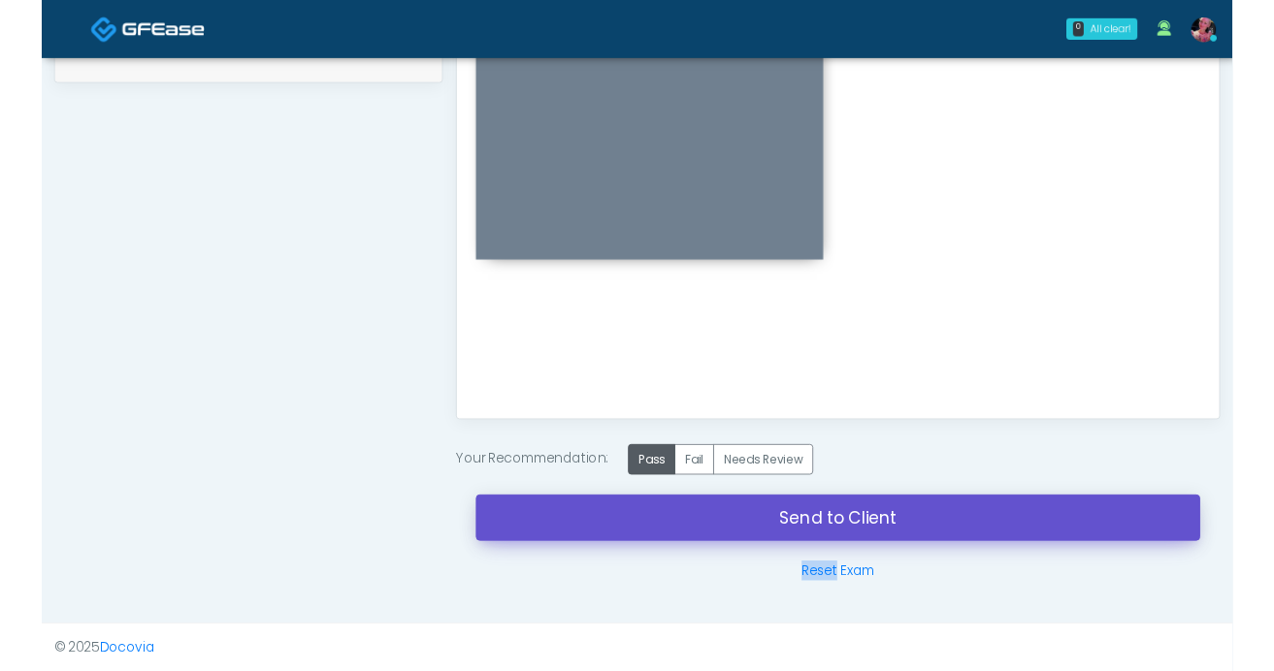
scroll to position [979, 0]
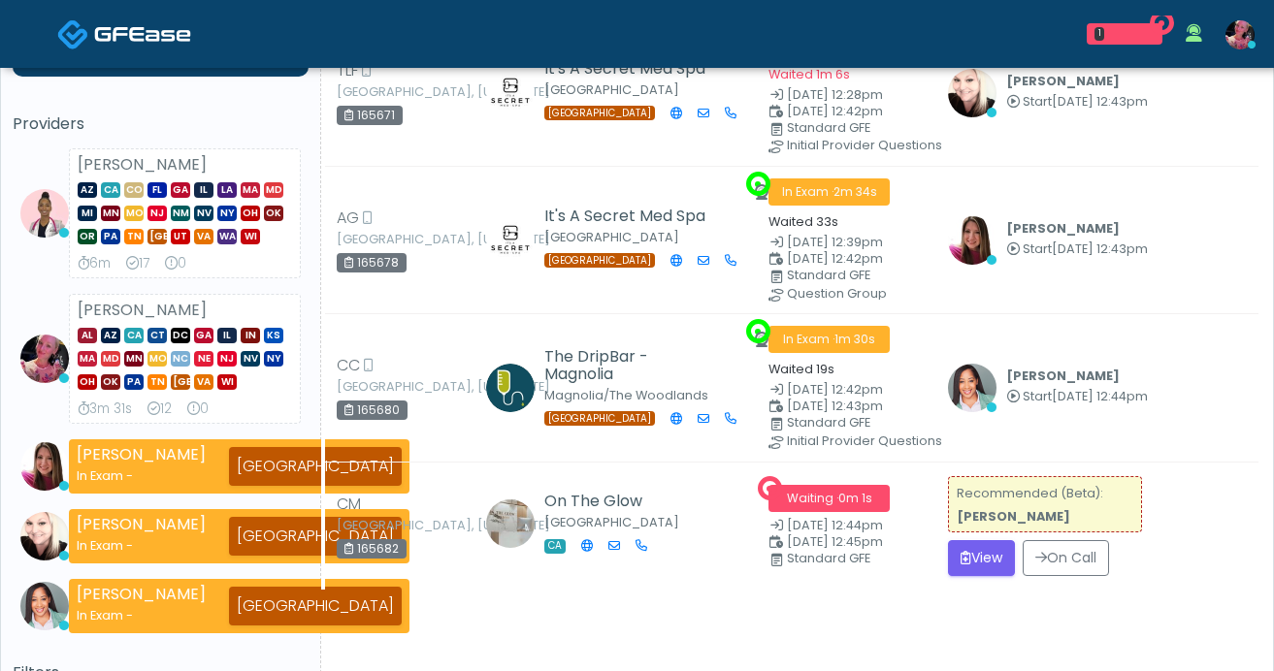
scroll to position [150, 0]
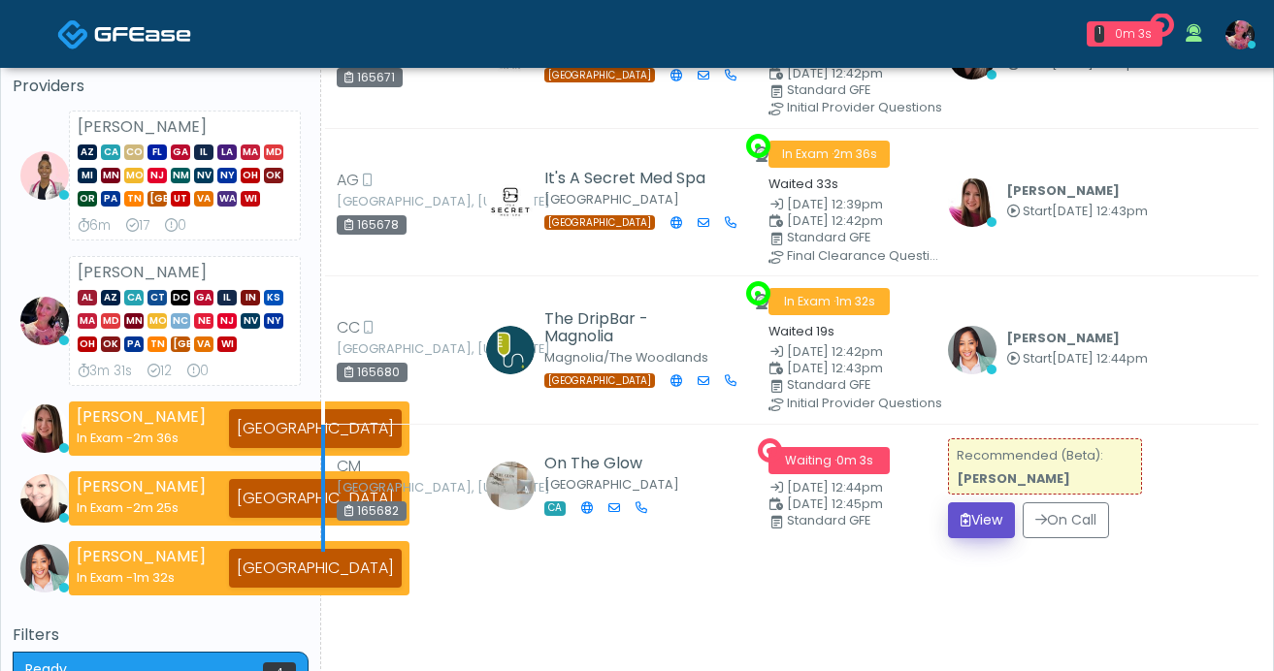
click at [966, 505] on button "View" at bounding box center [981, 521] width 67 height 36
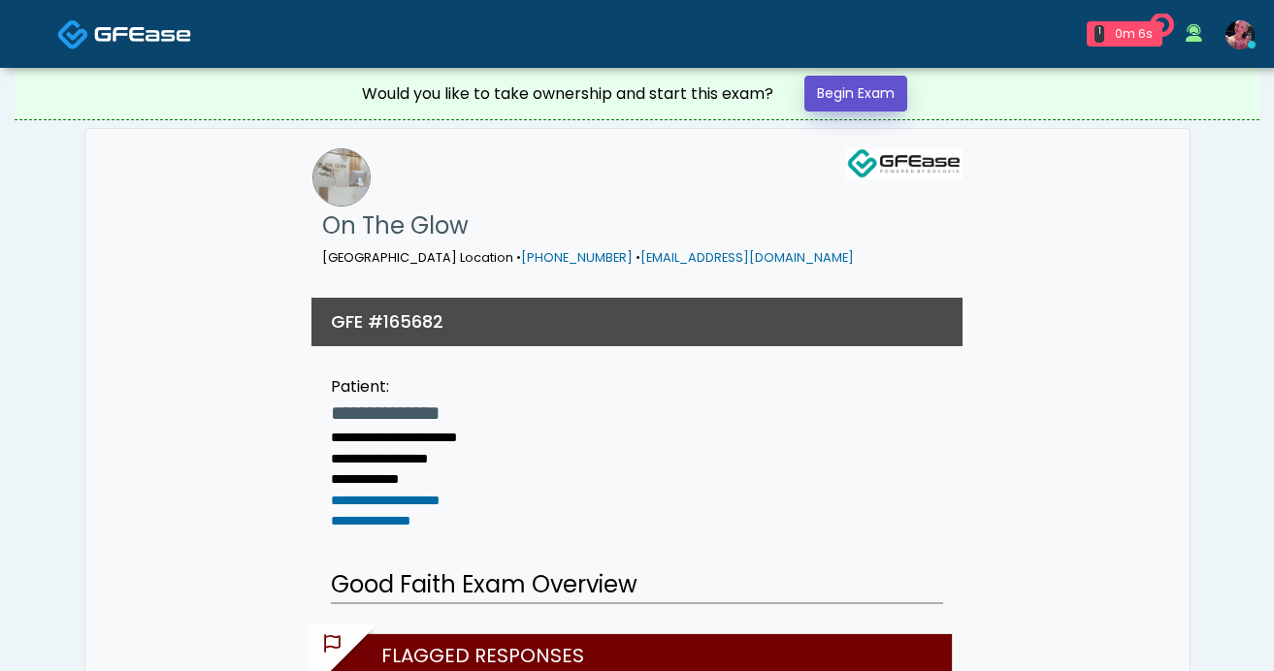
click at [841, 102] on link "Begin Exam" at bounding box center [855, 94] width 103 height 36
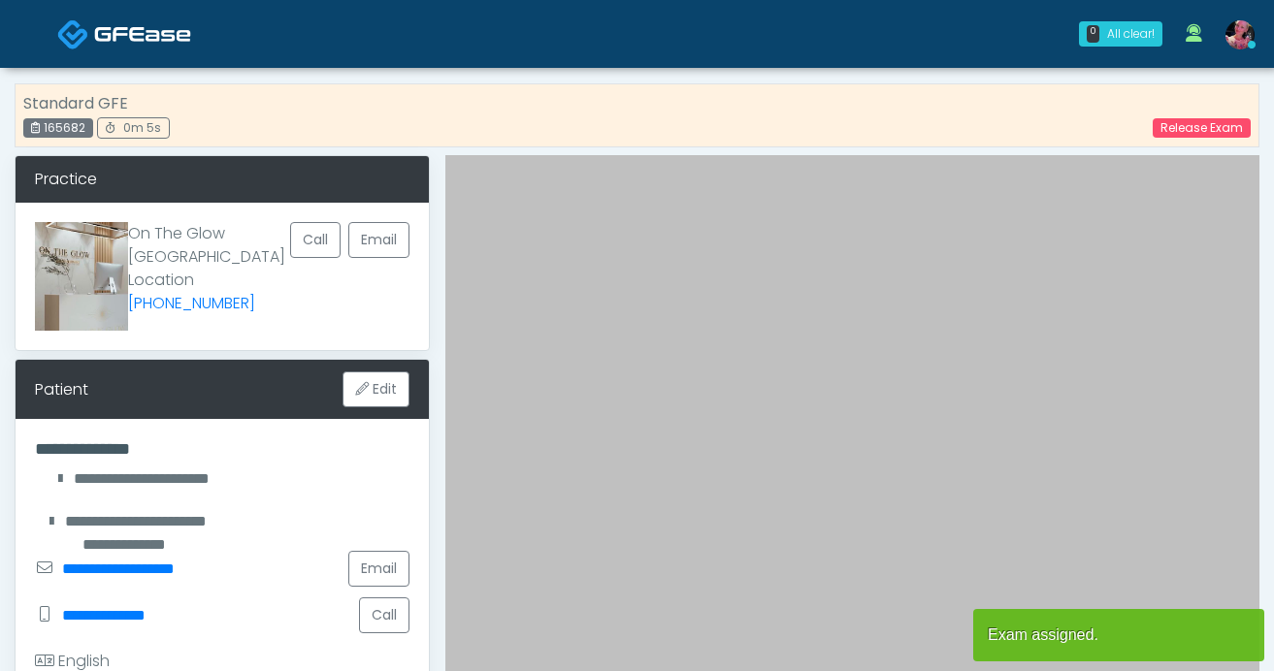
click at [136, 36] on img at bounding box center [142, 33] width 97 height 19
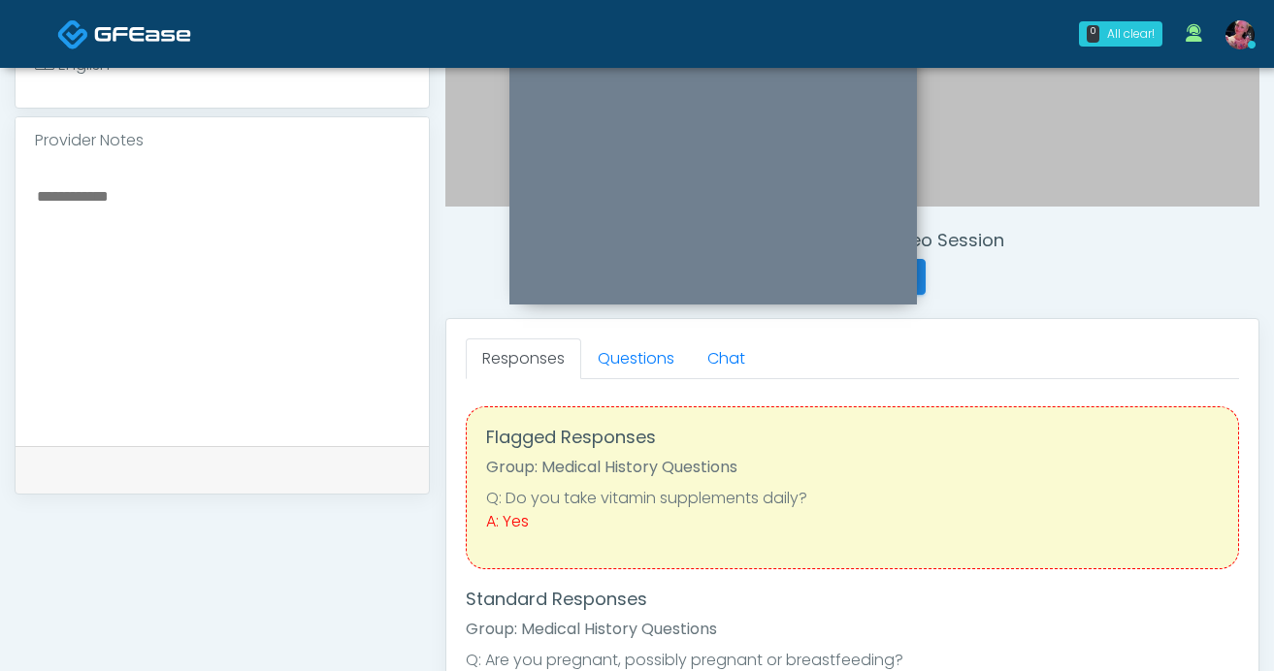
scroll to position [553, 0]
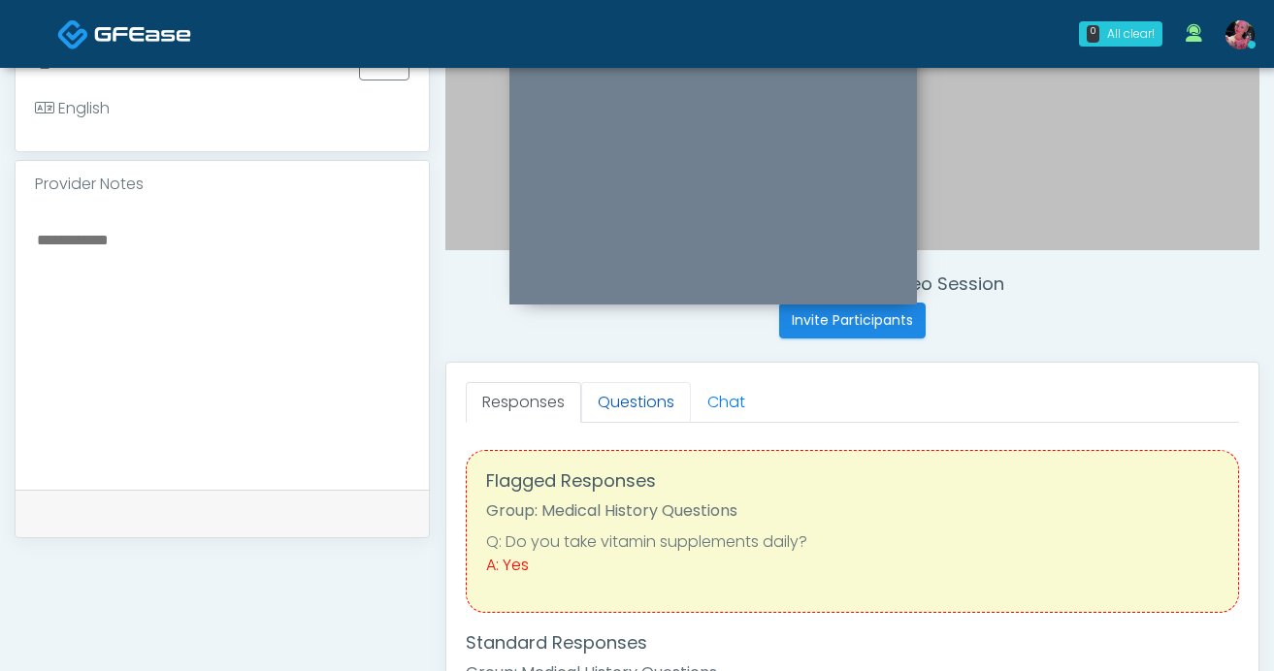
click at [604, 398] on link "Questions" at bounding box center [636, 402] width 110 height 41
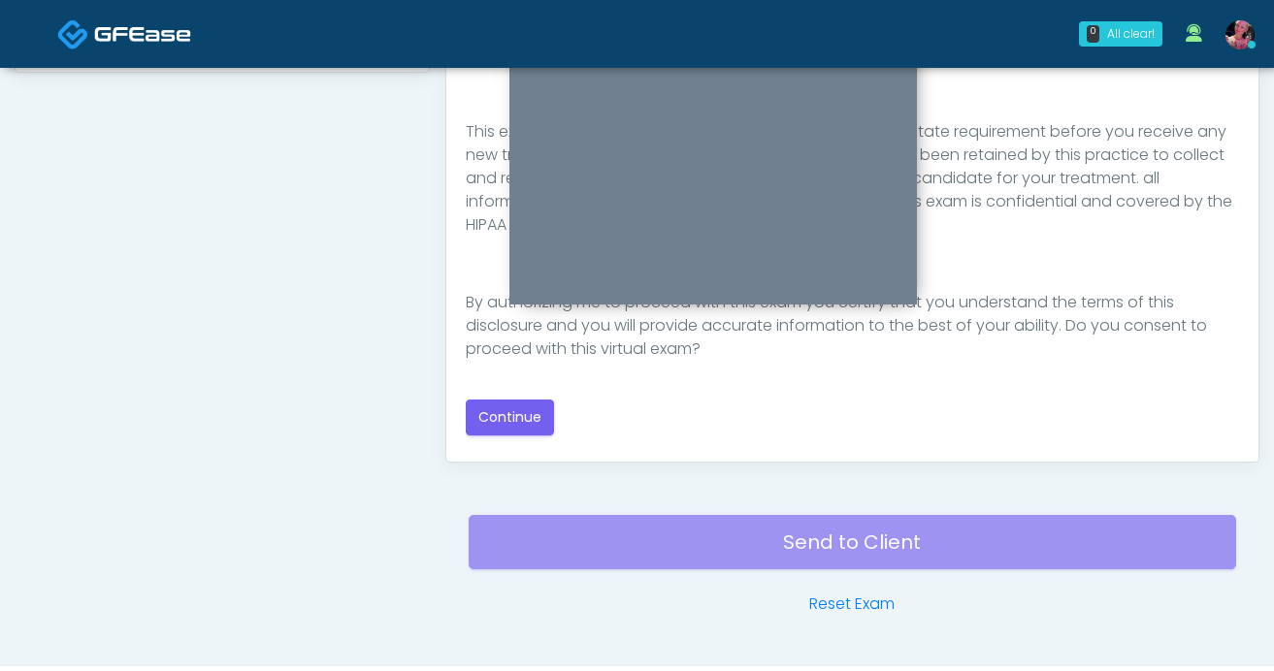
scroll to position [1024, 0]
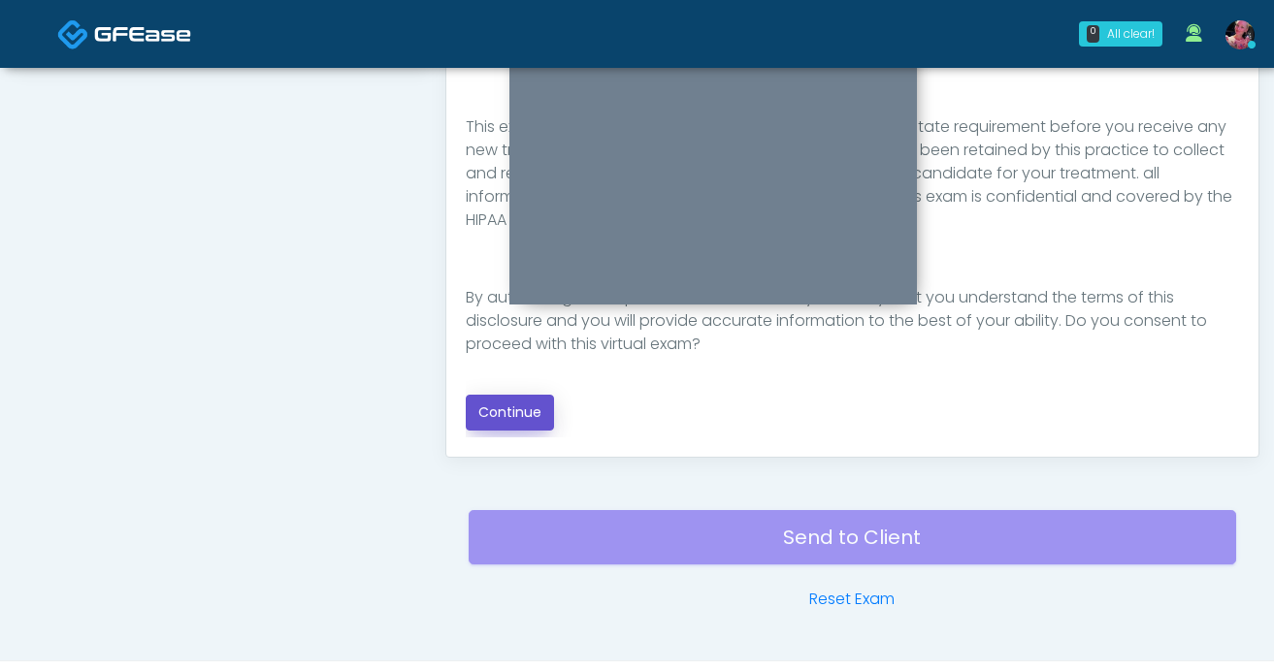
click at [502, 427] on button "Continue" at bounding box center [510, 413] width 88 height 36
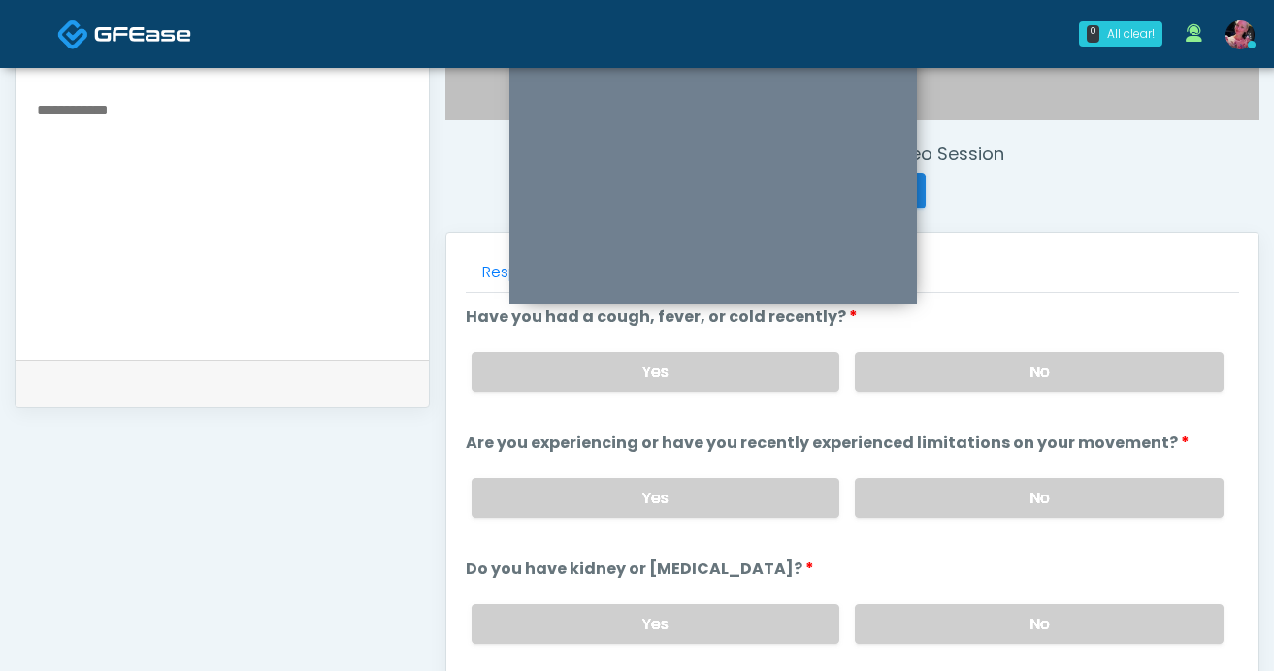
scroll to position [1070, 0]
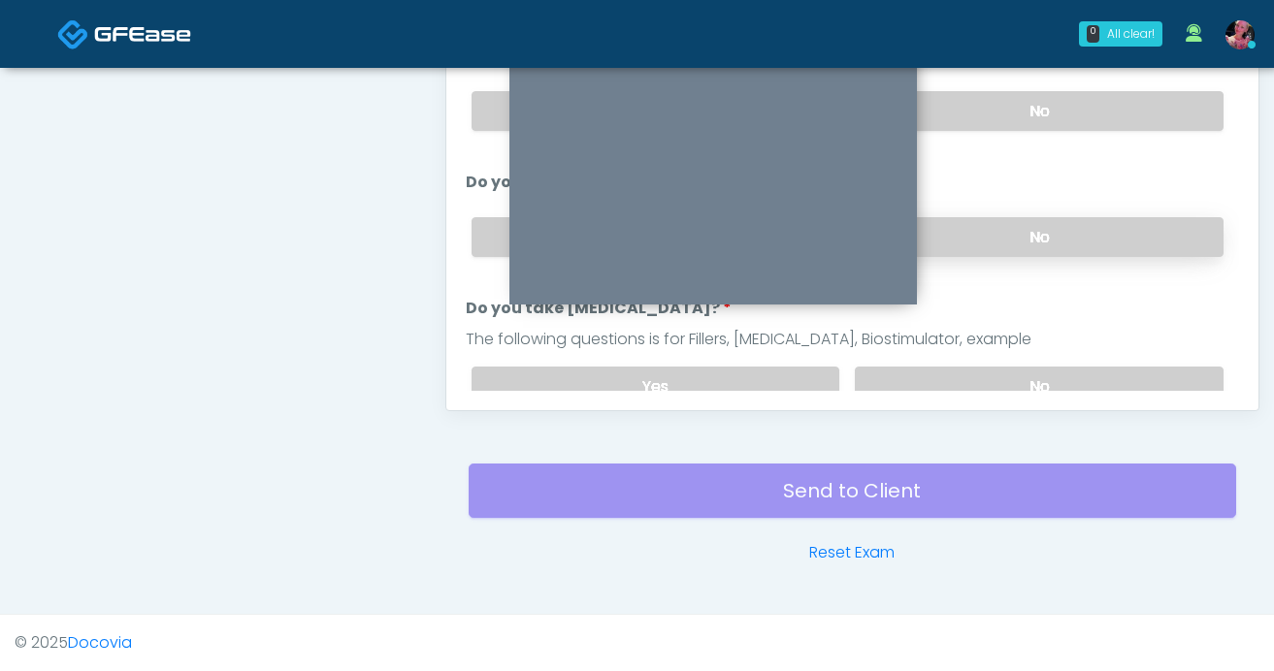
click at [1063, 245] on label "No" at bounding box center [1039, 237] width 369 height 40
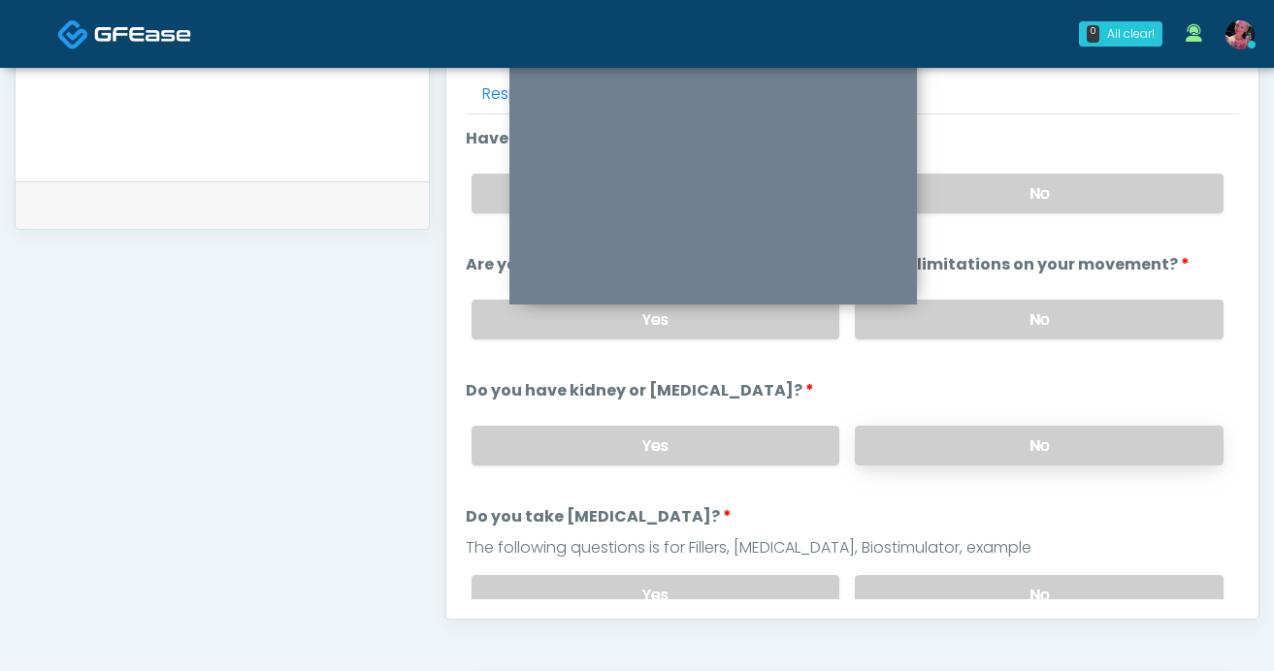
scroll to position [834, 0]
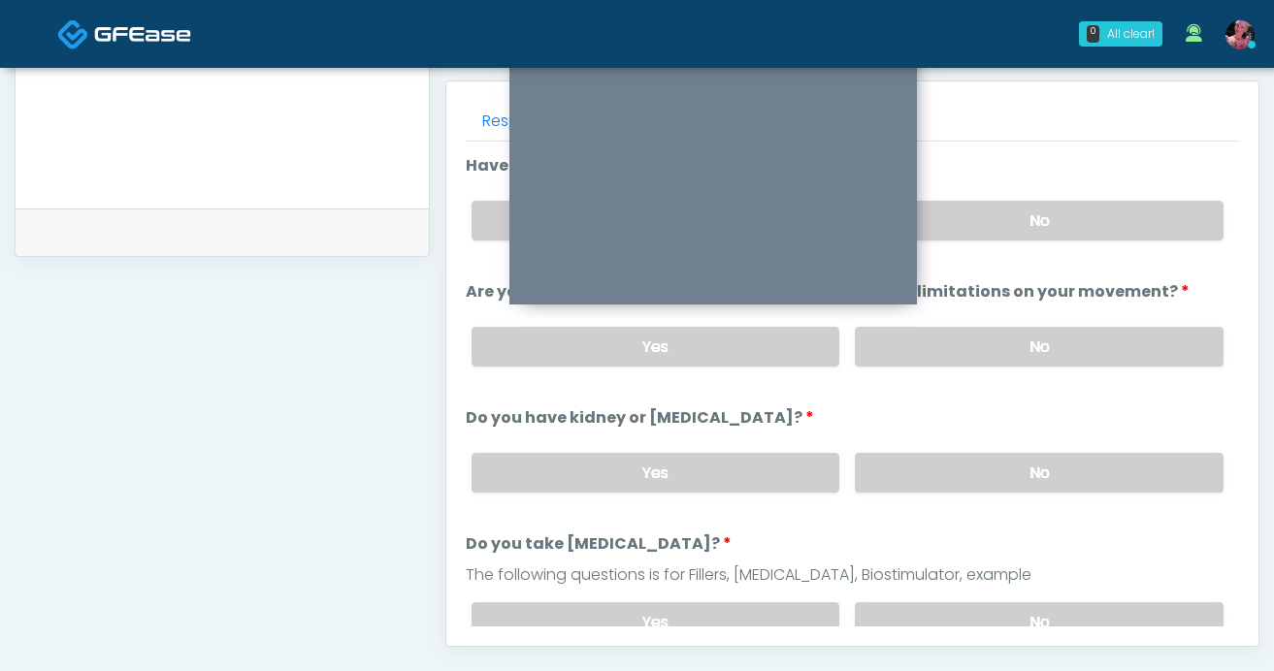
click at [1052, 316] on div "Yes No" at bounding box center [847, 346] width 783 height 71
click at [1052, 228] on label "No" at bounding box center [1039, 221] width 369 height 40
click at [1052, 328] on label "No" at bounding box center [1039, 347] width 369 height 40
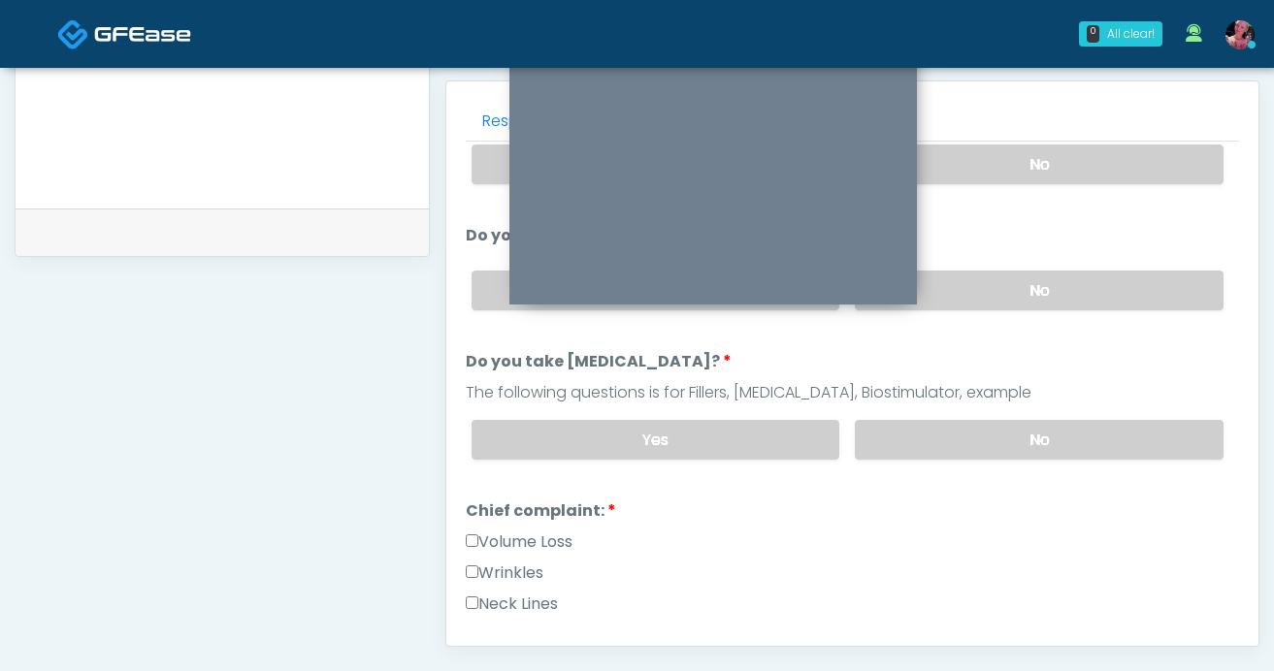
scroll to position [196, 0]
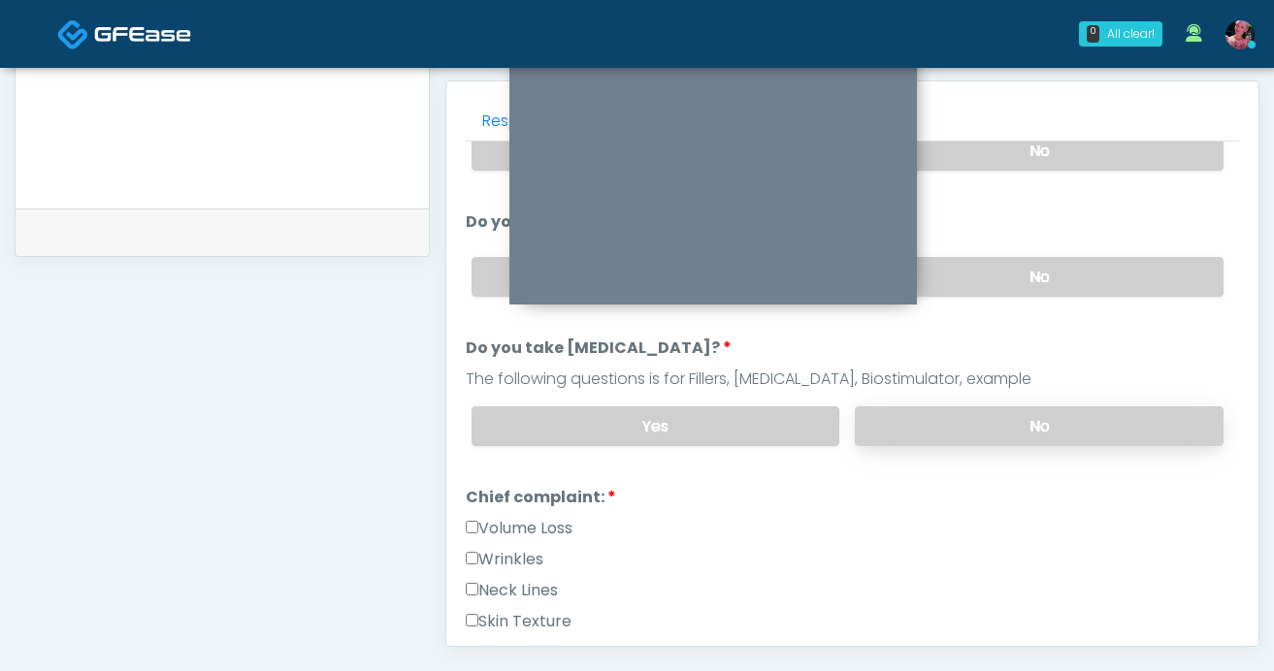
click at [1037, 407] on label "No" at bounding box center [1039, 427] width 369 height 40
click at [1037, 416] on label "No" at bounding box center [1039, 427] width 369 height 40
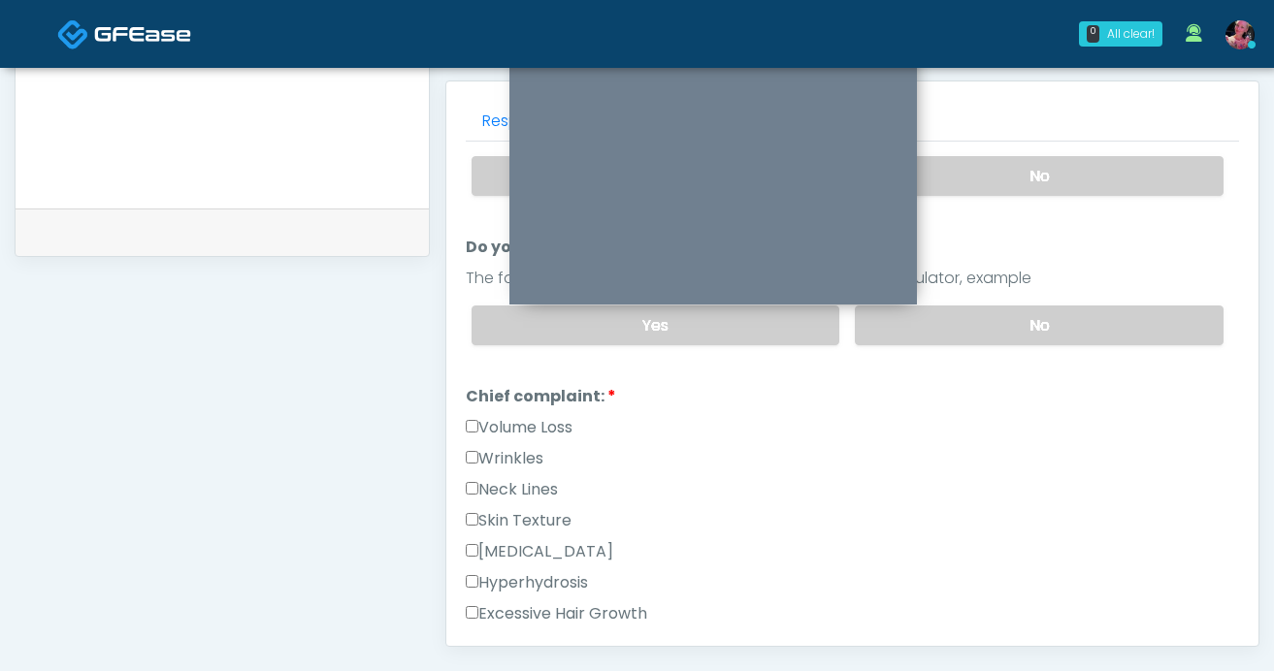
click at [495, 463] on label "Wrinkles" at bounding box center [505, 458] width 78 height 23
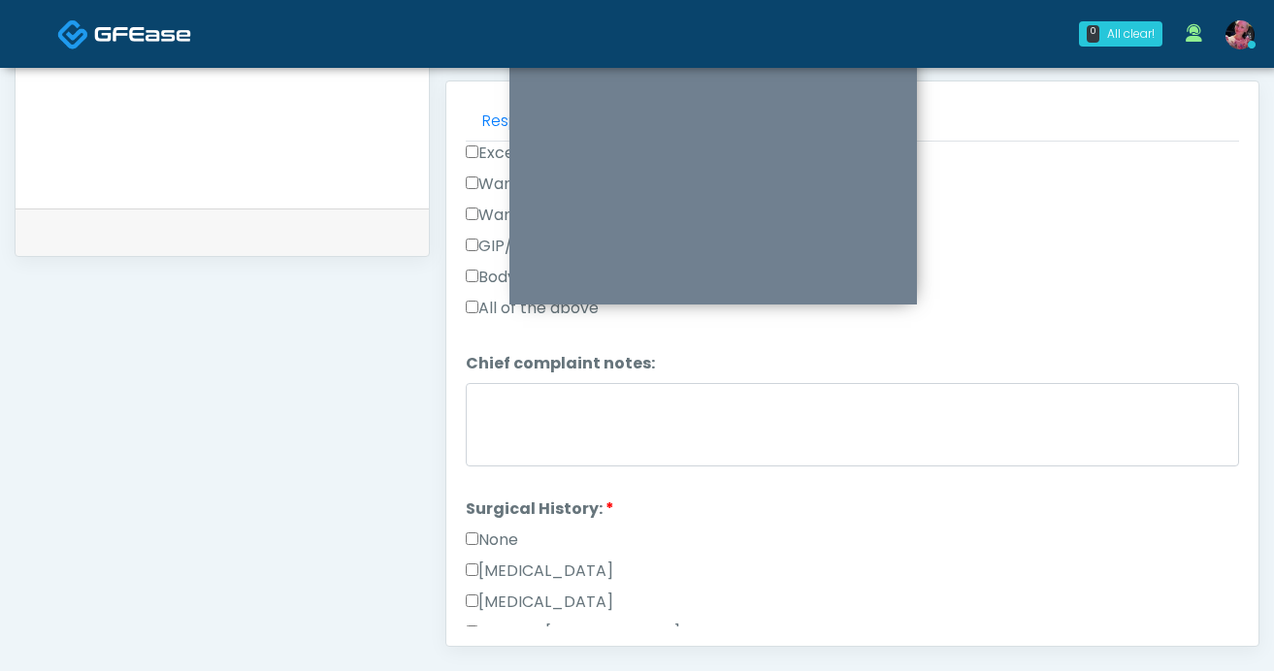
scroll to position [795, 0]
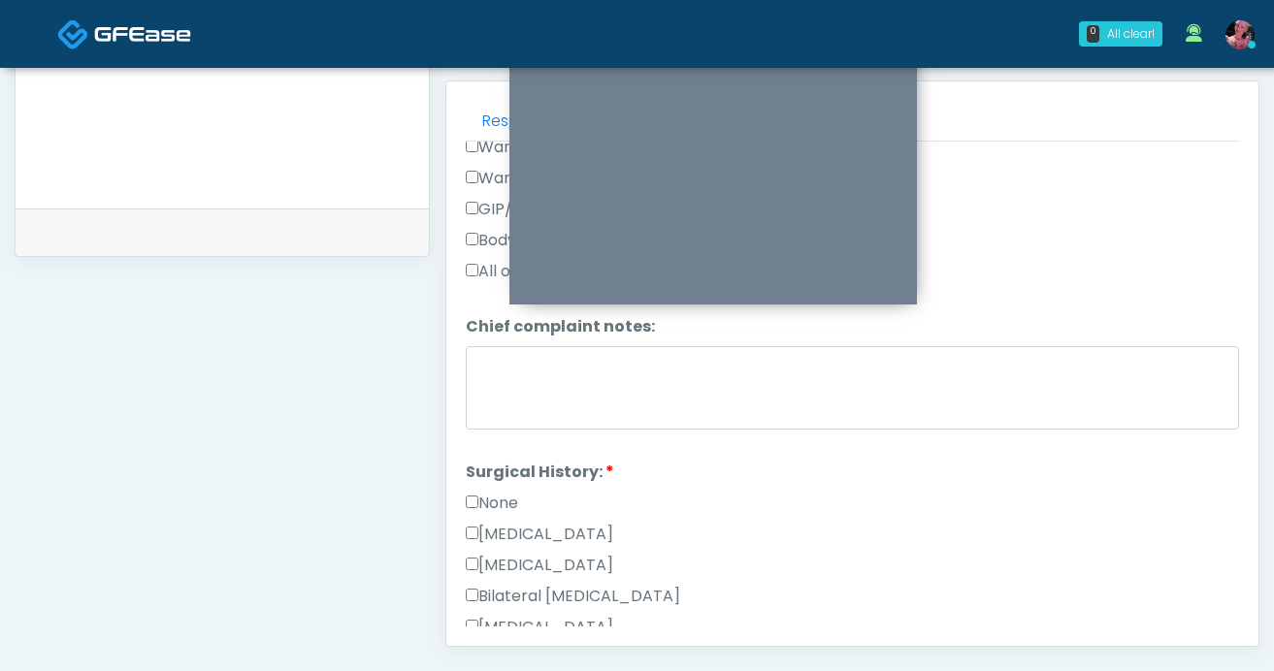
click at [486, 511] on div "None" at bounding box center [852, 507] width 773 height 31
click at [486, 501] on label "None" at bounding box center [492, 503] width 52 height 23
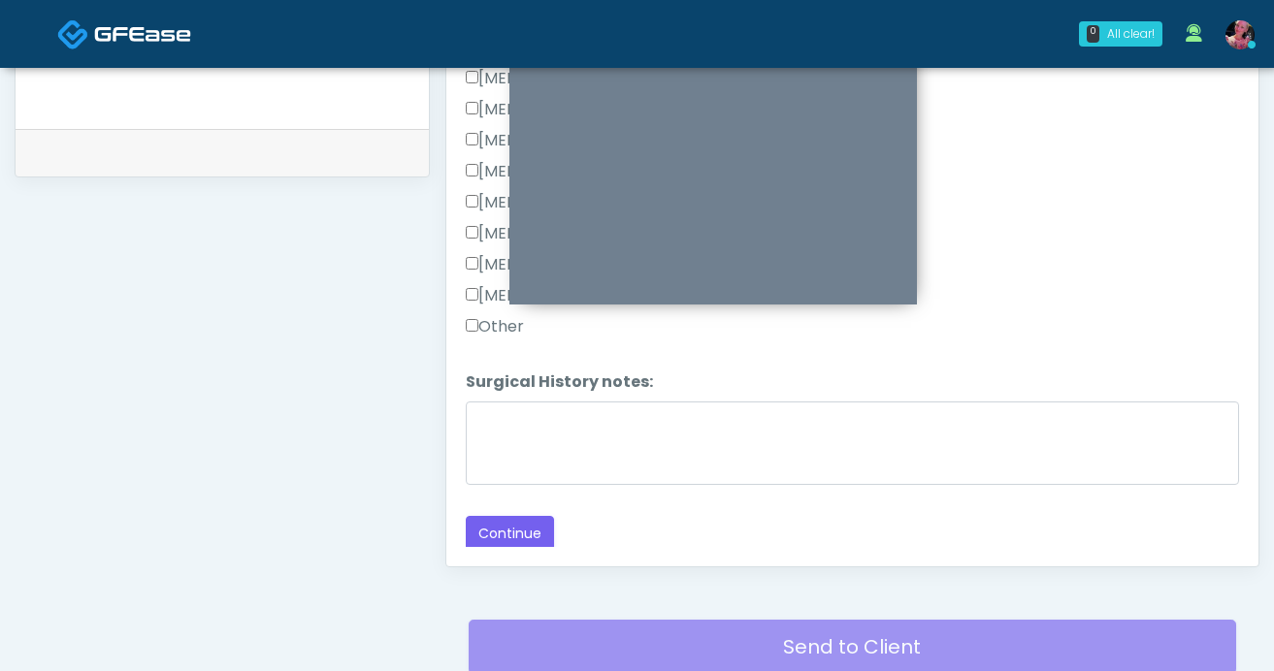
scroll to position [959, 0]
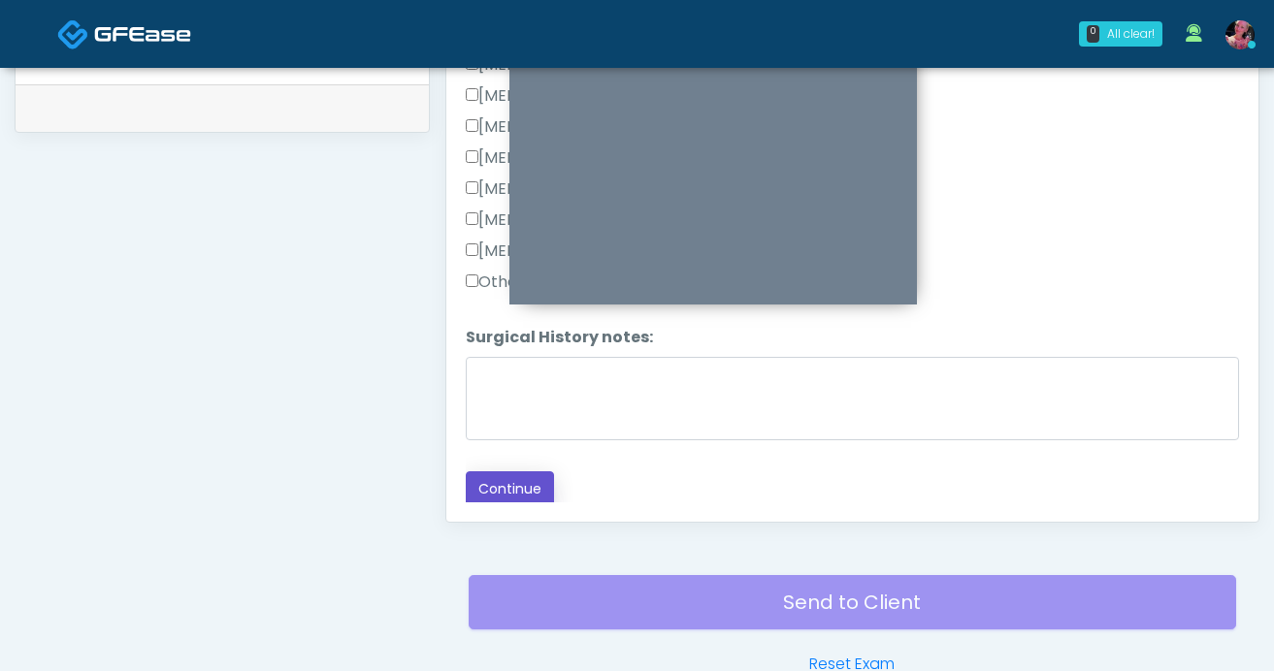
click at [490, 482] on button "Continue" at bounding box center [510, 490] width 88 height 36
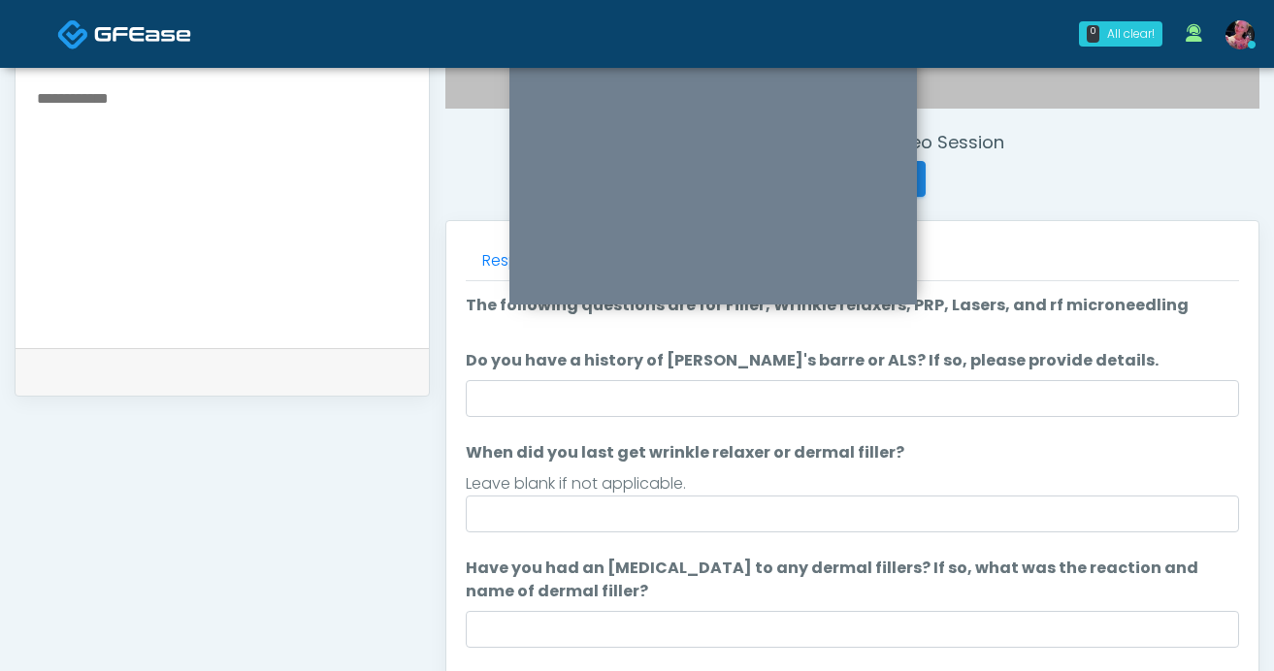
scroll to position [679, 0]
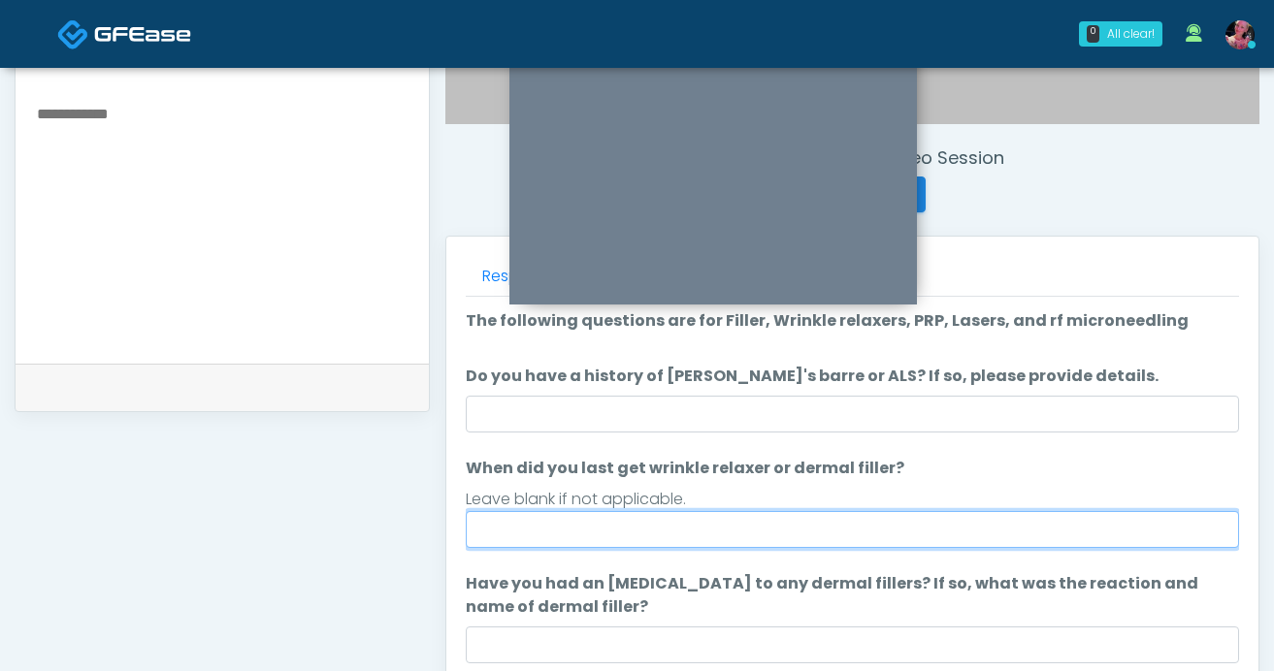
click at [793, 526] on input "When did you last get wrinkle relaxer or dermal filler?" at bounding box center [852, 529] width 773 height 37
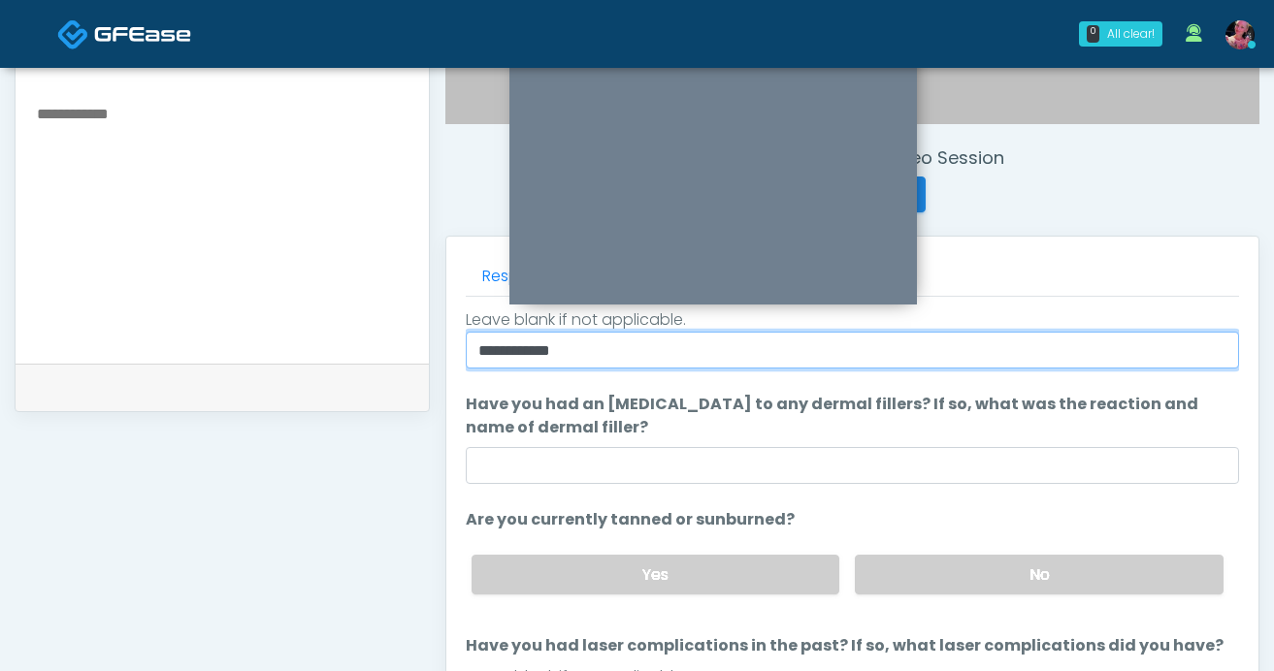
scroll to position [182, 0]
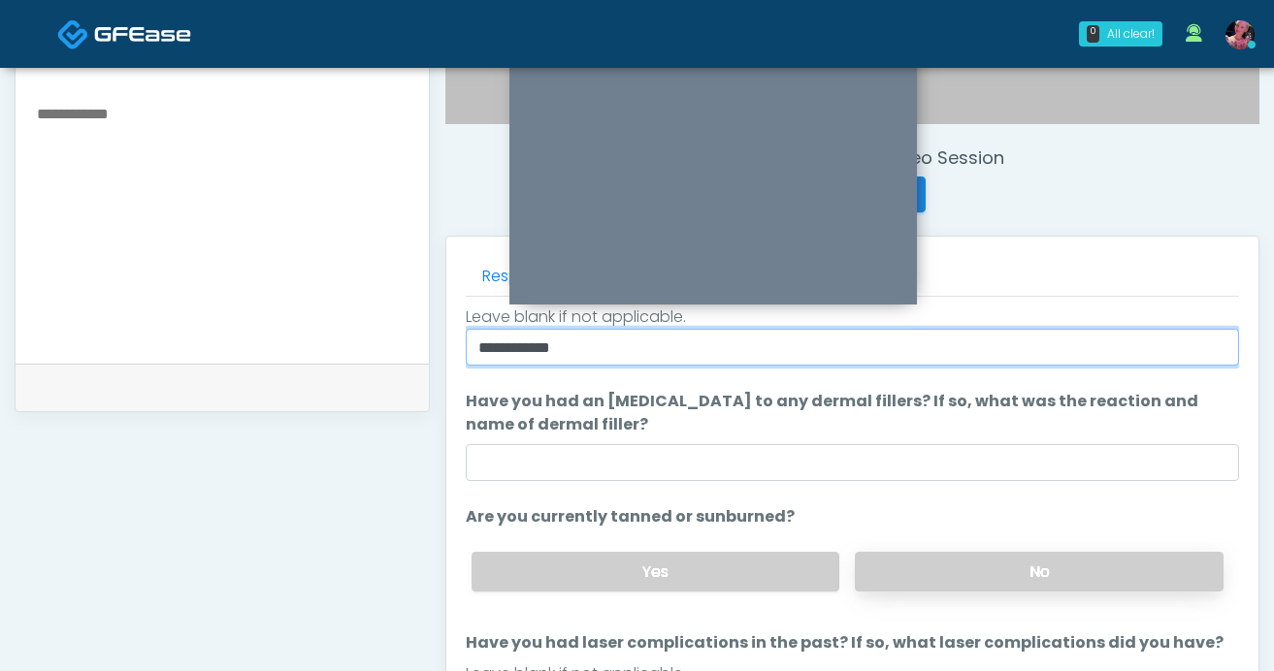
type input "**********"
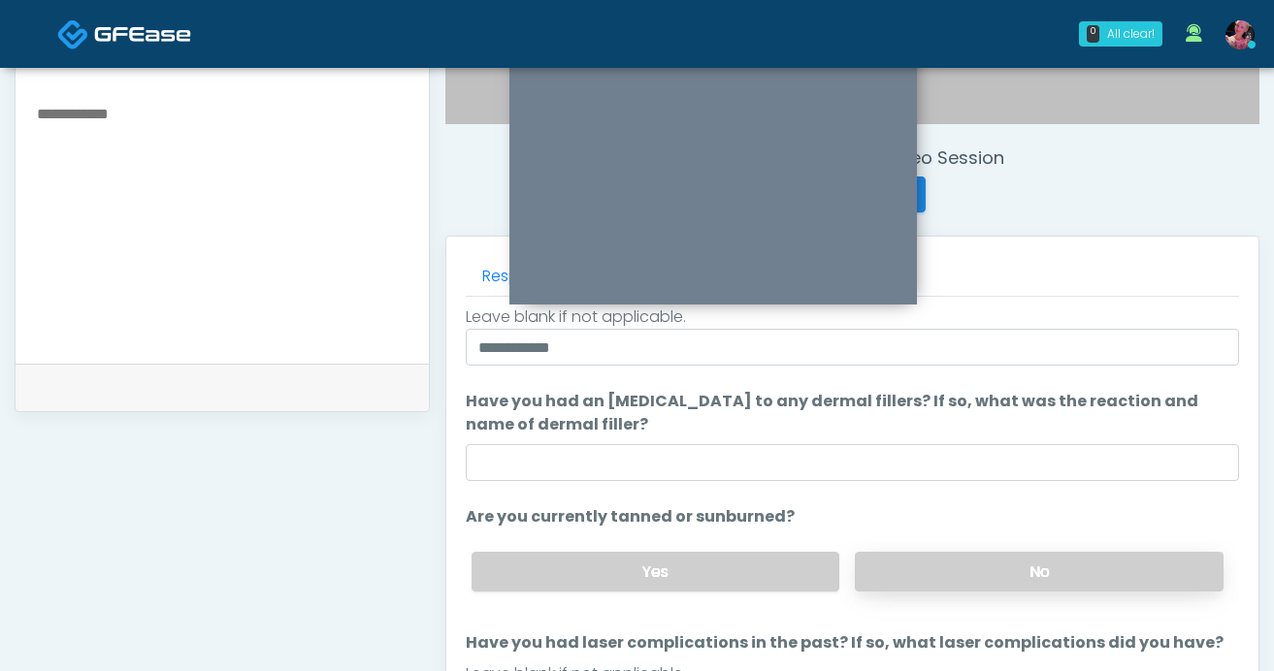
click at [979, 585] on label "No" at bounding box center [1039, 572] width 369 height 40
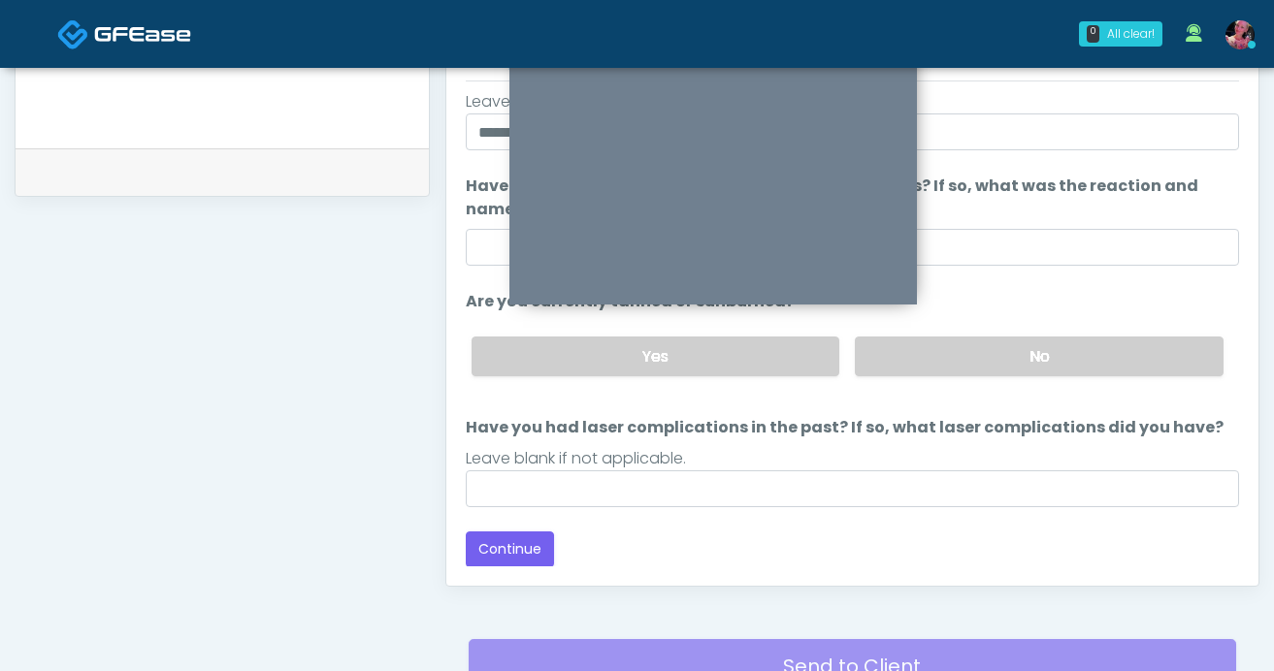
scroll to position [912, 0]
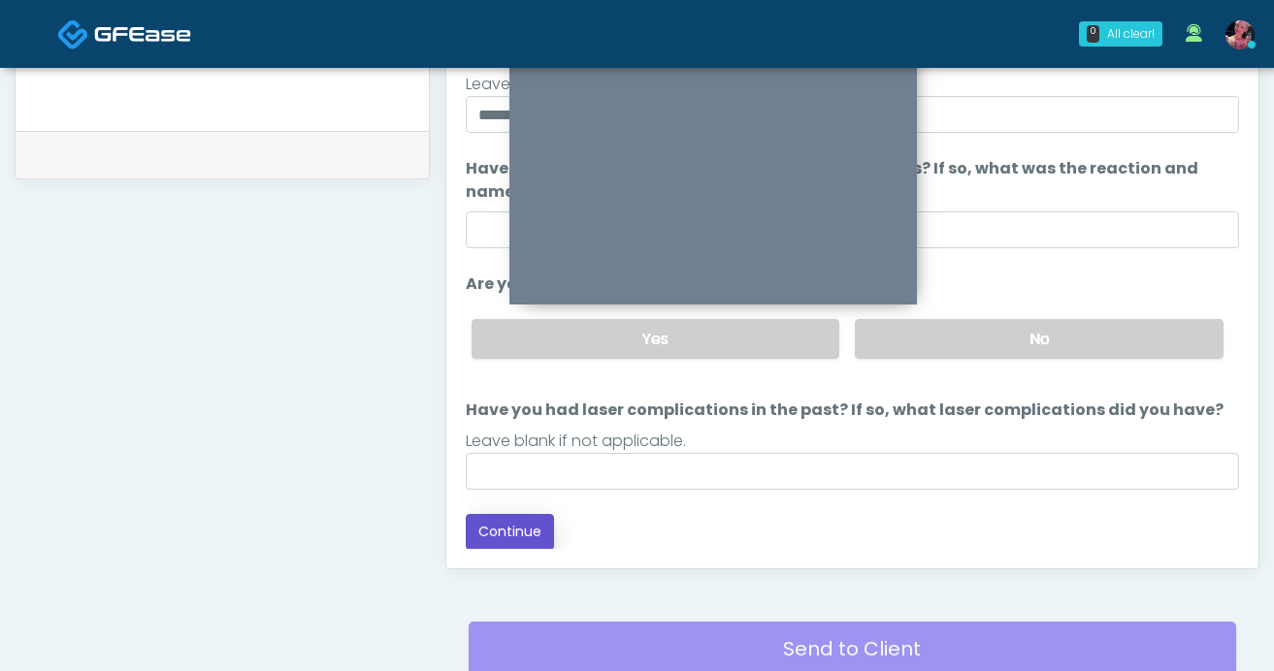
click at [525, 525] on button "Continue" at bounding box center [510, 532] width 88 height 36
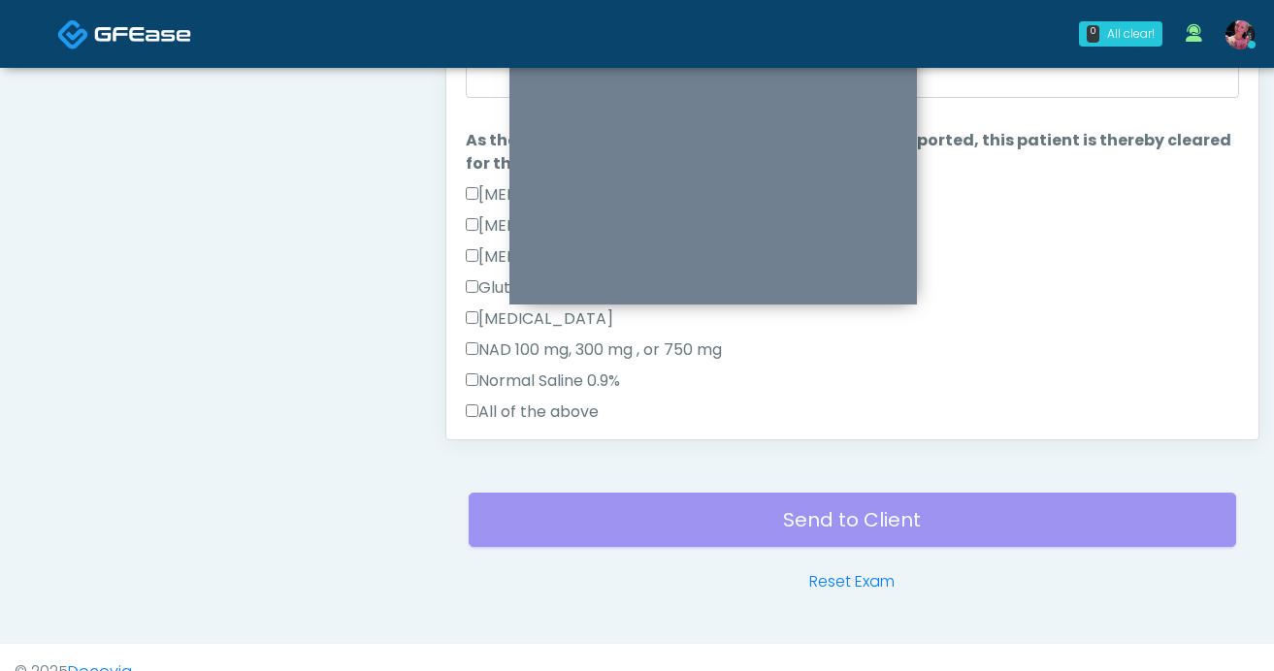
scroll to position [1030, 0]
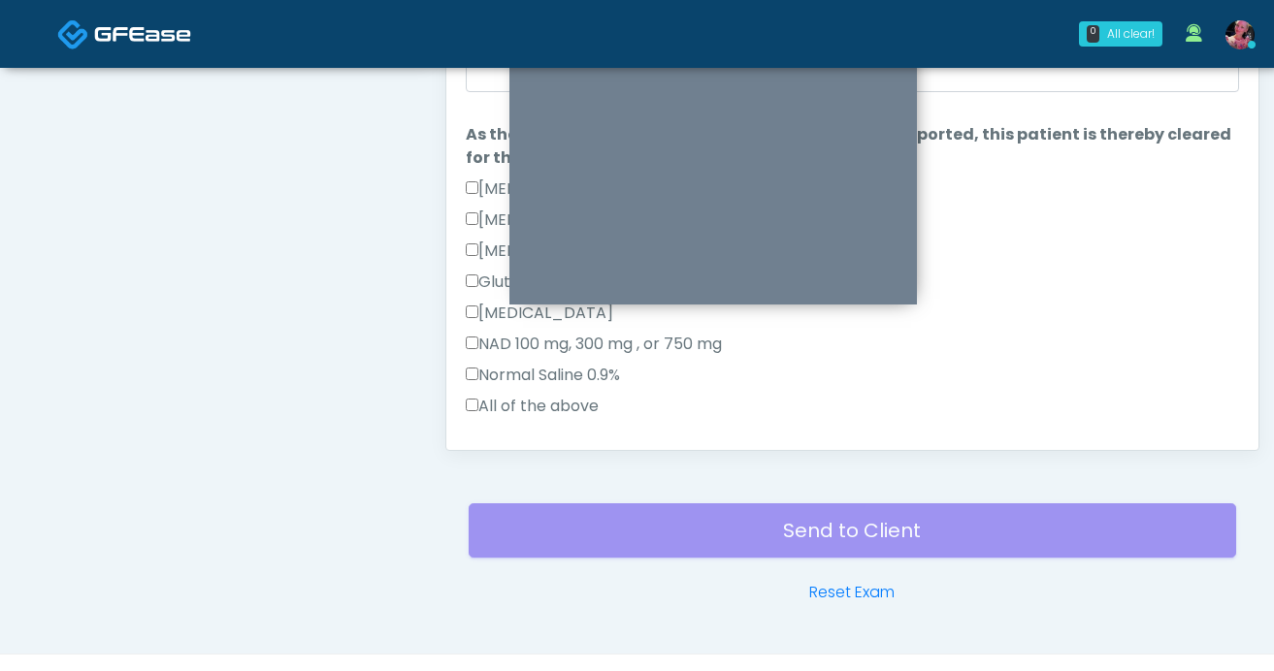
click at [480, 415] on label "All of the above" at bounding box center [532, 406] width 133 height 23
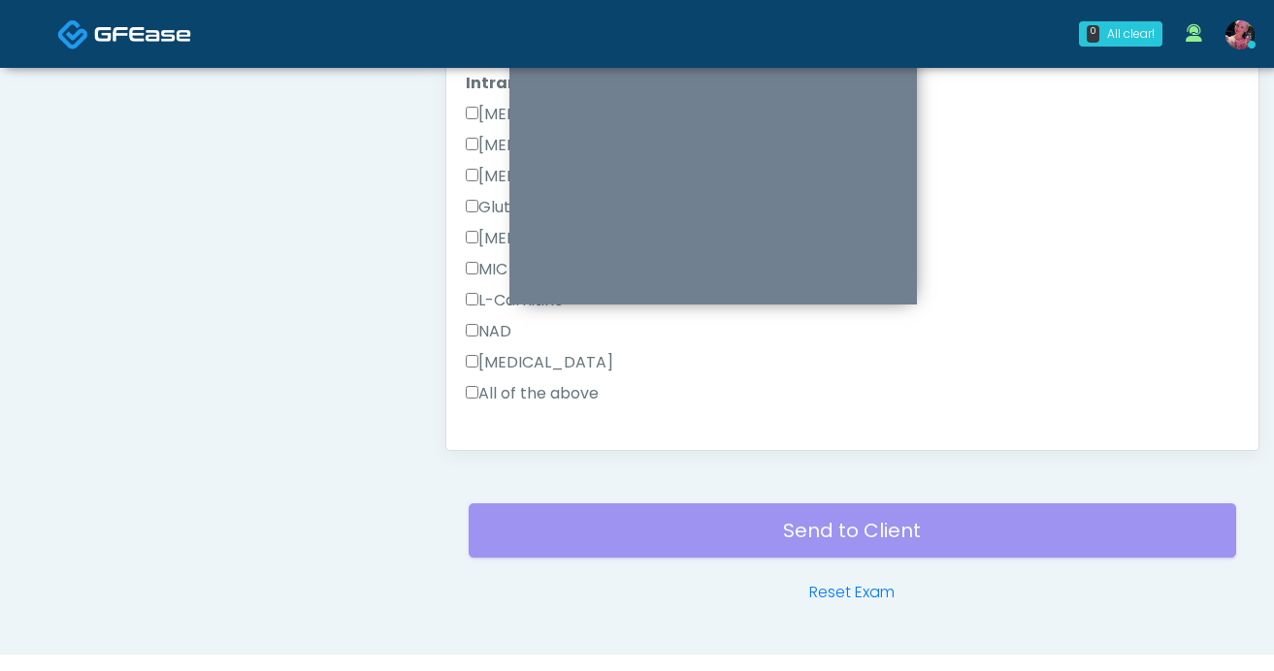
scroll to position [417, 0]
click at [483, 377] on div "Vitamin D" at bounding box center [852, 363] width 773 height 31
click at [483, 384] on label "All of the above" at bounding box center [532, 390] width 133 height 23
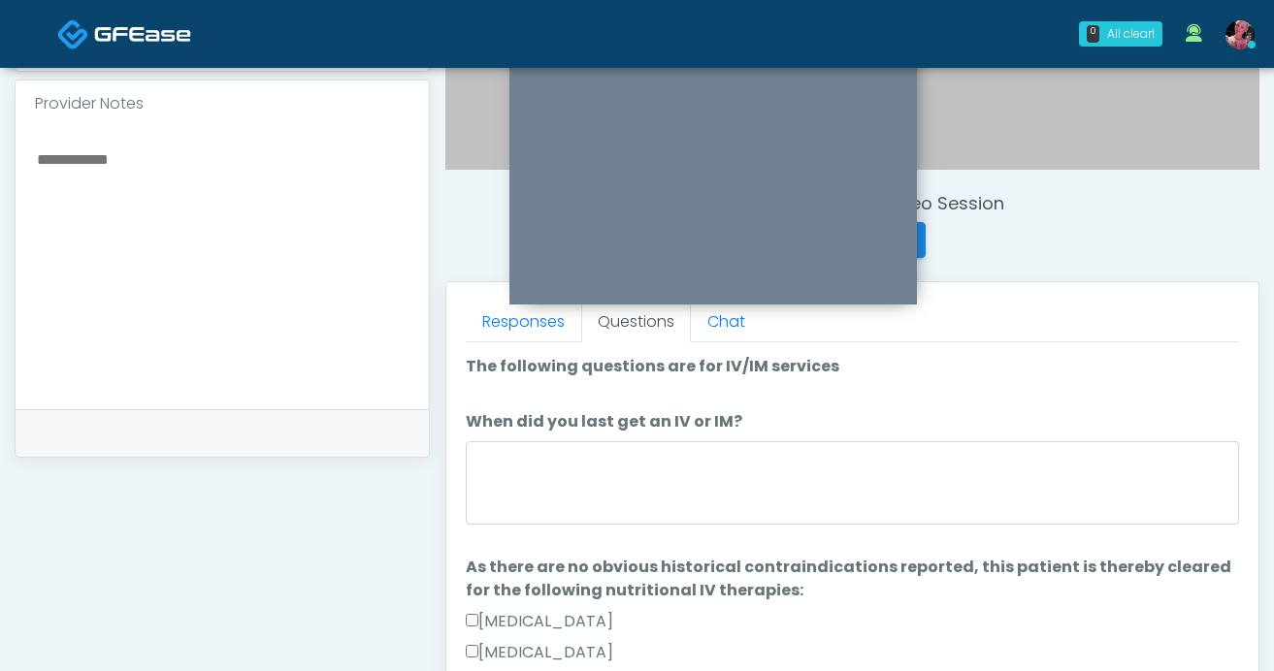
scroll to position [0, 0]
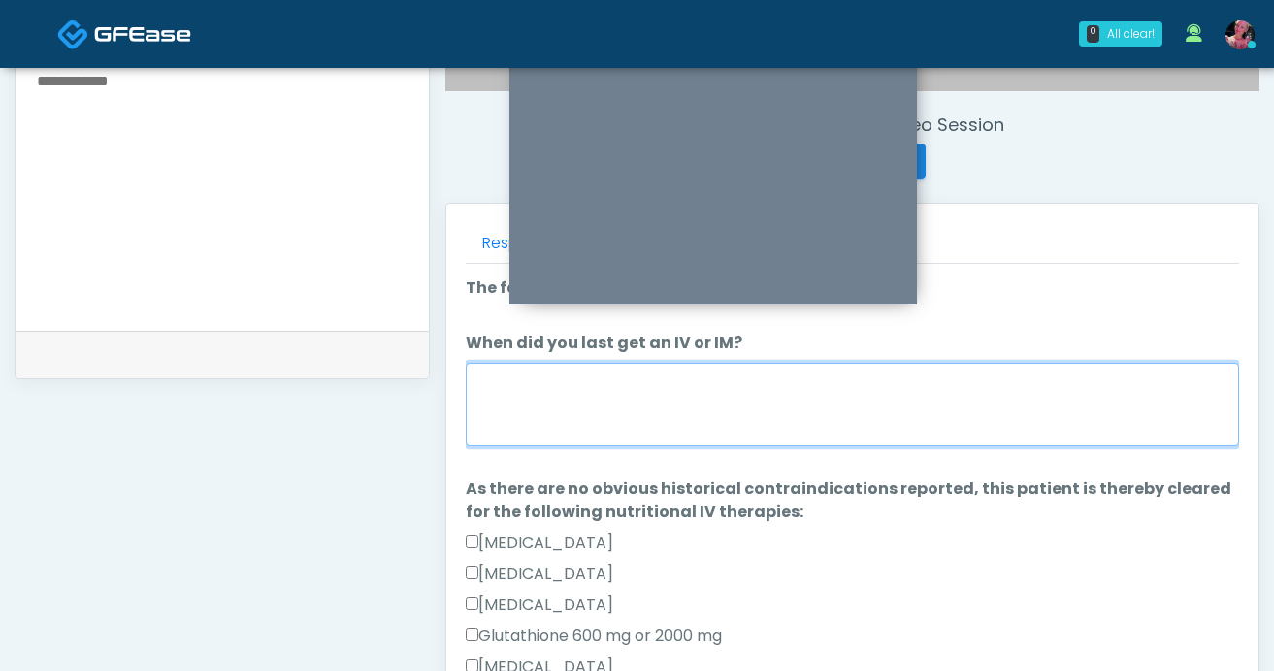
click at [902, 394] on textarea "When did you last get an IV or IM?" at bounding box center [852, 404] width 773 height 83
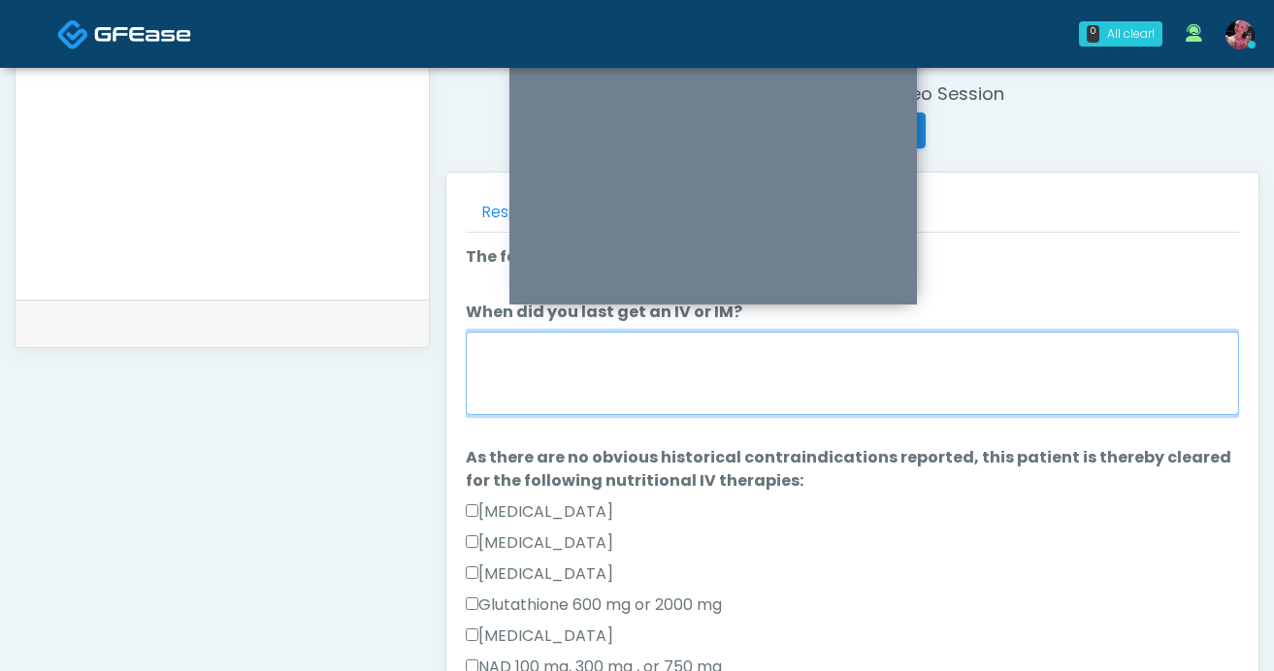
scroll to position [748, 0]
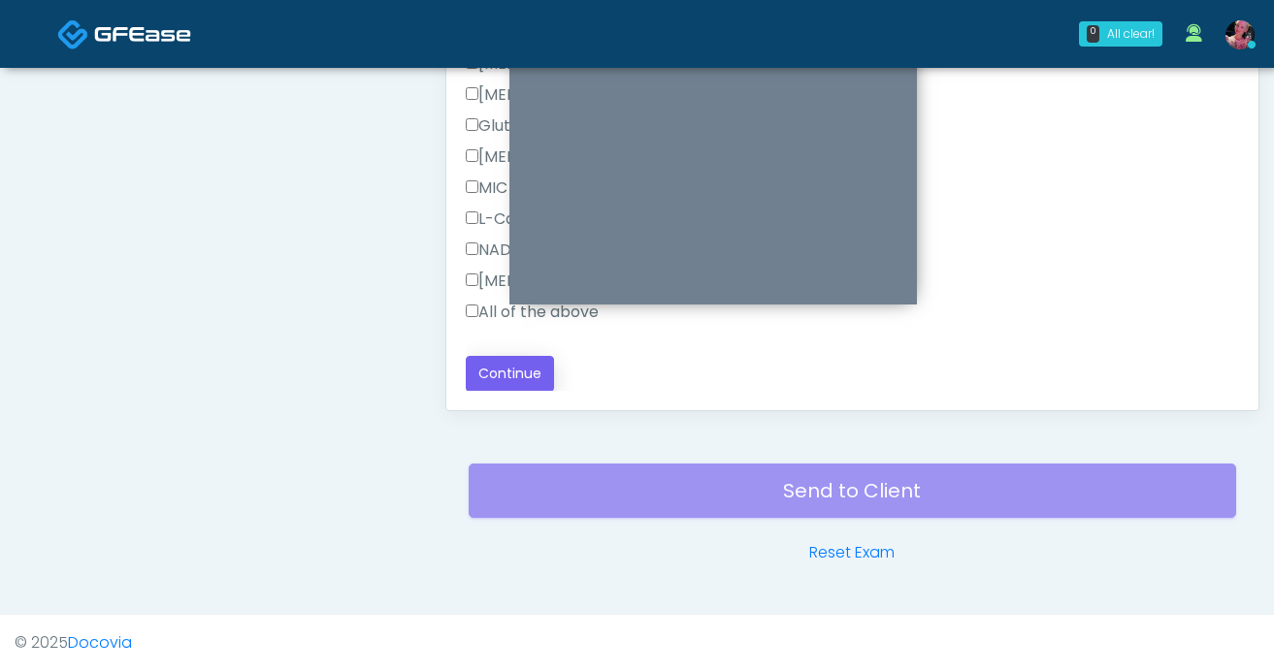
type textarea "*****"
click at [513, 372] on button "Continue" at bounding box center [510, 374] width 88 height 36
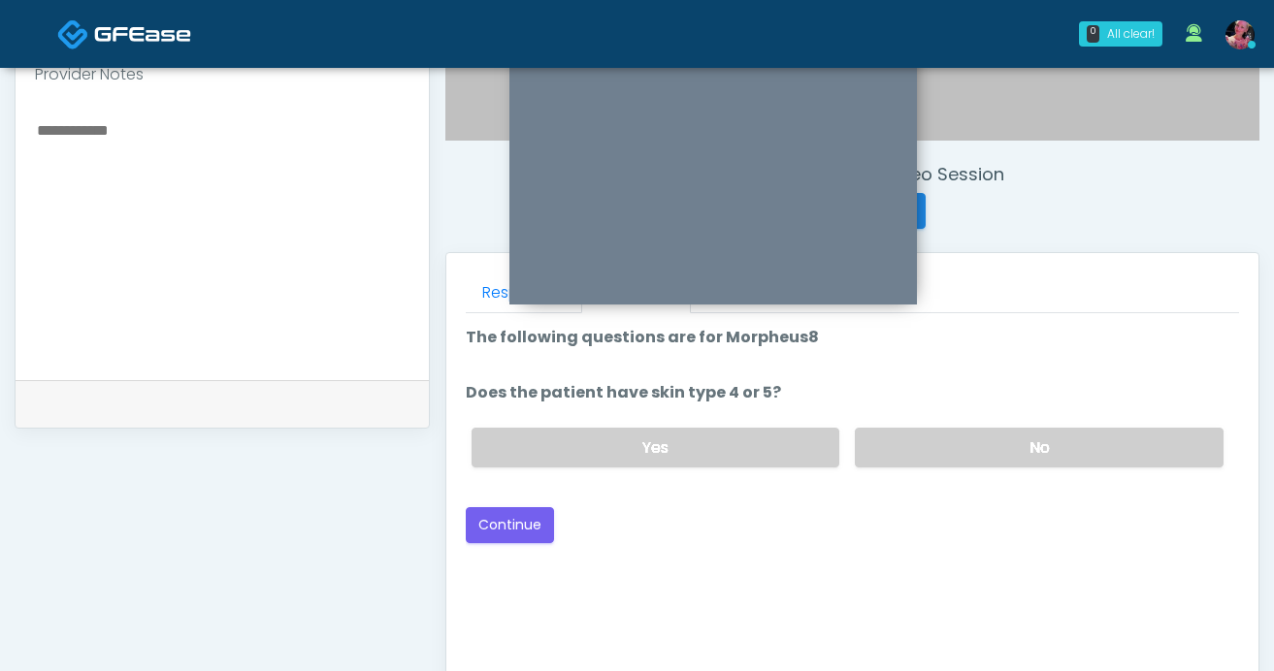
scroll to position [647, 0]
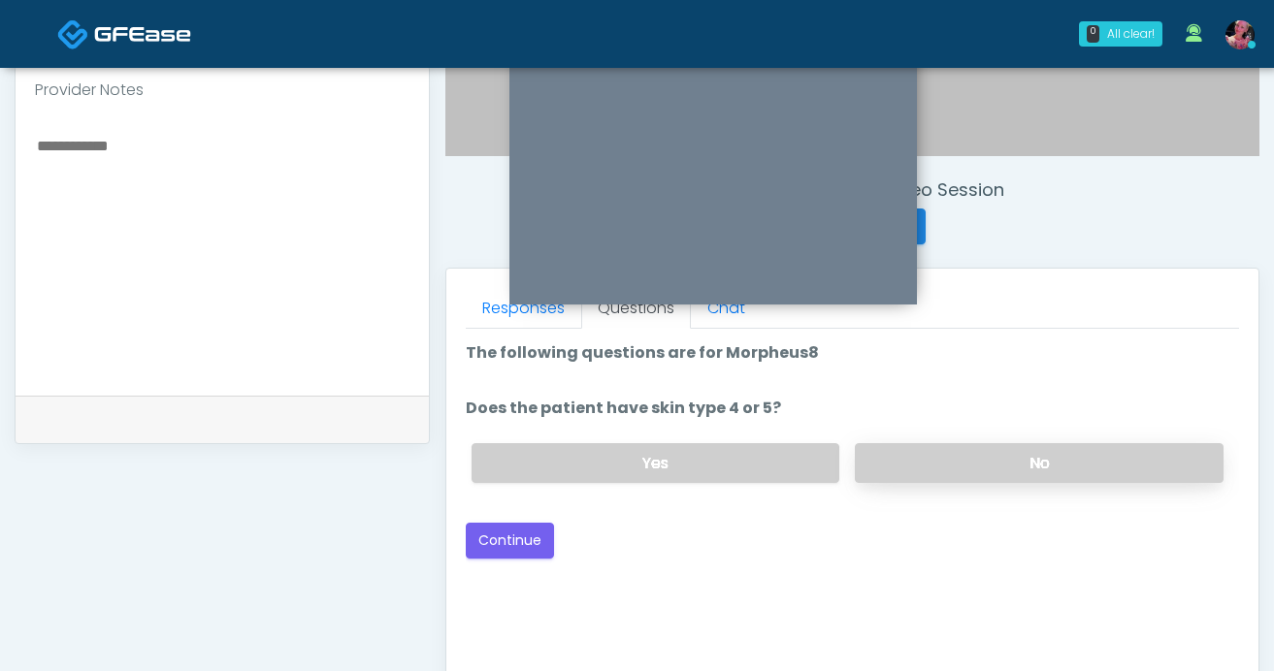
click at [956, 464] on label "No" at bounding box center [1039, 463] width 369 height 40
click at [495, 539] on button "Continue" at bounding box center [510, 541] width 88 height 36
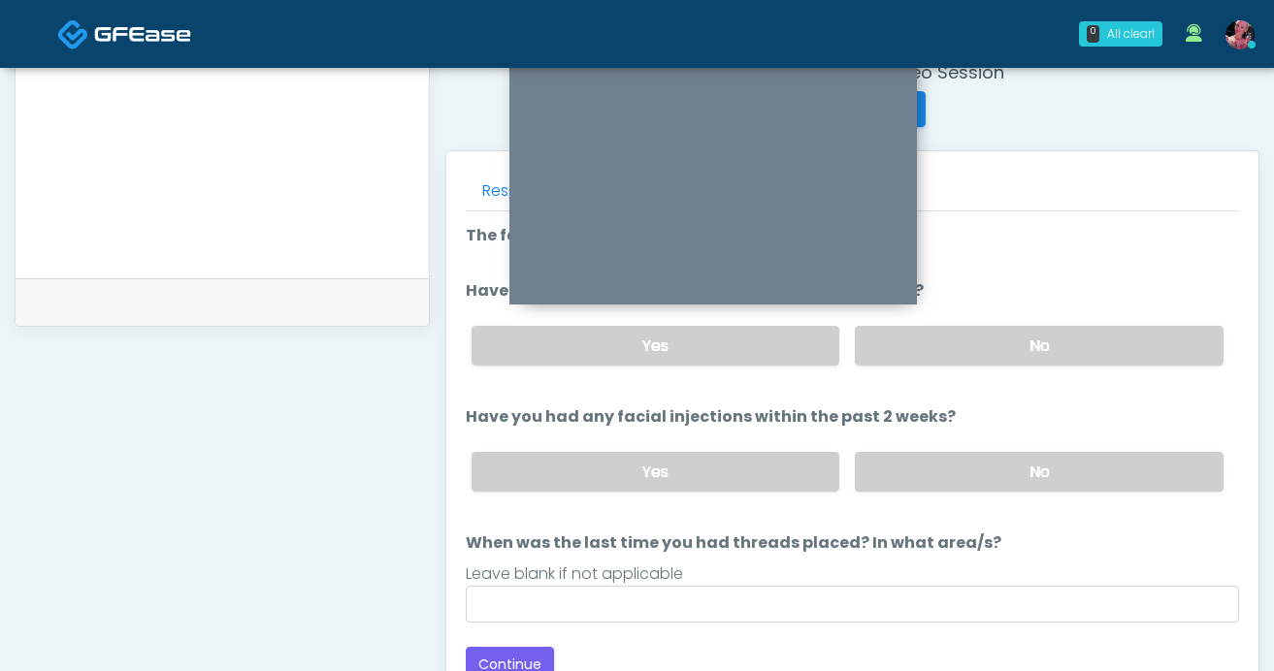
scroll to position [744, 0]
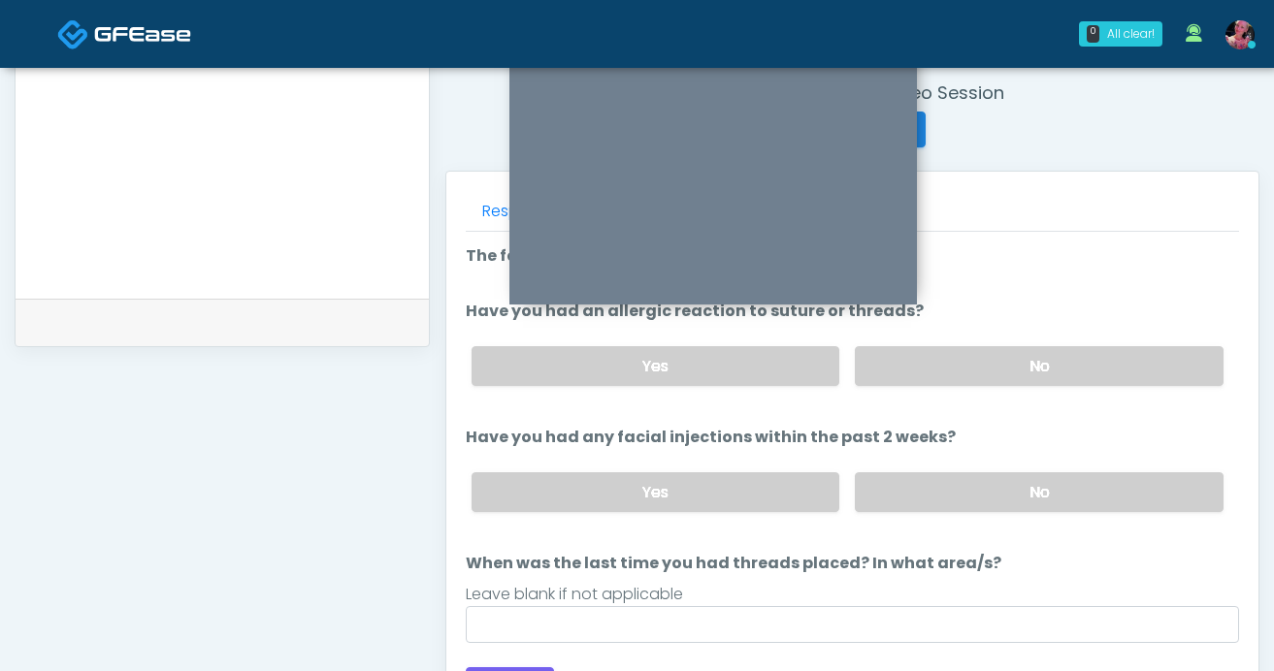
click at [942, 399] on div "Yes No" at bounding box center [847, 366] width 783 height 71
click at [942, 378] on label "No" at bounding box center [1039, 366] width 369 height 40
click at [942, 473] on label "No" at bounding box center [1039, 493] width 369 height 40
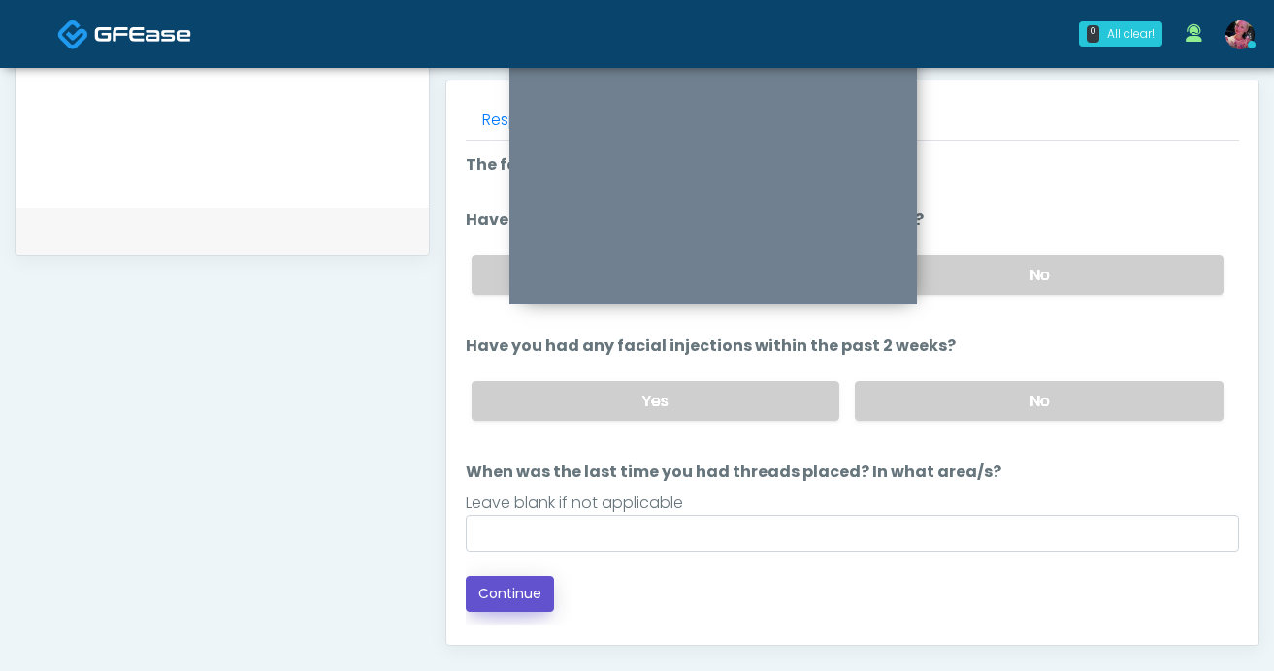
click at [508, 578] on button "Continue" at bounding box center [510, 594] width 88 height 36
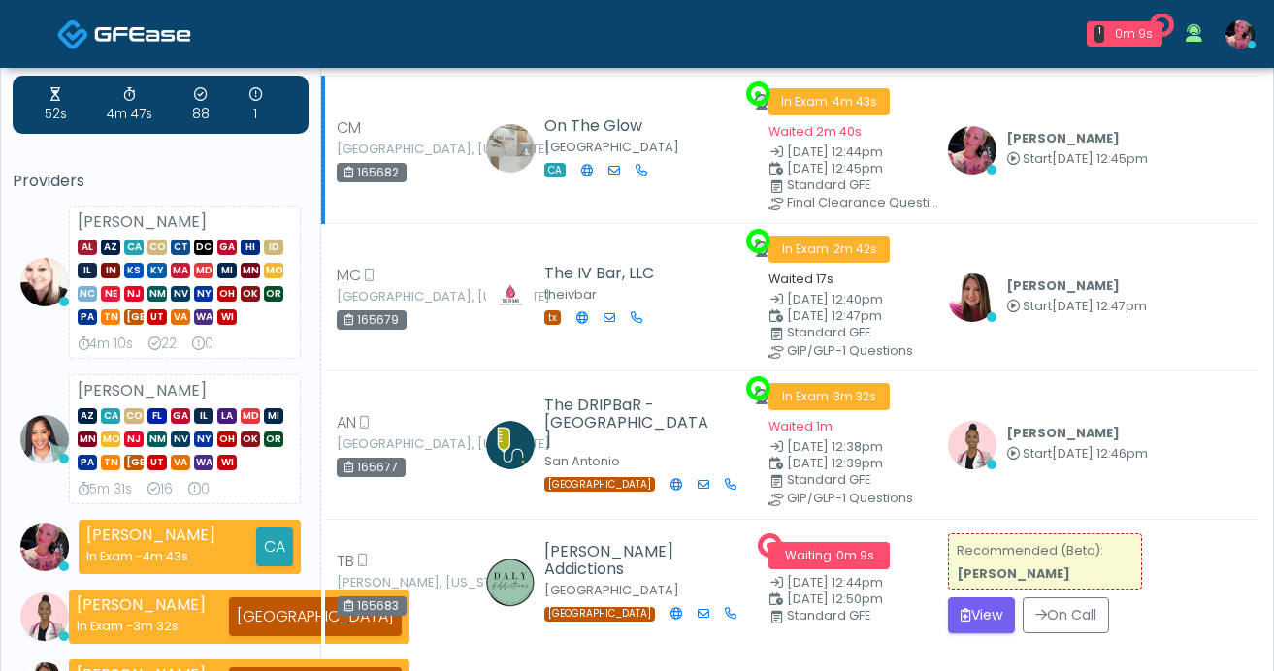
scroll to position [135, 0]
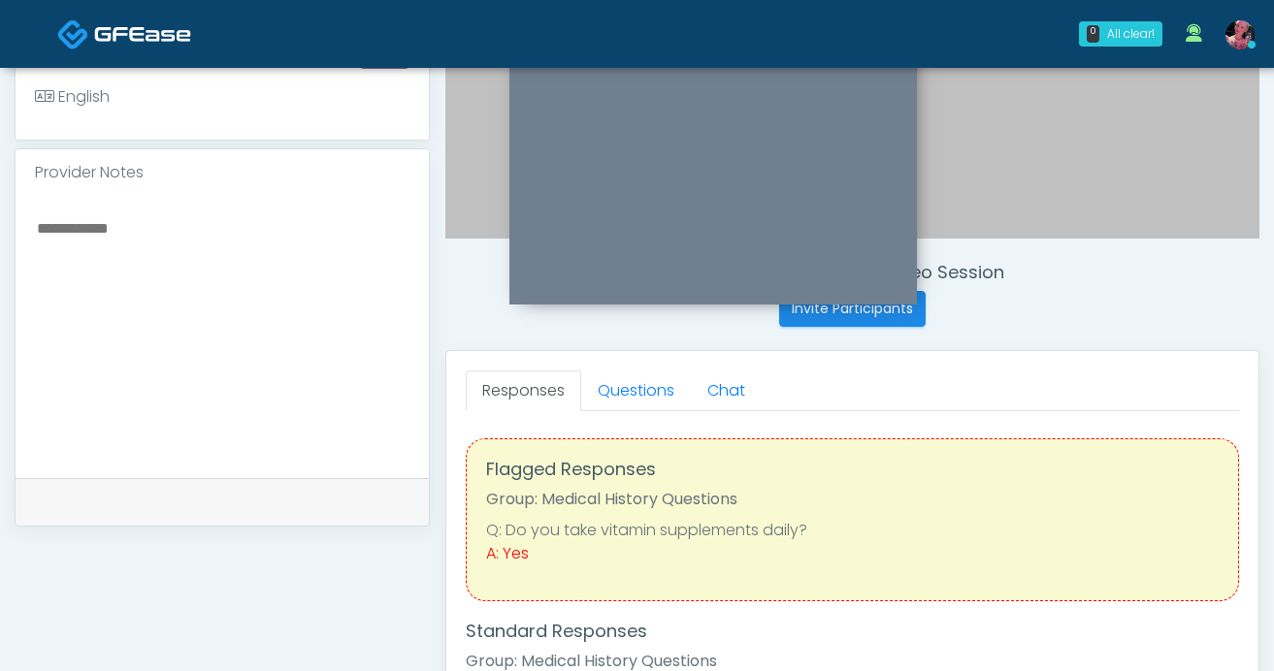
scroll to position [552, 0]
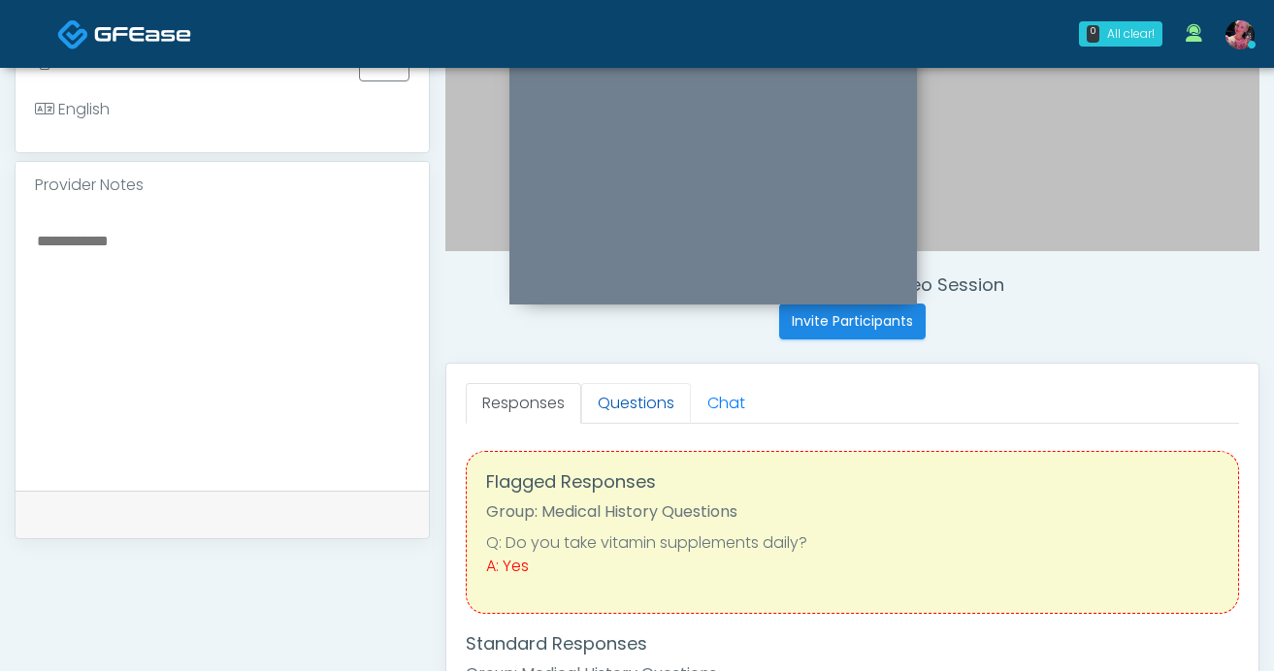
click at [617, 405] on link "Questions" at bounding box center [636, 403] width 110 height 41
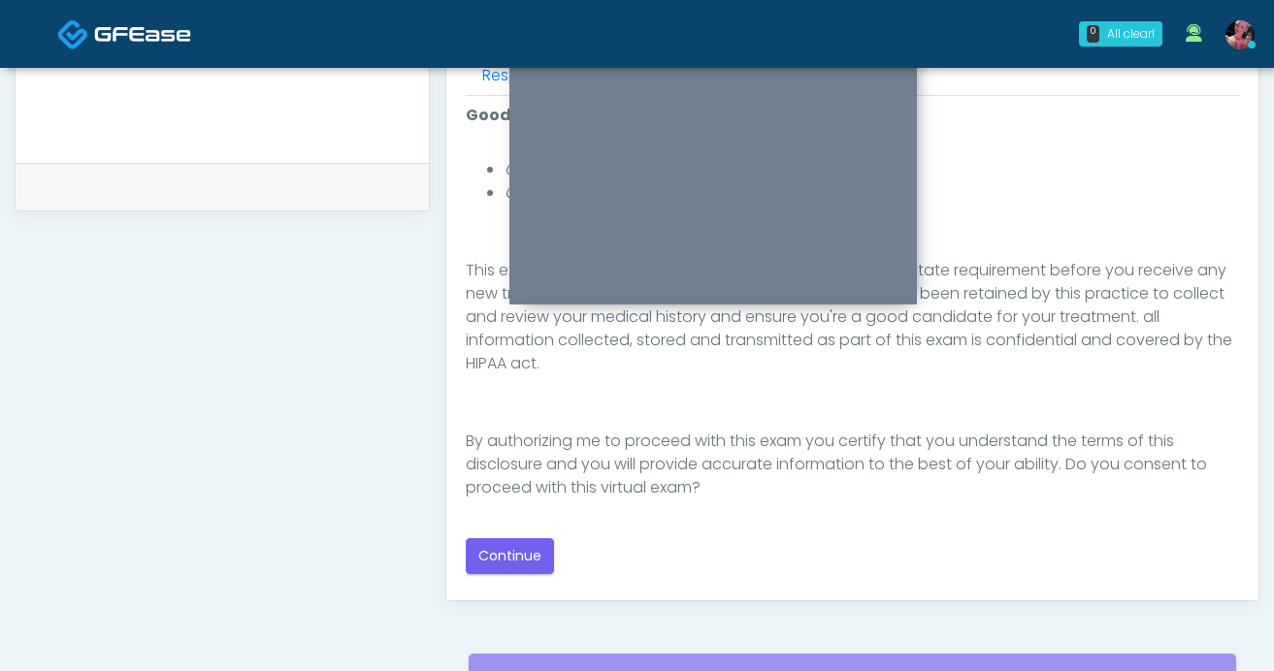
scroll to position [921, 0]
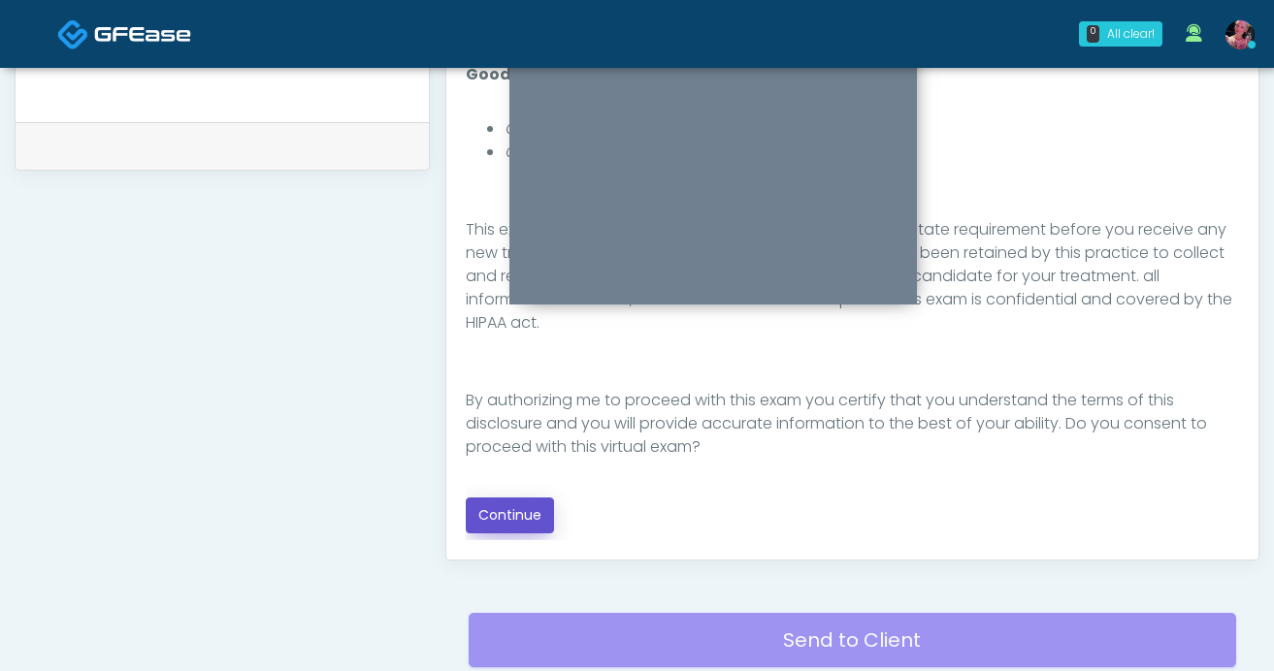
click at [493, 520] on button "Continue" at bounding box center [510, 516] width 88 height 36
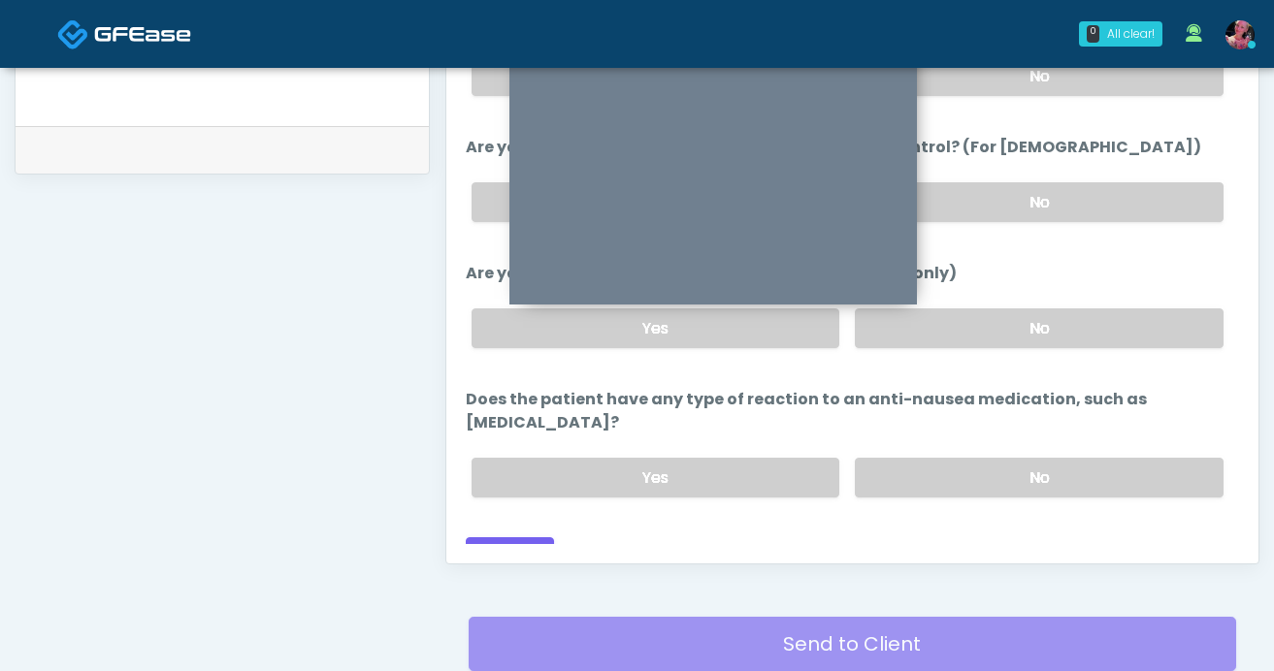
scroll to position [919, 0]
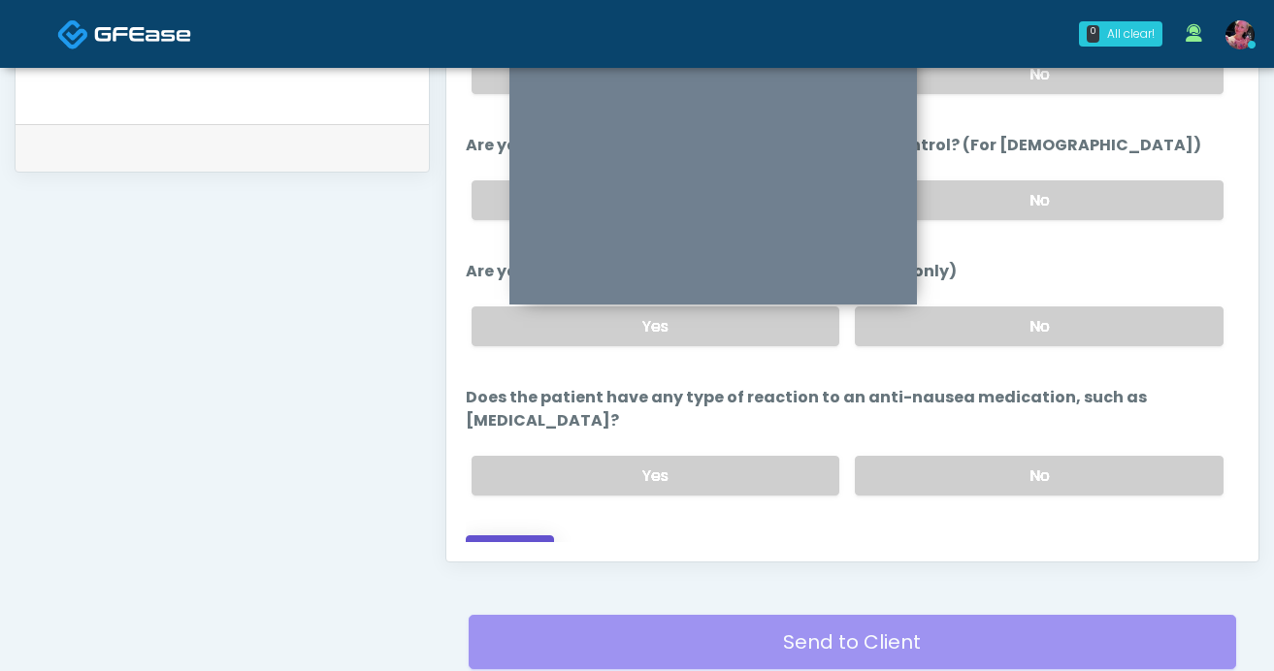
click at [540, 536] on button "Continue" at bounding box center [510, 554] width 88 height 36
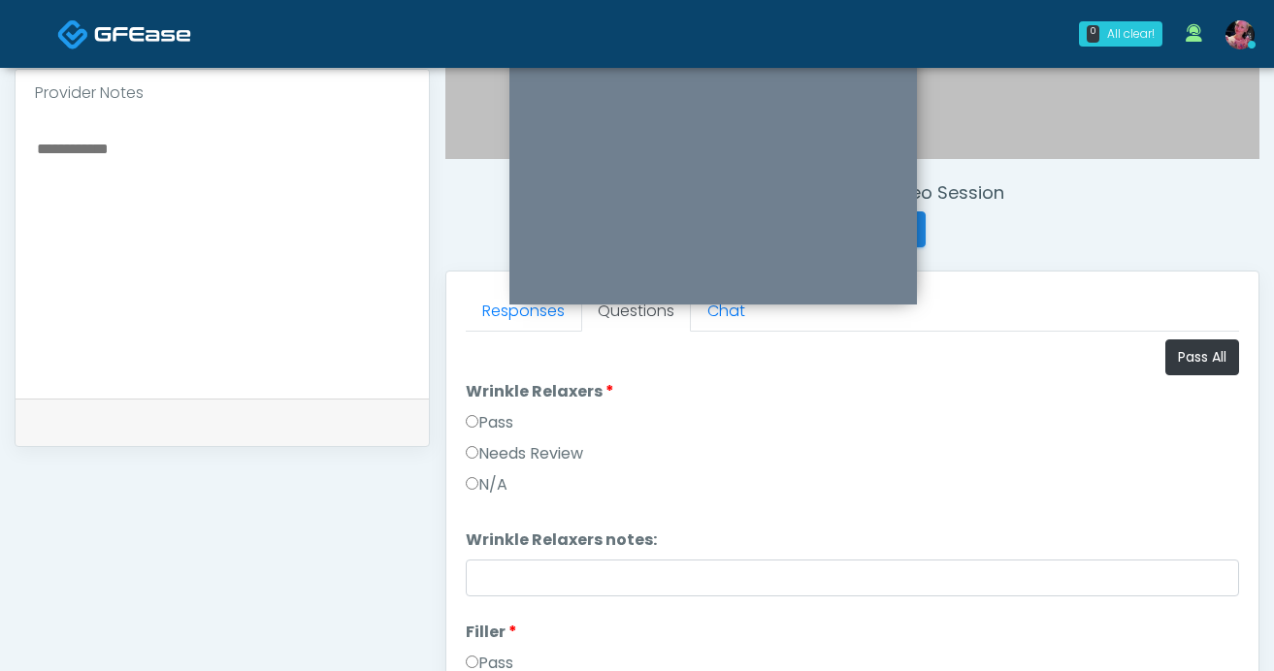
scroll to position [604, 0]
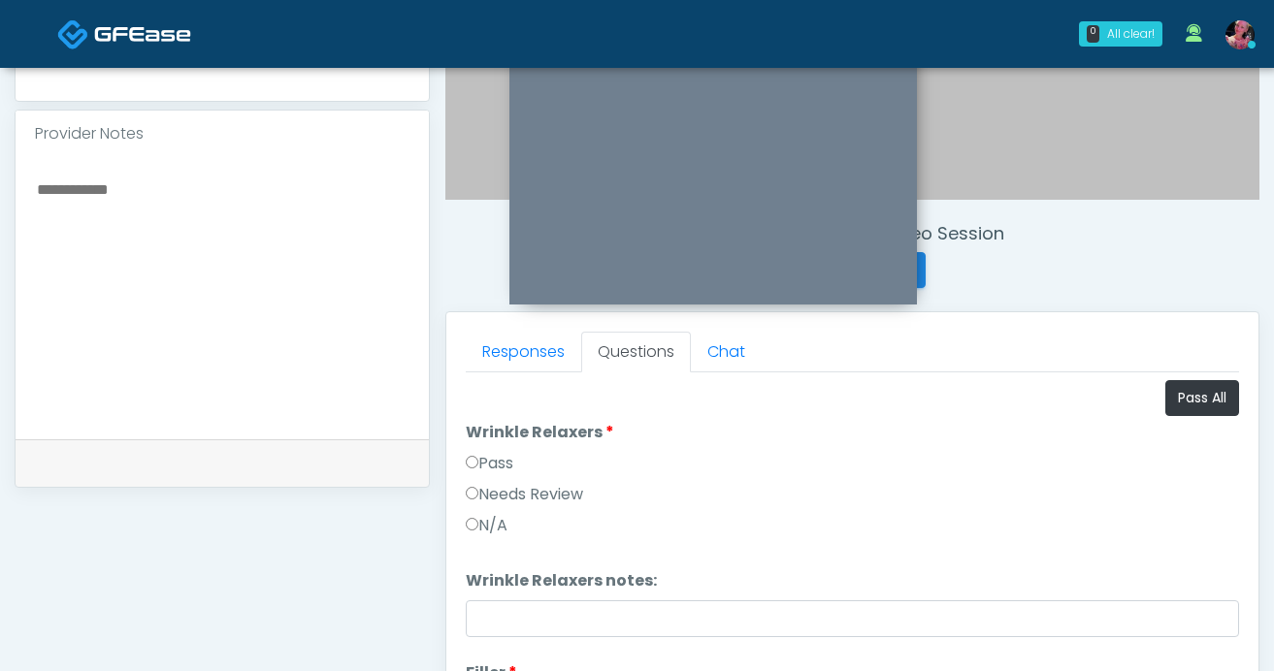
click at [485, 456] on label "Pass" at bounding box center [490, 463] width 48 height 23
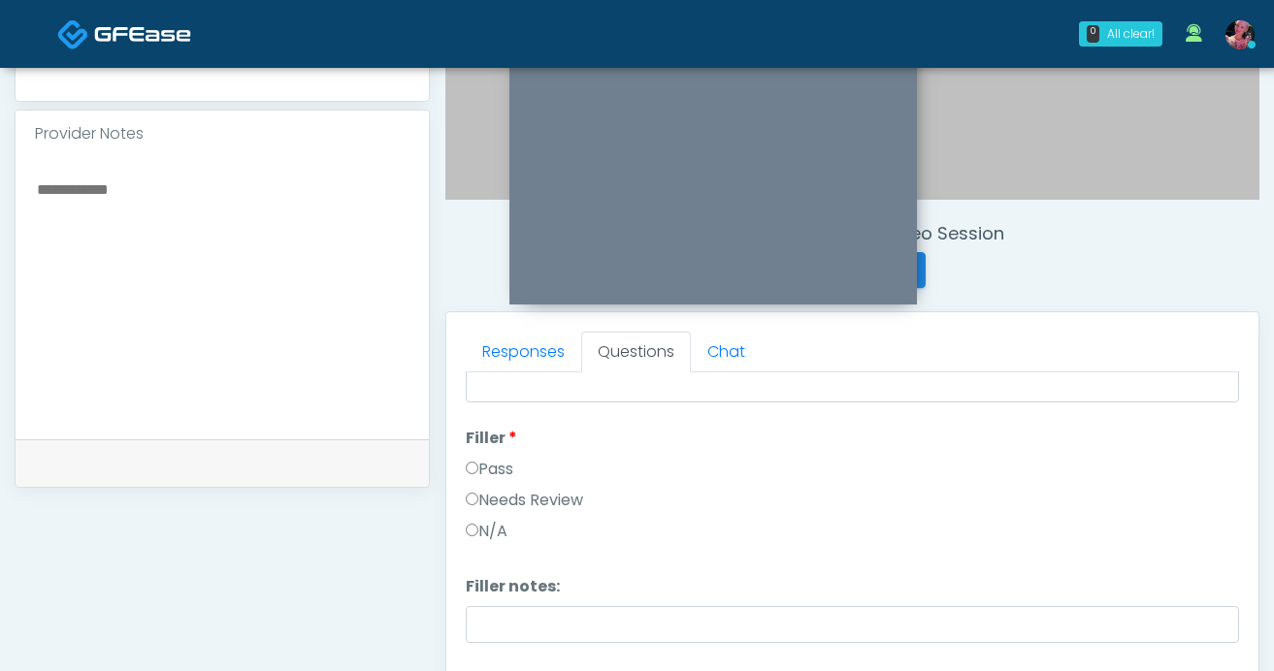
scroll to position [237, 0]
click at [476, 485] on div "Pass" at bounding box center [852, 471] width 773 height 31
click at [473, 474] on label "Pass" at bounding box center [490, 467] width 48 height 23
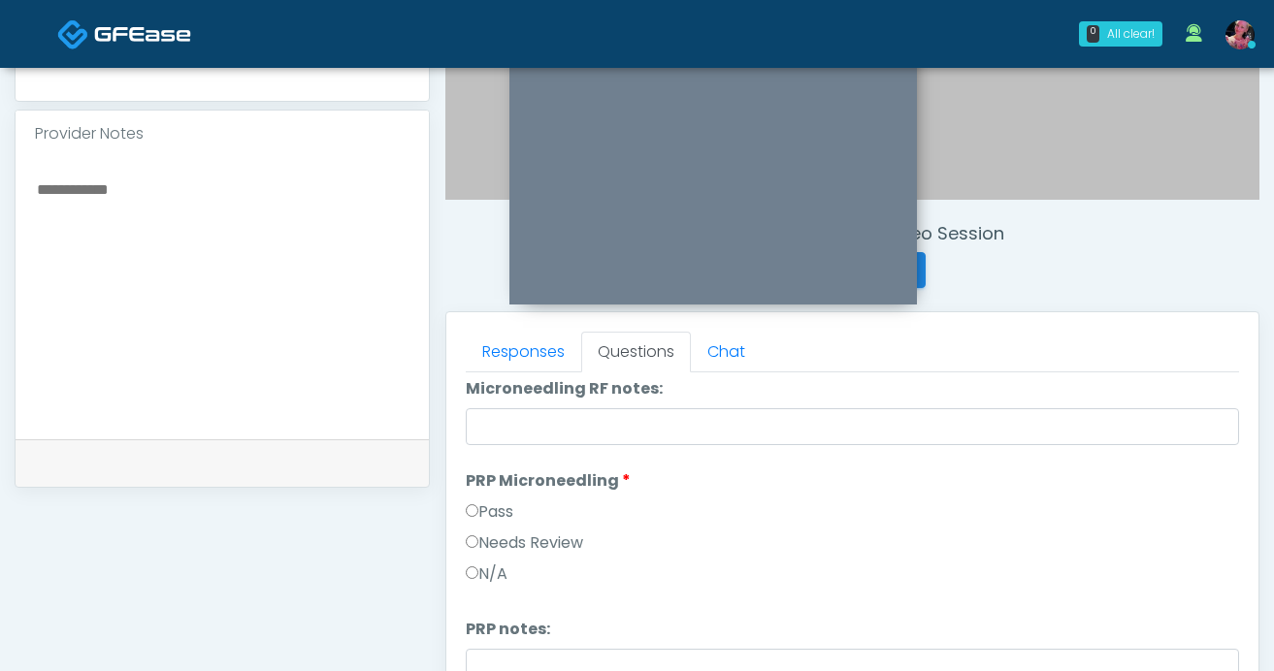
scroll to position [687, 0]
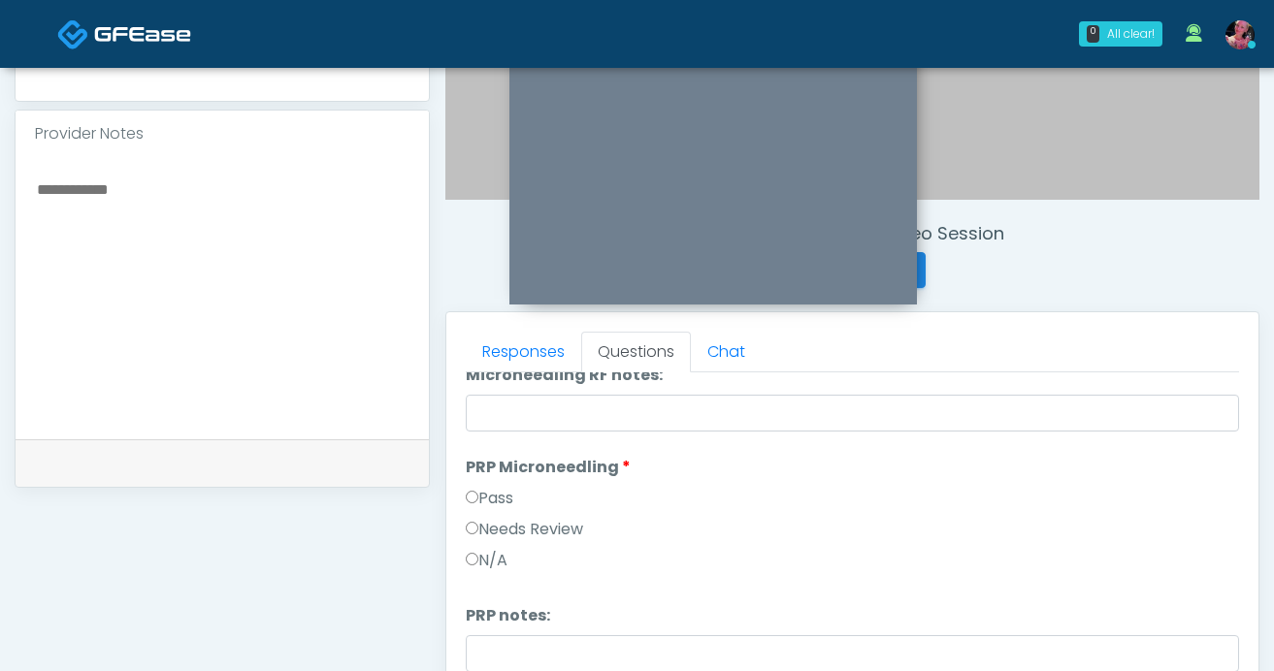
click at [468, 488] on label "Pass" at bounding box center [490, 498] width 48 height 23
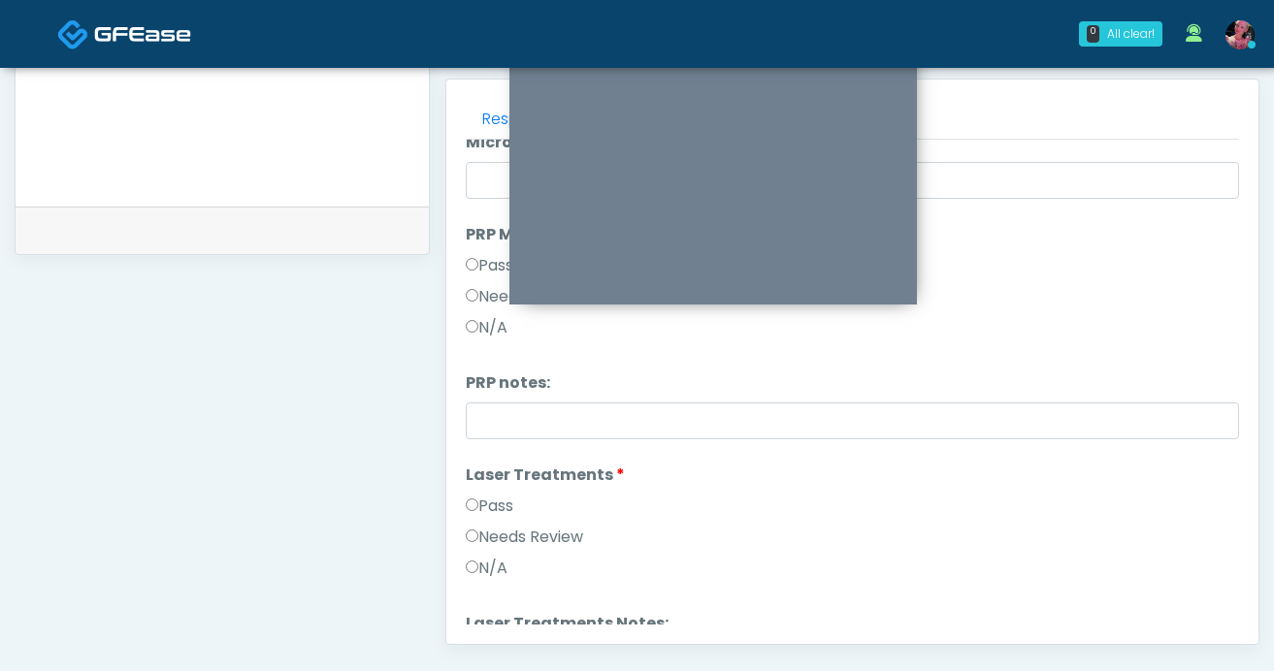
scroll to position [843, 0]
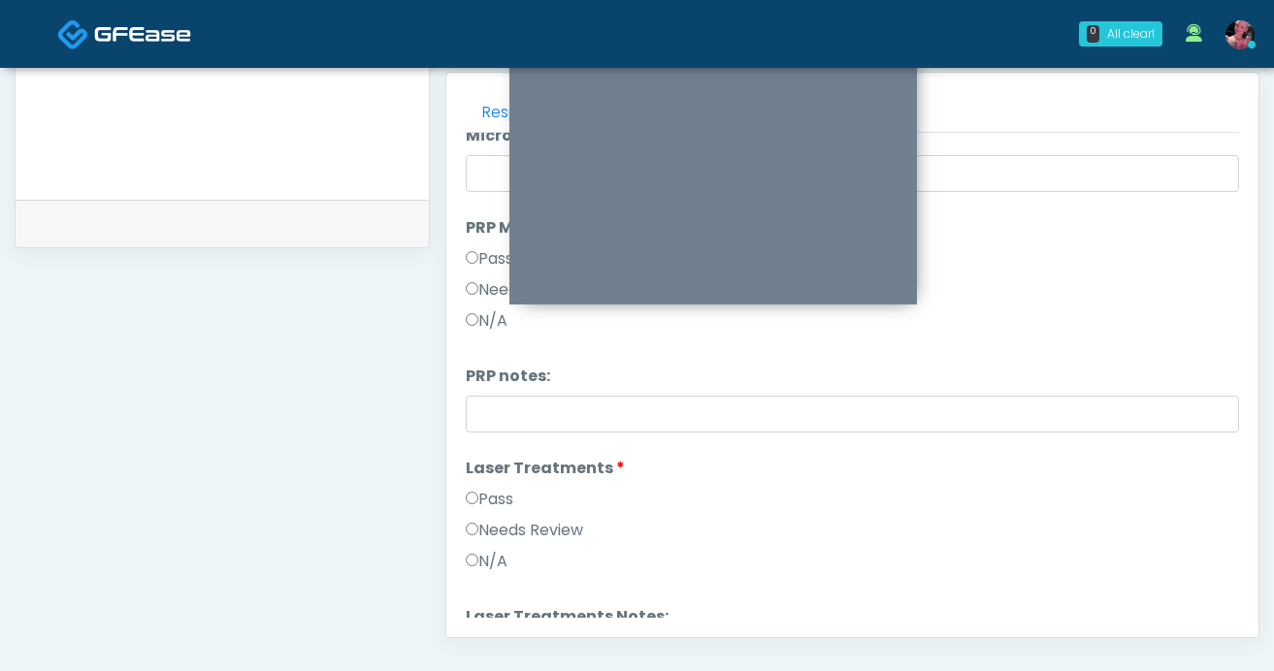
click at [480, 496] on label "Pass" at bounding box center [490, 499] width 48 height 23
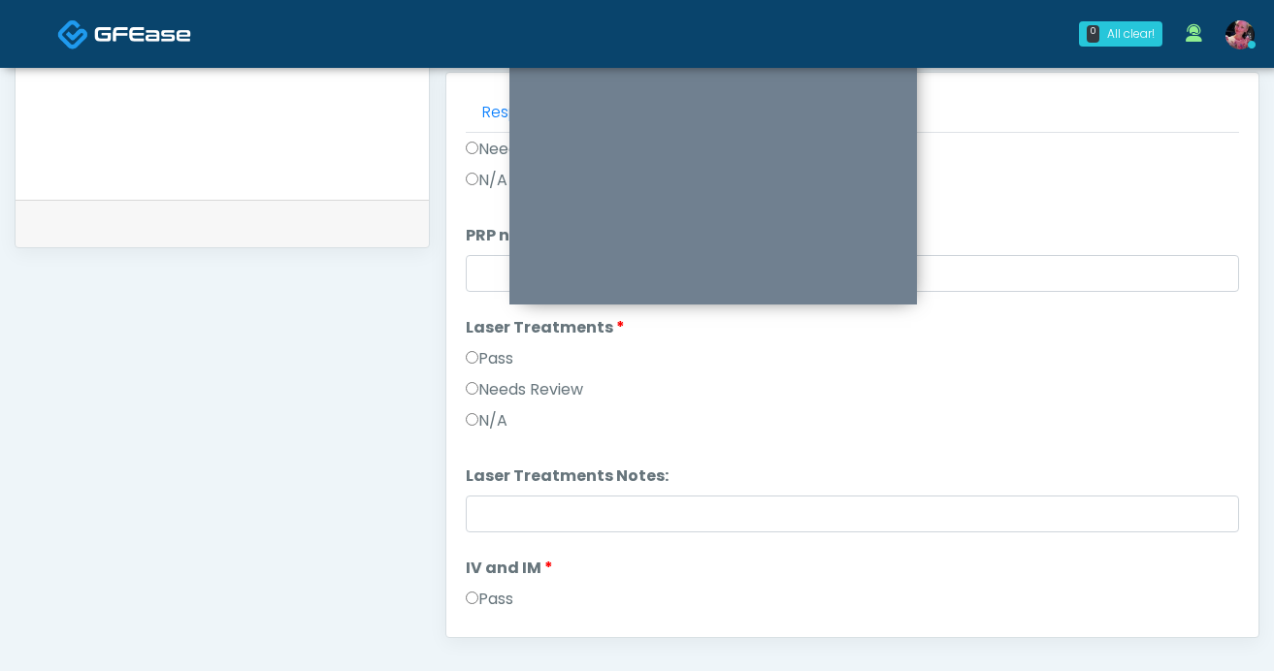
scroll to position [885, 0]
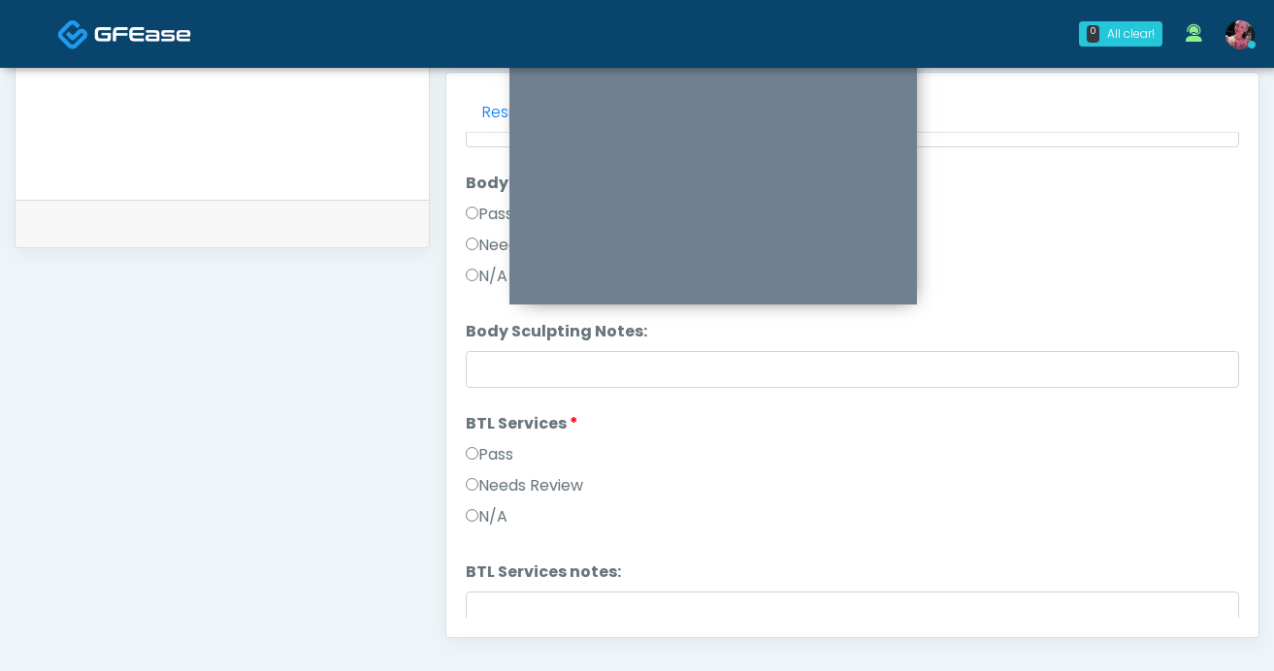
click at [500, 454] on label "Pass" at bounding box center [490, 454] width 48 height 23
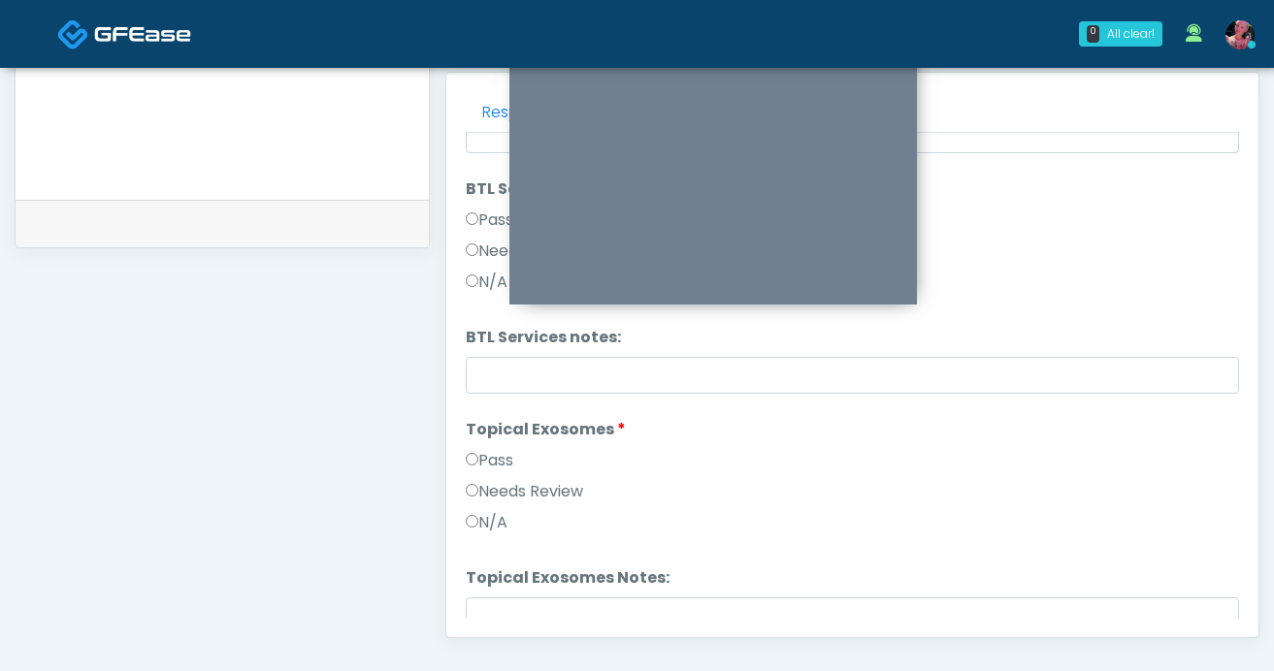
click at [499, 451] on label "Pass" at bounding box center [490, 460] width 48 height 23
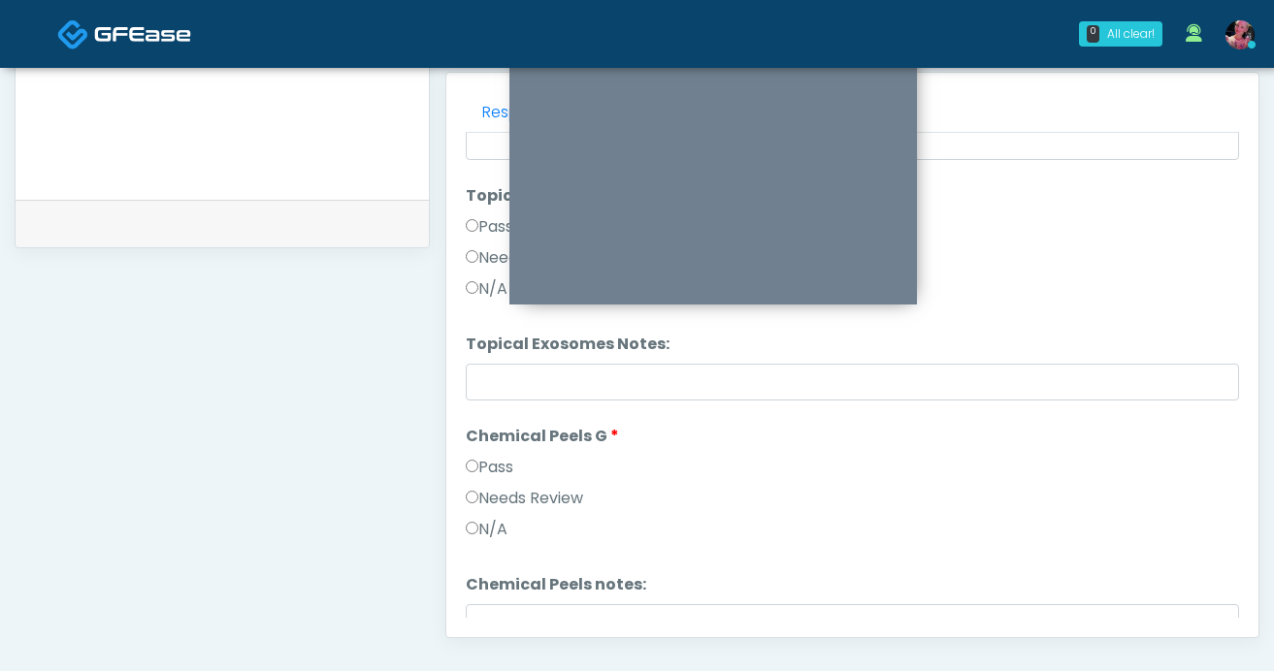
click at [495, 458] on label "Pass" at bounding box center [490, 467] width 48 height 23
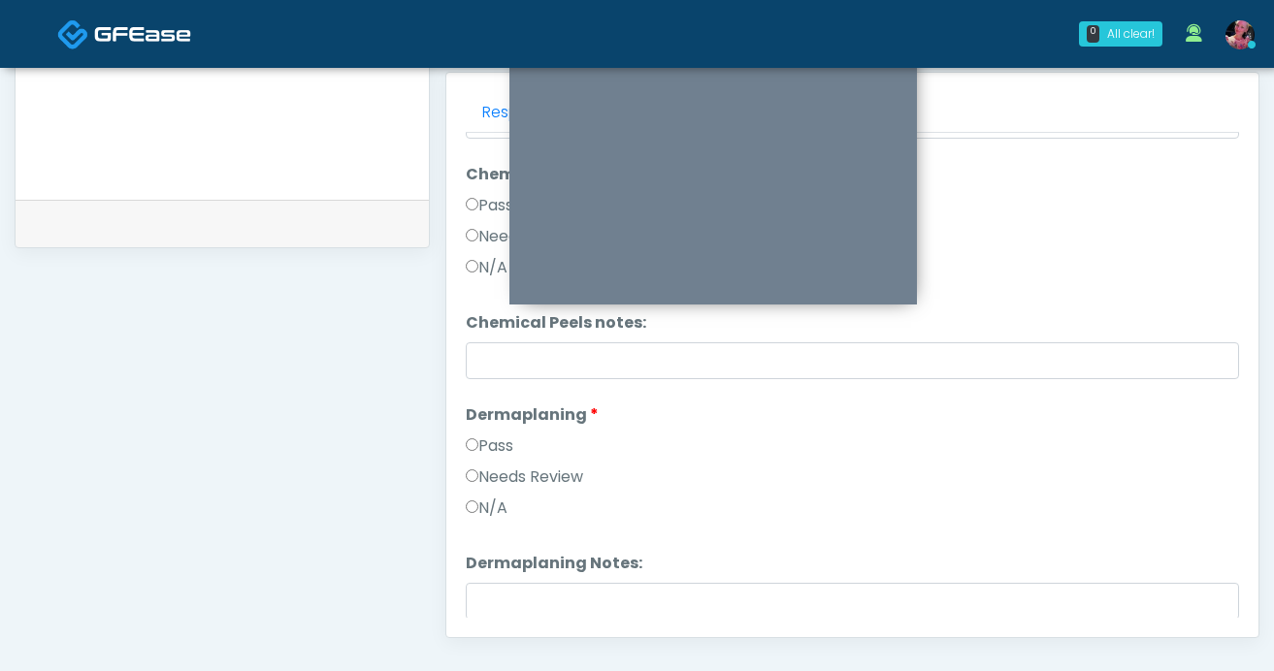
click at [489, 444] on label "Pass" at bounding box center [490, 446] width 48 height 23
click at [488, 443] on label "Pass" at bounding box center [490, 443] width 48 height 23
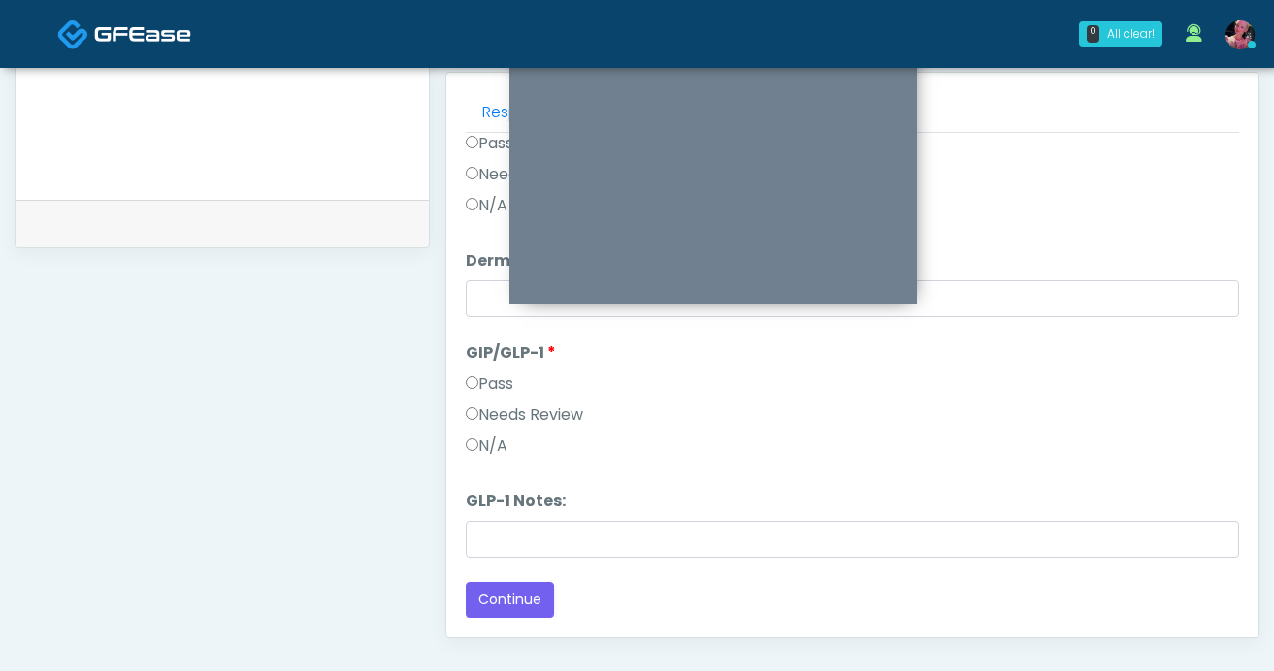
click at [488, 455] on label "N/A" at bounding box center [487, 446] width 42 height 23
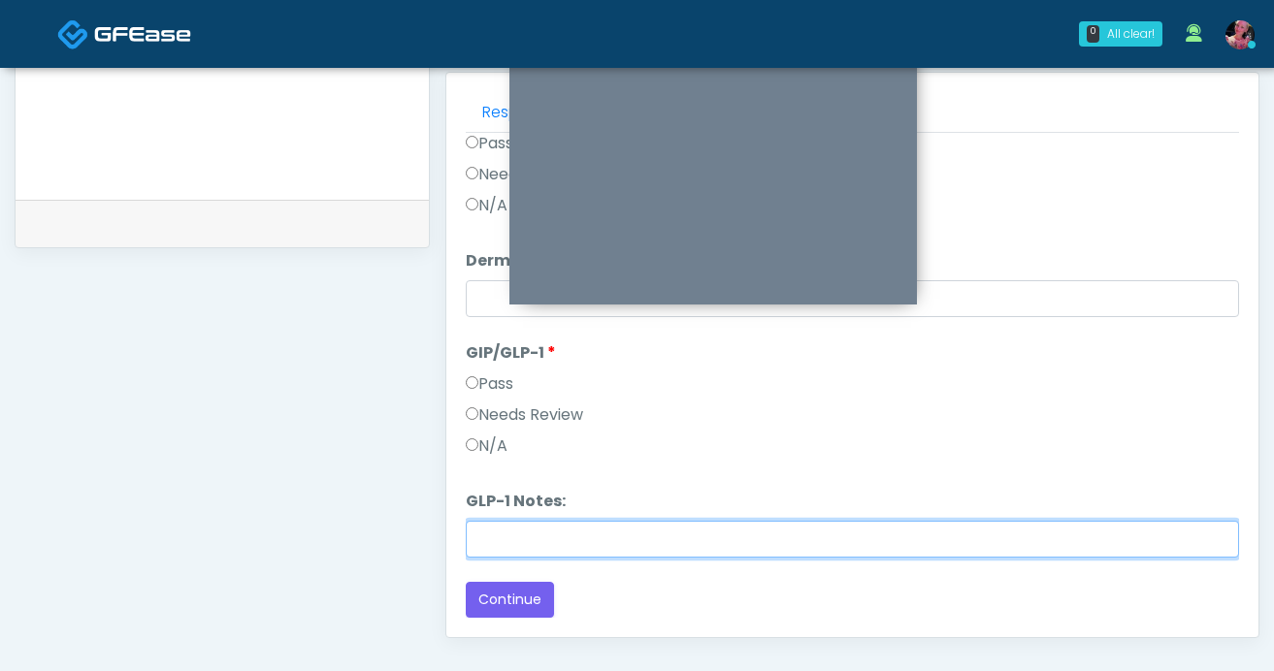
click at [492, 528] on input "GLP-1 Notes:" at bounding box center [852, 539] width 773 height 37
type input "**********"
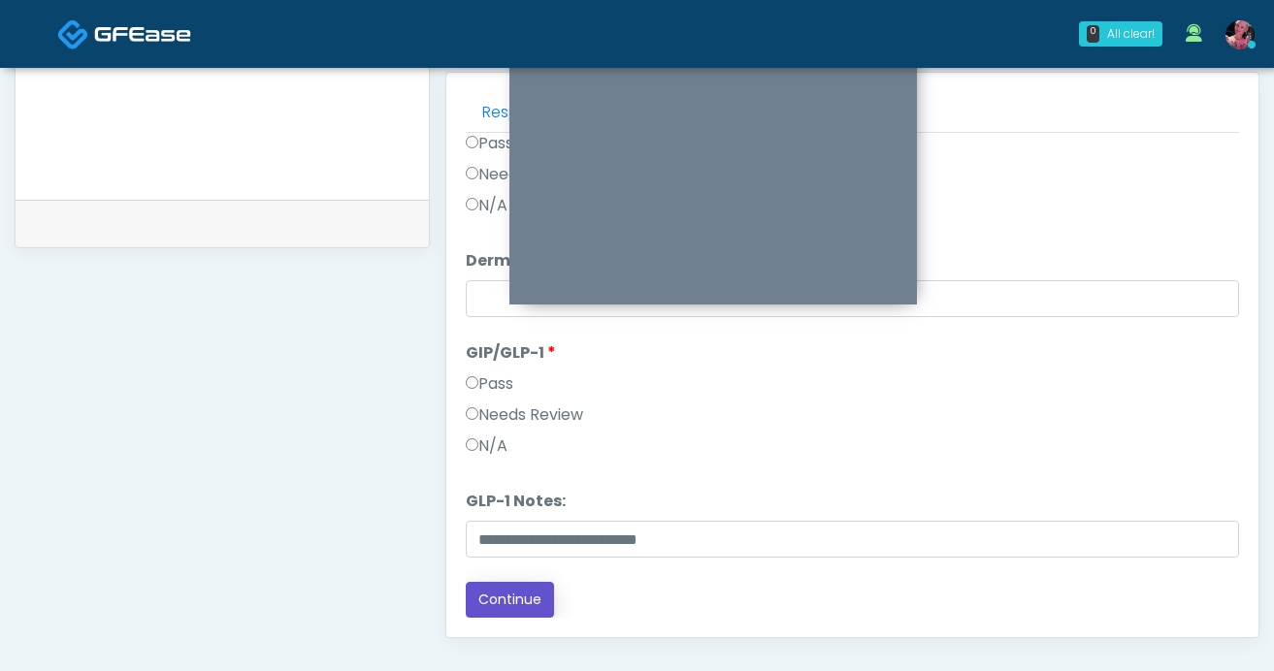
click at [519, 594] on button "Continue" at bounding box center [510, 600] width 88 height 36
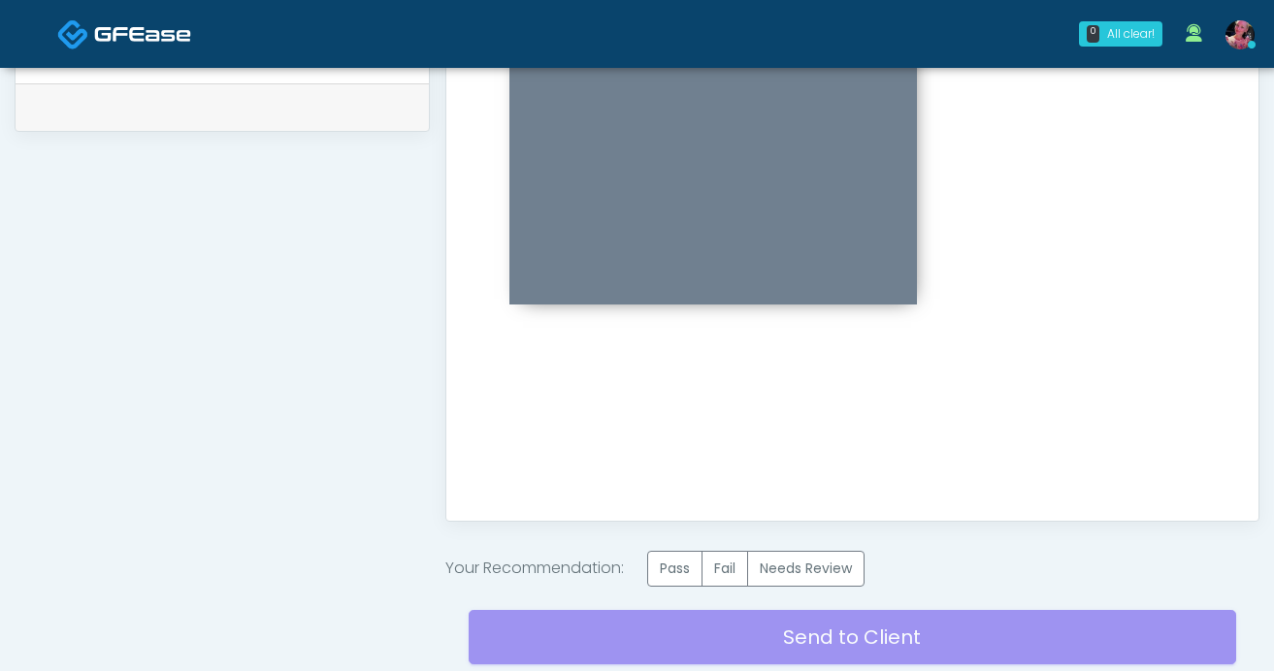
scroll to position [0, 0]
click at [675, 584] on label "Pass" at bounding box center [674, 569] width 55 height 36
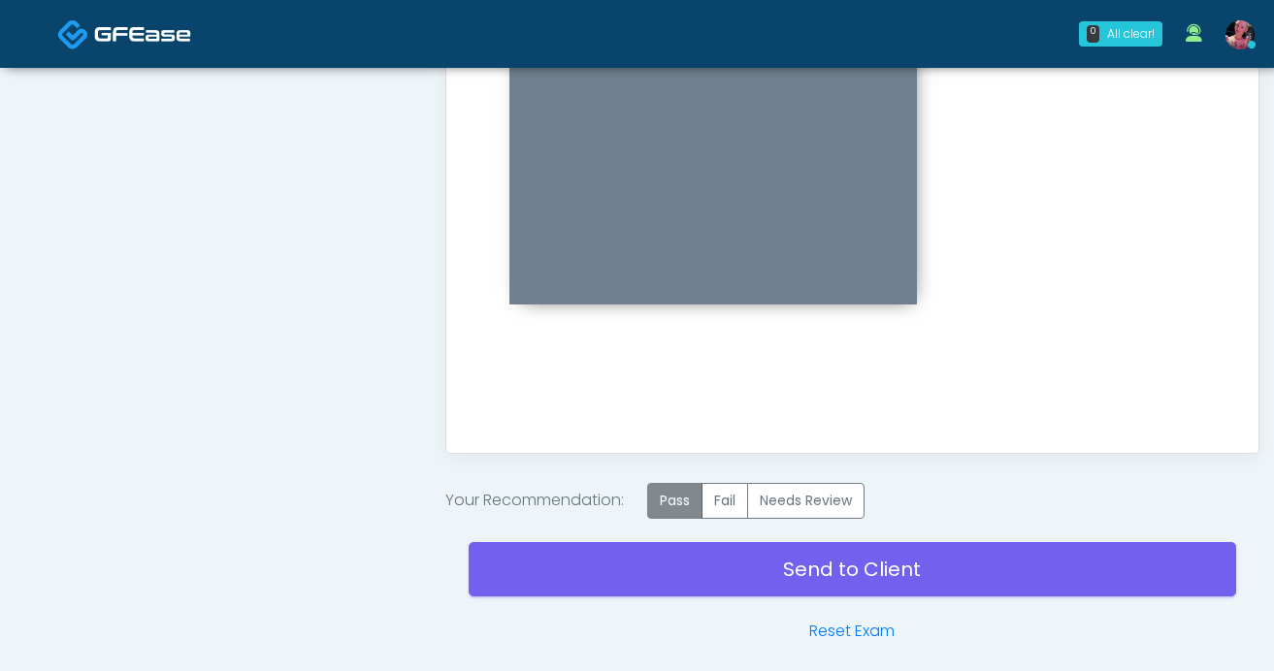
scroll to position [1103, 0]
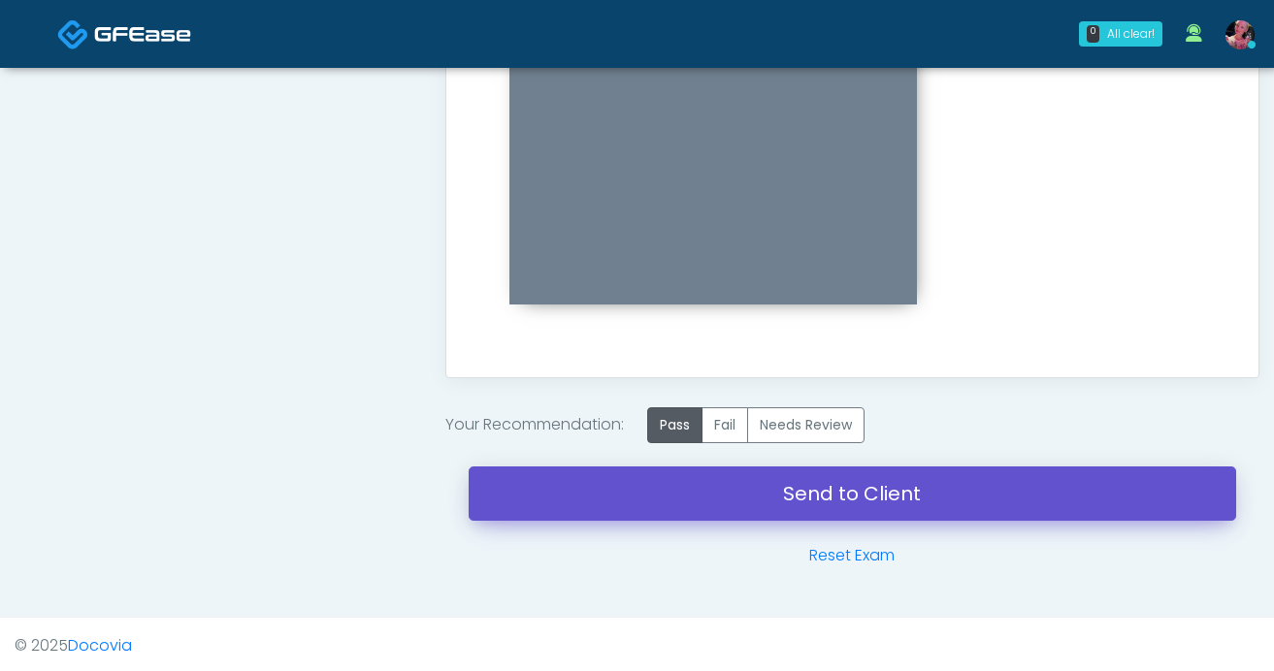
click at [666, 490] on link "Send to Client" at bounding box center [853, 494] width 768 height 54
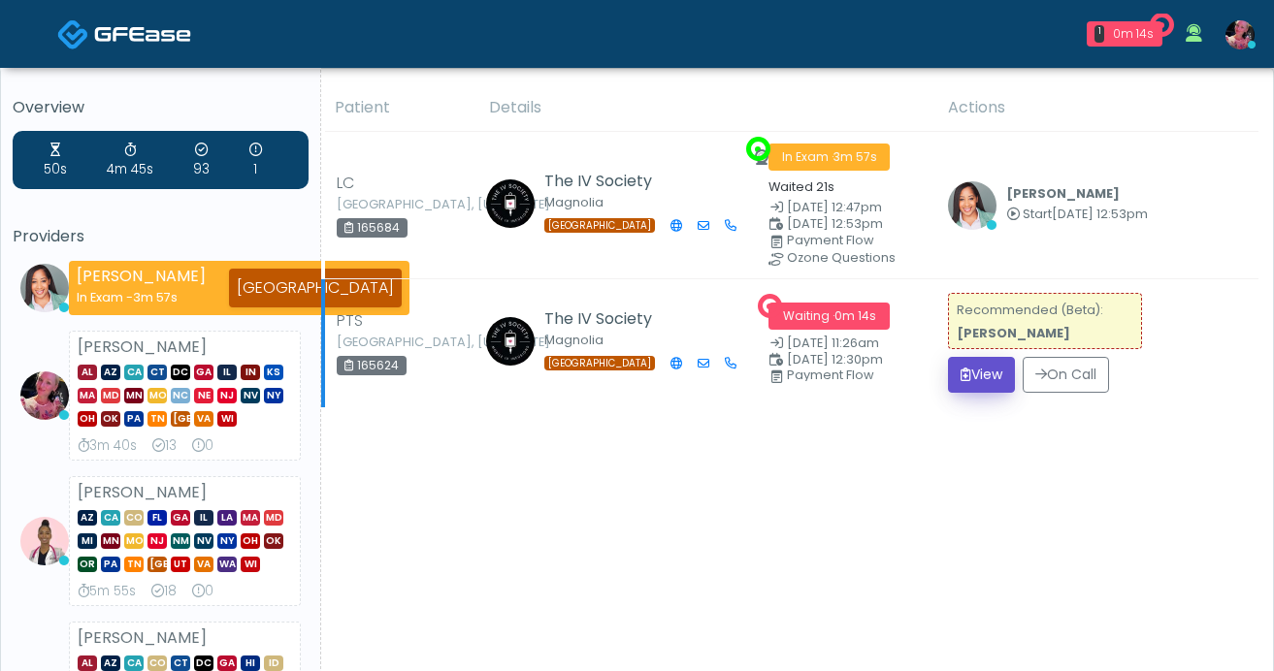
click at [989, 363] on button "View" at bounding box center [981, 375] width 67 height 36
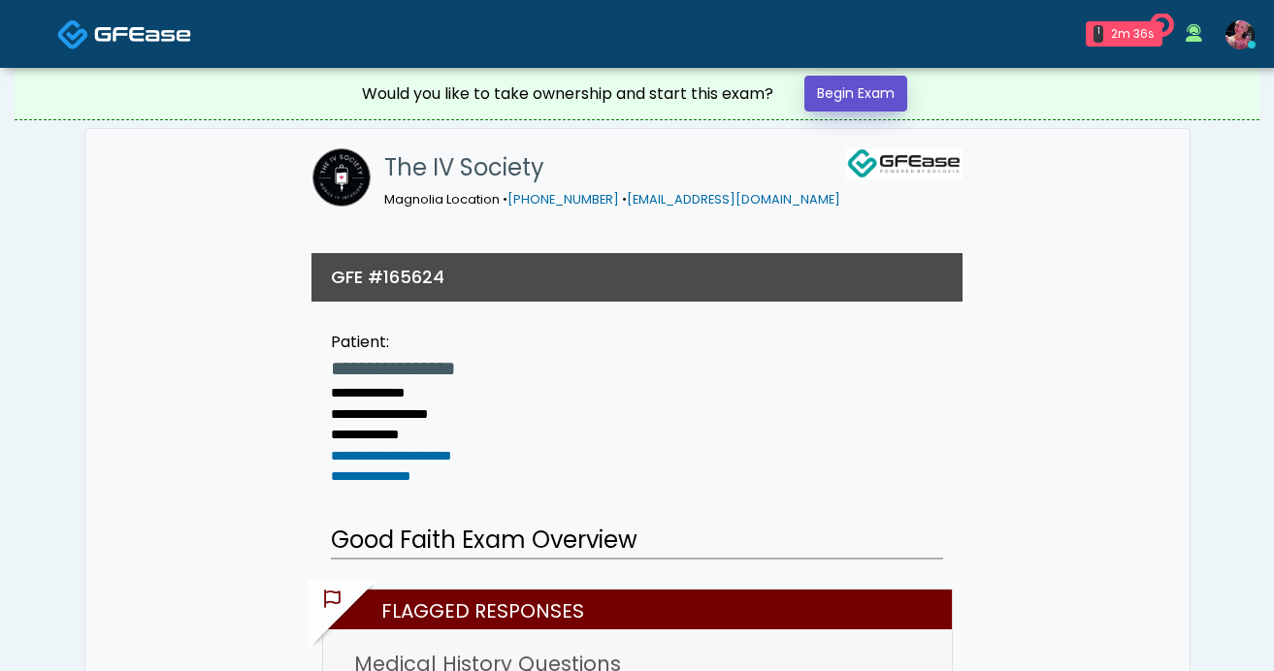
click at [873, 111] on link "Begin Exam" at bounding box center [855, 94] width 103 height 36
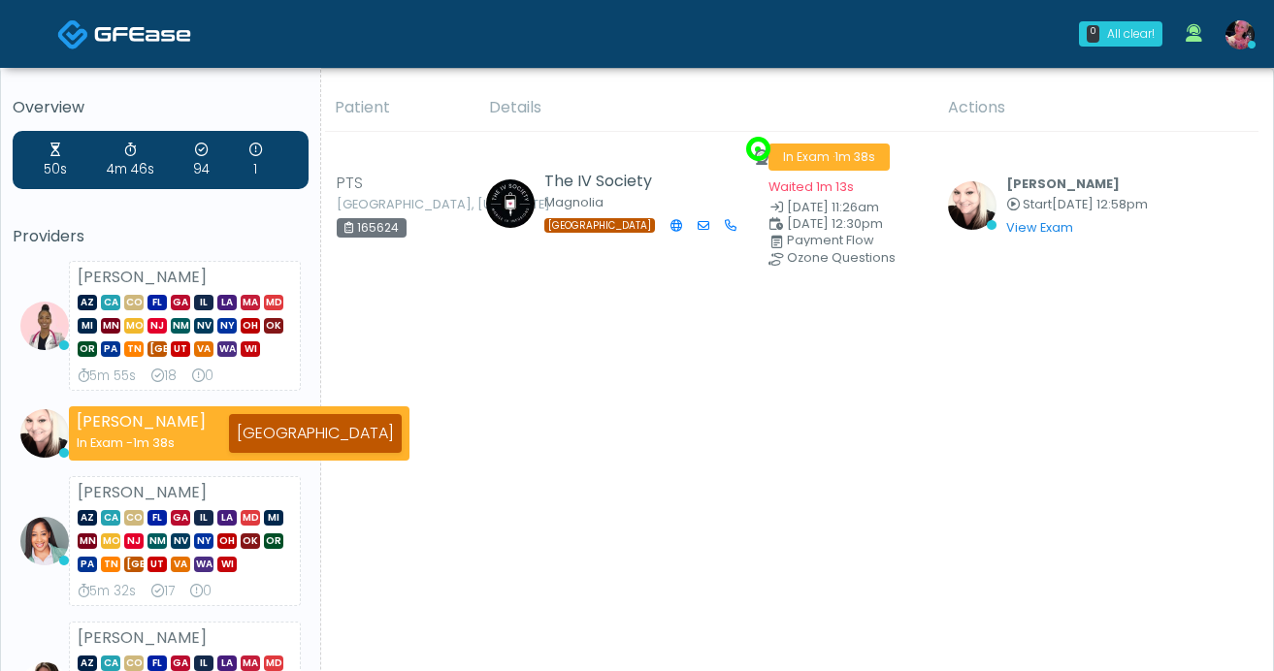
scroll to position [9, 0]
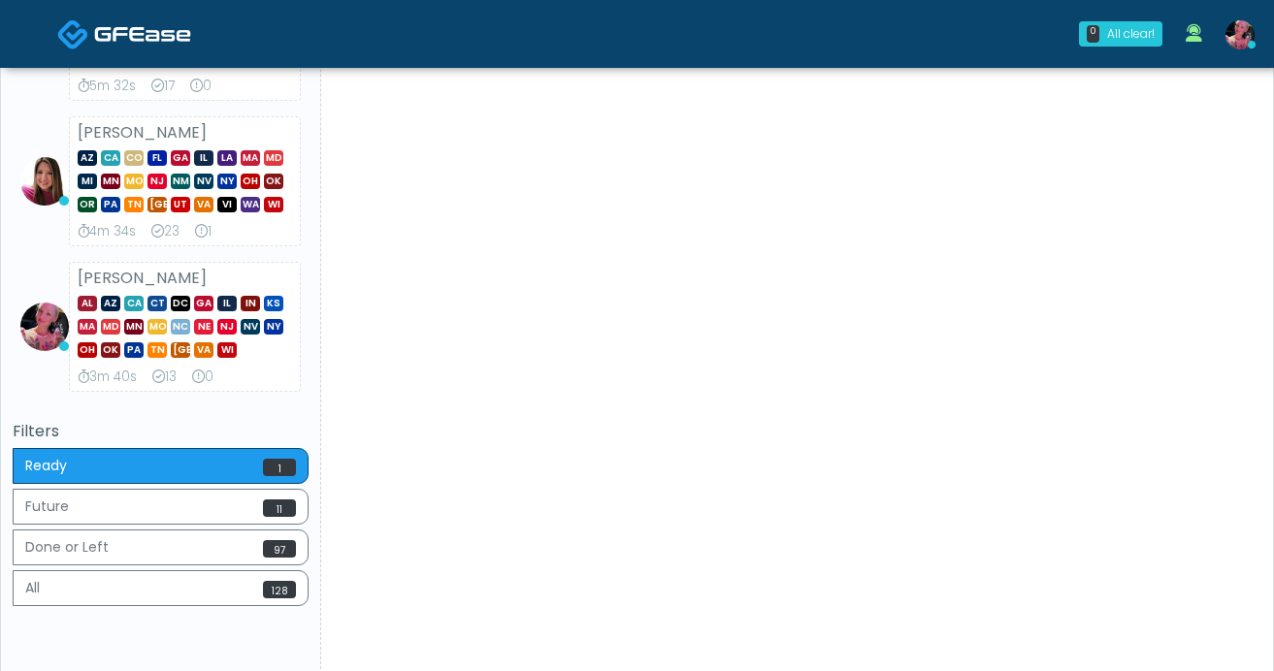
scroll to position [514, 0]
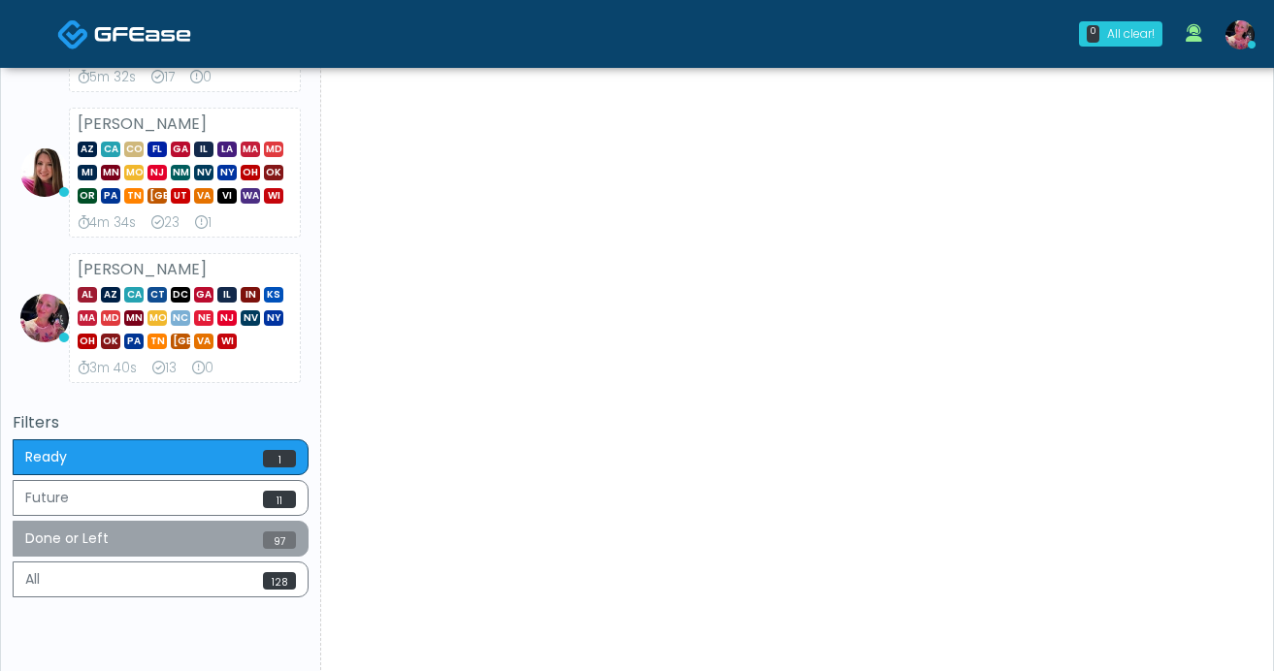
click at [129, 530] on button "Done or Left 97" at bounding box center [161, 539] width 296 height 36
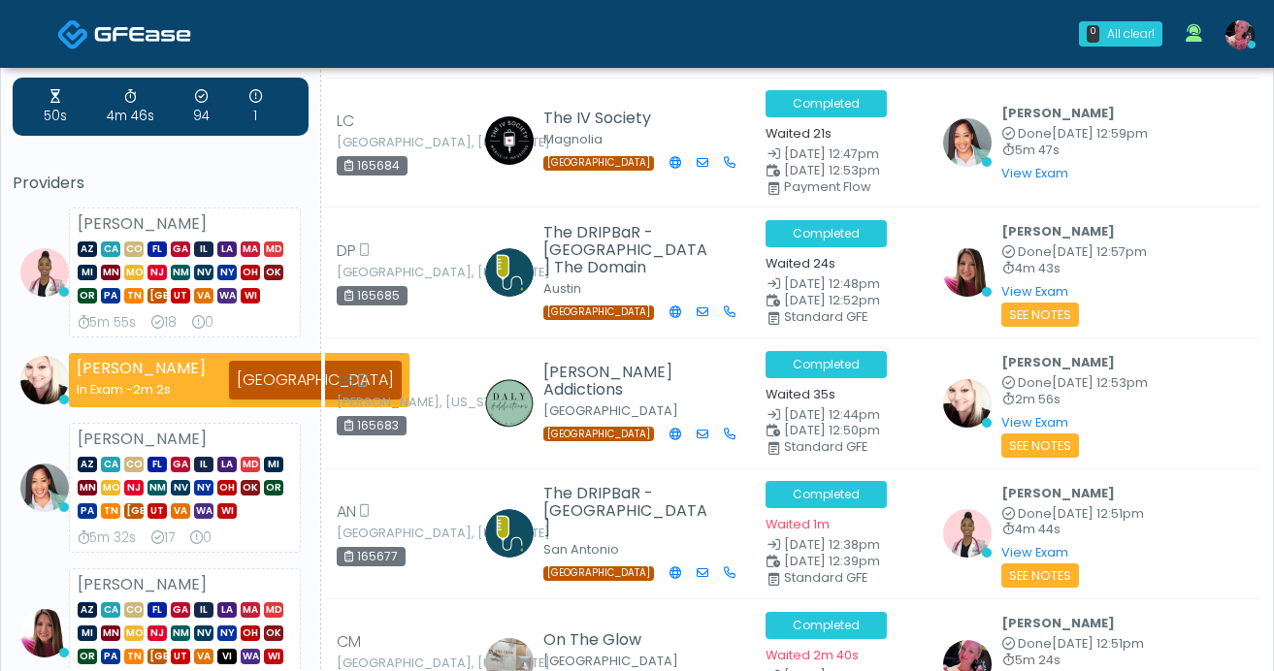
scroll to position [0, 0]
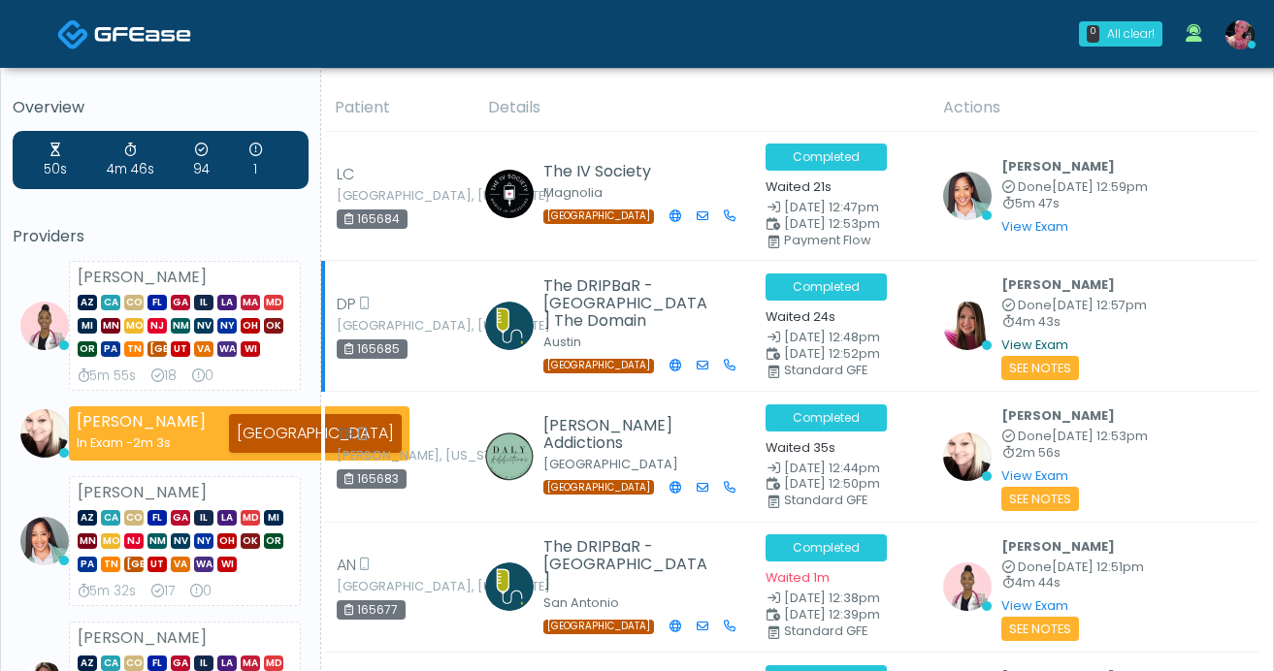
click at [1030, 348] on link "View Exam" at bounding box center [1034, 345] width 67 height 16
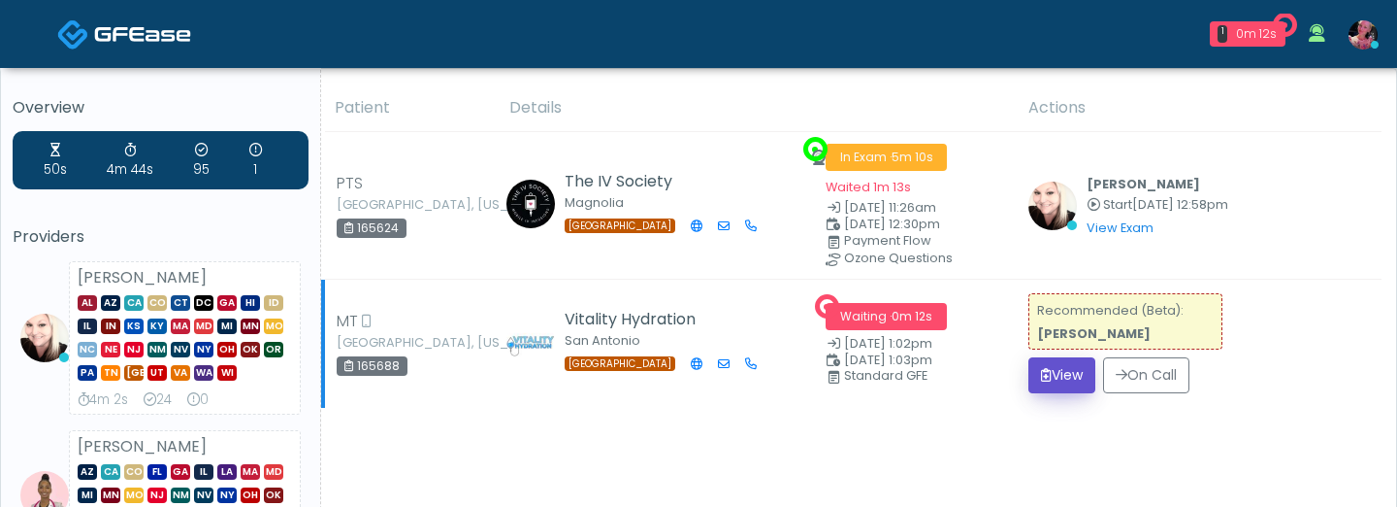
click at [1043, 368] on icon "submit" at bounding box center [1046, 375] width 11 height 14
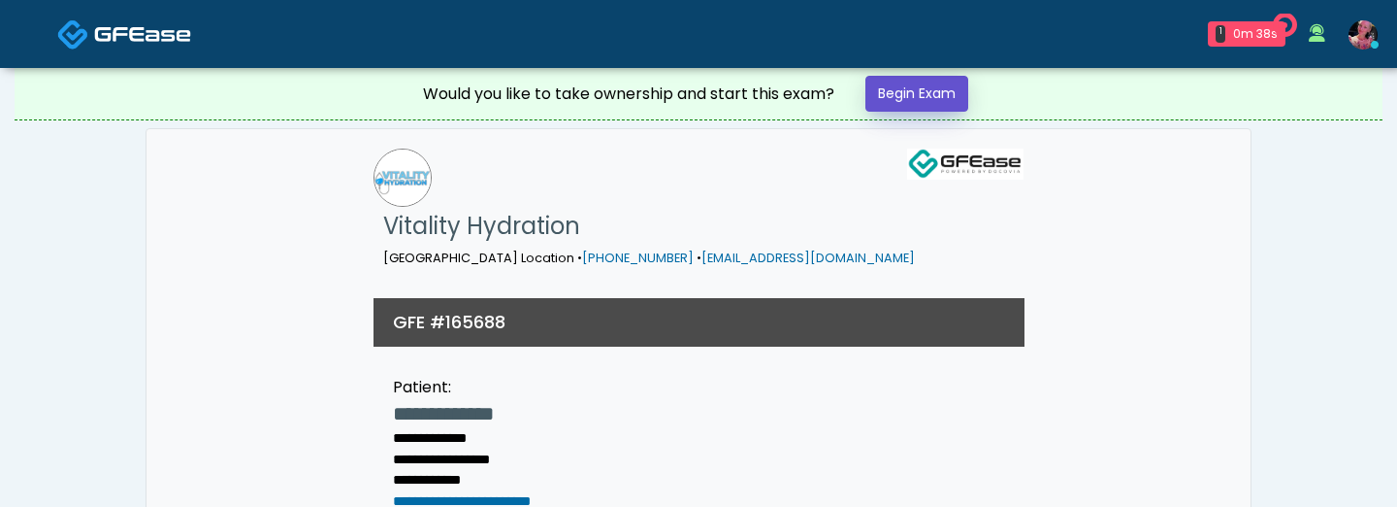
click at [910, 87] on link "Begin Exam" at bounding box center [917, 94] width 103 height 36
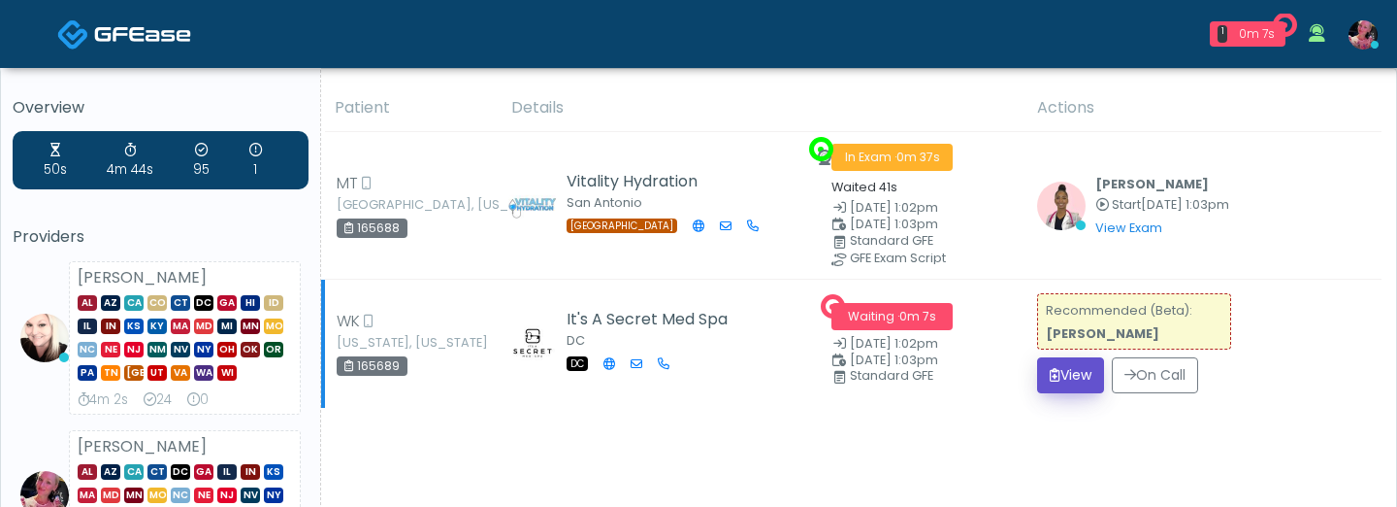
click at [1090, 384] on button "View" at bounding box center [1070, 375] width 67 height 36
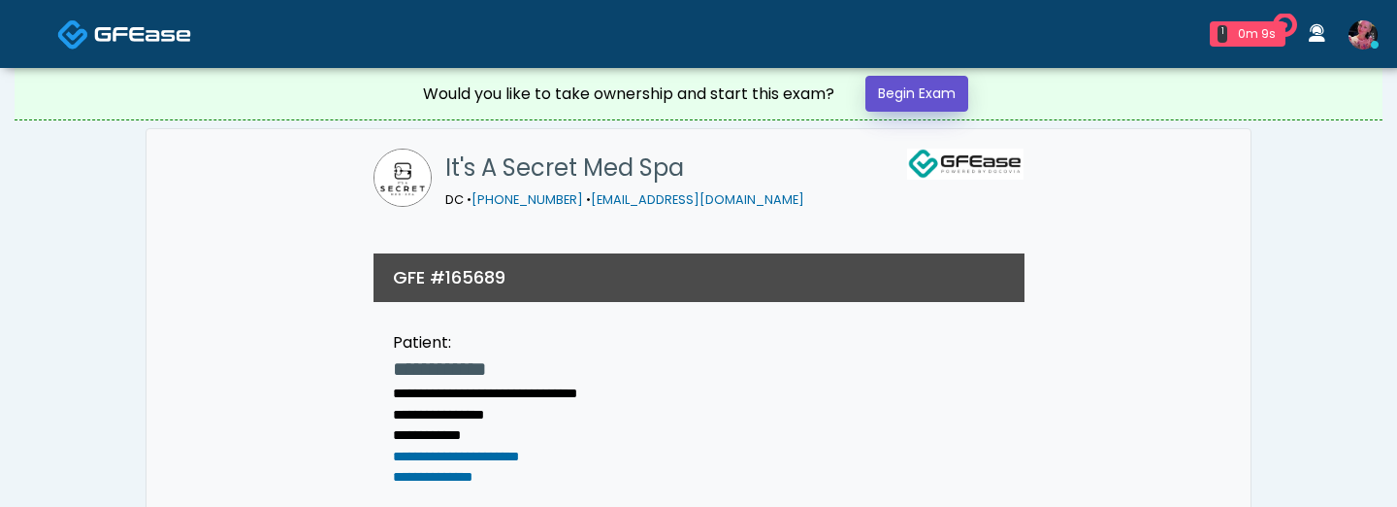
click at [922, 104] on link "Begin Exam" at bounding box center [917, 94] width 103 height 36
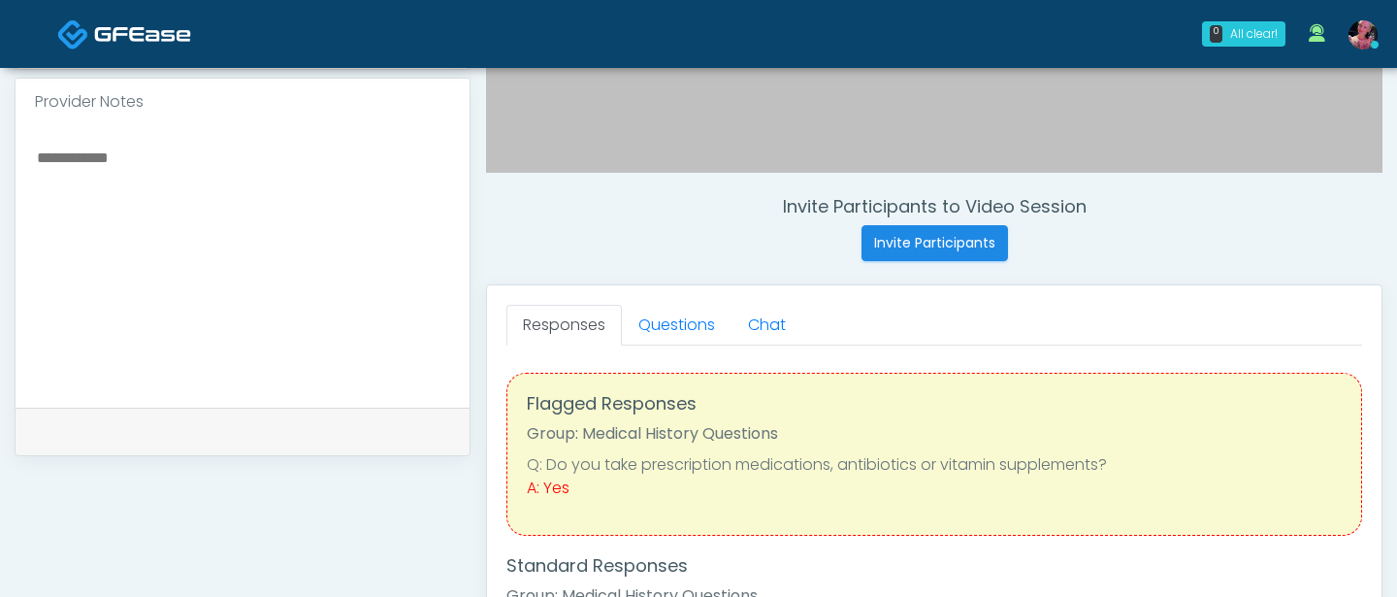
scroll to position [652, 0]
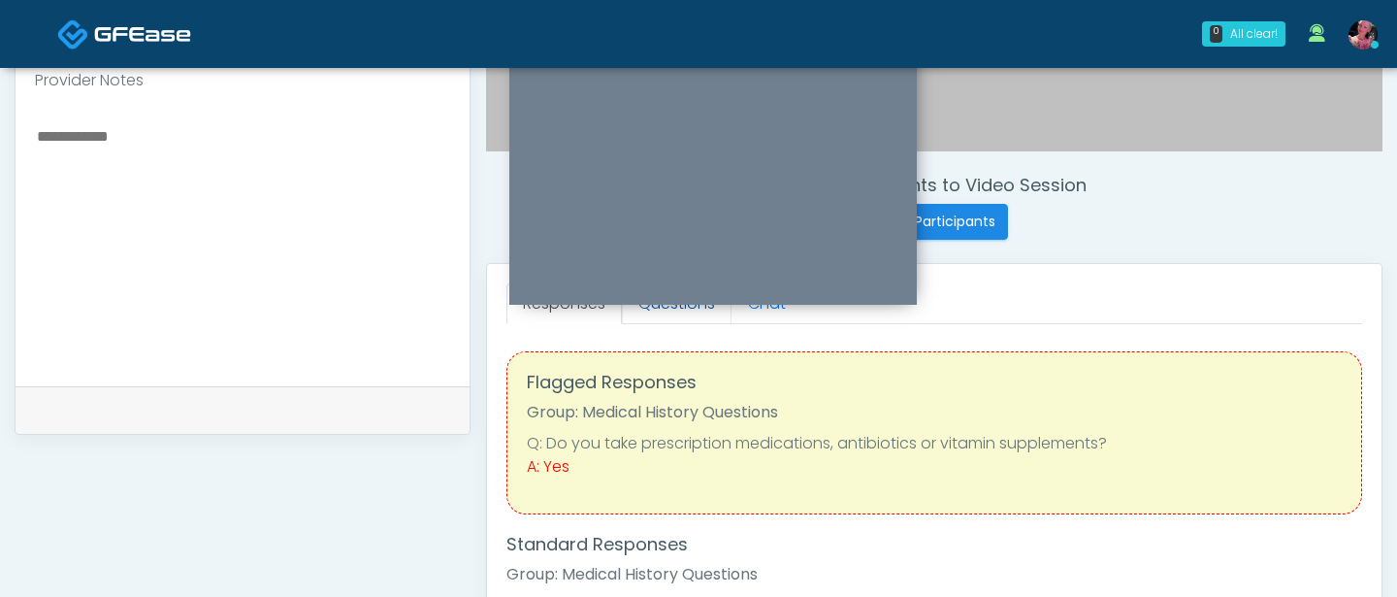
click at [662, 311] on link "Questions" at bounding box center [677, 303] width 110 height 41
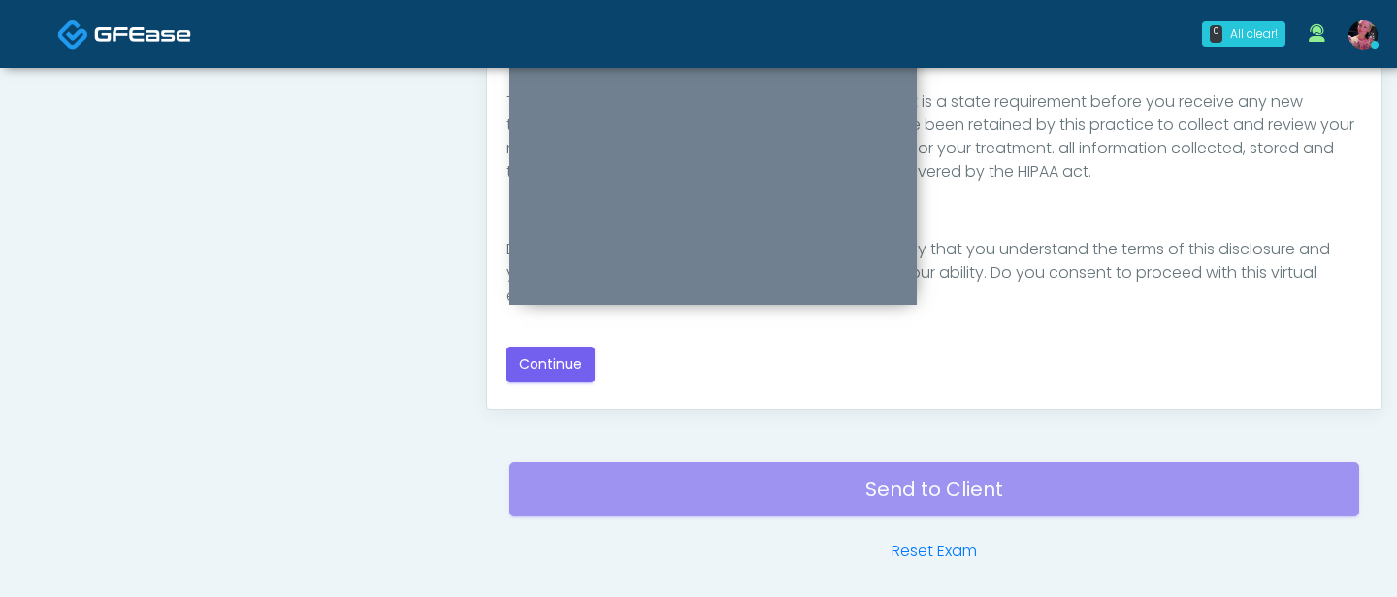
scroll to position [1075, 0]
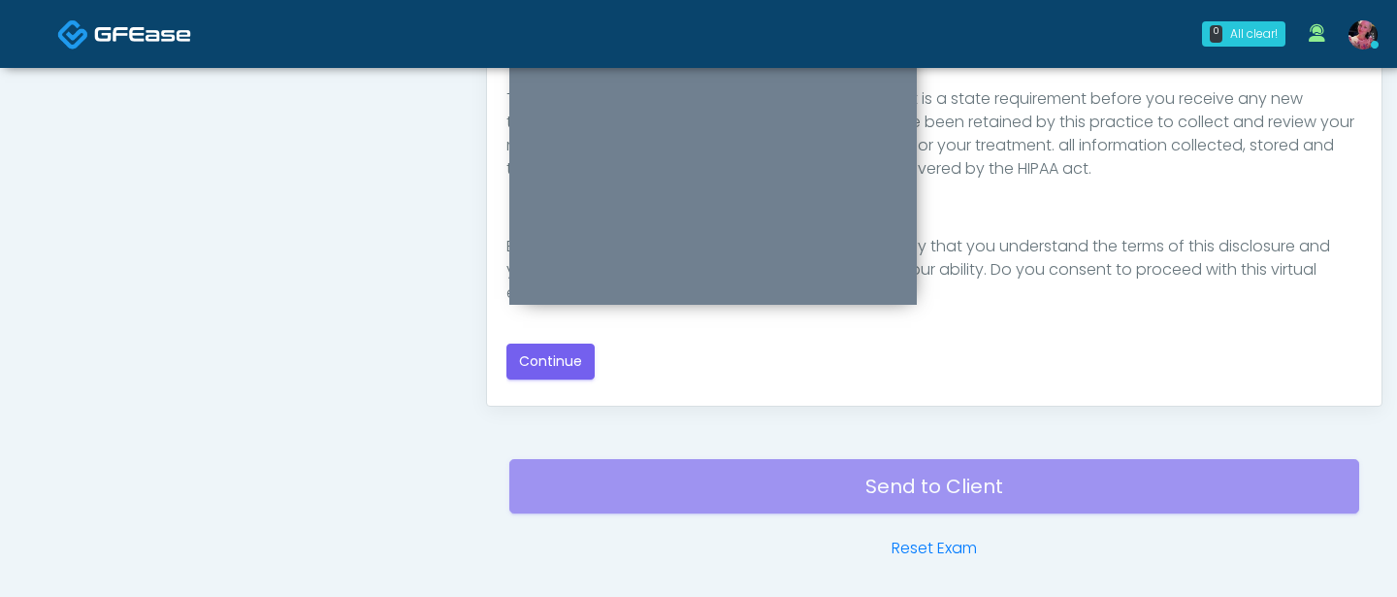
click at [597, 363] on div "Good Faith Exam Script Good Faith Exam Script INTRODUCTION Hello, my name is un…" at bounding box center [935, 144] width 856 height 471
click at [576, 366] on button "Continue" at bounding box center [551, 361] width 88 height 36
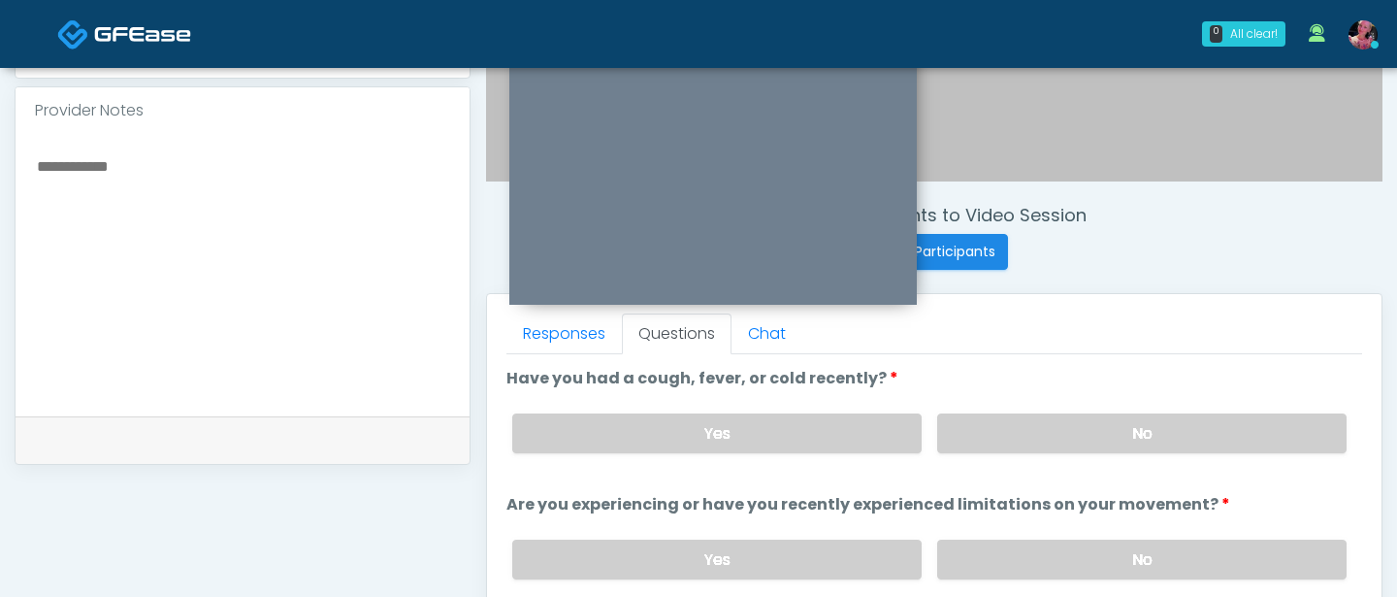
scroll to position [652, 0]
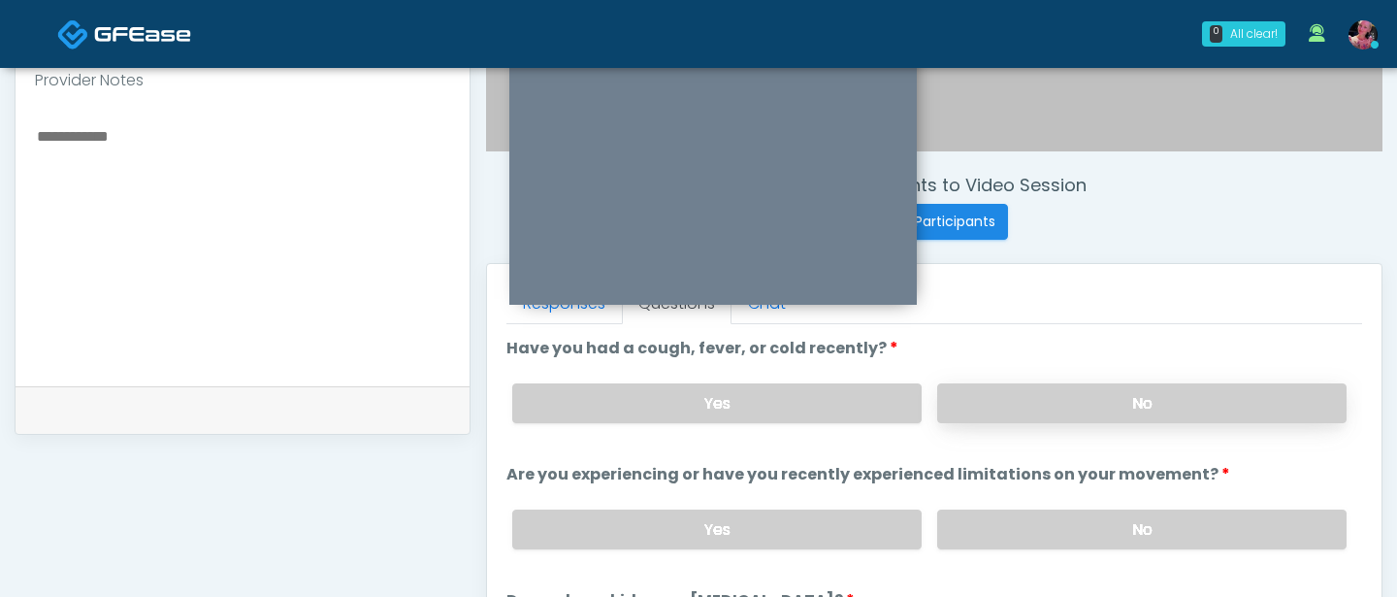
click at [1004, 386] on label "No" at bounding box center [1141, 403] width 409 height 40
click at [977, 506] on label "No" at bounding box center [1141, 529] width 409 height 40
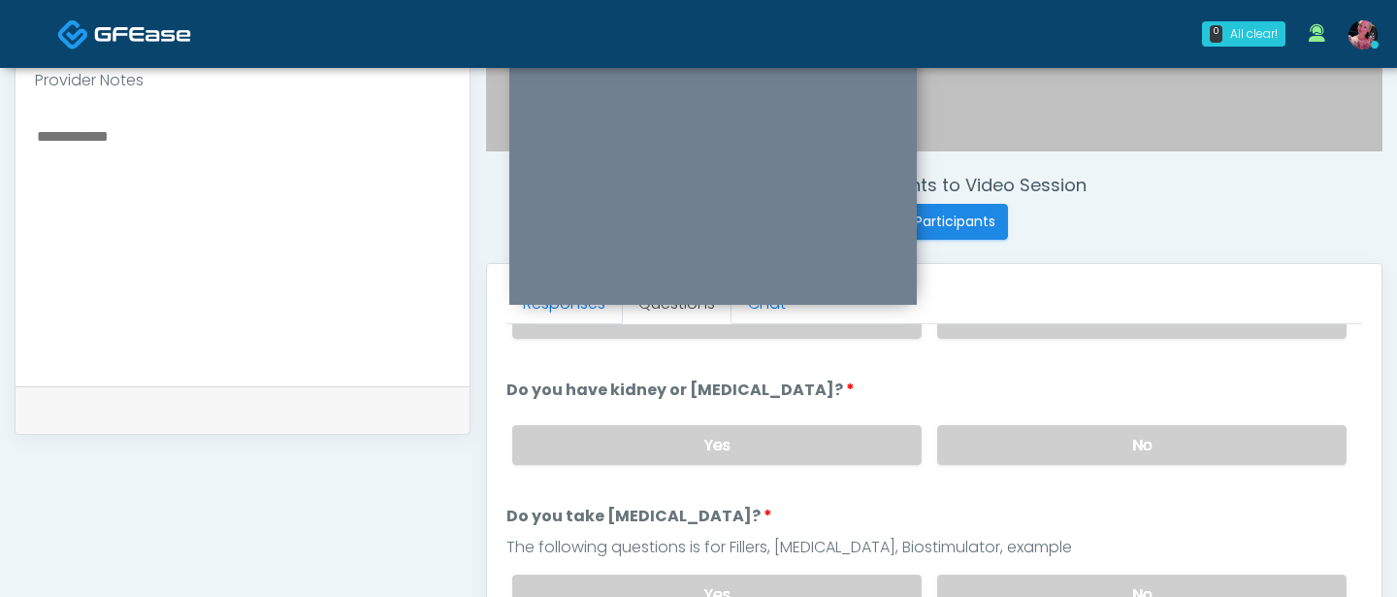
click at [971, 475] on div "Yes No" at bounding box center [930, 444] width 866 height 71
click at [971, 451] on label "No" at bounding box center [1141, 445] width 409 height 40
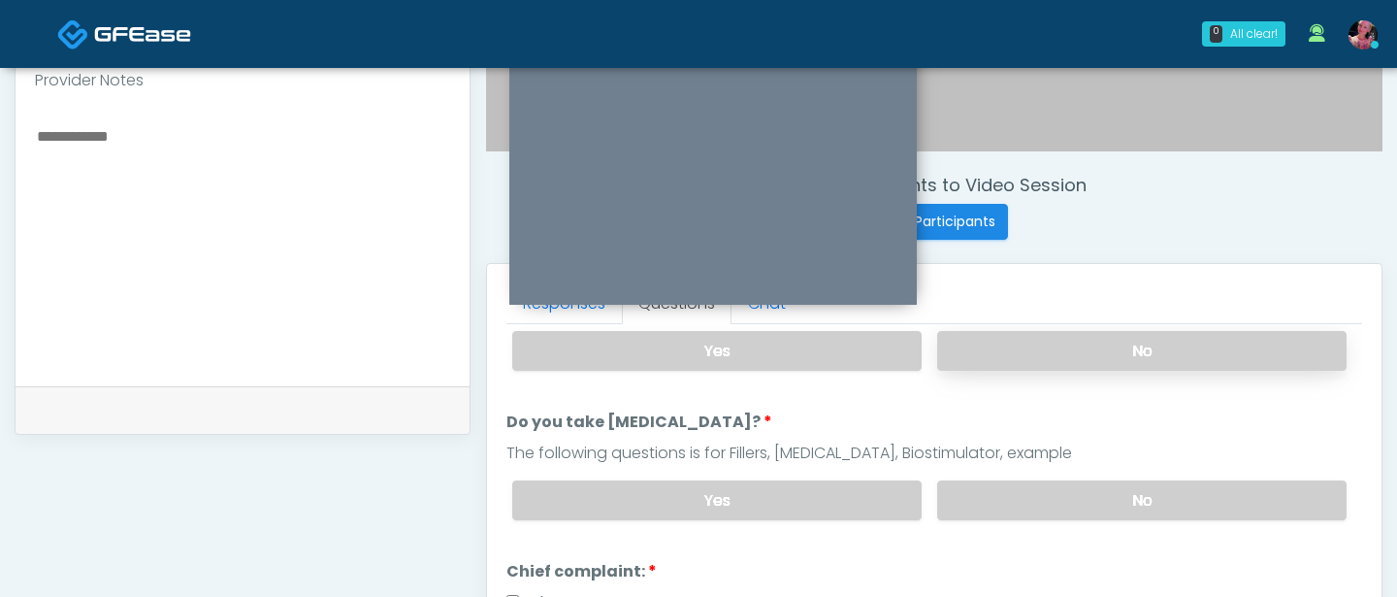
scroll to position [375, 0]
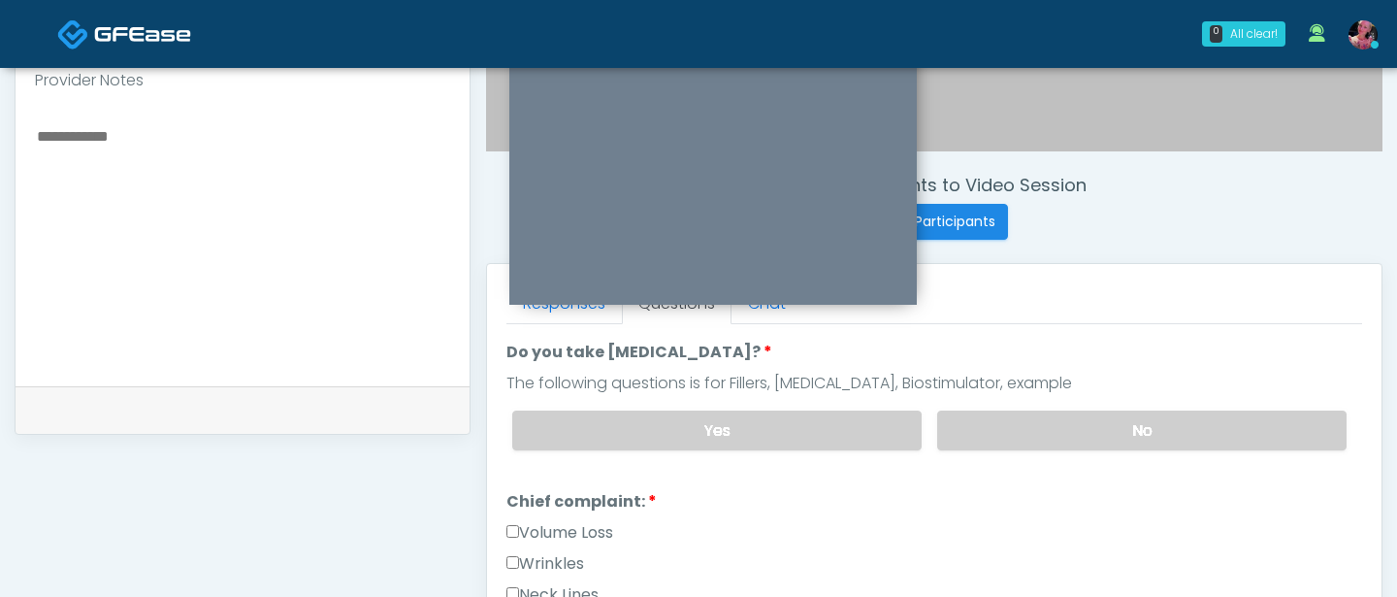
click at [971, 454] on div "Yes No" at bounding box center [930, 430] width 866 height 71
click at [971, 450] on div "Yes No" at bounding box center [930, 430] width 866 height 71
click at [968, 442] on label "No" at bounding box center [1141, 430] width 409 height 40
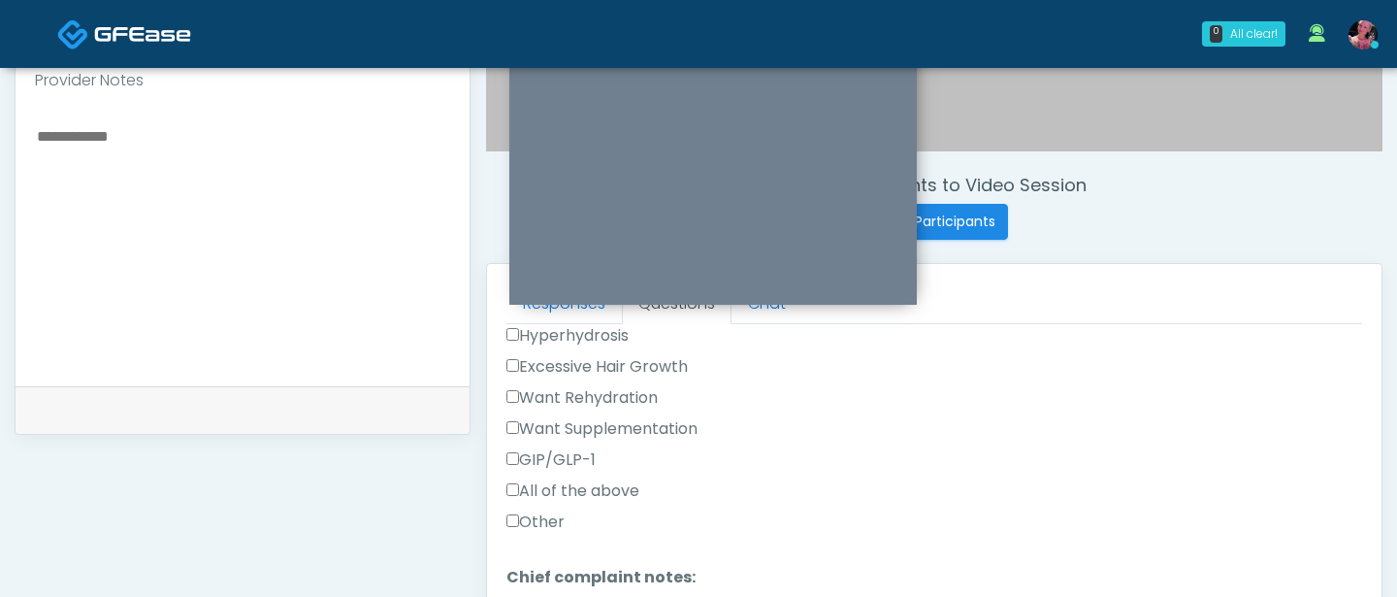
scroll to position [731, 0]
click at [544, 475] on label "All of the above" at bounding box center [573, 486] width 133 height 23
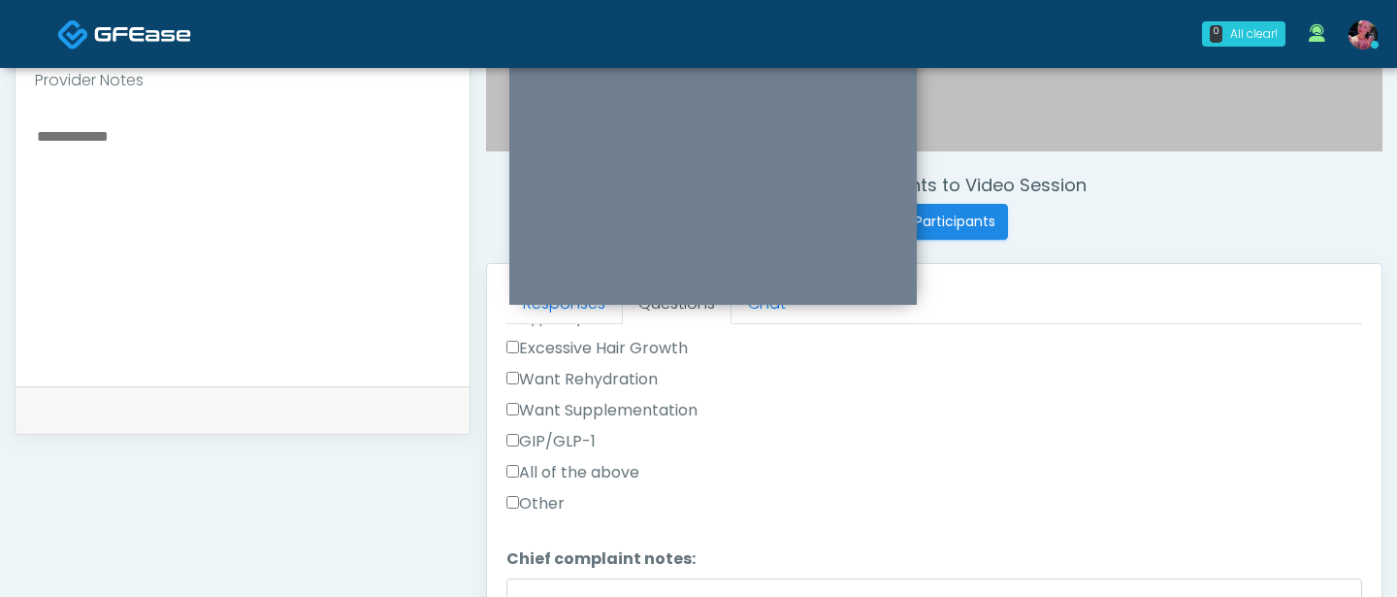
scroll to position [748, 0]
click at [544, 475] on label "All of the above" at bounding box center [573, 469] width 133 height 23
click at [544, 481] on div "All of the above" at bounding box center [935, 473] width 856 height 31
click at [541, 492] on label "Other" at bounding box center [536, 500] width 58 height 23
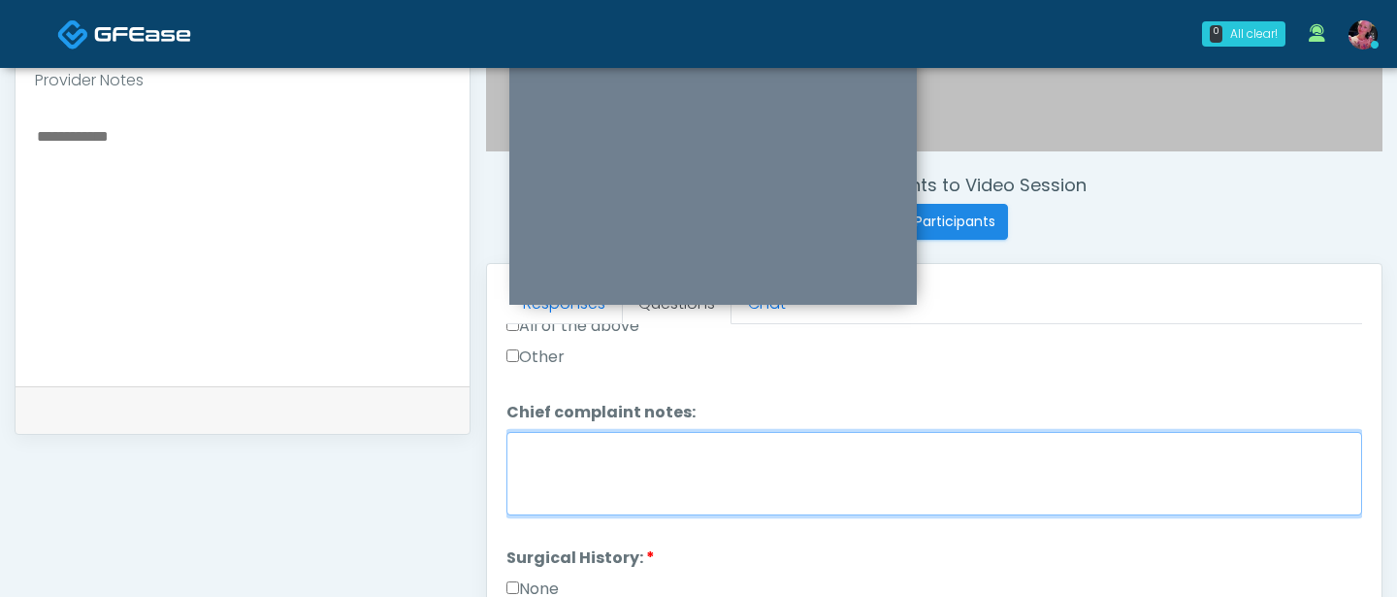
click at [541, 492] on textarea "Chief complaint notes:" at bounding box center [935, 473] width 856 height 83
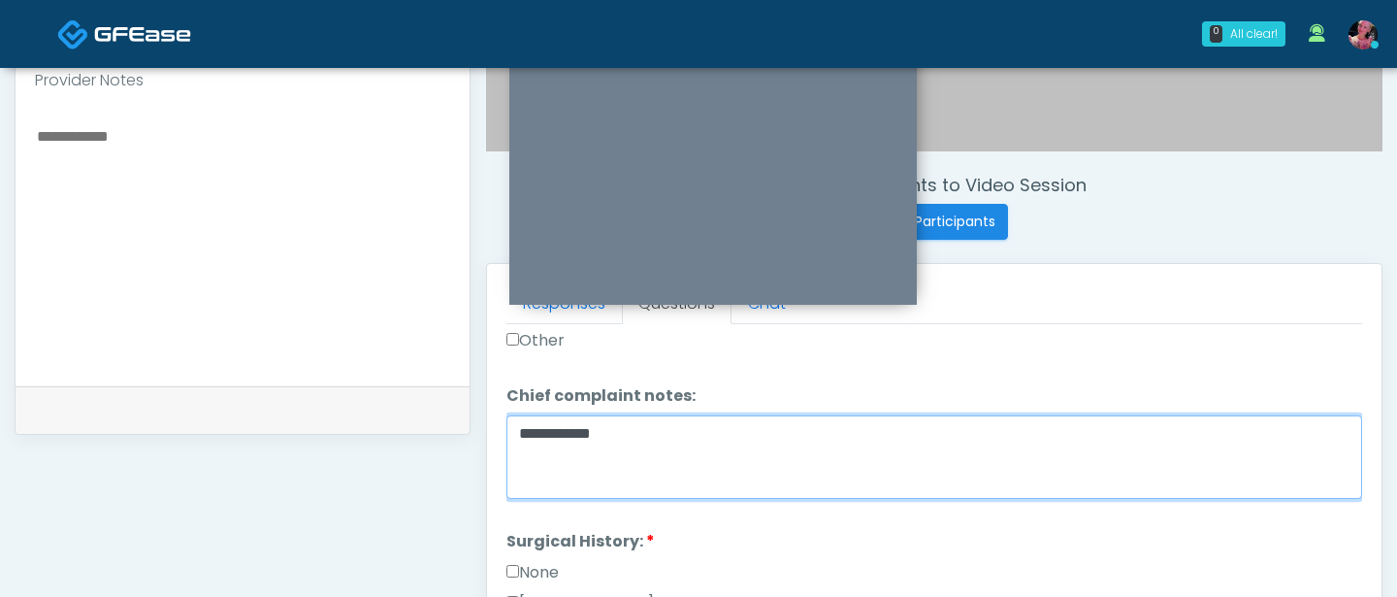
scroll to position [961, 0]
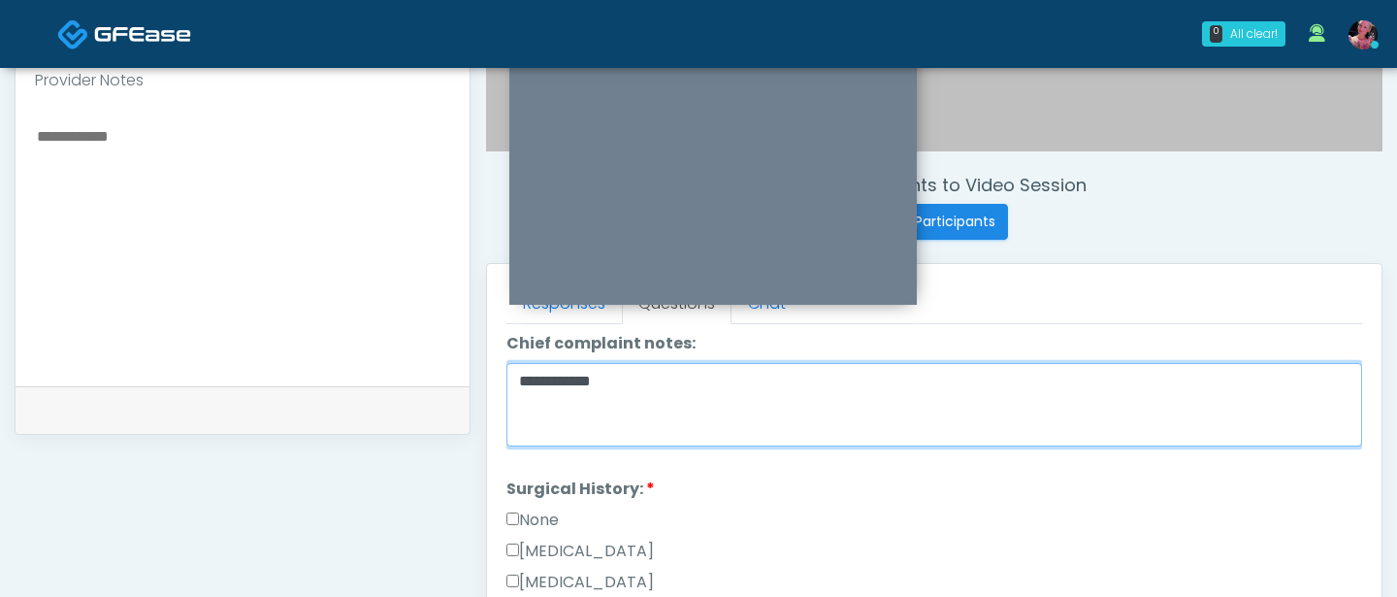
type textarea "**********"
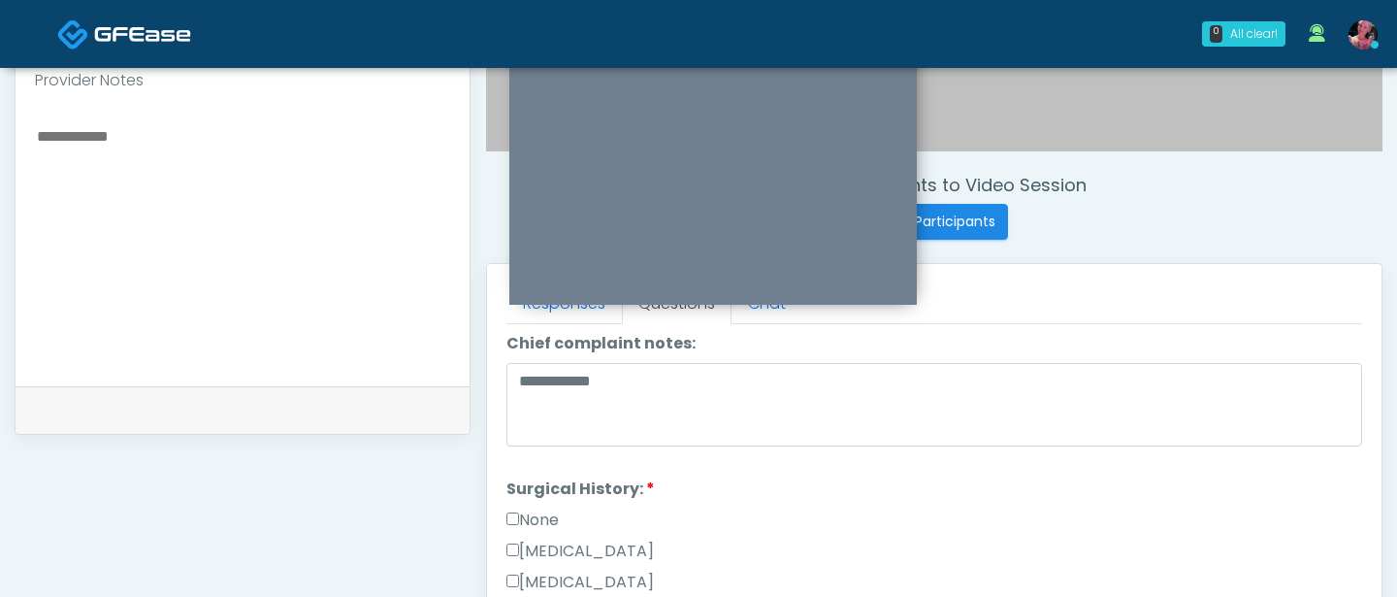
click at [518, 506] on label "None" at bounding box center [533, 519] width 52 height 23
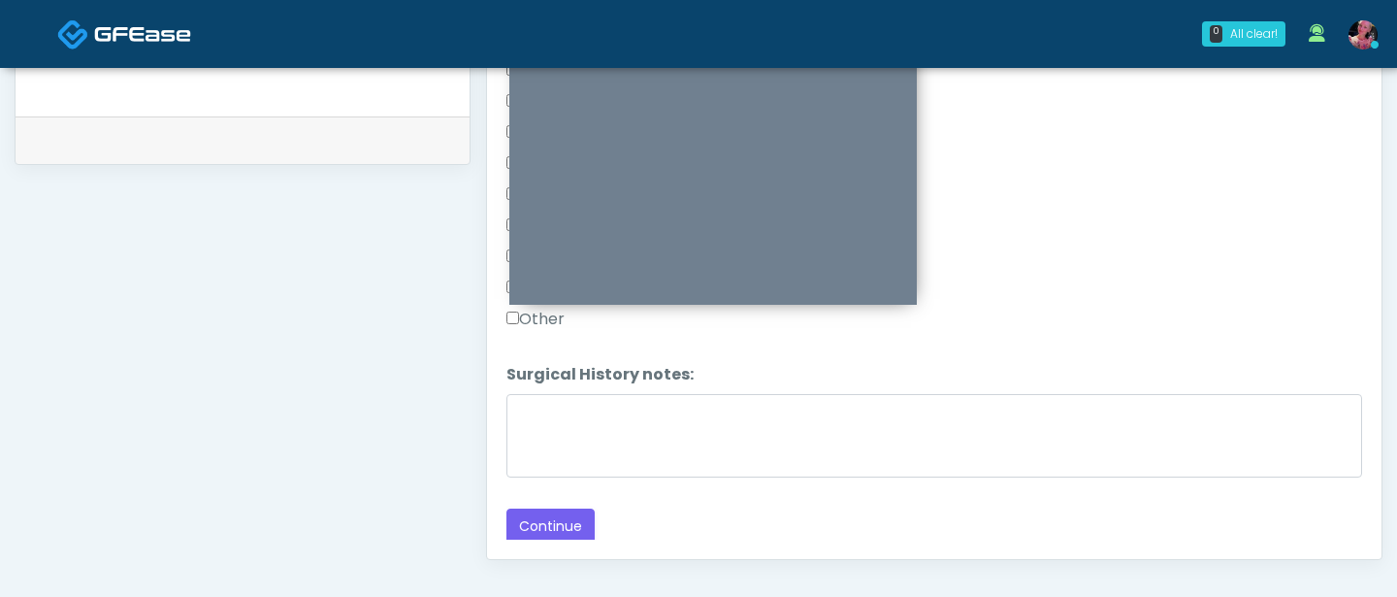
scroll to position [971, 0]
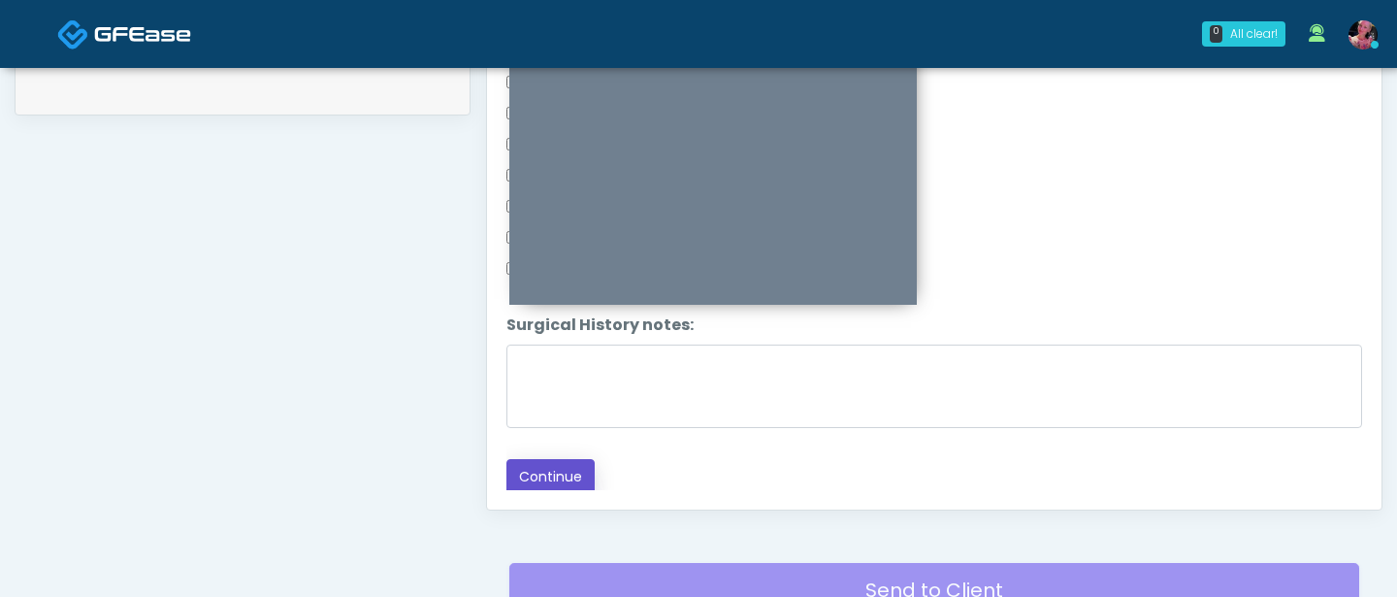
click at [540, 481] on button "Continue" at bounding box center [551, 477] width 88 height 36
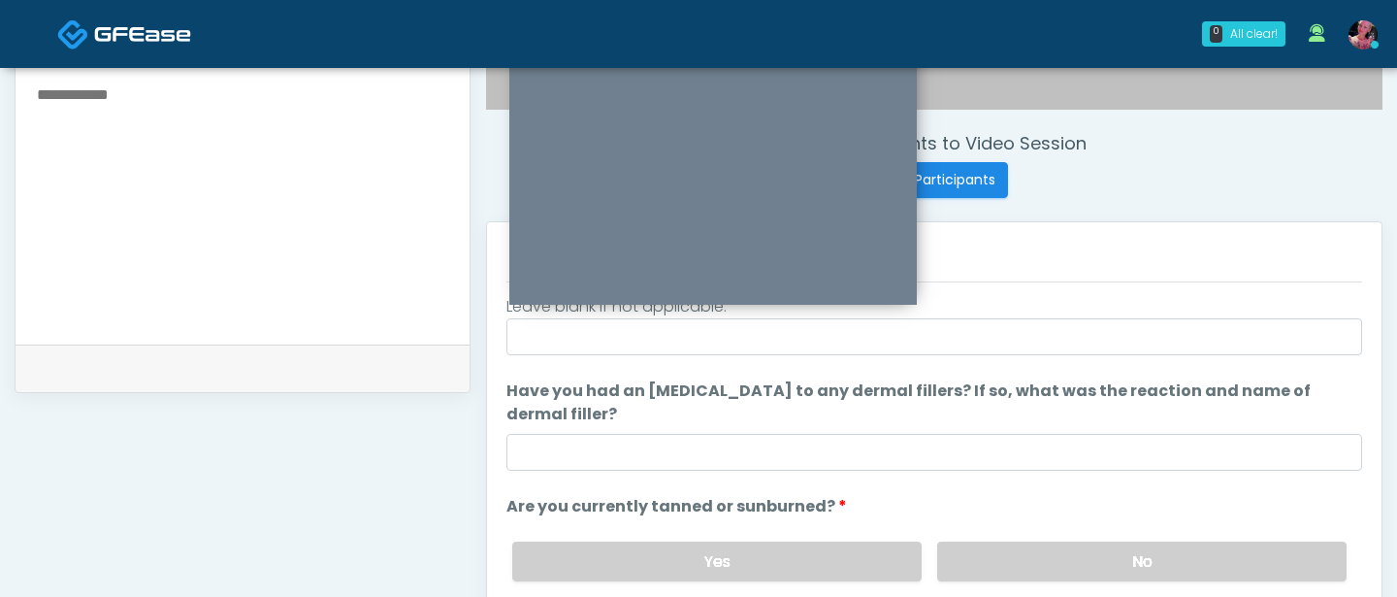
scroll to position [182, 0]
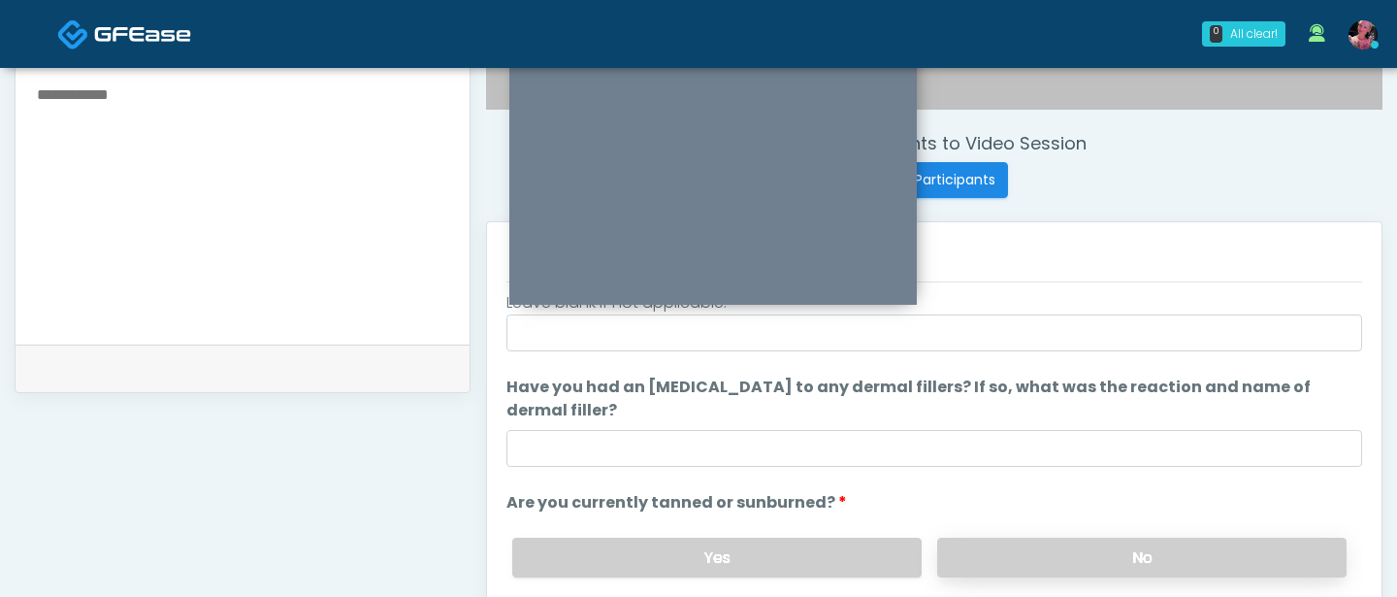
click at [1043, 506] on label "No" at bounding box center [1141, 558] width 409 height 40
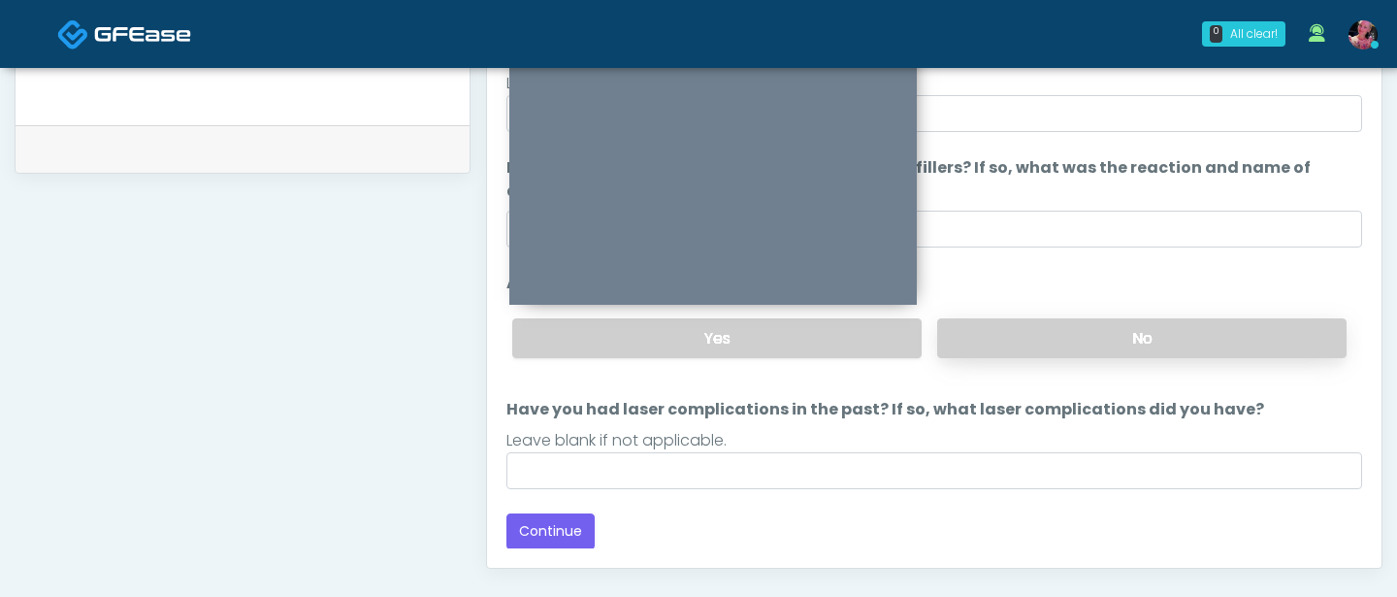
scroll to position [978, 0]
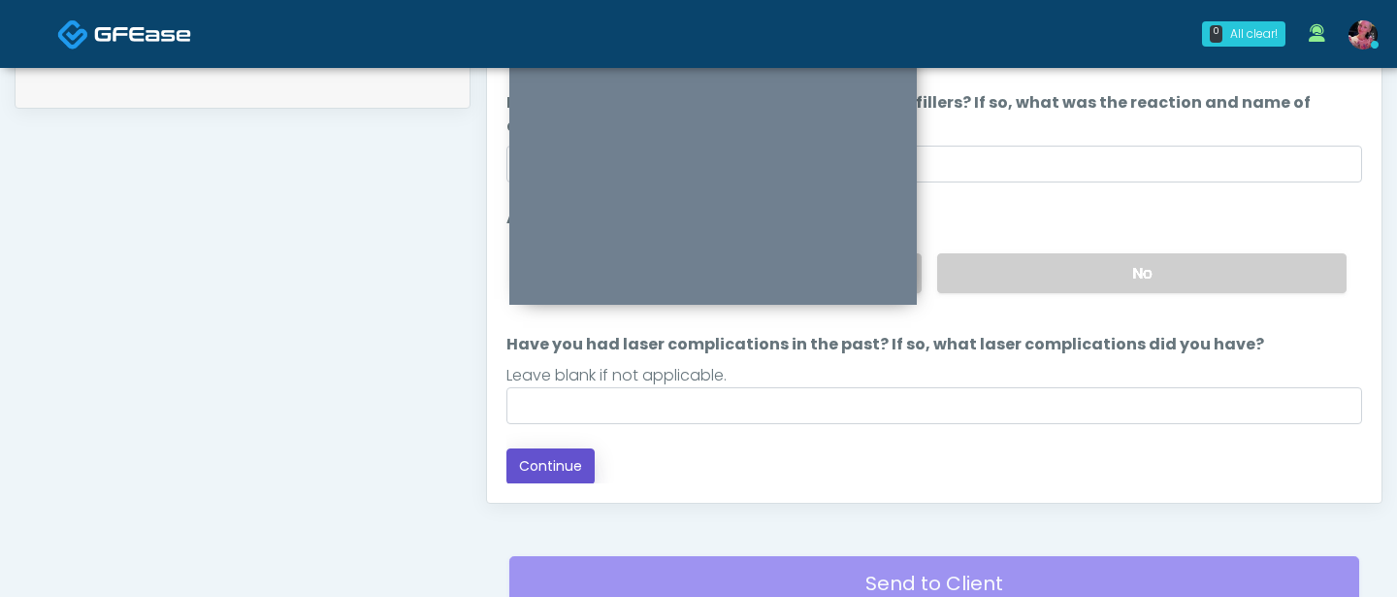
click at [580, 463] on button "Continue" at bounding box center [551, 466] width 88 height 36
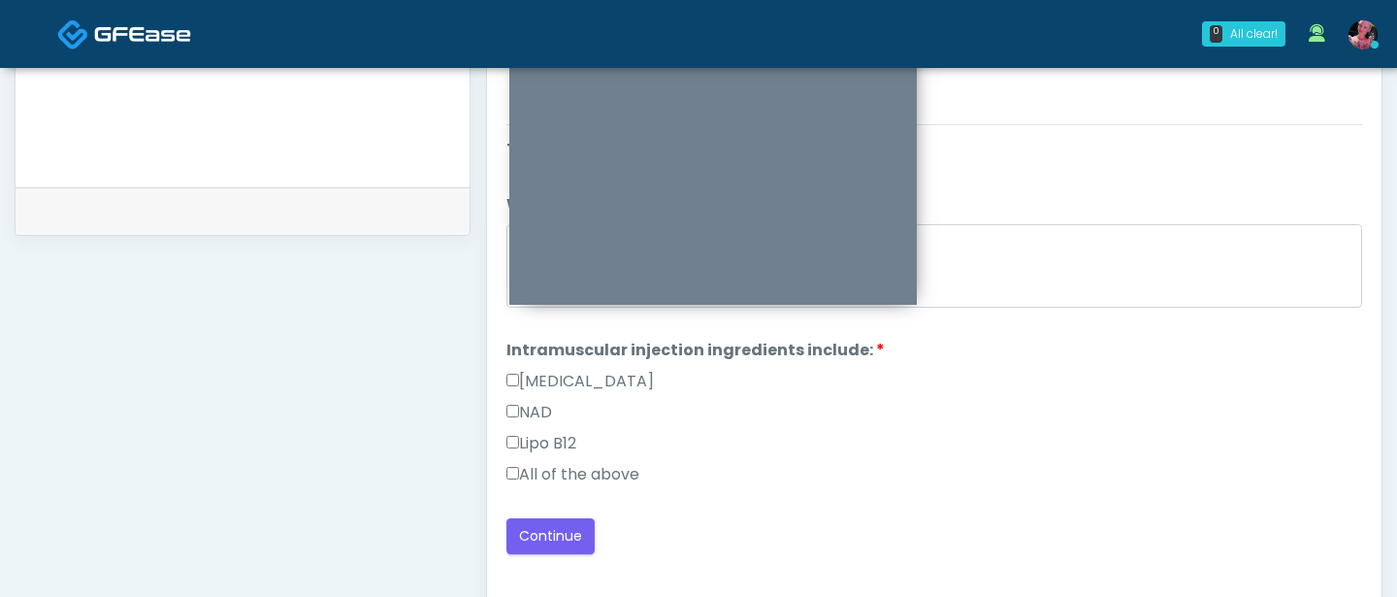
scroll to position [854, 0]
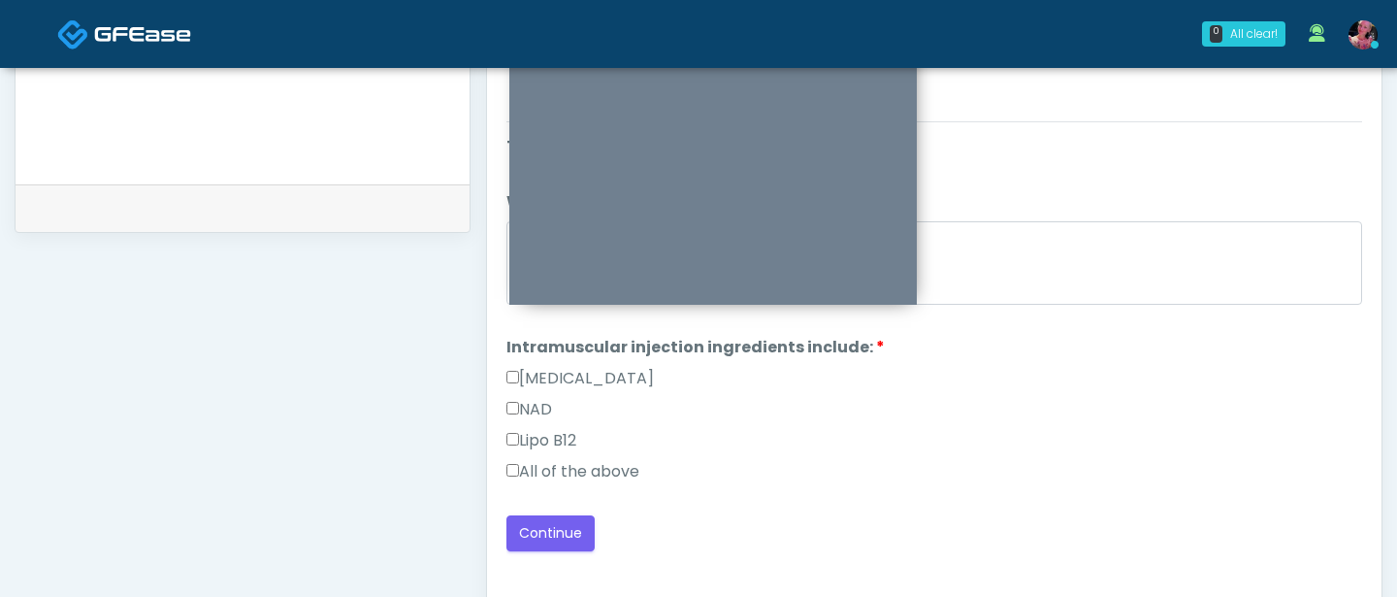
click at [550, 463] on label "All of the above" at bounding box center [573, 471] width 133 height 23
click at [537, 506] on button "Continue" at bounding box center [551, 533] width 88 height 36
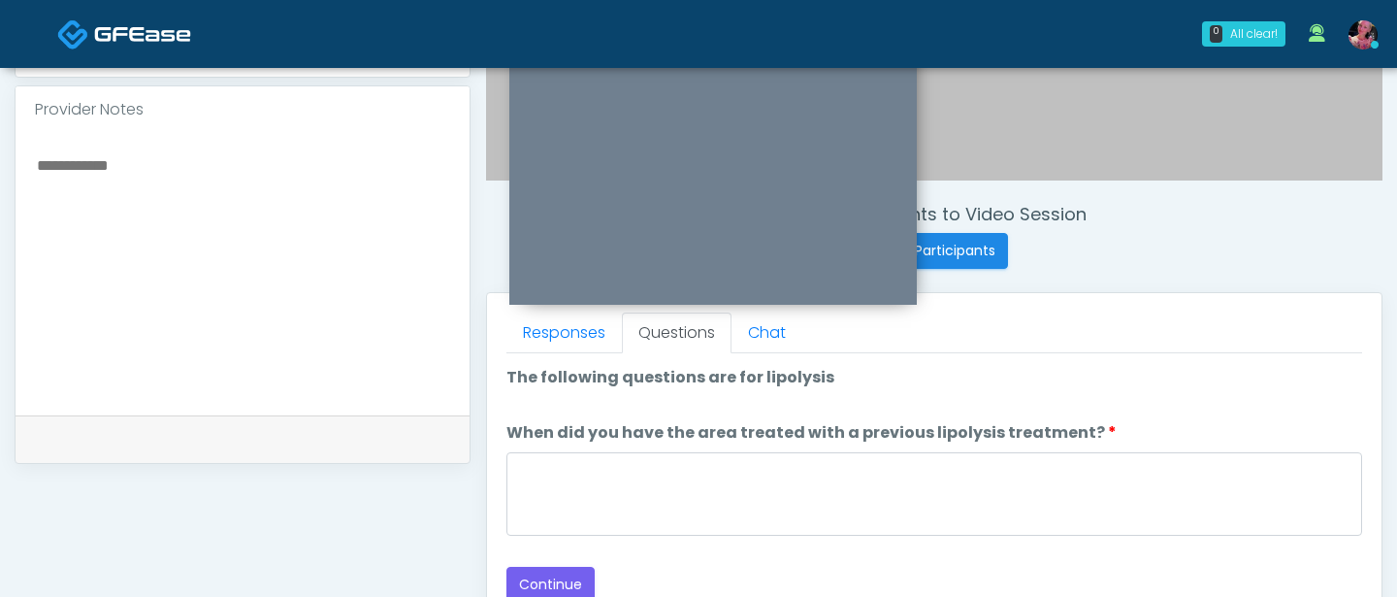
scroll to position [607, 0]
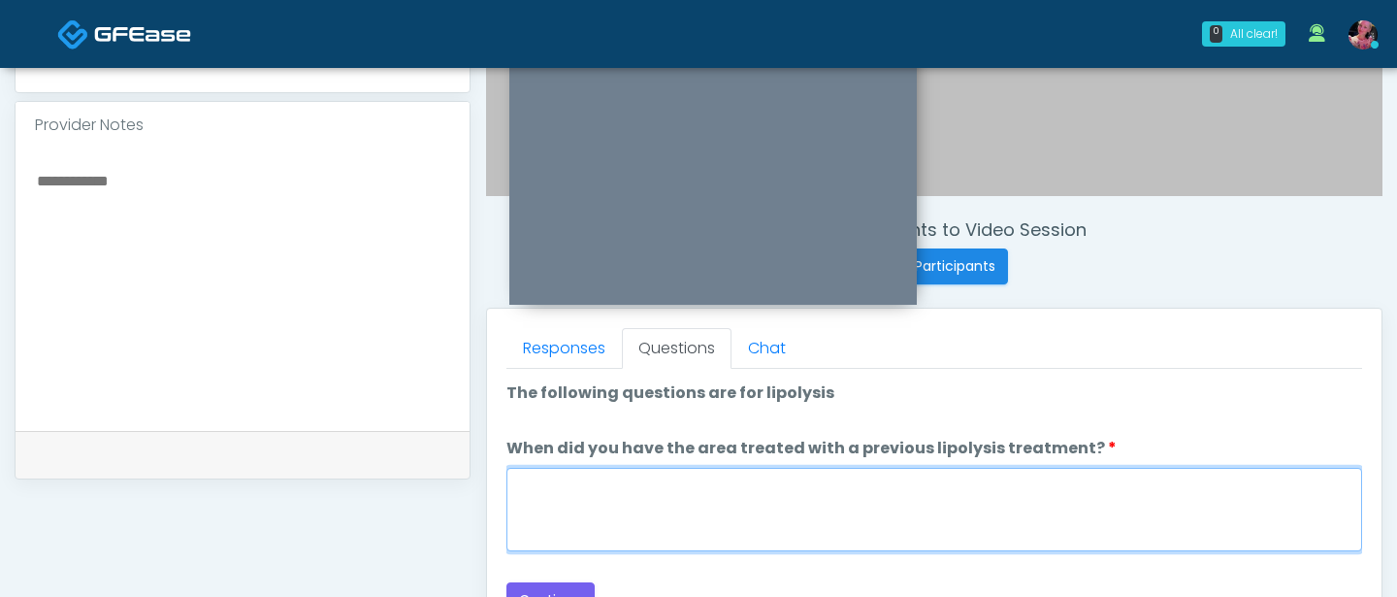
click at [1036, 489] on textarea "When did you have the area treated with a previous lipolysis treatment?" at bounding box center [935, 509] width 856 height 83
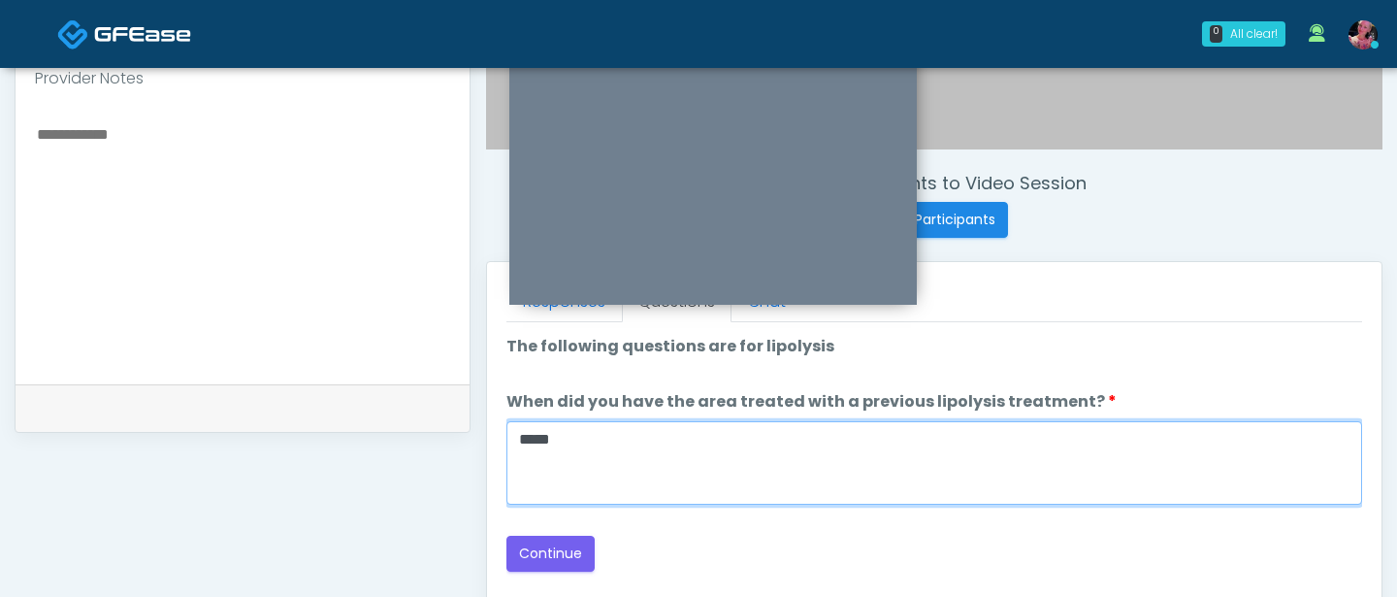
scroll to position [695, 0]
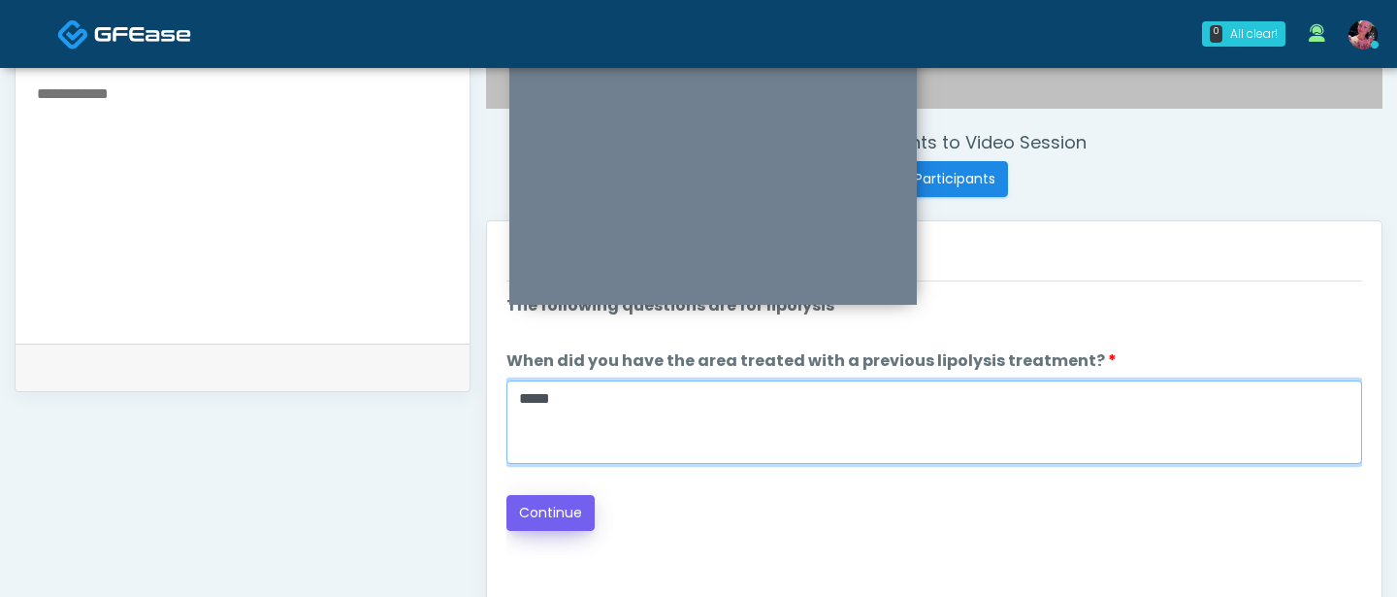
type textarea "*****"
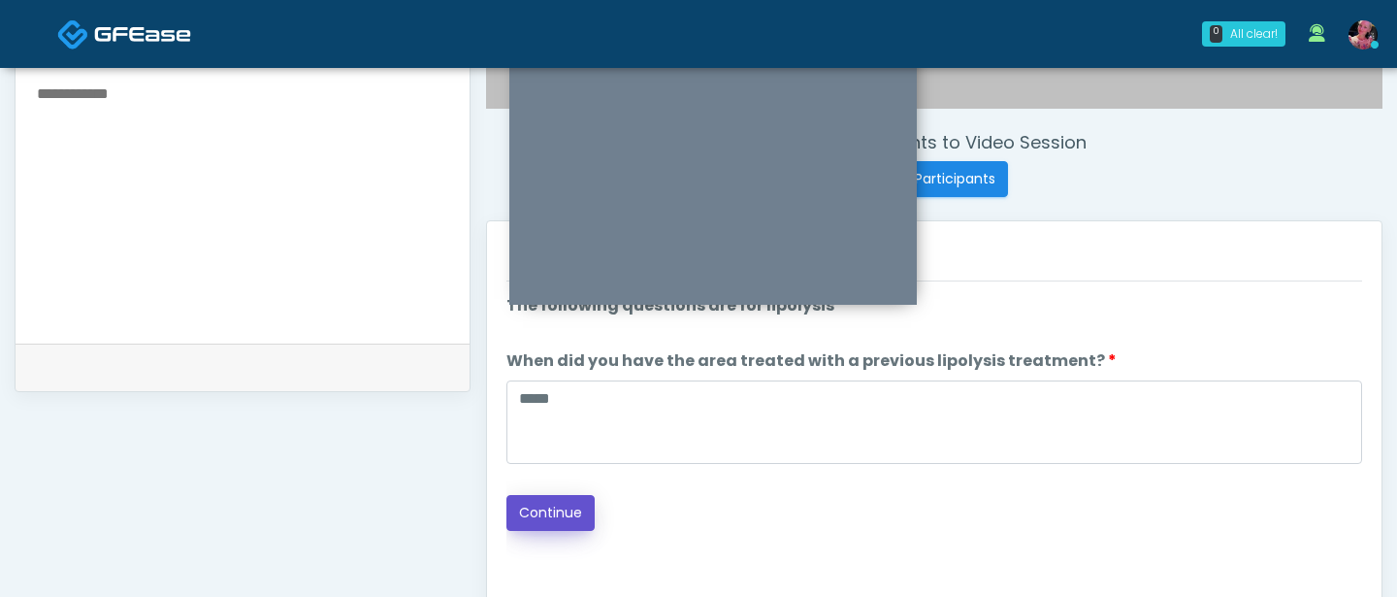
click at [550, 496] on button "Continue" at bounding box center [551, 513] width 88 height 36
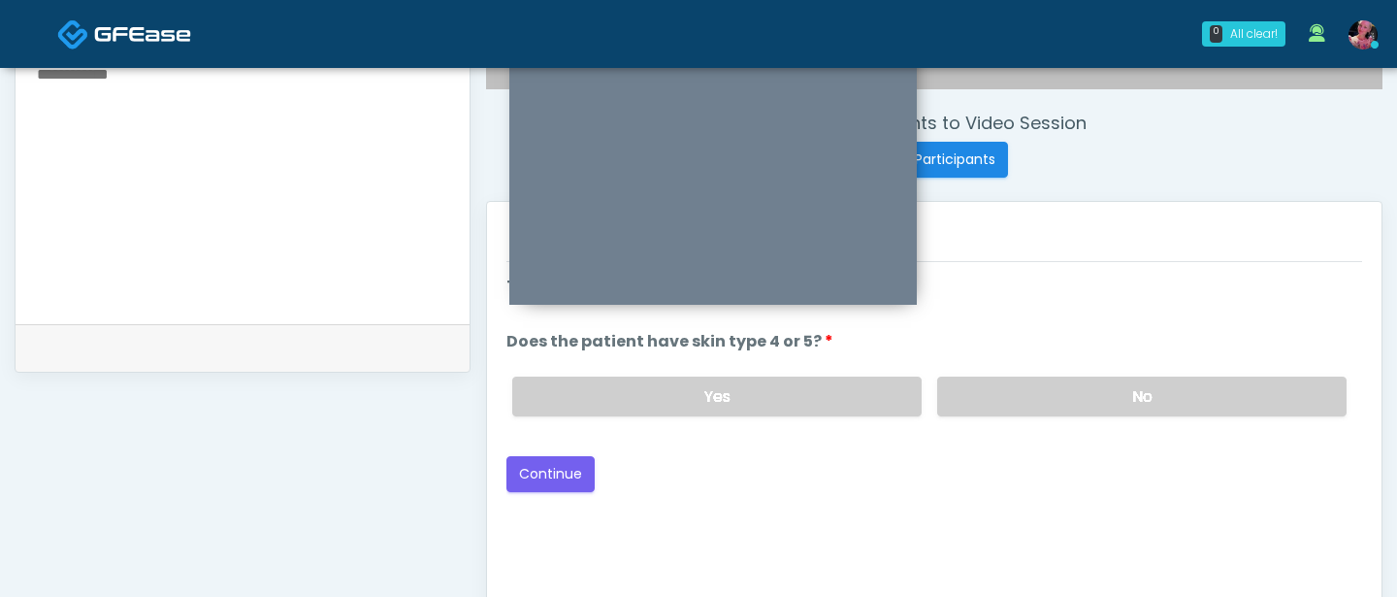
scroll to position [682, 0]
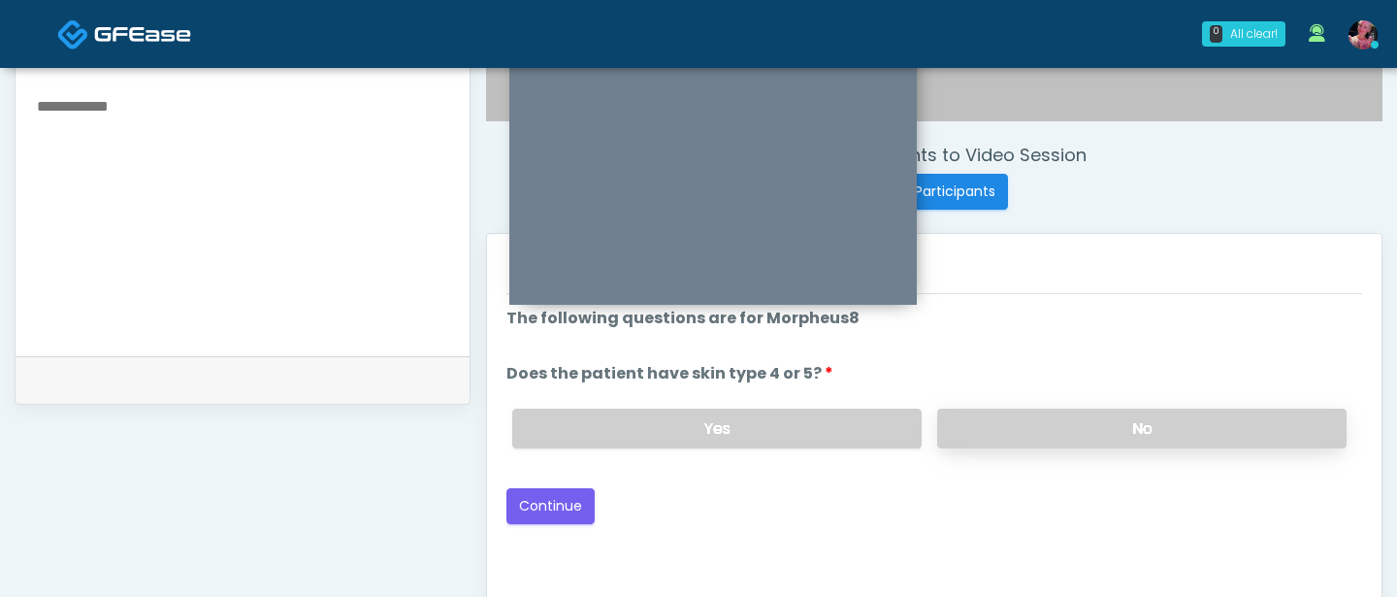
click at [979, 429] on label "No" at bounding box center [1141, 429] width 409 height 40
click at [541, 492] on button "Continue" at bounding box center [551, 506] width 88 height 36
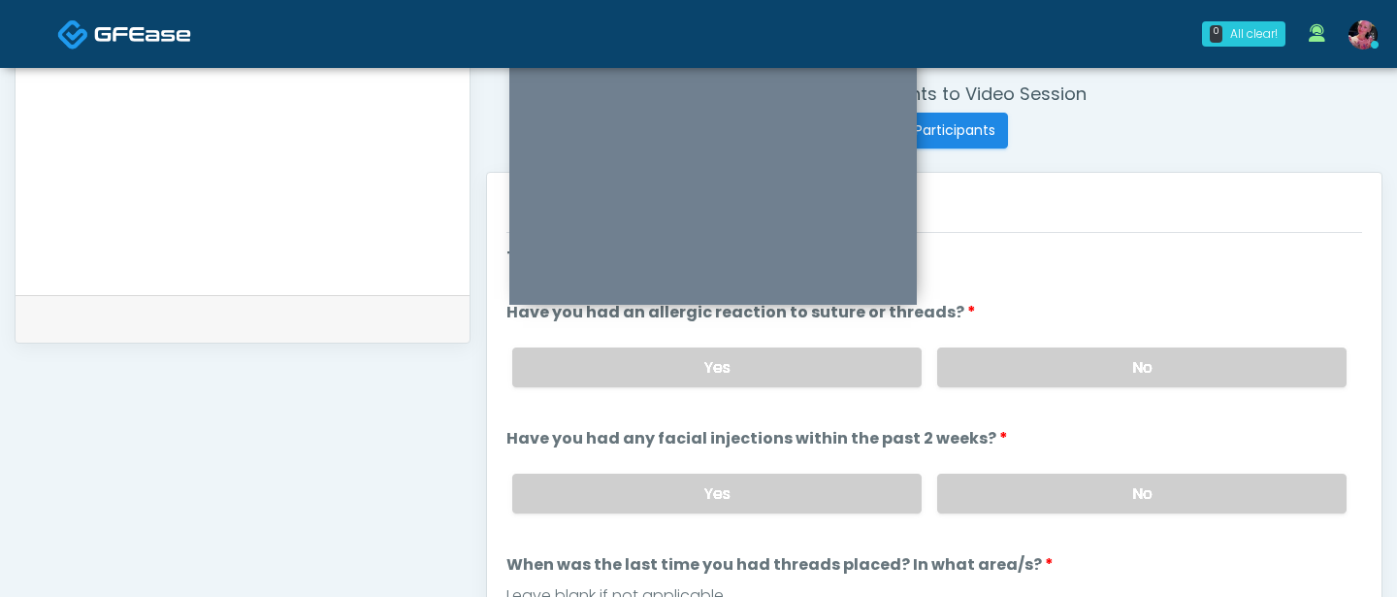
scroll to position [744, 0]
click at [1012, 366] on label "No" at bounding box center [1141, 366] width 409 height 40
click at [994, 473] on label "No" at bounding box center [1141, 493] width 409 height 40
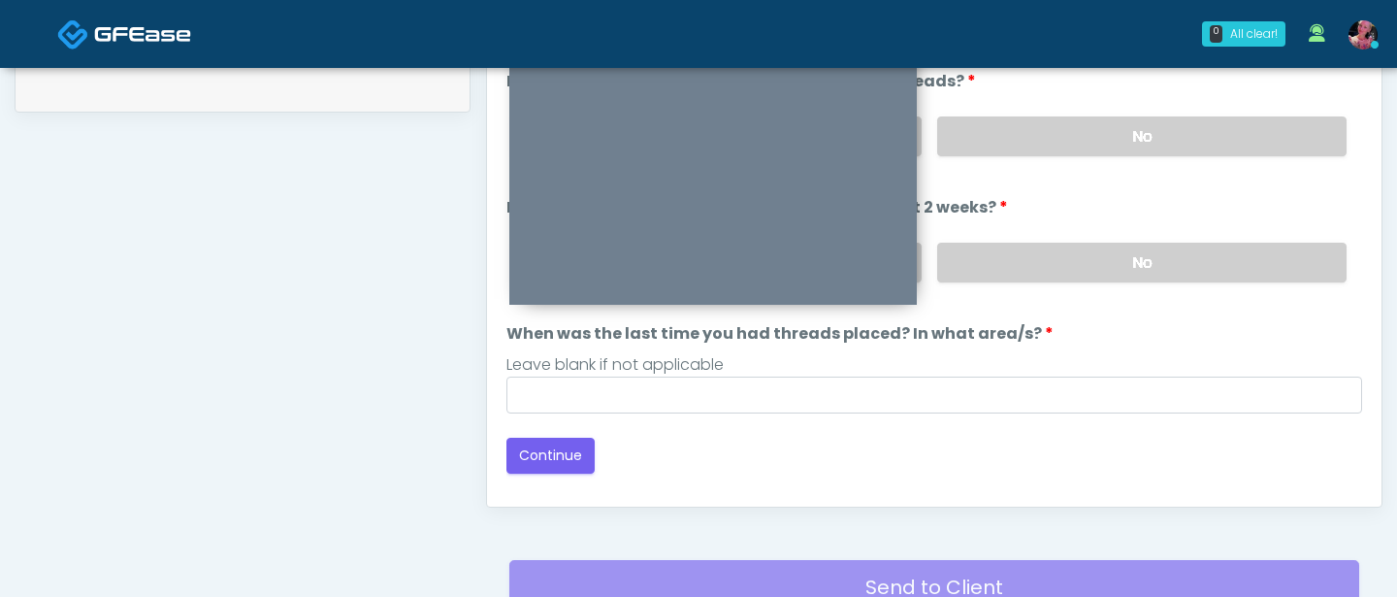
scroll to position [993, 0]
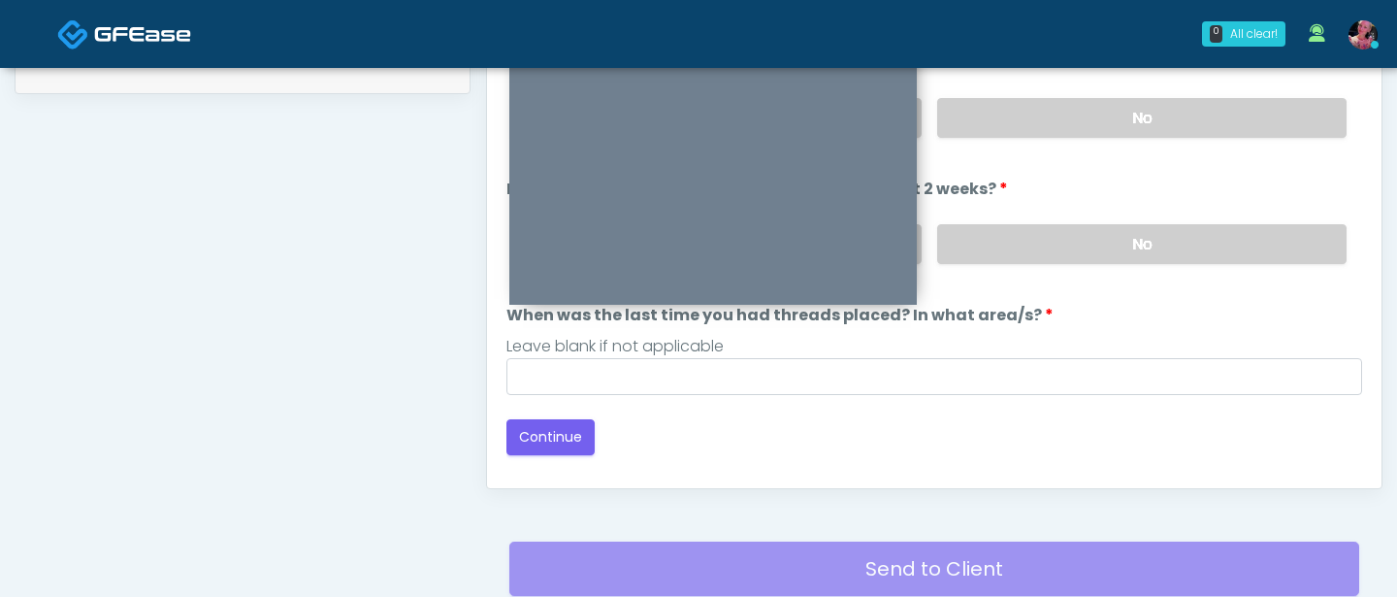
click at [823, 399] on div "Loading... Connecting to your agent... Please wait while we prepare your person…" at bounding box center [935, 225] width 856 height 459
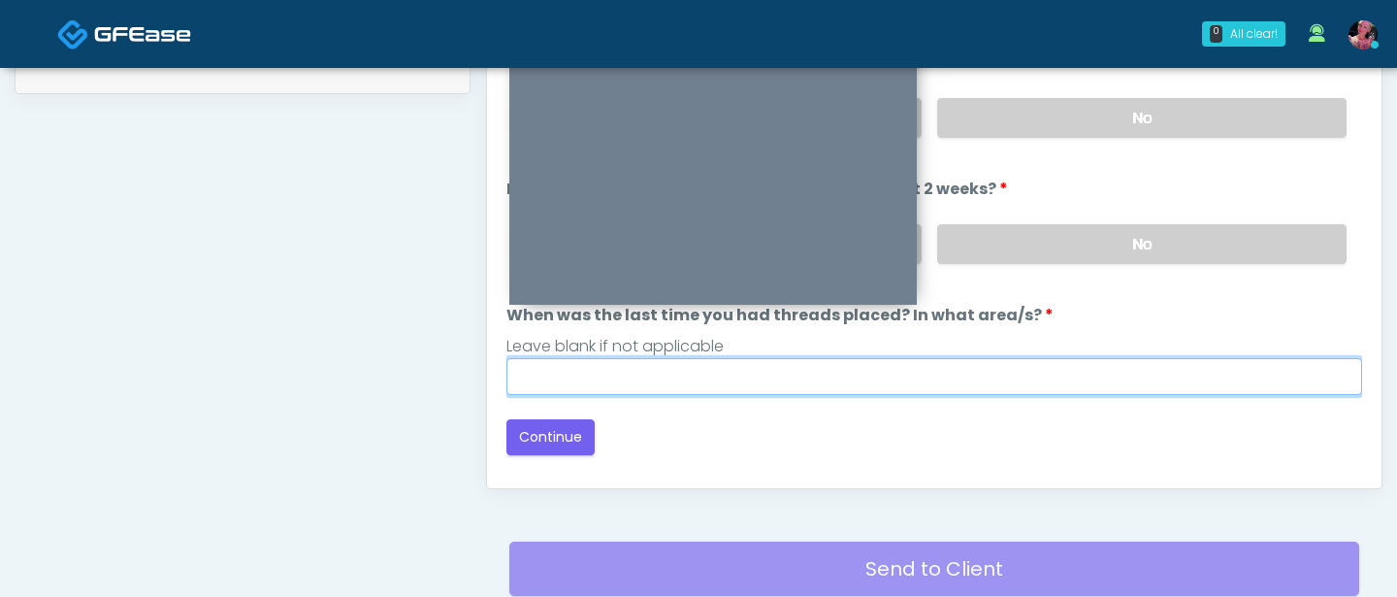
click at [798, 385] on input "When was the last time you had threads placed? In what area/s?" at bounding box center [935, 376] width 856 height 37
type input "*****"
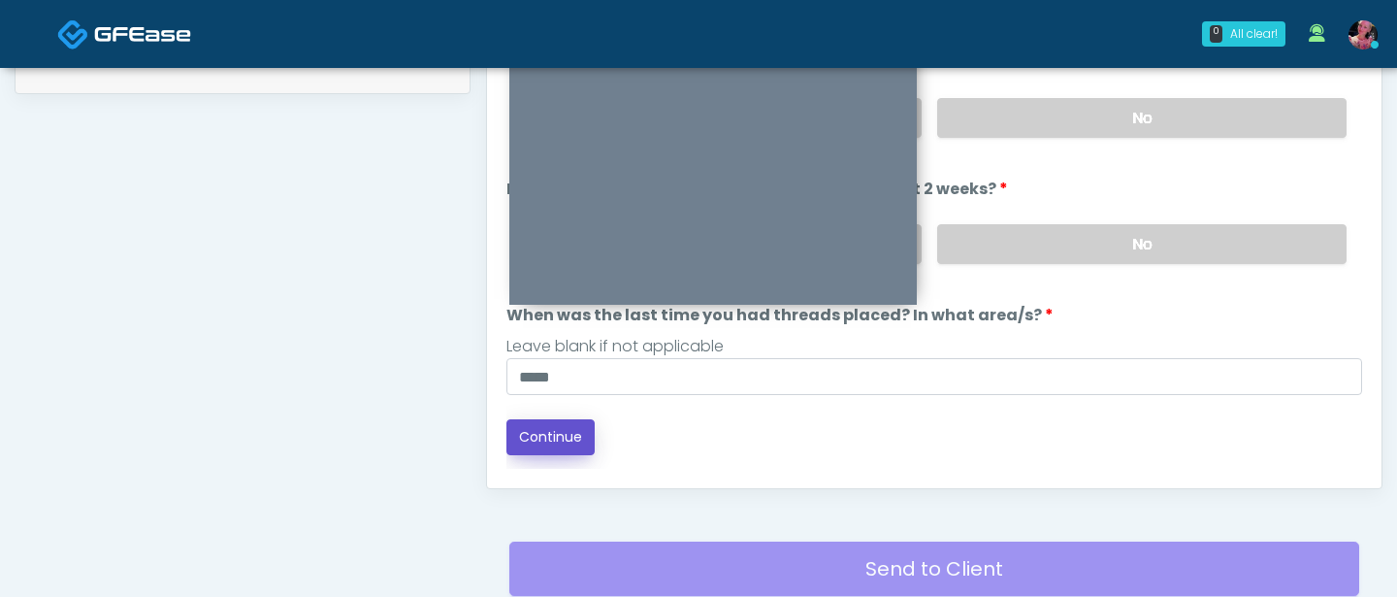
click at [537, 420] on button "Continue" at bounding box center [551, 437] width 88 height 36
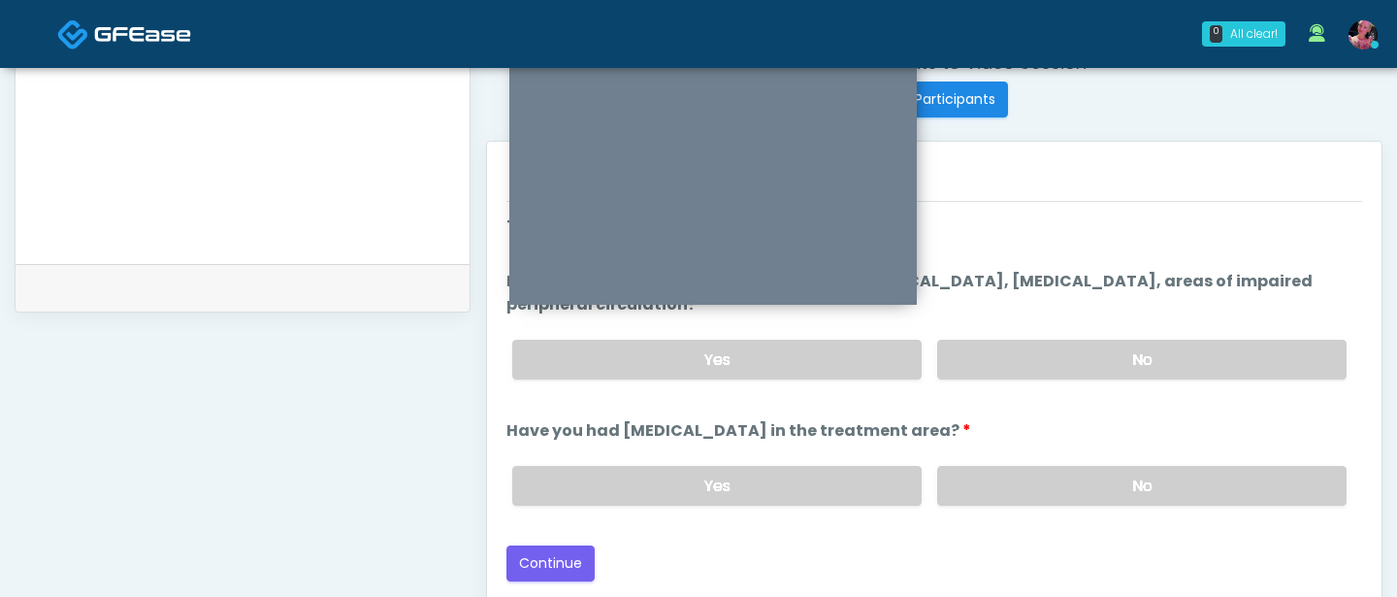
scroll to position [772, 0]
click at [1024, 360] on label "No" at bounding box center [1141, 362] width 409 height 40
click at [1024, 506] on div "Loading... Connecting to your agent... Please wait while we prepare your person…" at bounding box center [935, 399] width 856 height 367
click at [1024, 478] on label "No" at bounding box center [1141, 488] width 409 height 40
click at [589, 506] on button "Continue" at bounding box center [551, 565] width 88 height 36
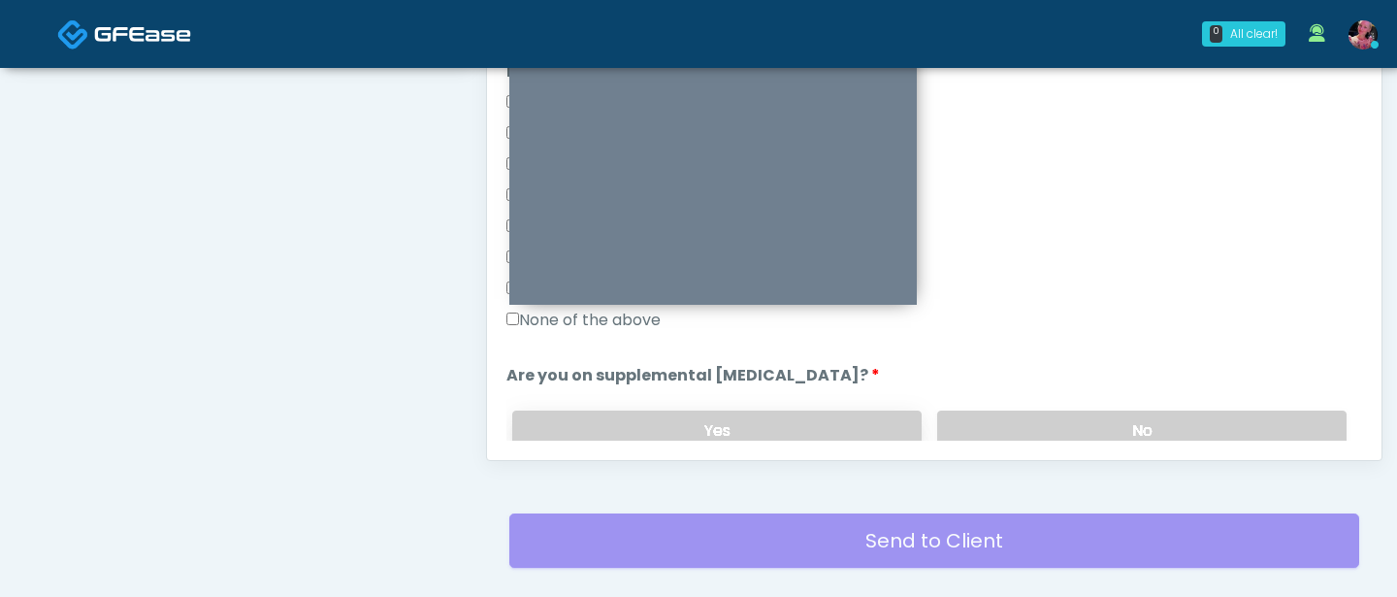
scroll to position [353, 0]
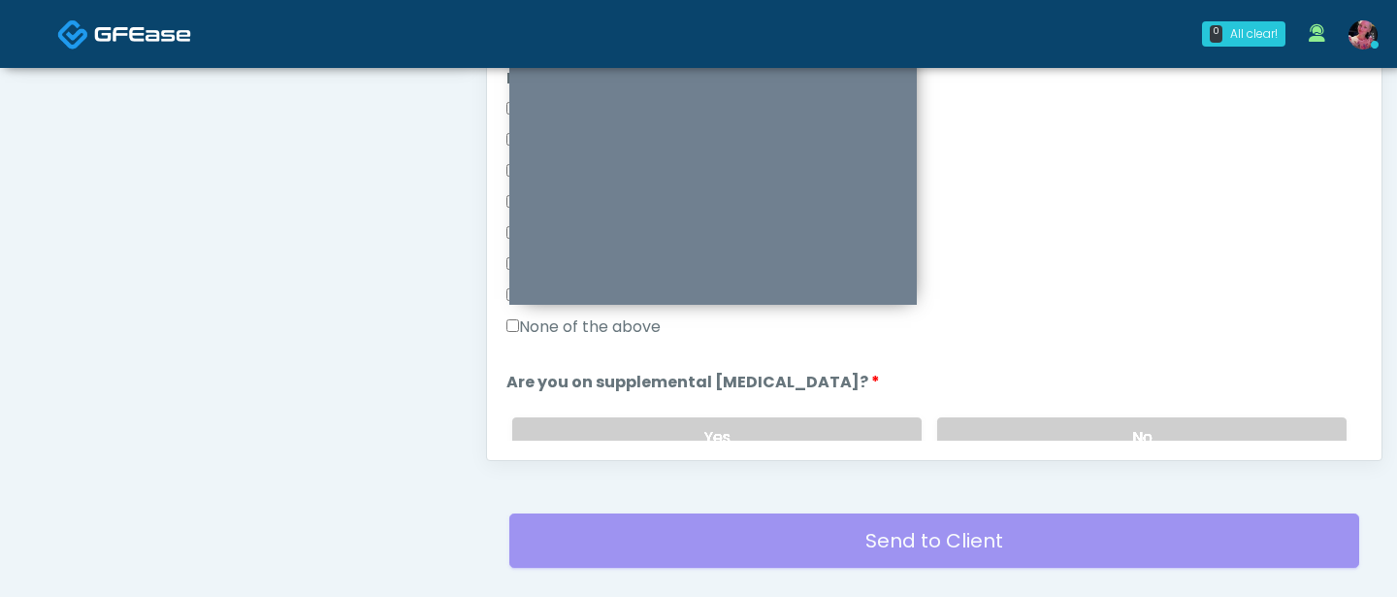
click at [638, 334] on label "None of the above" at bounding box center [584, 326] width 154 height 23
click at [992, 424] on label "No" at bounding box center [1141, 437] width 409 height 40
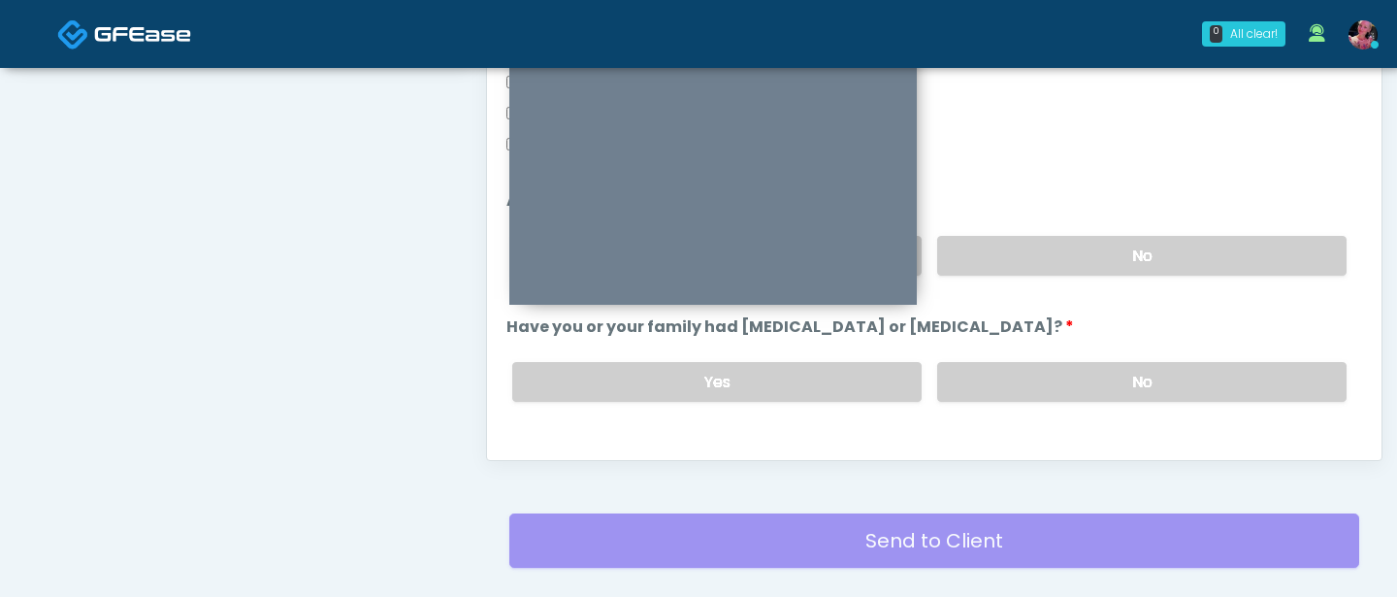
scroll to position [571, 0]
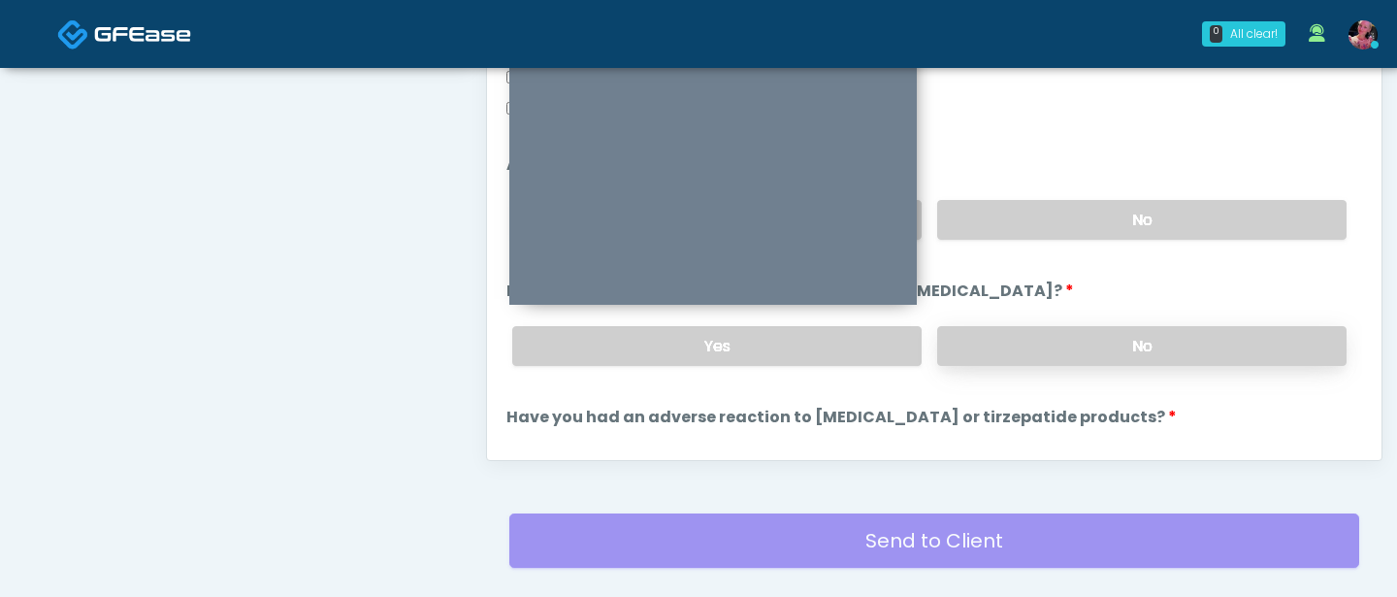
click at [1034, 339] on label "No" at bounding box center [1141, 346] width 409 height 40
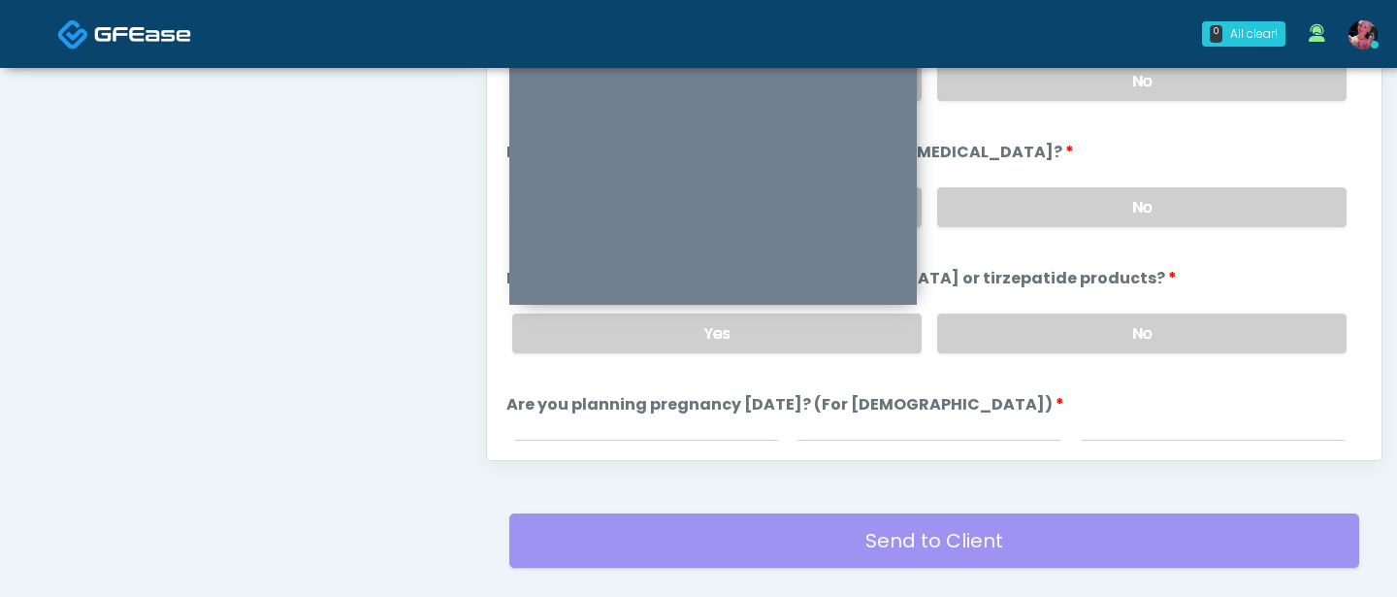
click at [1036, 350] on div "Yes No" at bounding box center [930, 333] width 866 height 71
click at [1036, 349] on label "No" at bounding box center [1141, 333] width 409 height 40
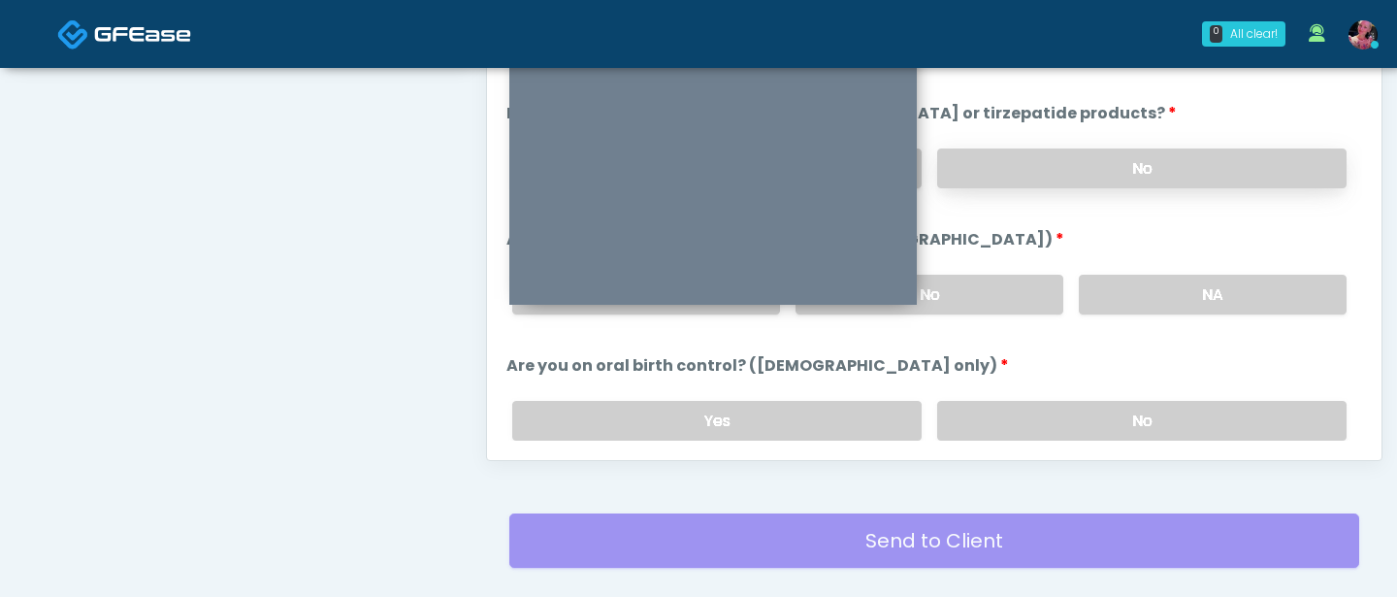
scroll to position [894, 0]
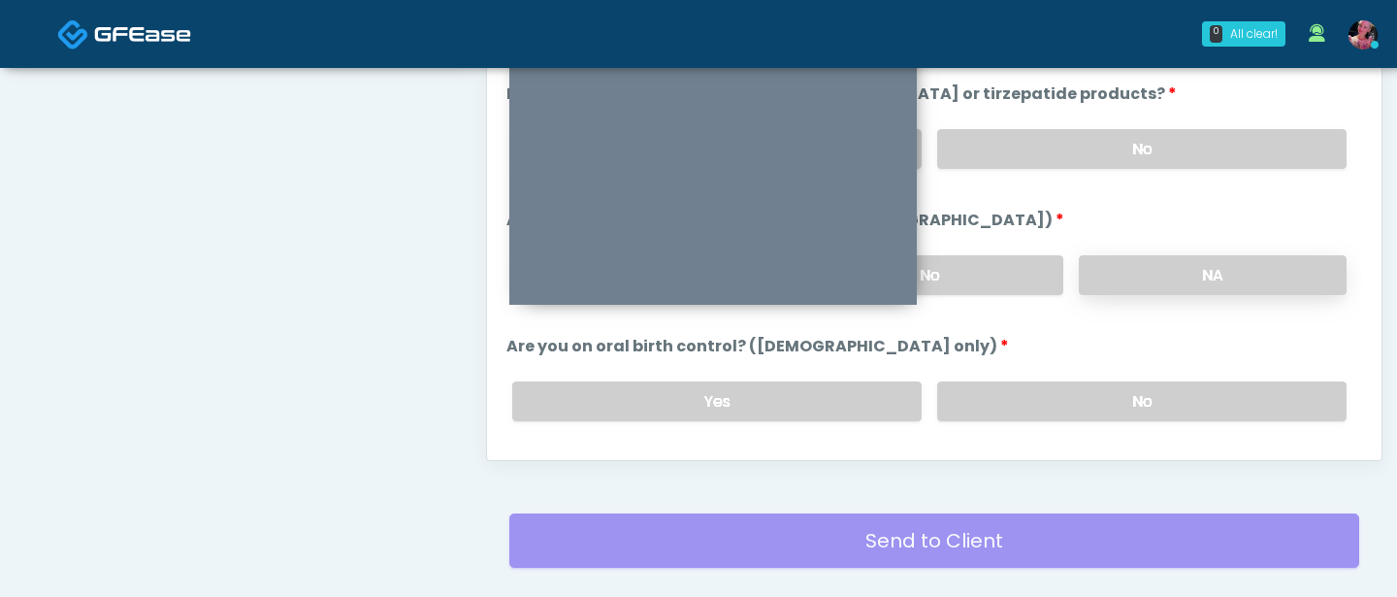
click at [1125, 268] on label "NA" at bounding box center [1213, 275] width 268 height 40
click at [1081, 405] on label "No" at bounding box center [1141, 401] width 409 height 40
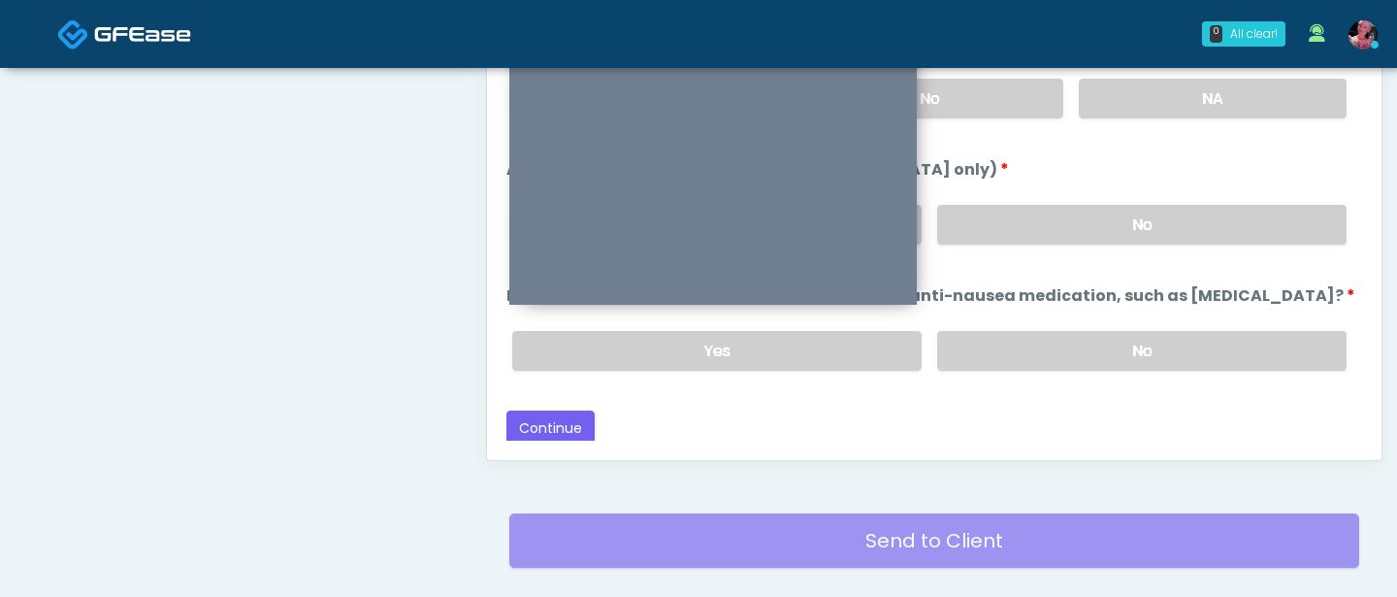
click at [1074, 376] on div "Yes No" at bounding box center [930, 350] width 866 height 71
click at [1074, 350] on label "No" at bounding box center [1141, 351] width 409 height 40
click at [624, 426] on div "Back Continue" at bounding box center [935, 428] width 856 height 36
click at [561, 428] on button "Continue" at bounding box center [551, 428] width 88 height 36
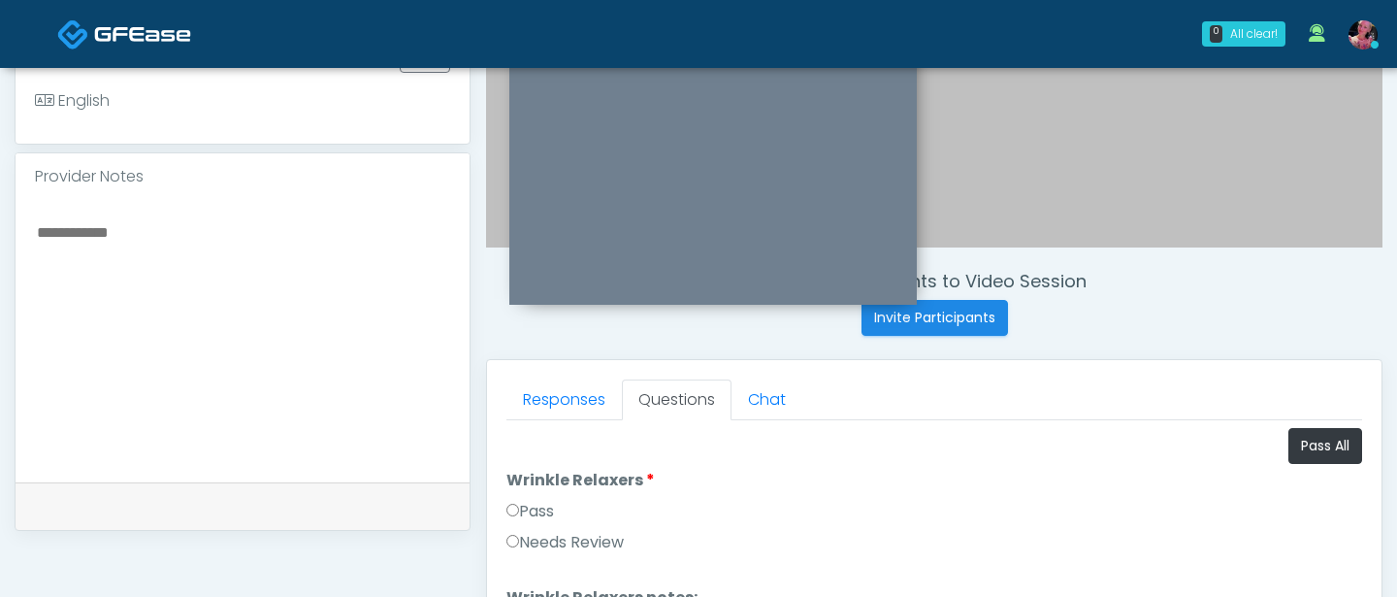
scroll to position [556, 0]
click at [529, 494] on li "Wrinkle Relaxers Wrinkle Relaxers Pass Needs Review" at bounding box center [935, 515] width 856 height 93
click at [529, 506] on label "Pass" at bounding box center [531, 511] width 48 height 23
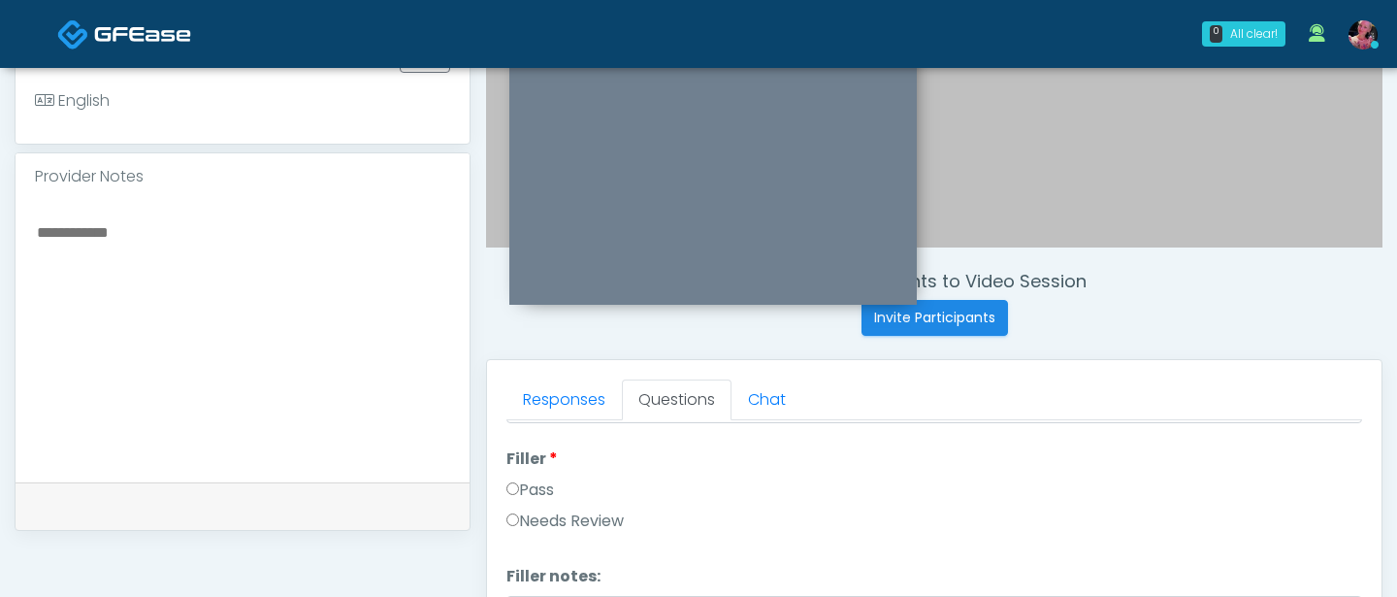
click at [529, 501] on label "Pass" at bounding box center [531, 489] width 48 height 23
click at [523, 506] on label "Pass" at bounding box center [531, 526] width 48 height 23
click at [525, 506] on label "PRP Microneedling" at bounding box center [589, 507] width 165 height 23
click at [524, 506] on label "Pass" at bounding box center [531, 538] width 48 height 23
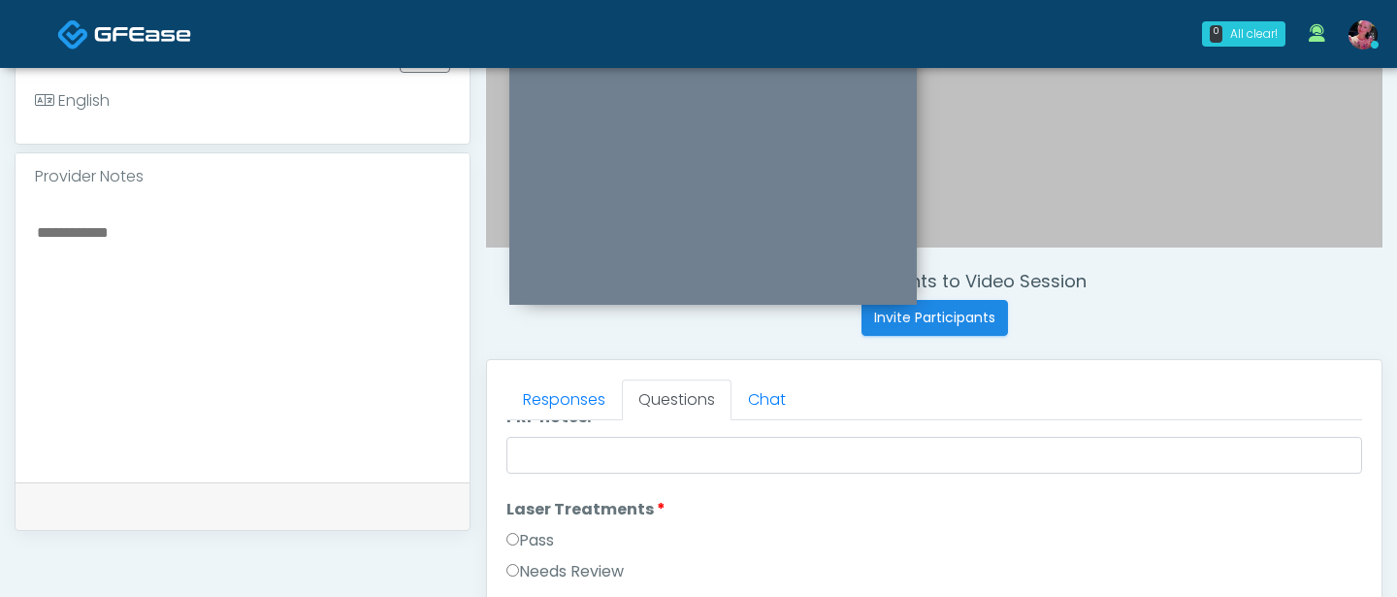
click at [524, 506] on label "Pass" at bounding box center [531, 540] width 48 height 23
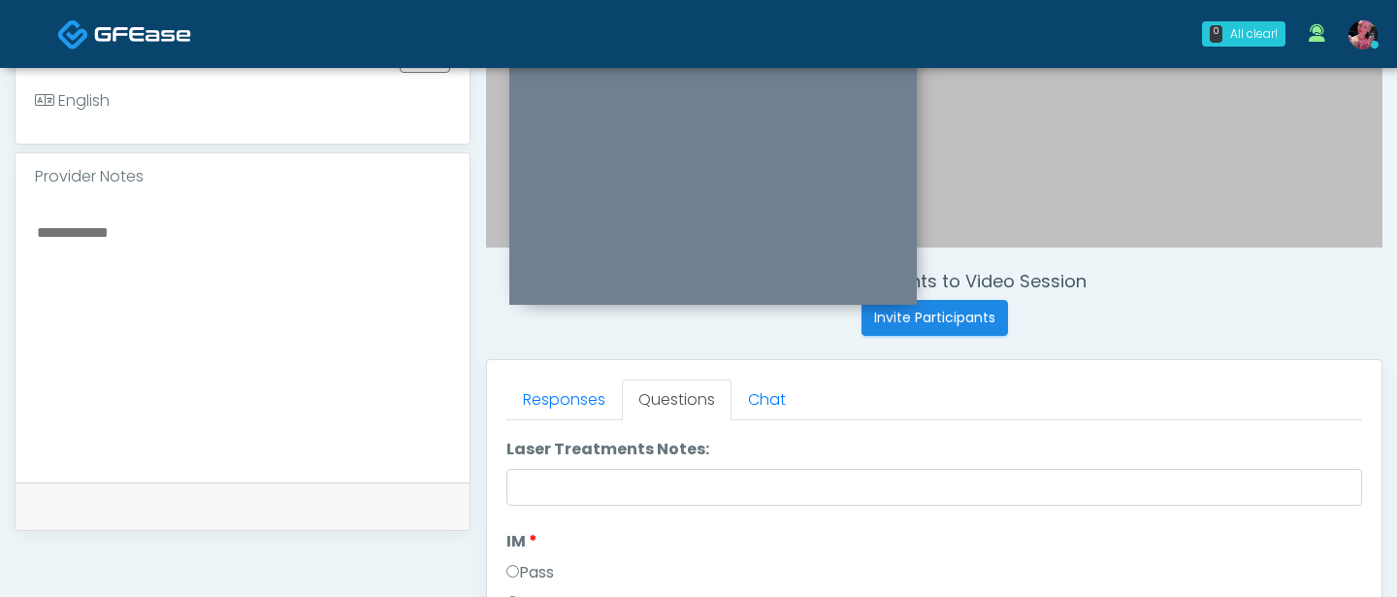
click at [508, 506] on label "Pass" at bounding box center [531, 572] width 48 height 23
click at [519, 506] on label "Pass" at bounding box center [531, 539] width 48 height 23
click at [519, 506] on label "Morpheus" at bounding box center [554, 532] width 94 height 23
click at [527, 506] on label "Pass" at bounding box center [531, 531] width 48 height 23
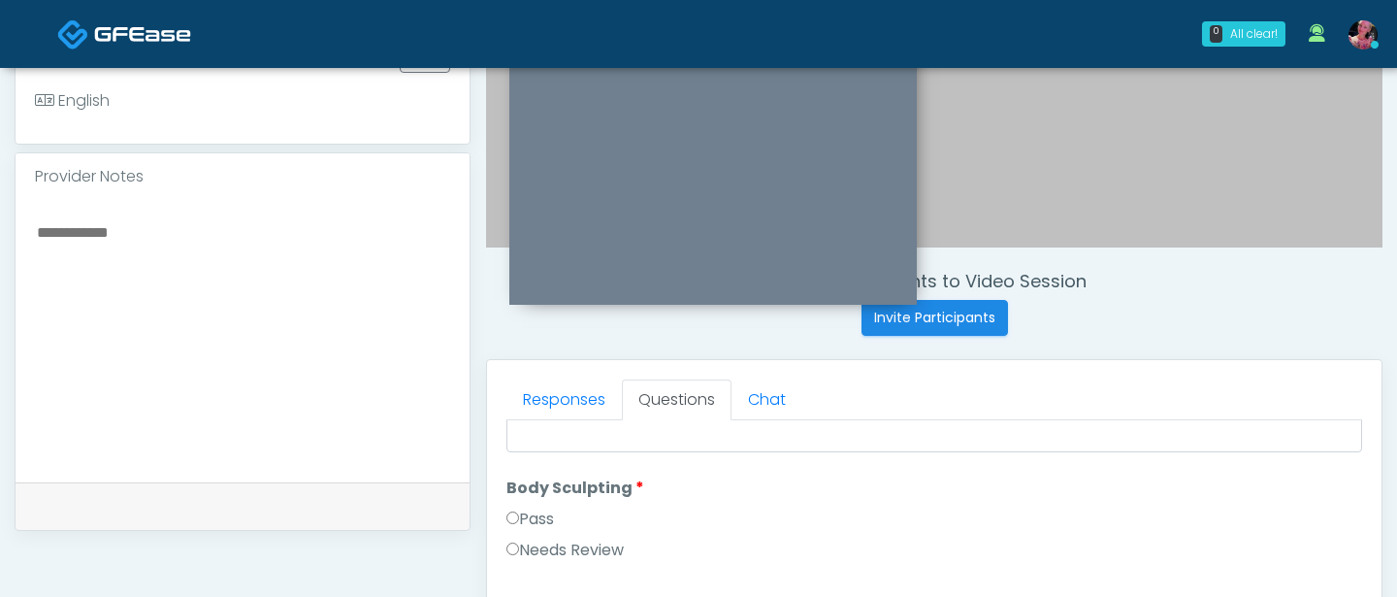
click at [527, 506] on label "Pass" at bounding box center [531, 518] width 48 height 23
click at [526, 506] on label "Pass" at bounding box center [531, 518] width 48 height 23
click at [526, 506] on label "Pass" at bounding box center [531, 516] width 48 height 23
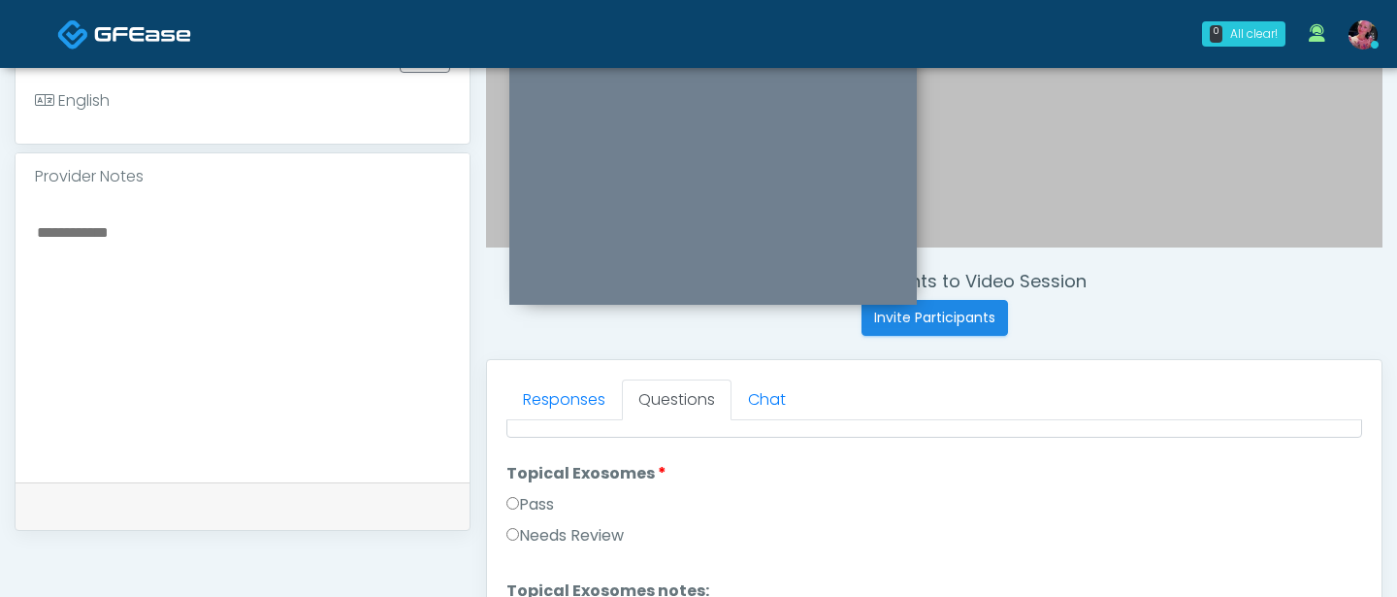
scroll to position [2739, 0]
click at [526, 506] on div "Pass" at bounding box center [935, 500] width 856 height 31
click at [522, 493] on label "Pass" at bounding box center [531, 496] width 48 height 23
click at [519, 506] on label "Pass" at bounding box center [531, 515] width 48 height 23
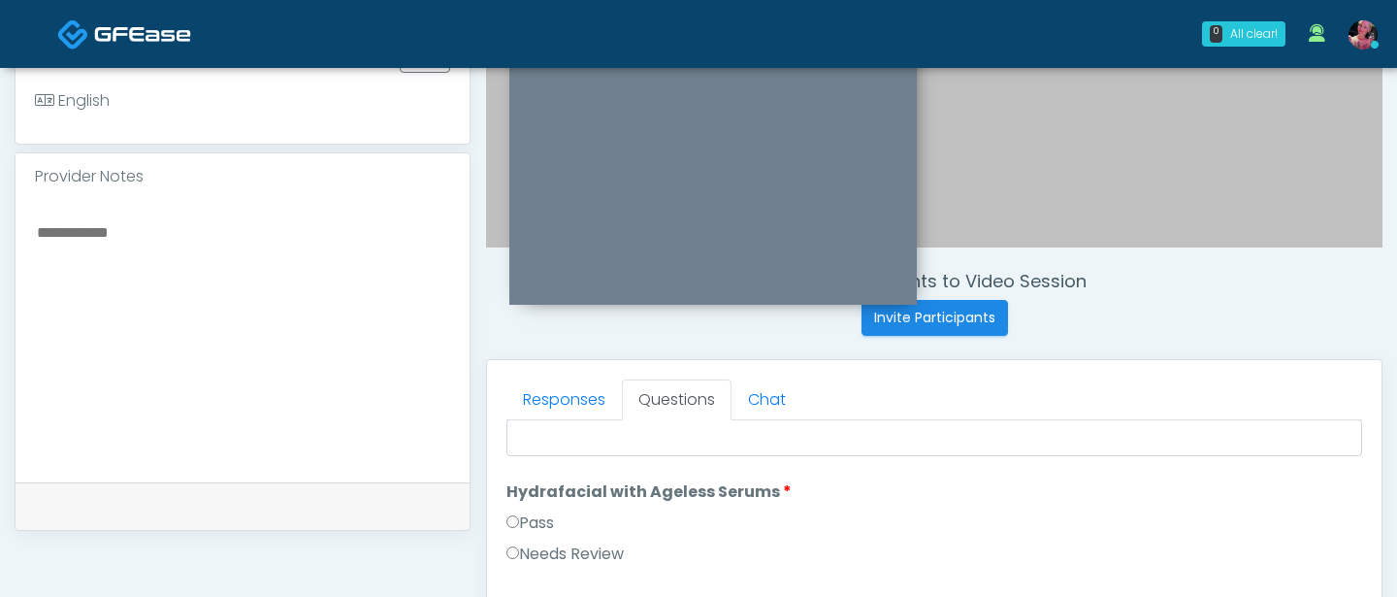
scroll to position [3136, 0]
click at [519, 506] on li "Hydrafacial with Ageless Serums Hydrafacial with Ageless Serums Pass Needs Revi…" at bounding box center [935, 522] width 856 height 93
click at [519, 506] on label "Pass" at bounding box center [531, 518] width 48 height 23
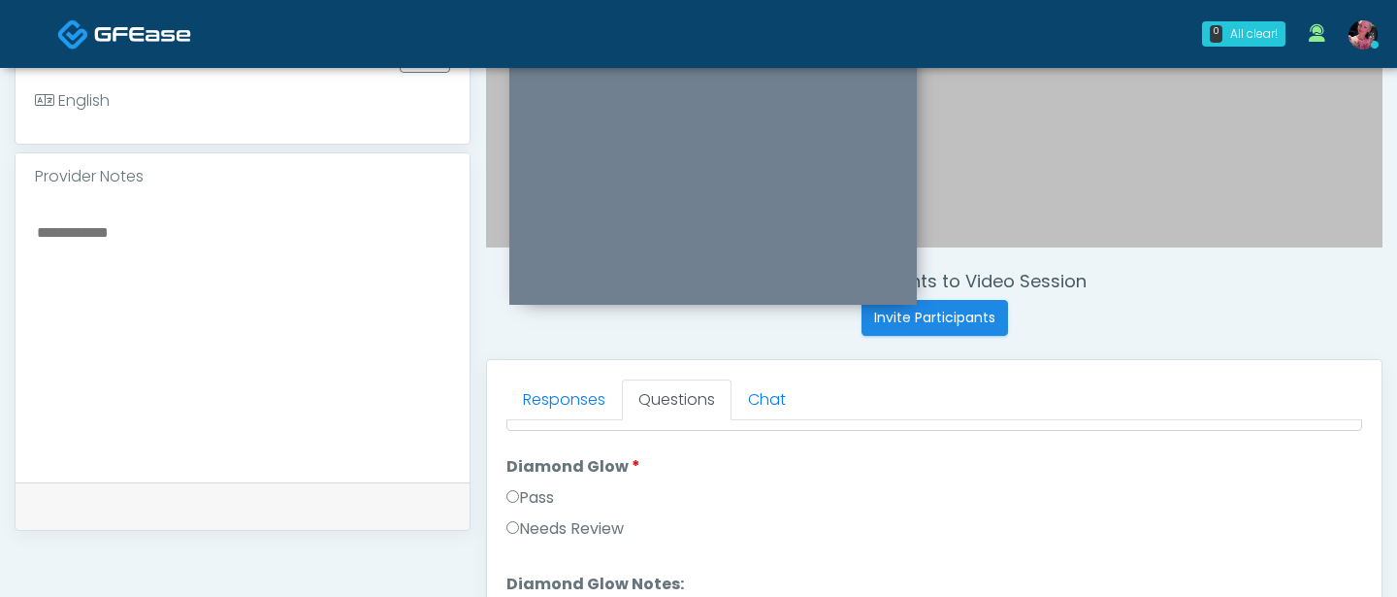
click at [532, 492] on label "Pass" at bounding box center [531, 497] width 48 height 23
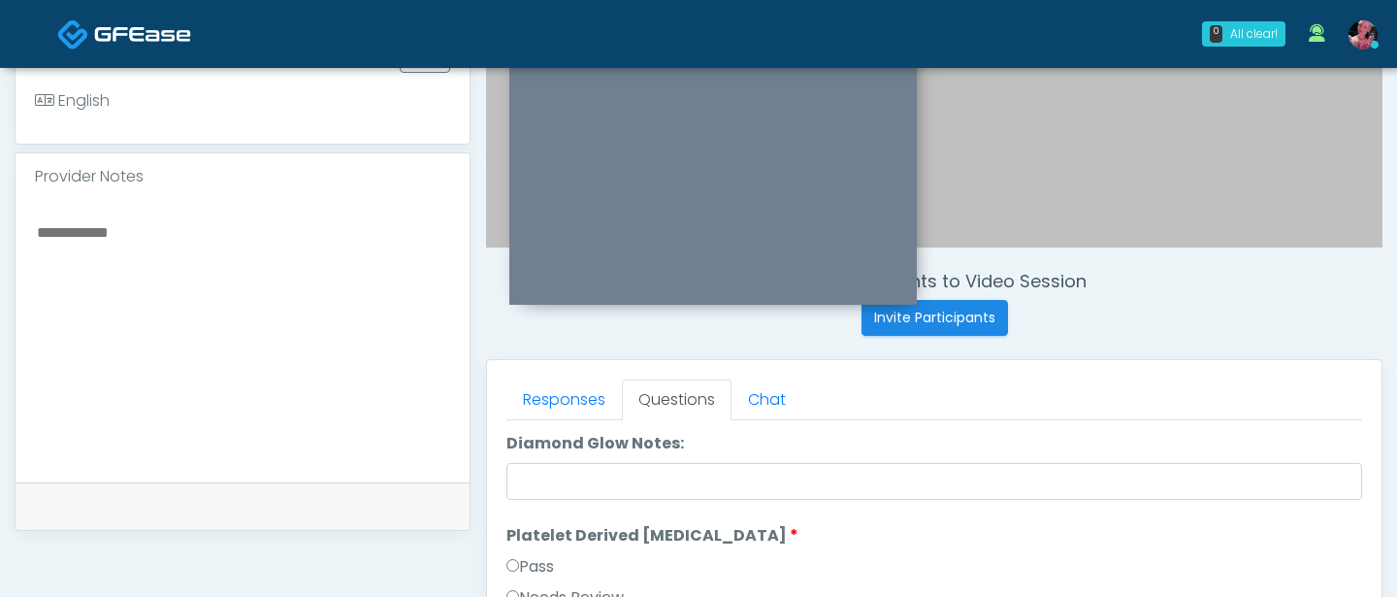
click at [515, 506] on label "Pass" at bounding box center [531, 566] width 48 height 23
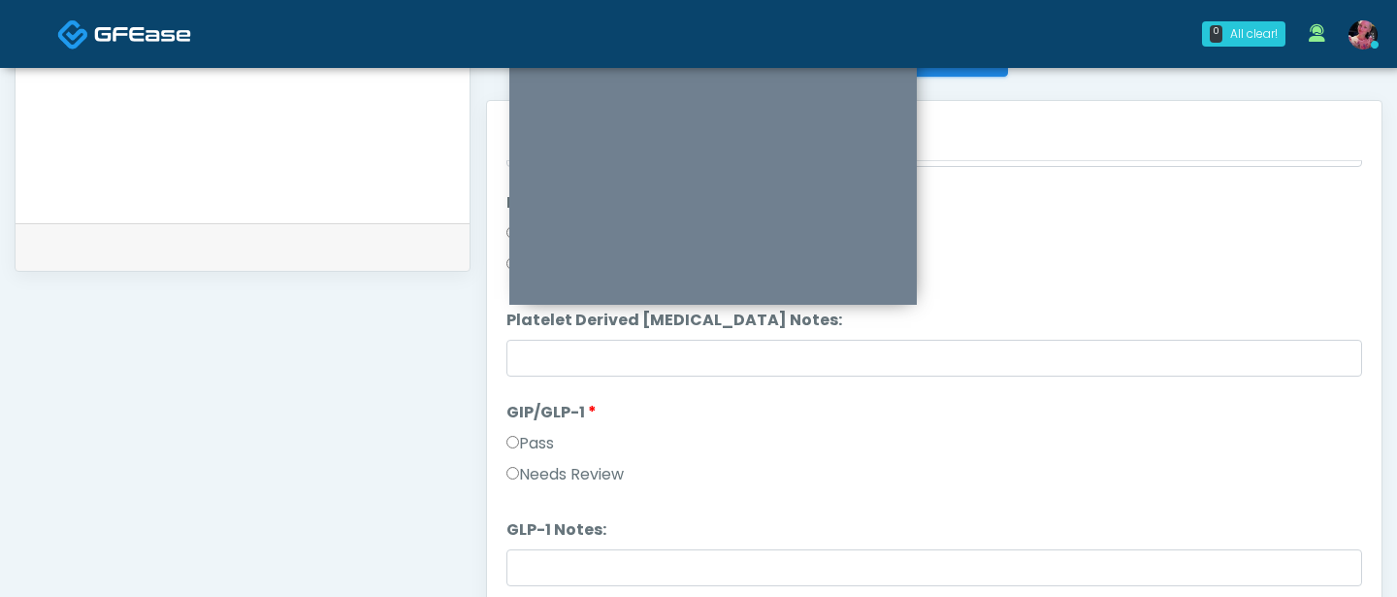
scroll to position [816, 0]
click at [534, 471] on label "Needs Review" at bounding box center [565, 473] width 117 height 23
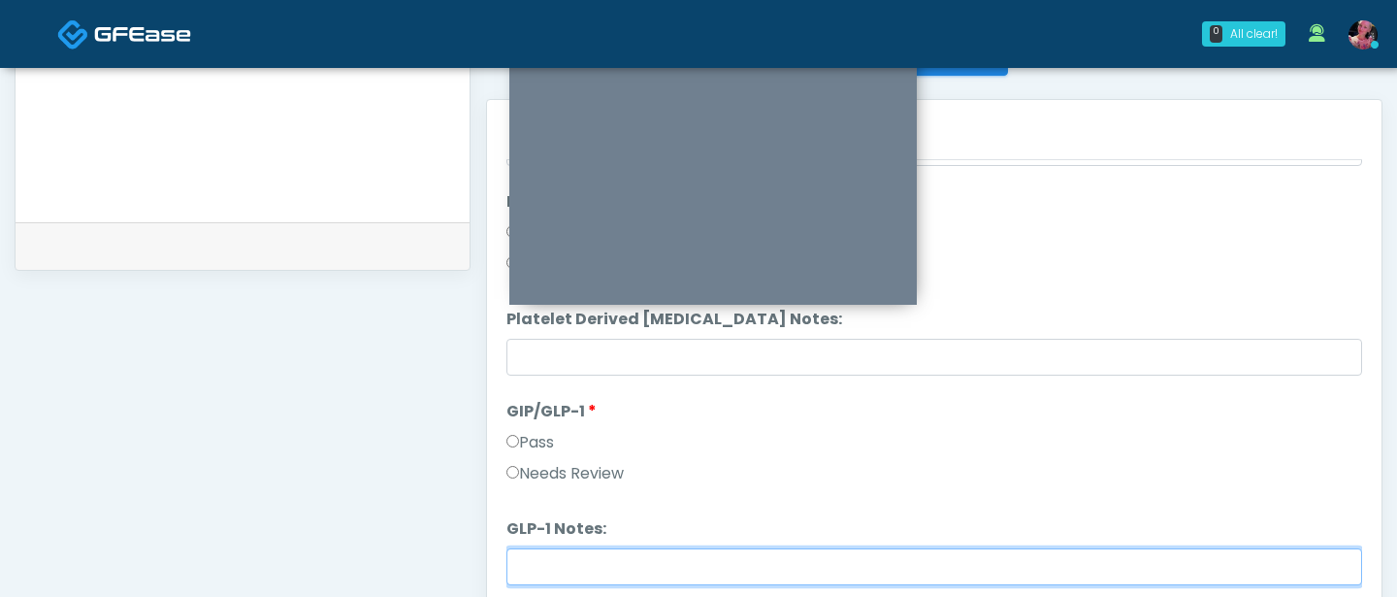
click at [534, 506] on input "GLP-1 Notes:" at bounding box center [935, 566] width 856 height 37
type input "**********"
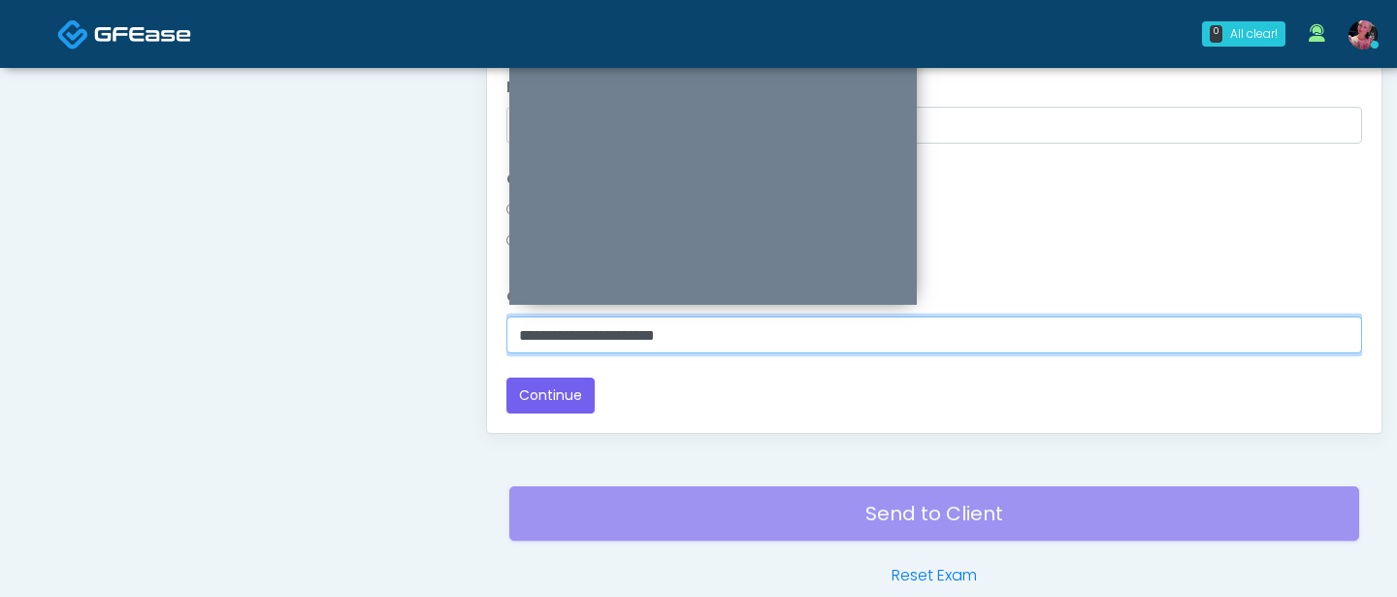
scroll to position [1040, 0]
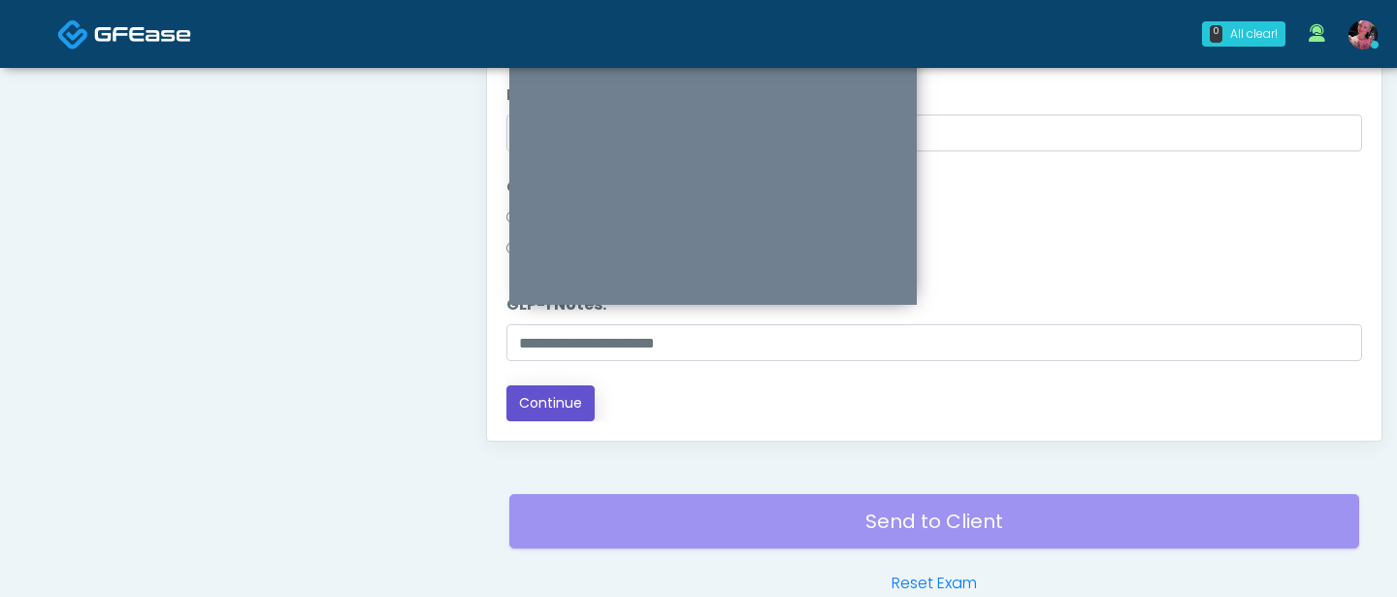
click at [572, 396] on button "Continue" at bounding box center [551, 403] width 88 height 36
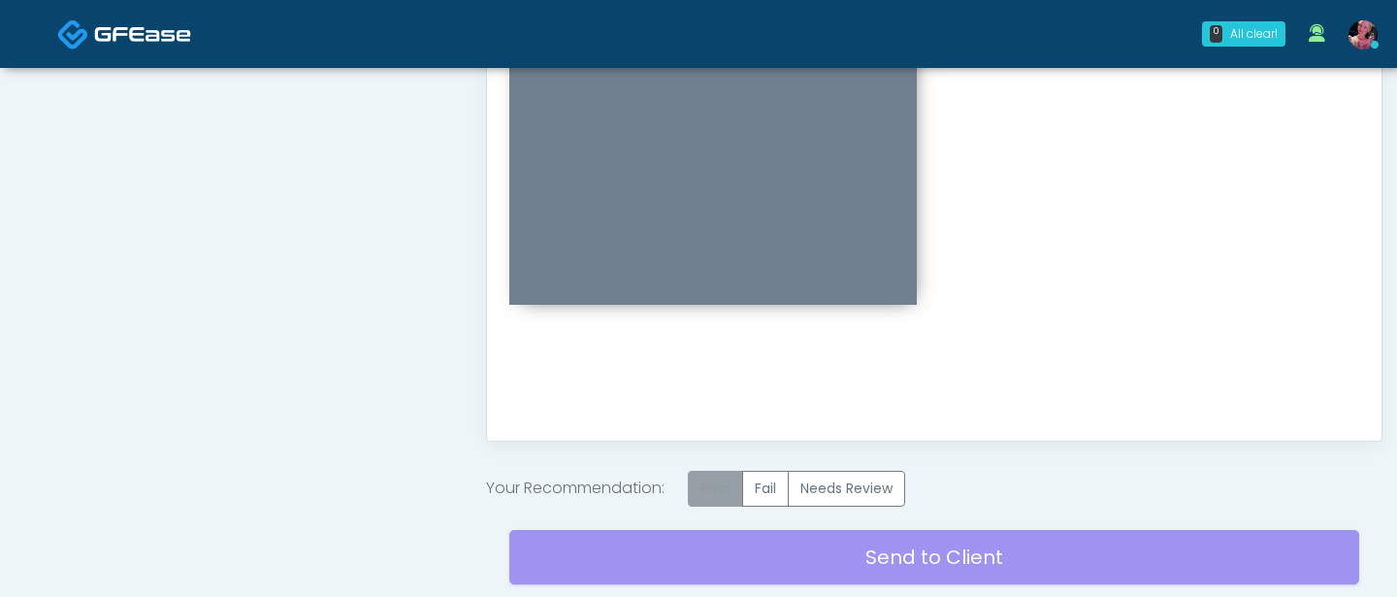
click at [715, 475] on label "Pass" at bounding box center [715, 489] width 55 height 36
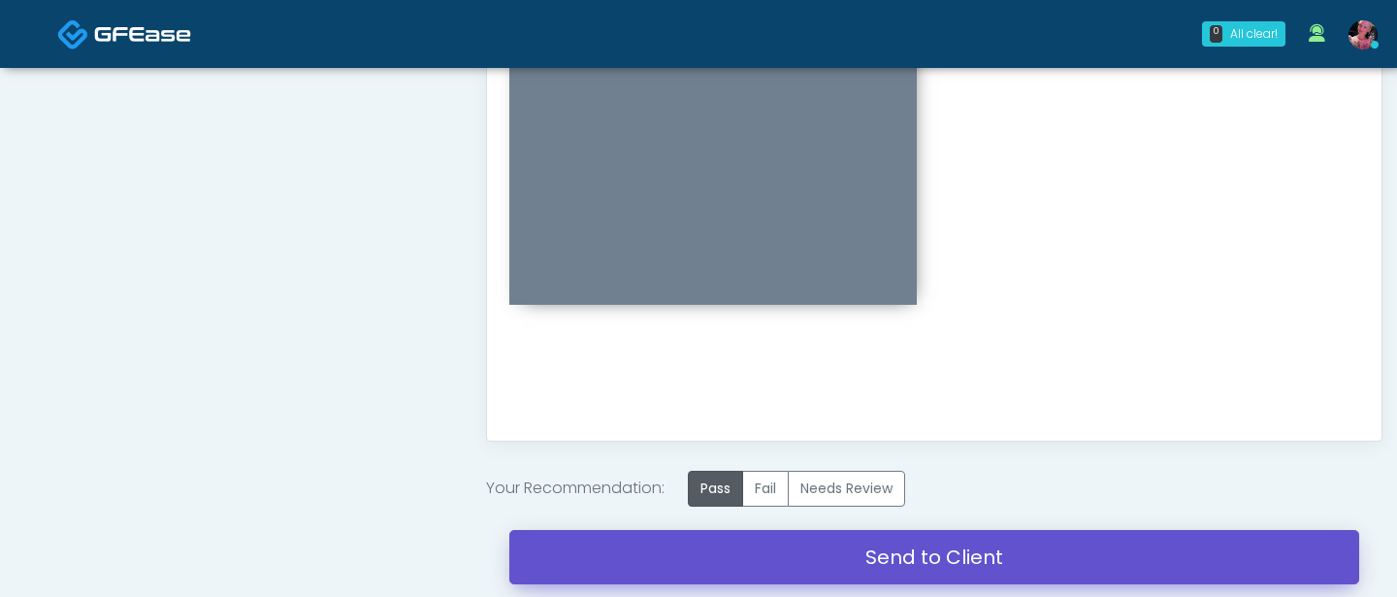
click at [715, 506] on link "Send to Client" at bounding box center [934, 557] width 850 height 54
click at [786, 506] on link "Send to Client" at bounding box center [934, 557] width 850 height 54
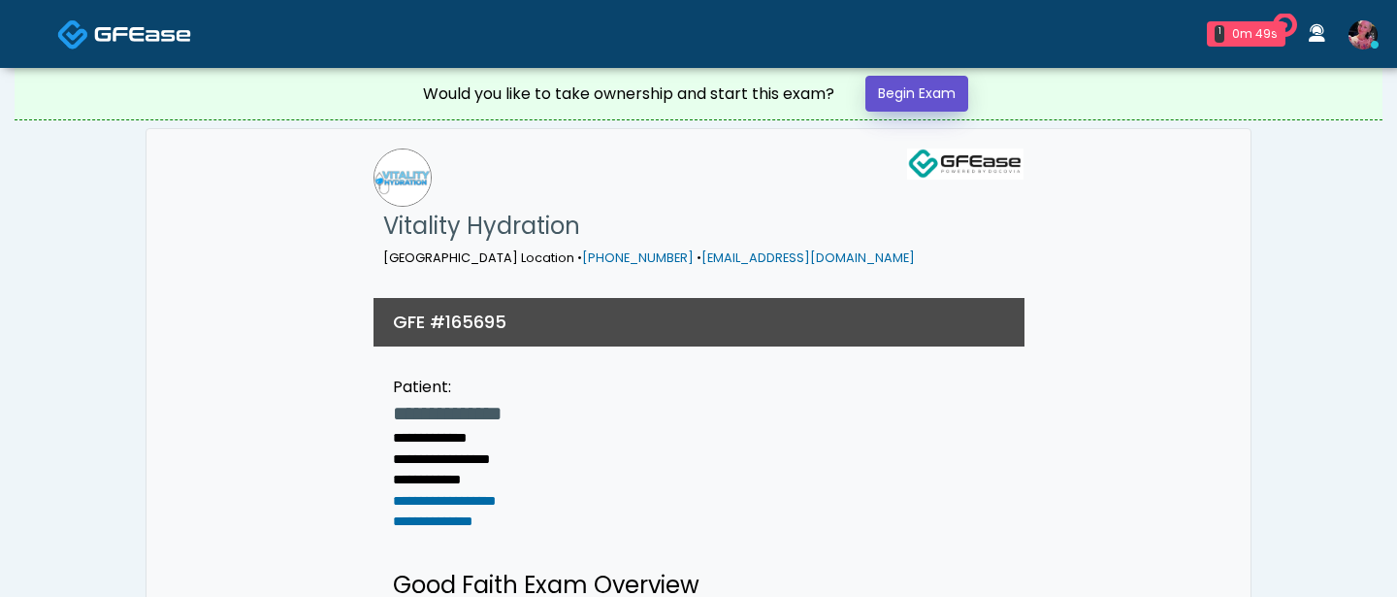
click at [908, 89] on link "Begin Exam" at bounding box center [917, 94] width 103 height 36
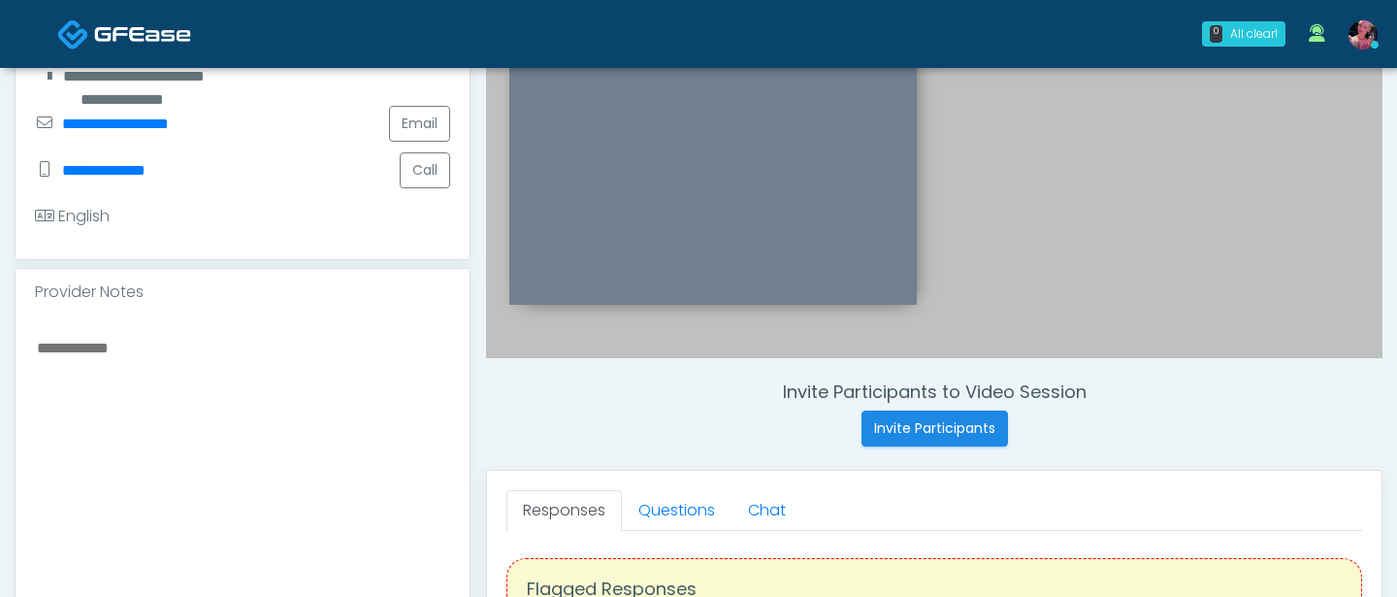
scroll to position [434, 0]
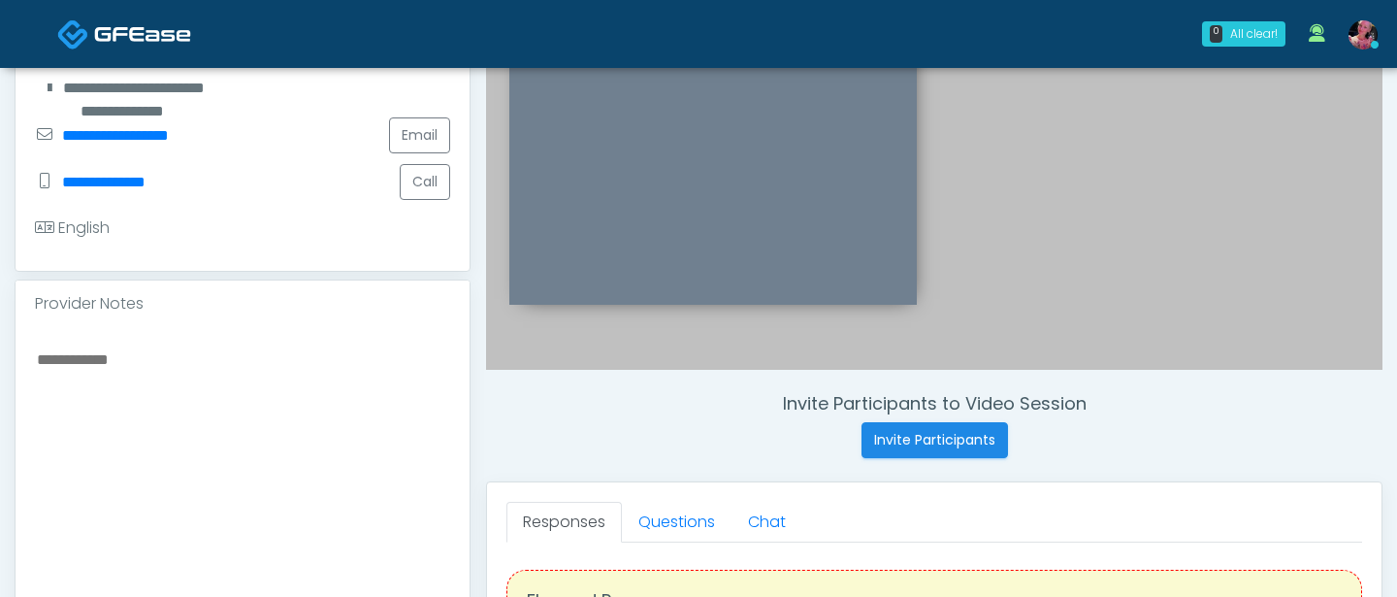
click at [663, 528] on link "Questions" at bounding box center [677, 522] width 110 height 41
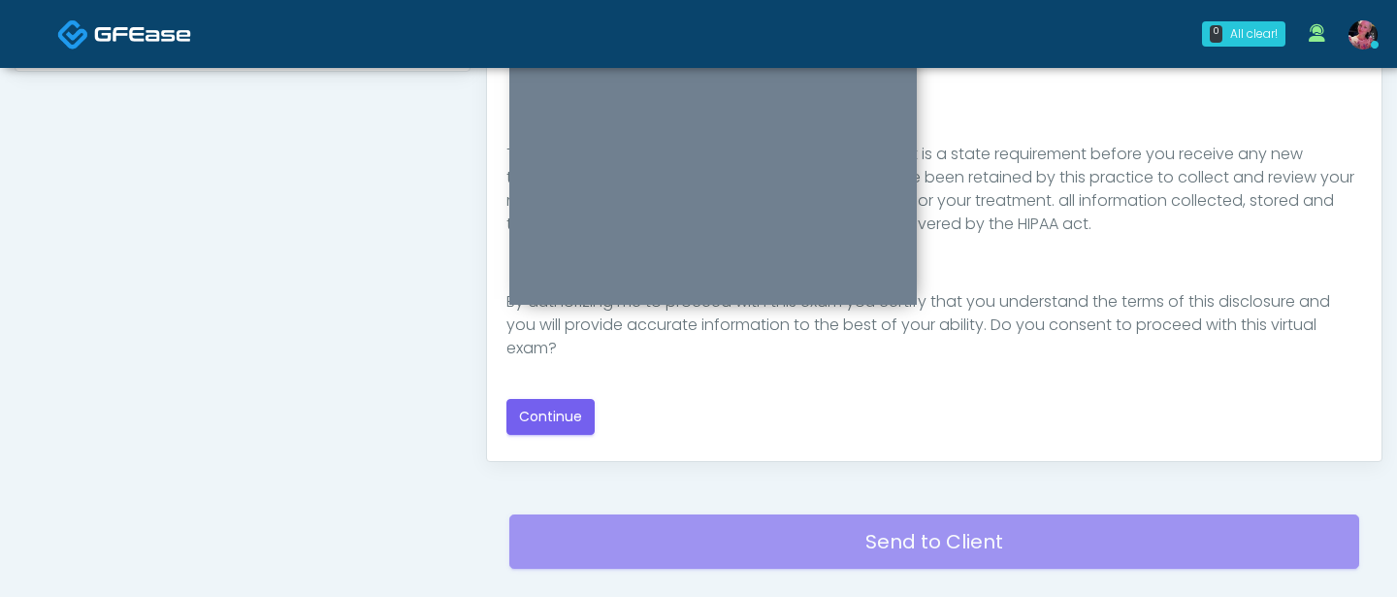
scroll to position [1055, 0]
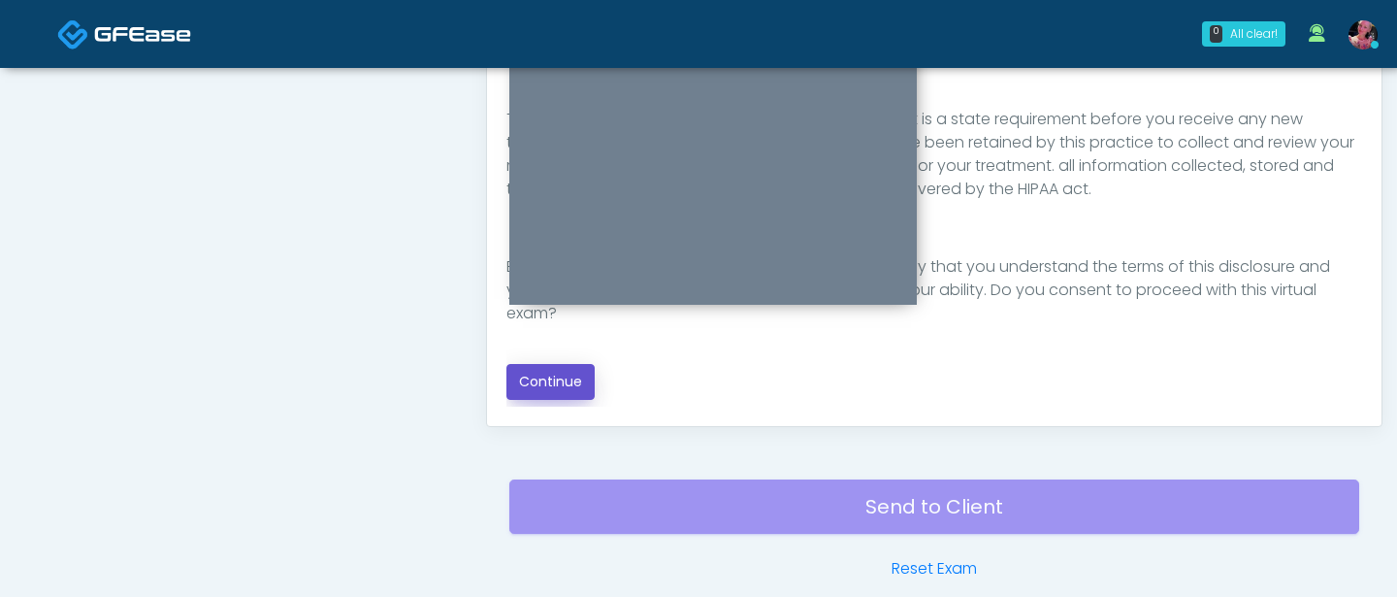
click at [578, 385] on button "Continue" at bounding box center [551, 382] width 88 height 36
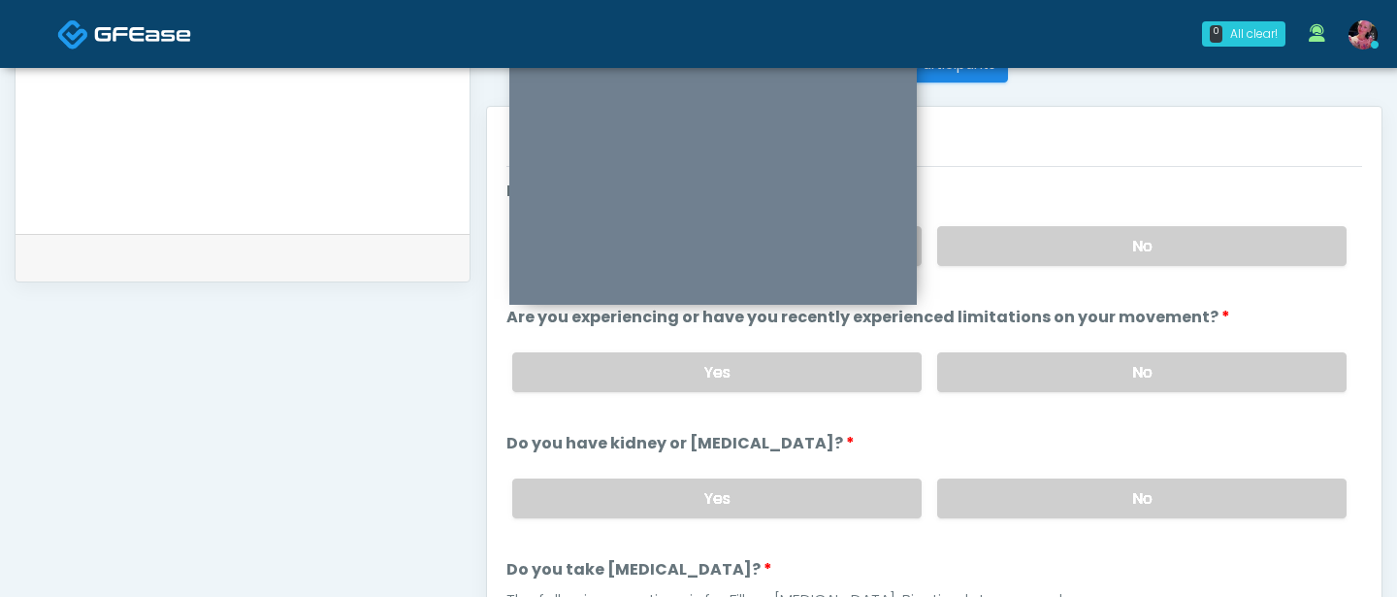
scroll to position [803, 0]
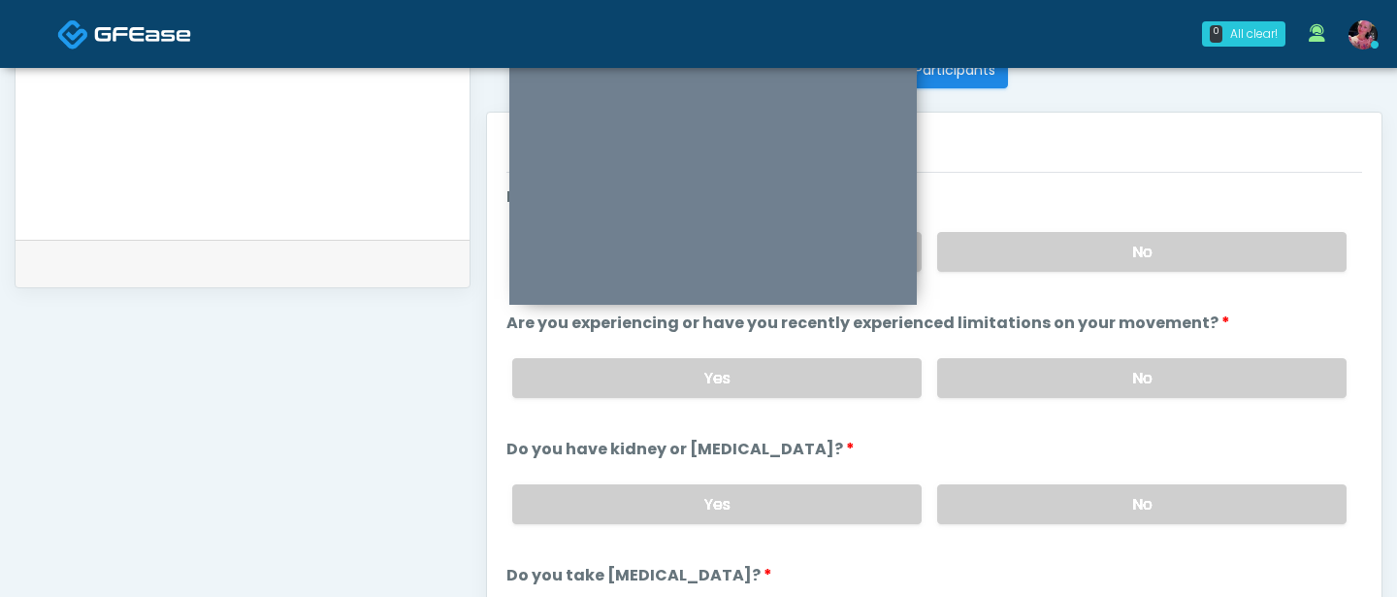
drag, startPoint x: 1022, startPoint y: 265, endPoint x: 1022, endPoint y: 292, distance: 27.2
click at [1022, 265] on label "No" at bounding box center [1141, 252] width 409 height 40
click at [1017, 354] on div "Yes No" at bounding box center [930, 378] width 866 height 71
click at [1017, 386] on label "No" at bounding box center [1141, 378] width 409 height 40
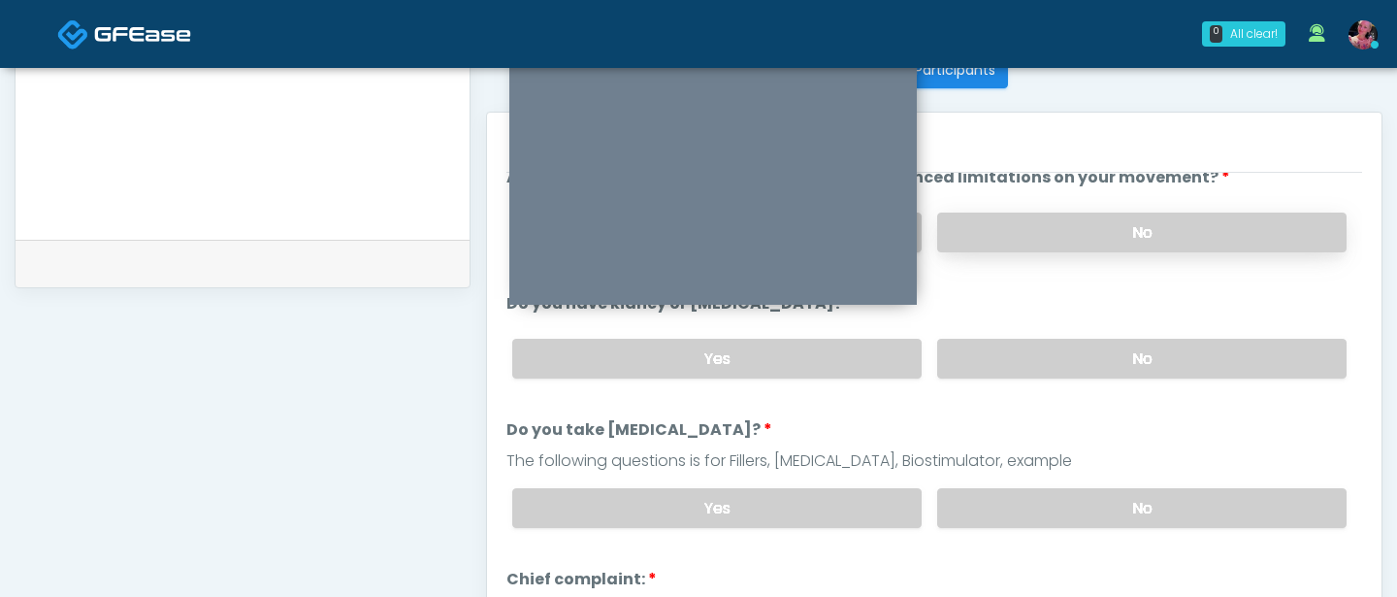
scroll to position [163, 0]
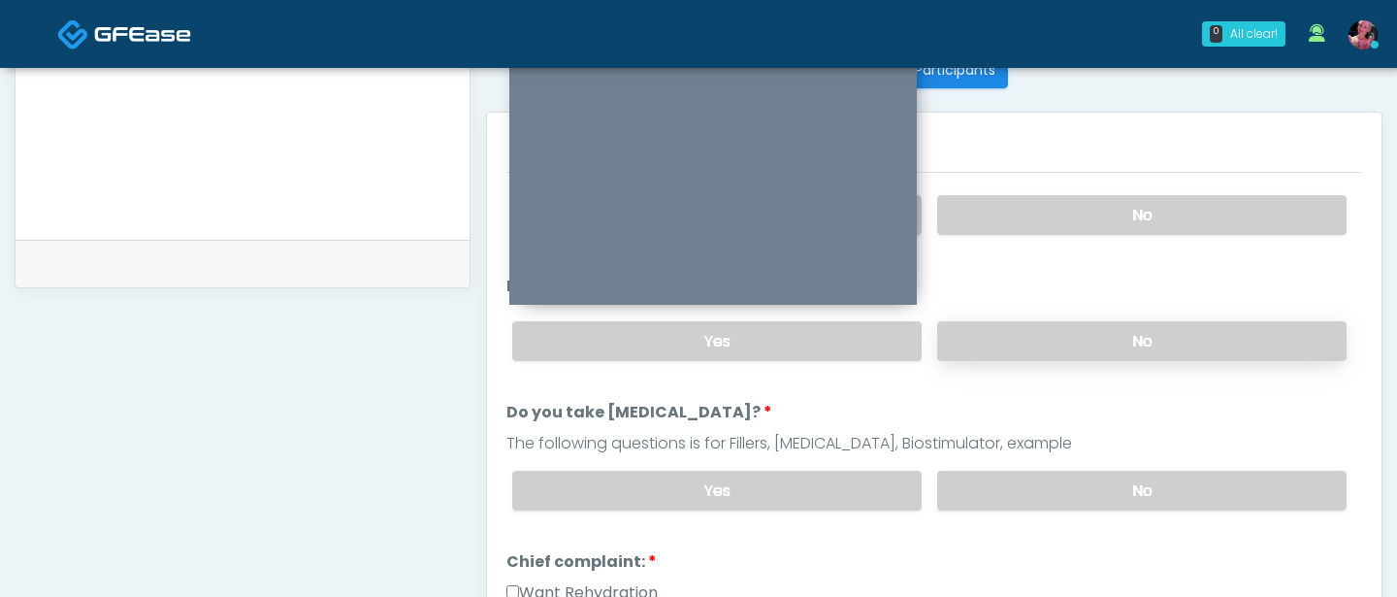
drag, startPoint x: 1016, startPoint y: 342, endPoint x: 1016, endPoint y: 353, distance: 11.6
click at [1016, 342] on label "No" at bounding box center [1141, 341] width 409 height 40
click at [1016, 477] on label "No" at bounding box center [1141, 491] width 409 height 40
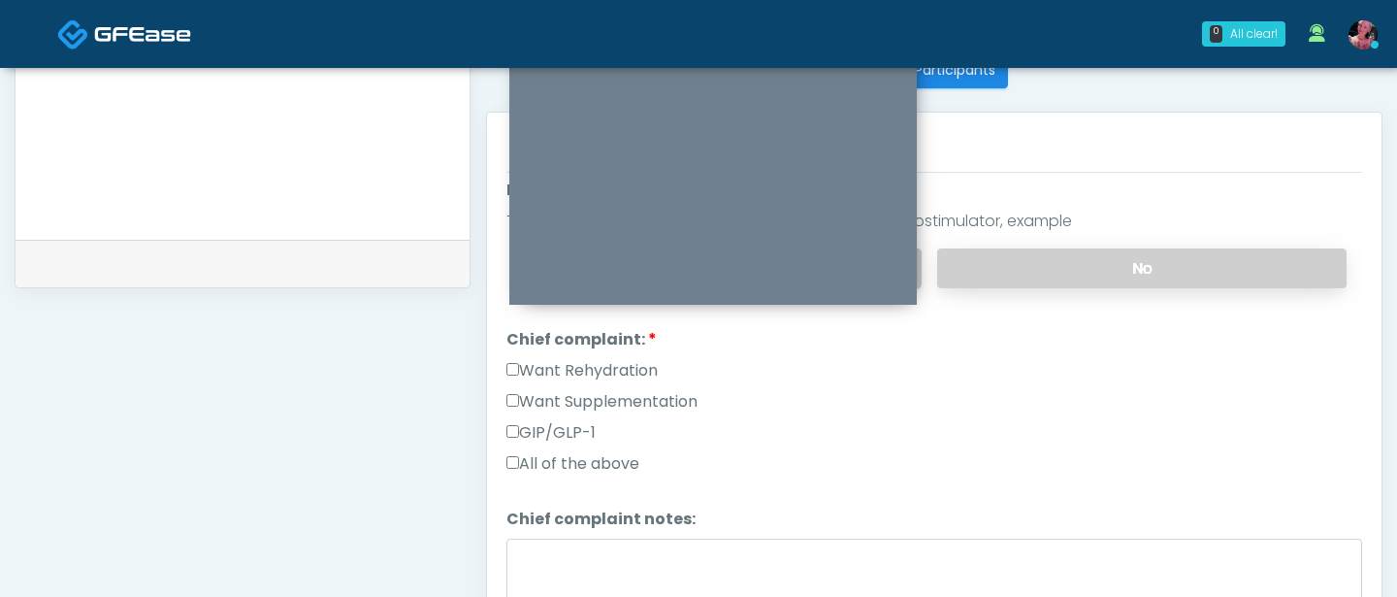
scroll to position [389, 0]
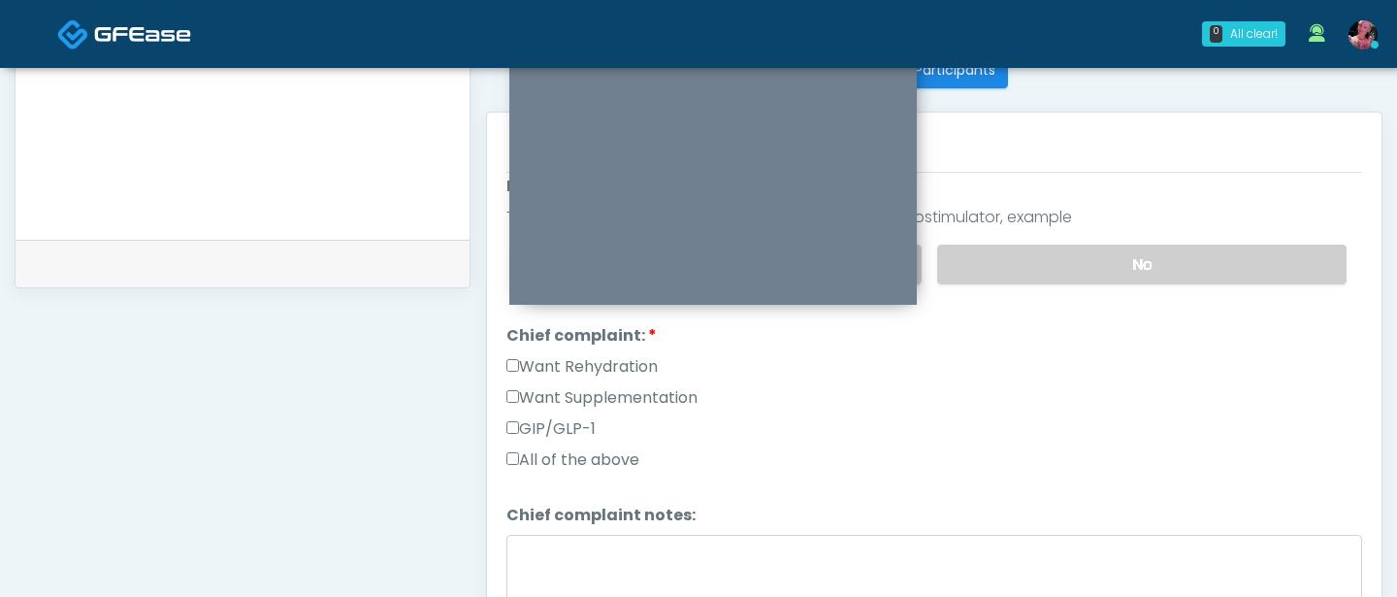
click at [595, 366] on label "Want Rehydration" at bounding box center [582, 366] width 151 height 23
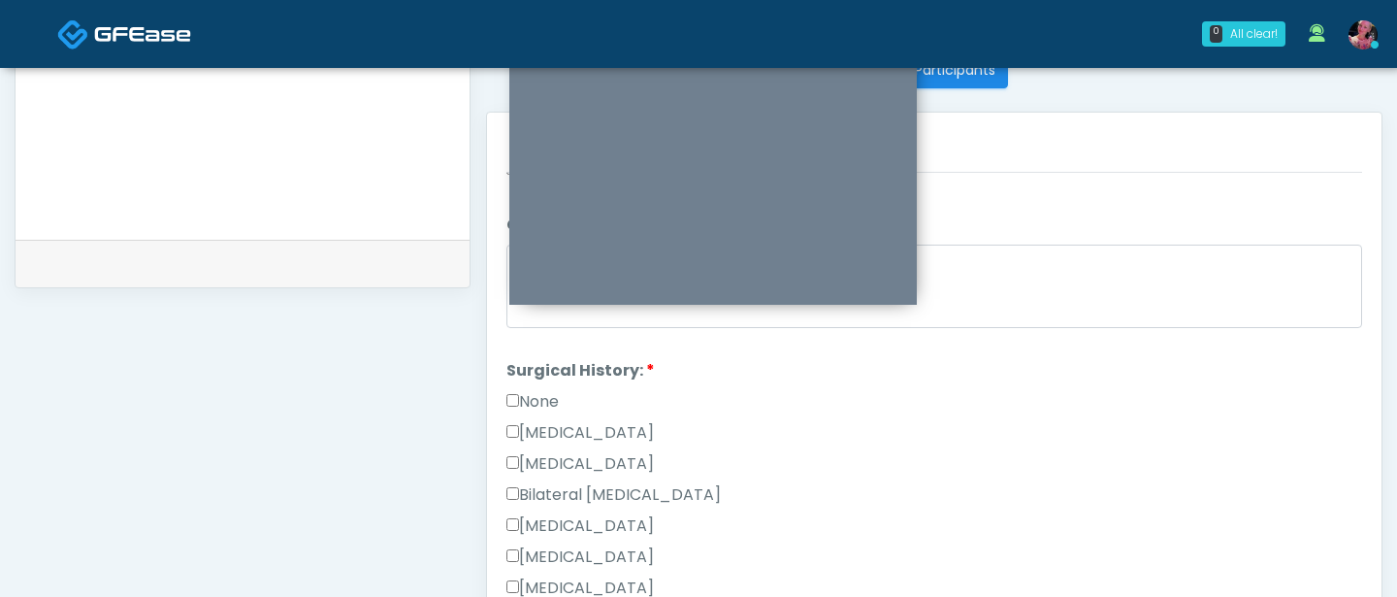
click at [546, 390] on label "None" at bounding box center [533, 401] width 52 height 23
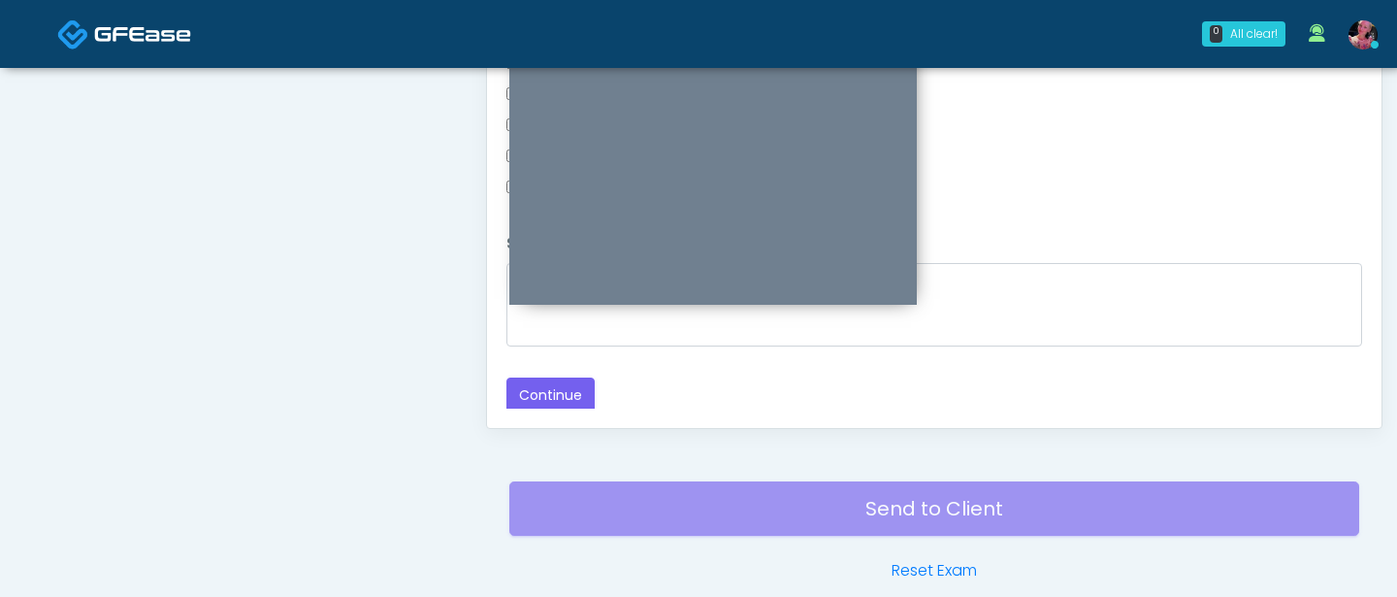
scroll to position [1056, 0]
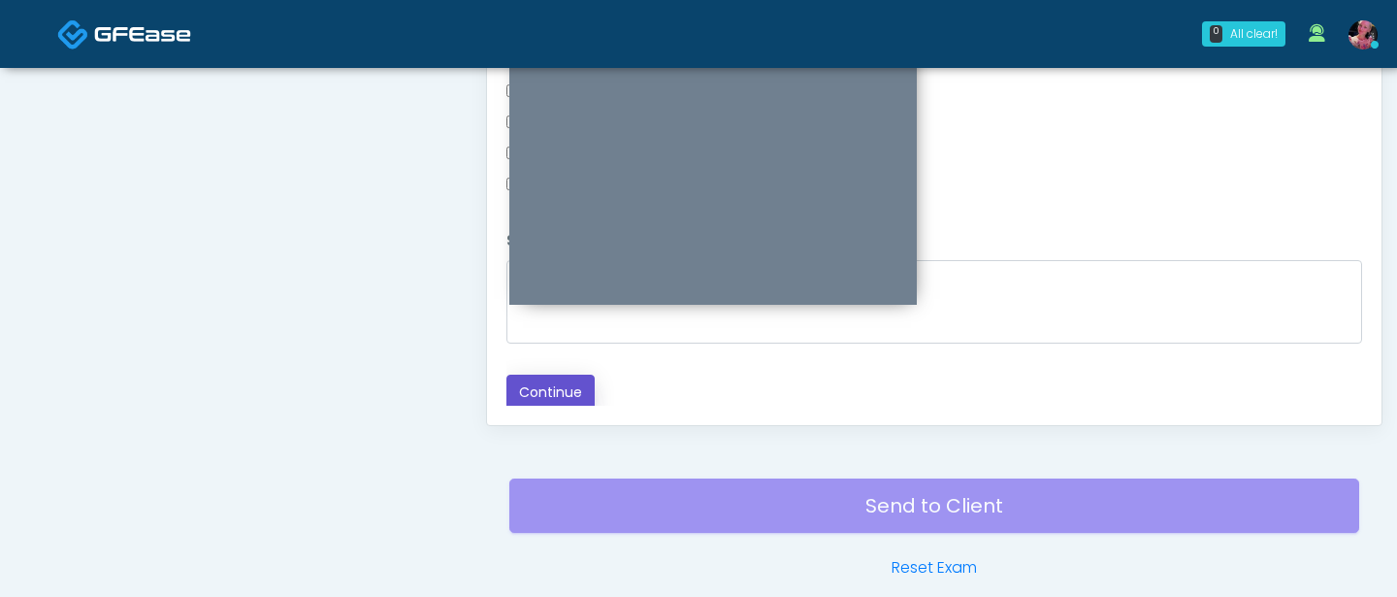
click at [543, 382] on button "Continue" at bounding box center [551, 393] width 88 height 36
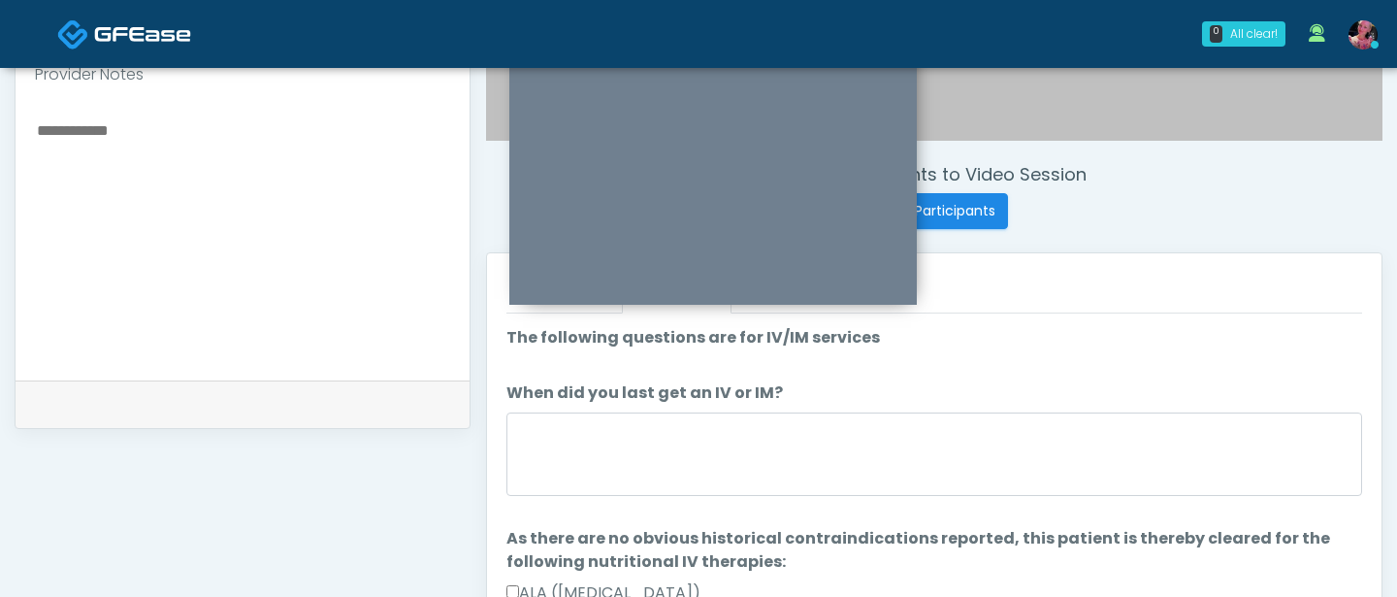
scroll to position [691, 0]
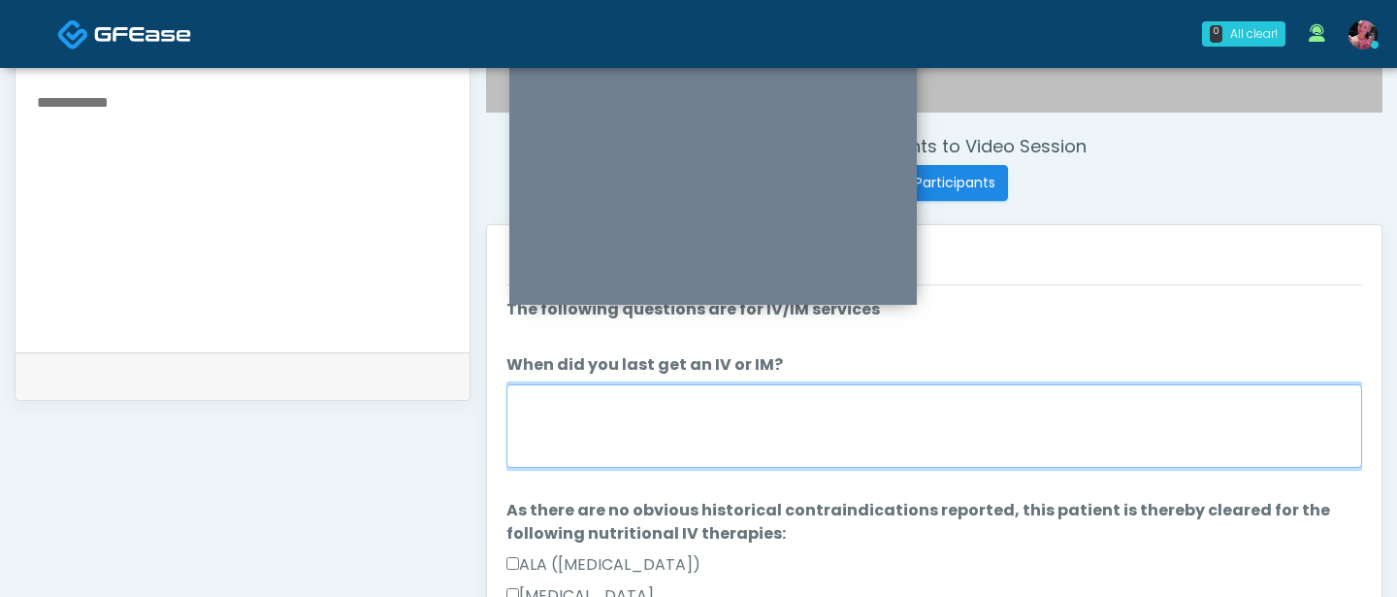
click at [1063, 420] on textarea "When did you last get an IV or IM?" at bounding box center [935, 425] width 856 height 83
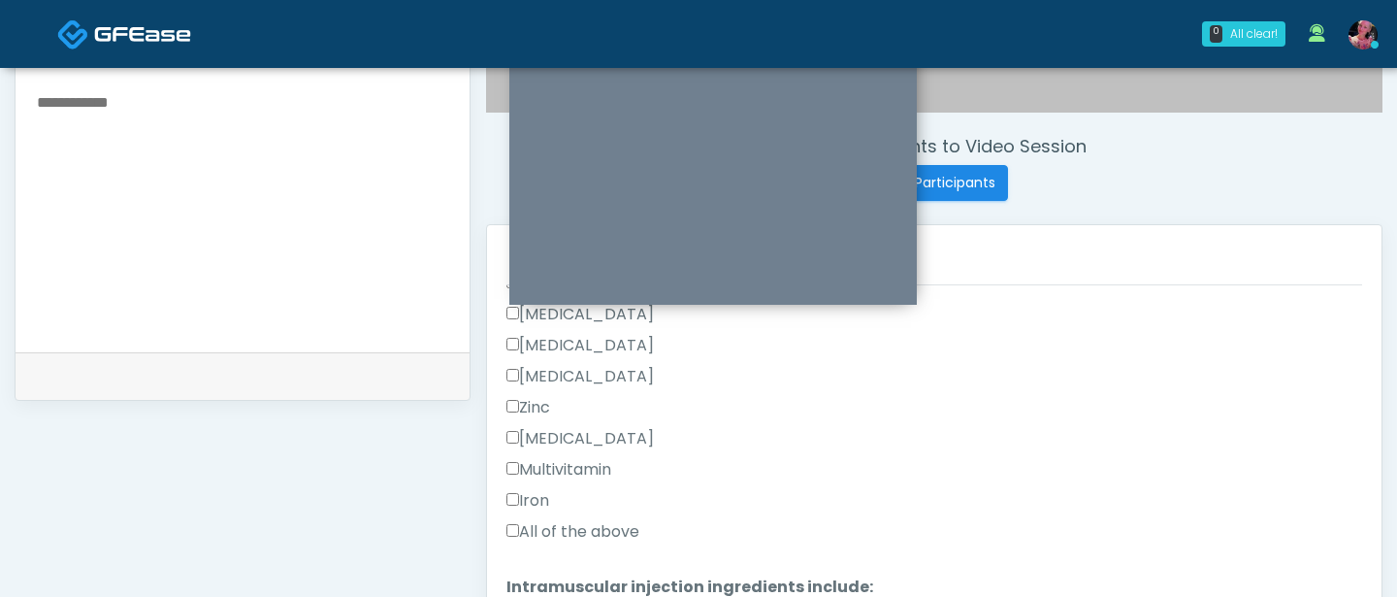
scroll to position [995, 0]
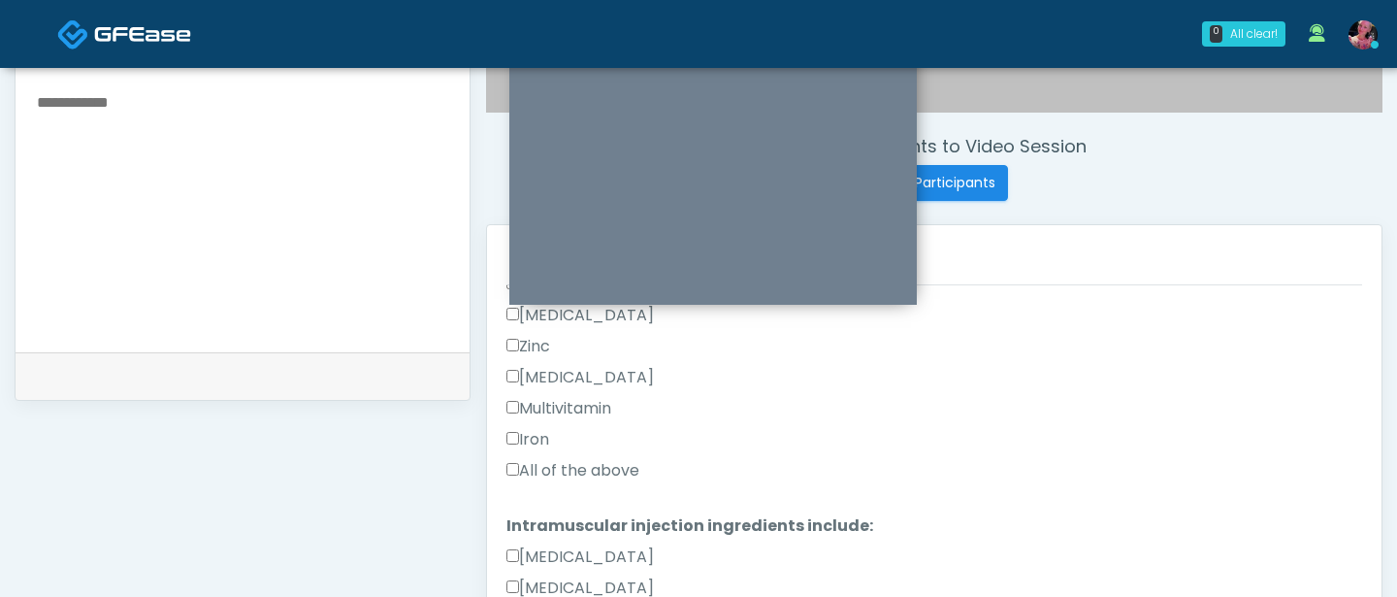
type textarea "**********"
click at [634, 466] on label "All of the above" at bounding box center [573, 470] width 133 height 23
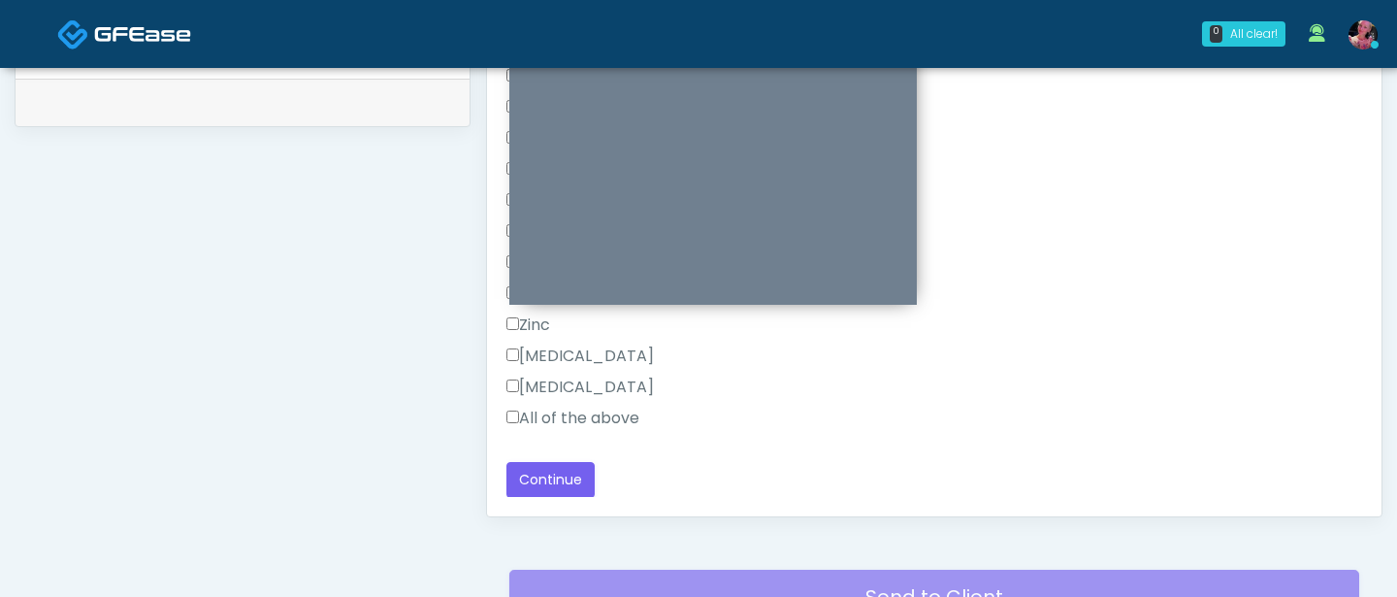
scroll to position [941, 0]
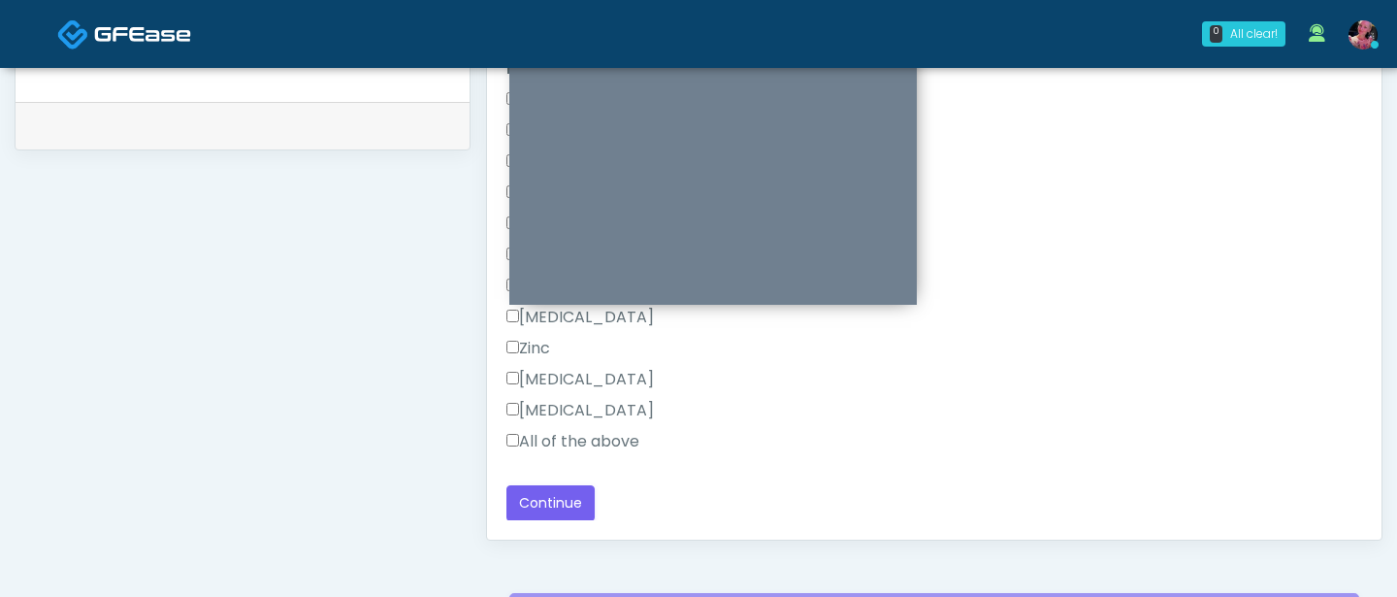
click at [579, 442] on label "All of the above" at bounding box center [573, 441] width 133 height 23
click at [543, 487] on button "Continue" at bounding box center [551, 503] width 88 height 36
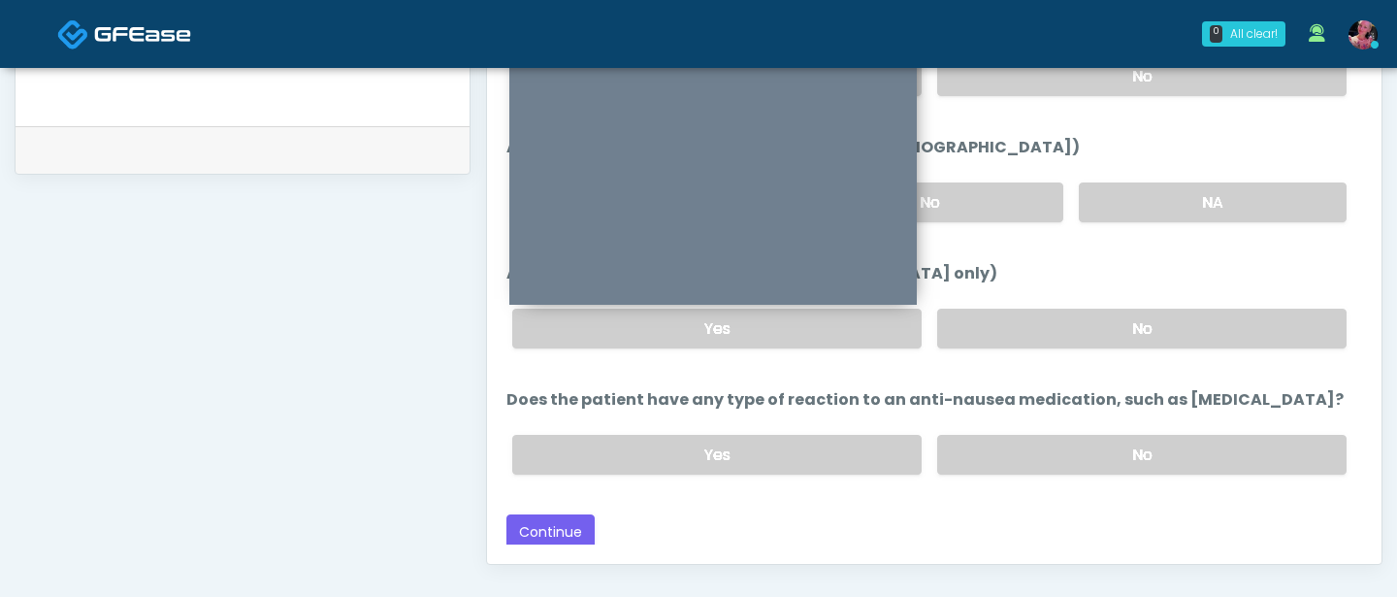
scroll to position [0, 0]
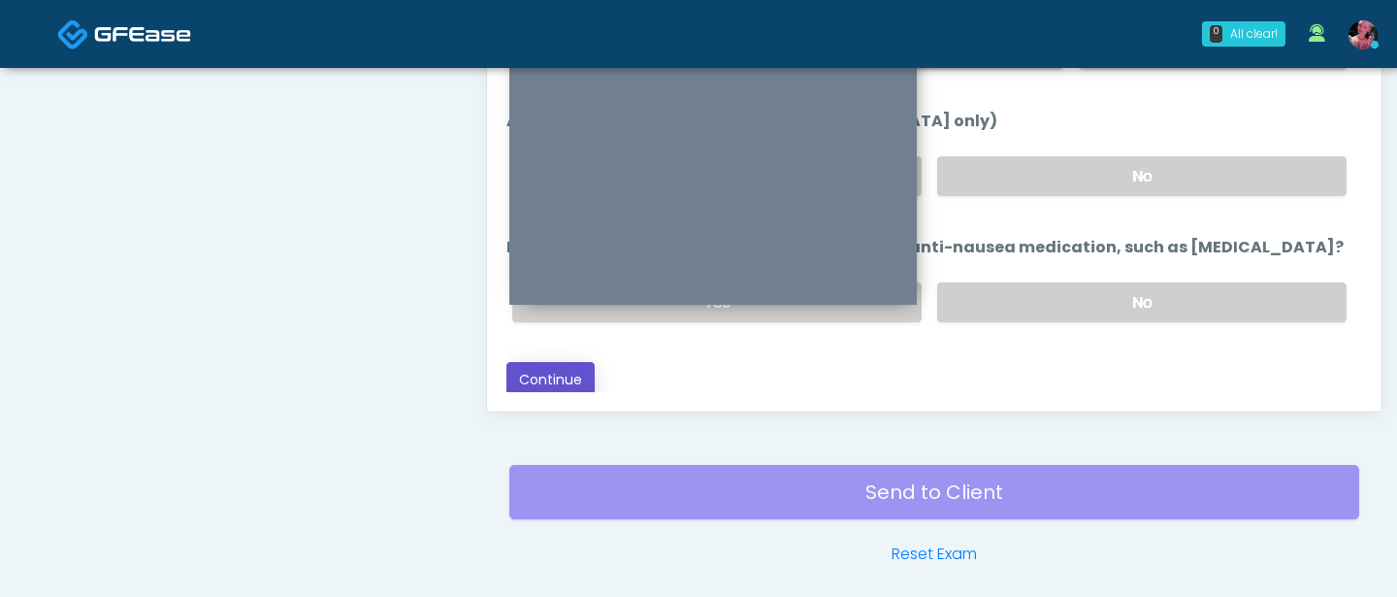
click at [538, 376] on button "Continue" at bounding box center [551, 380] width 88 height 36
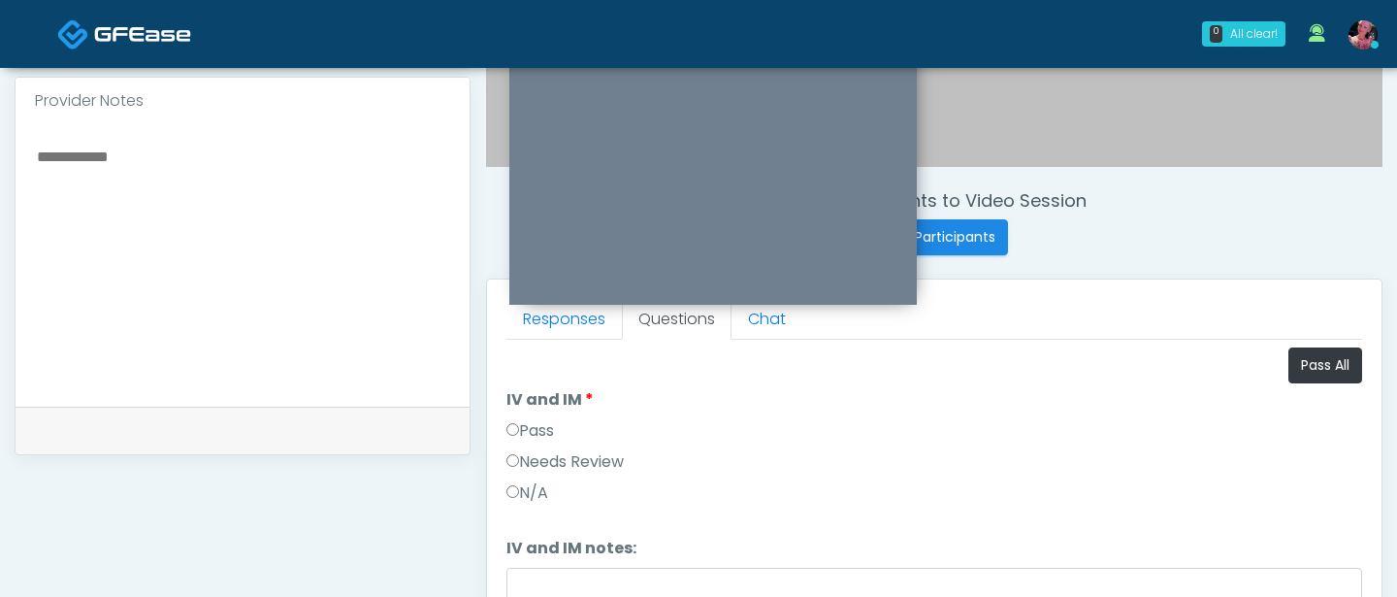
click at [540, 434] on label "Pass" at bounding box center [531, 430] width 48 height 23
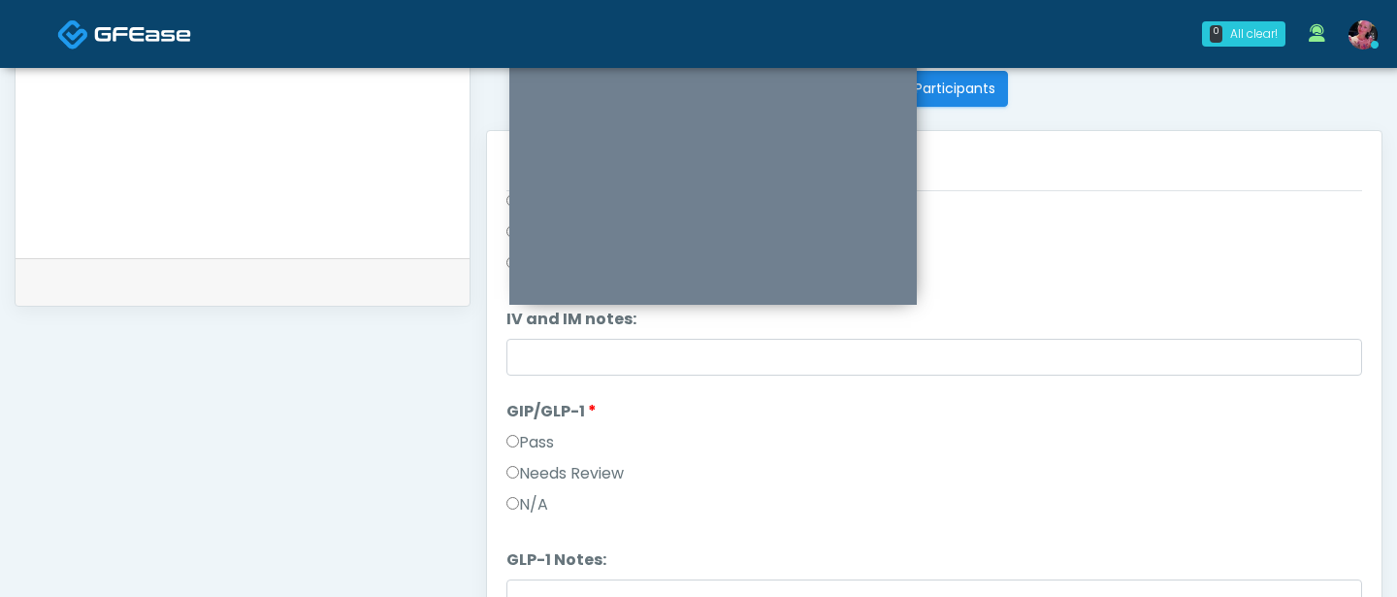
click at [533, 499] on label "N/A" at bounding box center [528, 504] width 42 height 23
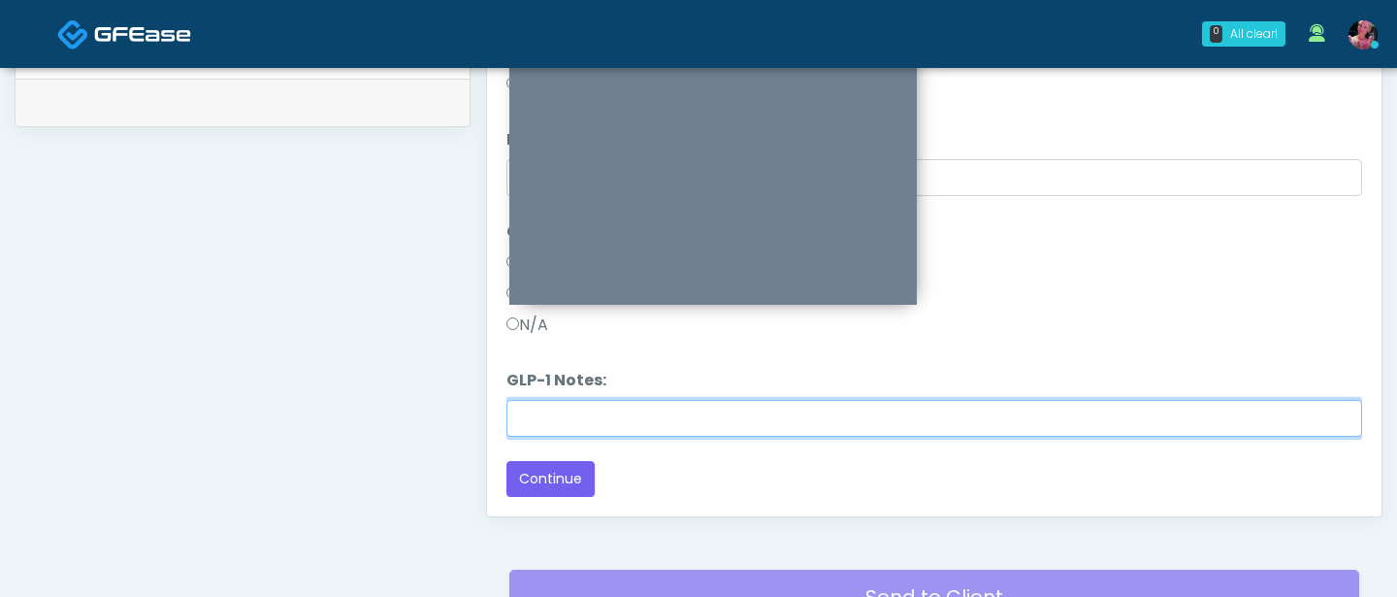
click at [546, 414] on input "GLP-1 Notes:" at bounding box center [935, 418] width 856 height 37
type input "**********"
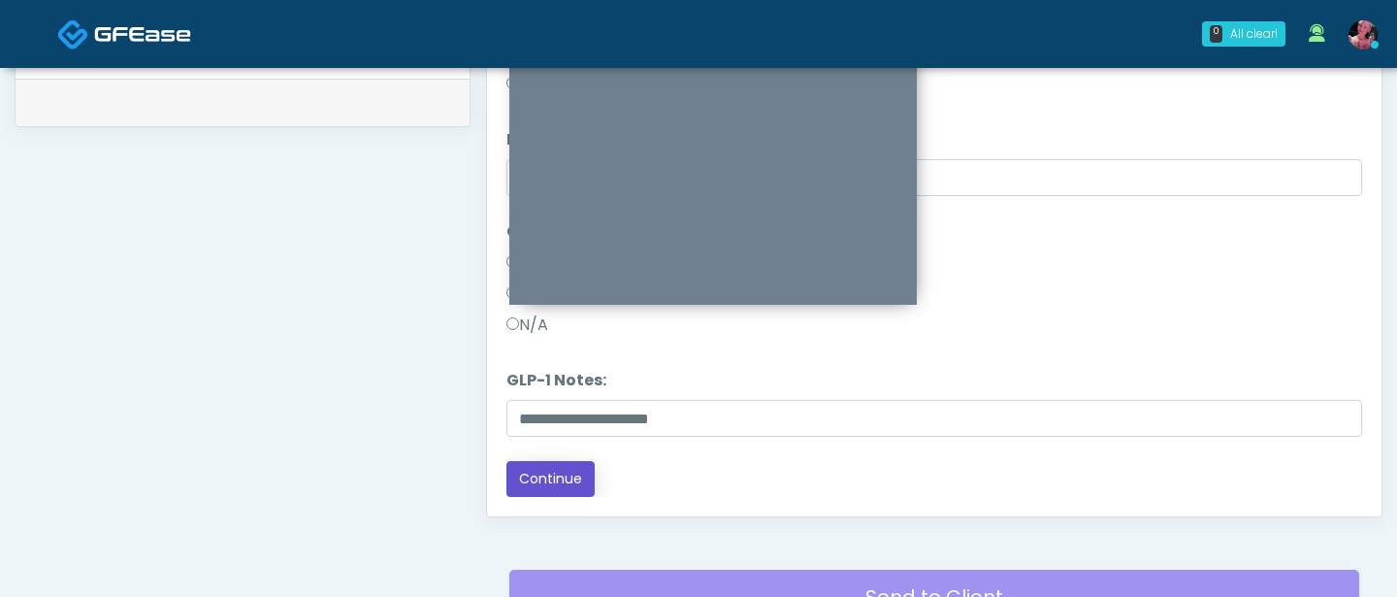
click at [514, 464] on button "Continue" at bounding box center [551, 479] width 88 height 36
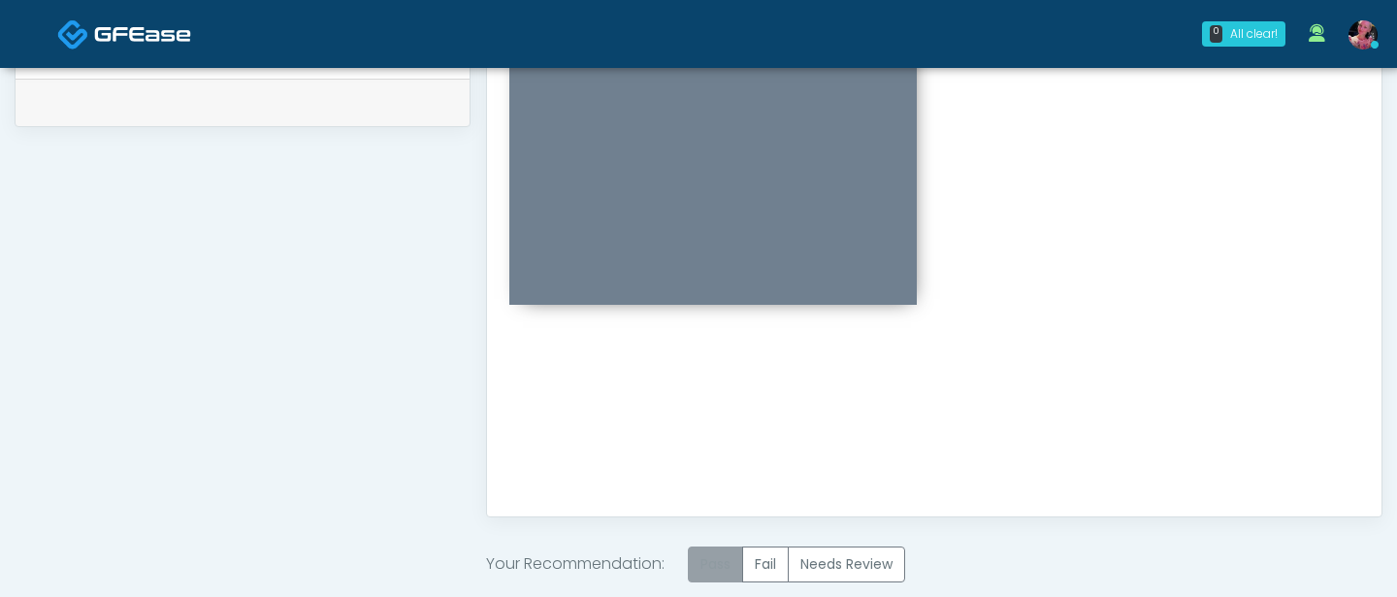
click at [721, 559] on label "Pass" at bounding box center [715, 564] width 55 height 36
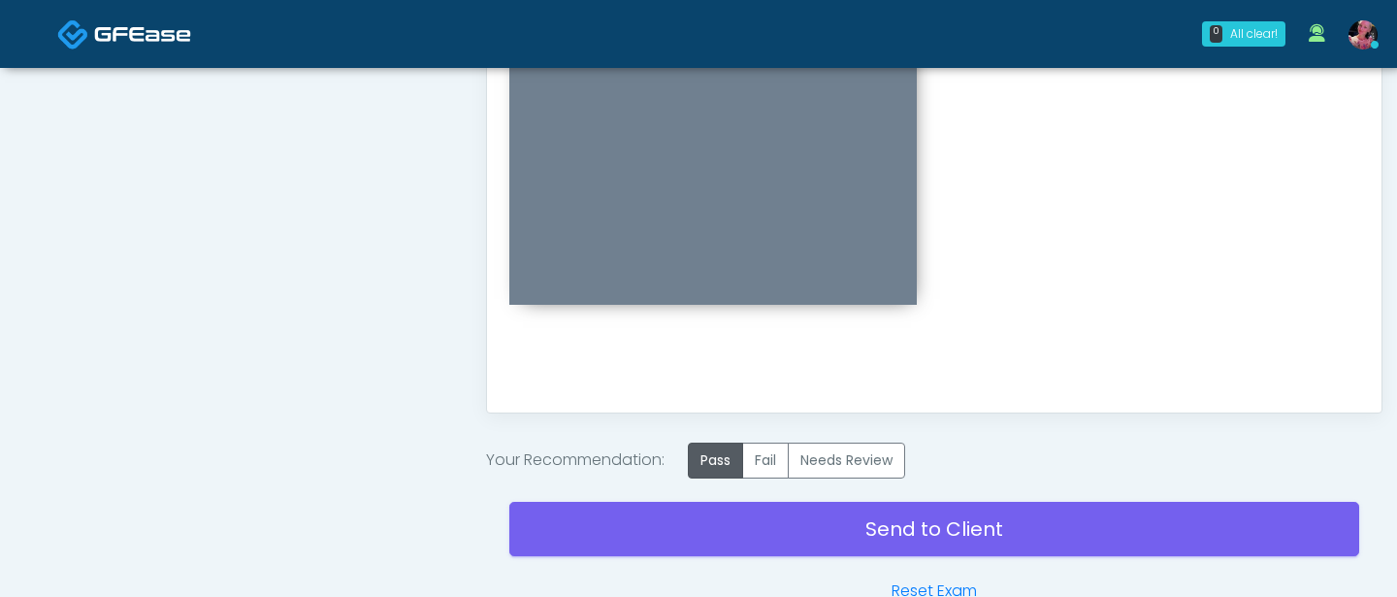
scroll to position [1181, 0]
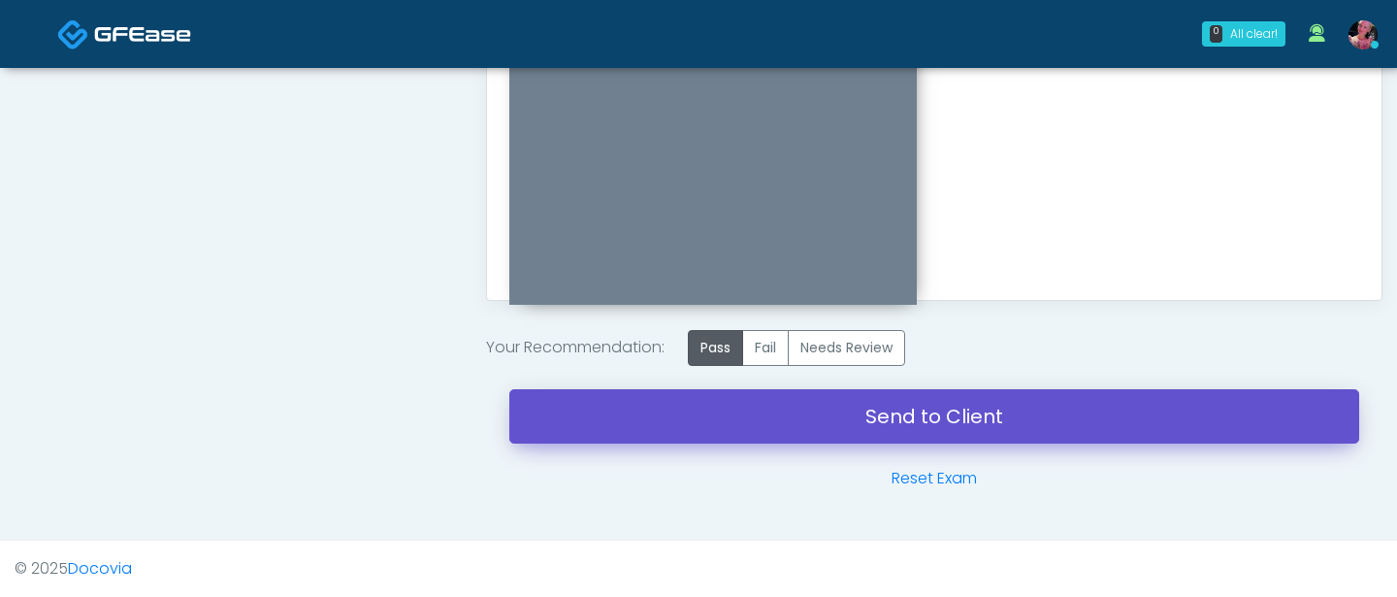
click at [808, 398] on link "Send to Client" at bounding box center [934, 416] width 850 height 54
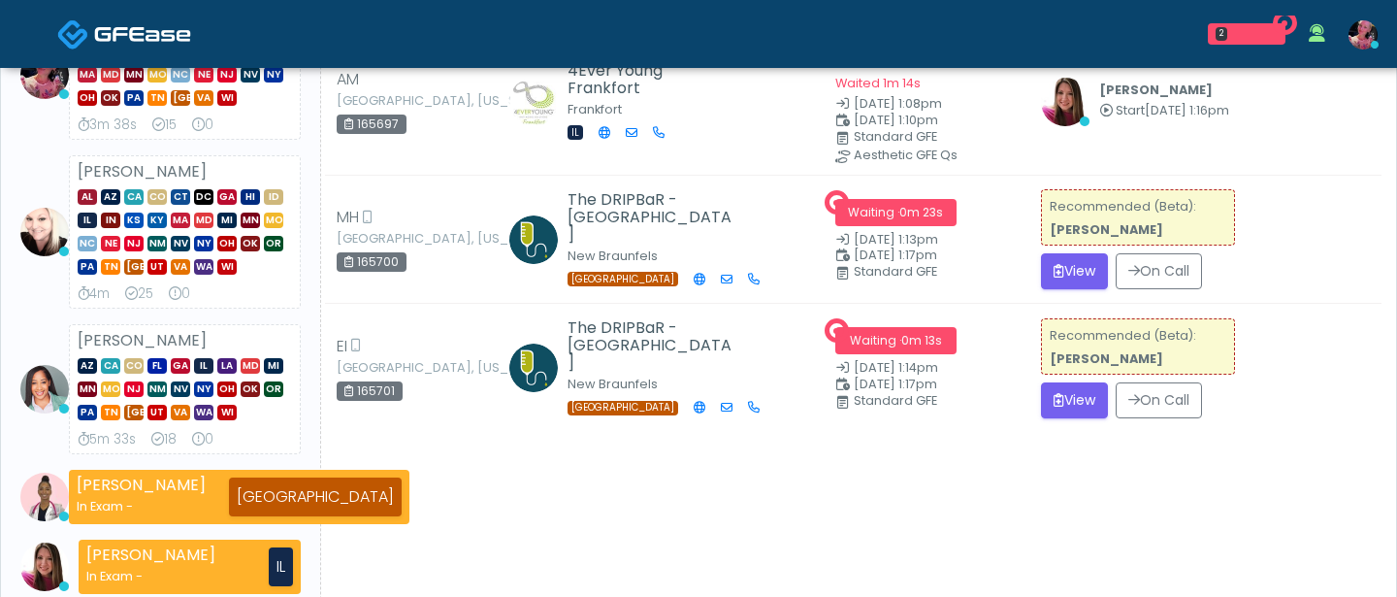
scroll to position [260, 0]
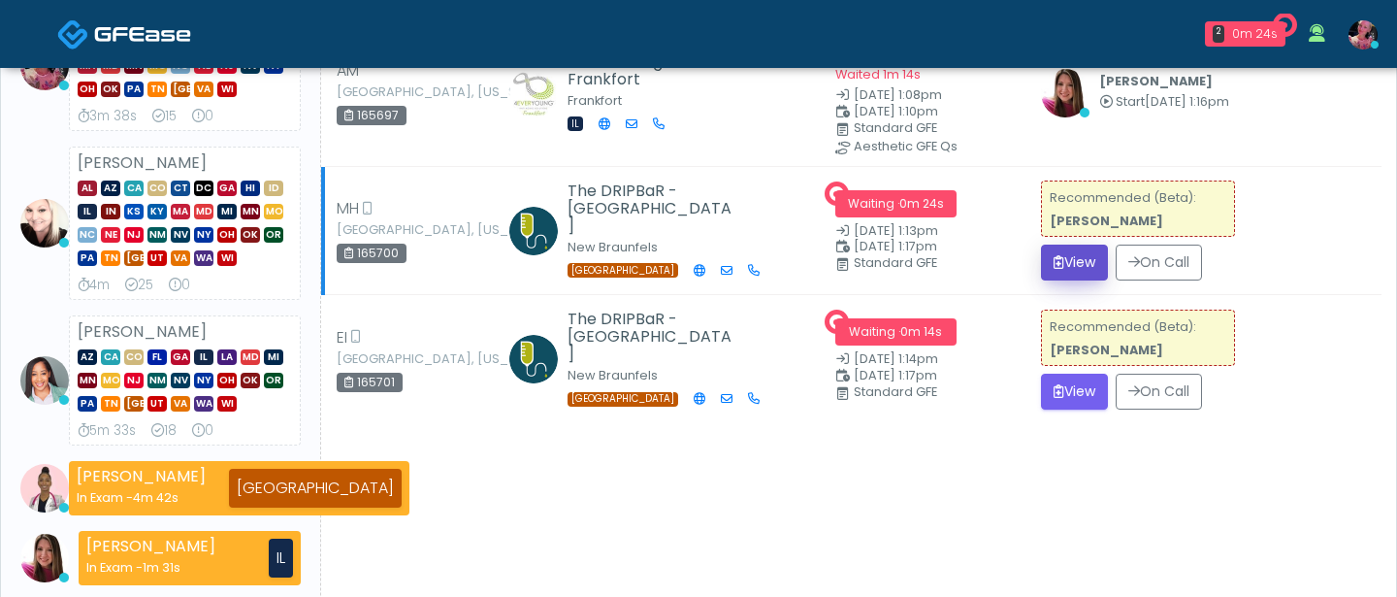
click at [1079, 263] on button "View" at bounding box center [1074, 263] width 67 height 36
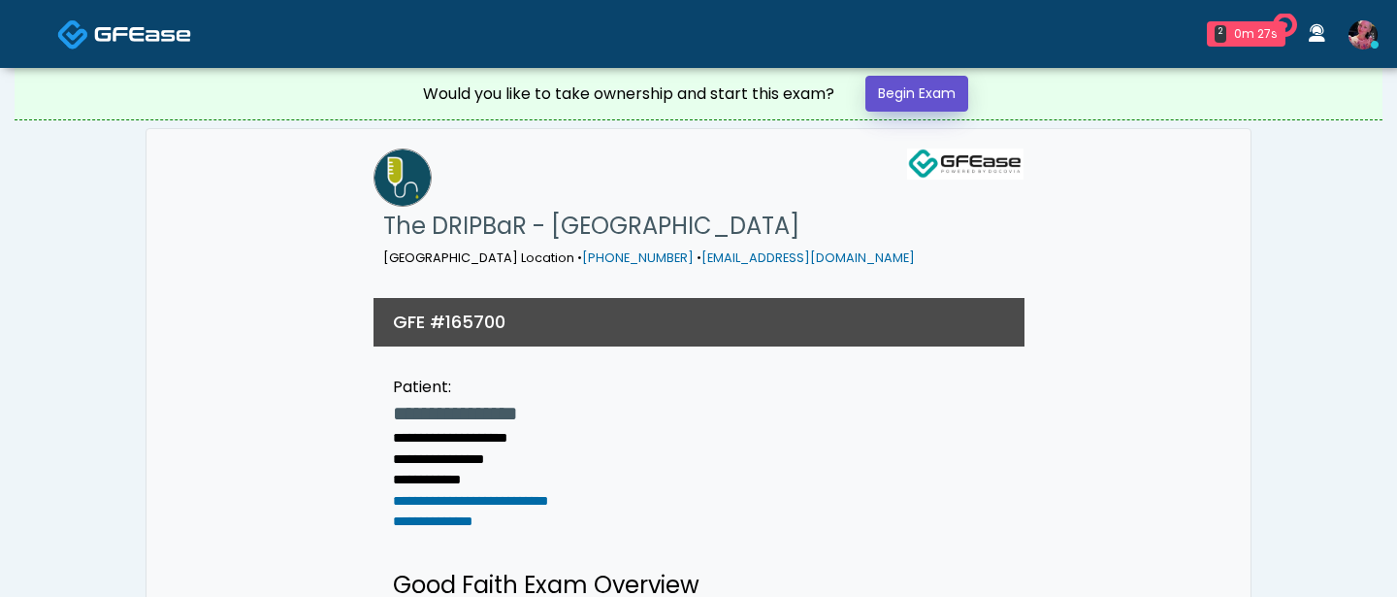
click at [938, 102] on link "Begin Exam" at bounding box center [917, 94] width 103 height 36
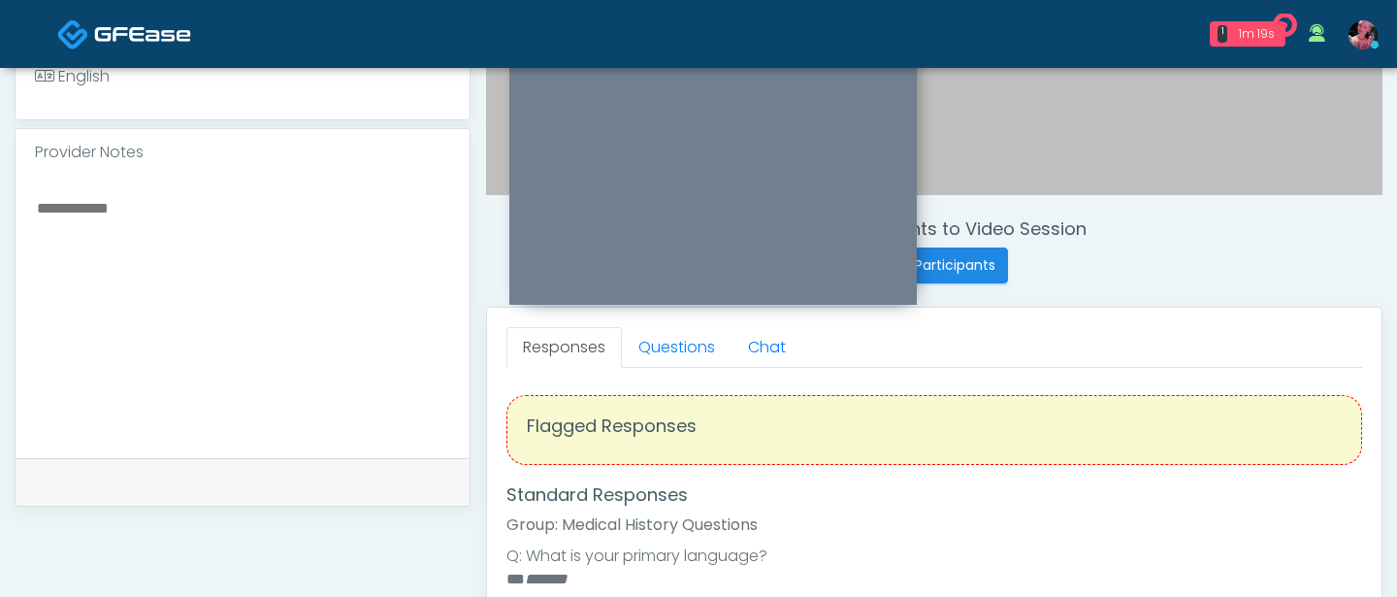
scroll to position [598, 0]
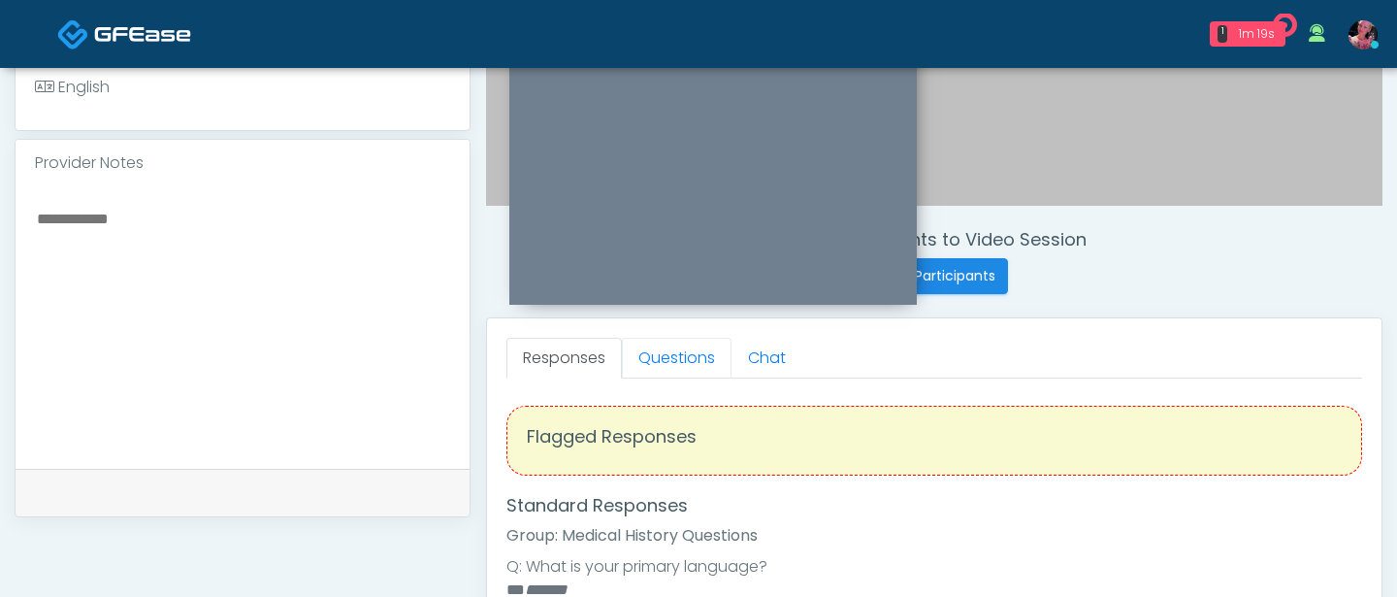
click at [674, 375] on link "Questions" at bounding box center [677, 358] width 110 height 41
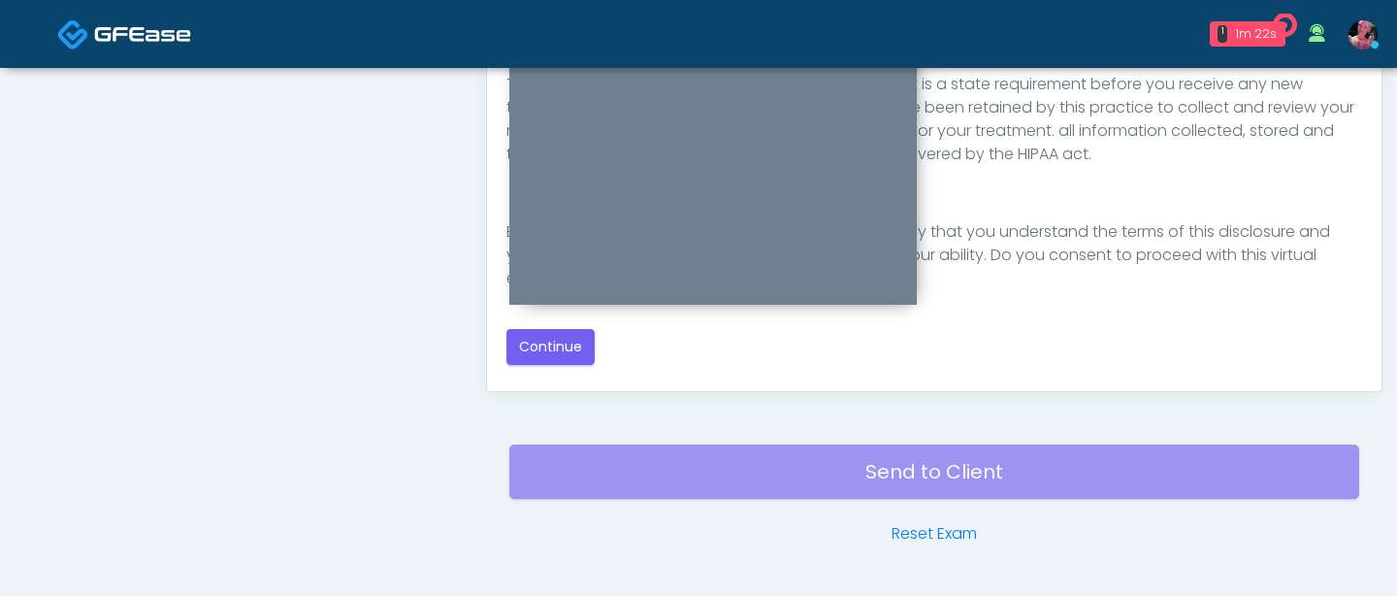
scroll to position [1124, 0]
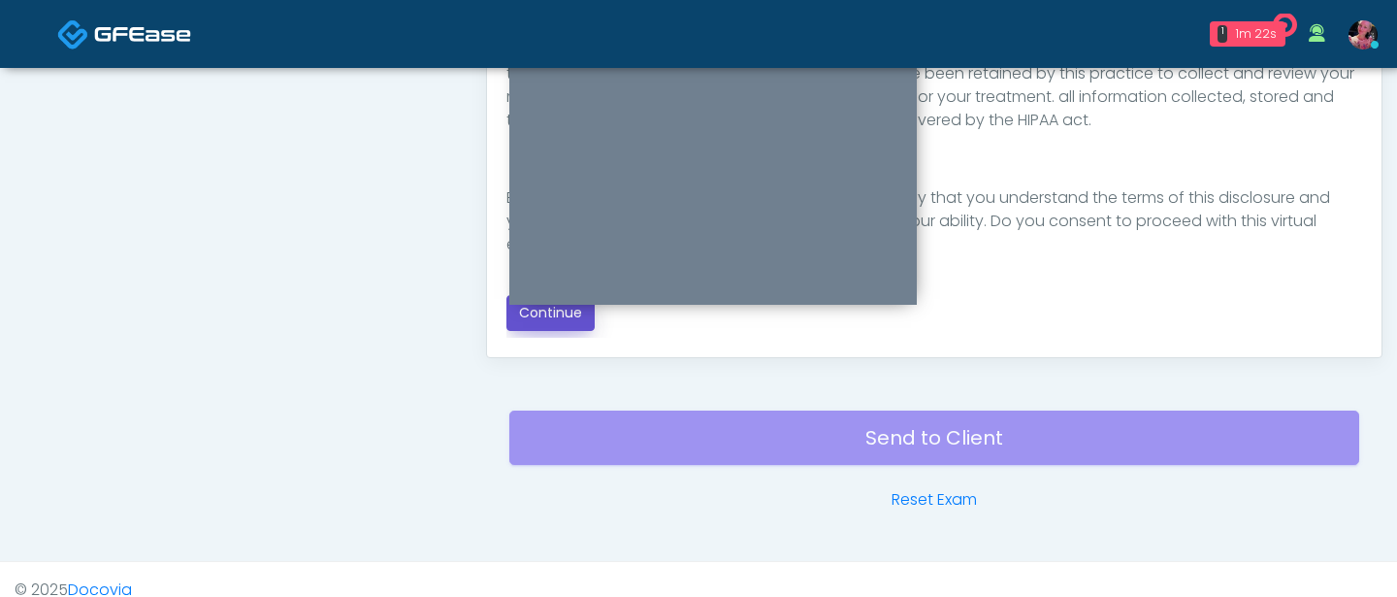
click at [542, 329] on button "Continue" at bounding box center [551, 313] width 88 height 36
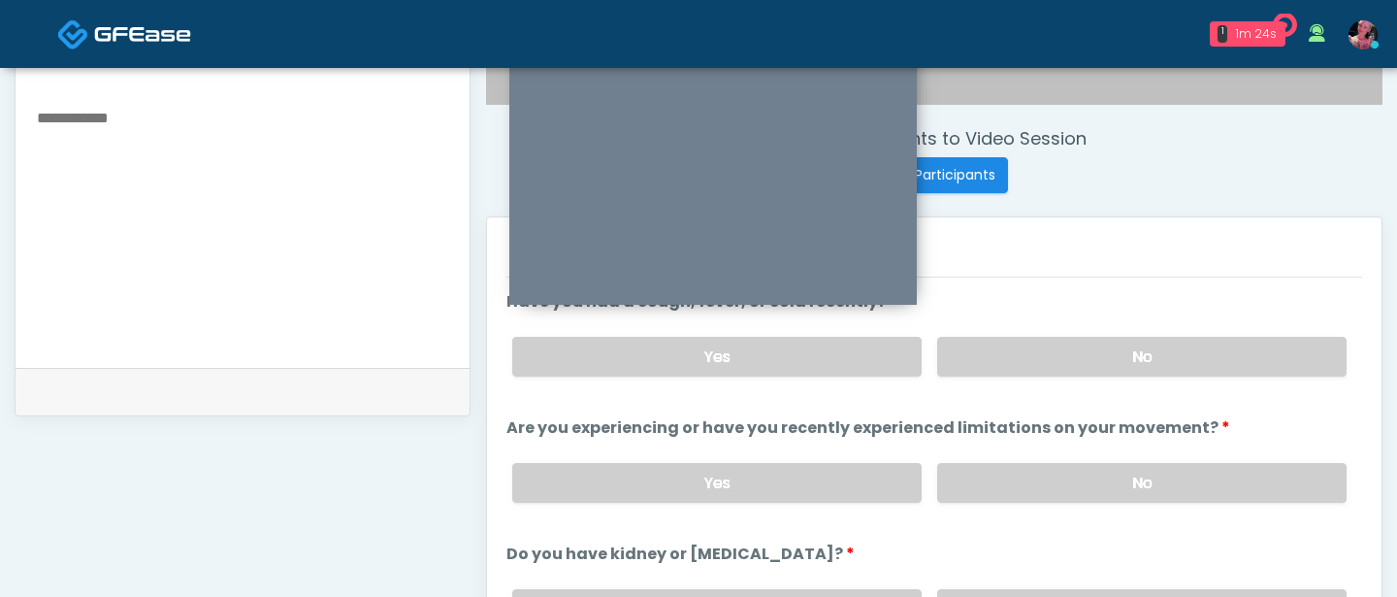
scroll to position [681, 0]
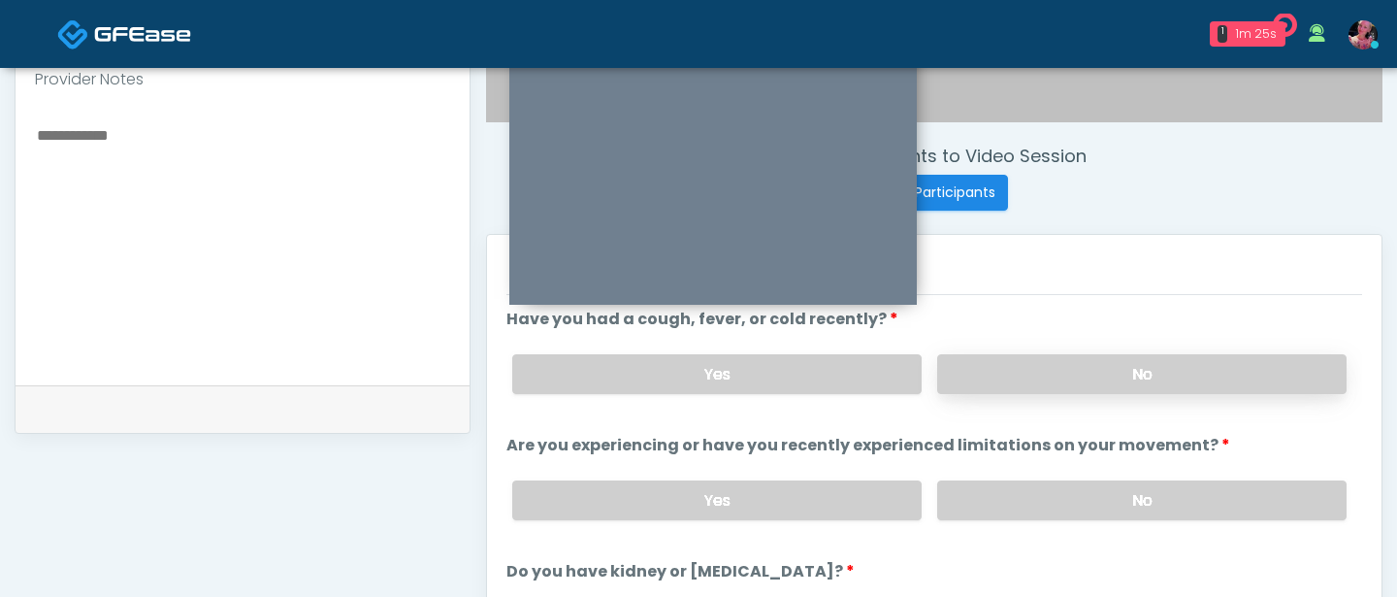
click at [1091, 374] on label "No" at bounding box center [1141, 374] width 409 height 40
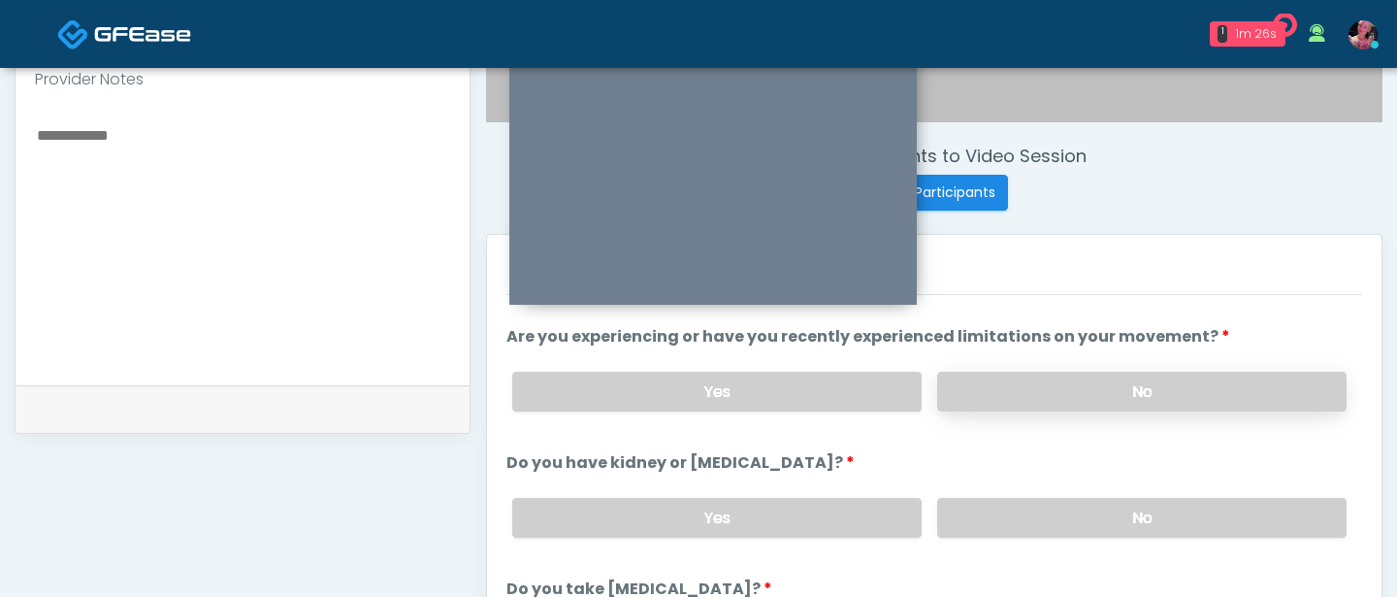
click at [1070, 395] on label "No" at bounding box center [1141, 392] width 409 height 40
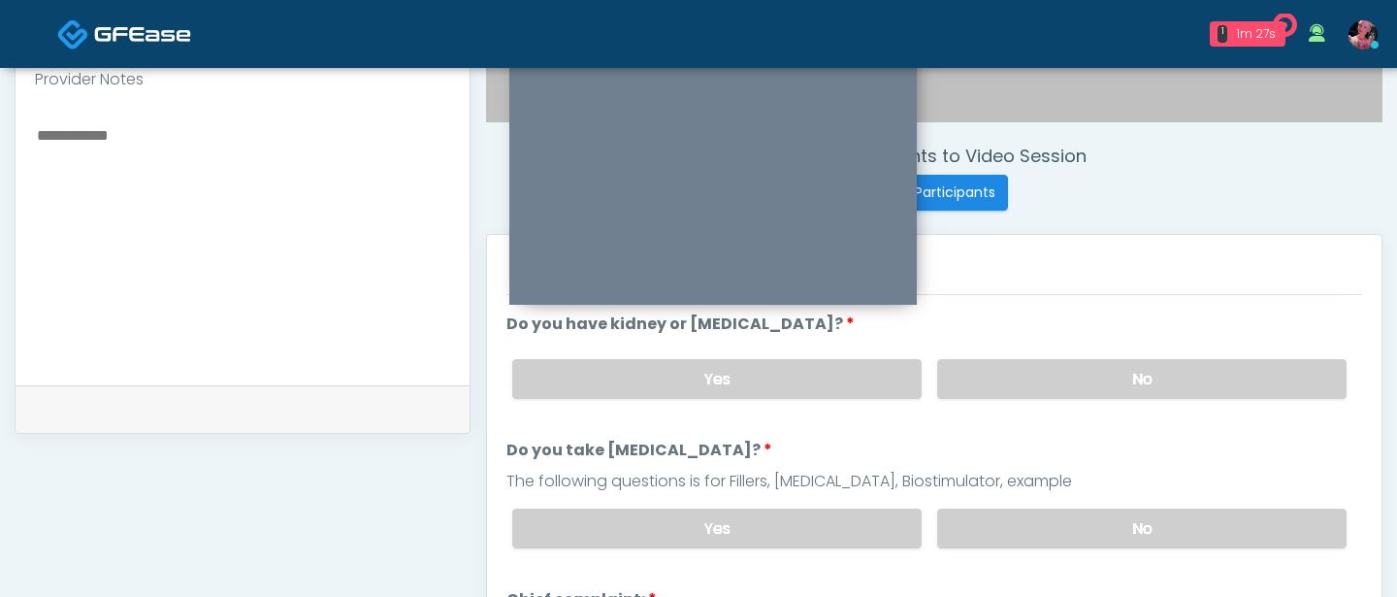
click at [1070, 395] on label "No" at bounding box center [1141, 379] width 409 height 40
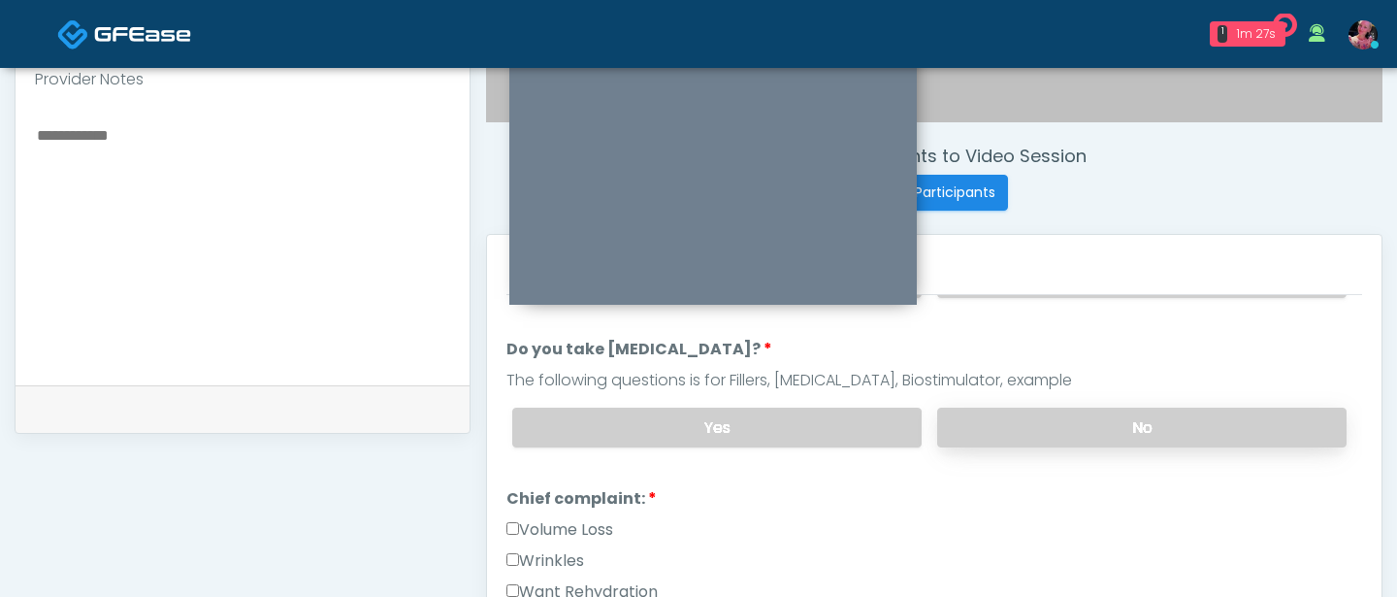
click at [1045, 428] on label "No" at bounding box center [1141, 428] width 409 height 40
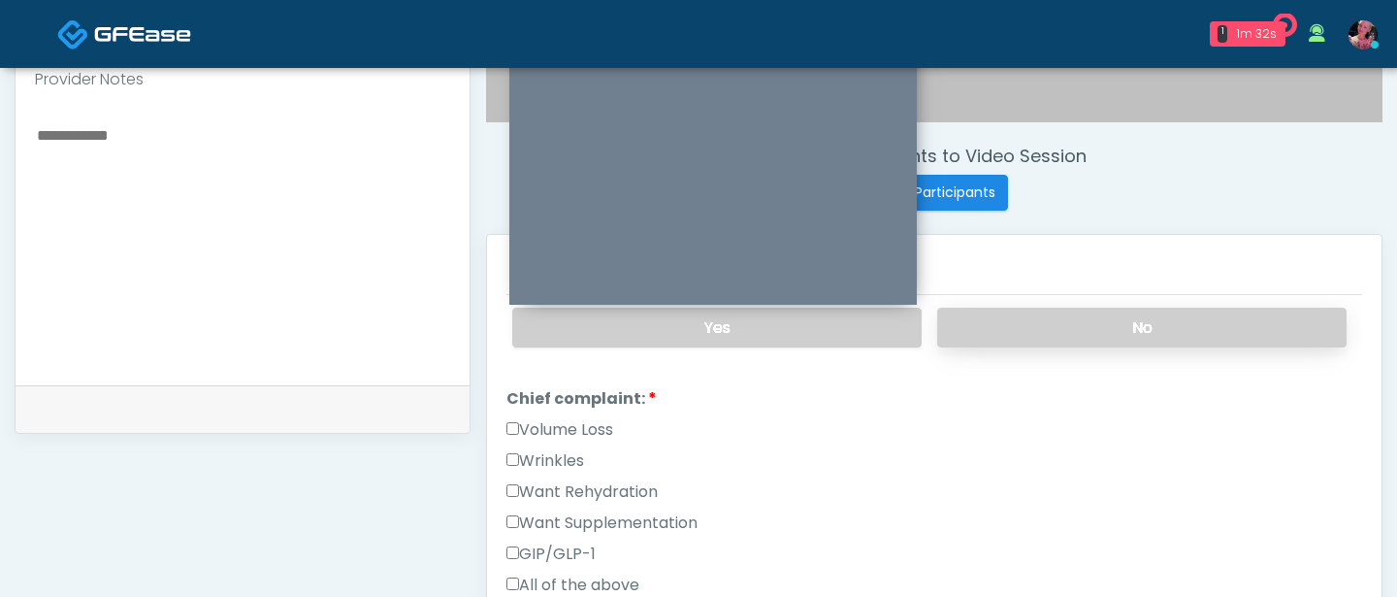
scroll to position [452, 0]
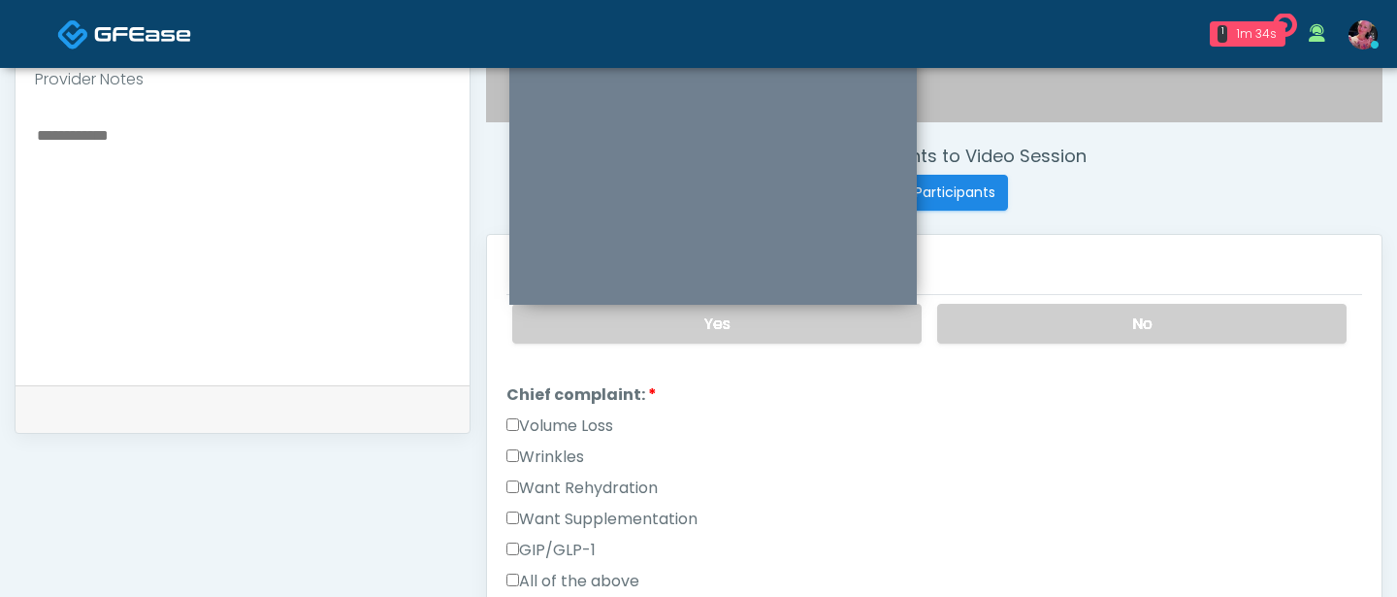
click at [571, 476] on label "Want Rehydration" at bounding box center [582, 487] width 151 height 23
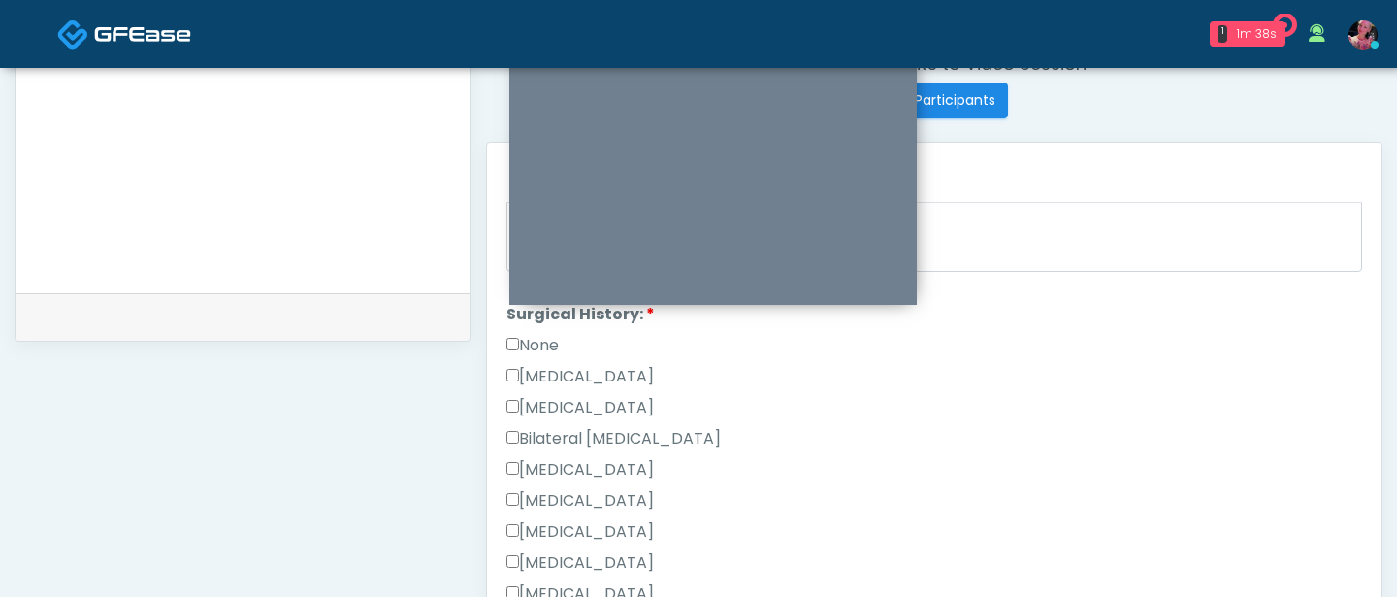
scroll to position [838, 0]
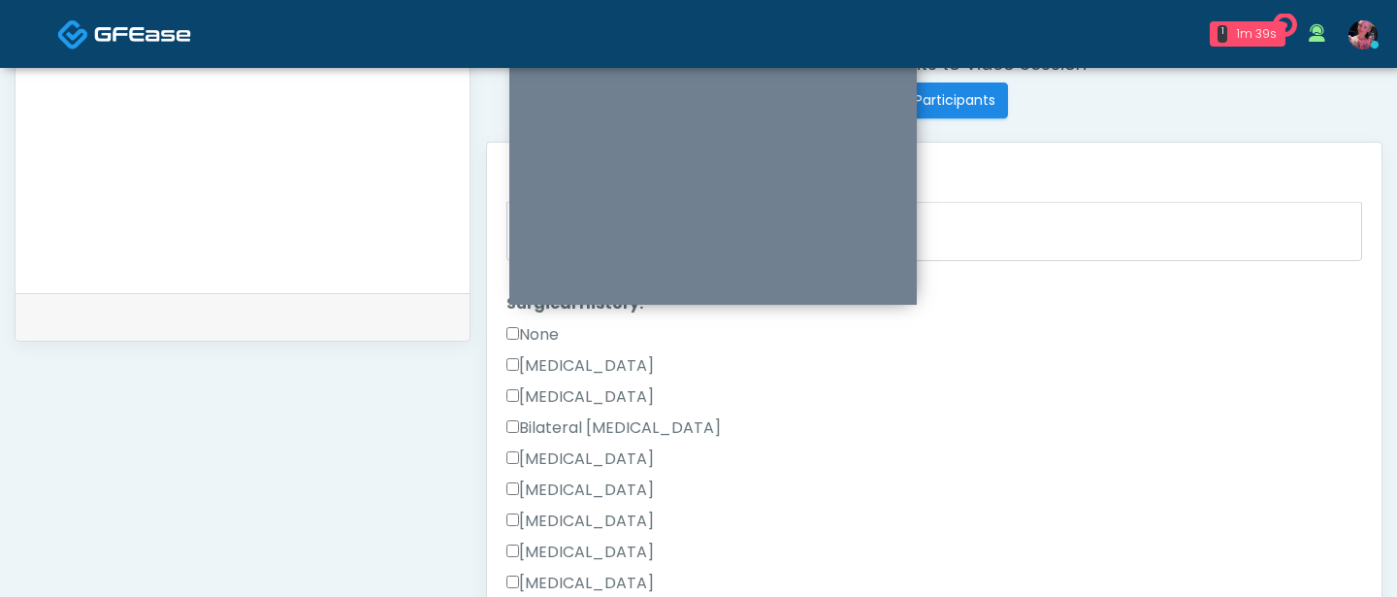
click at [530, 336] on label "None" at bounding box center [533, 334] width 52 height 23
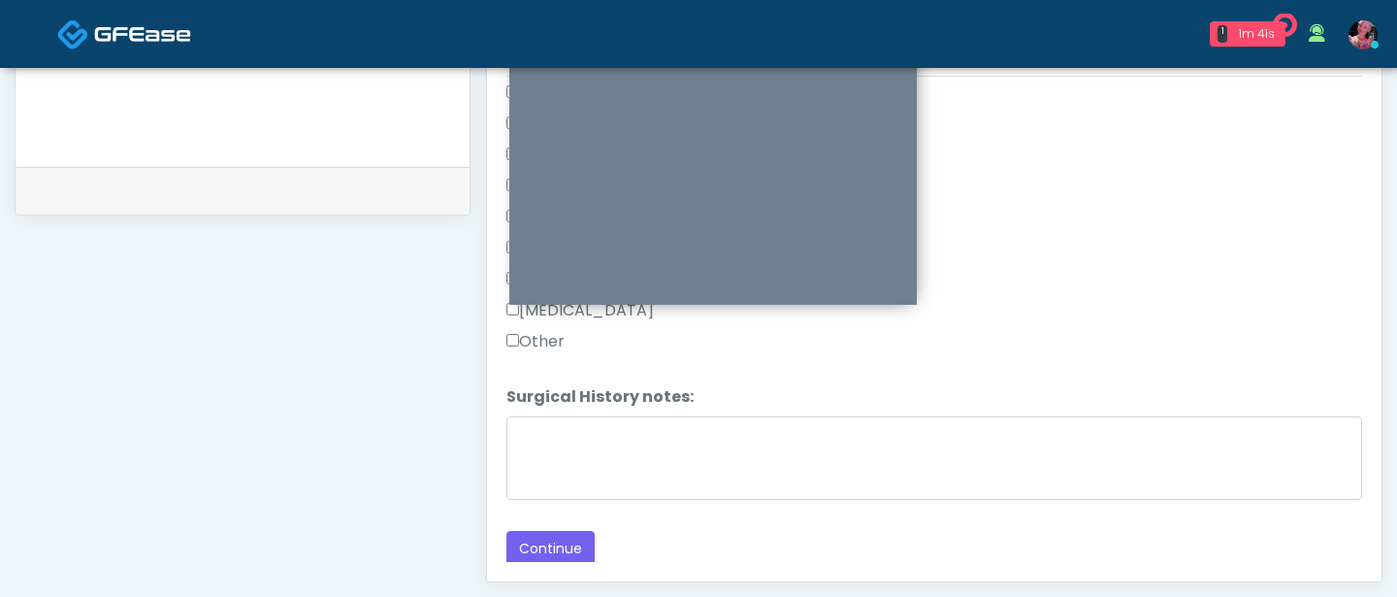
scroll to position [965, 0]
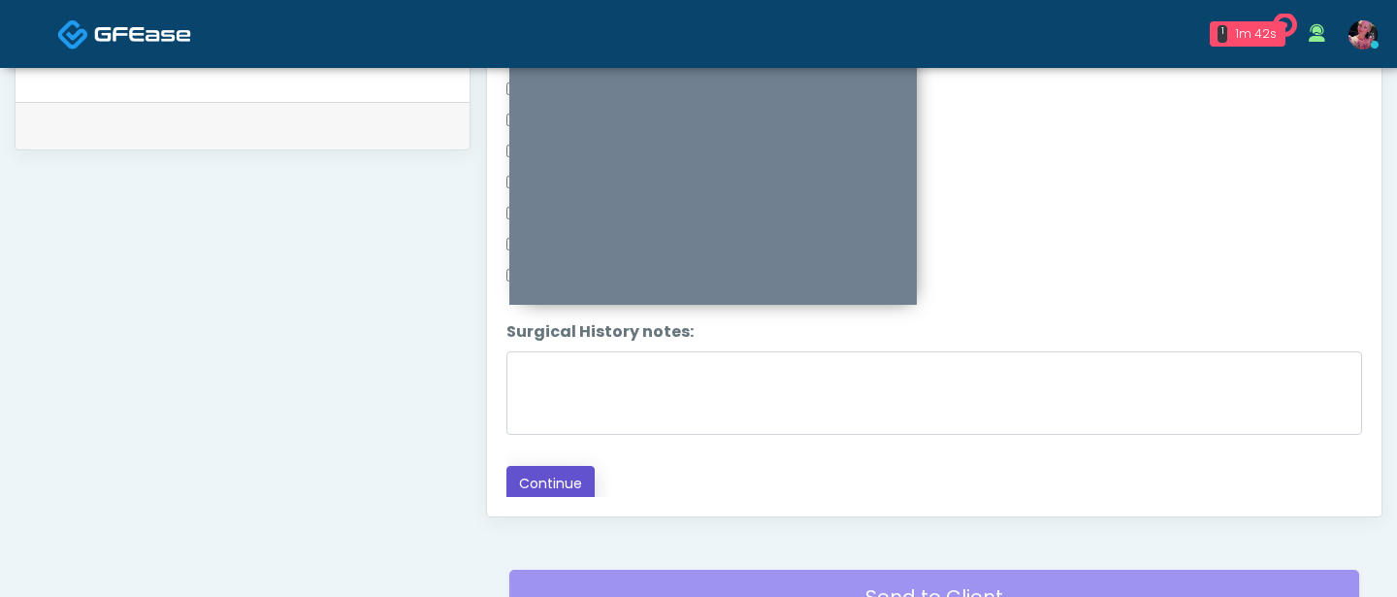
click at [535, 475] on button "Continue" at bounding box center [551, 484] width 88 height 36
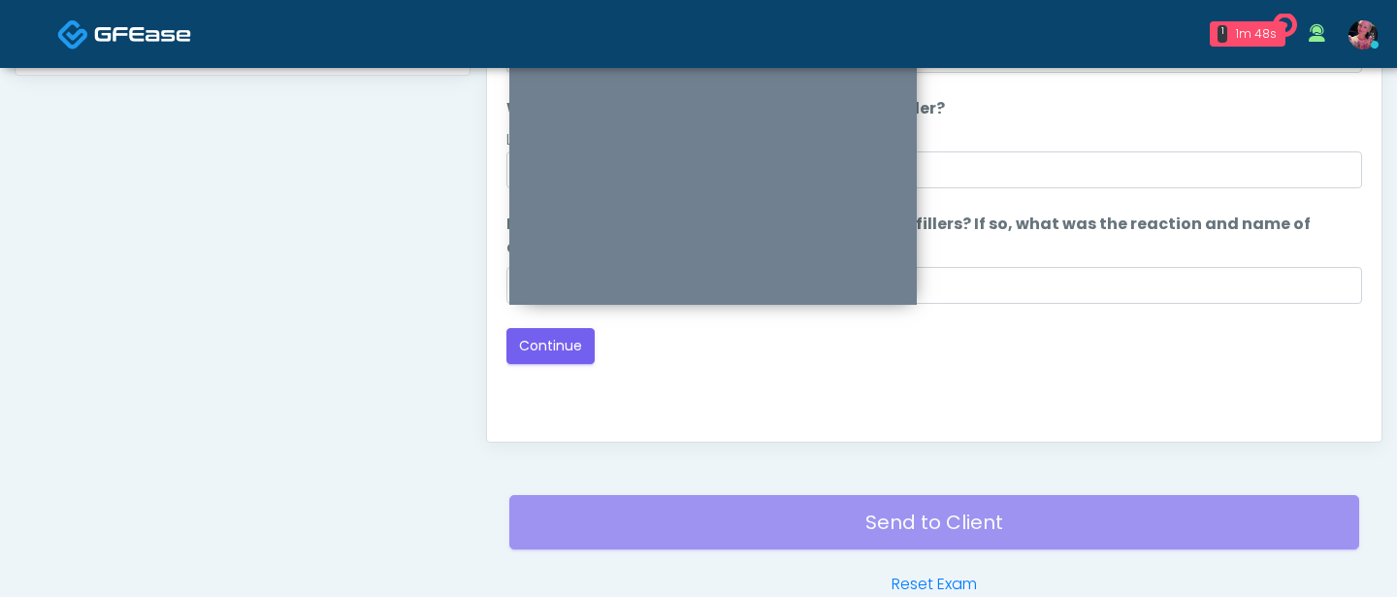
scroll to position [968, 0]
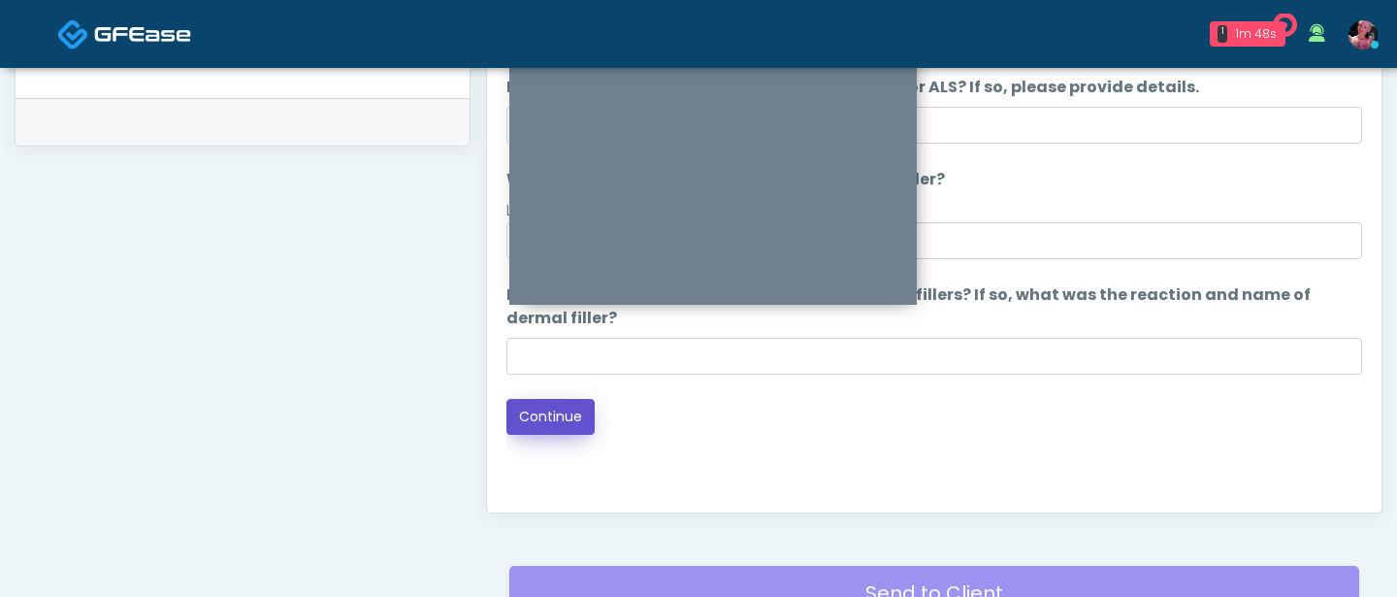
click at [562, 415] on button "Continue" at bounding box center [551, 417] width 88 height 36
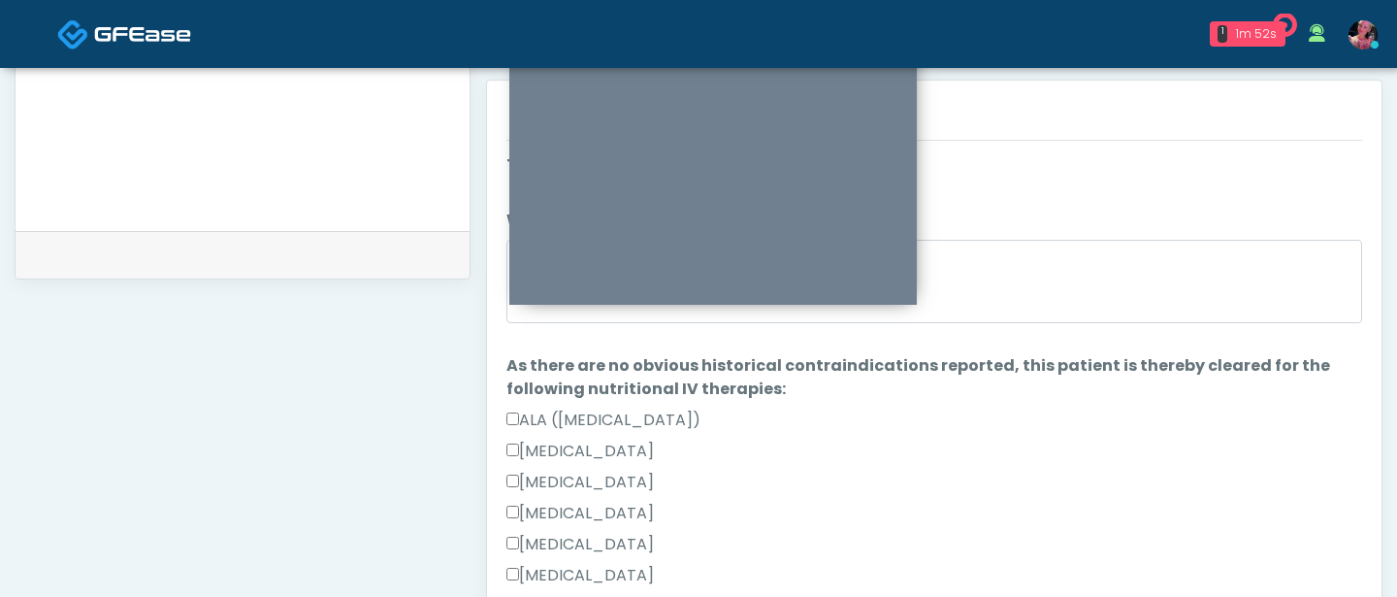
scroll to position [836, 0]
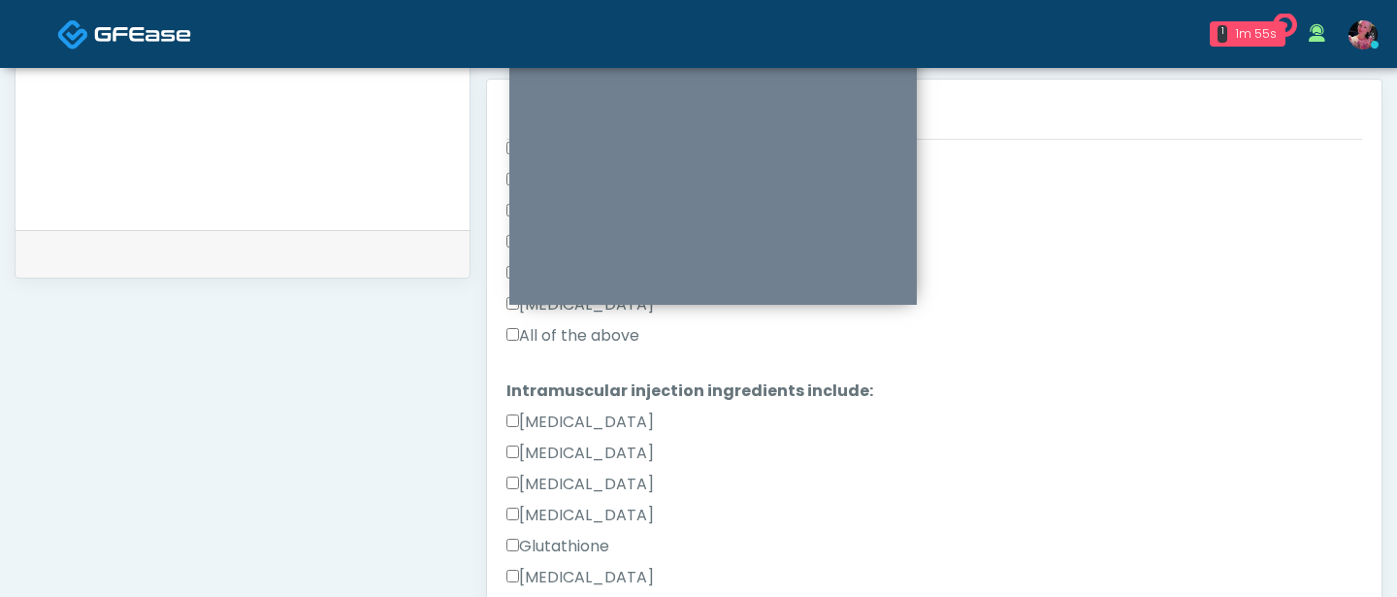
click at [537, 329] on label "All of the above" at bounding box center [573, 335] width 133 height 23
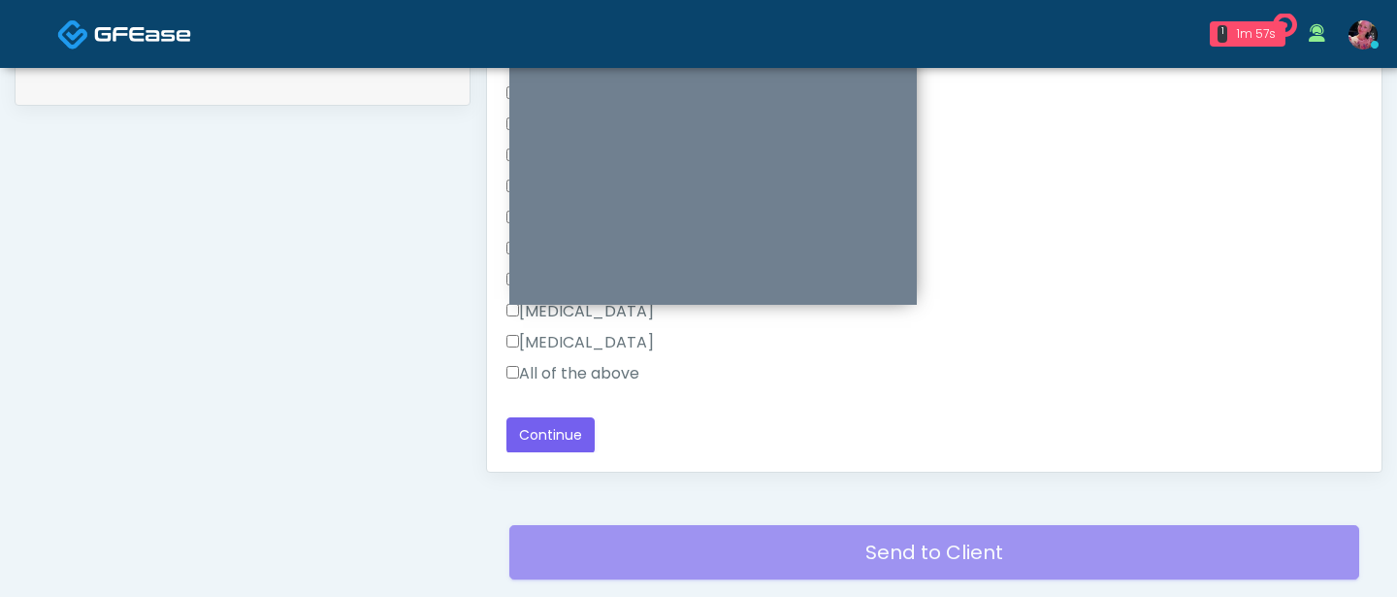
scroll to position [1020, 0]
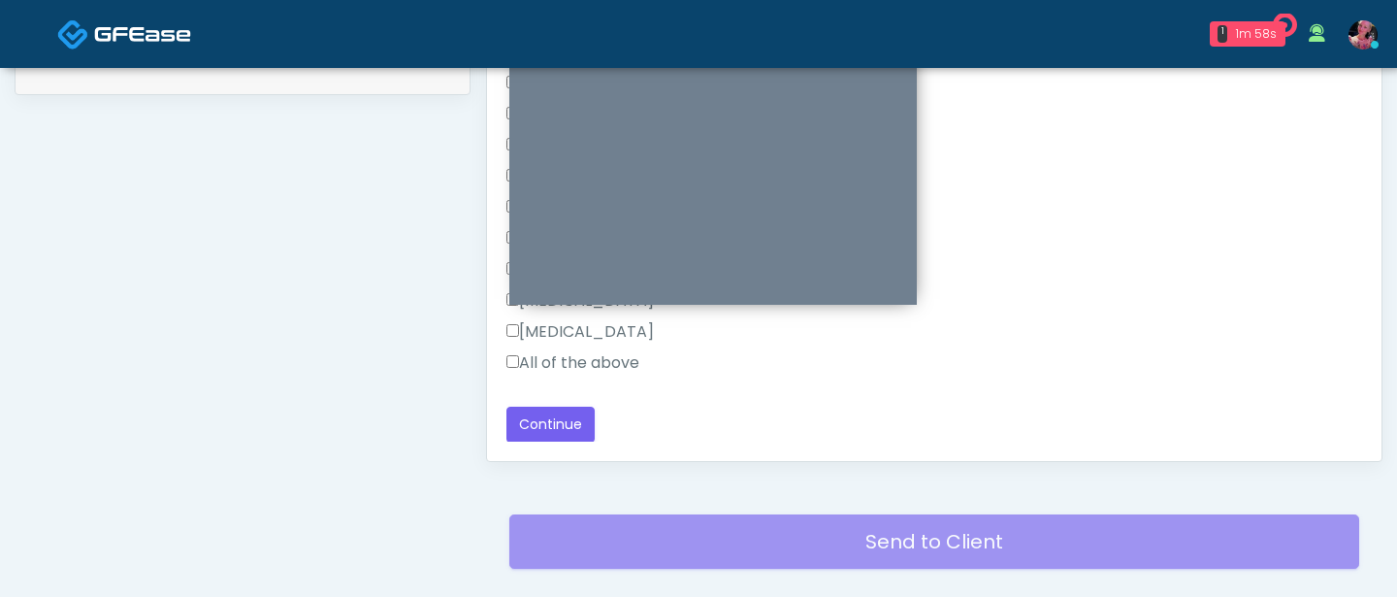
click at [541, 365] on label "All of the above" at bounding box center [573, 362] width 133 height 23
click at [541, 416] on button "Continue" at bounding box center [551, 425] width 88 height 36
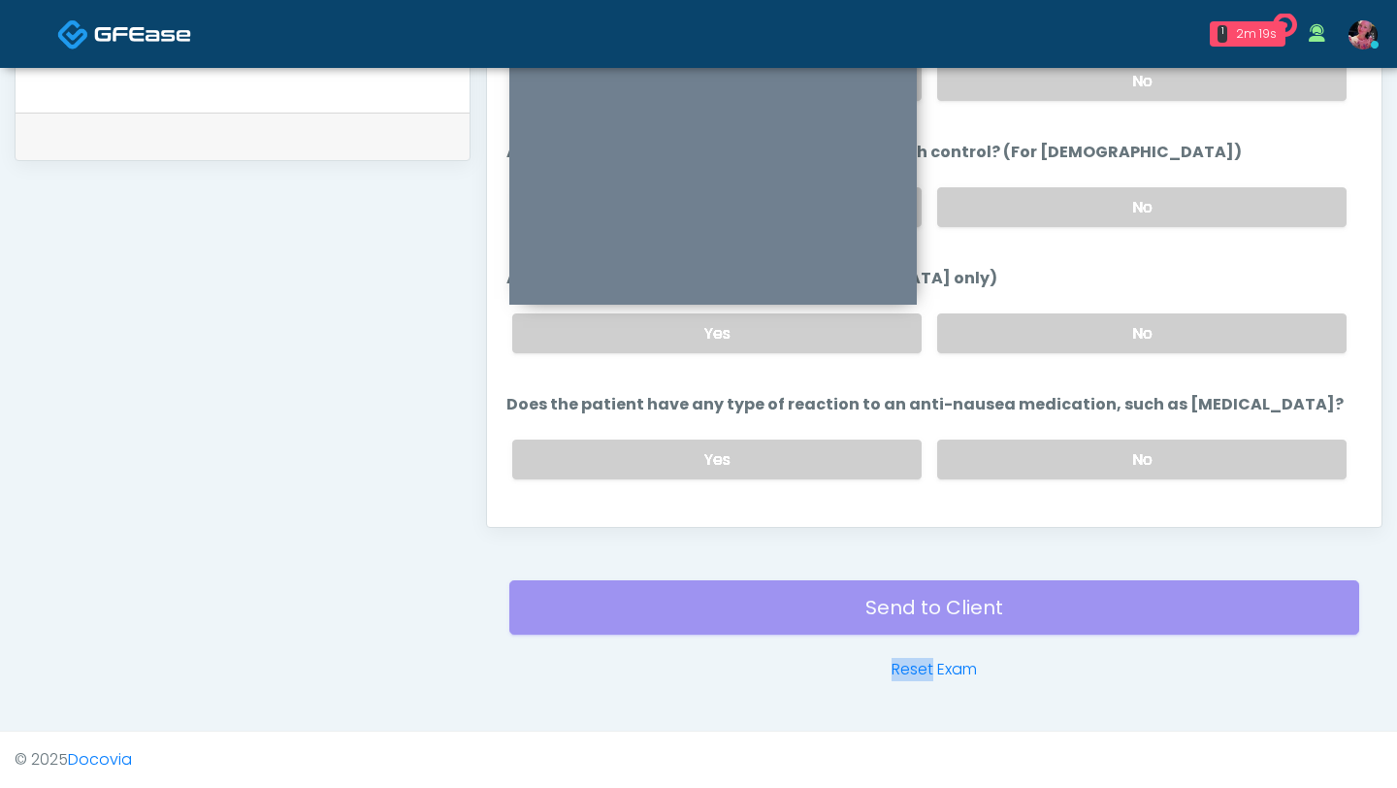
scroll to position [1070, 0]
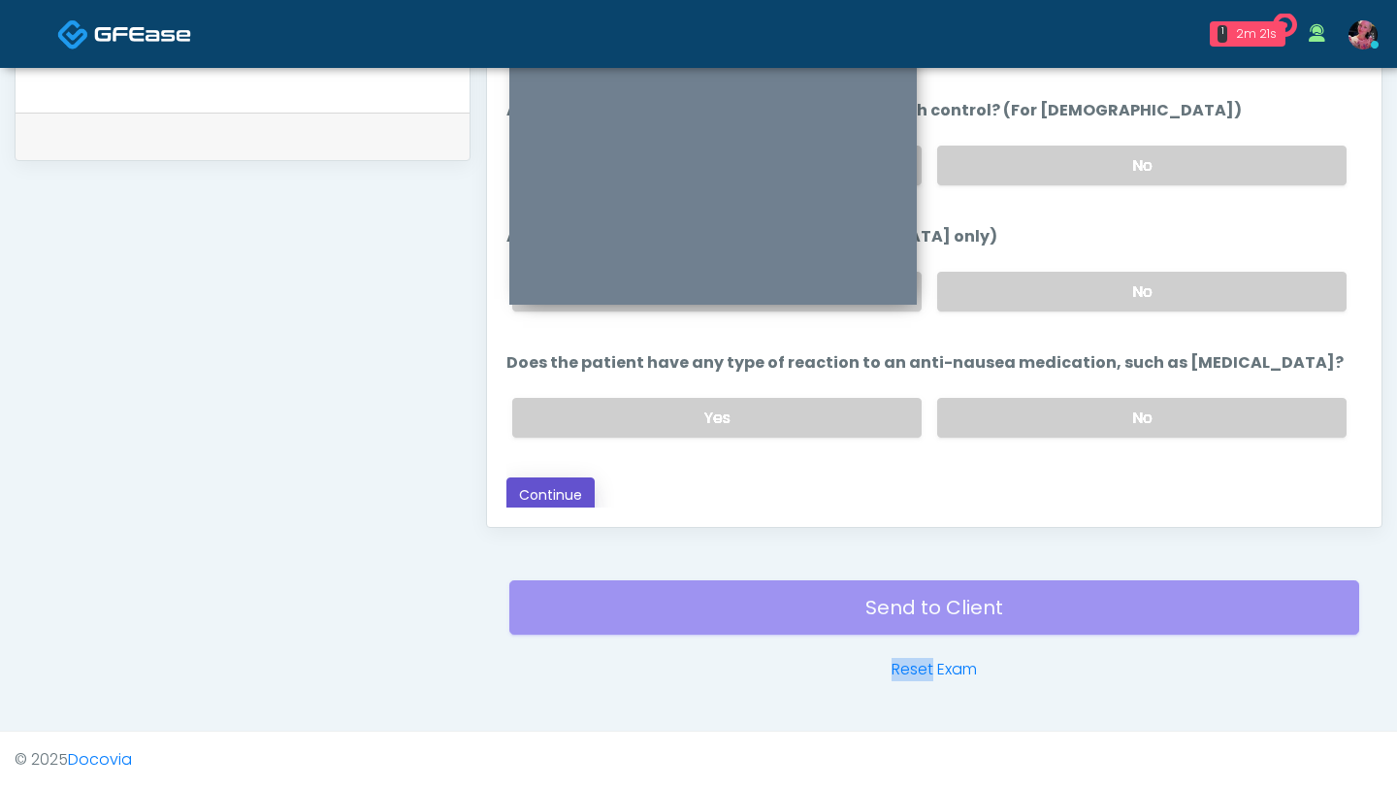
click at [554, 490] on button "Continue" at bounding box center [551, 495] width 88 height 36
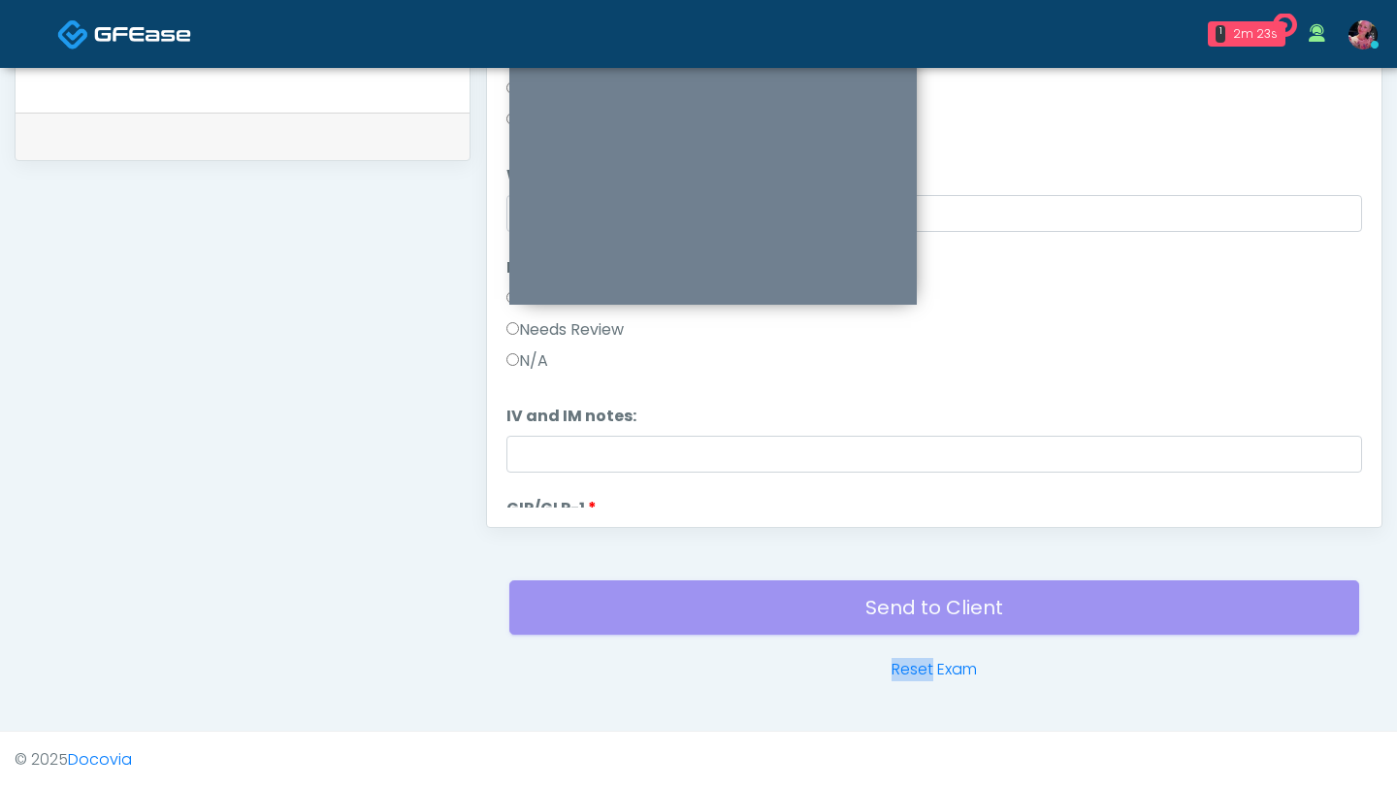
scroll to position [0, 0]
click at [559, 363] on div "Pass" at bounding box center [935, 358] width 856 height 31
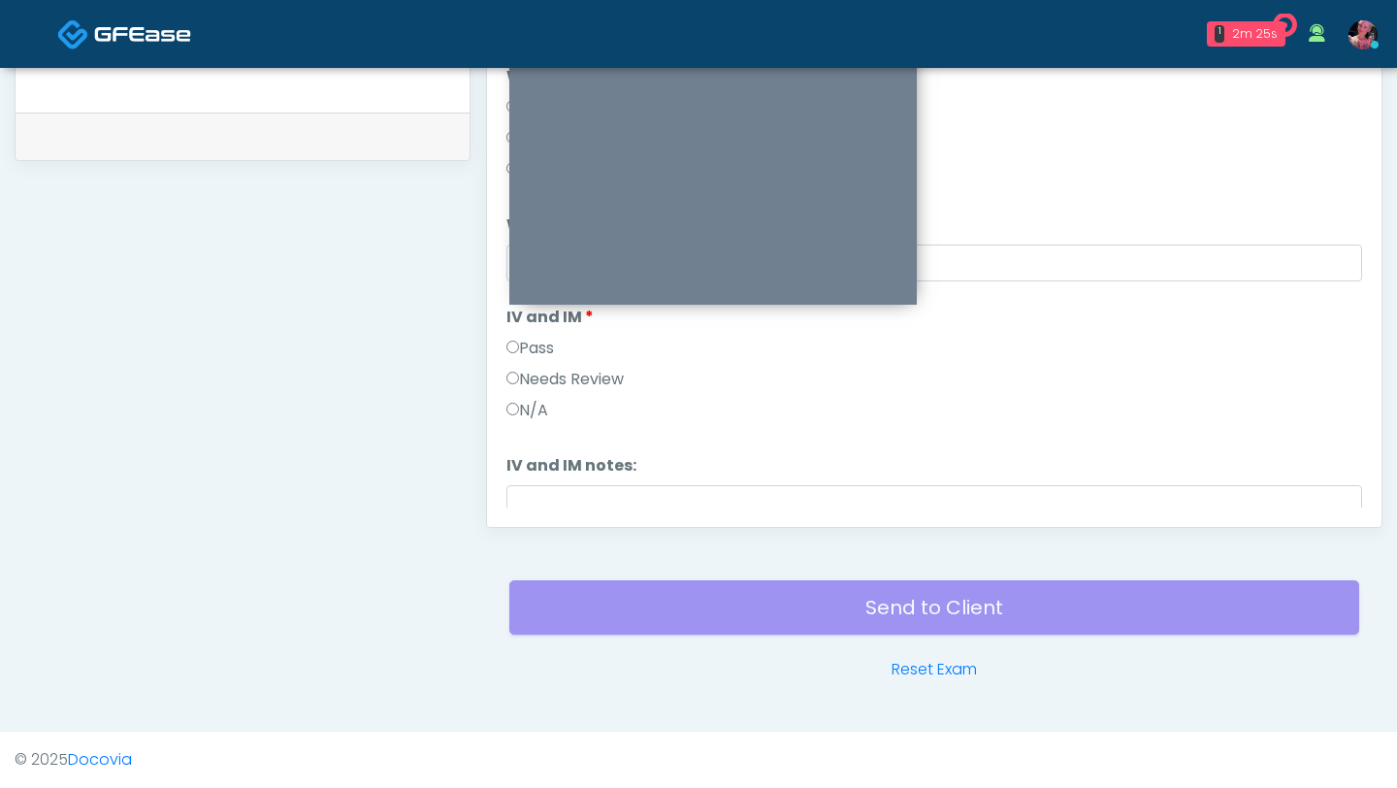
click at [532, 342] on label "Pass" at bounding box center [531, 348] width 48 height 23
click at [532, 342] on label "N/A" at bounding box center [528, 335] width 42 height 23
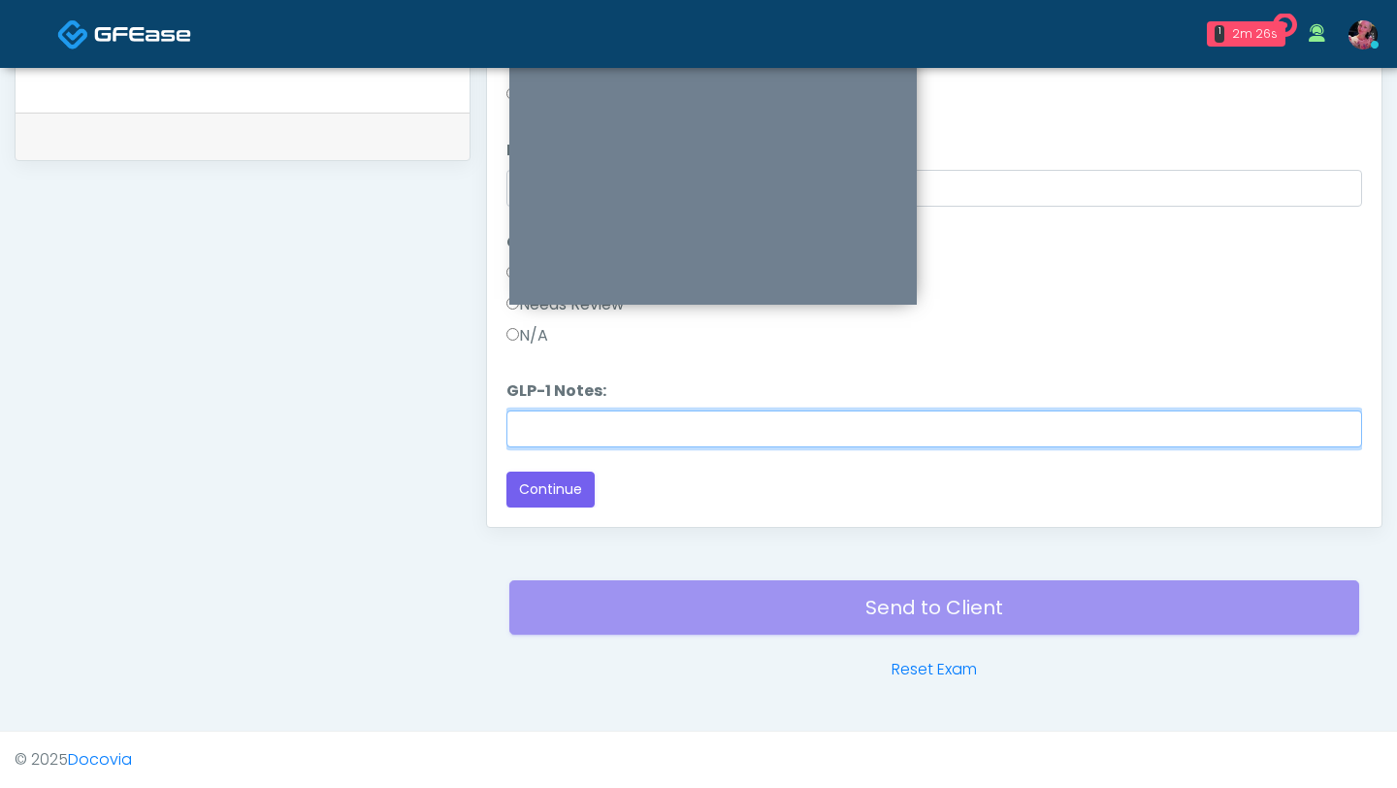
click at [548, 431] on input "GLP-1 Notes:" at bounding box center [935, 428] width 856 height 37
type input "**********"
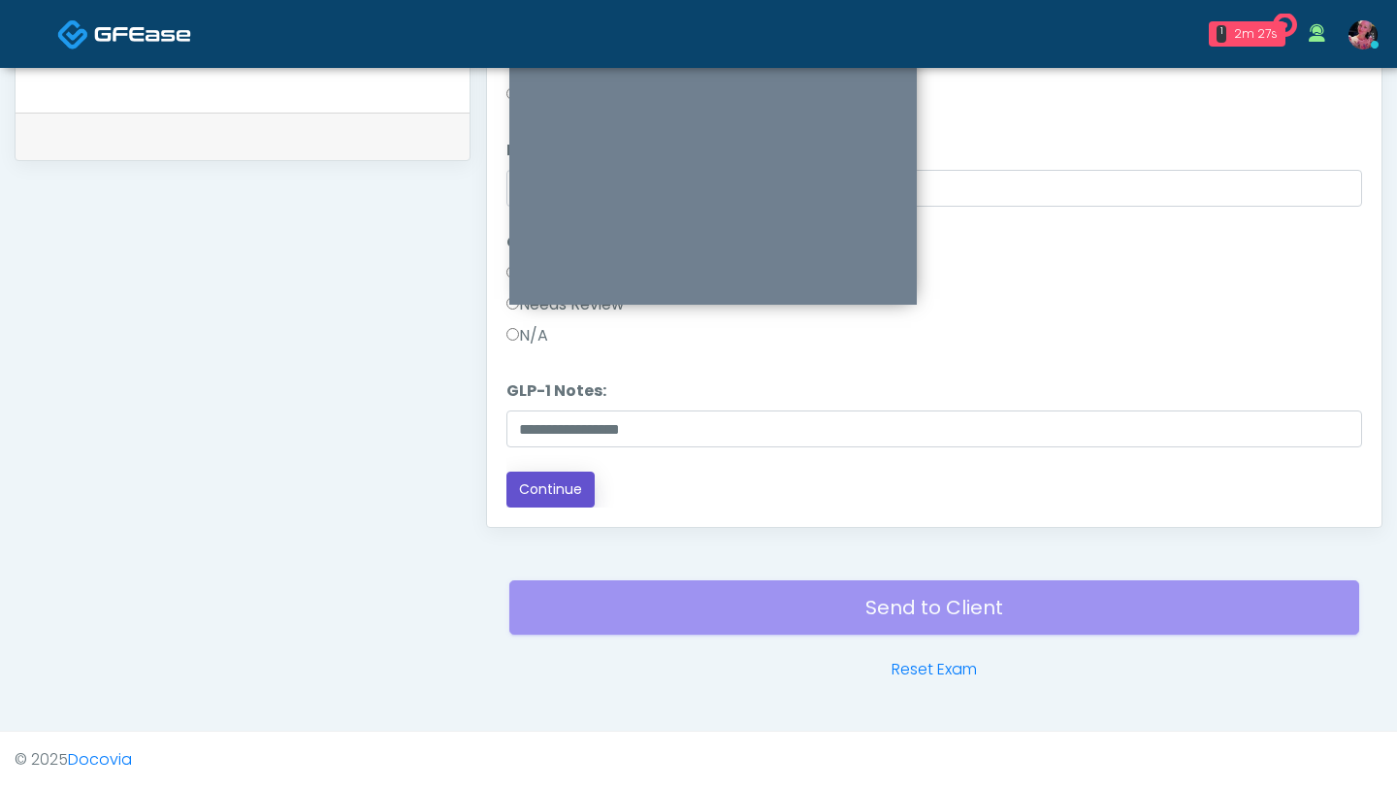
click at [569, 486] on button "Continue" at bounding box center [551, 490] width 88 height 36
click at [564, 486] on button "Continue" at bounding box center [551, 490] width 88 height 36
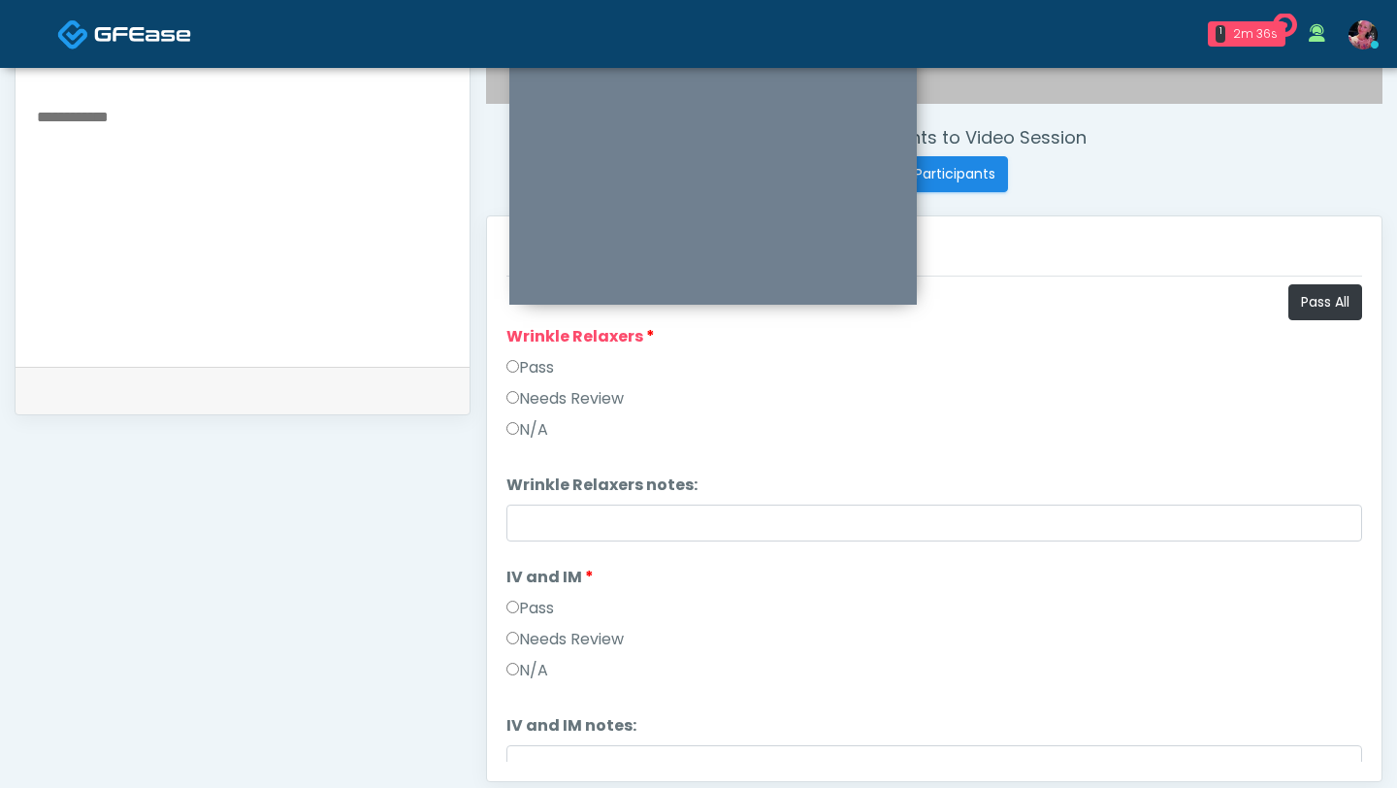
scroll to position [674, 0]
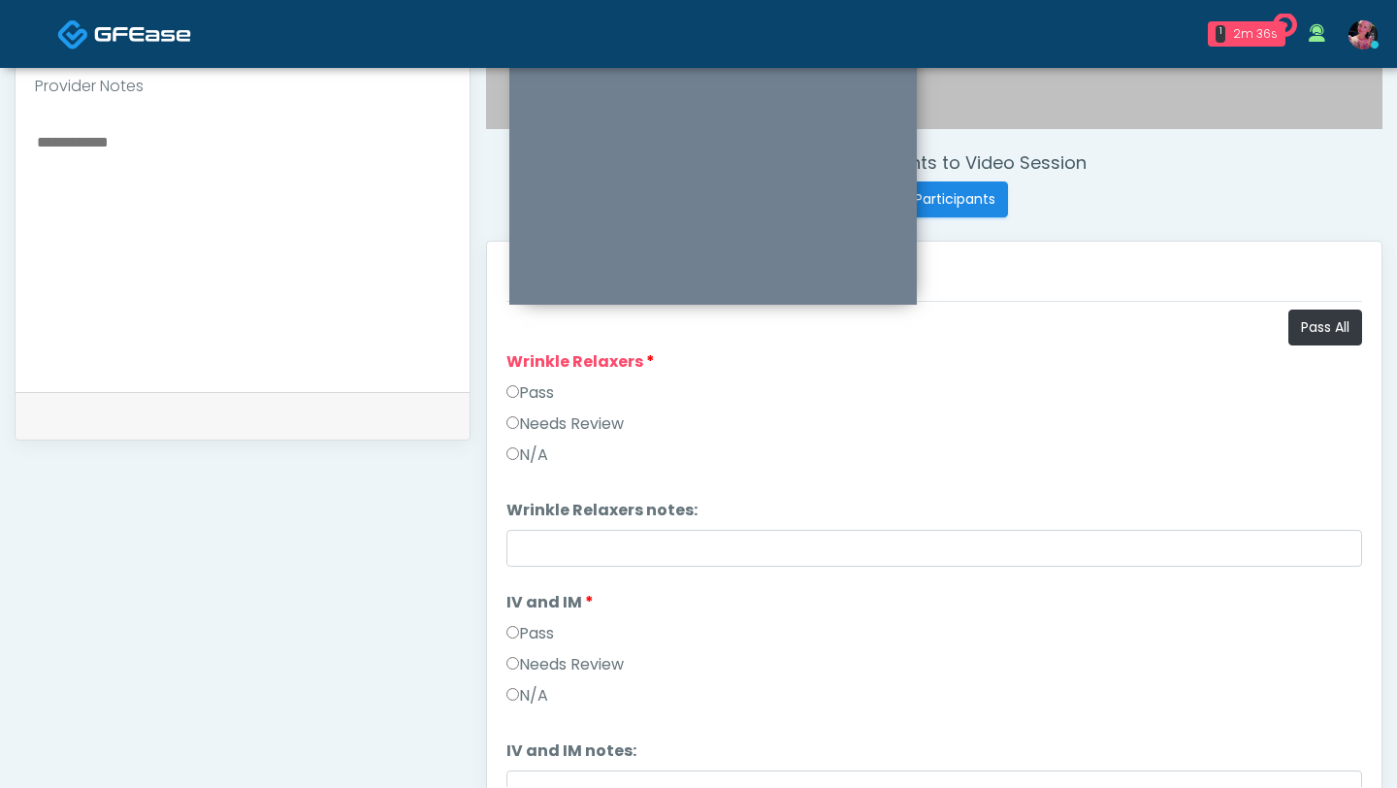
click at [541, 393] on label "Pass" at bounding box center [531, 392] width 48 height 23
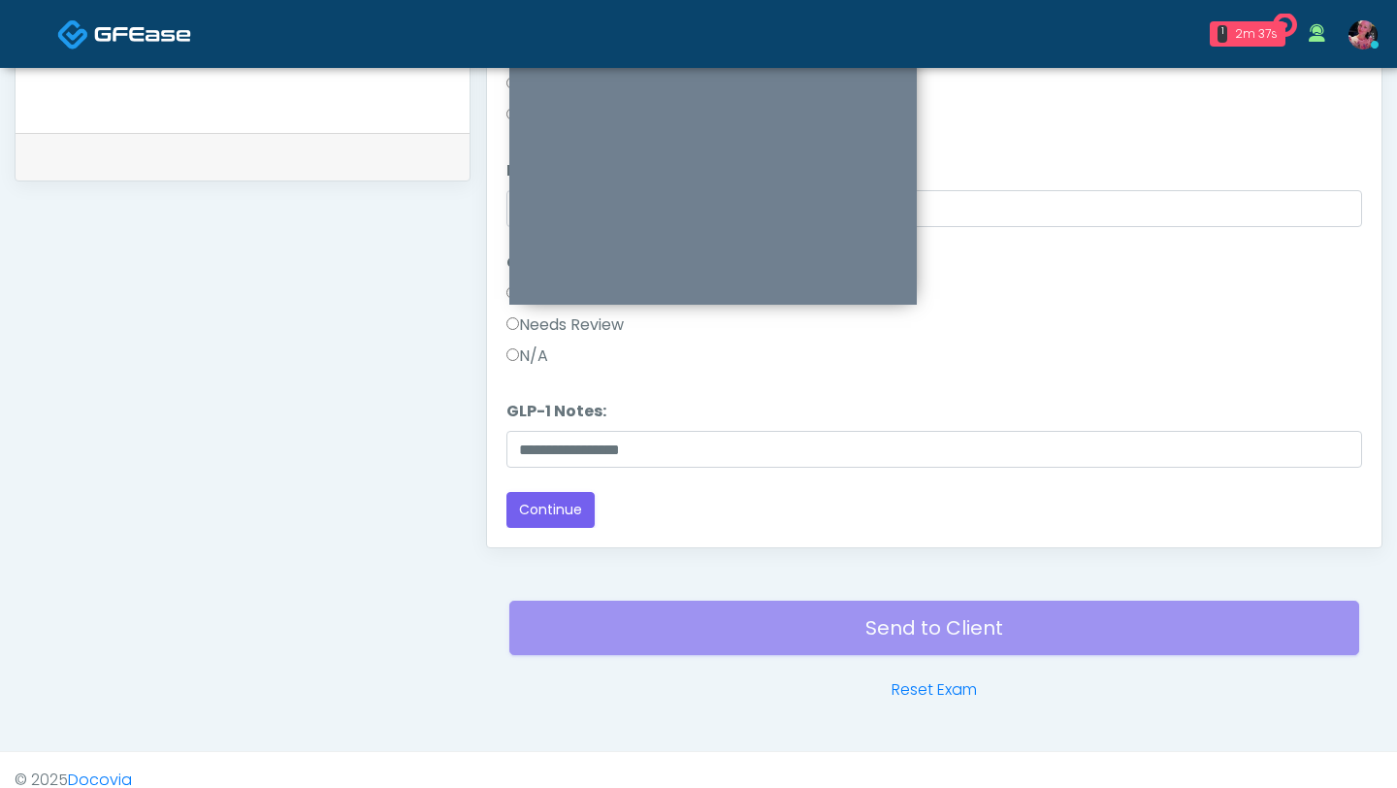
scroll to position [954, 0]
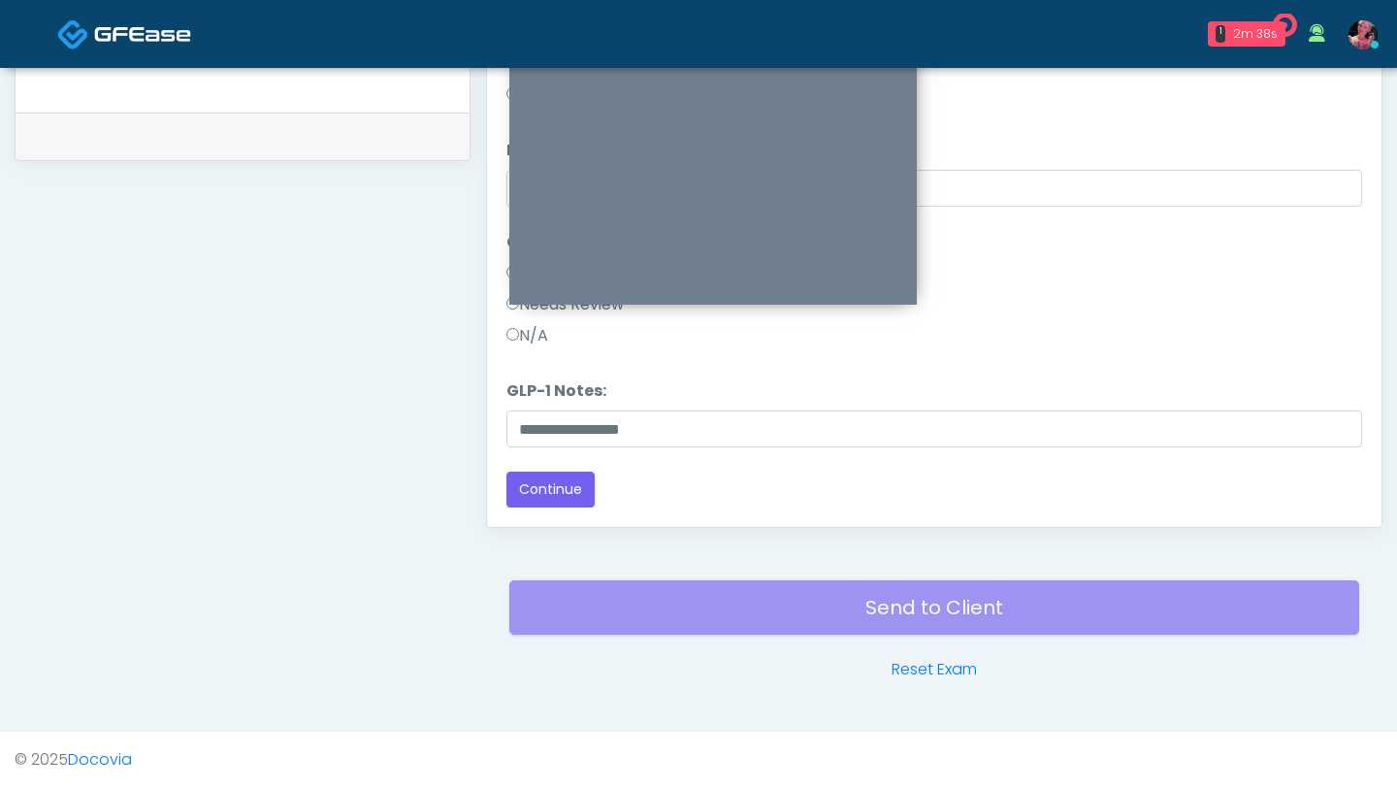
click at [533, 465] on div "Loading... Connecting to your agent... Please wait while we prepare your person…" at bounding box center [935, 108] width 856 height 799
click at [533, 483] on button "Continue" at bounding box center [551, 490] width 88 height 36
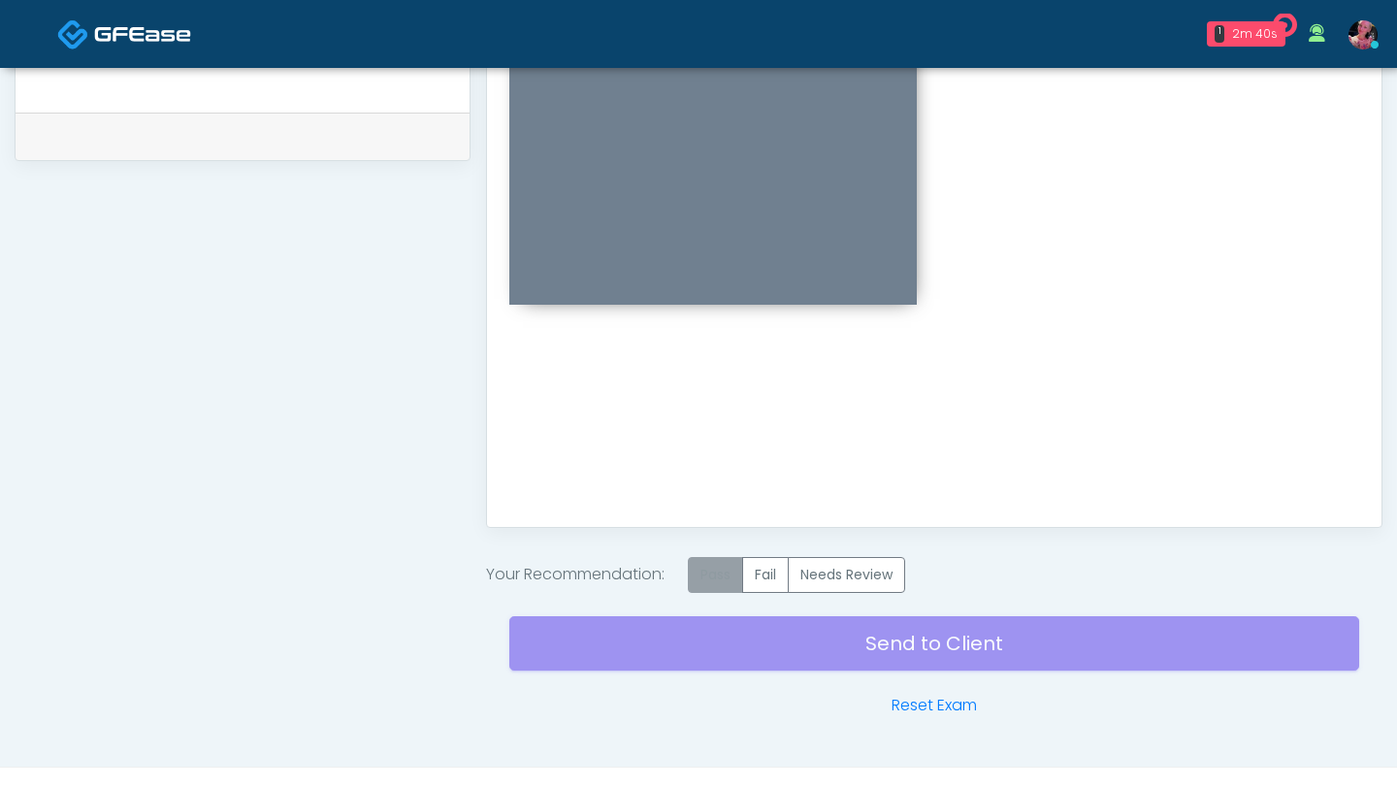
click at [717, 578] on label "Pass" at bounding box center [715, 575] width 55 height 36
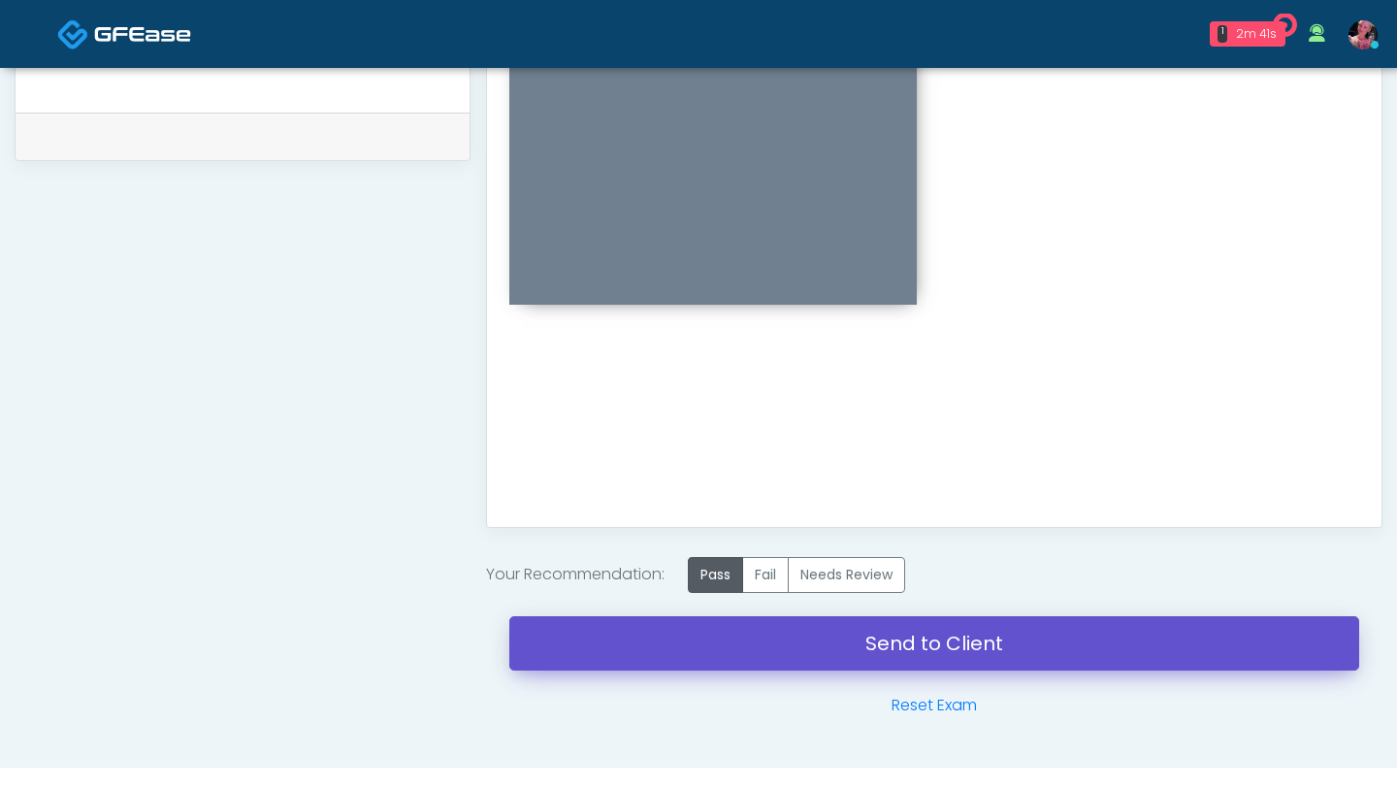
click at [703, 596] on link "Send to Client" at bounding box center [934, 643] width 850 height 54
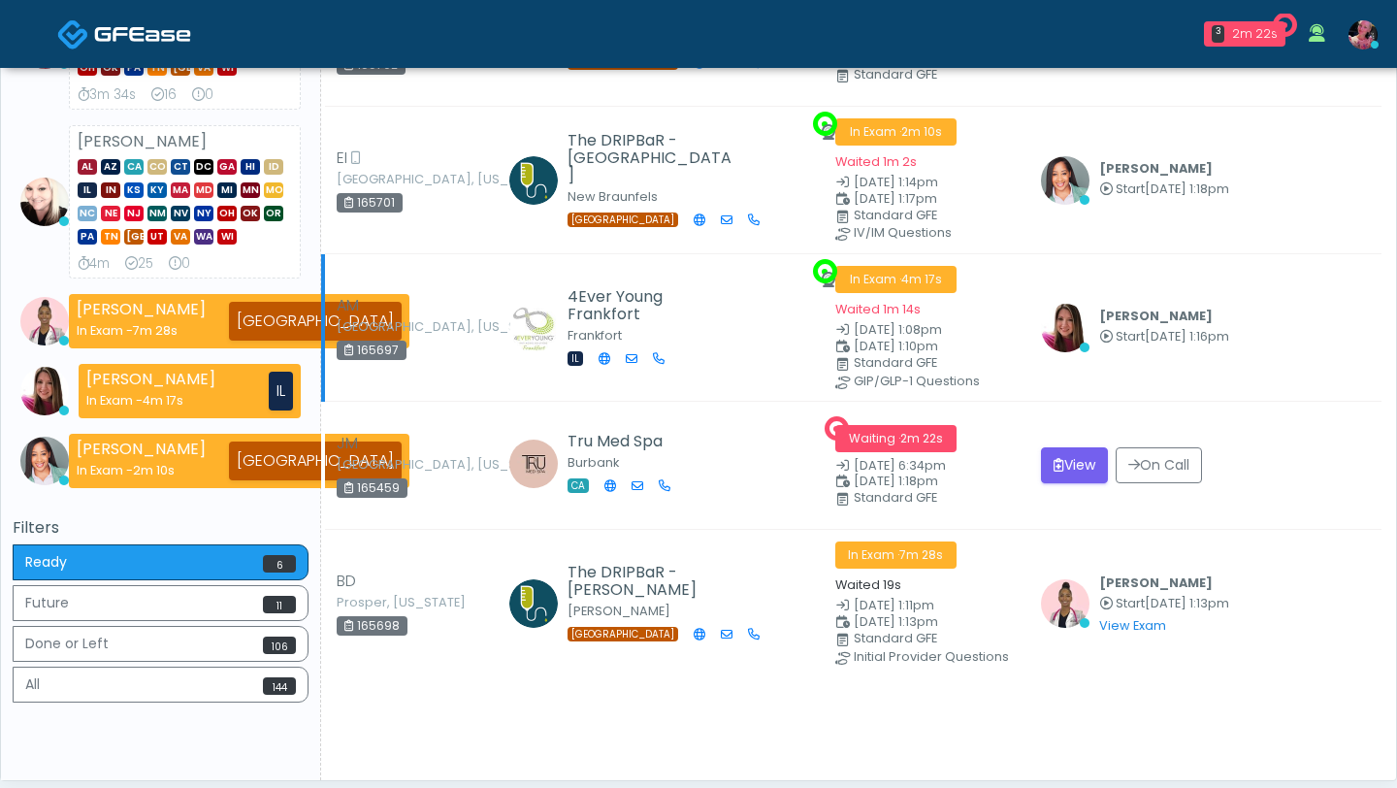
scroll to position [372, 0]
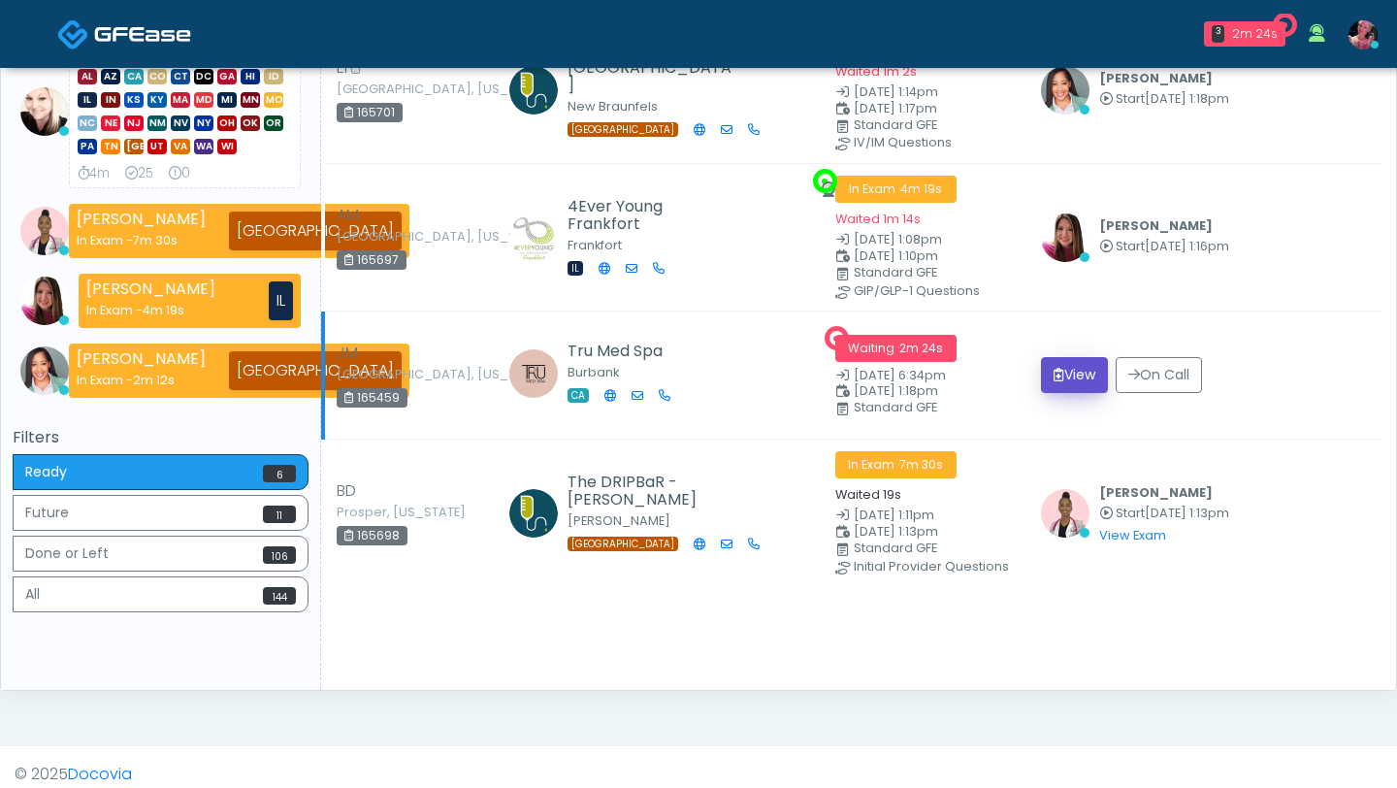
click at [1056, 362] on button "View" at bounding box center [1074, 375] width 67 height 36
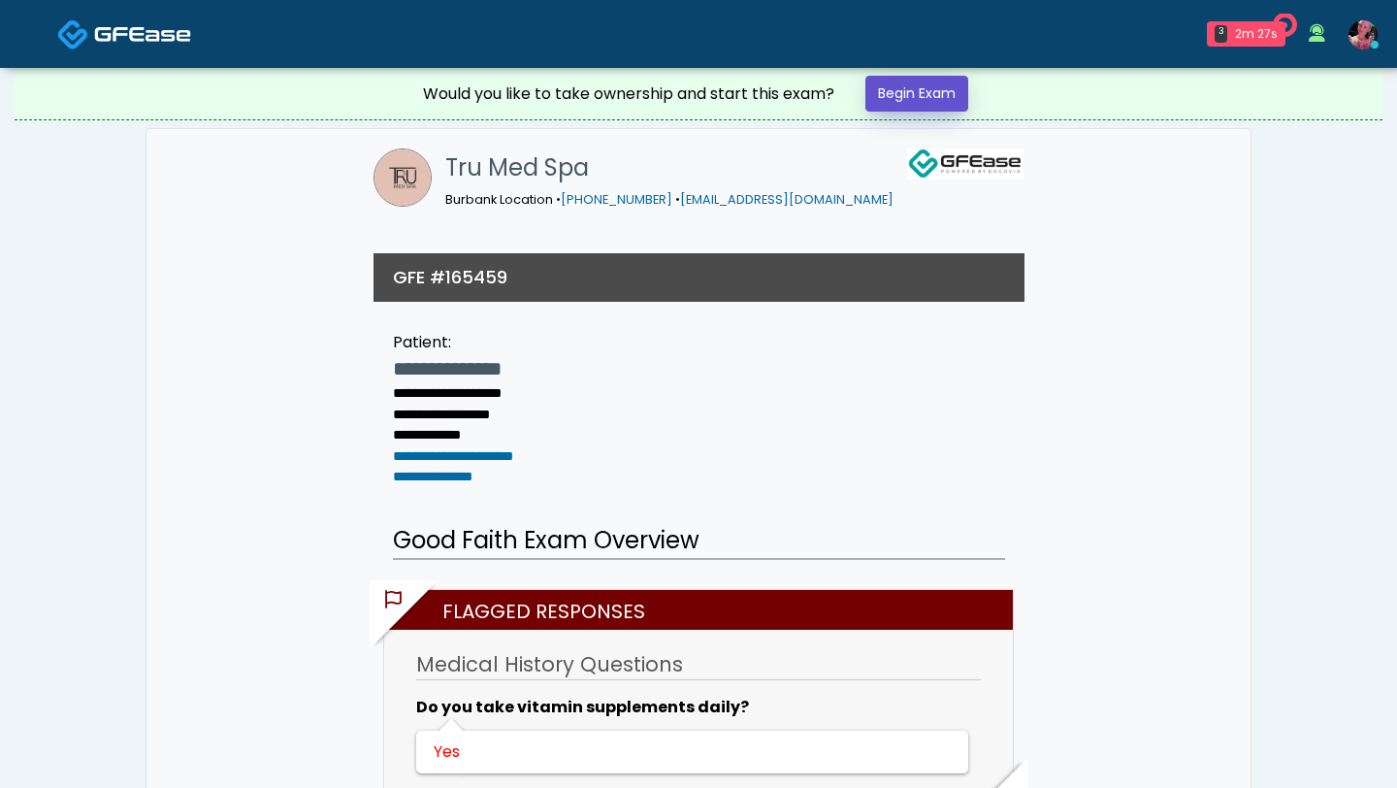
click at [909, 86] on link "Begin Exam" at bounding box center [917, 94] width 103 height 36
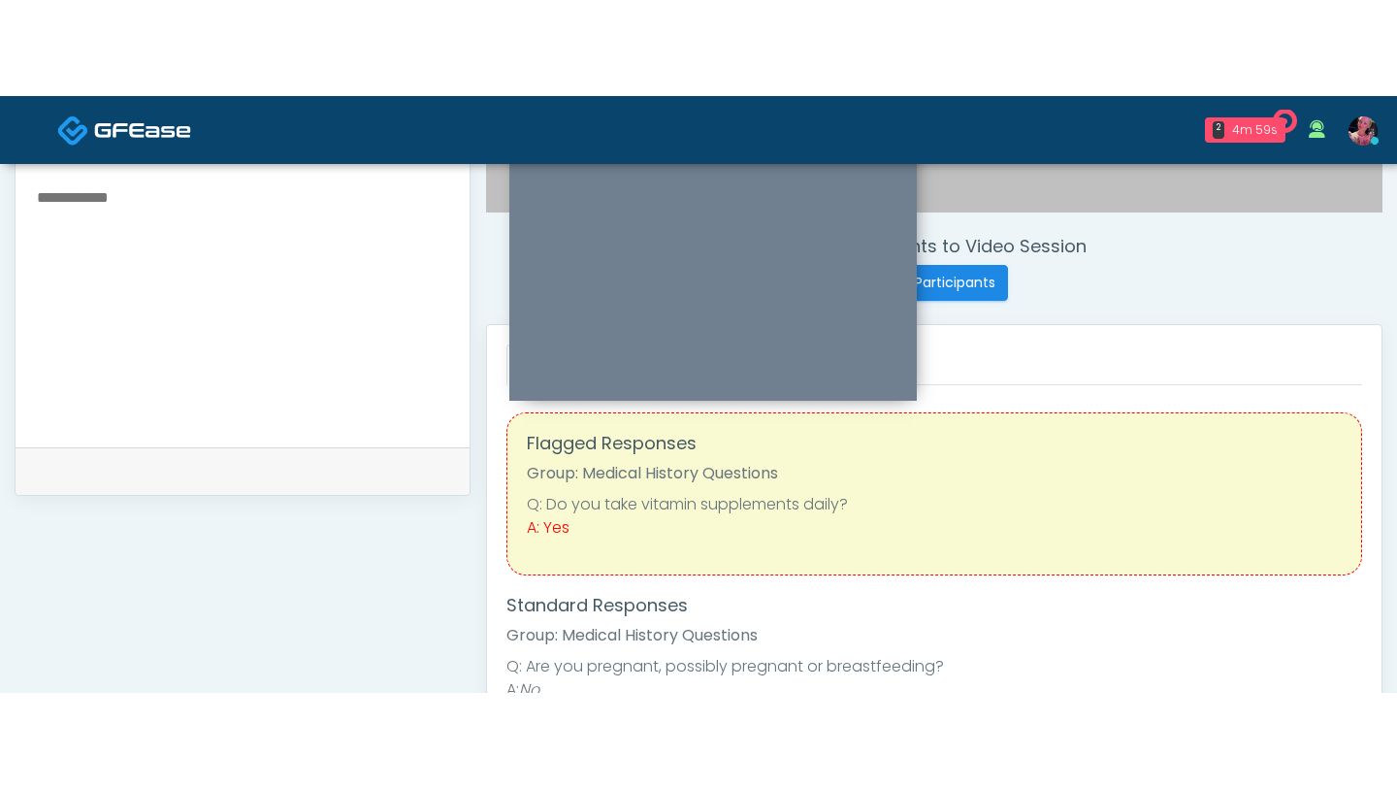
scroll to position [576, 0]
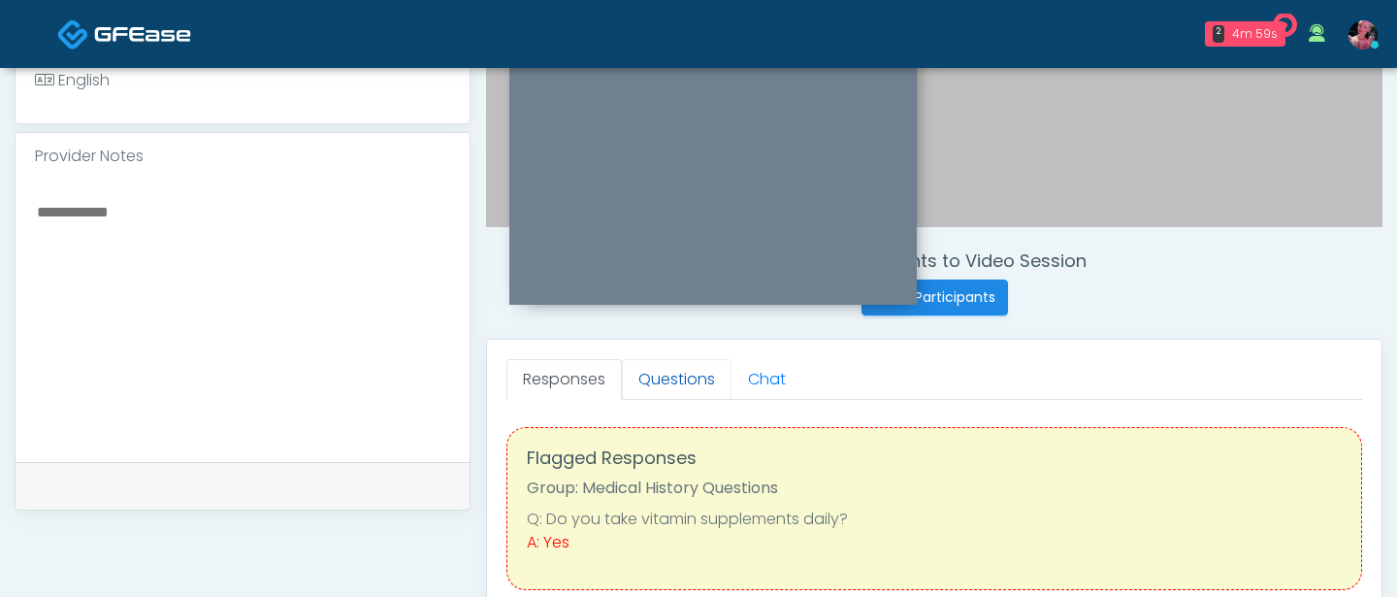
click at [675, 382] on link "Questions" at bounding box center [677, 379] width 110 height 41
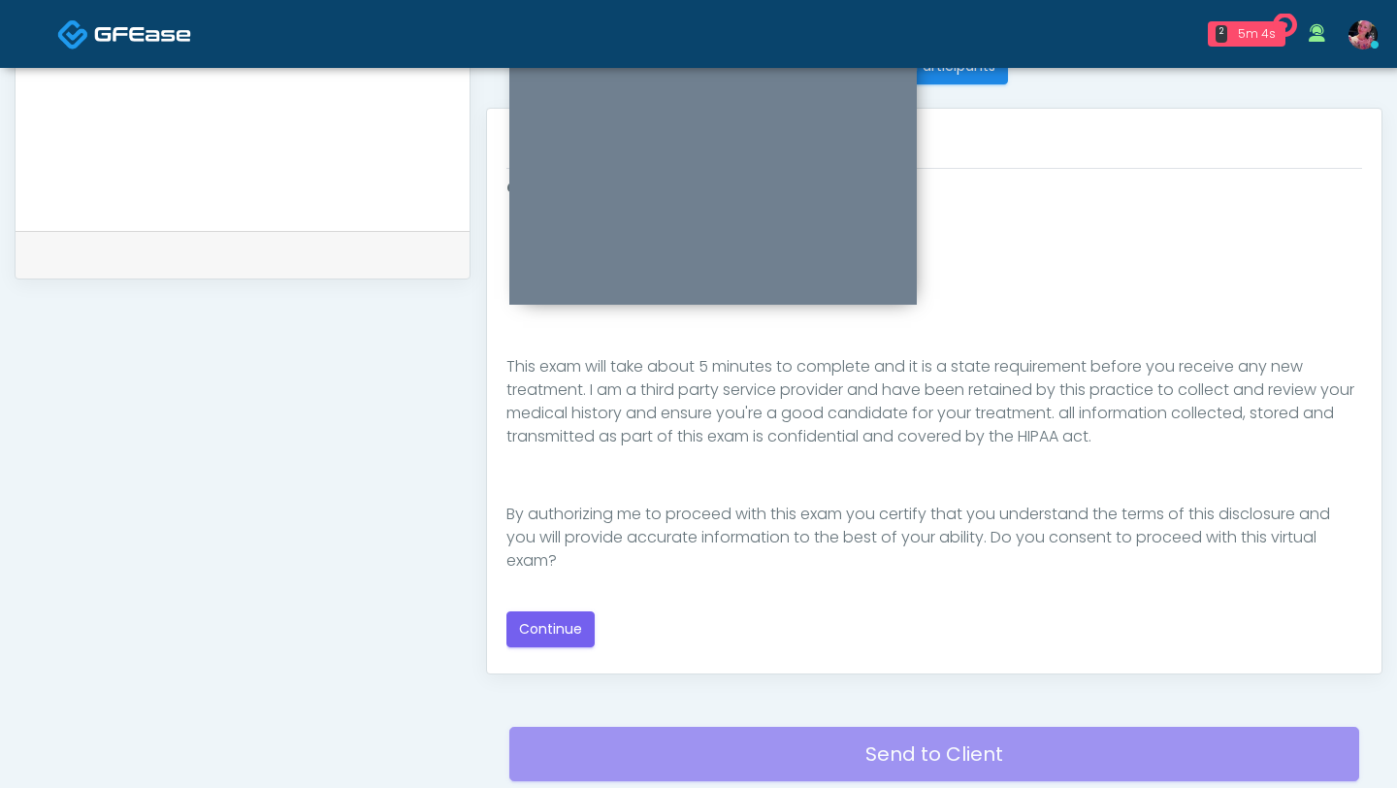
scroll to position [914, 0]
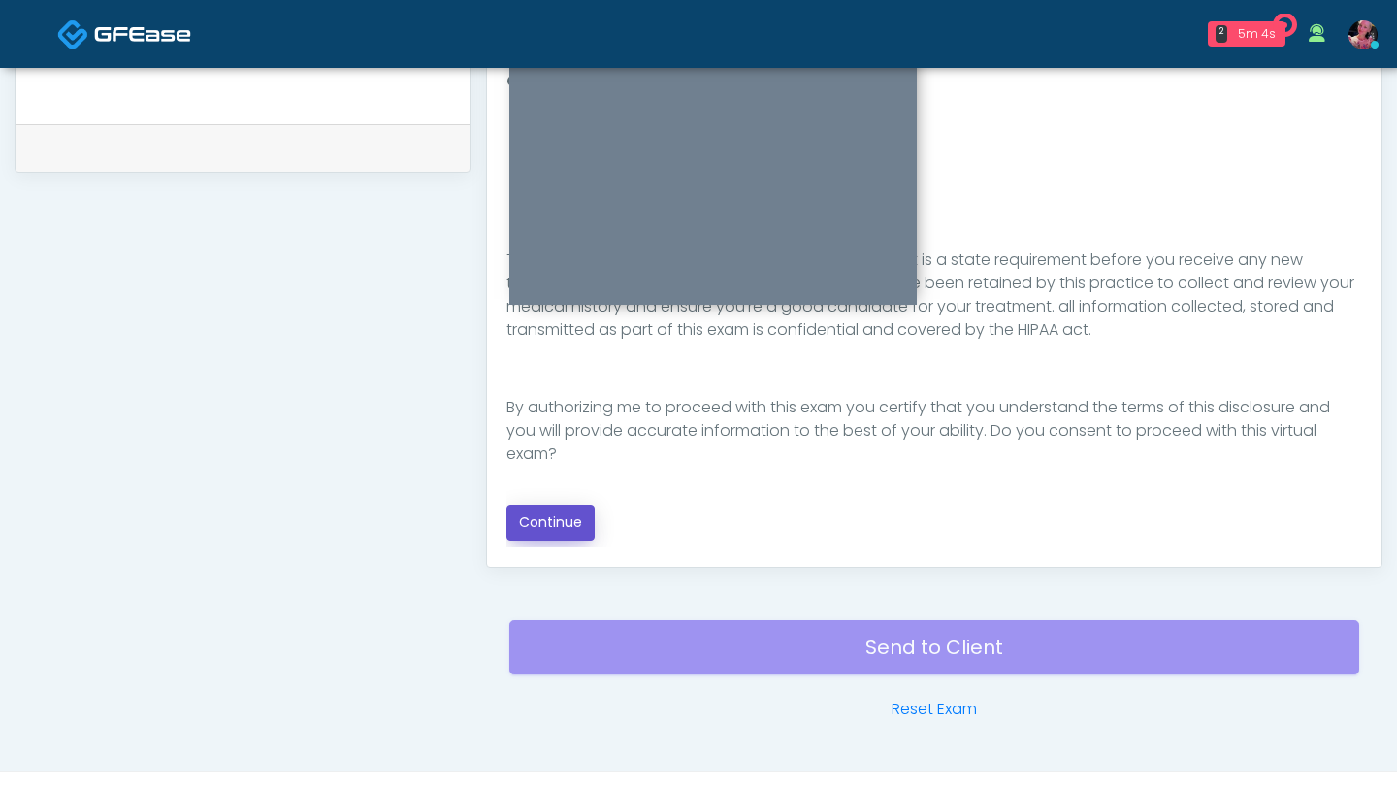
click at [571, 531] on button "Continue" at bounding box center [551, 523] width 88 height 36
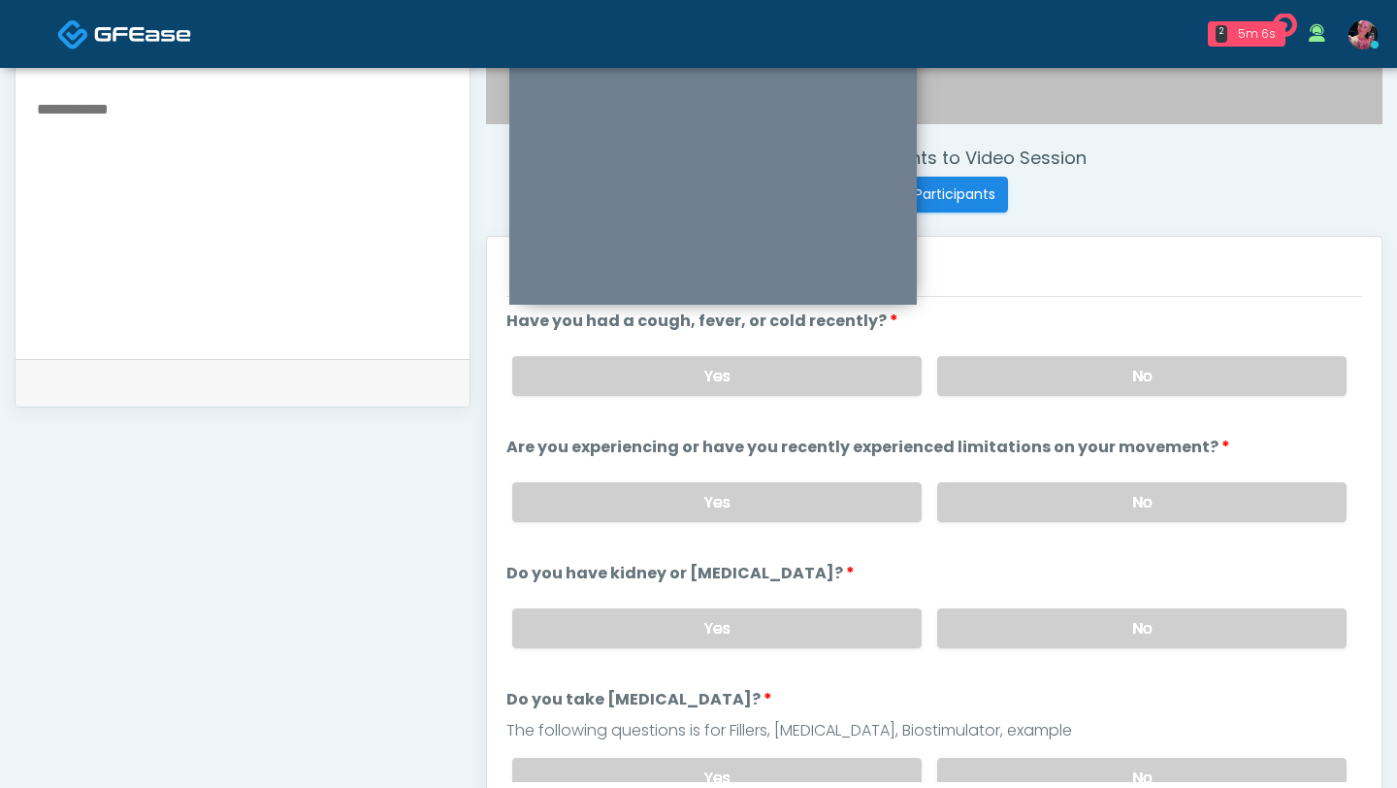
scroll to position [638, 0]
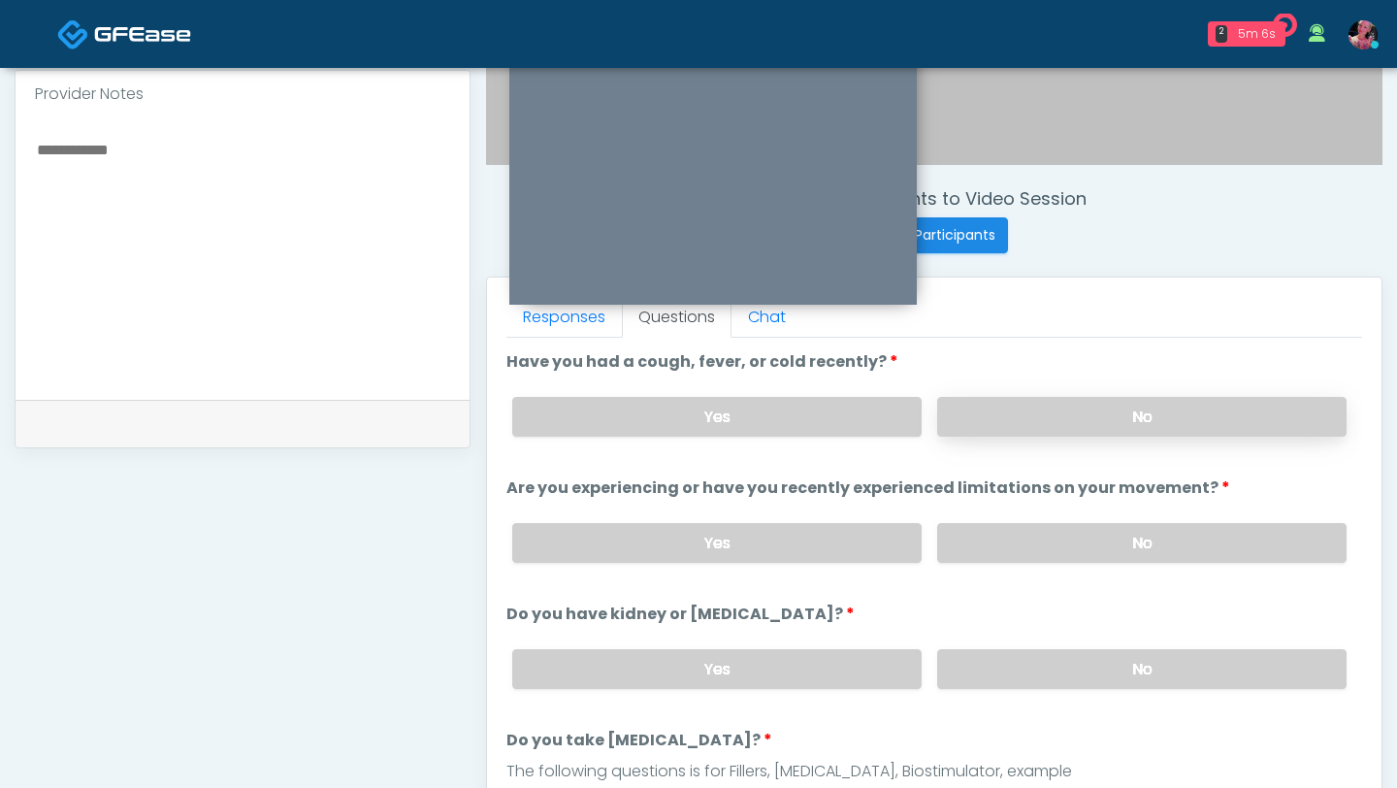
click at [1069, 410] on label "No" at bounding box center [1141, 417] width 409 height 40
click at [1055, 523] on label "No" at bounding box center [1141, 543] width 409 height 40
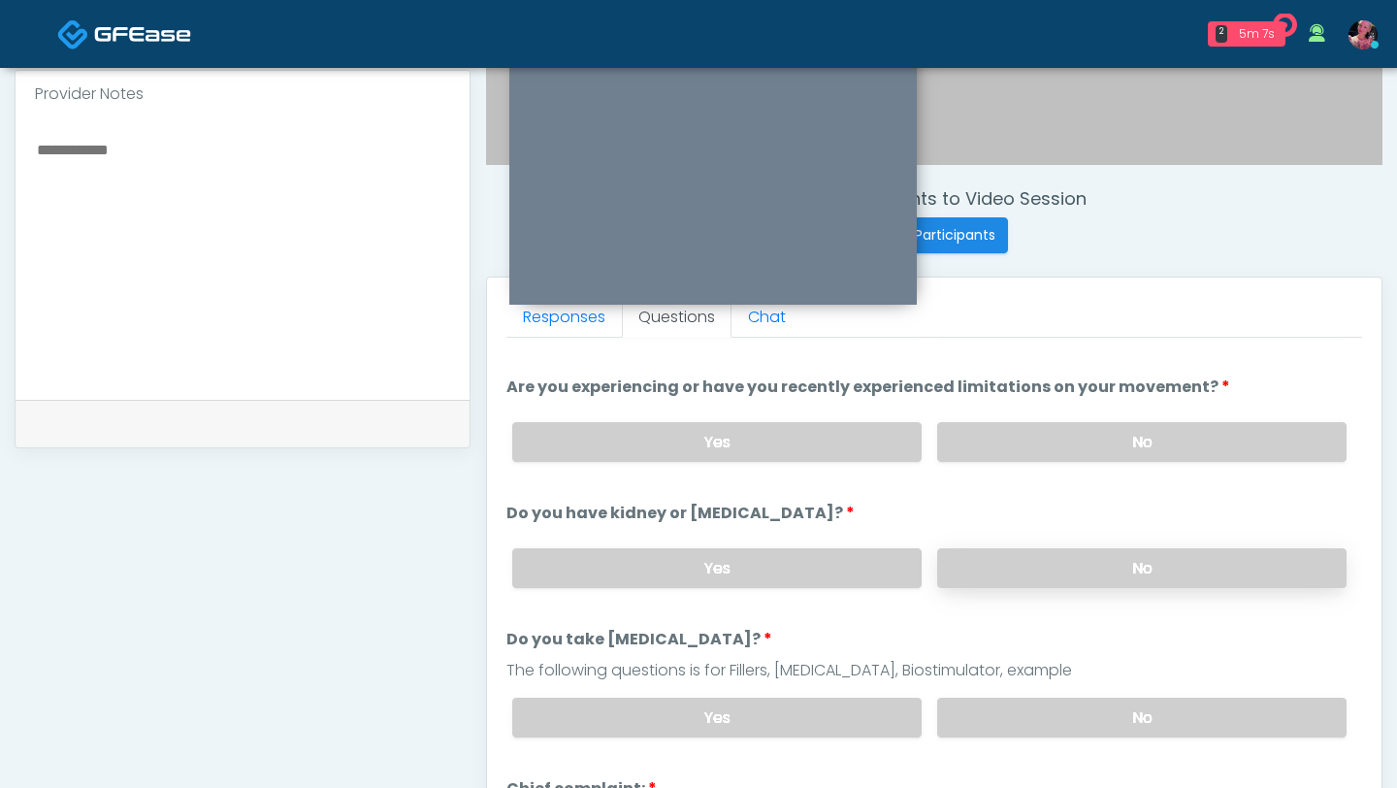
scroll to position [114, 0]
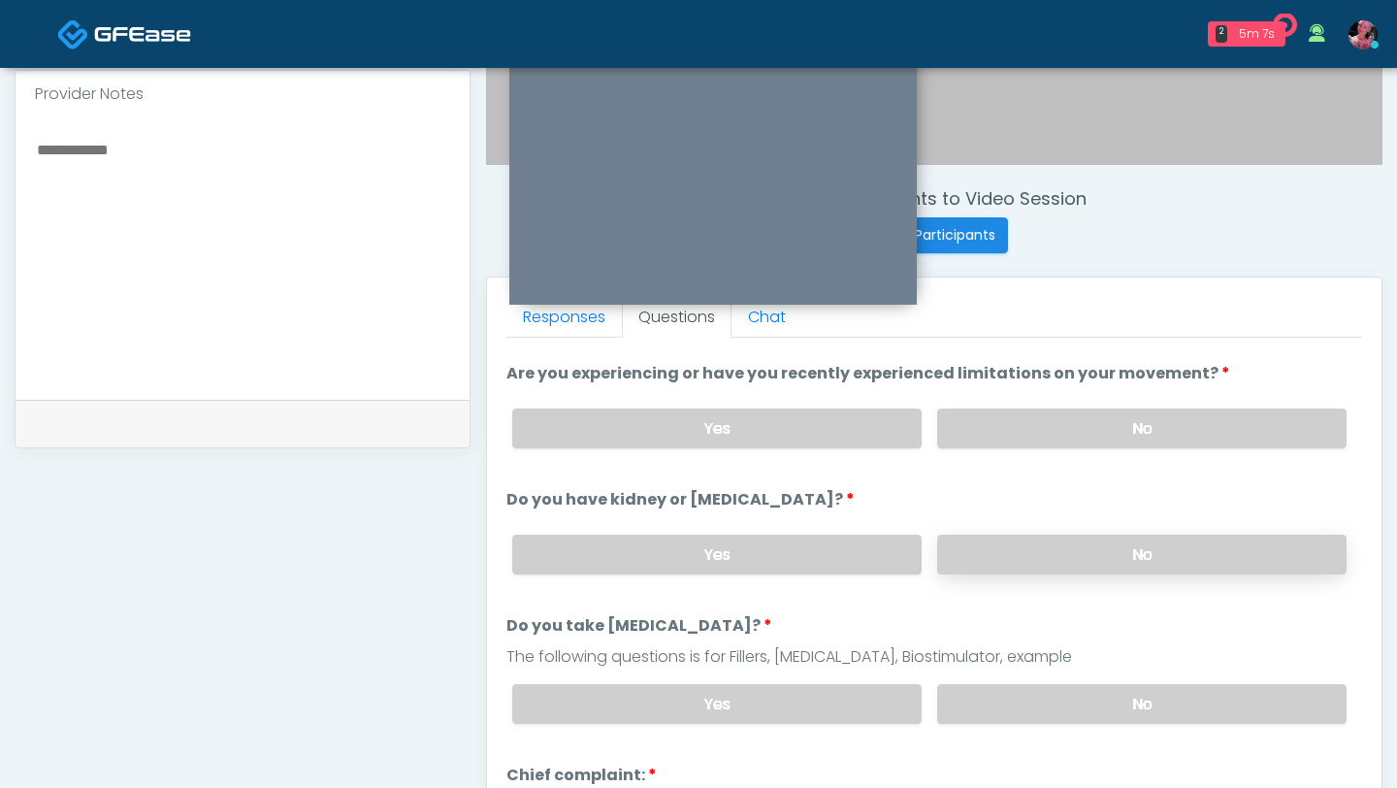
click at [1041, 544] on label "No" at bounding box center [1141, 555] width 409 height 40
click at [1038, 663] on div "The following questions is for Fillers, [MEDICAL_DATA], Biostimulator, example" at bounding box center [935, 656] width 856 height 23
click at [1038, 684] on label "No" at bounding box center [1141, 704] width 409 height 40
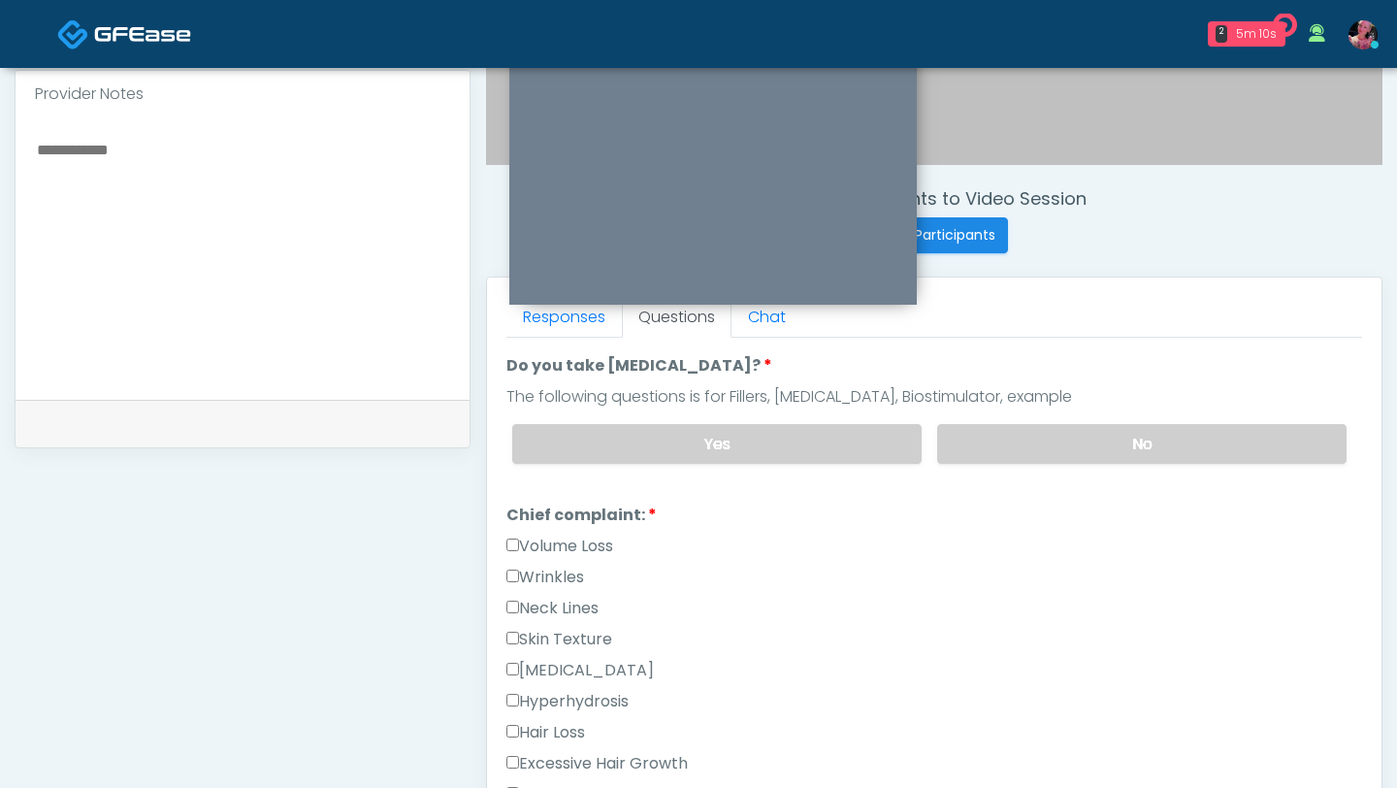
scroll to position [431, 0]
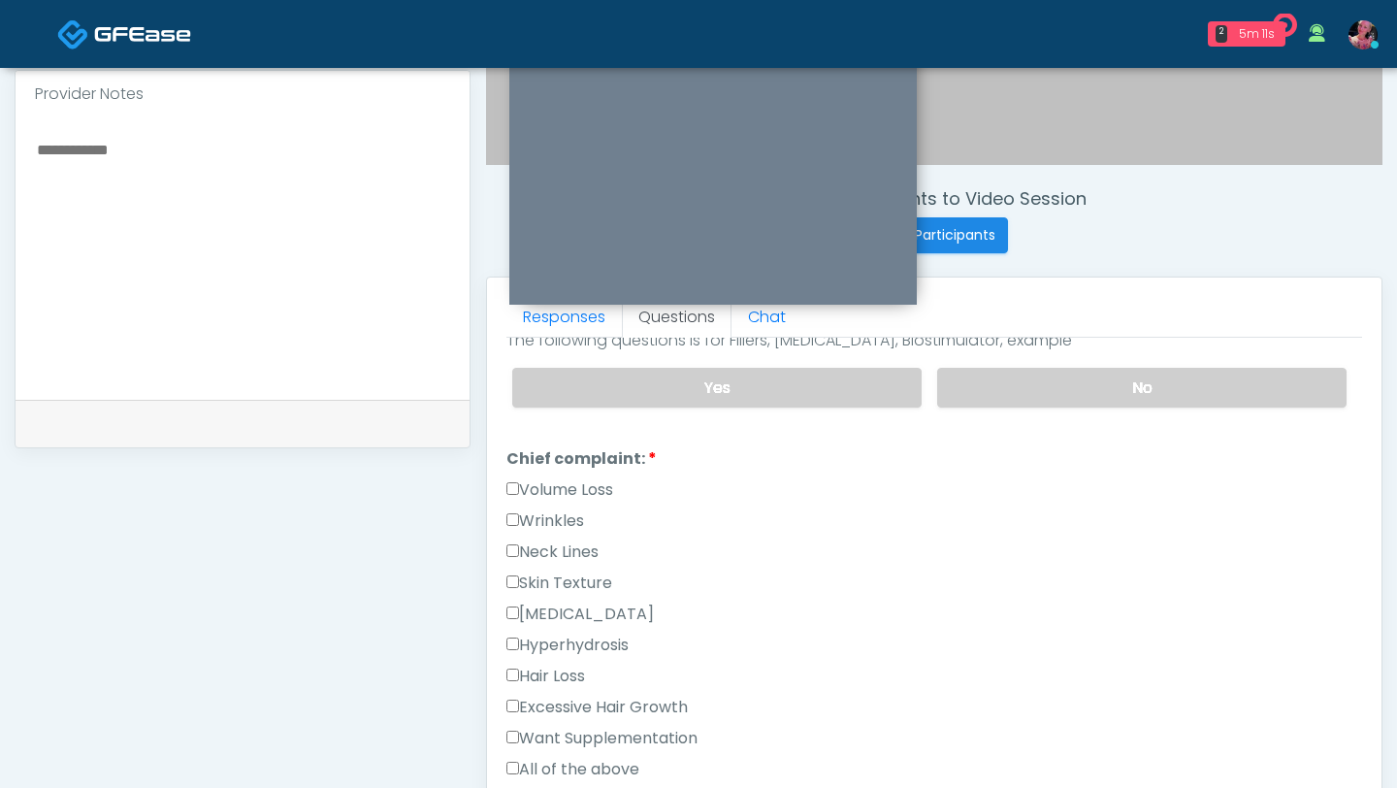
click at [560, 581] on label "Skin Texture" at bounding box center [560, 583] width 106 height 23
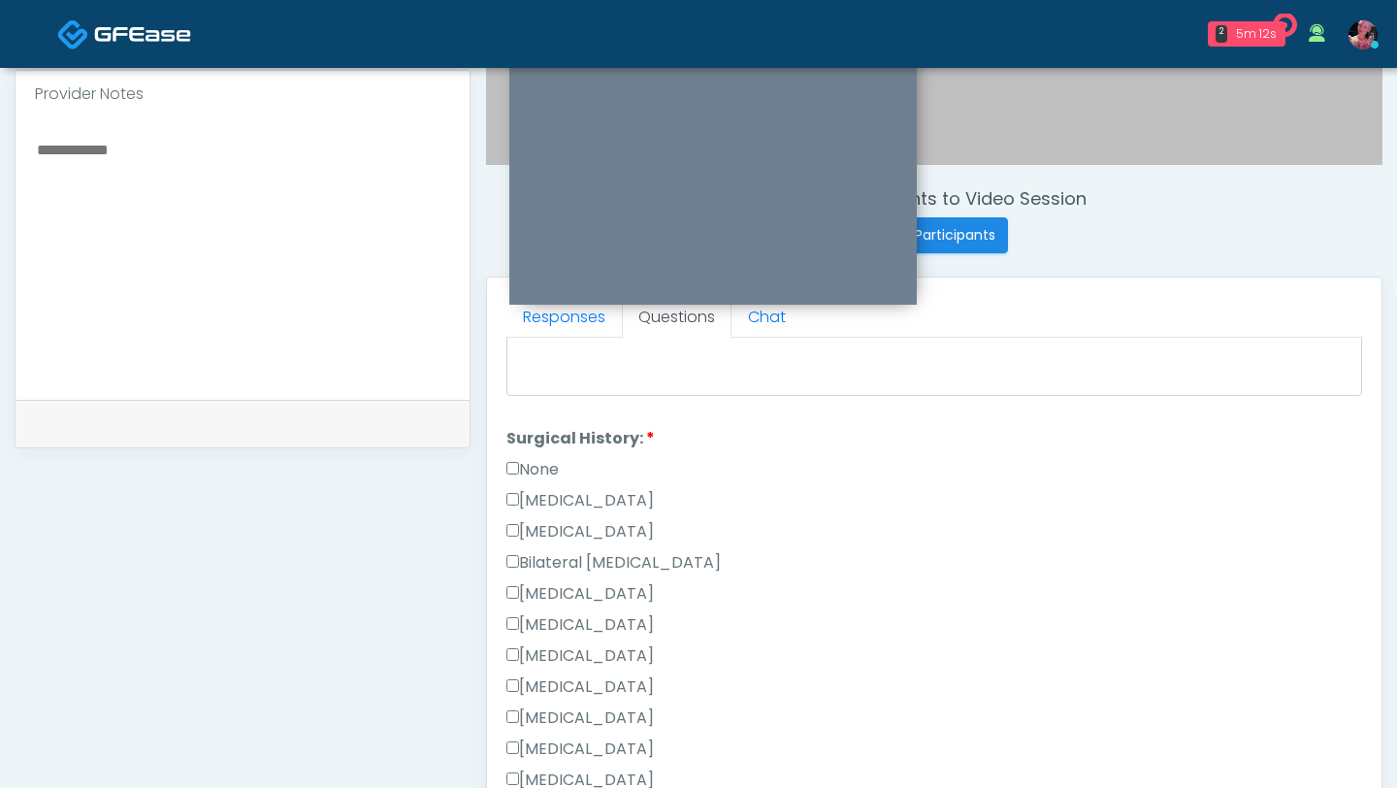
scroll to position [1025, 0]
click at [533, 436] on label "None" at bounding box center [533, 438] width 52 height 23
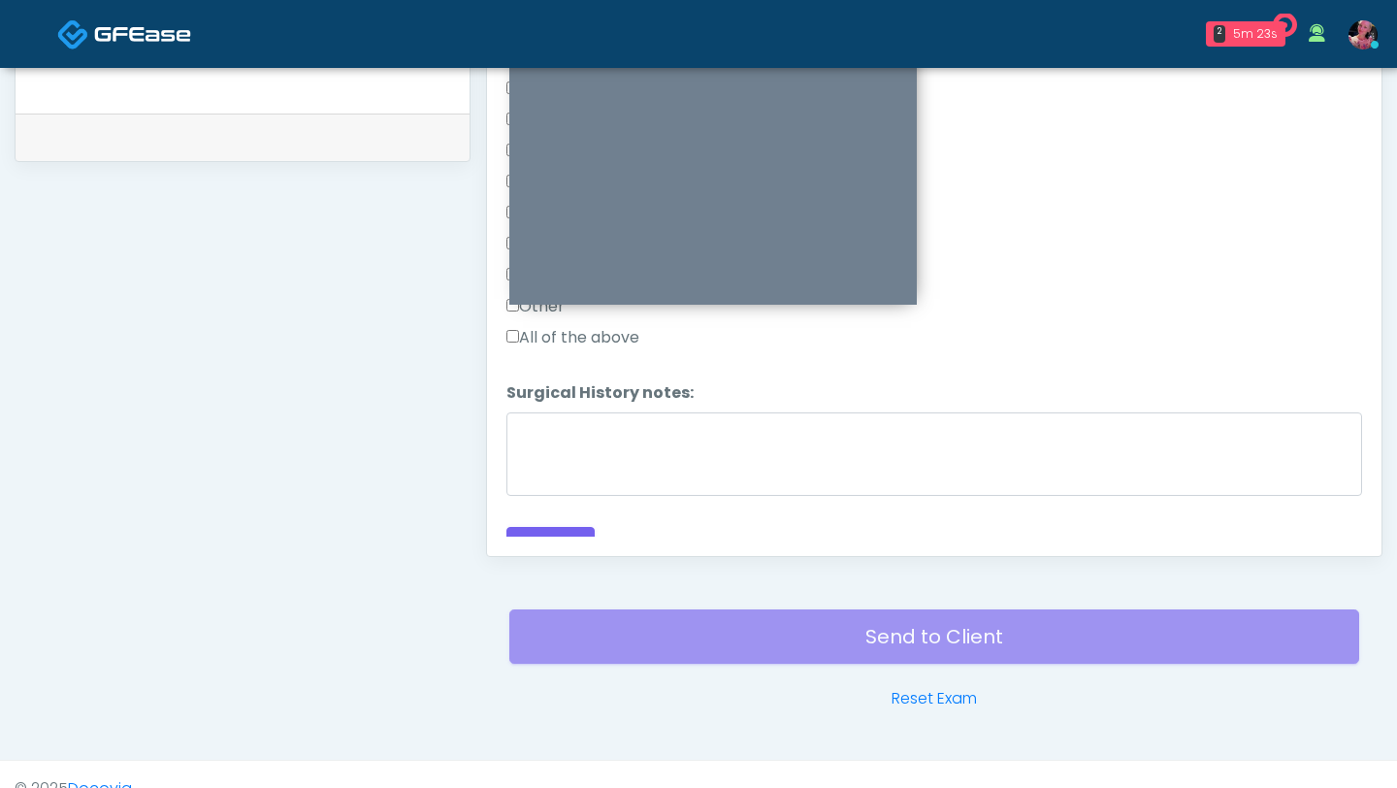
scroll to position [1264, 0]
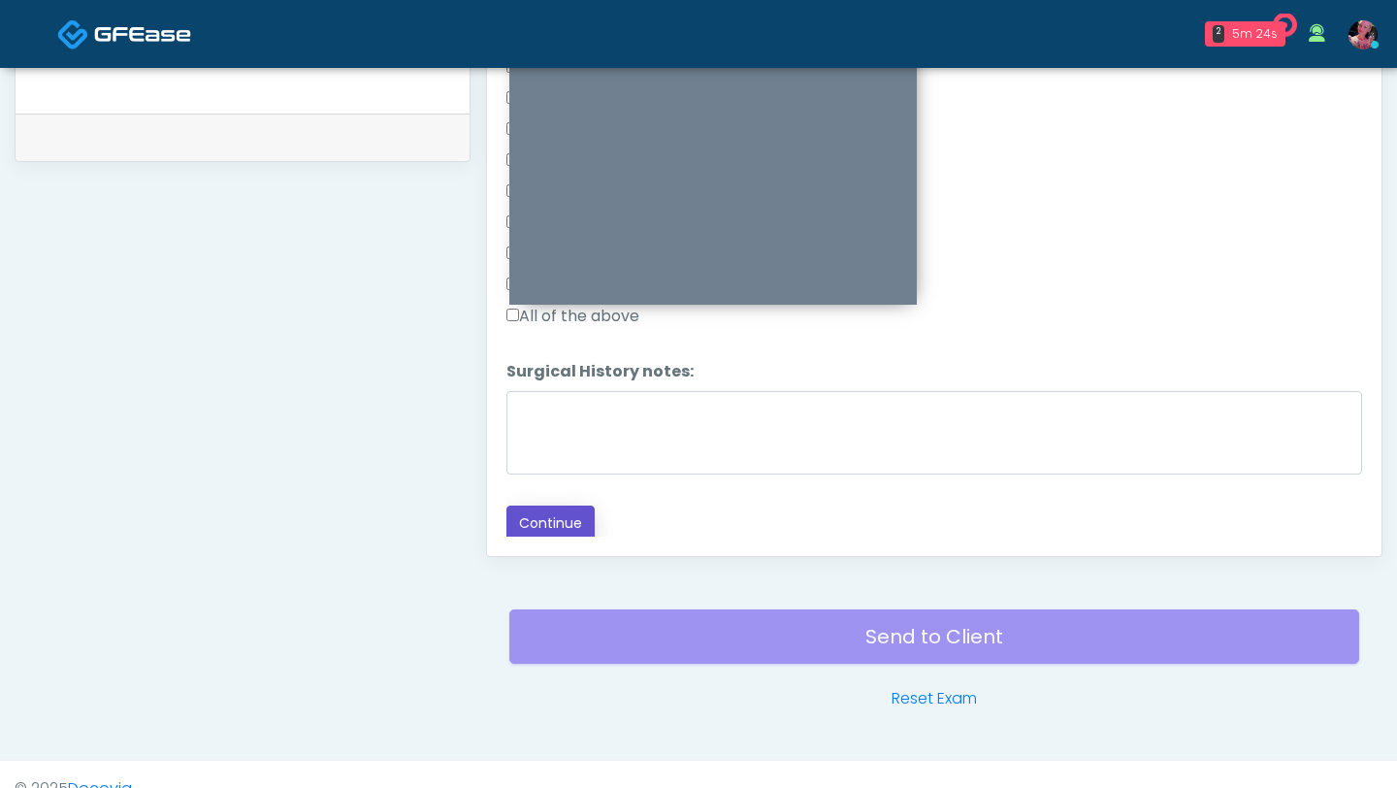
click at [530, 527] on button "Continue" at bounding box center [551, 524] width 88 height 36
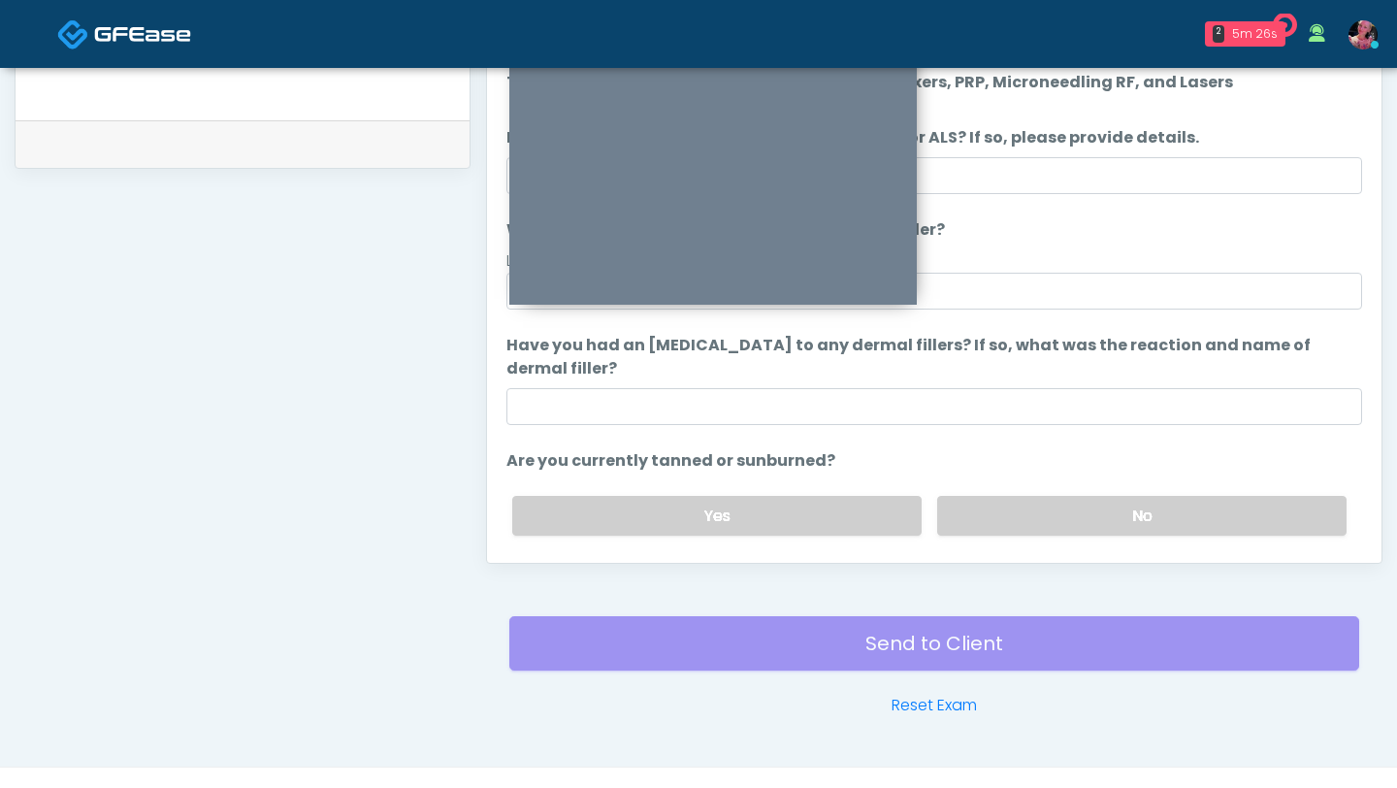
scroll to position [918, 0]
click at [967, 500] on label "No" at bounding box center [1141, 516] width 409 height 40
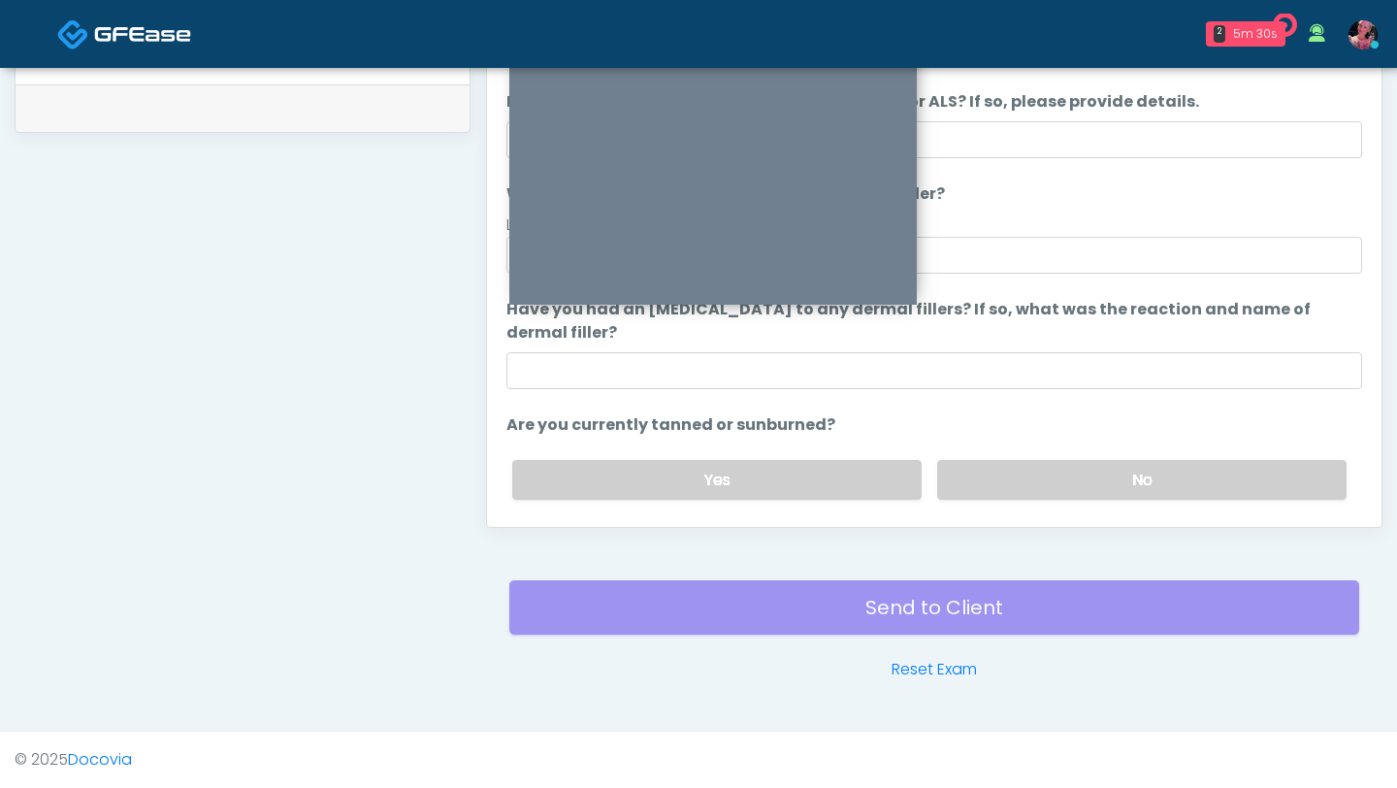
scroll to position [182, 0]
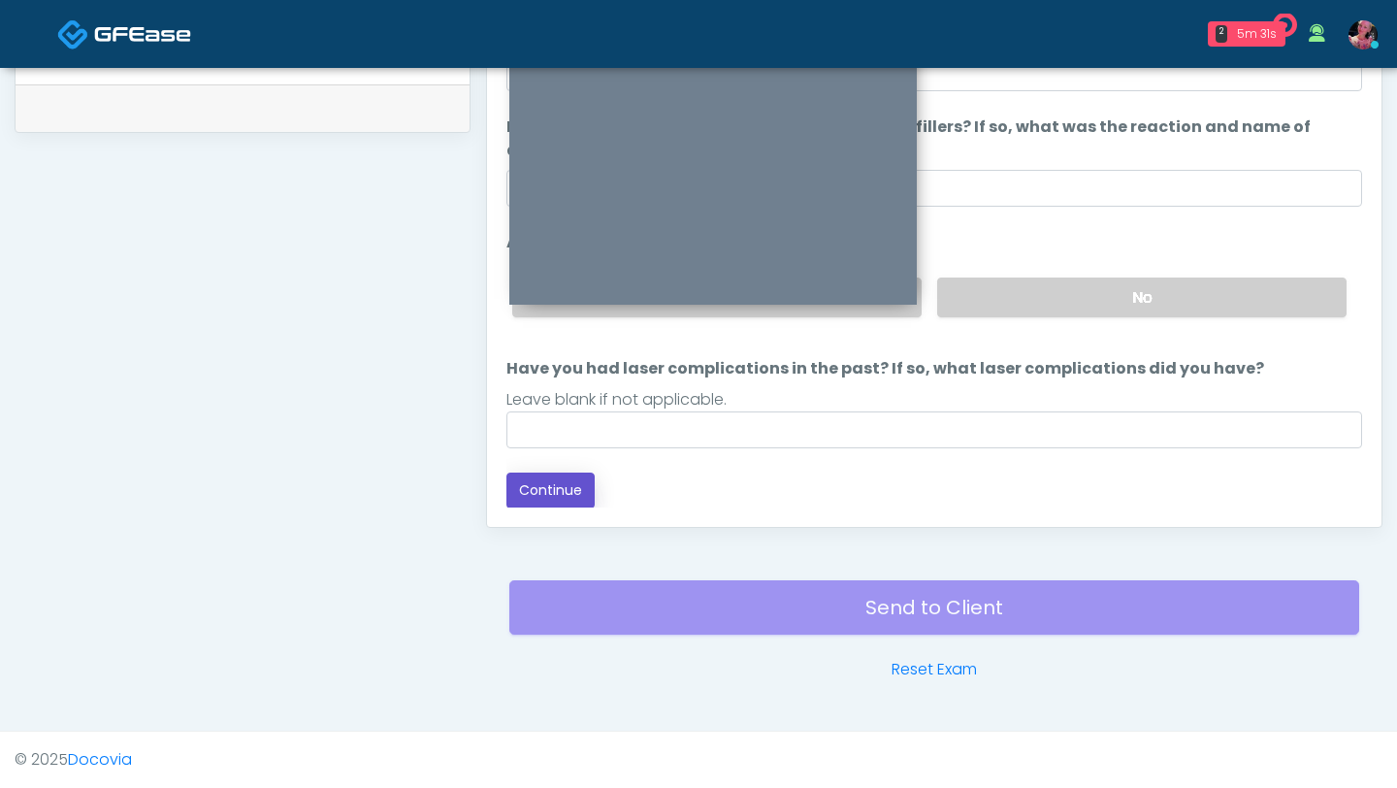
click at [541, 495] on button "Continue" at bounding box center [551, 491] width 88 height 36
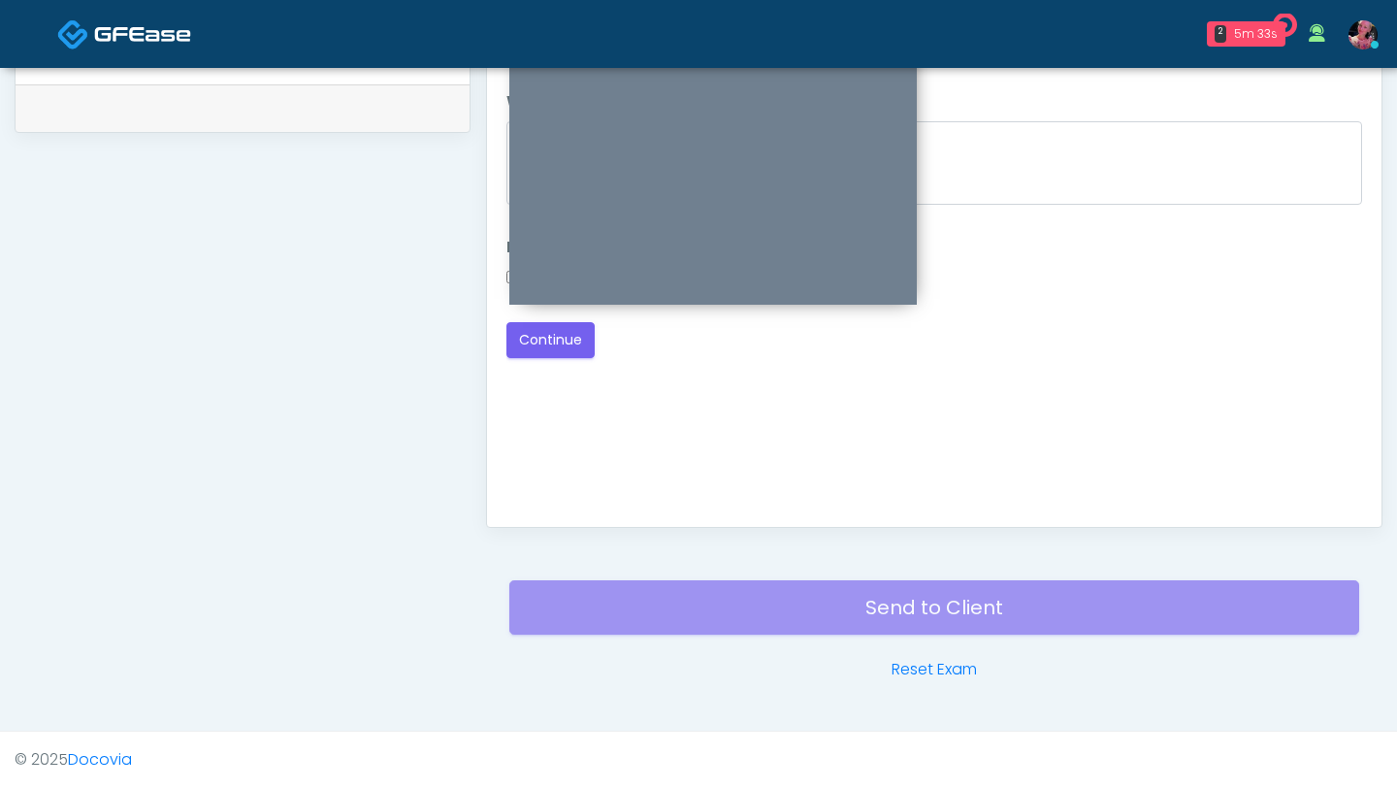
scroll to position [698, 0]
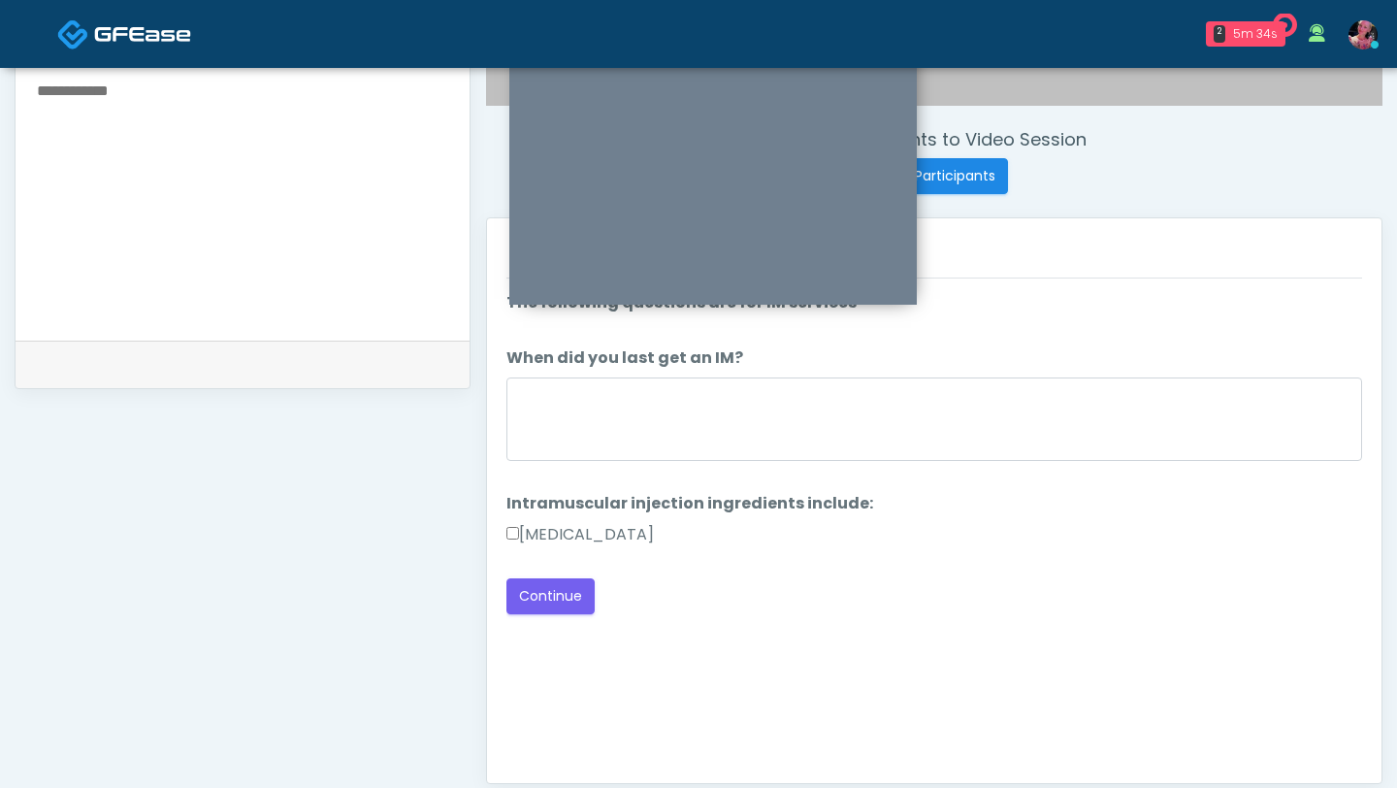
click at [619, 464] on div at bounding box center [935, 422] width 856 height 90
click at [582, 538] on label "[MEDICAL_DATA]" at bounding box center [580, 534] width 147 height 23
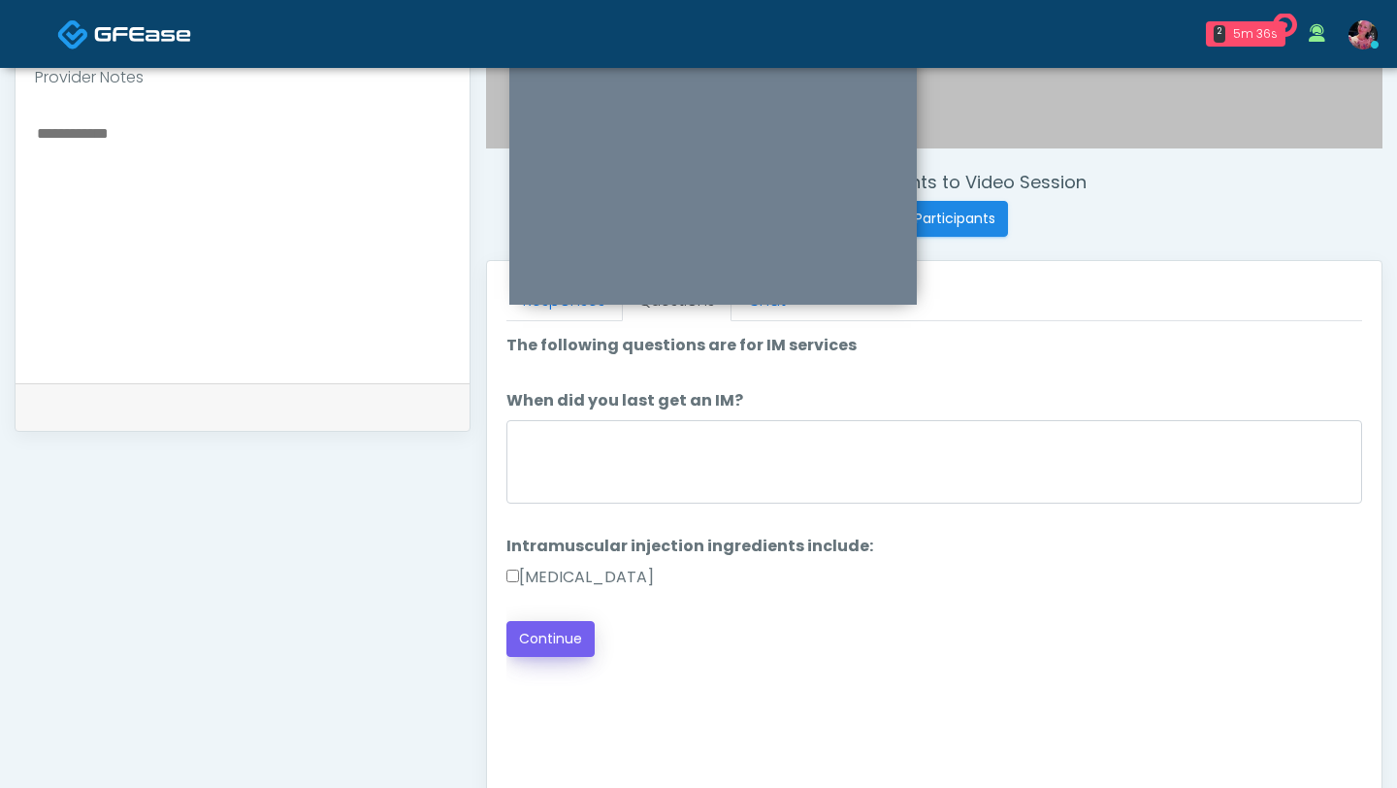
scroll to position [740, 0]
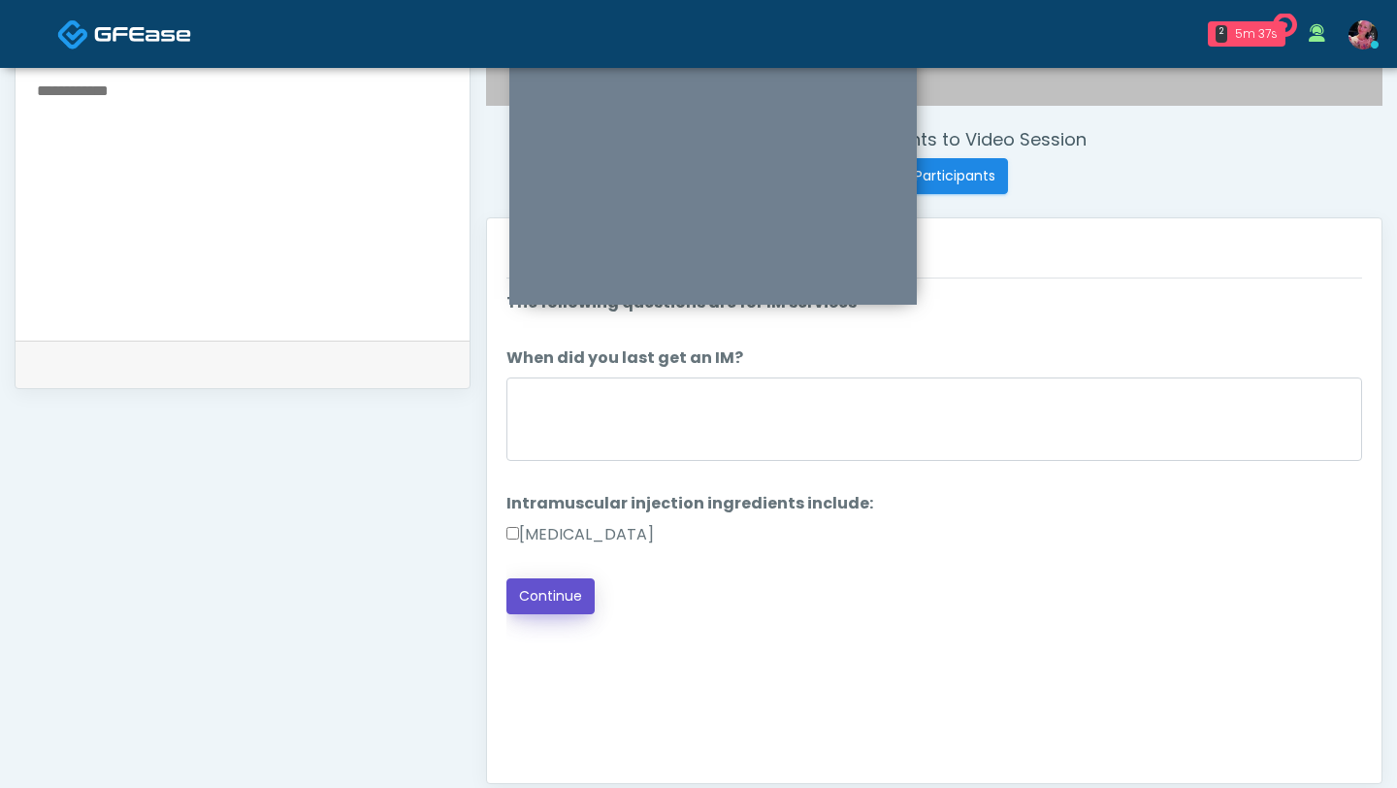
click at [566, 607] on button "Continue" at bounding box center [551, 596] width 88 height 36
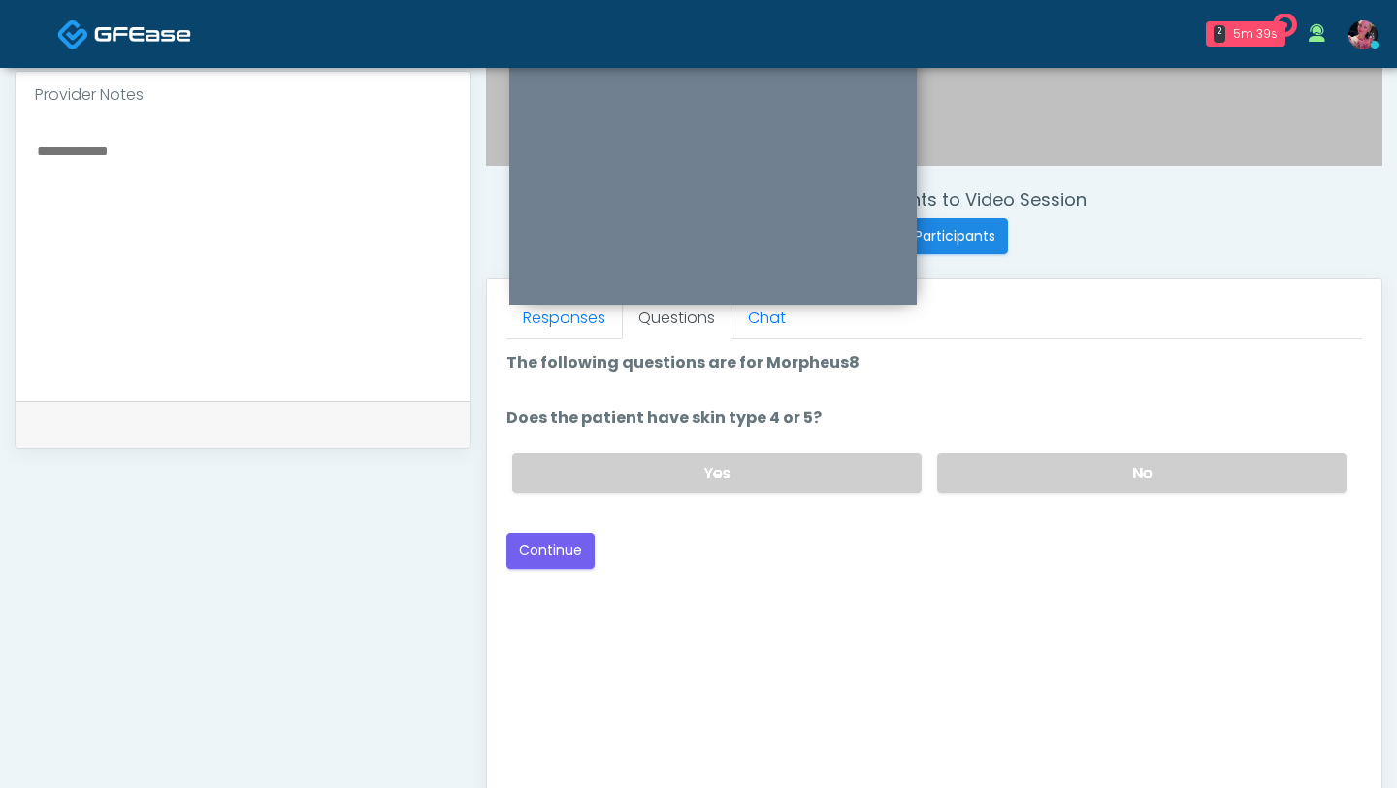
scroll to position [653, 0]
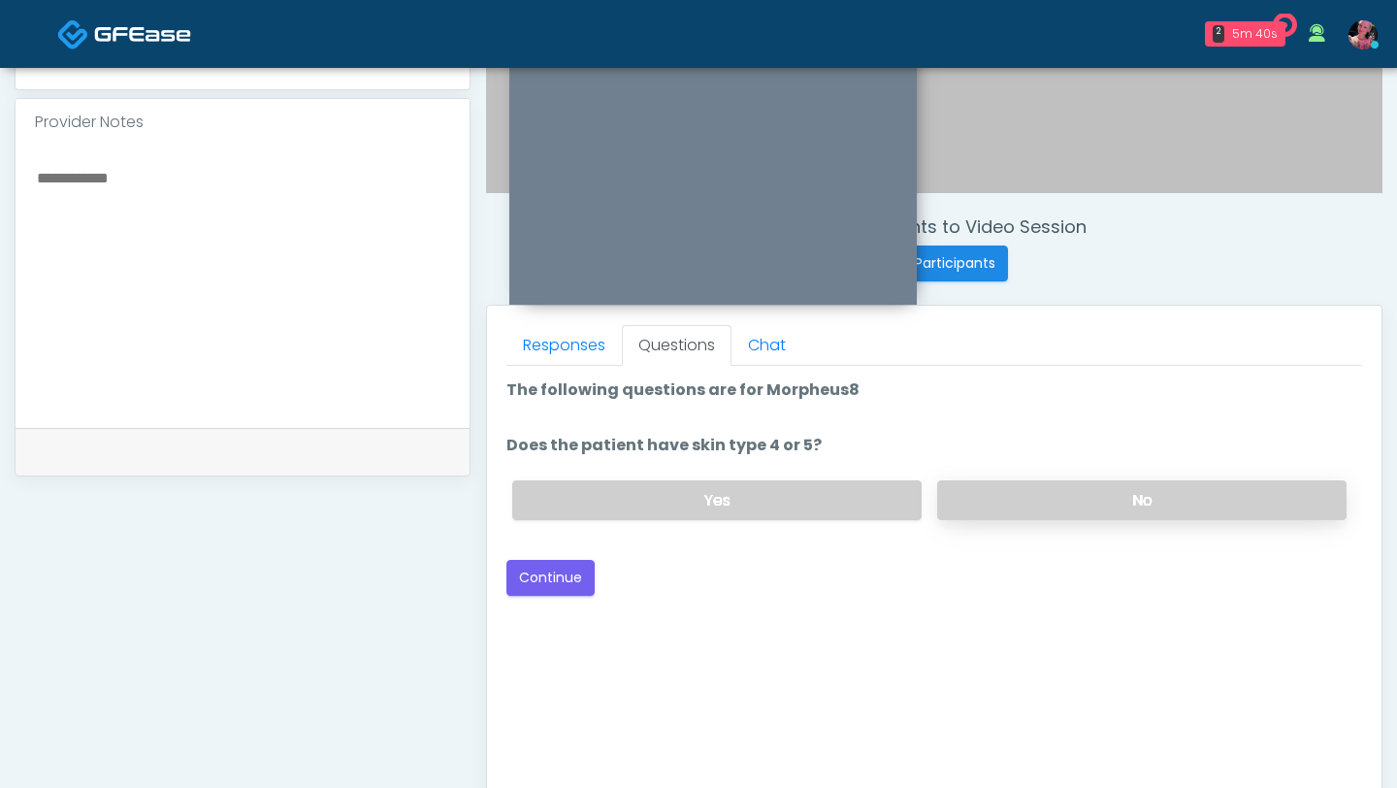
click at [1009, 485] on label "No" at bounding box center [1141, 500] width 409 height 40
click at [613, 574] on div "Back Continue" at bounding box center [935, 578] width 856 height 36
click at [564, 577] on button "Continue" at bounding box center [551, 578] width 88 height 36
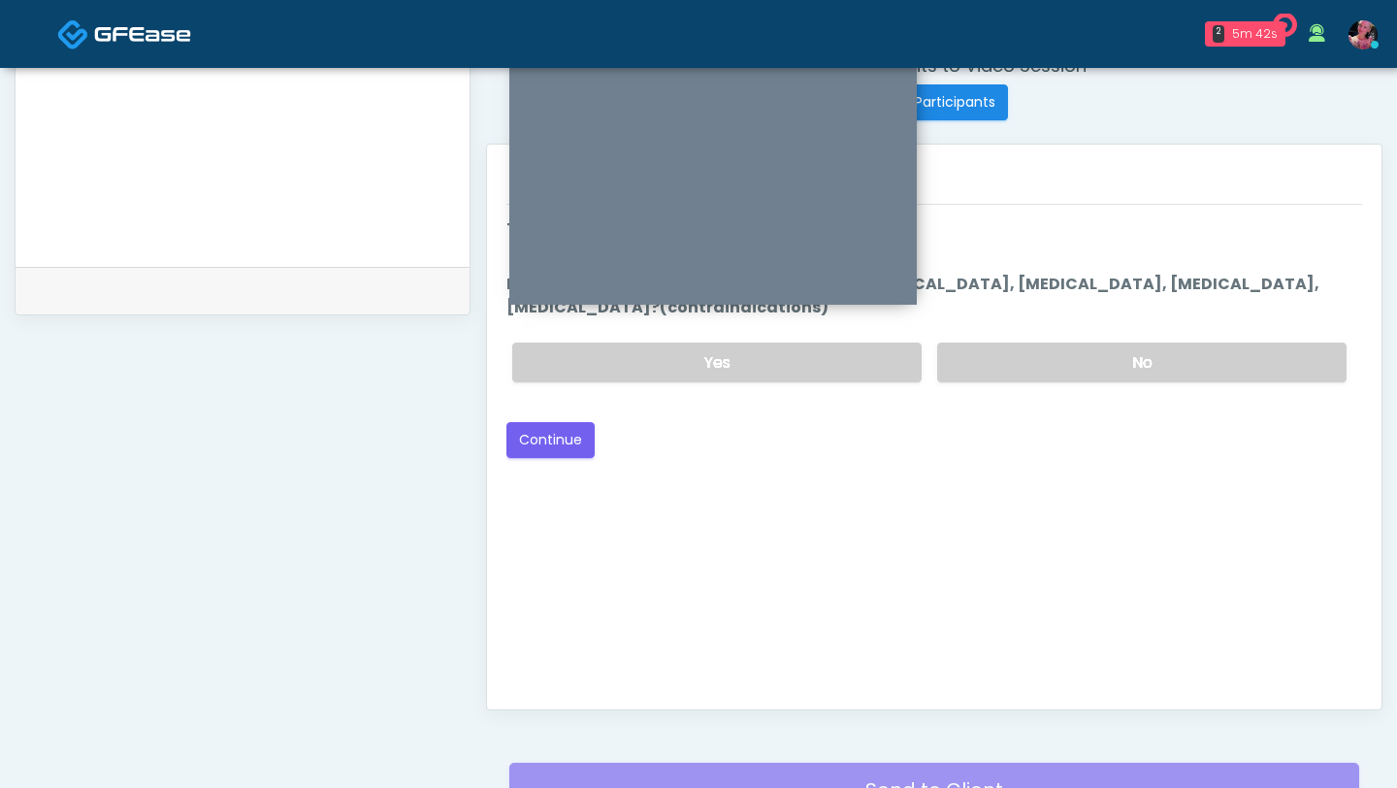
scroll to position [0, 0]
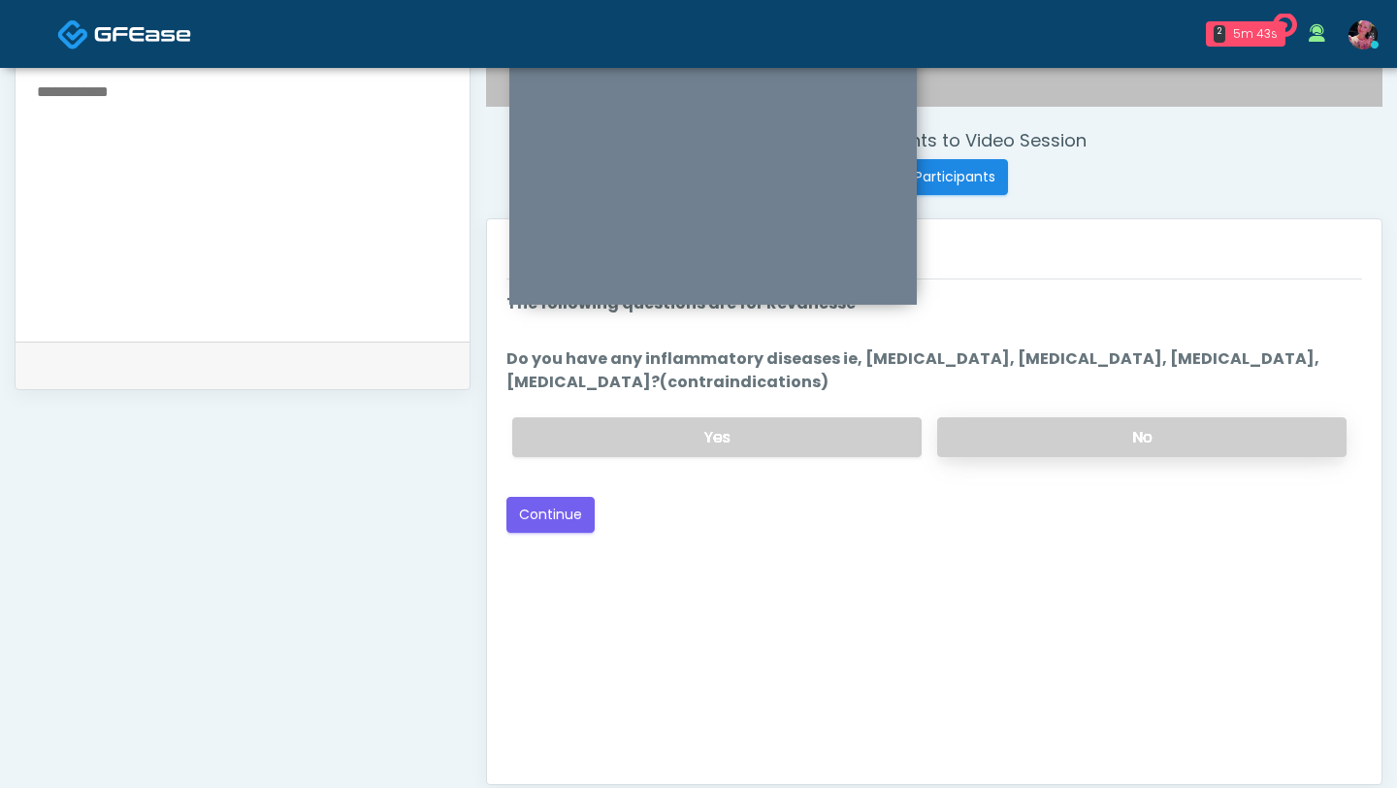
click at [1031, 428] on label "No" at bounding box center [1141, 437] width 409 height 40
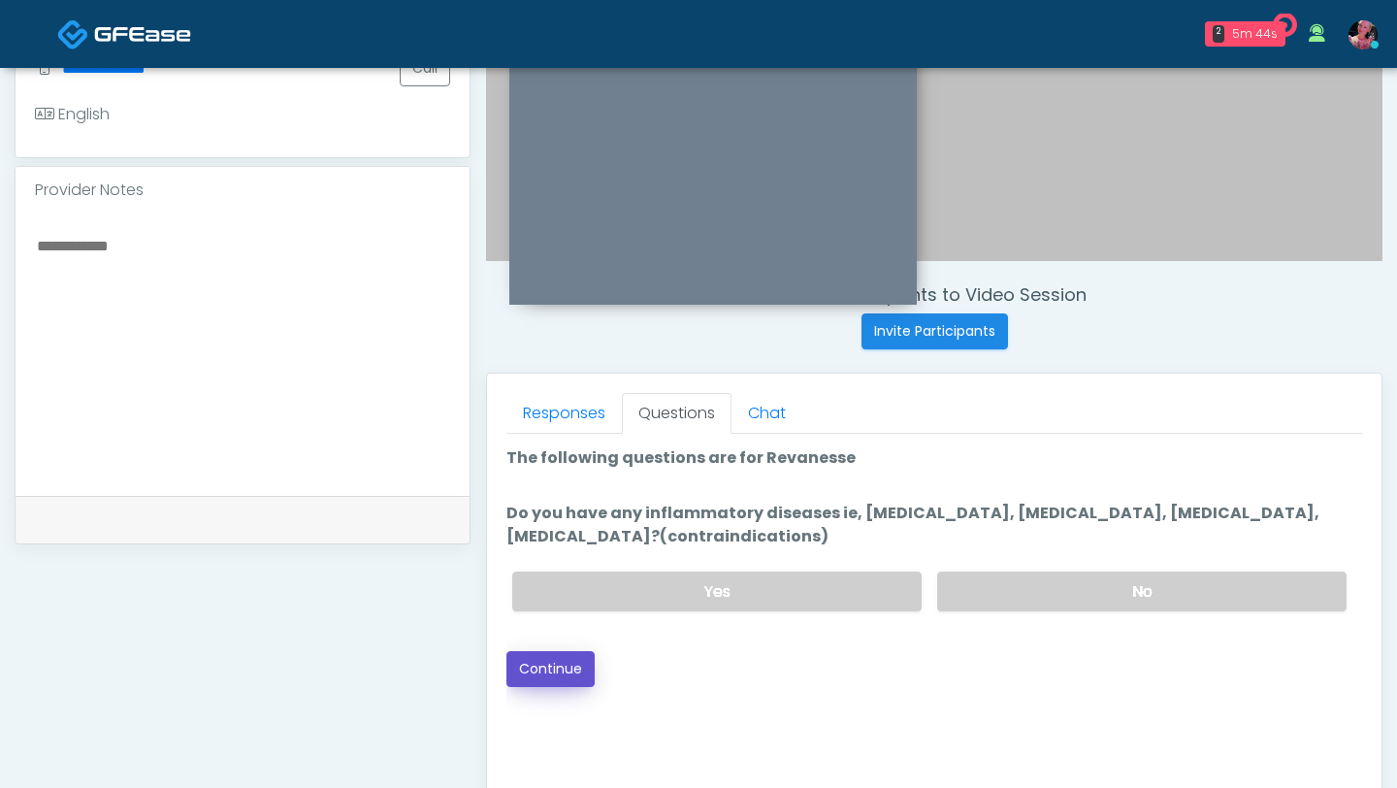
click at [527, 667] on button "Continue" at bounding box center [551, 669] width 88 height 36
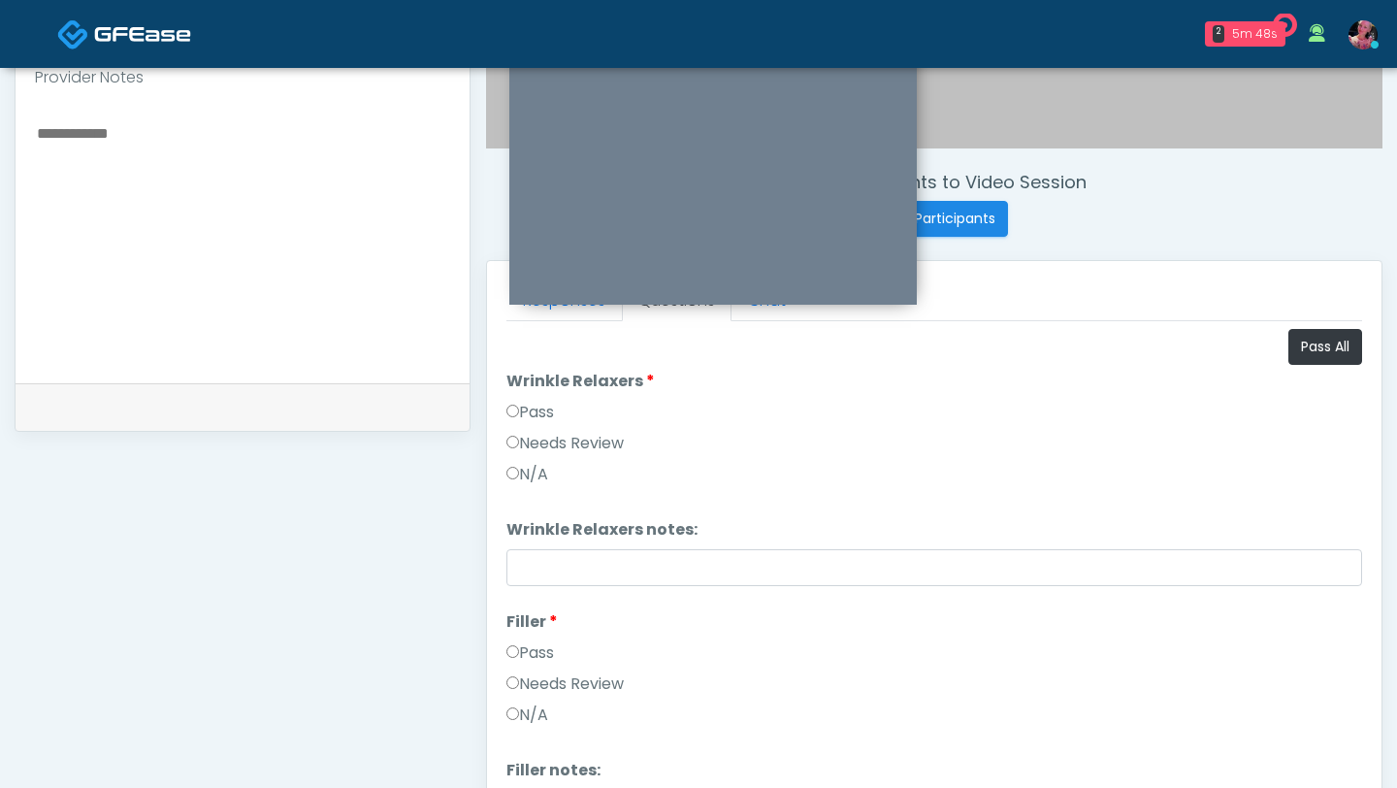
click at [552, 411] on label "Pass" at bounding box center [531, 412] width 48 height 23
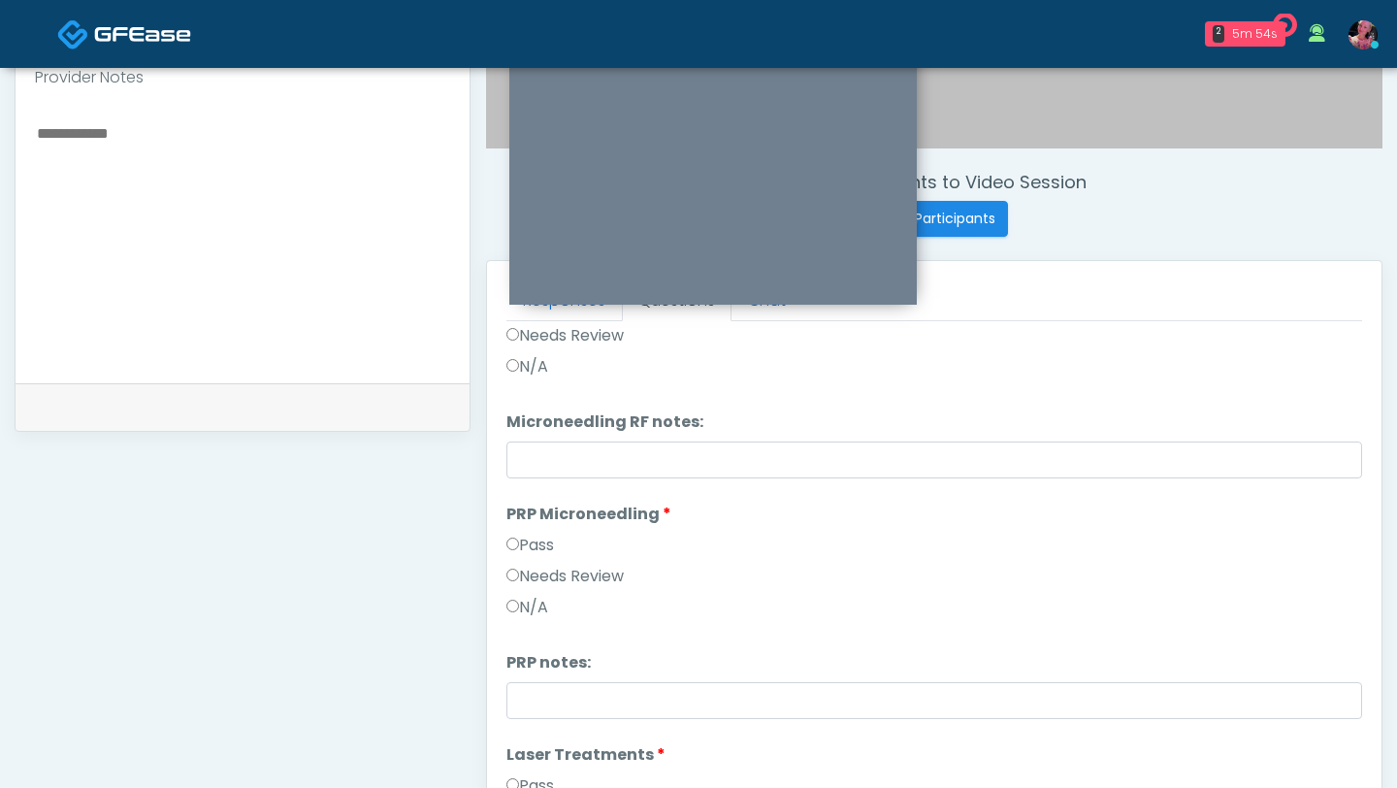
click at [524, 553] on label "Pass" at bounding box center [531, 545] width 48 height 23
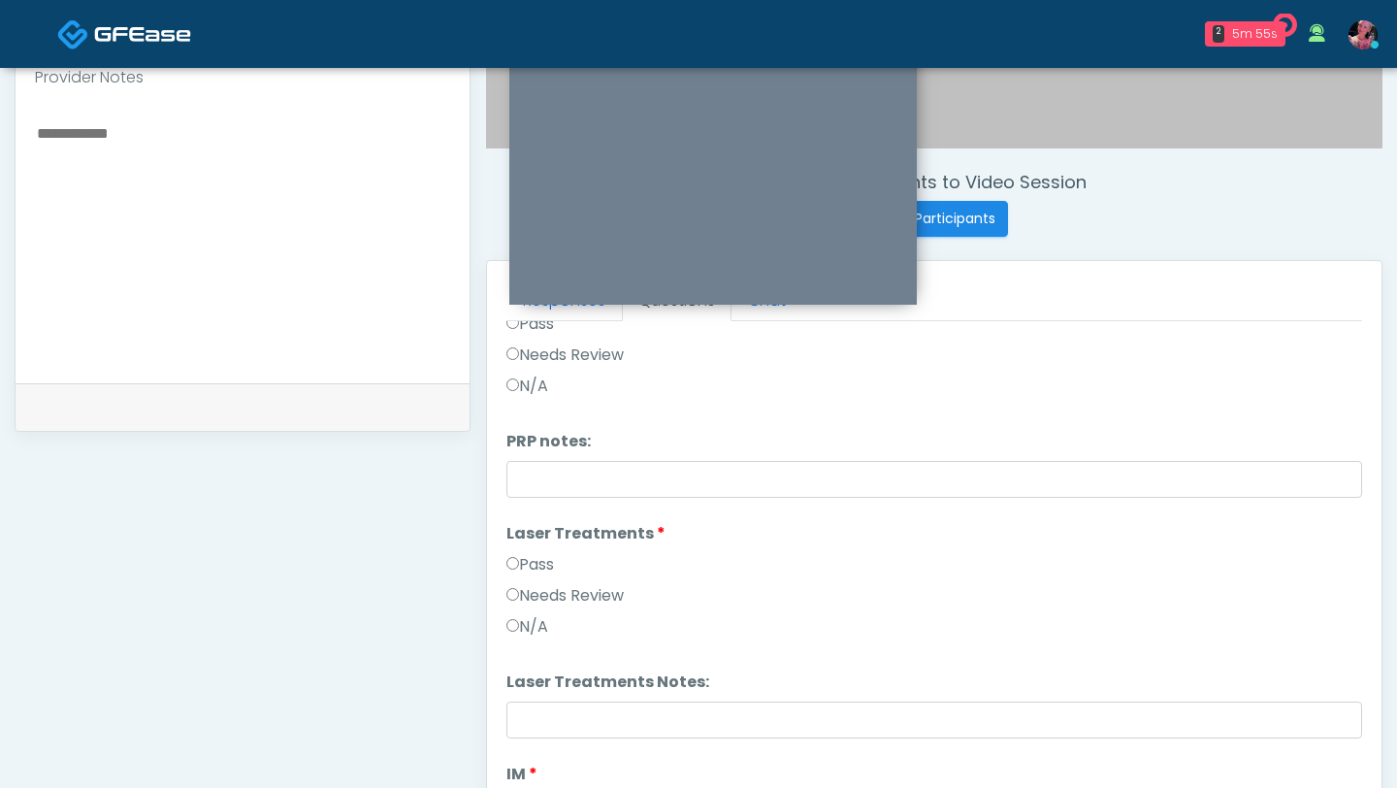
click at [524, 558] on label "Pass" at bounding box center [531, 564] width 48 height 23
click at [511, 575] on label "Pass" at bounding box center [531, 568] width 48 height 23
click at [511, 579] on div "Pass" at bounding box center [935, 570] width 856 height 31
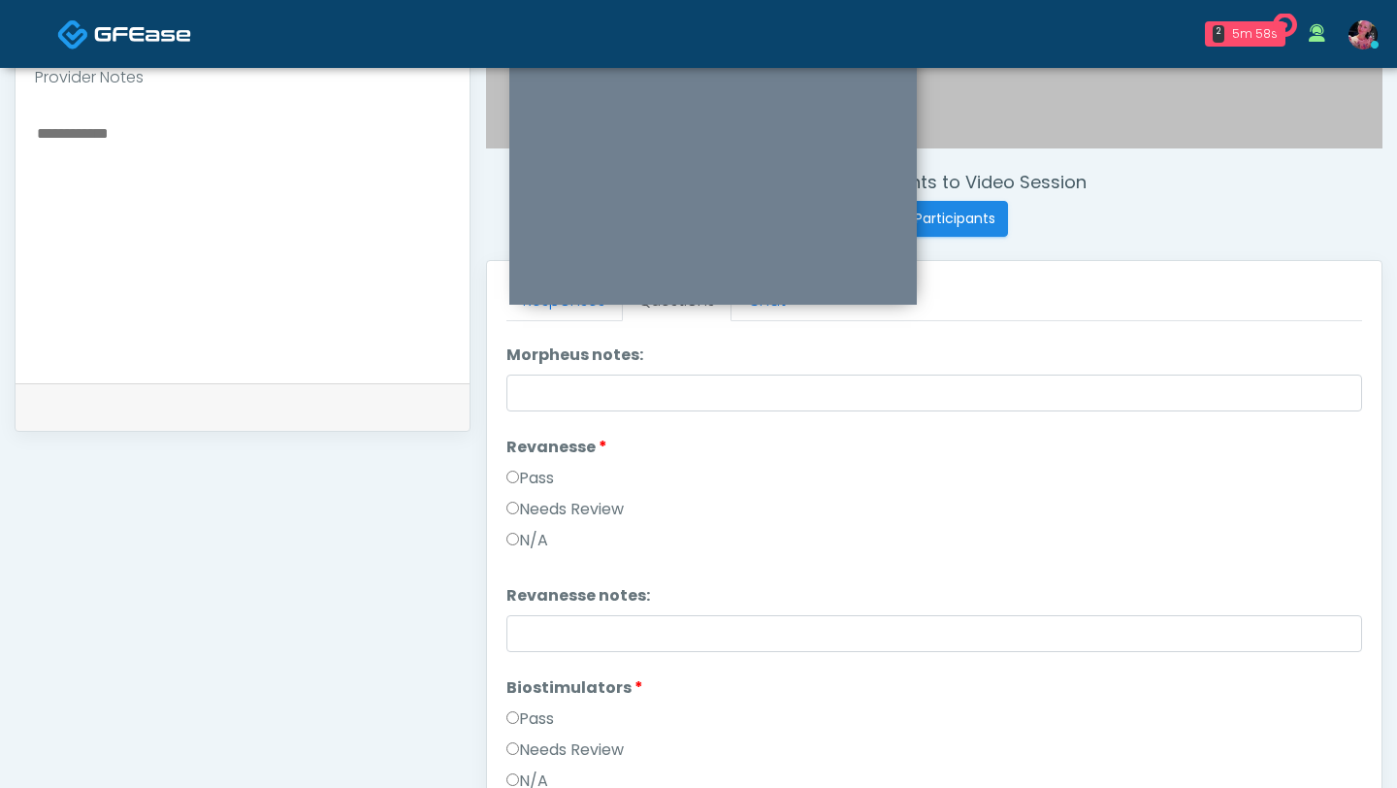
click at [536, 474] on label "Pass" at bounding box center [531, 478] width 48 height 23
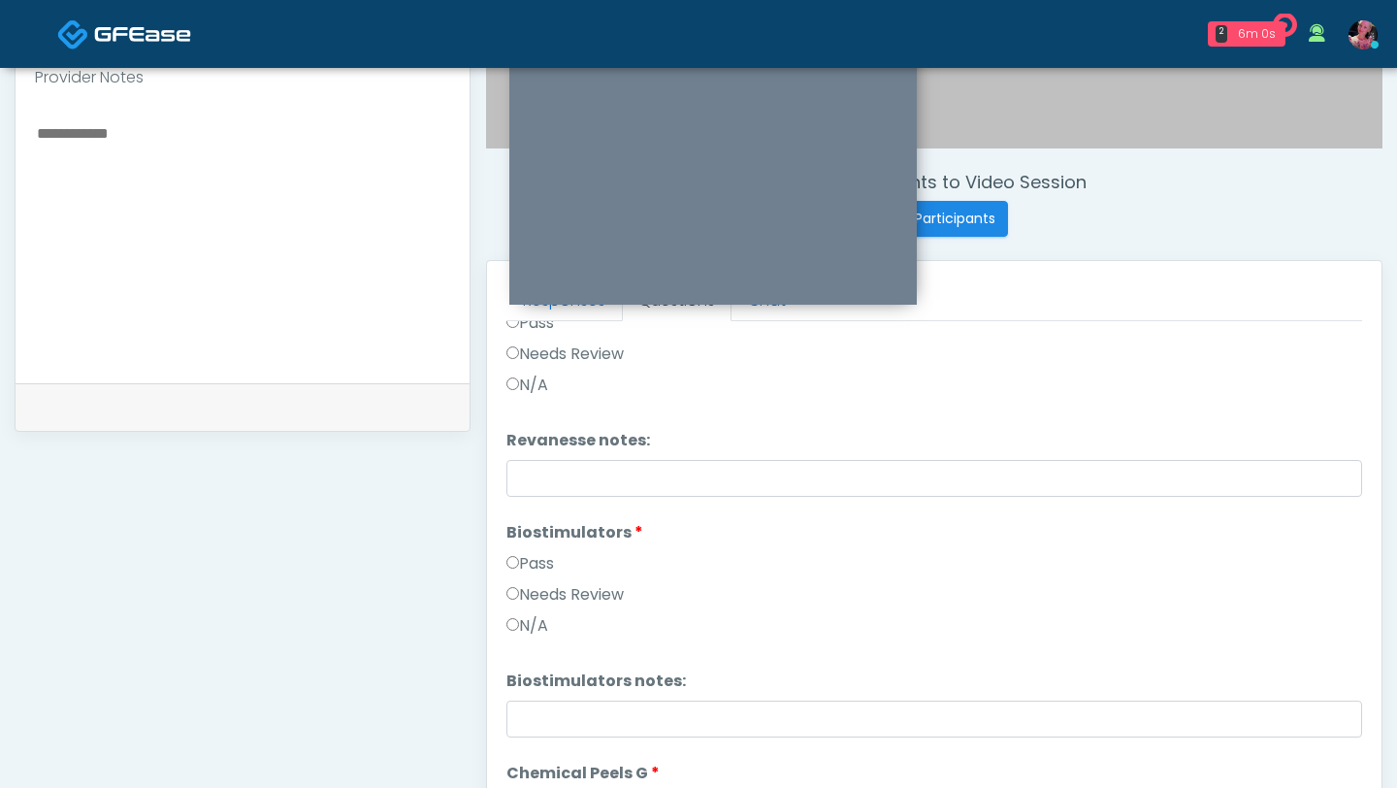
click at [523, 557] on label "Pass" at bounding box center [531, 563] width 48 height 23
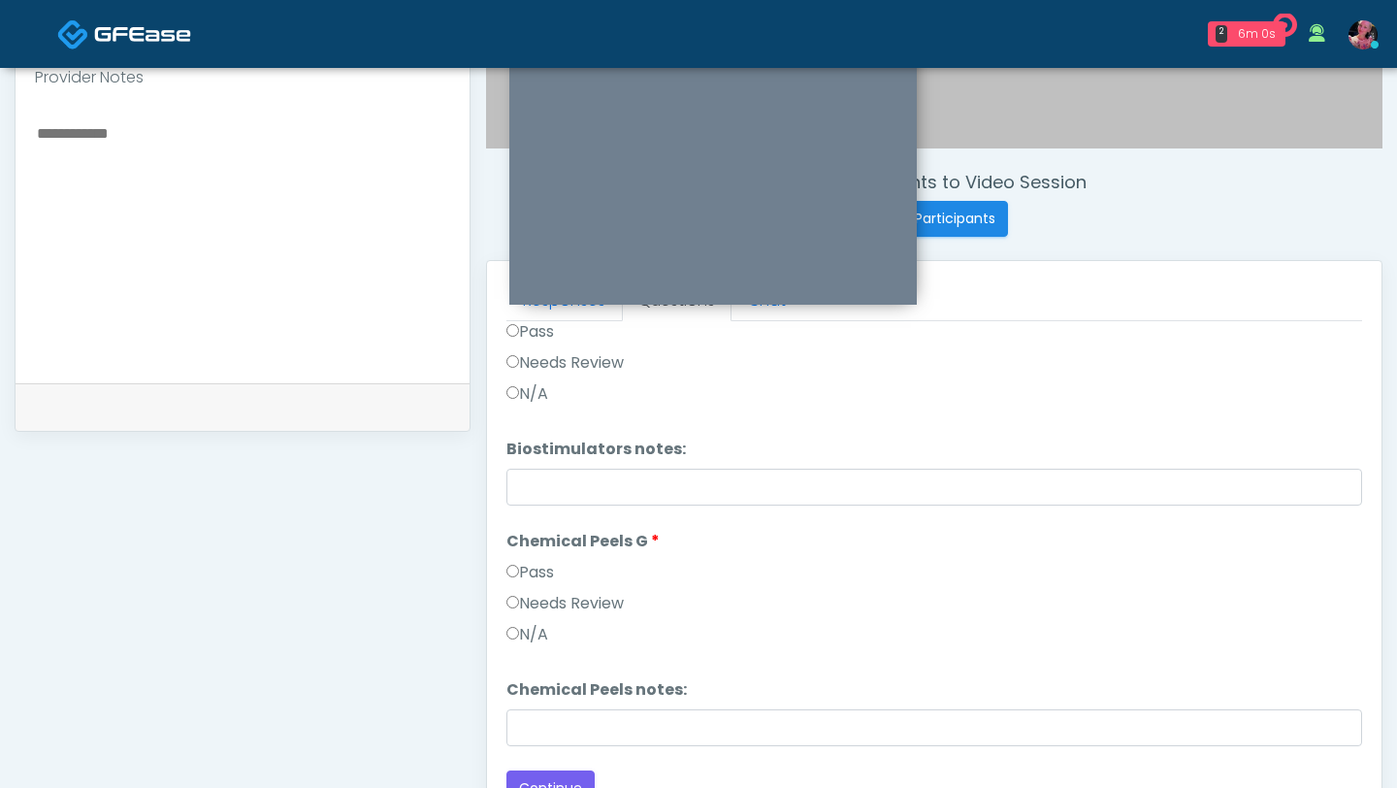
click at [523, 555] on li "Chemical Peels G Chemical Peels G Pass Needs Review N/A" at bounding box center [935, 592] width 856 height 124
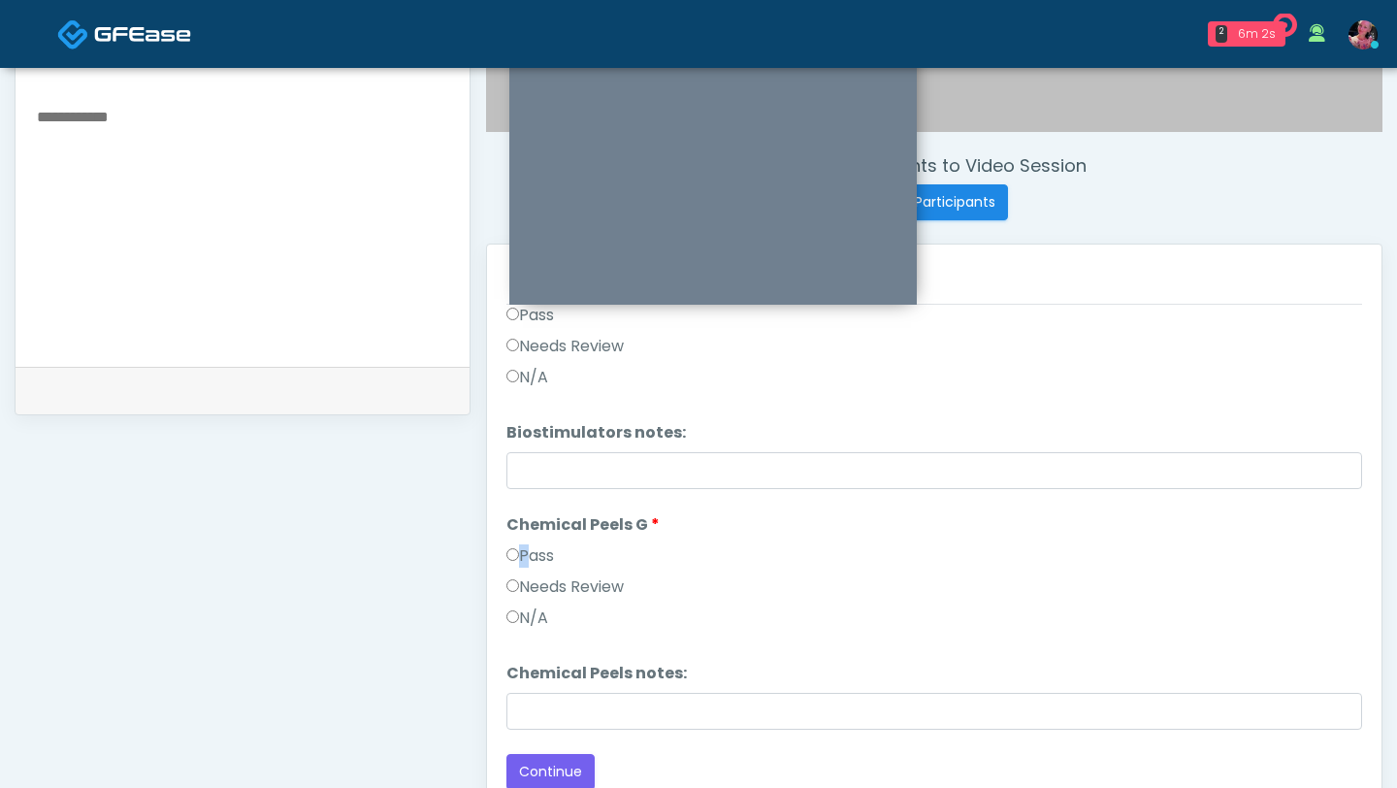
click at [520, 550] on label "Pass" at bounding box center [531, 555] width 48 height 23
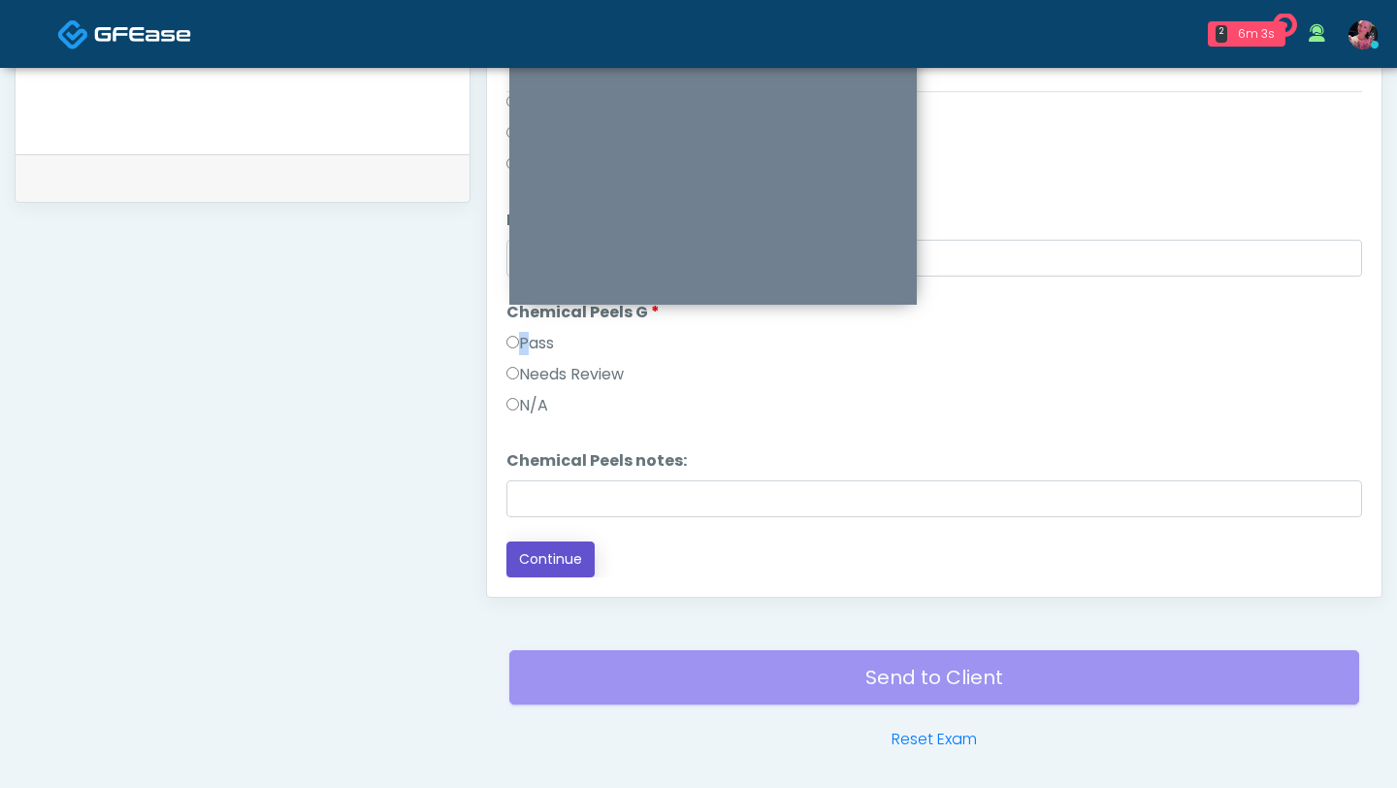
click at [517, 566] on button "Continue" at bounding box center [551, 559] width 88 height 36
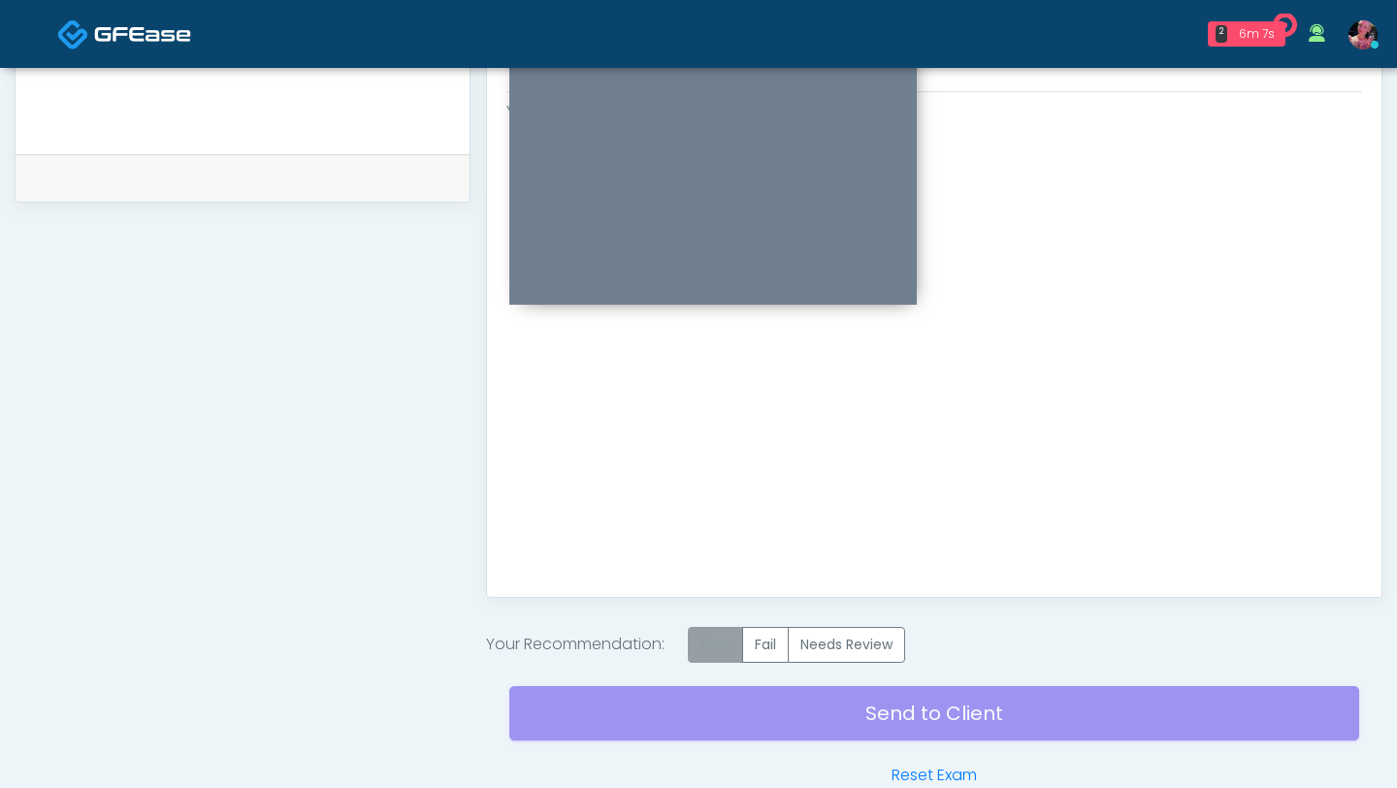
click at [719, 634] on label "Pass" at bounding box center [715, 645] width 55 height 36
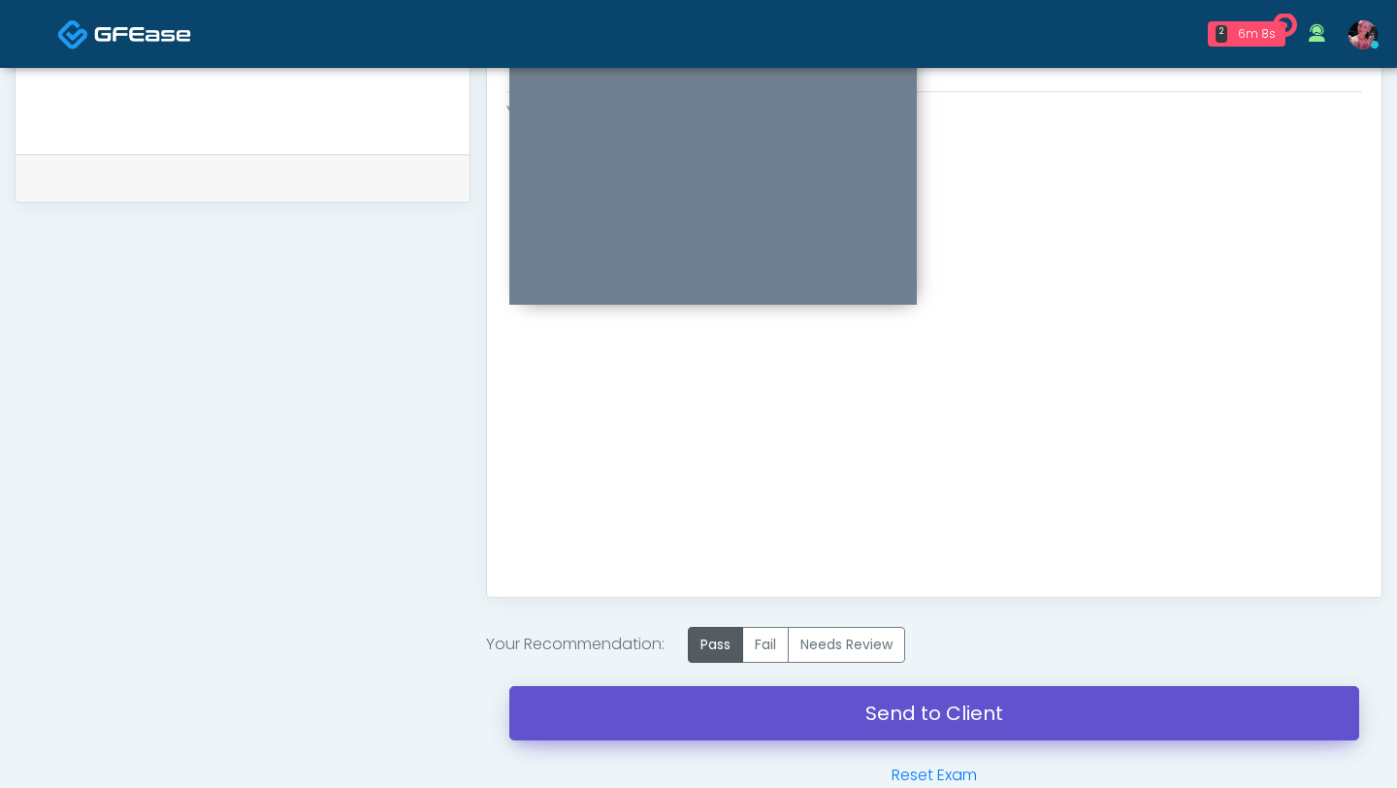
click at [691, 723] on link "Send to Client" at bounding box center [934, 713] width 850 height 54
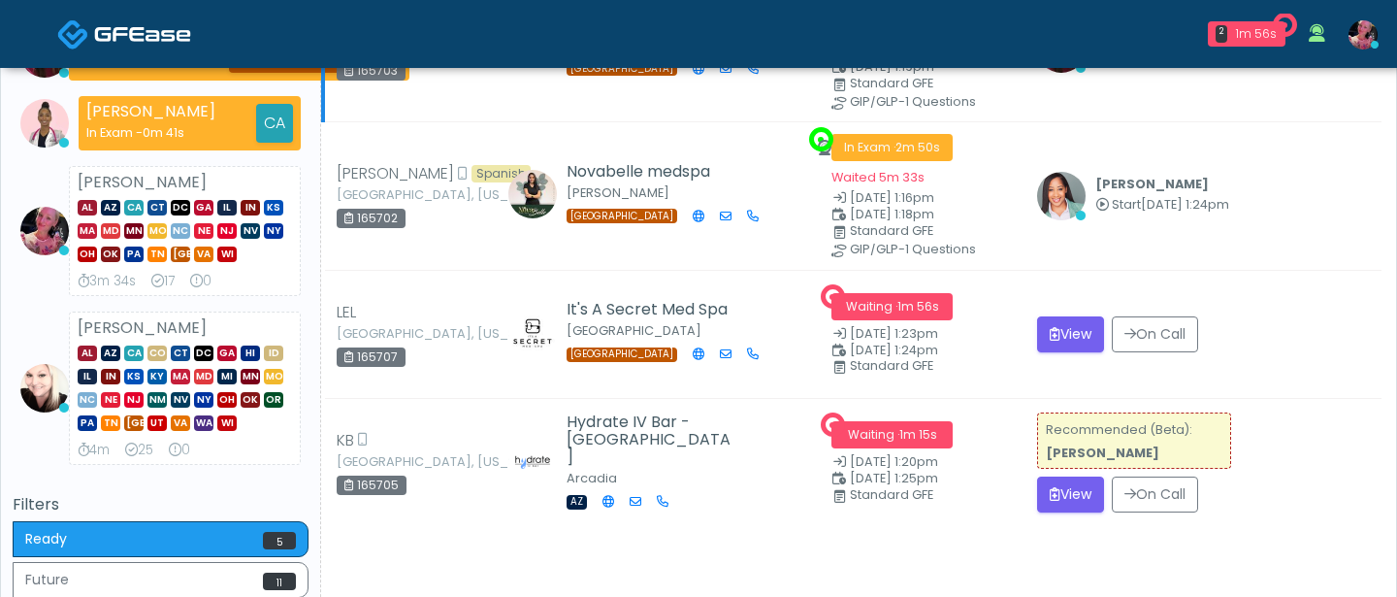
scroll to position [352, 0]
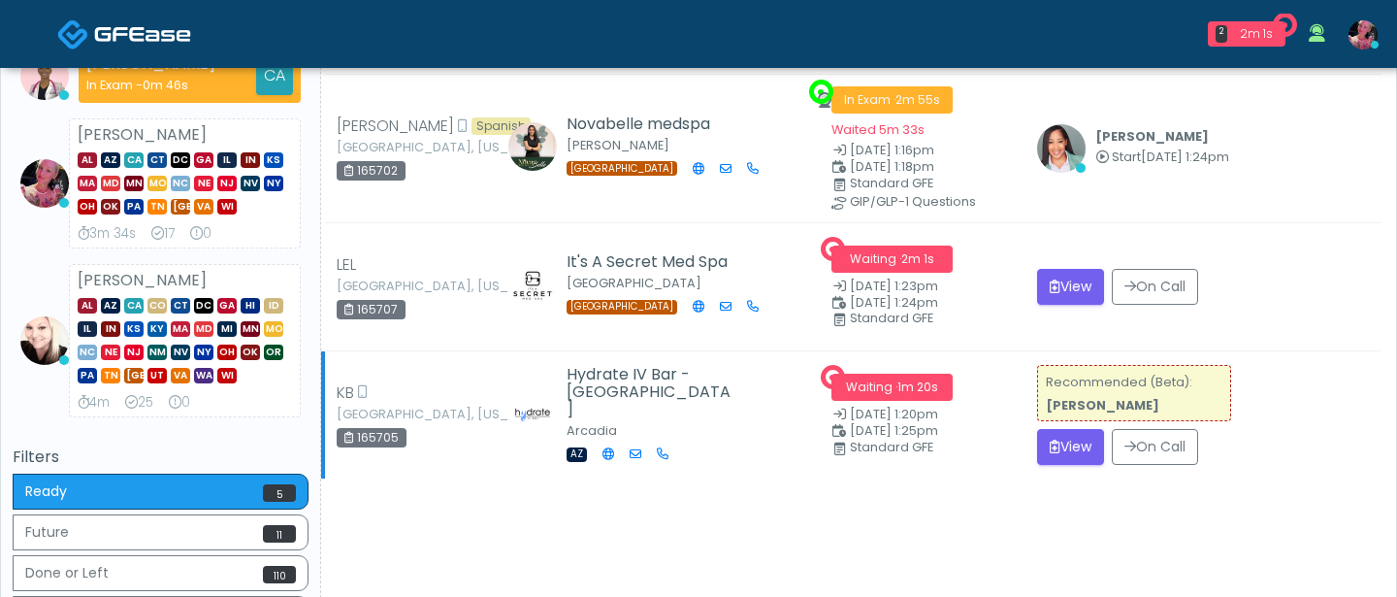
click at [1050, 464] on td "Recommended (Beta): [PERSON_NAME] View On Call" at bounding box center [1204, 414] width 356 height 128
click at [1058, 459] on button "View" at bounding box center [1070, 447] width 67 height 36
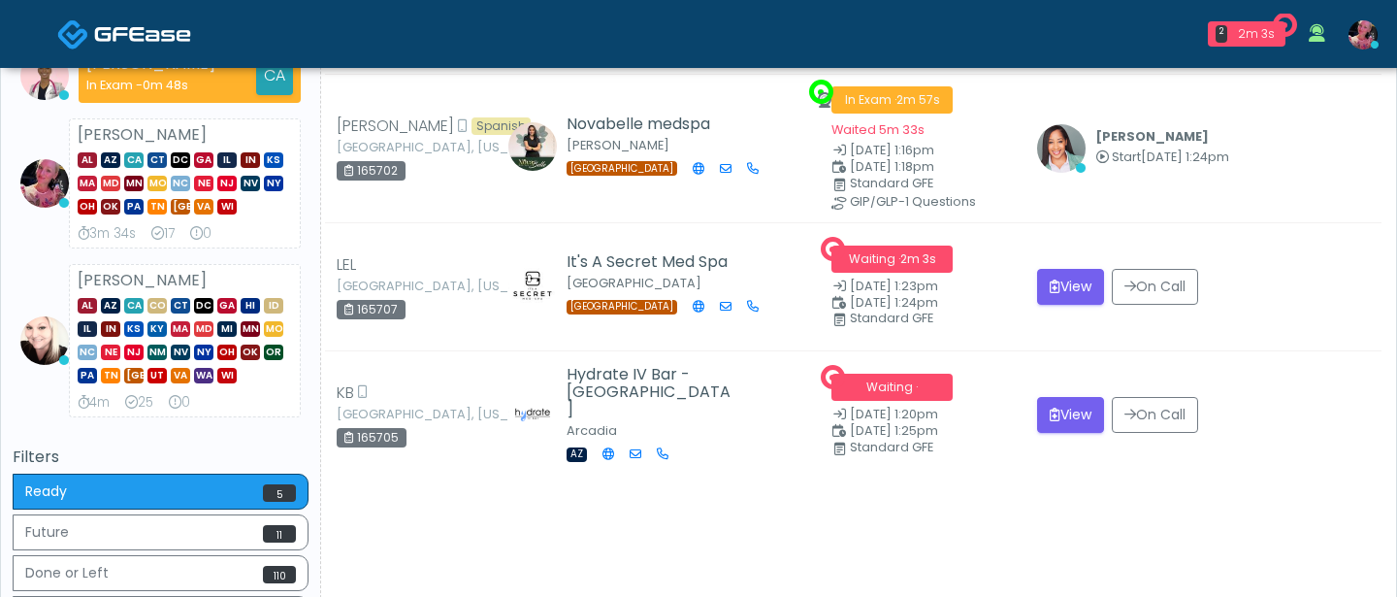
scroll to position [471, 0]
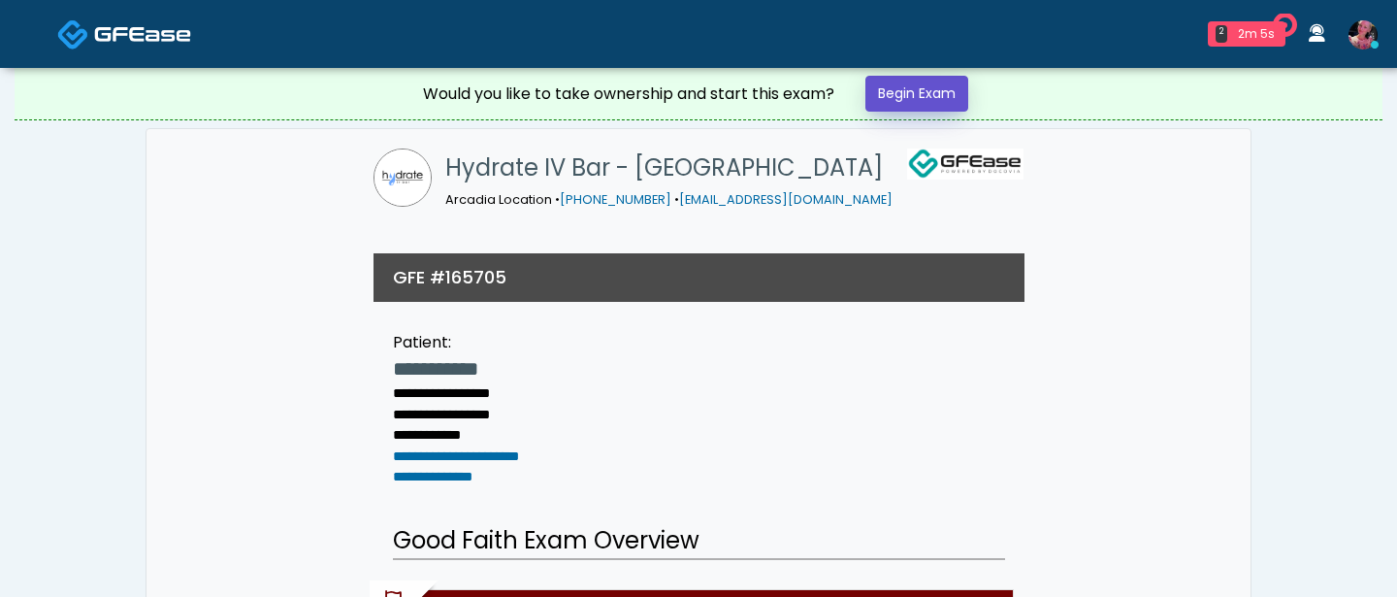
click at [911, 86] on link "Begin Exam" at bounding box center [917, 94] width 103 height 36
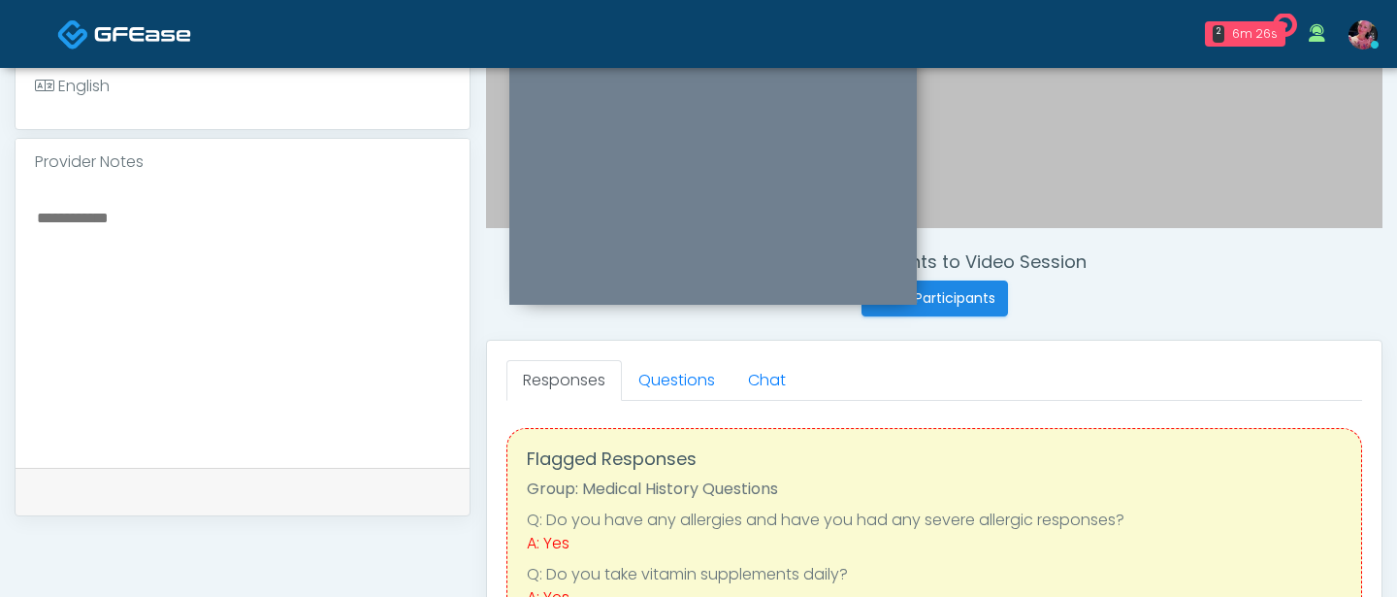
scroll to position [538, 0]
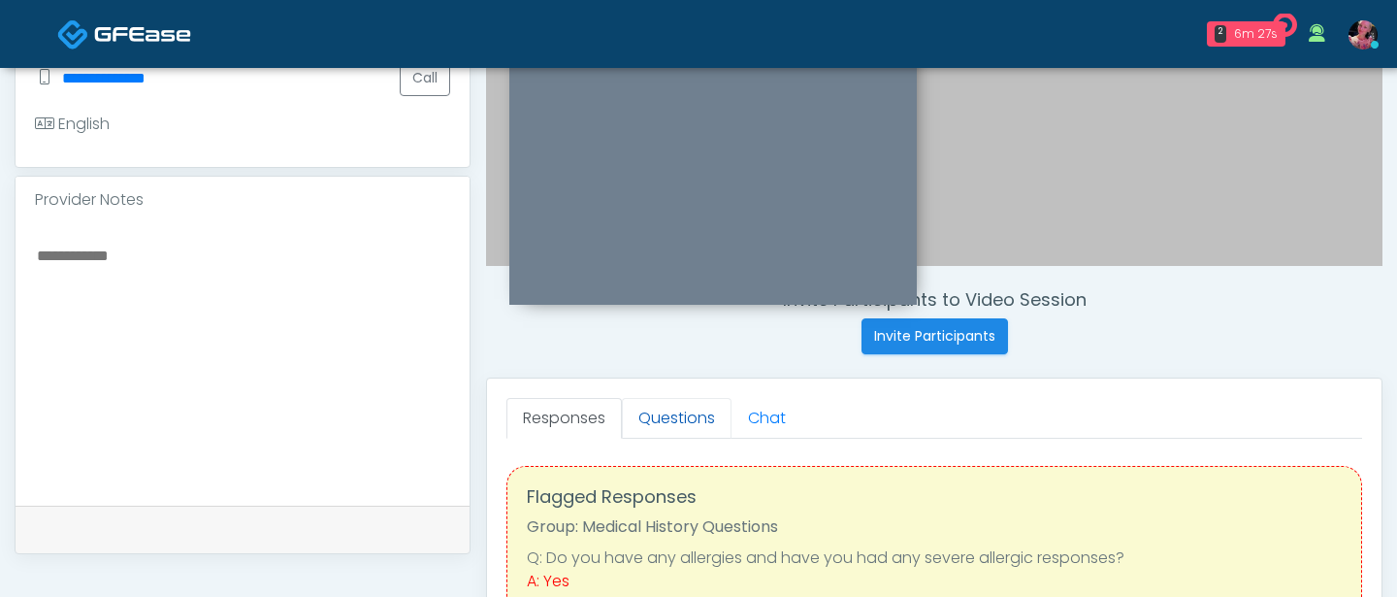
click at [666, 432] on link "Questions" at bounding box center [677, 418] width 110 height 41
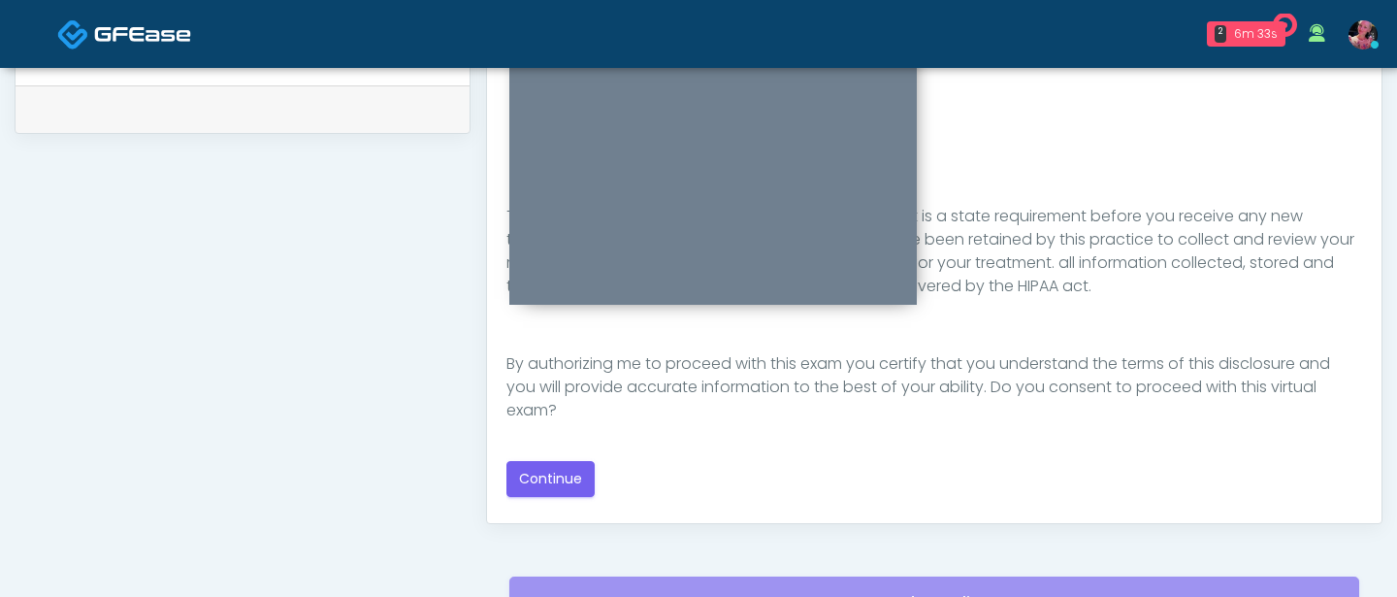
scroll to position [1076, 0]
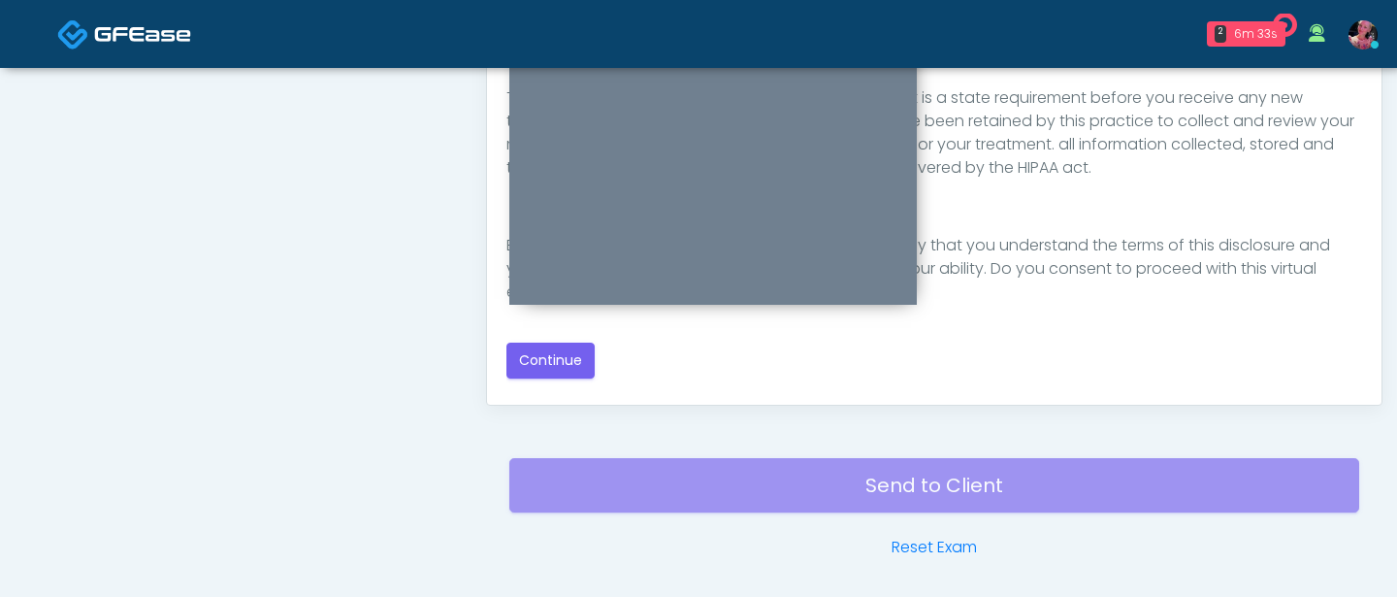
click at [531, 340] on div "Good Faith Exam Script Good Faith Exam Script INTRODUCTION Hello, my name is un…" at bounding box center [935, 143] width 856 height 471
click at [531, 349] on button "Continue" at bounding box center [551, 361] width 88 height 36
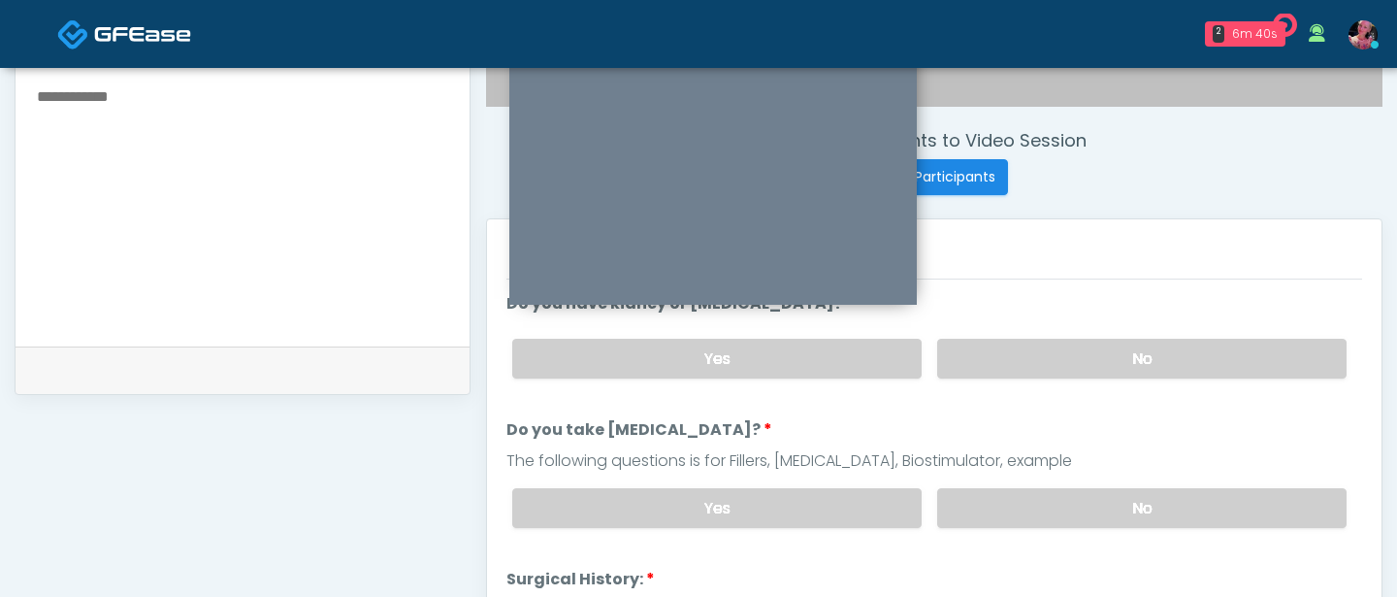
scroll to position [710, 0]
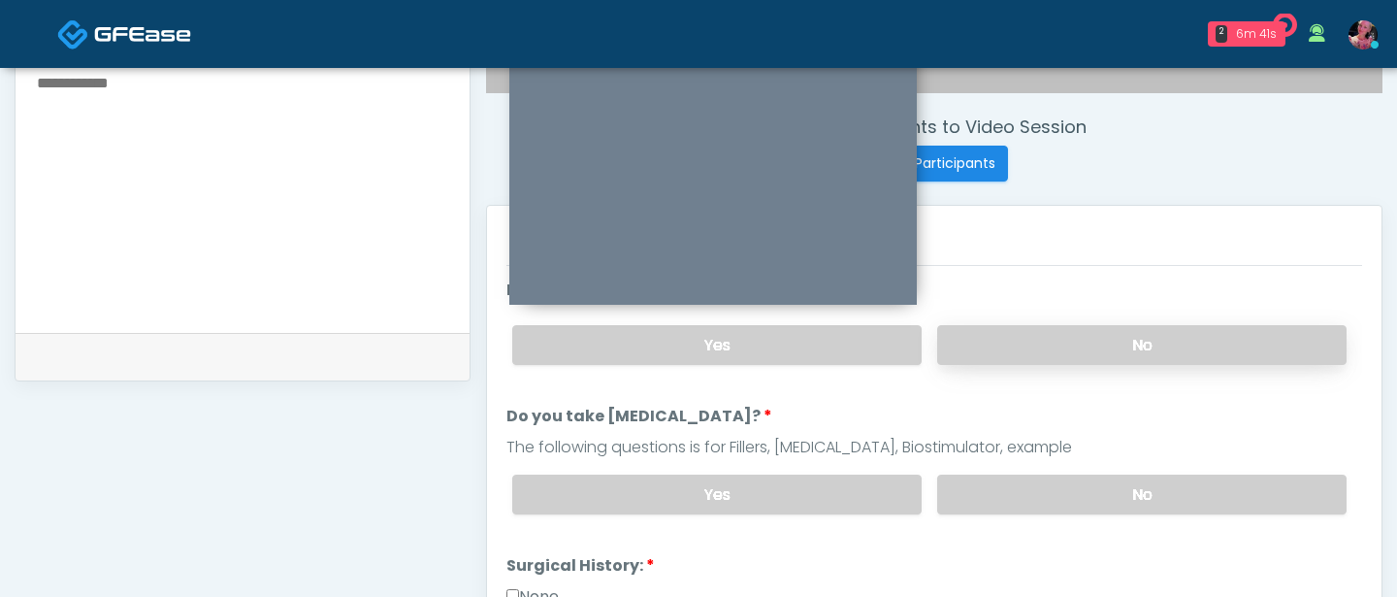
click at [1085, 343] on label "No" at bounding box center [1141, 345] width 409 height 40
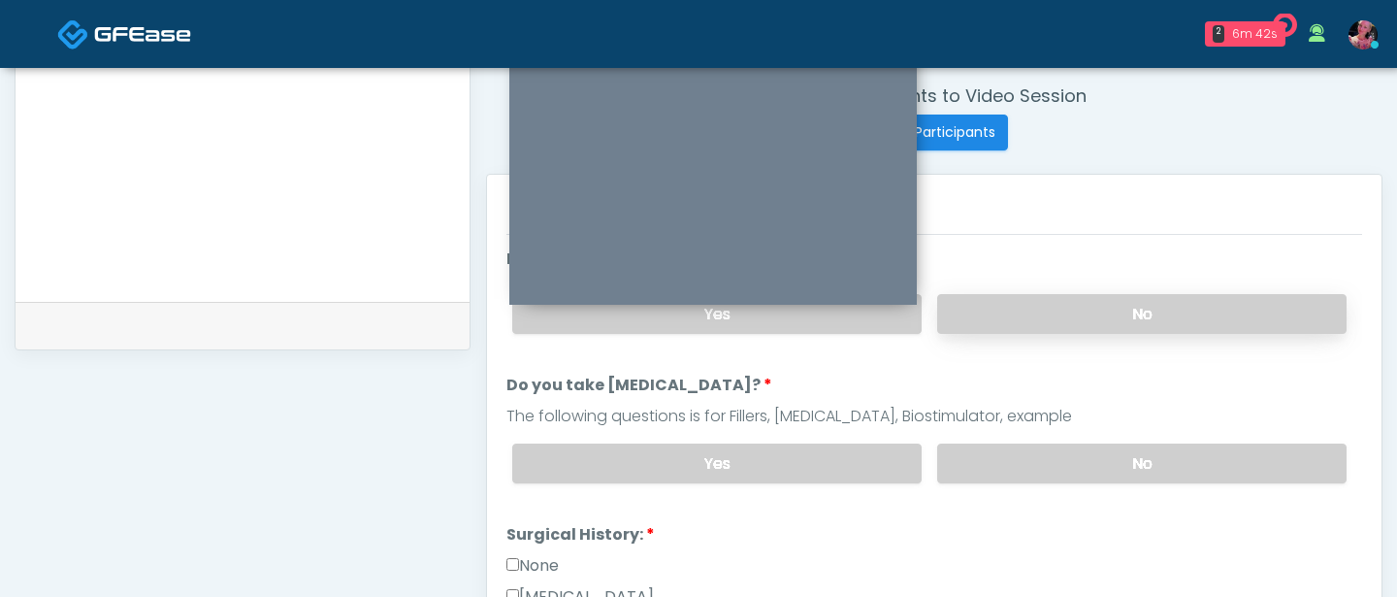
scroll to position [768, 0]
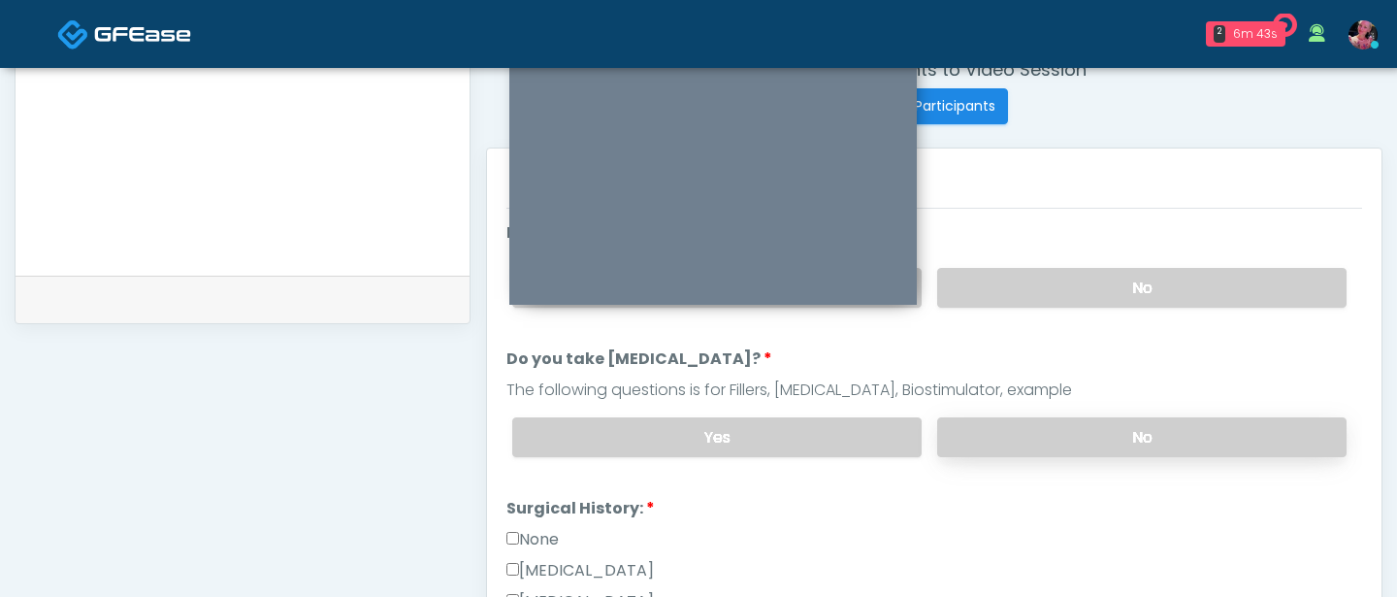
click at [1073, 420] on label "No" at bounding box center [1141, 437] width 409 height 40
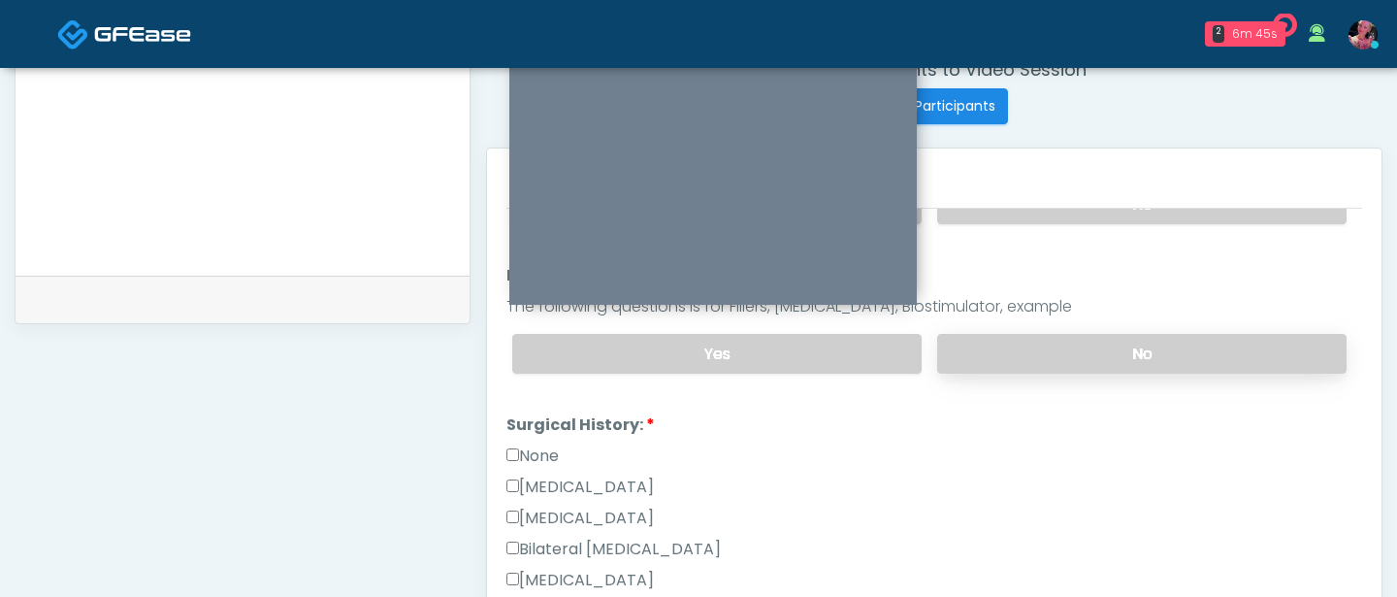
scroll to position [134, 0]
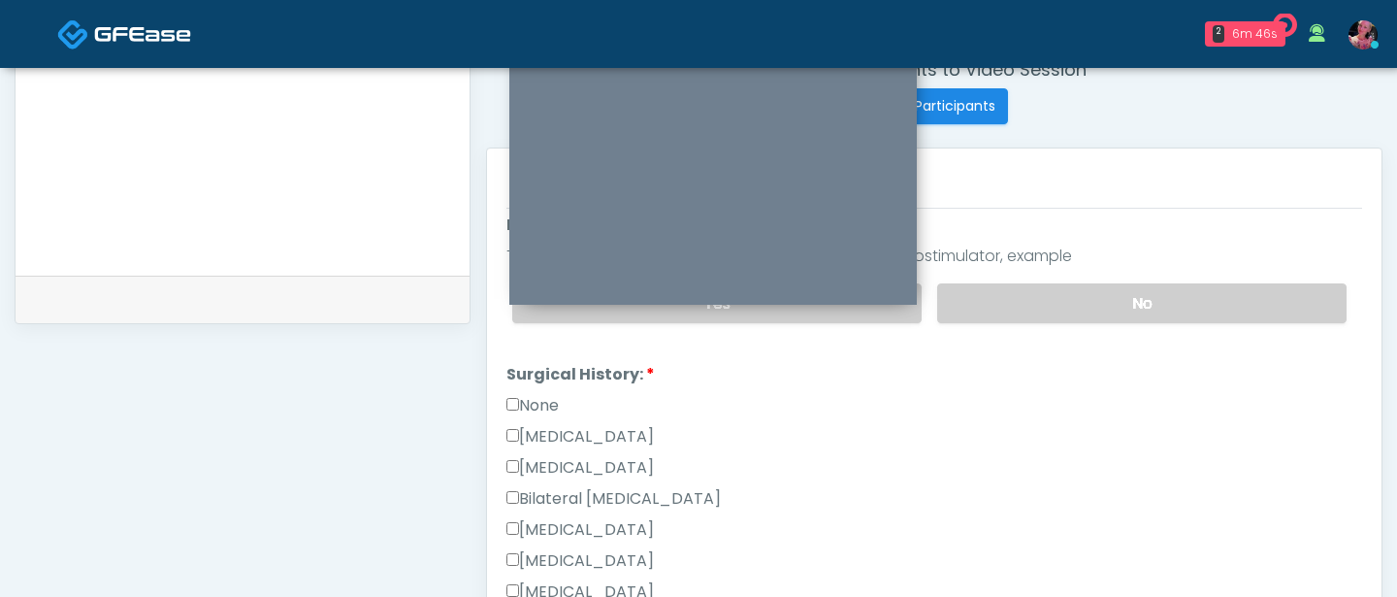
click at [533, 412] on label "None" at bounding box center [533, 405] width 52 height 23
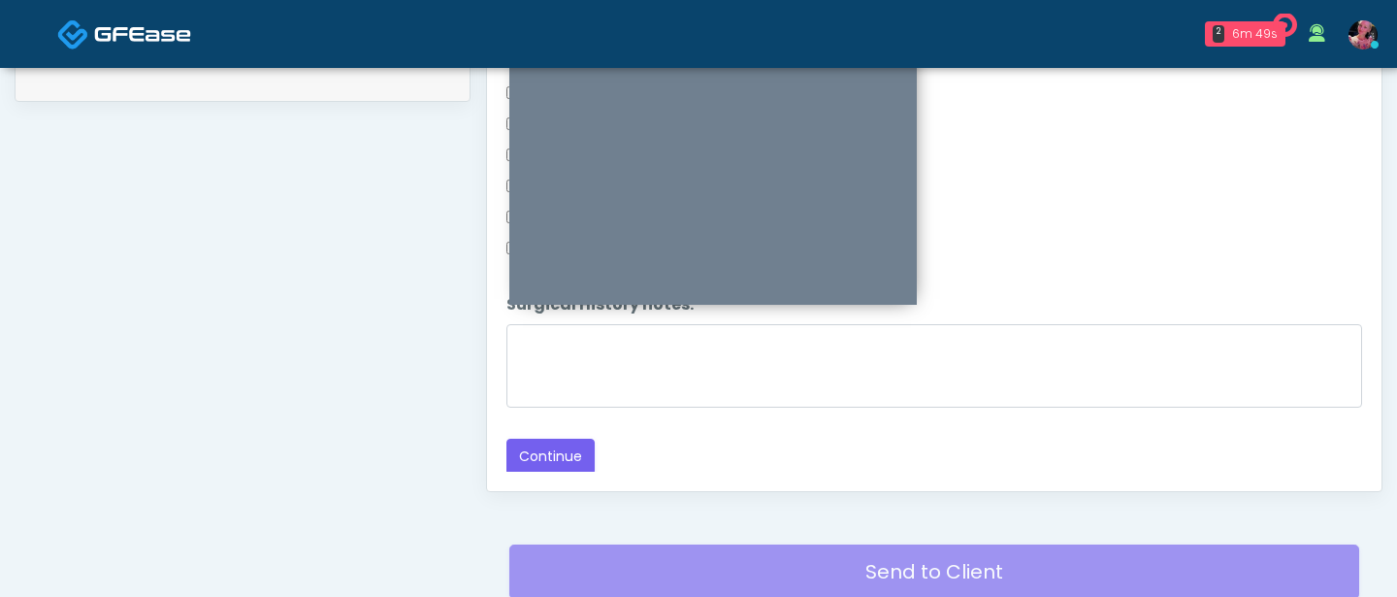
scroll to position [1033, 0]
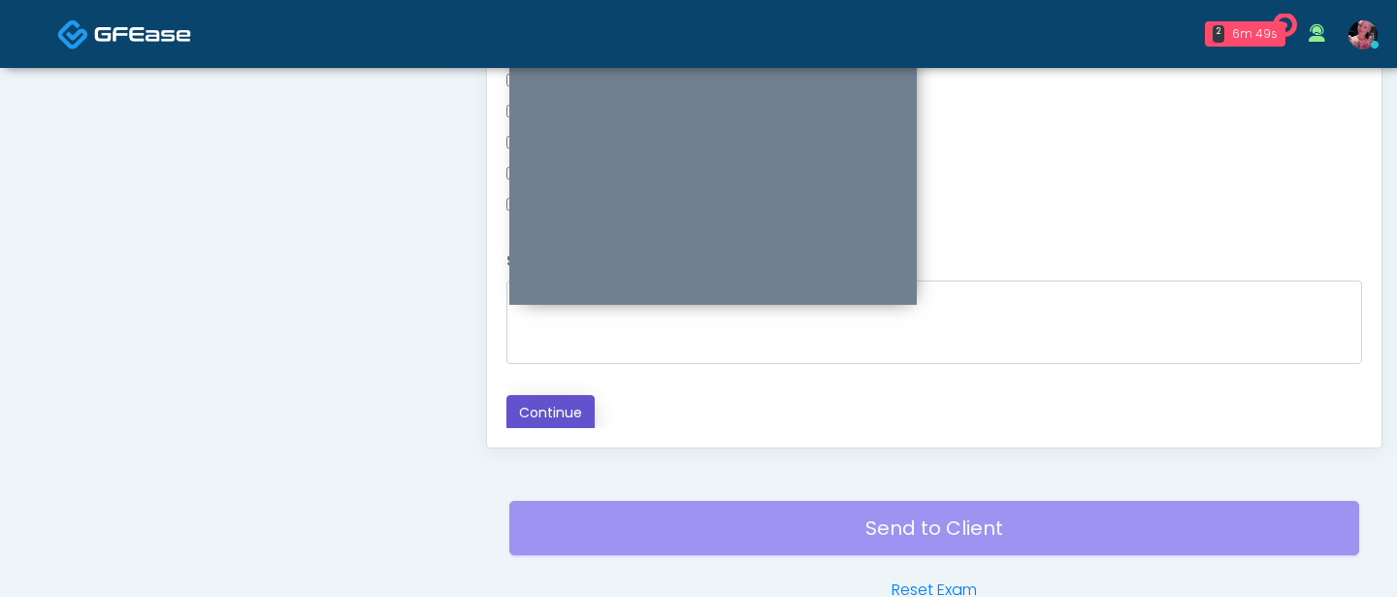
click at [559, 410] on button "Continue" at bounding box center [551, 413] width 88 height 36
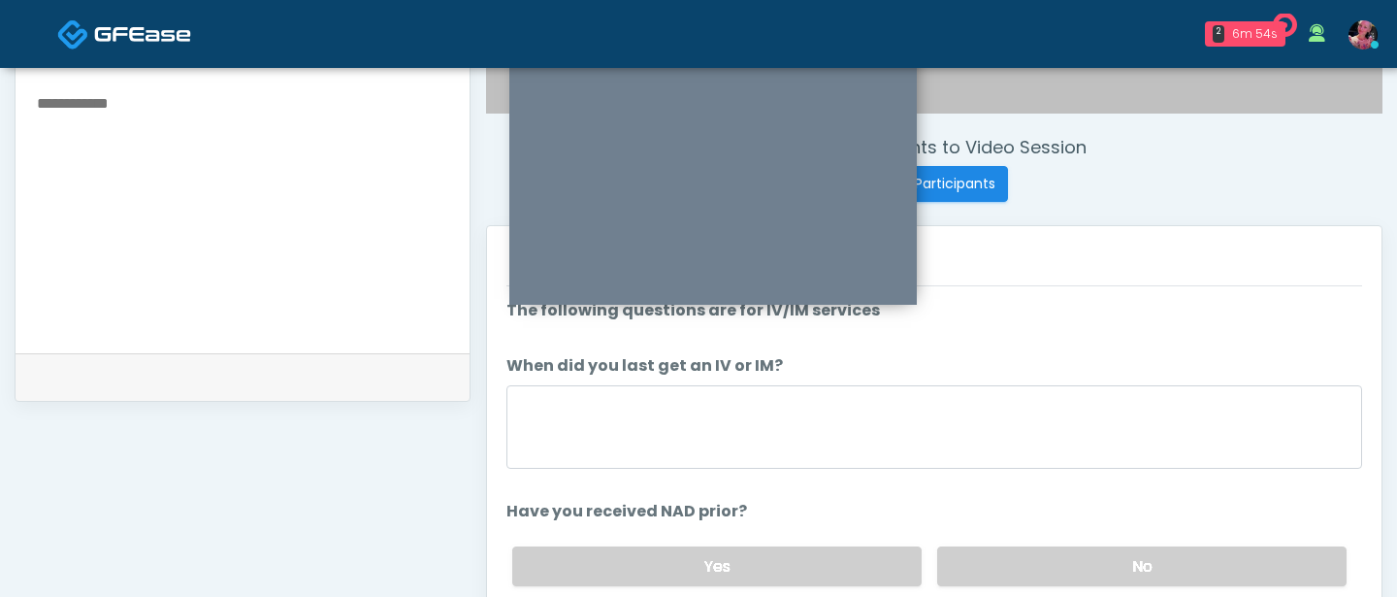
scroll to position [686, 0]
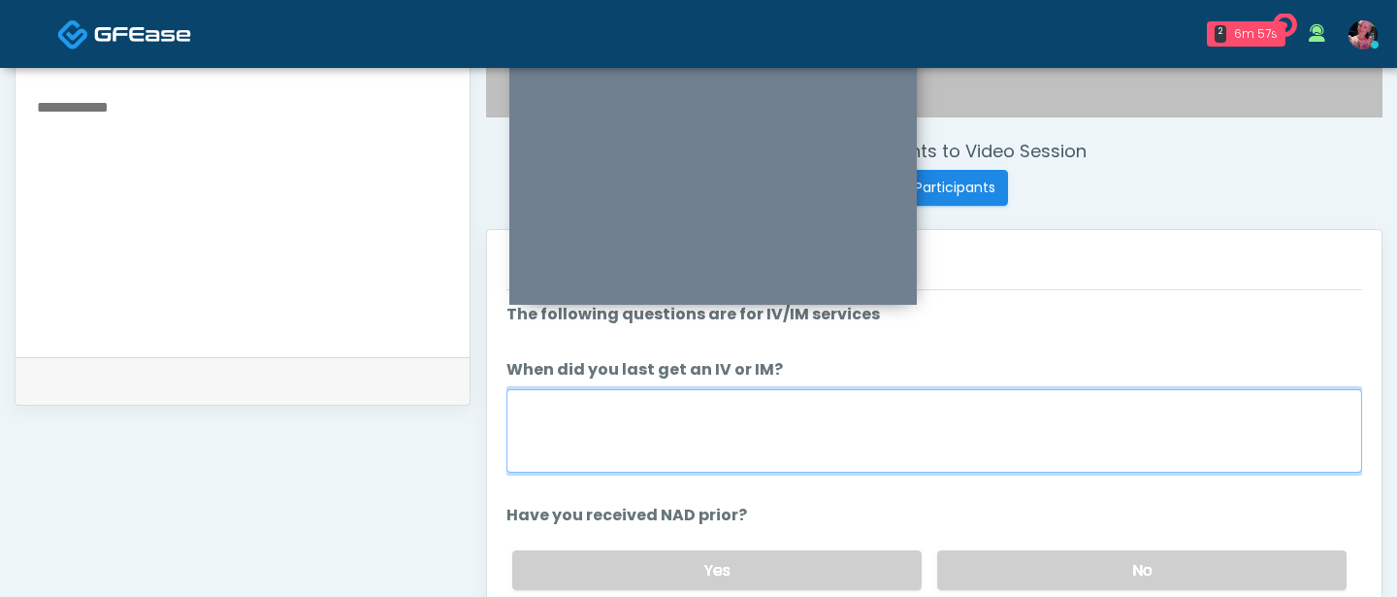
click at [972, 451] on textarea "When did you last get an IV or IM?" at bounding box center [935, 430] width 856 height 83
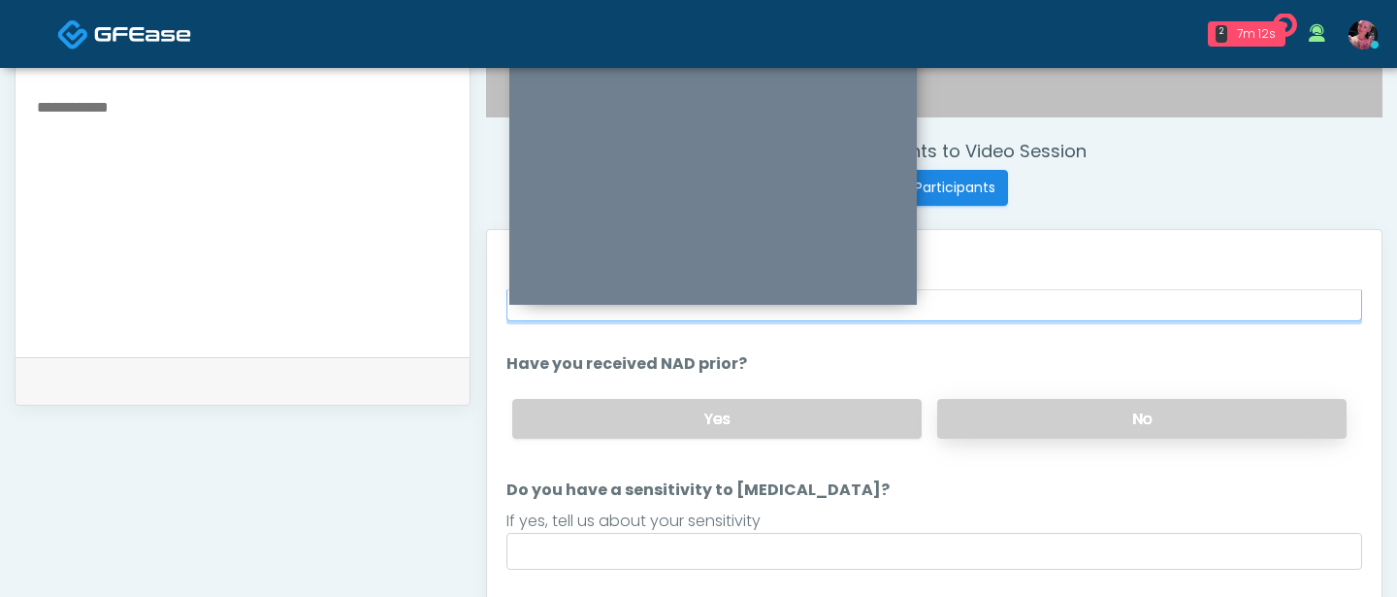
type textarea "********"
click at [1120, 416] on label "No" at bounding box center [1141, 419] width 409 height 40
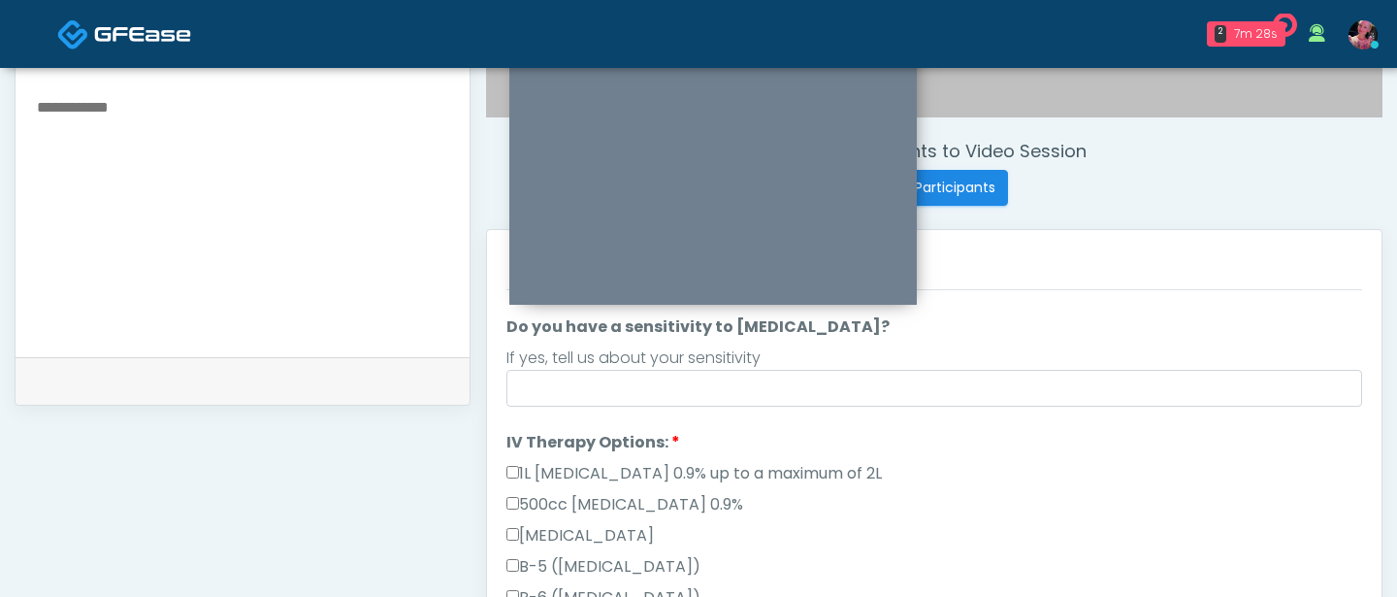
scroll to position [274, 0]
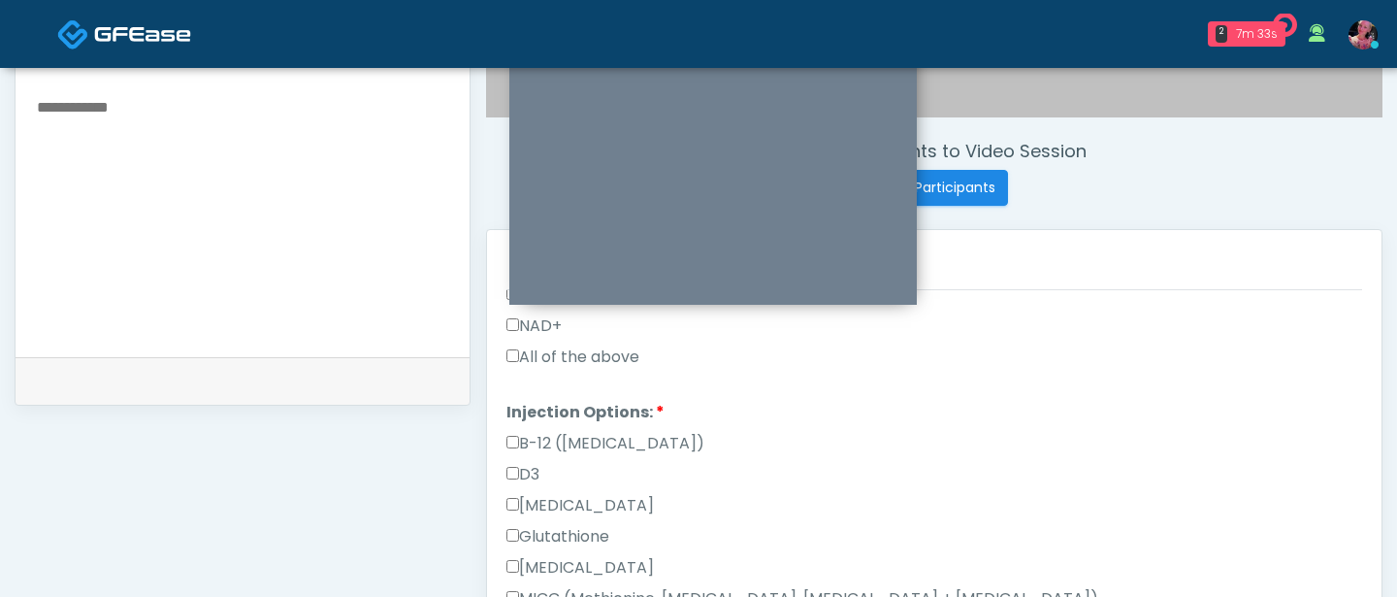
click at [595, 349] on label "All of the above" at bounding box center [573, 356] width 133 height 23
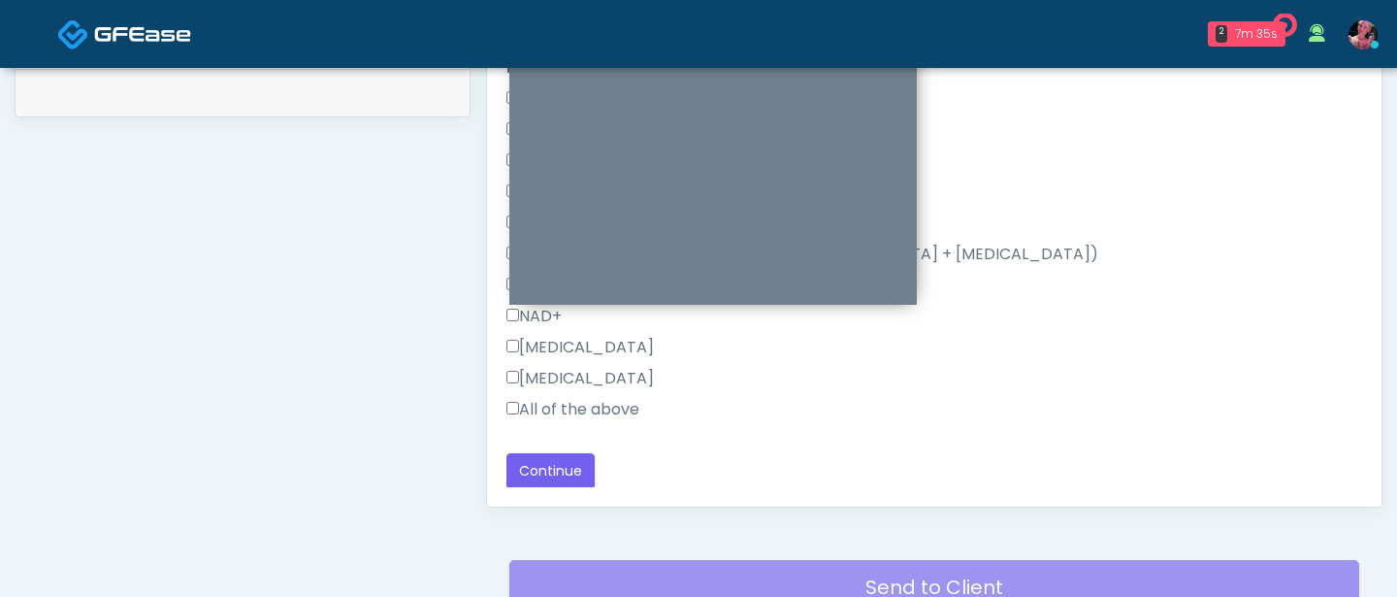
scroll to position [1019, 0]
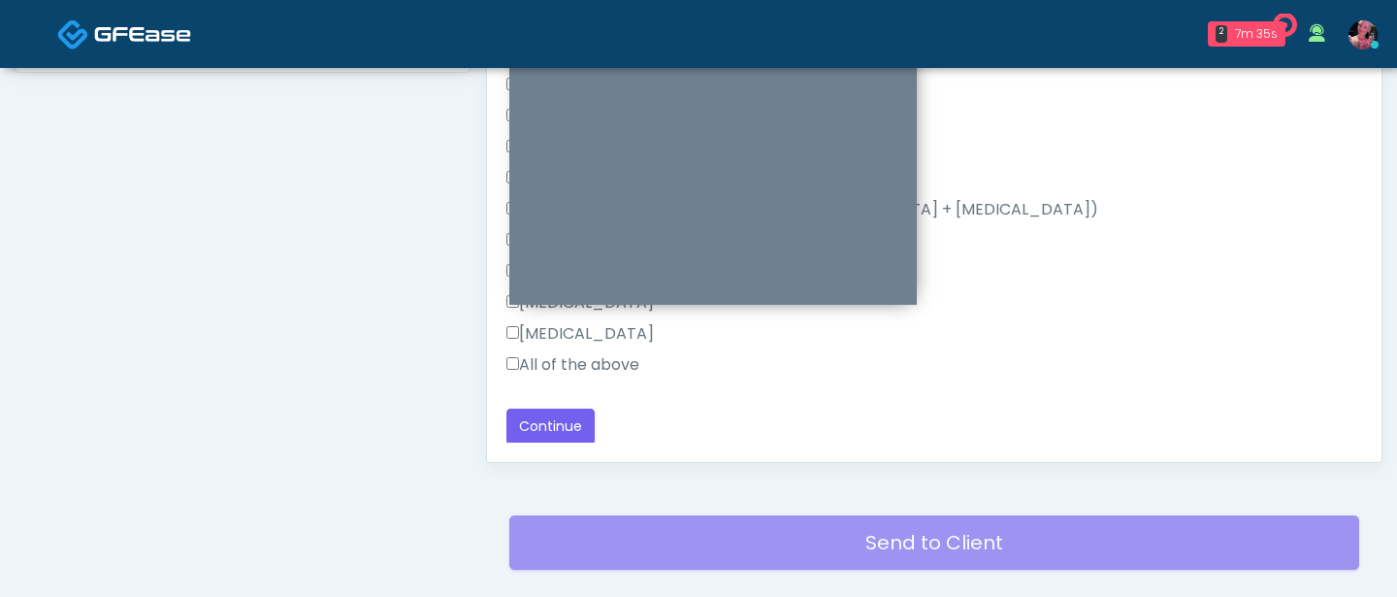
click at [578, 373] on label "All of the above" at bounding box center [573, 364] width 133 height 23
click at [530, 418] on button "Continue" at bounding box center [551, 427] width 88 height 36
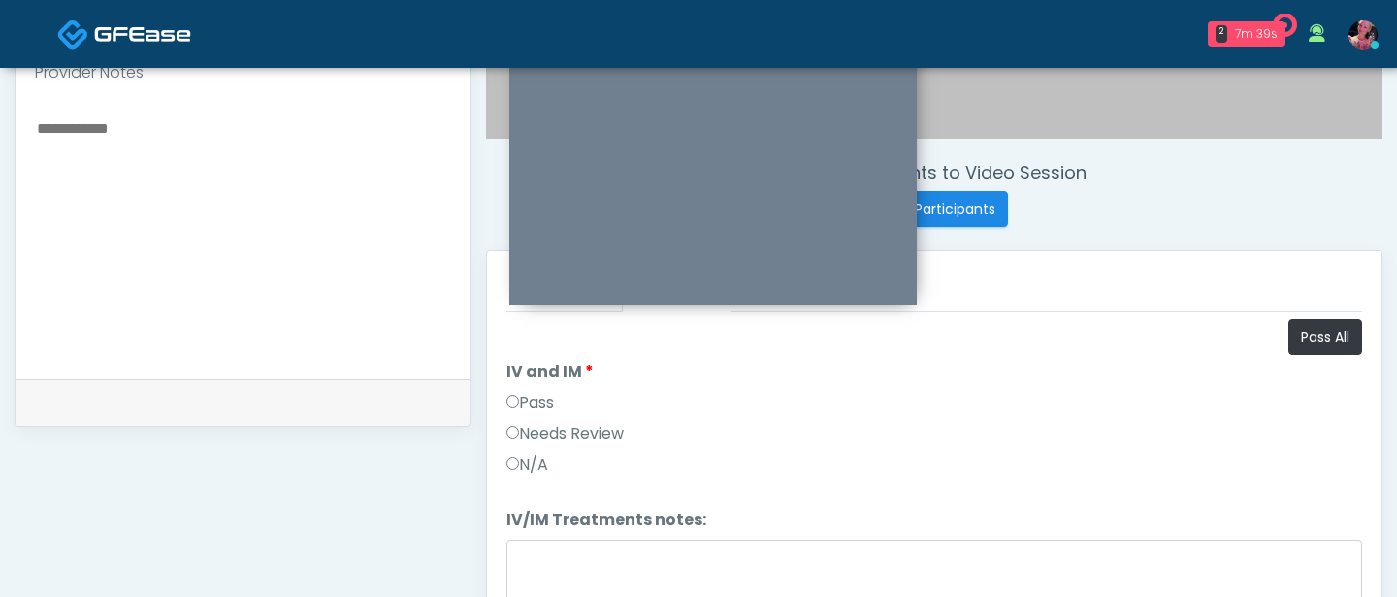
scroll to position [681, 0]
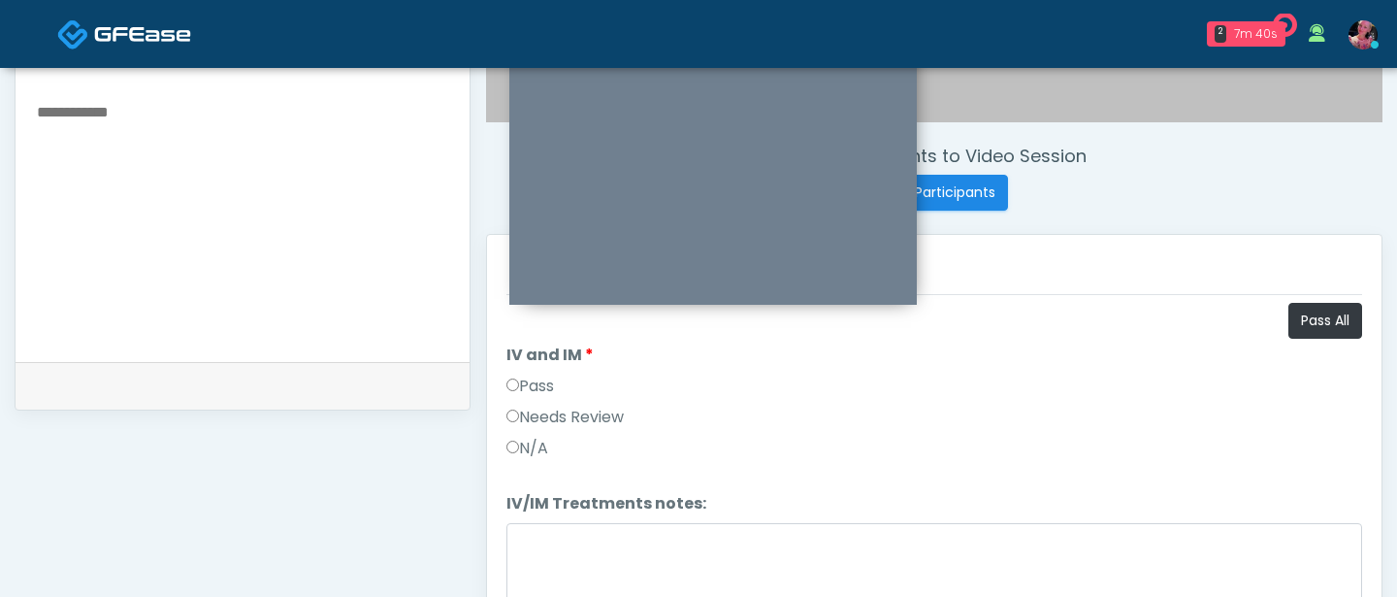
click at [550, 376] on label "Pass" at bounding box center [531, 386] width 48 height 23
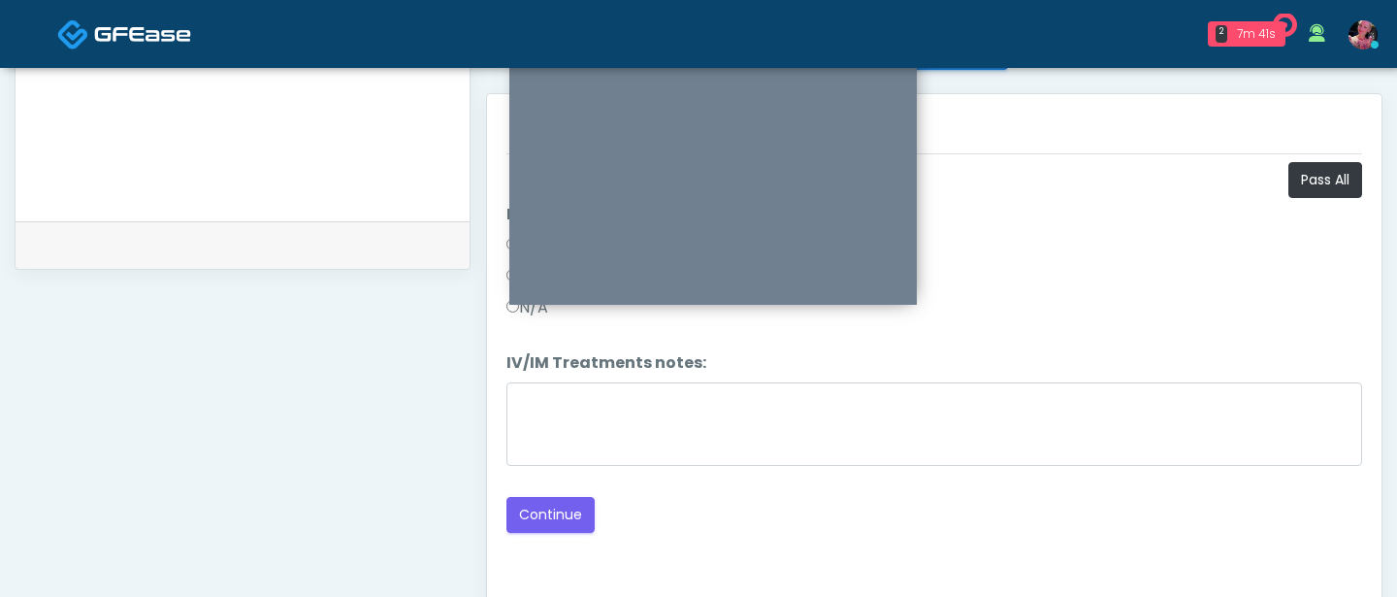
scroll to position [823, 0]
click at [547, 507] on button "Continue" at bounding box center [551, 514] width 88 height 36
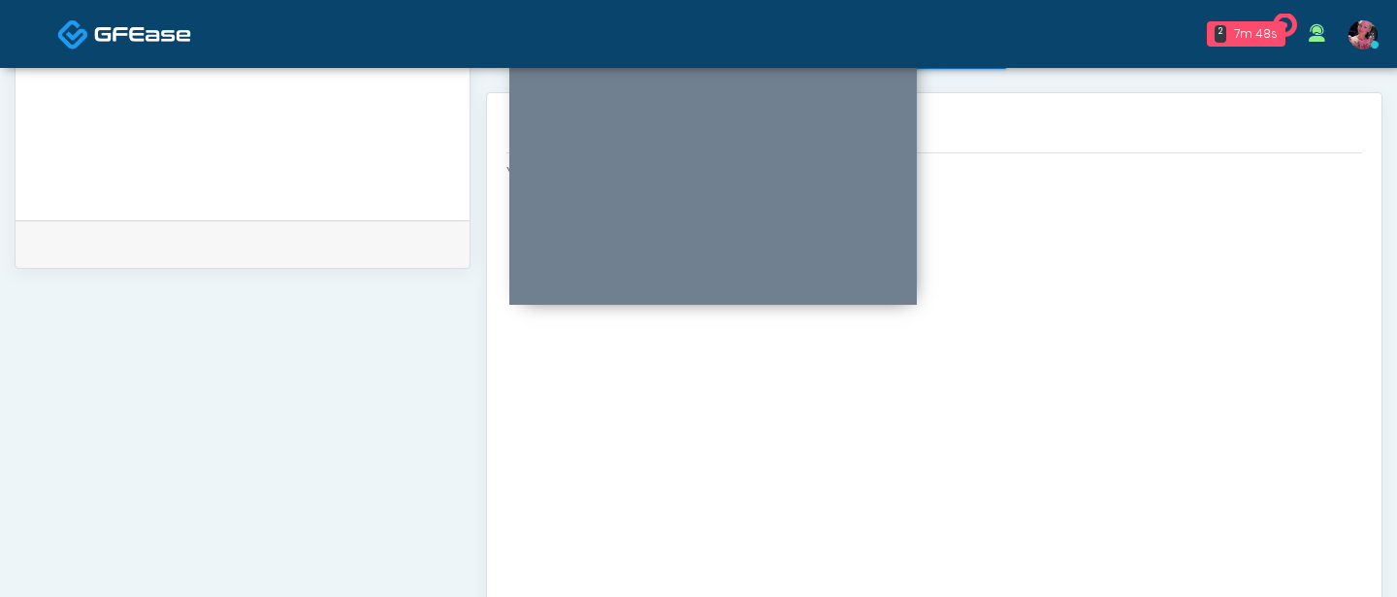
scroll to position [1181, 0]
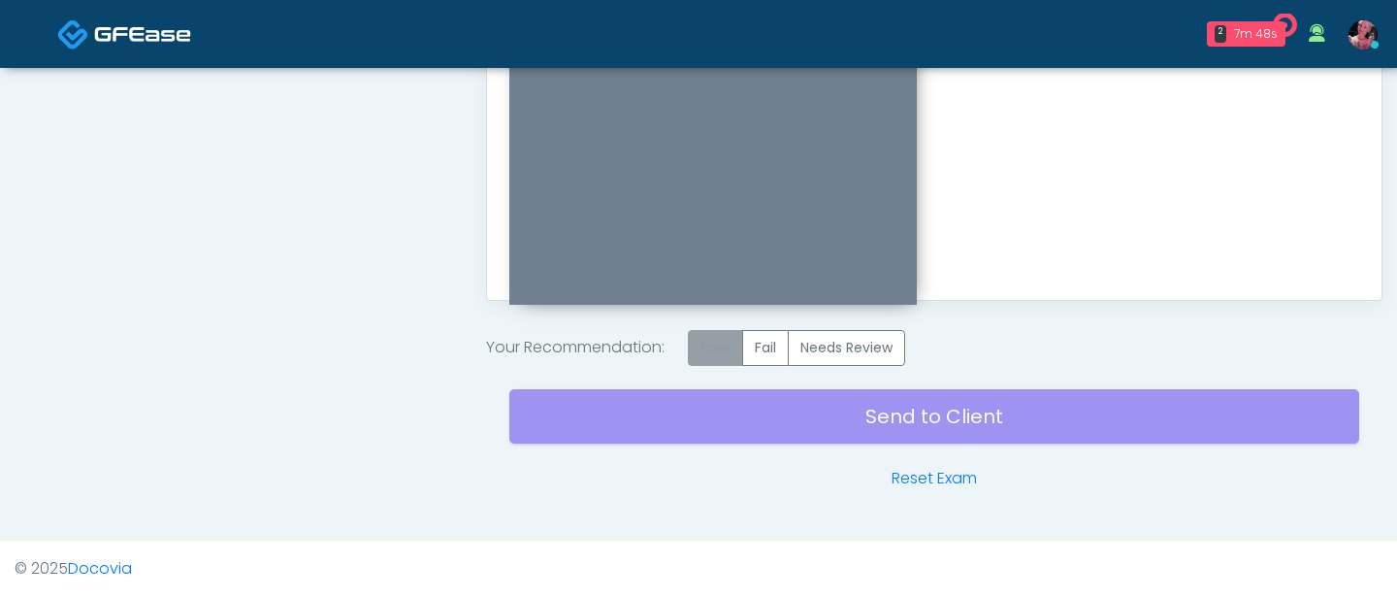
click at [731, 354] on label "Pass" at bounding box center [715, 348] width 55 height 36
click at [731, 432] on div "Send to Client Reset Exam" at bounding box center [934, 428] width 850 height 124
click at [726, 409] on div "Send to Client Reset Exam" at bounding box center [934, 428] width 850 height 124
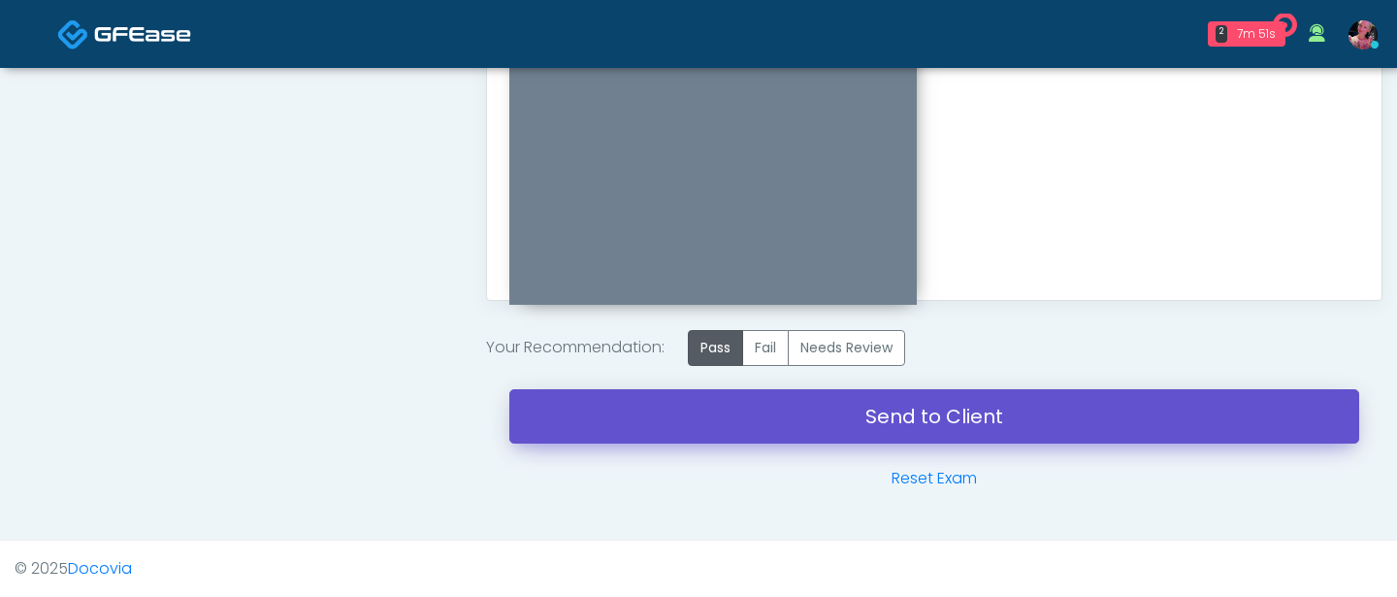
click at [726, 409] on link "Send to Client" at bounding box center [934, 416] width 850 height 54
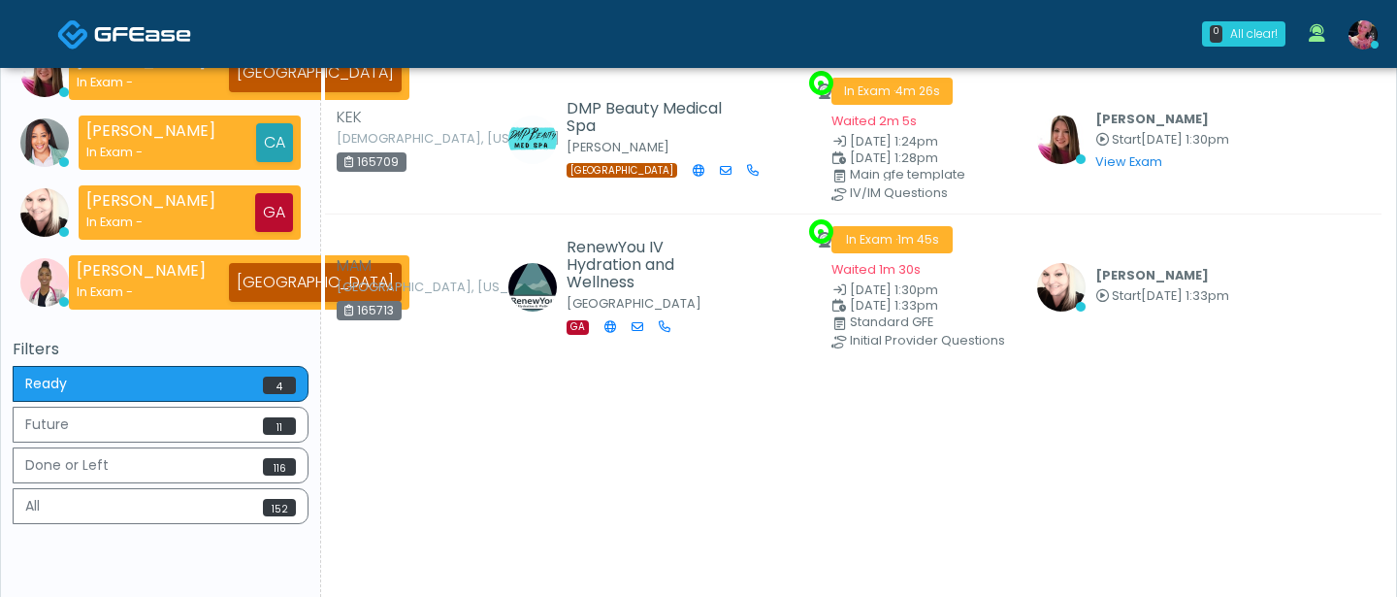
scroll to position [363, 0]
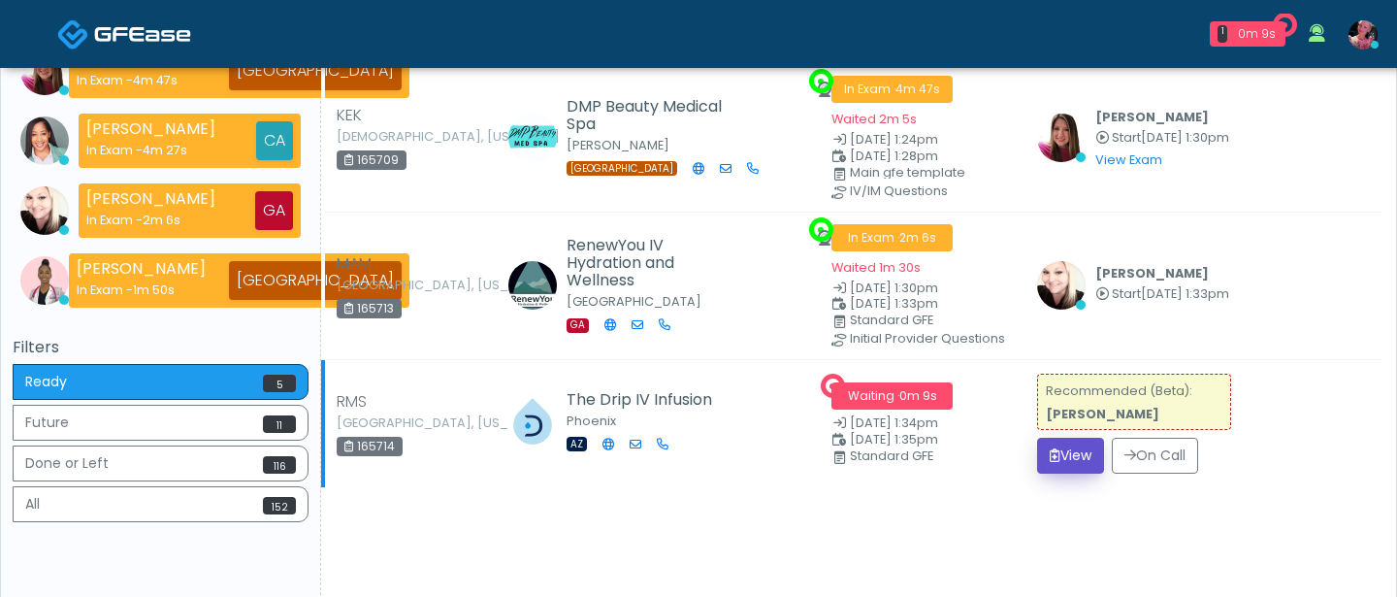
click at [1076, 450] on button "View" at bounding box center [1070, 456] width 67 height 36
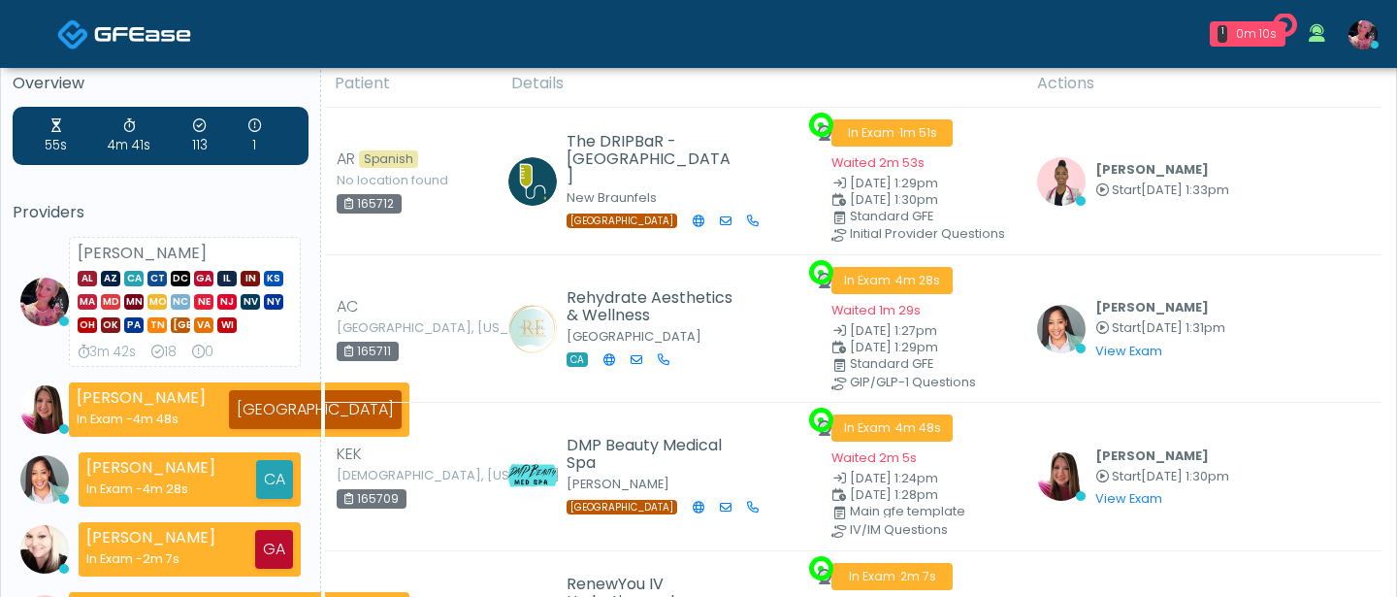
scroll to position [0, 0]
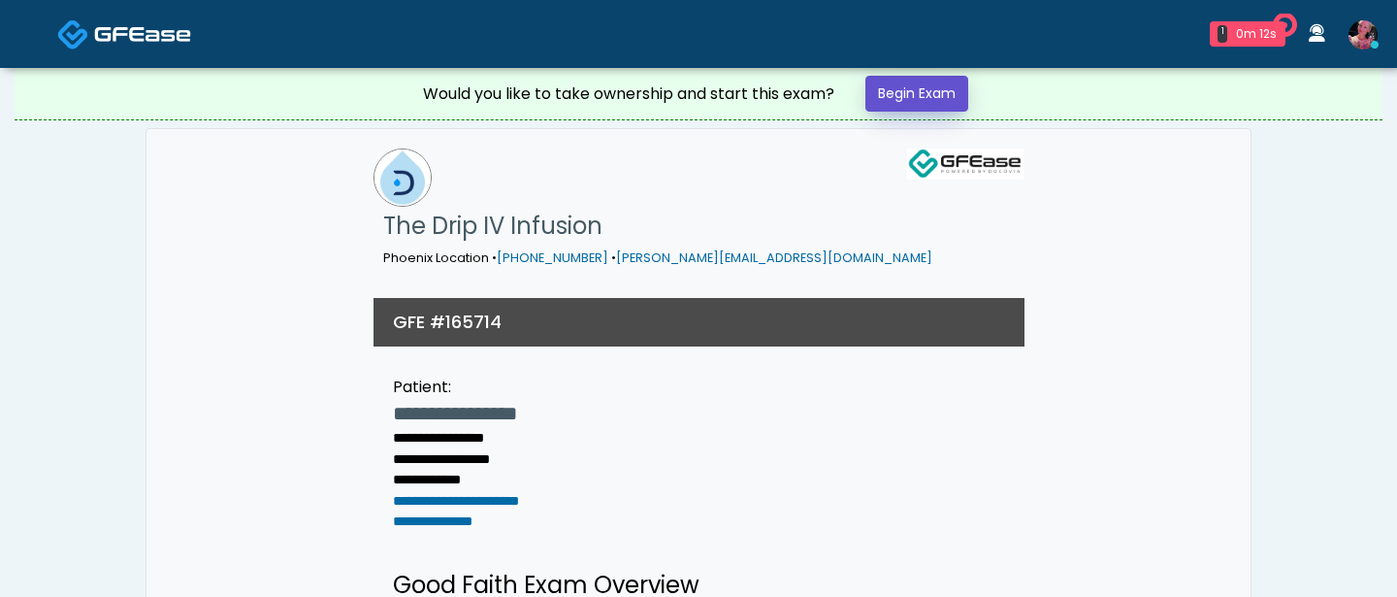
click at [948, 82] on link "Begin Exam" at bounding box center [917, 94] width 103 height 36
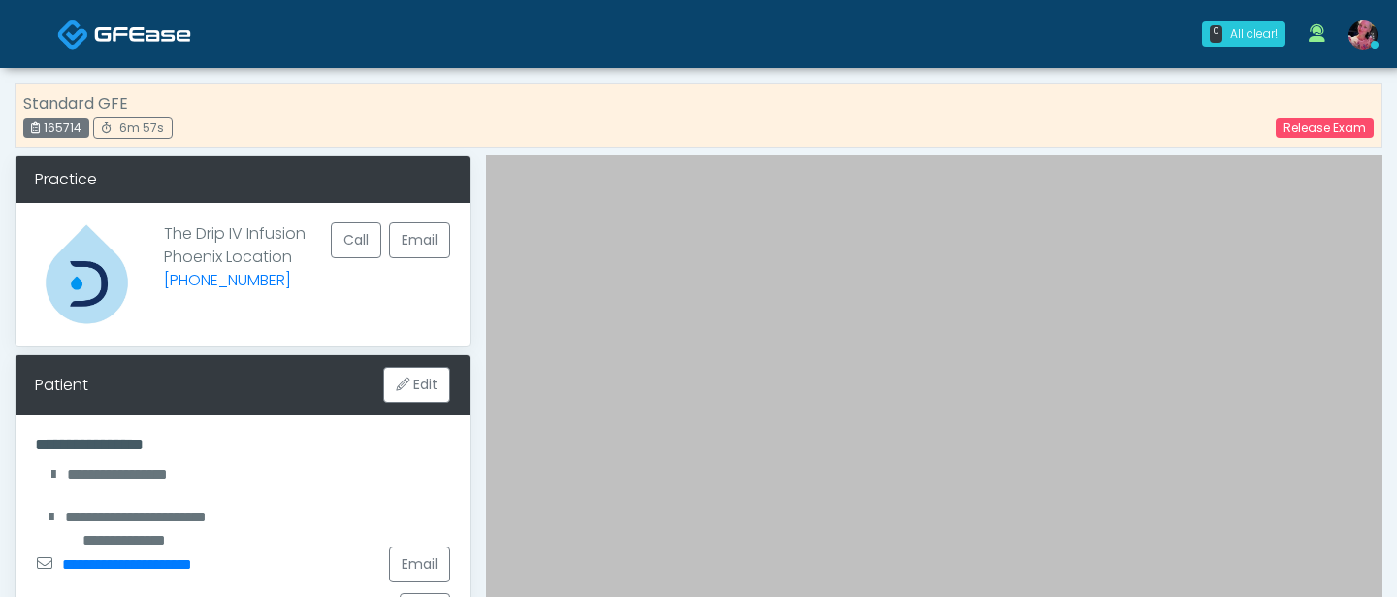
click at [82, 277] on img at bounding box center [87, 274] width 104 height 104
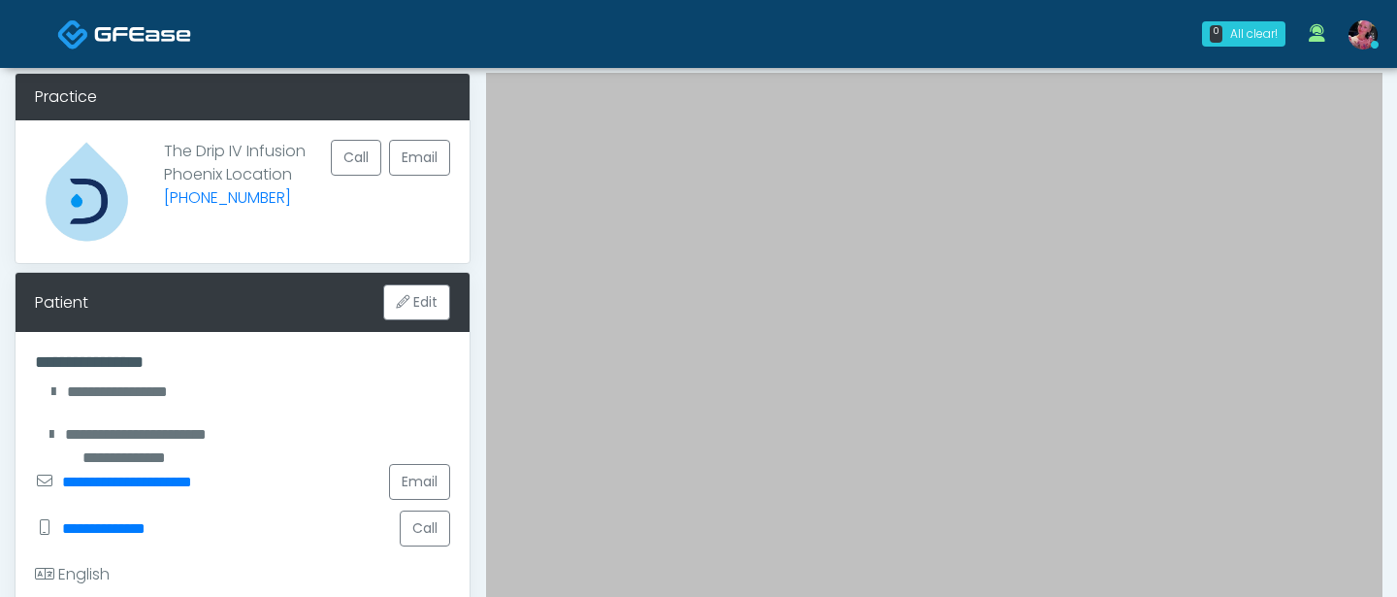
scroll to position [83, 0]
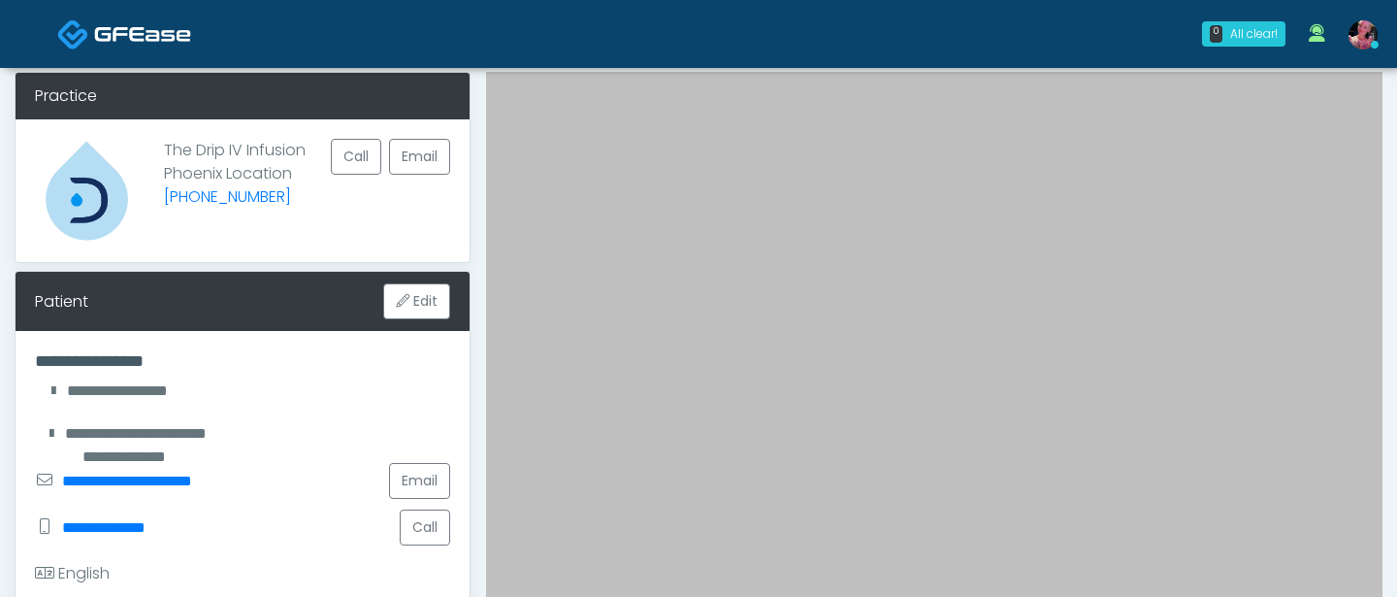
drag, startPoint x: 160, startPoint y: 148, endPoint x: 305, endPoint y: 173, distance: 146.6
click at [305, 173] on div "The Drip IV Infusion Phoenix Location (602) 341-3511 Call Email" at bounding box center [243, 190] width 454 height 143
copy p "The Drip IV Infusion Phoenix Location"
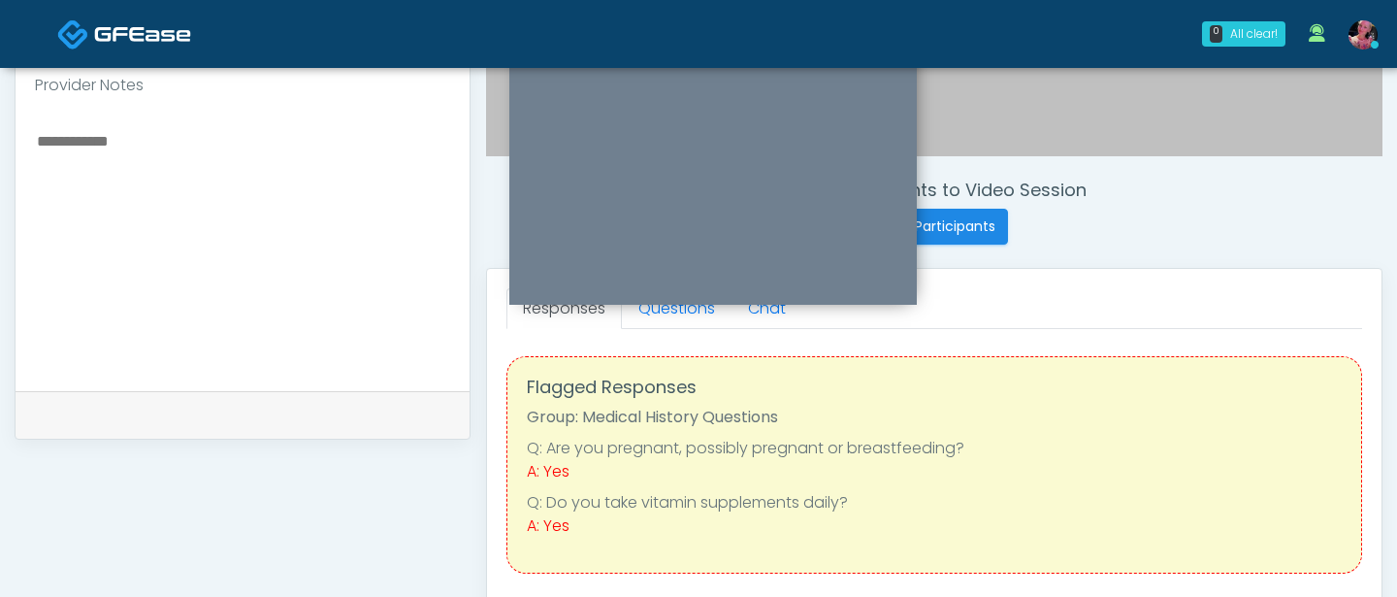
scroll to position [638, 0]
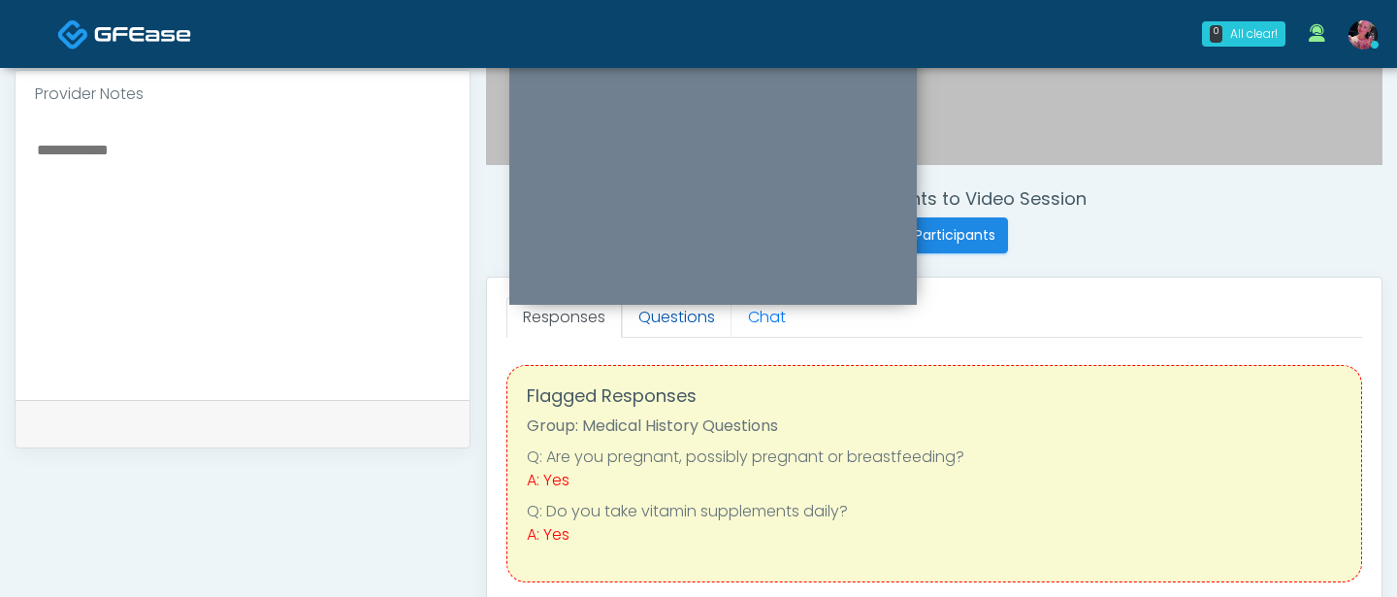
click at [687, 326] on link "Questions" at bounding box center [677, 317] width 110 height 41
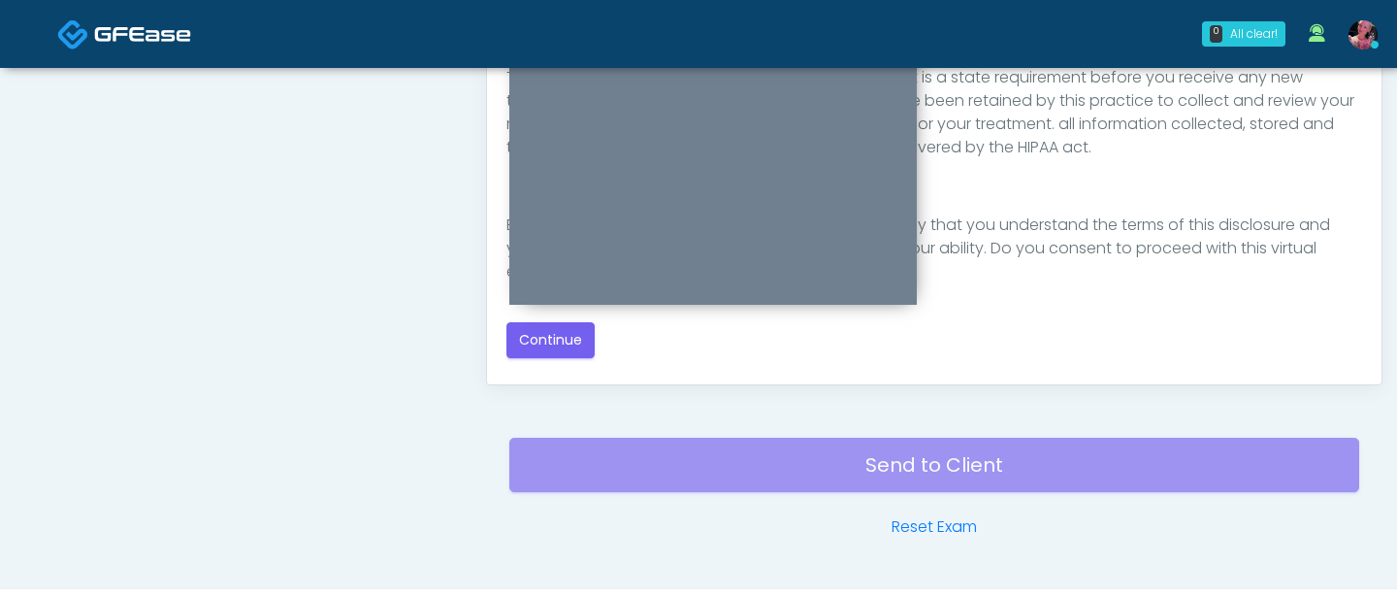
scroll to position [1105, 0]
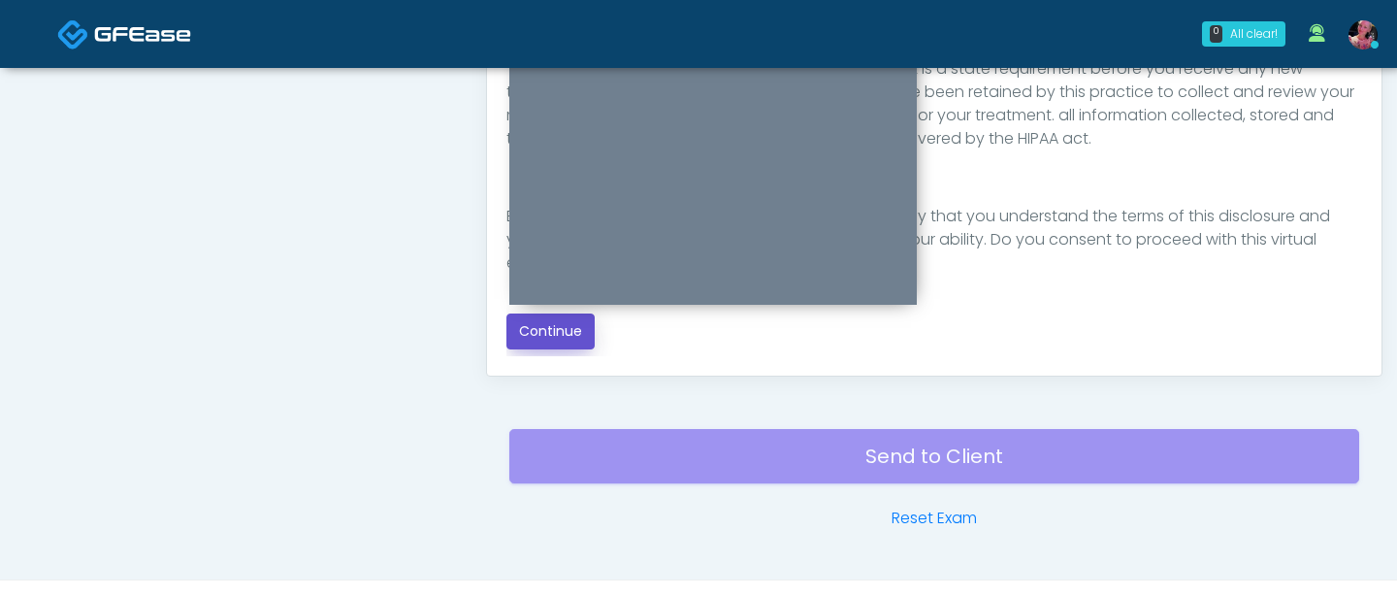
click at [568, 336] on button "Continue" at bounding box center [551, 331] width 88 height 36
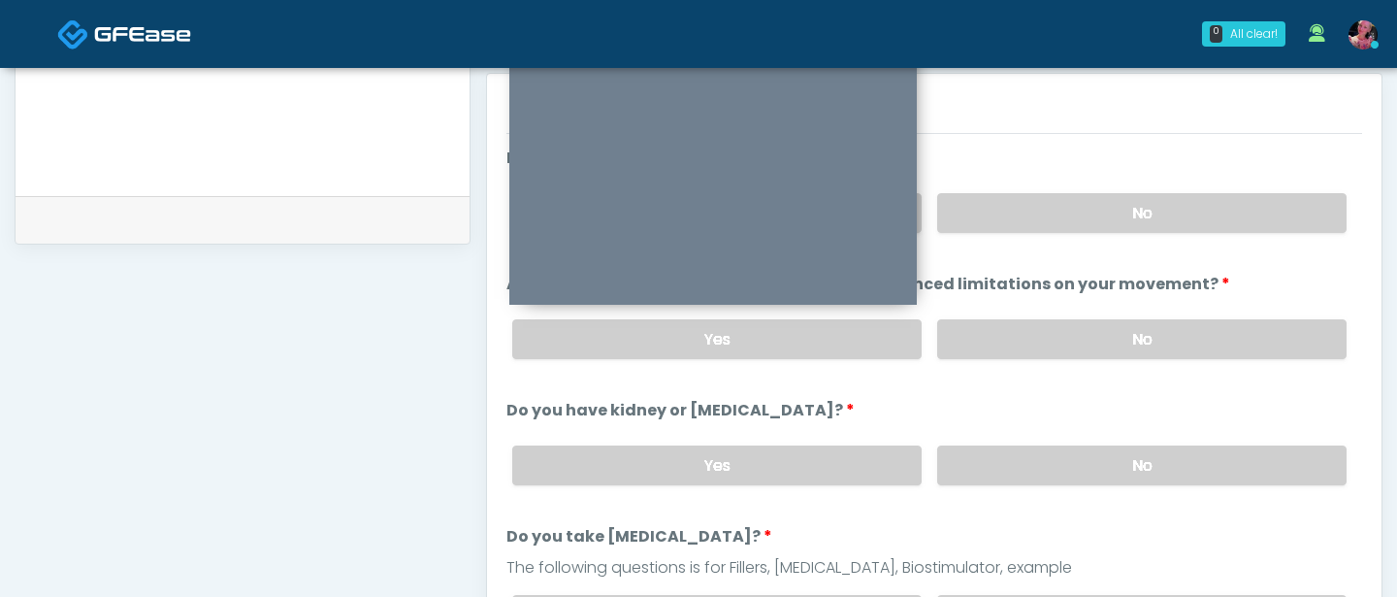
scroll to position [834, 0]
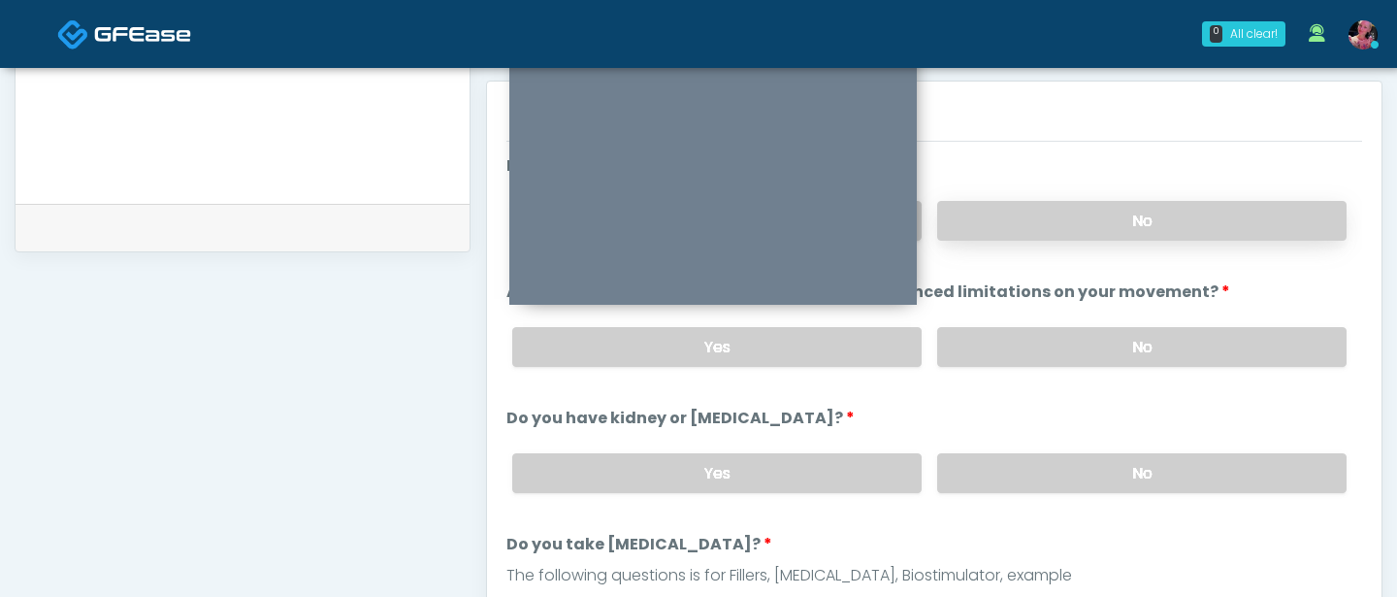
click at [1021, 233] on label "No" at bounding box center [1141, 221] width 409 height 40
click at [1003, 352] on label "No" at bounding box center [1141, 347] width 409 height 40
click at [1005, 472] on label "No" at bounding box center [1141, 473] width 409 height 40
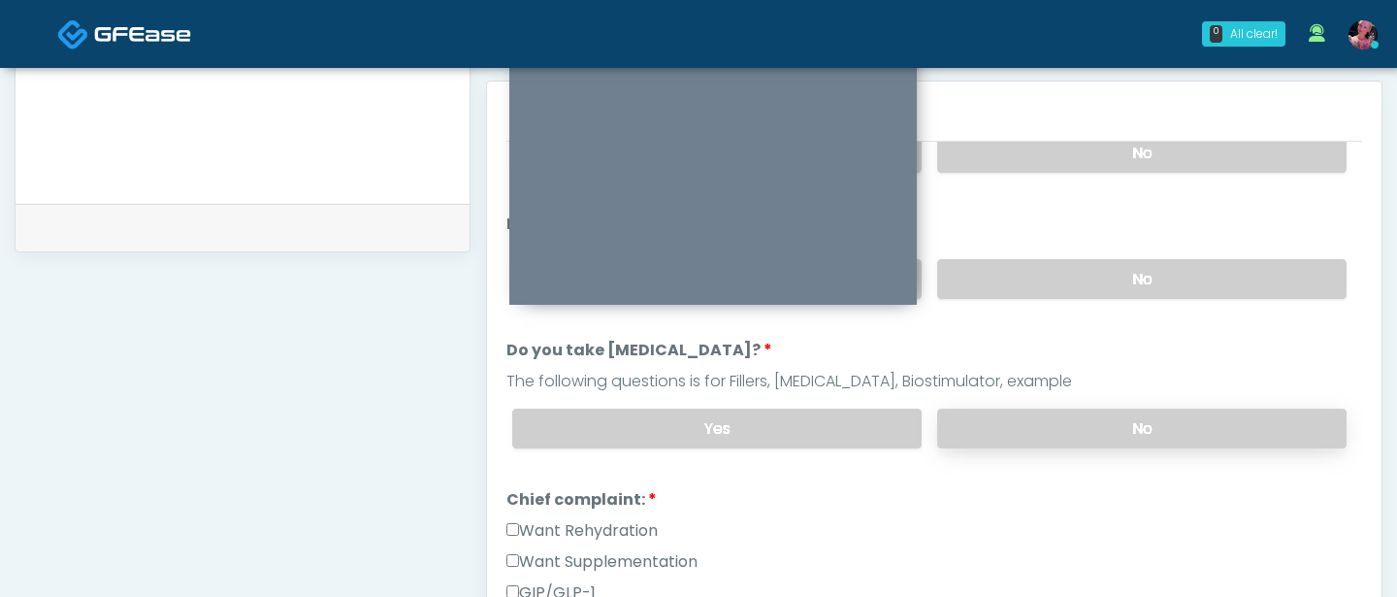
click at [1009, 436] on label "No" at bounding box center [1141, 429] width 409 height 40
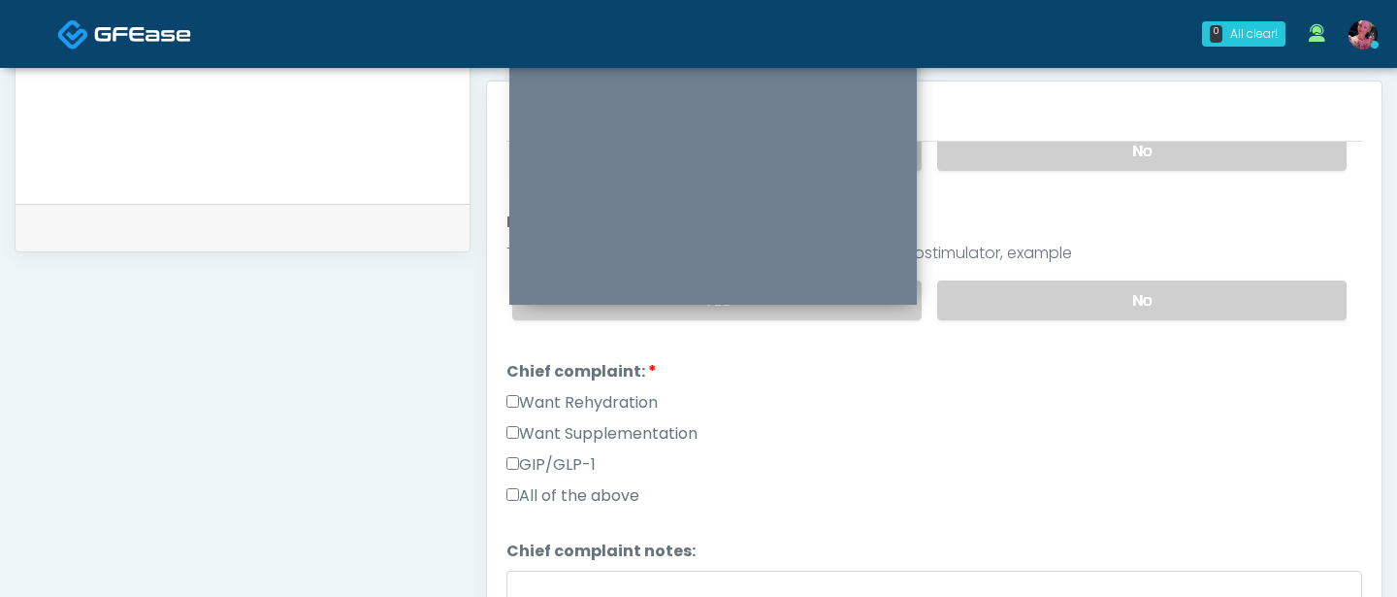
scroll to position [344, 0]
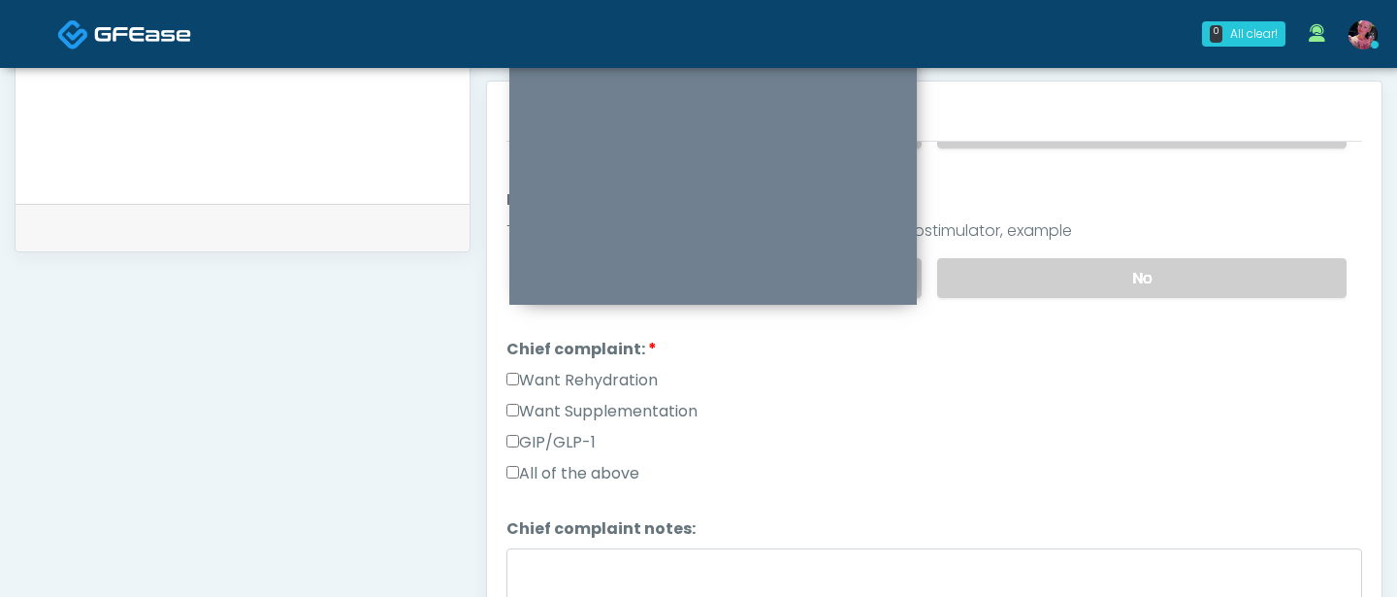
click at [605, 369] on label "Want Rehydration" at bounding box center [582, 380] width 151 height 23
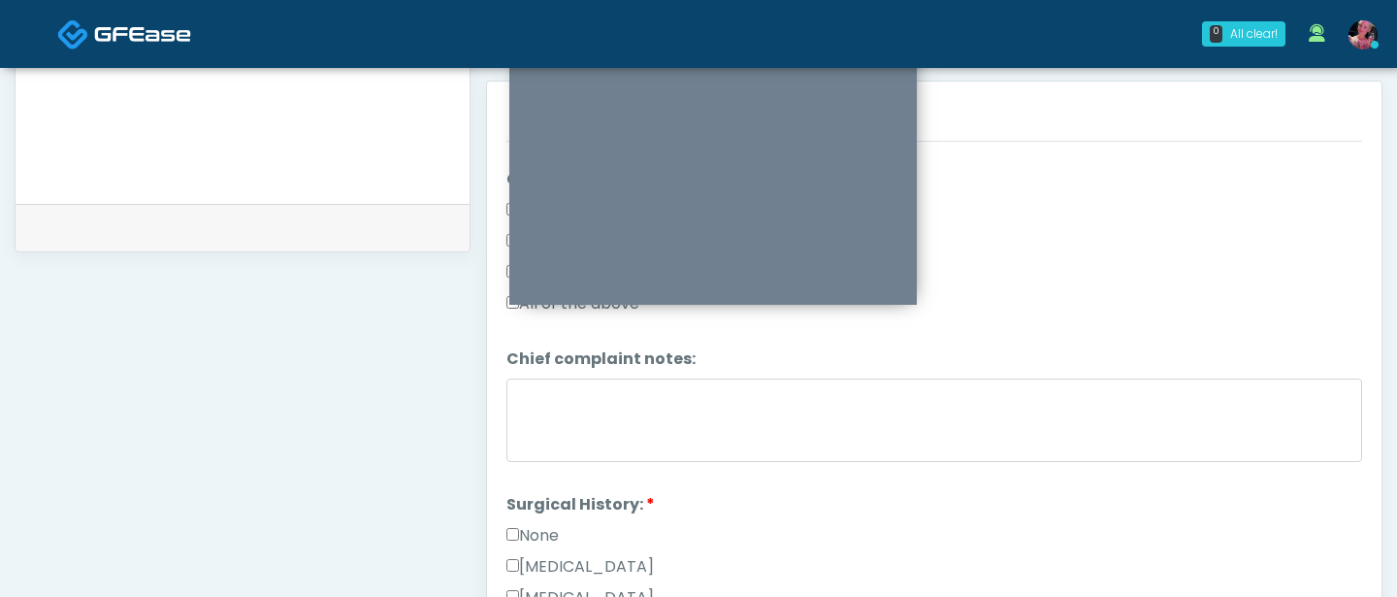
scroll to position [515, 0]
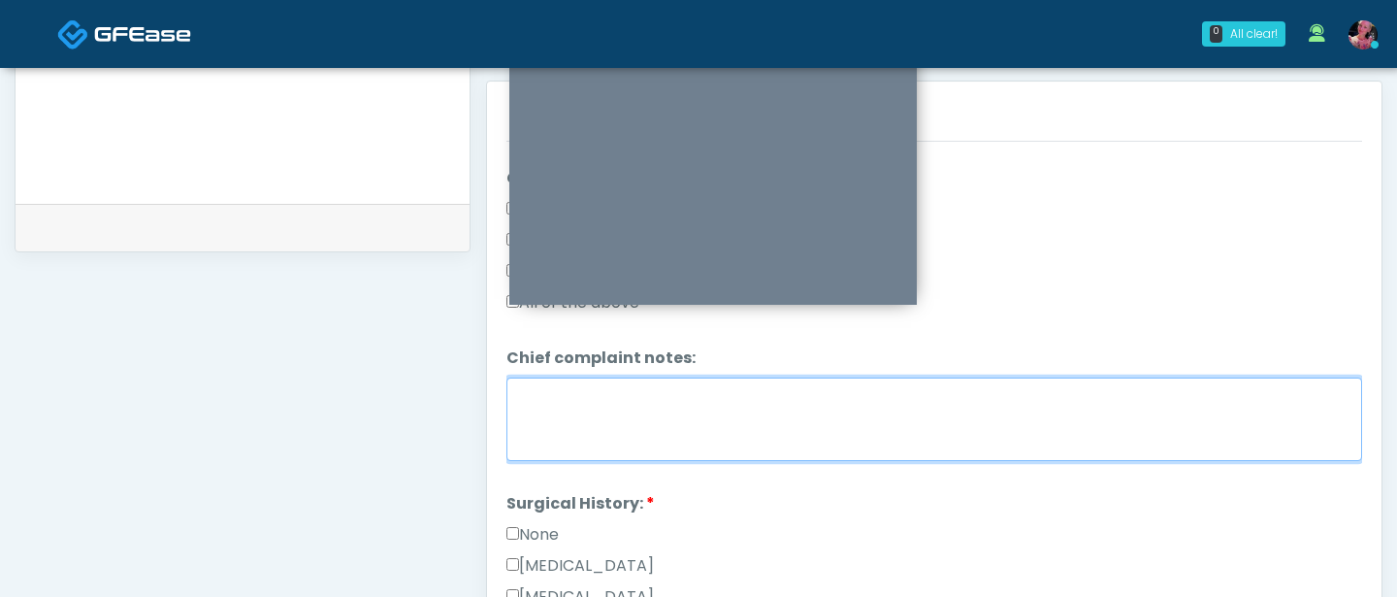
click at [596, 403] on textarea "Chief complaint notes:" at bounding box center [935, 418] width 856 height 83
type textarea "*"
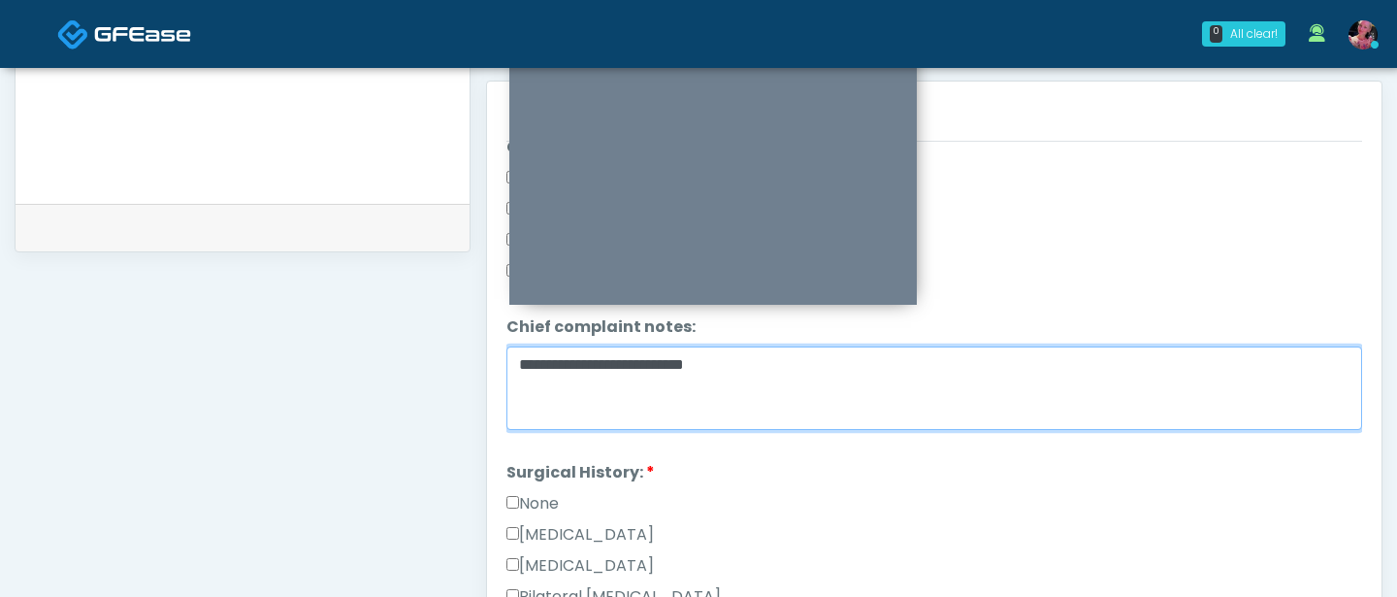
scroll to position [605, 0]
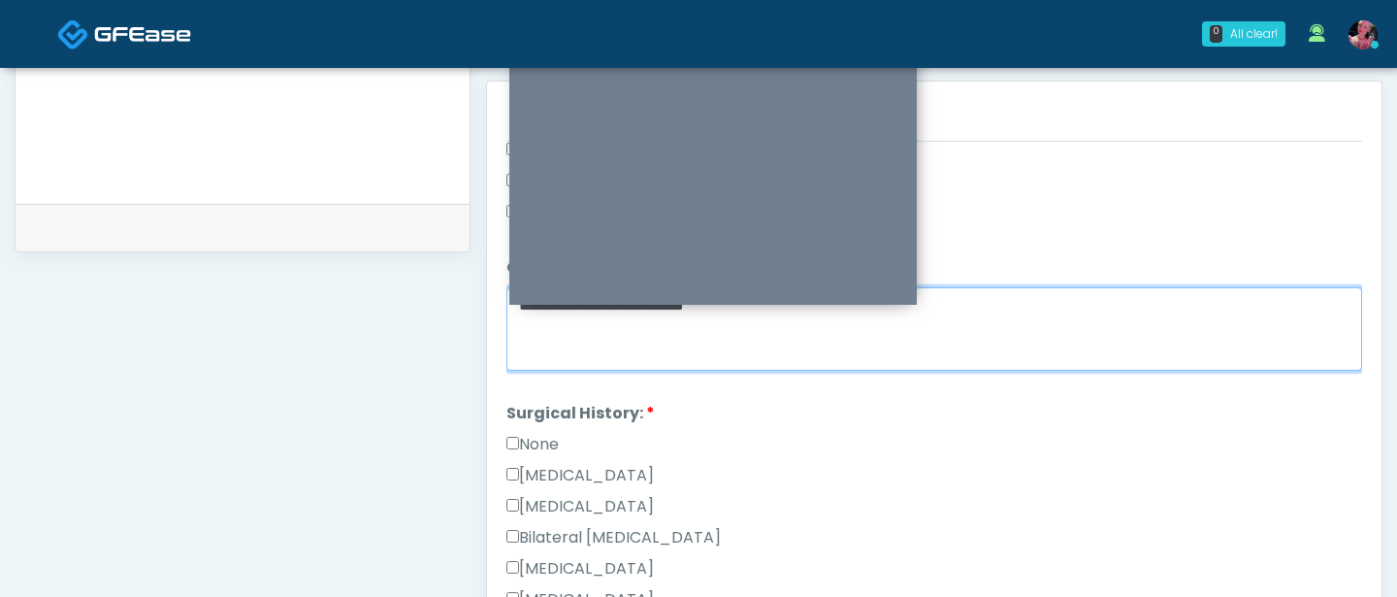
type textarea "**********"
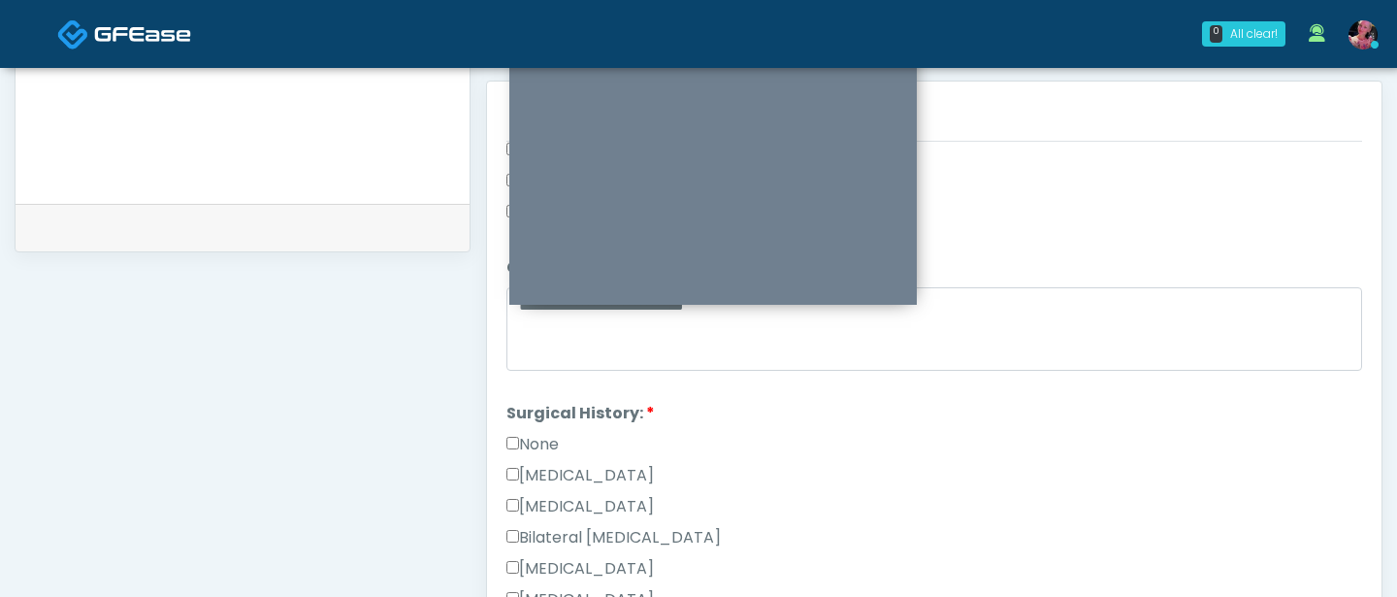
click at [538, 433] on label "None" at bounding box center [533, 444] width 52 height 23
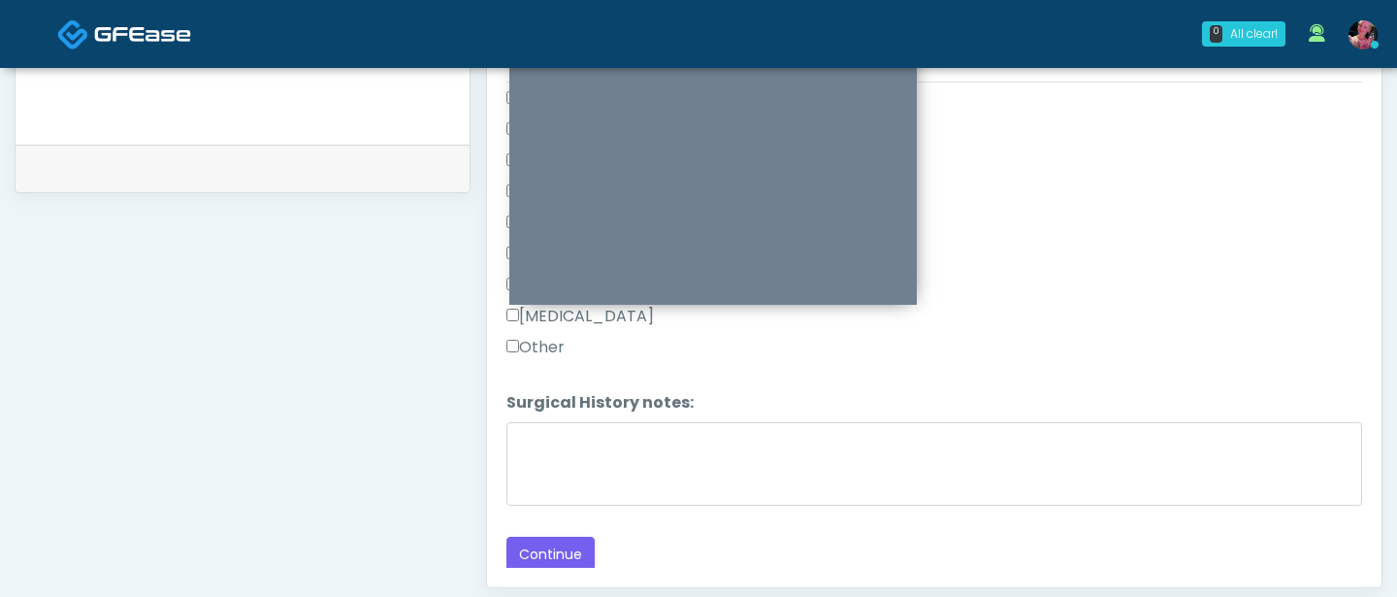
scroll to position [934, 0]
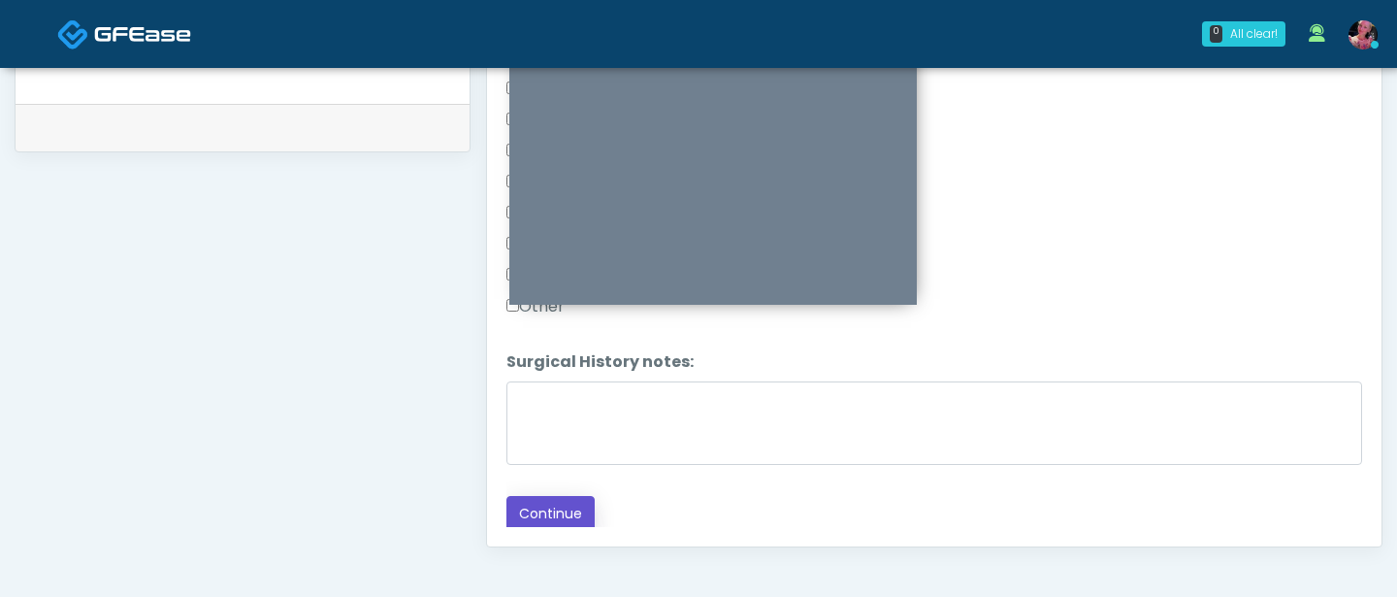
click at [536, 503] on button "Continue" at bounding box center [551, 514] width 88 height 36
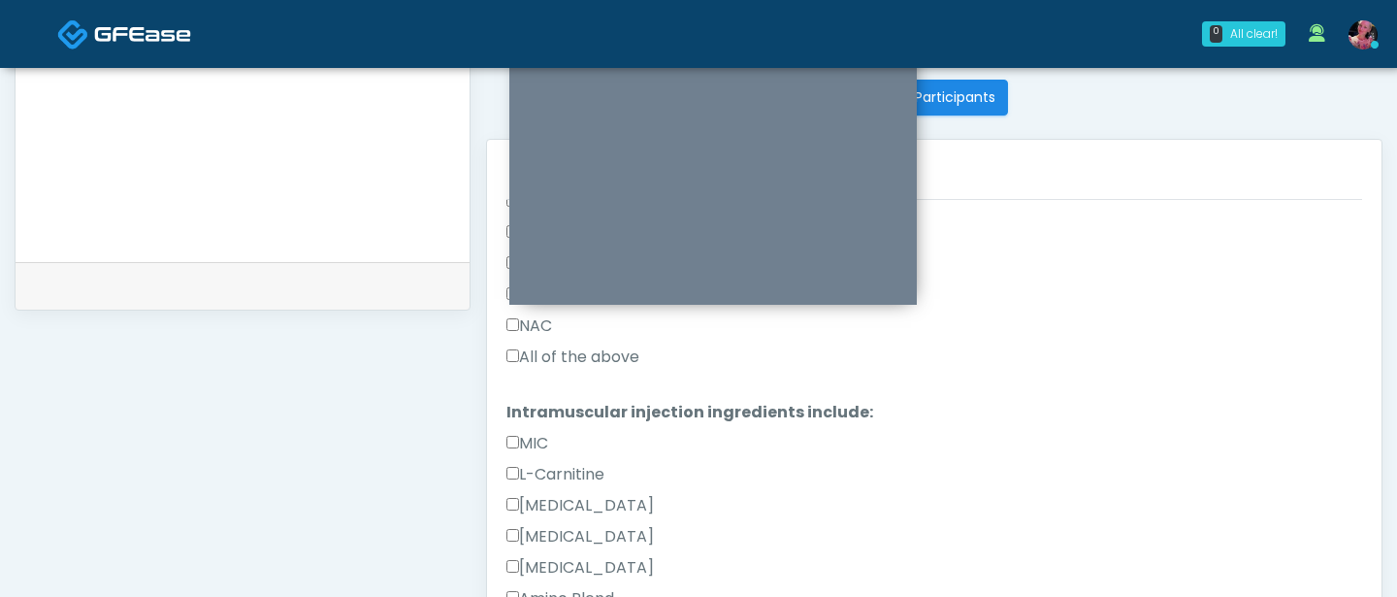
scroll to position [733, 0]
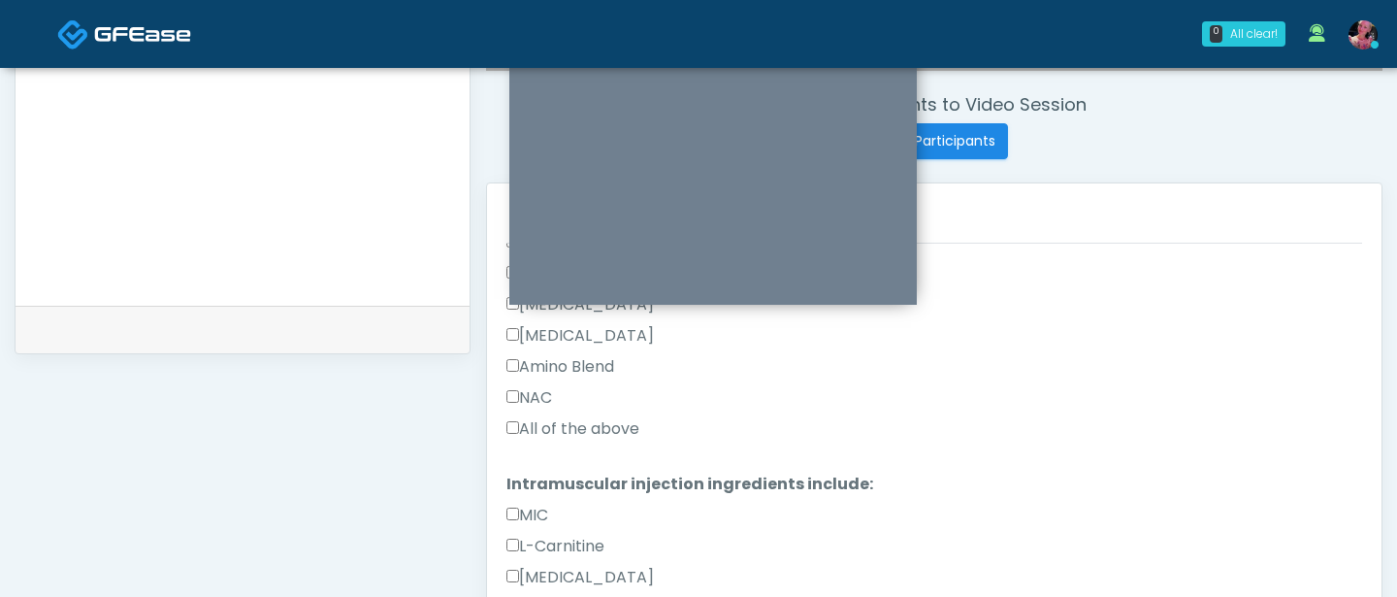
click at [639, 435] on label "All of the above" at bounding box center [573, 428] width 133 height 23
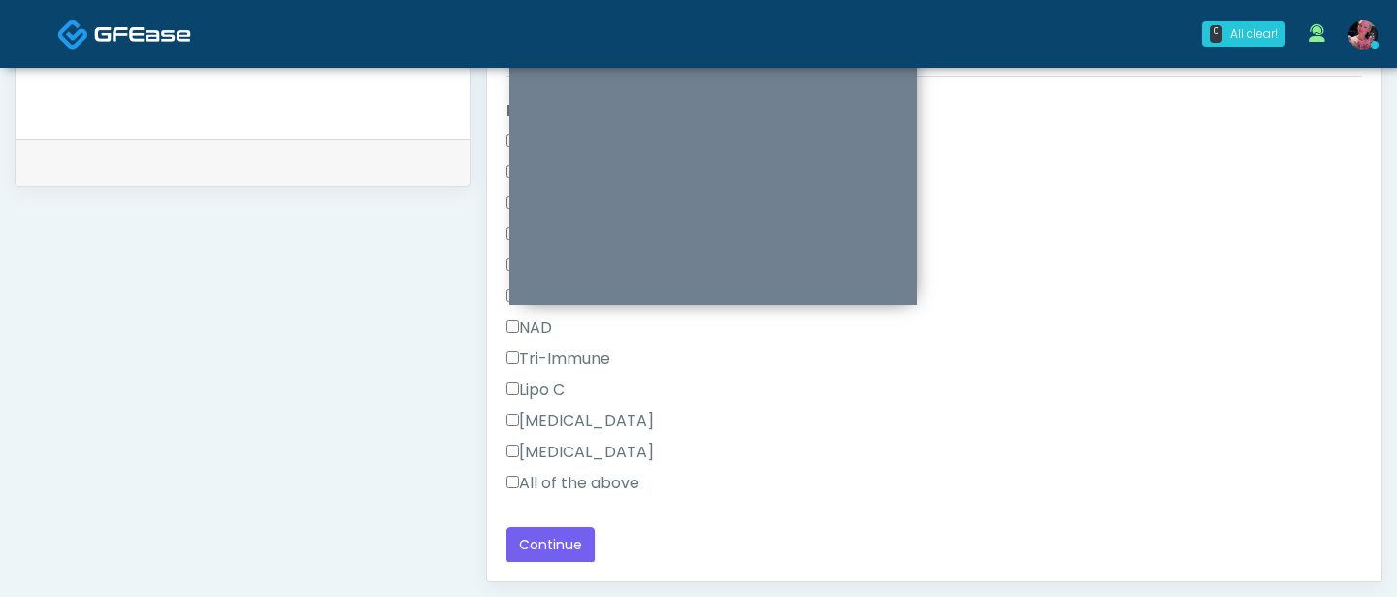
scroll to position [914, 0]
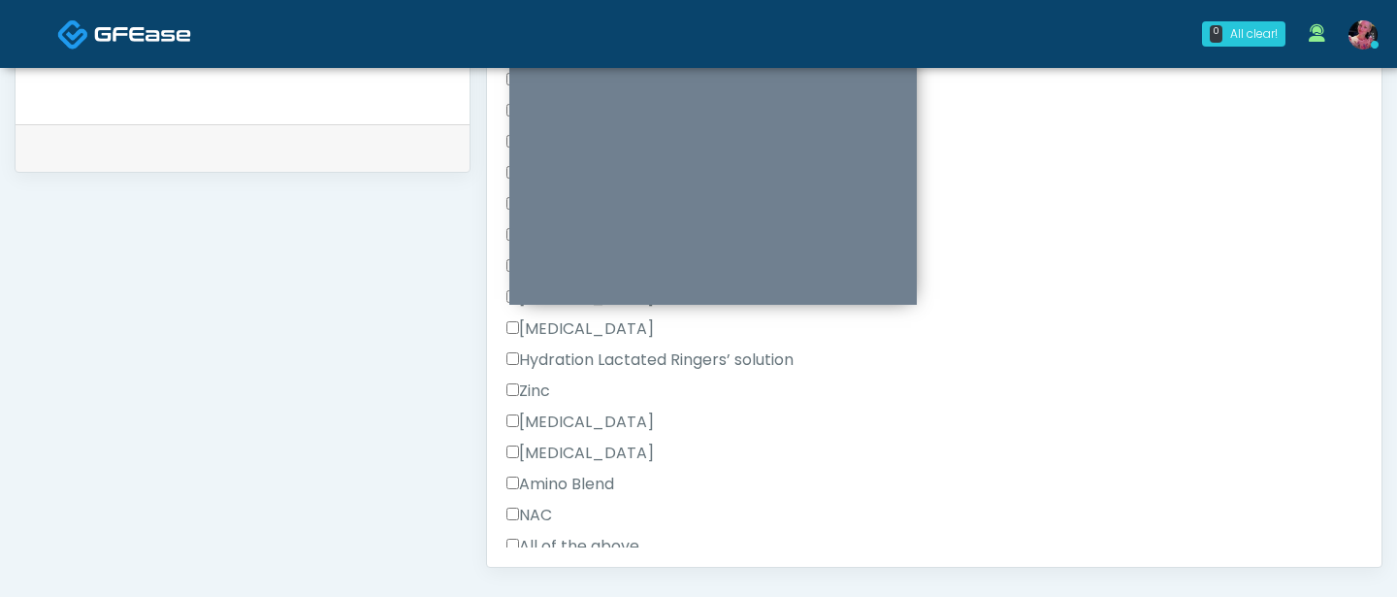
click at [565, 540] on label "All of the above" at bounding box center [573, 546] width 133 height 23
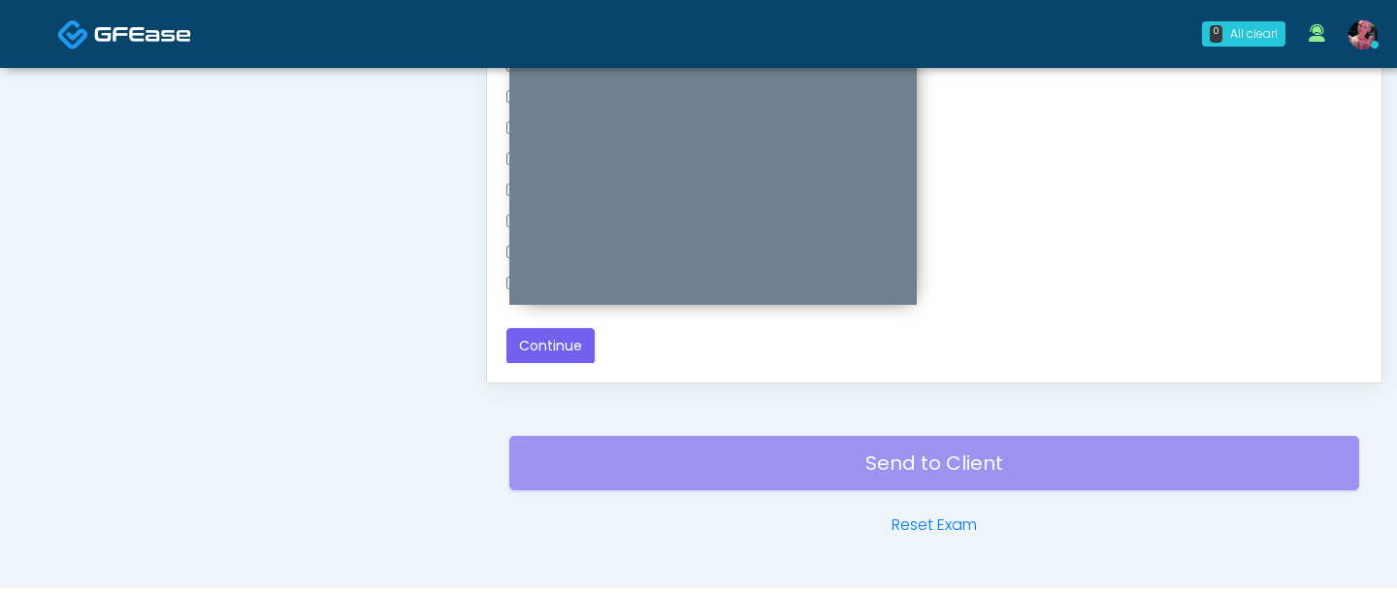
scroll to position [1104, 0]
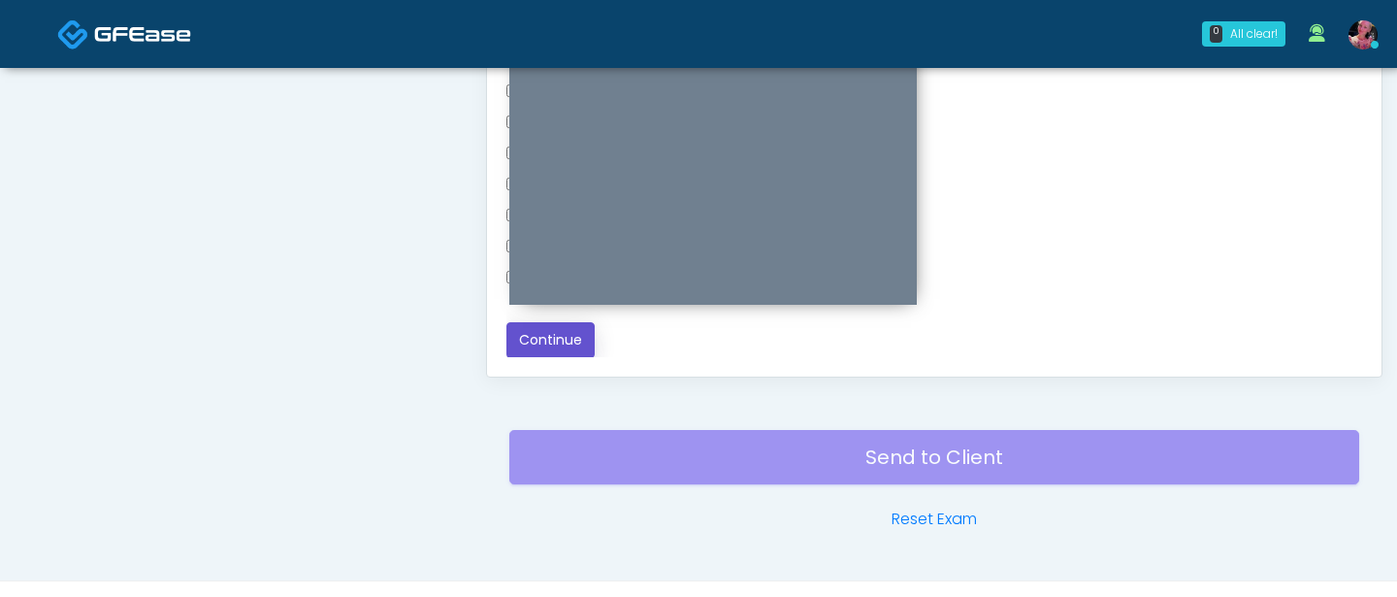
click at [574, 343] on button "Continue" at bounding box center [551, 340] width 88 height 36
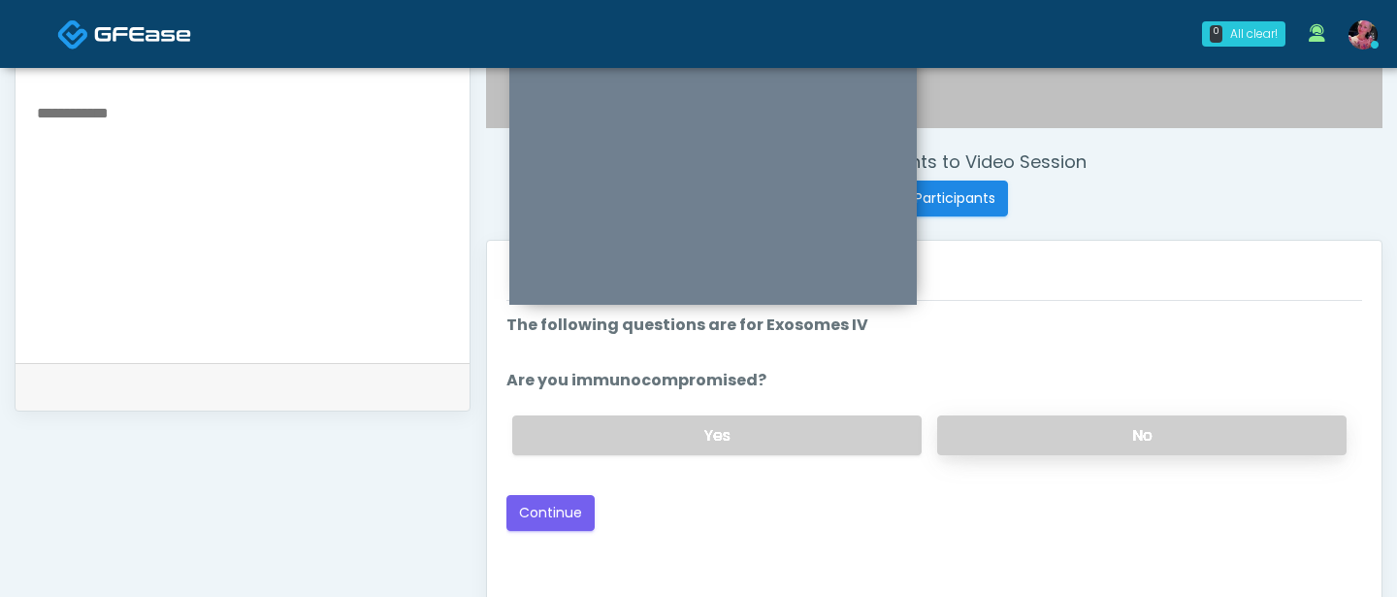
click at [1030, 448] on label "No" at bounding box center [1141, 435] width 409 height 40
click at [524, 519] on button "Continue" at bounding box center [551, 513] width 88 height 36
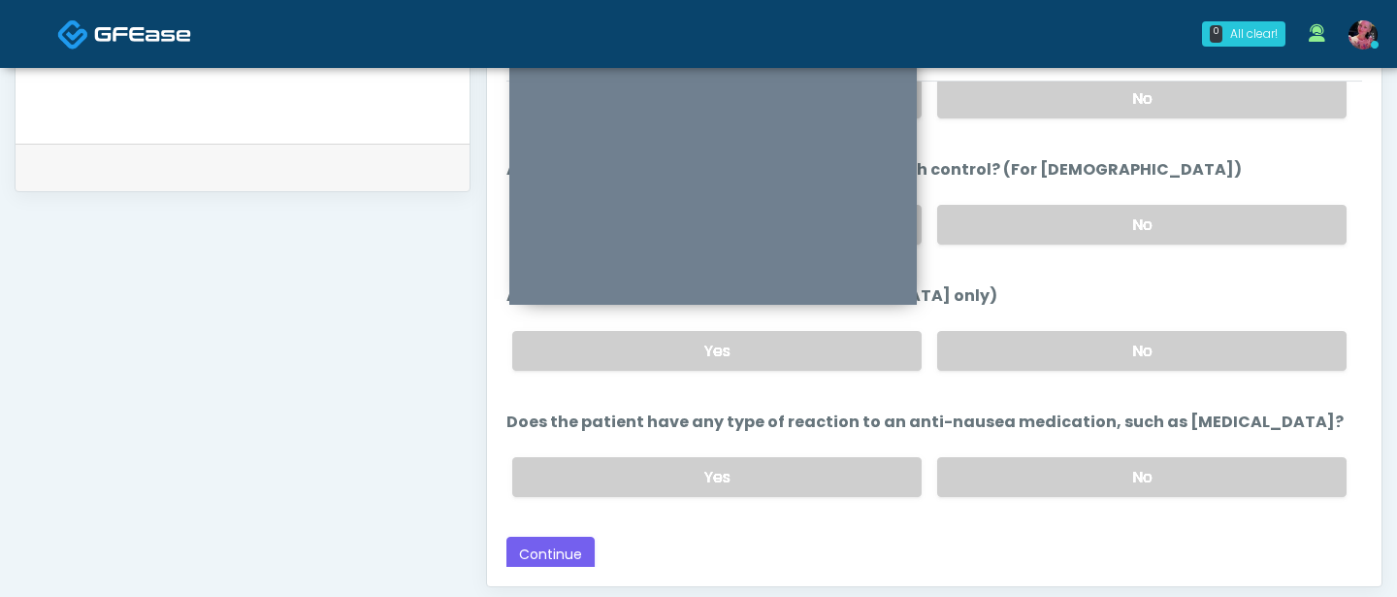
click at [554, 537] on button "Continue" at bounding box center [551, 555] width 88 height 36
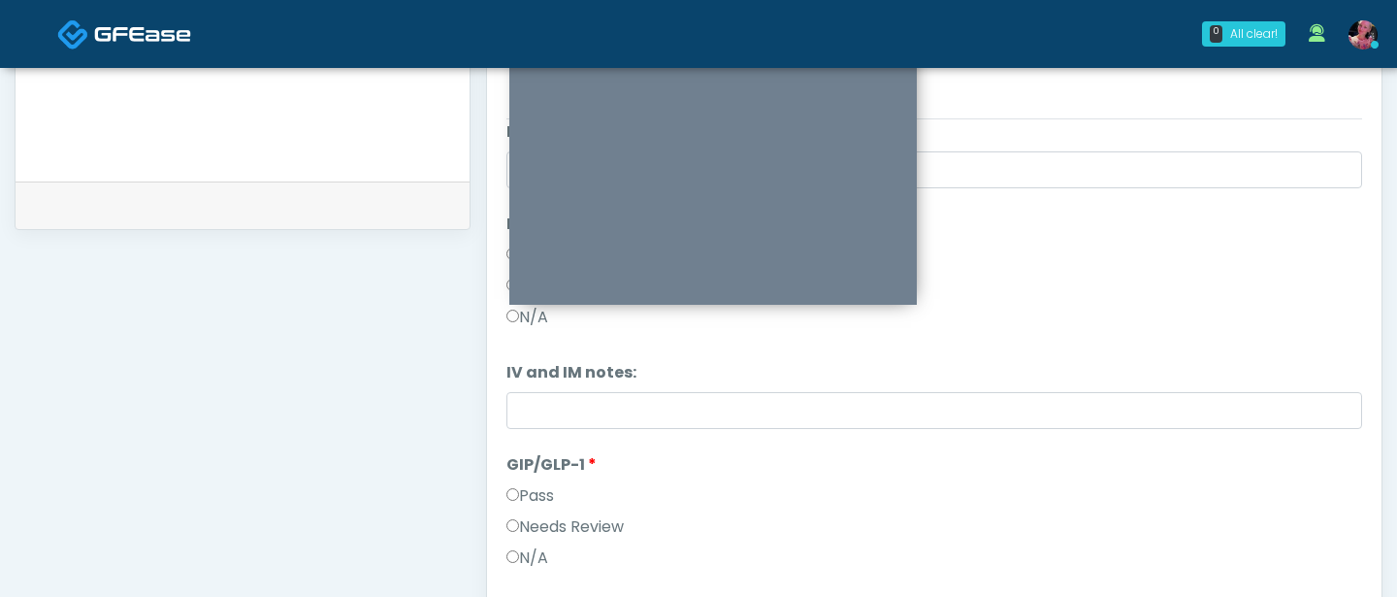
click at [559, 562] on div "N/A" at bounding box center [935, 561] width 856 height 31
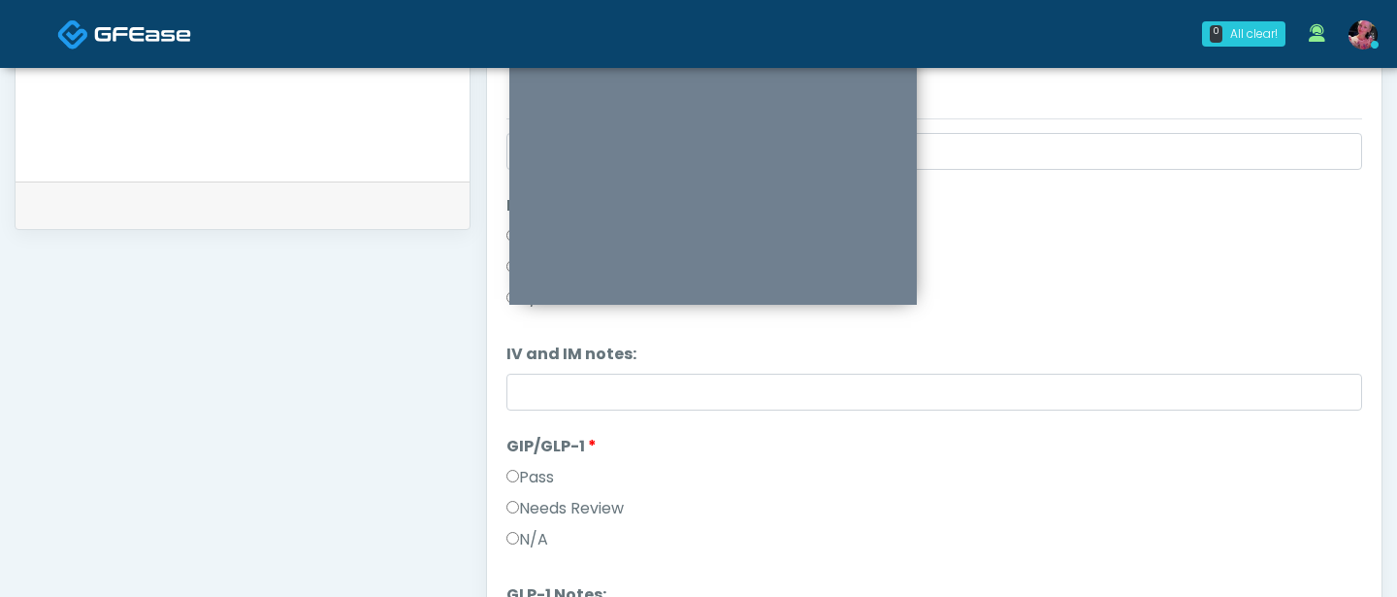
click at [531, 529] on label "N/A" at bounding box center [528, 539] width 42 height 23
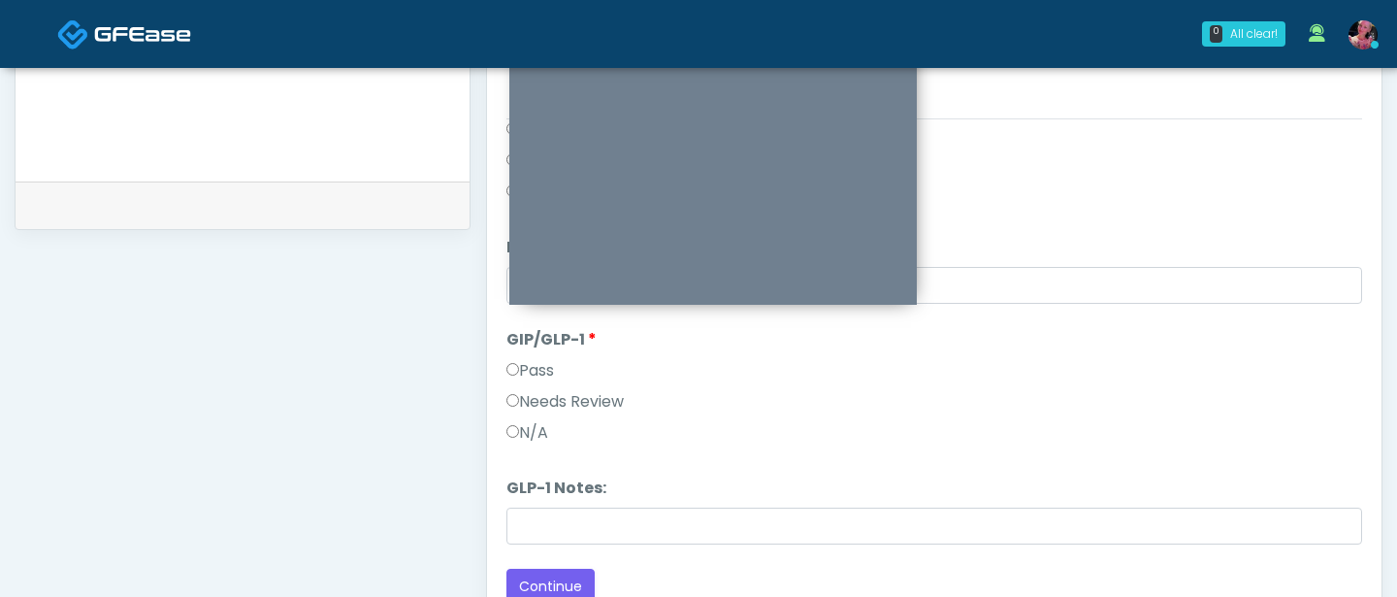
click at [561, 492] on label "GLP-1 Notes:" at bounding box center [557, 487] width 100 height 23
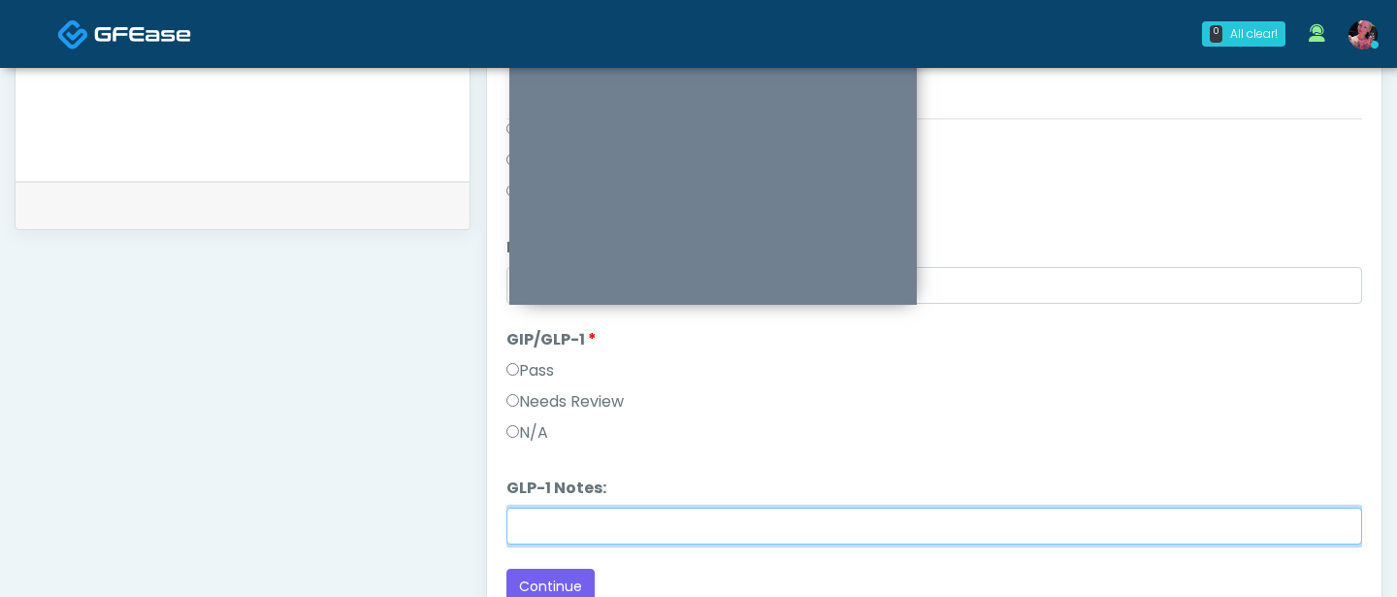
click at [561, 507] on input "GLP-1 Notes:" at bounding box center [935, 525] width 856 height 37
click at [561, 521] on input "GLP-1 Notes:" at bounding box center [935, 525] width 856 height 37
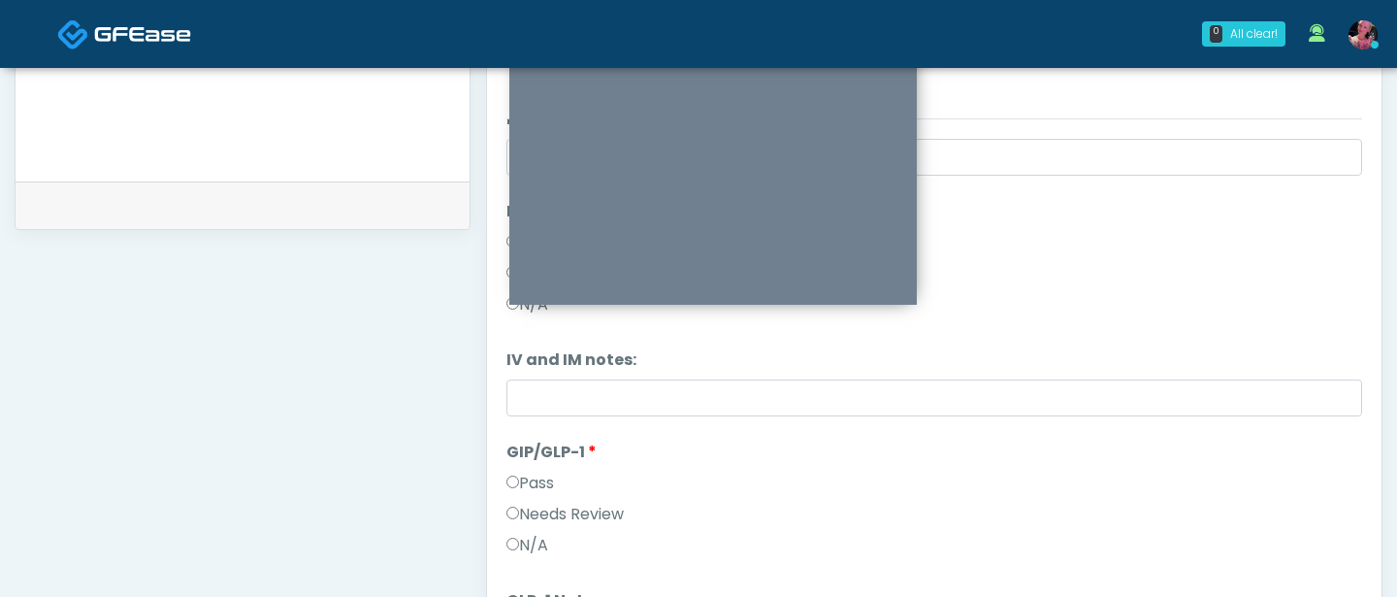
type input "**********"
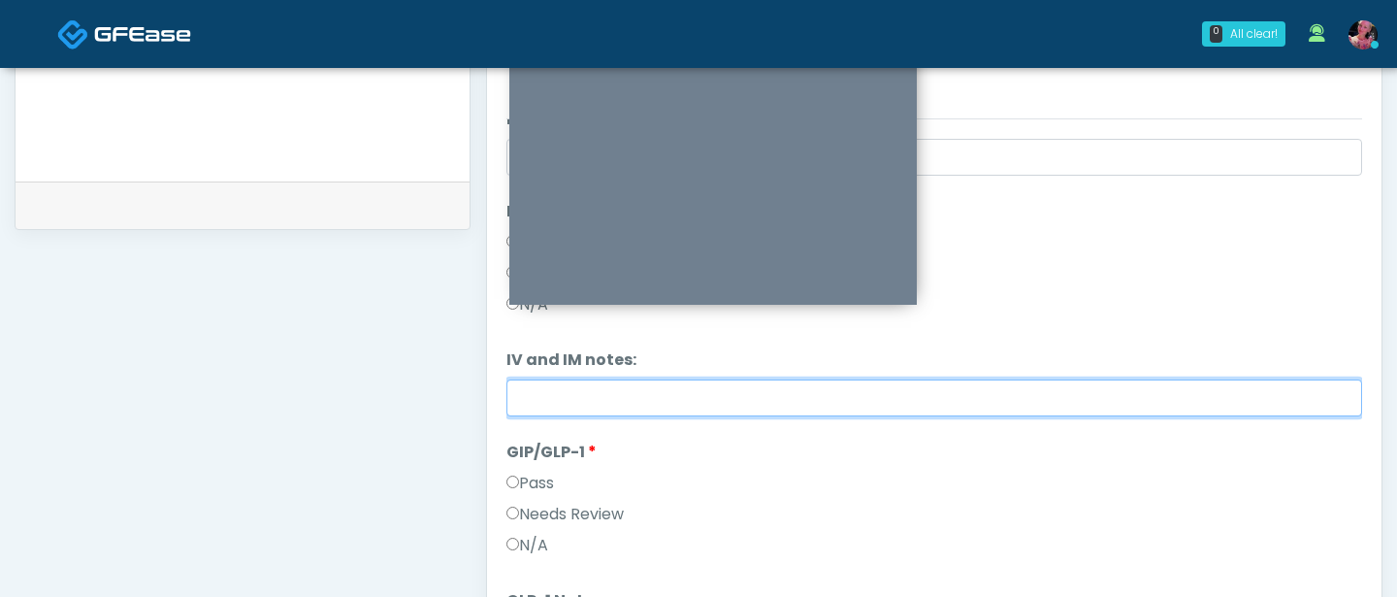
click at [552, 387] on input "IV and IM notes:" at bounding box center [935, 397] width 856 height 37
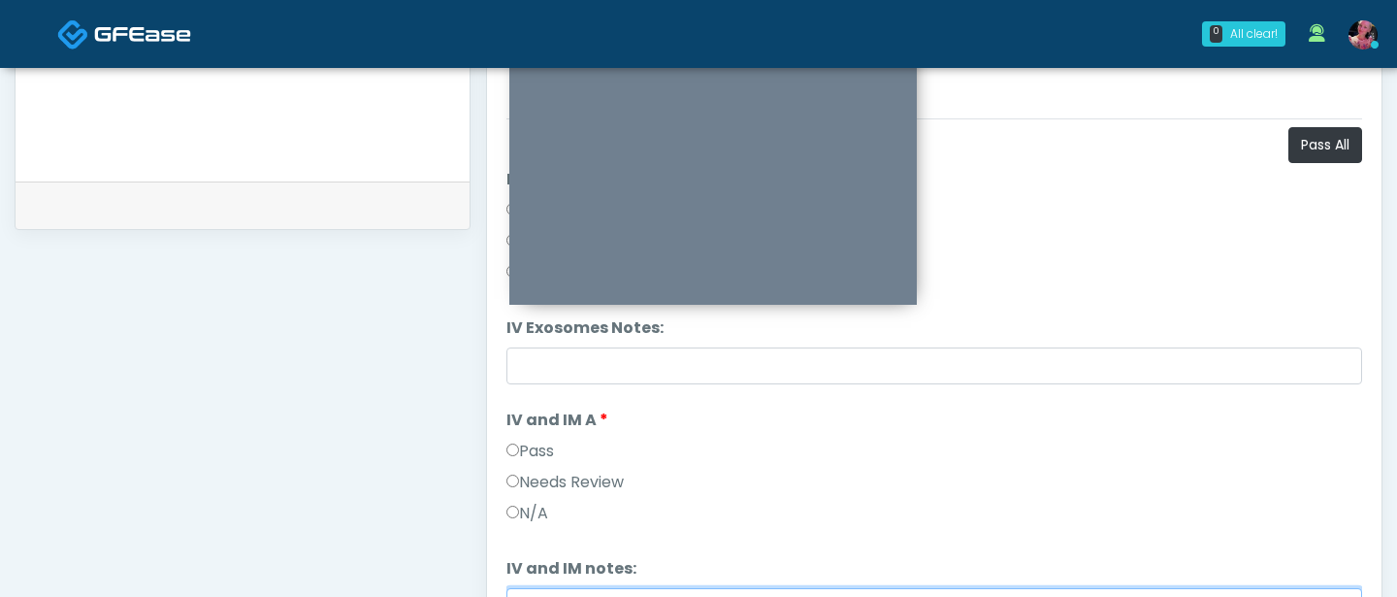
scroll to position [1, 0]
type input "**********"
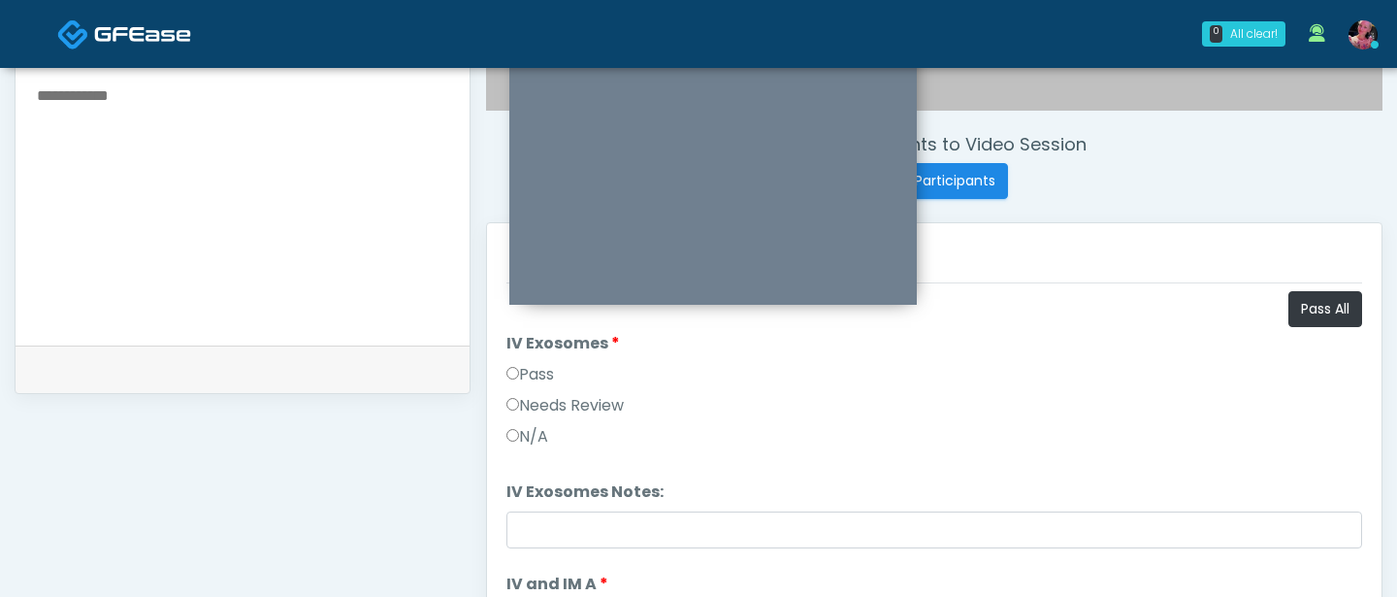
scroll to position [687, 0]
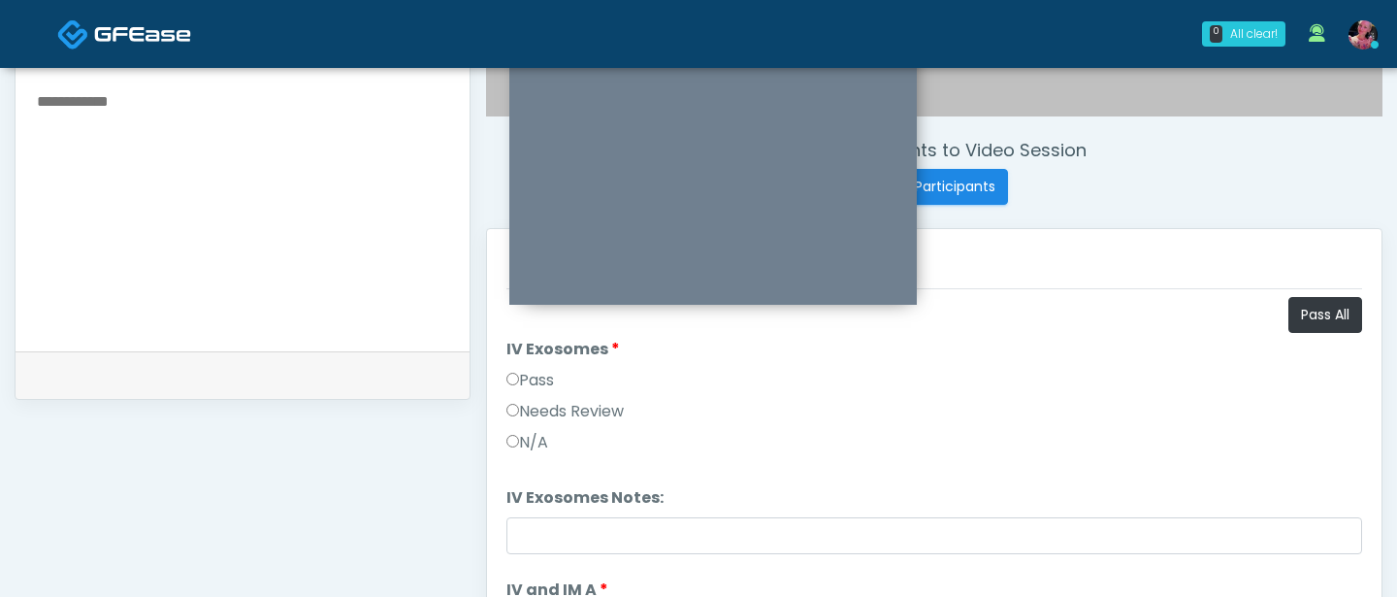
click at [544, 441] on label "N/A" at bounding box center [528, 442] width 42 height 23
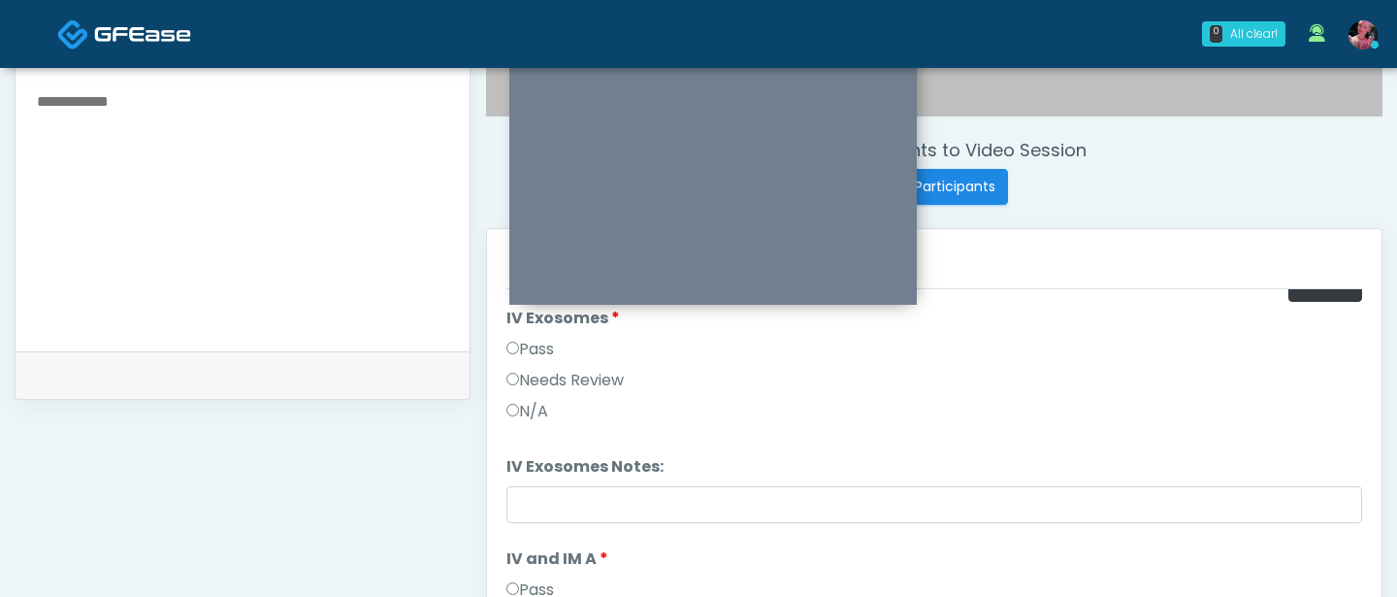
scroll to position [58, 0]
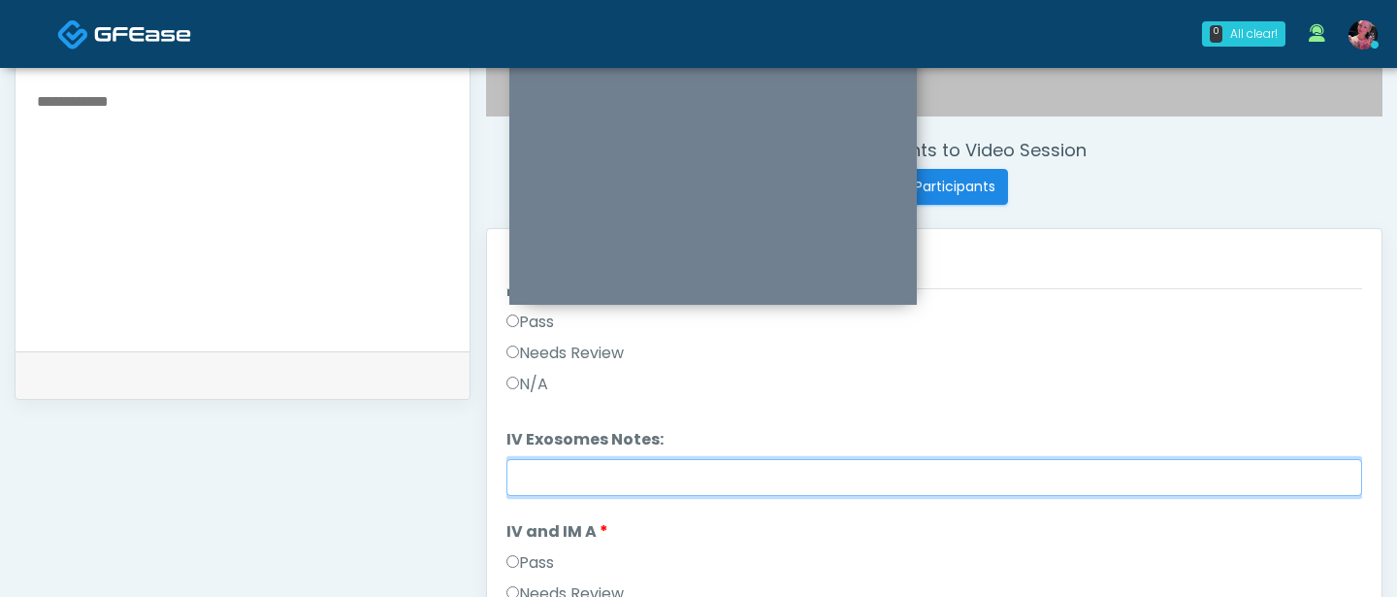
click at [539, 463] on input "IV Exosomes Notes:" at bounding box center [935, 477] width 856 height 37
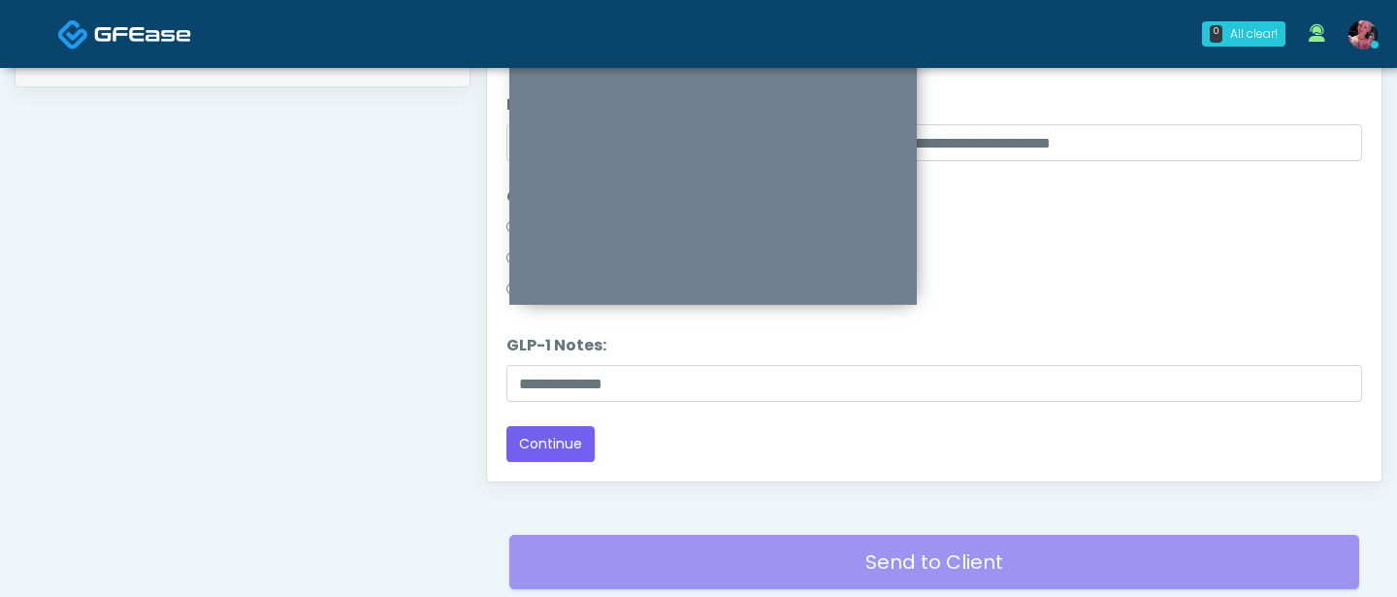
scroll to position [1016, 0]
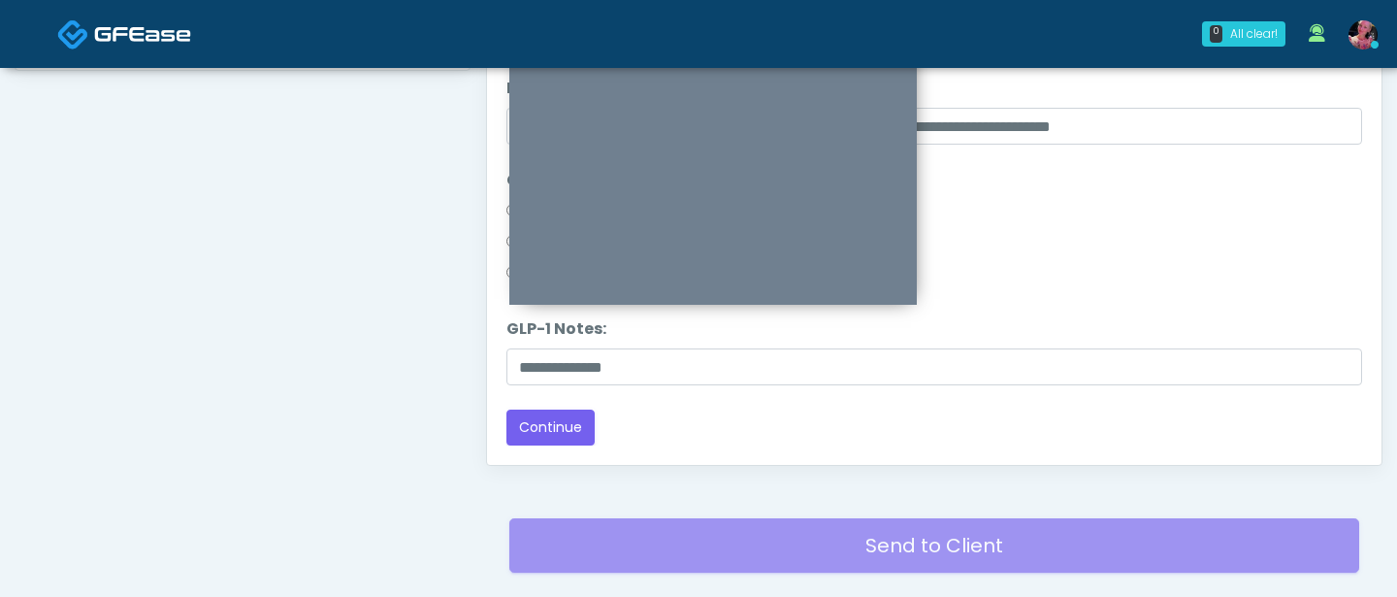
type input "**********"
click at [533, 401] on div "Loading... Connecting to your agent... Please wait while we prepare your person…" at bounding box center [935, 46] width 856 height 799
click at [533, 416] on button "Continue" at bounding box center [551, 427] width 88 height 36
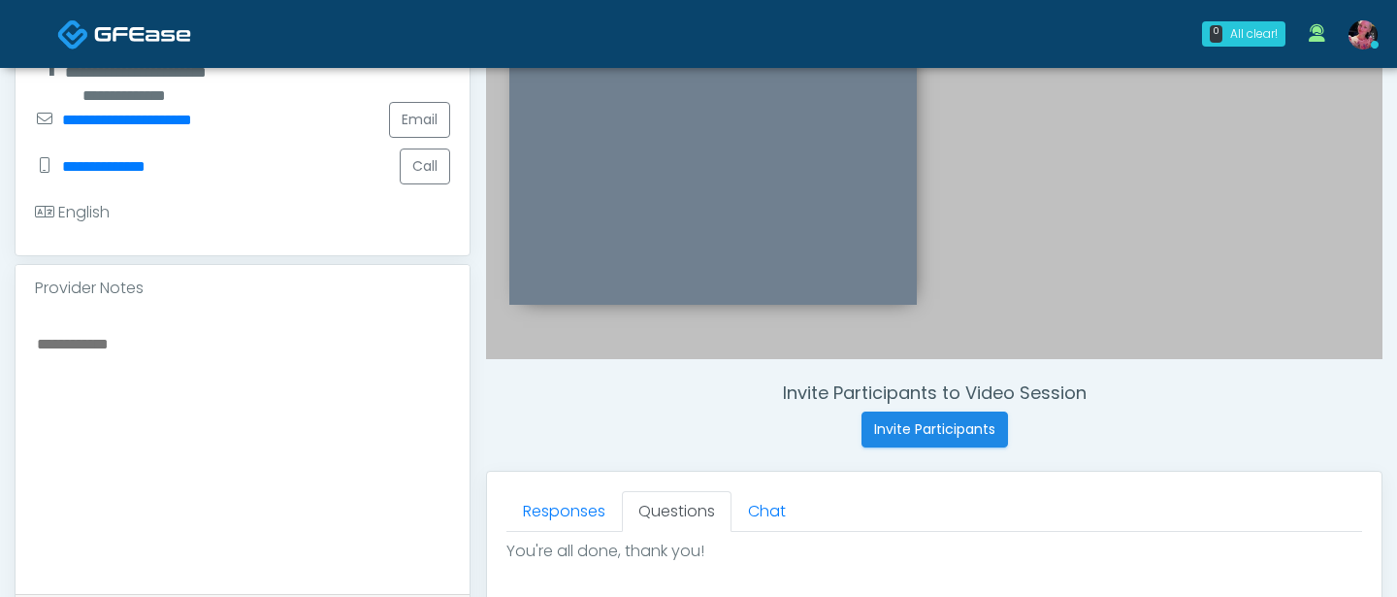
scroll to position [436, 0]
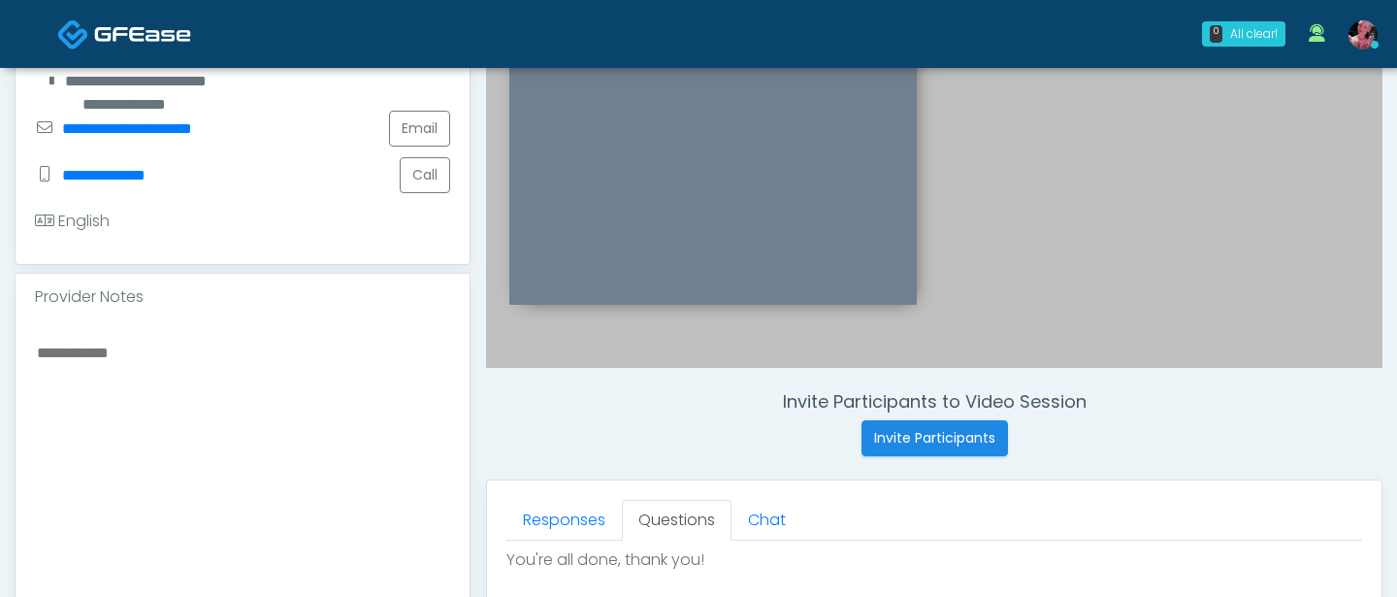
click at [286, 482] on textarea at bounding box center [242, 458] width 415 height 237
paste textarea "**********"
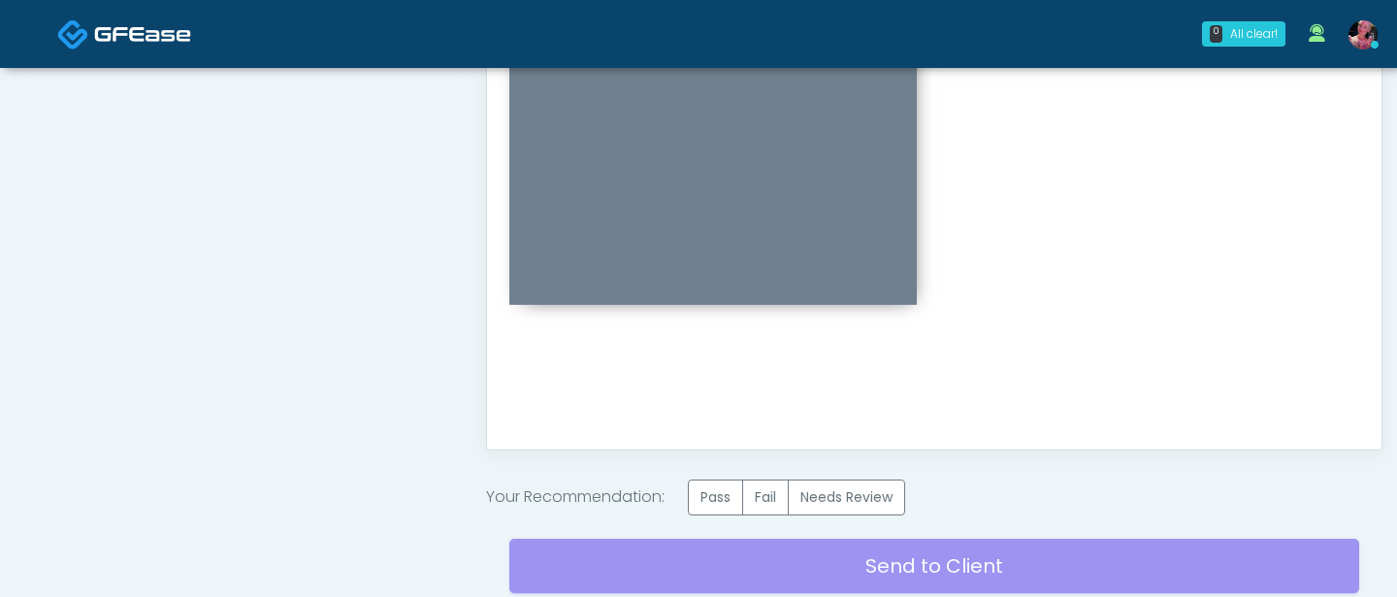
scroll to position [1181, 0]
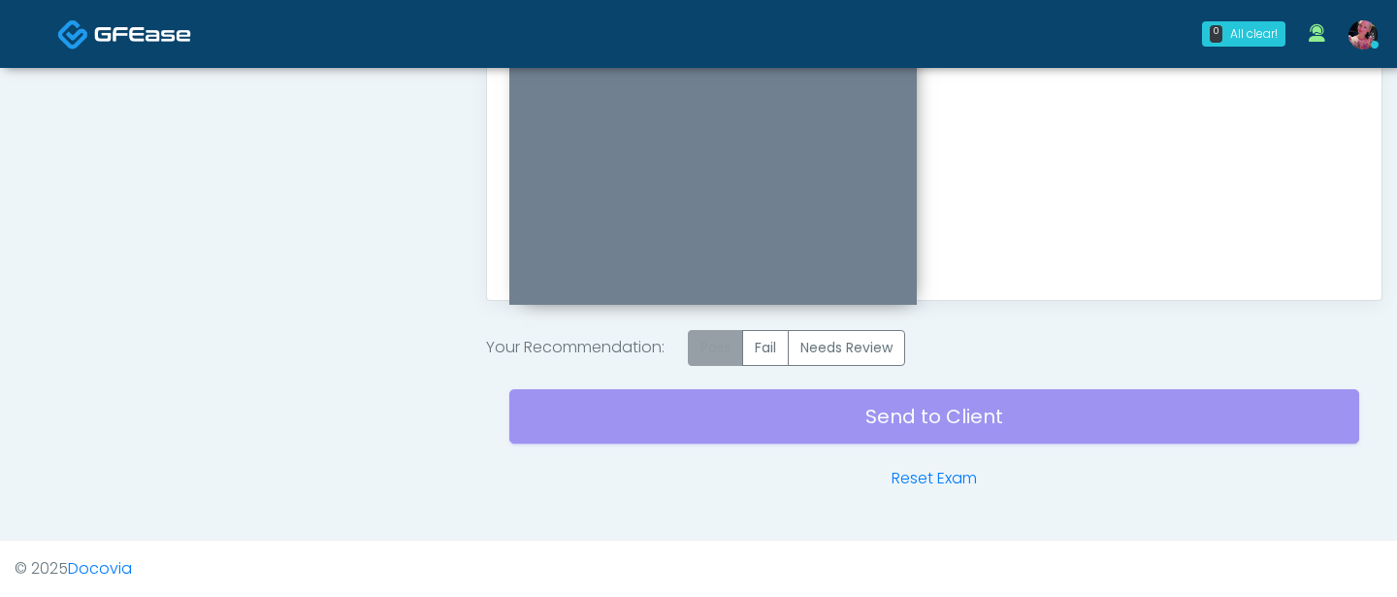
type textarea "**********"
click at [740, 344] on label "Pass" at bounding box center [715, 348] width 55 height 36
click at [718, 414] on div "Send to Client Reset Exam" at bounding box center [934, 428] width 850 height 124
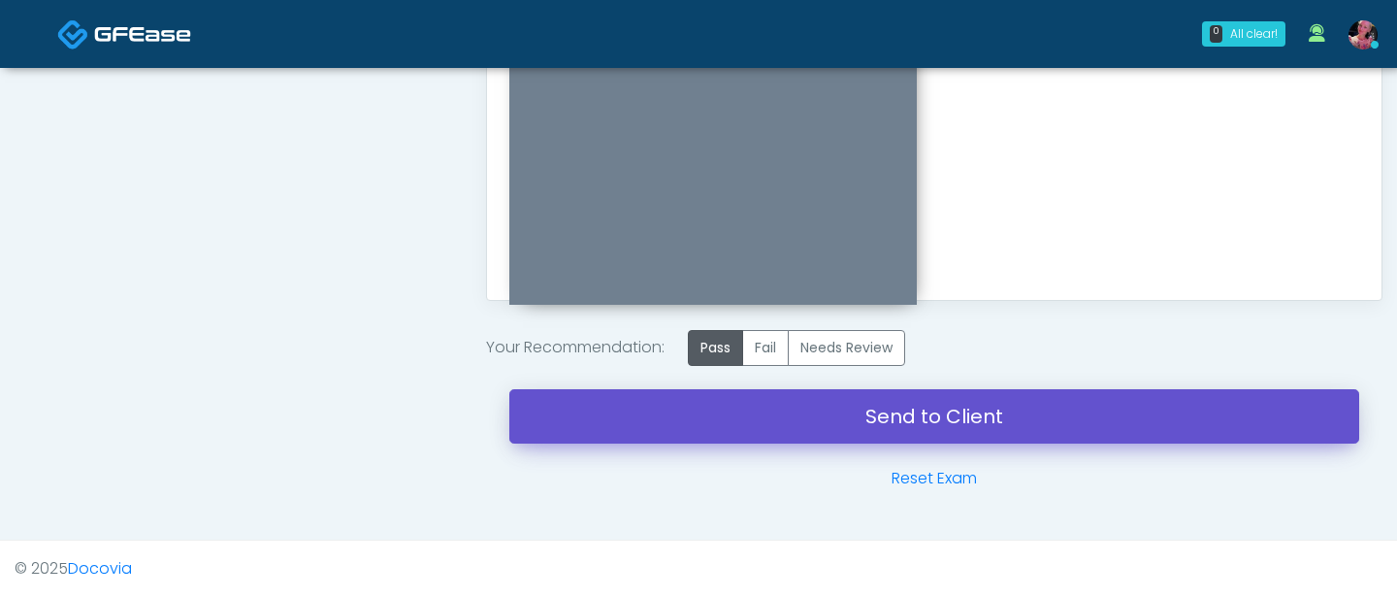
click at [718, 414] on link "Send to Client" at bounding box center [934, 416] width 850 height 54
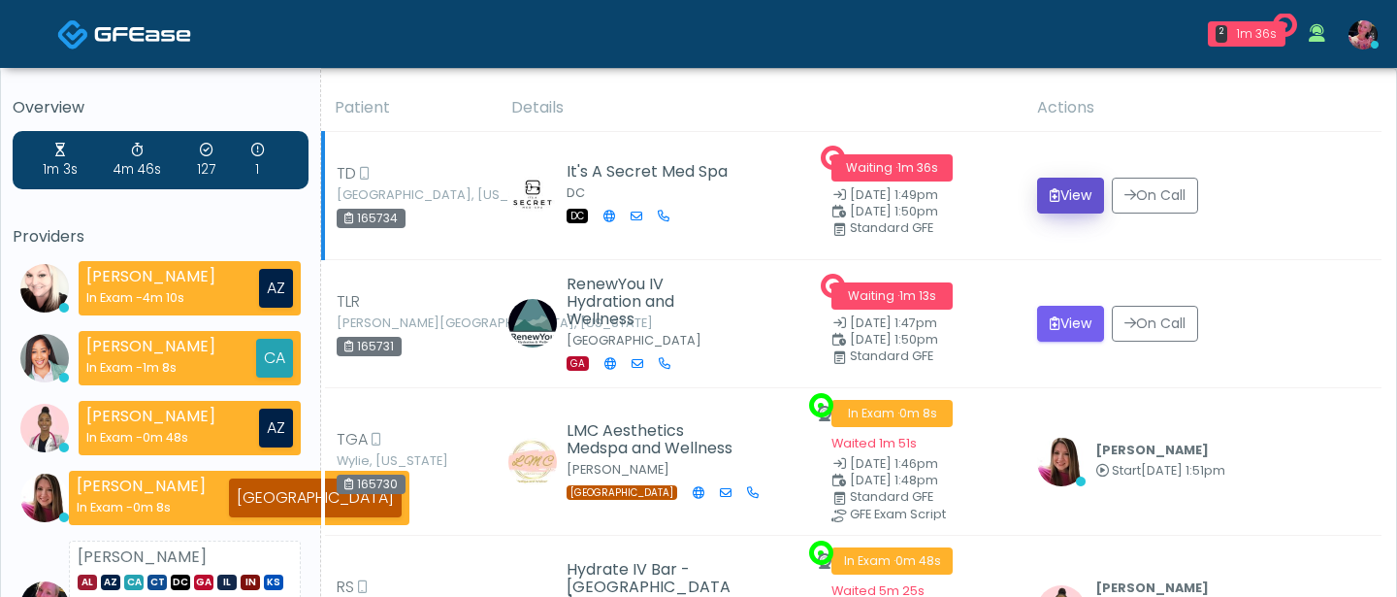
click at [1058, 206] on button "View" at bounding box center [1070, 196] width 67 height 36
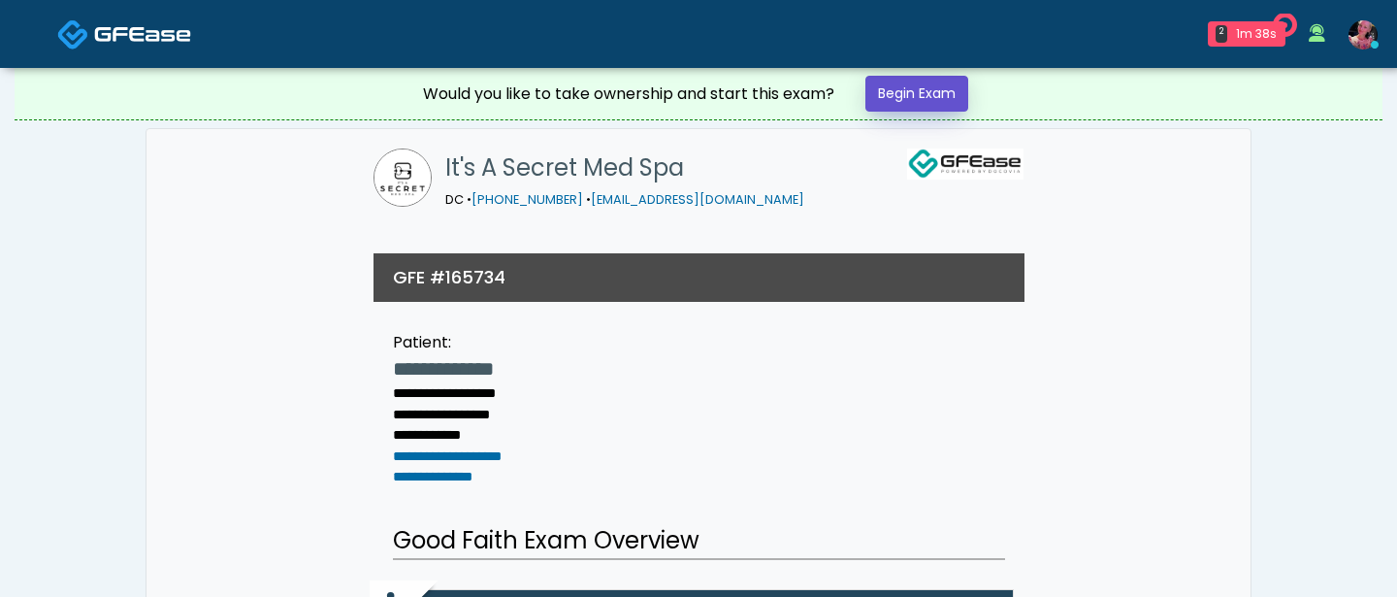
click at [945, 92] on link "Begin Exam" at bounding box center [917, 94] width 103 height 36
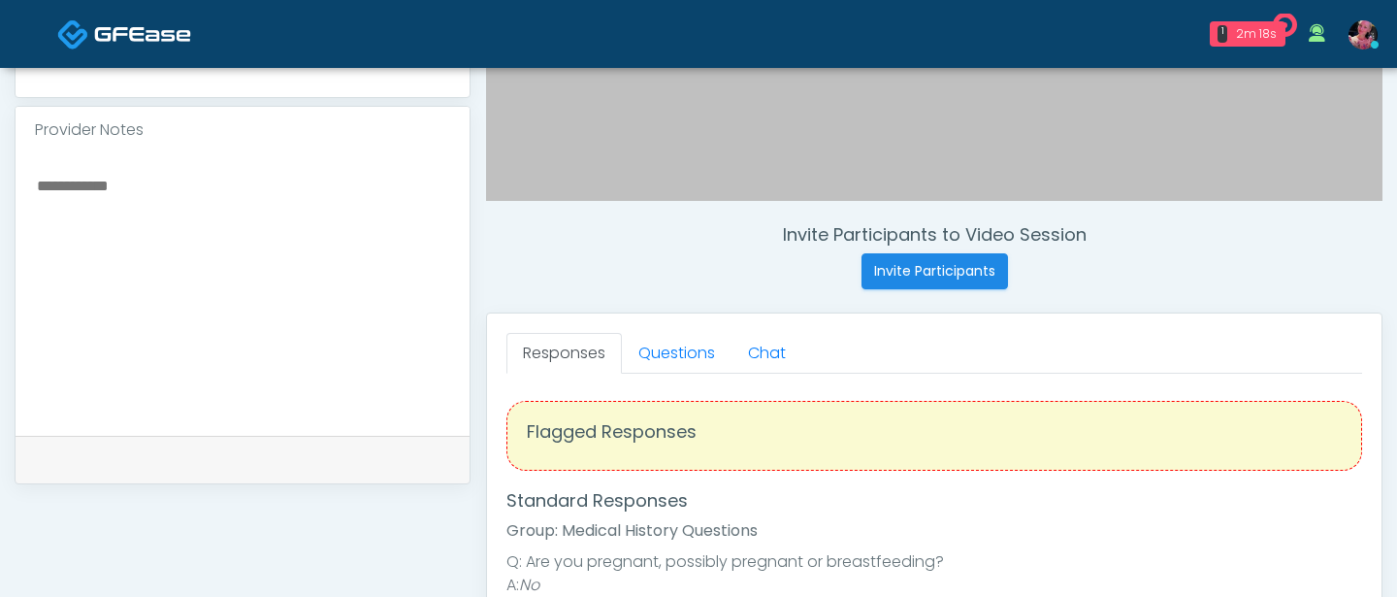
scroll to position [621, 0]
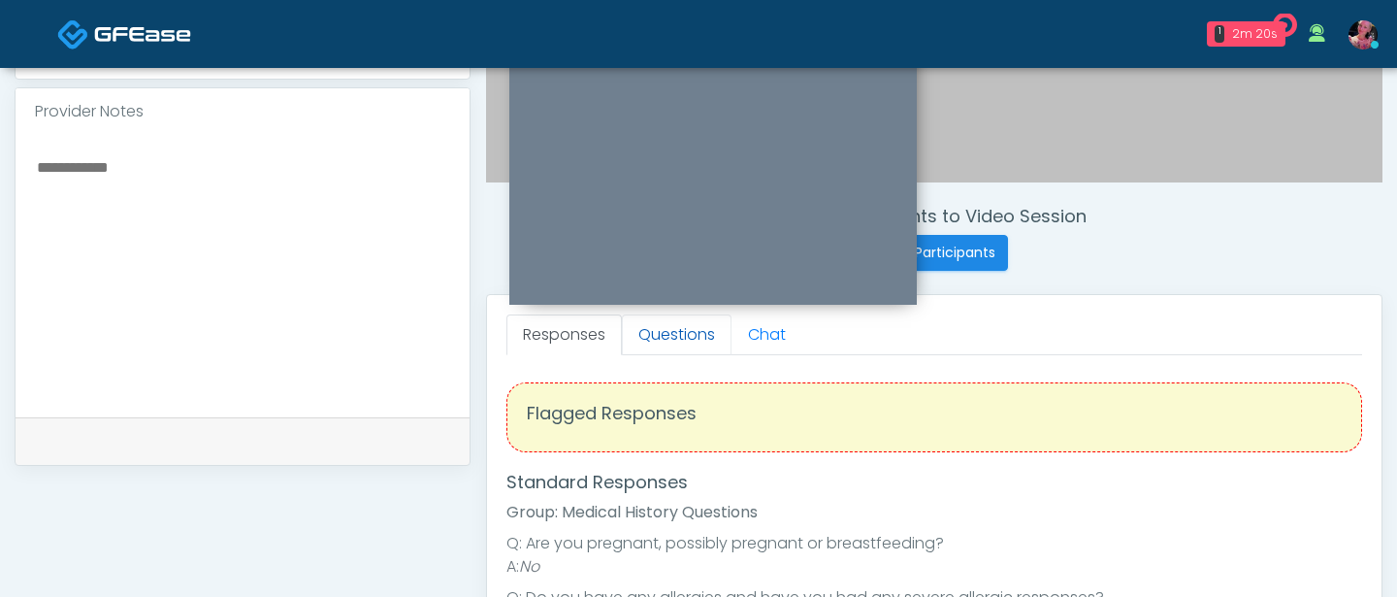
click at [668, 344] on link "Questions" at bounding box center [677, 334] width 110 height 41
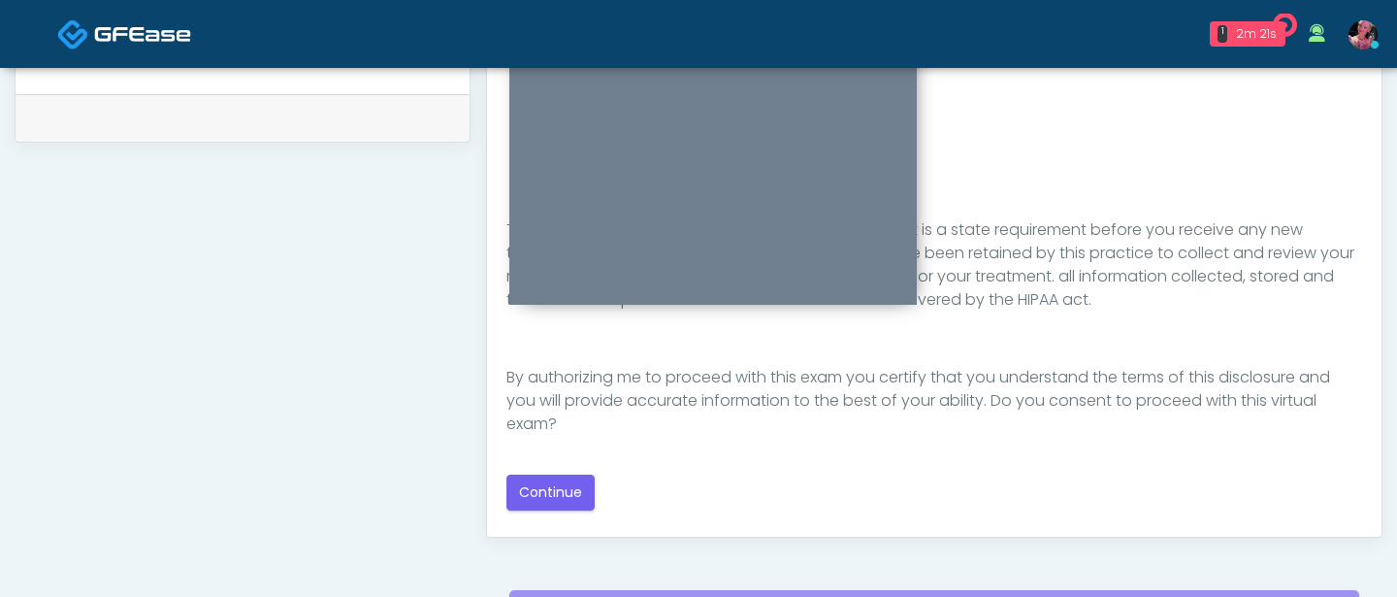
scroll to position [956, 0]
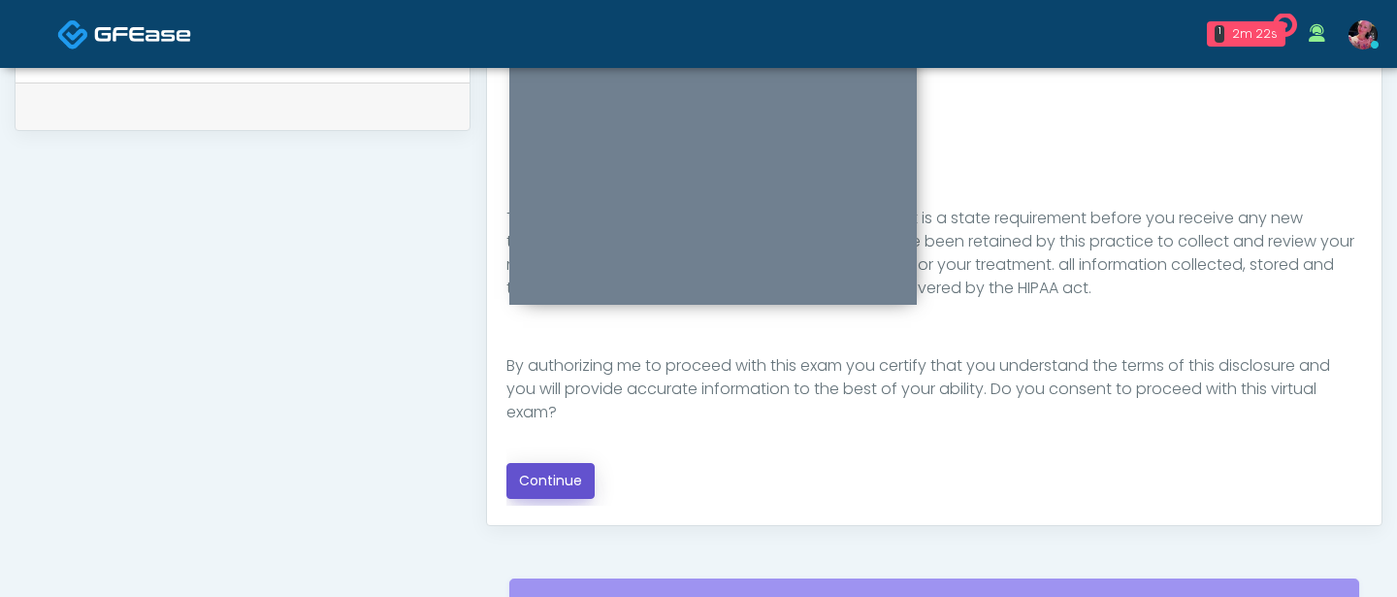
click at [559, 484] on button "Continue" at bounding box center [551, 481] width 88 height 36
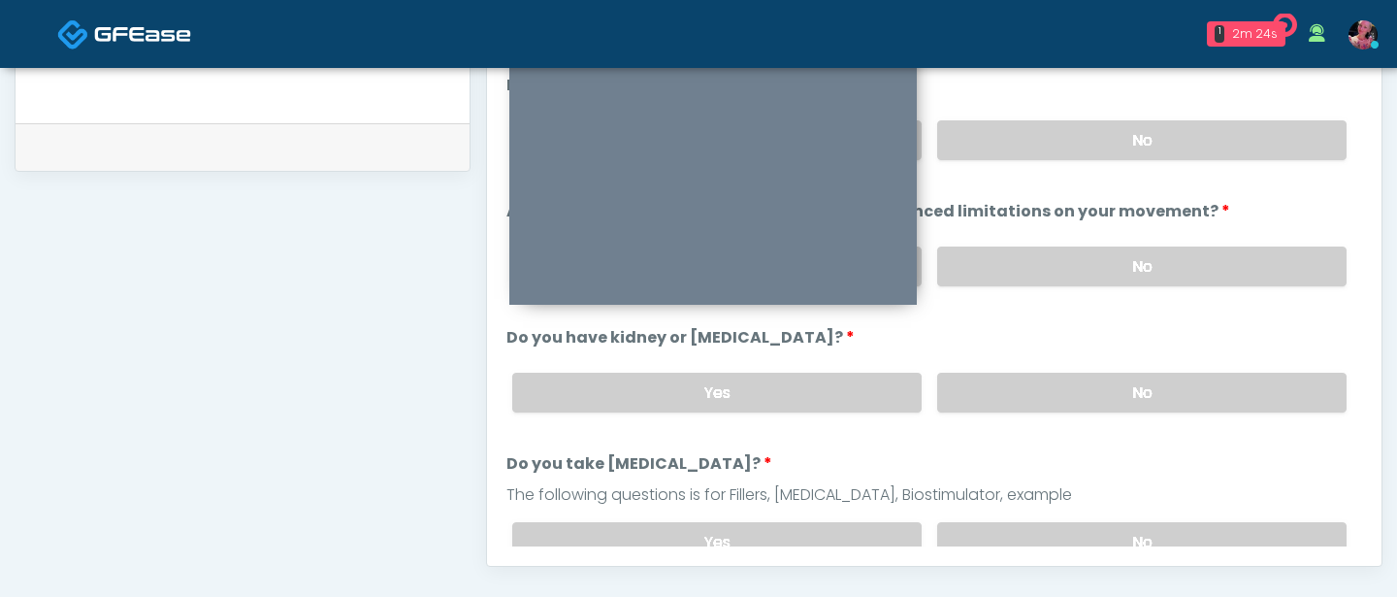
scroll to position [838, 0]
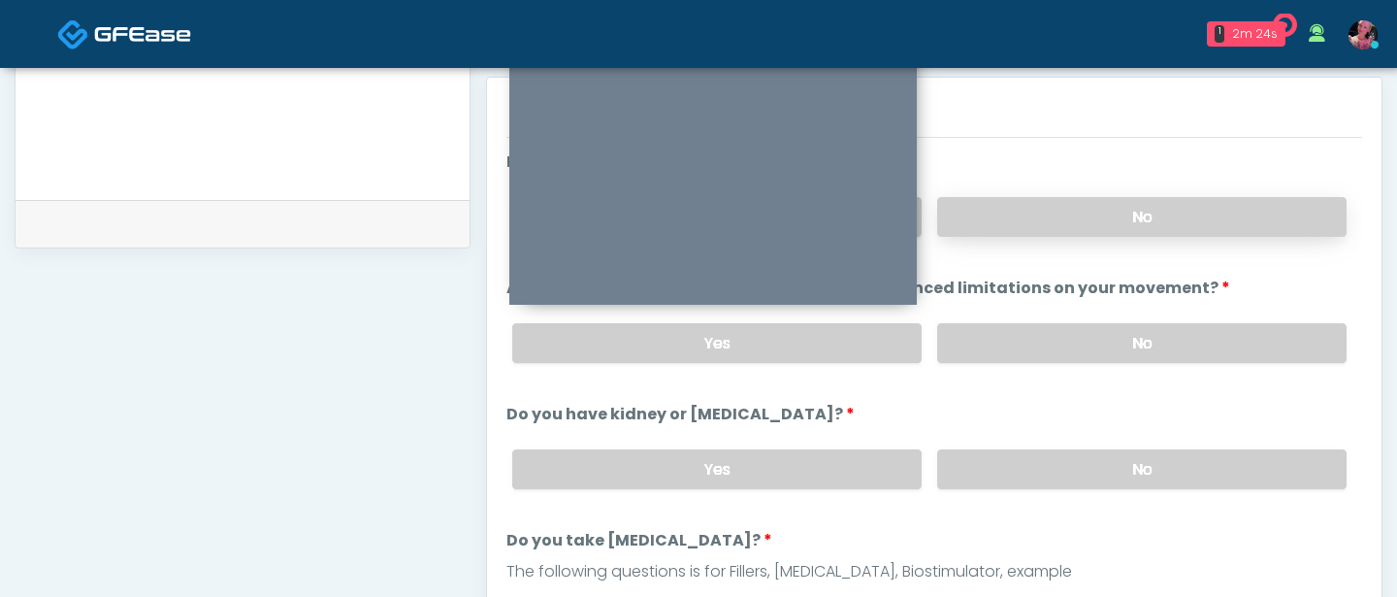
click at [1084, 214] on label "No" at bounding box center [1141, 217] width 409 height 40
click at [1071, 339] on label "No" at bounding box center [1141, 343] width 409 height 40
click at [1069, 457] on label "No" at bounding box center [1141, 469] width 409 height 40
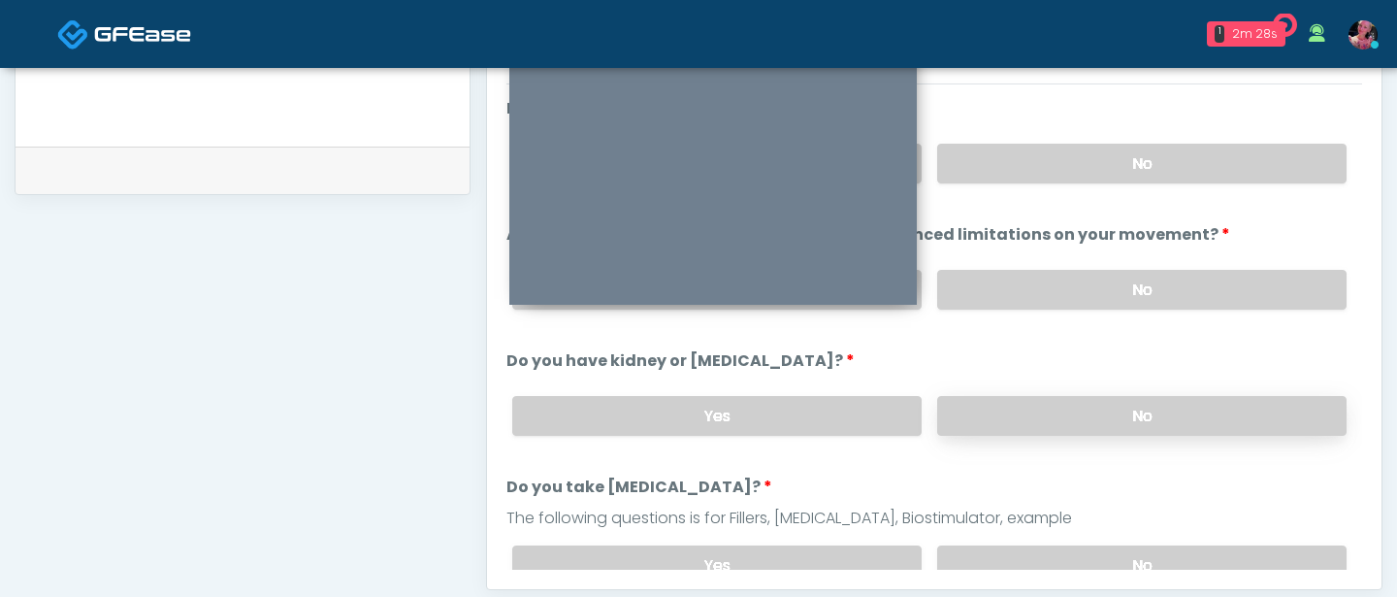
scroll to position [83, 0]
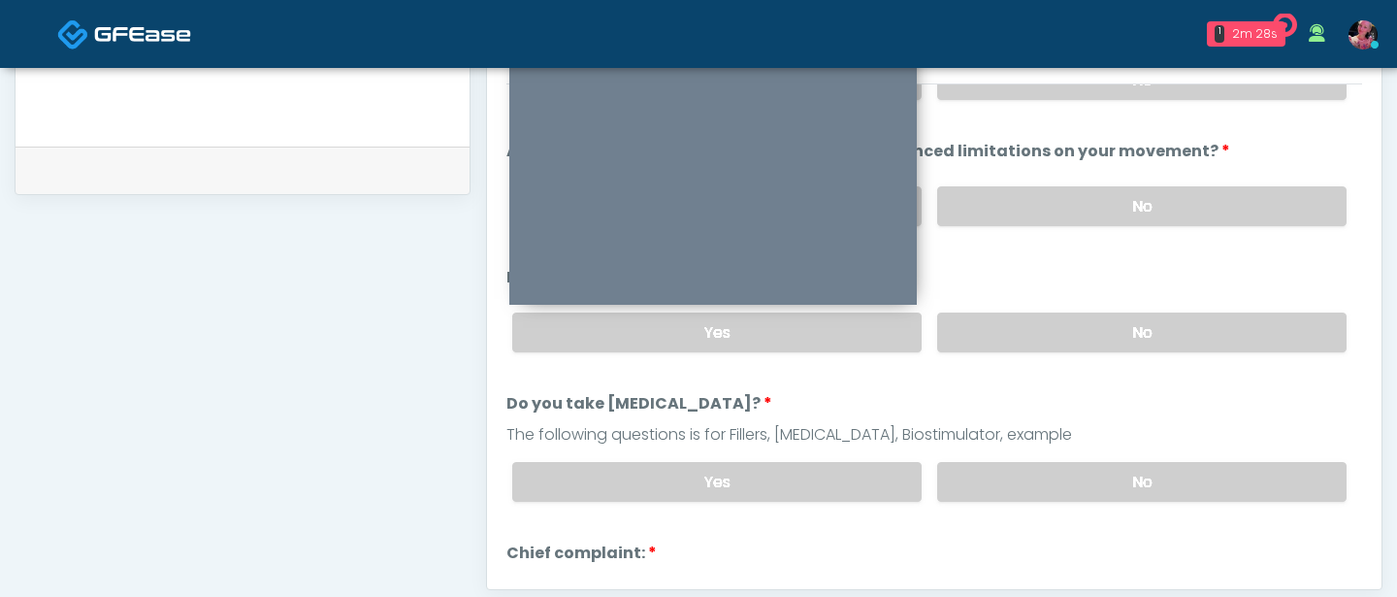
click at [1068, 457] on div "Yes No" at bounding box center [930, 481] width 866 height 71
click at [1068, 462] on label "No" at bounding box center [1141, 482] width 409 height 40
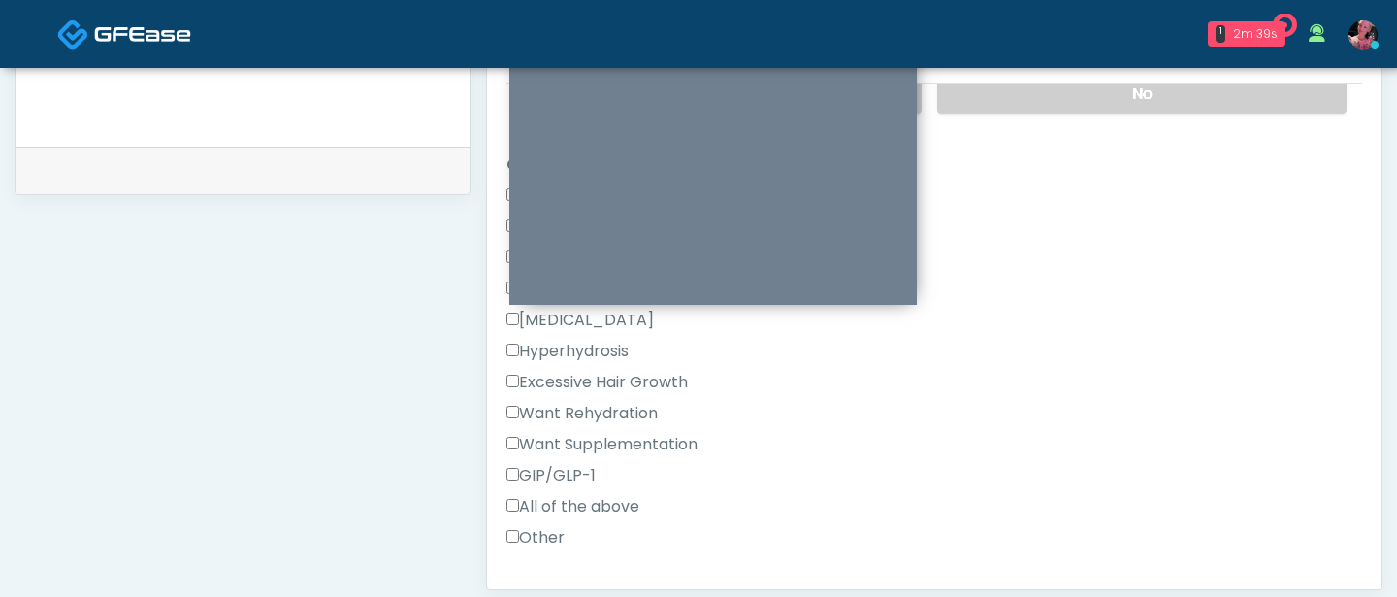
scroll to position [493, 0]
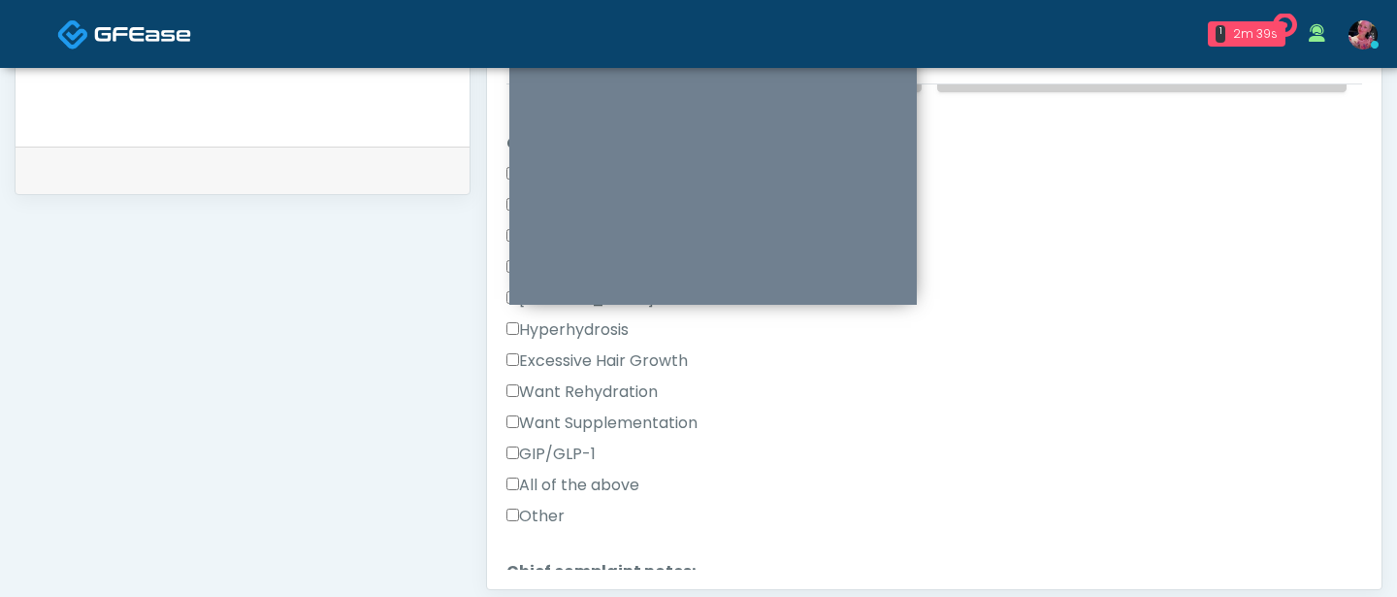
click at [561, 505] on label "Other" at bounding box center [536, 516] width 58 height 23
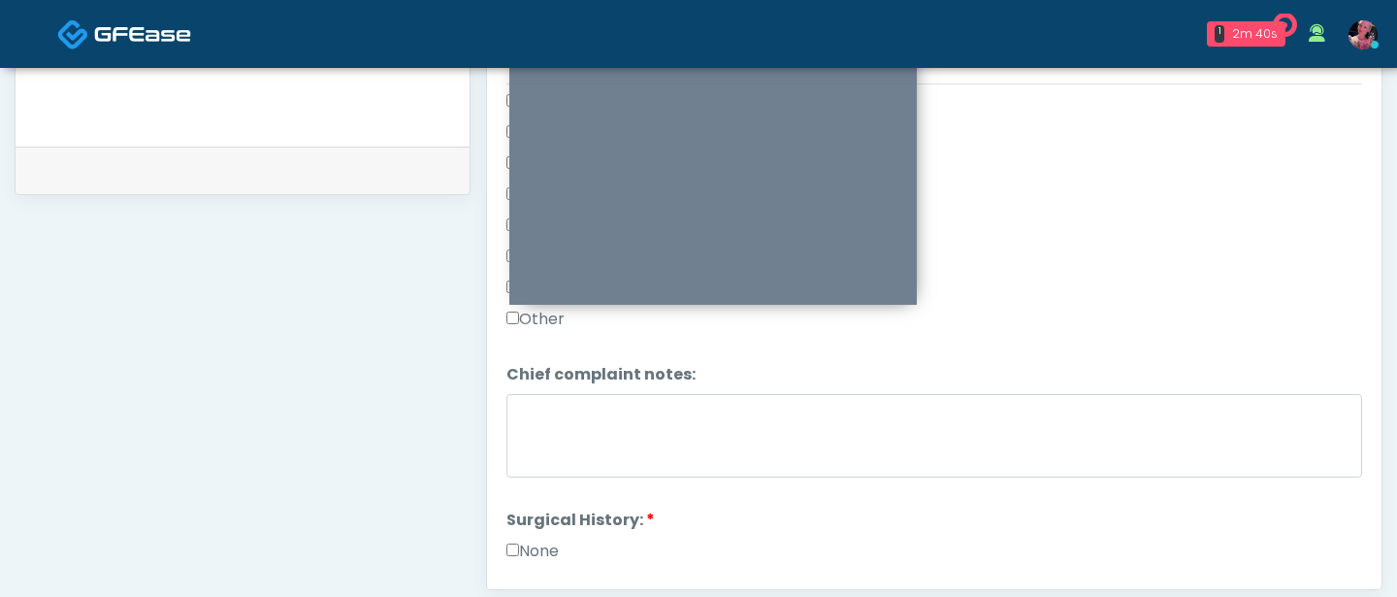
scroll to position [735, 0]
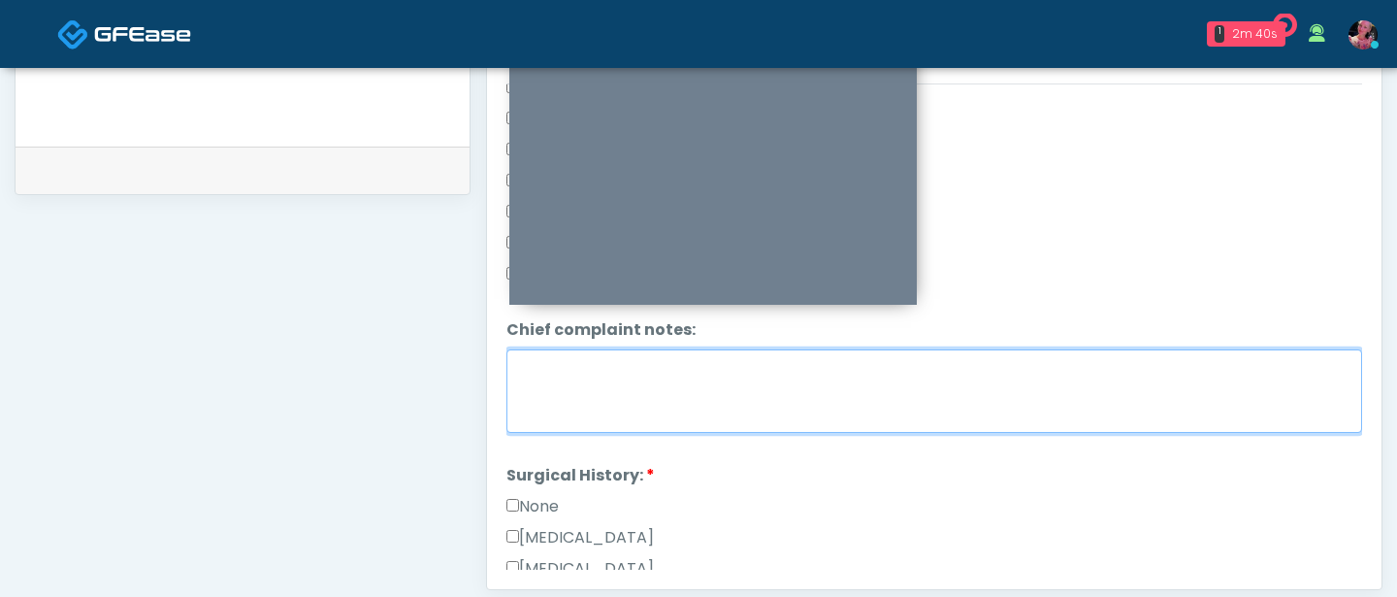
click at [552, 408] on textarea "Chief complaint notes:" at bounding box center [935, 390] width 856 height 83
click at [572, 369] on textarea "**********" at bounding box center [935, 390] width 856 height 83
click at [557, 367] on textarea "**********" at bounding box center [935, 390] width 856 height 83
click at [552, 370] on textarea "**********" at bounding box center [935, 390] width 856 height 83
type textarea "**********"
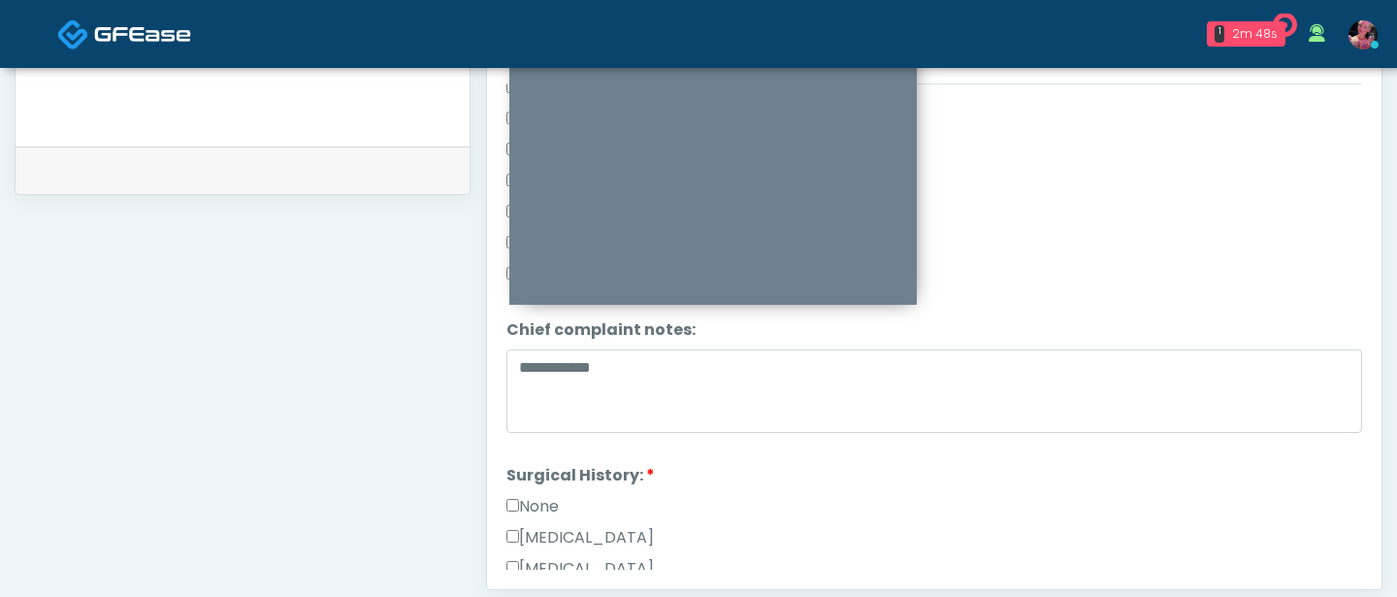
click at [540, 506] on label "None" at bounding box center [533, 506] width 52 height 23
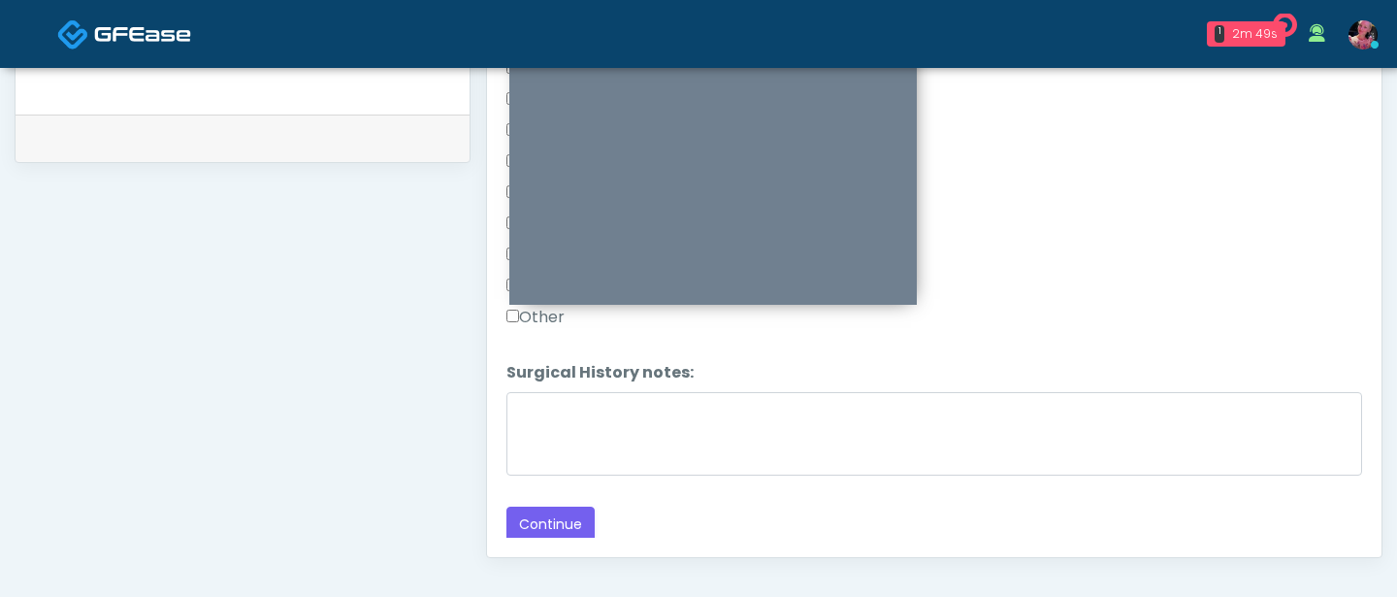
scroll to position [947, 0]
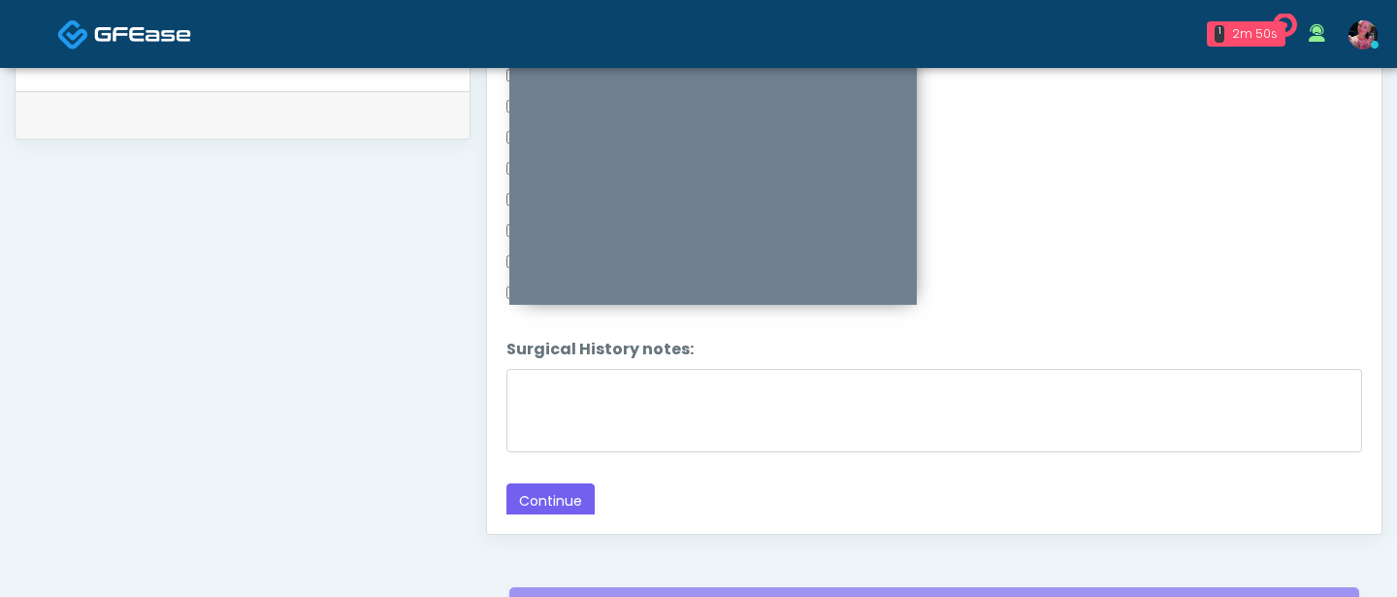
click at [525, 519] on div "Responses Questions Chat Good Faith Exam Script Good Faith Exam Script INTRODUC…" at bounding box center [934, 251] width 895 height 565
click at [527, 500] on button "Continue" at bounding box center [551, 501] width 88 height 36
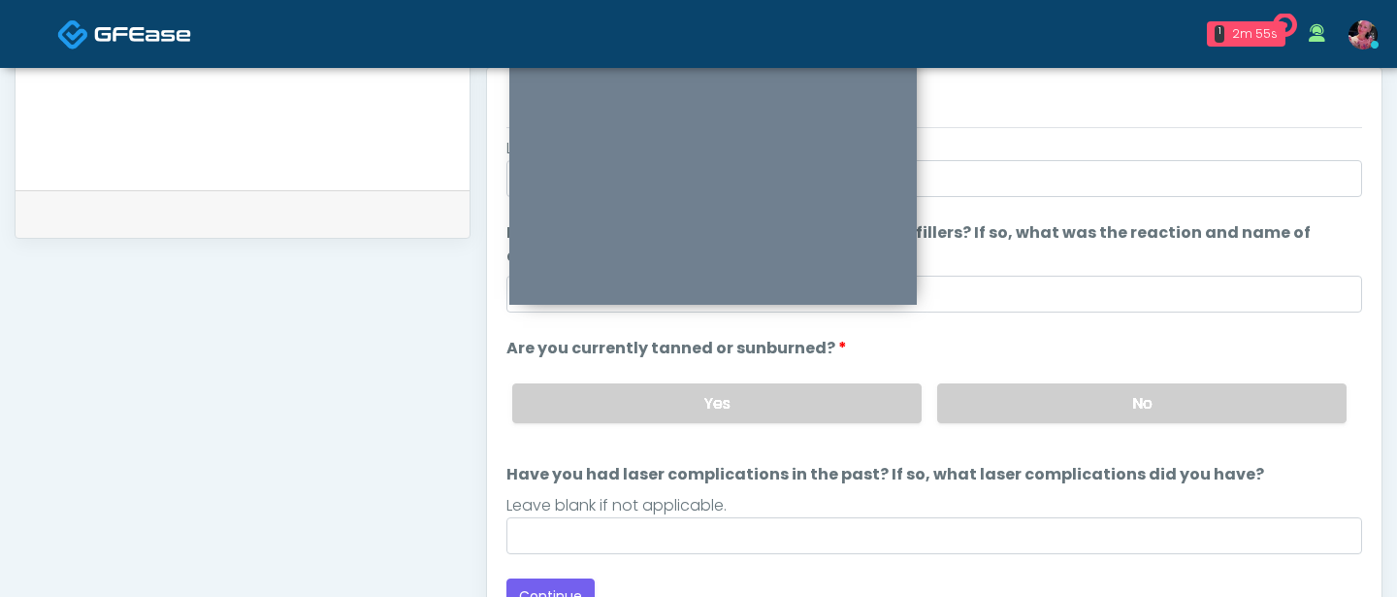
scroll to position [931, 0]
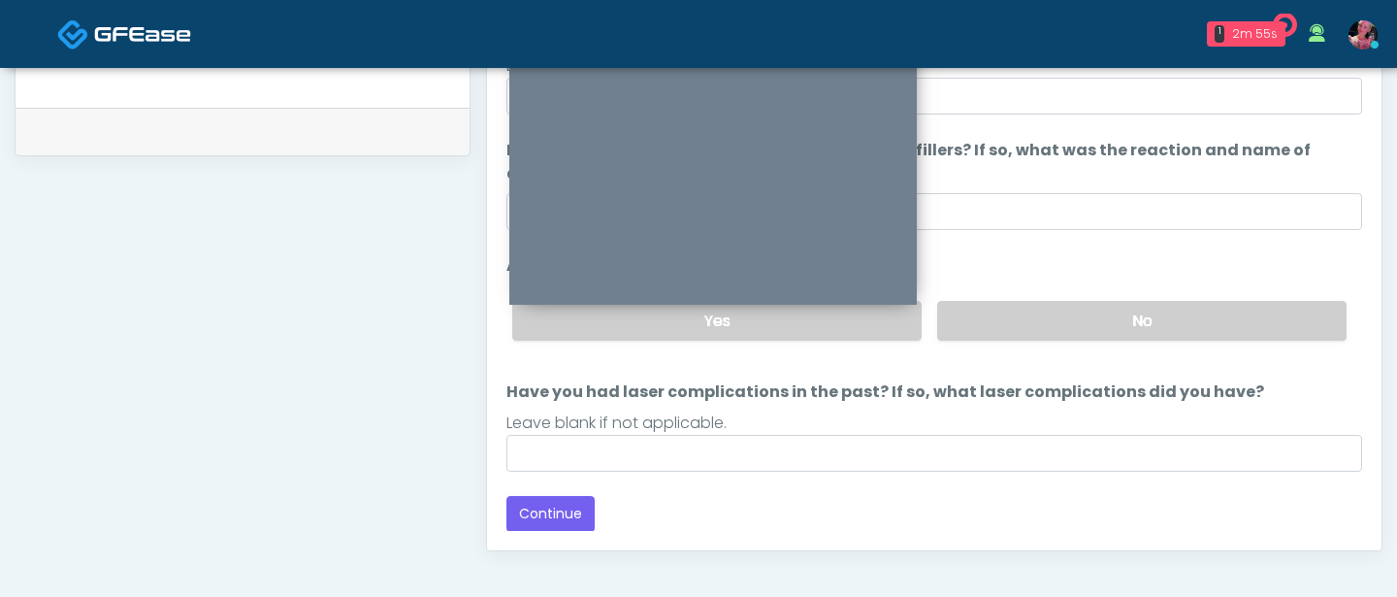
click at [1076, 283] on li "Are you currently tanned or sunburned? Are you currently tanned or sunburned? Y…" at bounding box center [935, 305] width 856 height 102
click at [1070, 306] on label "No" at bounding box center [1141, 321] width 409 height 40
click at [557, 508] on button "Continue" at bounding box center [551, 514] width 88 height 36
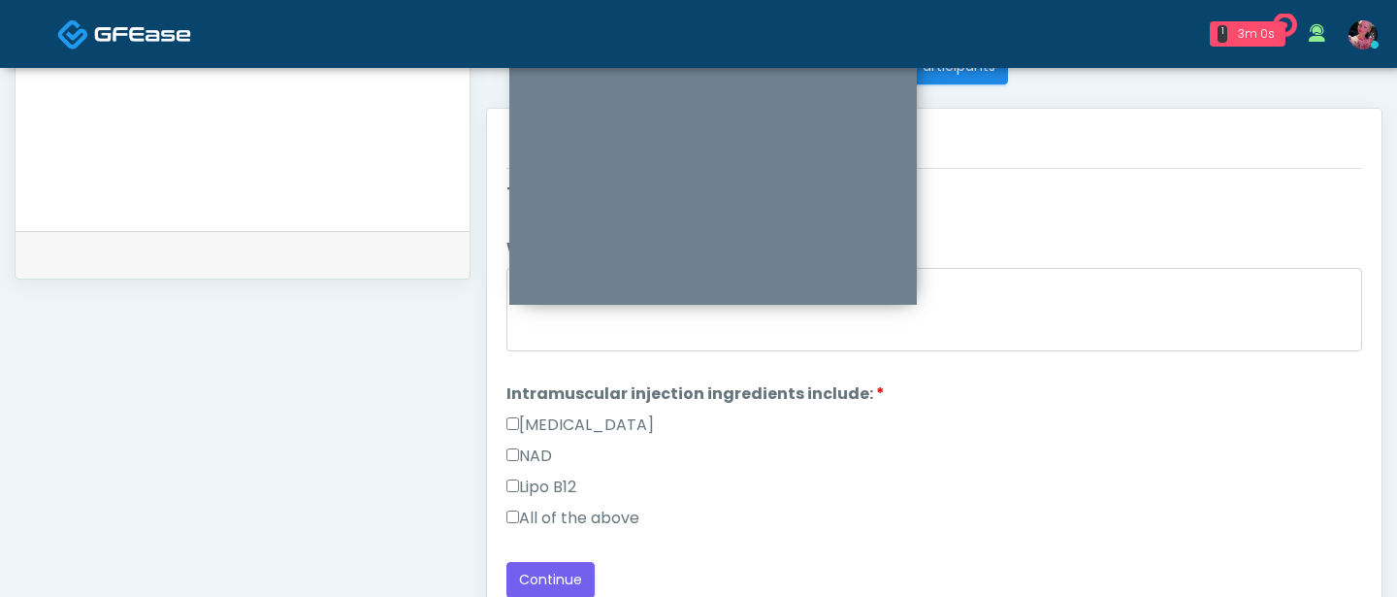
click at [616, 513] on label "All of the above" at bounding box center [573, 518] width 133 height 23
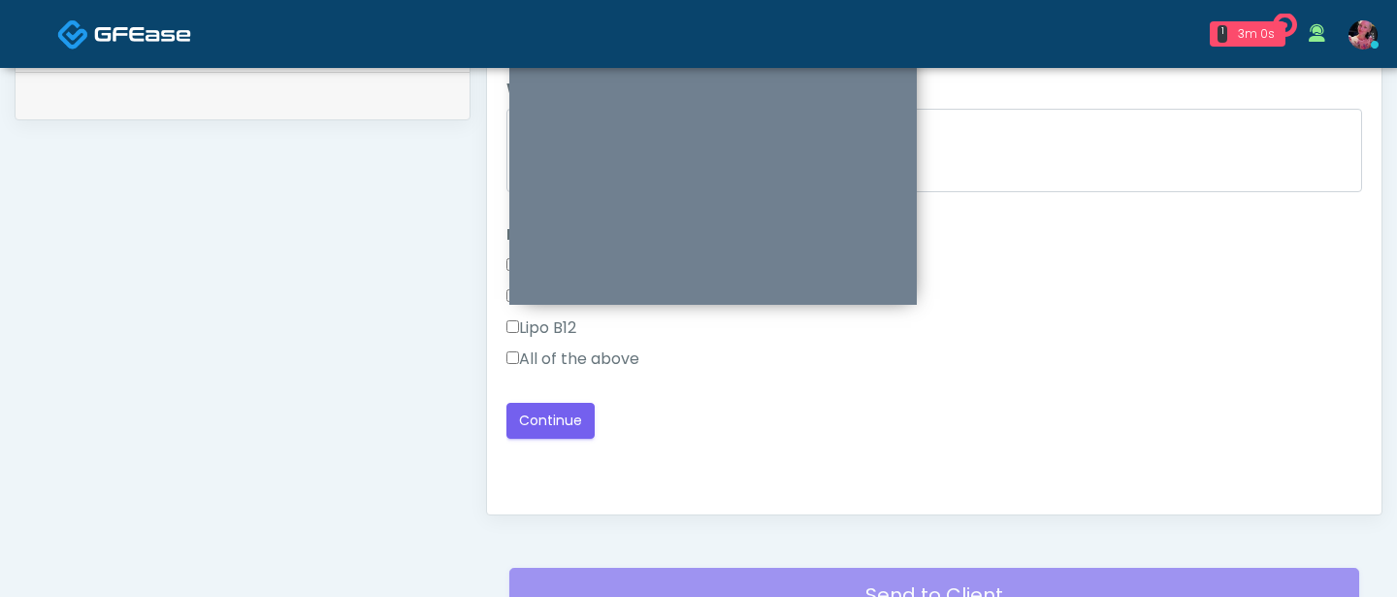
scroll to position [995, 0]
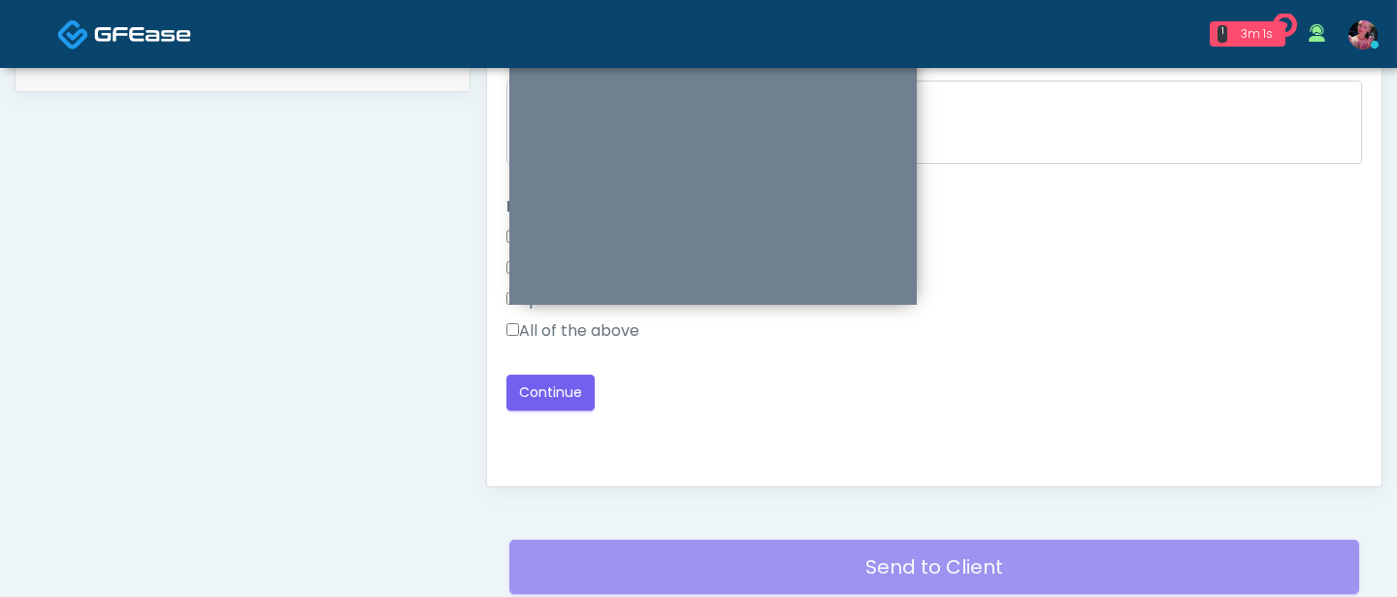
click at [551, 409] on div "Good Faith Exam Script Good Faith Exam Script INTRODUCTION Hello, my name is un…" at bounding box center [935, 224] width 856 height 485
click at [548, 398] on button "Continue" at bounding box center [551, 393] width 88 height 36
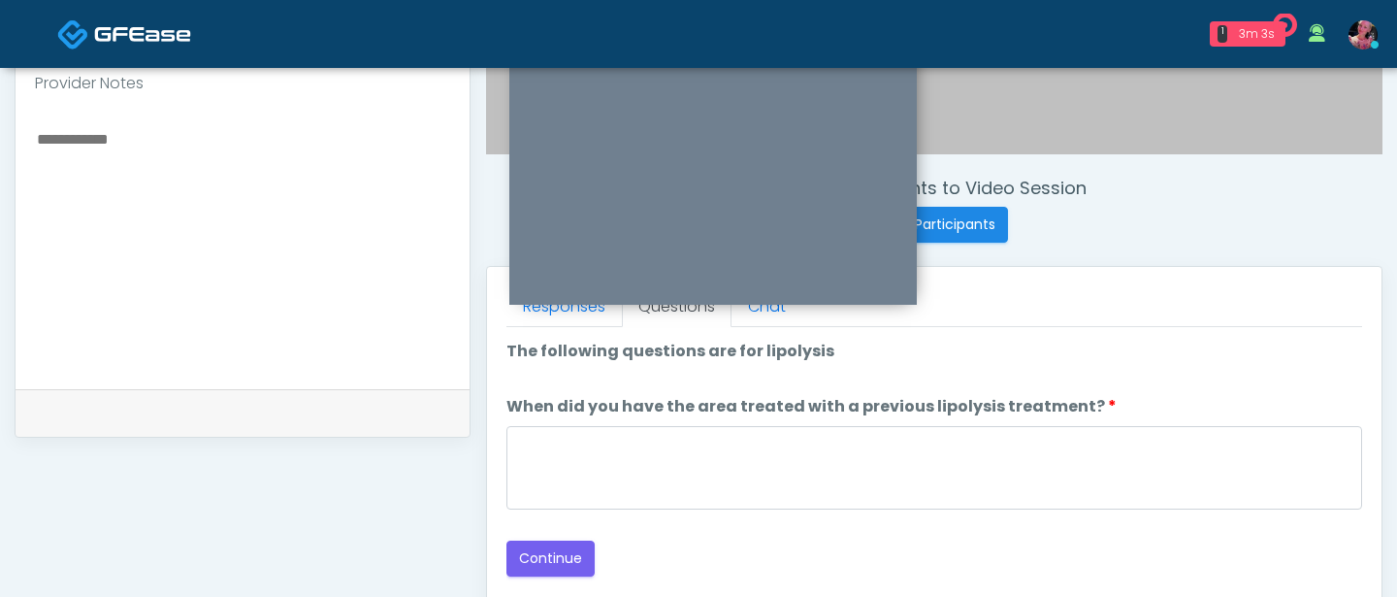
scroll to position [651, 0]
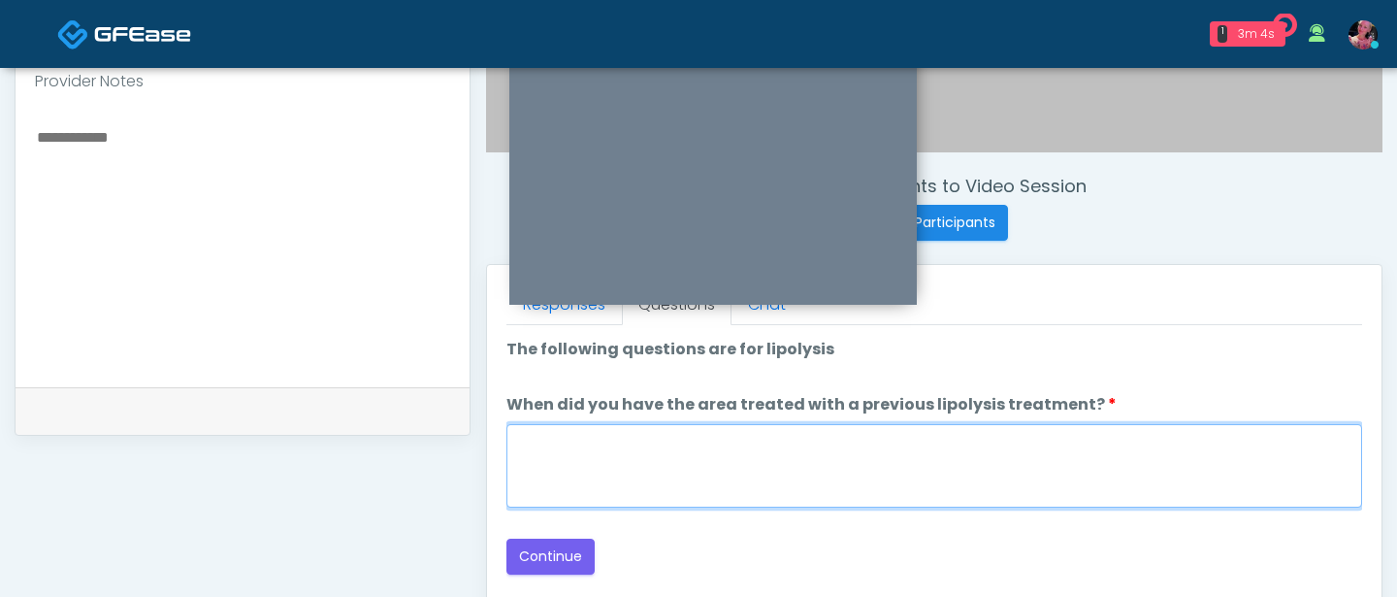
click at [808, 447] on textarea "When did you have the area treated with a previous lipolysis treatment?" at bounding box center [935, 465] width 856 height 83
type textarea "*****"
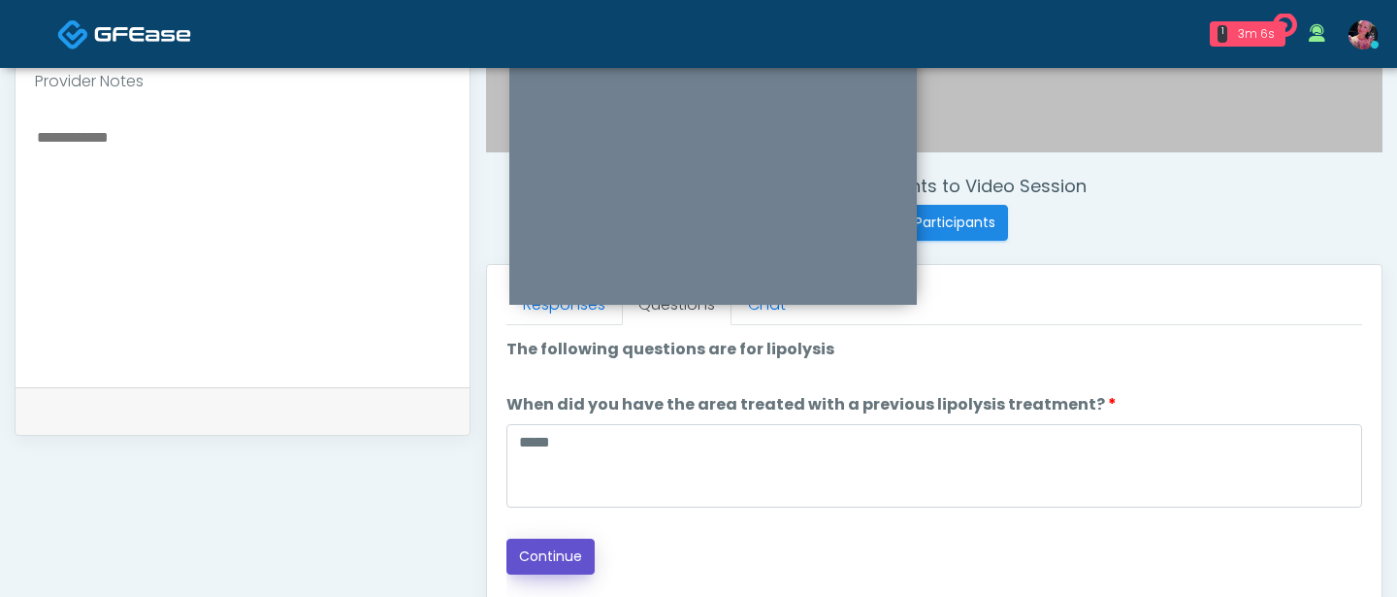
click at [567, 556] on button "Continue" at bounding box center [551, 557] width 88 height 36
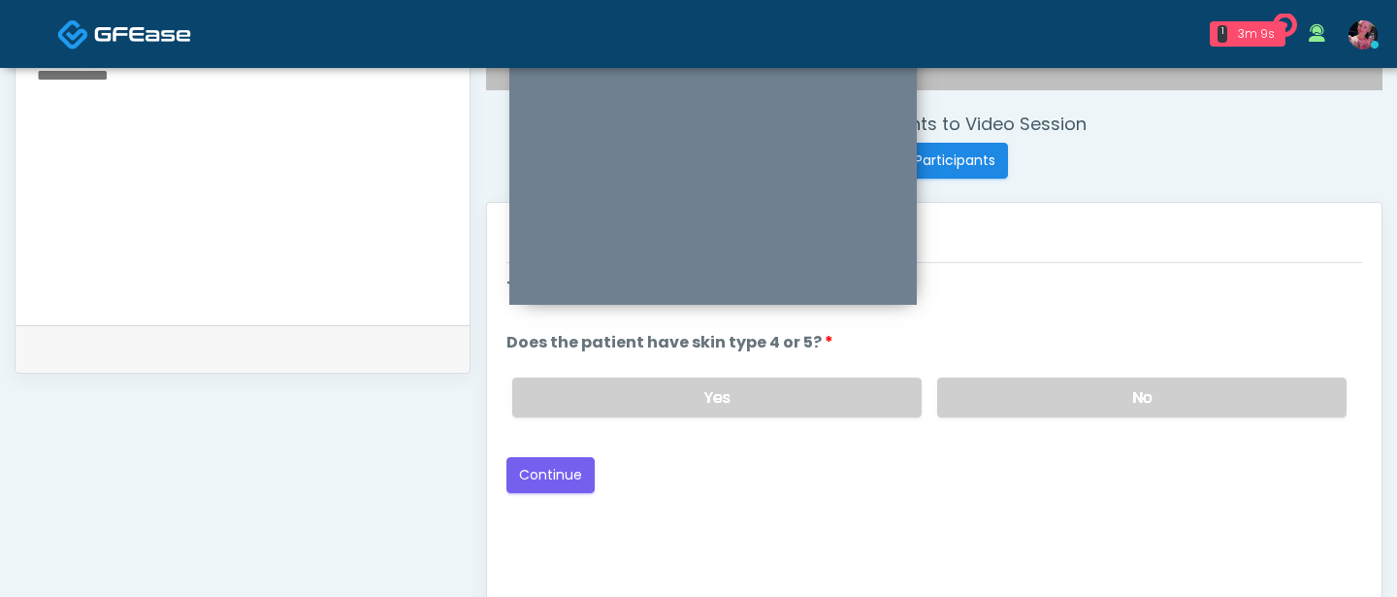
scroll to position [702, 0]
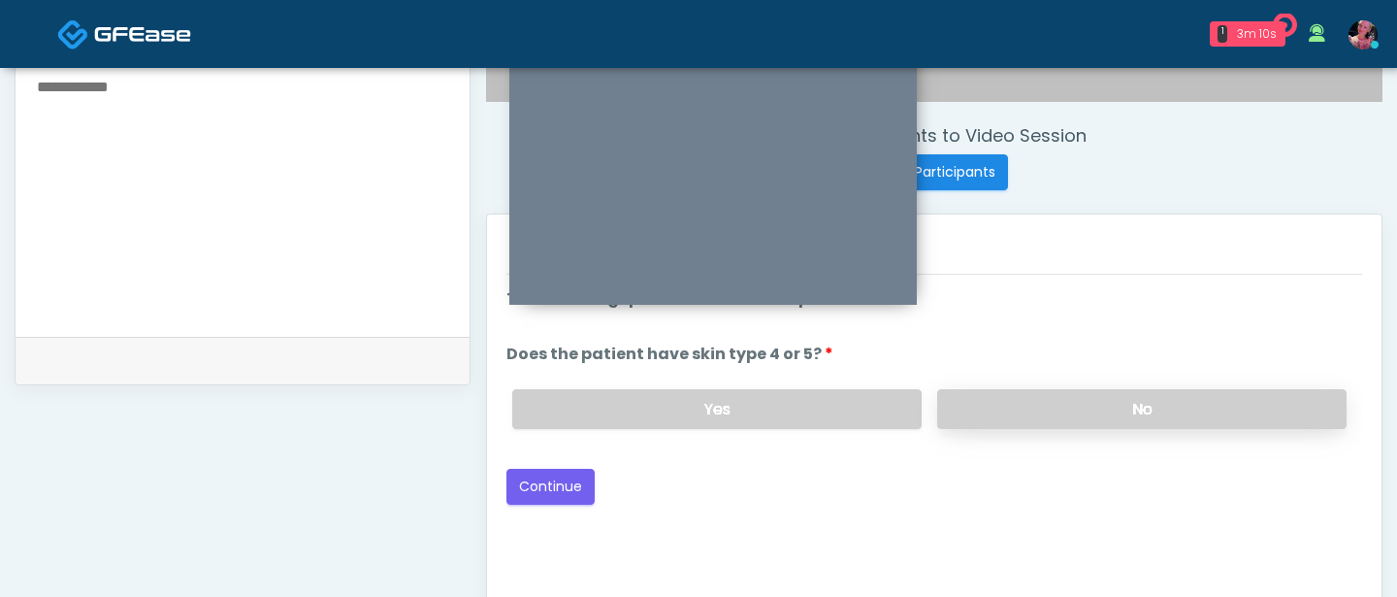
click at [1036, 418] on label "No" at bounding box center [1141, 409] width 409 height 40
click at [571, 438] on div "Yes No" at bounding box center [930, 409] width 866 height 71
click at [571, 417] on label "Yes" at bounding box center [716, 409] width 409 height 40
click at [565, 475] on button "Continue" at bounding box center [551, 487] width 88 height 36
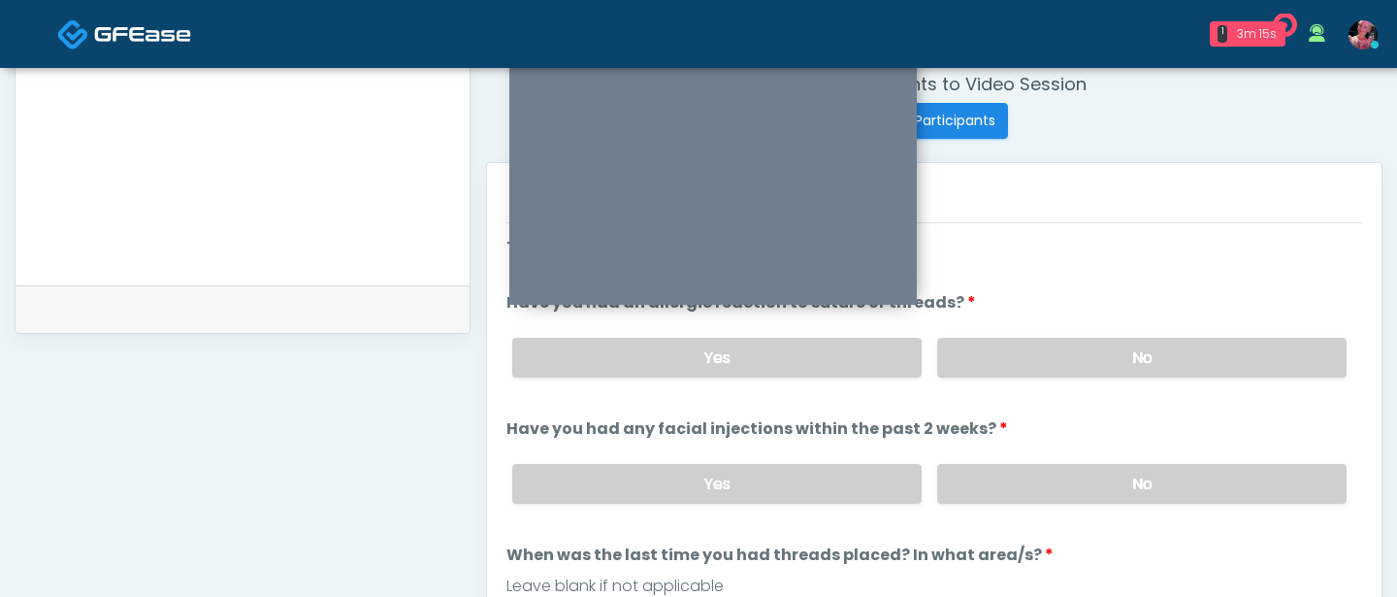
scroll to position [0, 0]
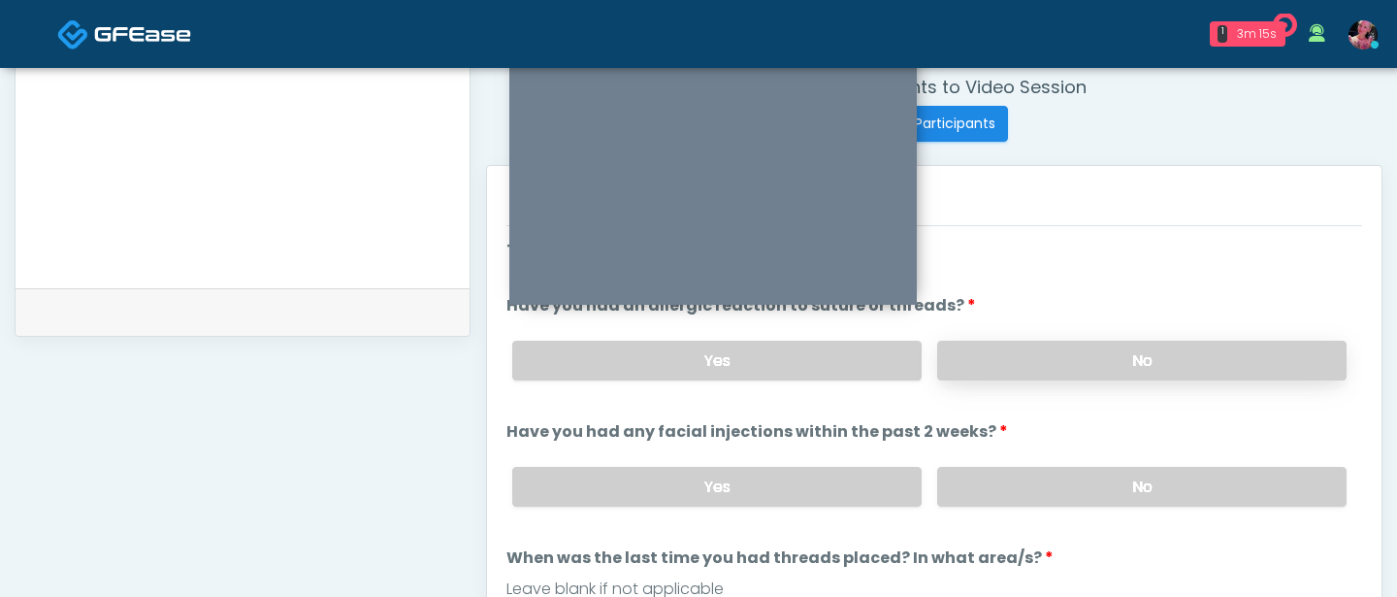
click at [1127, 364] on label "No" at bounding box center [1141, 361] width 409 height 40
click at [1080, 472] on label "No" at bounding box center [1141, 487] width 409 height 40
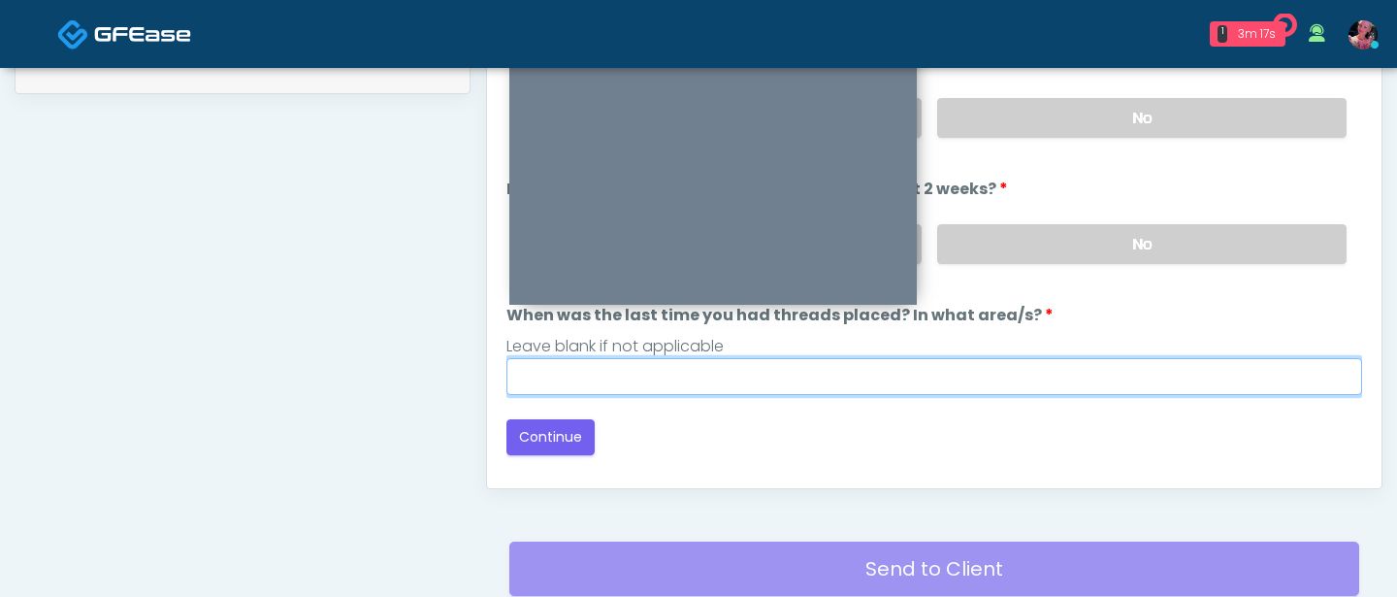
click at [1033, 378] on input "When was the last time you had threads placed? In what area/s?" at bounding box center [935, 376] width 856 height 37
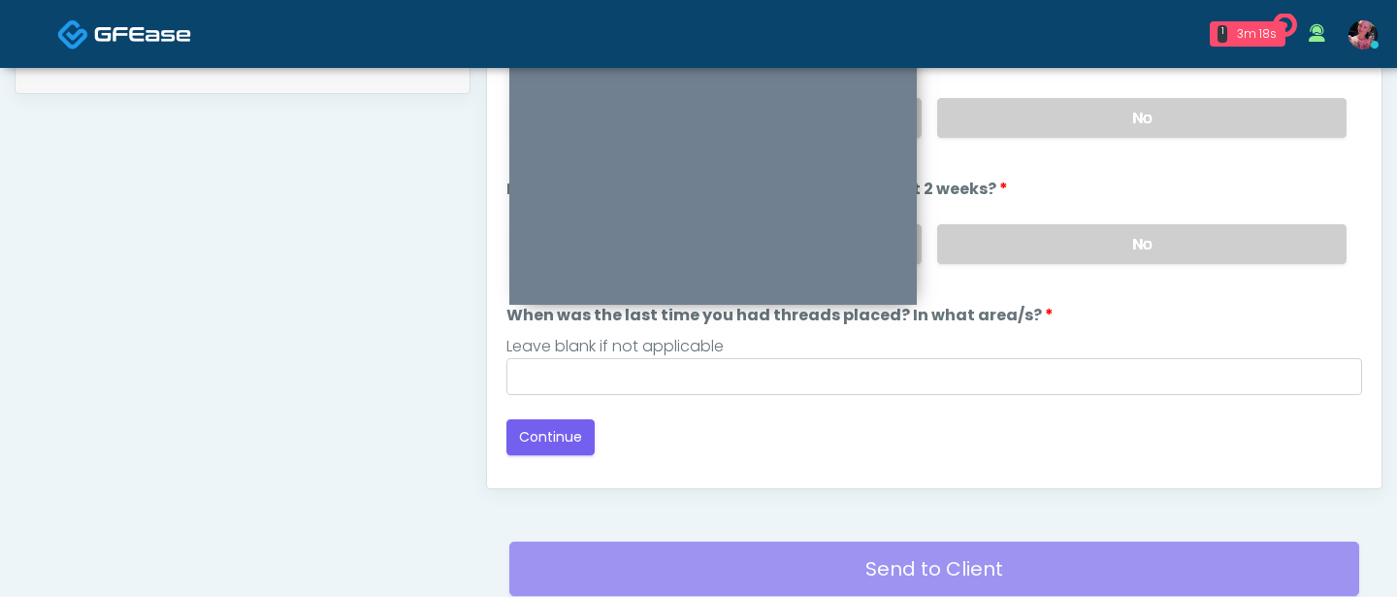
click at [761, 426] on div "Back Continue" at bounding box center [935, 437] width 856 height 36
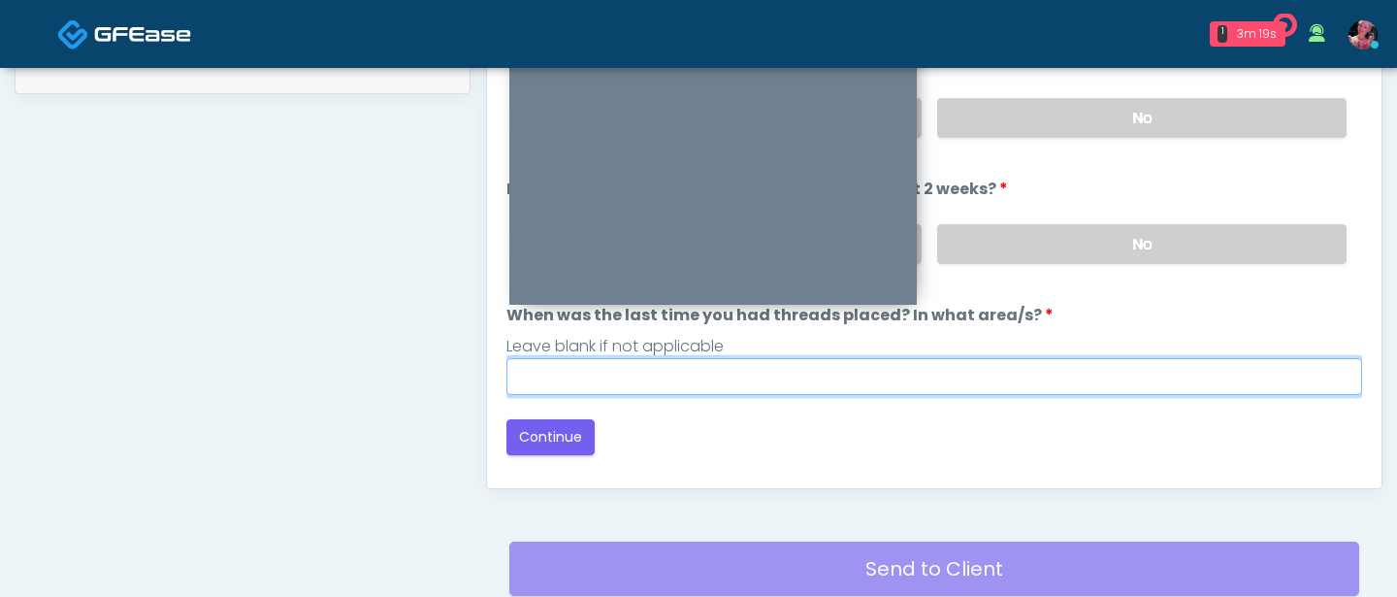
click at [694, 387] on input "When was the last time you had threads placed? In what area/s?" at bounding box center [935, 376] width 856 height 37
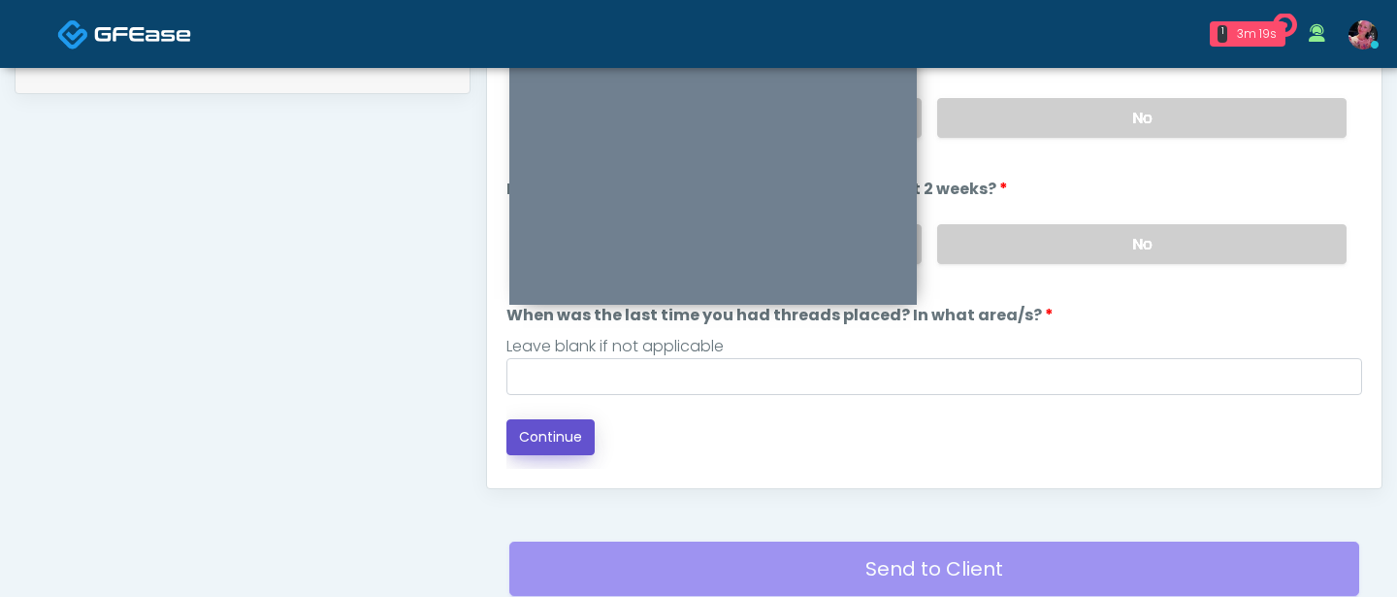
click at [511, 440] on button "Continue" at bounding box center [551, 437] width 88 height 36
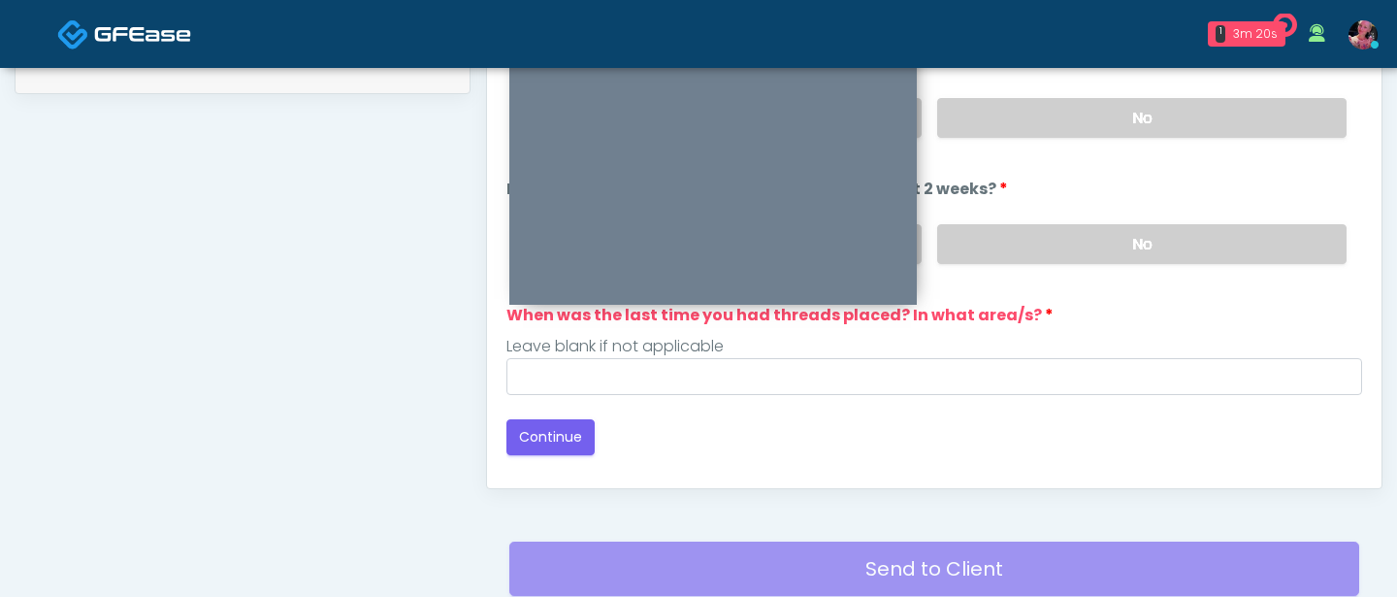
click at [587, 393] on div "Loading... Connecting to your agent... Please wait while we prepare your person…" at bounding box center [935, 225] width 856 height 459
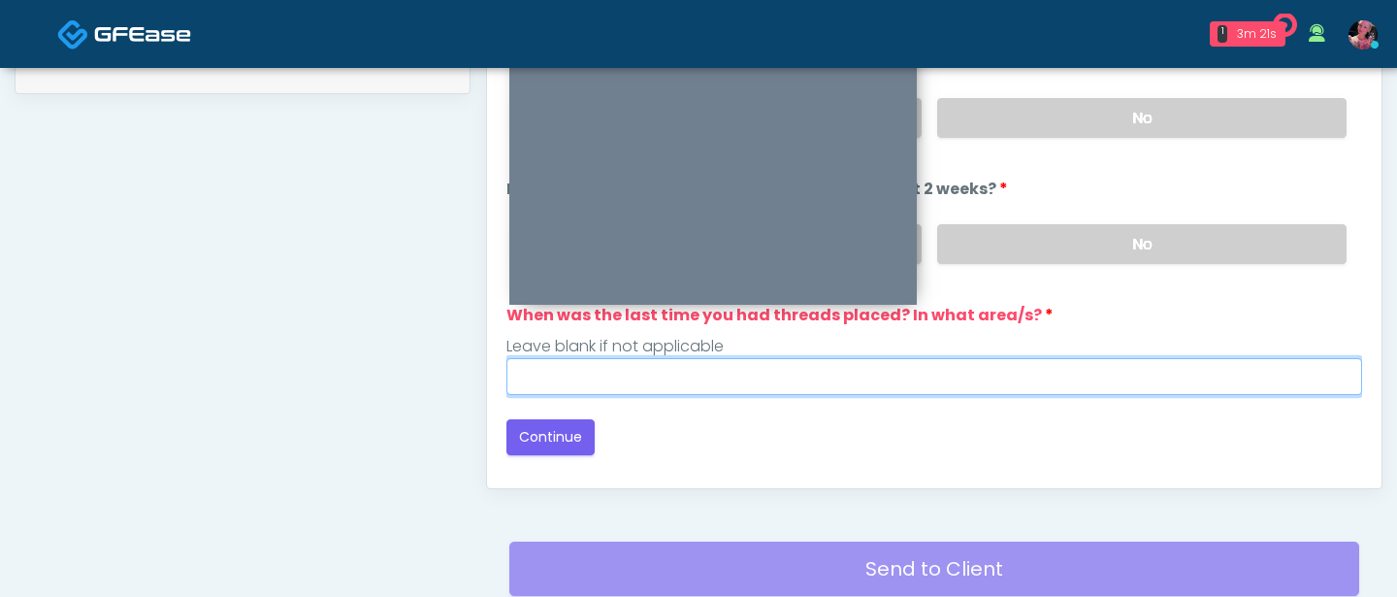
click at [587, 372] on input "When was the last time you had threads placed? In what area/s?" at bounding box center [935, 376] width 856 height 37
type input "*****"
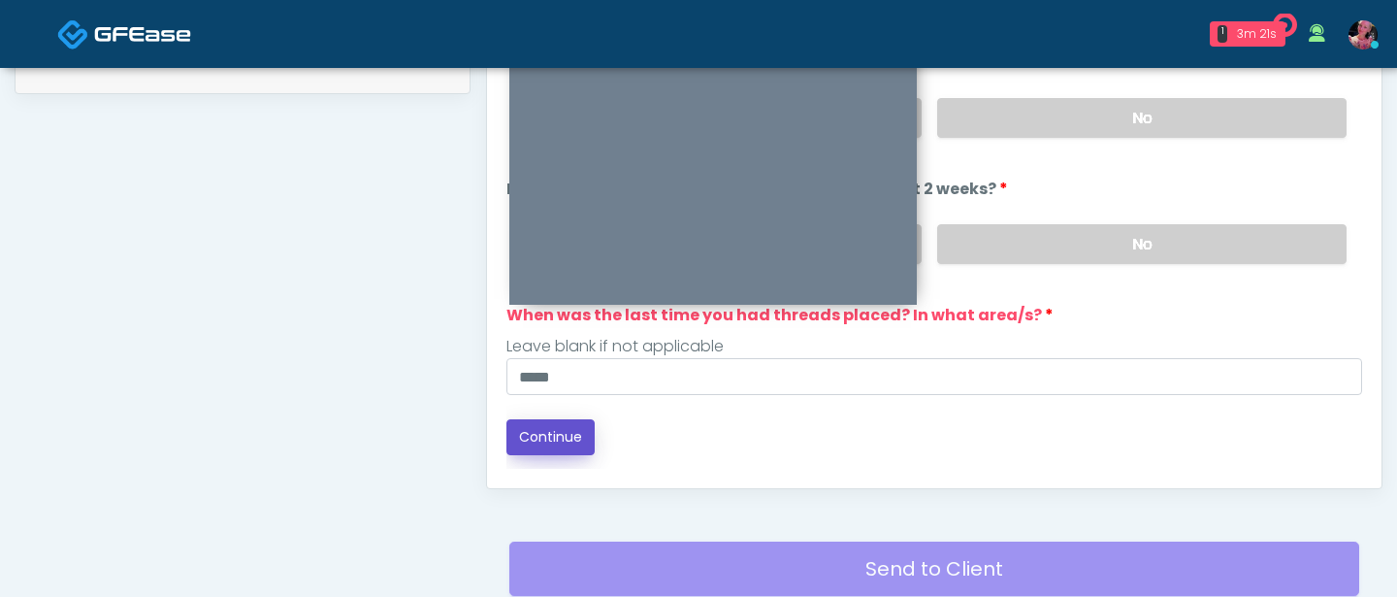
click at [569, 437] on button "Continue" at bounding box center [551, 437] width 88 height 36
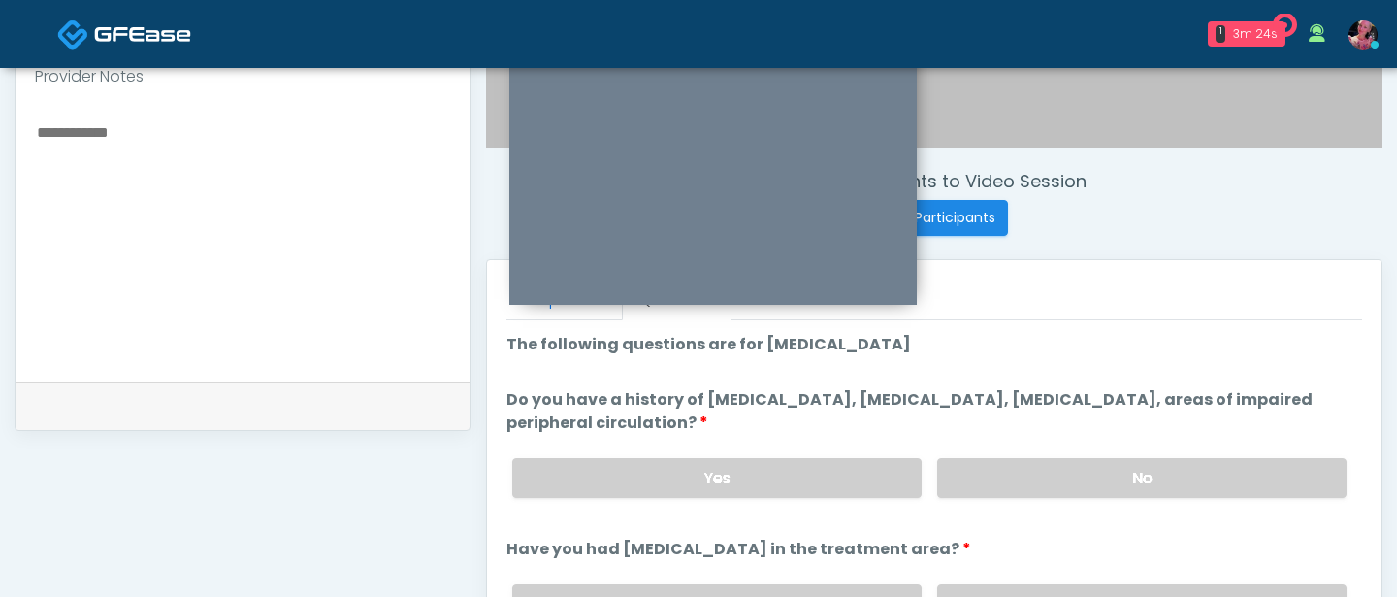
scroll to position [636, 0]
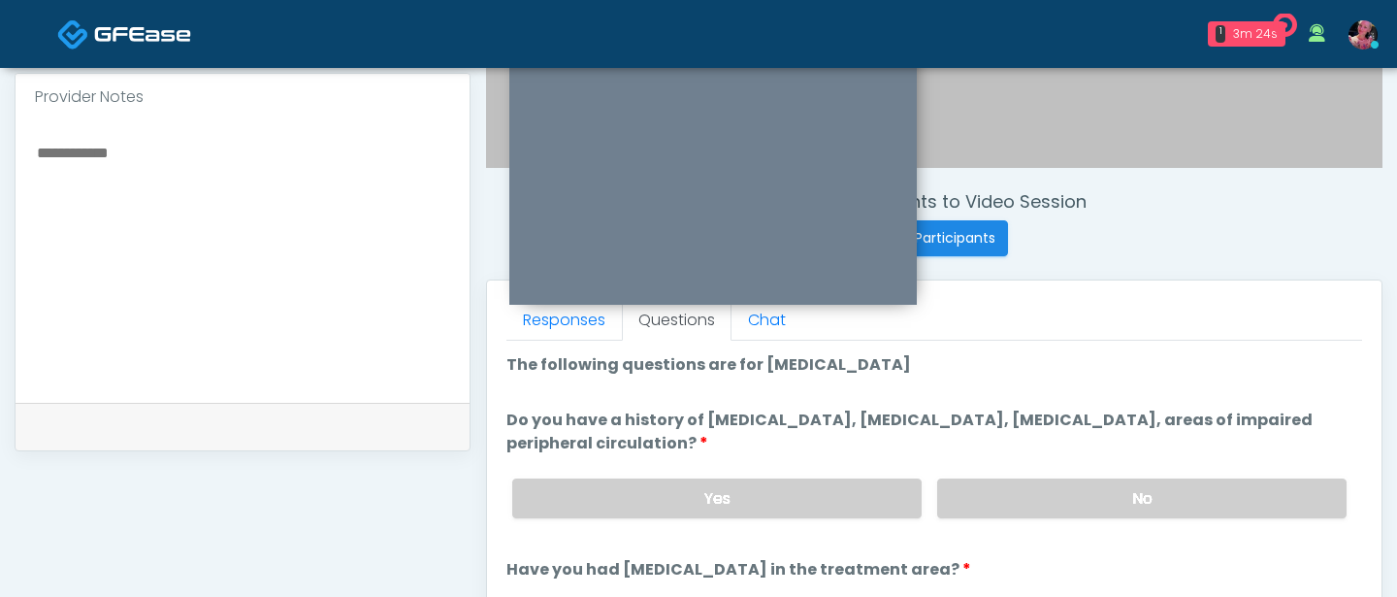
click at [1132, 474] on div "Yes No" at bounding box center [930, 498] width 866 height 71
click at [1132, 493] on label "No" at bounding box center [1141, 498] width 409 height 40
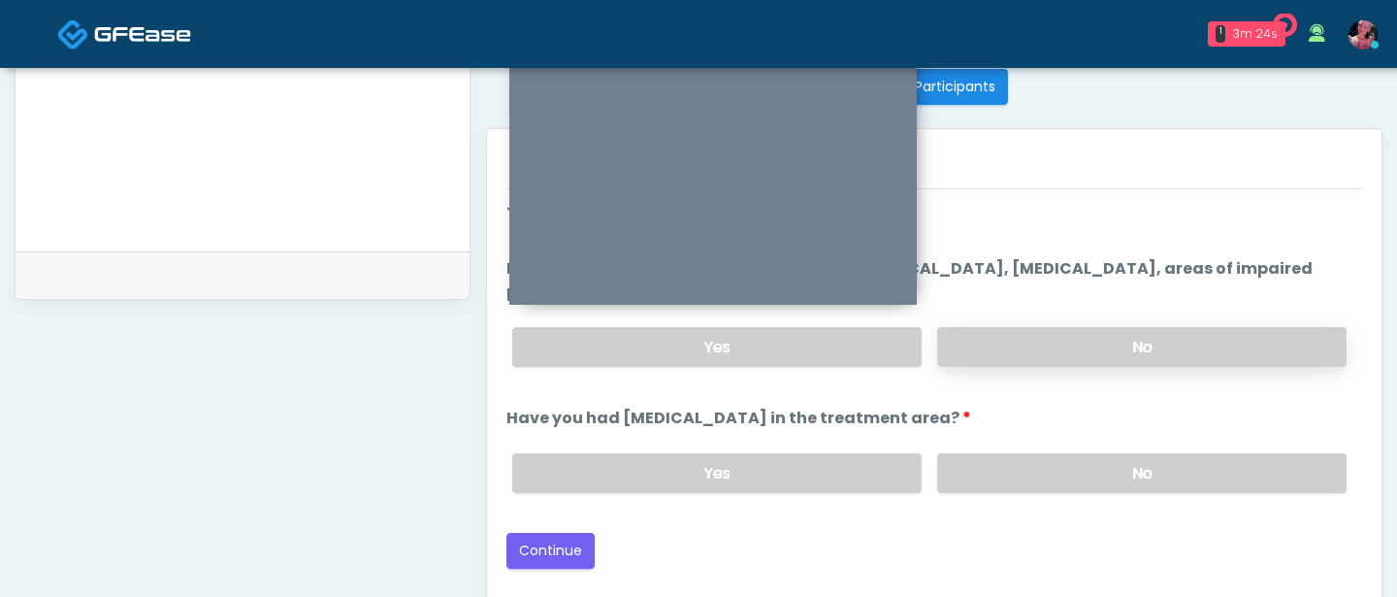
scroll to position [841, 0]
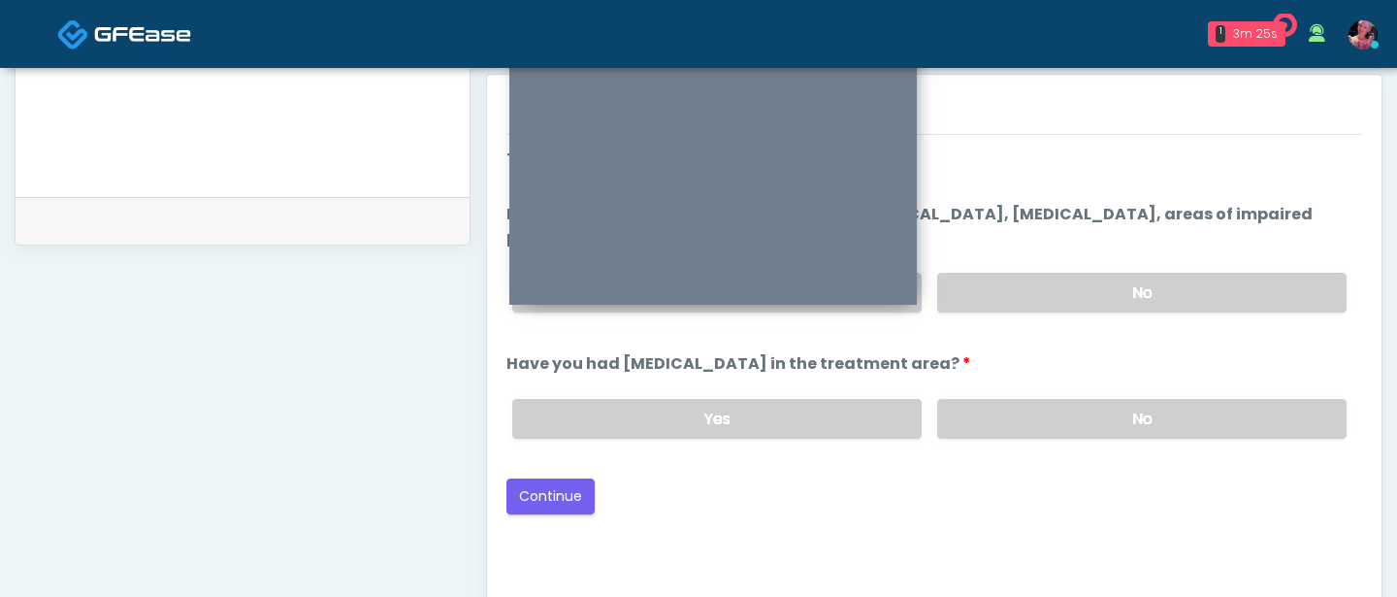
click at [1124, 437] on div "Yes No" at bounding box center [930, 418] width 866 height 71
click at [1119, 429] on label "No" at bounding box center [1141, 419] width 409 height 40
click at [576, 493] on button "Continue" at bounding box center [551, 496] width 88 height 36
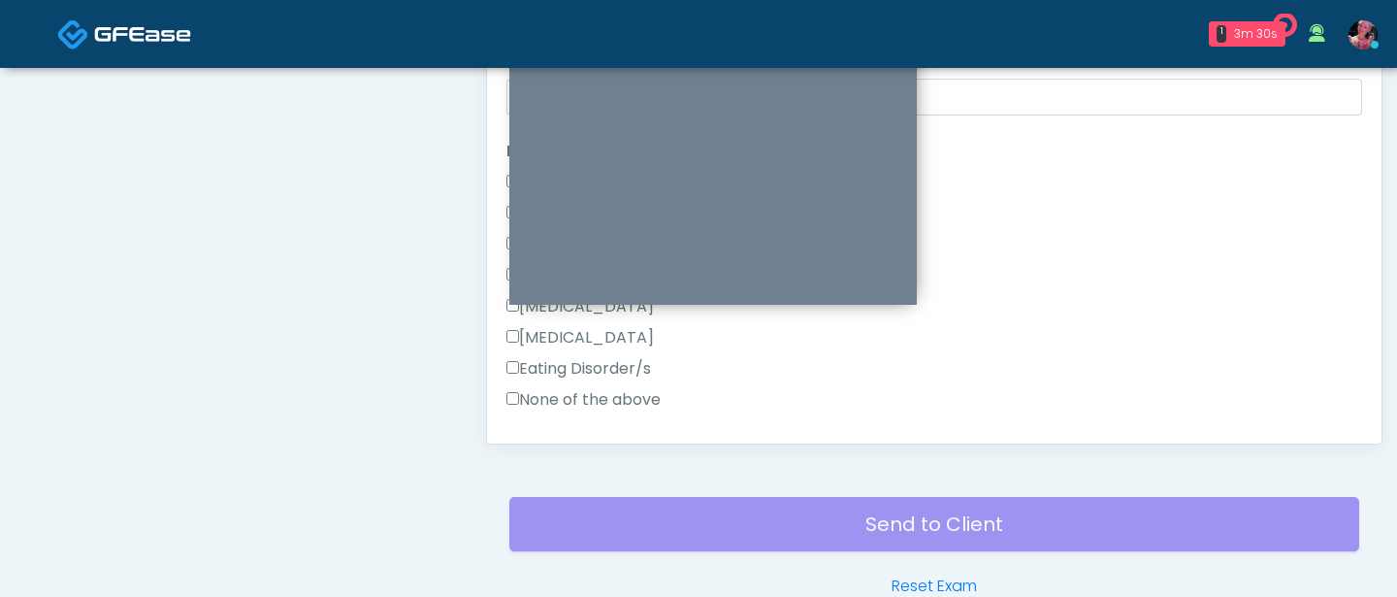
scroll to position [276, 0]
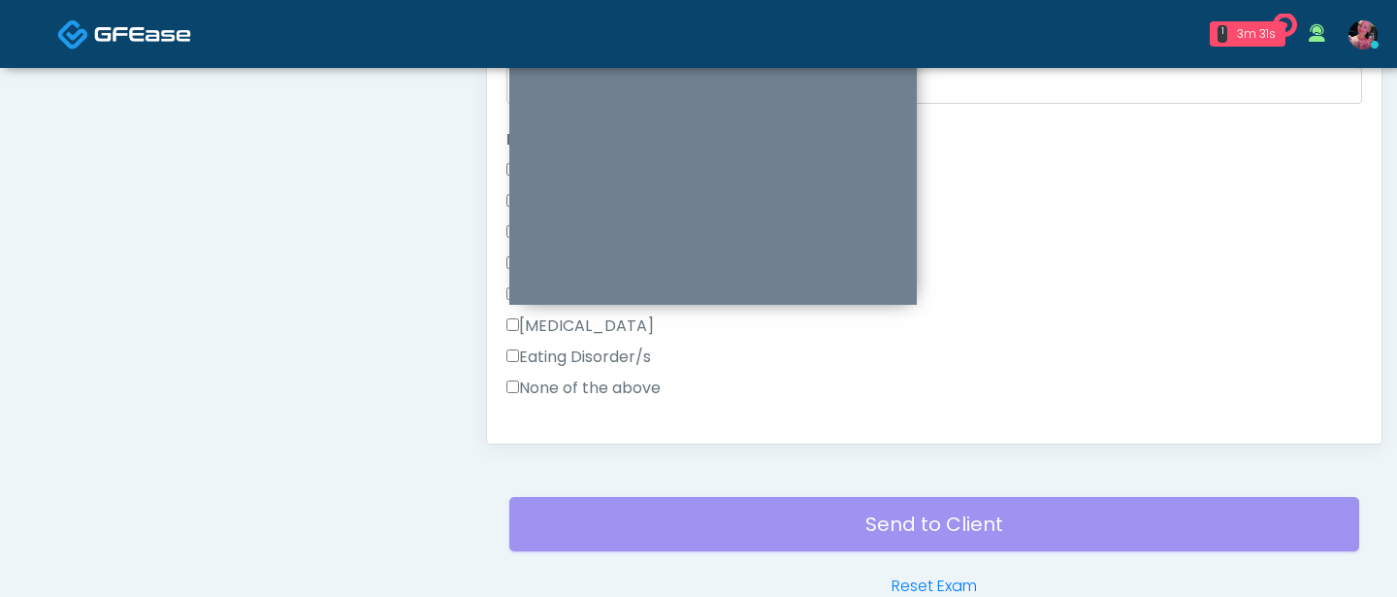
click at [525, 388] on label "None of the above" at bounding box center [584, 387] width 154 height 23
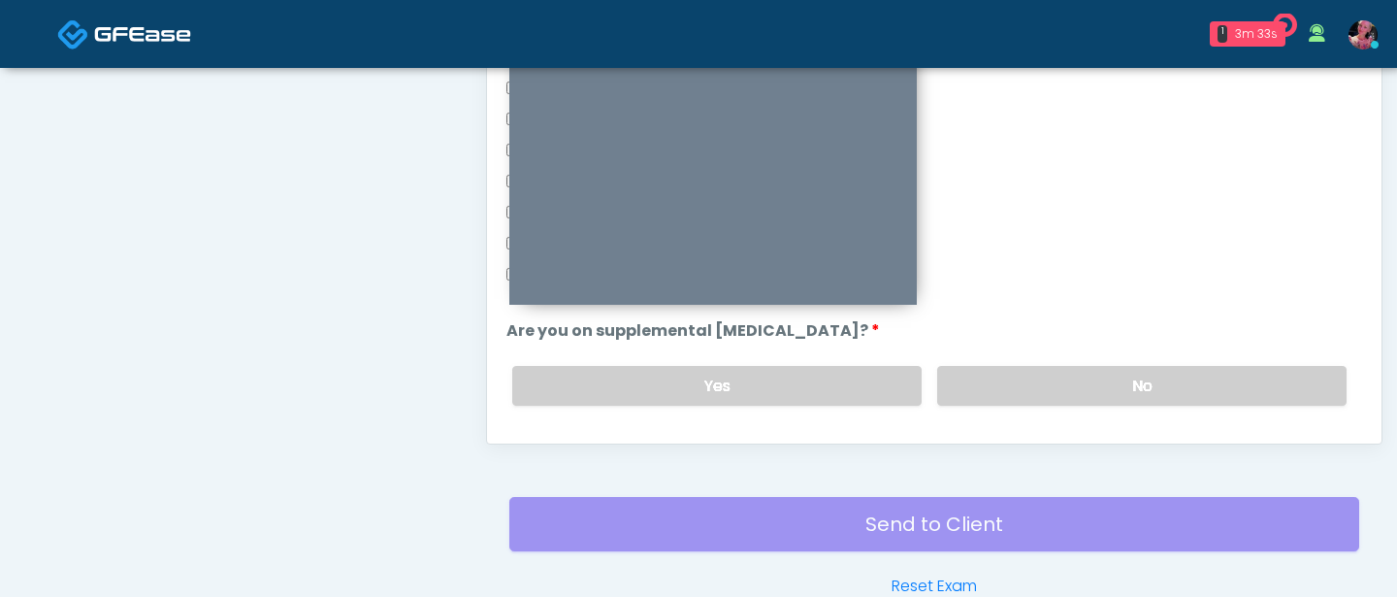
scroll to position [448, 0]
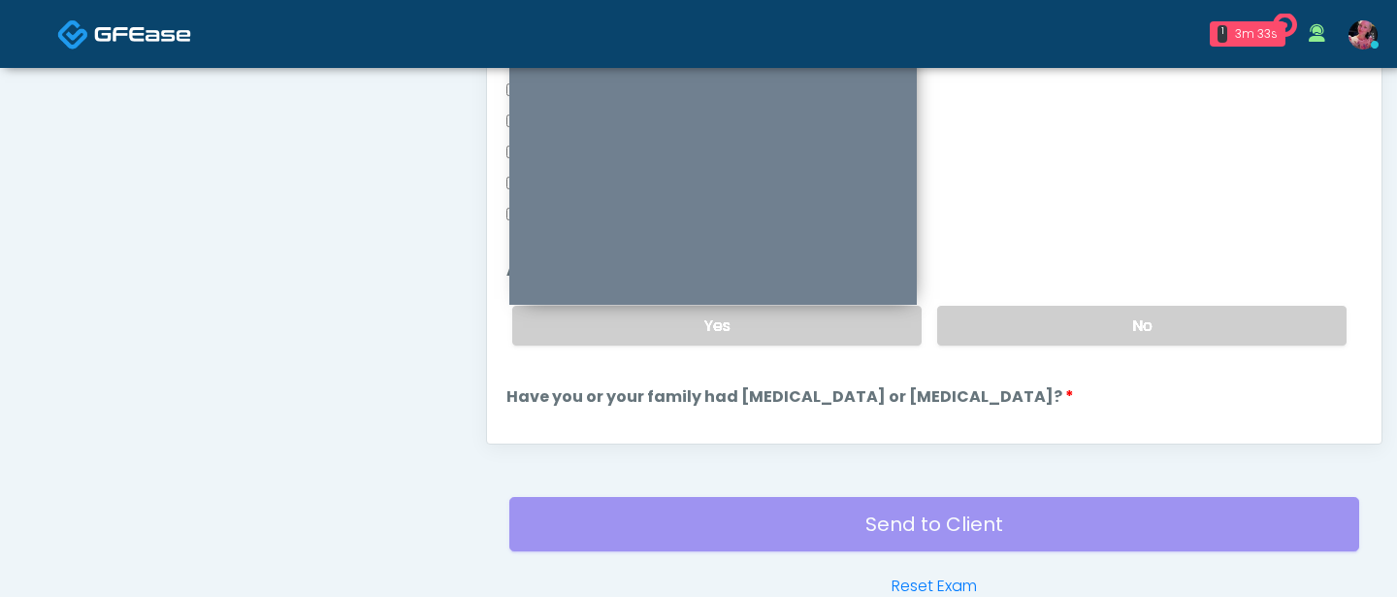
click at [1073, 361] on ol "The following questions are for GIP/GLP-1 service The following questions are f…" at bounding box center [935, 247] width 856 height 1488
click at [1073, 341] on label "No" at bounding box center [1141, 326] width 409 height 40
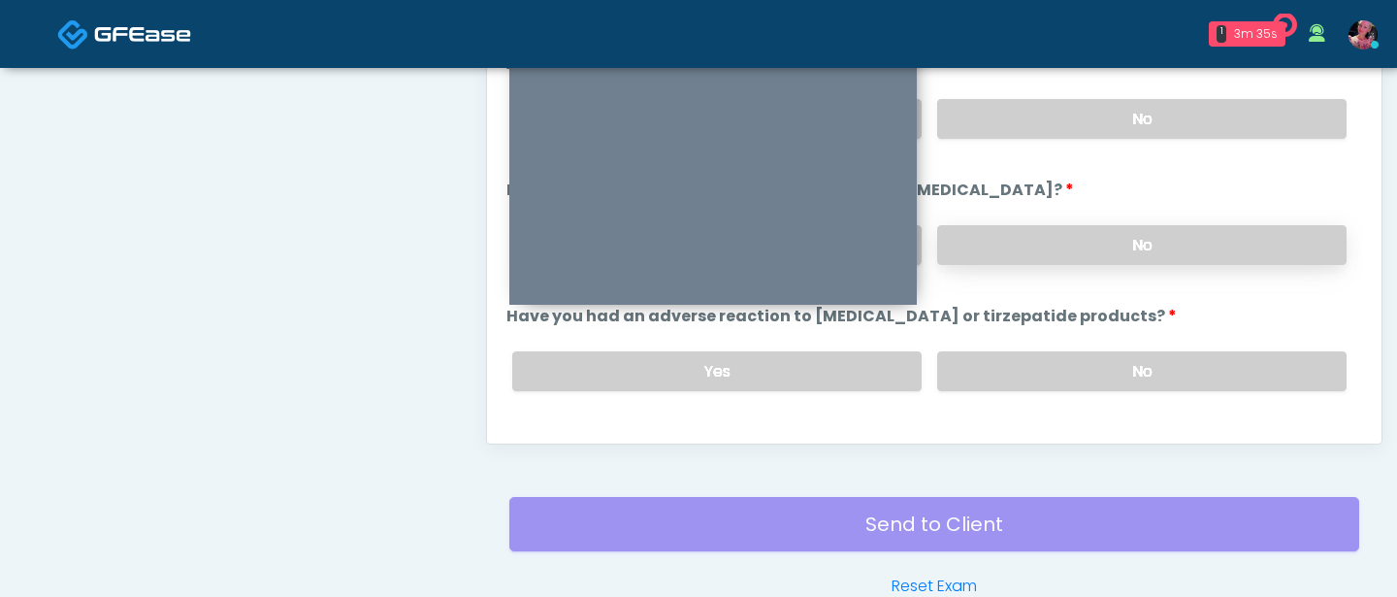
click at [1073, 250] on label "No" at bounding box center [1141, 245] width 409 height 40
click at [1070, 379] on label "No" at bounding box center [1141, 371] width 409 height 40
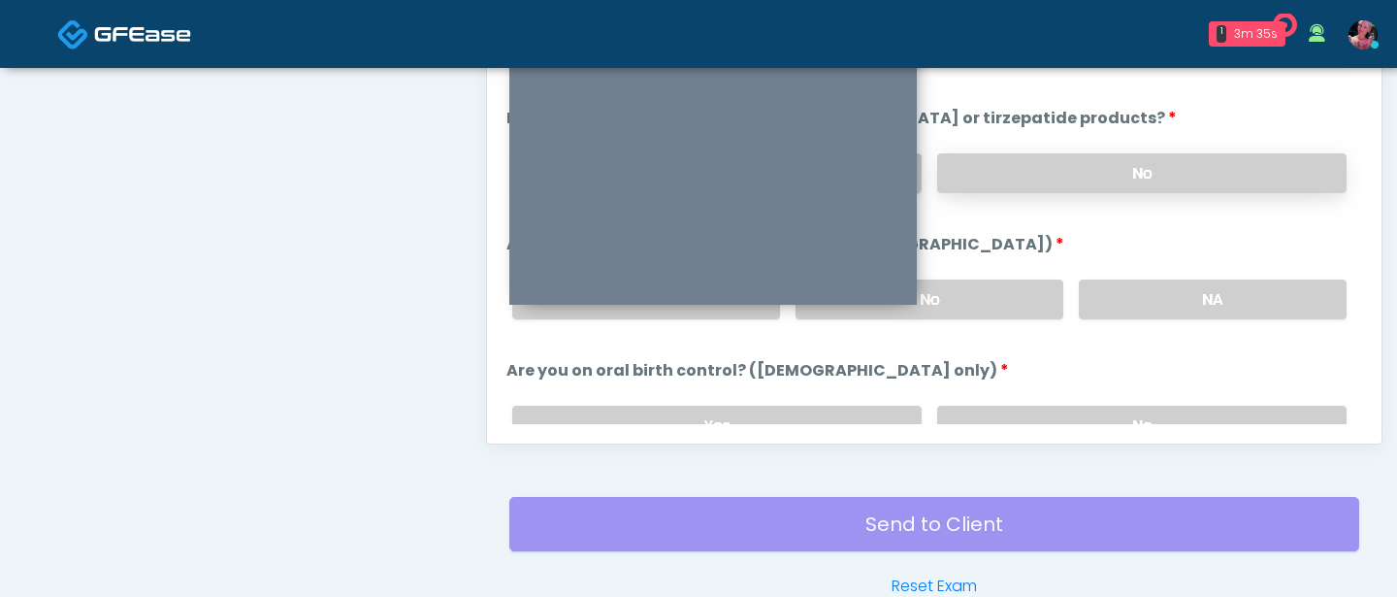
scroll to position [886, 0]
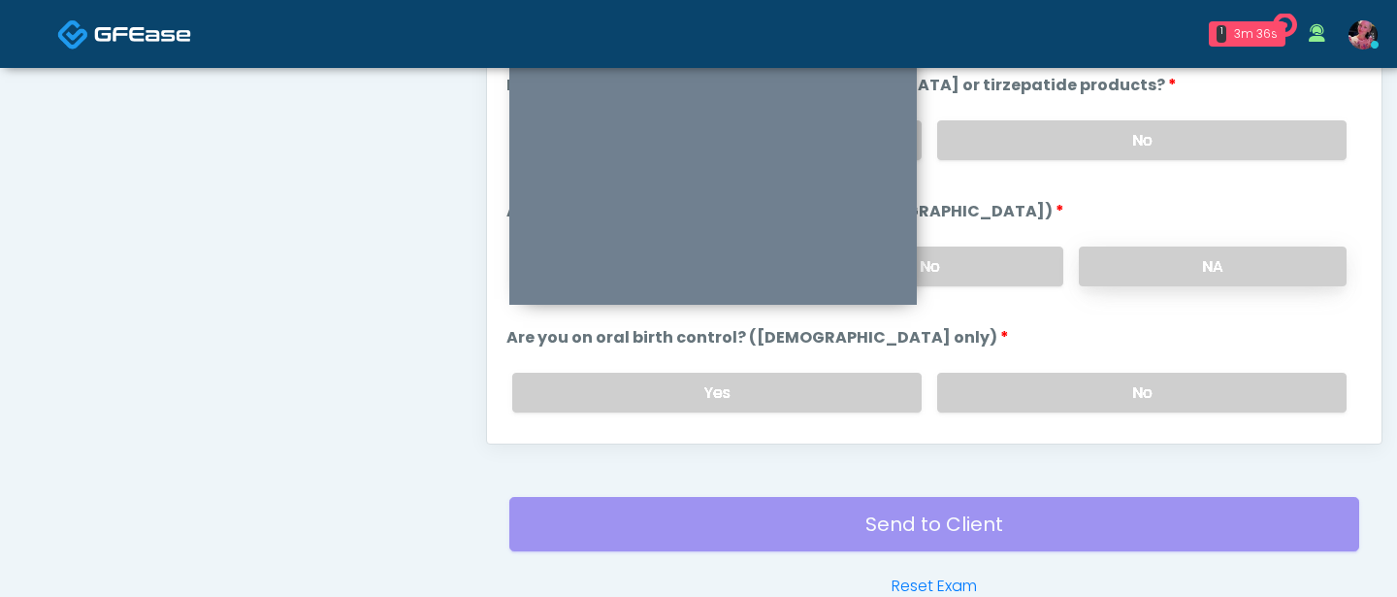
click at [1094, 274] on label "NA" at bounding box center [1213, 266] width 268 height 40
click at [1082, 373] on label "No" at bounding box center [1141, 393] width 409 height 40
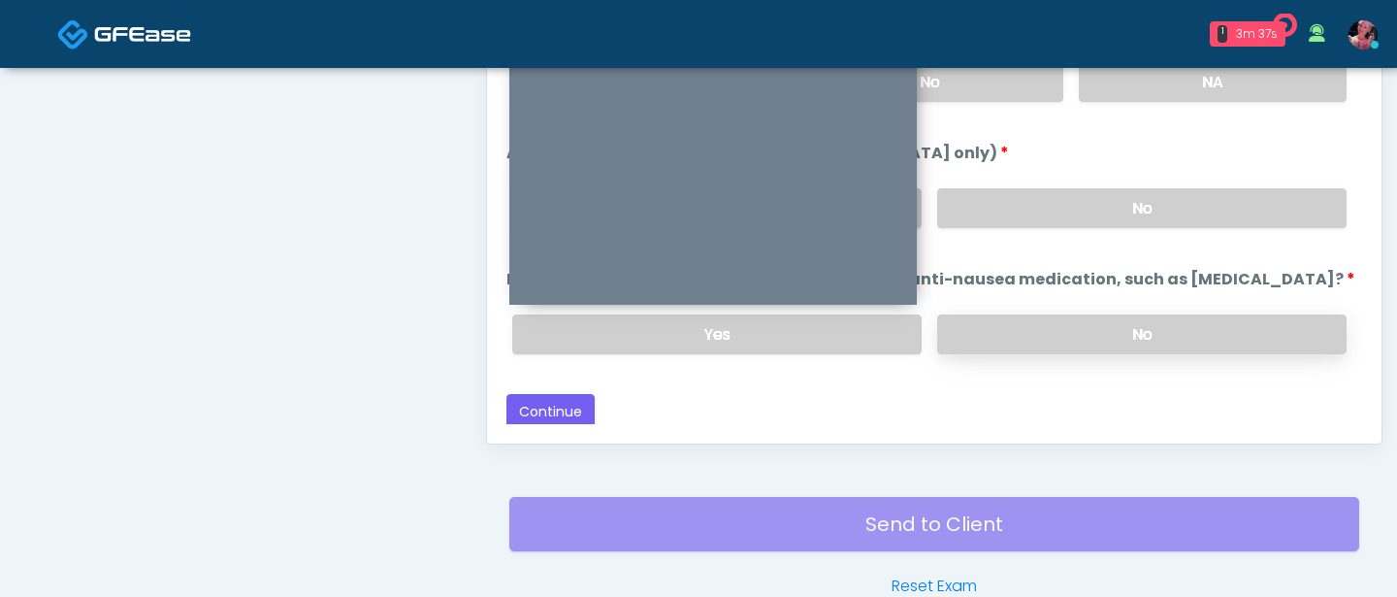
click at [1073, 334] on label "No" at bounding box center [1141, 334] width 409 height 40
click at [563, 394] on button "Continue" at bounding box center [551, 412] width 88 height 36
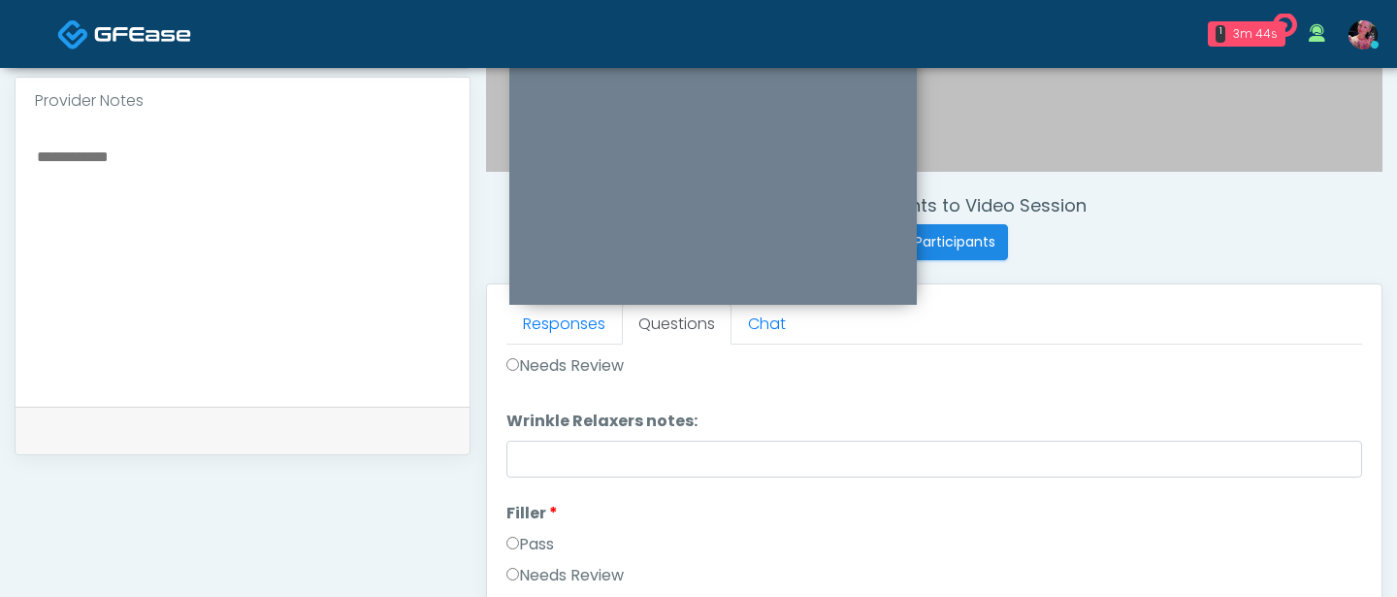
scroll to position [0, 0]
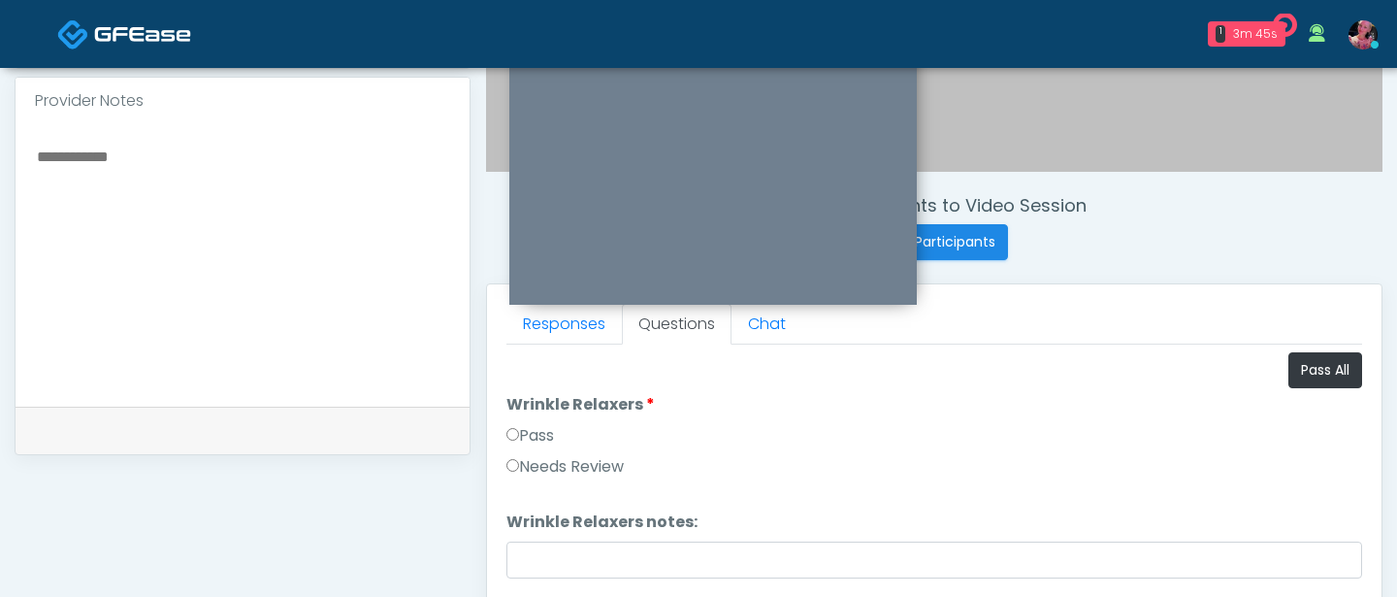
click at [545, 439] on label "Pass" at bounding box center [531, 435] width 48 height 23
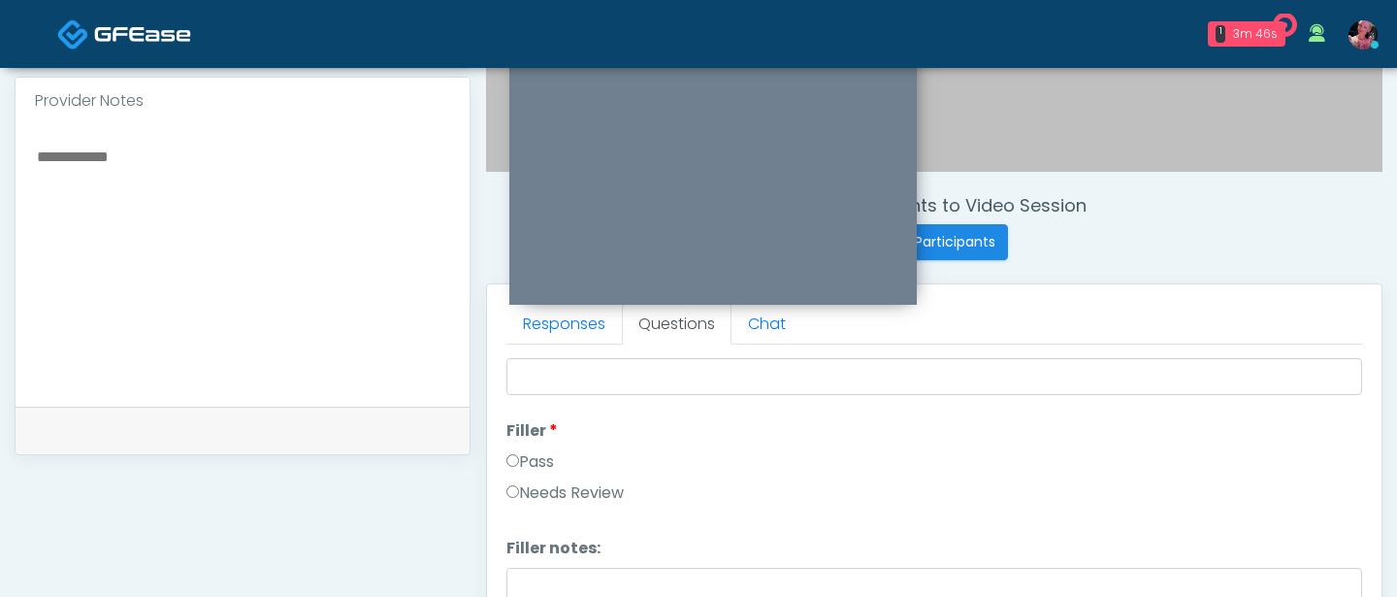
click at [536, 455] on label "Pass" at bounding box center [531, 461] width 48 height 23
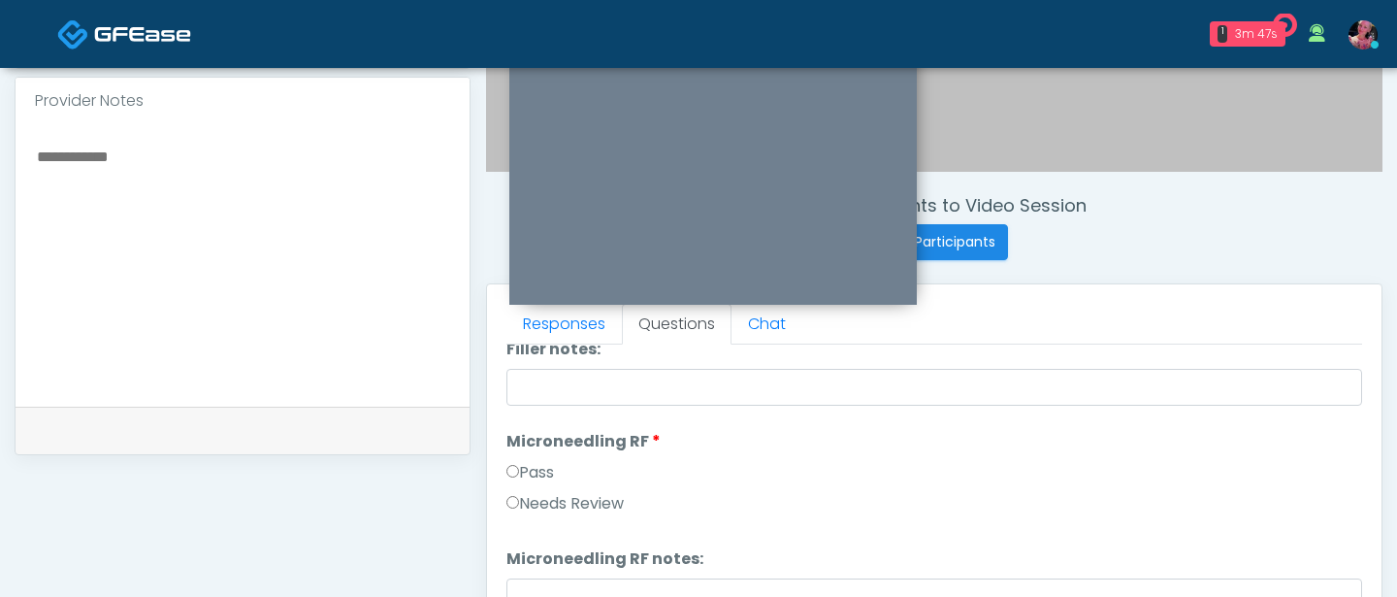
click at [533, 466] on label "Pass" at bounding box center [531, 472] width 48 height 23
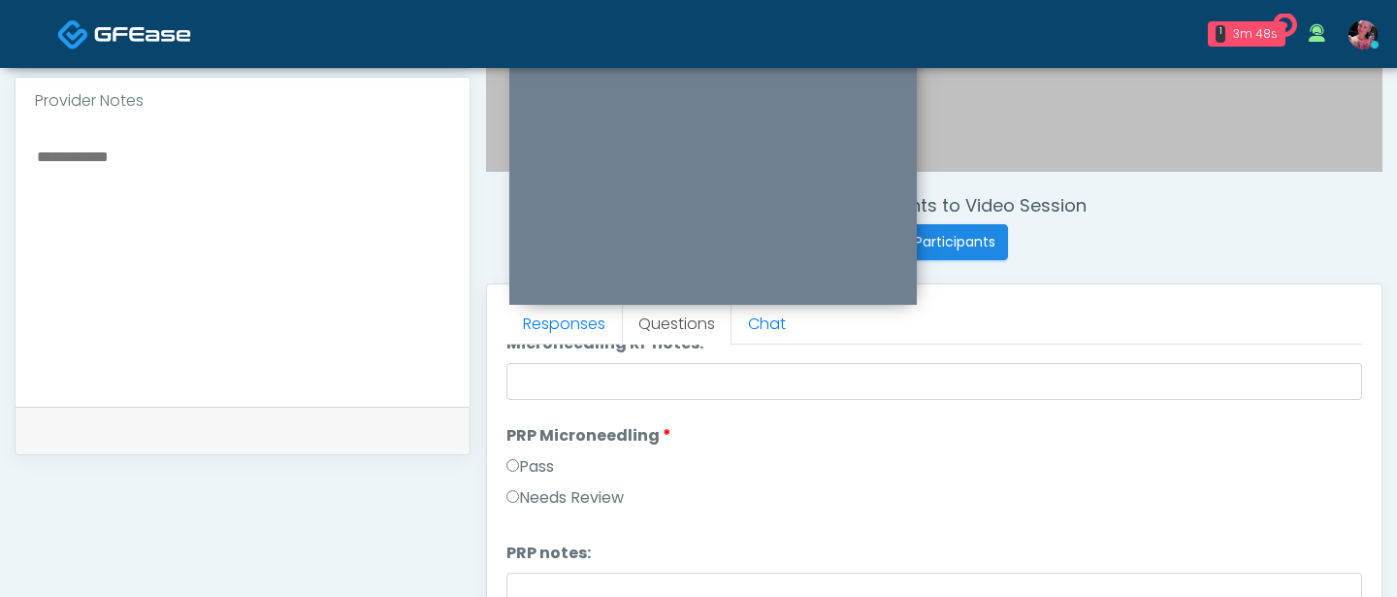
click at [531, 471] on label "Pass" at bounding box center [531, 466] width 48 height 23
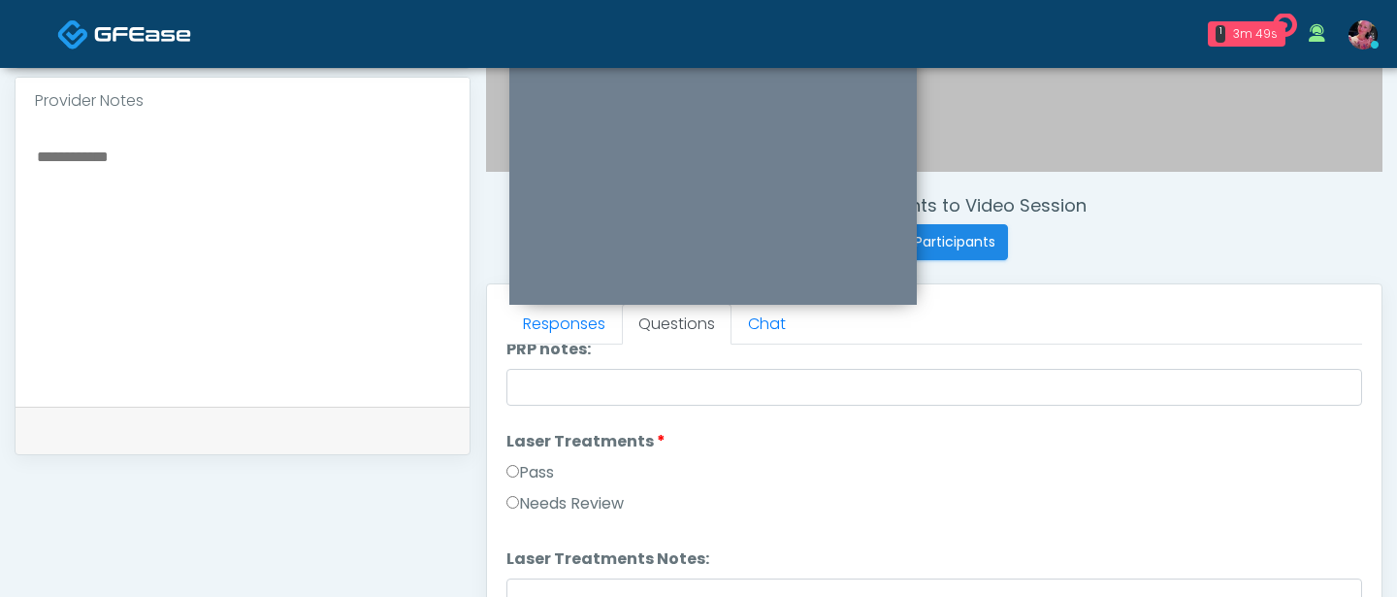
click at [531, 472] on label "Pass" at bounding box center [531, 472] width 48 height 23
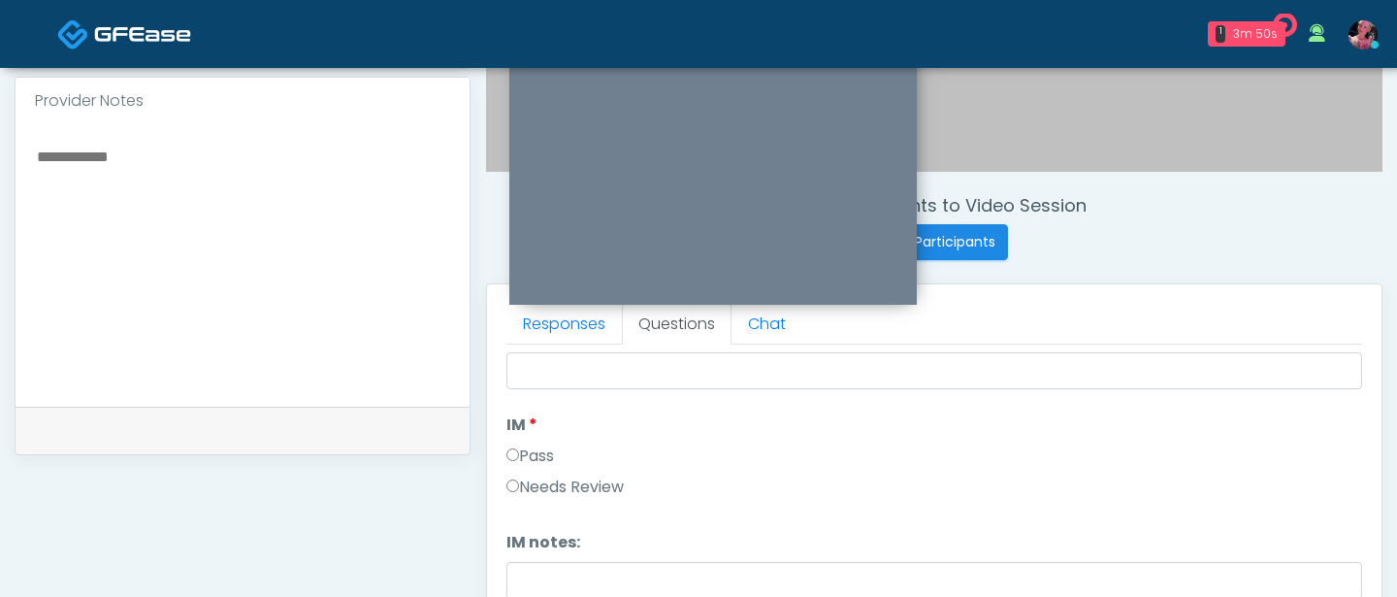
click at [532, 451] on label "Pass" at bounding box center [531, 455] width 48 height 23
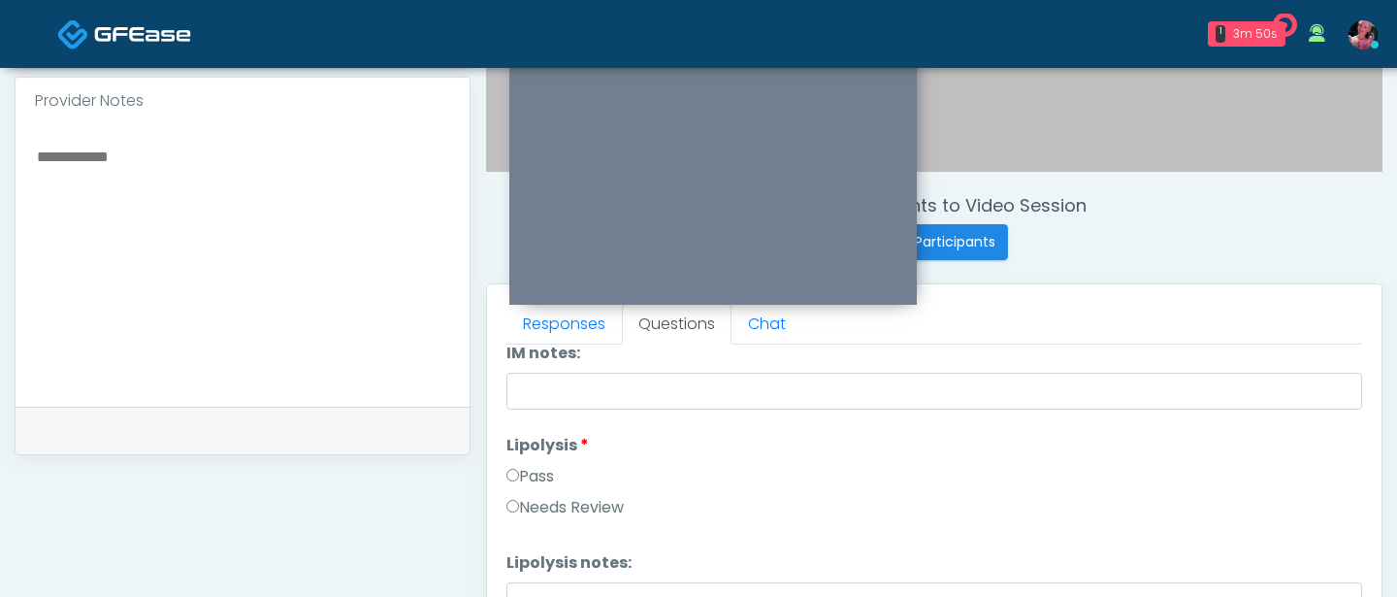
scroll to position [1221, 0]
click at [532, 451] on label "Lipolysis" at bounding box center [548, 441] width 82 height 23
click at [522, 473] on label "Pass" at bounding box center [531, 472] width 48 height 23
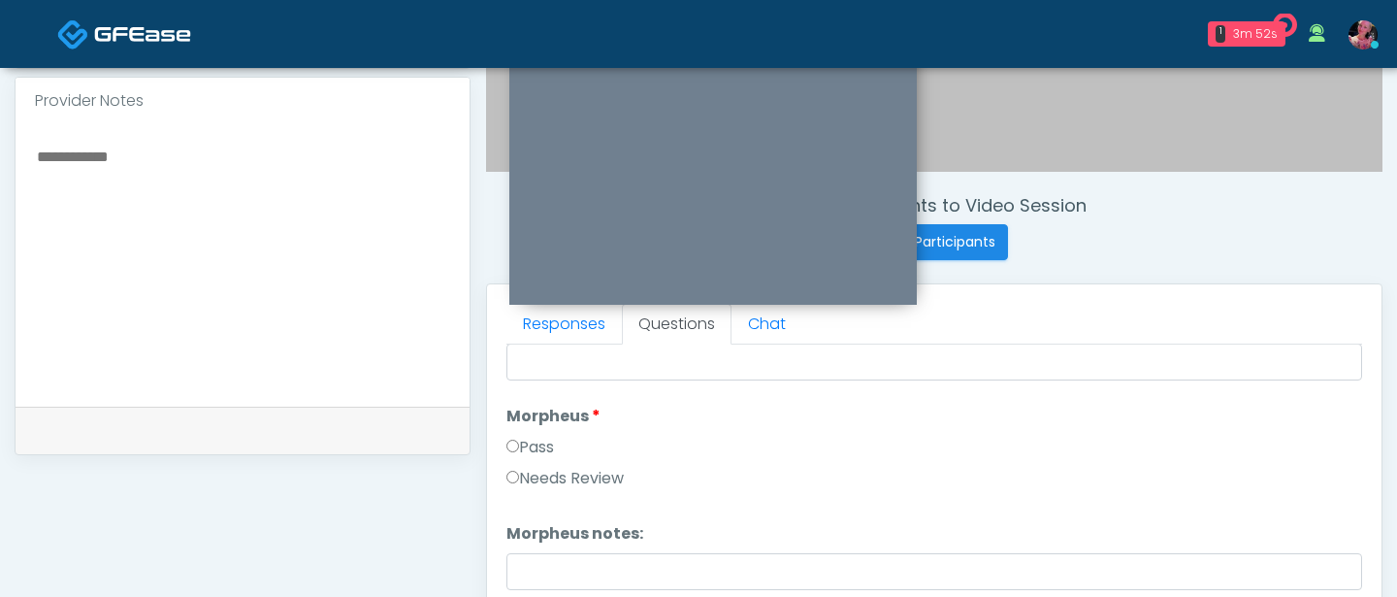
click at [525, 449] on label "Pass" at bounding box center [531, 447] width 48 height 23
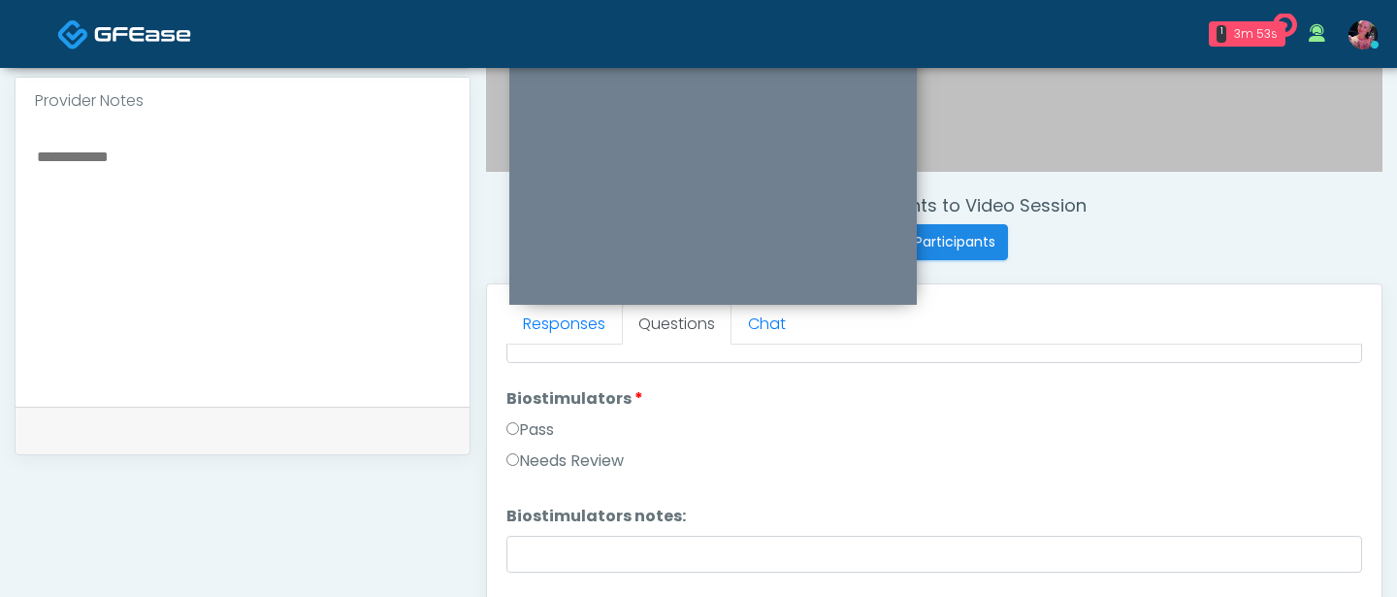
click at [525, 431] on label "Pass" at bounding box center [531, 429] width 48 height 23
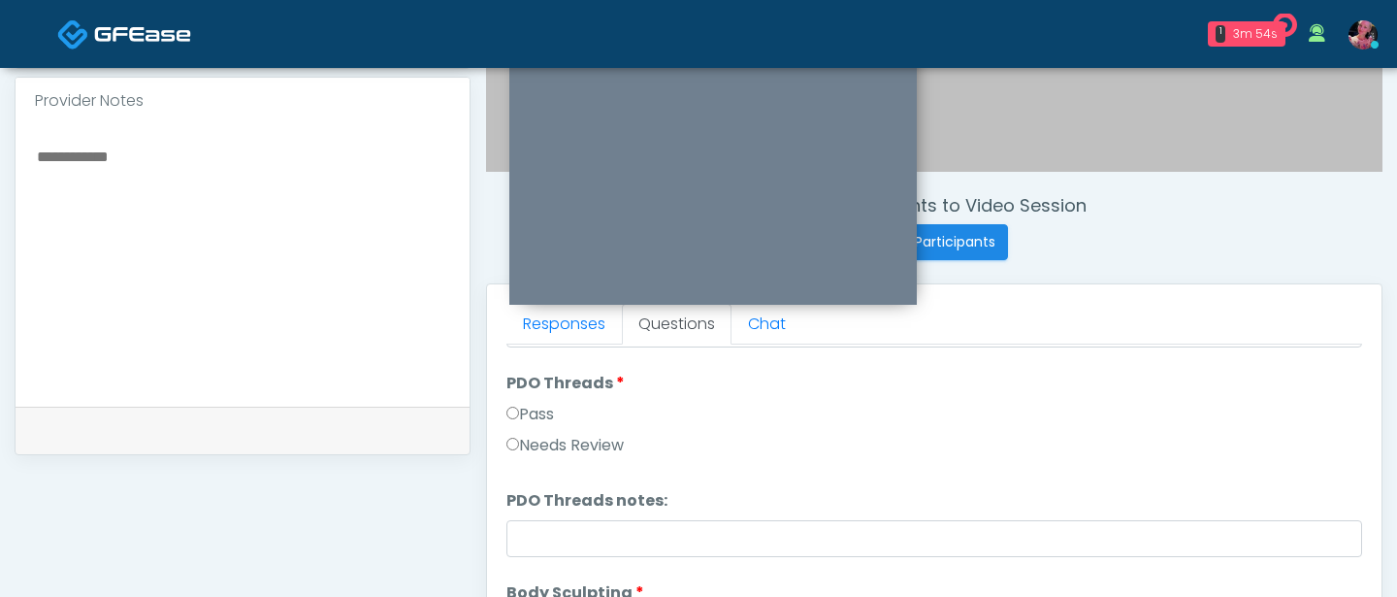
scroll to position [1926, 0]
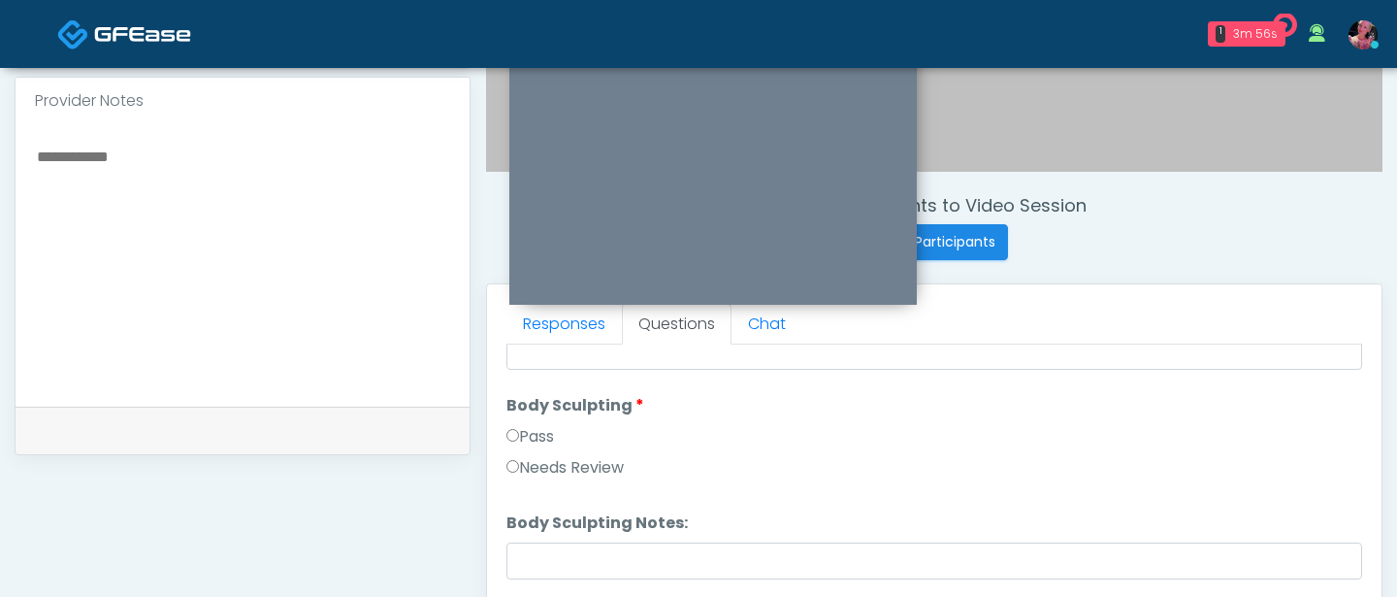
click at [533, 430] on label "Pass" at bounding box center [531, 436] width 48 height 23
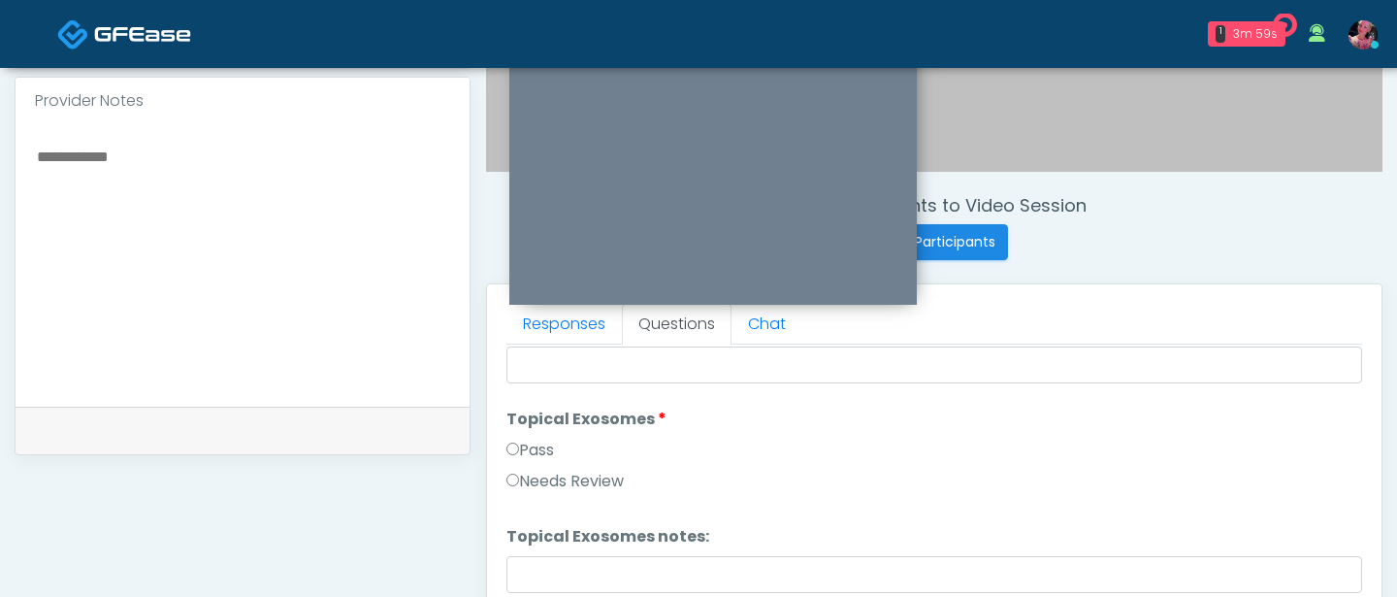
scroll to position [2723, 0]
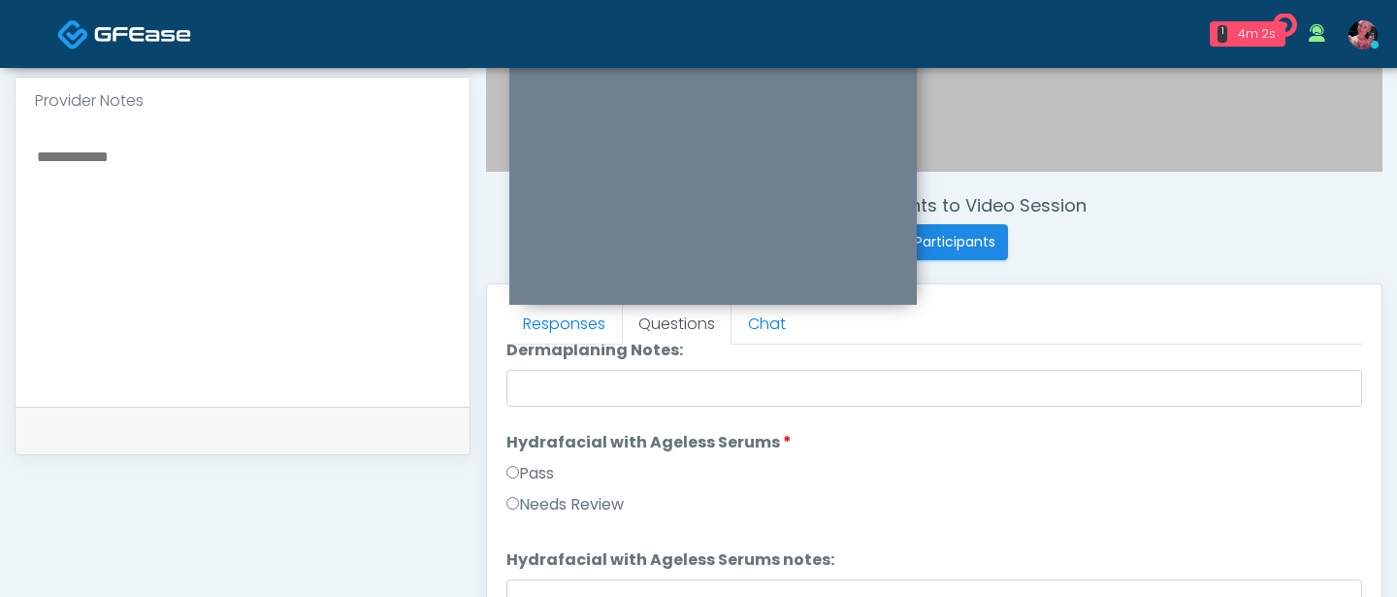
click at [520, 463] on label "Pass" at bounding box center [531, 473] width 48 height 23
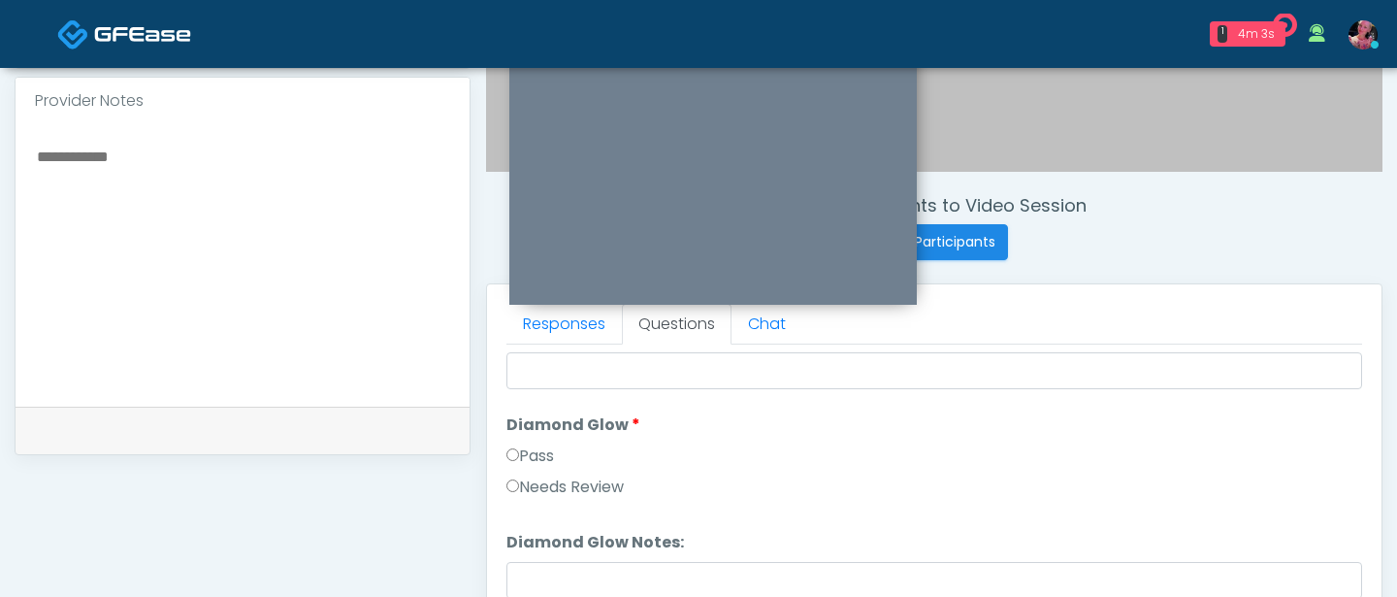
scroll to position [3334, 0]
click at [520, 469] on div "Pass" at bounding box center [935, 458] width 856 height 31
click at [520, 463] on label "Pass" at bounding box center [531, 454] width 48 height 23
click at [526, 462] on label "Pass" at bounding box center [531, 457] width 48 height 23
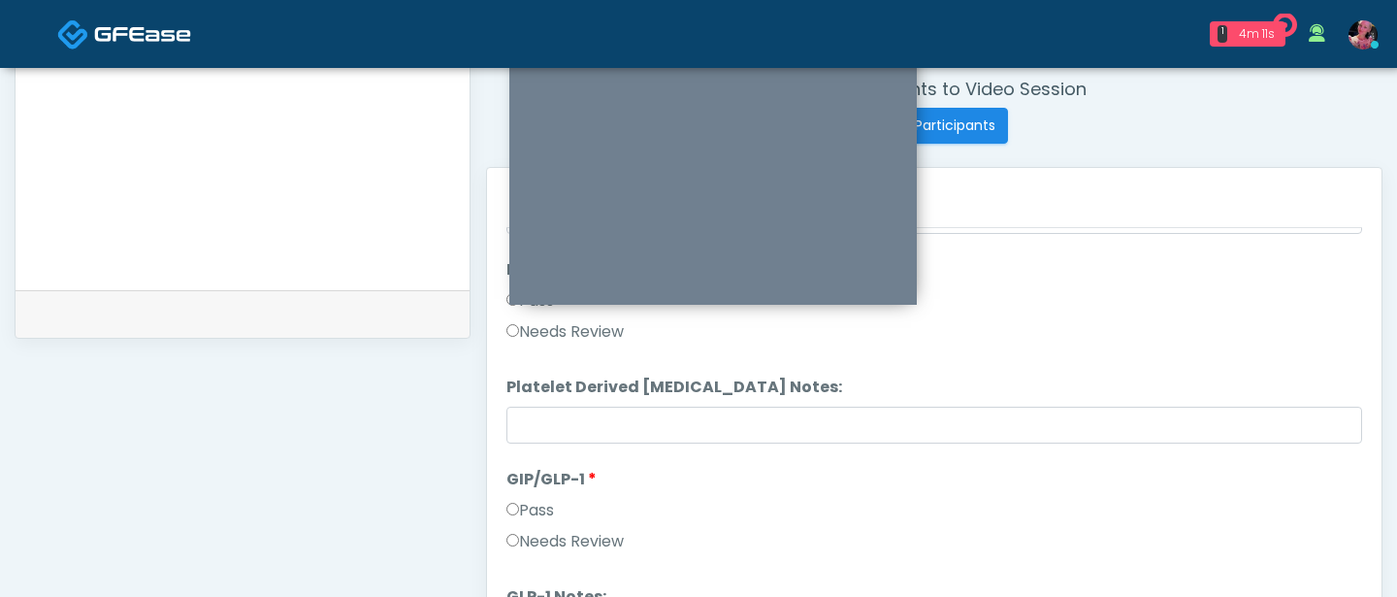
click at [520, 537] on label "Needs Review" at bounding box center [565, 541] width 117 height 23
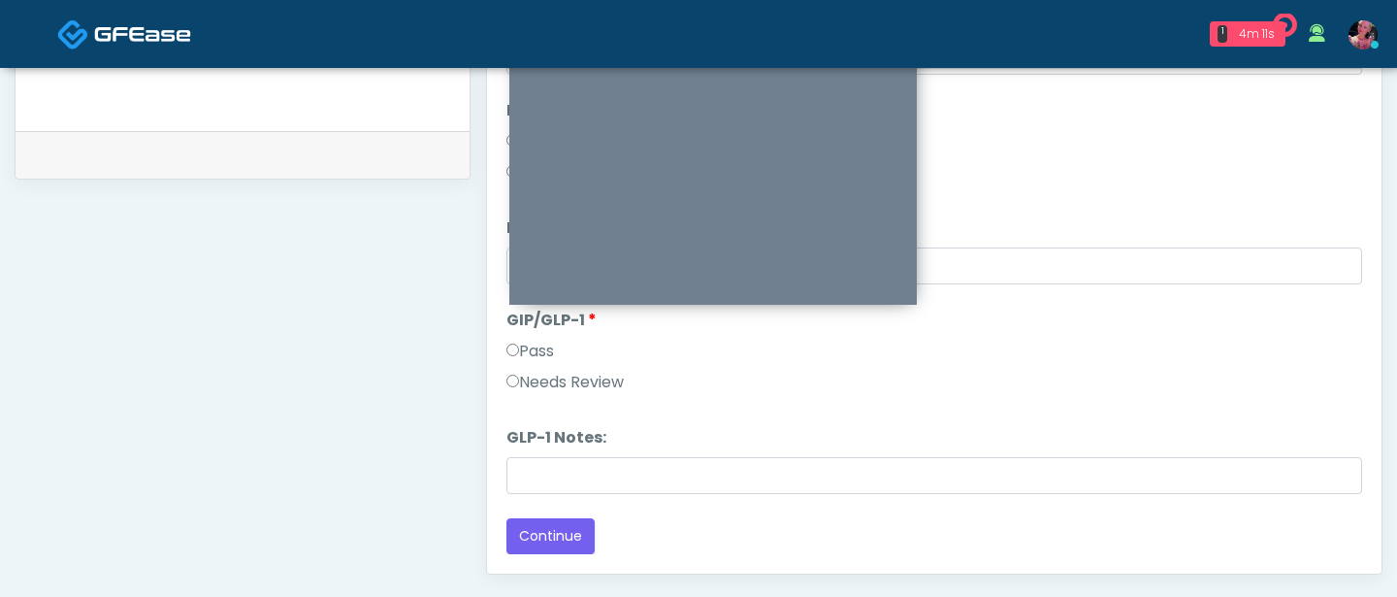
scroll to position [914, 0]
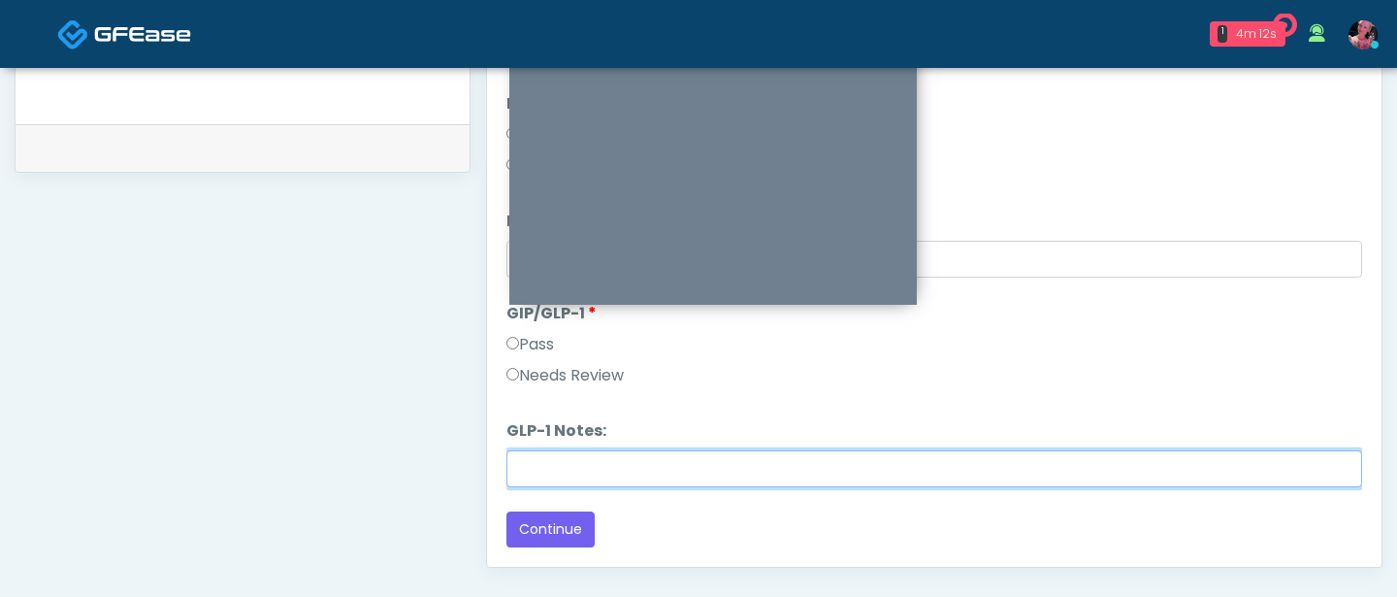
click at [540, 460] on input "GLP-1 Notes:" at bounding box center [935, 468] width 856 height 37
type input "**********"
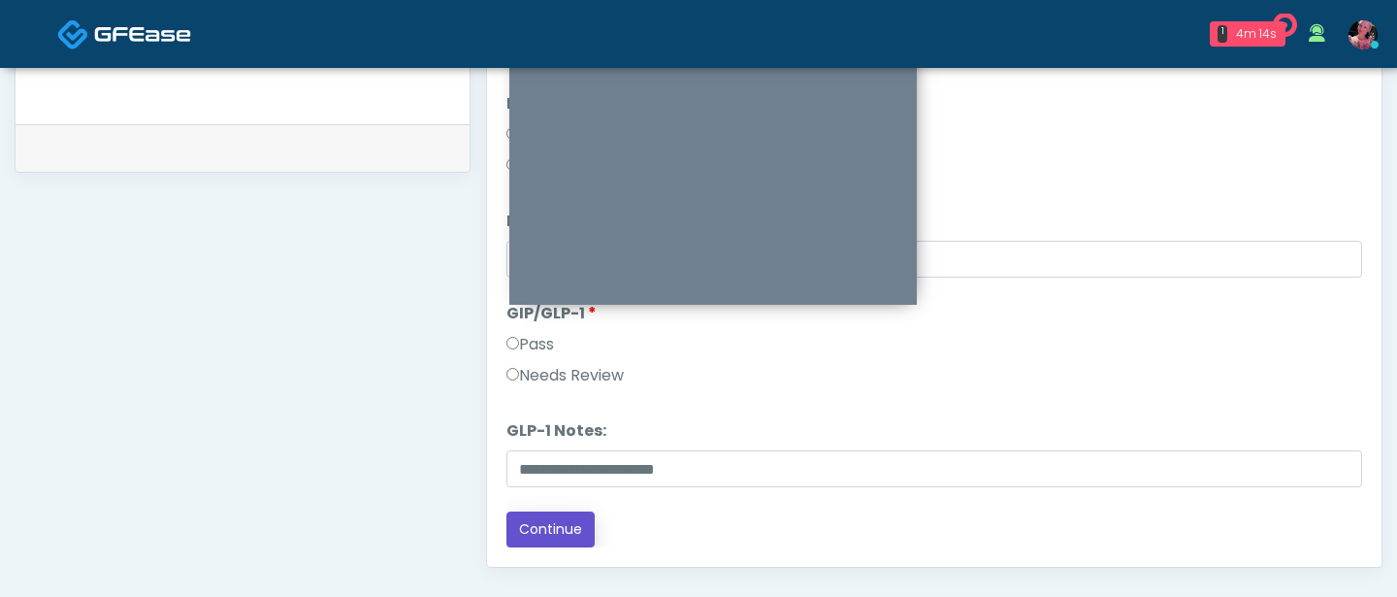
click at [554, 534] on button "Continue" at bounding box center [551, 529] width 88 height 36
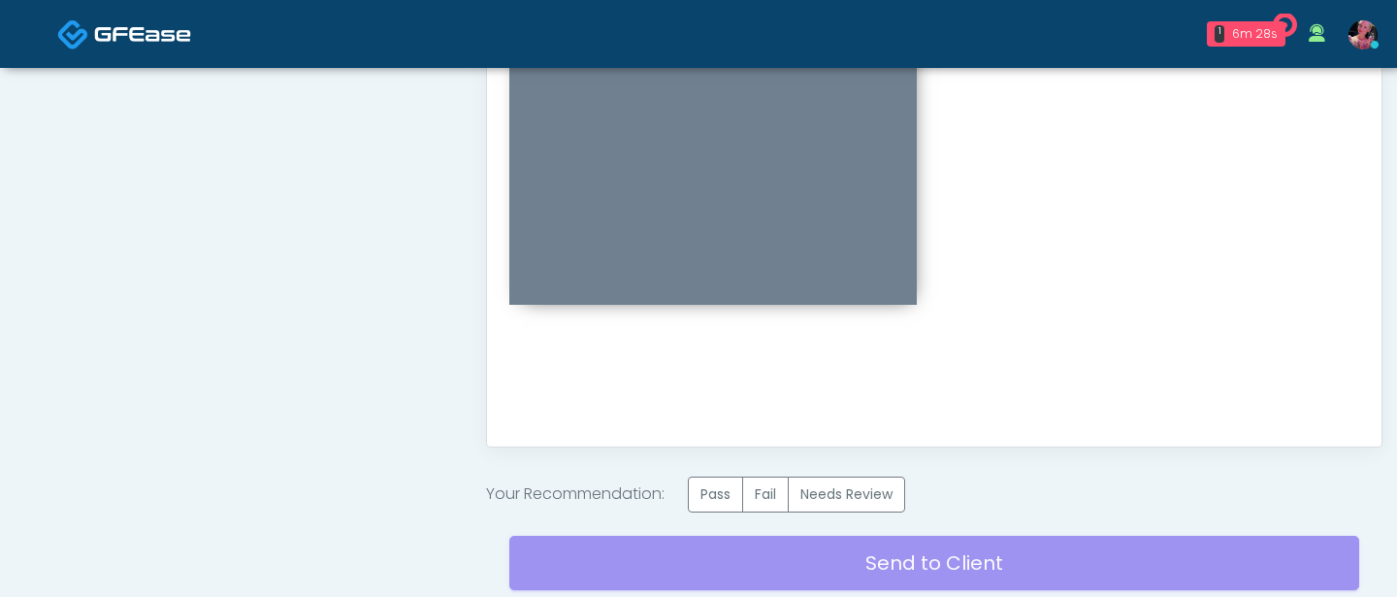
scroll to position [1067, 0]
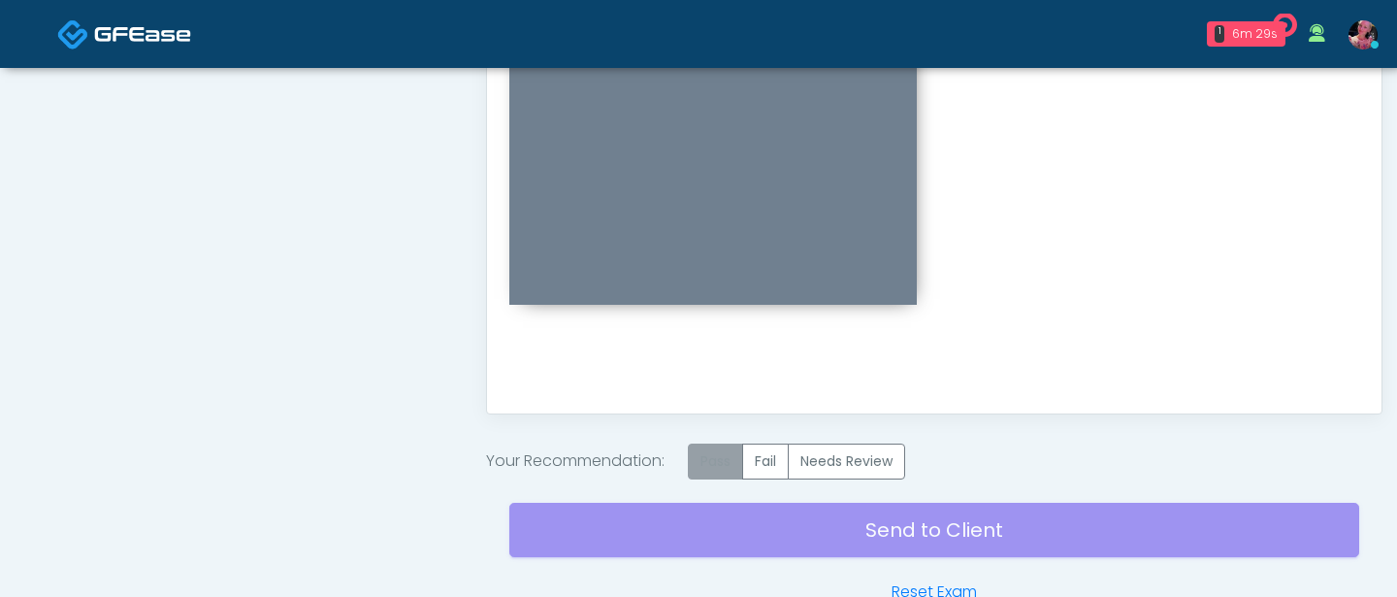
click at [720, 454] on label "Pass" at bounding box center [715, 461] width 55 height 36
click at [738, 522] on div "Send to Client Reset Exam" at bounding box center [934, 541] width 850 height 124
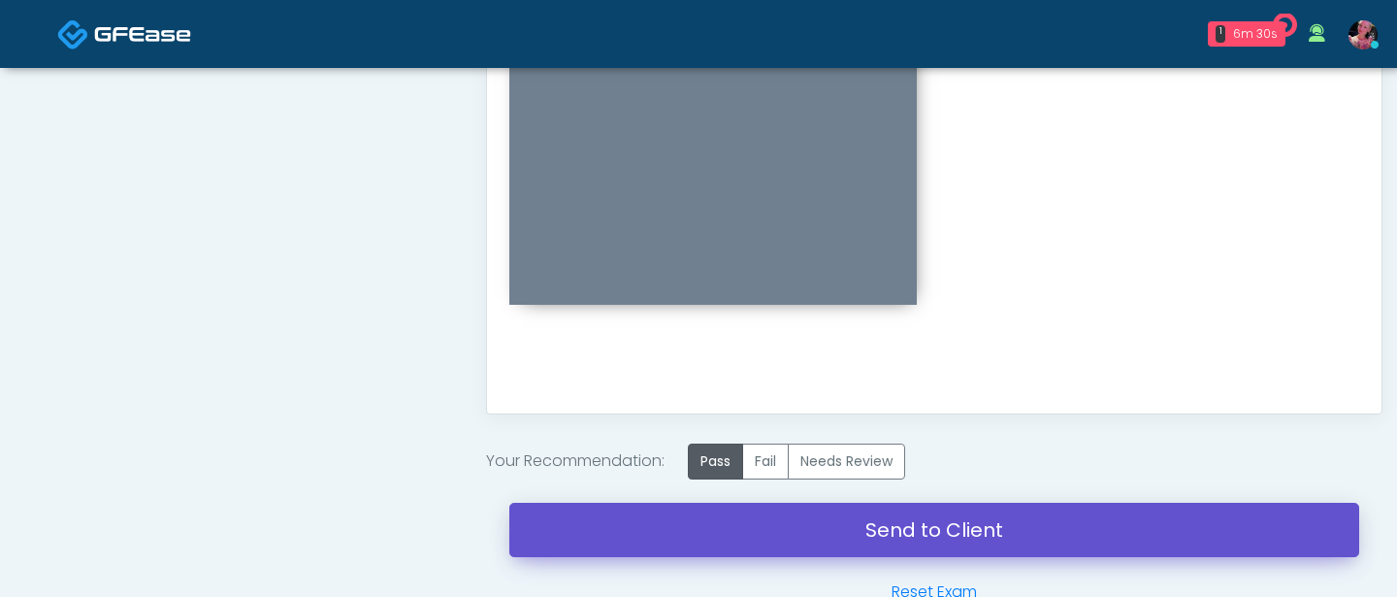
click at [741, 535] on link "Send to Client" at bounding box center [934, 530] width 850 height 54
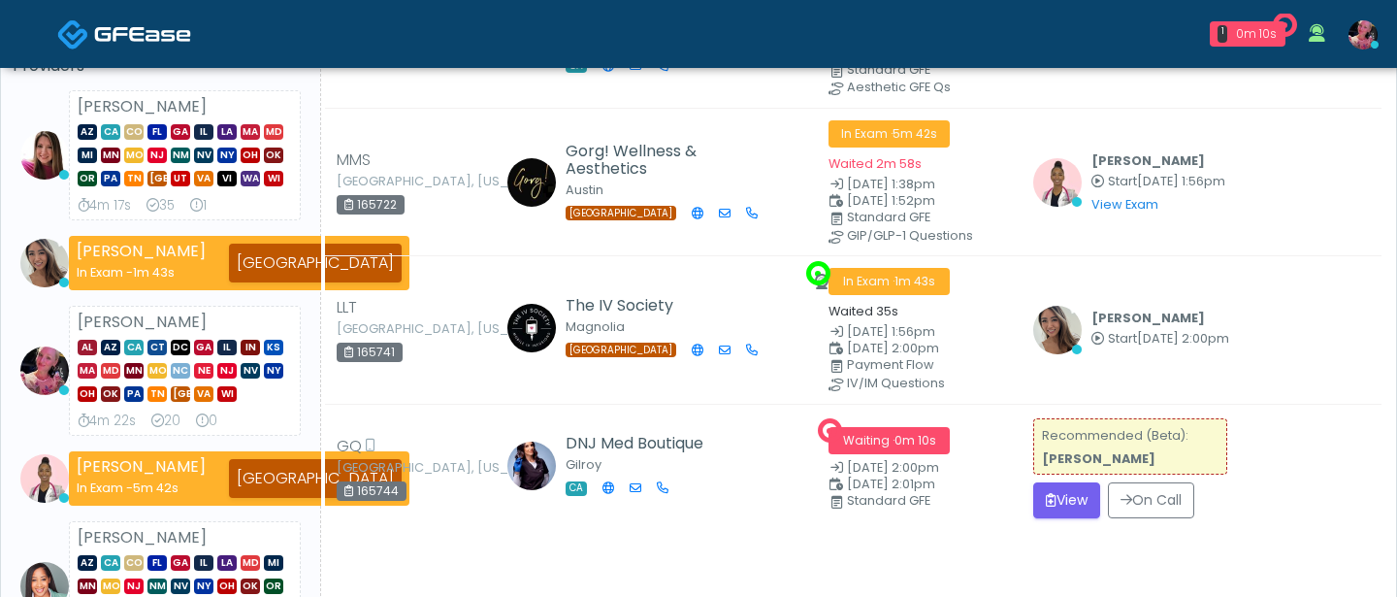
scroll to position [176, 0]
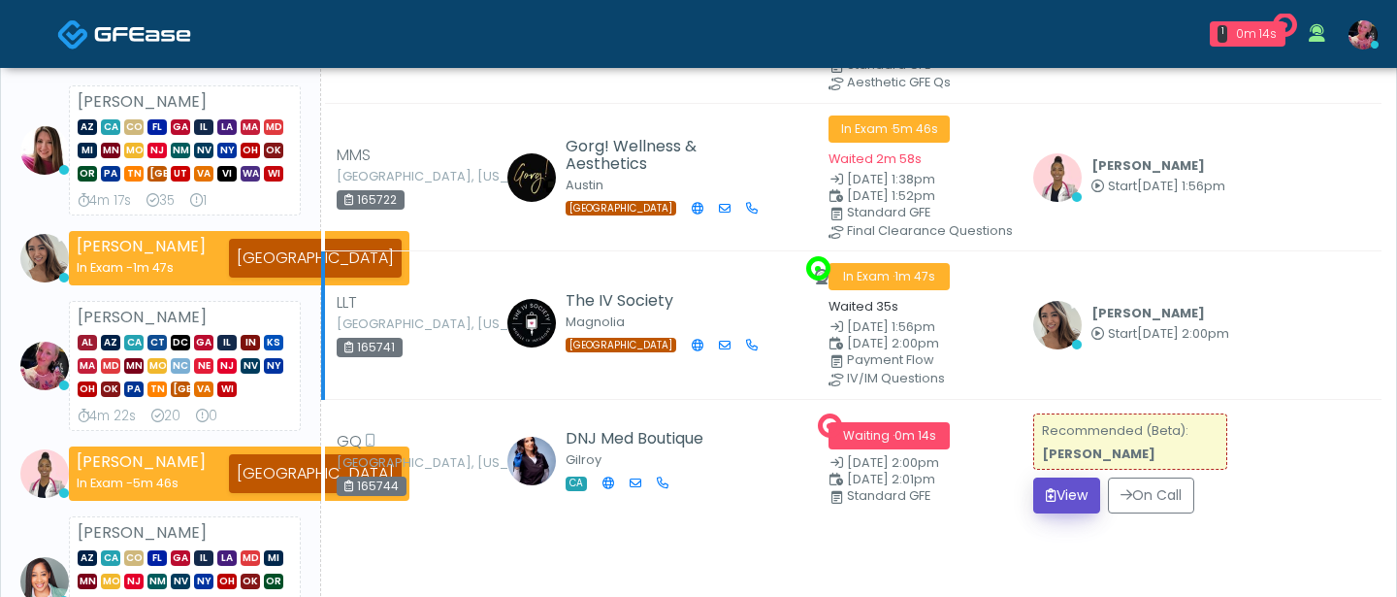
drag, startPoint x: 1069, startPoint y: 475, endPoint x: 905, endPoint y: 386, distance: 186.7
click at [905, 386] on tbody at bounding box center [852, 242] width 1059 height 572
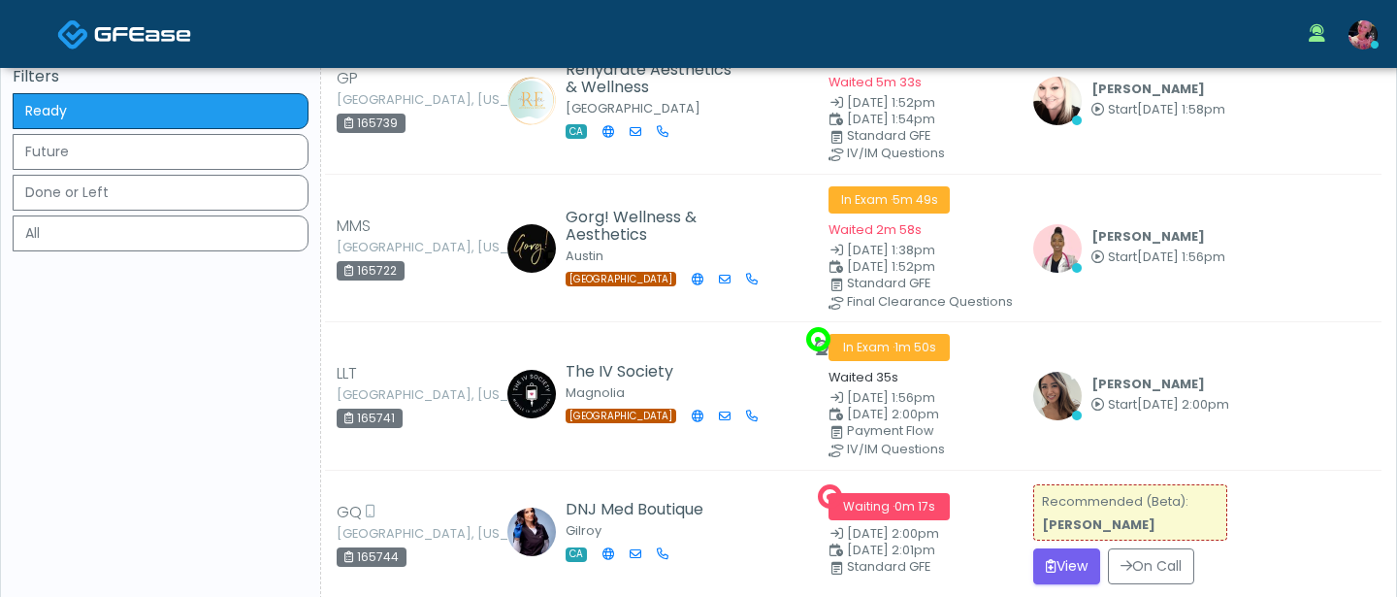
scroll to position [302, 0]
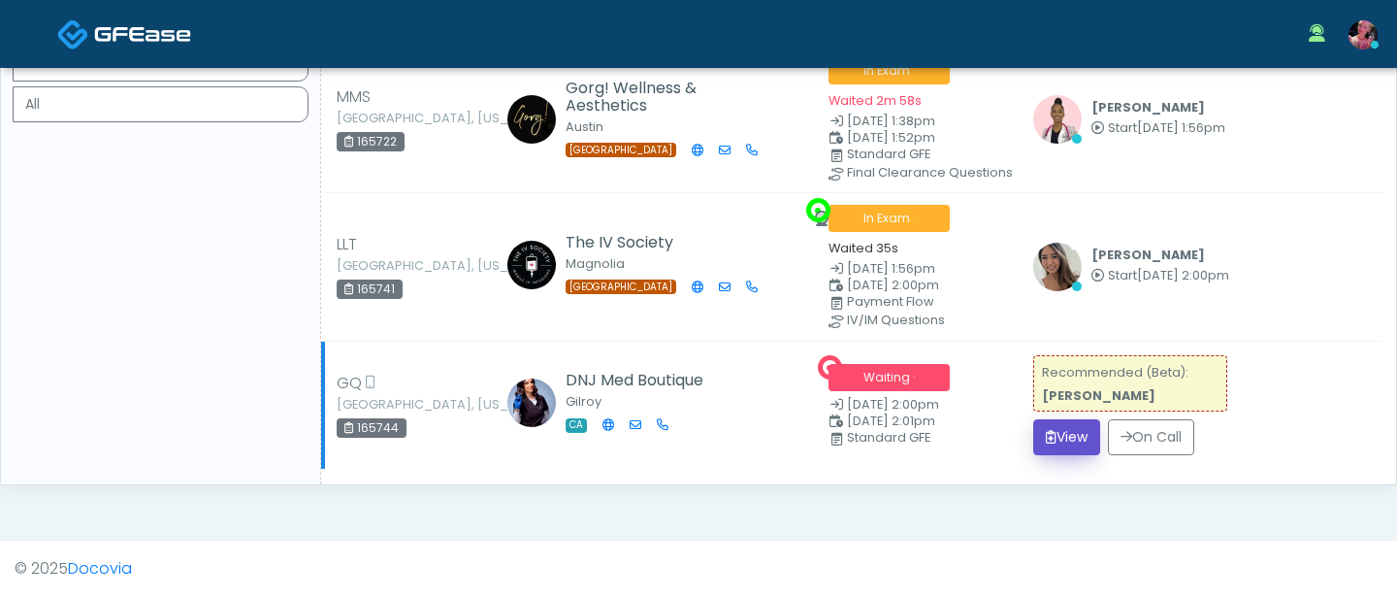
click at [1058, 419] on button "View" at bounding box center [1066, 437] width 67 height 36
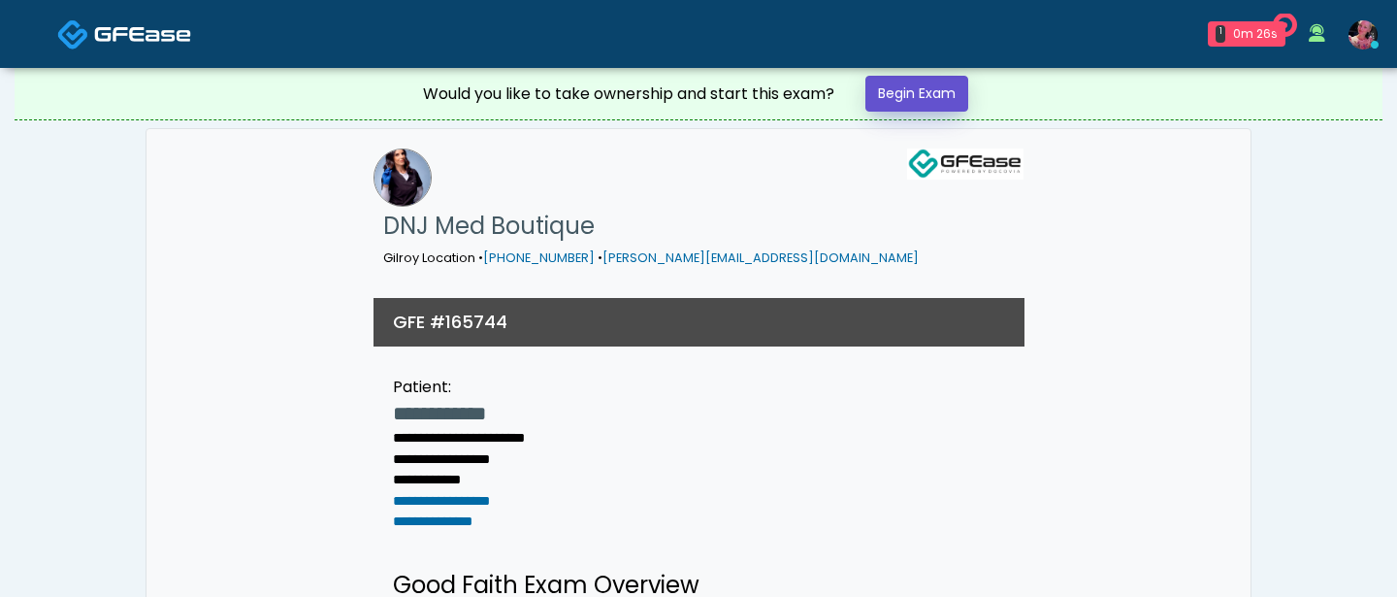
click at [897, 93] on link "Begin Exam" at bounding box center [917, 94] width 103 height 36
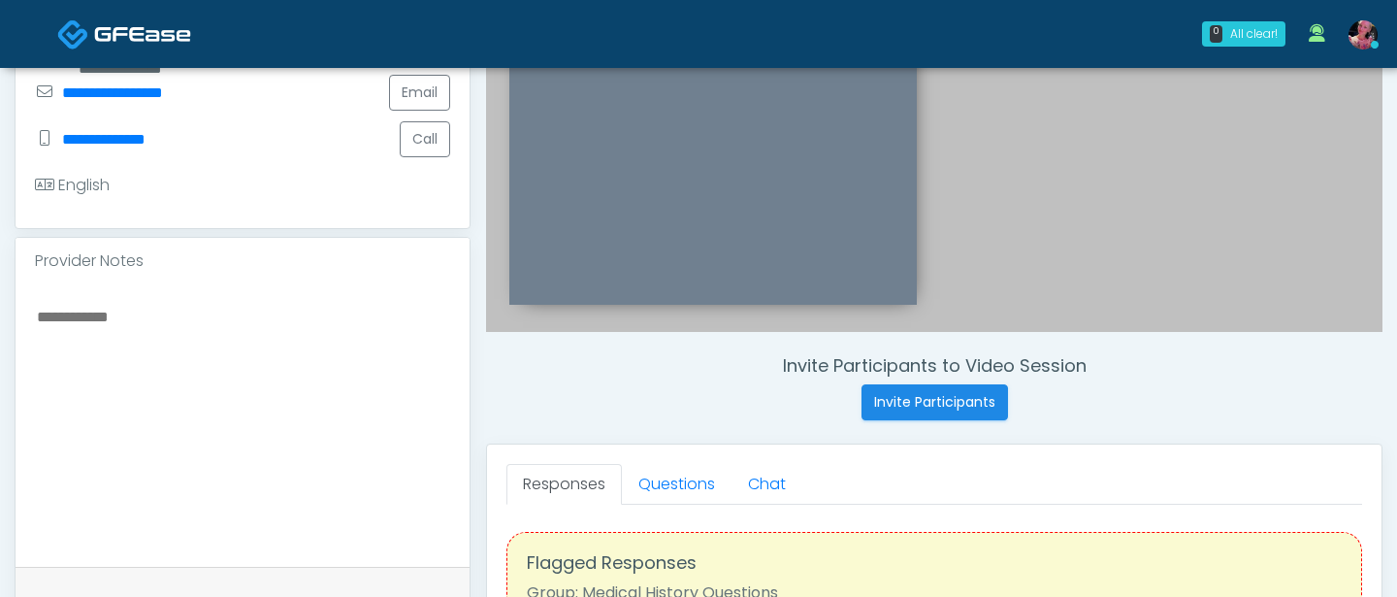
scroll to position [464, 0]
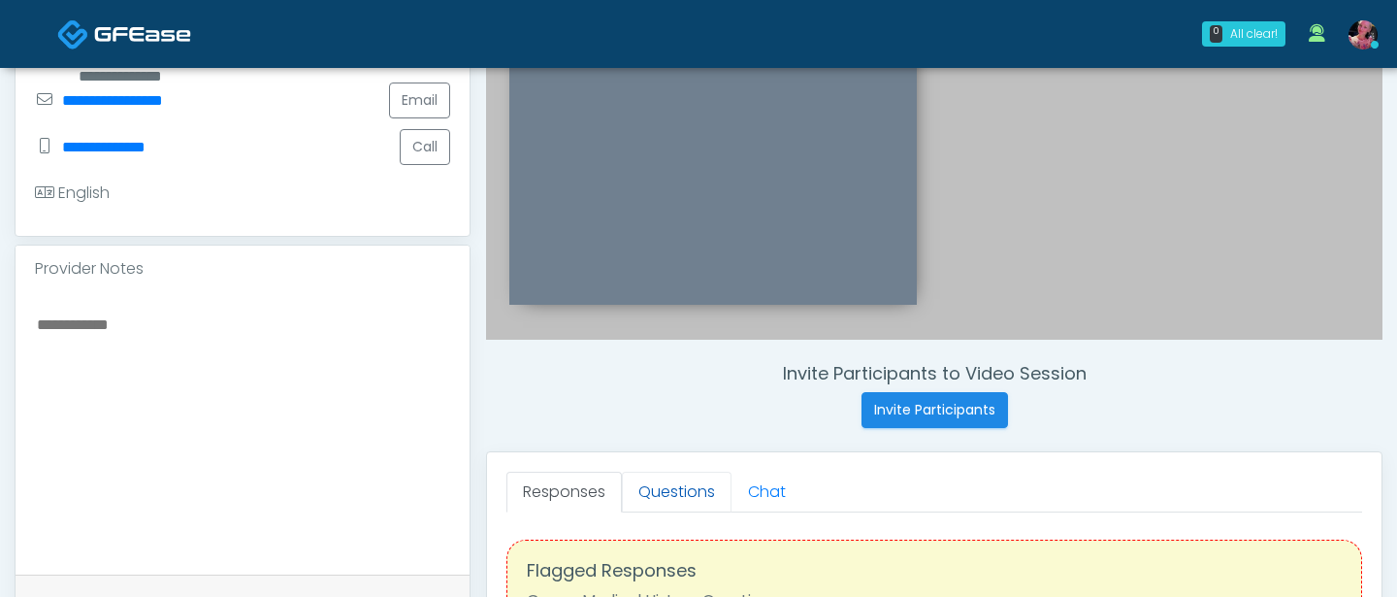
click at [665, 498] on link "Questions" at bounding box center [677, 492] width 110 height 41
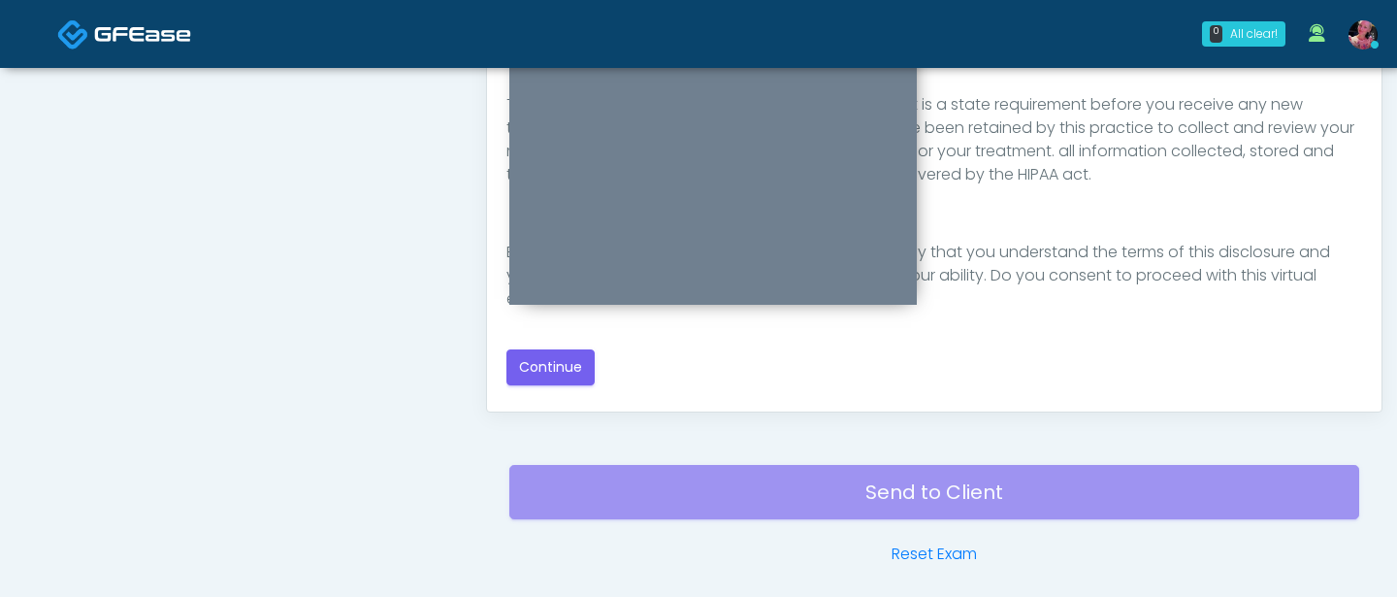
scroll to position [1052, 0]
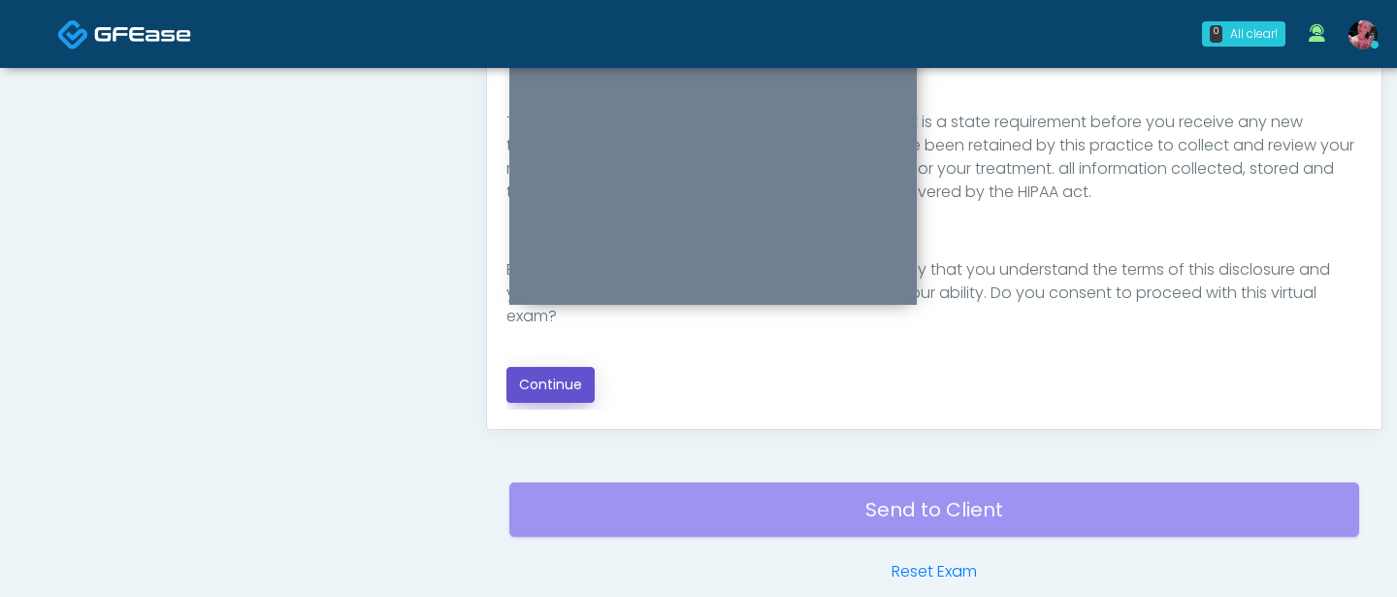
click at [567, 393] on button "Continue" at bounding box center [551, 385] width 88 height 36
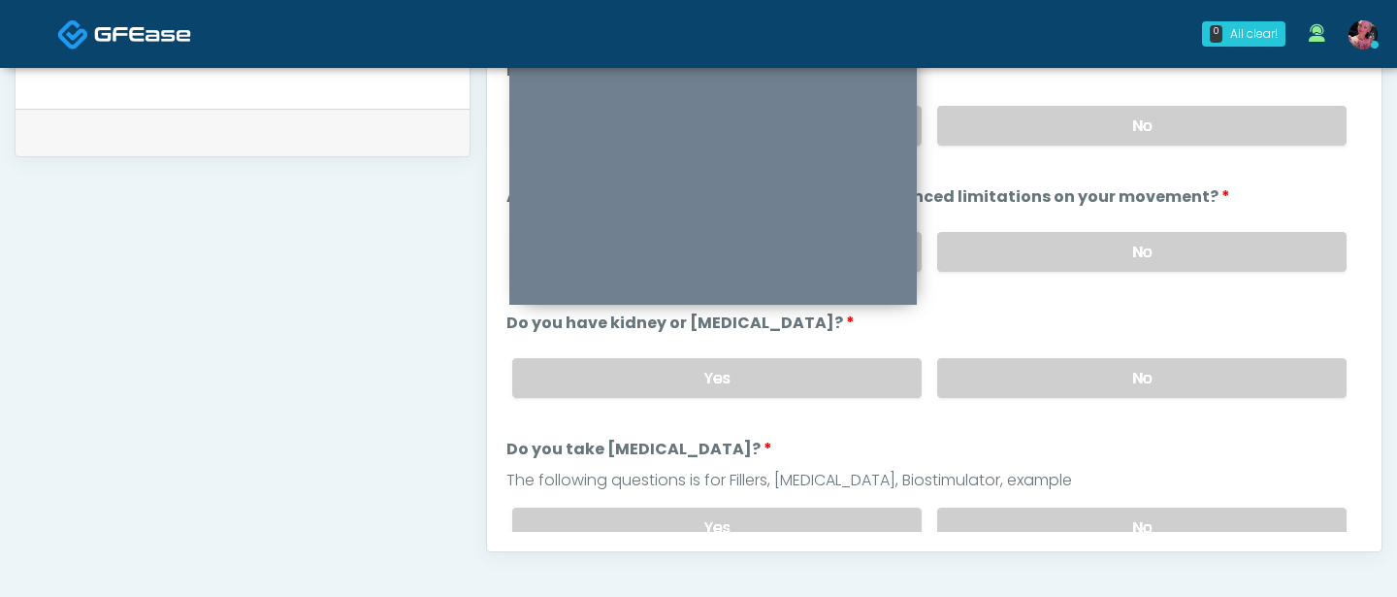
scroll to position [921, 0]
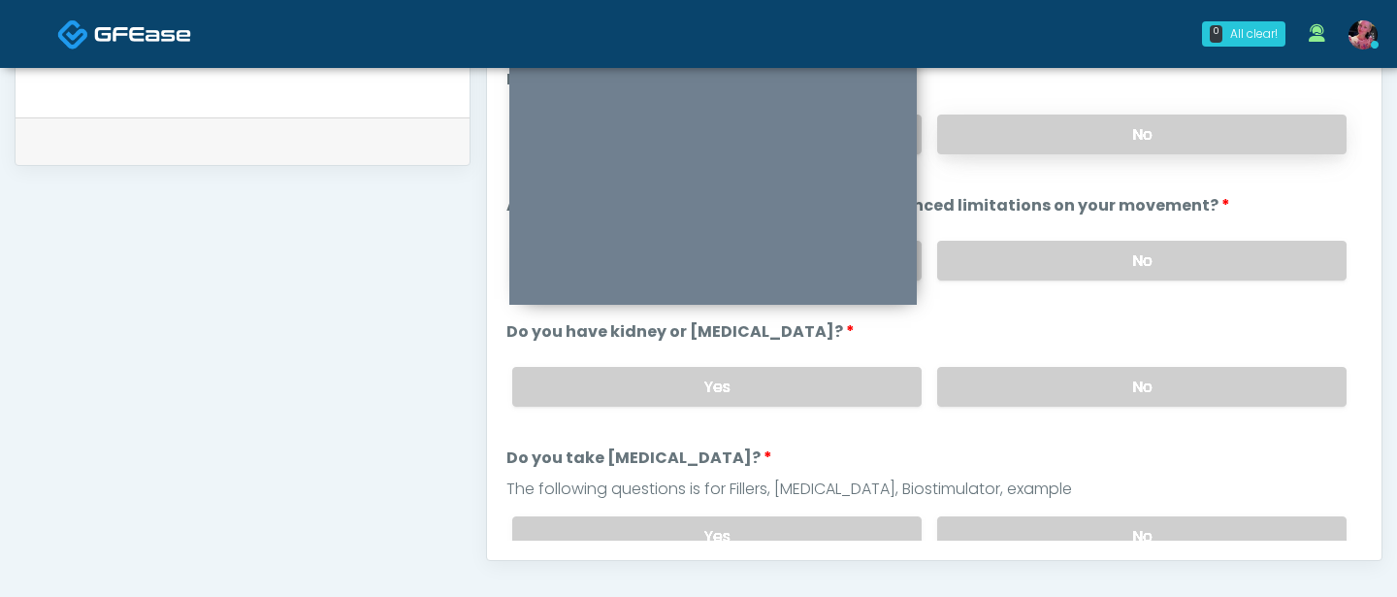
click at [1101, 143] on label "No" at bounding box center [1141, 134] width 409 height 40
click at [1086, 273] on label "No" at bounding box center [1141, 261] width 409 height 40
click at [1086, 389] on label "No" at bounding box center [1141, 387] width 409 height 40
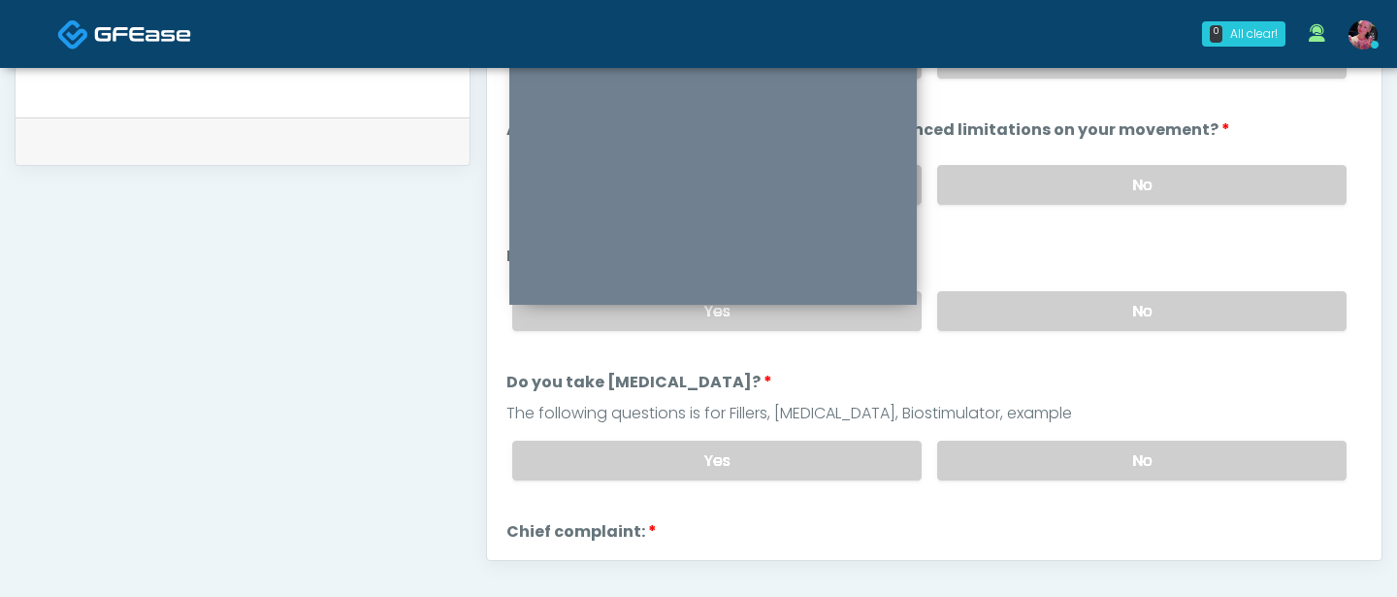
click at [1093, 432] on div "Yes No" at bounding box center [930, 460] width 866 height 71
click at [1093, 448] on label "No" at bounding box center [1141, 461] width 409 height 40
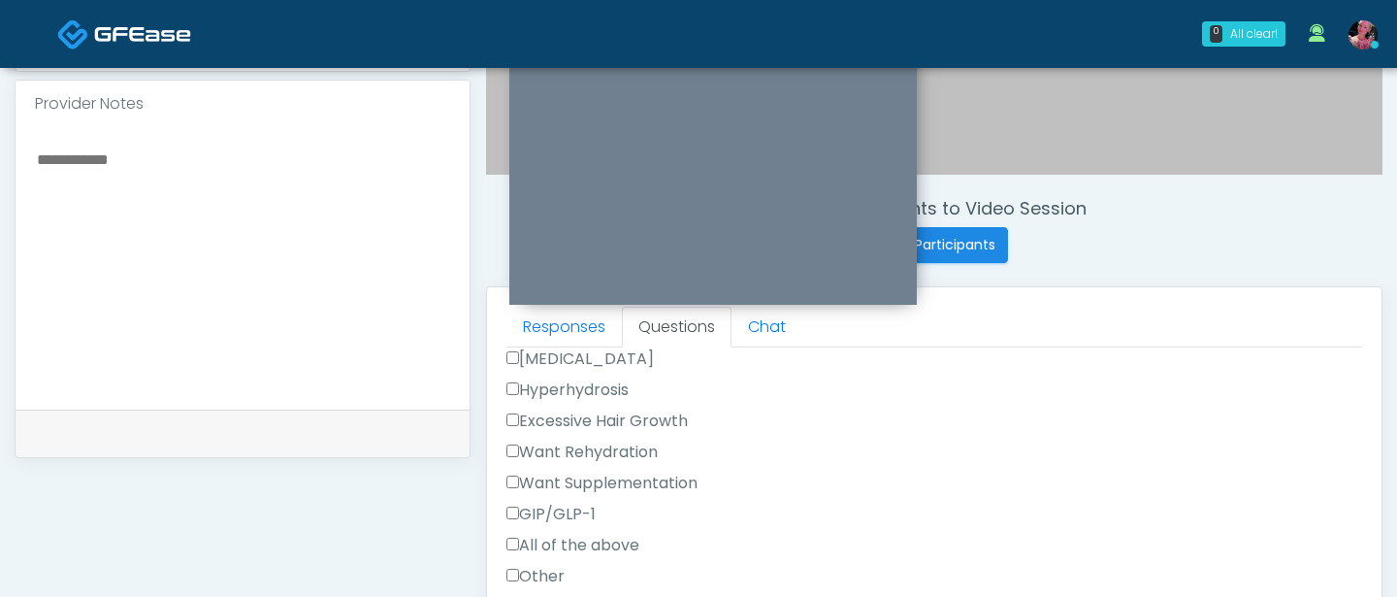
scroll to position [699, 0]
click at [593, 517] on label "GIP/GLP-1" at bounding box center [551, 511] width 89 height 23
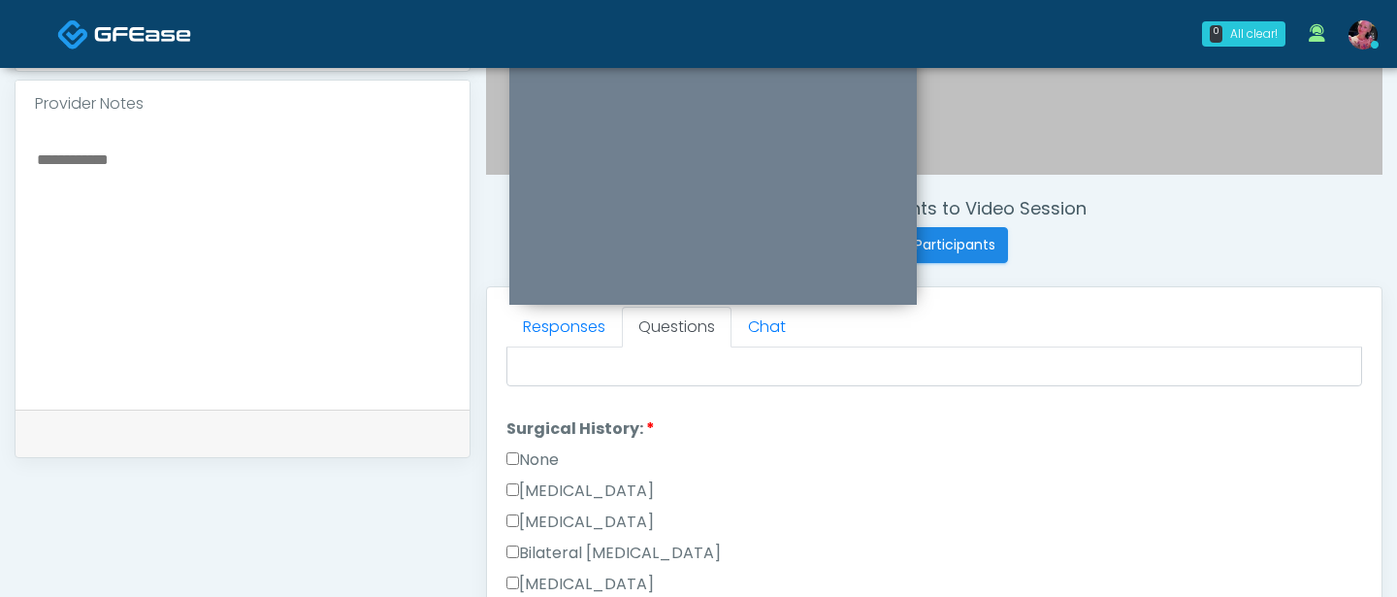
scroll to position [1058, 0]
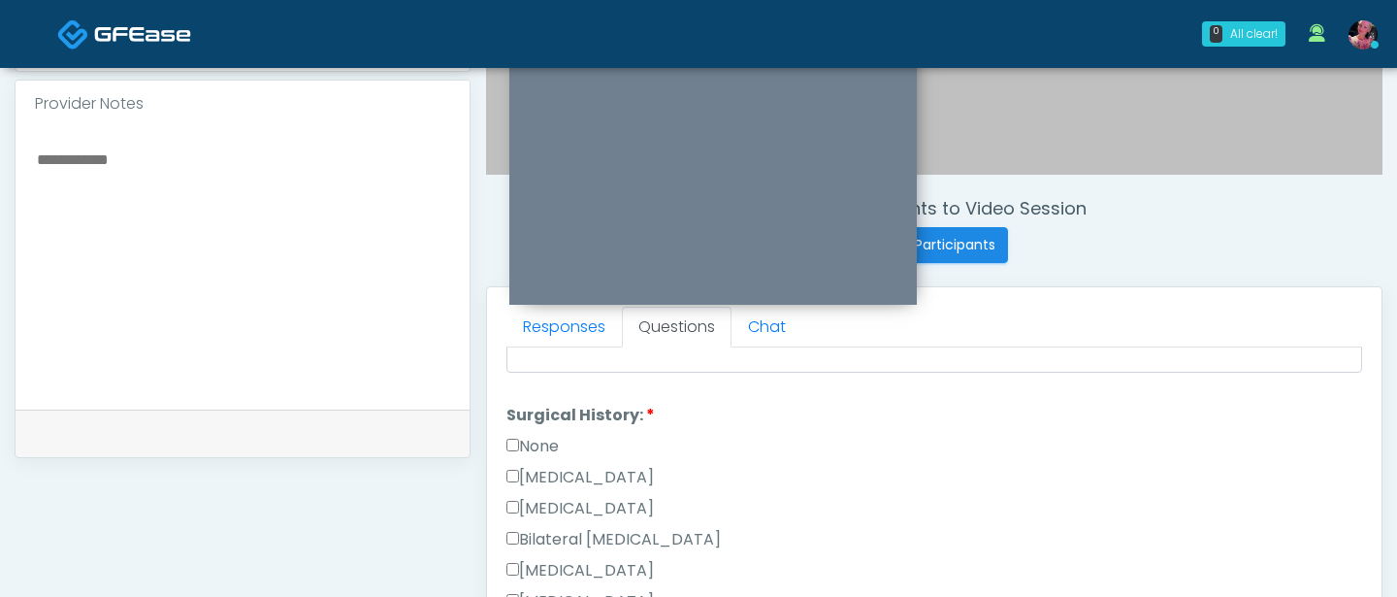
click at [547, 454] on div "None" at bounding box center [935, 450] width 856 height 31
click at [541, 445] on label "None" at bounding box center [533, 446] width 52 height 23
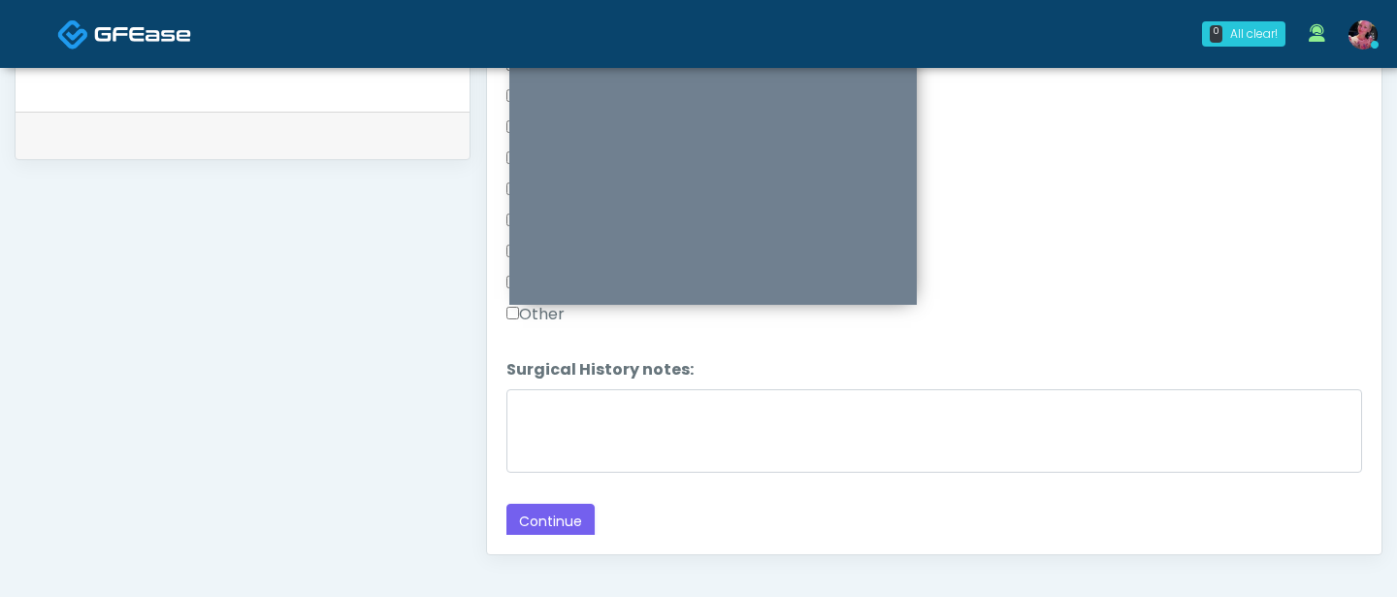
scroll to position [955, 0]
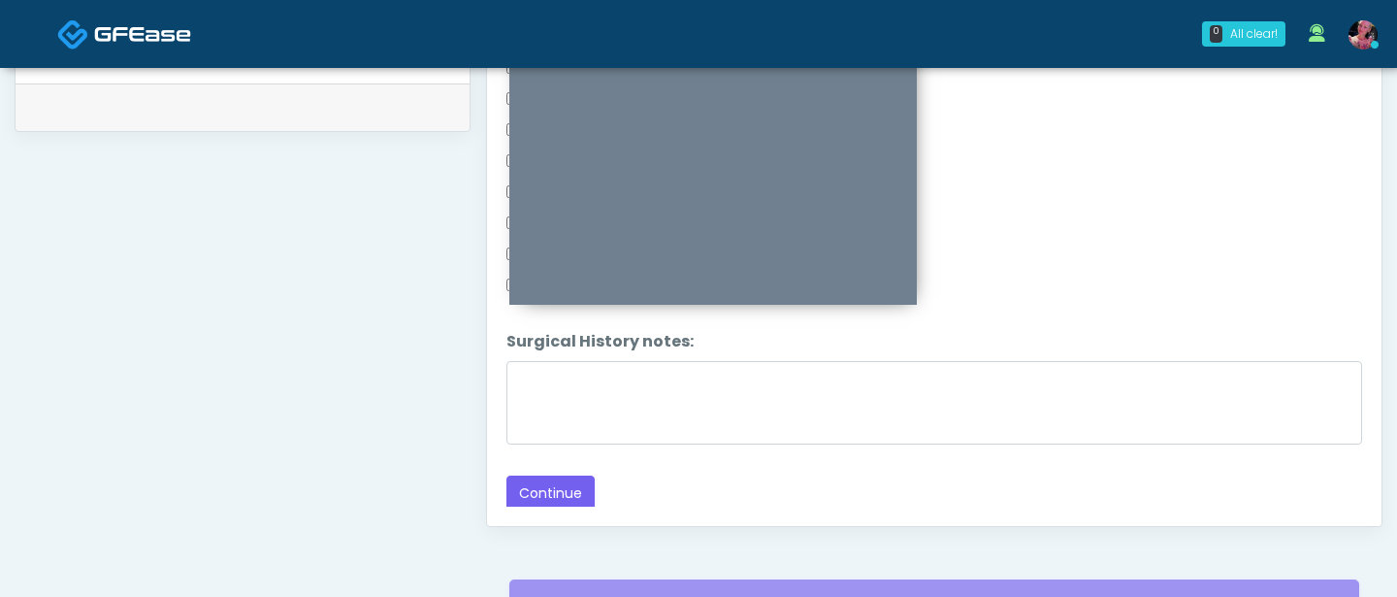
click at [531, 485] on button "Continue" at bounding box center [551, 493] width 88 height 36
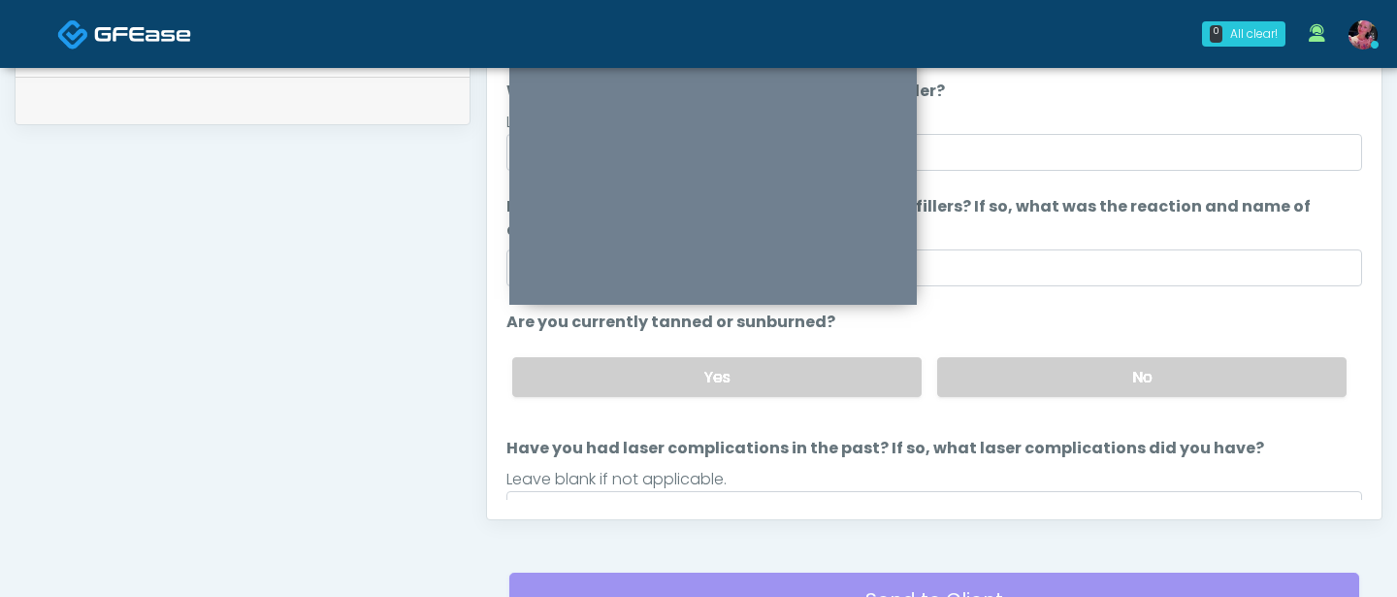
scroll to position [253, 0]
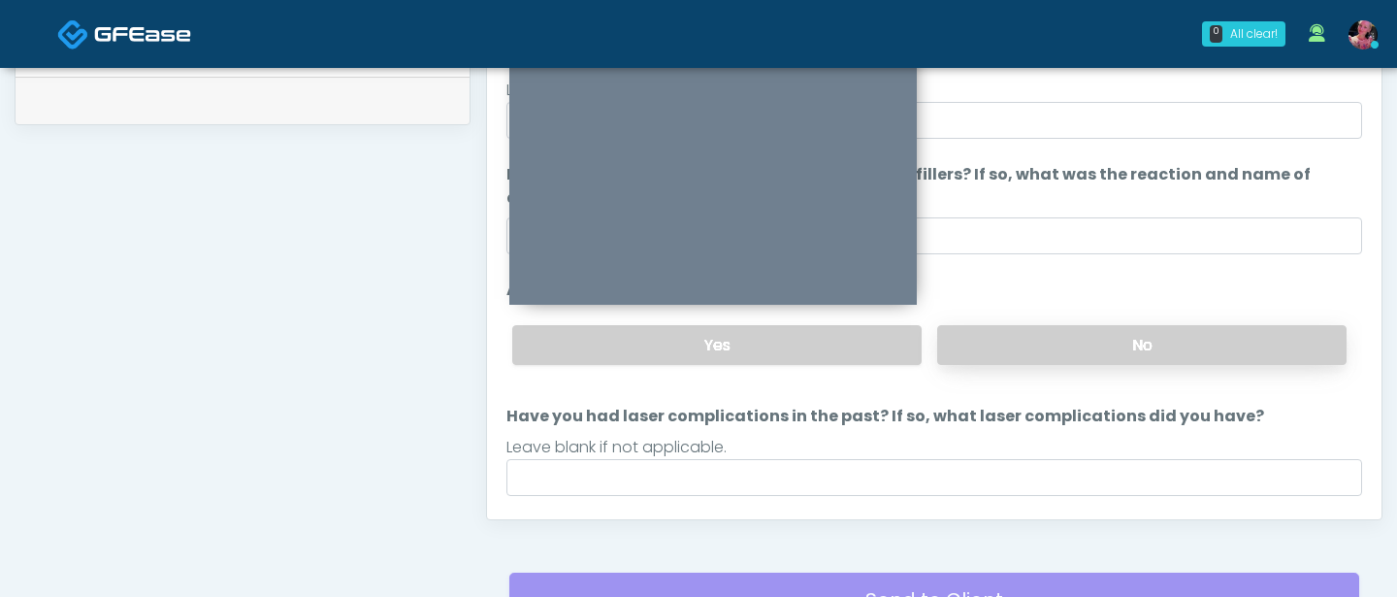
click at [1005, 346] on label "No" at bounding box center [1141, 345] width 409 height 40
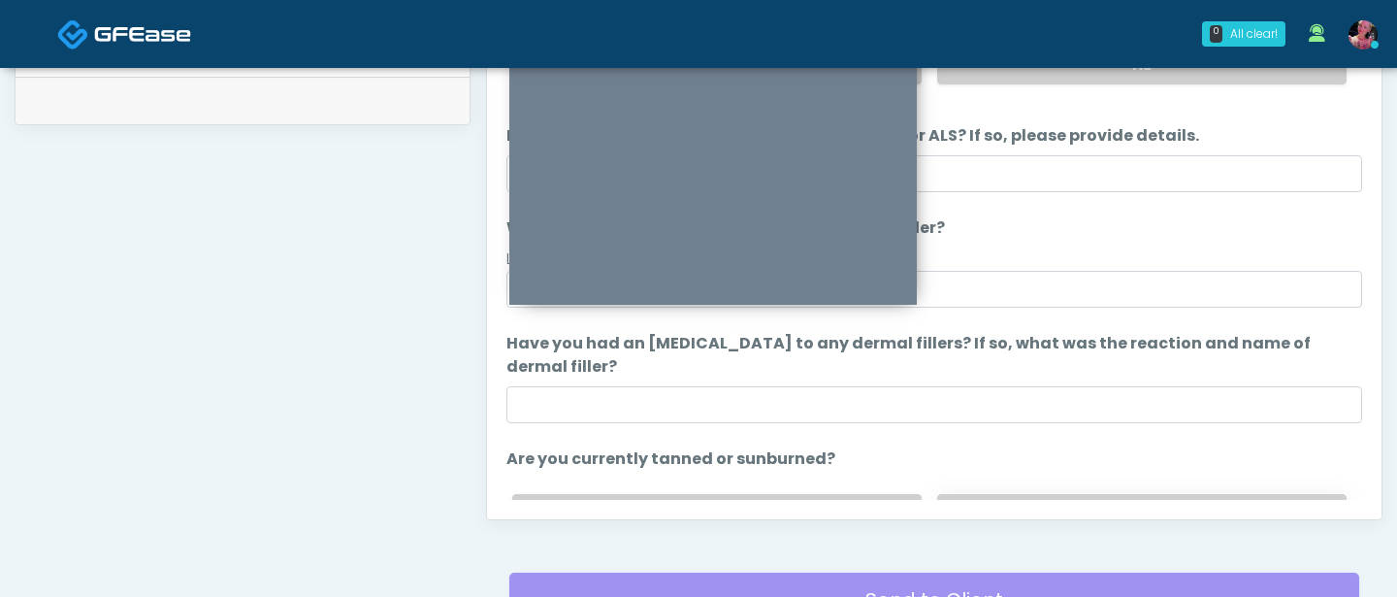
scroll to position [0, 0]
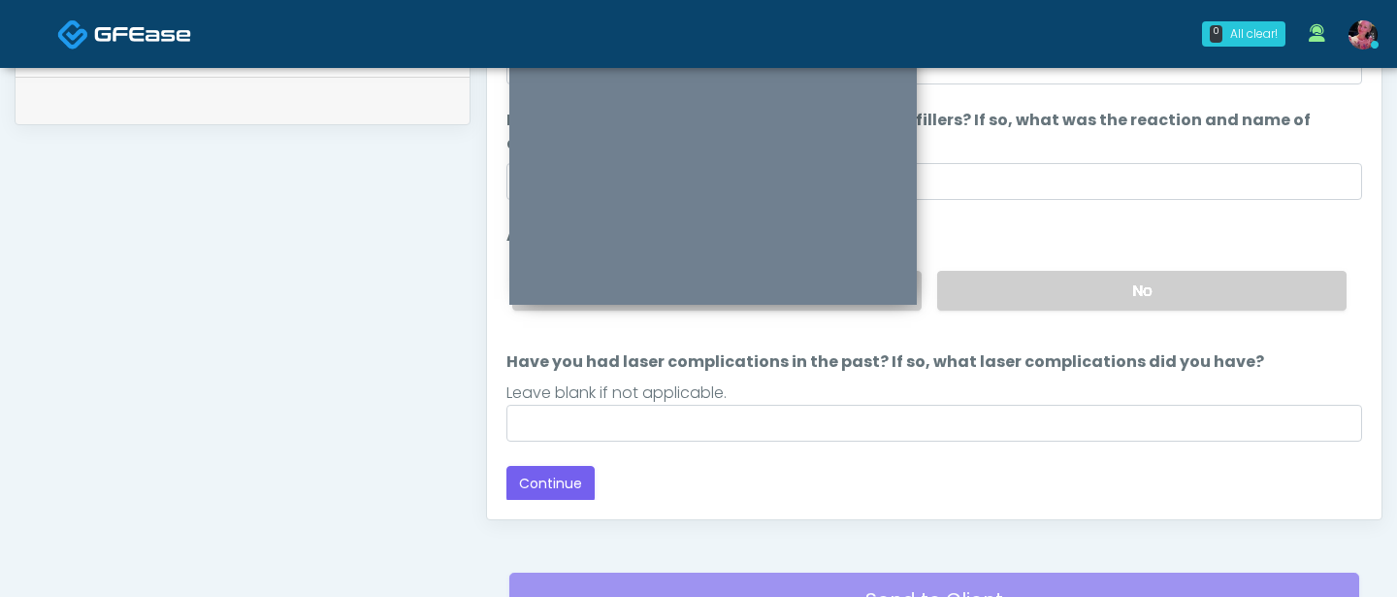
click at [488, 489] on div "Responses Questions Chat Good Faith Exam Script Good Faith Exam Script INTRODUC…" at bounding box center [934, 236] width 895 height 565
click at [520, 489] on button "Continue" at bounding box center [551, 484] width 88 height 36
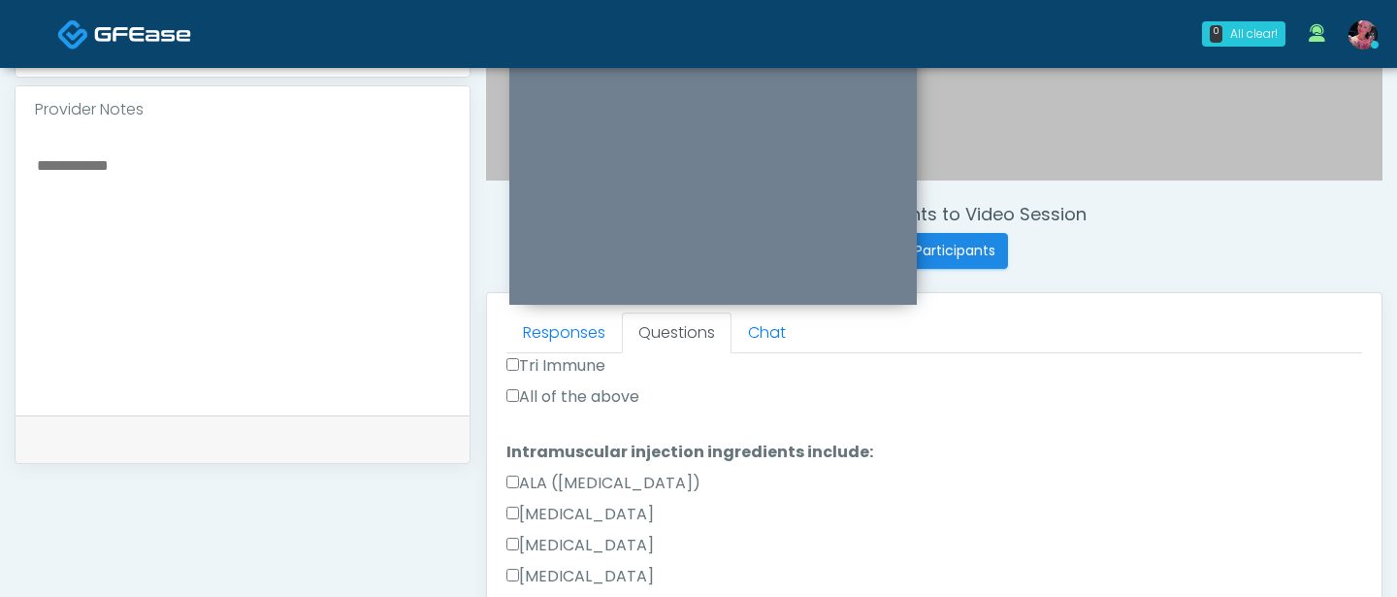
click at [610, 383] on div "Tri Immune" at bounding box center [935, 369] width 856 height 31
click at [600, 392] on label "All of the above" at bounding box center [573, 396] width 133 height 23
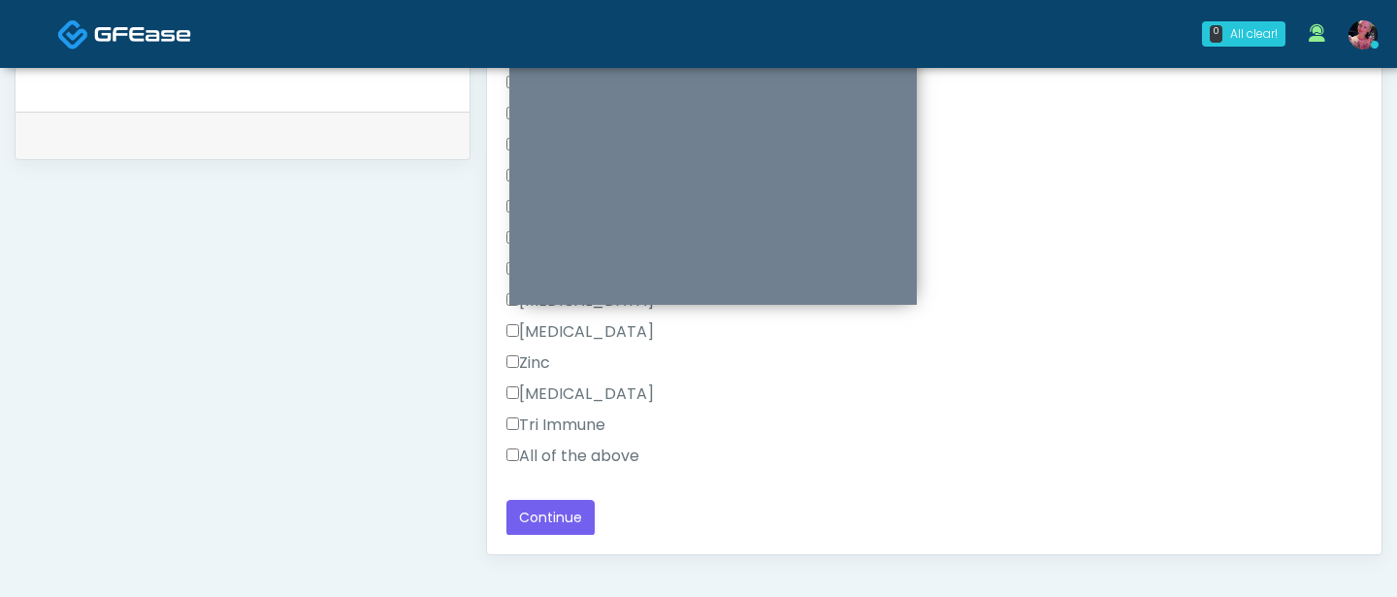
click at [543, 453] on label "All of the above" at bounding box center [573, 455] width 133 height 23
click at [534, 515] on button "Continue" at bounding box center [551, 518] width 88 height 36
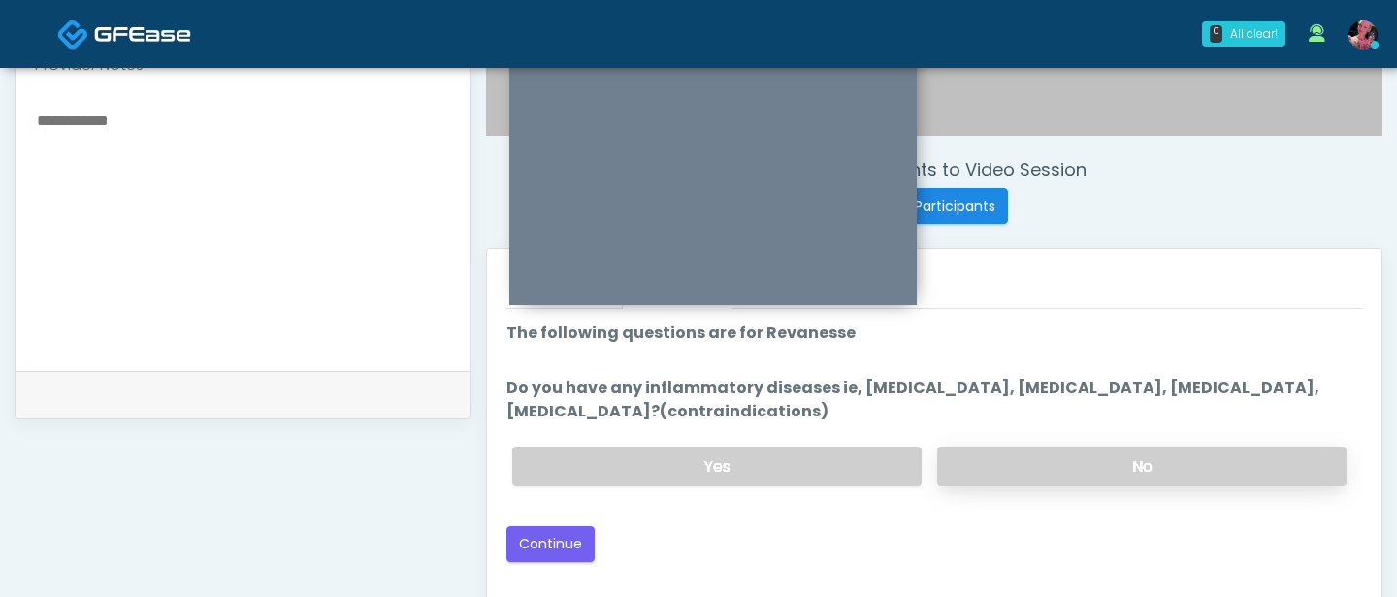
click at [1187, 474] on label "No" at bounding box center [1141, 466] width 409 height 40
click at [563, 535] on button "Continue" at bounding box center [551, 544] width 88 height 36
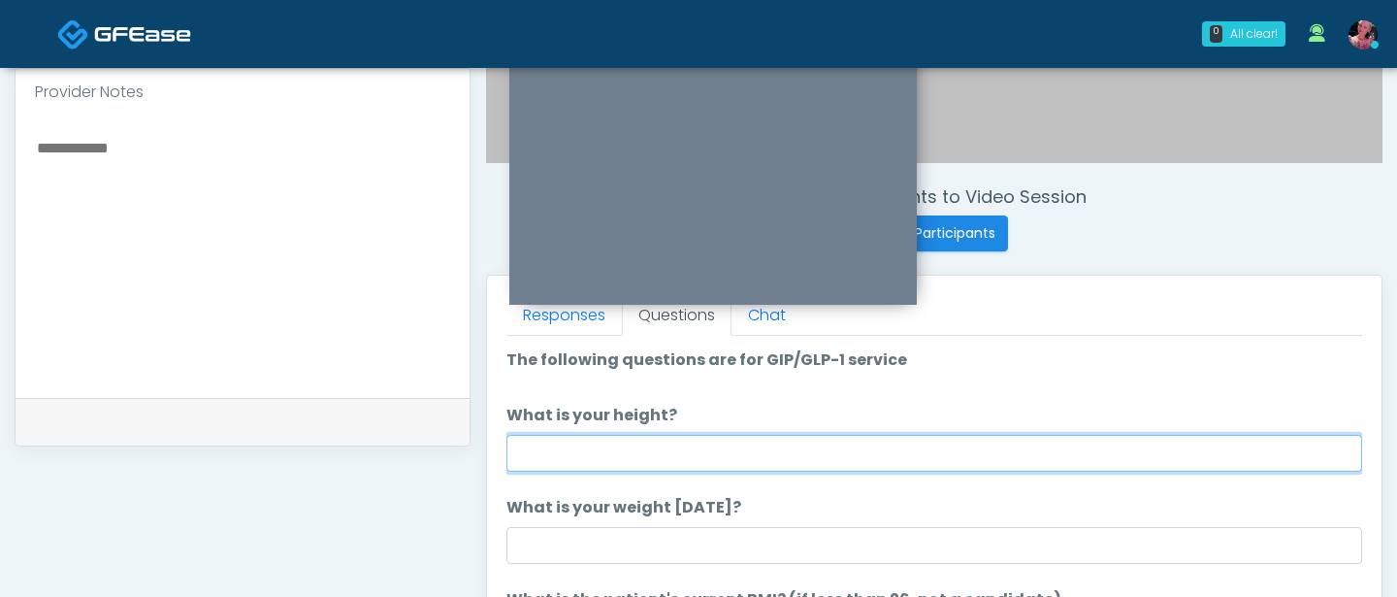
click at [822, 447] on input "What is your height?" at bounding box center [935, 453] width 856 height 37
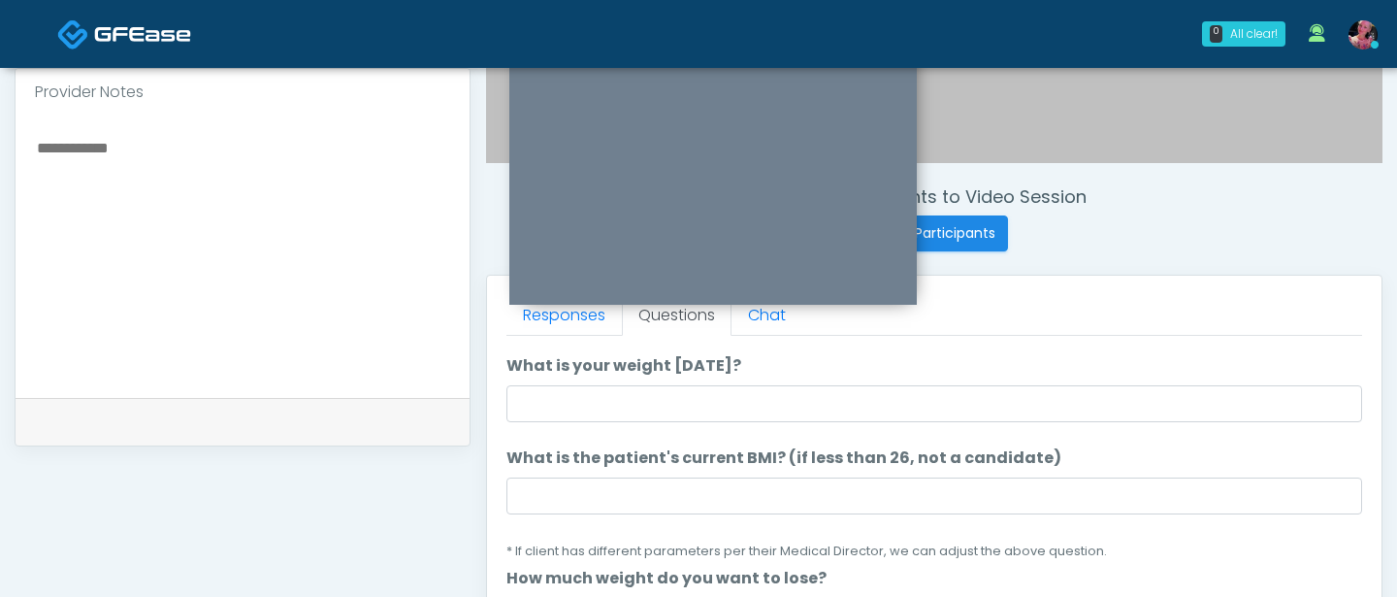
type input "***"
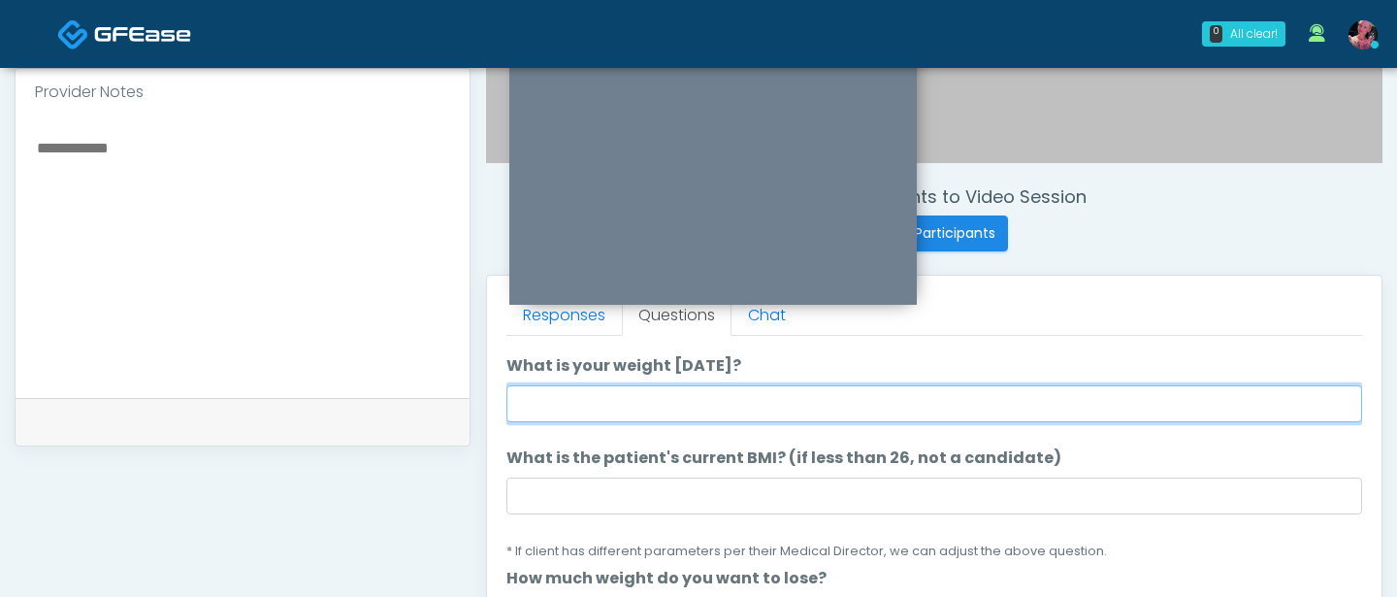
click at [726, 404] on input "What is your weight today?" at bounding box center [935, 403] width 856 height 37
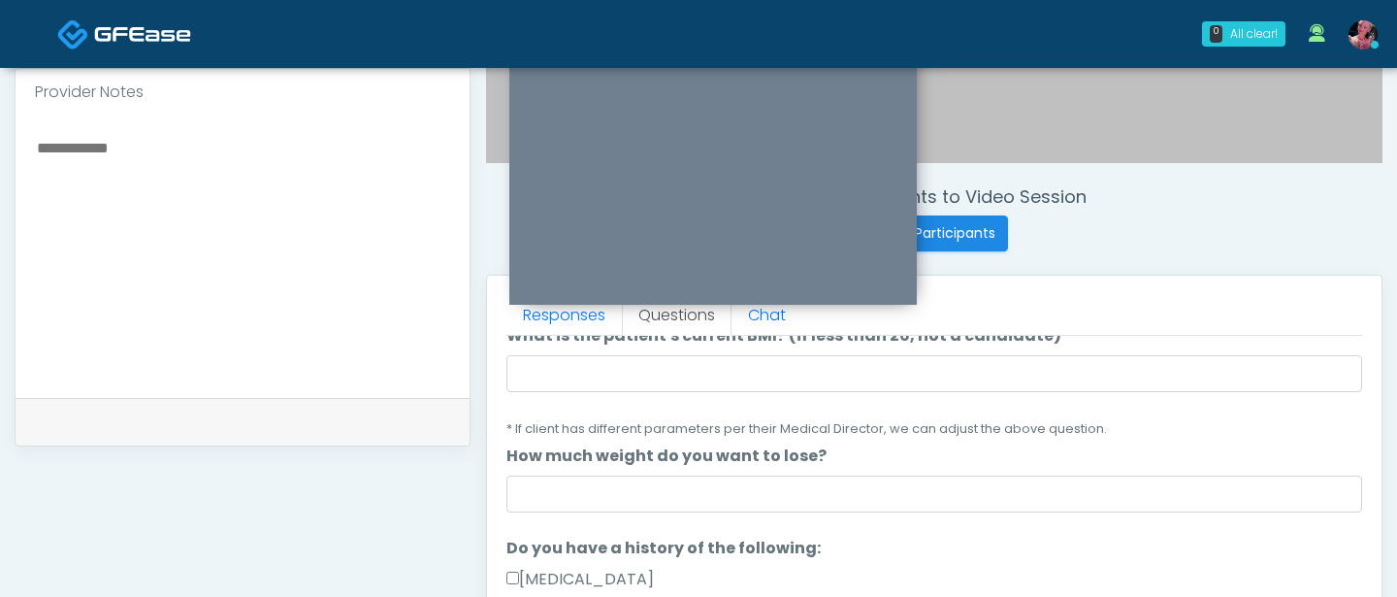
type input "***"
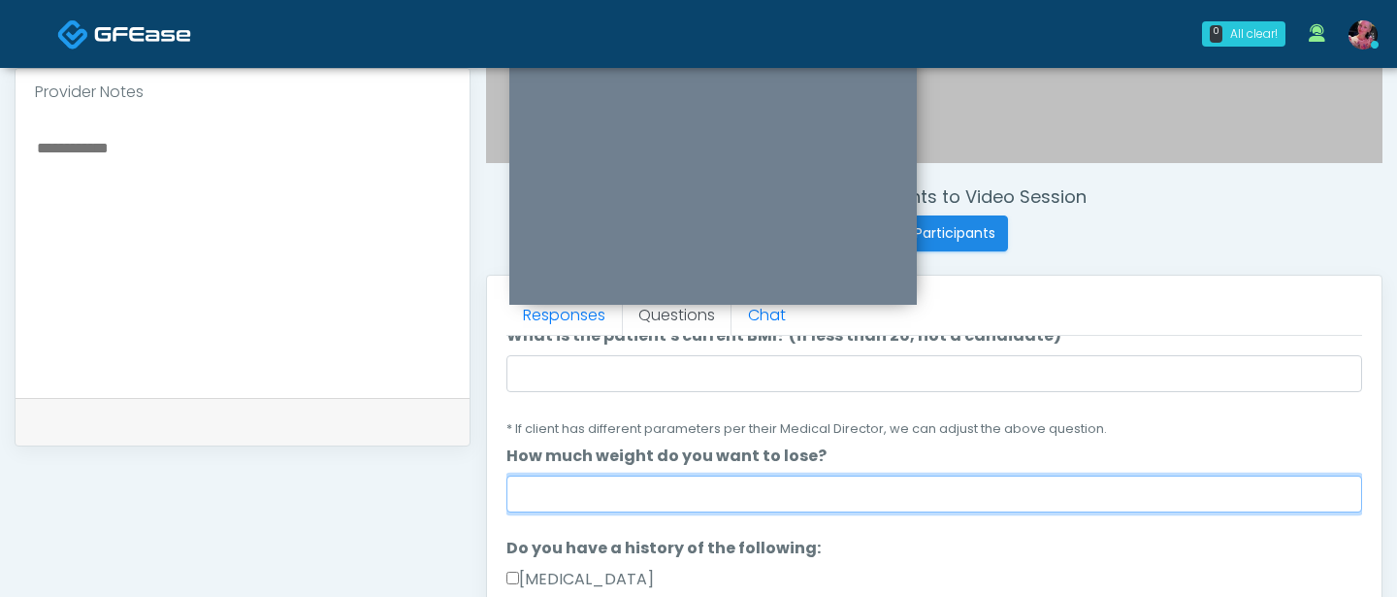
click at [729, 485] on input "How much weight do you want to lose?" at bounding box center [935, 493] width 856 height 37
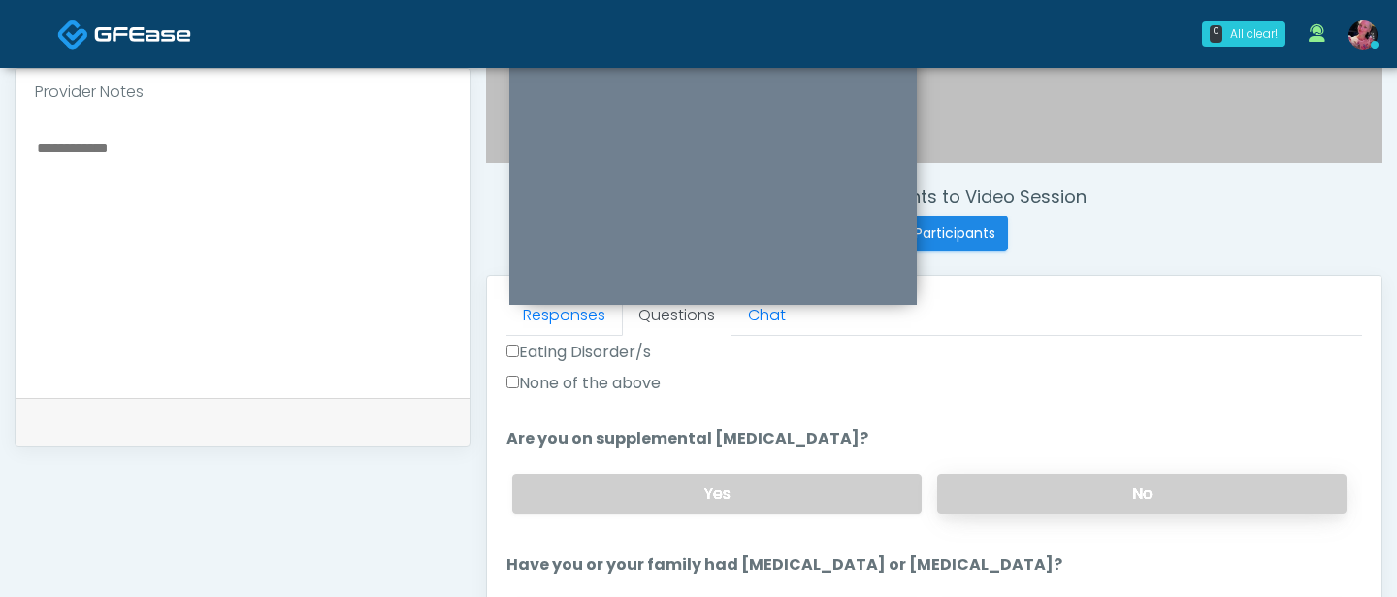
type input "******"
click at [986, 487] on label "No" at bounding box center [1141, 494] width 409 height 40
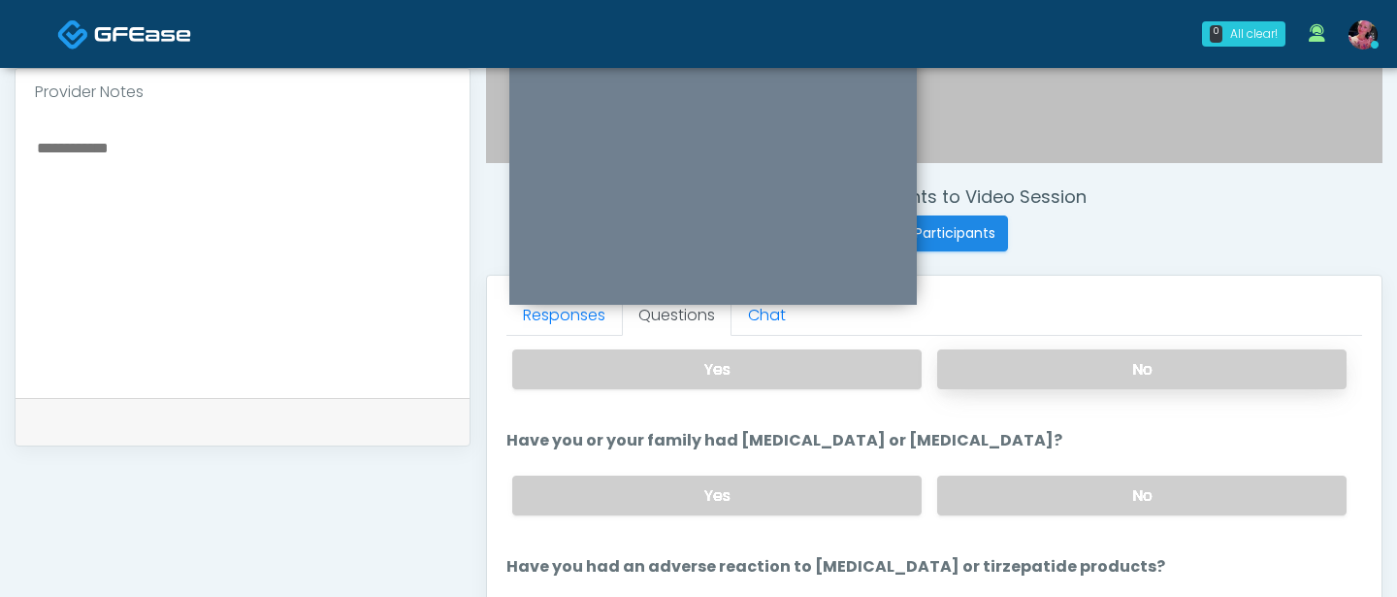
click at [986, 487] on label "No" at bounding box center [1141, 495] width 409 height 40
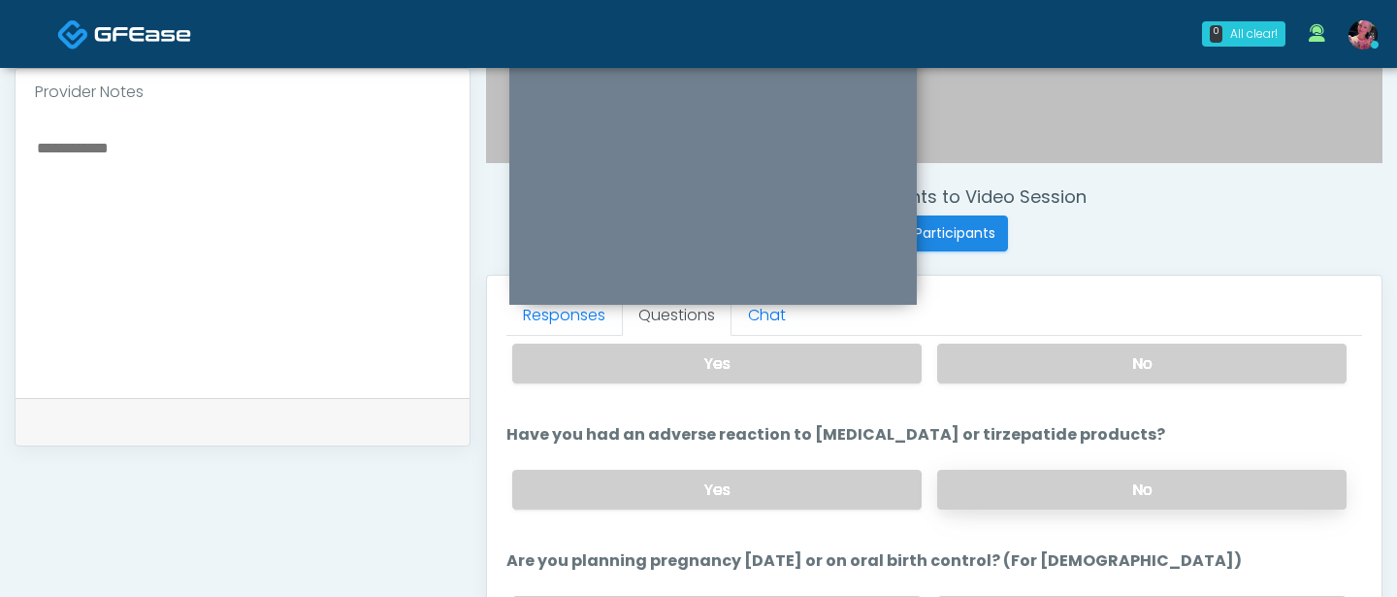
click at [985, 474] on label "No" at bounding box center [1141, 490] width 409 height 40
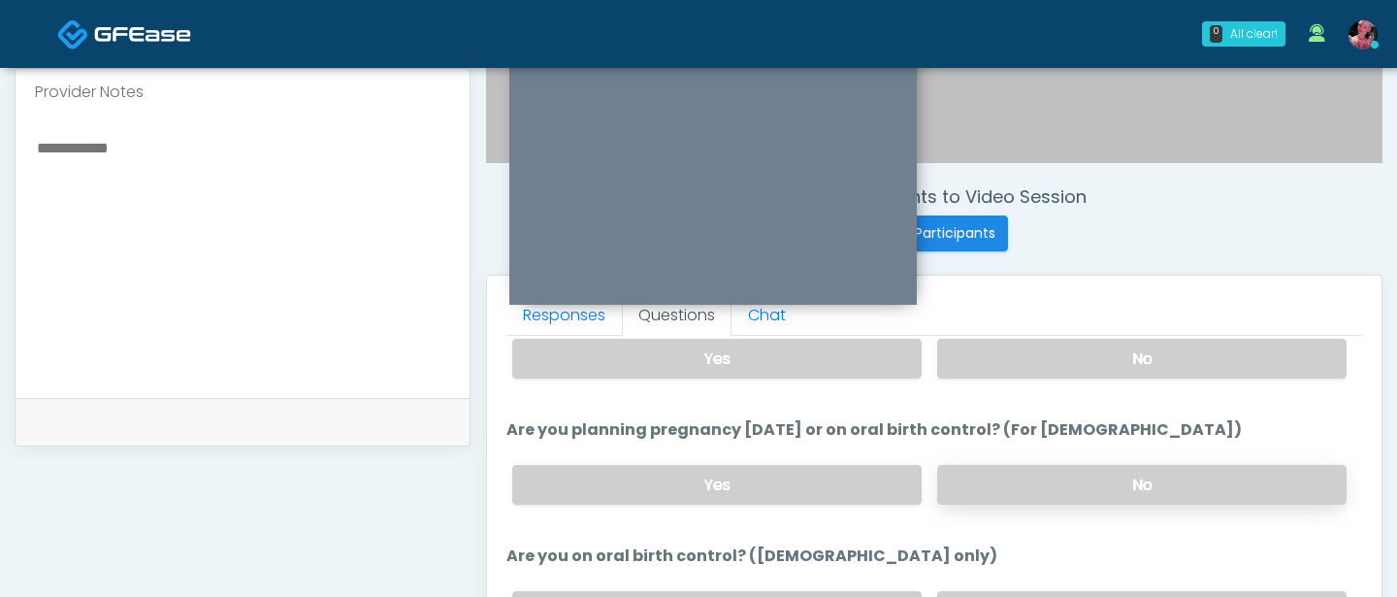
click at [983, 479] on label "No" at bounding box center [1141, 485] width 409 height 40
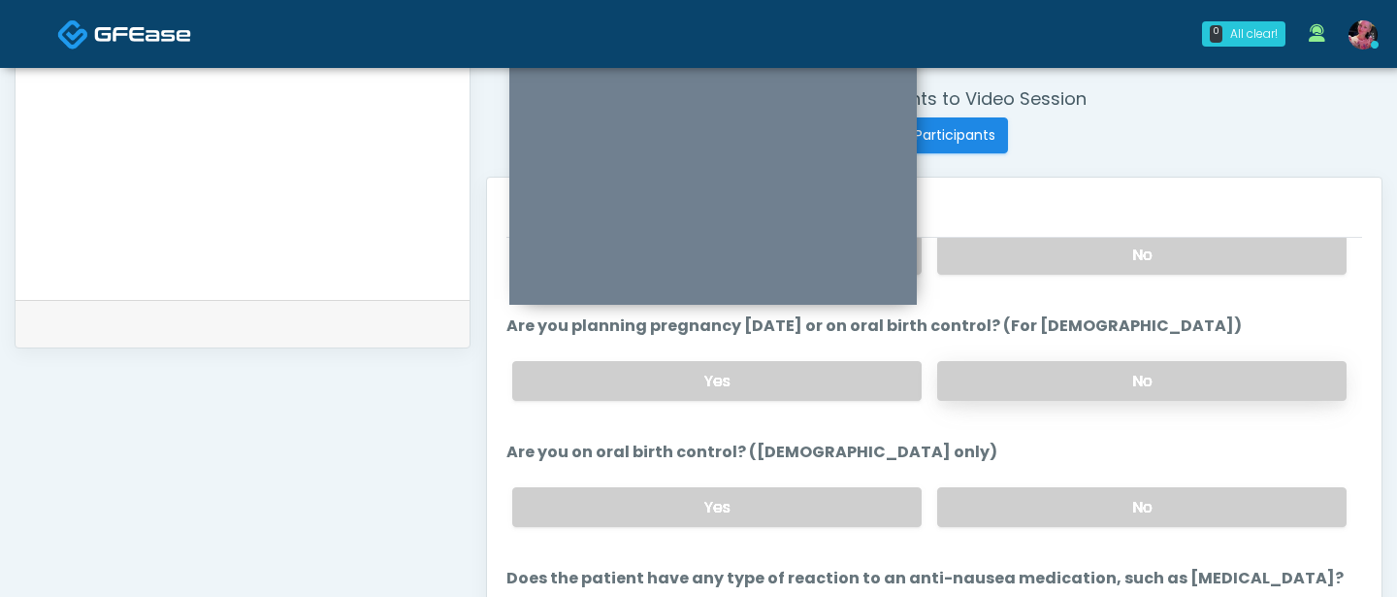
click at [983, 481] on div "Yes No" at bounding box center [930, 507] width 866 height 71
click at [983, 499] on label "No" at bounding box center [1141, 507] width 409 height 40
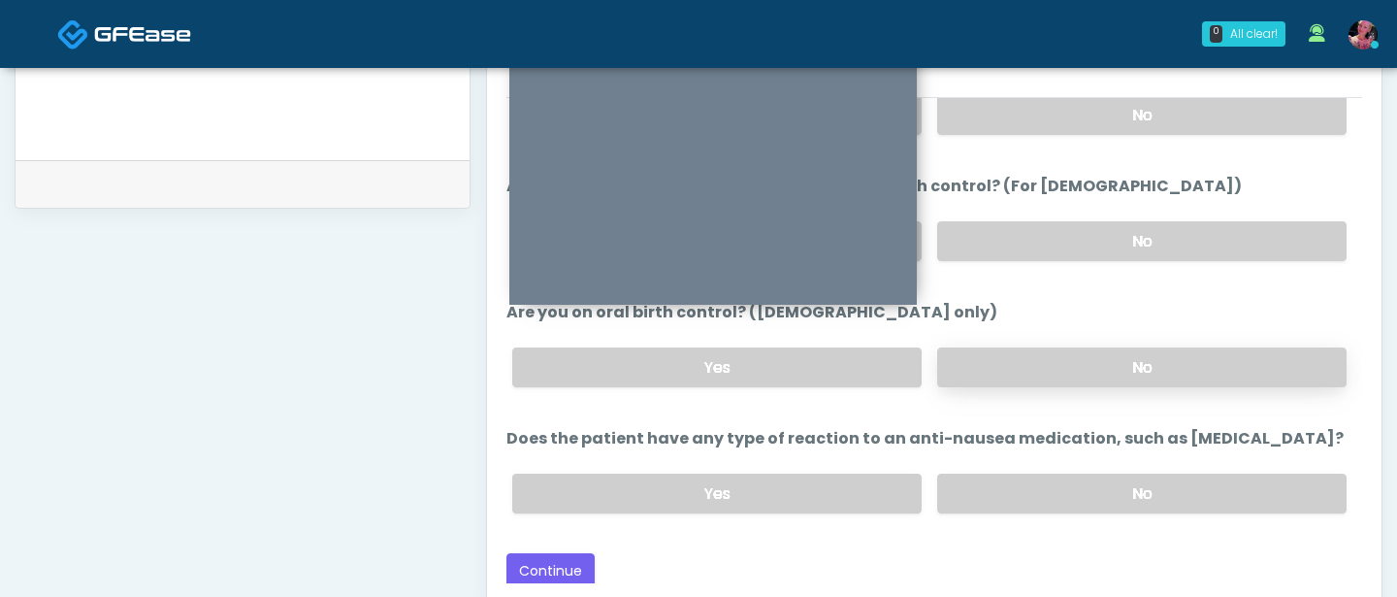
scroll to position [882, 0]
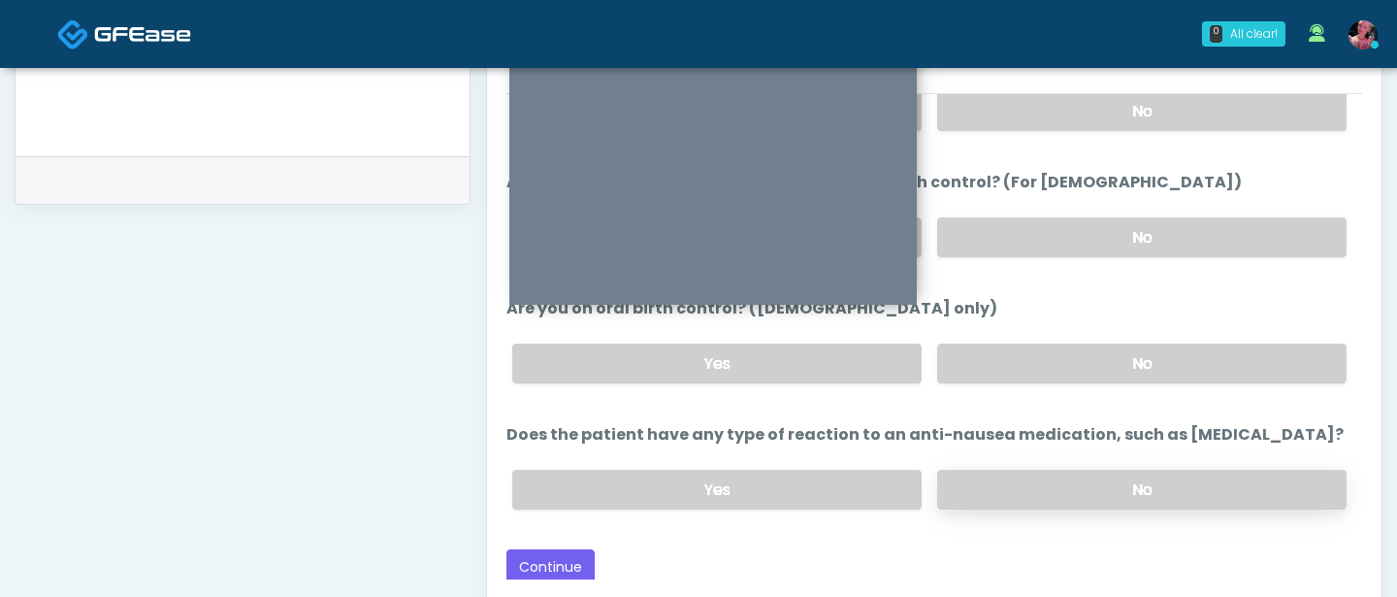
click at [998, 471] on label "No" at bounding box center [1141, 490] width 409 height 40
click at [536, 549] on button "Continue" at bounding box center [551, 567] width 88 height 36
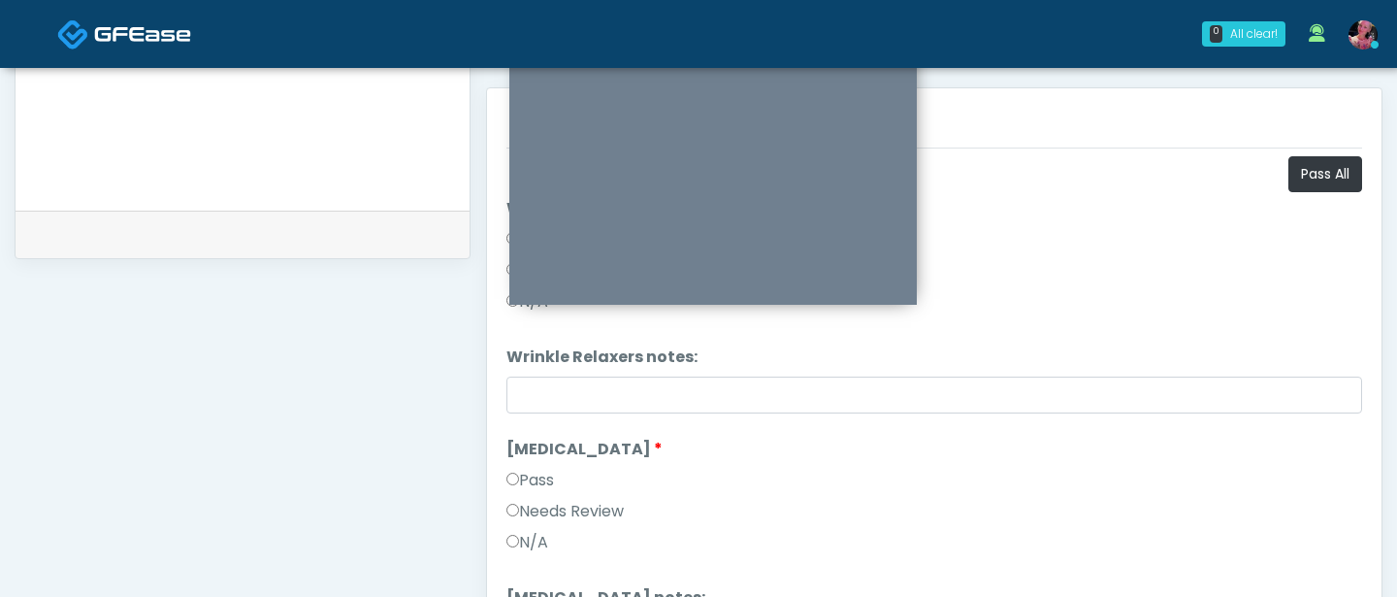
scroll to position [807, 0]
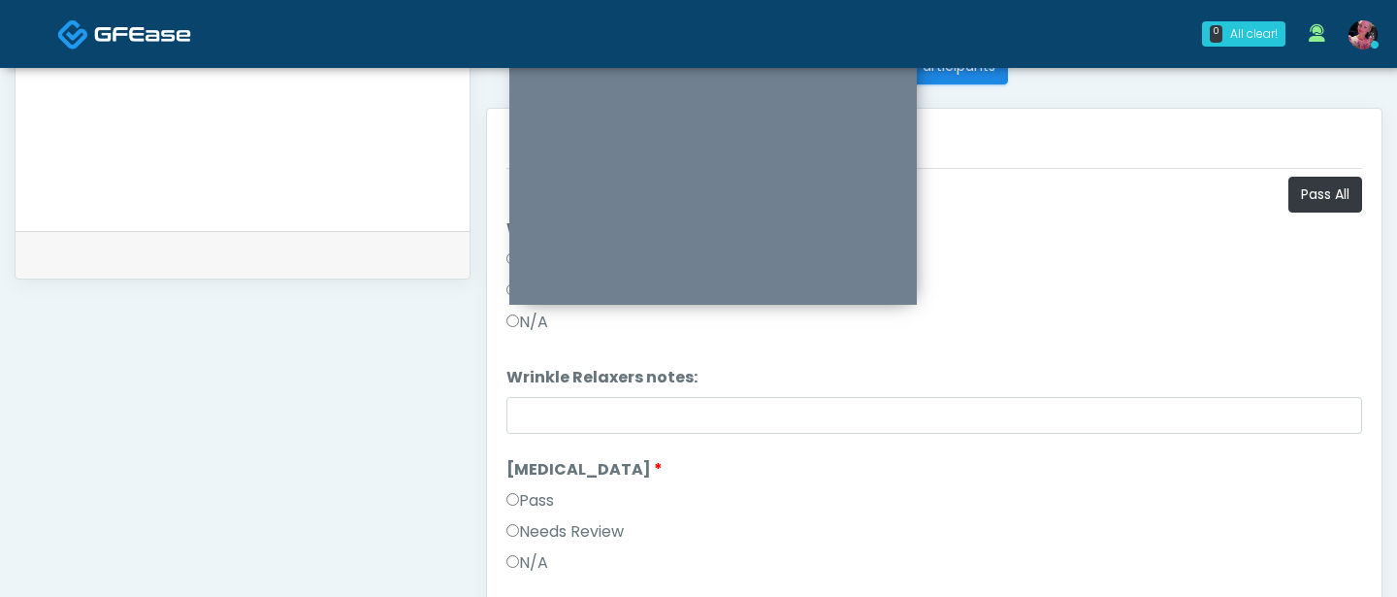
click at [544, 498] on label "Pass" at bounding box center [531, 500] width 48 height 23
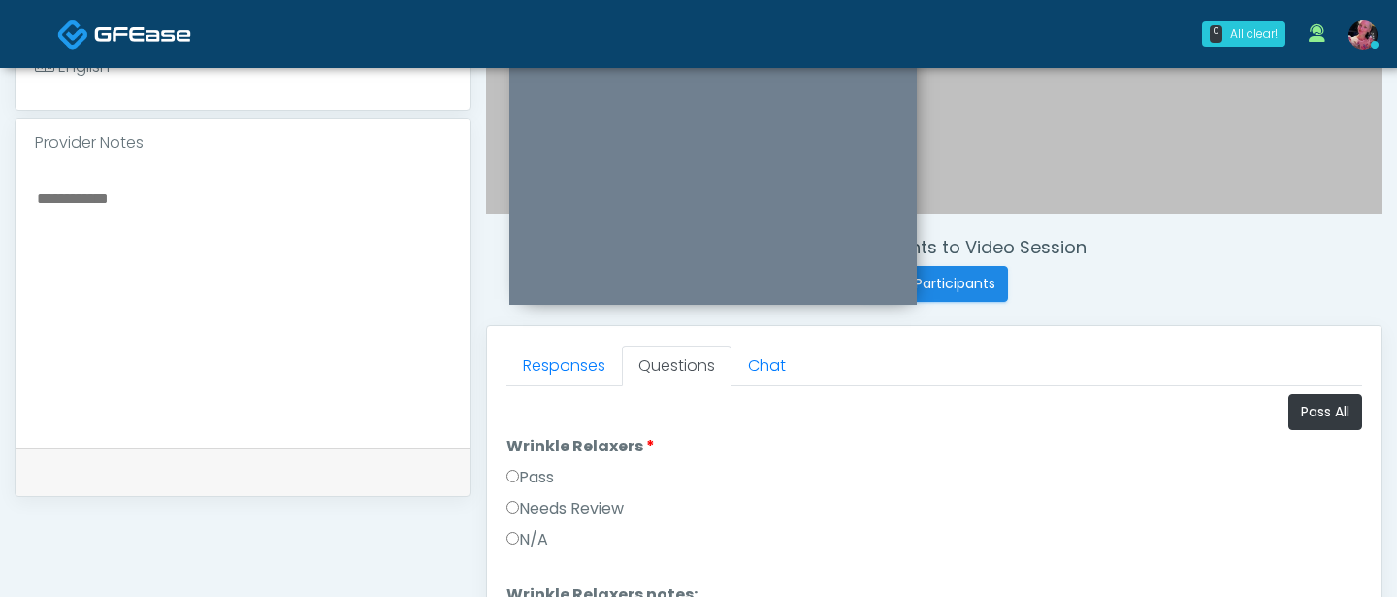
scroll to position [604, 0]
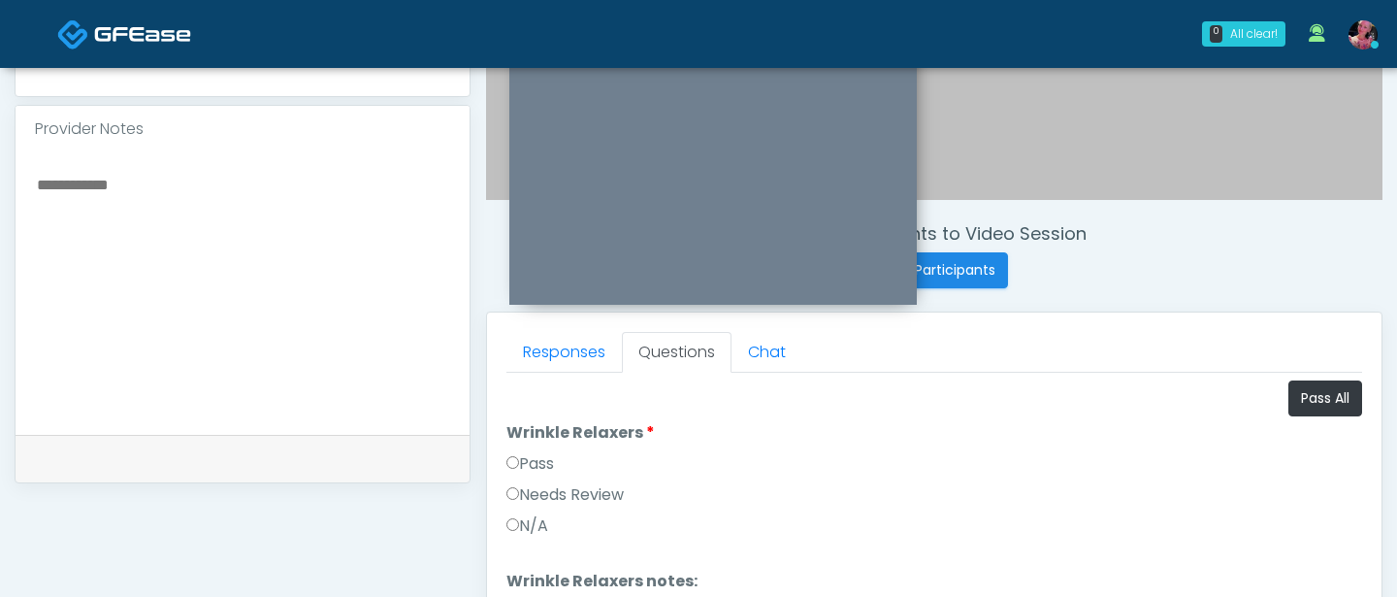
click at [521, 455] on label "Pass" at bounding box center [531, 463] width 48 height 23
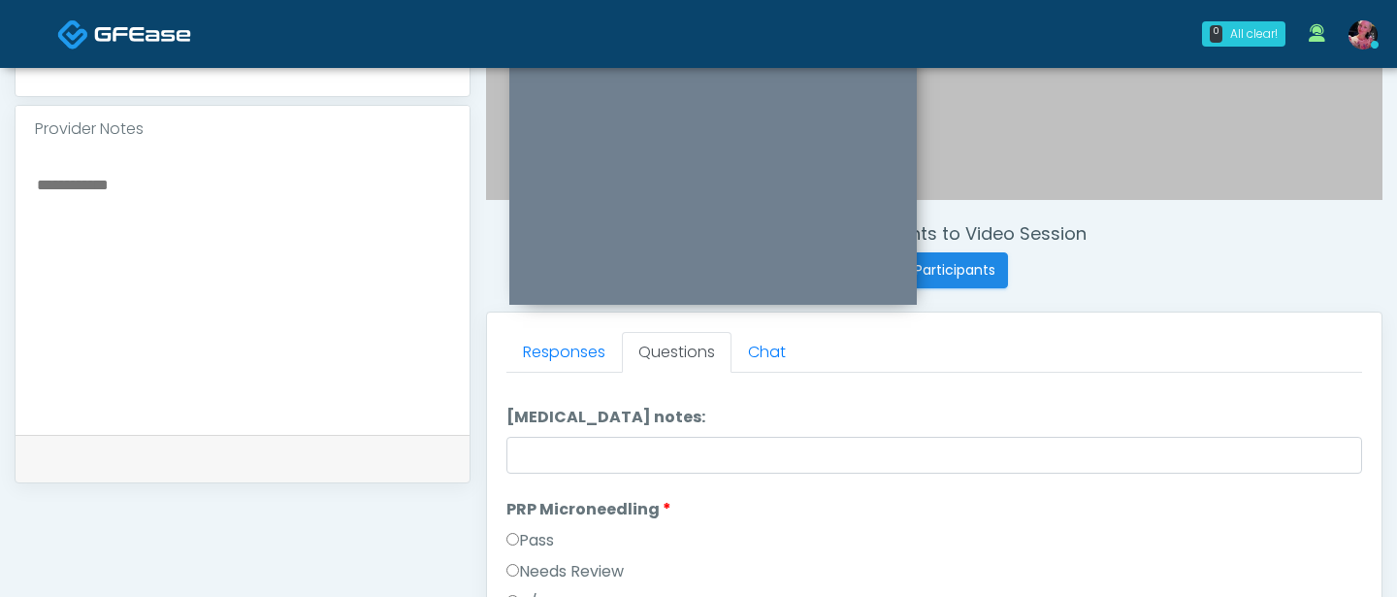
scroll to position [406, 0]
click at [515, 558] on div "Pass" at bounding box center [935, 543] width 856 height 31
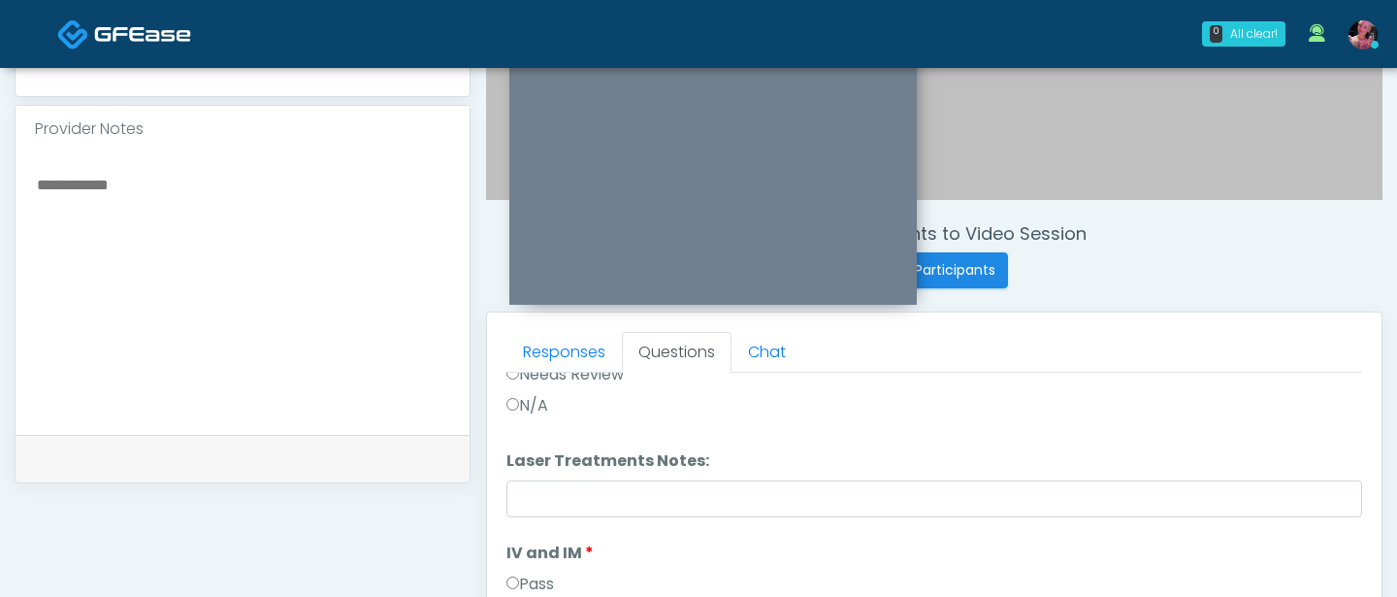
scroll to position [850, 0]
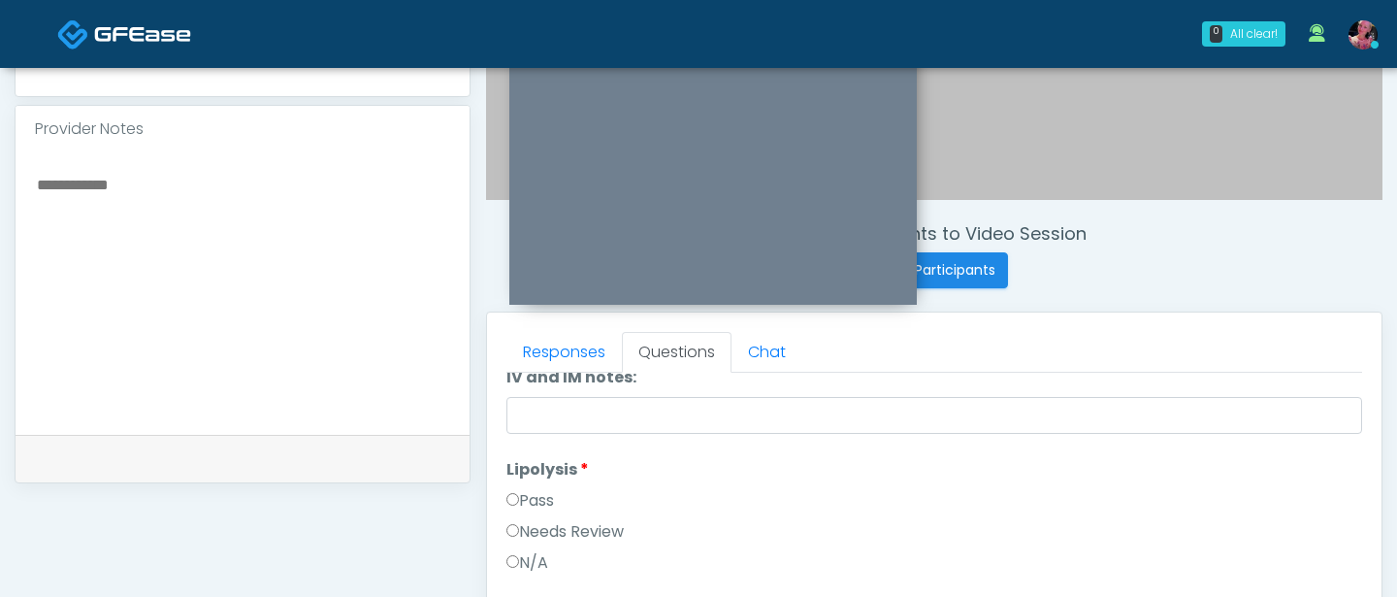
click at [530, 491] on label "Pass" at bounding box center [531, 500] width 48 height 23
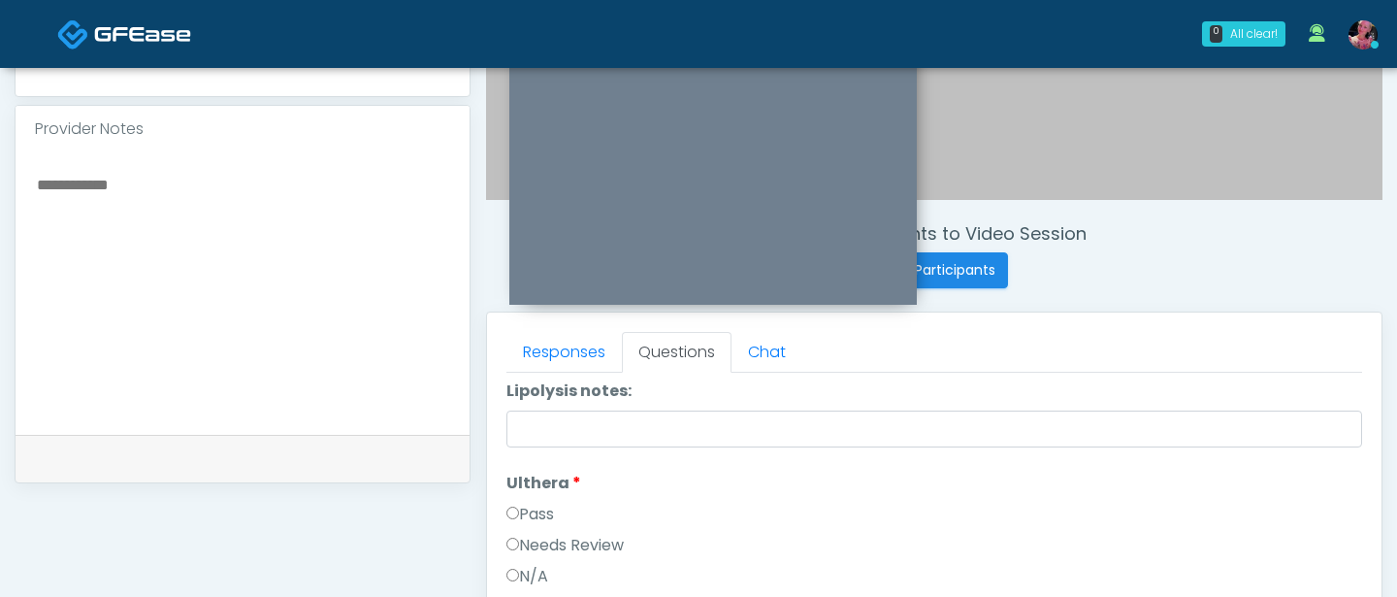
scroll to position [1401, 0]
click at [530, 491] on li "Ulthera Ulthera Pass Needs Review N/A" at bounding box center [935, 526] width 856 height 124
click at [530, 507] on label "Pass" at bounding box center [531, 506] width 48 height 23
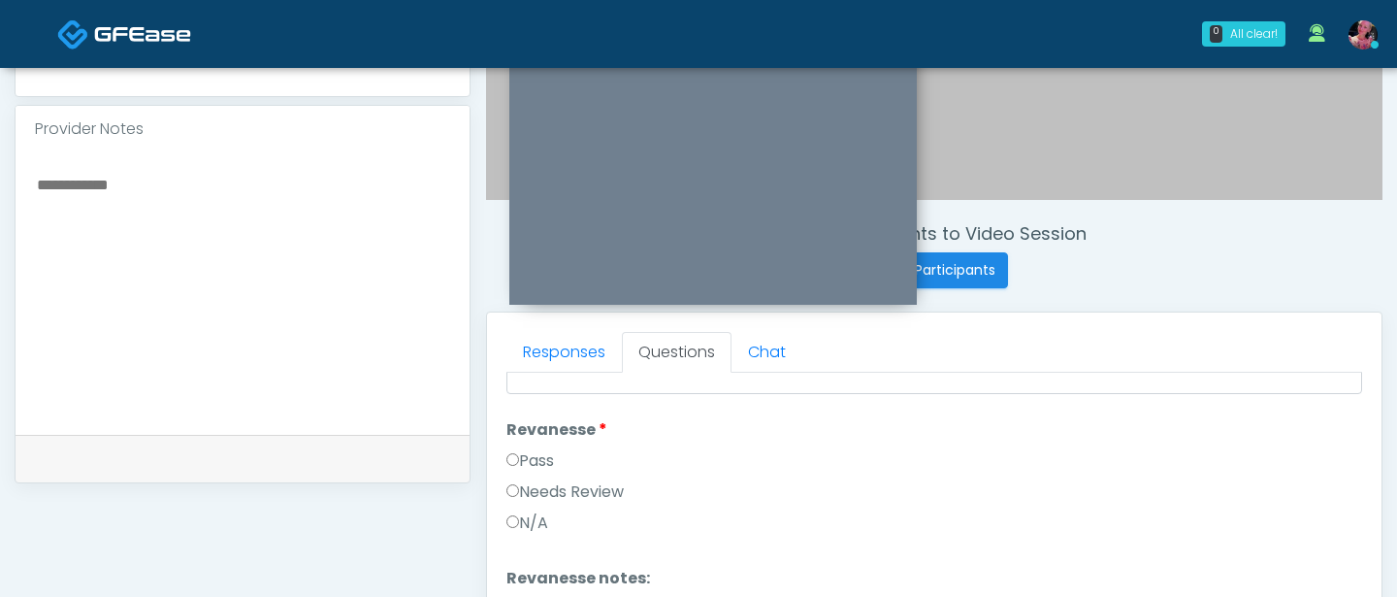
click at [520, 460] on label "Pass" at bounding box center [531, 460] width 48 height 23
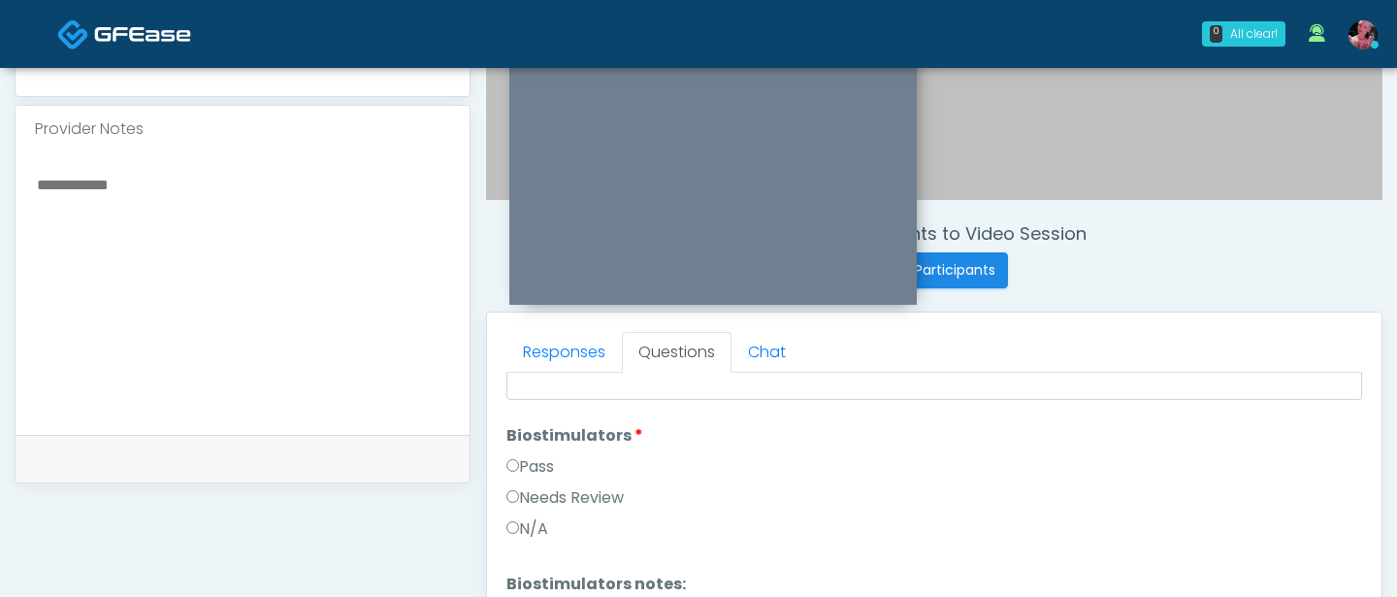
click at [520, 460] on label "Pass" at bounding box center [531, 466] width 48 height 23
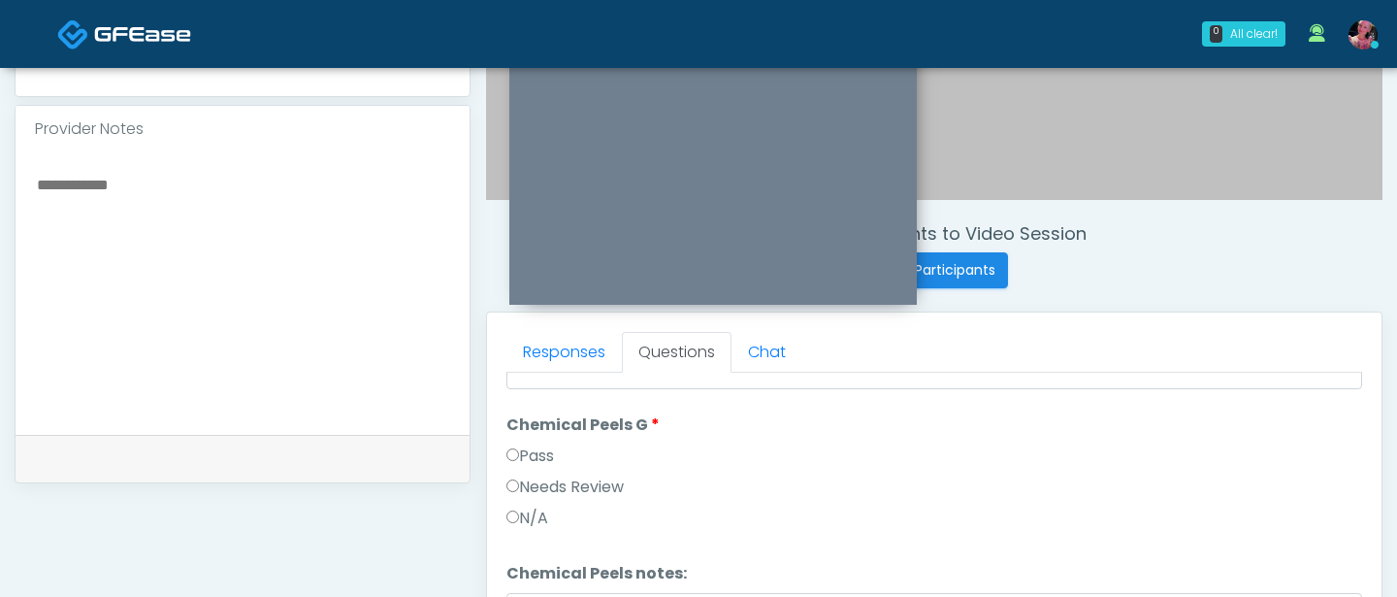
click at [520, 460] on label "Pass" at bounding box center [531, 455] width 48 height 23
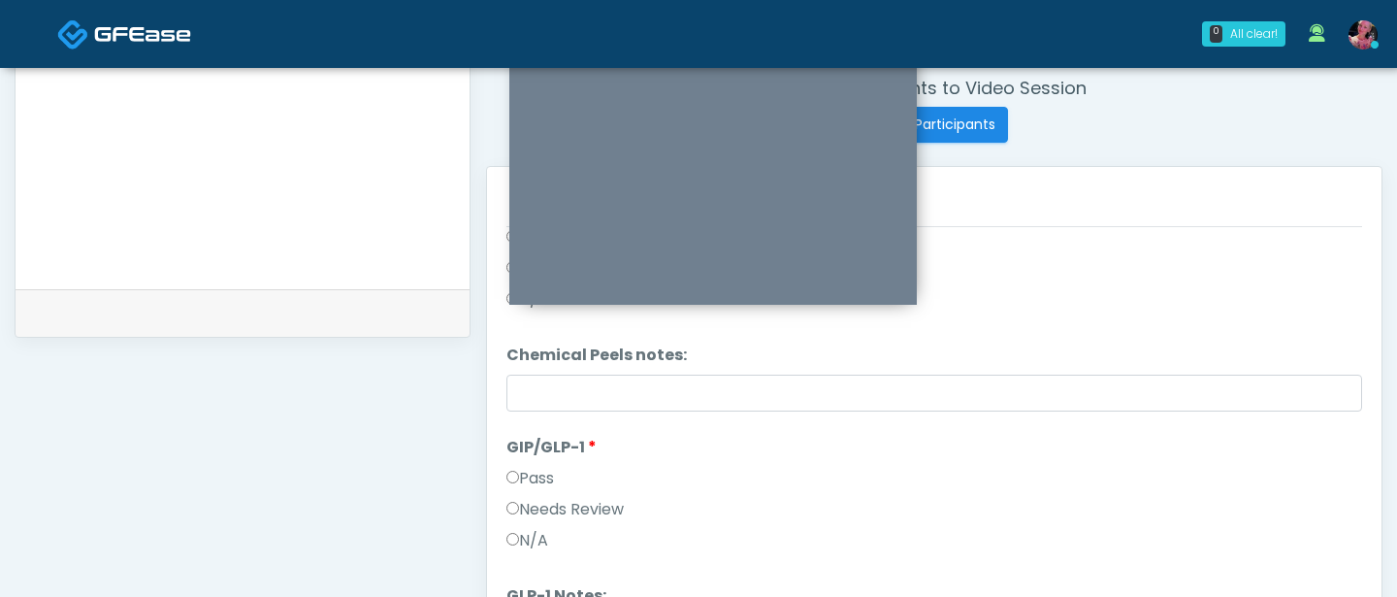
scroll to position [779, 0]
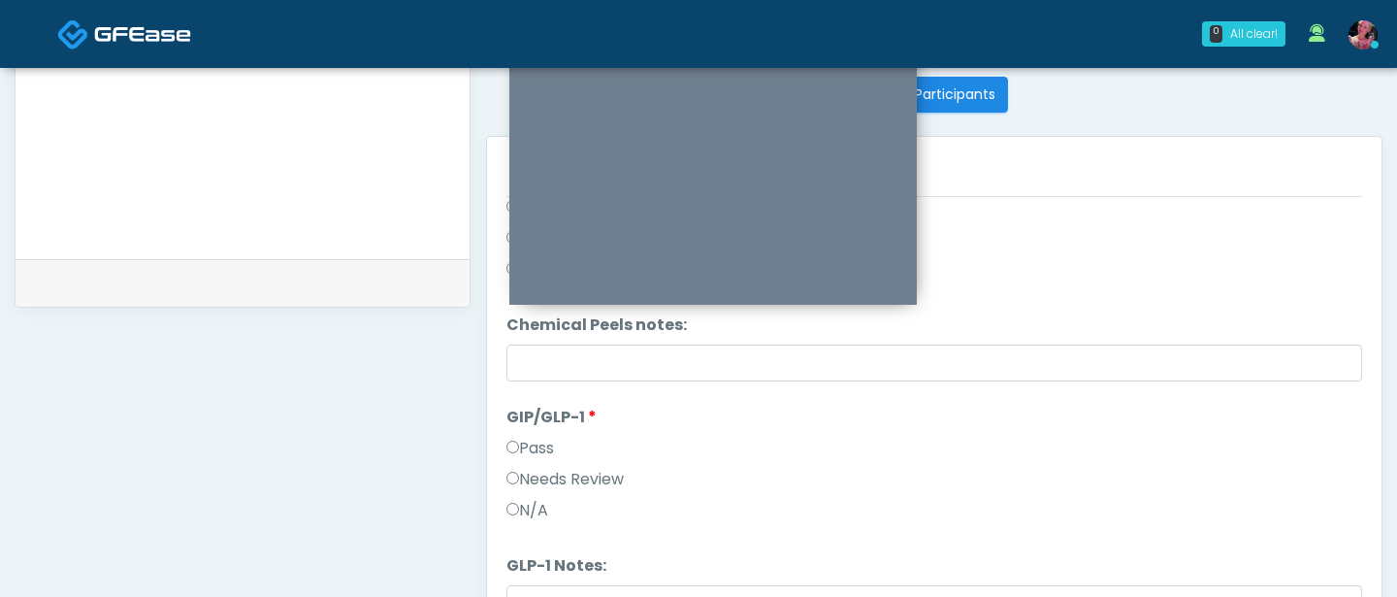
click at [542, 435] on li "GIP/GLP-1 GIP/GLP-1 Pass Needs Review N/A" at bounding box center [935, 468] width 856 height 124
click at [540, 458] on label "Pass" at bounding box center [531, 448] width 48 height 23
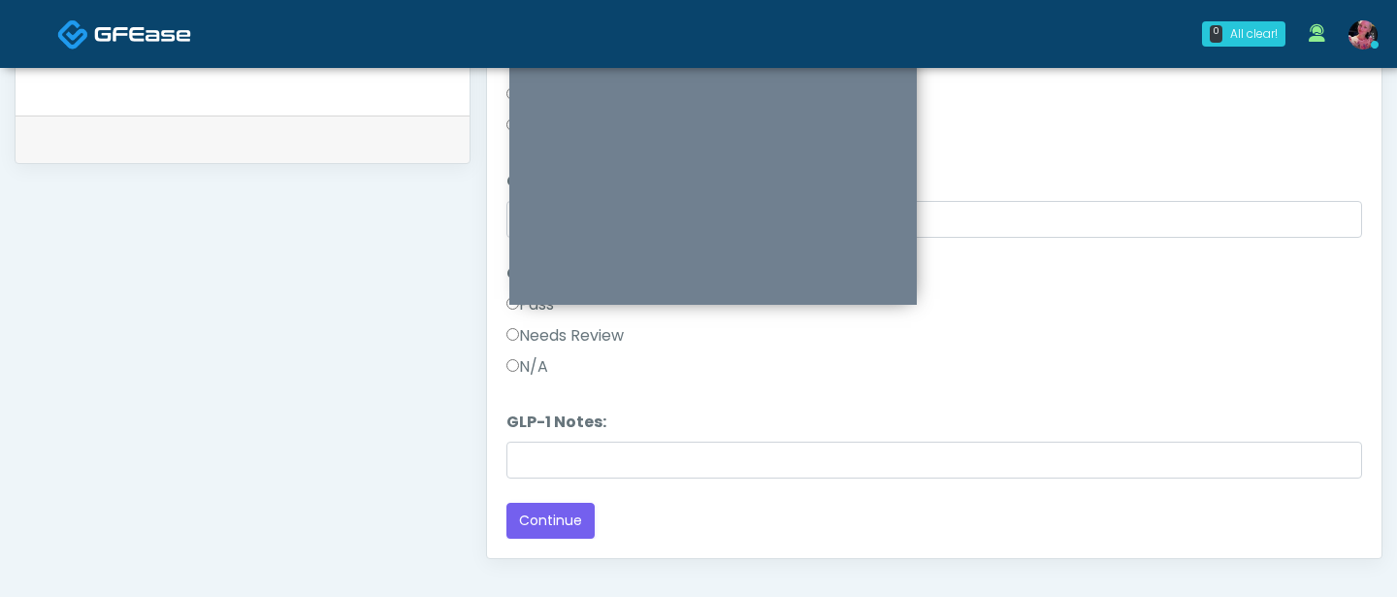
scroll to position [946, 0]
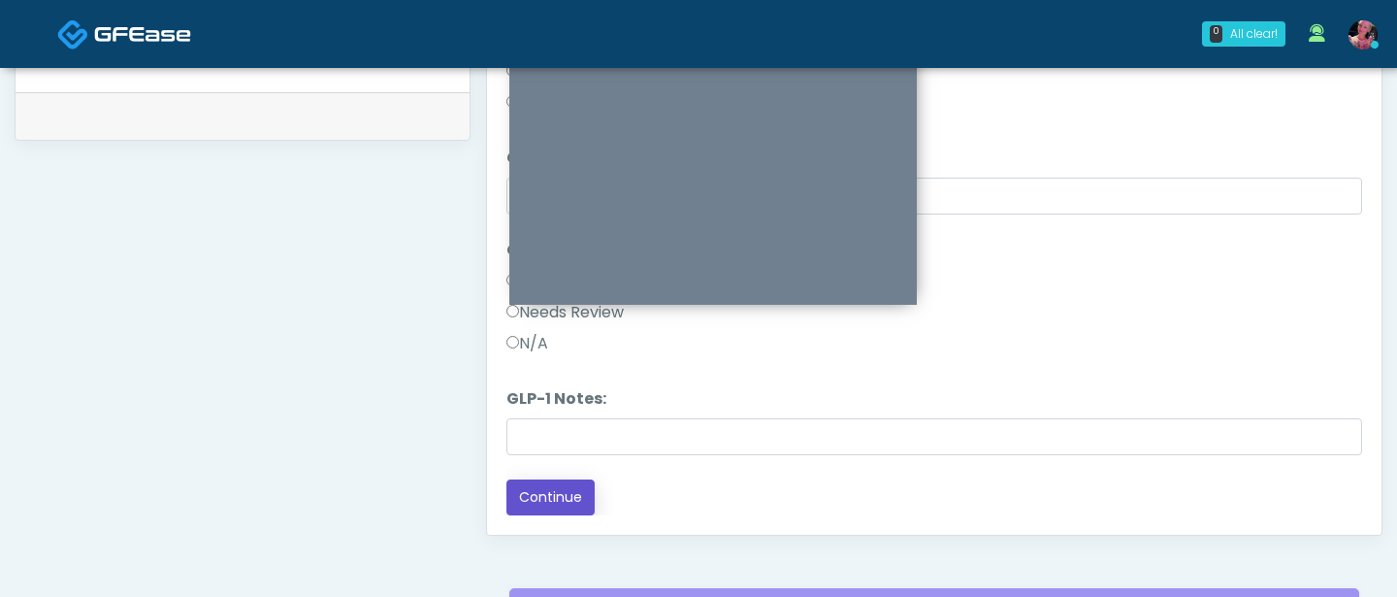
click at [537, 492] on button "Continue" at bounding box center [551, 497] width 88 height 36
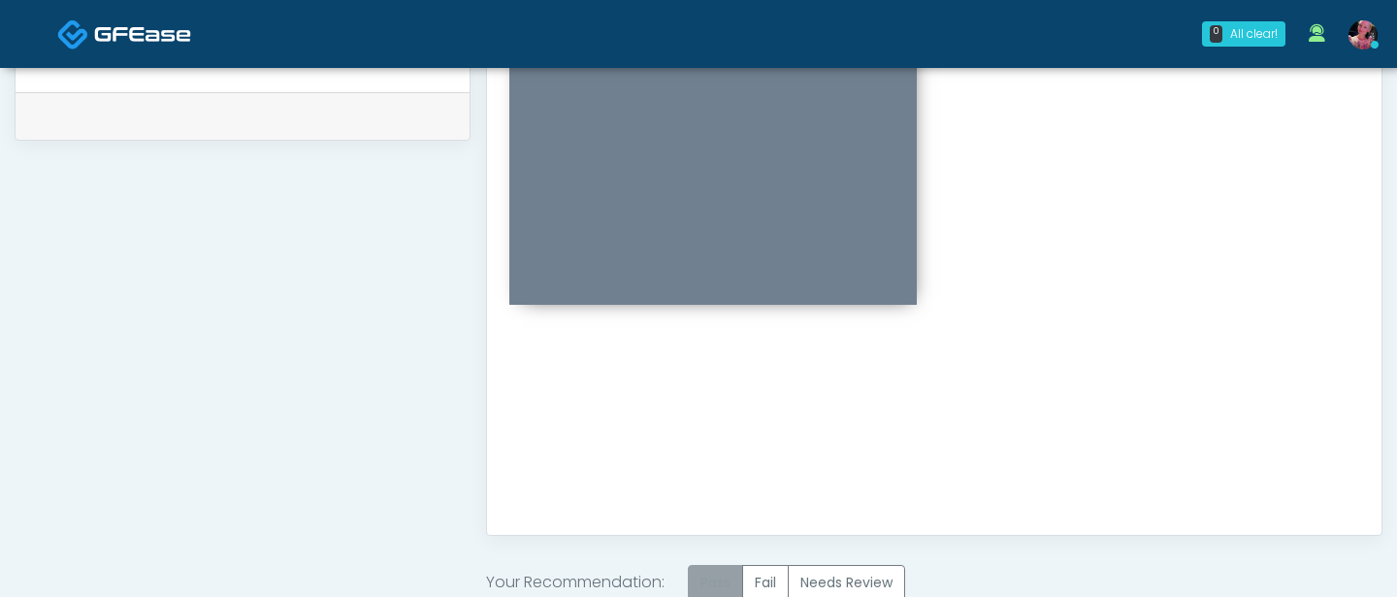
click at [712, 571] on label "Pass" at bounding box center [715, 583] width 55 height 36
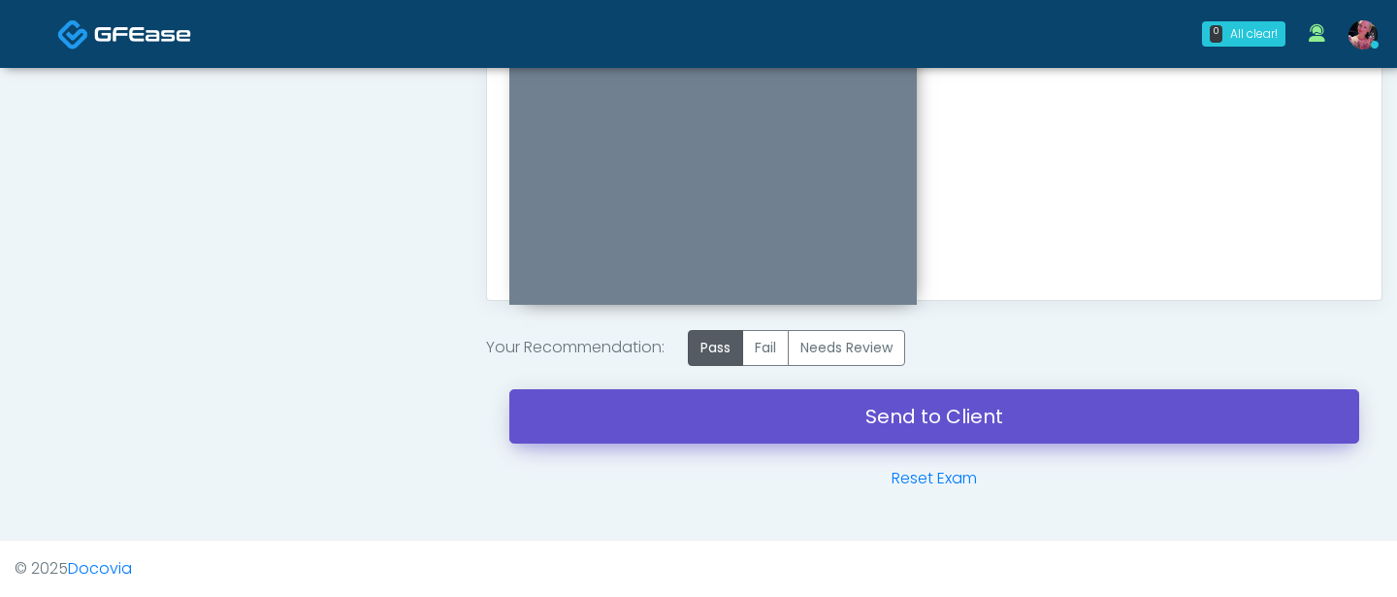
click at [714, 427] on link "Send to Client" at bounding box center [934, 416] width 850 height 54
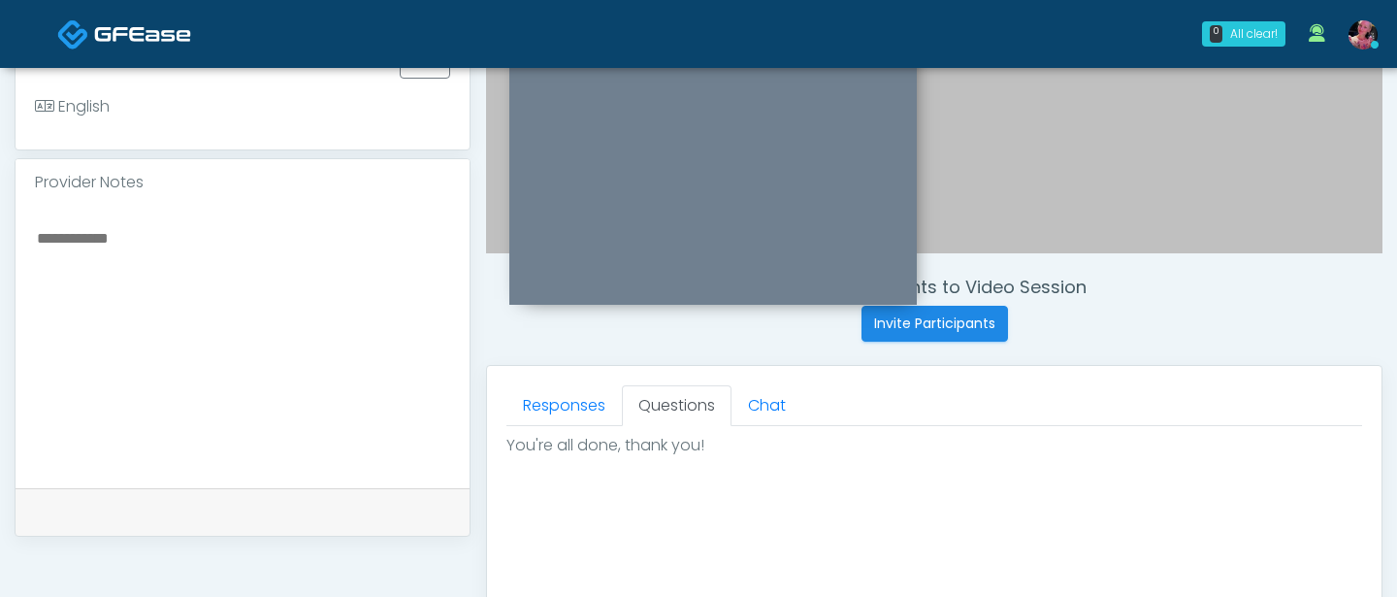
scroll to position [465, 0]
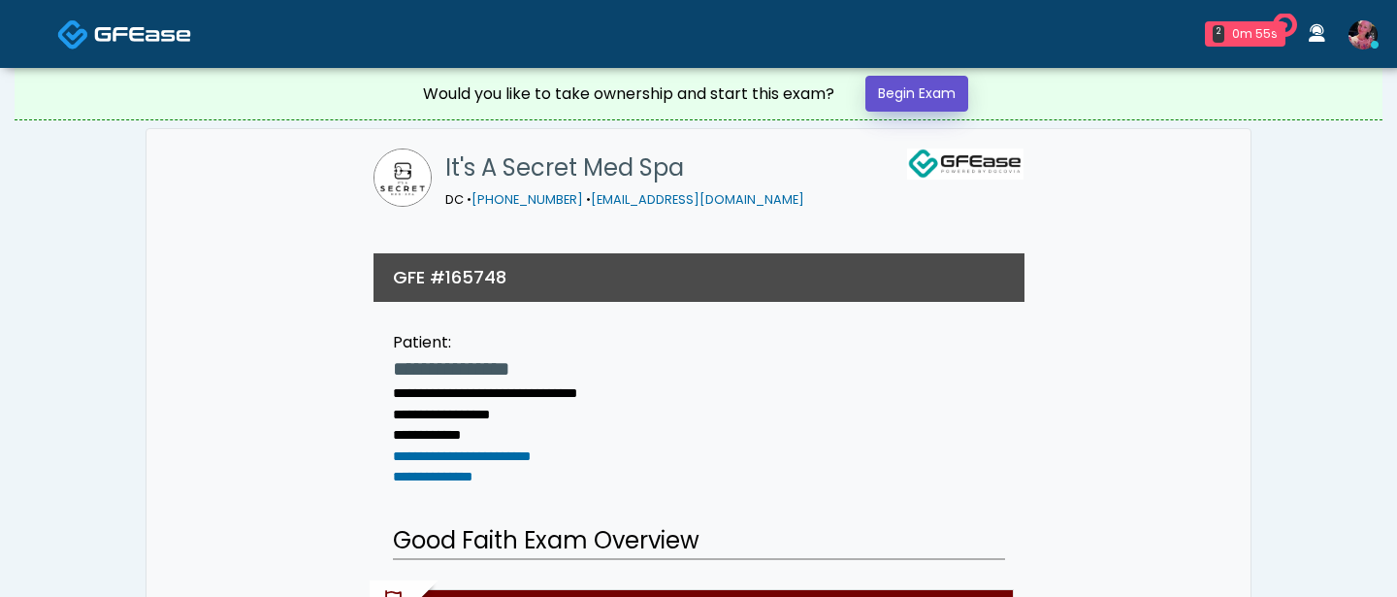
click at [932, 98] on link "Begin Exam" at bounding box center [917, 94] width 103 height 36
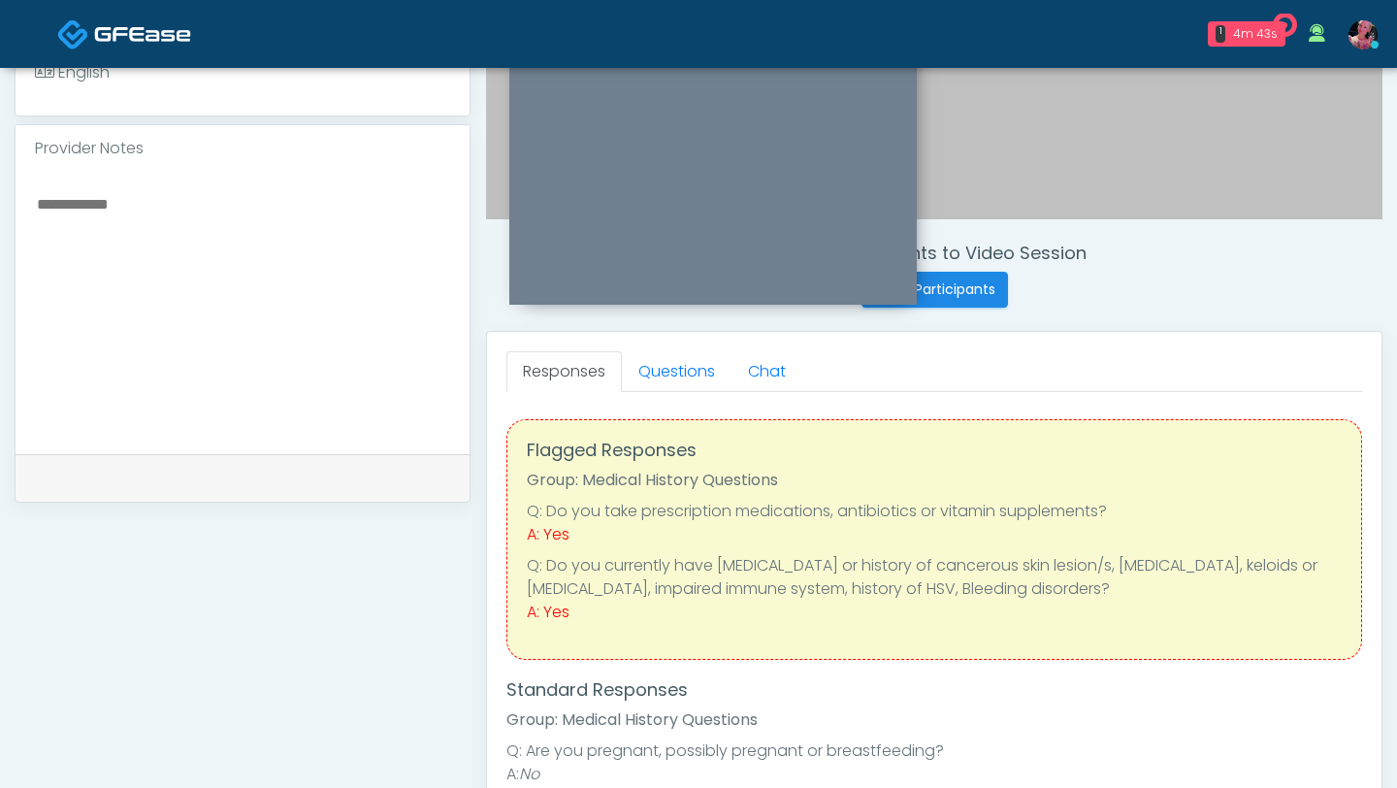
scroll to position [581, 0]
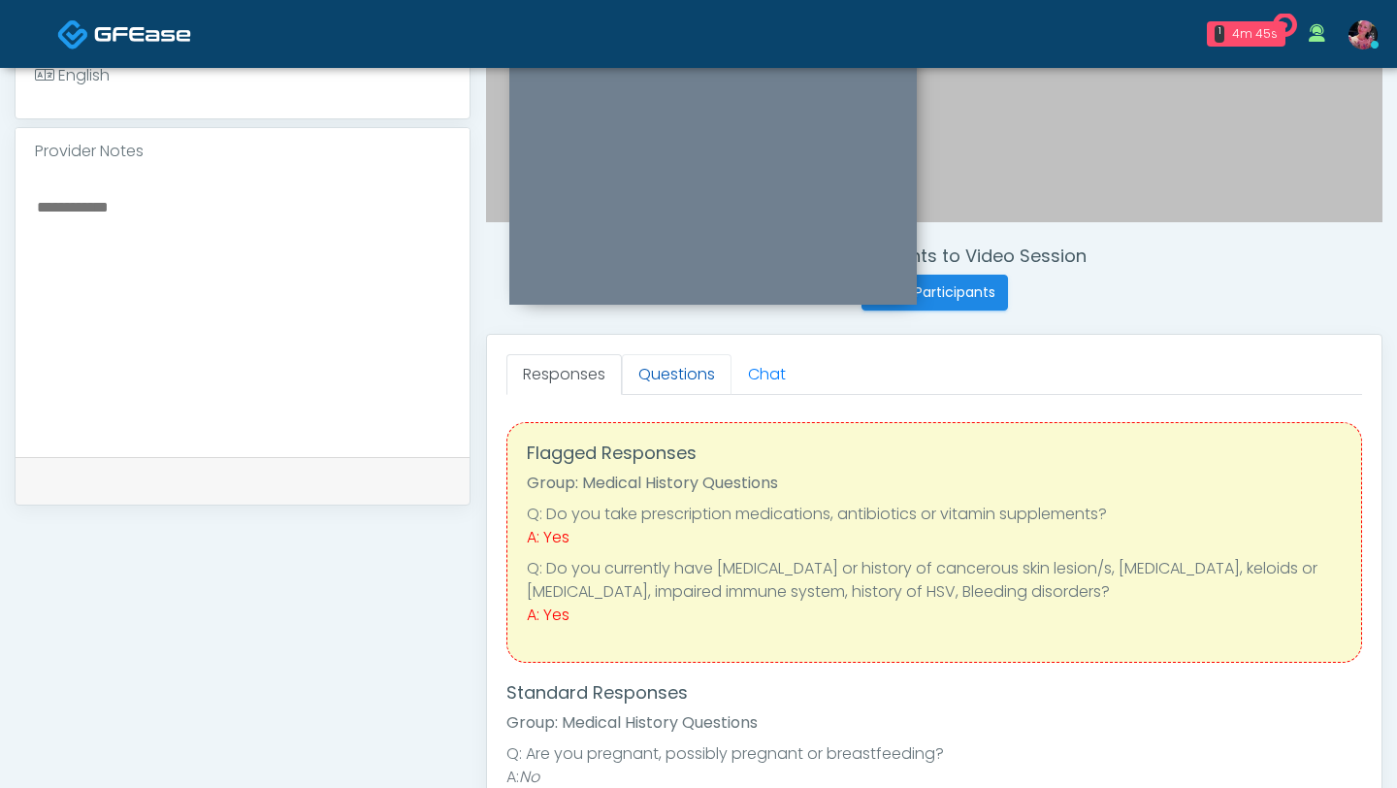
click at [697, 365] on link "Questions" at bounding box center [677, 374] width 110 height 41
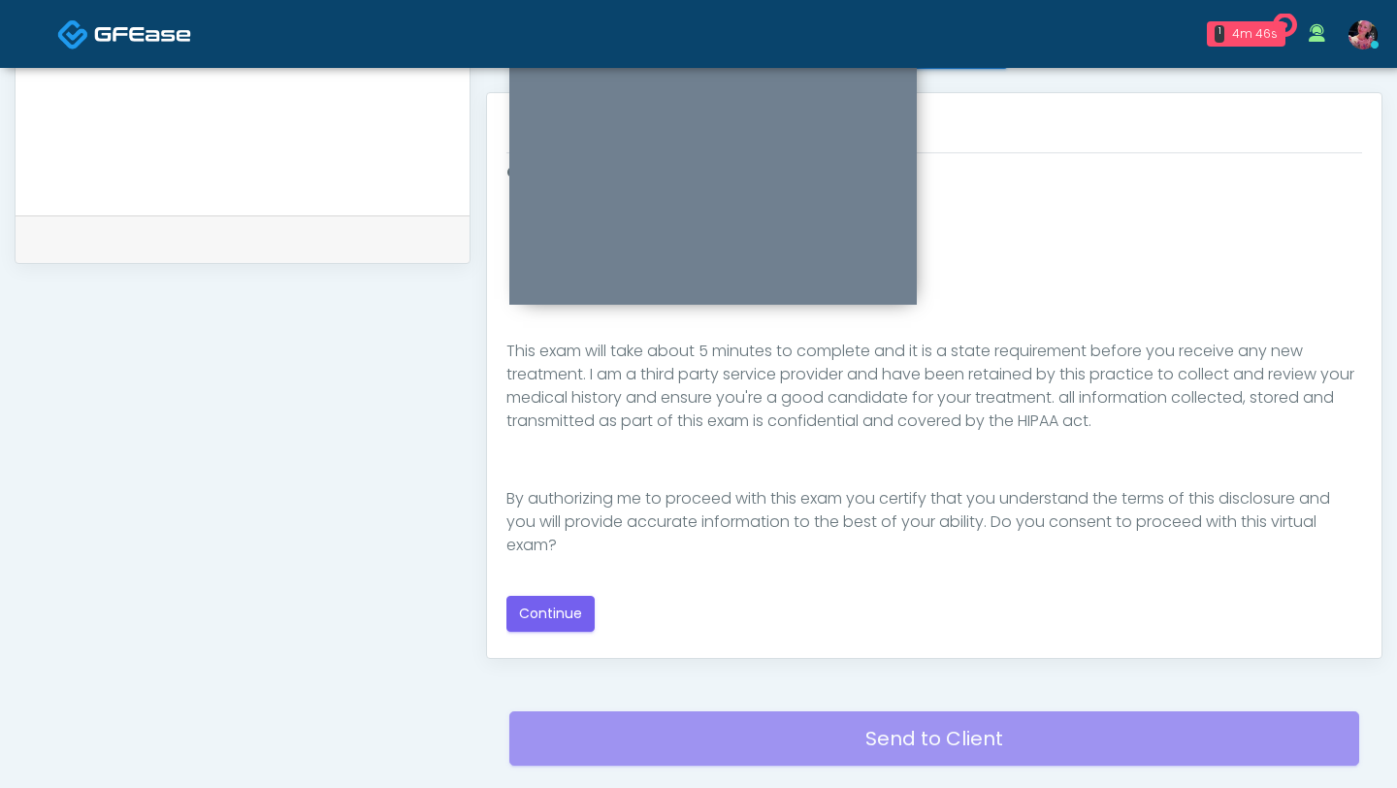
scroll to position [935, 0]
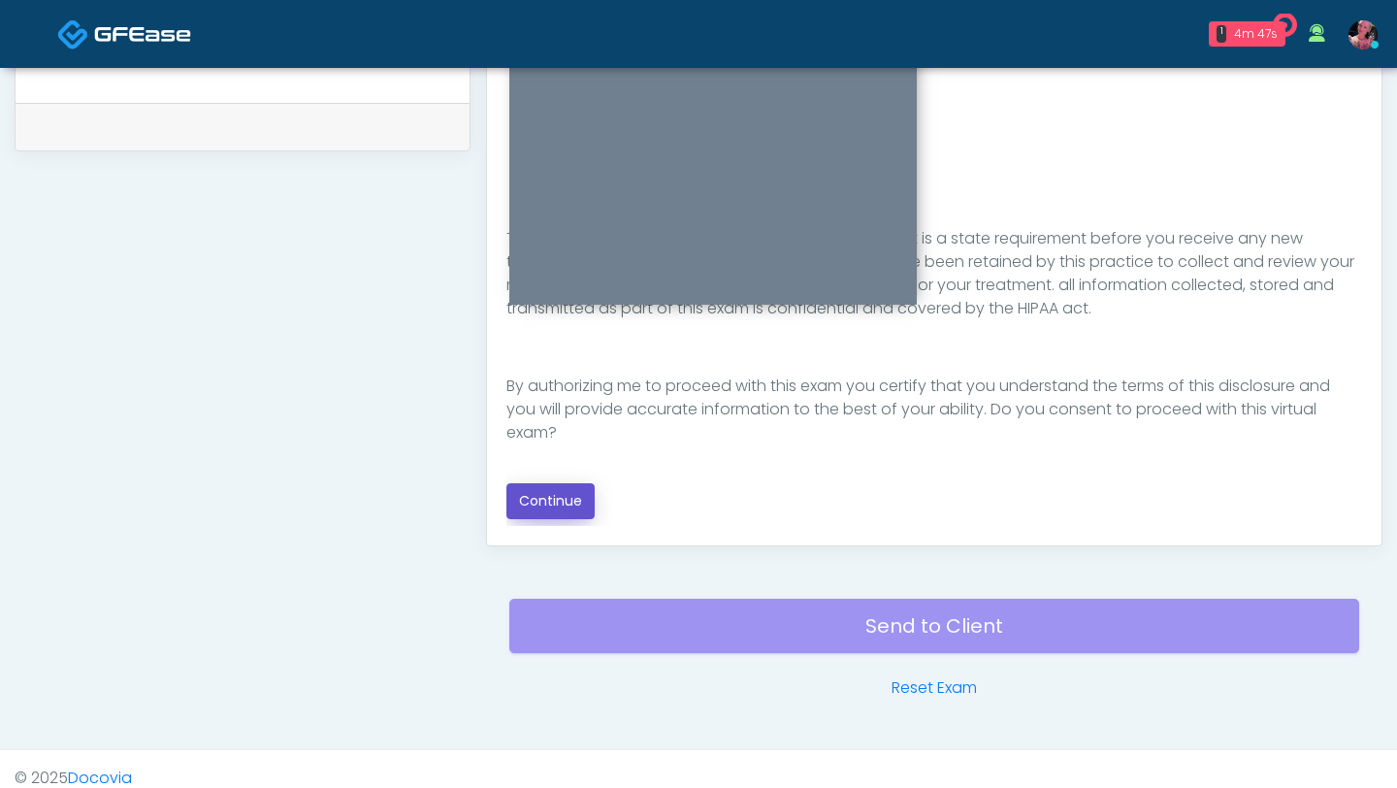
click at [540, 508] on button "Continue" at bounding box center [551, 501] width 88 height 36
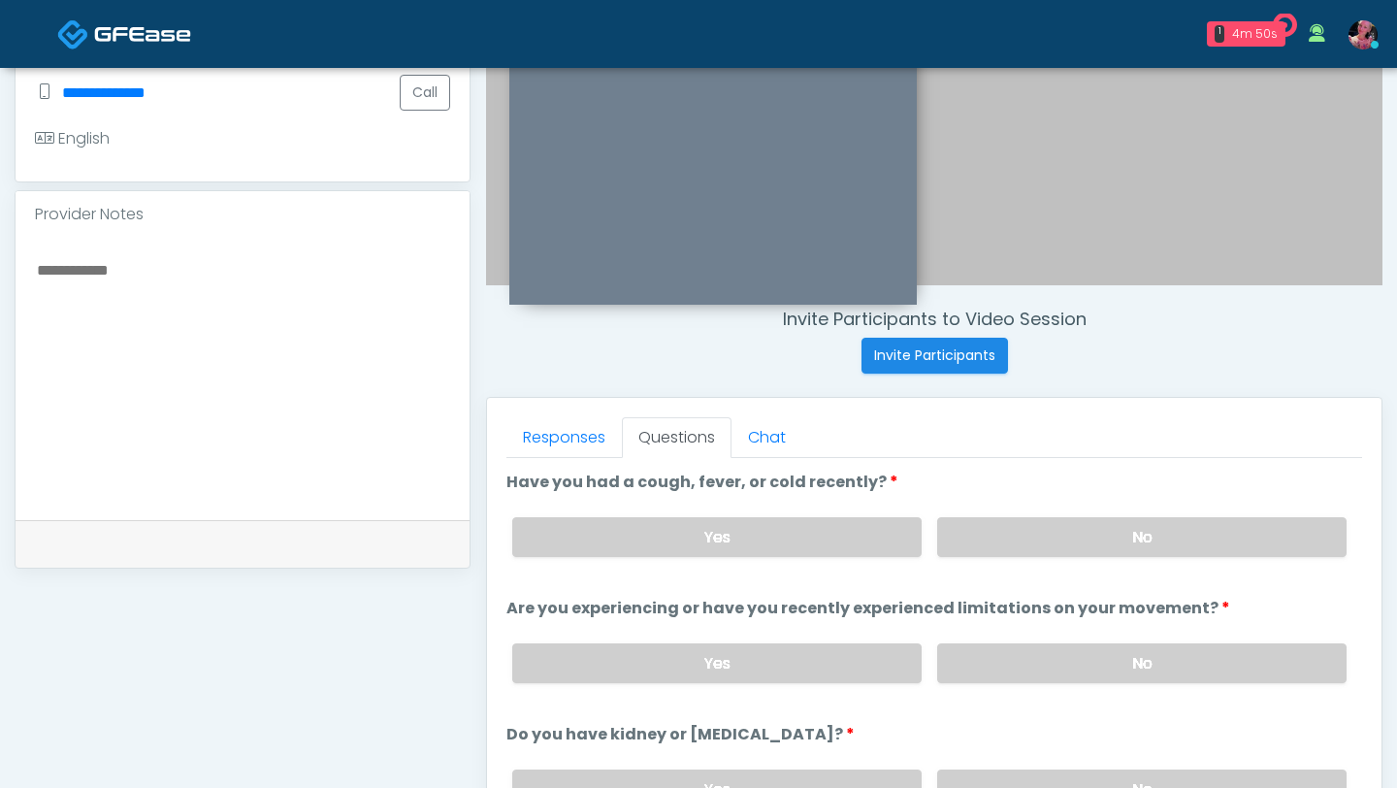
scroll to position [507, 0]
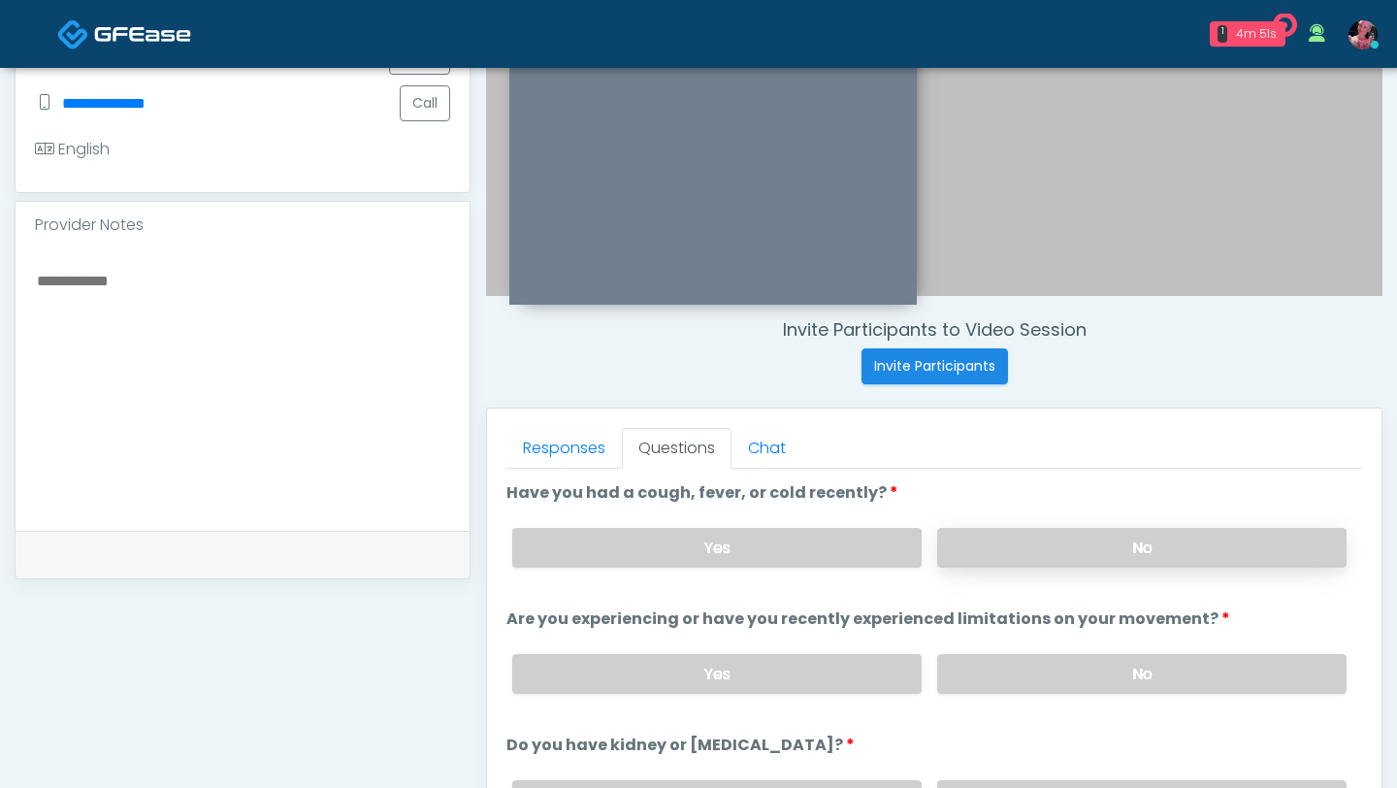
click at [982, 557] on label "No" at bounding box center [1141, 548] width 409 height 40
click at [978, 596] on label "No" at bounding box center [1141, 674] width 409 height 40
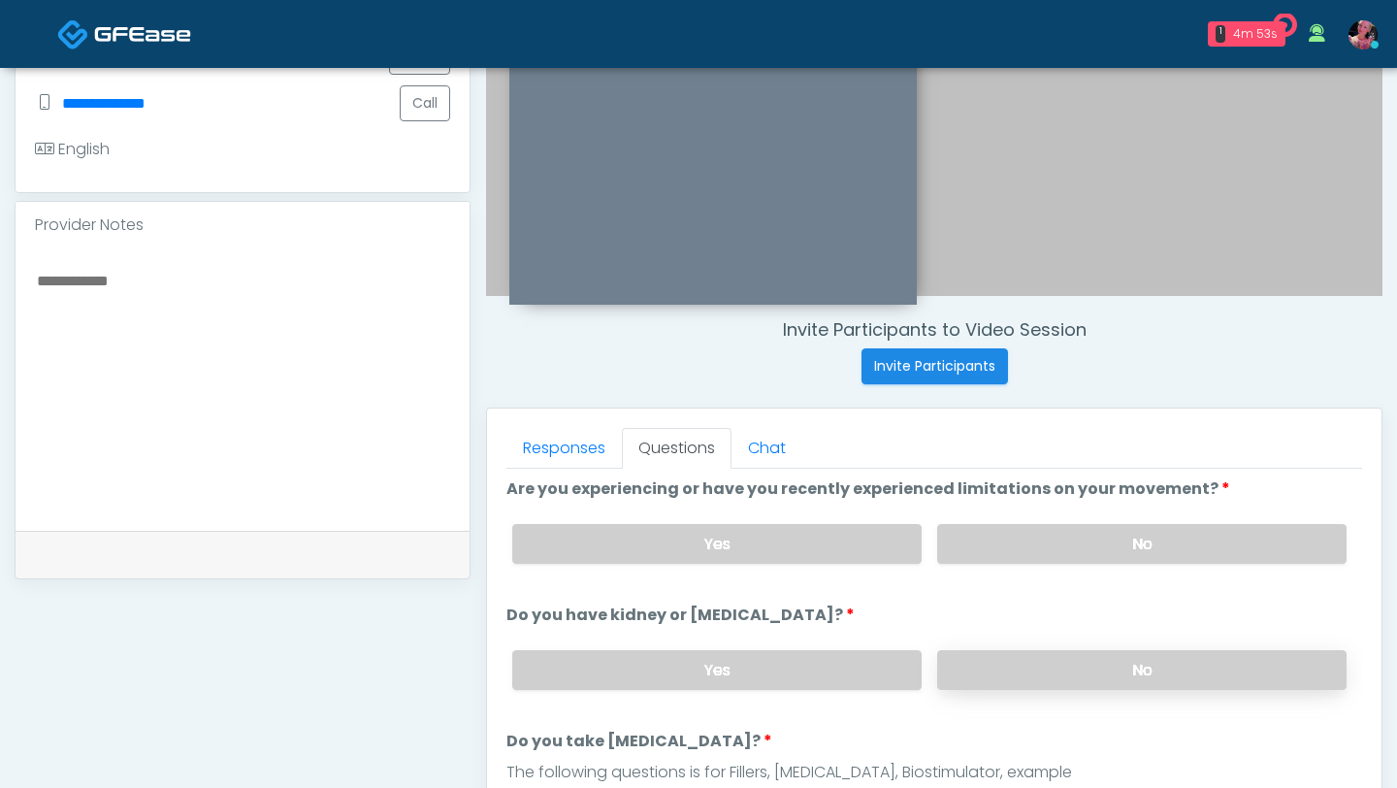
click at [1000, 596] on label "No" at bounding box center [1141, 670] width 409 height 40
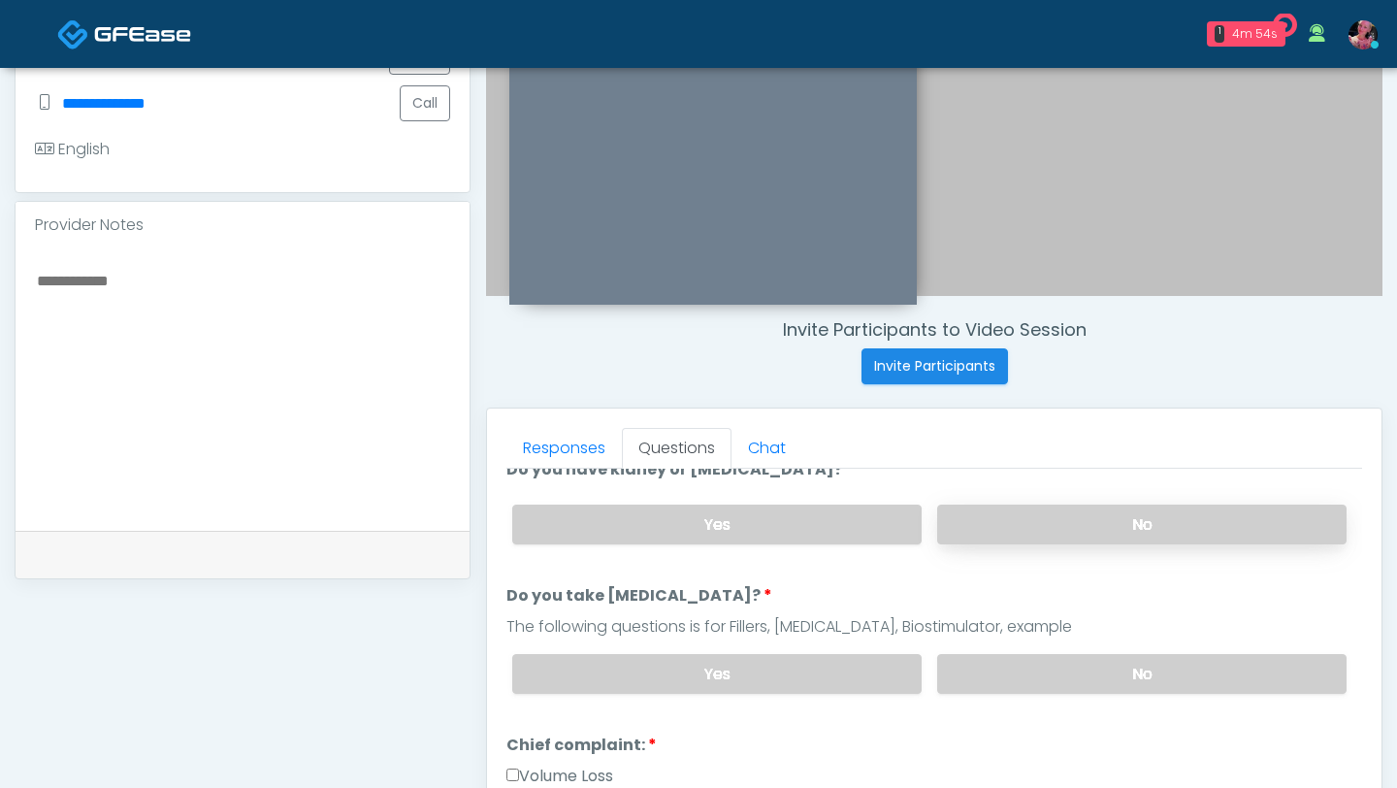
click at [1000, 596] on label "No" at bounding box center [1141, 674] width 409 height 40
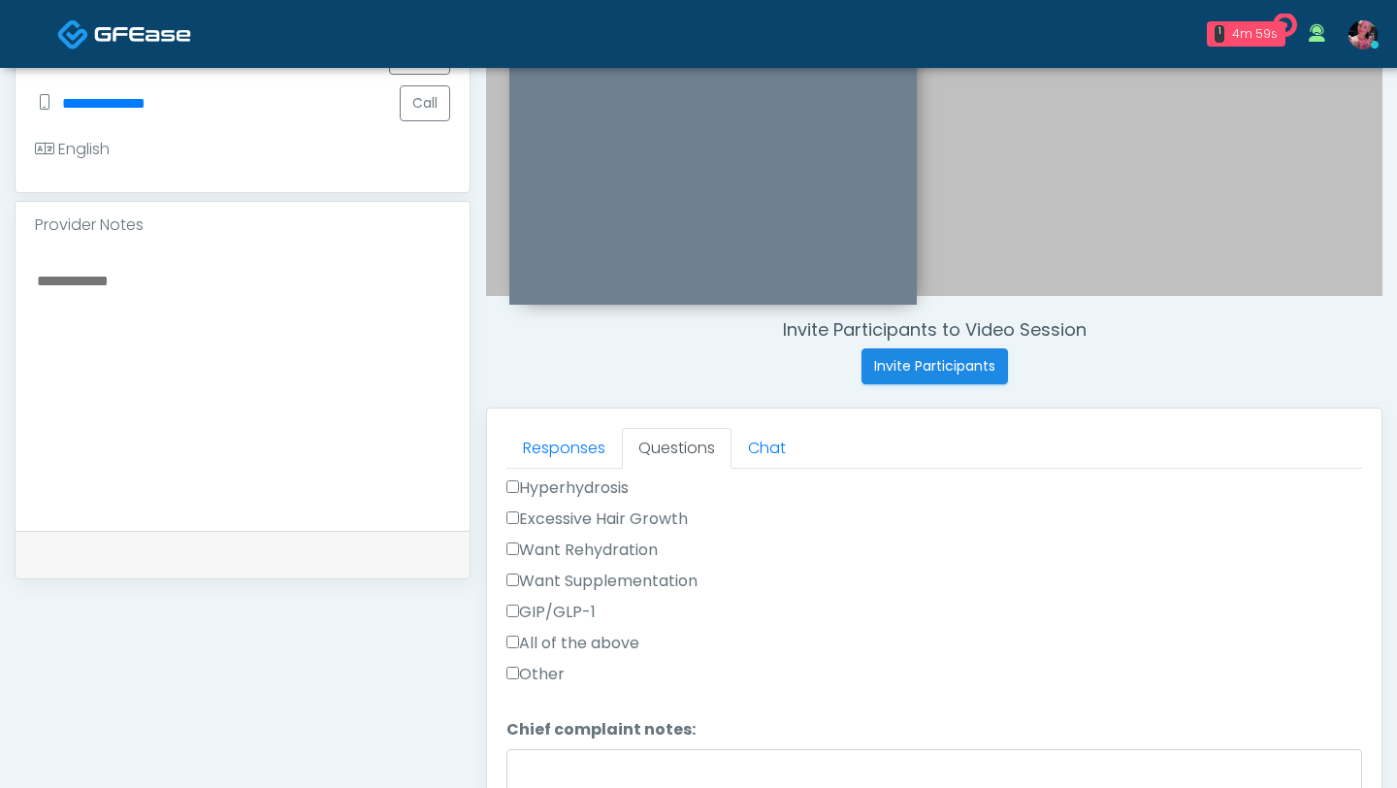
scroll to position [742, 0]
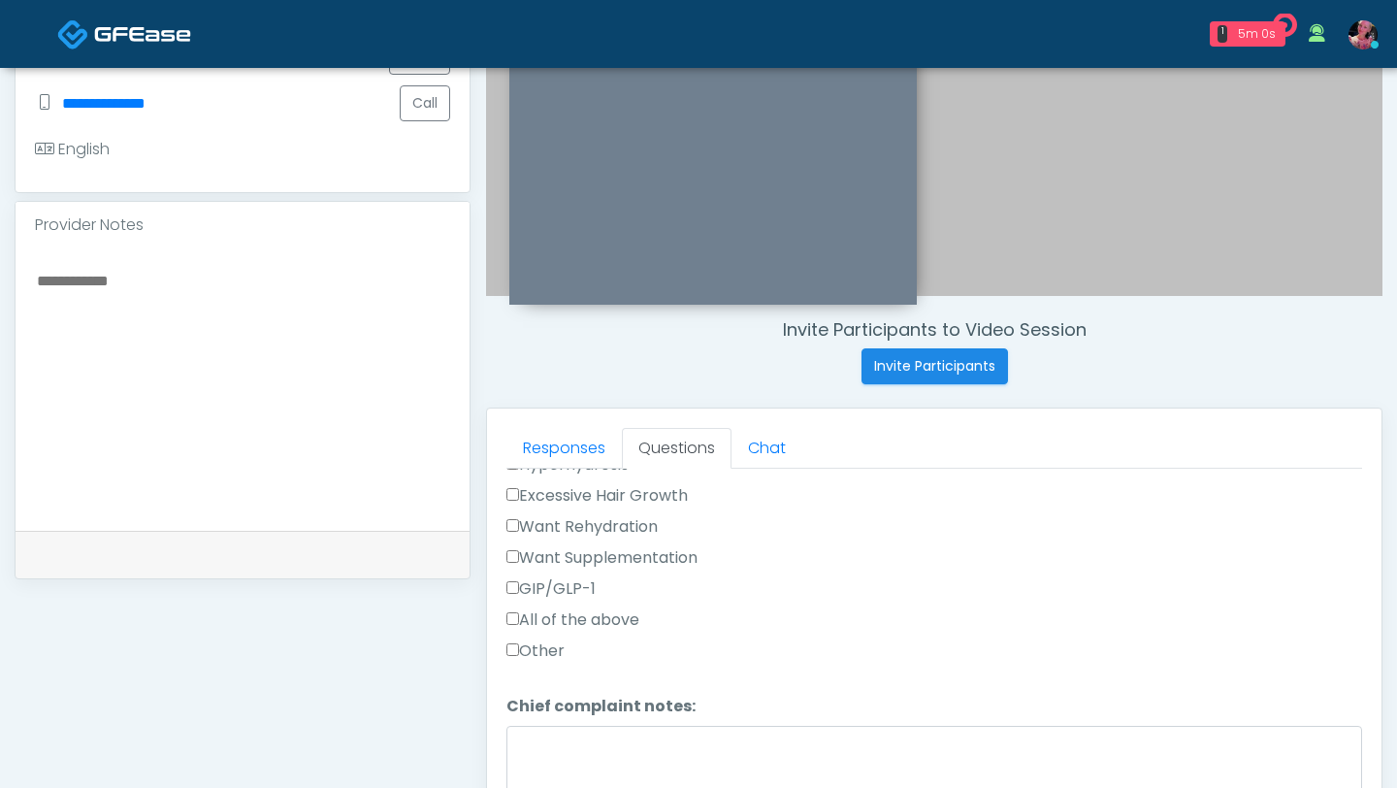
click at [565, 596] on label "Other" at bounding box center [536, 650] width 58 height 23
click at [564, 596] on textarea "Chief complaint notes:" at bounding box center [935, 767] width 856 height 83
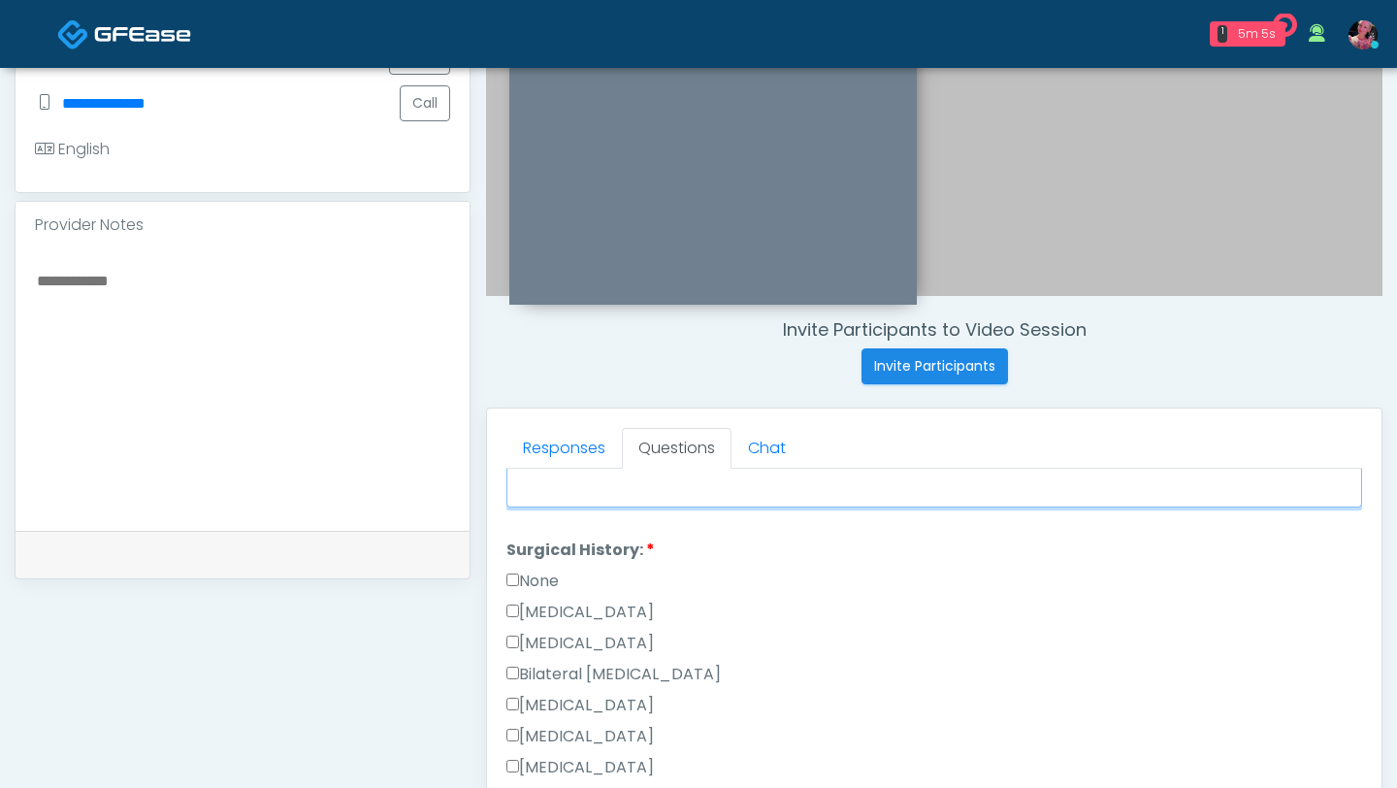
scroll to position [1064, 0]
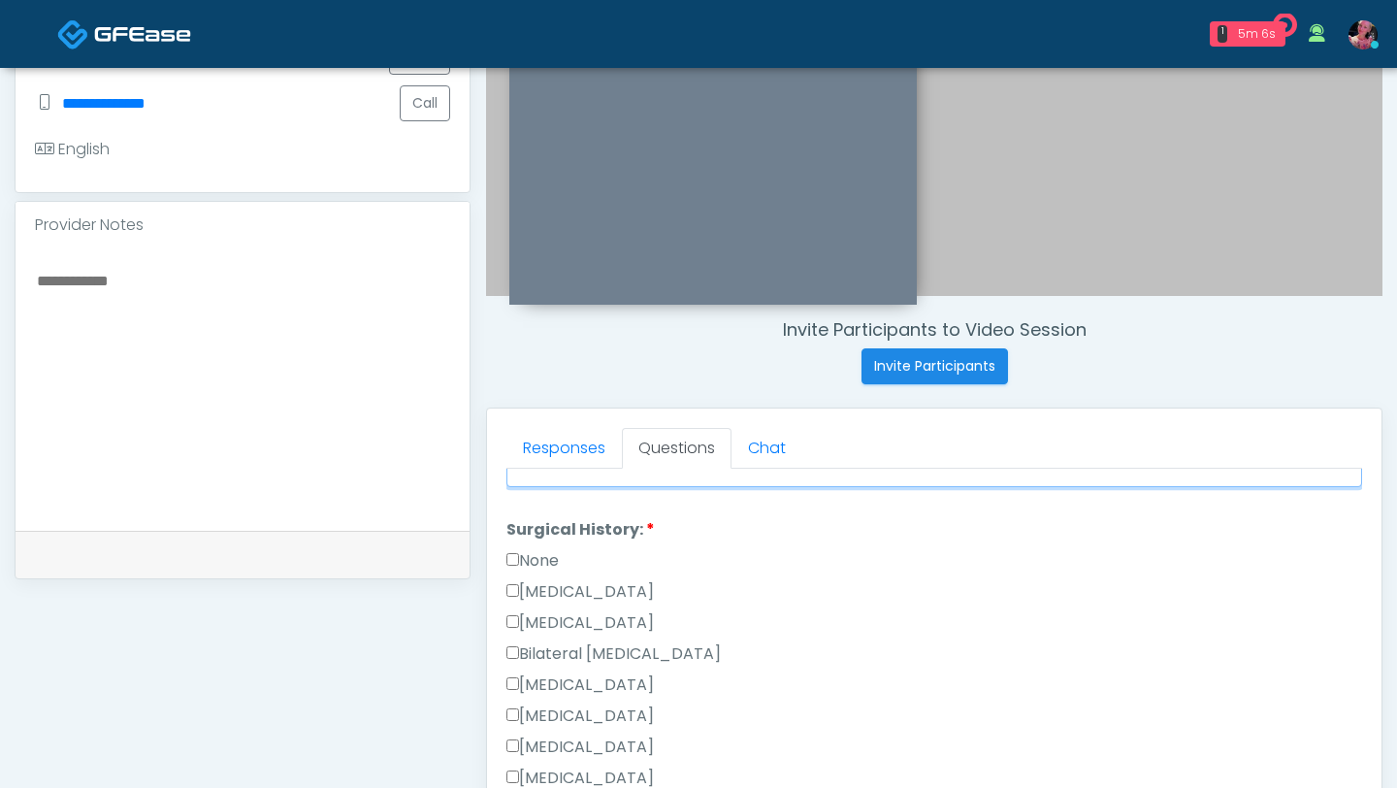
type textarea "**********"
click at [544, 566] on label "None" at bounding box center [533, 560] width 52 height 23
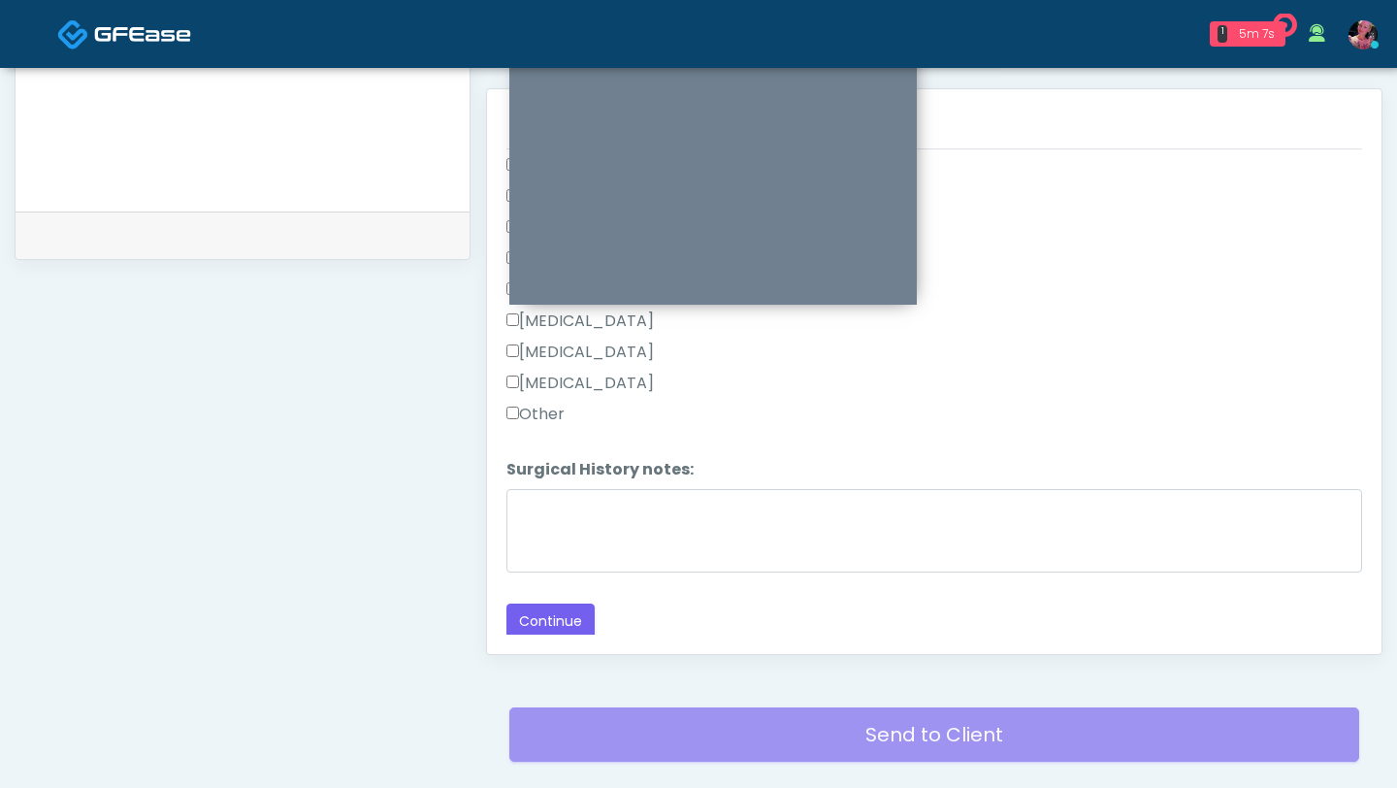
scroll to position [830, 0]
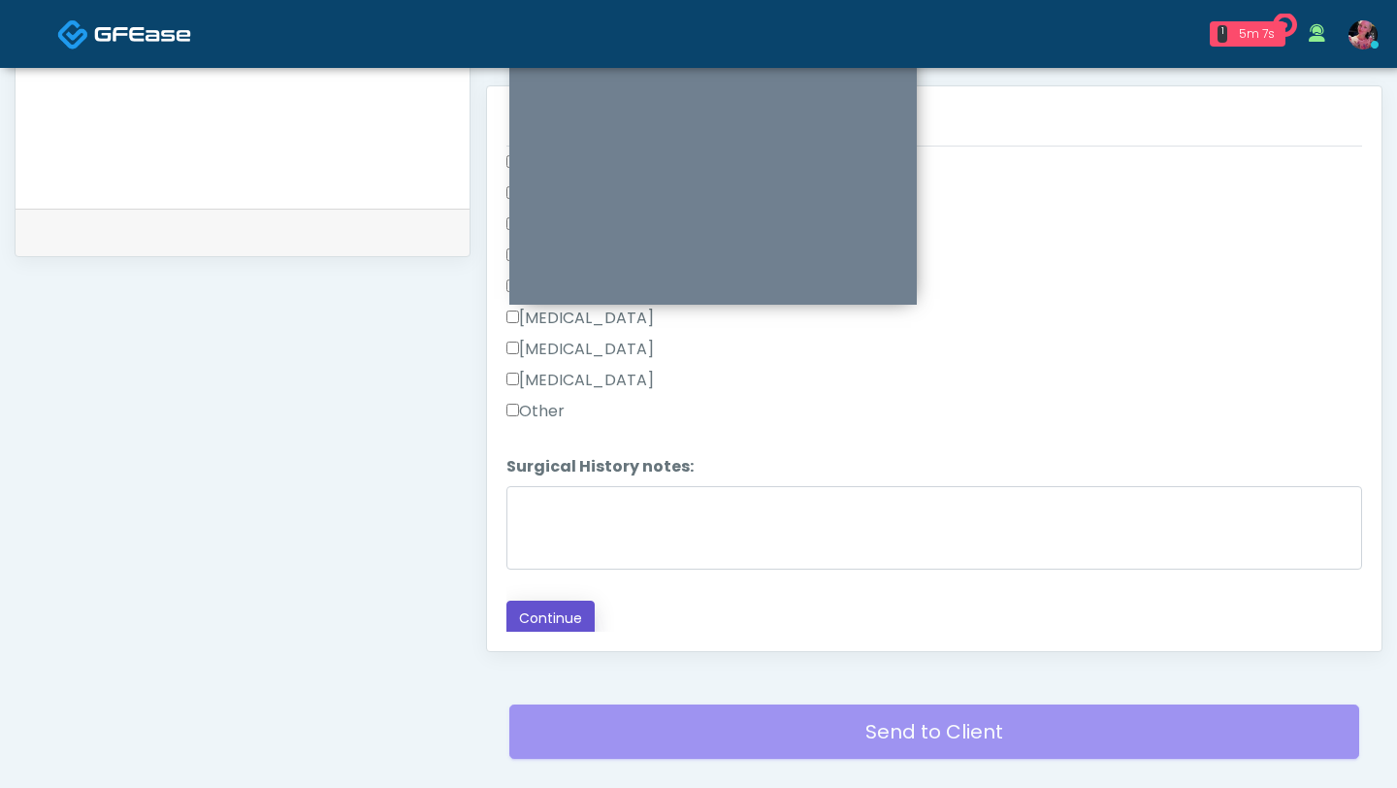
click at [543, 596] on button "Continue" at bounding box center [551, 619] width 88 height 36
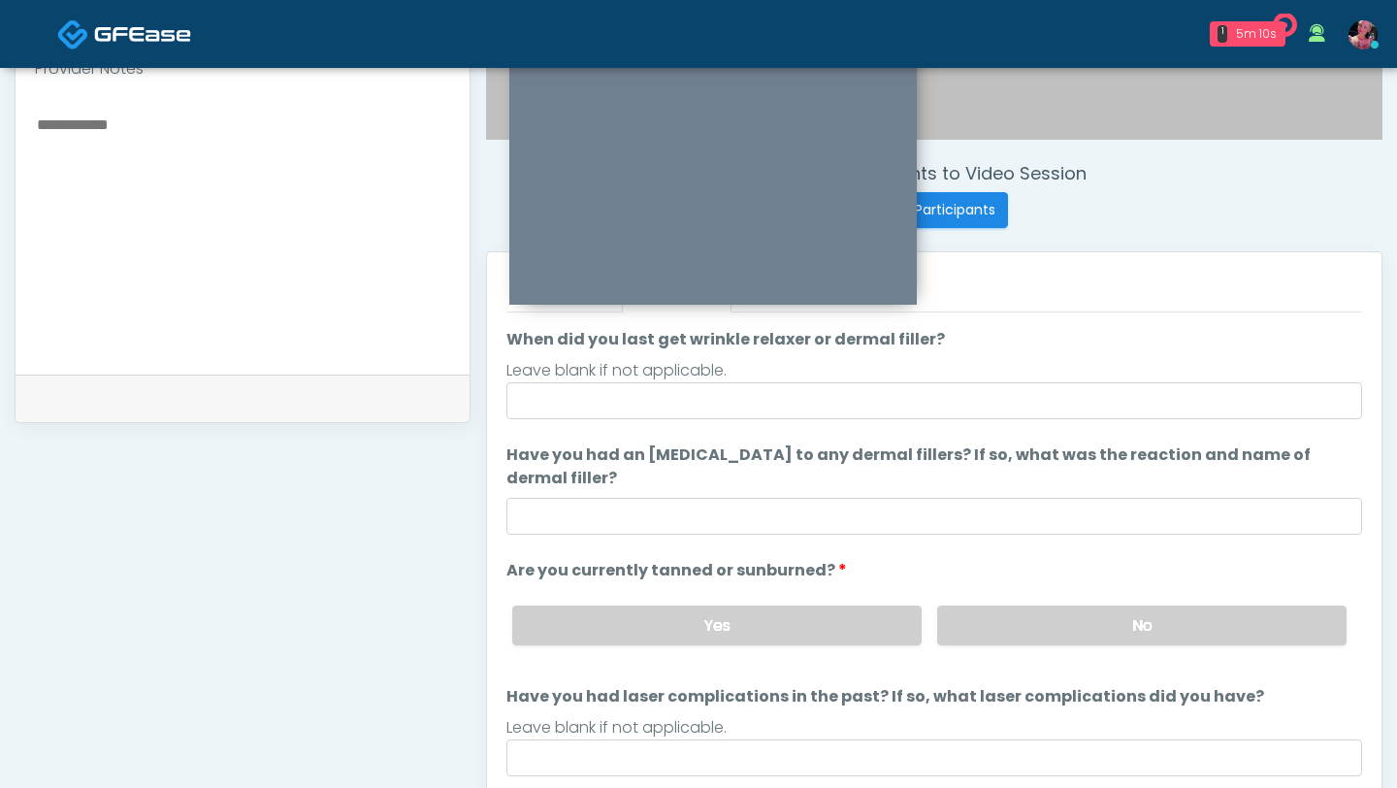
scroll to position [139, 0]
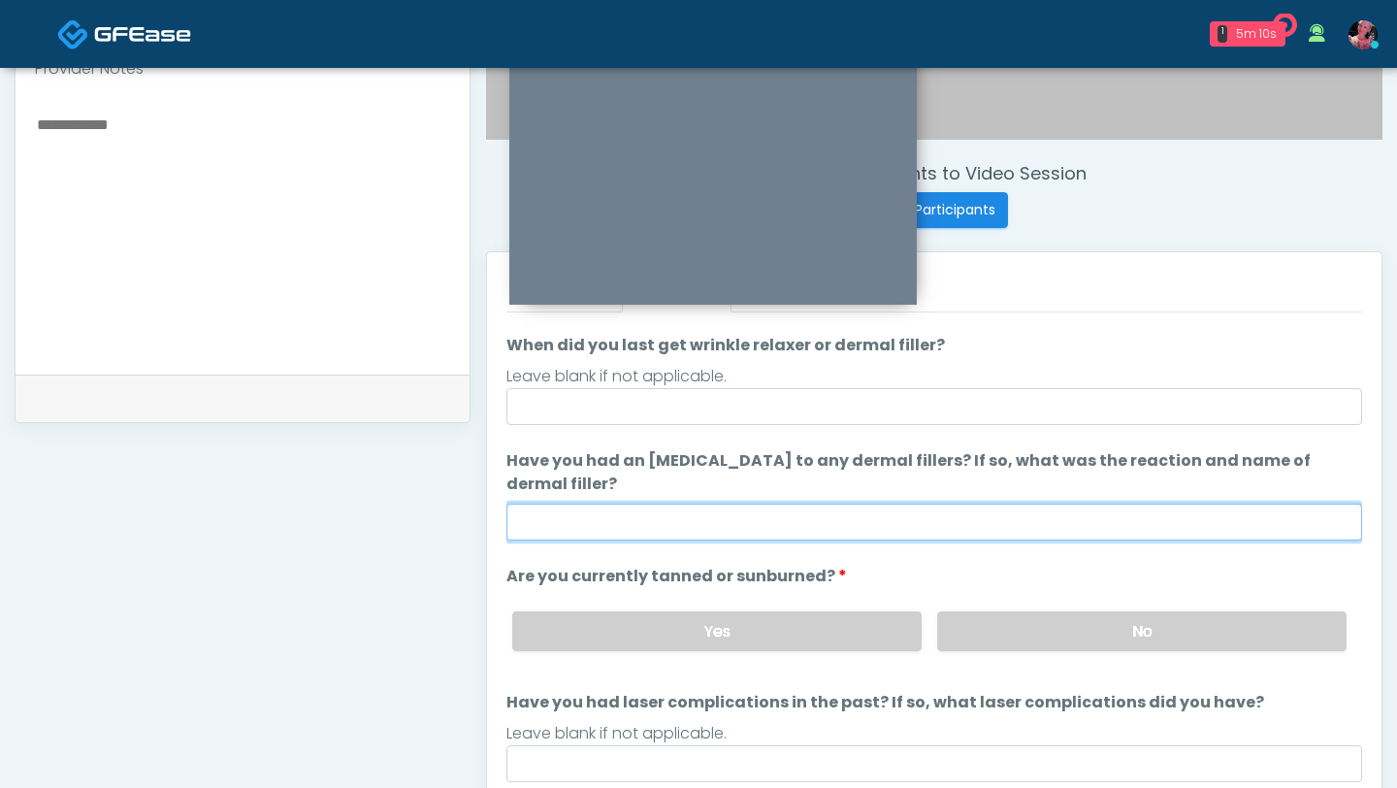
click at [896, 526] on input "Have you had an allergic response to any dermal fillers? If so, what was the re…" at bounding box center [935, 522] width 856 height 37
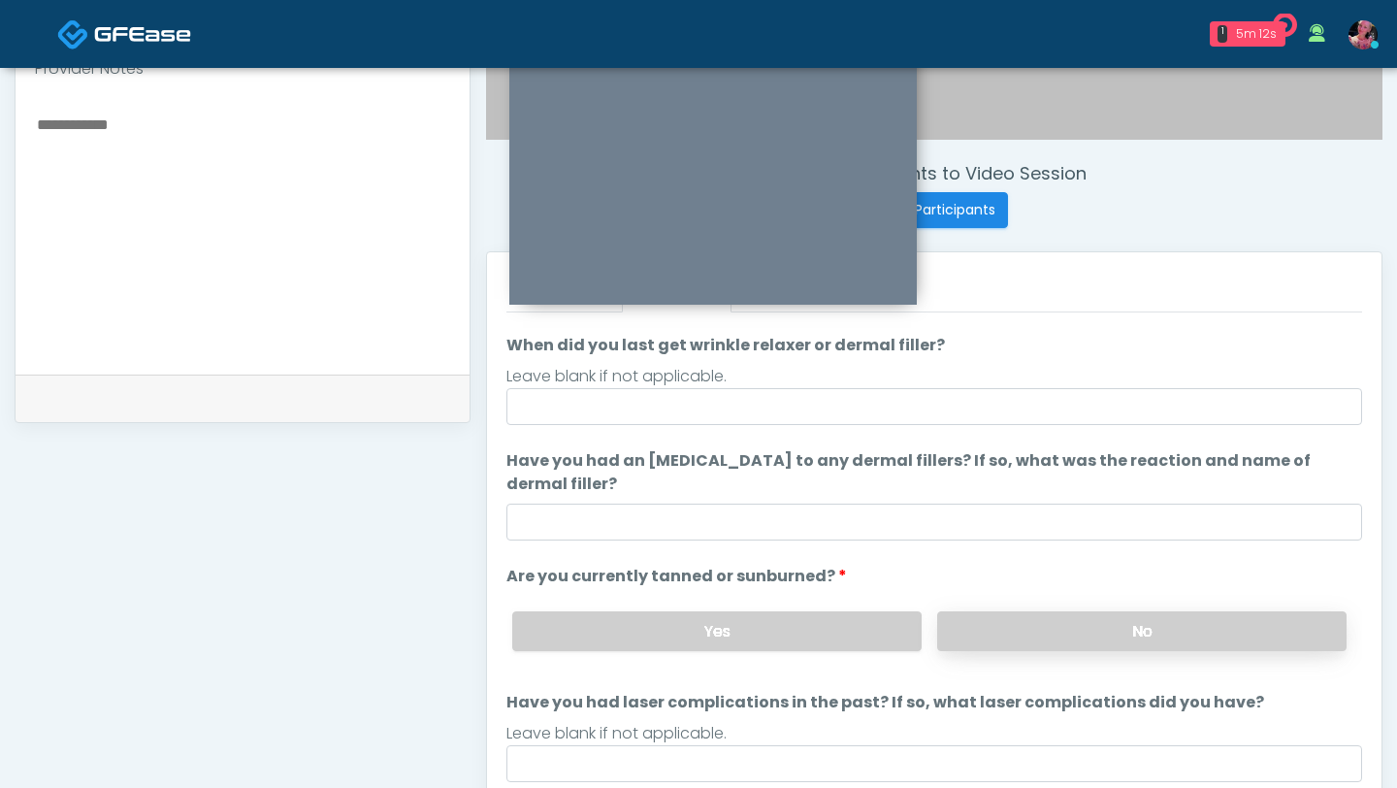
click at [984, 596] on label "No" at bounding box center [1141, 631] width 409 height 40
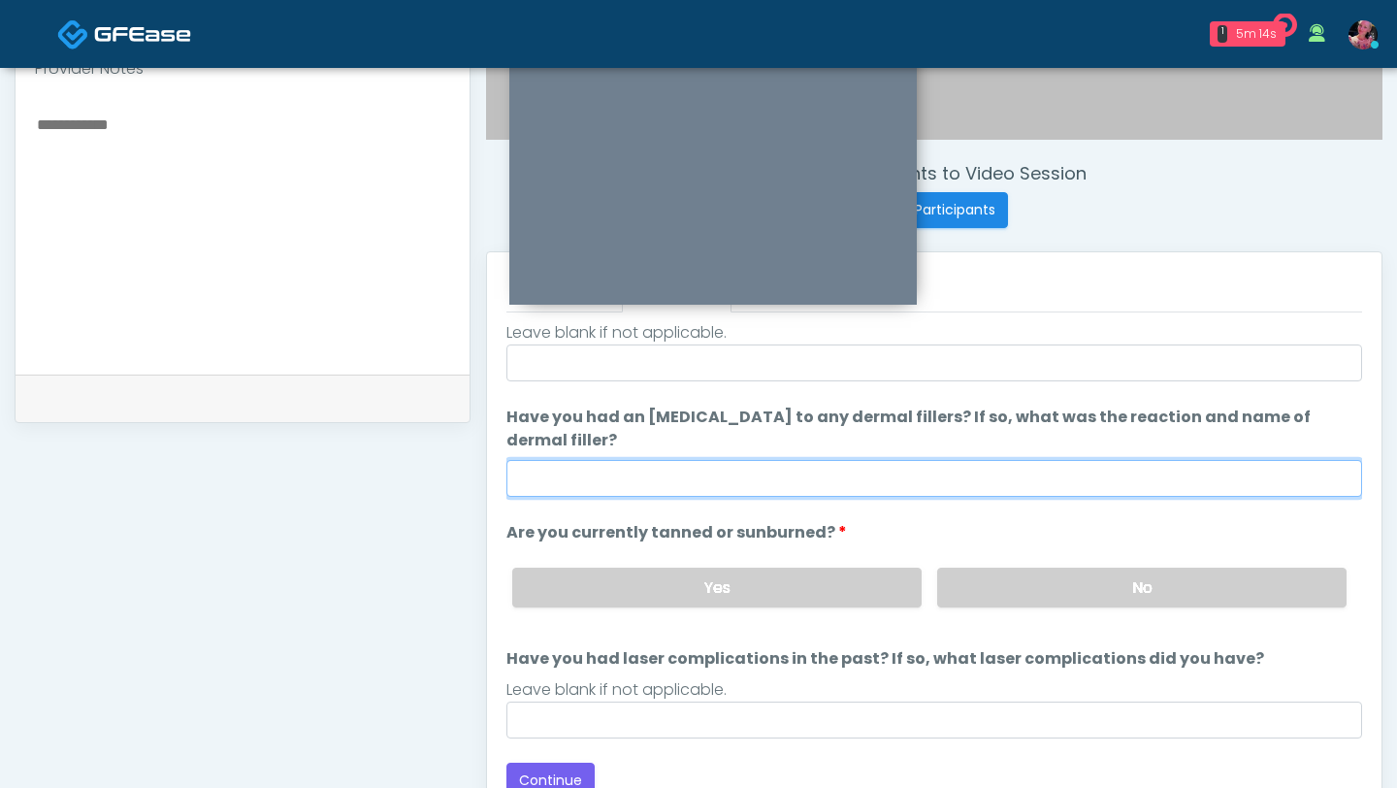
click at [677, 461] on input "Have you had an allergic response to any dermal fillers? If so, what was the re…" at bounding box center [935, 478] width 856 height 37
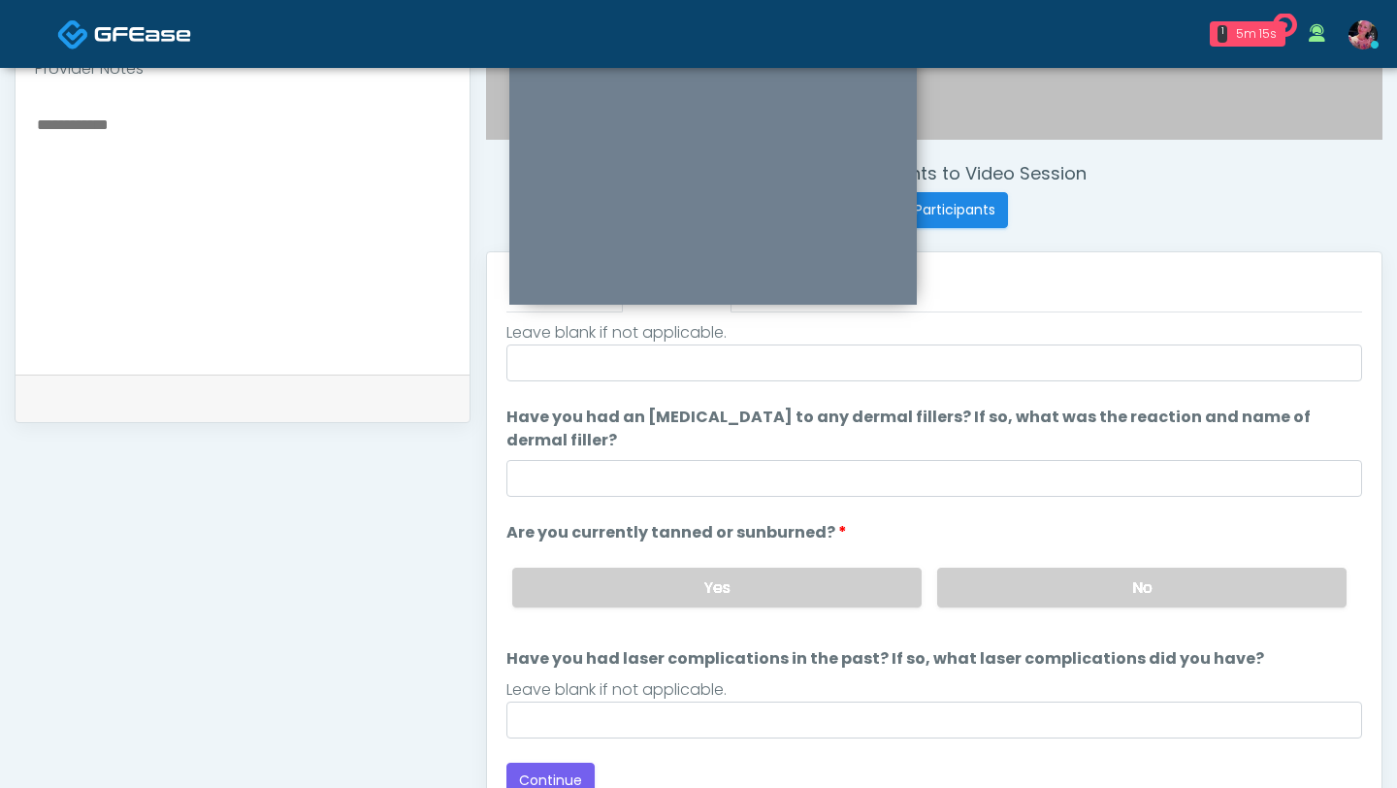
click at [485, 511] on div "Invite Participants to Video Session Invite Participants Responses Questions Ch…" at bounding box center [927, 232] width 912 height 1480
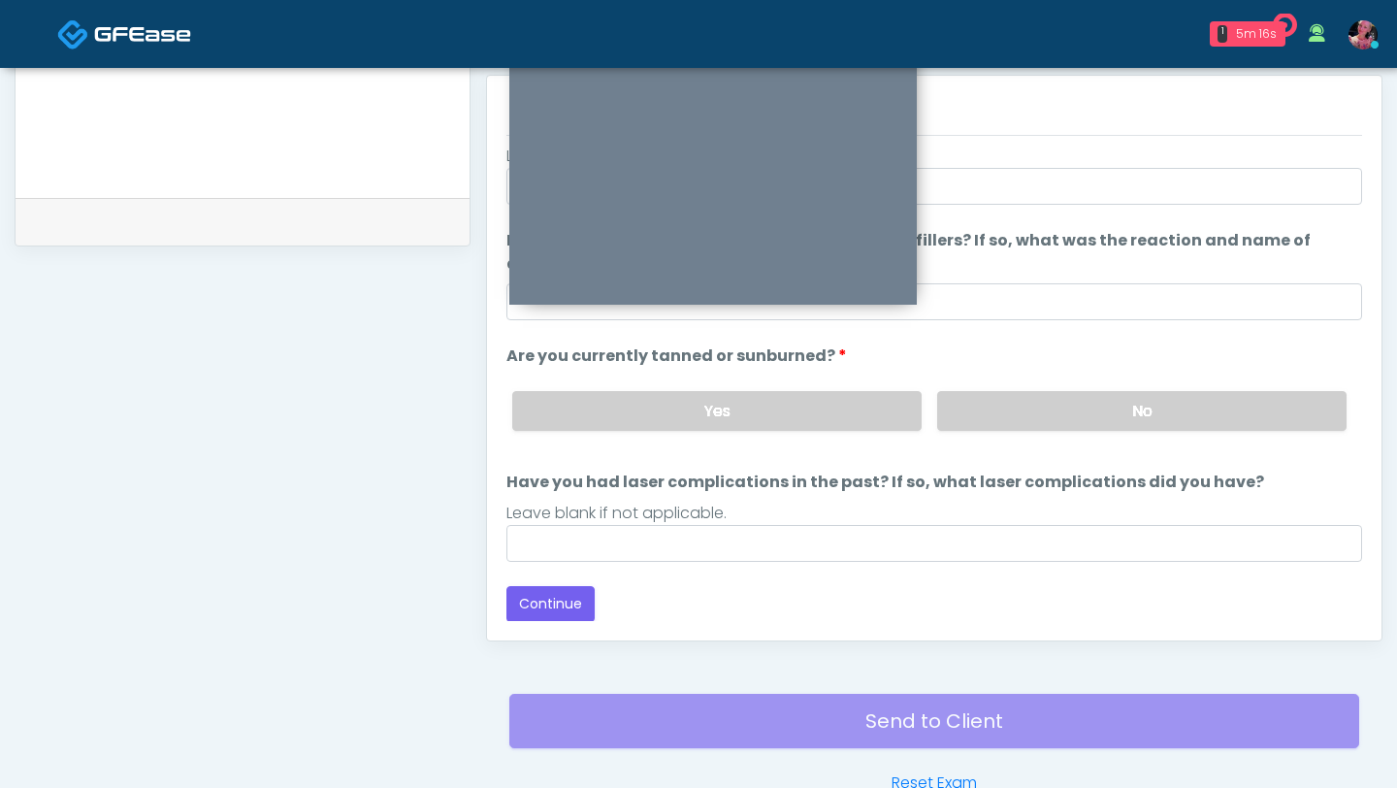
scroll to position [878, 0]
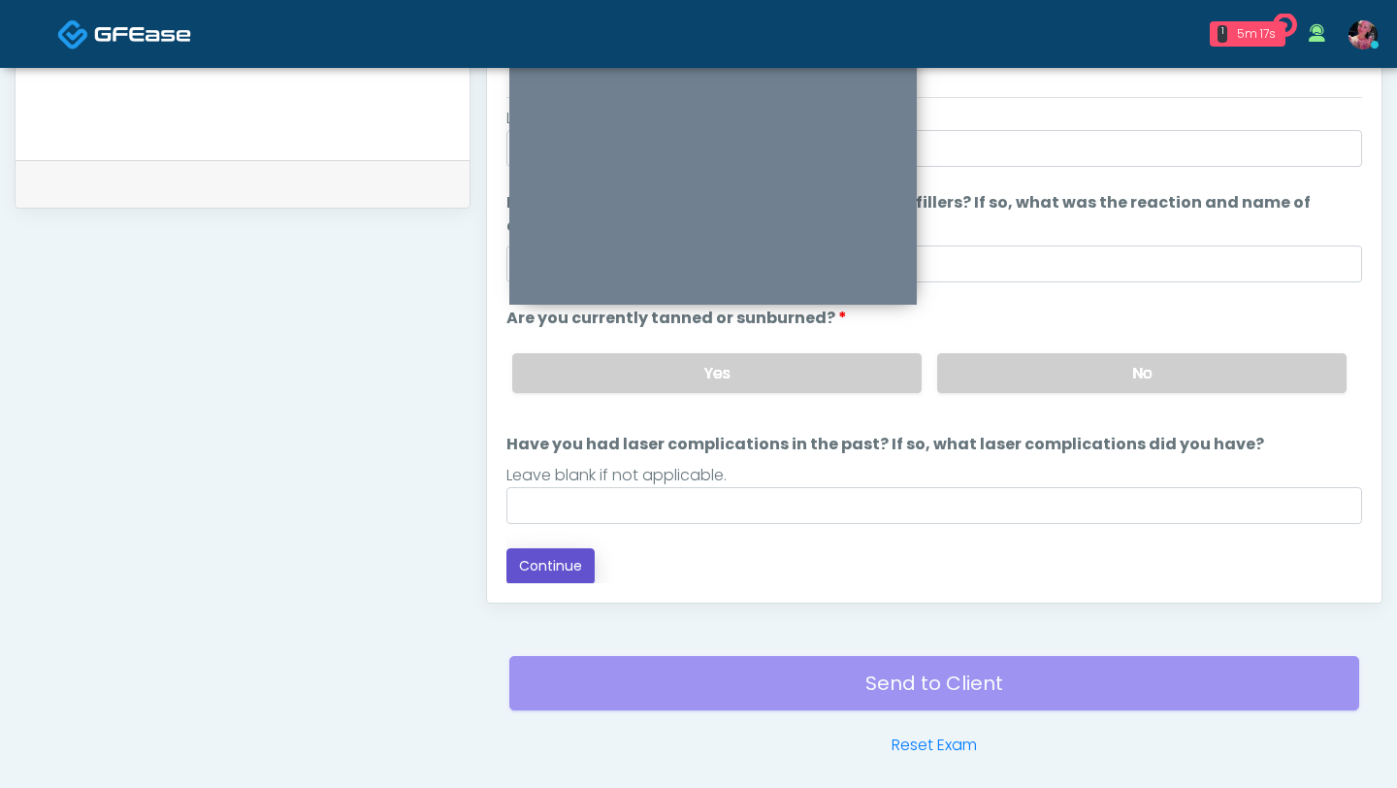
click at [572, 559] on button "Continue" at bounding box center [551, 566] width 88 height 36
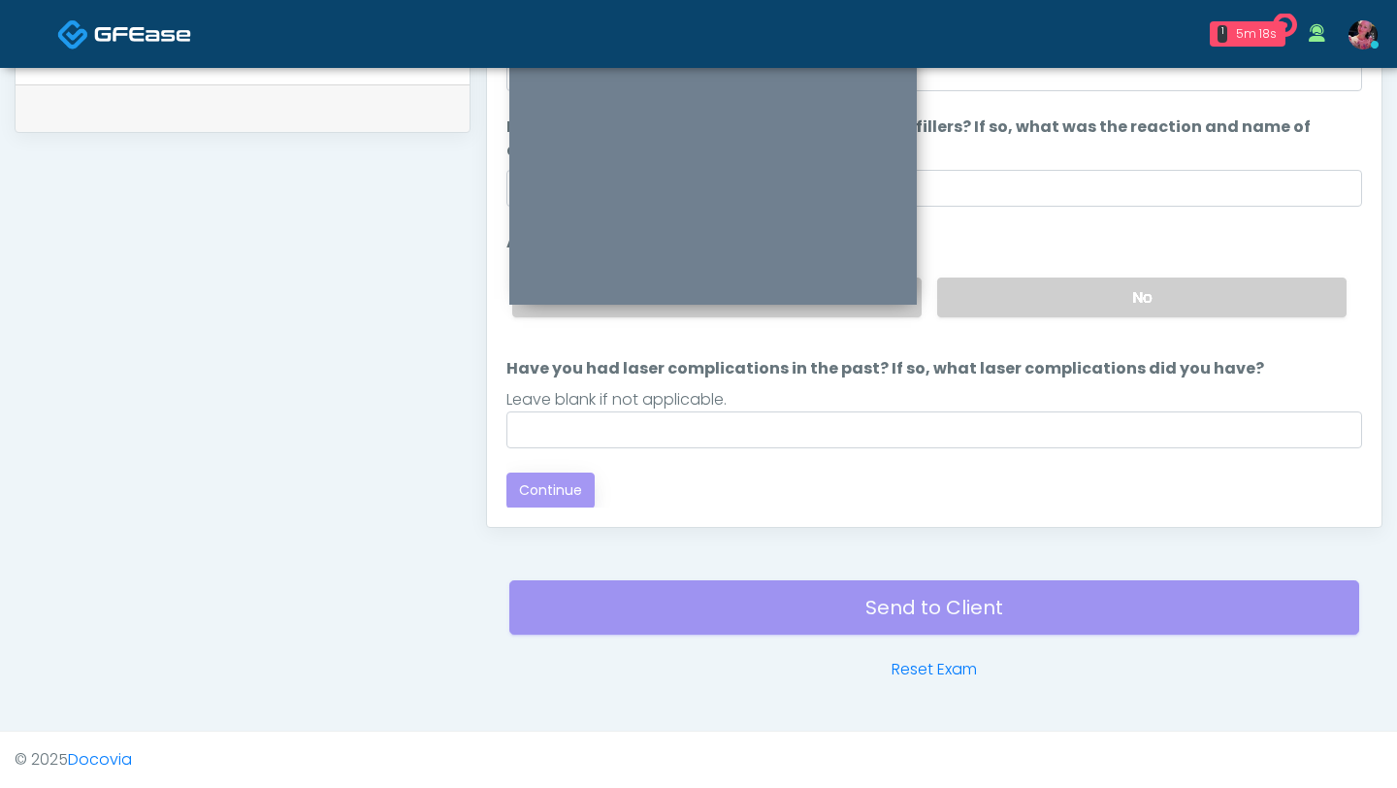
scroll to position [0, 0]
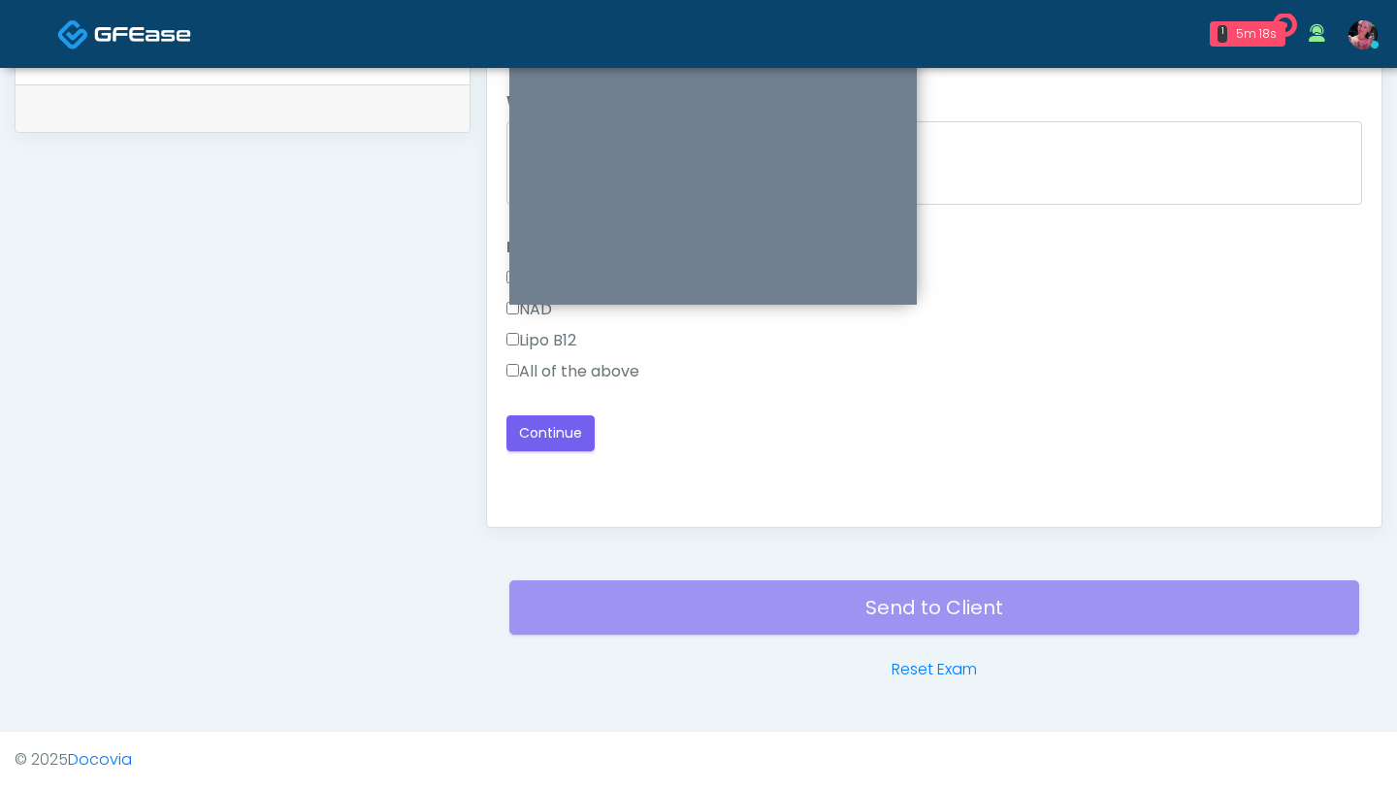
click at [572, 560] on div "Send to Client Reset Exam" at bounding box center [934, 619] width 850 height 124
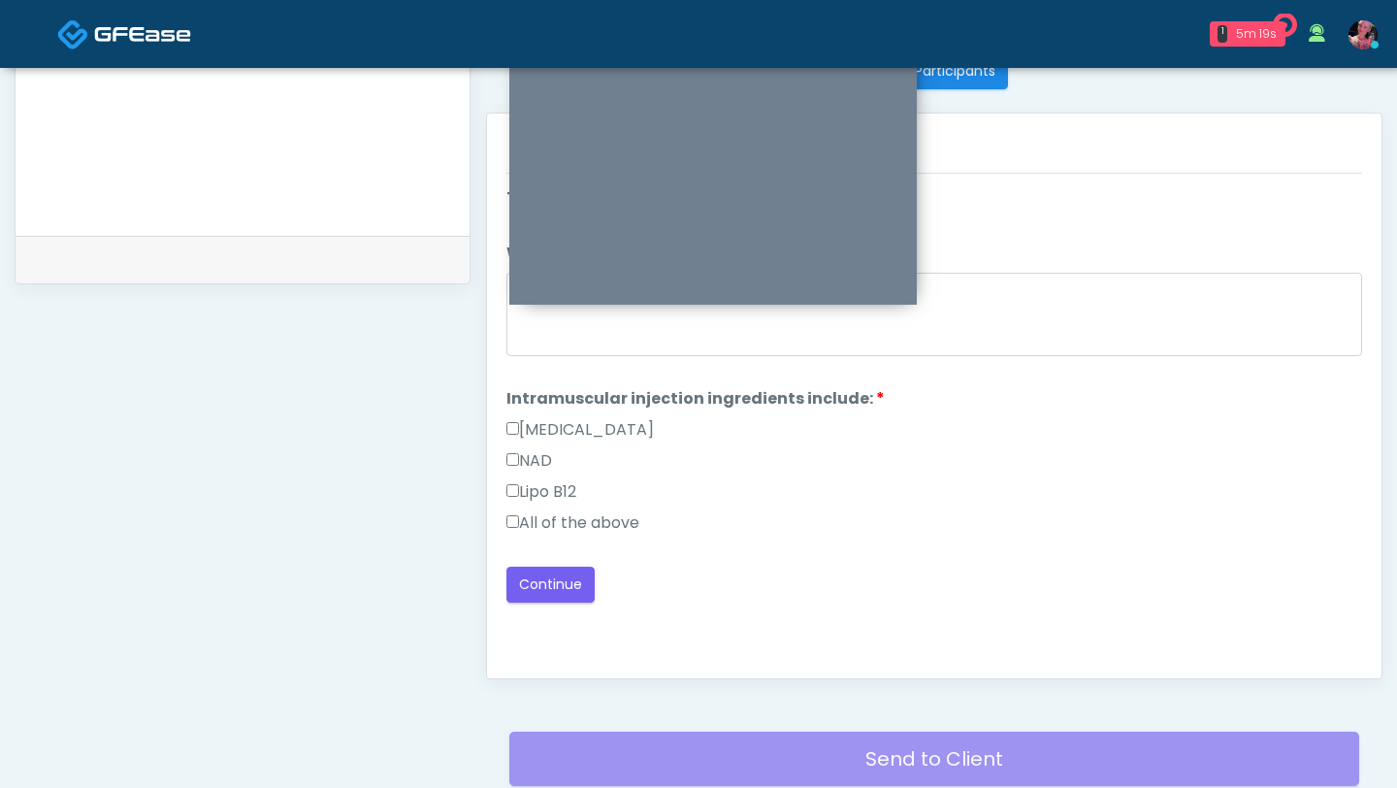
click at [576, 530] on label "All of the above" at bounding box center [573, 522] width 133 height 23
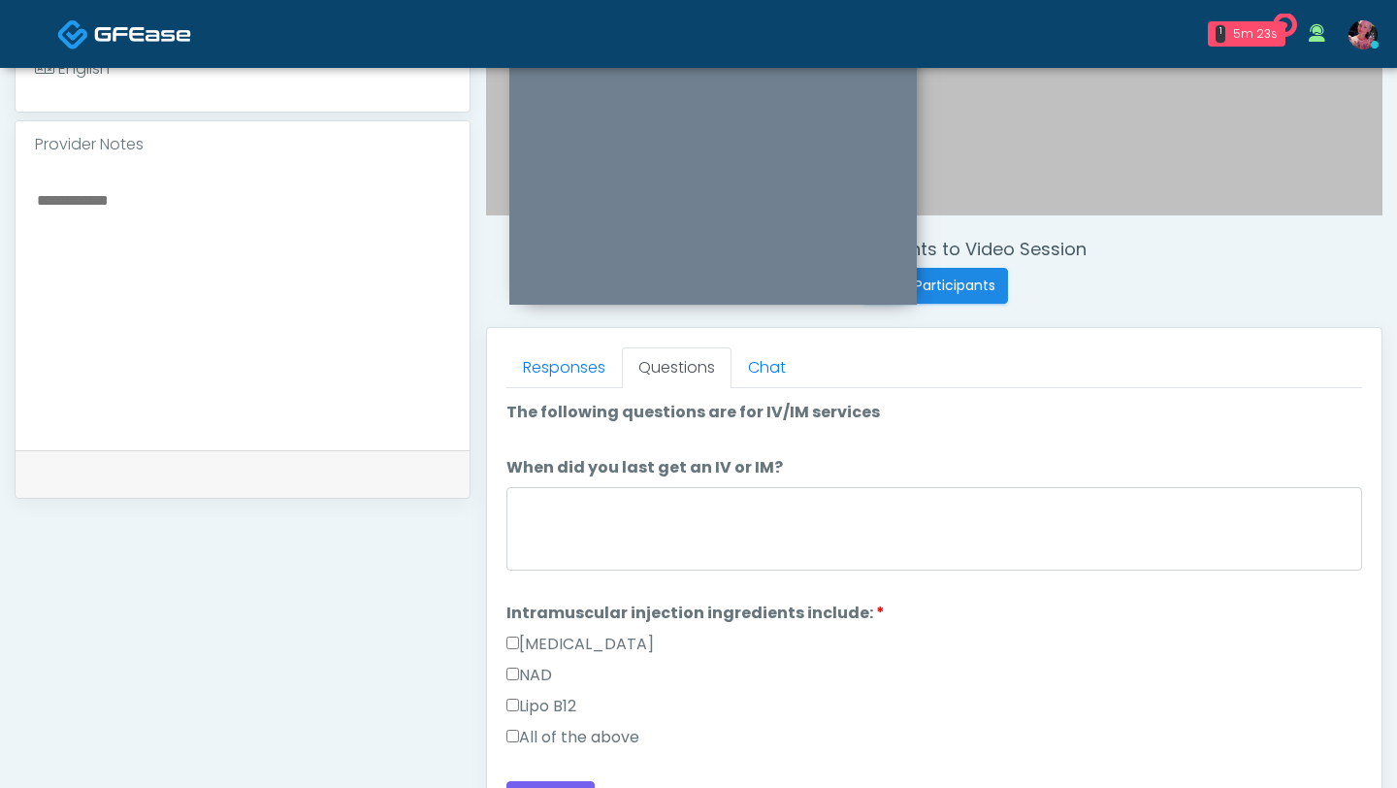
scroll to position [954, 0]
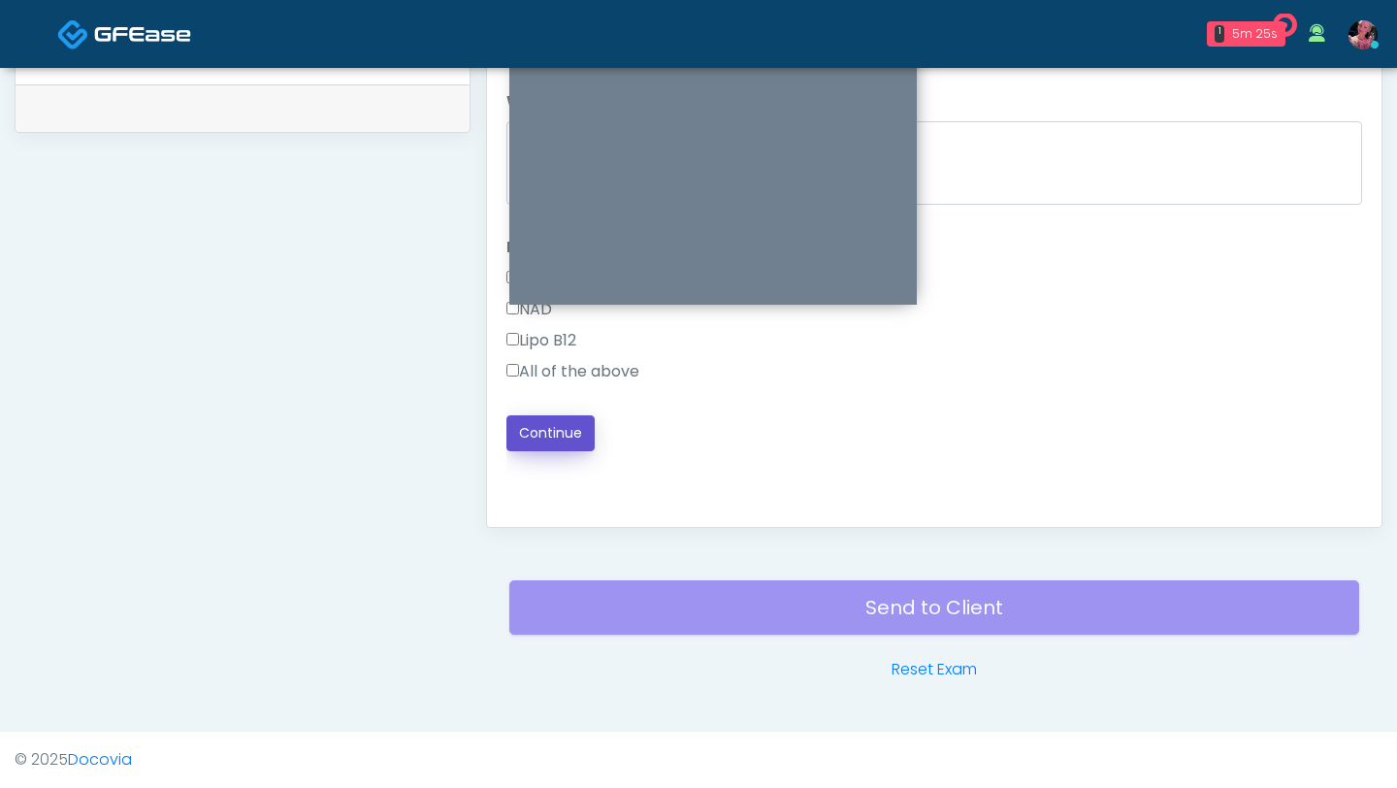
click at [560, 424] on button "Continue" at bounding box center [551, 433] width 88 height 36
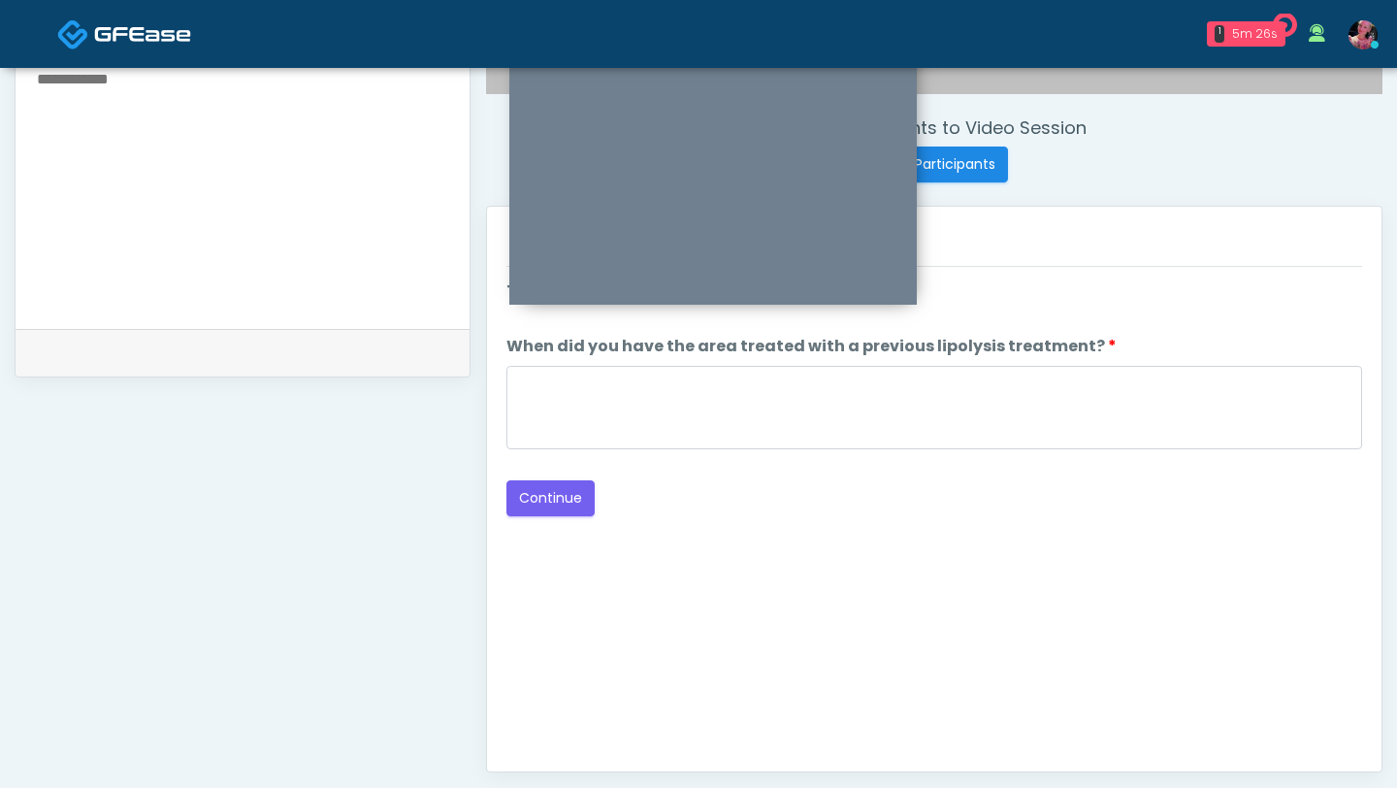
scroll to position [688, 0]
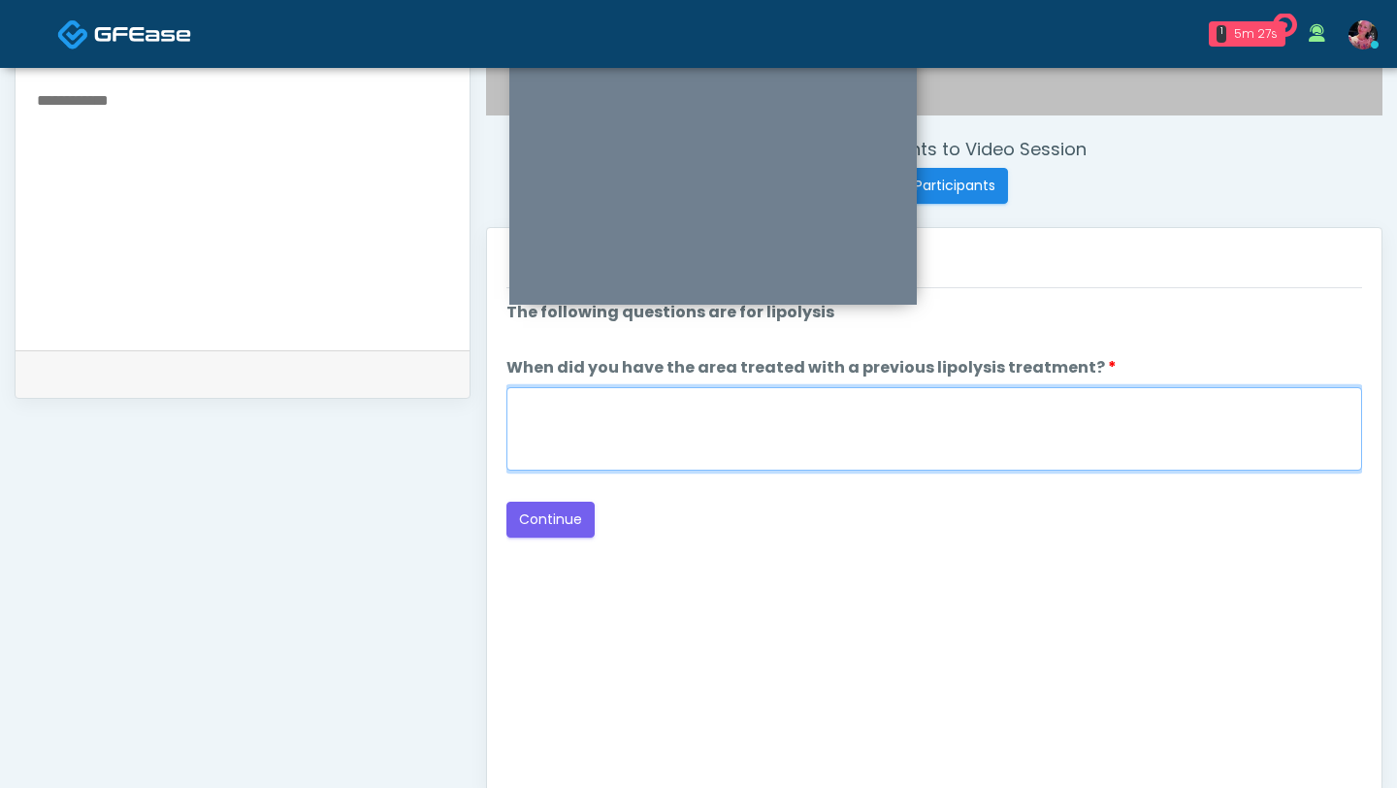
click at [1054, 404] on textarea "When did you have the area treated with a previous lipolysis treatment?" at bounding box center [935, 428] width 856 height 83
type textarea "*****"
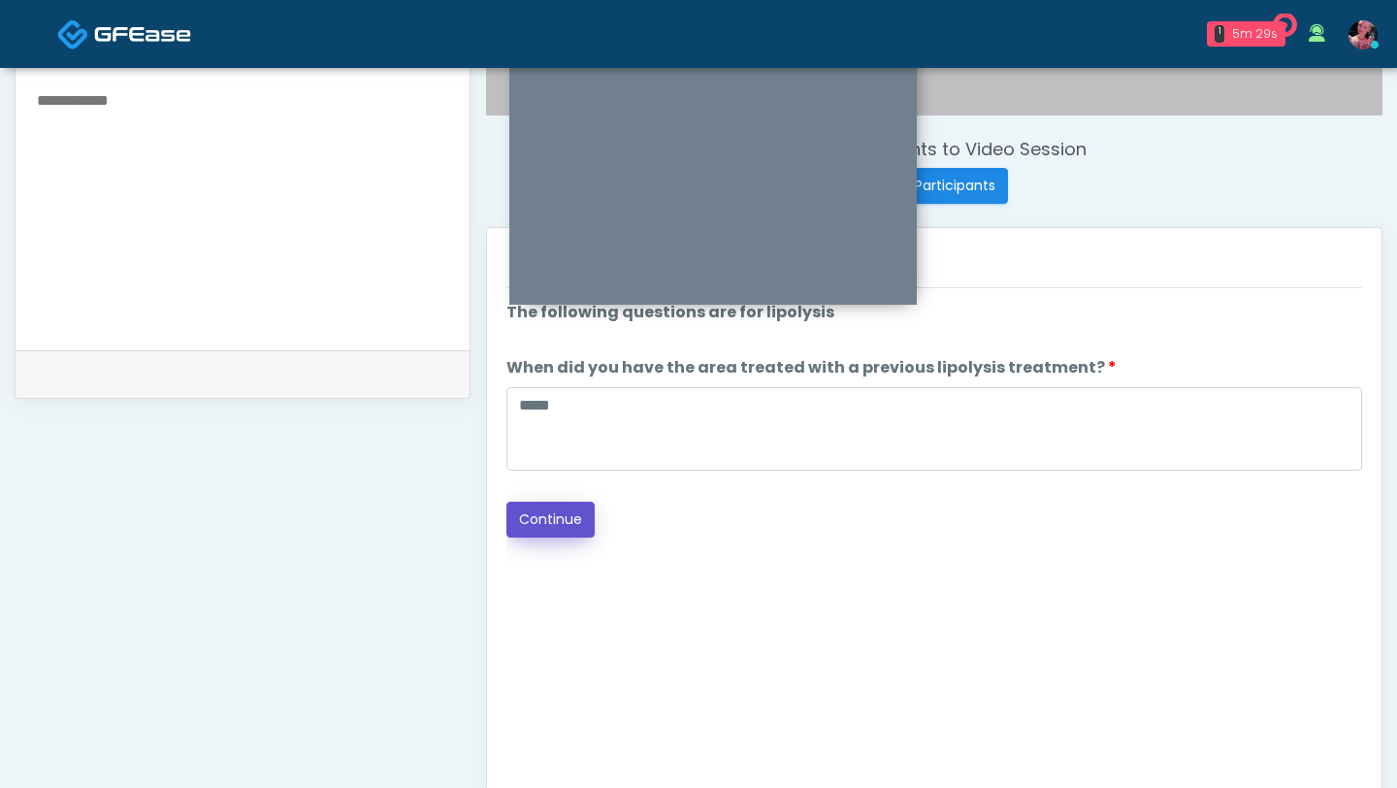
click at [541, 517] on button "Continue" at bounding box center [551, 520] width 88 height 36
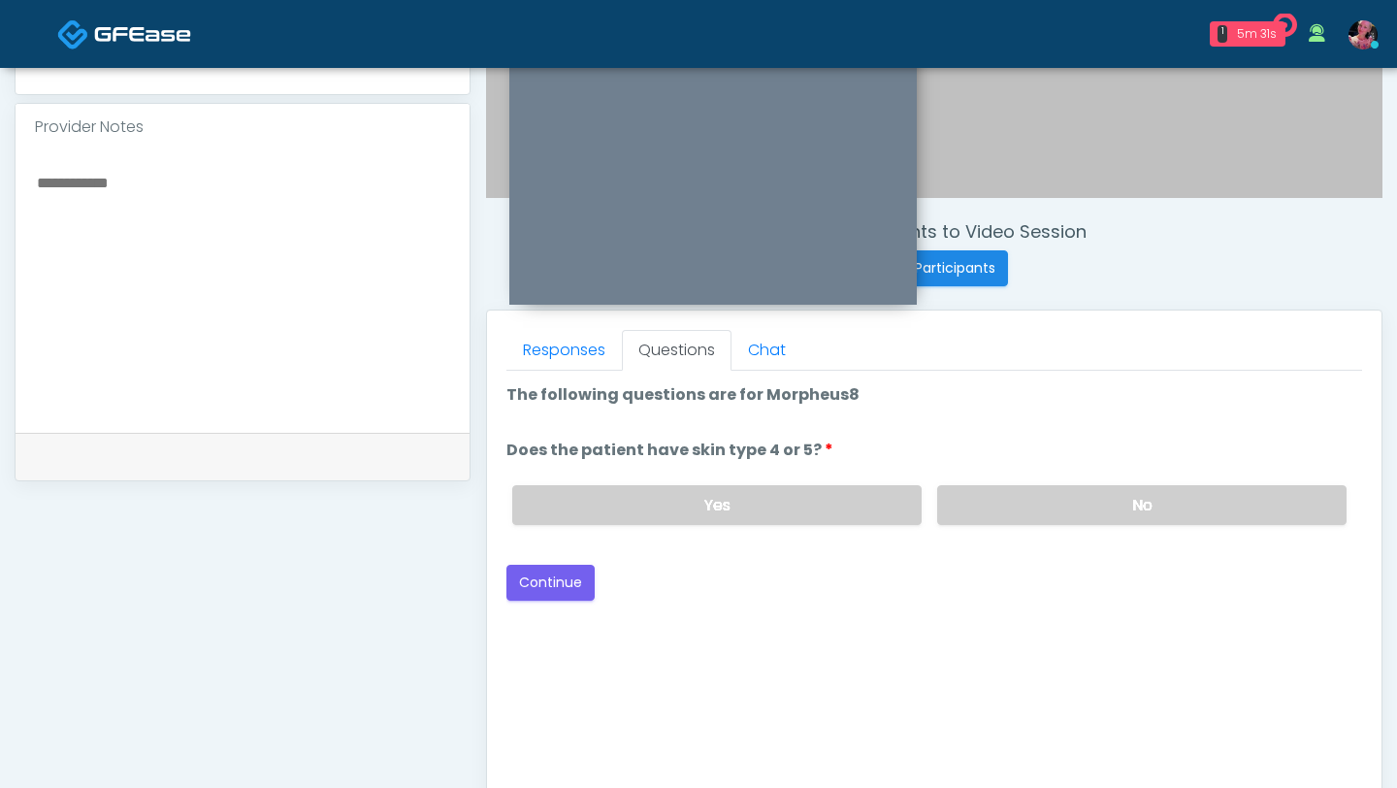
scroll to position [592, 0]
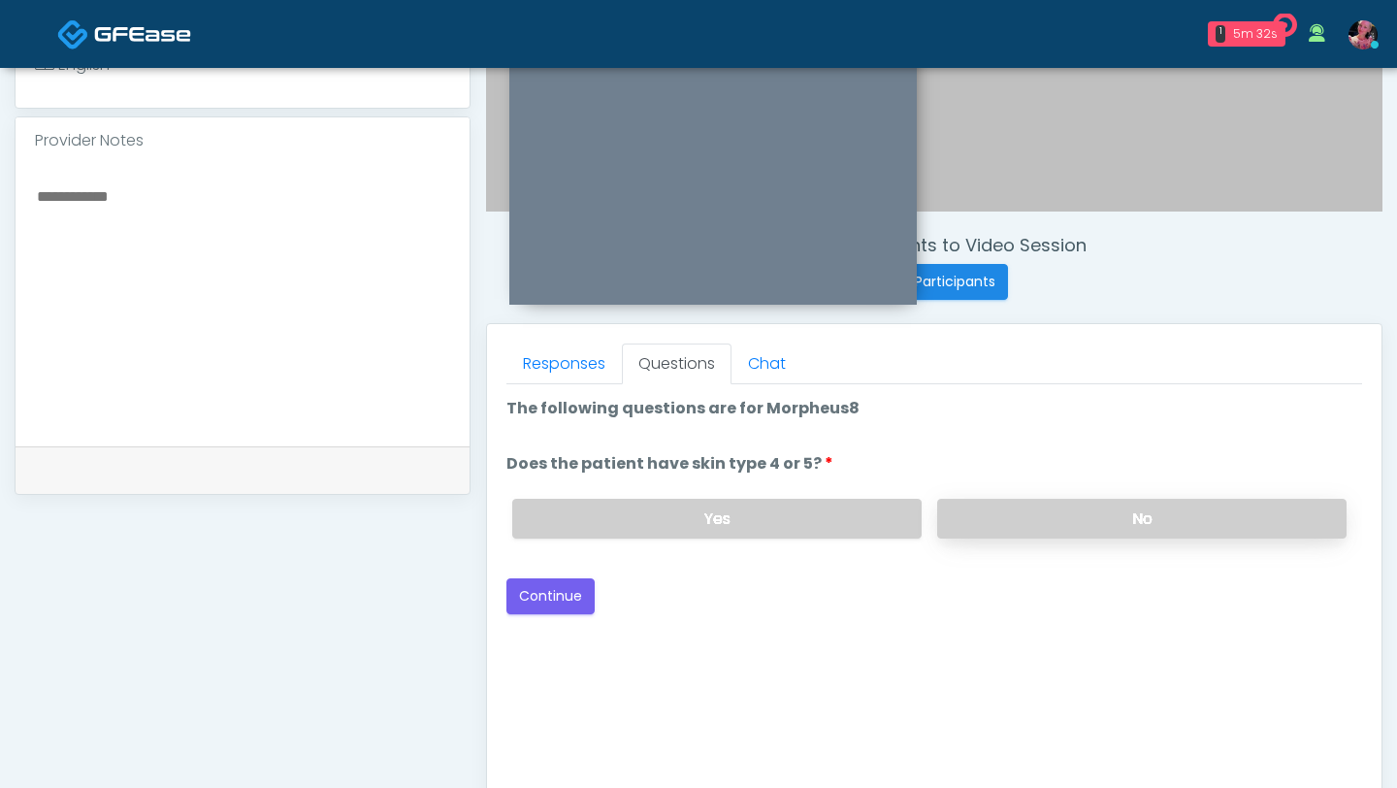
click at [959, 504] on label "No" at bounding box center [1141, 519] width 409 height 40
click at [567, 541] on div "Yes No" at bounding box center [930, 518] width 866 height 71
drag, startPoint x: 561, startPoint y: 517, endPoint x: 561, endPoint y: 561, distance: 43.7
click at [561, 517] on label "Yes" at bounding box center [716, 519] width 409 height 40
click at [561, 574] on div "Loading... Connecting to your agent... Please wait while we prepare your person…" at bounding box center [935, 505] width 856 height 217
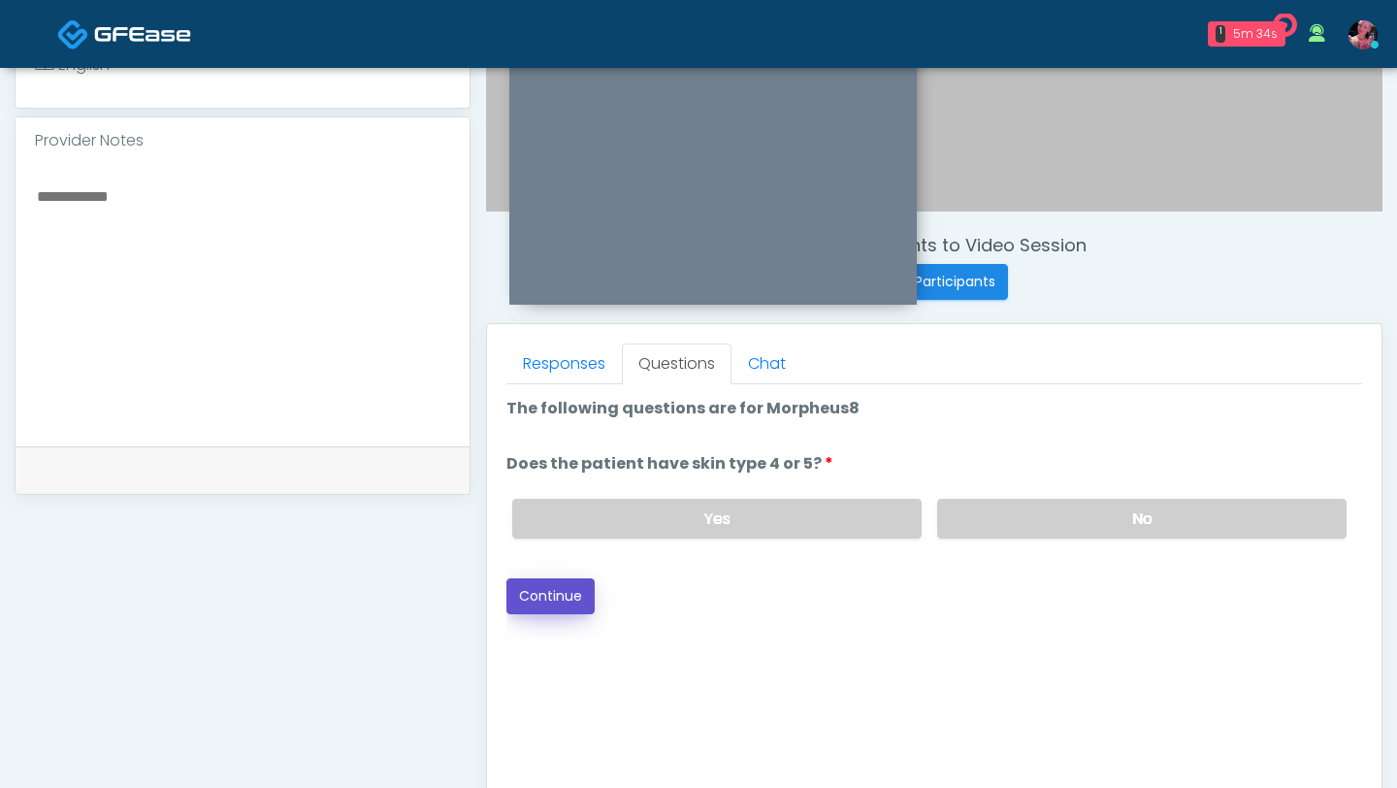
click at [561, 588] on button "Continue" at bounding box center [551, 596] width 88 height 36
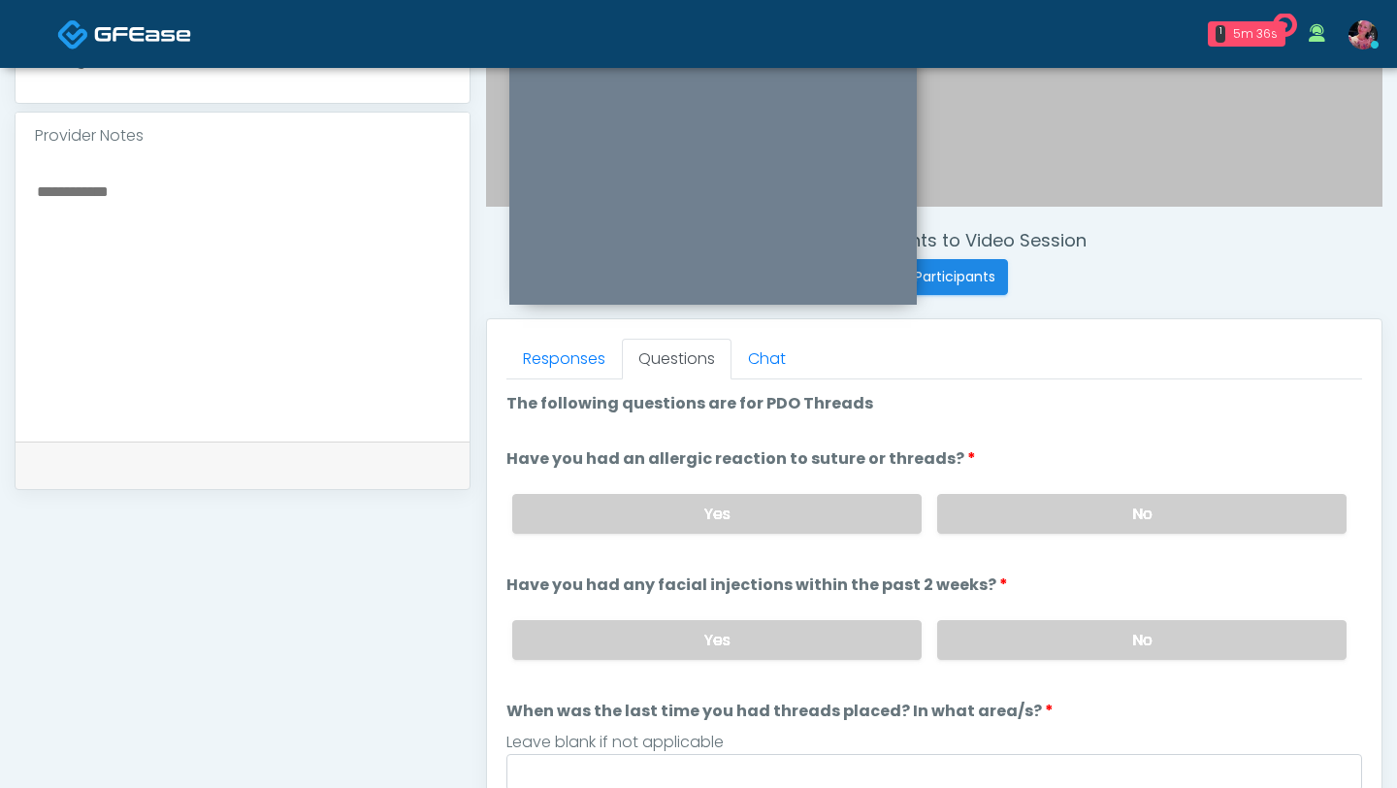
scroll to position [577, 0]
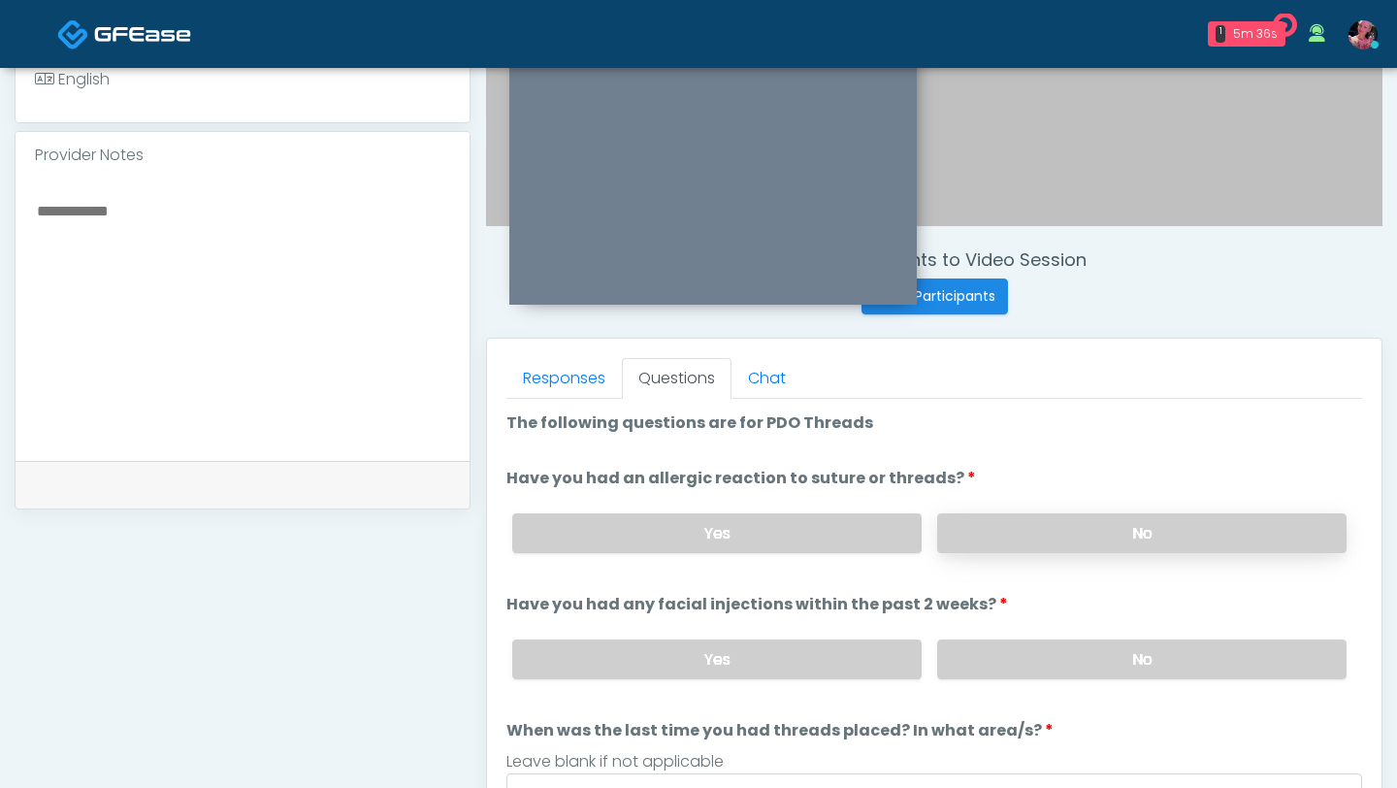
click at [991, 527] on label "No" at bounding box center [1141, 533] width 409 height 40
click at [1008, 596] on div "Yes No" at bounding box center [930, 659] width 866 height 71
click at [1008, 596] on label "No" at bounding box center [1141, 659] width 409 height 40
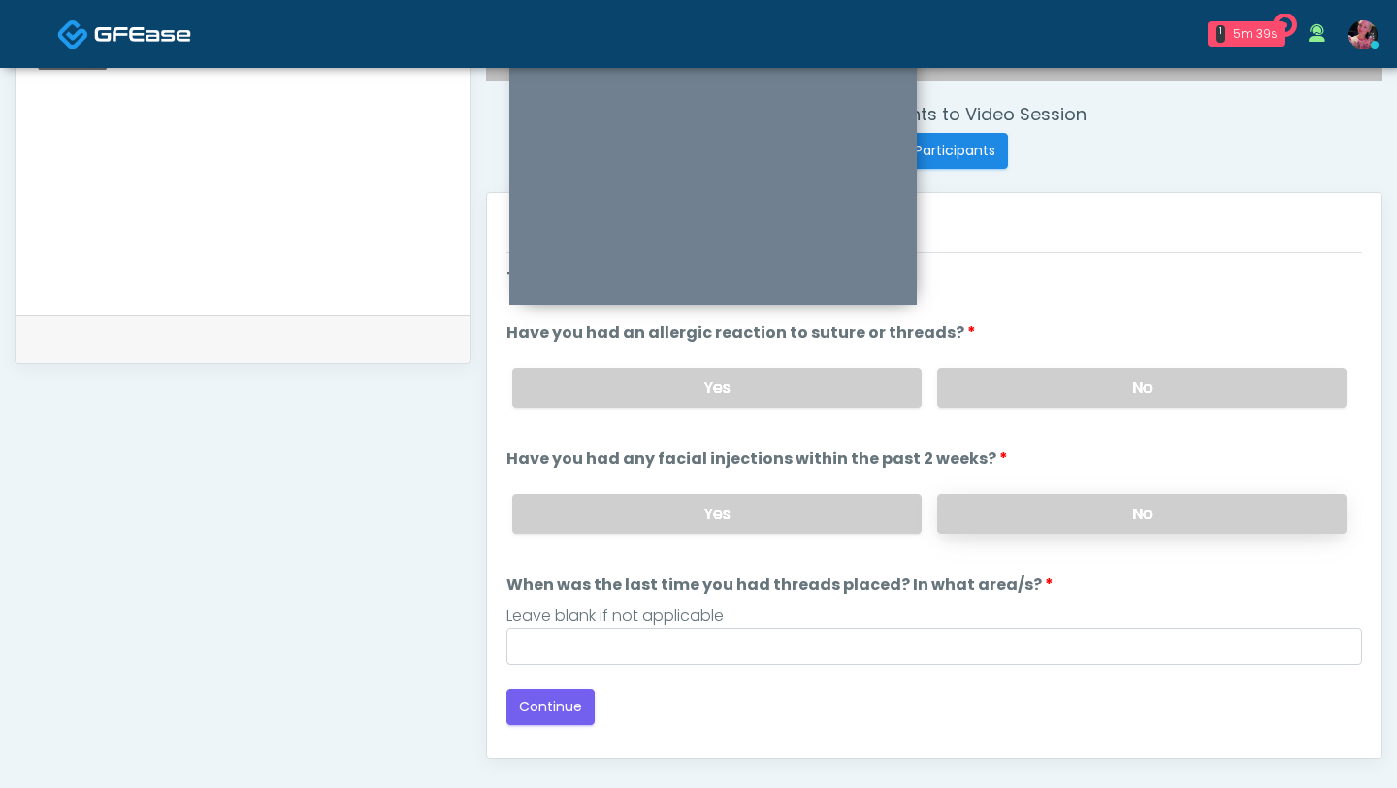
scroll to position [777, 0]
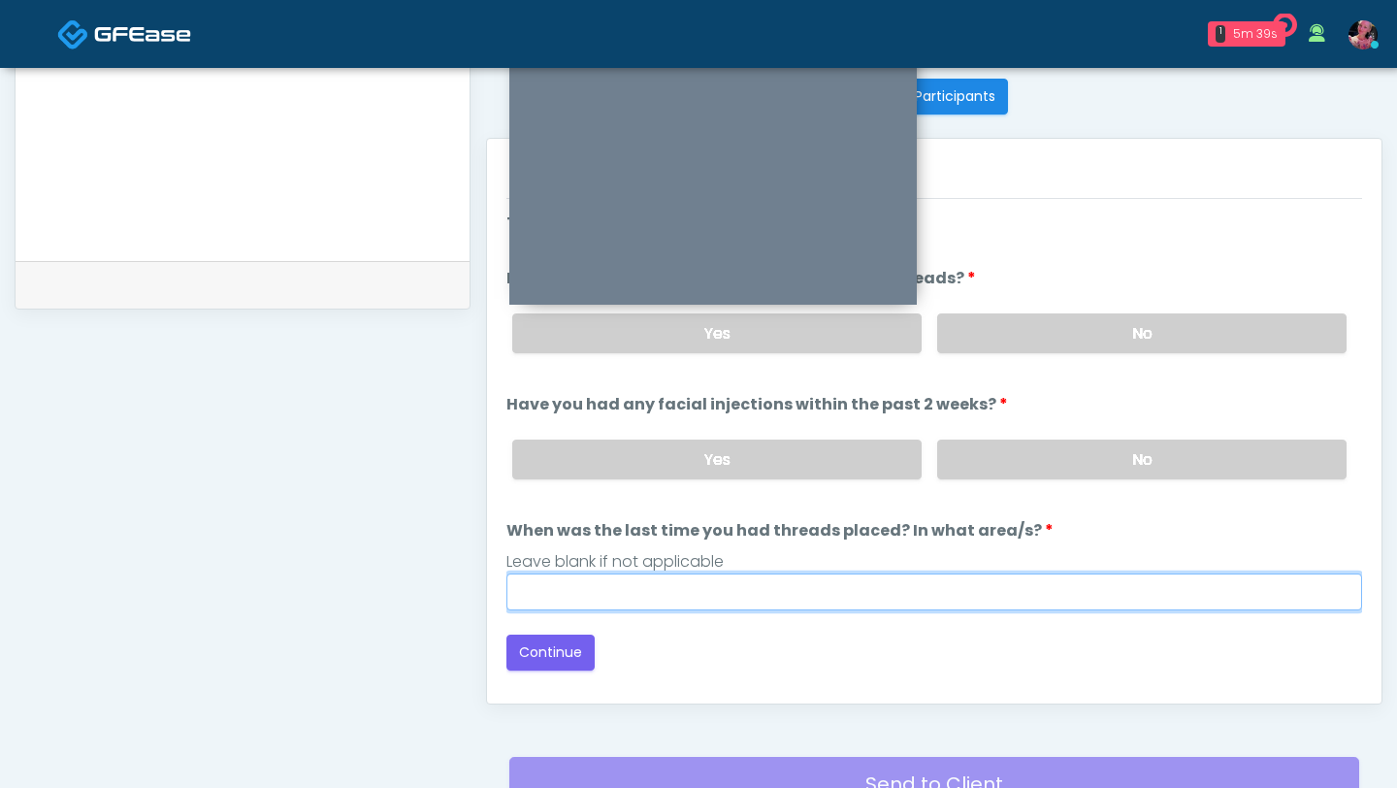
click at [625, 585] on input "When was the last time you had threads placed? In what area/s?" at bounding box center [935, 591] width 856 height 37
type input "*****"
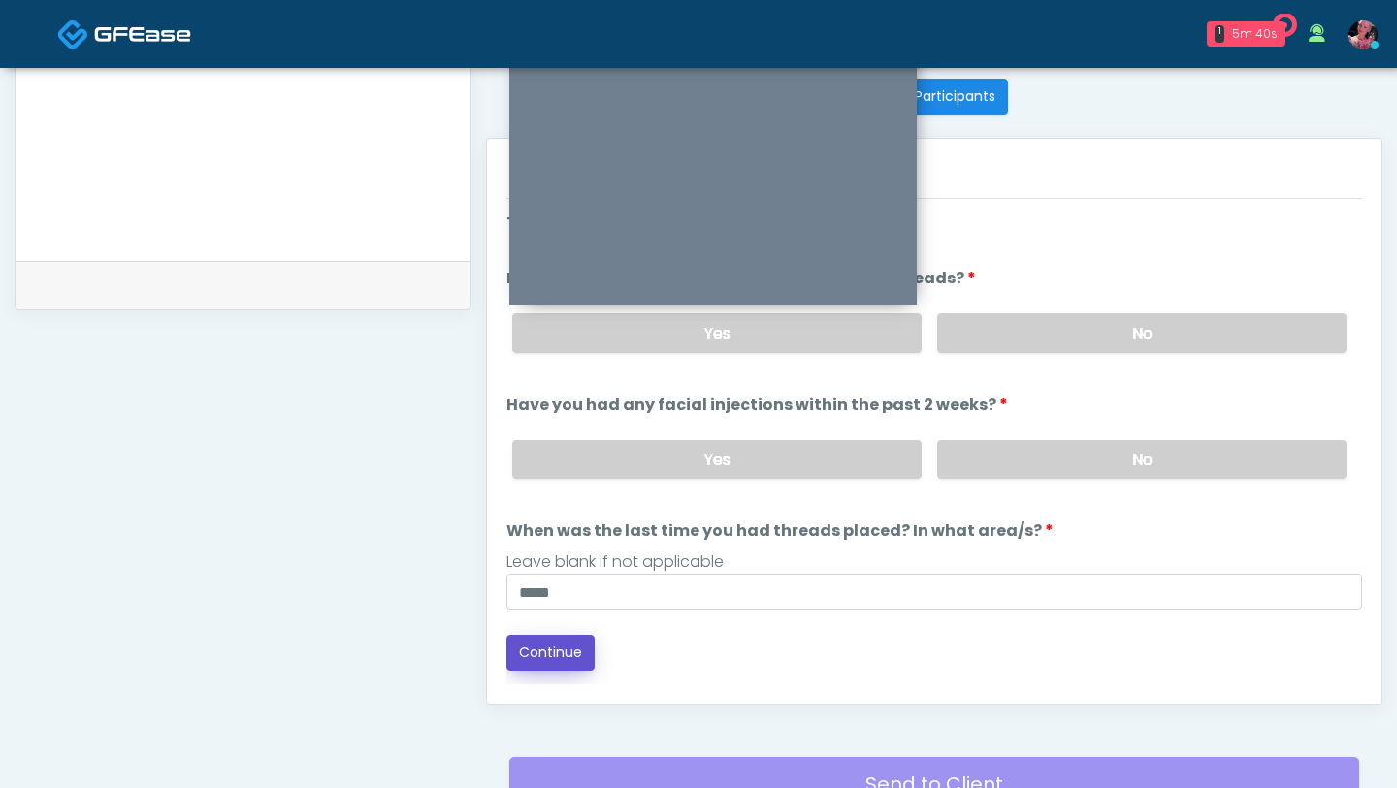
click at [557, 596] on button "Continue" at bounding box center [551, 653] width 88 height 36
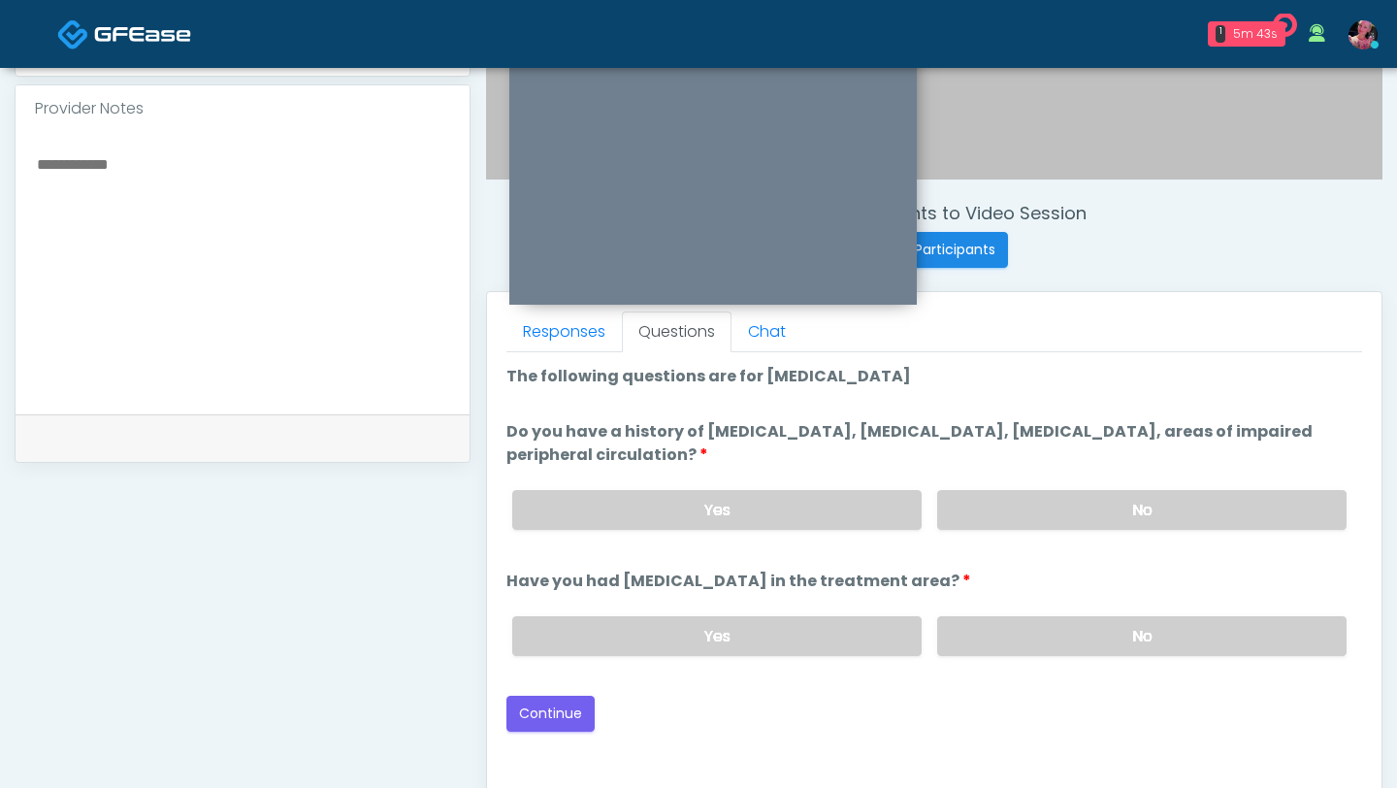
scroll to position [616, 0]
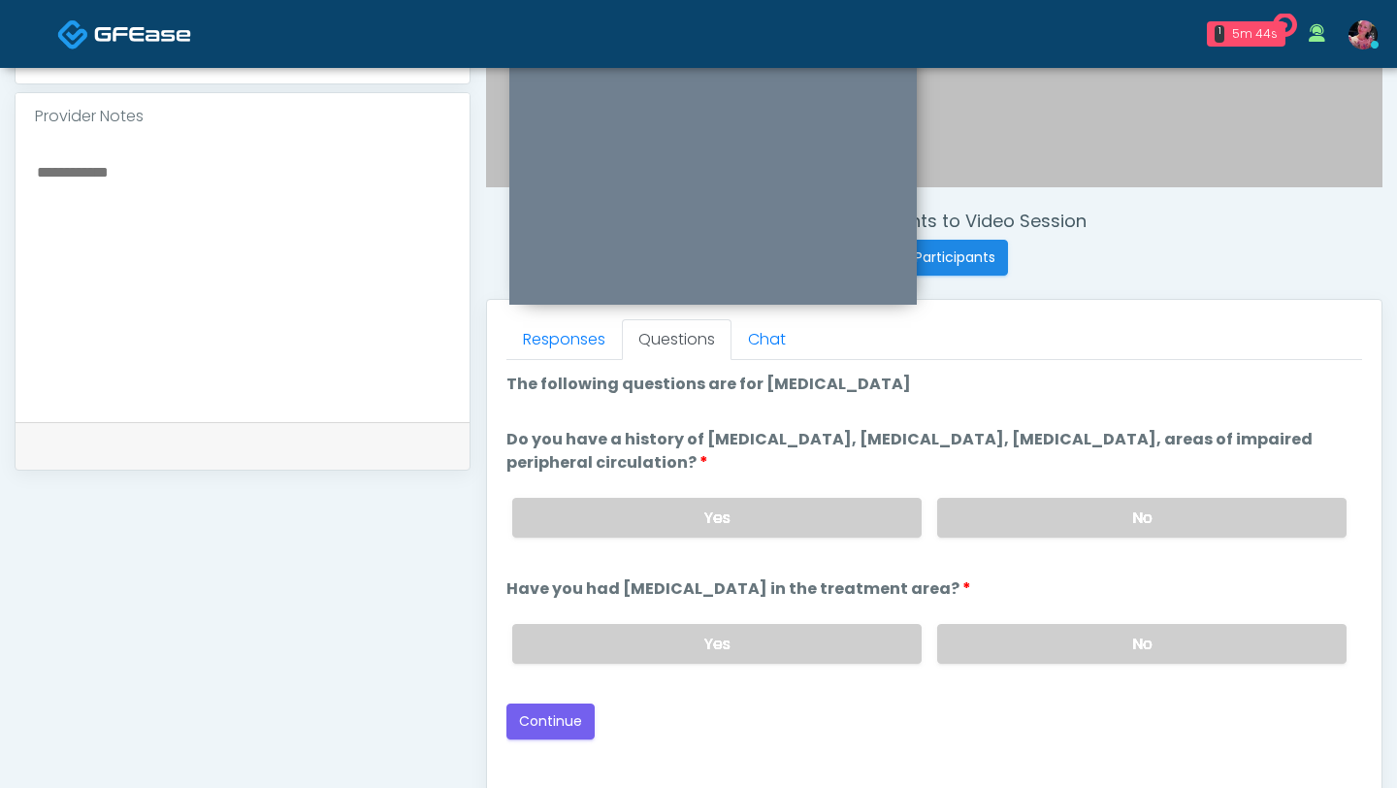
click at [1033, 490] on div "Yes No" at bounding box center [930, 517] width 866 height 71
click at [1033, 526] on label "No" at bounding box center [1141, 518] width 409 height 40
click at [1033, 596] on label "No" at bounding box center [1141, 644] width 409 height 40
click at [614, 596] on div "Back Continue" at bounding box center [935, 721] width 856 height 36
click at [558, 596] on button "Continue" at bounding box center [551, 721] width 88 height 36
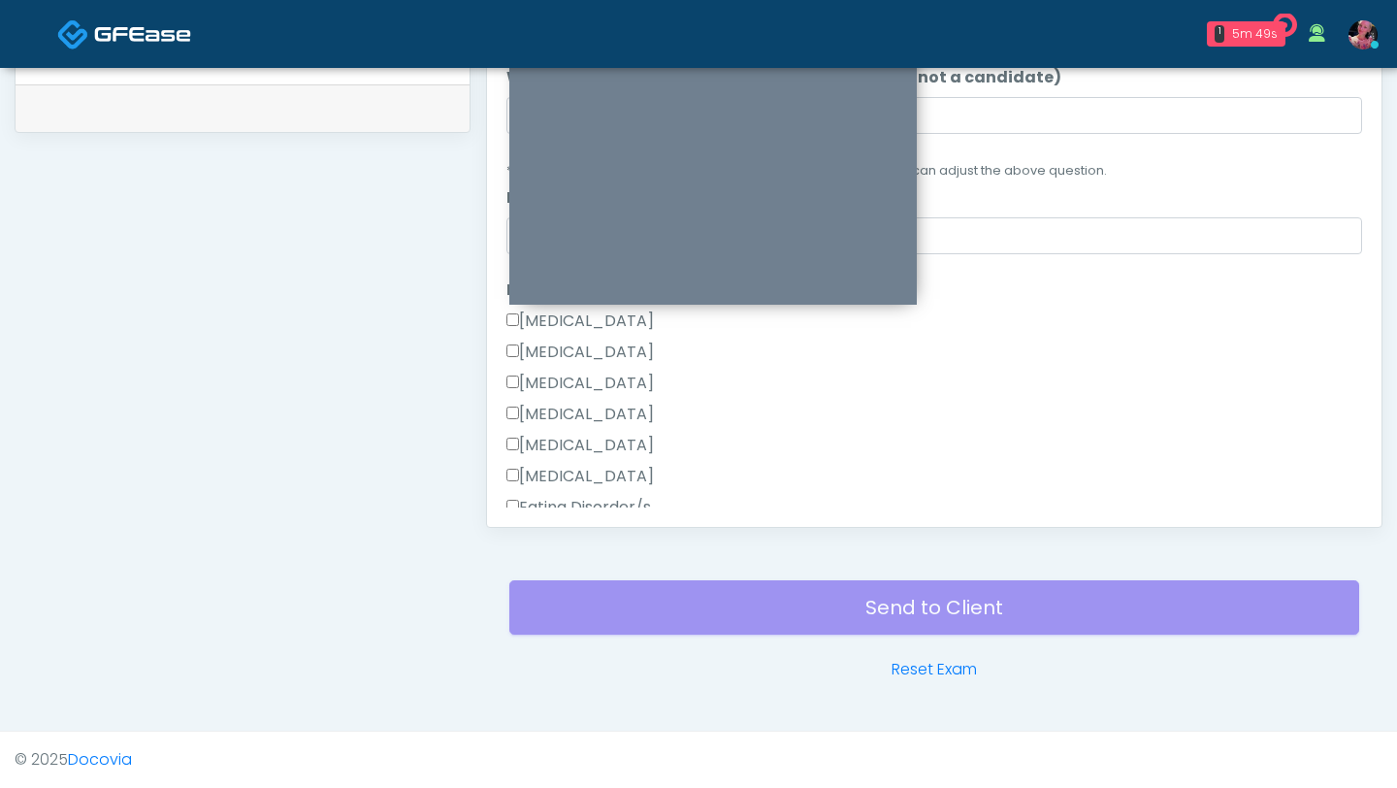
scroll to position [230, 0]
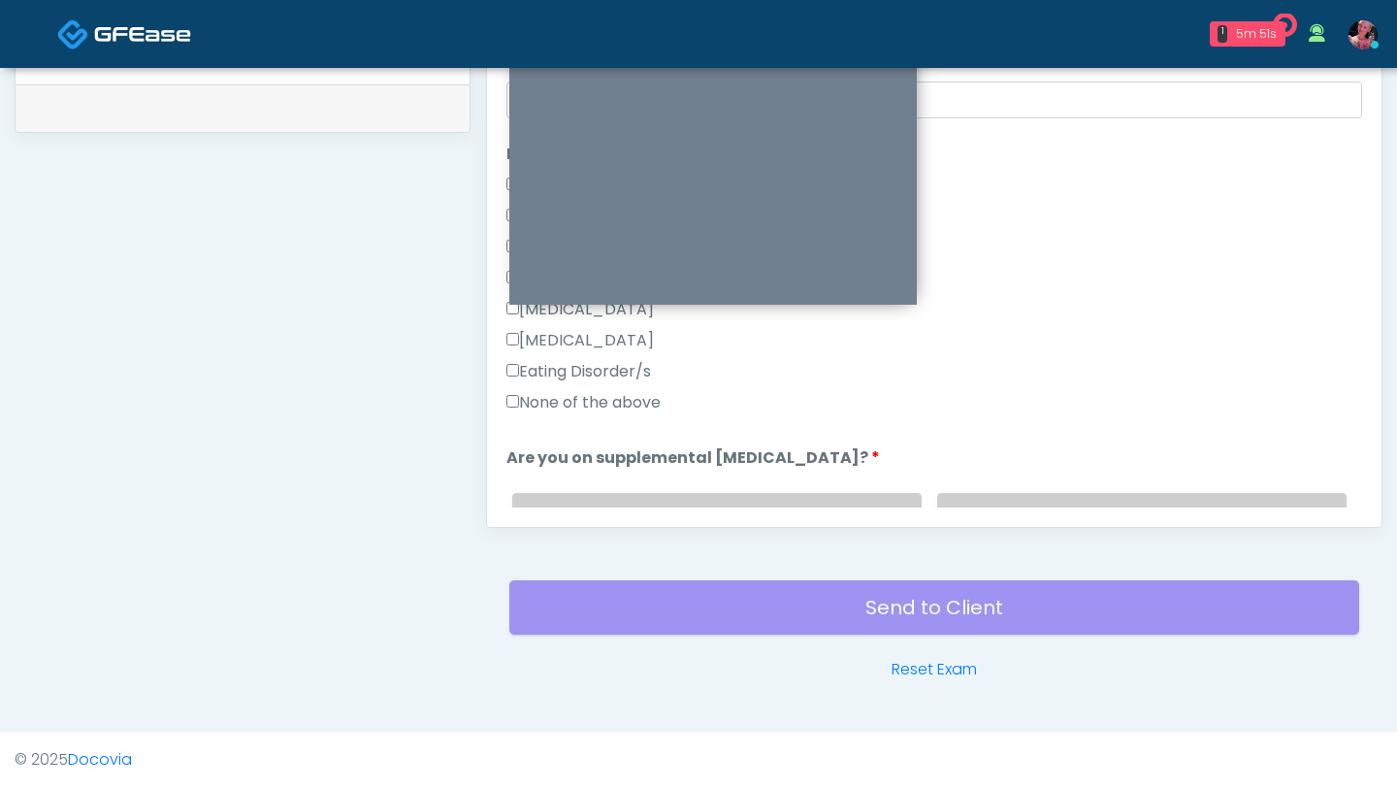
click at [612, 406] on label "None of the above" at bounding box center [584, 402] width 154 height 23
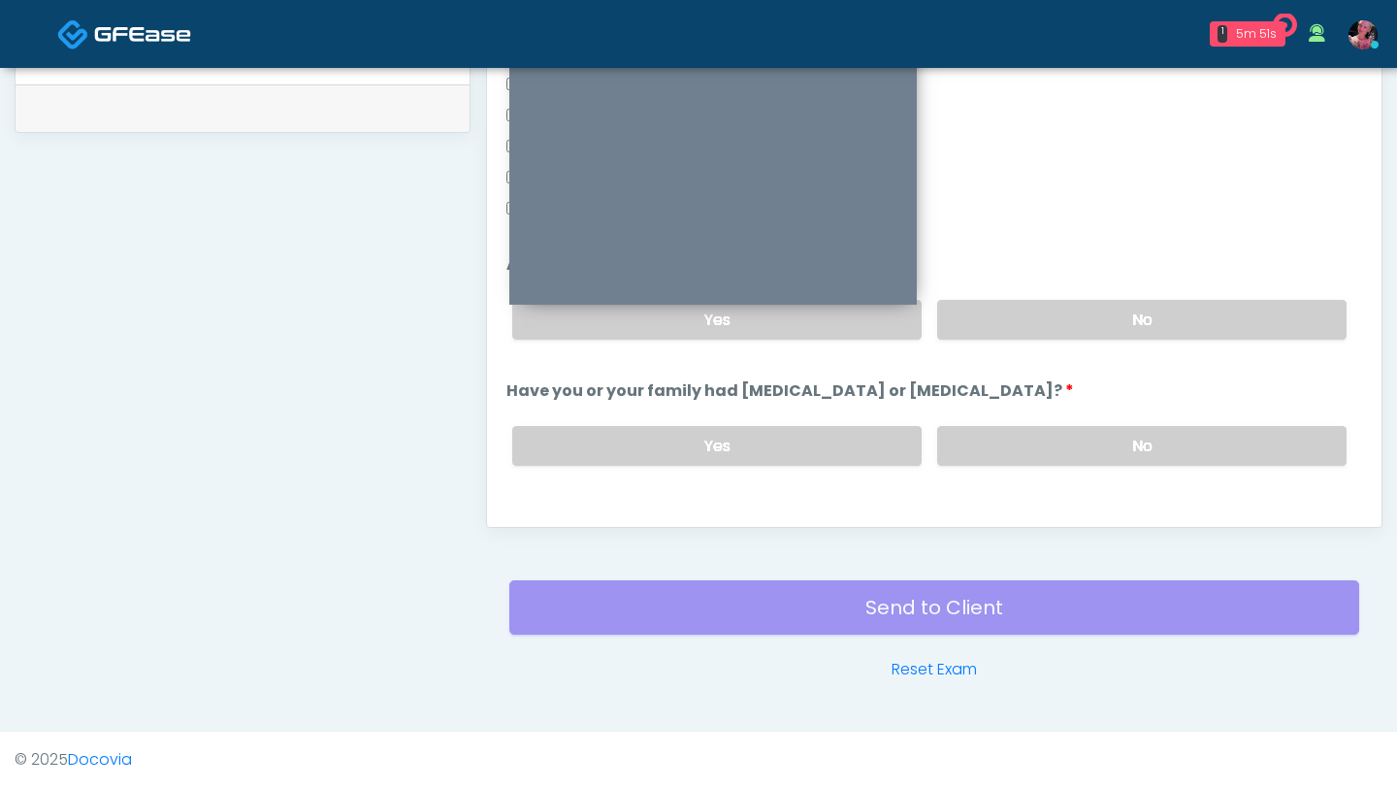
scroll to position [559, 0]
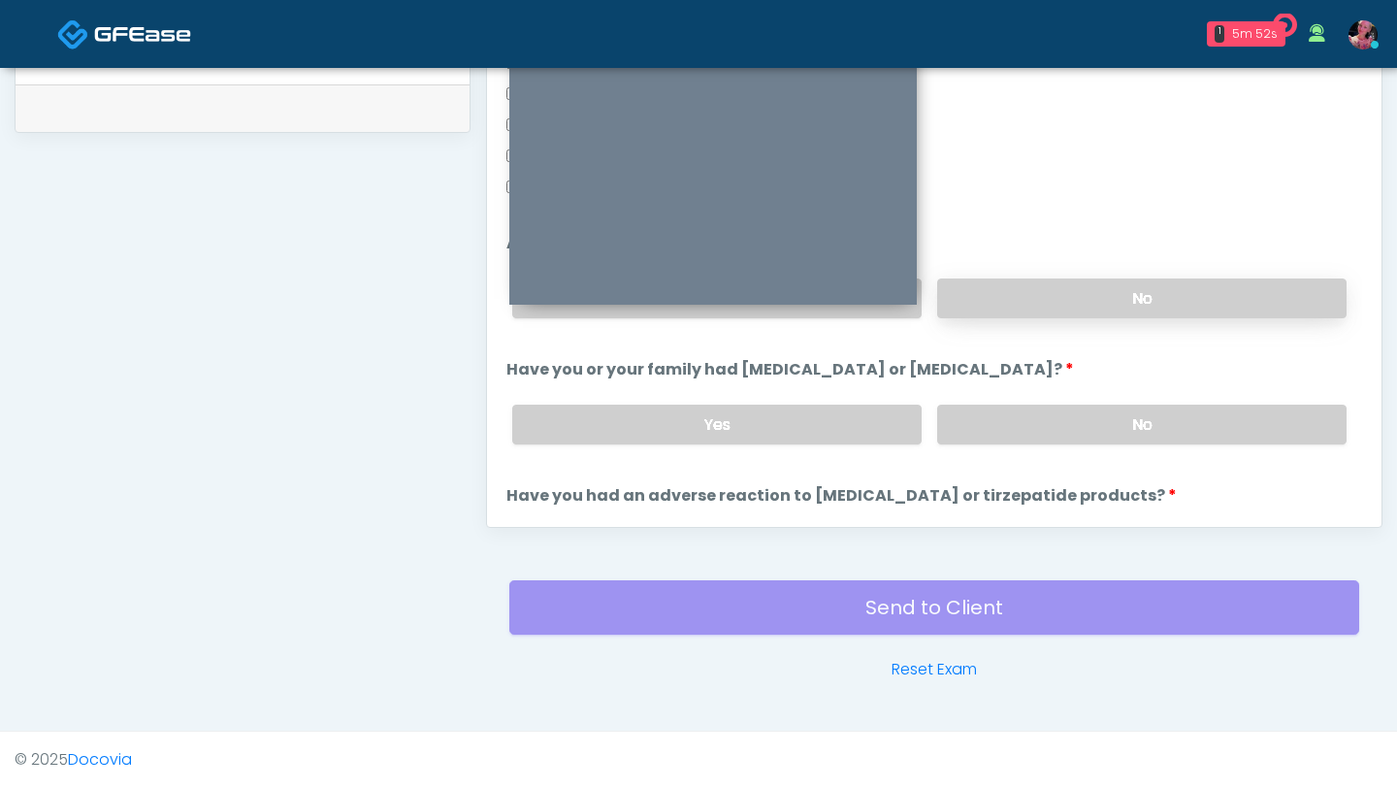
click at [1080, 308] on label "No" at bounding box center [1141, 298] width 409 height 40
click at [1052, 396] on div "Yes No" at bounding box center [930, 424] width 866 height 71
click at [1052, 398] on div "Yes No" at bounding box center [930, 424] width 866 height 71
click at [1052, 415] on label "No" at bounding box center [1141, 425] width 409 height 40
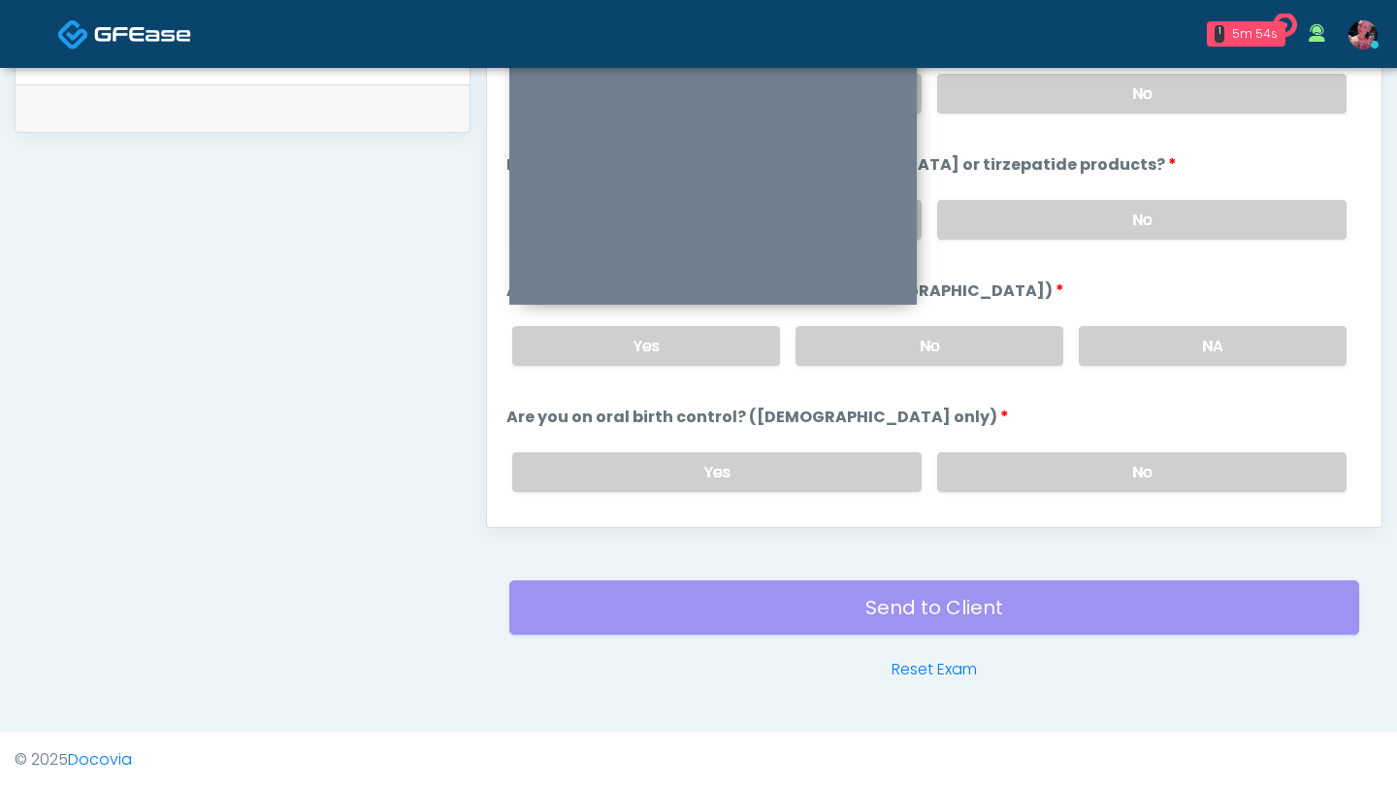
scroll to position [895, 0]
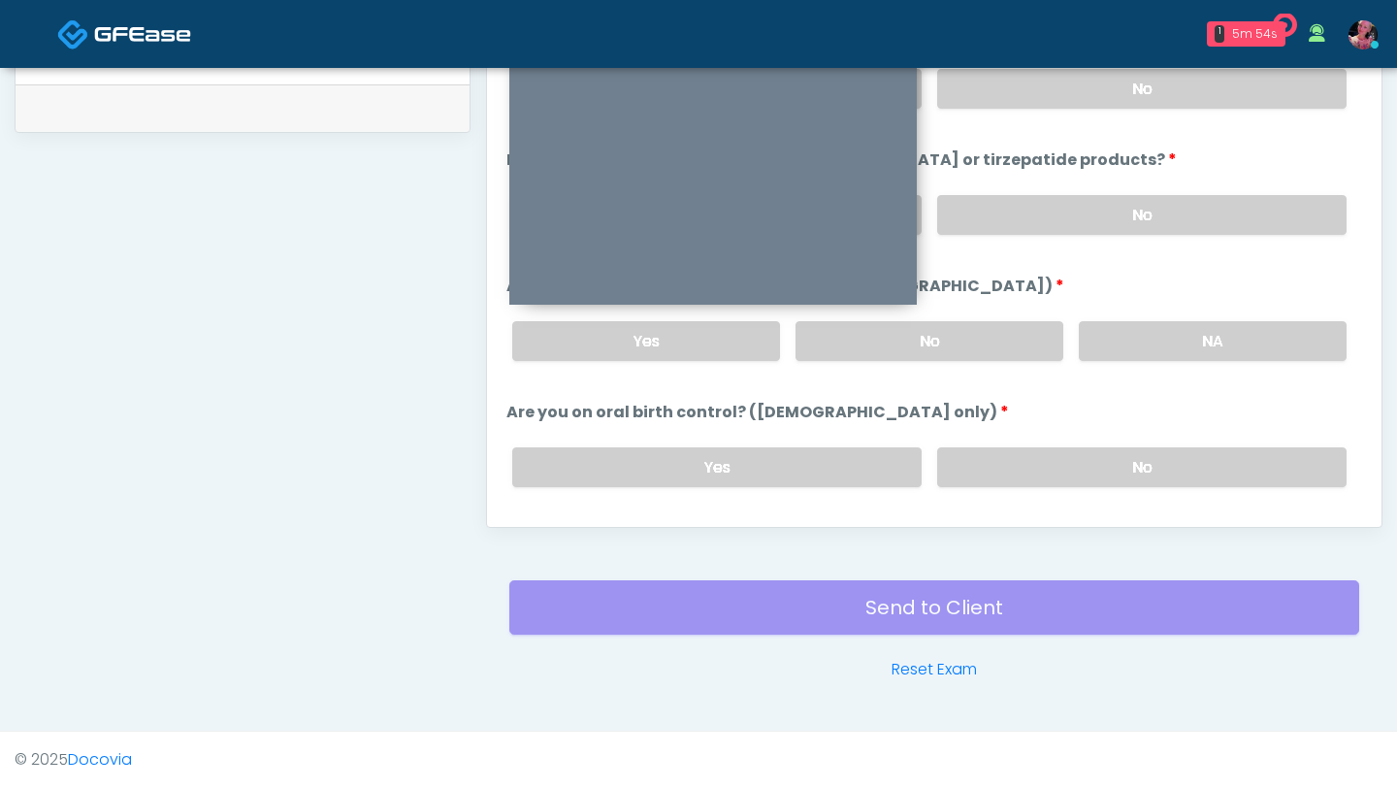
click at [1049, 176] on li "Have you had an adverse reaction to semaglutide or tirzepatide products? Have y…" at bounding box center [935, 199] width 856 height 102
click at [1049, 201] on label "No" at bounding box center [1141, 215] width 409 height 40
click at [1143, 345] on label "NA" at bounding box center [1213, 341] width 268 height 40
click at [1088, 479] on label "No" at bounding box center [1141, 467] width 409 height 40
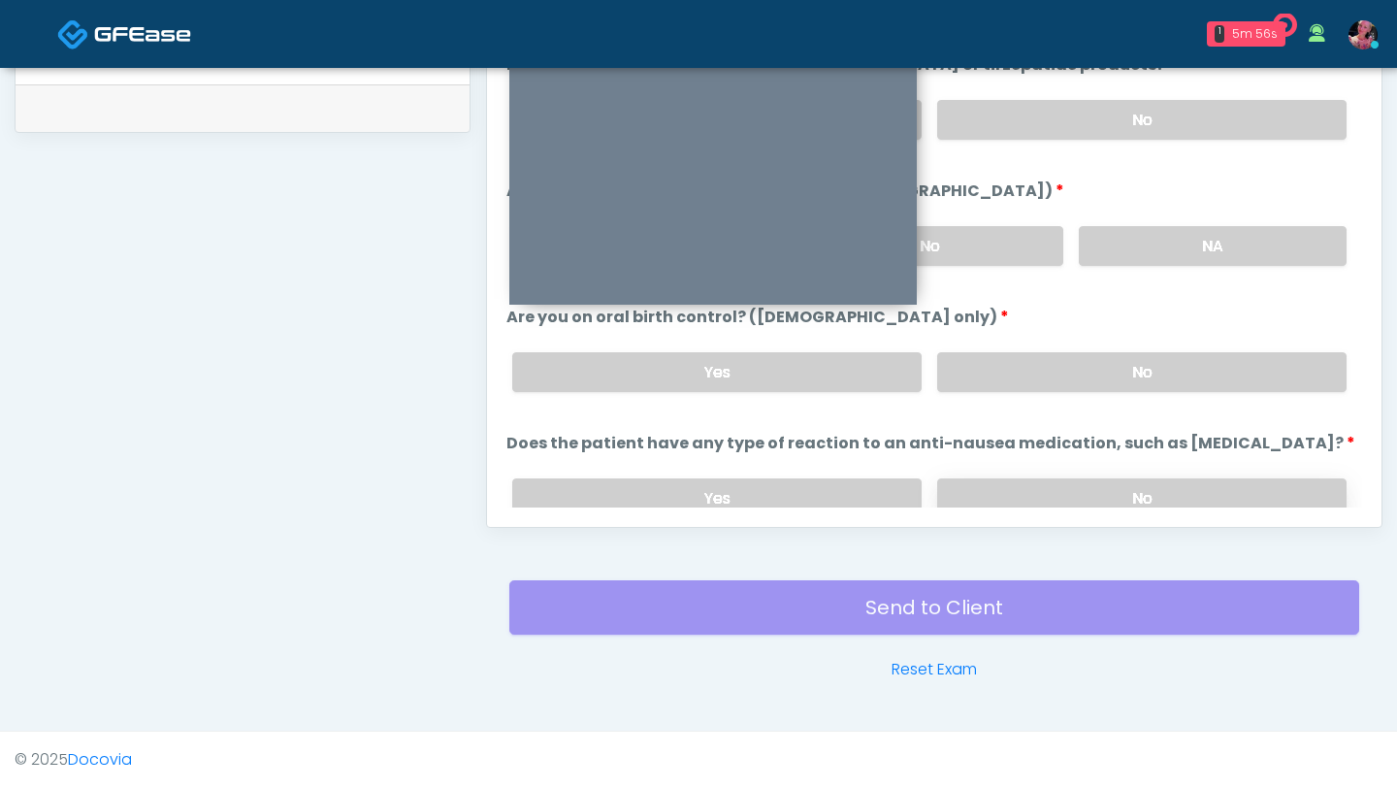
click at [1038, 491] on label "No" at bounding box center [1141, 498] width 409 height 40
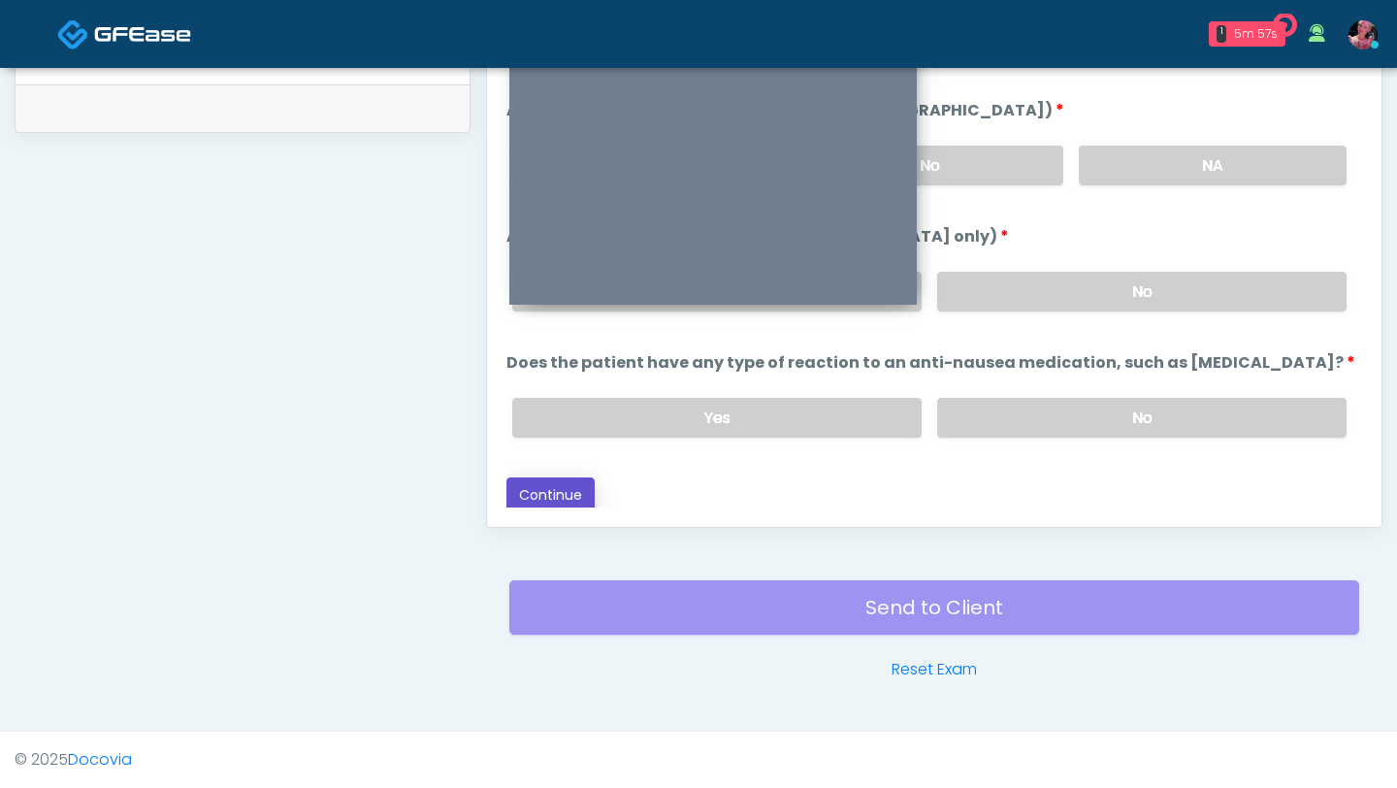
click at [574, 492] on button "Continue" at bounding box center [551, 495] width 88 height 36
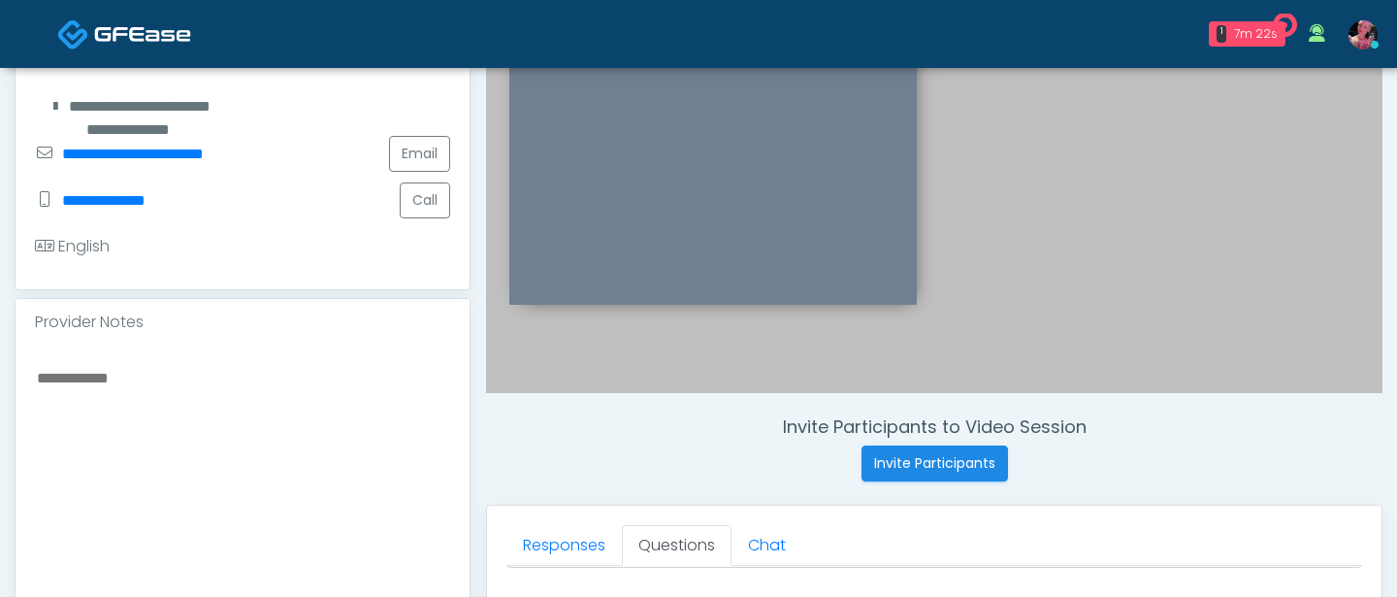
scroll to position [590, 0]
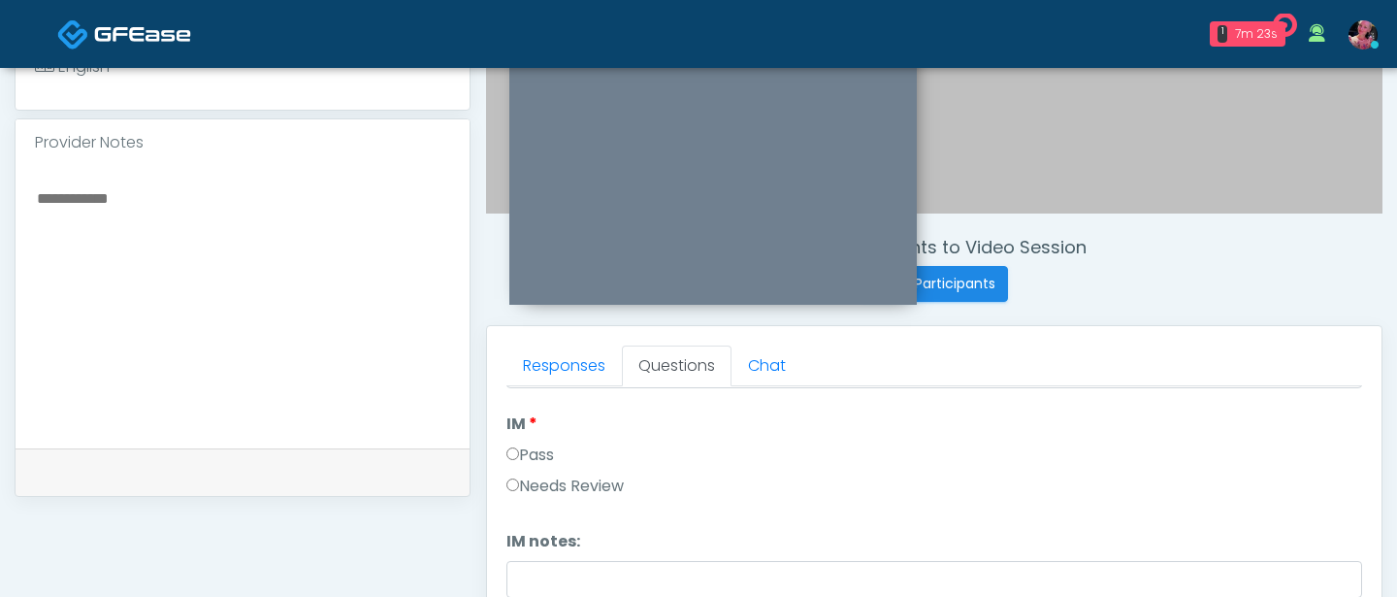
click at [530, 451] on label "Pass" at bounding box center [531, 454] width 48 height 23
click at [550, 437] on label "Pass" at bounding box center [531, 444] width 48 height 23
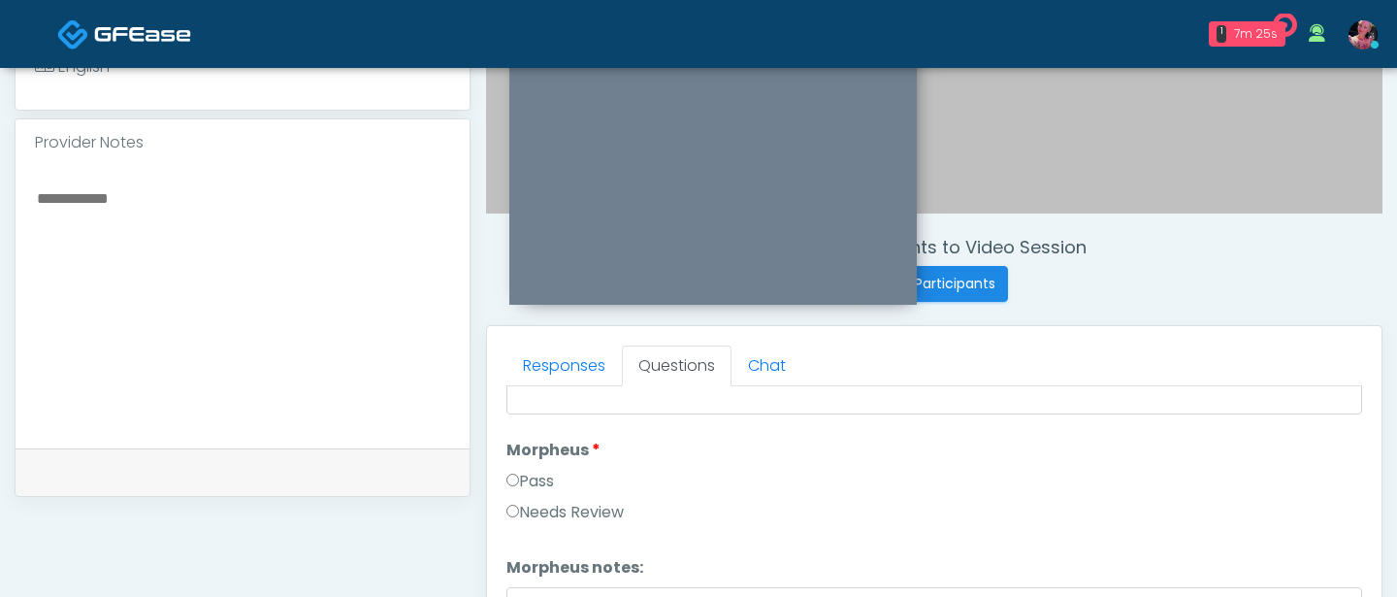
scroll to position [1466, 0]
click at [539, 458] on label "Morpheus" at bounding box center [554, 447] width 94 height 23
click at [539, 460] on li "Morpheus Morpheus Pass Needs Review" at bounding box center [935, 482] width 856 height 93
click at [539, 474] on label "Pass" at bounding box center [531, 478] width 48 height 23
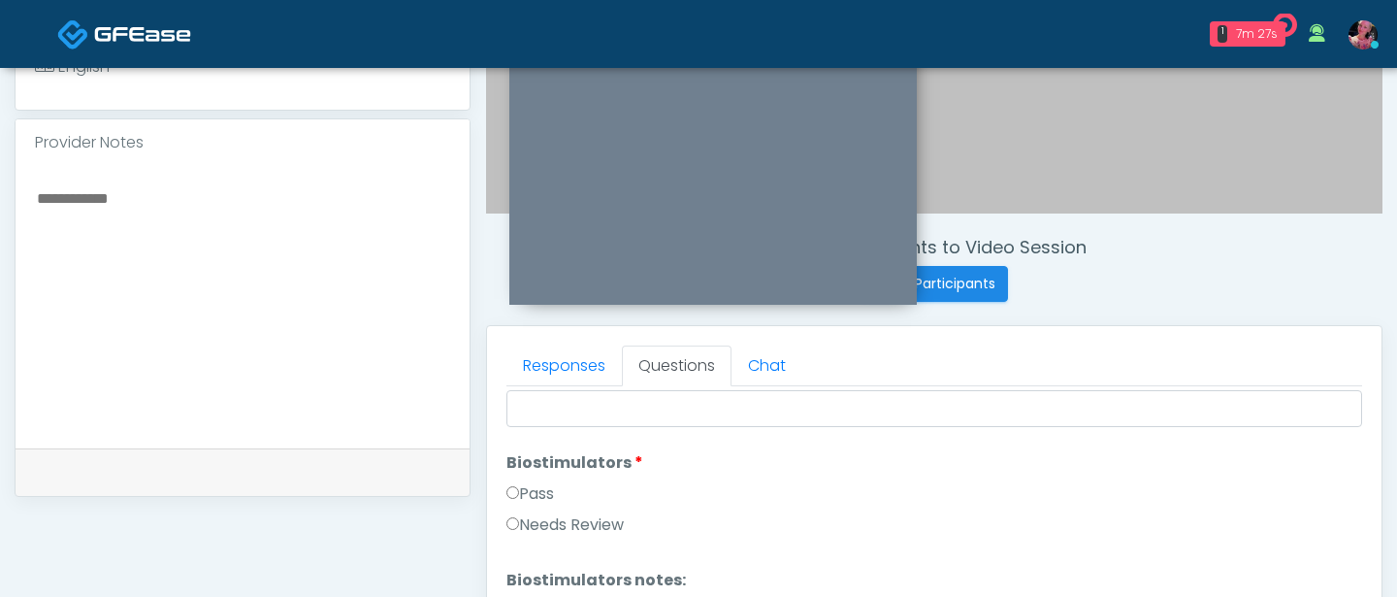
click at [527, 497] on label "Pass" at bounding box center [531, 493] width 48 height 23
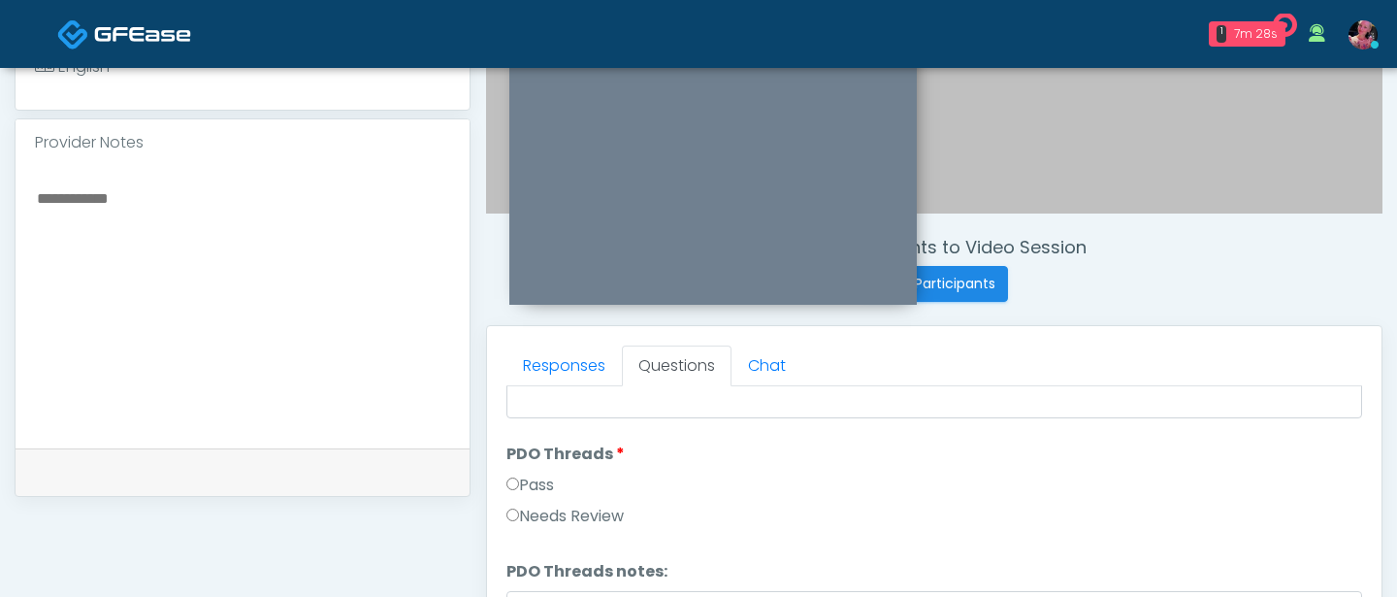
scroll to position [1884, 0]
click at [537, 466] on li "PDO Threads PDO Threads Pass Needs Review" at bounding box center [935, 483] width 856 height 93
click at [530, 479] on label "Pass" at bounding box center [531, 479] width 48 height 23
click at [527, 478] on label "Pass" at bounding box center [531, 486] width 48 height 23
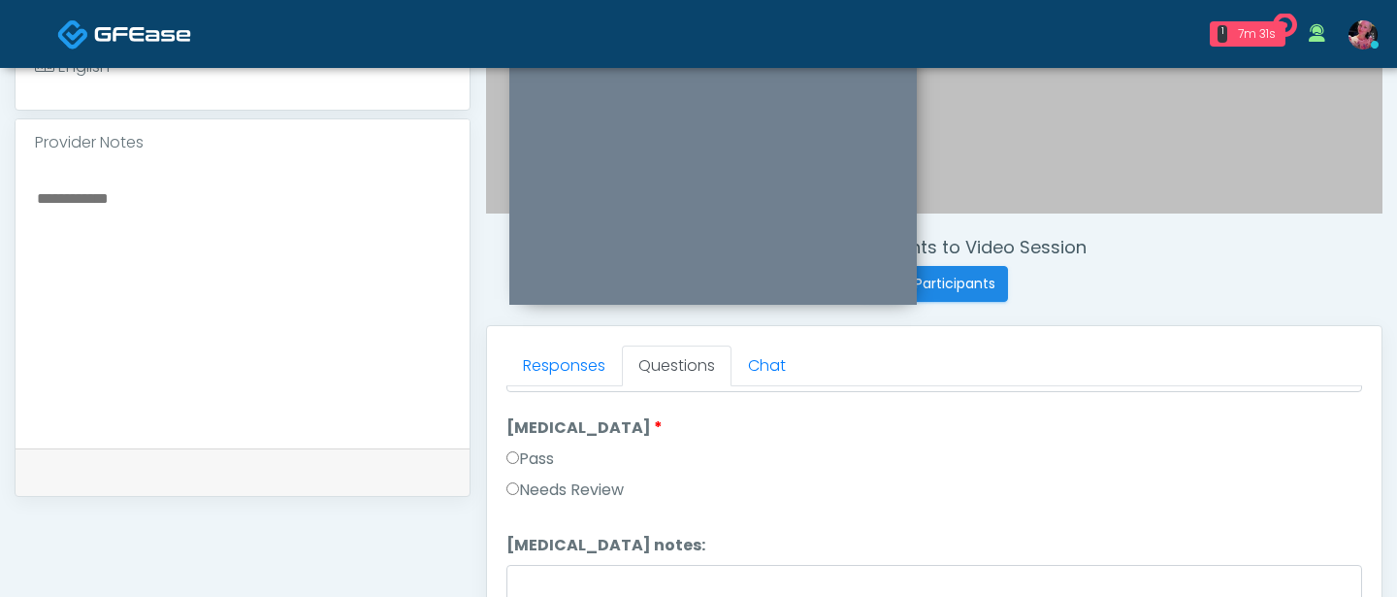
scroll to position [2328, 0]
click at [525, 456] on label "Pass" at bounding box center [531, 454] width 48 height 23
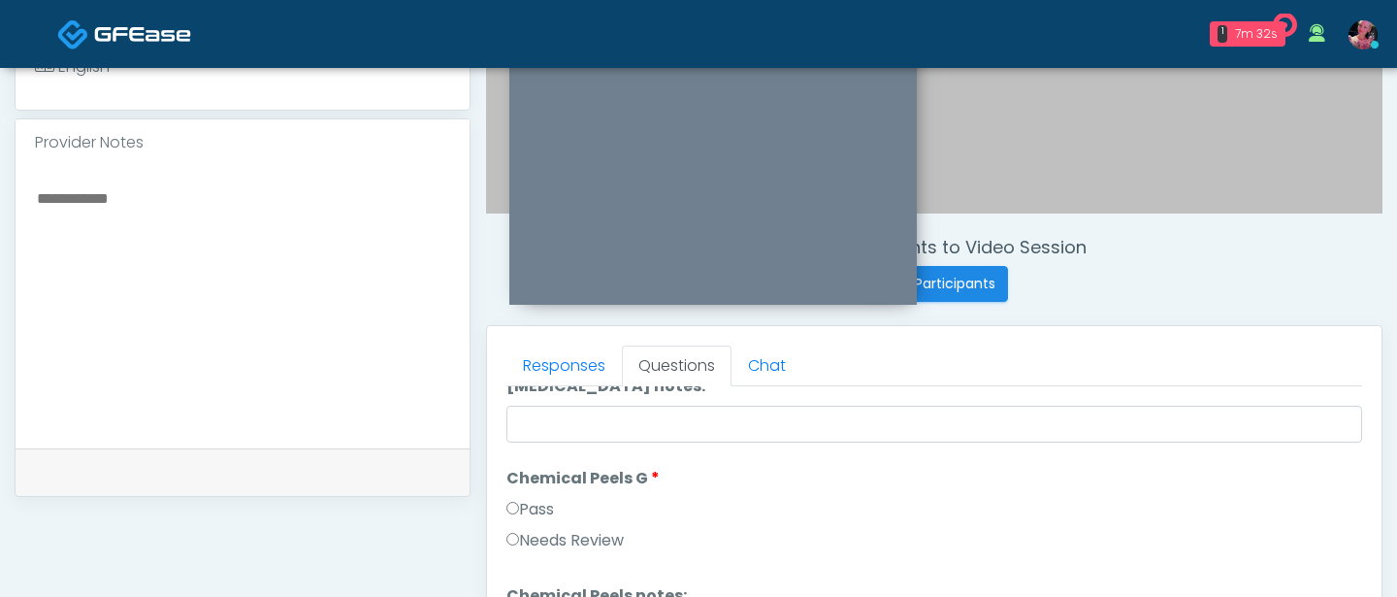
scroll to position [2482, 0]
click at [519, 501] on label "Pass" at bounding box center [531, 510] width 48 height 23
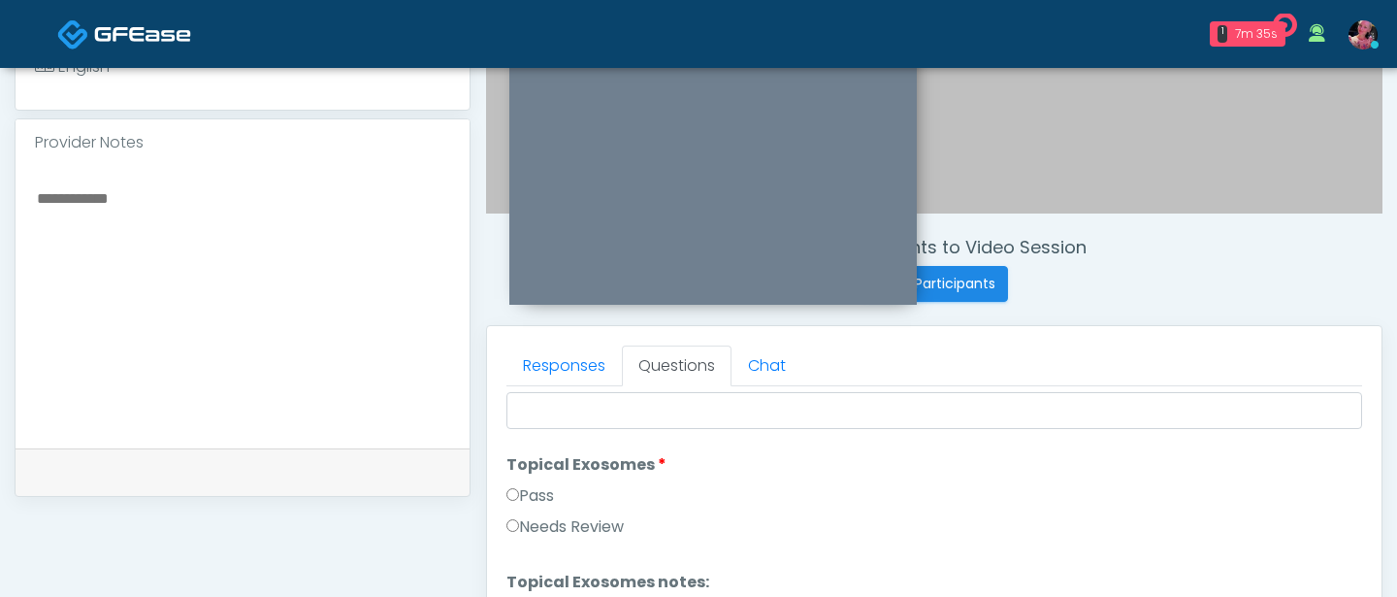
click at [532, 500] on label "Pass" at bounding box center [531, 495] width 48 height 23
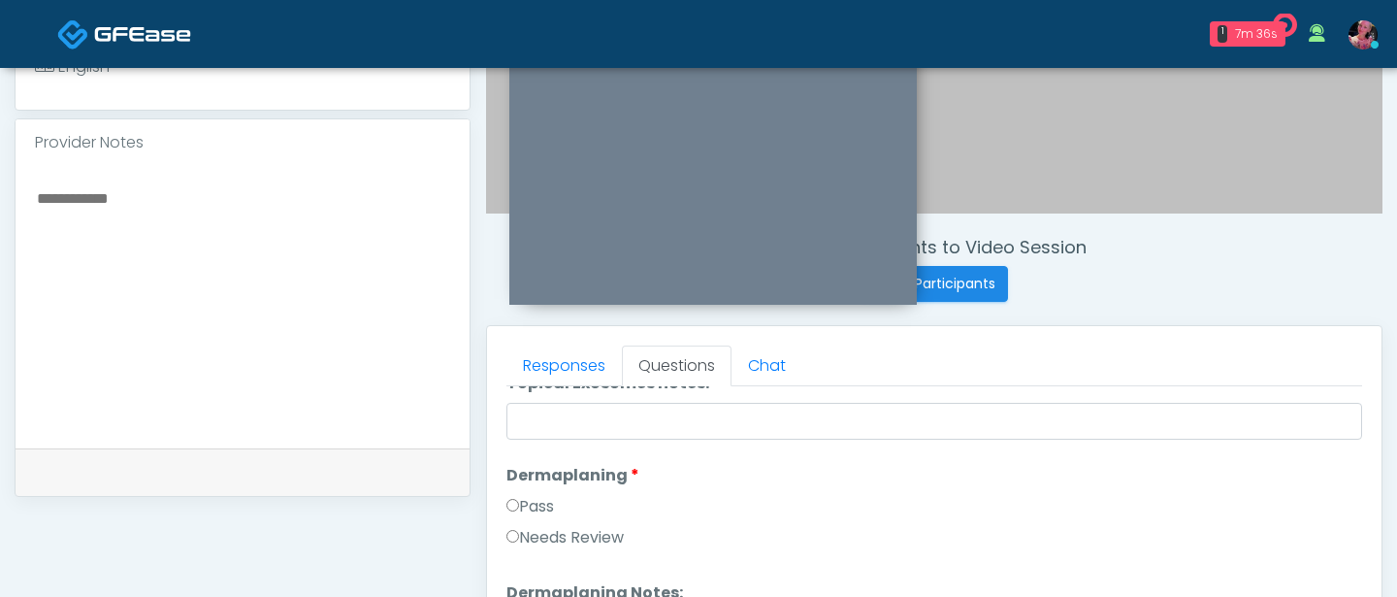
click at [532, 500] on label "Pass" at bounding box center [531, 506] width 48 height 23
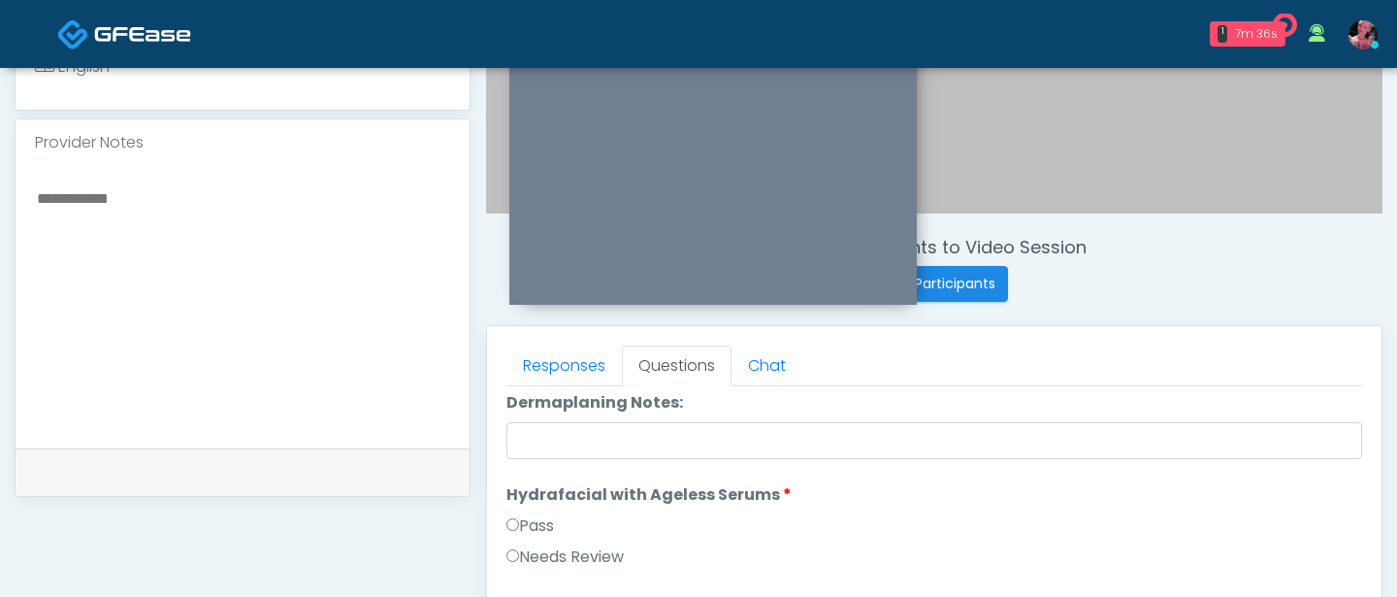
scroll to position [3108, 0]
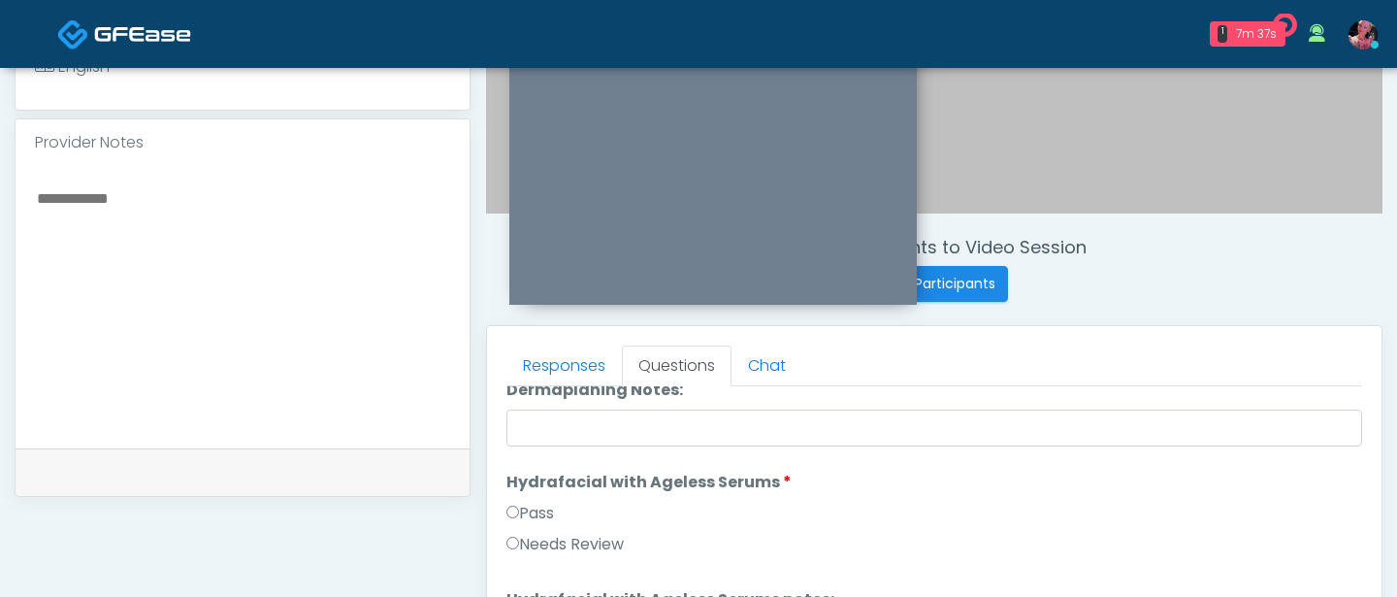
click at [532, 500] on li "Hydrafacial with Ageless Serums Hydrafacial with Ageless Serums Pass Needs Revi…" at bounding box center [935, 517] width 856 height 93
click at [532, 504] on label "Pass" at bounding box center [531, 513] width 48 height 23
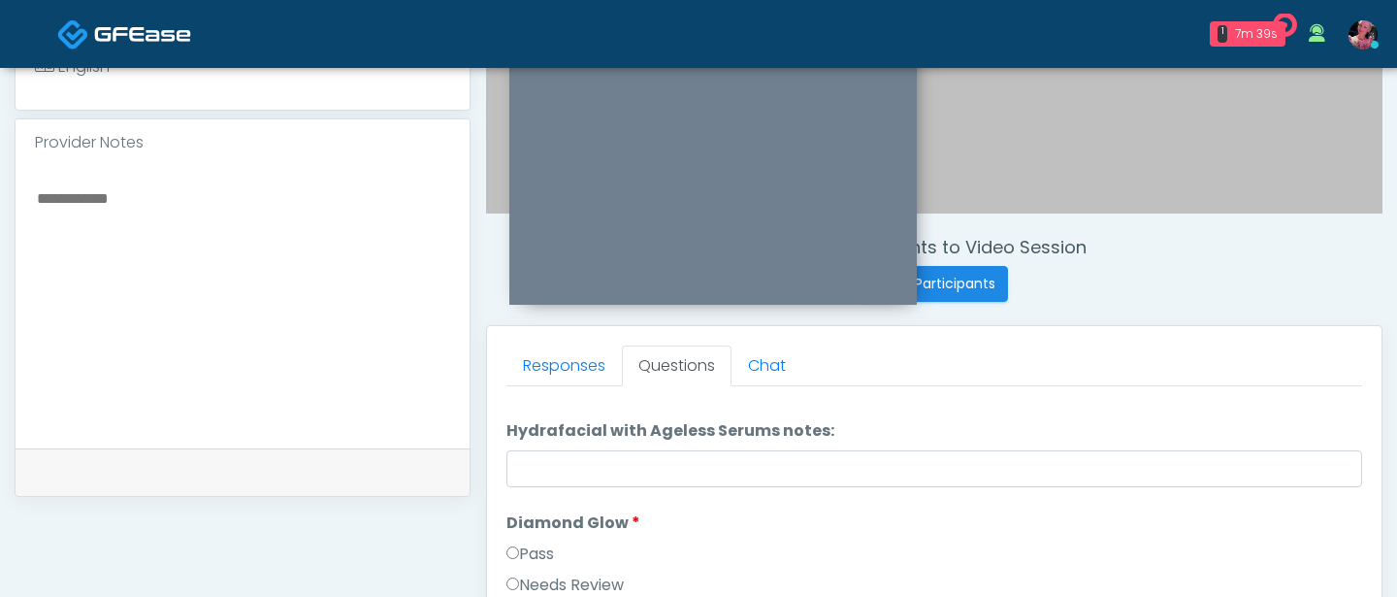
scroll to position [3358, 0]
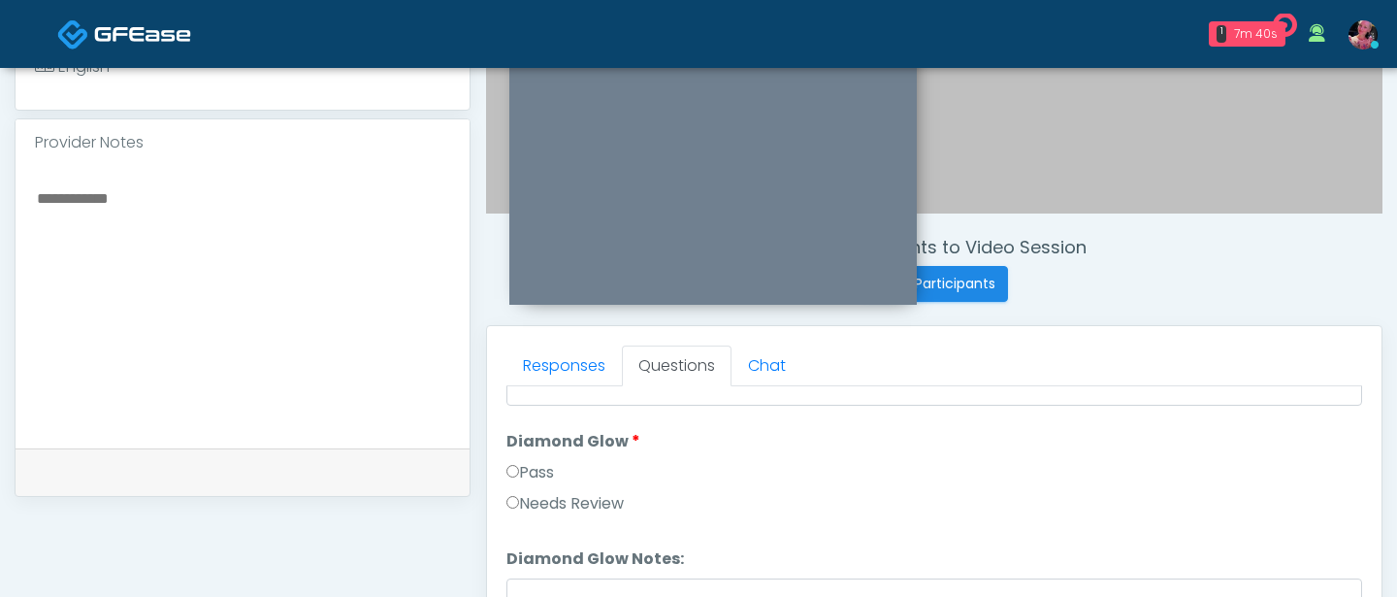
click at [529, 469] on label "Pass" at bounding box center [531, 472] width 48 height 23
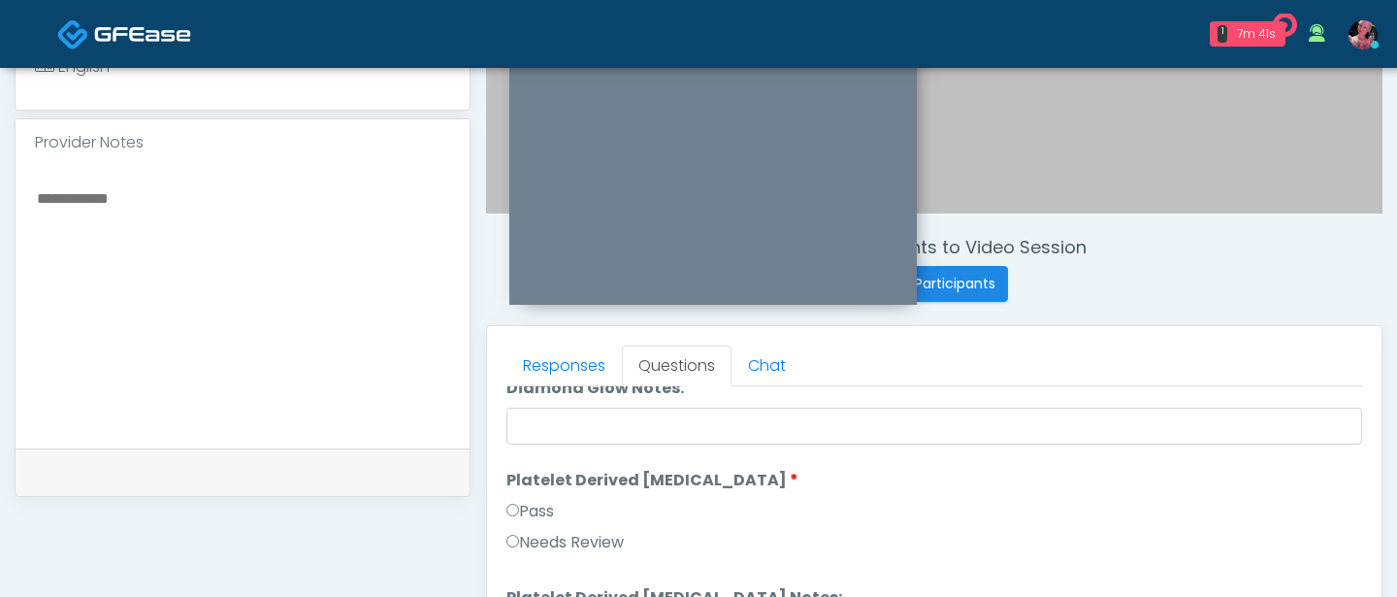
click at [521, 508] on label "Pass" at bounding box center [531, 511] width 48 height 23
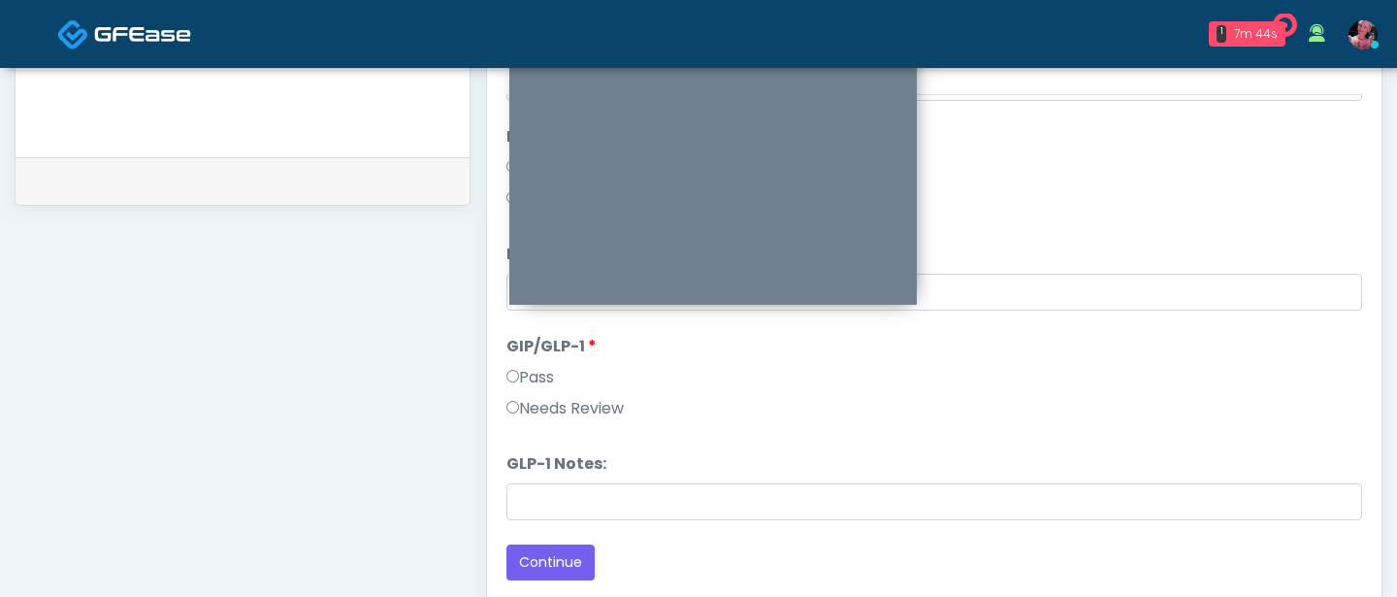
scroll to position [889, 0]
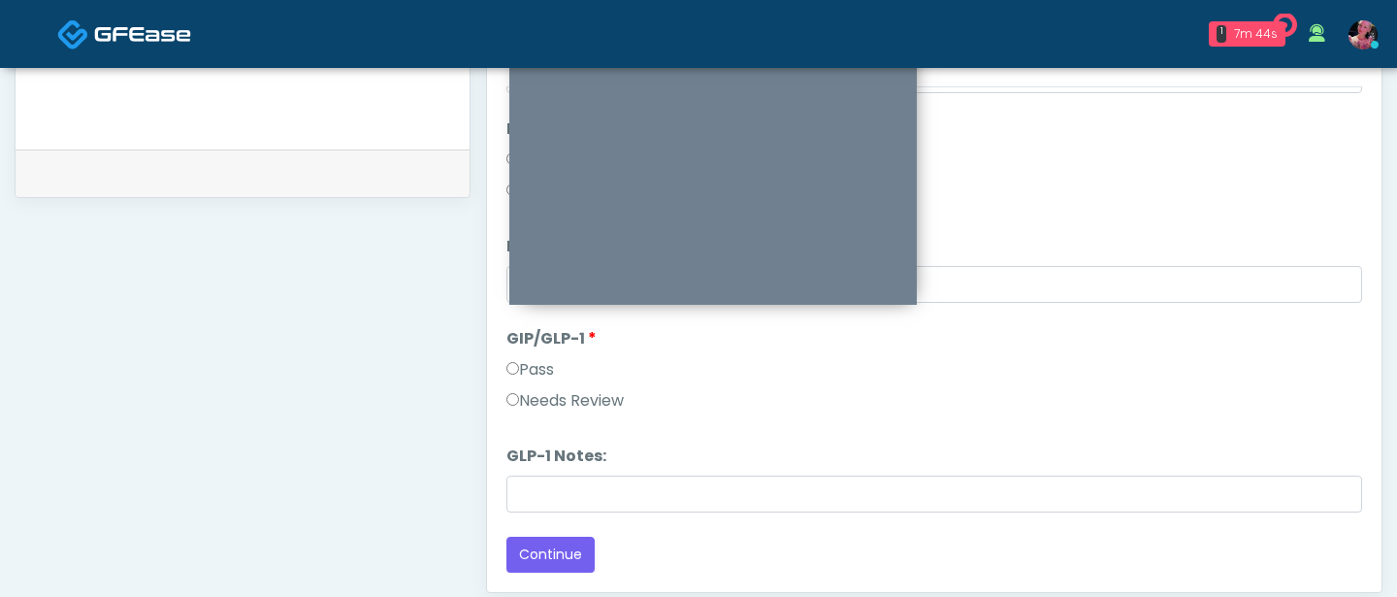
click at [558, 414] on div "Needs Review" at bounding box center [935, 404] width 856 height 31
click at [558, 405] on label "Needs Review" at bounding box center [565, 400] width 117 height 23
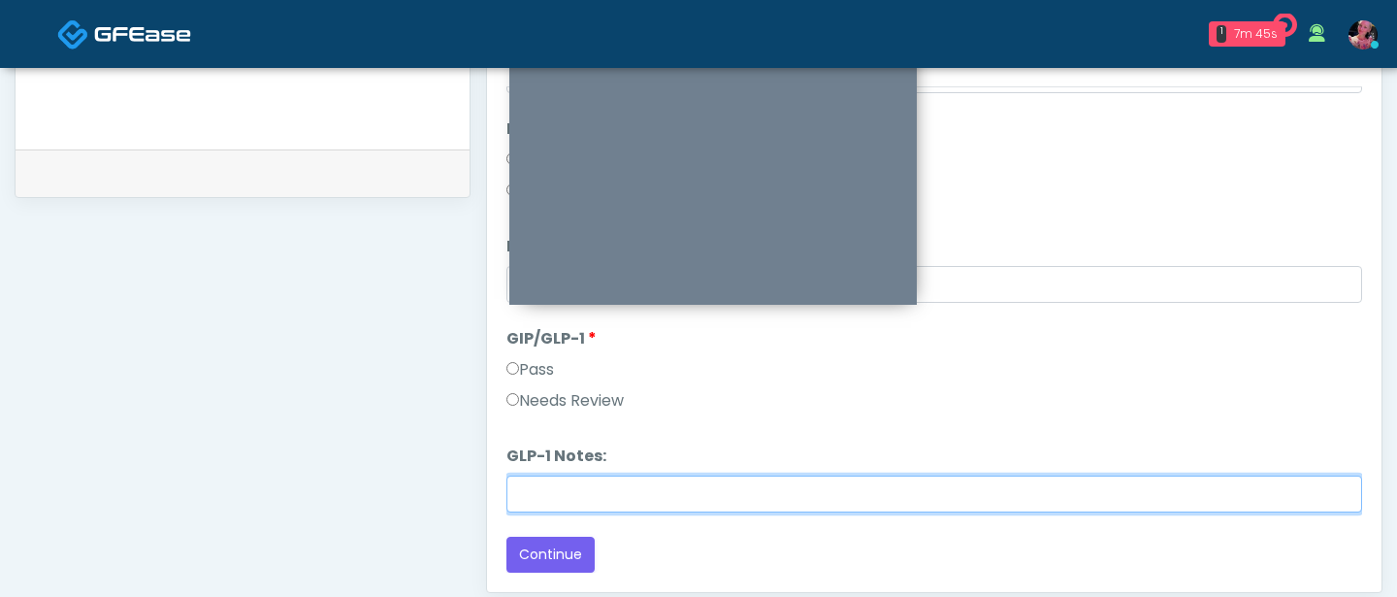
click at [558, 507] on input "GLP-1 Notes:" at bounding box center [935, 493] width 856 height 37
type input "**********"
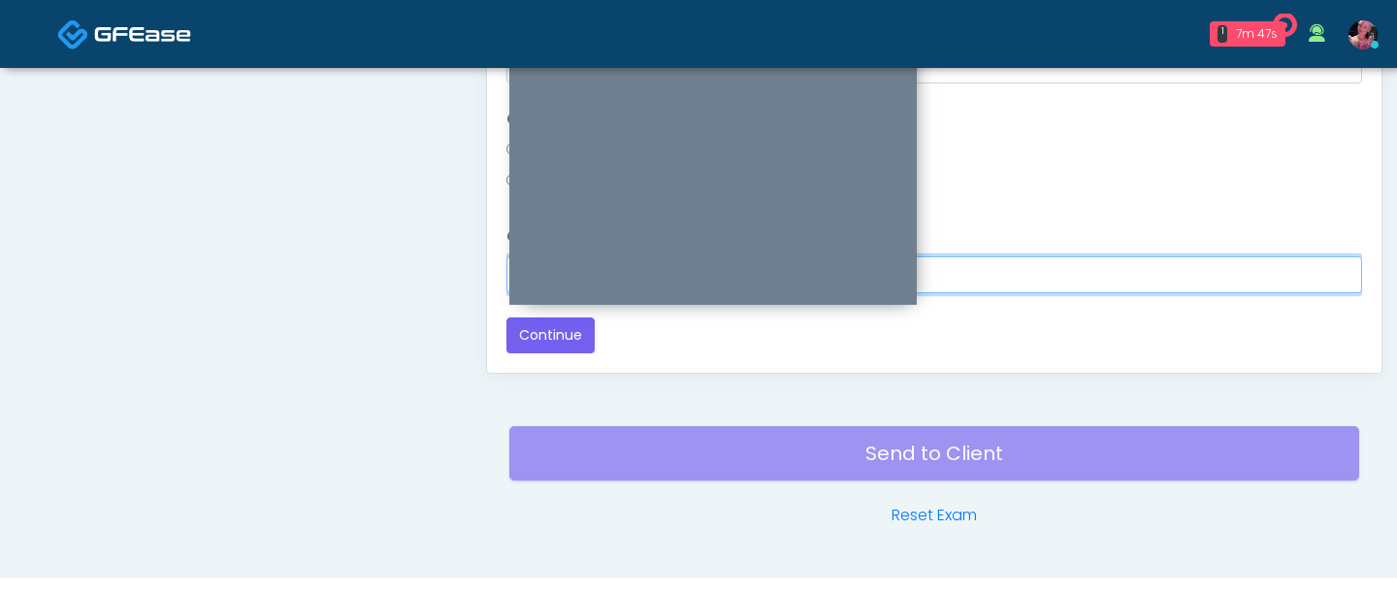
scroll to position [1100, 0]
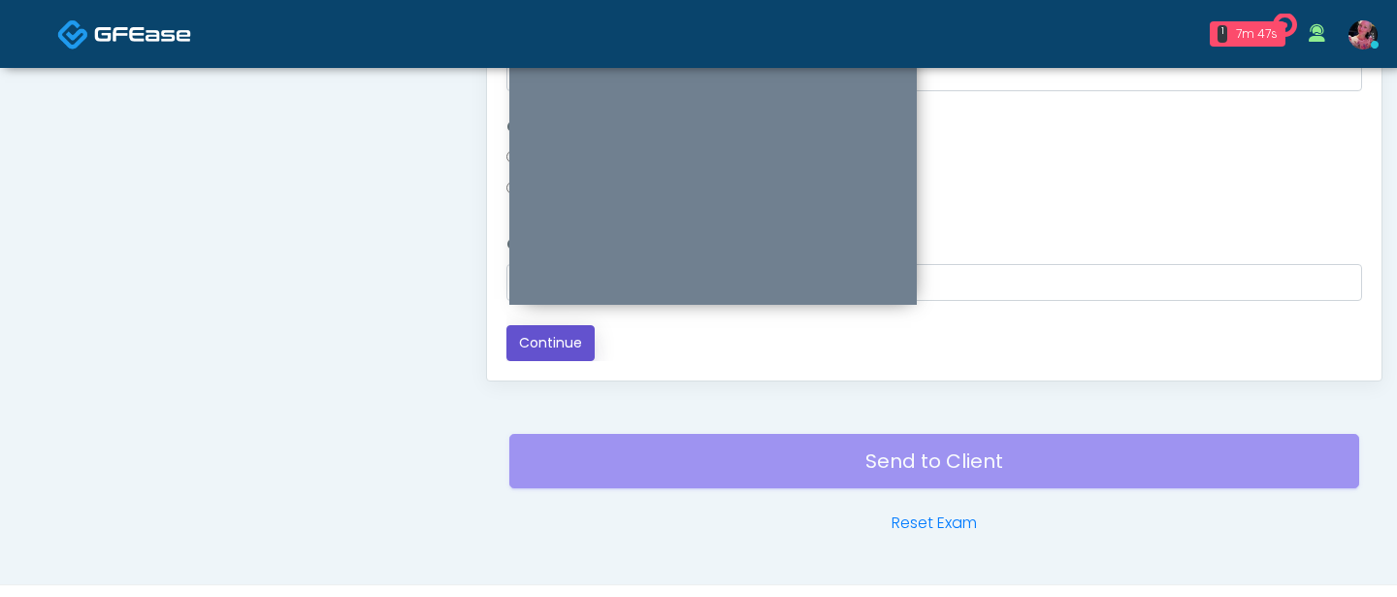
click at [563, 341] on button "Continue" at bounding box center [551, 343] width 88 height 36
click at [525, 367] on div "Responses Questions Chat Good Faith Exam Script Good Faith Exam Script INTRODUC…" at bounding box center [934, 98] width 895 height 565
click at [525, 346] on label "Pass" at bounding box center [531, 341] width 48 height 23
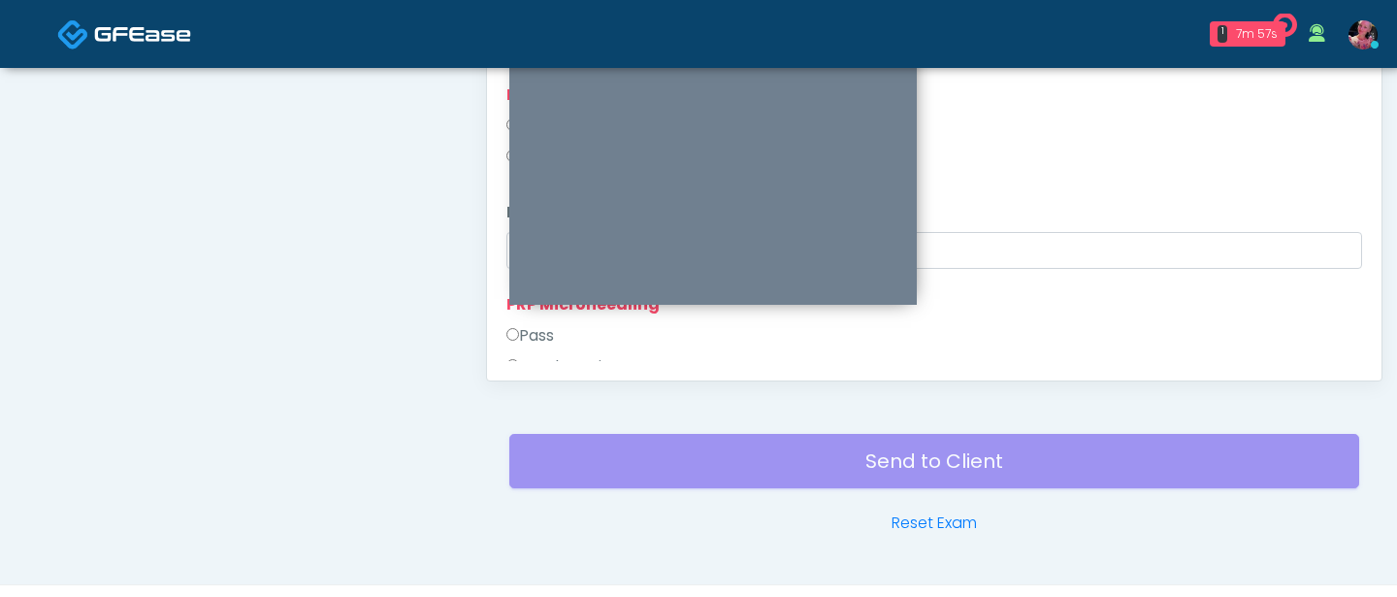
click at [562, 336] on div "Pass" at bounding box center [935, 339] width 856 height 31
click at [552, 336] on label "Pass" at bounding box center [531, 335] width 48 height 23
click at [530, 338] on label "Pass" at bounding box center [531, 328] width 48 height 23
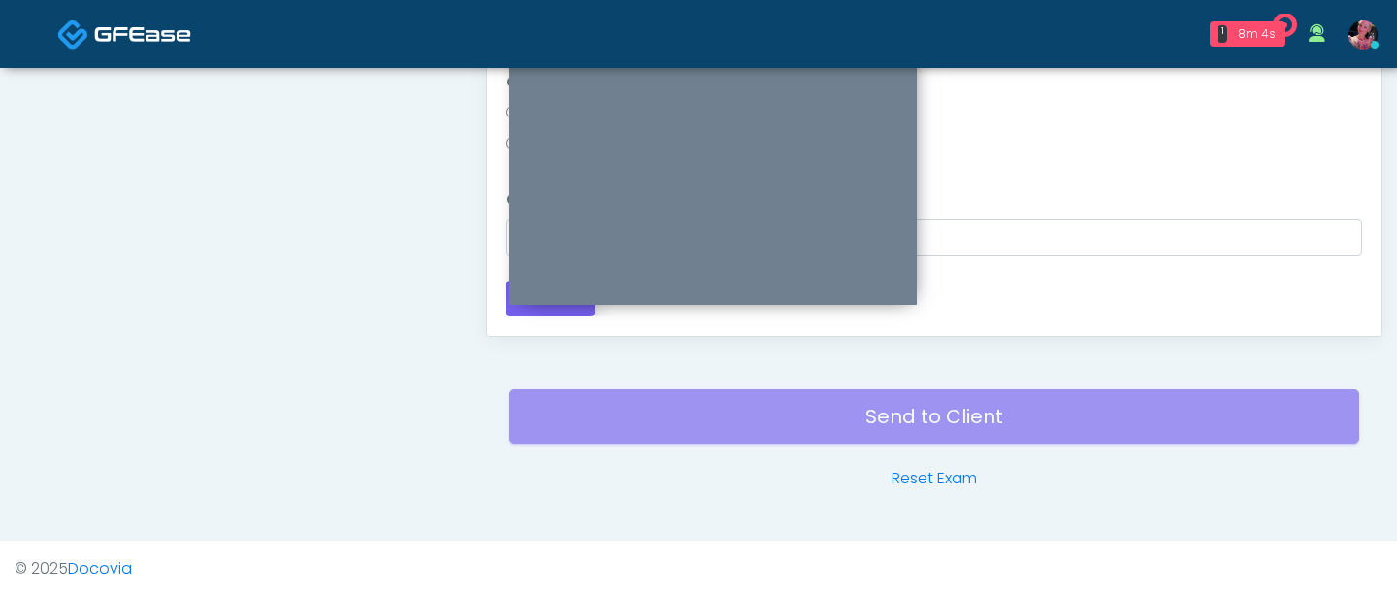
scroll to position [3556, 0]
click at [528, 315] on button "Continue" at bounding box center [551, 324] width 88 height 36
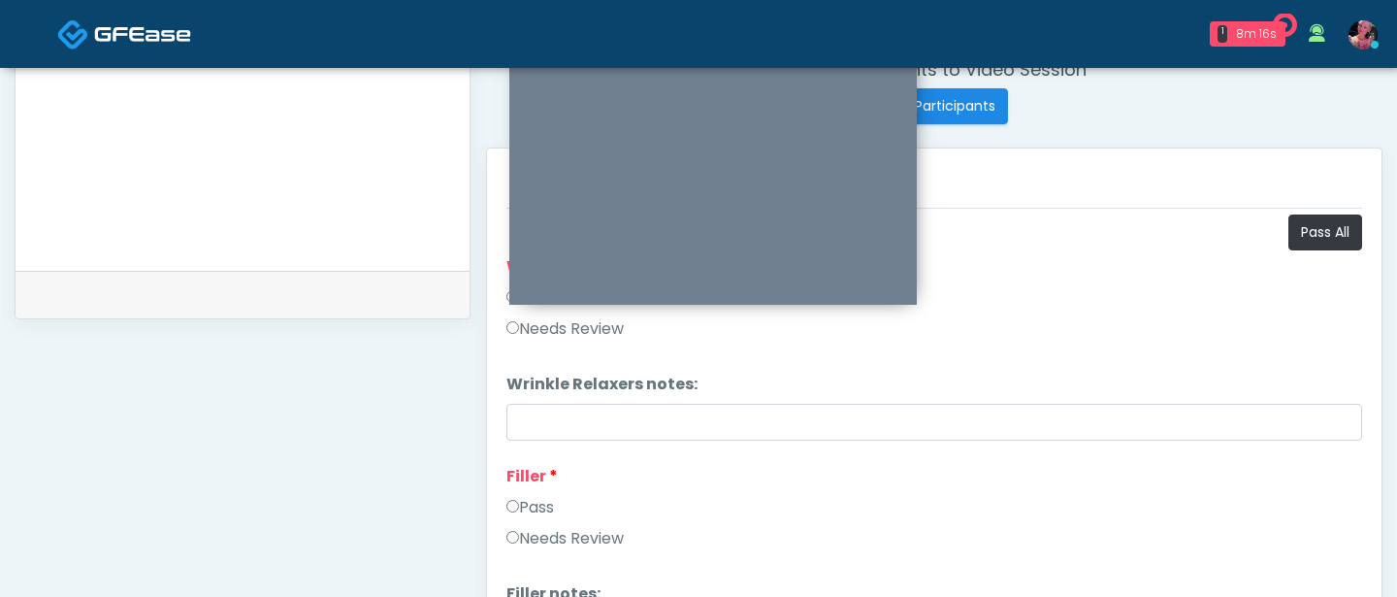
scroll to position [748, 0]
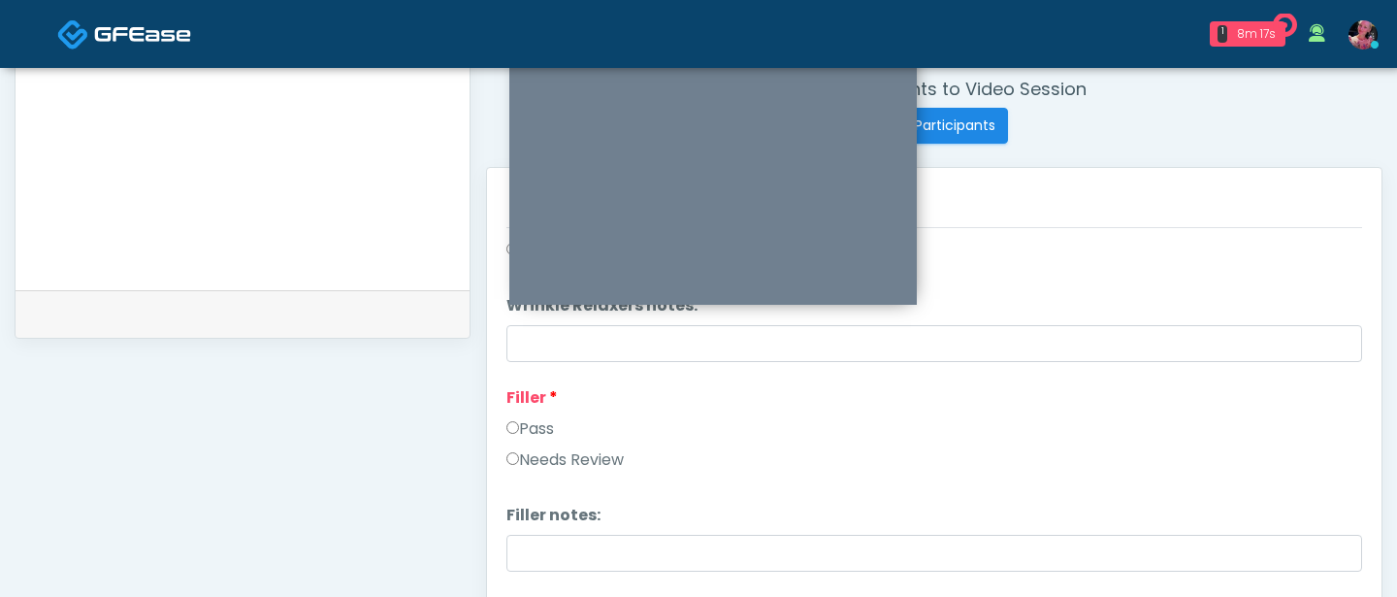
click at [529, 424] on label "Pass" at bounding box center [531, 428] width 48 height 23
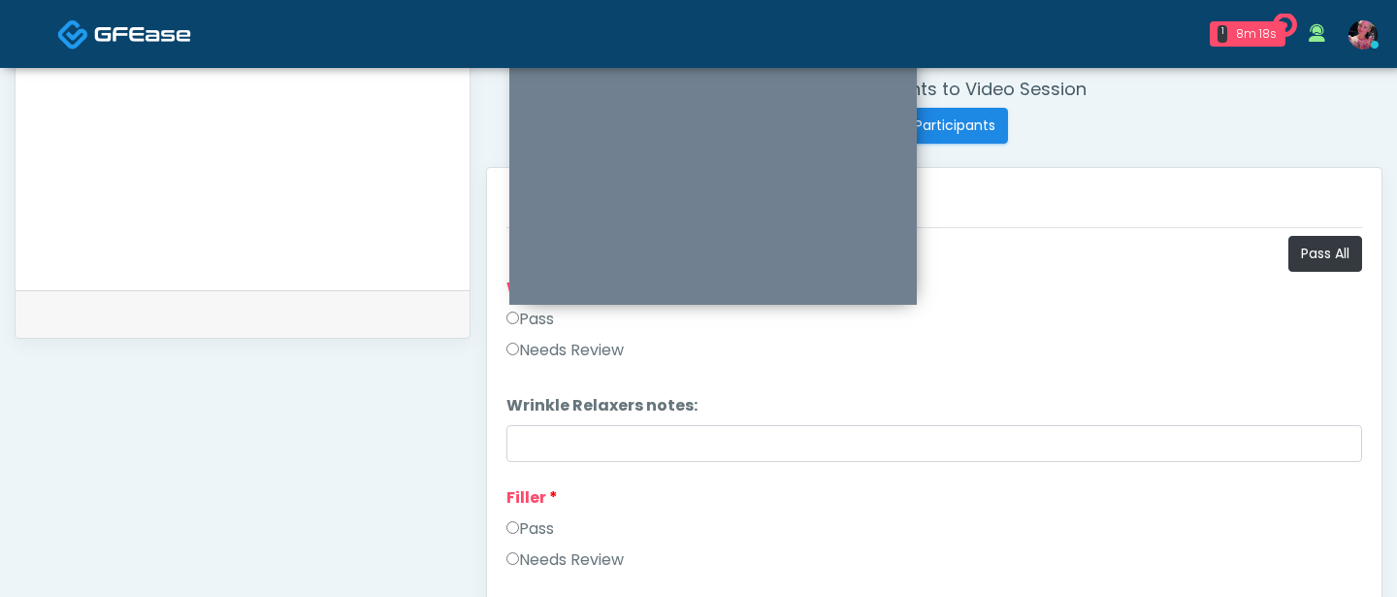
scroll to position [5, 0]
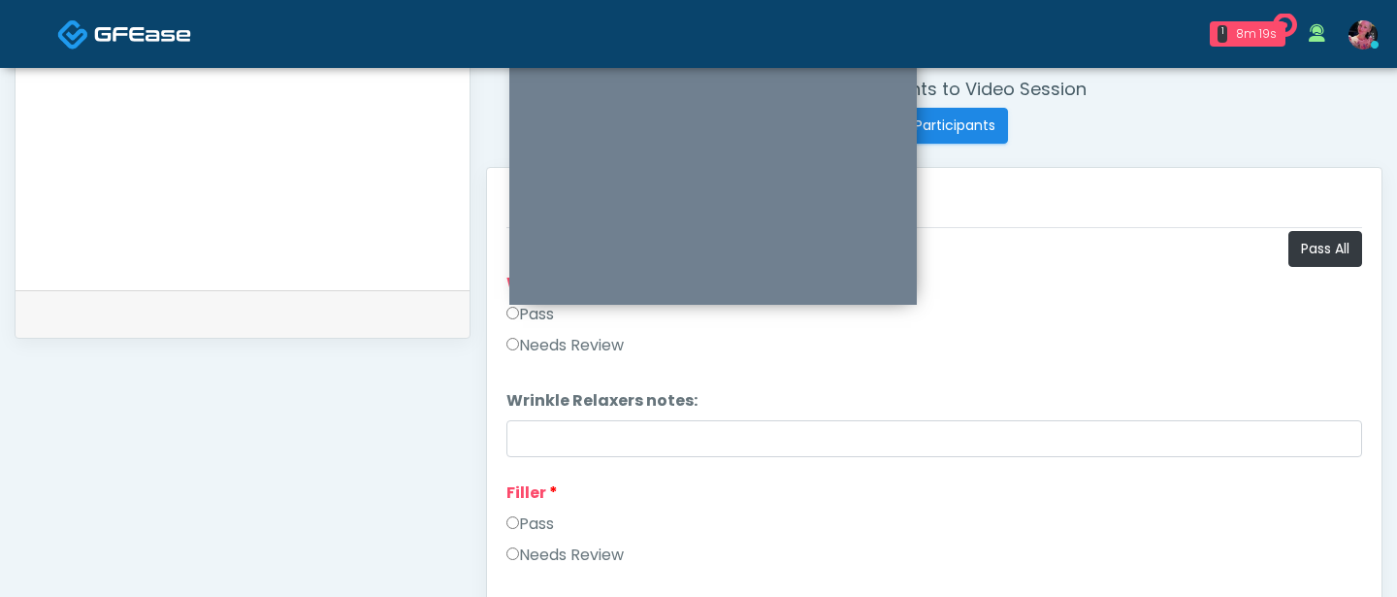
click at [524, 311] on label "Pass" at bounding box center [531, 314] width 48 height 23
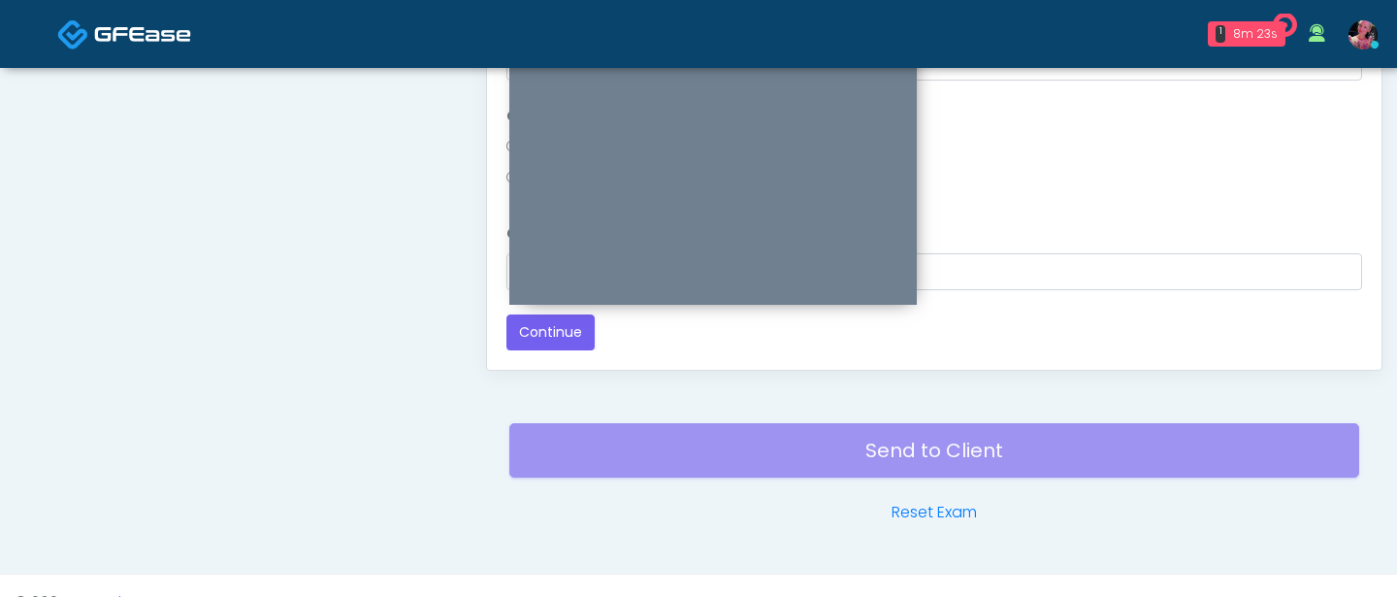
scroll to position [1096, 0]
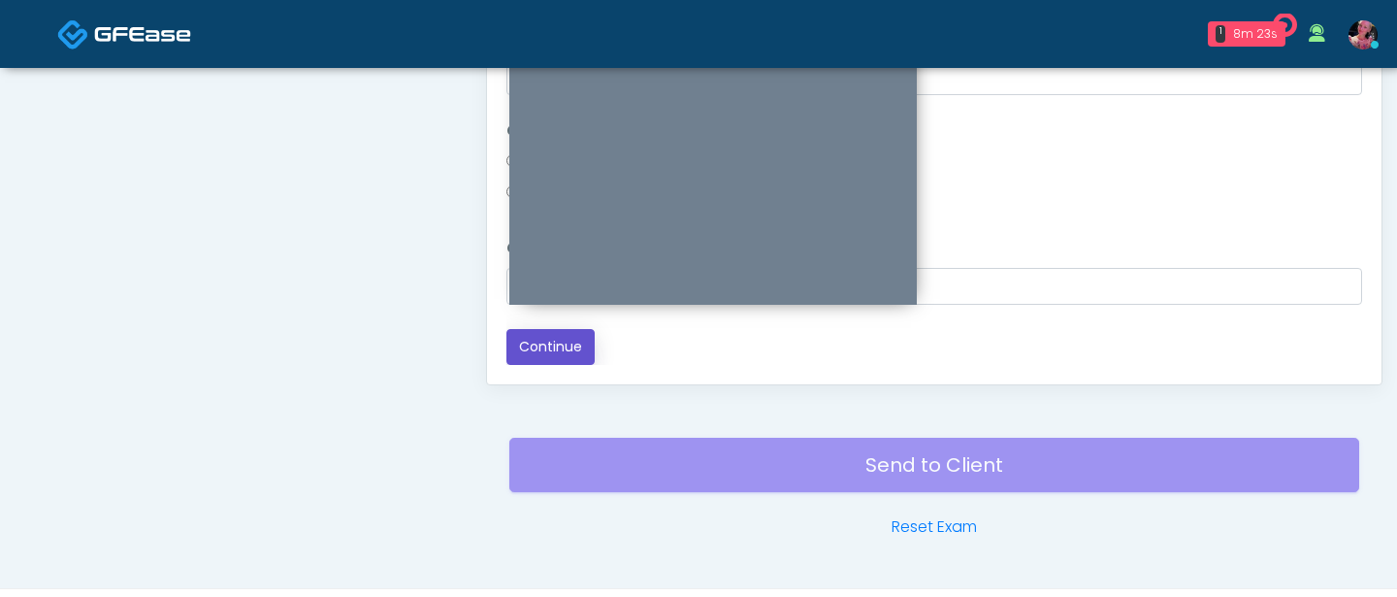
click at [519, 358] on button "Continue" at bounding box center [551, 347] width 88 height 36
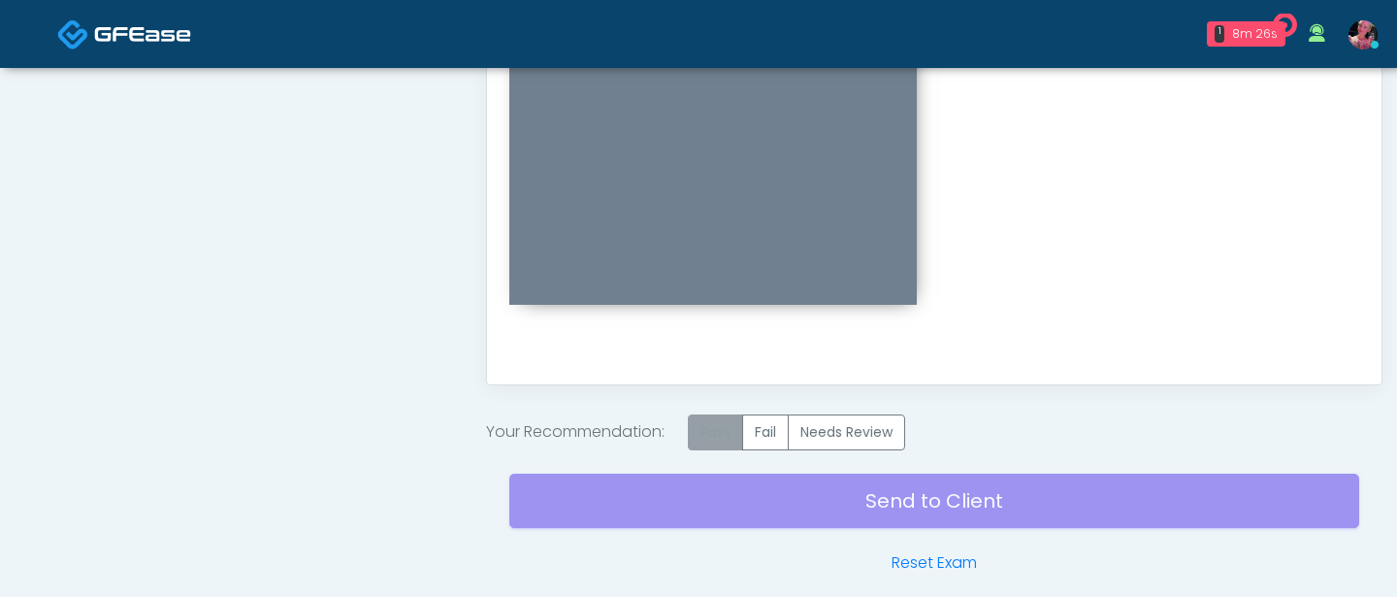
click at [731, 436] on label "Pass" at bounding box center [715, 432] width 55 height 36
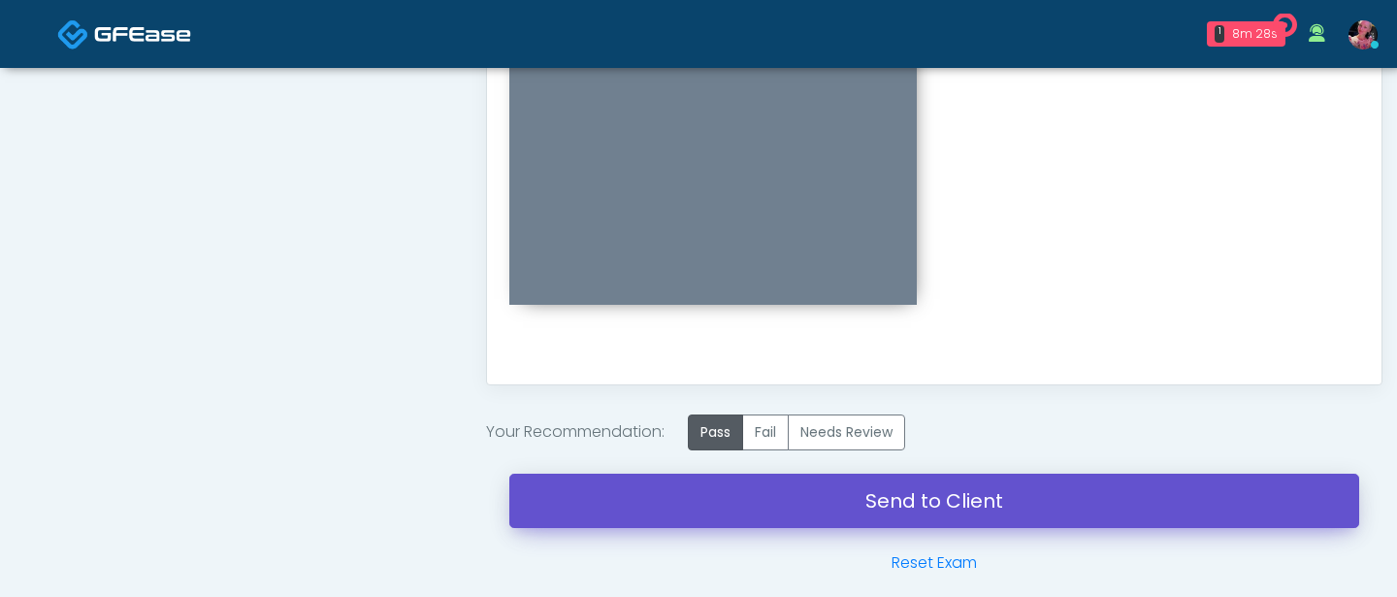
click at [671, 494] on link "Send to Client" at bounding box center [934, 501] width 850 height 54
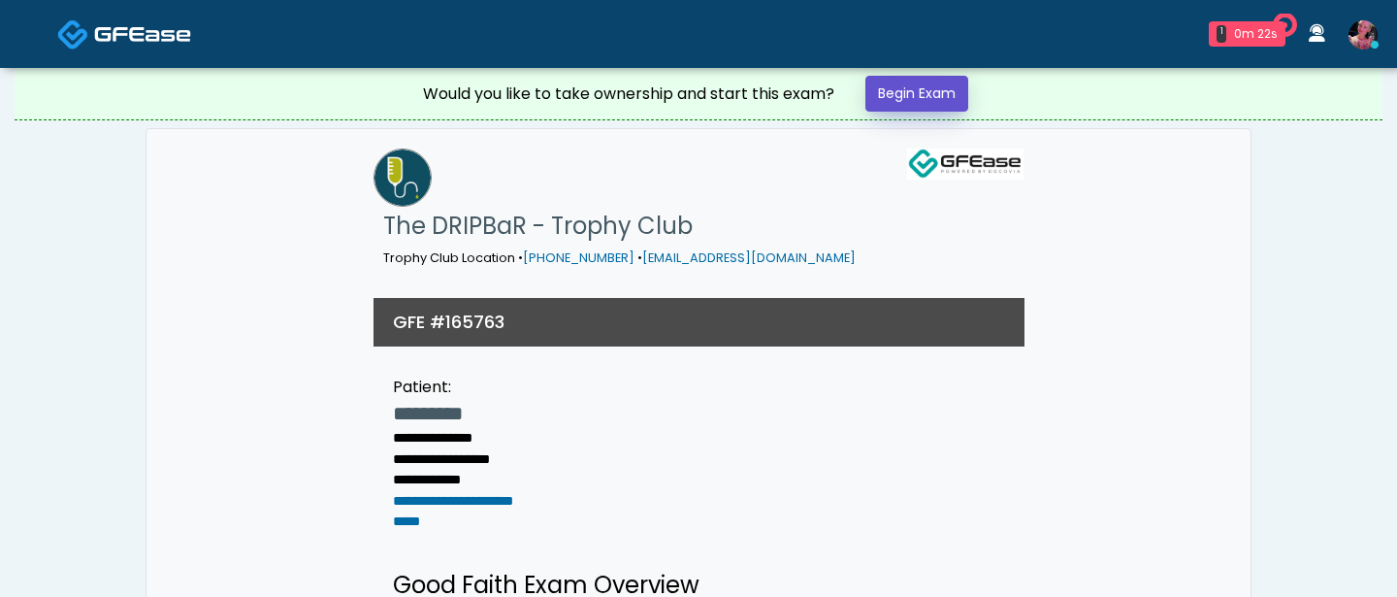
click at [921, 97] on link "Begin Exam" at bounding box center [917, 94] width 103 height 36
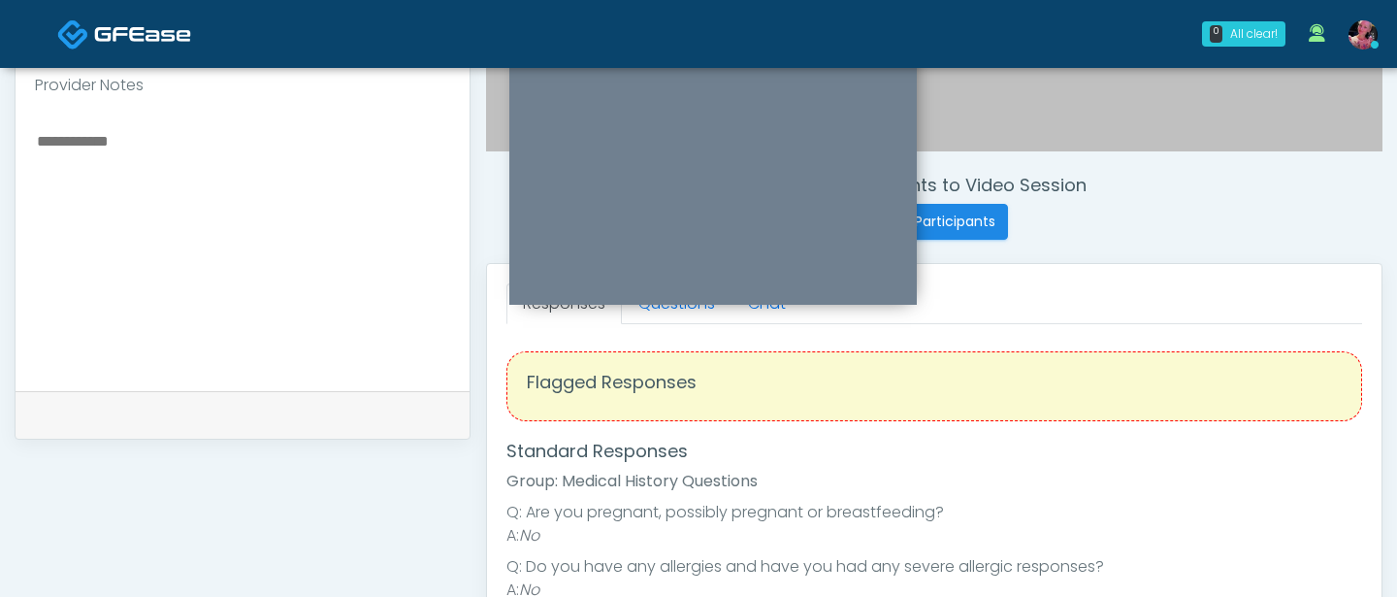
scroll to position [572, 0]
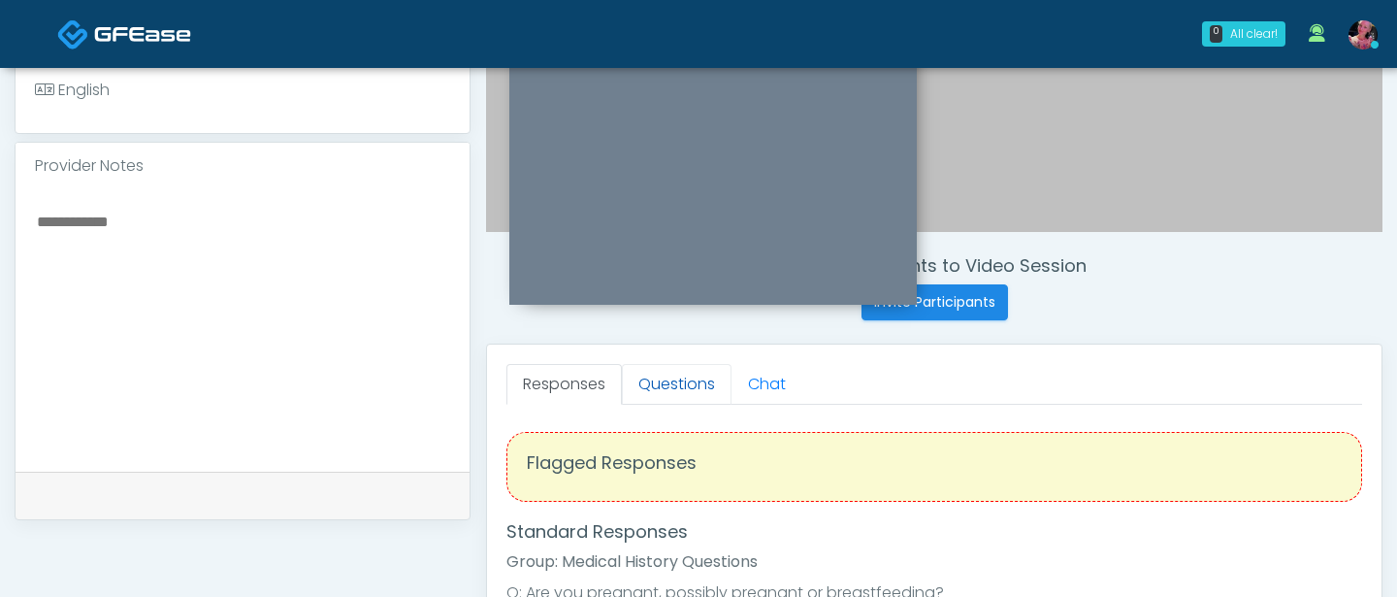
click at [657, 382] on link "Questions" at bounding box center [677, 384] width 110 height 41
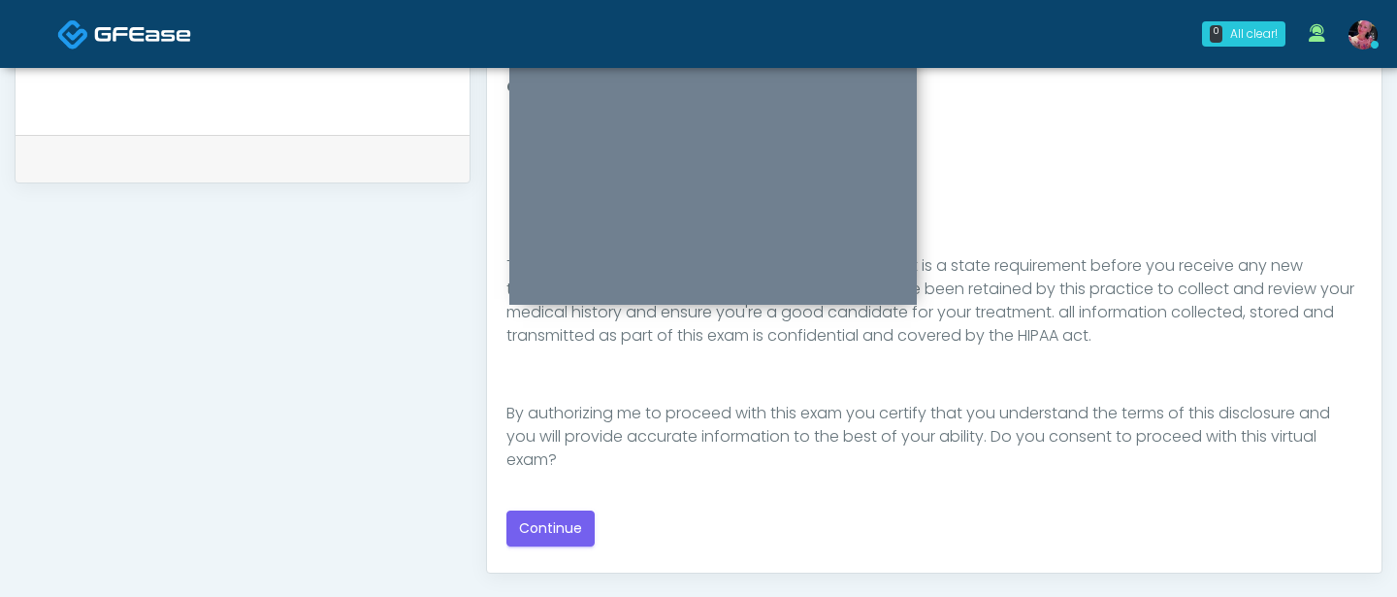
scroll to position [990, 0]
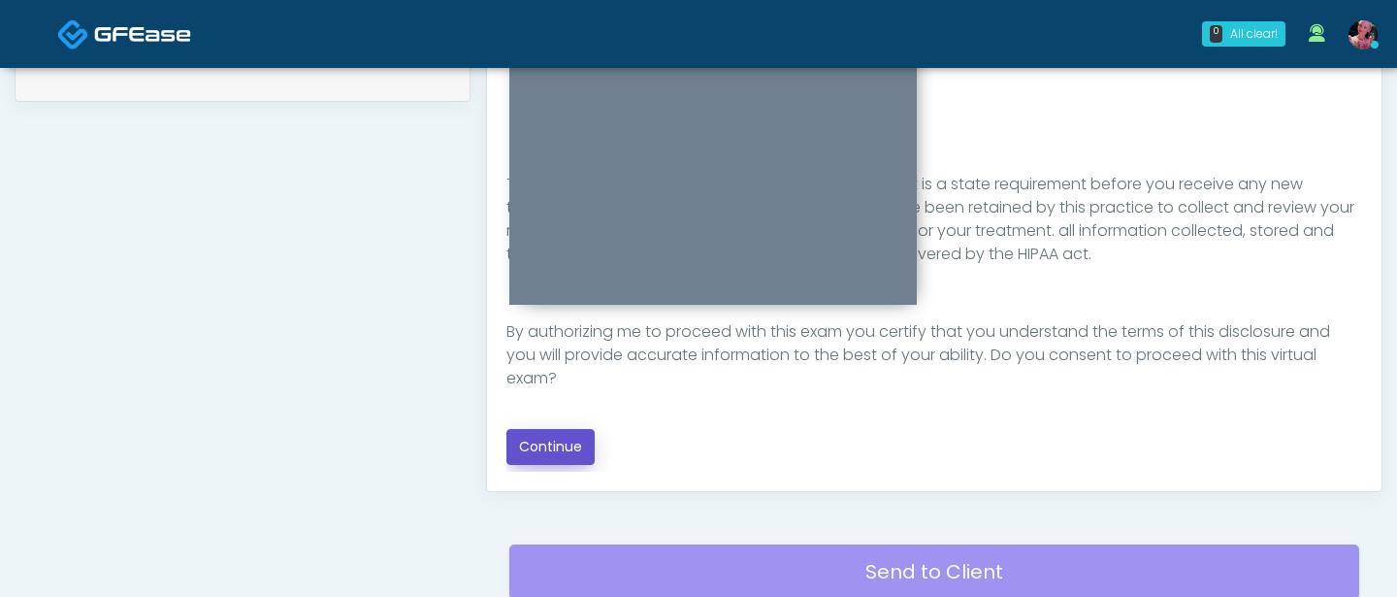
click at [575, 456] on button "Continue" at bounding box center [551, 447] width 88 height 36
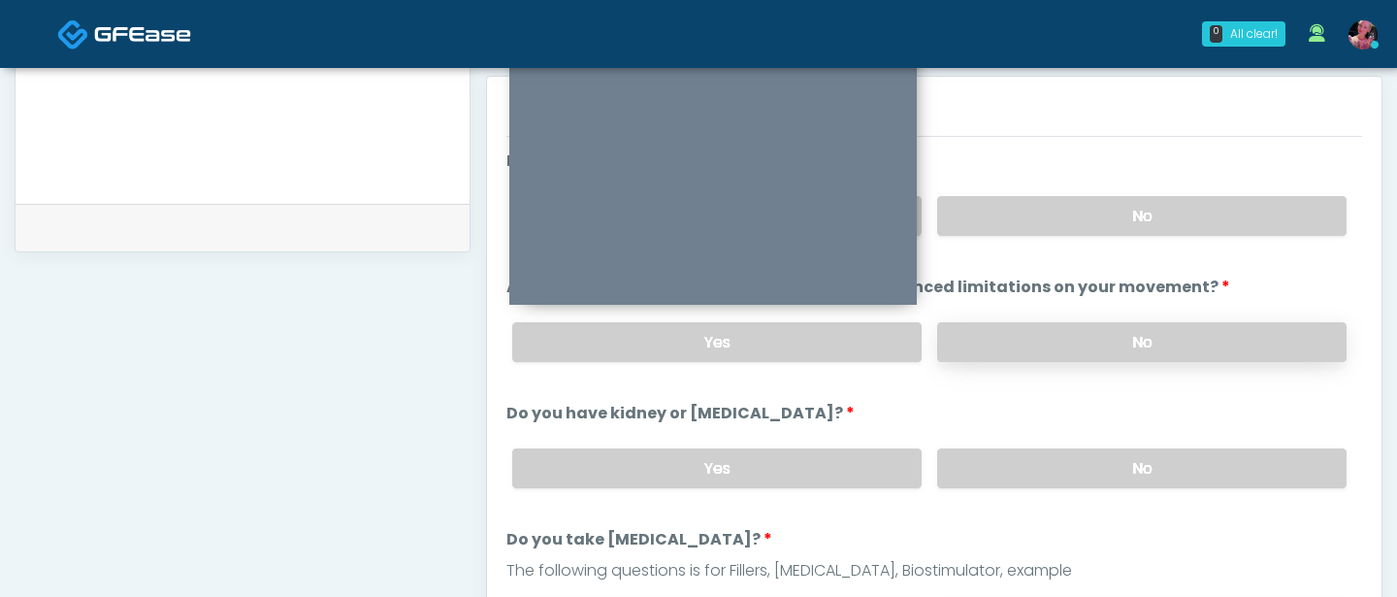
scroll to position [821, 0]
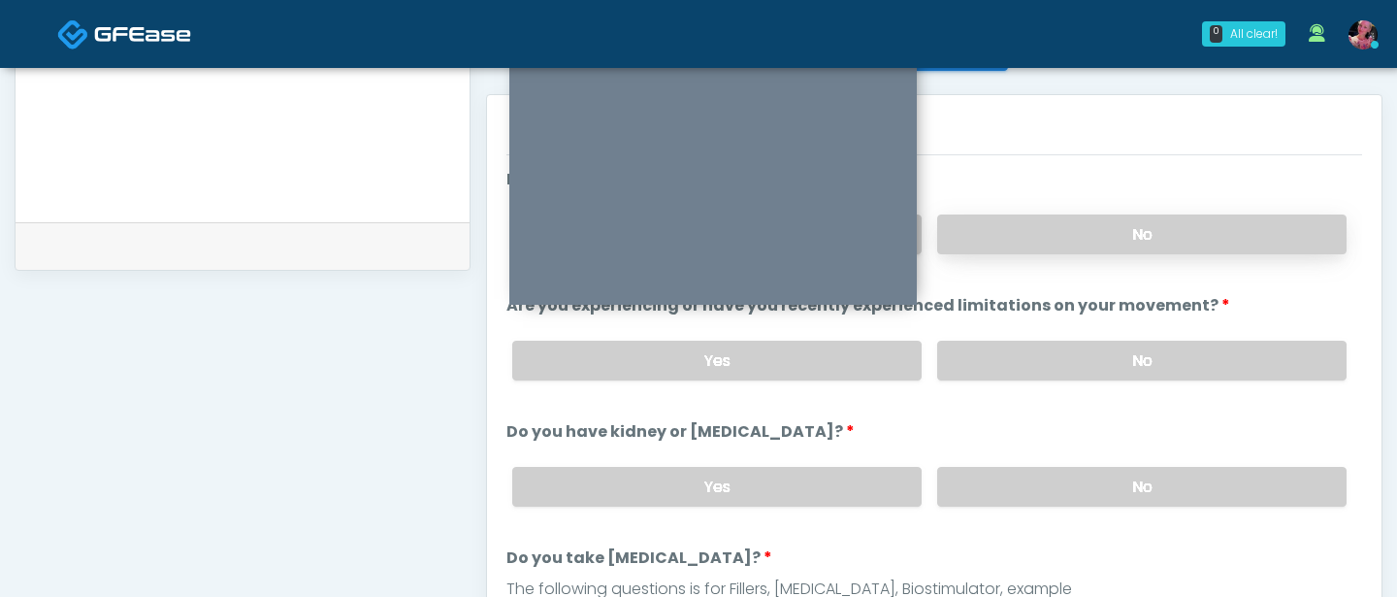
click at [1129, 238] on label "No" at bounding box center [1141, 234] width 409 height 40
click at [1090, 380] on div "Yes No" at bounding box center [930, 360] width 866 height 71
click at [1090, 480] on label "No" at bounding box center [1141, 487] width 409 height 40
click at [1069, 341] on label "No" at bounding box center [1141, 361] width 409 height 40
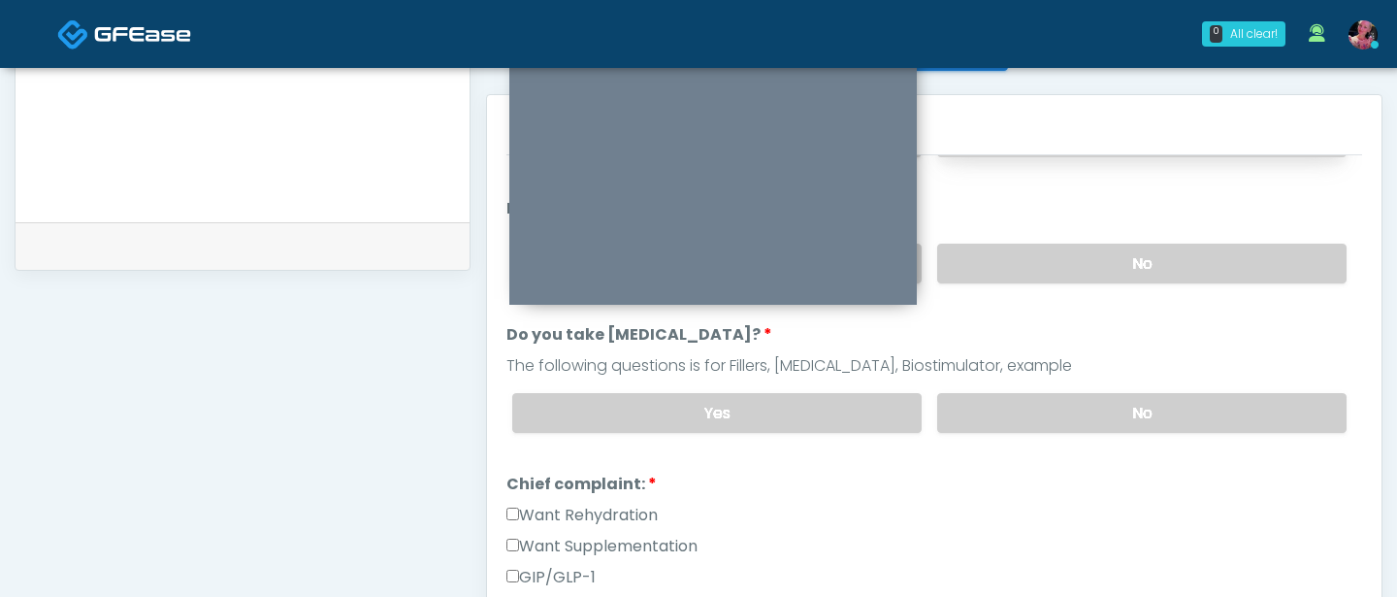
scroll to position [253, 0]
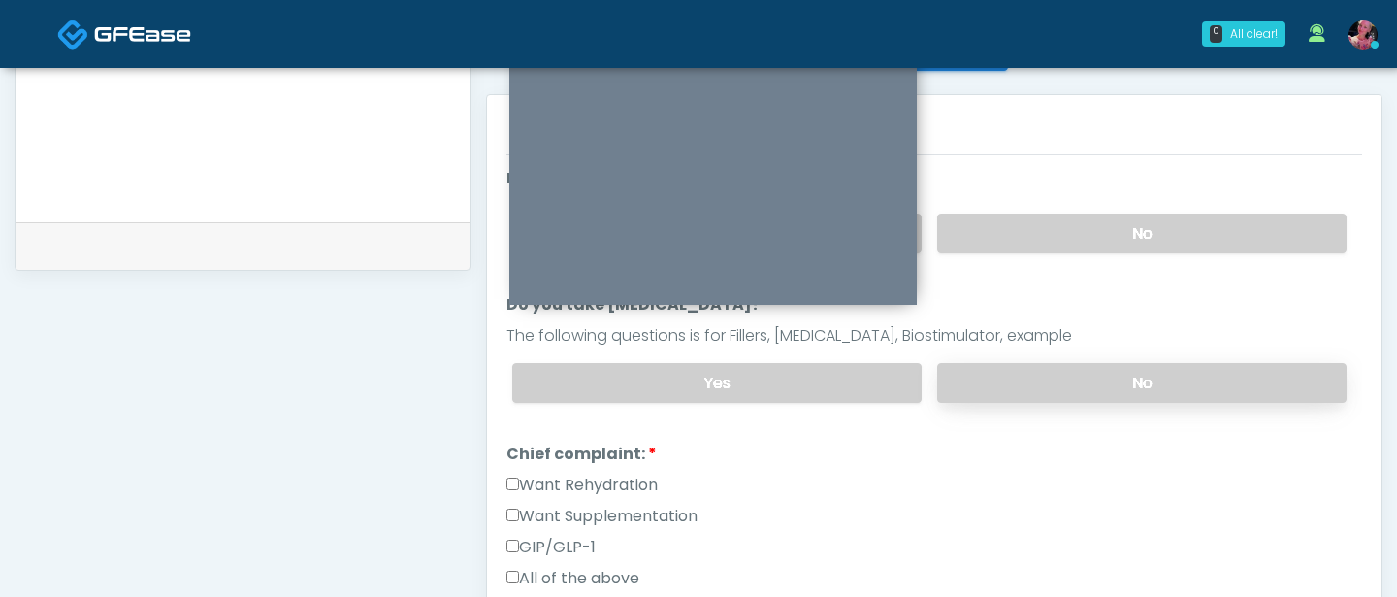
click at [1052, 373] on label "No" at bounding box center [1141, 383] width 409 height 40
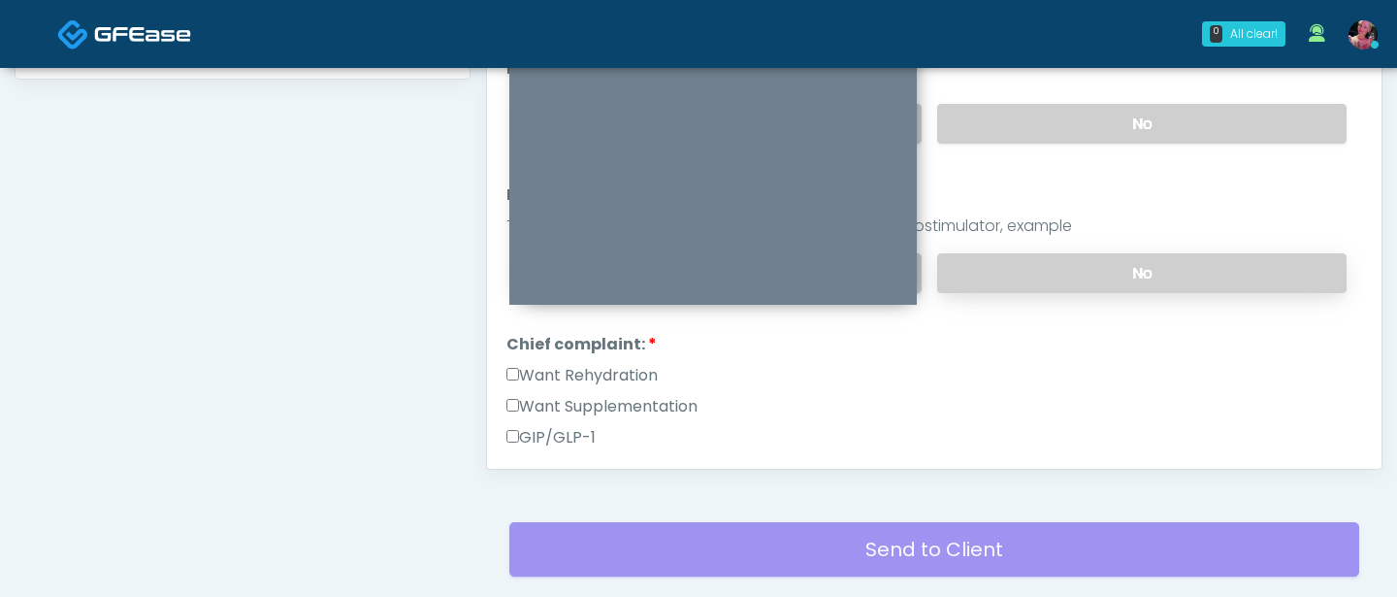
scroll to position [194, 0]
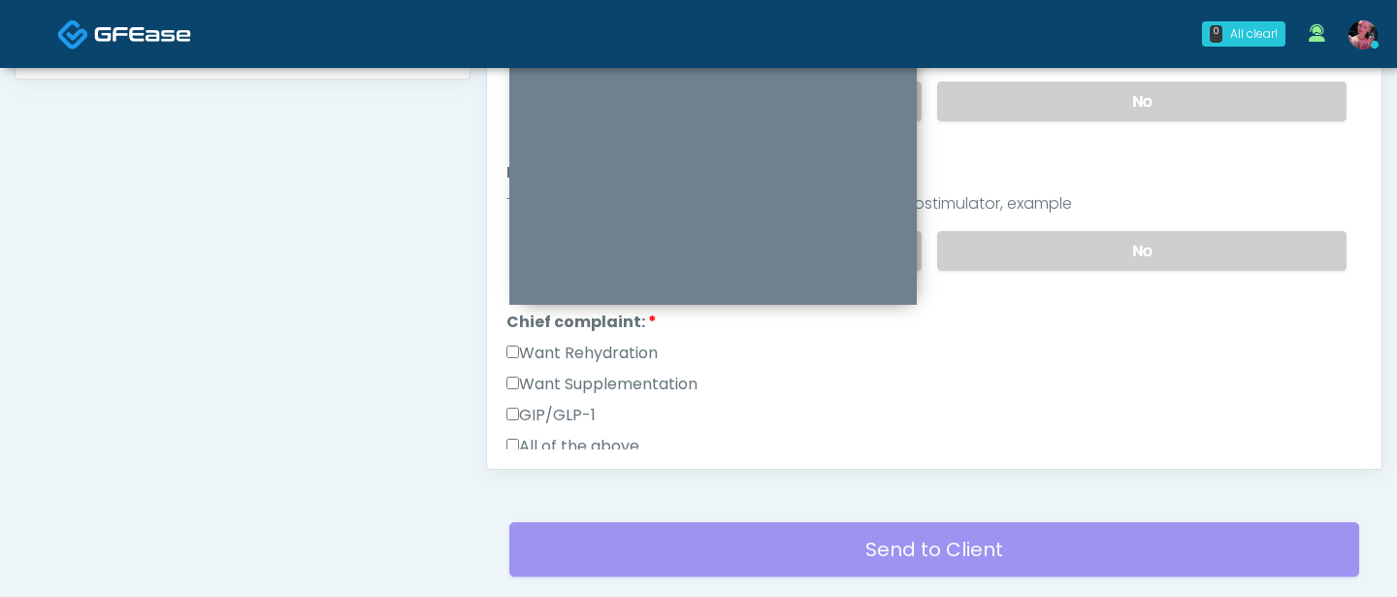
click at [610, 351] on label "Want Rehydration" at bounding box center [582, 353] width 151 height 23
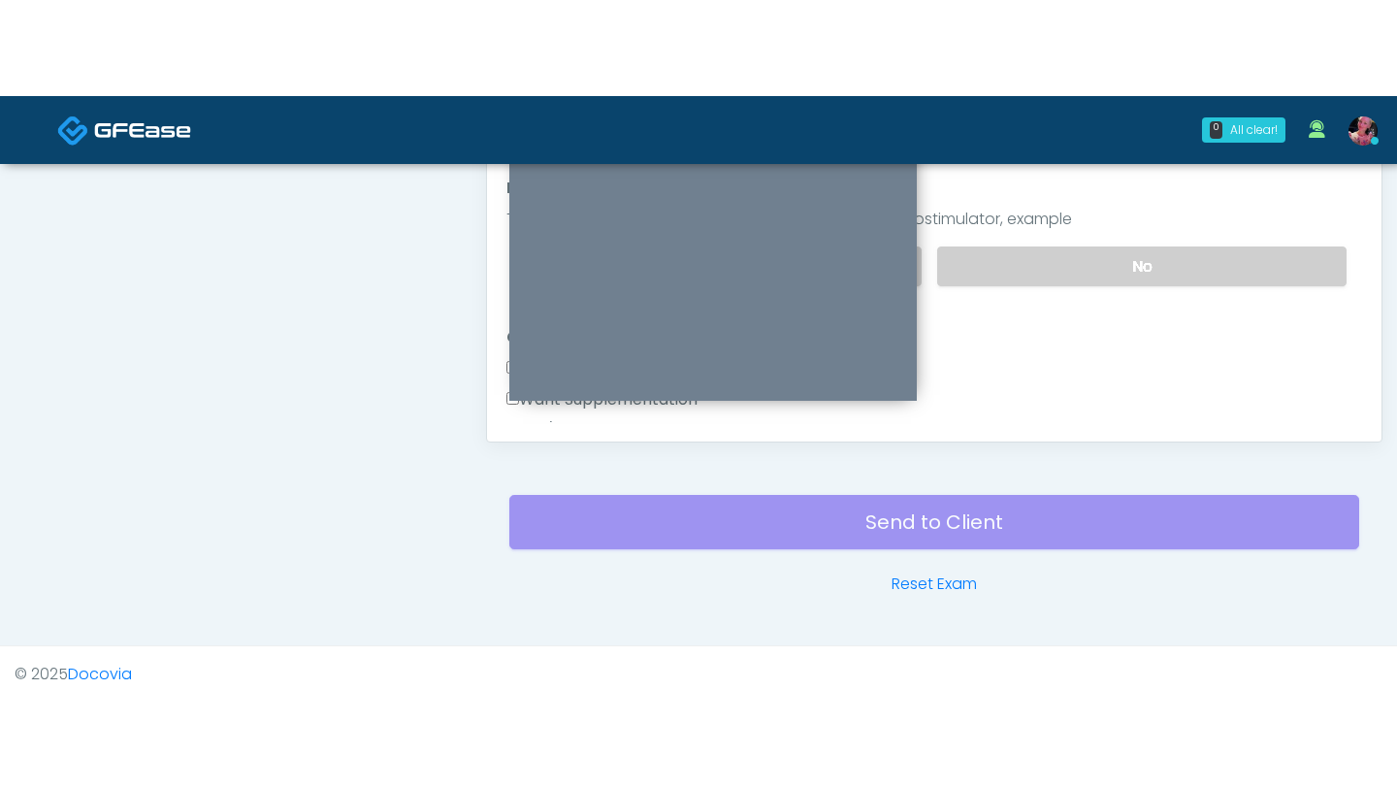
scroll to position [868, 0]
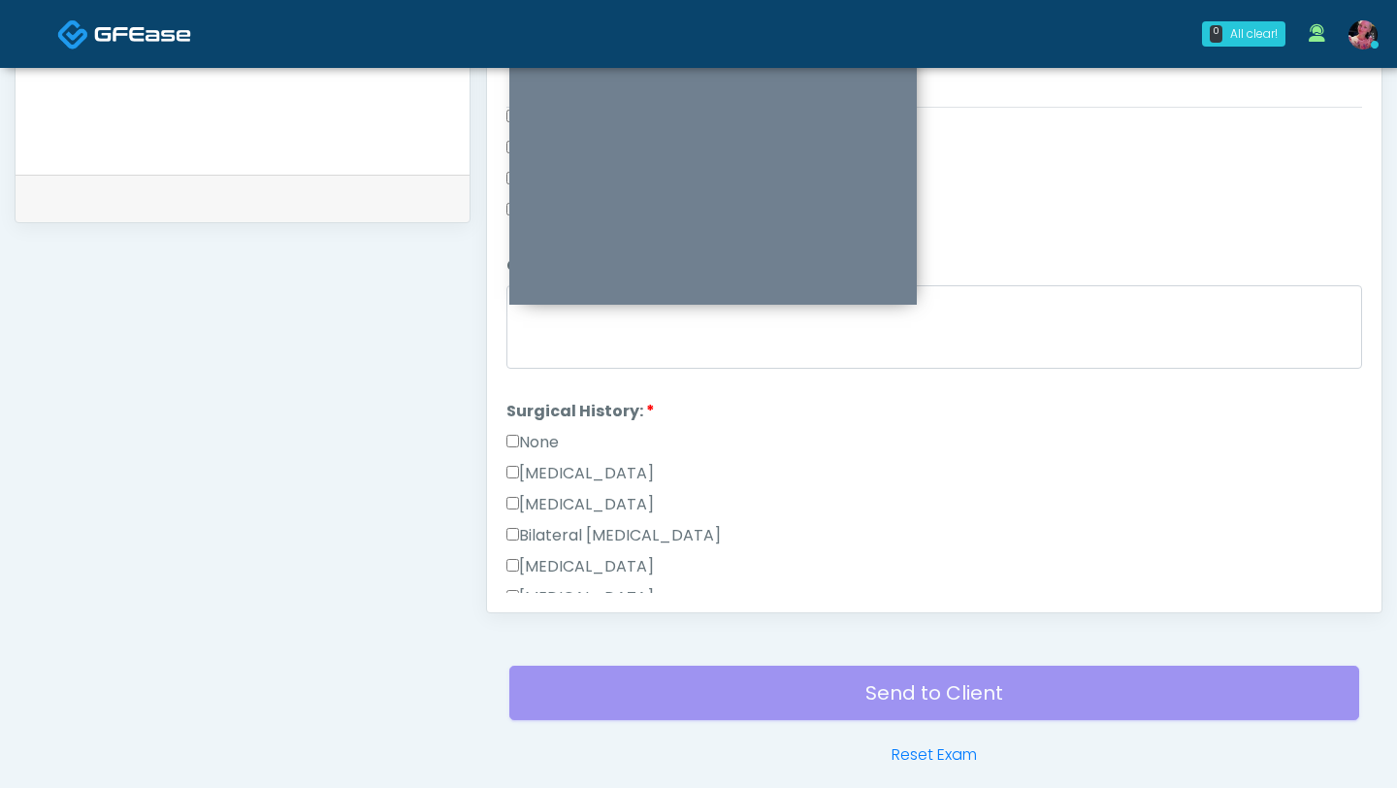
click at [559, 432] on label "None" at bounding box center [533, 442] width 52 height 23
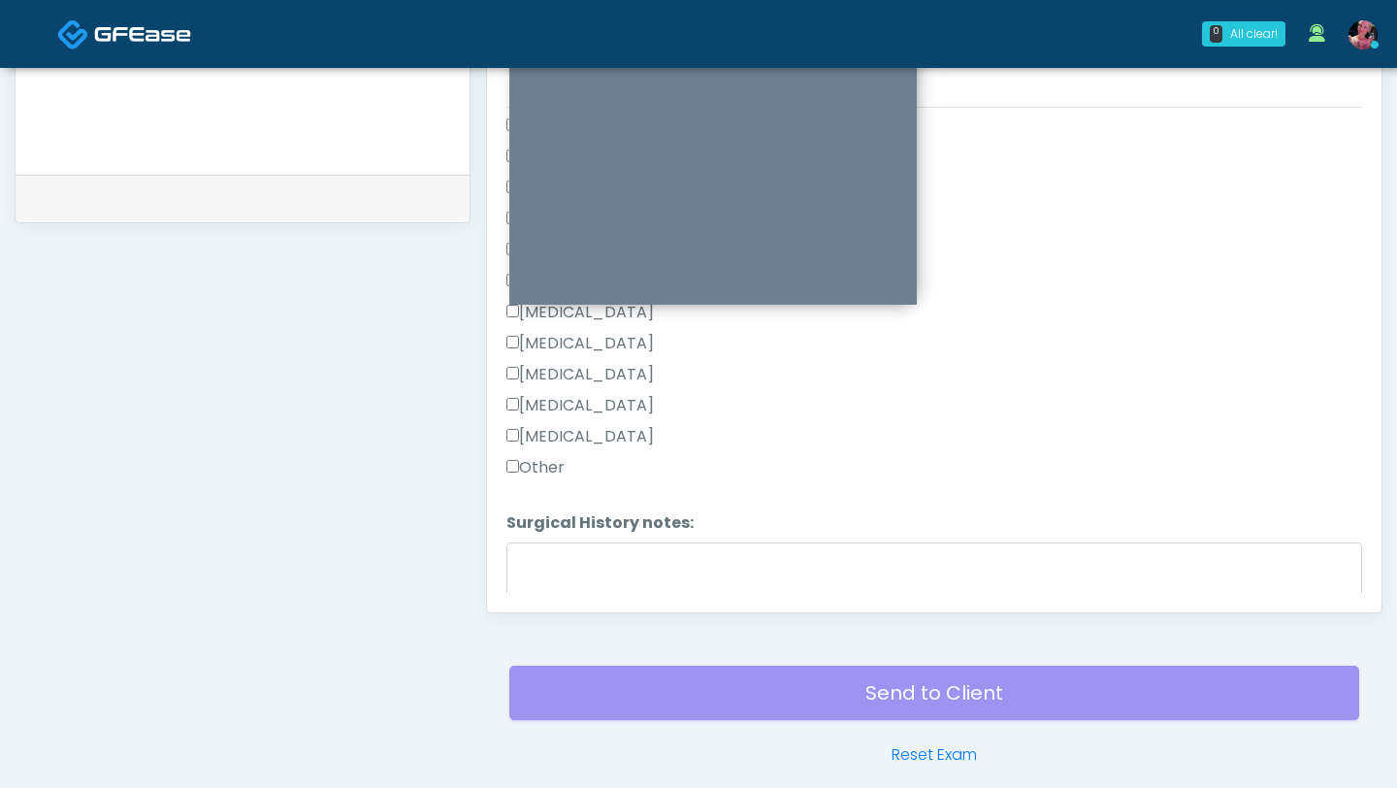
scroll to position [1016, 0]
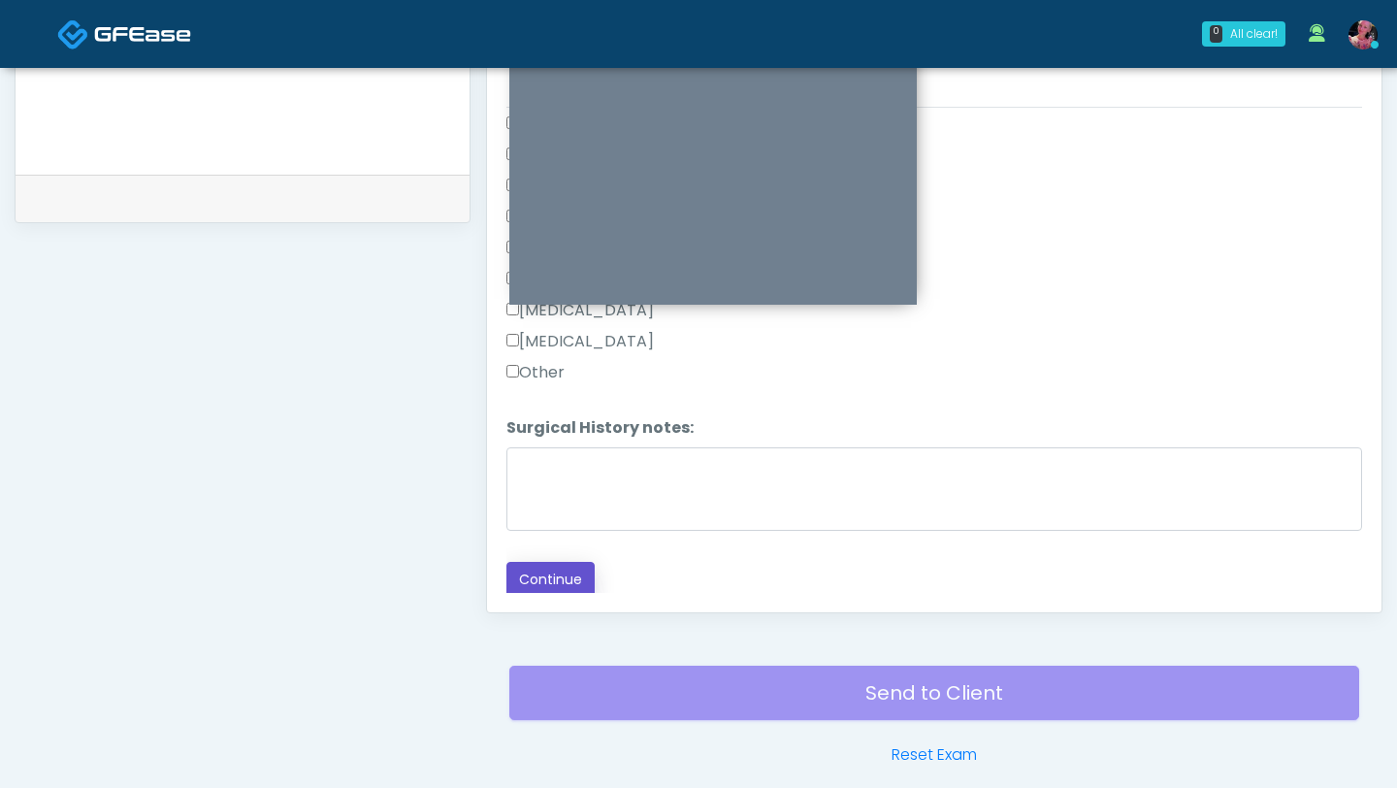
click at [545, 567] on button "Continue" at bounding box center [551, 580] width 88 height 36
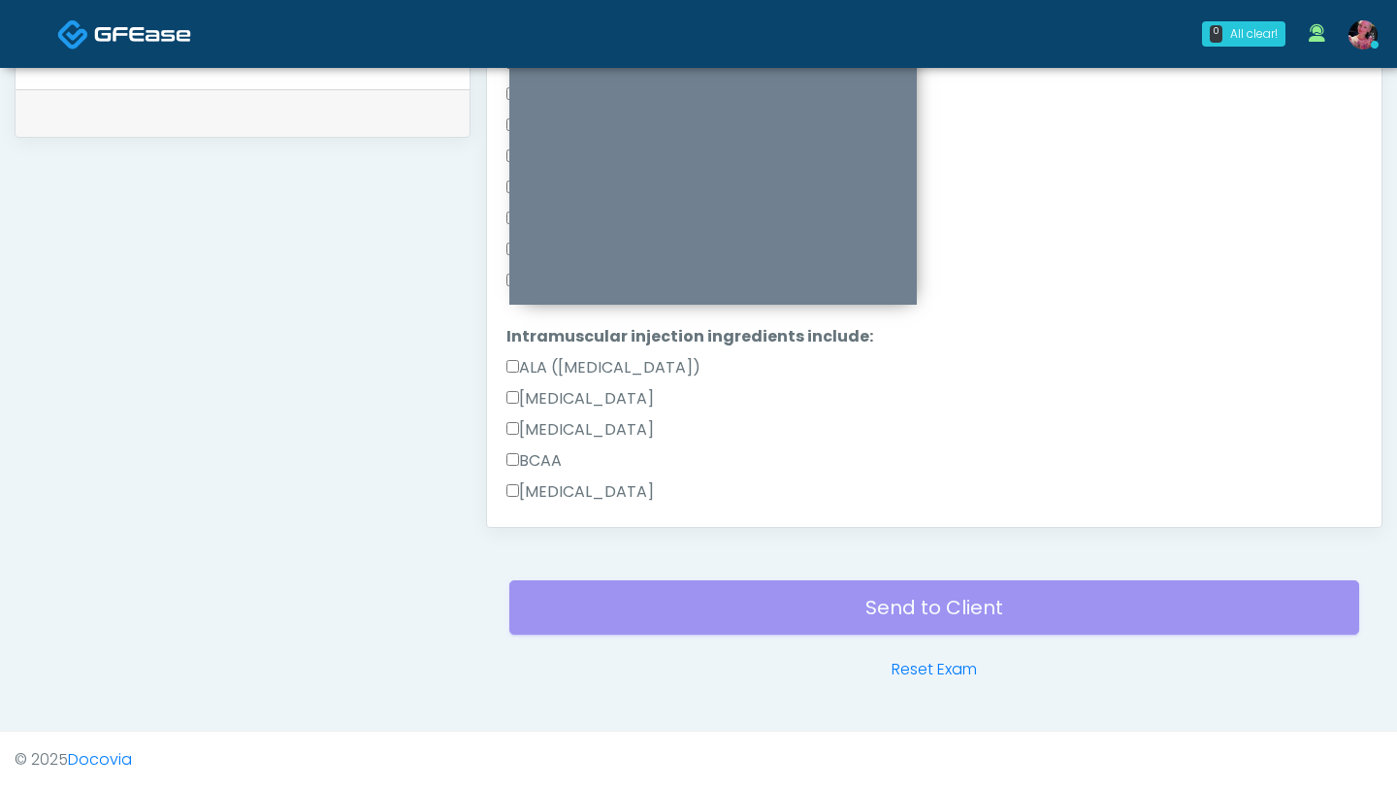
scroll to position [904, 0]
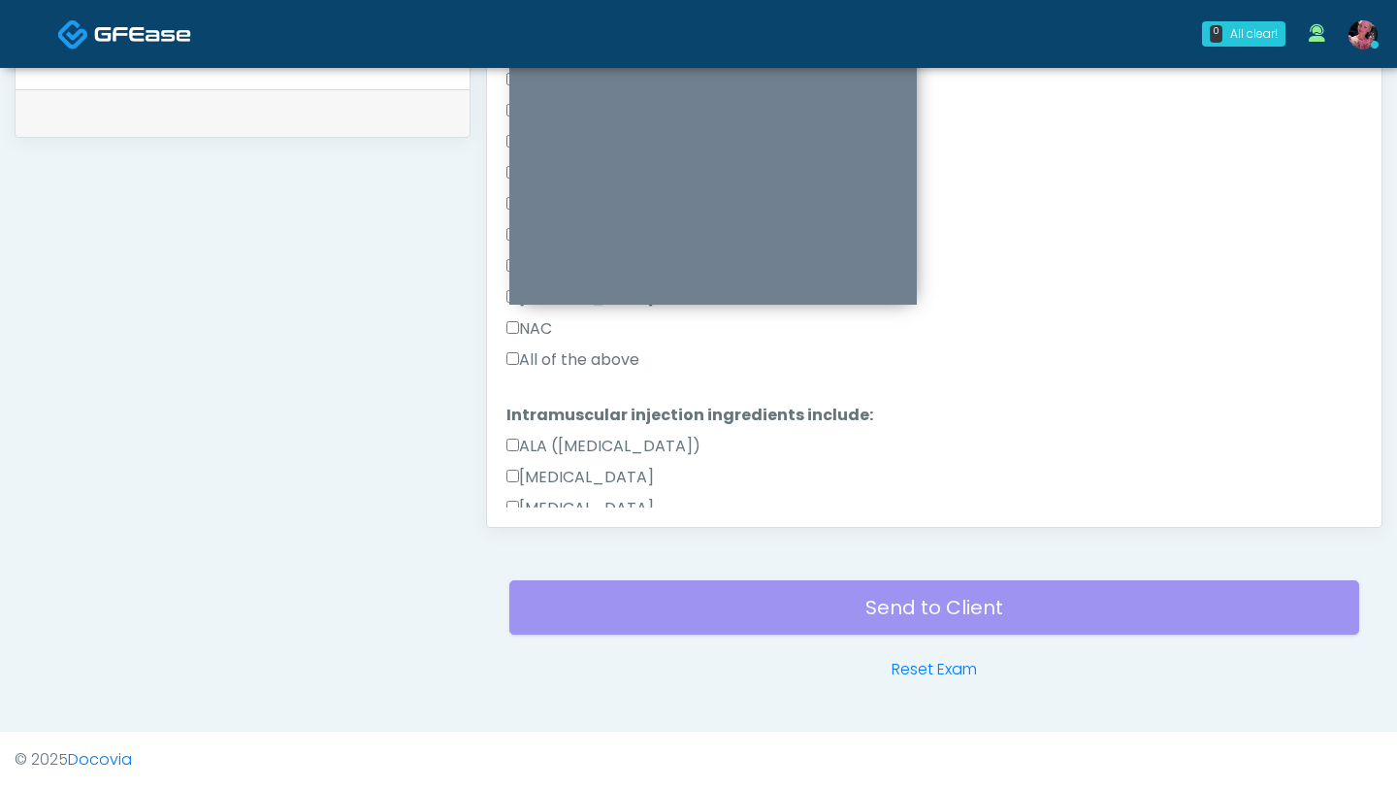
click at [564, 365] on label "All of the above" at bounding box center [573, 359] width 133 height 23
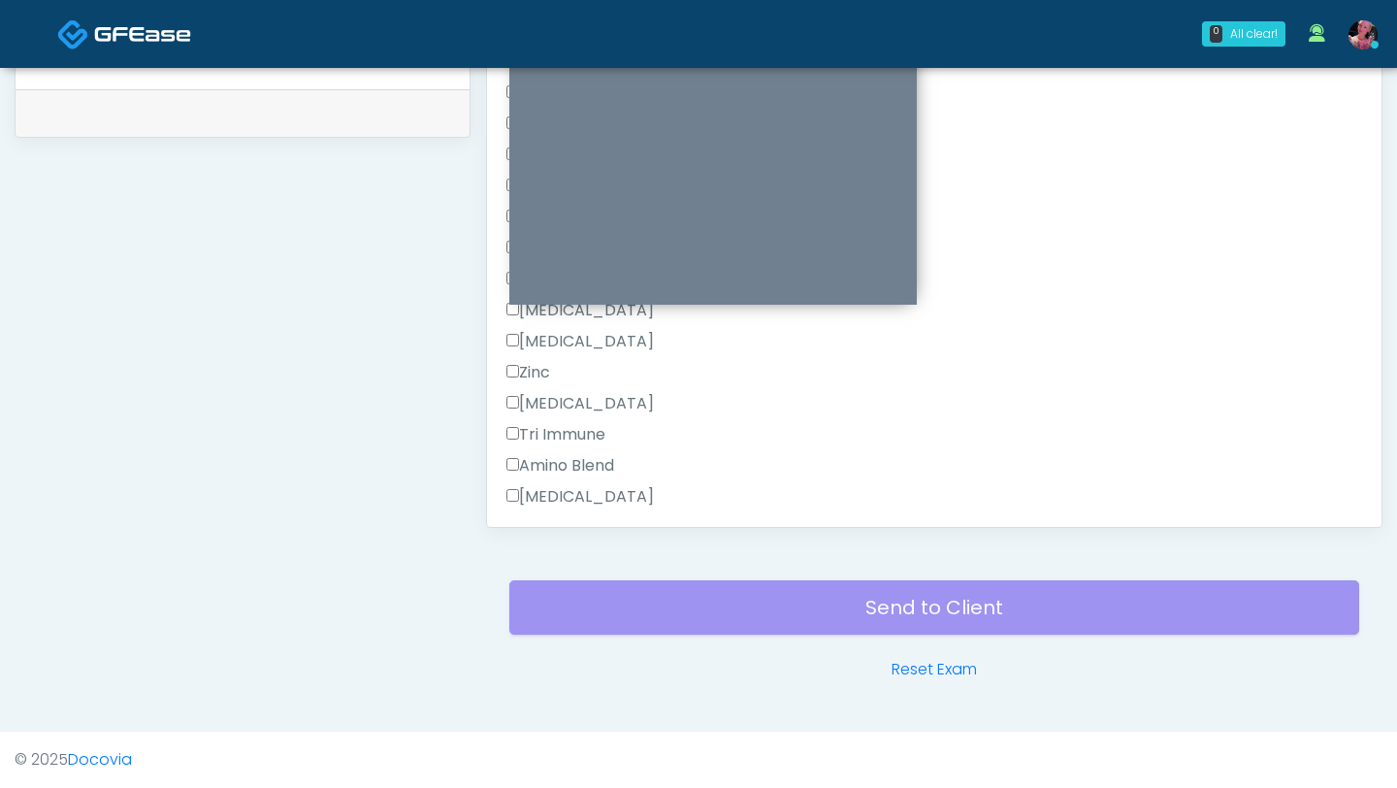
scroll to position [1822, 0]
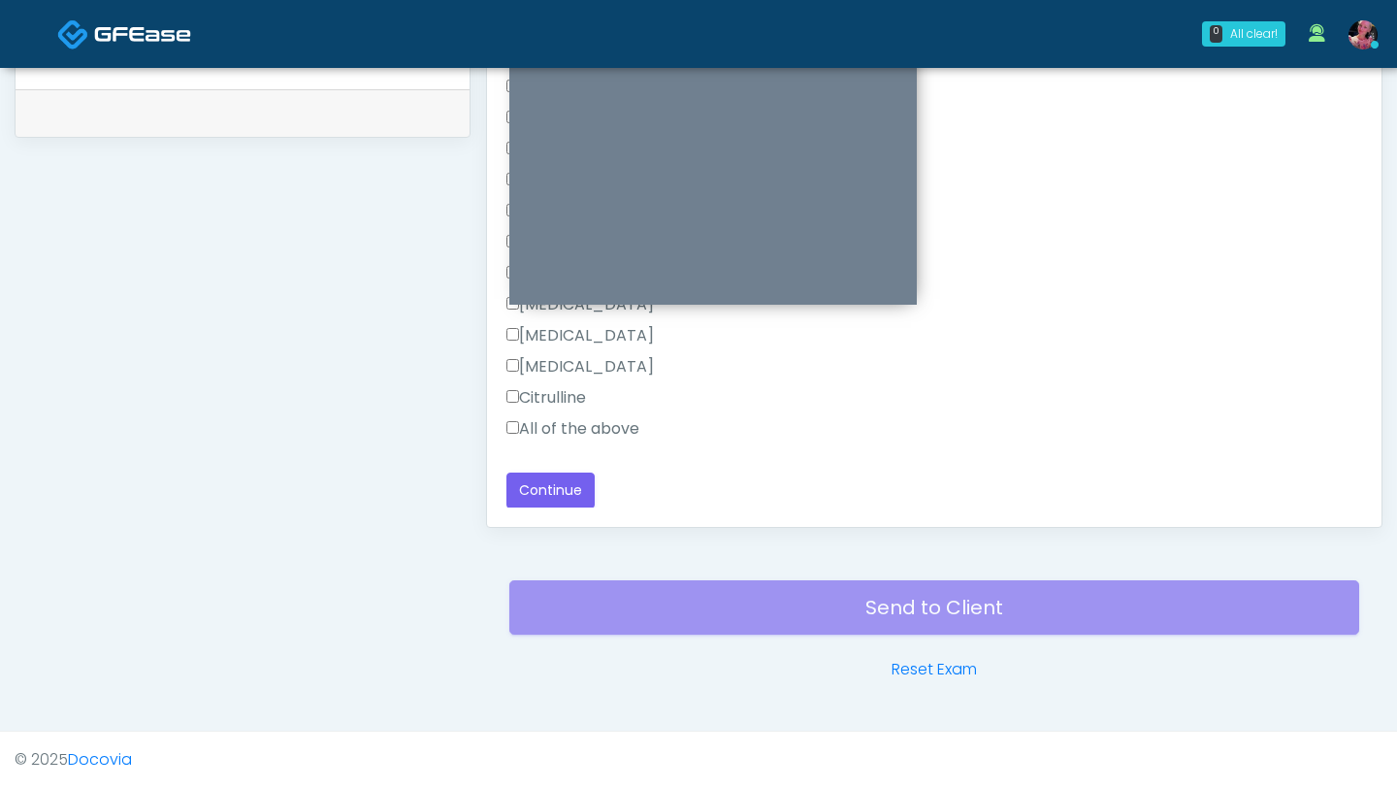
click at [554, 410] on div "Citrulline" at bounding box center [935, 401] width 856 height 31
click at [553, 415] on div "Citrulline" at bounding box center [935, 401] width 856 height 31
click at [549, 425] on label "All of the above" at bounding box center [573, 428] width 133 height 23
click at [549, 482] on button "Continue" at bounding box center [551, 491] width 88 height 36
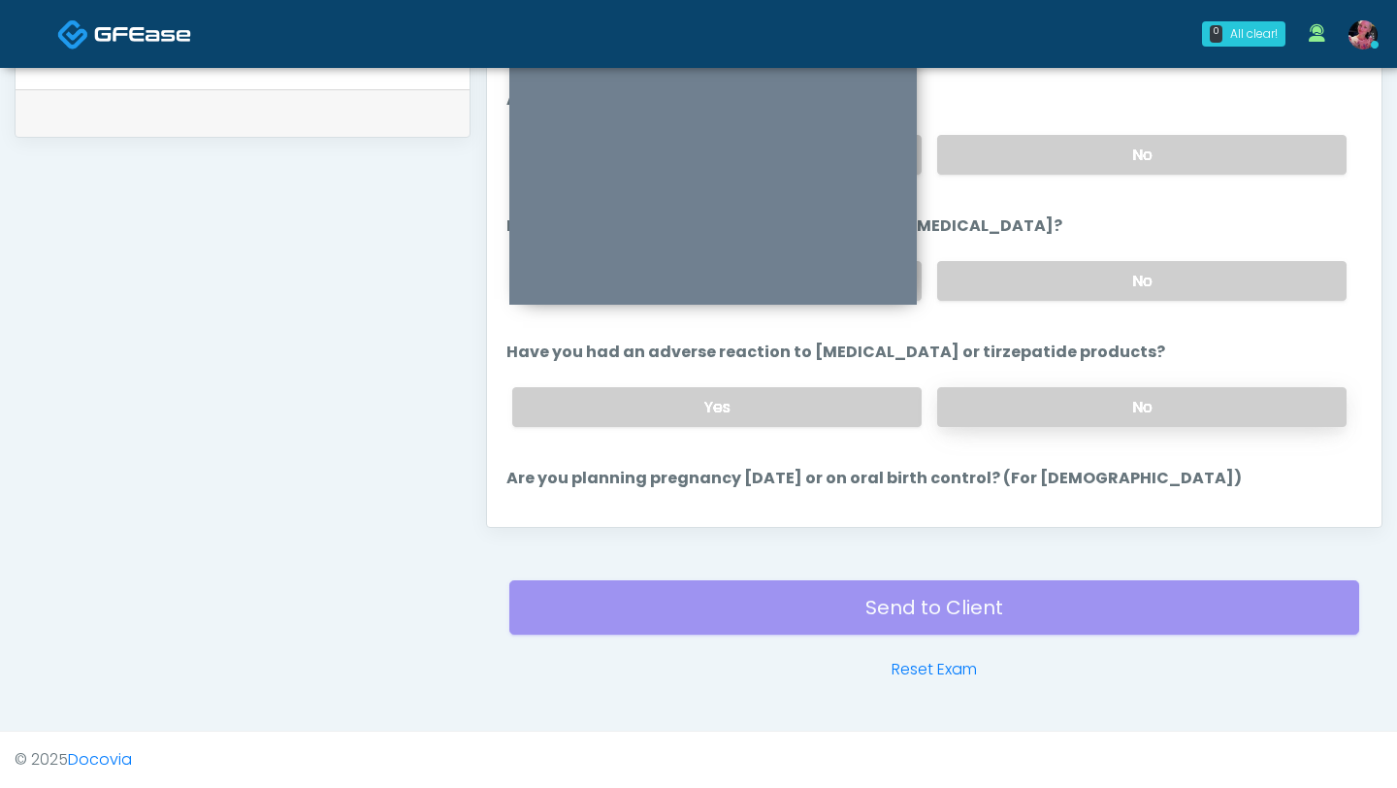
scroll to position [1070, 0]
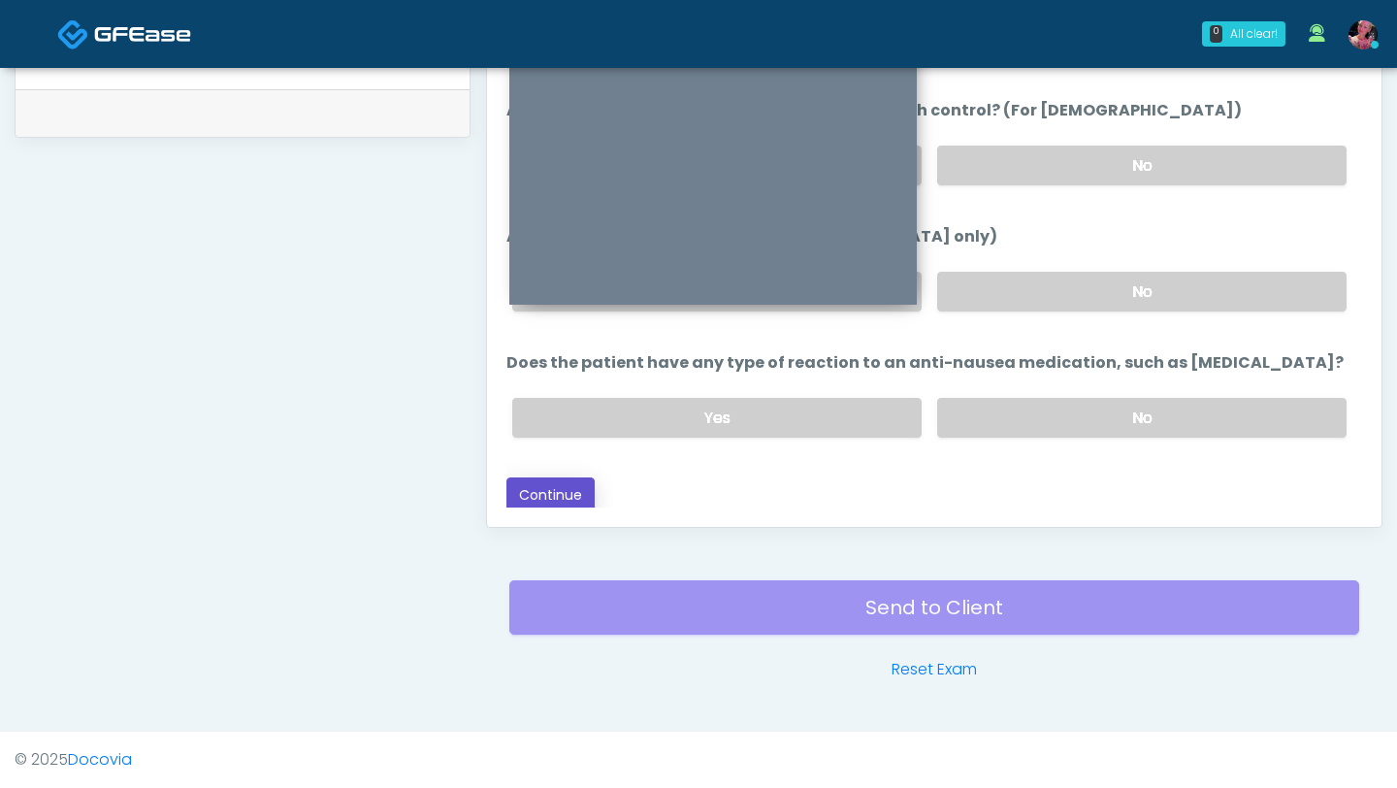
click at [572, 488] on button "Continue" at bounding box center [551, 495] width 88 height 36
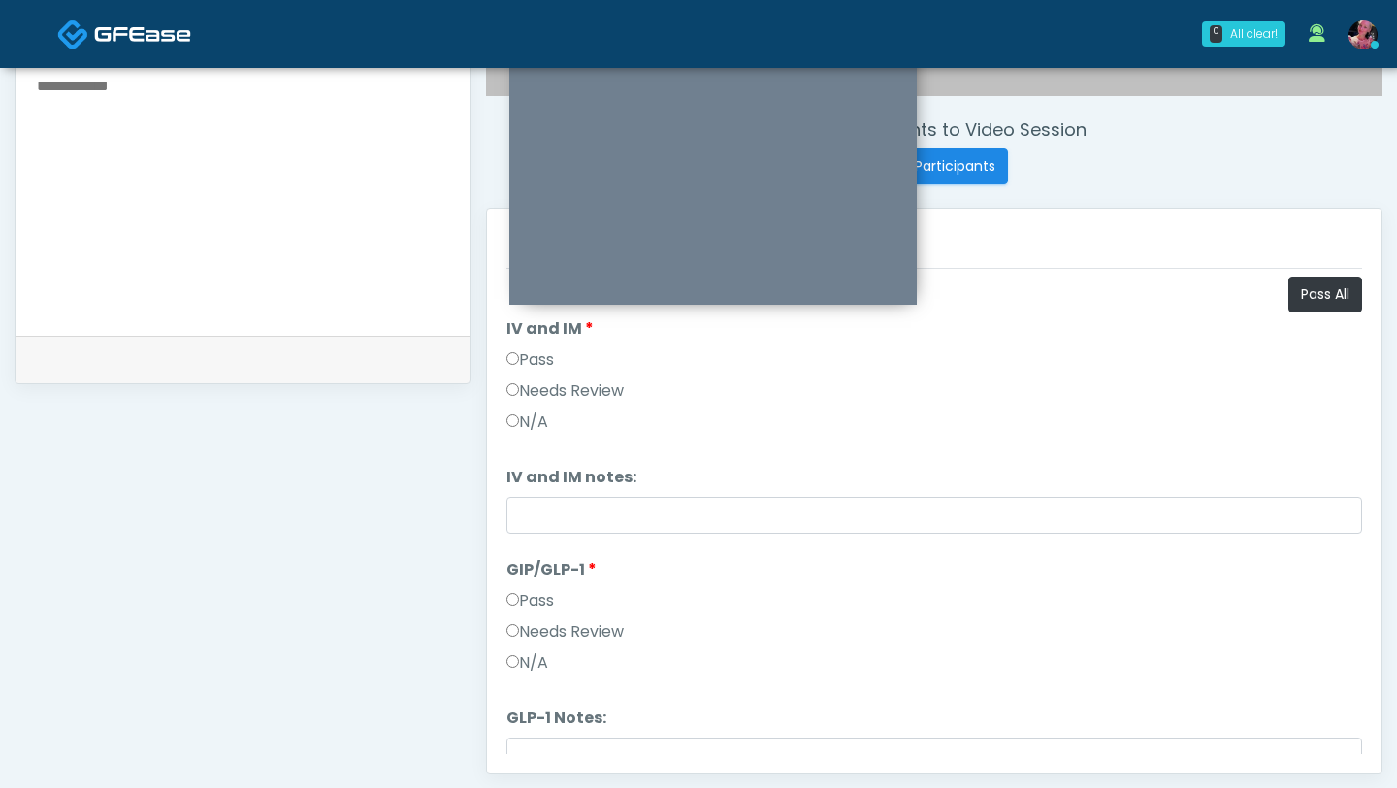
scroll to position [0, 0]
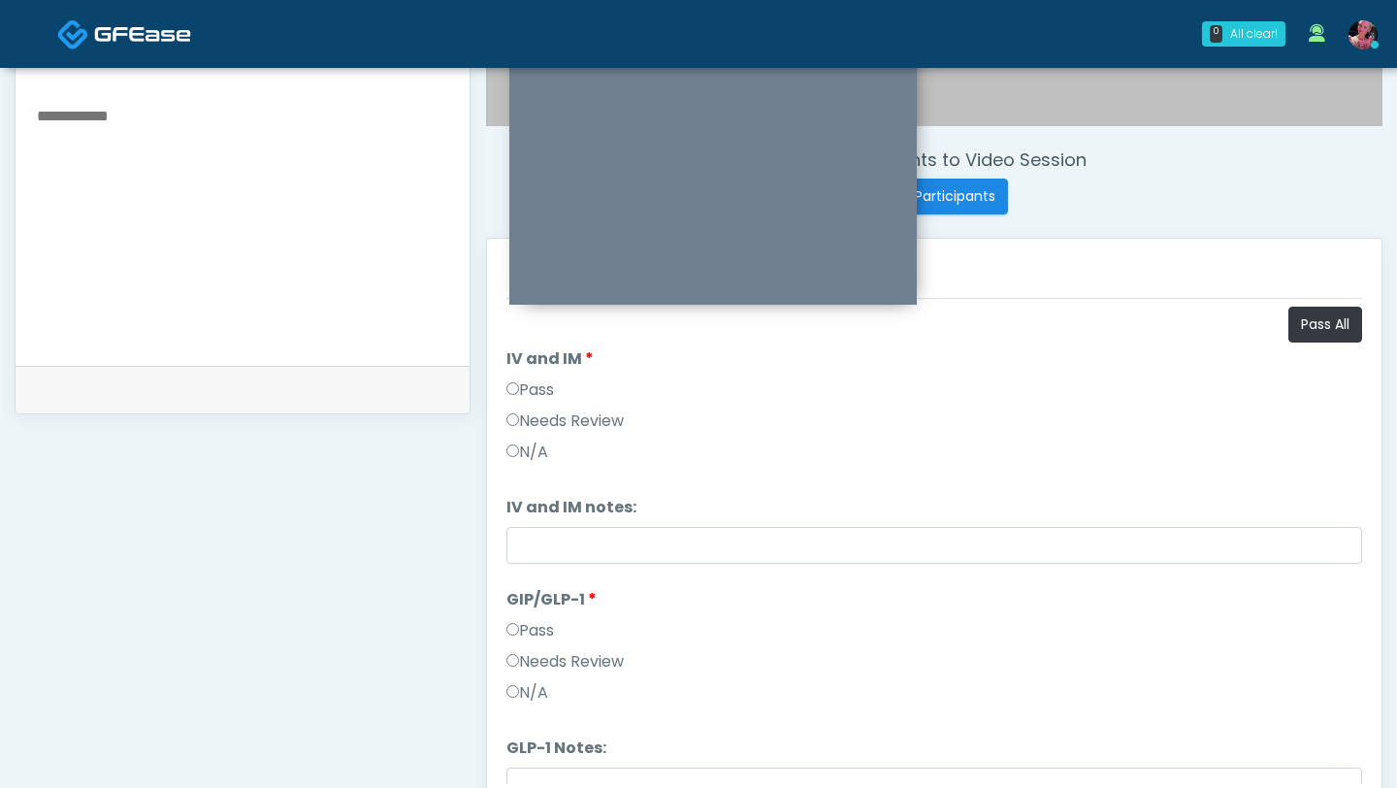
click at [534, 386] on label "Pass" at bounding box center [531, 389] width 48 height 23
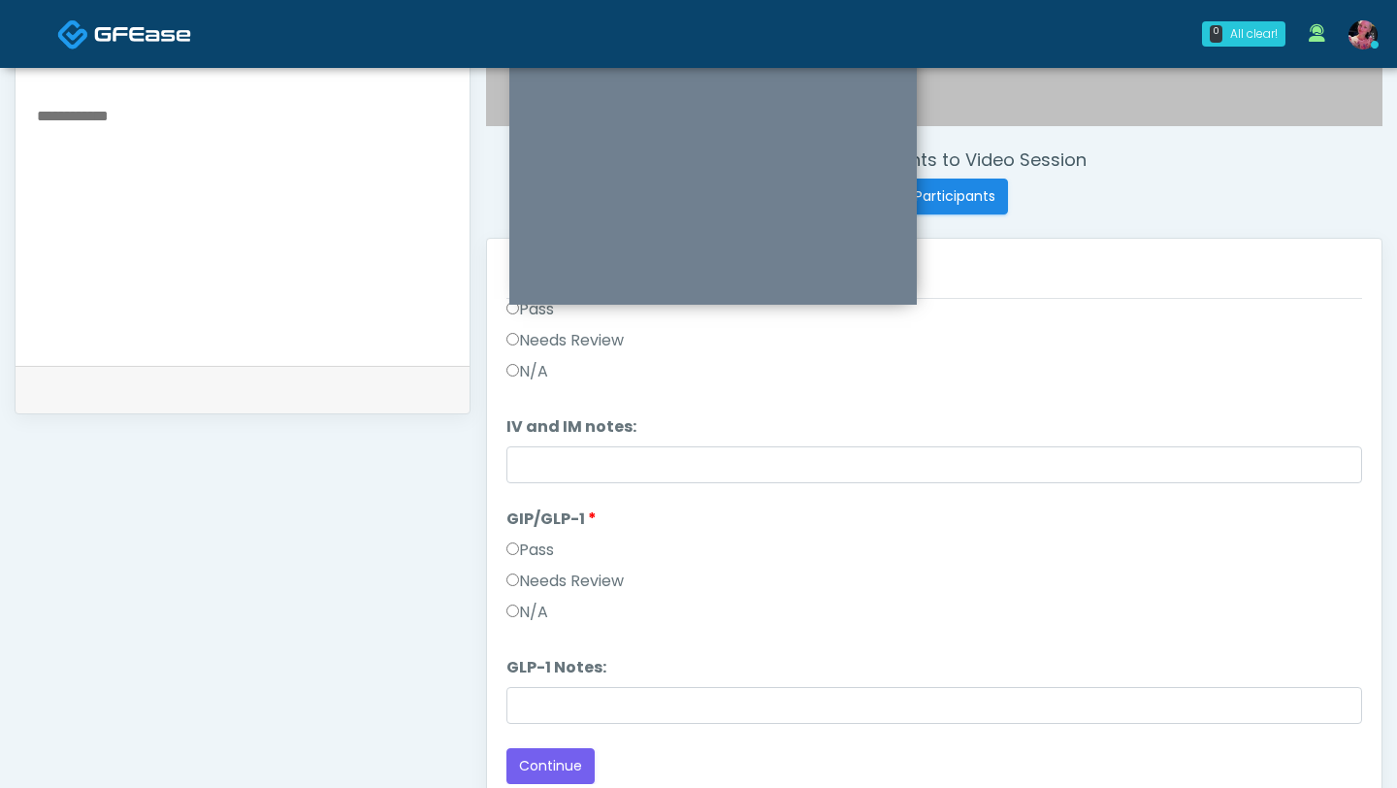
click at [534, 596] on label "N/A" at bounding box center [528, 612] width 42 height 23
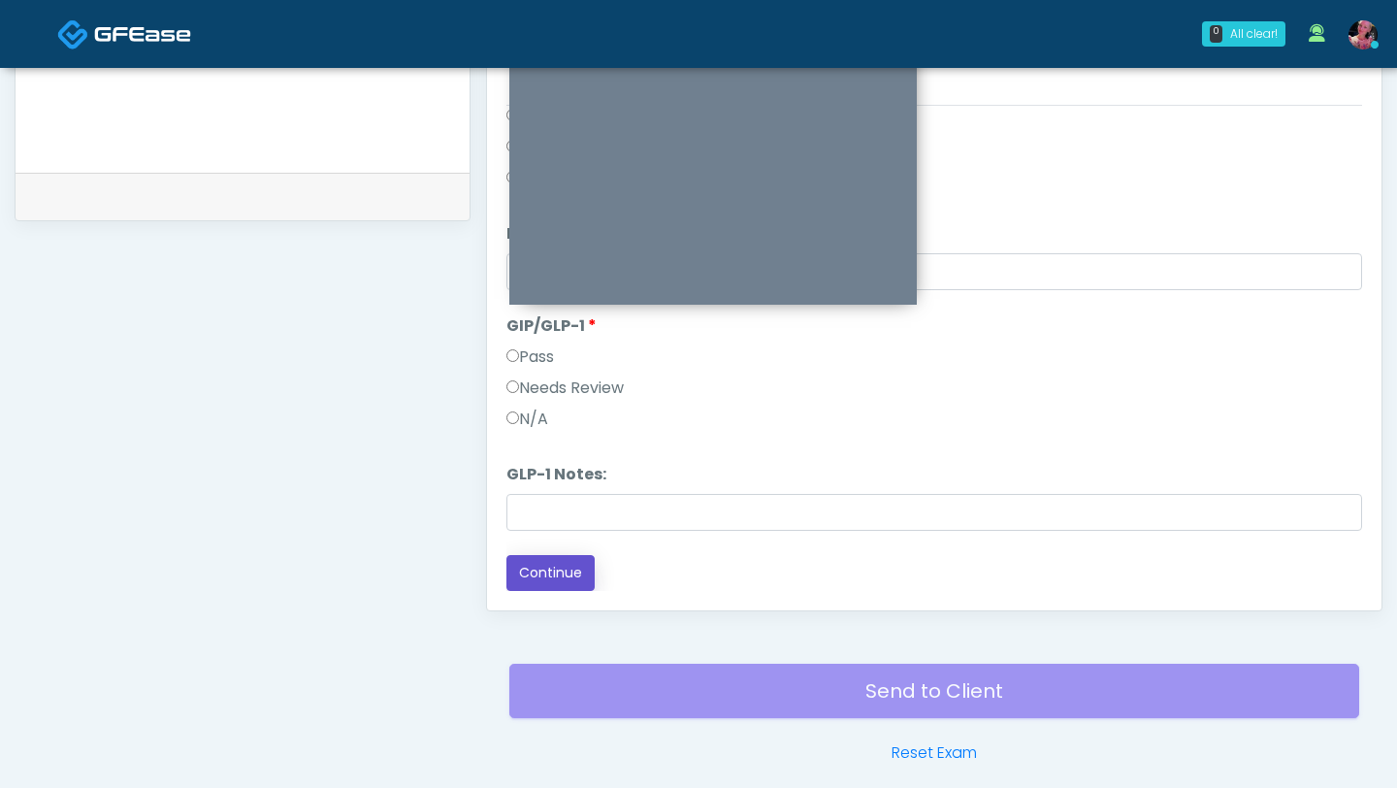
click at [541, 581] on button "Continue" at bounding box center [551, 573] width 88 height 36
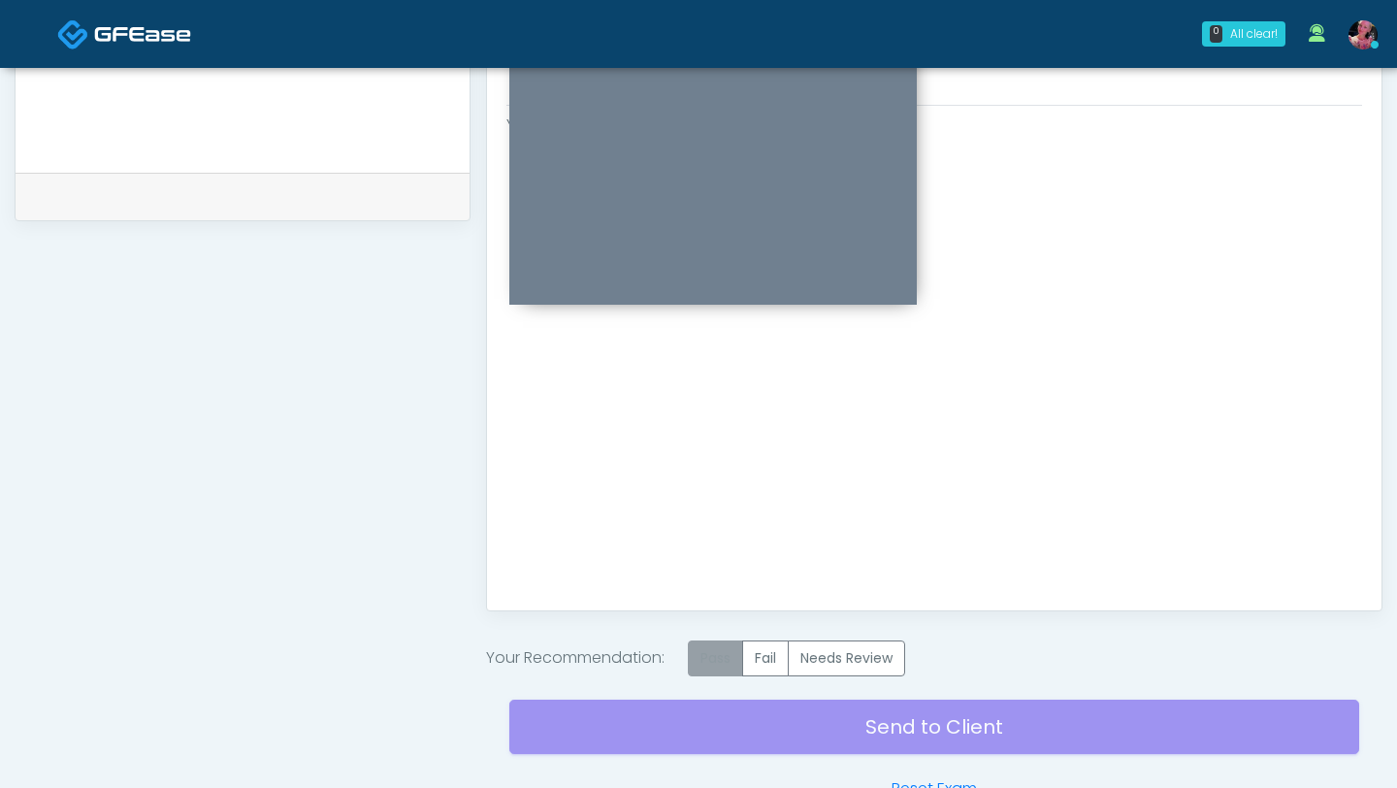
click at [721, 596] on label "Pass" at bounding box center [715, 658] width 55 height 36
click at [721, 596] on div "Send to Client Reset Exam" at bounding box center [934, 738] width 850 height 124
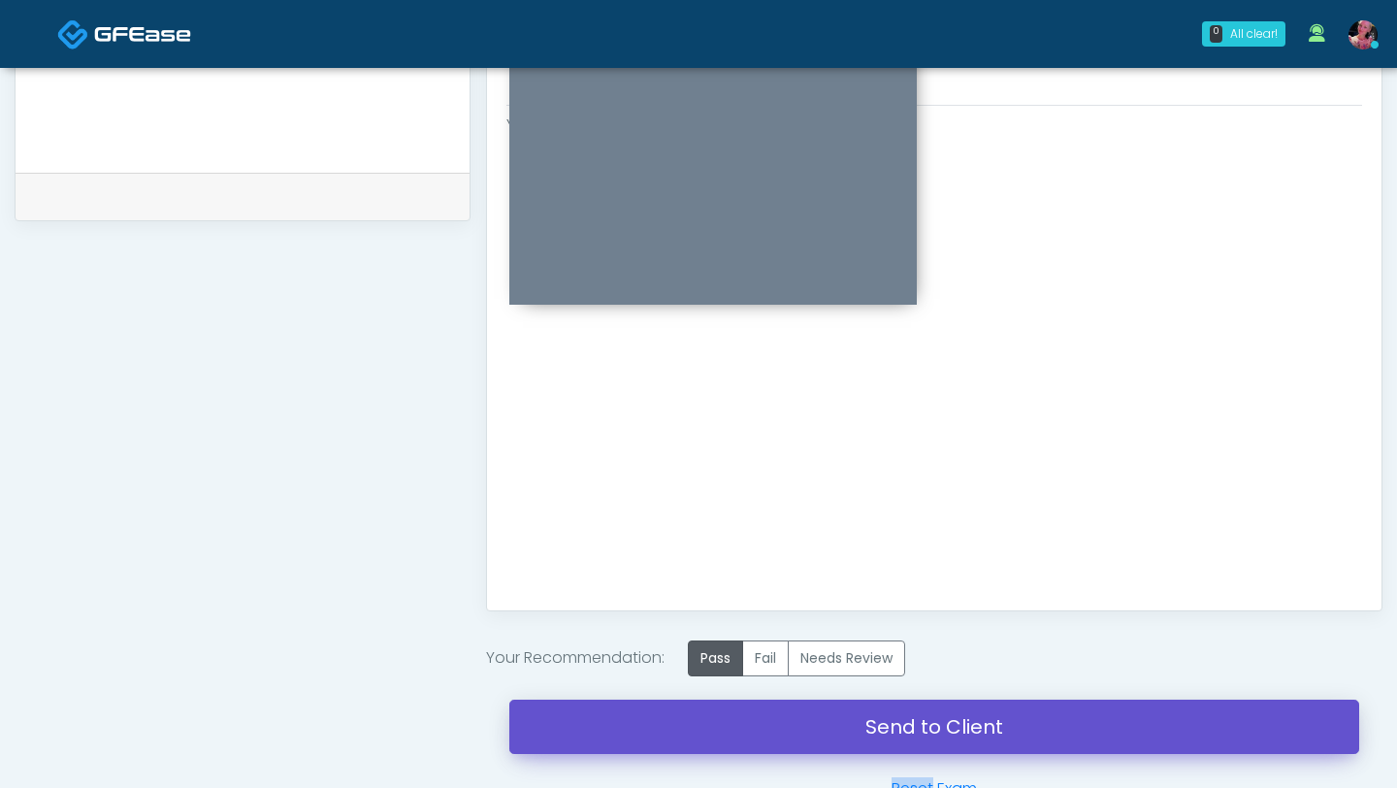
click at [716, 596] on link "Send to Client" at bounding box center [934, 727] width 850 height 54
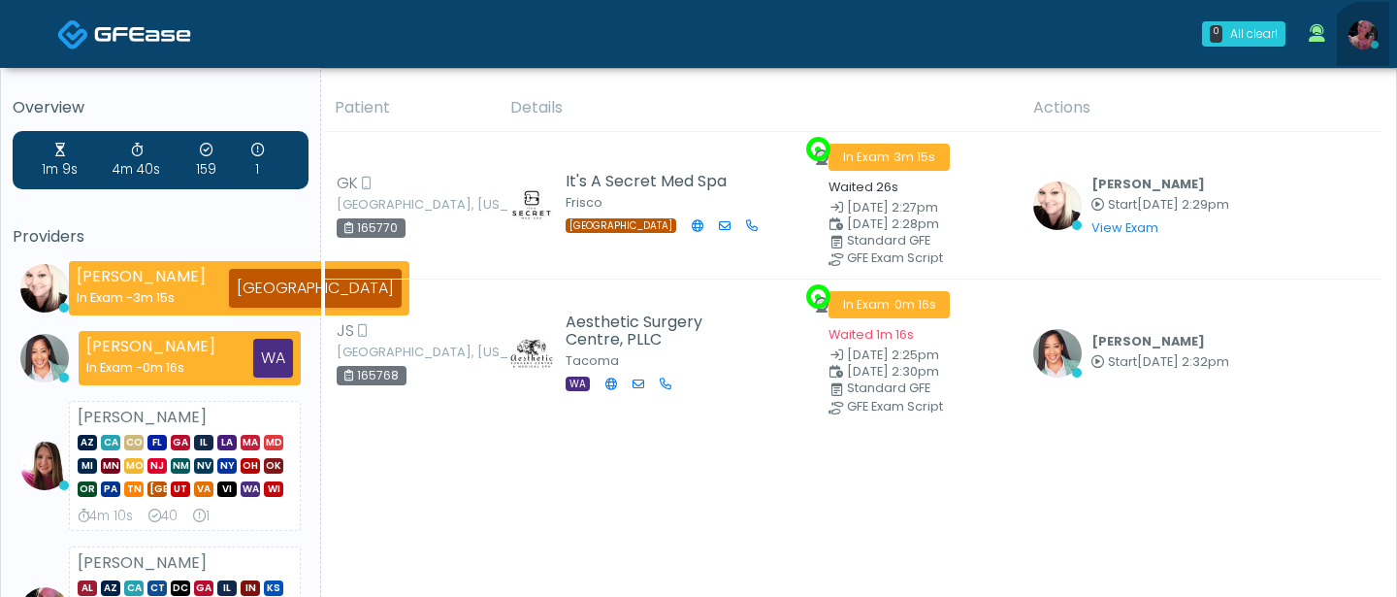
click at [1374, 51] on link at bounding box center [1363, 34] width 52 height 64
click at [1357, 32] on img at bounding box center [1363, 34] width 29 height 29
click at [1355, 41] on img at bounding box center [1363, 34] width 29 height 29
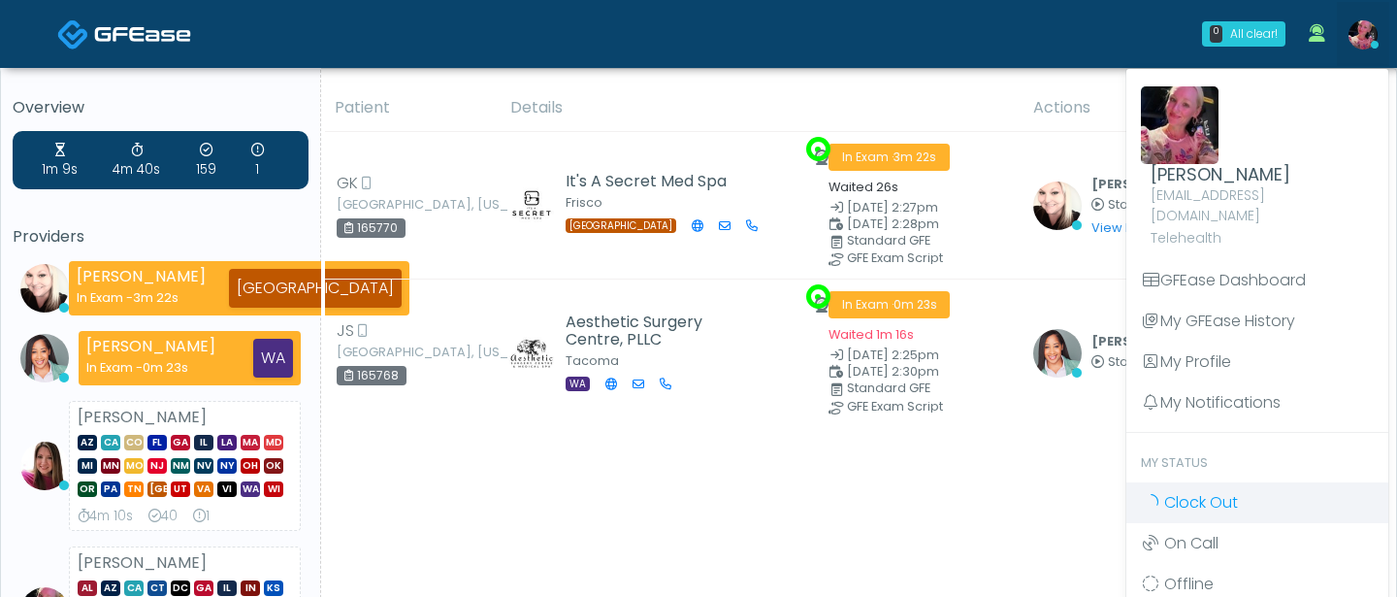
click at [1276, 482] on link "Clock Out" at bounding box center [1258, 502] width 262 height 41
